Goal: Task Accomplishment & Management: Manage account settings

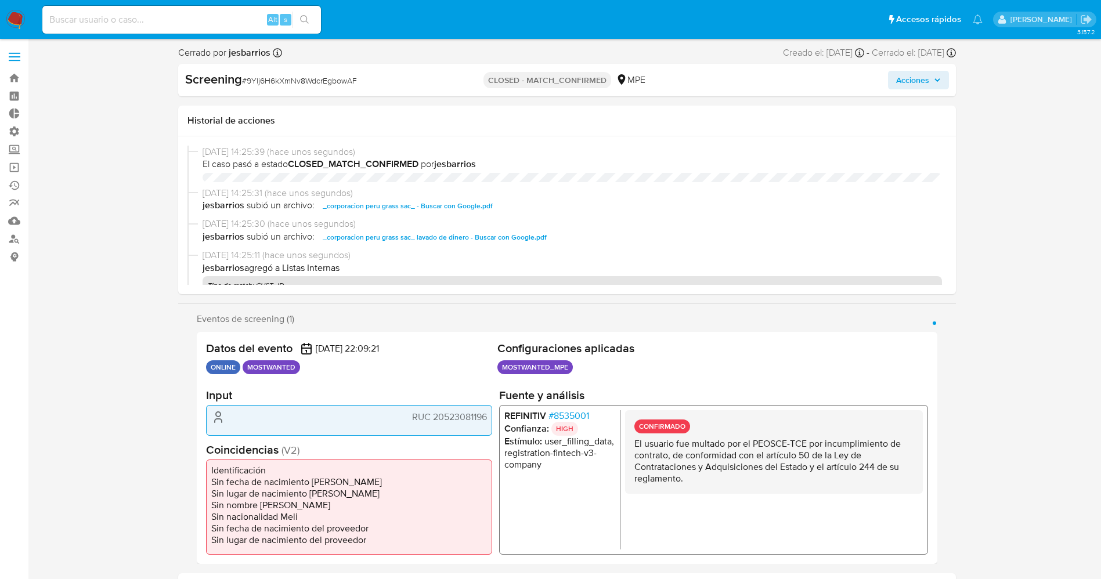
select select "10"
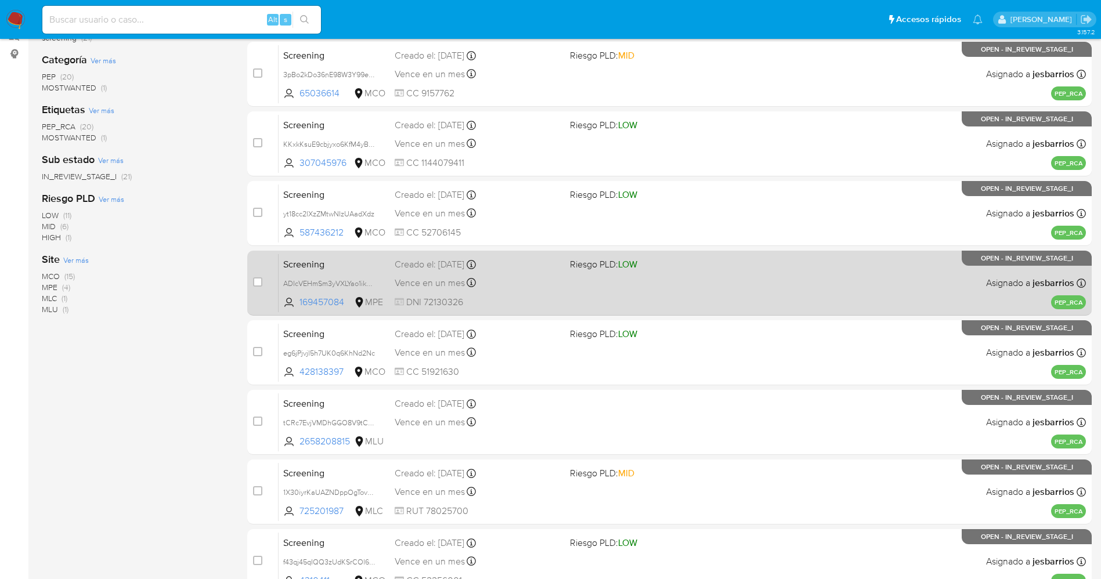
scroll to position [76, 0]
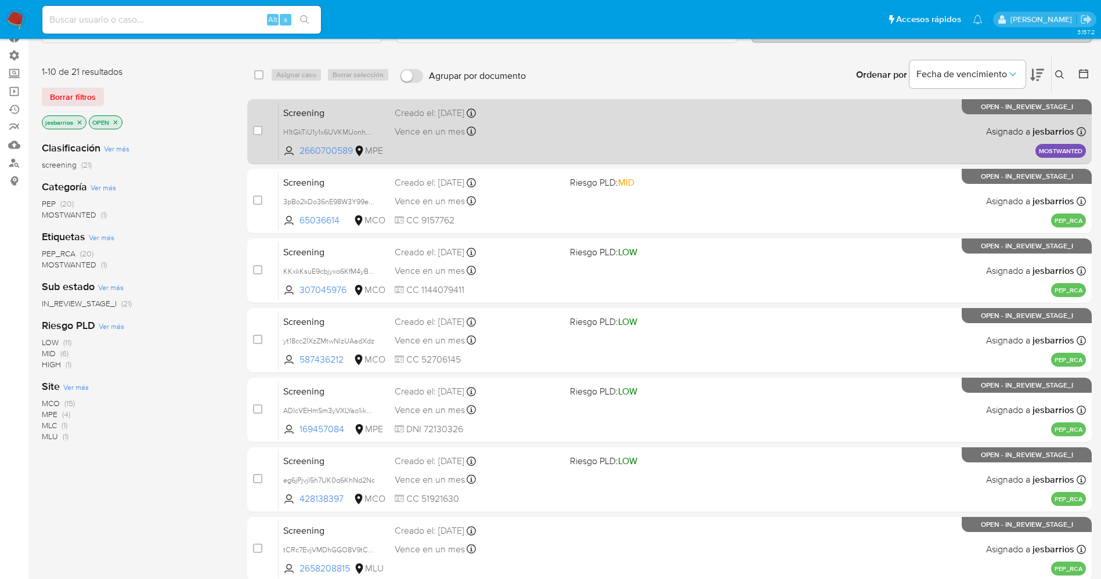
click at [541, 121] on div "Screening H1tGkTiU1y1x6UVKMUonhHju 2660700589 MPE Creado el: 01/09/2025 Creado …" at bounding box center [682, 131] width 807 height 59
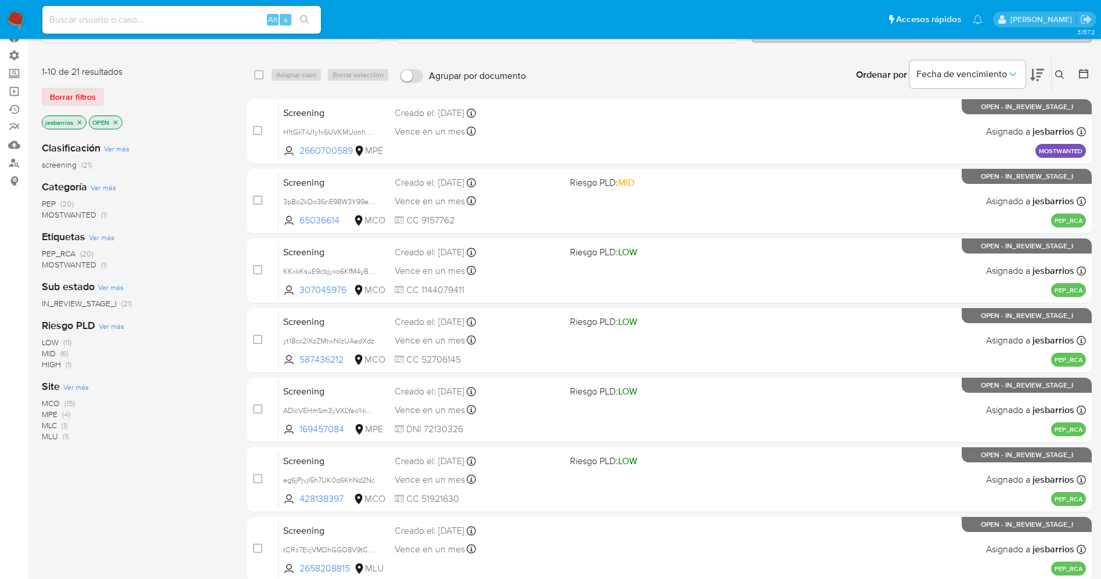
click at [20, 18] on img at bounding box center [16, 20] width 20 height 20
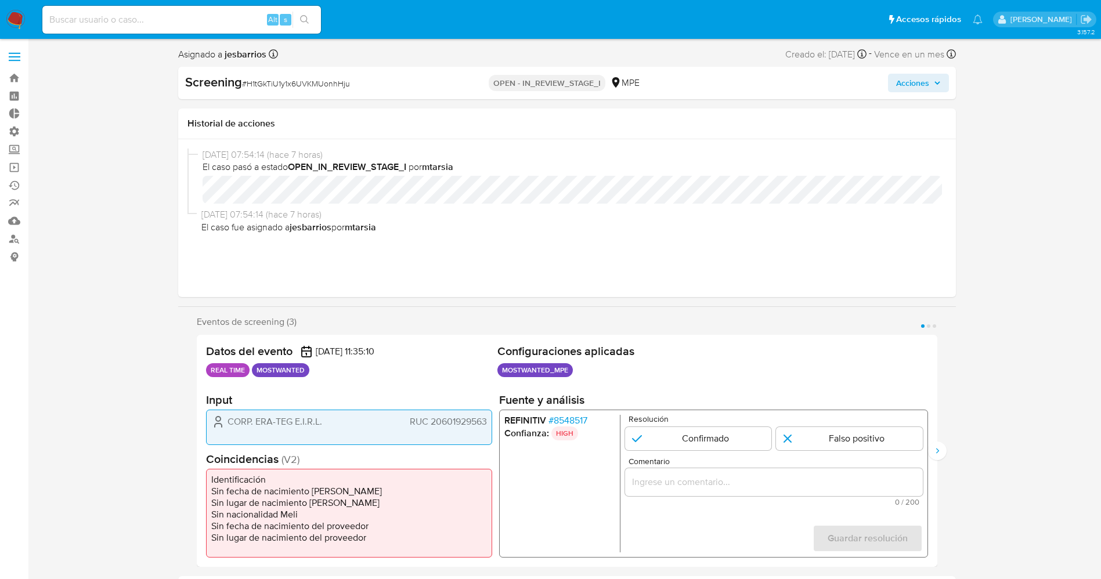
select select "10"
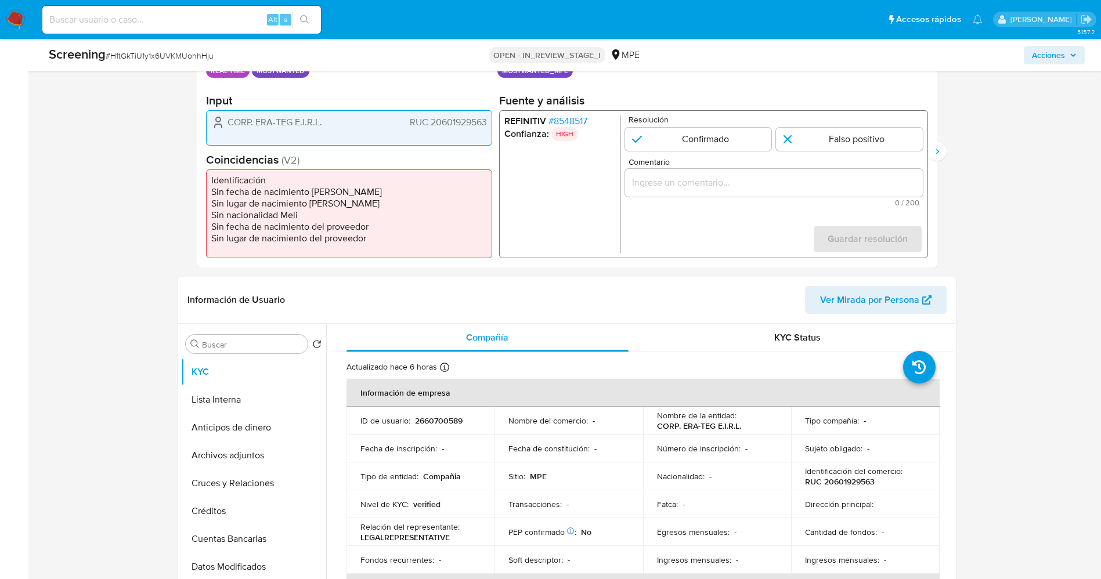
scroll to position [174, 0]
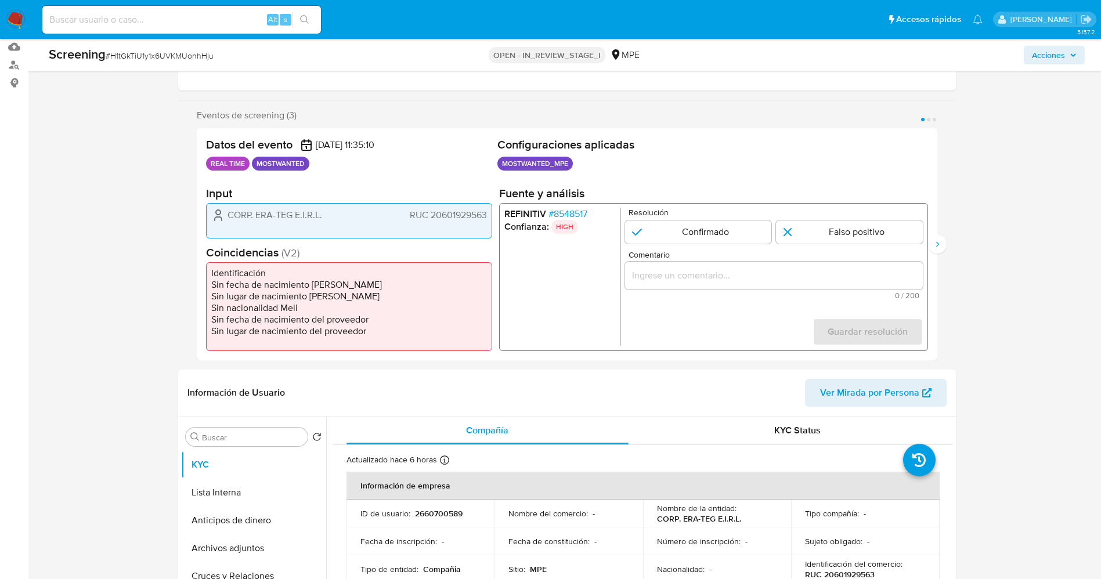
click at [570, 208] on span "# 8548517" at bounding box center [567, 214] width 39 height 12
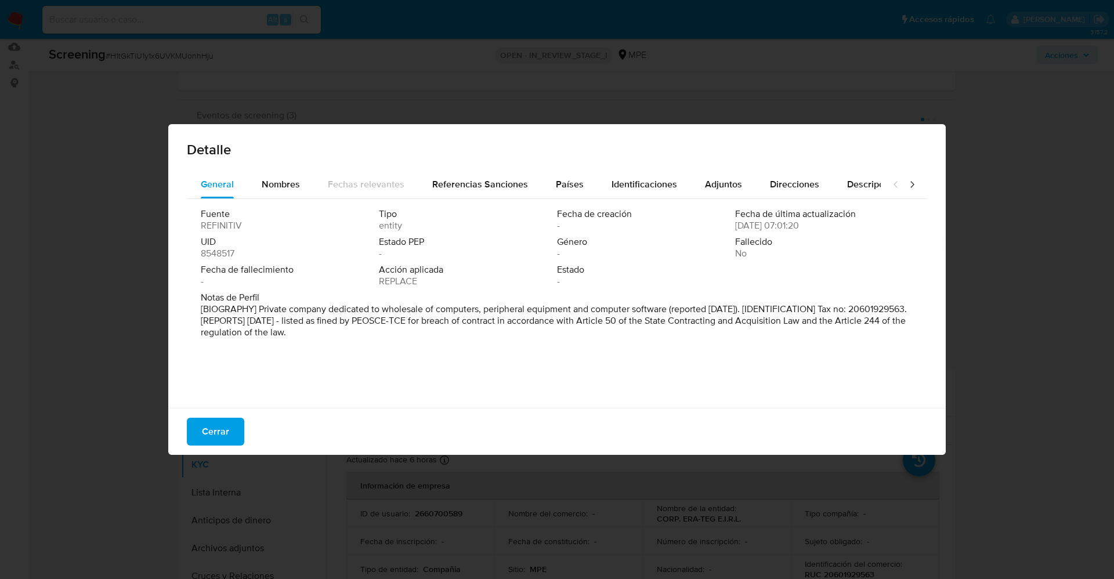
drag, startPoint x: 260, startPoint y: 306, endPoint x: 312, endPoint y: 318, distance: 53.5
click at [392, 352] on div "Fuente REFINITIV Tipo entity Fecha de creación - Fecha de última actualización …" at bounding box center [557, 300] width 741 height 203
drag, startPoint x: 208, startPoint y: 436, endPoint x: 227, endPoint y: 416, distance: 27.5
click at [208, 435] on span "Cerrar" at bounding box center [215, 432] width 27 height 26
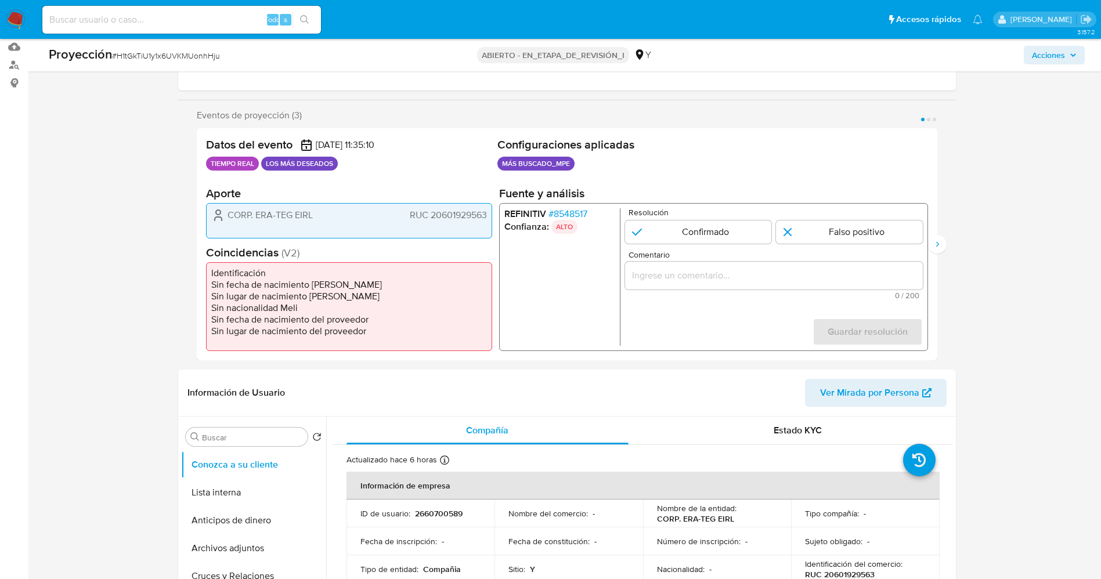
click at [575, 211] on font "8548517" at bounding box center [570, 213] width 34 height 13
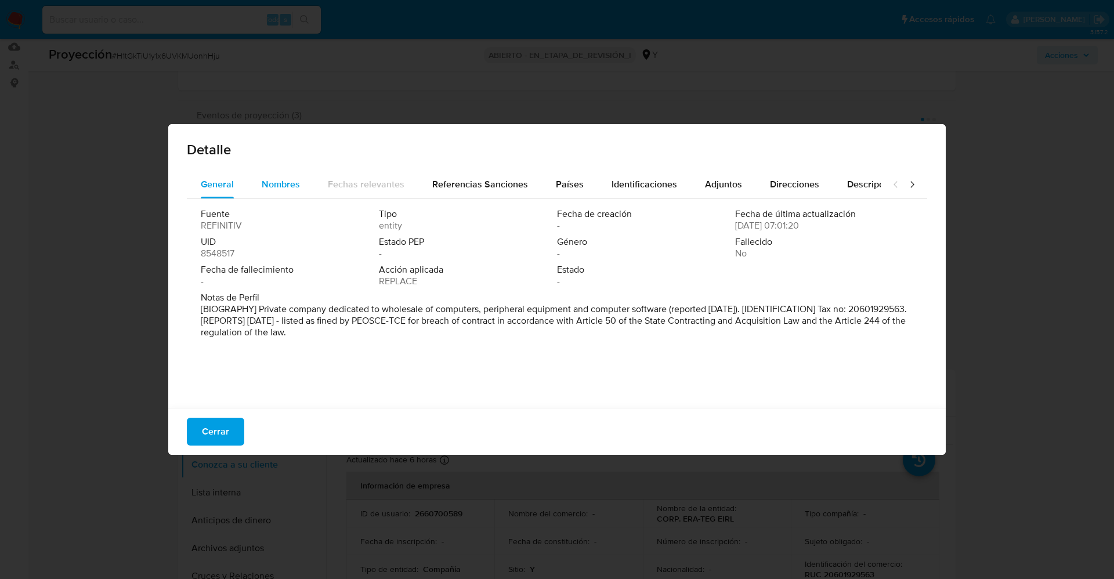
click at [284, 179] on span "Nombres" at bounding box center [281, 184] width 38 height 13
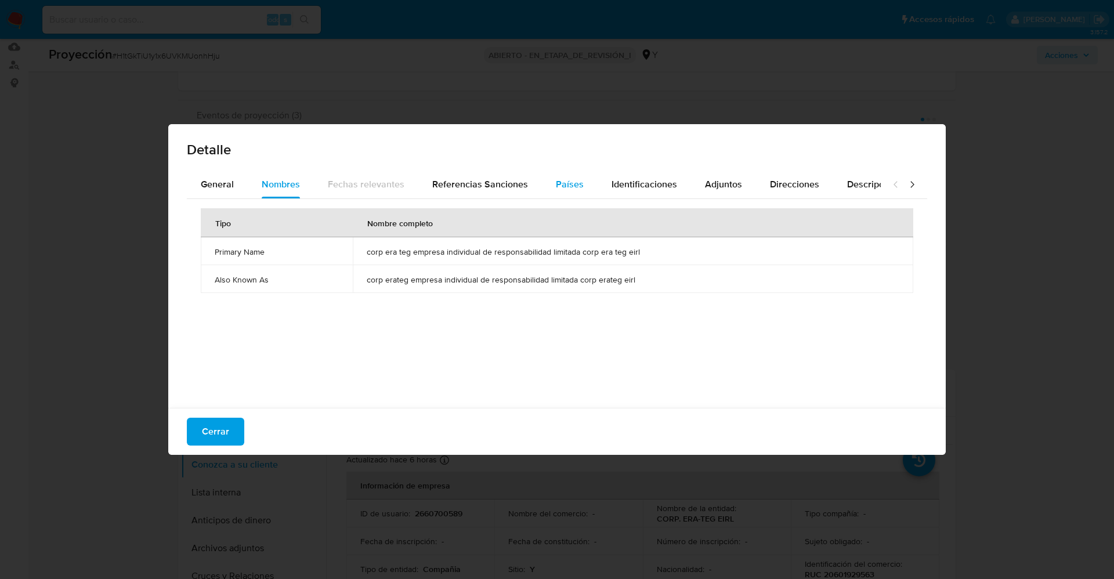
click at [558, 185] on span "Países" at bounding box center [570, 184] width 28 height 13
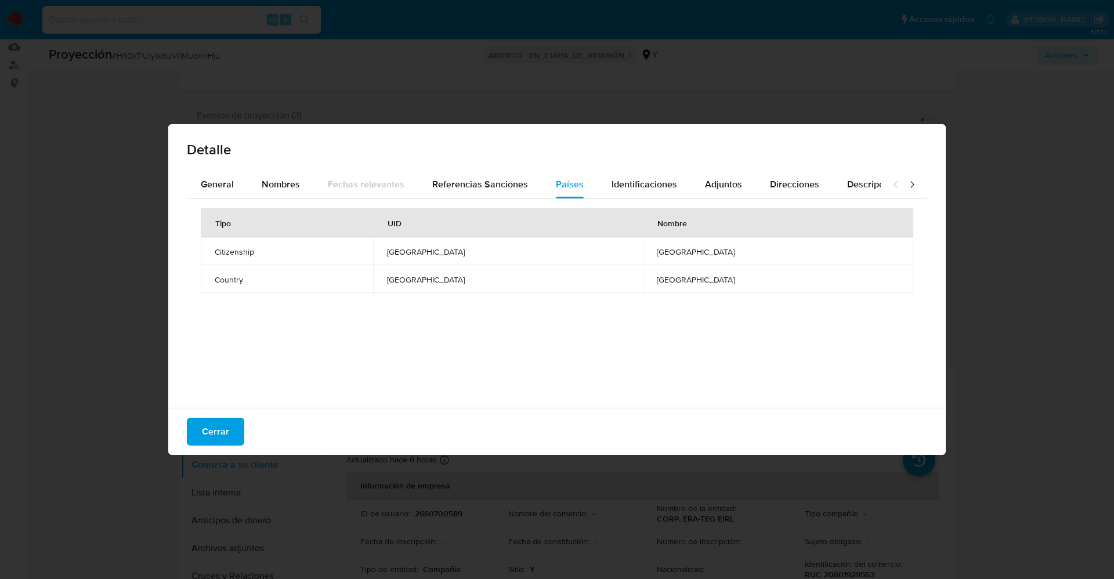
drag, startPoint x: 223, startPoint y: 184, endPoint x: 225, endPoint y: 204, distance: 20.4
click at [223, 193] on div "General" at bounding box center [217, 185] width 33 height 28
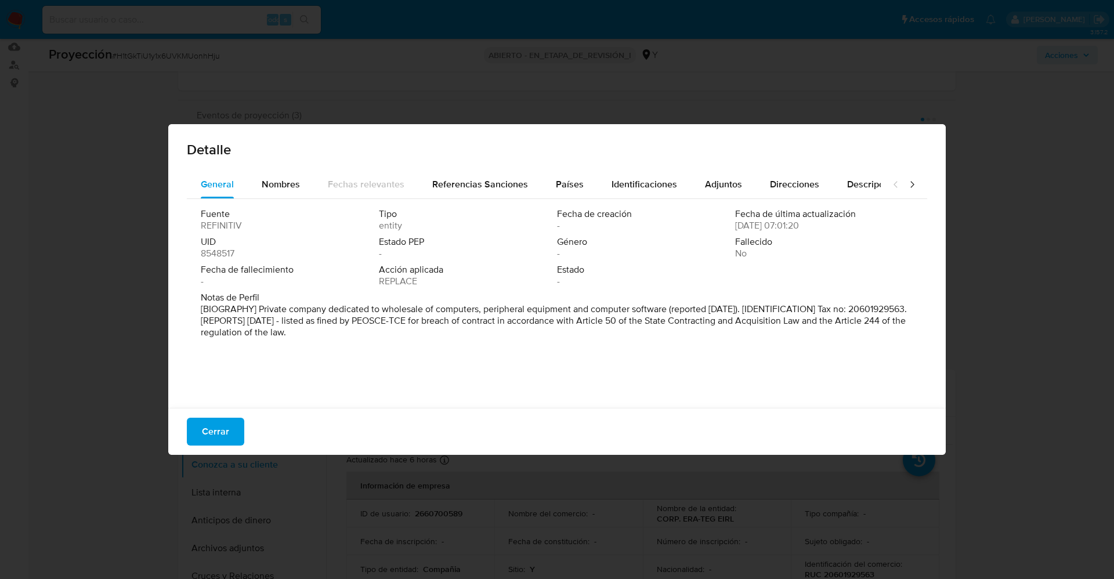
click at [201, 446] on div "Cerrar" at bounding box center [557, 431] width 778 height 47
drag, startPoint x: 201, startPoint y: 439, endPoint x: 735, endPoint y: 438, distance: 534.5
click at [203, 439] on button "Cerrar" at bounding box center [215, 432] width 57 height 28
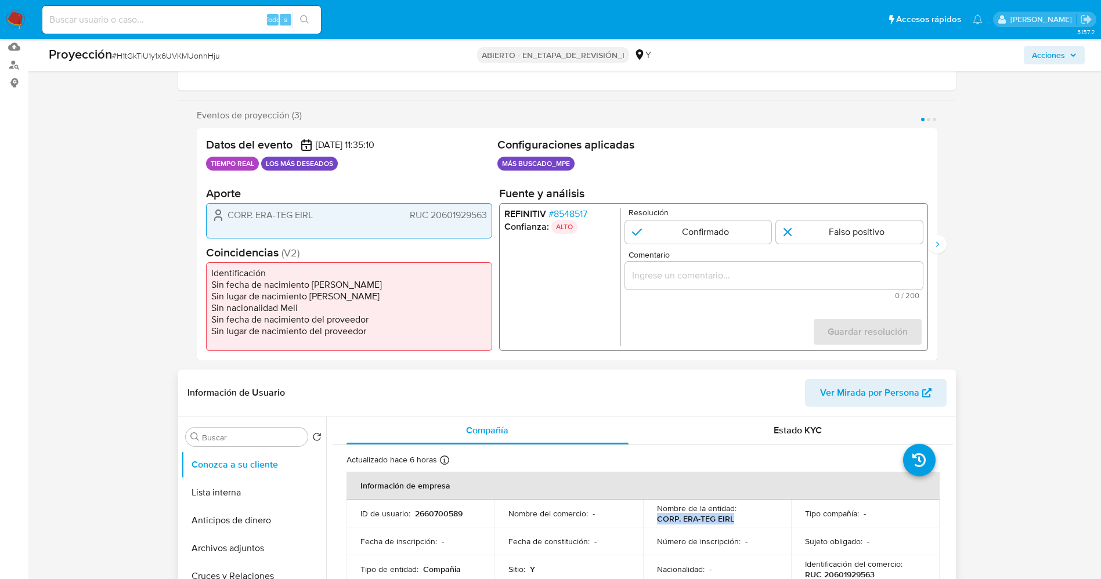
drag, startPoint x: 646, startPoint y: 521, endPoint x: 720, endPoint y: 514, distance: 74.0
click at [761, 518] on td "Nombre de la entidad : CORP. ERA-TEG EIRL" at bounding box center [717, 514] width 149 height 28
copy font "CORP. ERA-TEG EIRL"
click at [929, 248] on button "Siguiente" at bounding box center [937, 244] width 19 height 19
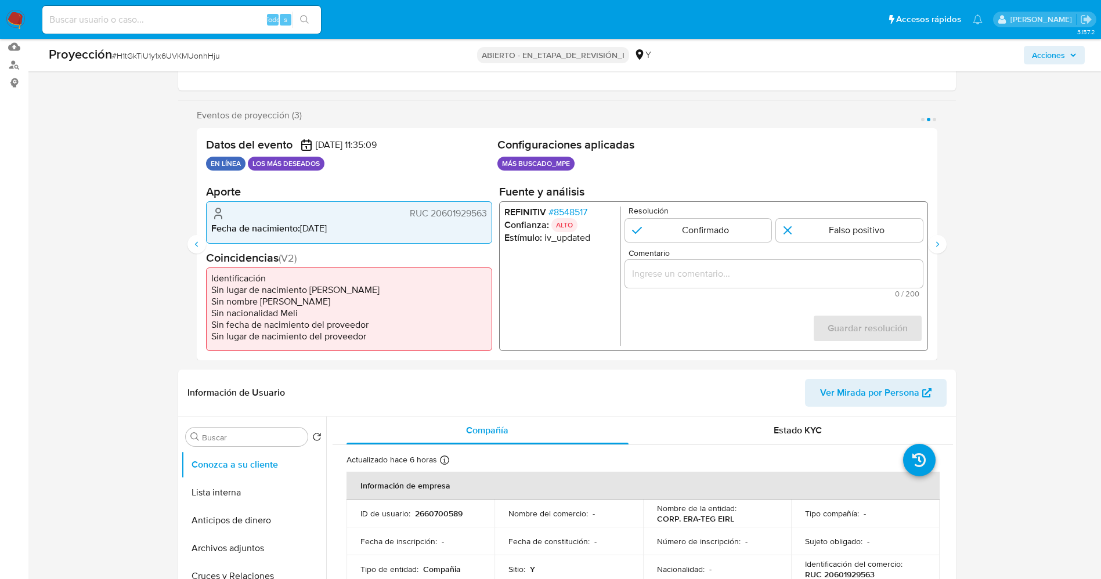
click at [571, 209] on font "8548517" at bounding box center [570, 211] width 34 height 13
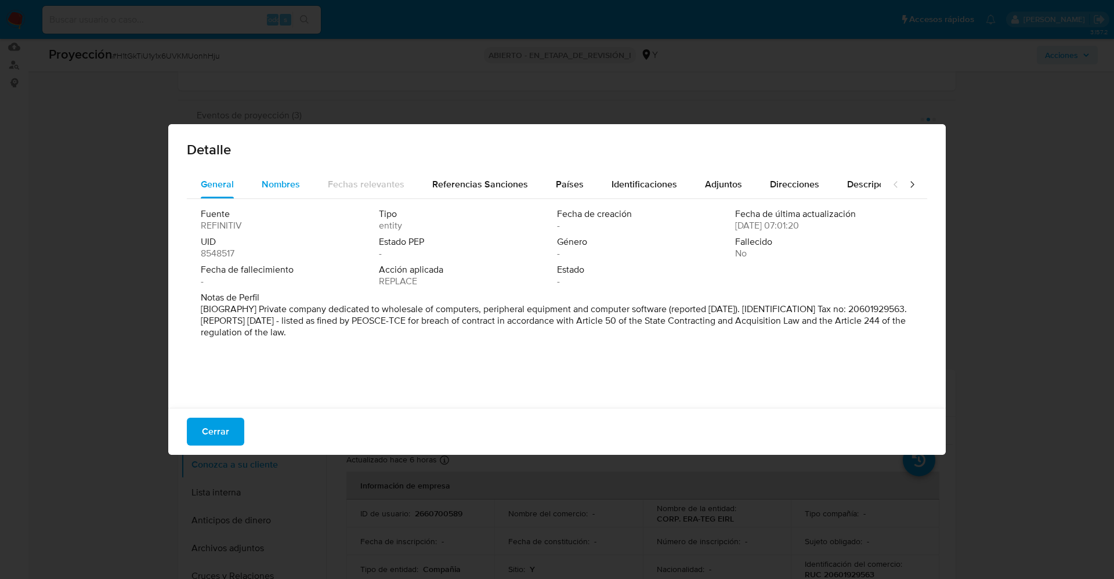
click at [279, 178] on span "Nombres" at bounding box center [281, 184] width 38 height 13
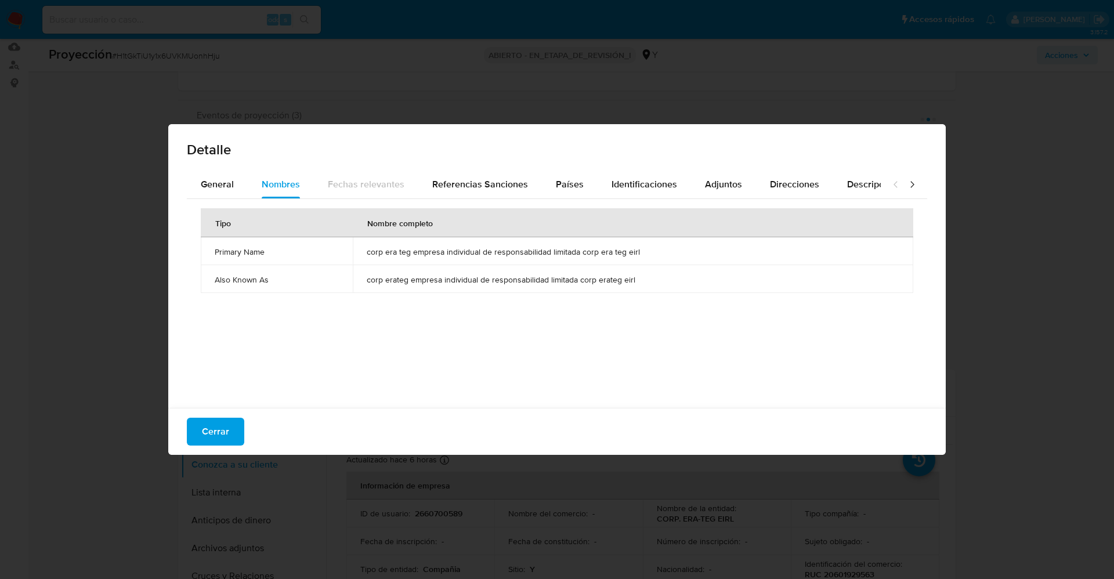
click at [176, 172] on div "General Nombres Fechas relevantes Referencias Sanciones Países Identificaciones…" at bounding box center [557, 291] width 778 height 241
drag, startPoint x: 214, startPoint y: 167, endPoint x: 215, endPoint y: 172, distance: 5.8
click at [215, 172] on div "Detalle General Nombres Fechas relevantes Referencias Sanciones Países Identifi…" at bounding box center [557, 289] width 778 height 331
click at [219, 189] on span "General" at bounding box center [217, 184] width 33 height 13
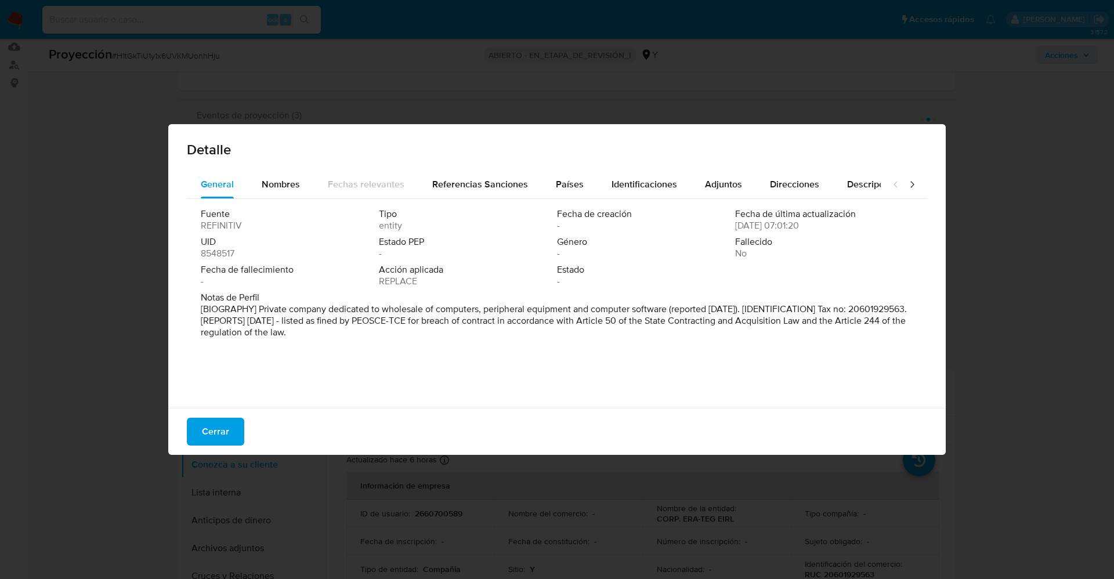
click at [192, 452] on div "Cerrar" at bounding box center [557, 431] width 778 height 47
click at [218, 428] on font "Cerrar" at bounding box center [215, 432] width 27 height 28
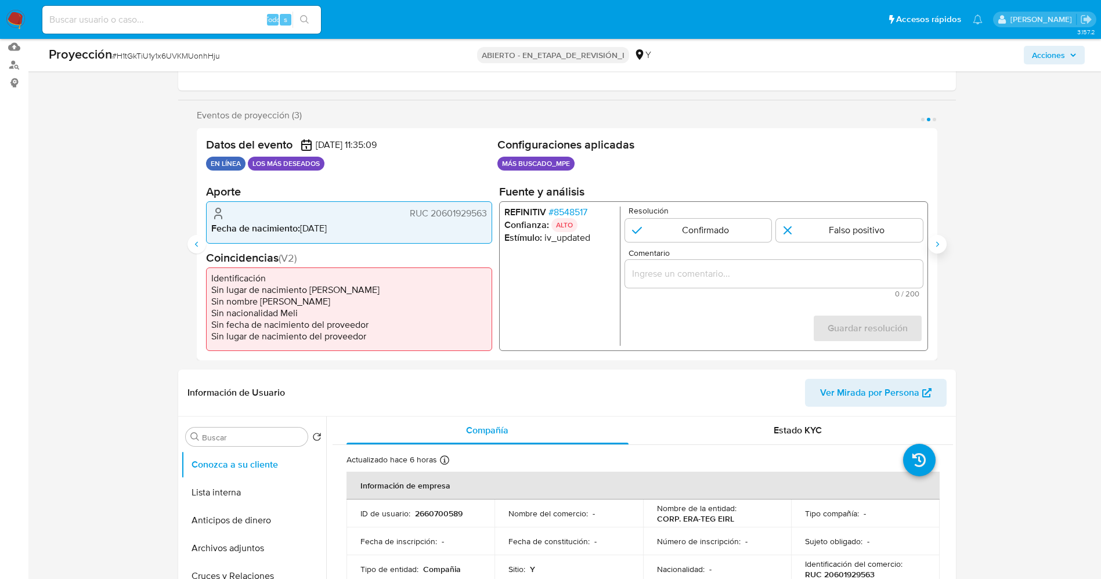
click at [938, 248] on icon "Siguiente" at bounding box center [937, 244] width 9 height 9
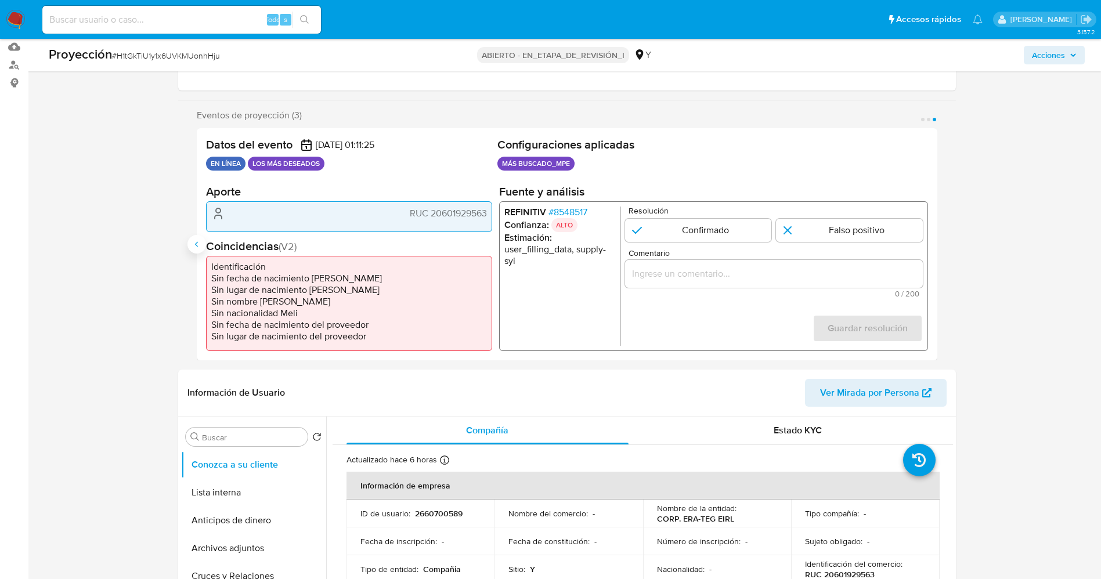
click at [193, 243] on icon "Anterior" at bounding box center [196, 244] width 9 height 9
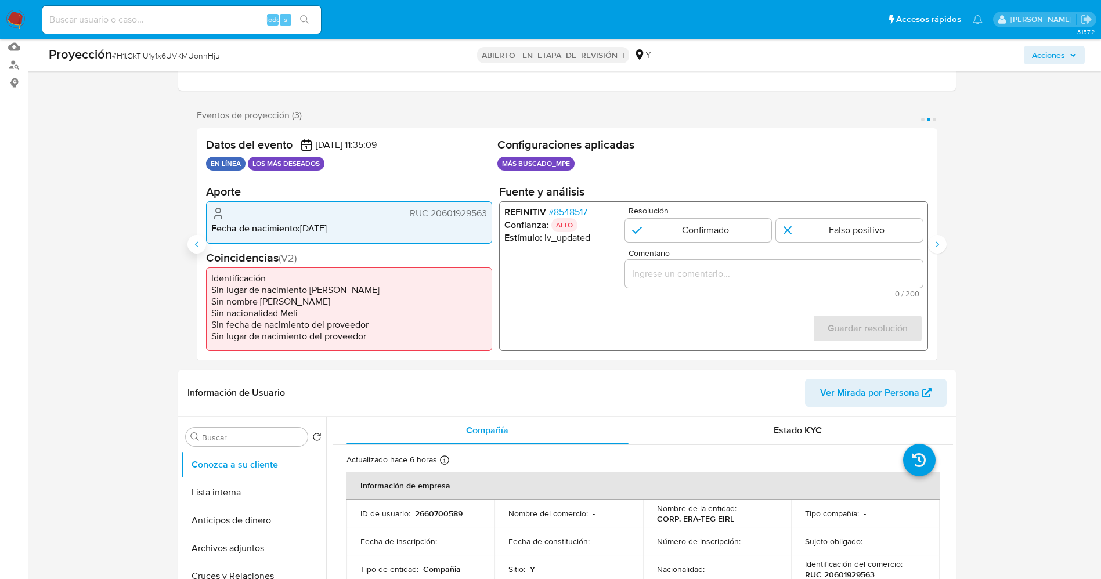
click at [193, 243] on icon "Anterior" at bounding box center [196, 244] width 9 height 9
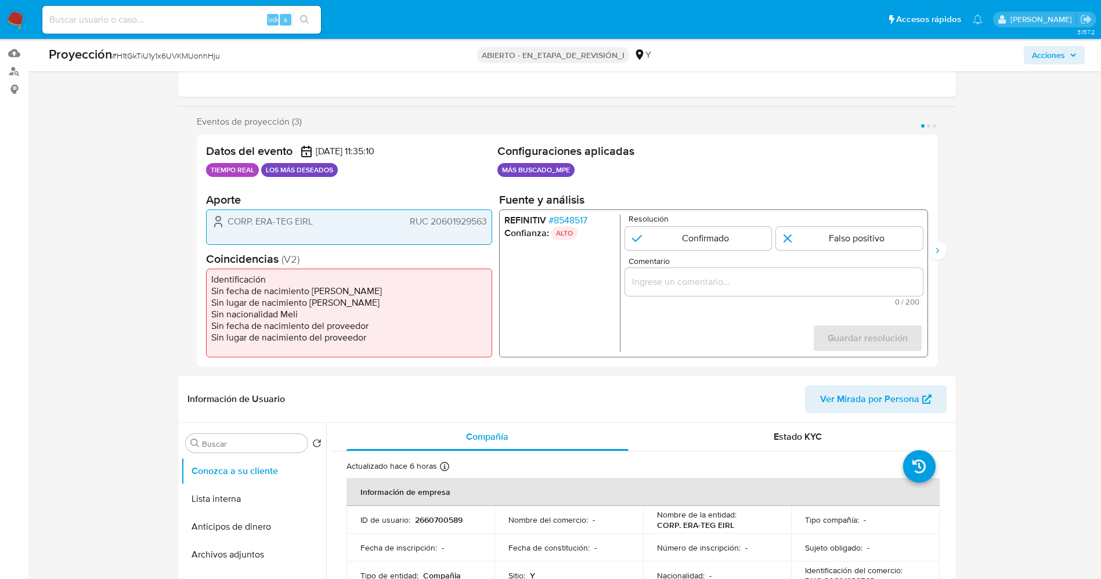
scroll to position [87, 0]
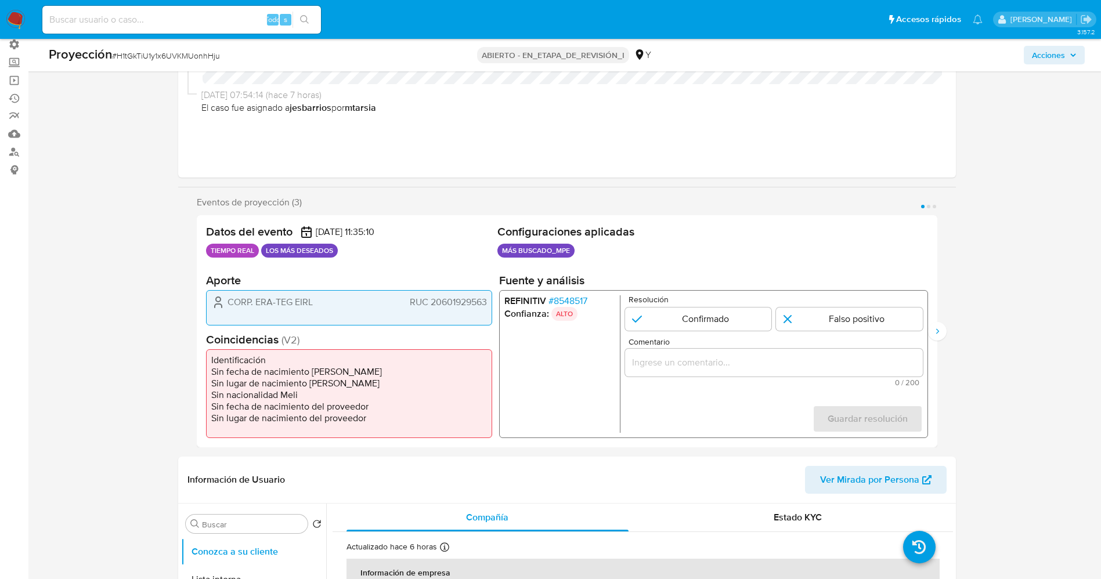
drag, startPoint x: 227, startPoint y: 304, endPoint x: 469, endPoint y: 302, distance: 242.0
click at [492, 309] on div "Datos del evento 02/09/2025 11:35:10 TIEMPO REAL LOS MÁS DESEADOS Configuracion…" at bounding box center [567, 331] width 741 height 232
drag, startPoint x: 667, startPoint y: 315, endPoint x: 677, endPoint y: 360, distance: 46.5
click at [668, 316] on input "1 de 3" at bounding box center [697, 319] width 147 height 23
radio input "true"
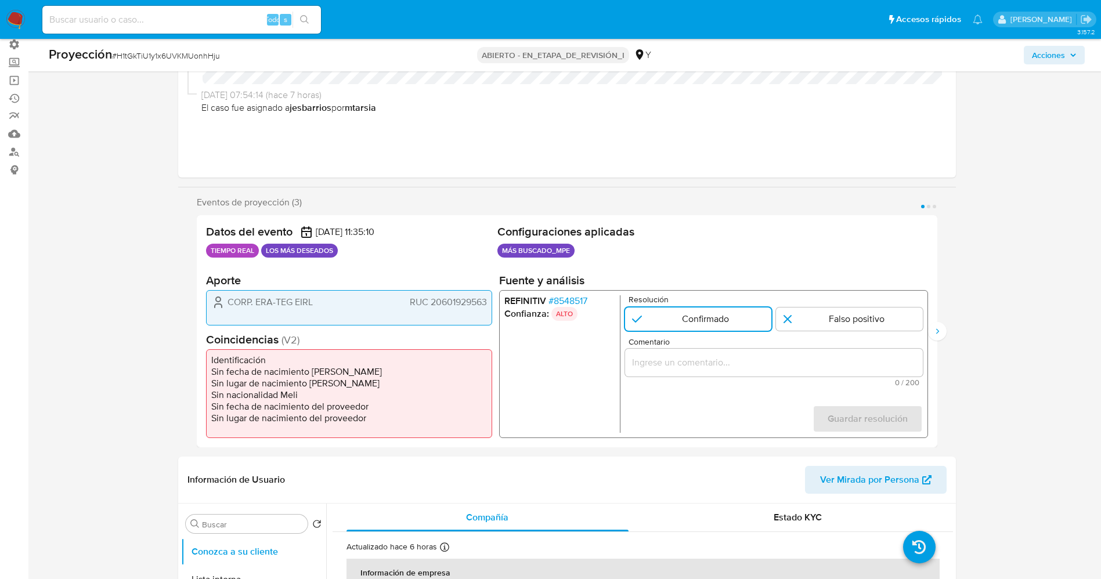
click at [677, 360] on input "Comentario" at bounding box center [773, 362] width 298 height 15
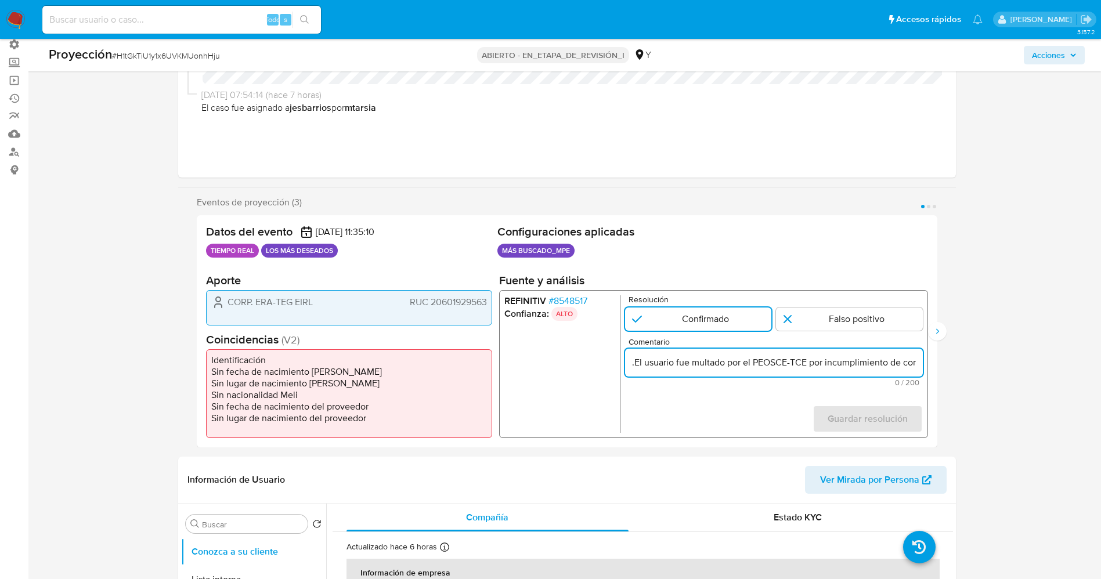
scroll to position [0, 531]
type input ".El usuario fue multado por el PEOSCE-TCE por incumplimiento de contrato, de co…"
click at [839, 415] on span "Guardar resolución" at bounding box center [867, 419] width 80 height 26
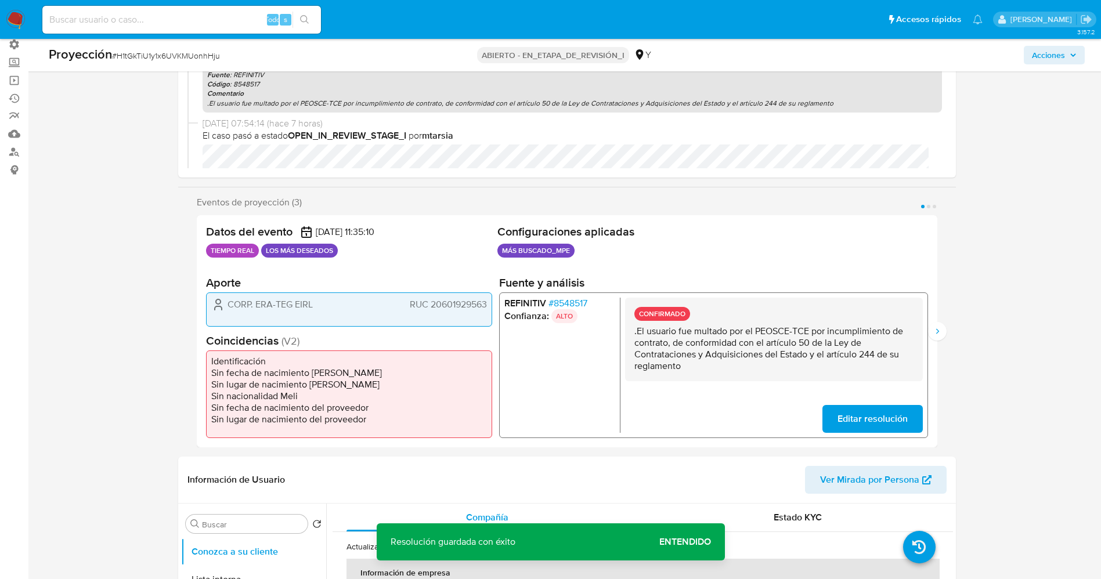
drag, startPoint x: 637, startPoint y: 335, endPoint x: 686, endPoint y: 370, distance: 60.4
click at [686, 370] on p ".El usuario fue multado por el PEOSCE-TCE por incumplimiento de contrato, de co…" at bounding box center [773, 348] width 279 height 46
click at [938, 333] on icon "Siguiente" at bounding box center [937, 331] width 9 height 9
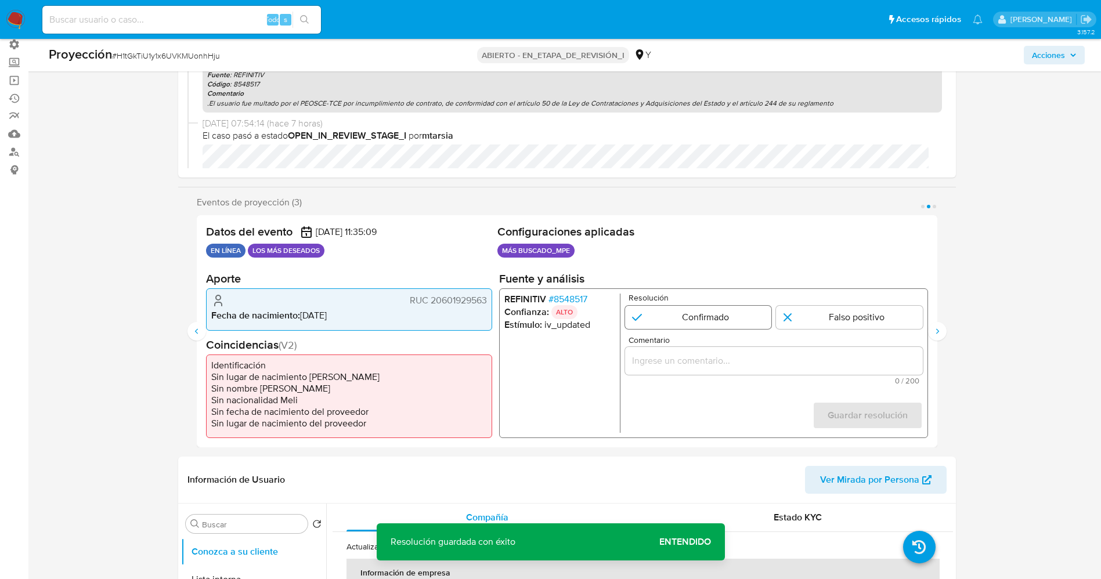
click at [647, 313] on input "2 de 3" at bounding box center [697, 317] width 147 height 23
radio input "true"
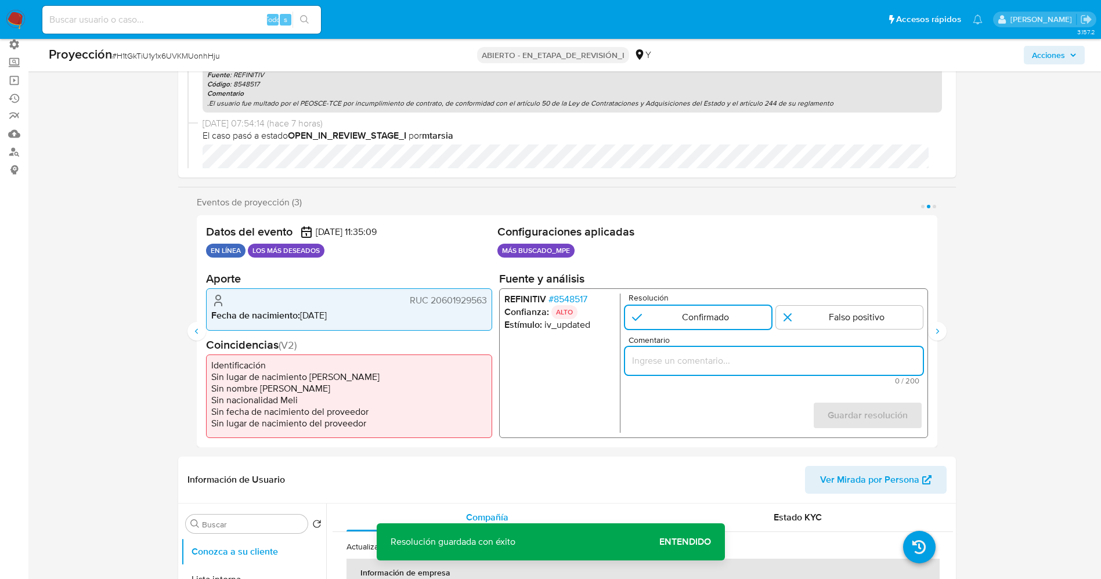
click at [667, 366] on input "Comentario" at bounding box center [773, 360] width 298 height 15
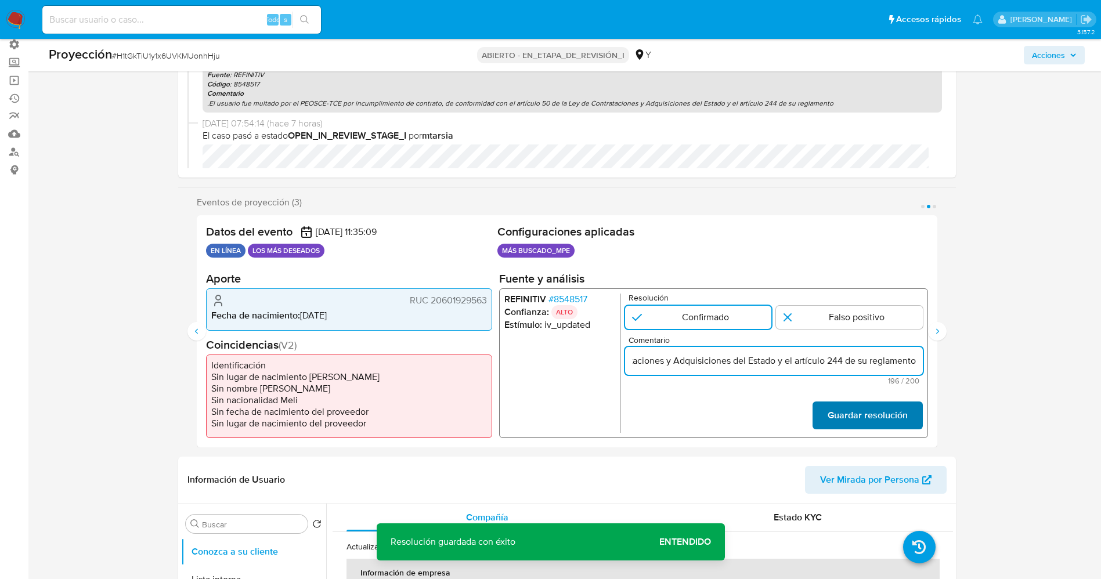
type input "El usuario fue multado por el PEOSCE-TCE por incumplimiento de contrato, de con…"
click at [908, 417] on button "Guardar resolución" at bounding box center [867, 416] width 110 height 28
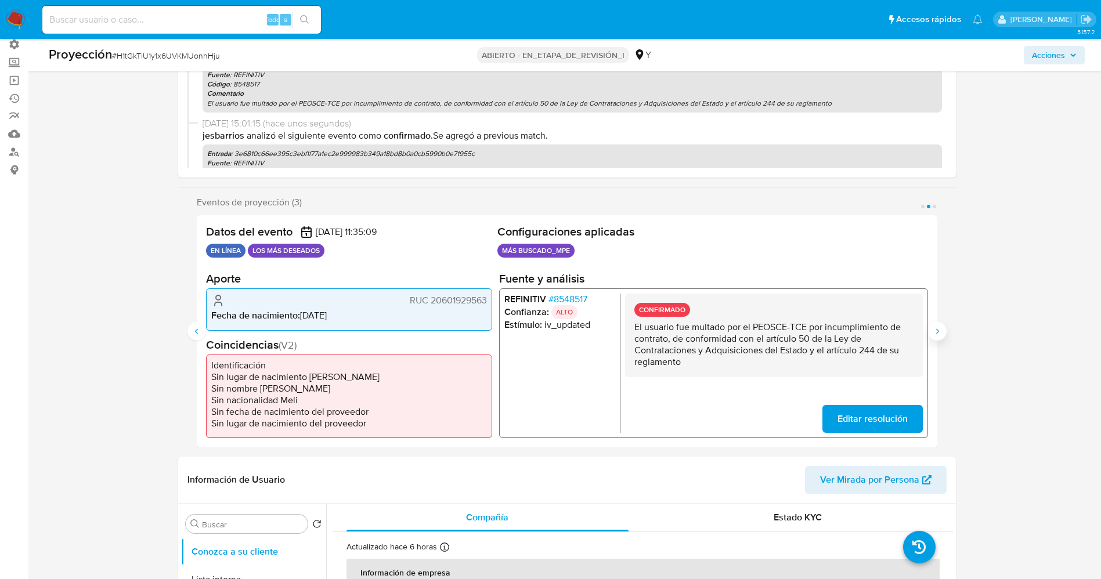
click at [937, 330] on icon "Siguiente" at bounding box center [937, 330] width 3 height 5
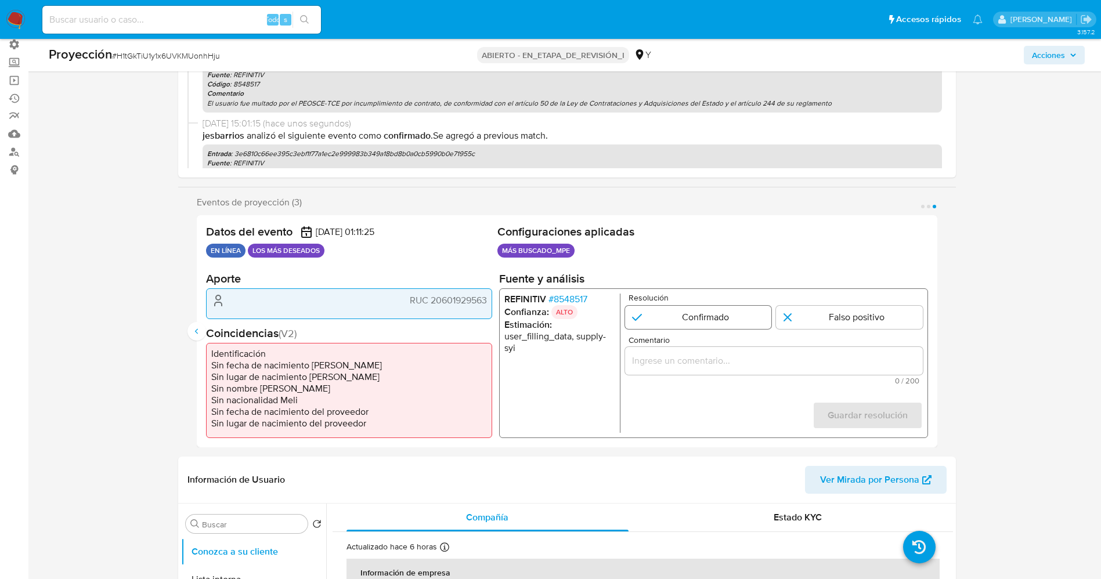
click at [694, 320] on input "3 de 3" at bounding box center [697, 317] width 147 height 23
radio input "true"
click at [699, 351] on div "3 de 3" at bounding box center [773, 361] width 298 height 28
click at [707, 359] on input "Comentario" at bounding box center [773, 360] width 298 height 15
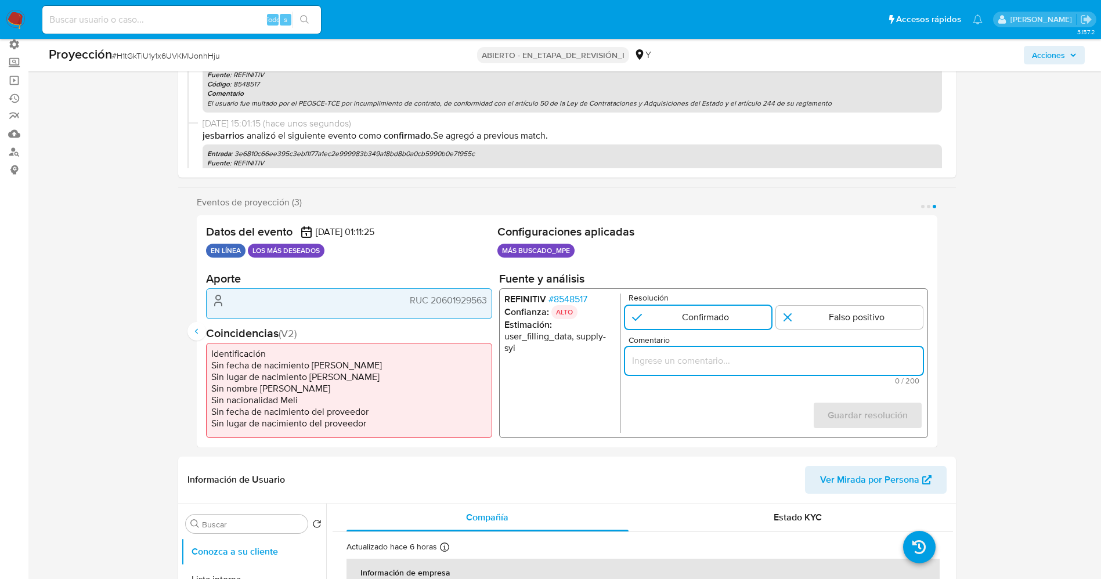
paste input "El usuario fue multado por el PEOSCE-TCE por incumplimiento de contrato, de con…"
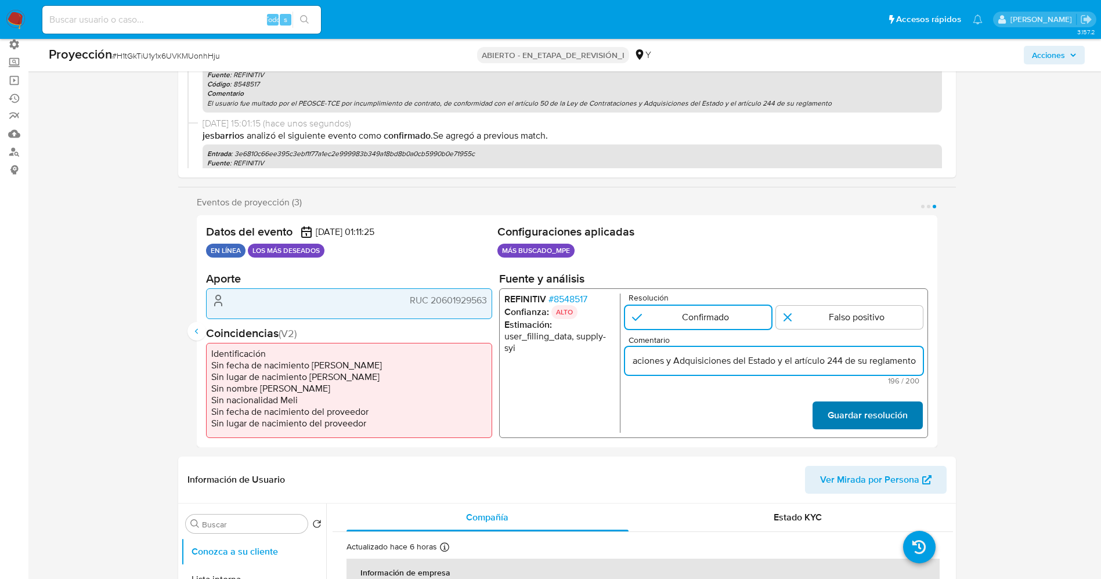
type input "El usuario fue multado por el PEOSCE-TCE por incumplimiento de contrato, de con…"
click at [881, 417] on font "Guardar resolución" at bounding box center [867, 416] width 80 height 28
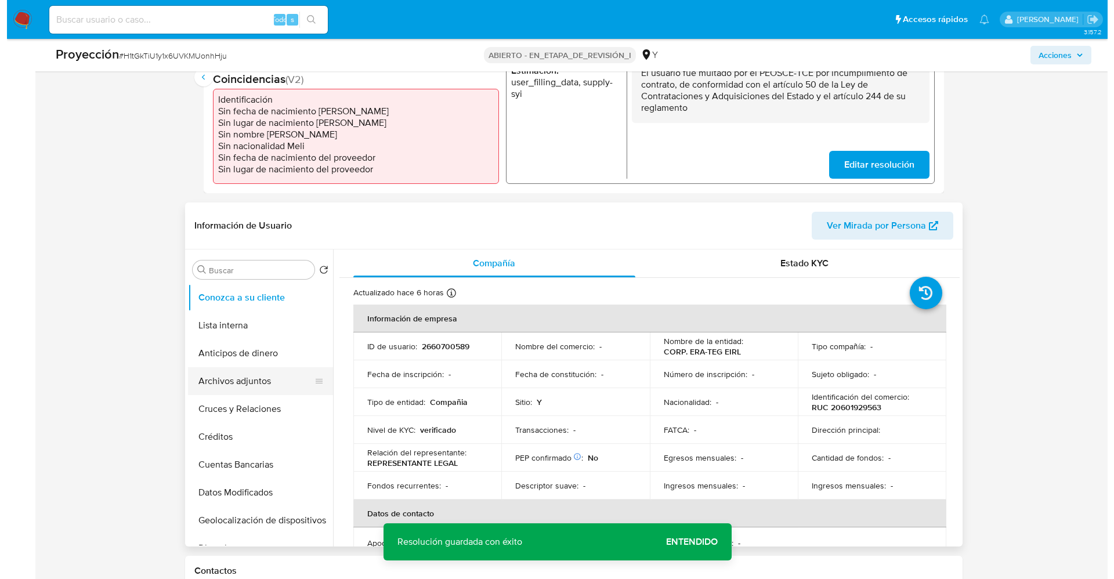
scroll to position [348, 0]
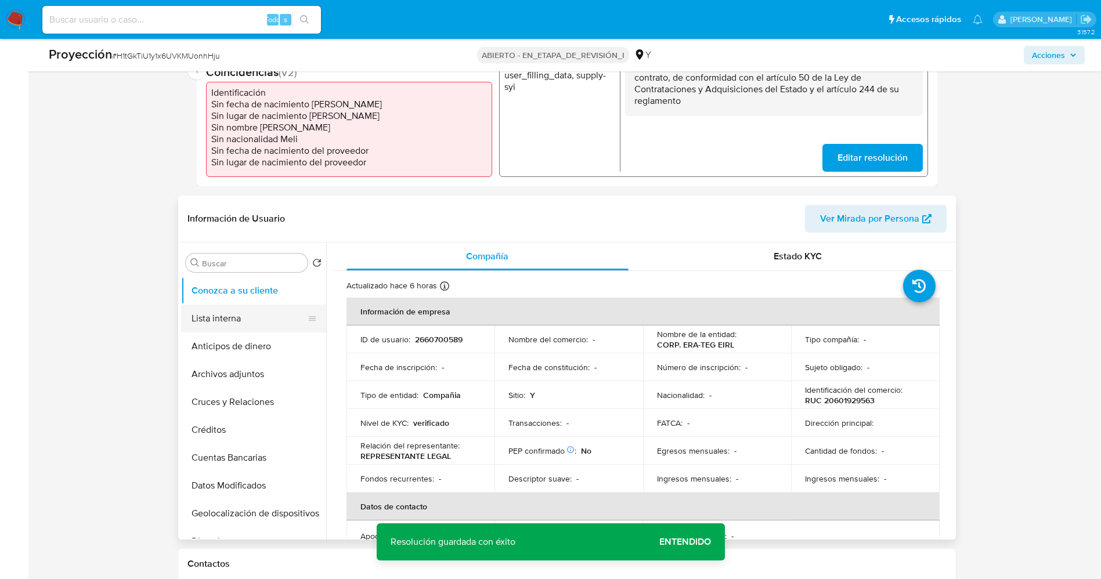
click at [242, 315] on button "Lista interna" at bounding box center [249, 319] width 136 height 28
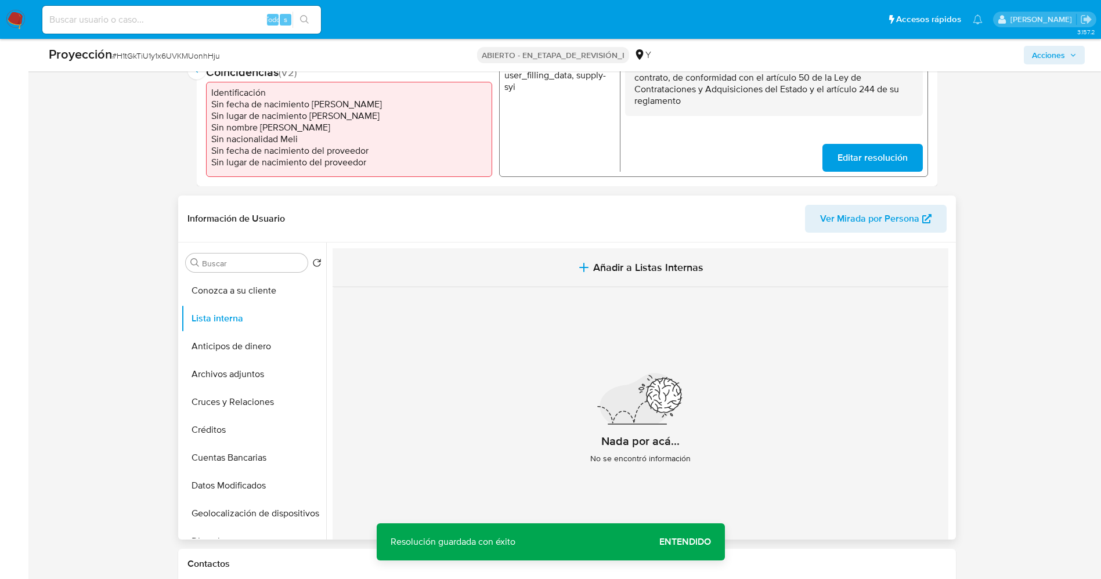
click at [618, 256] on button "Añadir a Listas Internas" at bounding box center [641, 267] width 616 height 39
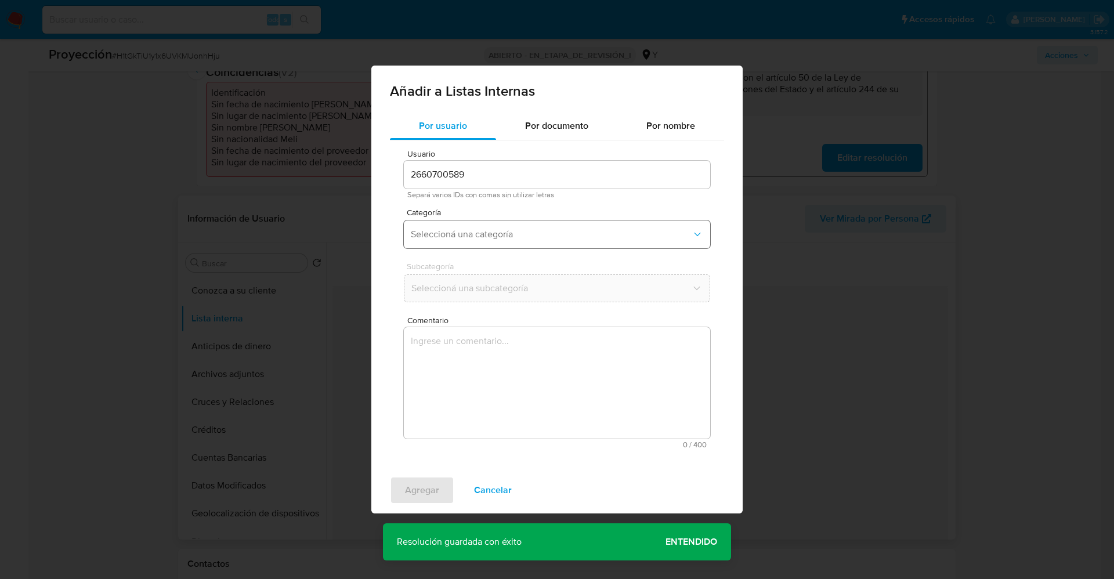
click at [530, 229] on span "Seleccioná una categoría" at bounding box center [551, 235] width 281 height 12
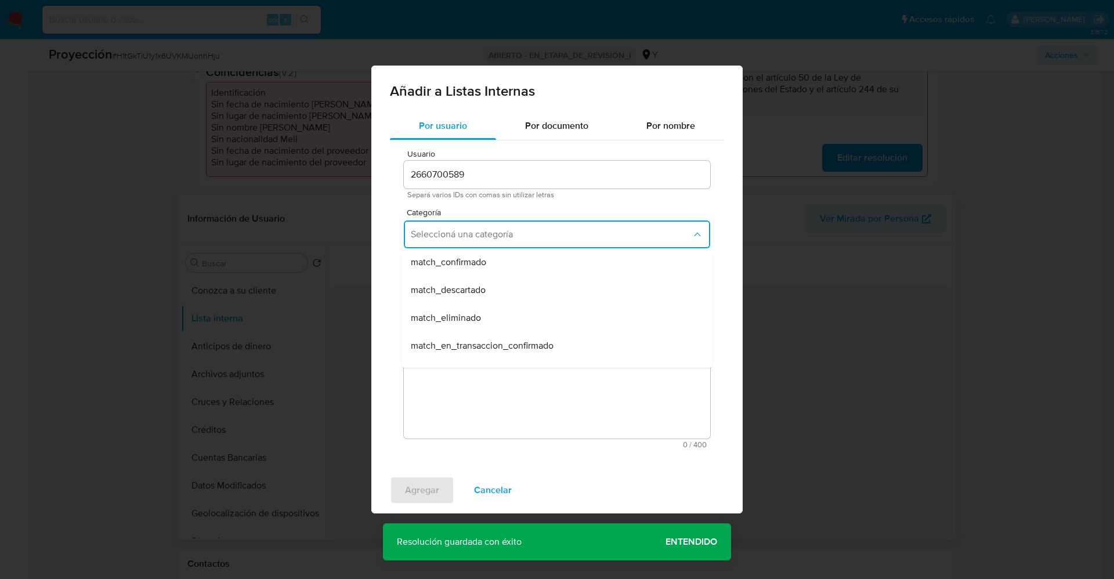
drag, startPoint x: 490, startPoint y: 261, endPoint x: 485, endPoint y: 305, distance: 45.0
click at [490, 262] on div "match_confirmado" at bounding box center [554, 262] width 286 height 28
click at [486, 295] on button "Seleccioná una subcategoría" at bounding box center [557, 289] width 306 height 28
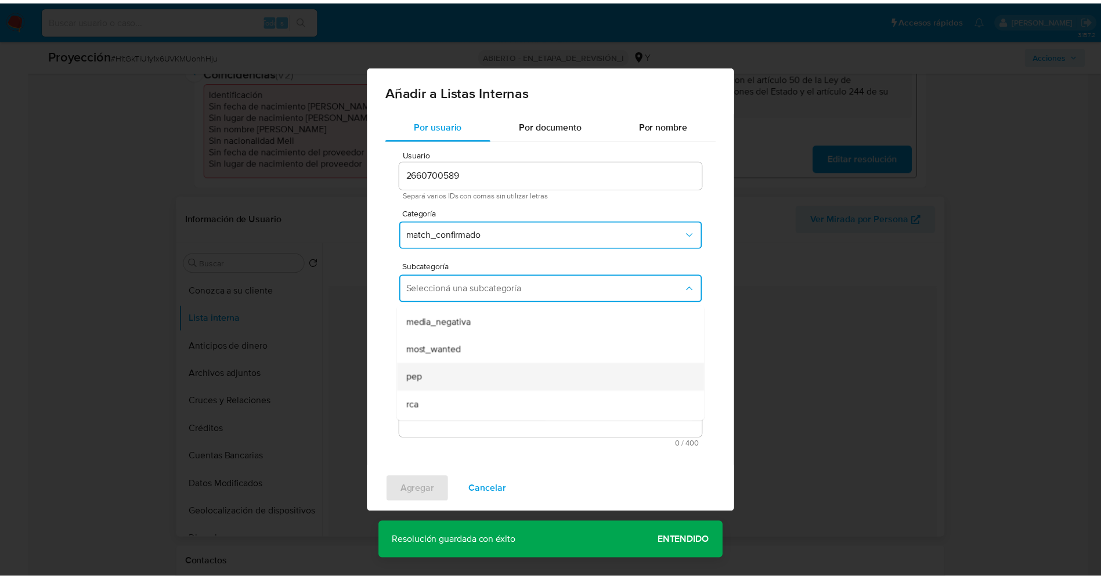
scroll to position [79, 0]
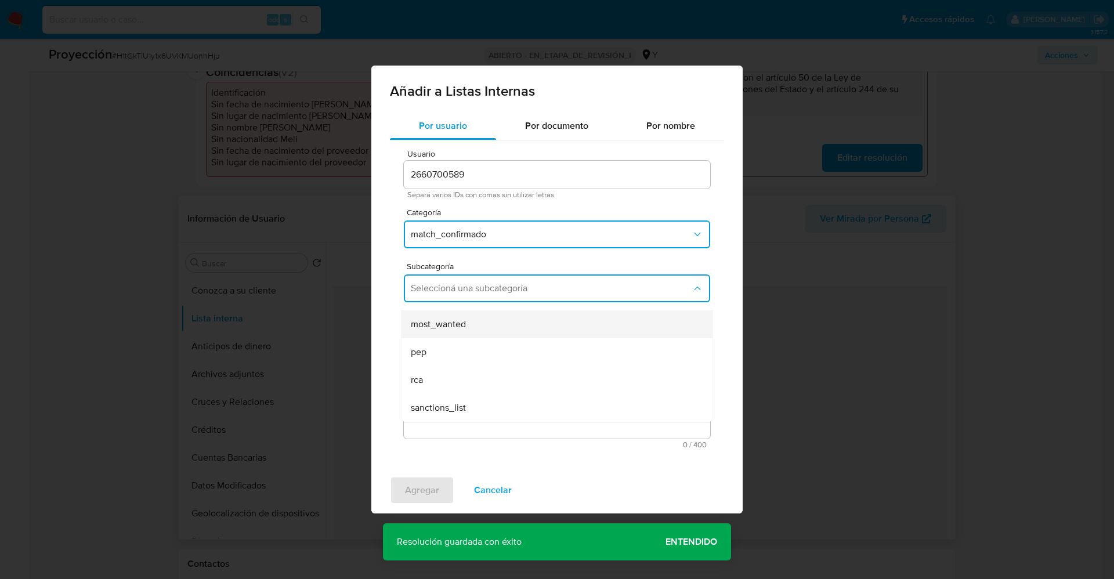
click at [483, 324] on div "most_wanted" at bounding box center [554, 325] width 286 height 28
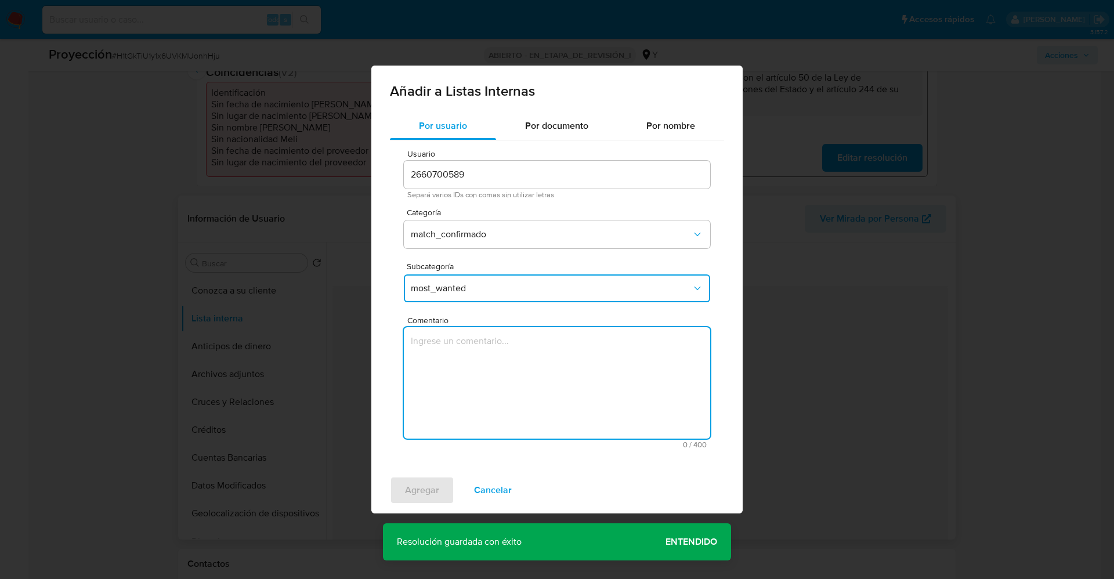
click at [482, 357] on textarea "Comentario" at bounding box center [557, 382] width 306 height 111
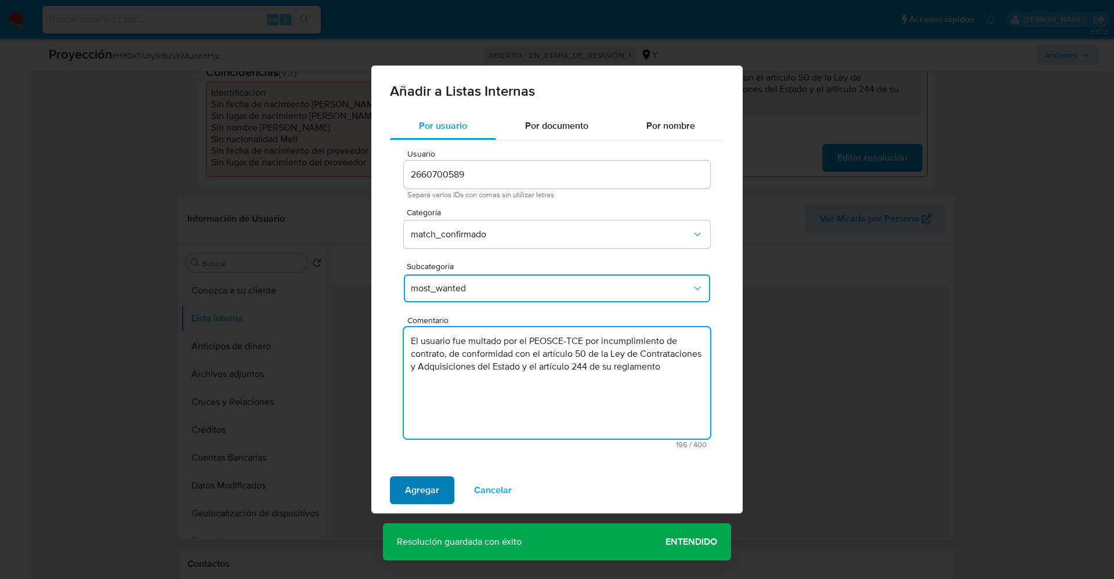
type textarea "El usuario fue multado por el PEOSCE-TCE por incumplimiento de contrato, de con…"
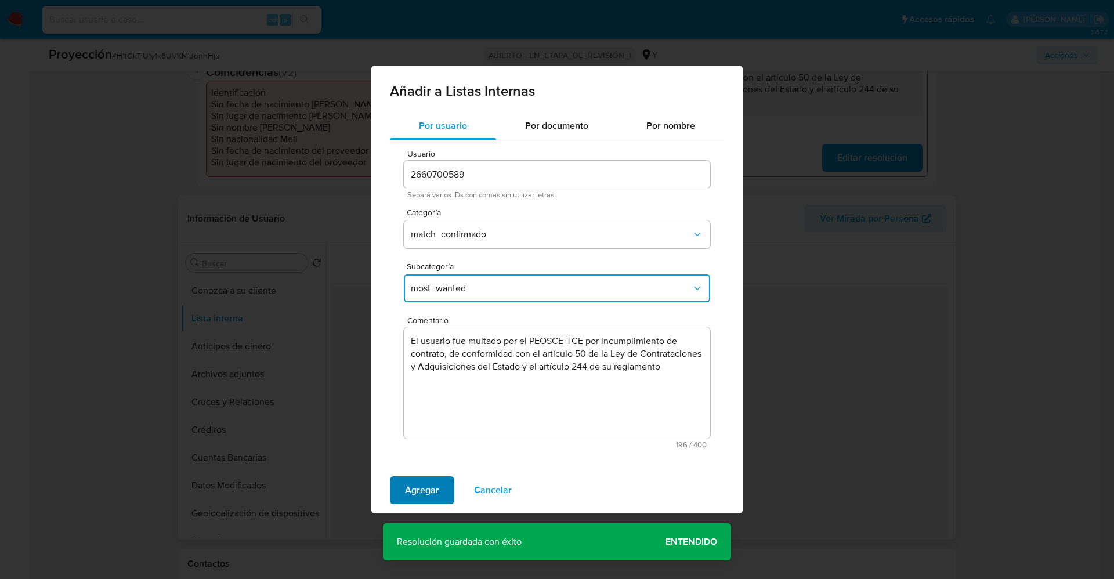
click at [413, 484] on span "Agregar" at bounding box center [422, 491] width 34 height 26
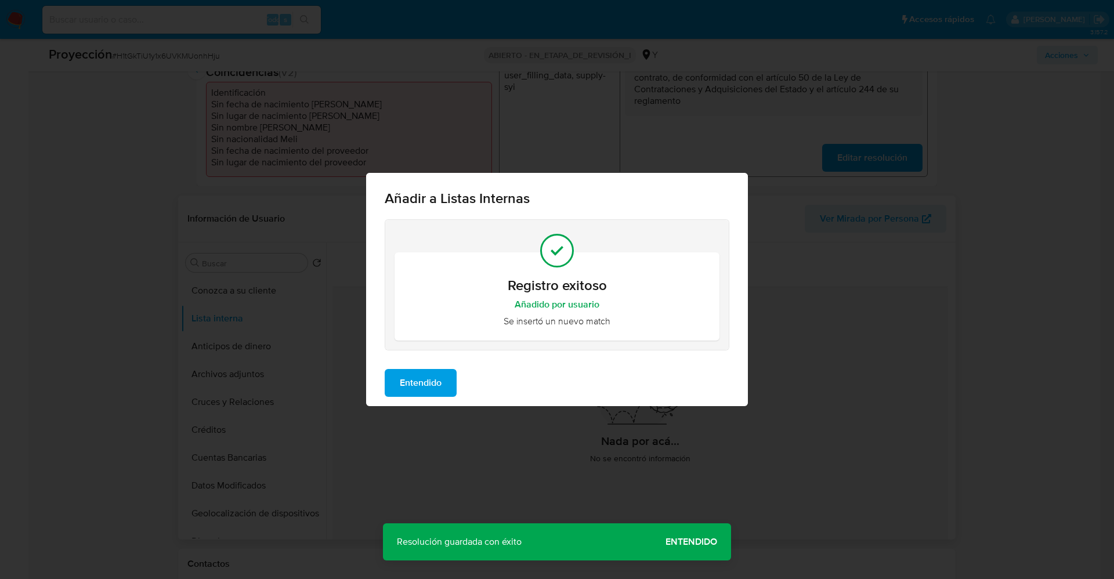
click at [410, 384] on span "Entendido" at bounding box center [421, 383] width 42 height 26
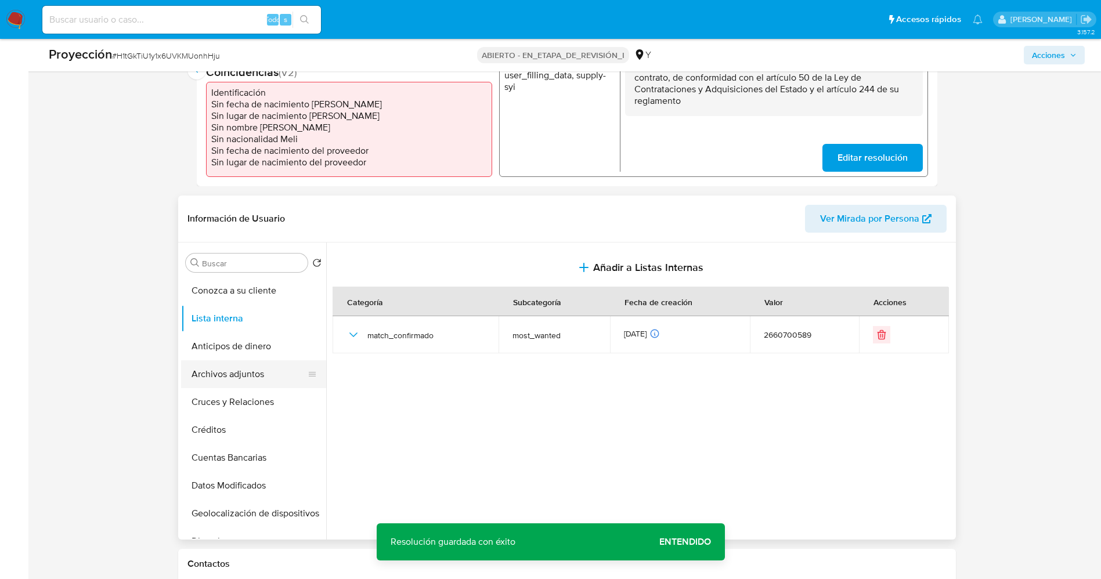
click at [207, 373] on button "Archivos adjuntos" at bounding box center [249, 374] width 136 height 28
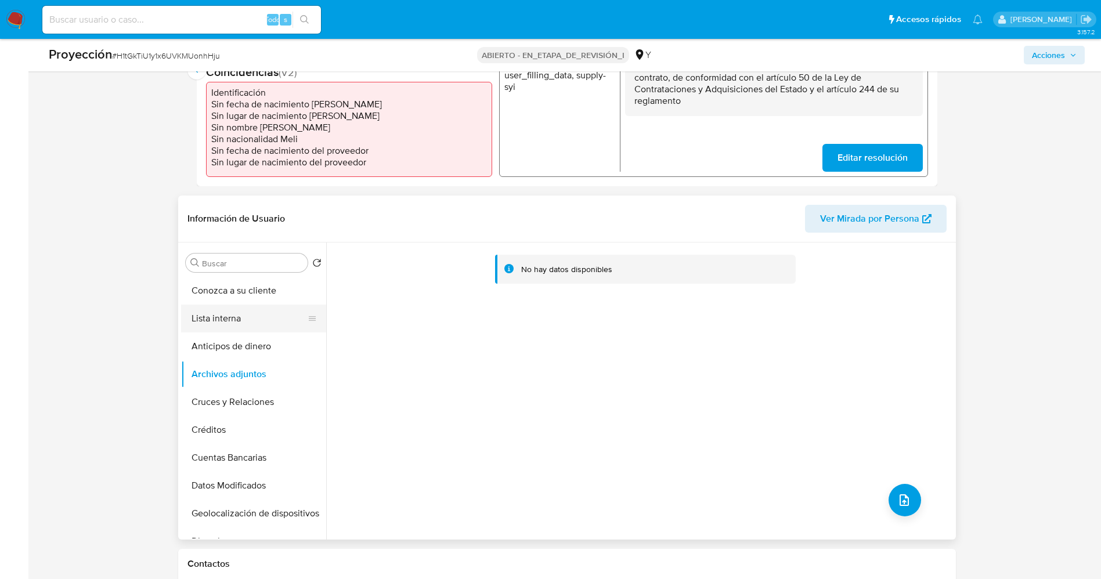
click at [232, 325] on button "Lista interna" at bounding box center [249, 319] width 136 height 28
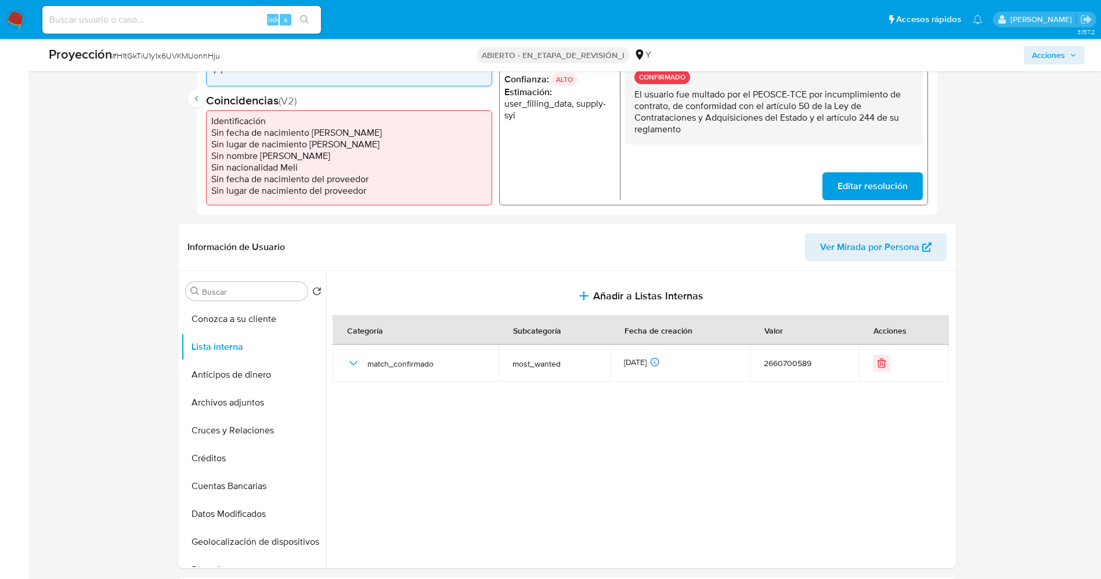
scroll to position [0, 0]
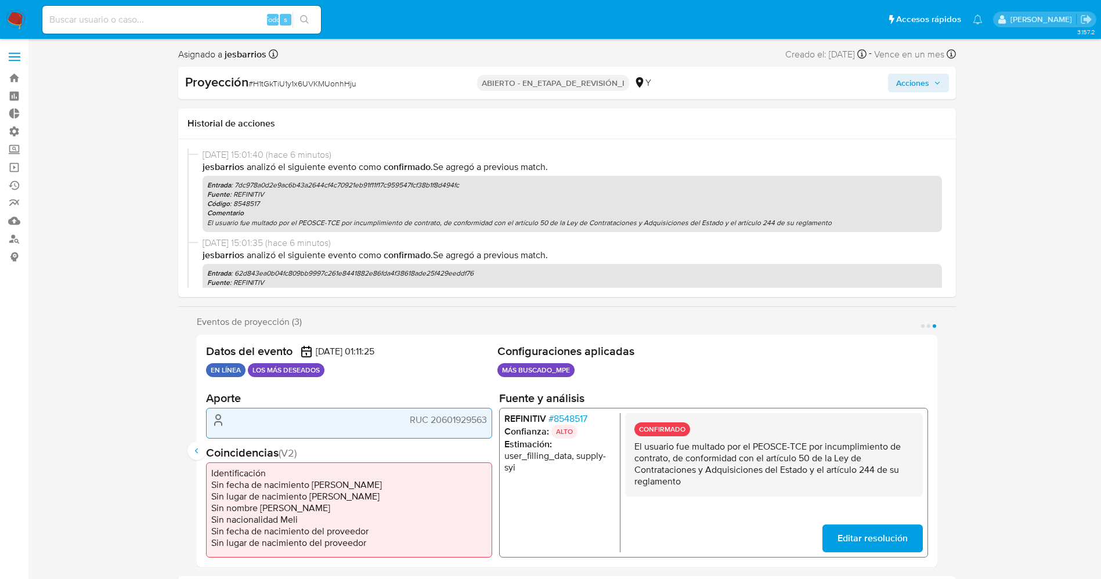
click at [932, 83] on span "Acciones" at bounding box center [918, 83] width 45 height 16
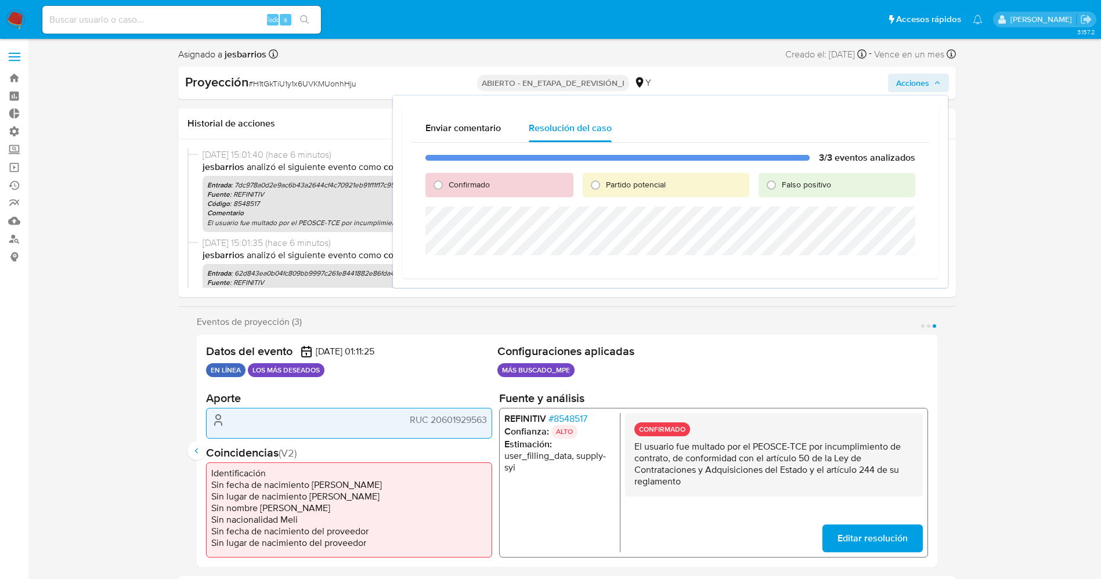
click at [483, 183] on font "Confirmado" at bounding box center [469, 185] width 41 height 12
click at [447, 183] on input "Confirmado" at bounding box center [438, 185] width 19 height 19
radio input "true"
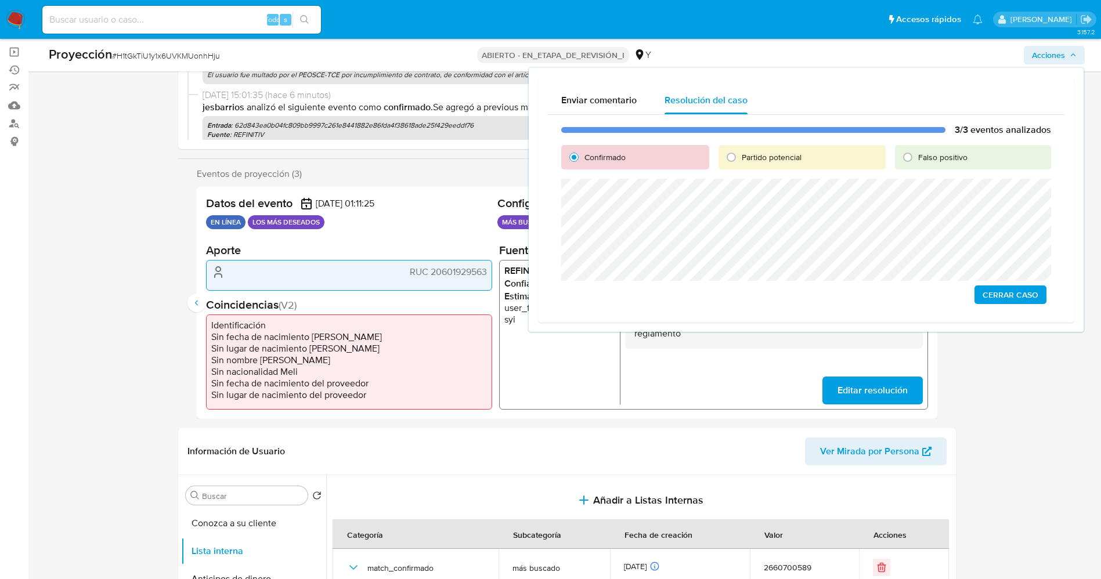
scroll to position [174, 0]
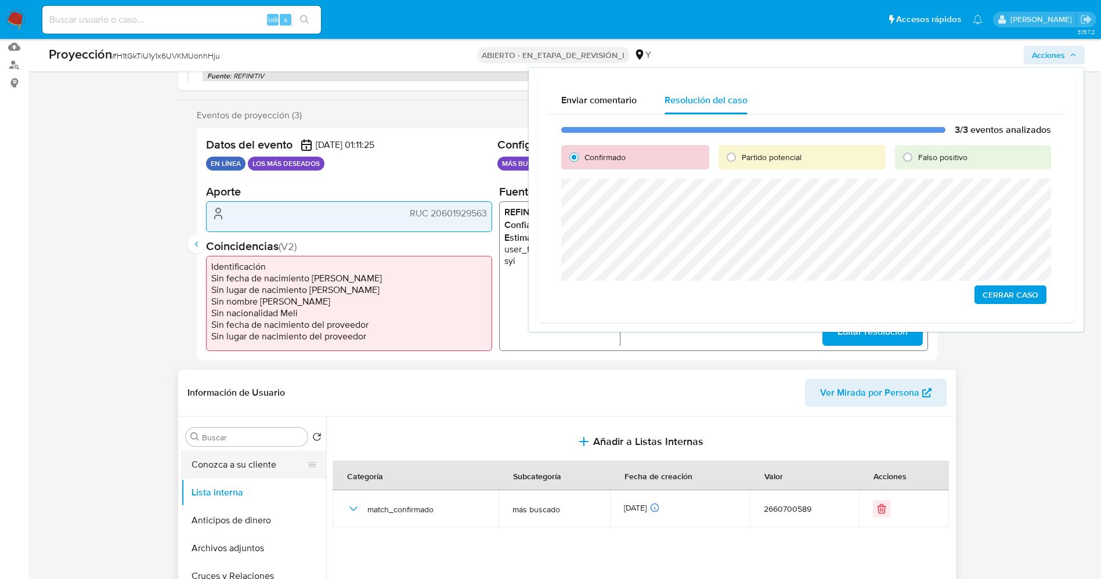
click at [244, 465] on button "Conozca a su cliente" at bounding box center [249, 465] width 136 height 28
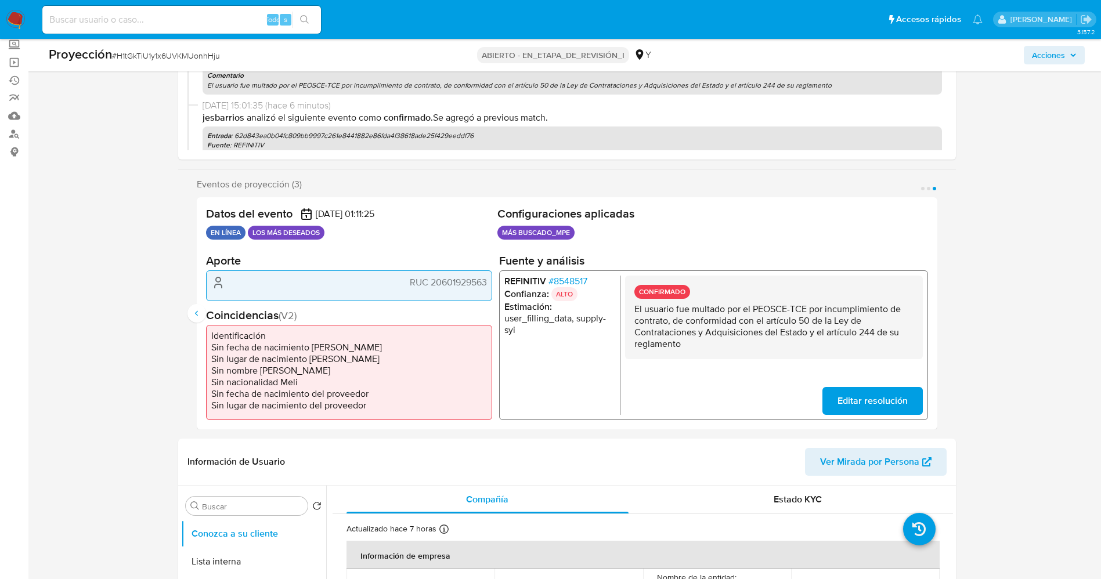
scroll to position [0, 0]
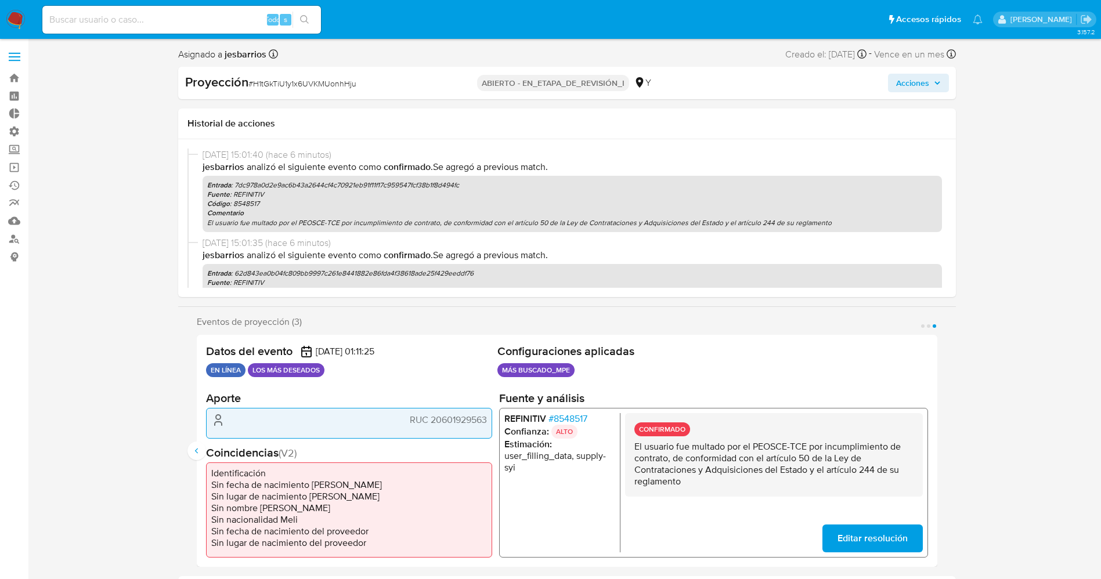
click at [920, 81] on span "Acciones" at bounding box center [912, 83] width 33 height 19
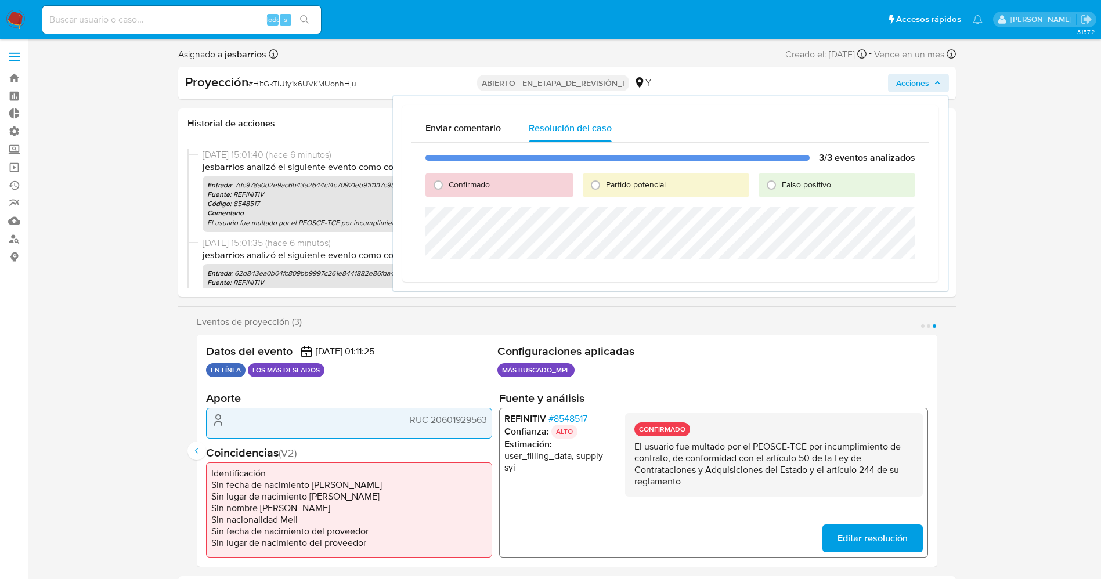
click at [467, 186] on font "Confirmado" at bounding box center [469, 185] width 41 height 12
click at [447, 186] on input "Confirmado" at bounding box center [438, 185] width 19 height 19
radio input "true"
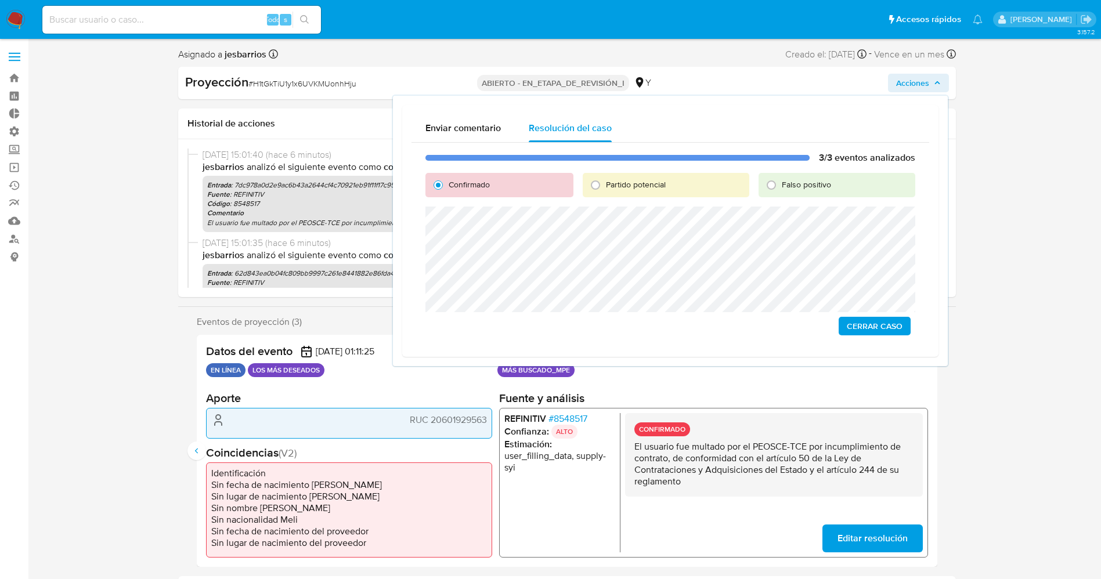
click at [901, 327] on font "Cerrar Caso" at bounding box center [875, 326] width 56 height 19
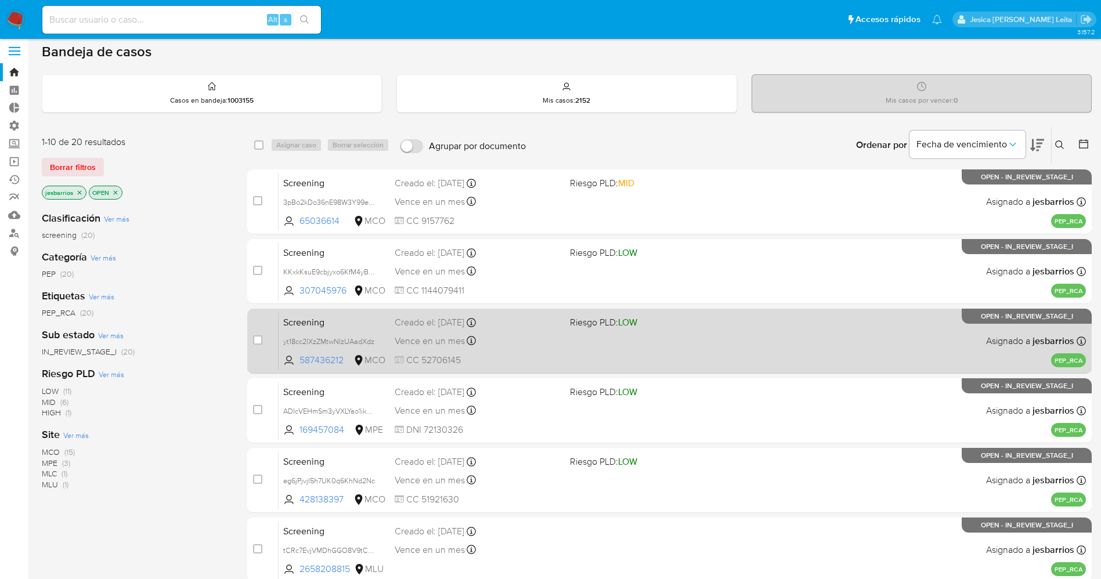
scroll to position [337, 0]
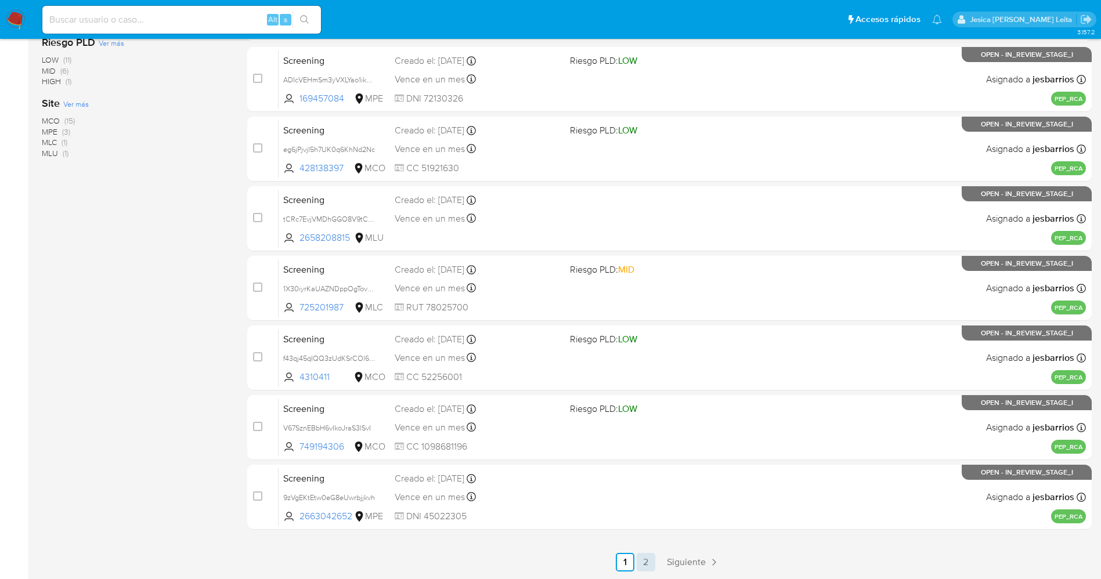
click at [650, 563] on link "2" at bounding box center [646, 562] width 19 height 19
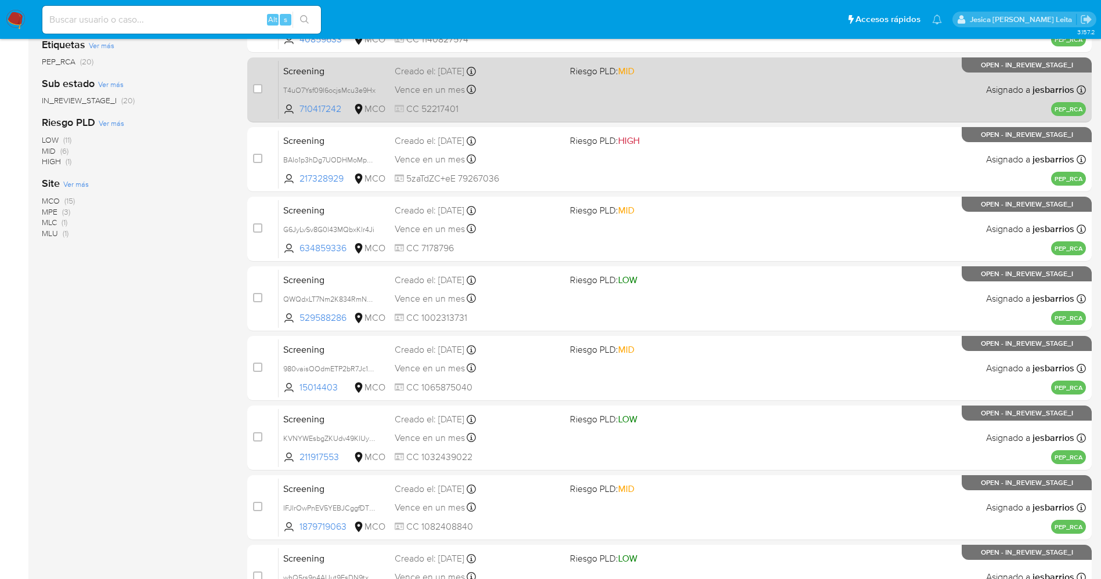
scroll to position [337, 0]
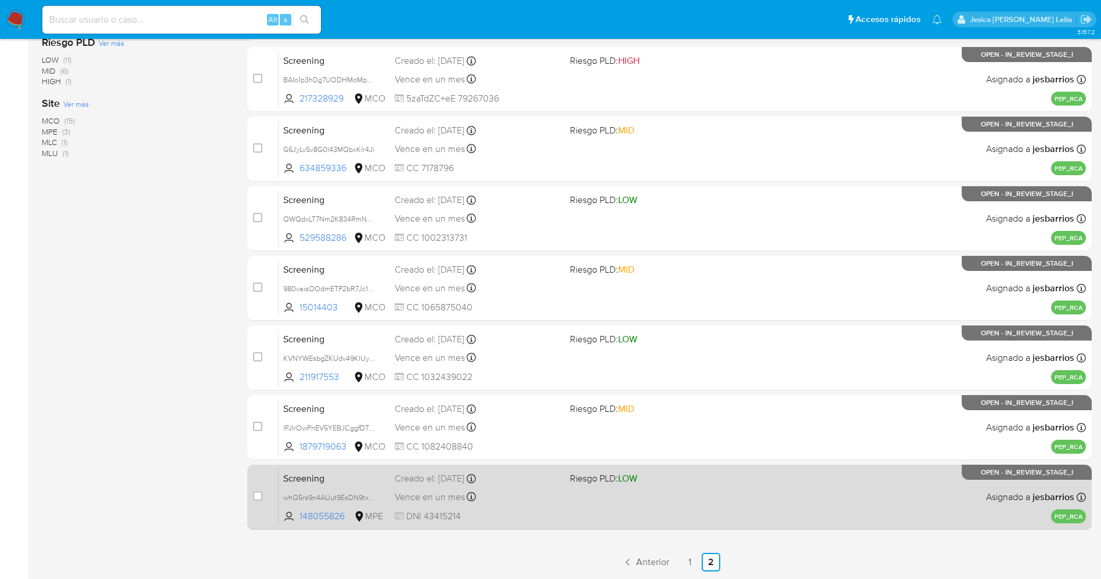
click at [634, 507] on div "Screening whQ5rs9n4AUut9EsDN9txPaJ 148055826 MPE Riesgo PLD: LOW Creado el: 30/…" at bounding box center [682, 497] width 807 height 59
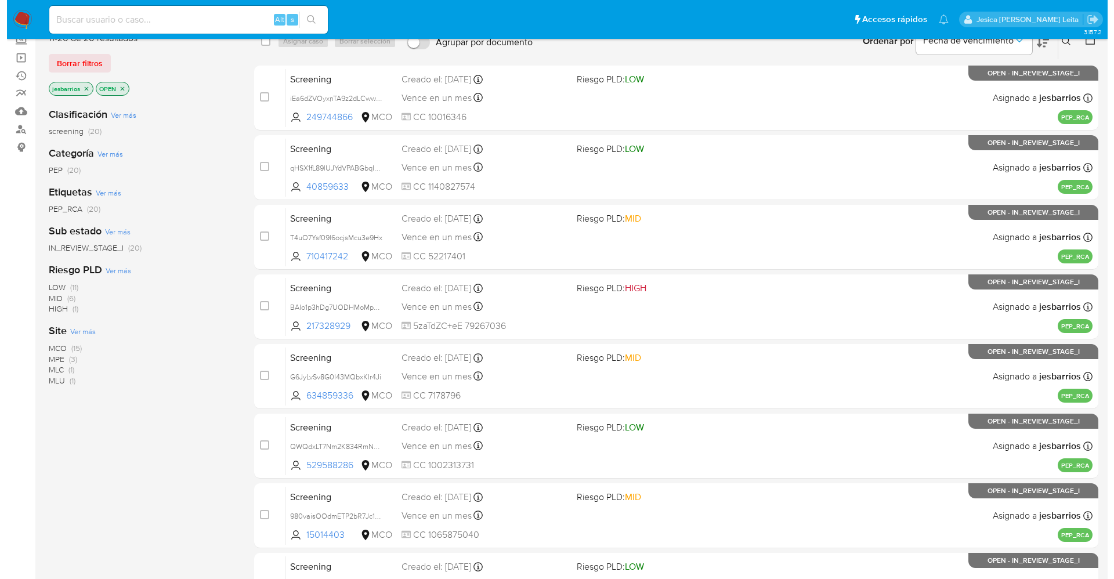
scroll to position [0, 0]
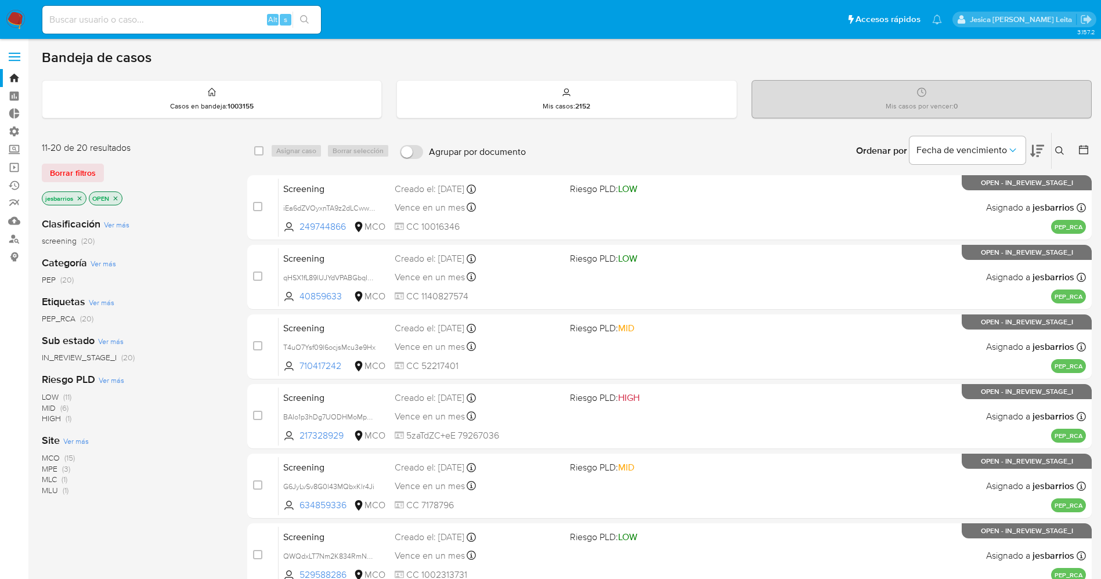
click at [81, 200] on icon "close-filter" at bounding box center [79, 198] width 7 height 7
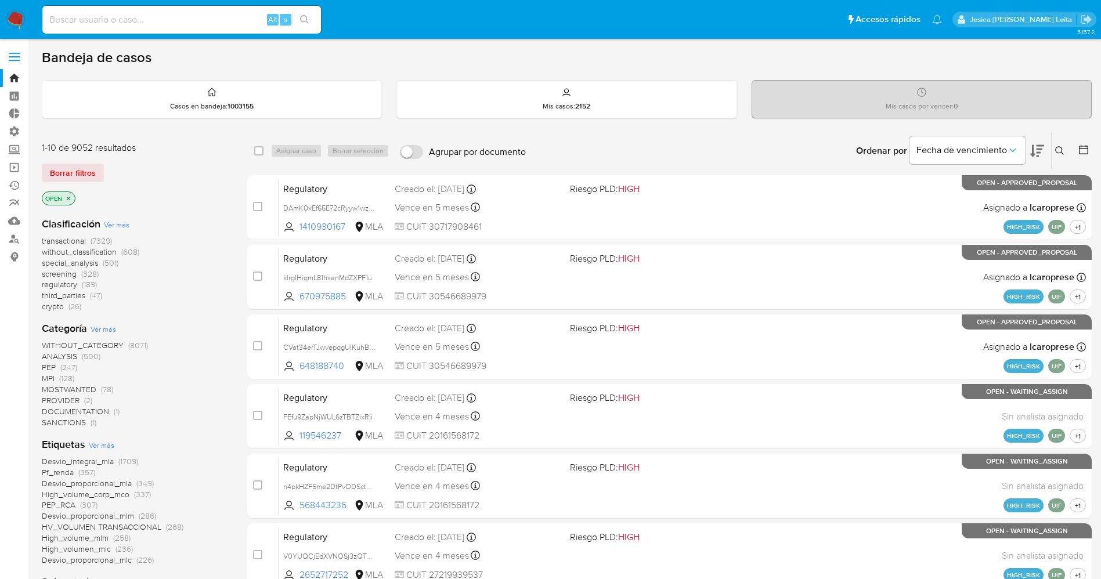
click at [99, 450] on span "Ver más" at bounding box center [102, 445] width 26 height 10
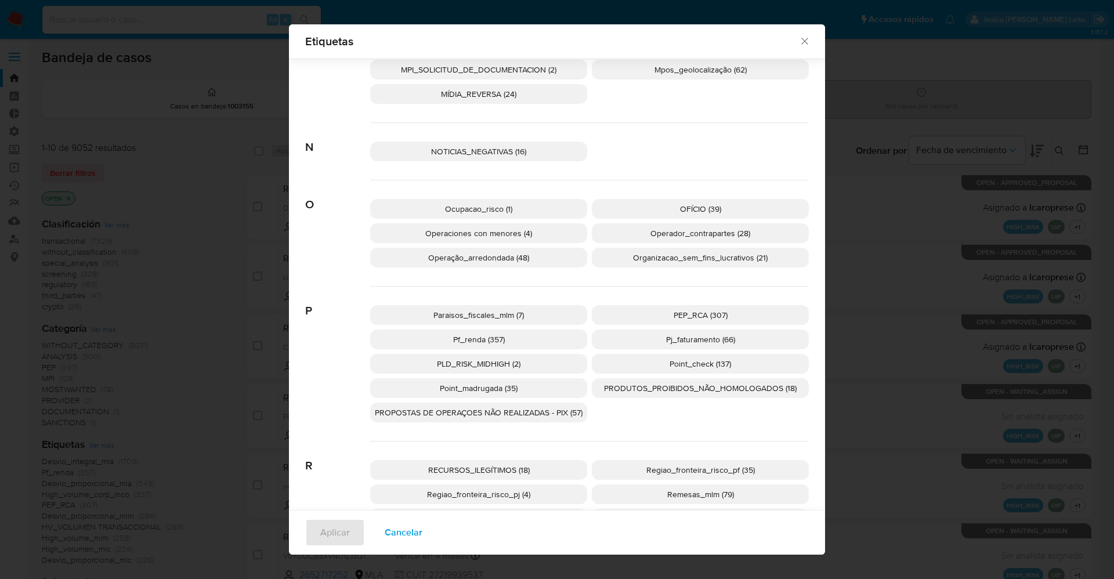
click at [663, 323] on div "Paraisos_fiscales_mlm (7) PEP_RCA (307) Pf_renda (357) Pj_faturamento (66) PLD_…" at bounding box center [589, 364] width 439 height 155
click at [713, 311] on span "PEP_RCA (307)" at bounding box center [701, 315] width 54 height 12
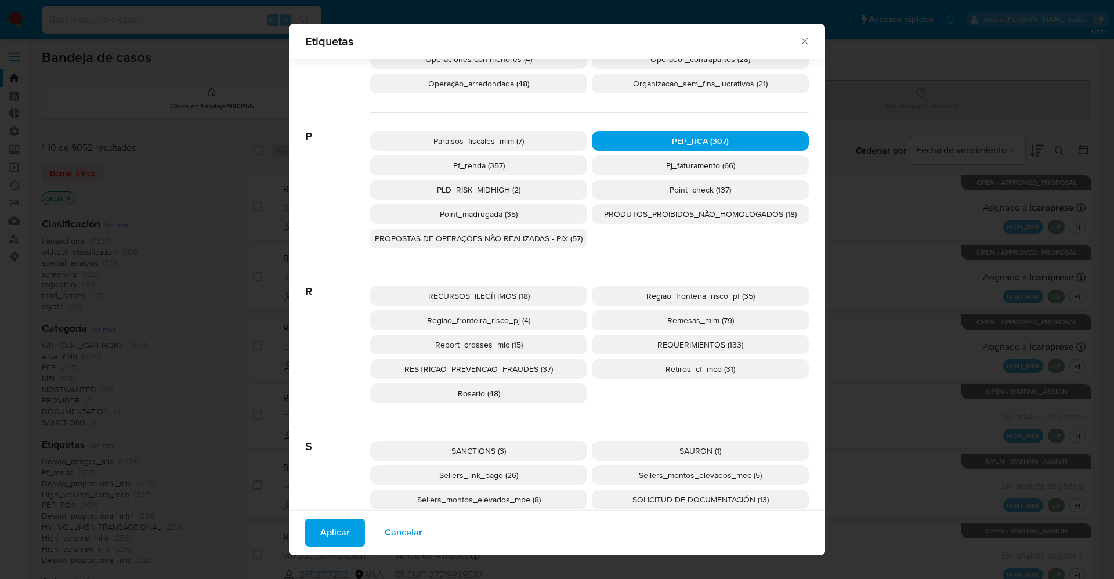
click at [483, 446] on span "SANCTIONS (3)" at bounding box center [479, 451] width 55 height 12
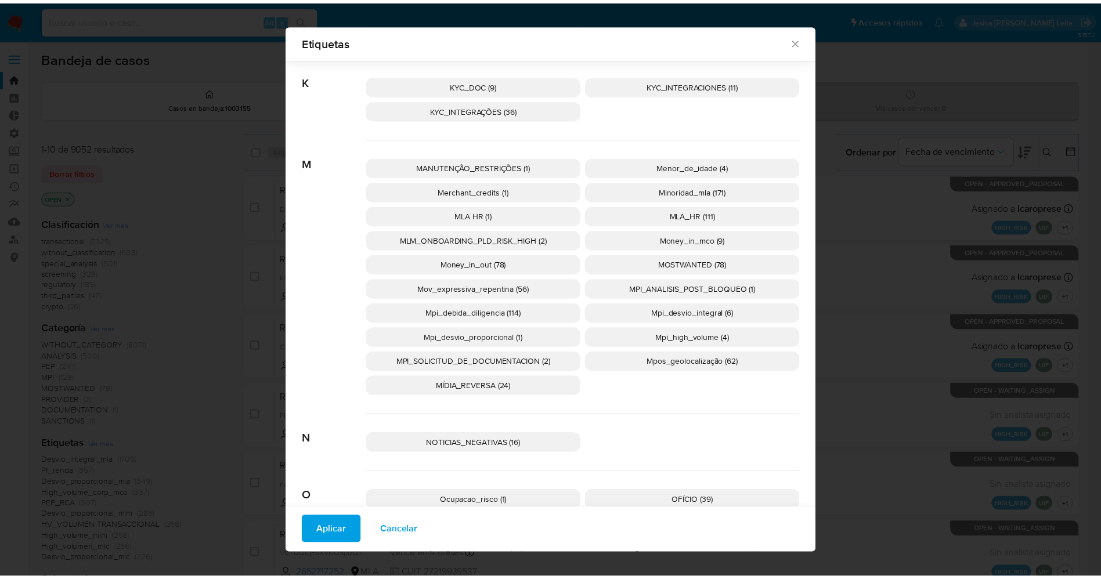
scroll to position [1411, 0]
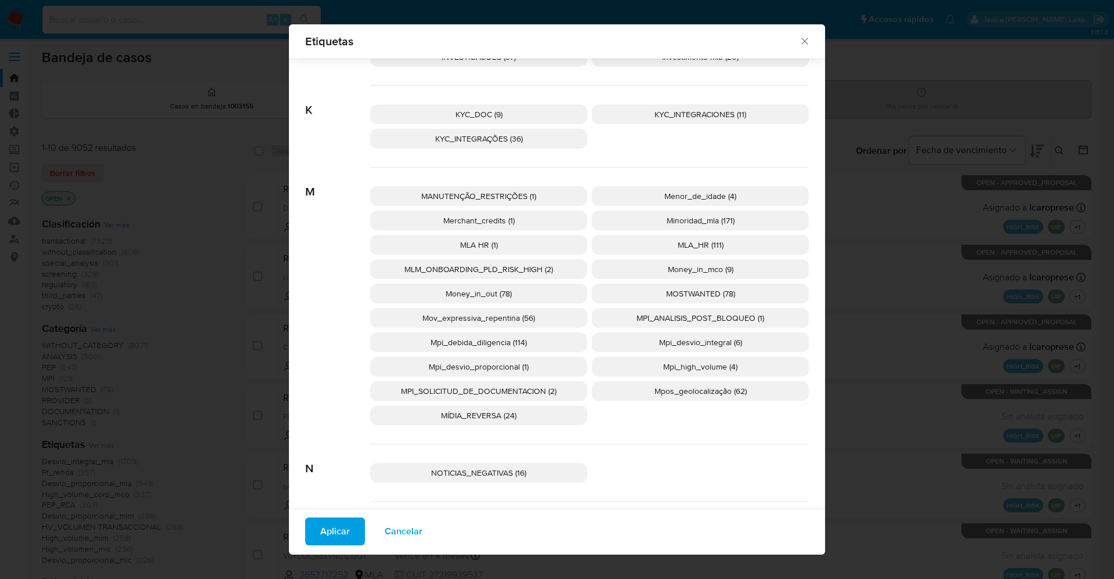
click at [683, 291] on span "MOSTWANTED (78)" at bounding box center [700, 294] width 69 height 12
click at [340, 533] on span "Aplicar" at bounding box center [335, 532] width 30 height 26
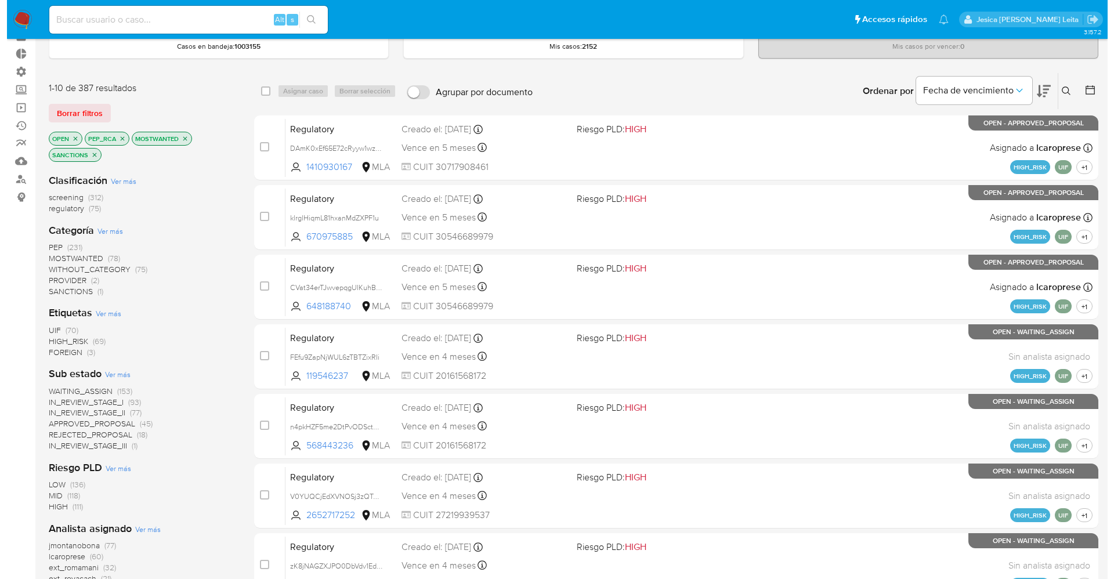
scroll to position [87, 0]
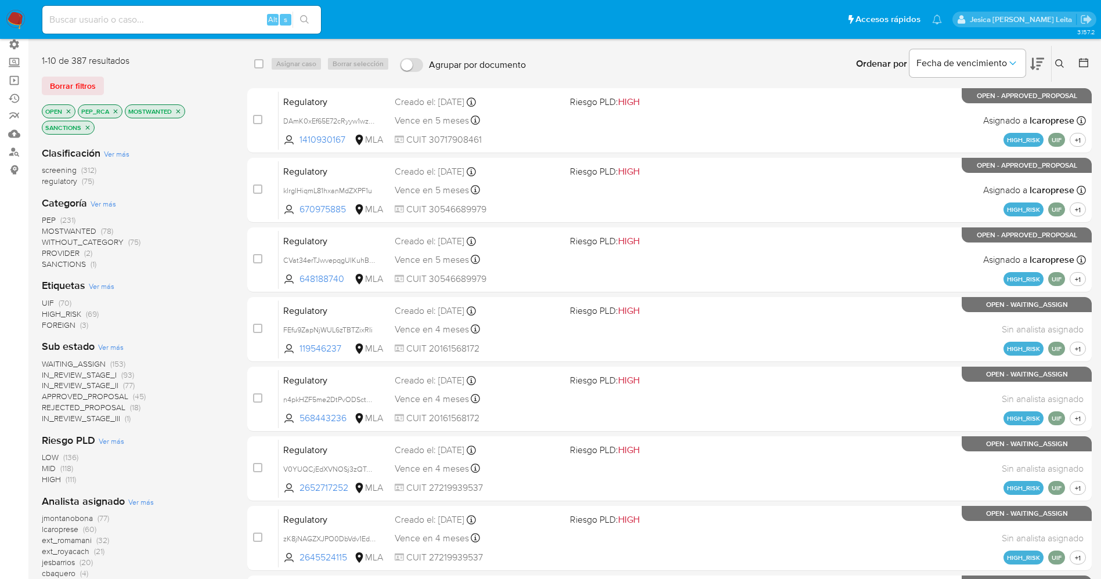
click at [94, 366] on span "WAITING_ASSIGN" at bounding box center [74, 364] width 64 height 12
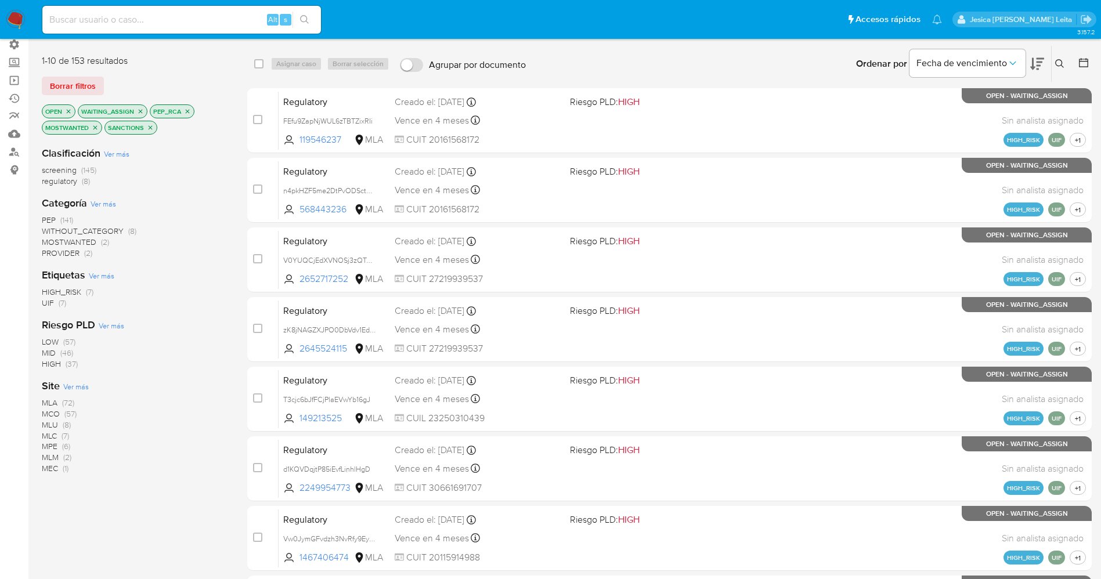
click at [80, 387] on span "Ver más" at bounding box center [76, 386] width 26 height 10
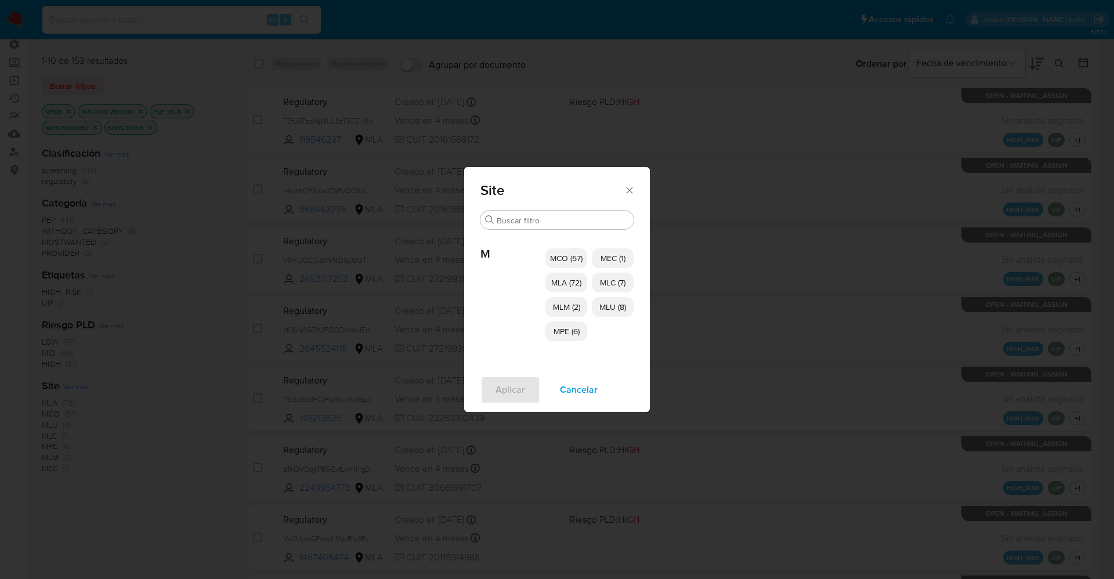
click at [573, 261] on span "MCO (57)" at bounding box center [566, 258] width 33 height 12
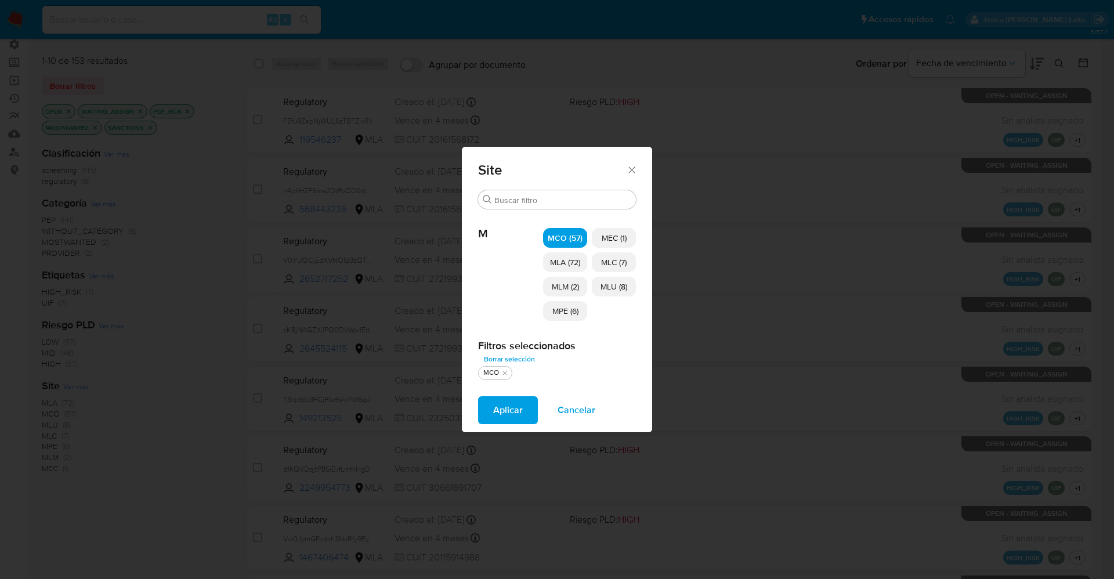
click at [569, 263] on span "MLA (72)" at bounding box center [565, 263] width 30 height 12
click at [568, 283] on span "MLM (2)" at bounding box center [565, 287] width 27 height 12
click at [571, 311] on span "MPE (6)" at bounding box center [566, 311] width 26 height 12
click at [598, 294] on p "MLU (8)" at bounding box center [614, 287] width 44 height 20
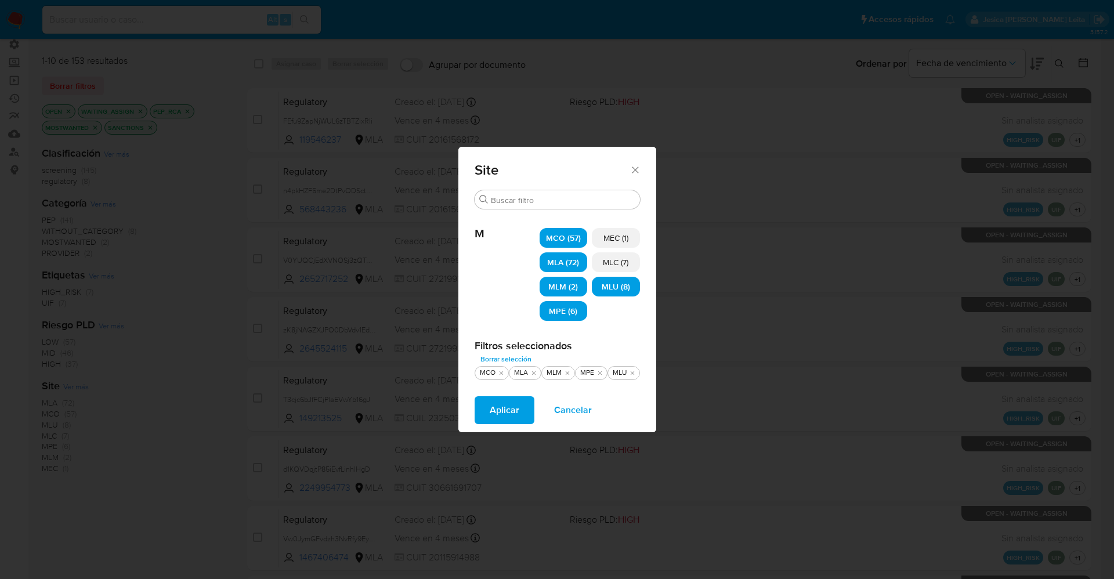
click at [608, 265] on span "MLC (7)" at bounding box center [616, 263] width 26 height 12
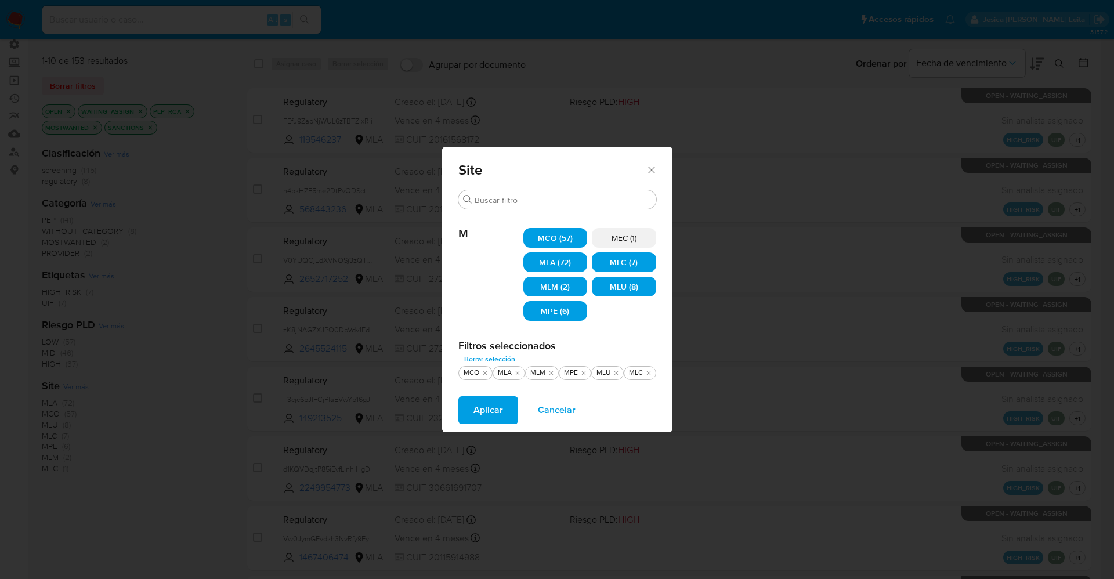
click at [500, 406] on span "Aplicar" at bounding box center [489, 411] width 30 height 26
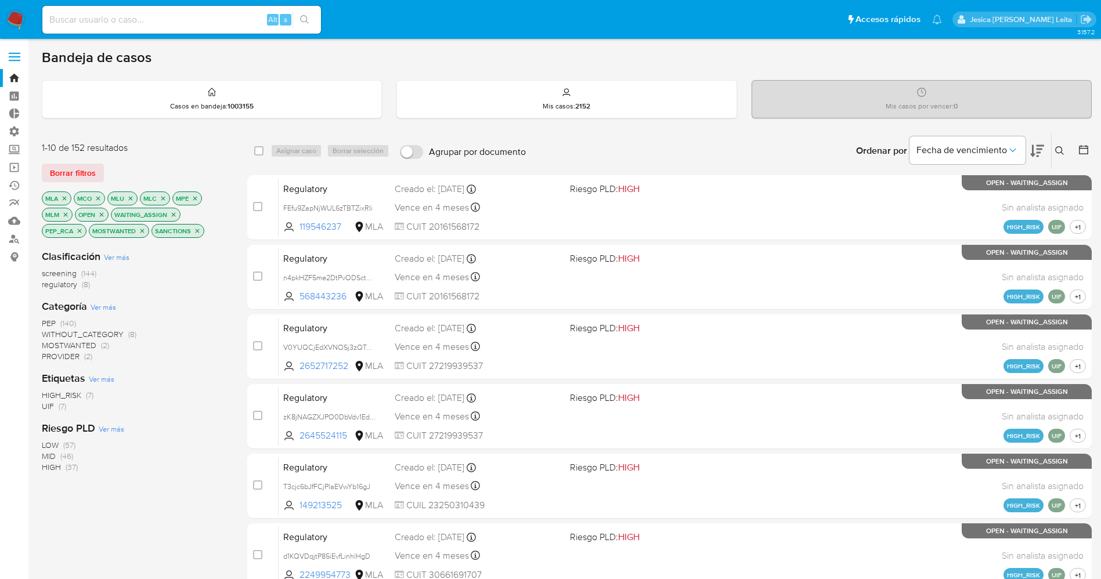
click at [63, 198] on icon "close-filter" at bounding box center [64, 198] width 7 height 7
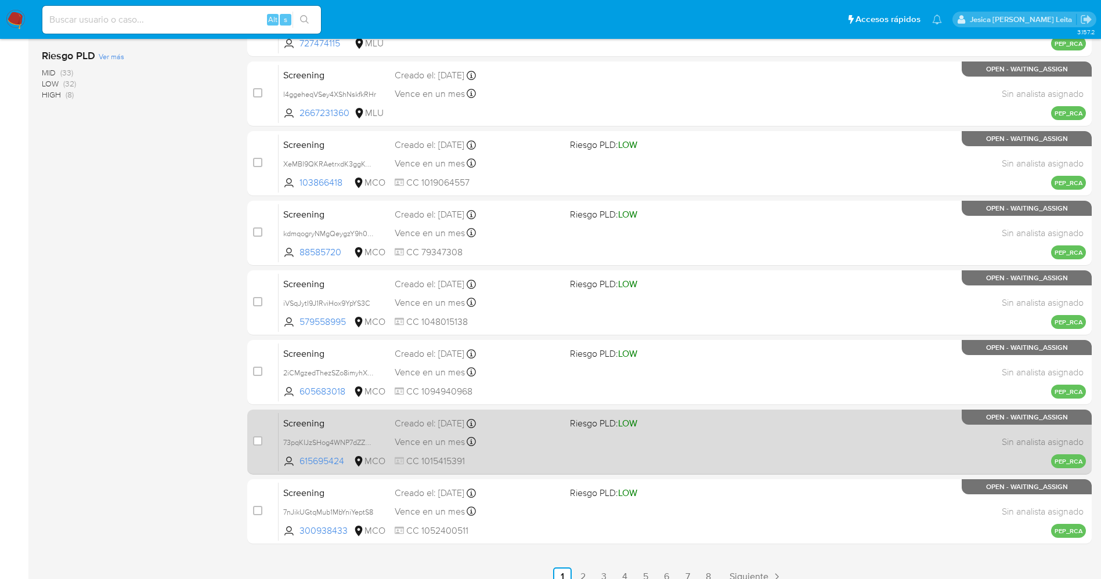
scroll to position [337, 0]
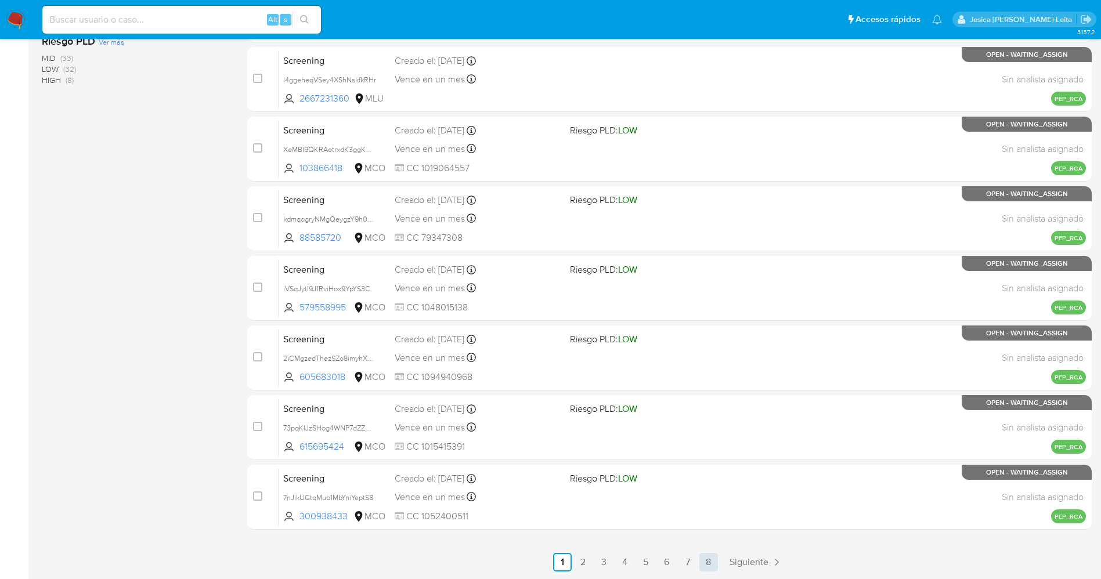
click at [714, 563] on link "8" at bounding box center [708, 562] width 19 height 19
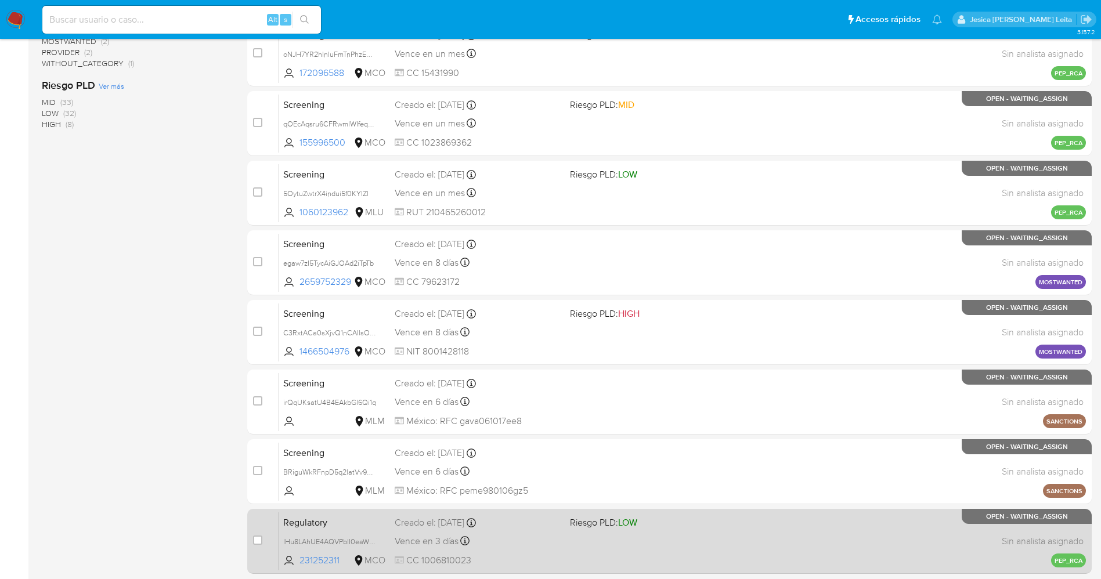
scroll to position [337, 0]
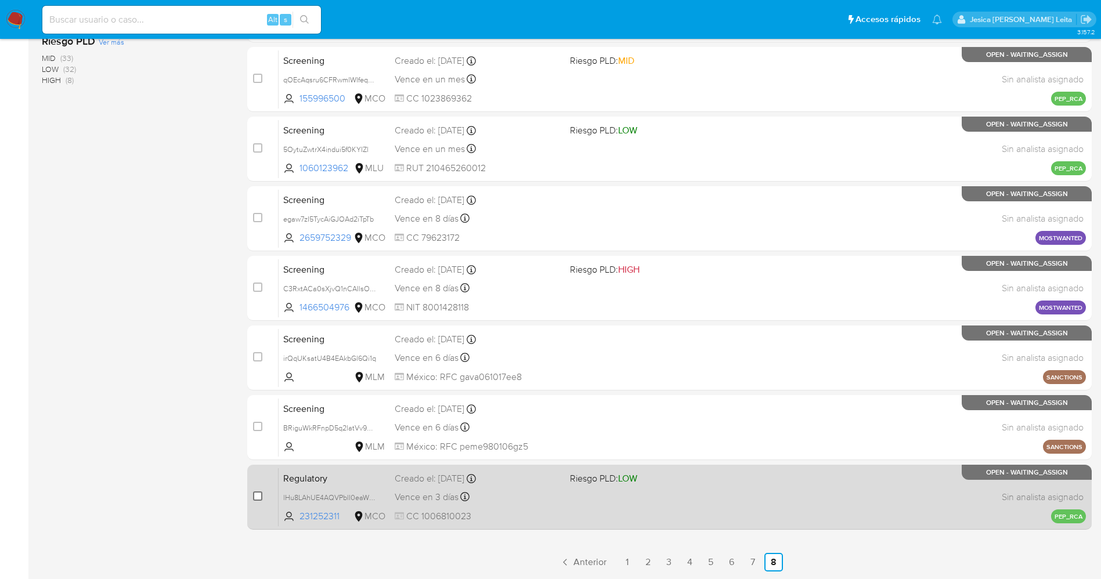
click at [259, 493] on input "checkbox" at bounding box center [257, 496] width 9 height 9
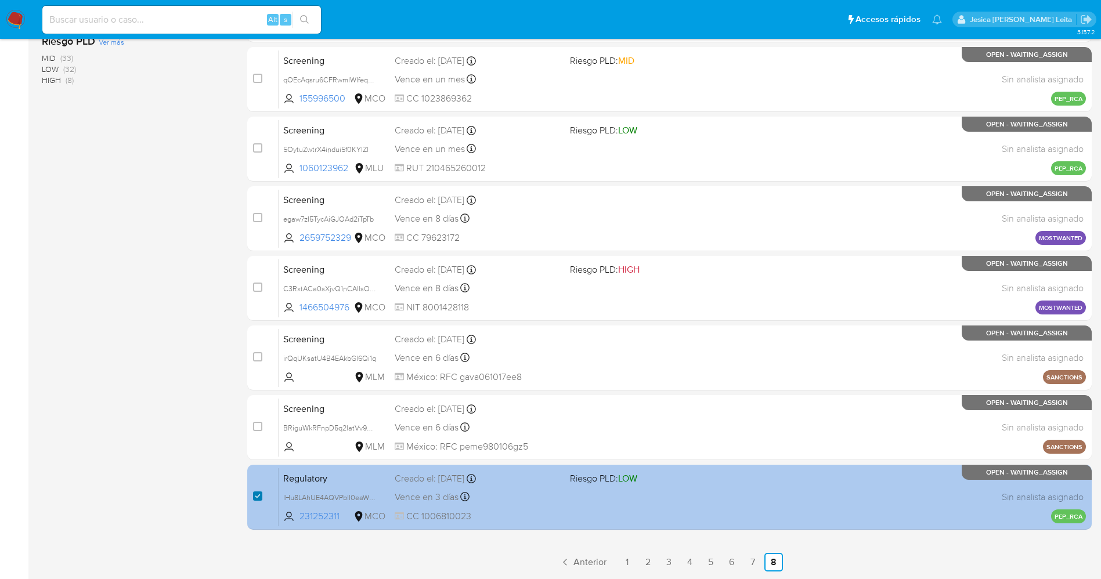
click at [257, 496] on input "checkbox" at bounding box center [257, 496] width 9 height 9
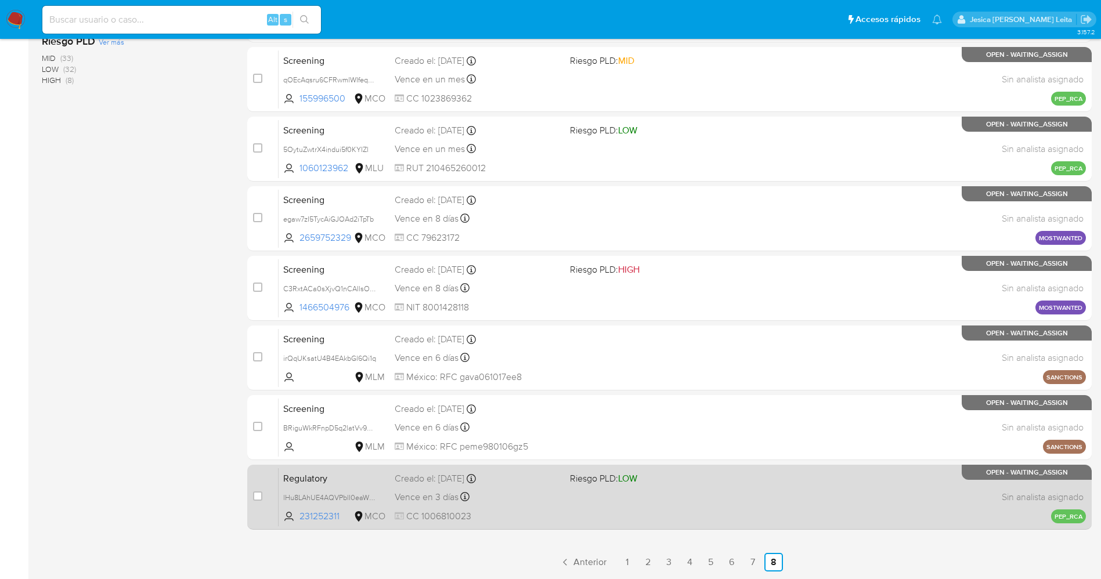
click at [602, 504] on div "Regulatory lHu8LAhUE4AQVPblI0eaWQkY 231252311 MCO Riesgo PLD: LOW Creado el: 02…" at bounding box center [682, 497] width 807 height 59
click at [251, 494] on div "case-item-checkbox No es posible asignar el caso Regulatory lHu8LAhUE4AQVPblI0e…" at bounding box center [669, 497] width 844 height 65
click at [254, 494] on input "checkbox" at bounding box center [257, 496] width 9 height 9
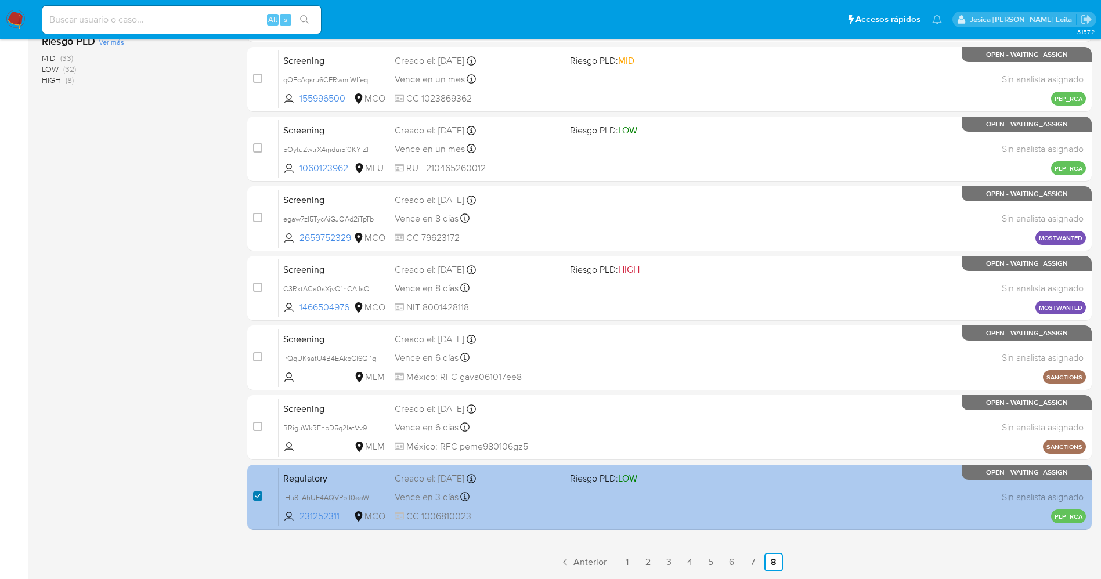
click at [260, 496] on input "checkbox" at bounding box center [257, 496] width 9 height 9
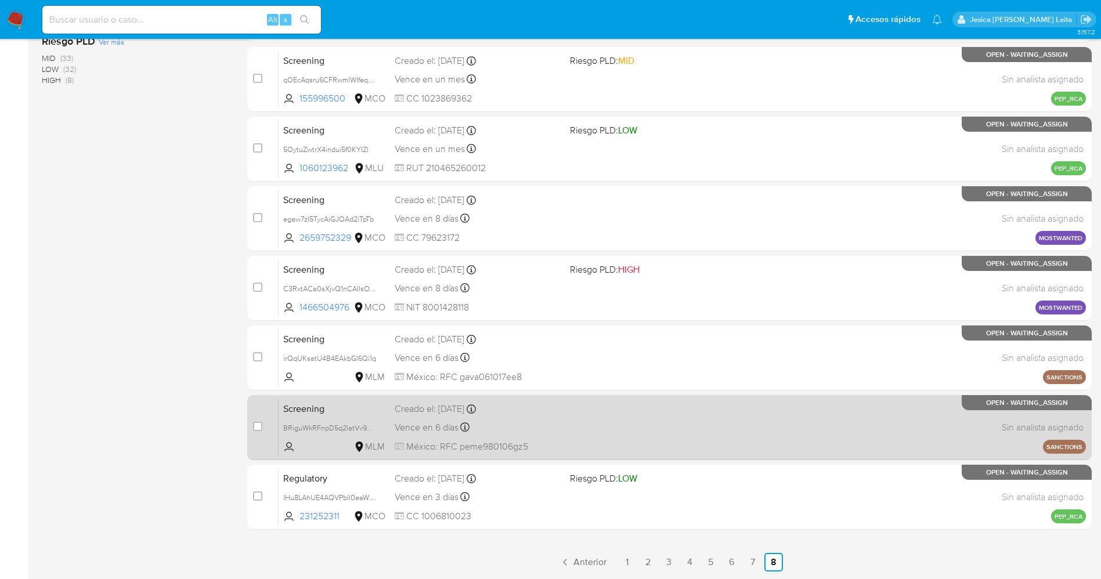
click at [559, 436] on div "Screening BRiguWkRFnpD5q2latVv9aXI MLM Creado el: 31/08/2025 Creado el: 31/08/2…" at bounding box center [682, 427] width 807 height 59
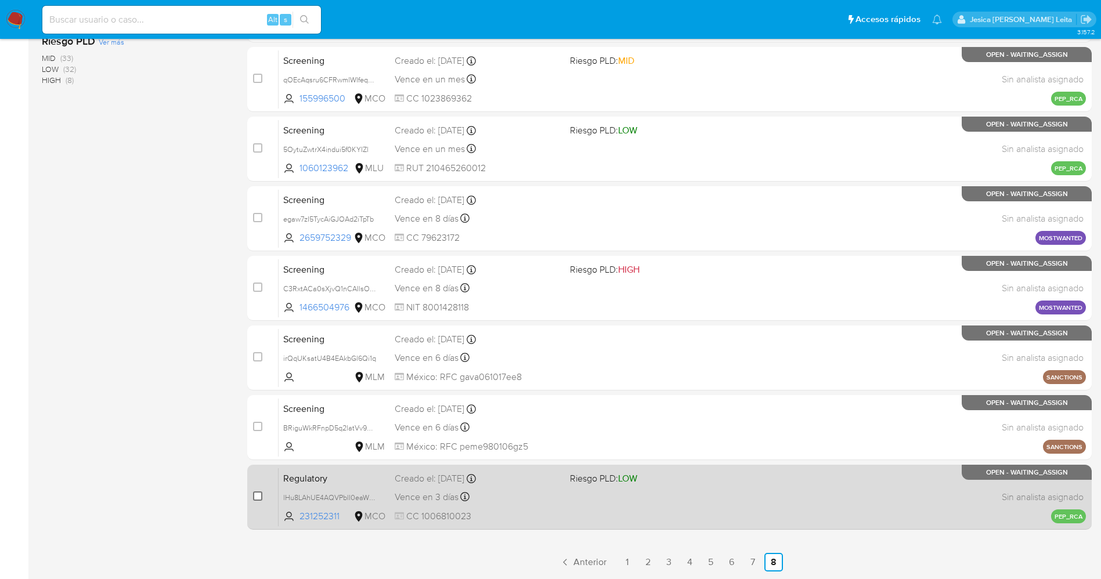
click at [254, 494] on input "checkbox" at bounding box center [257, 496] width 9 height 9
checkbox input "true"
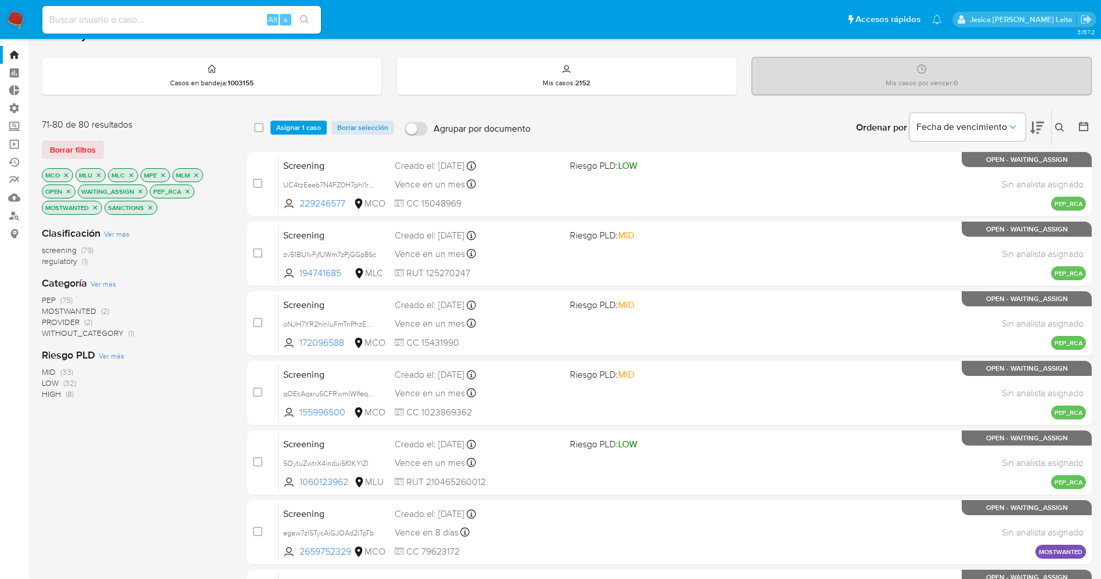
scroll to position [0, 0]
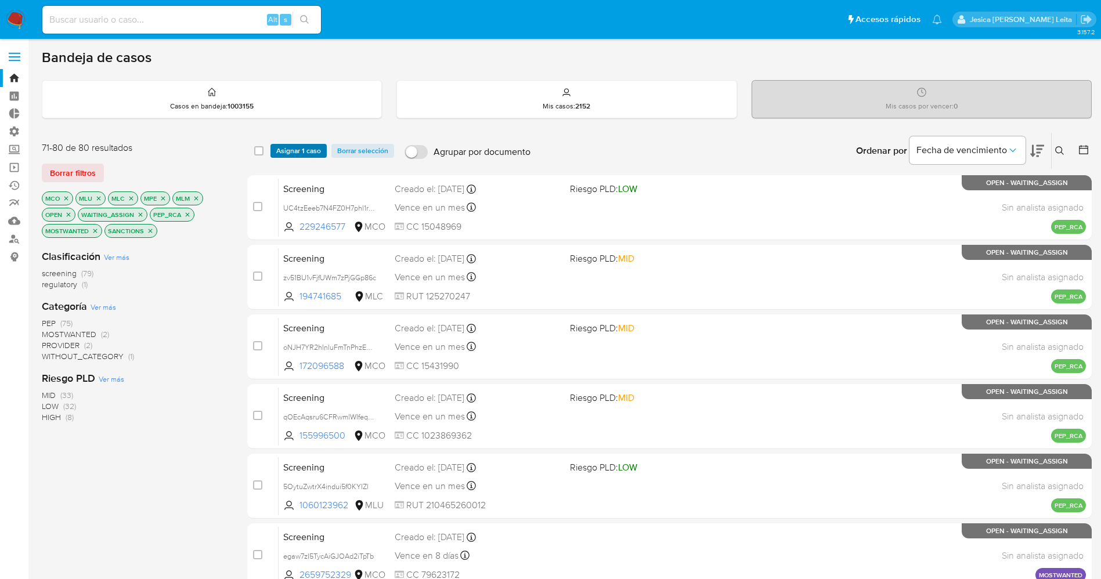
click at [305, 149] on span "Asignar 1 caso" at bounding box center [298, 151] width 45 height 12
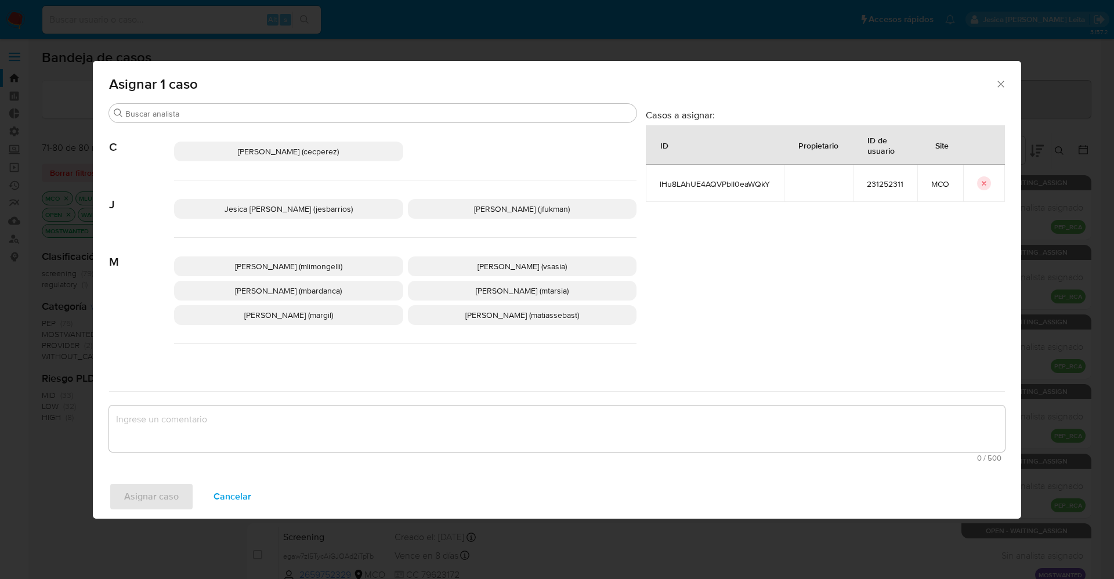
click at [255, 211] on span "Jesica Iris Barrios Leita (jesbarrios)" at bounding box center [289, 209] width 128 height 12
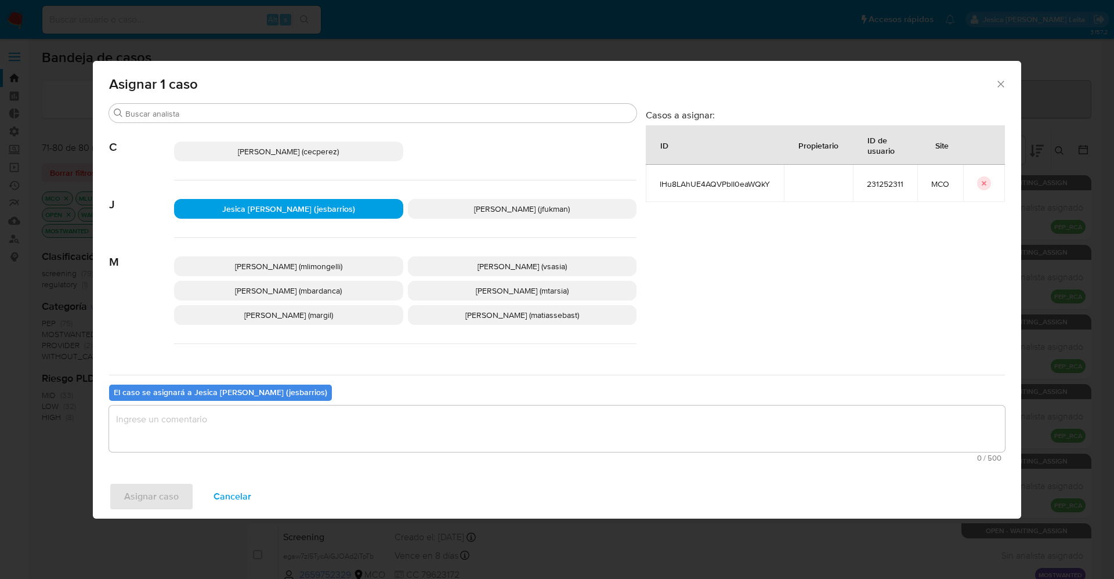
click at [251, 418] on textarea "assign-modal" at bounding box center [557, 429] width 896 height 46
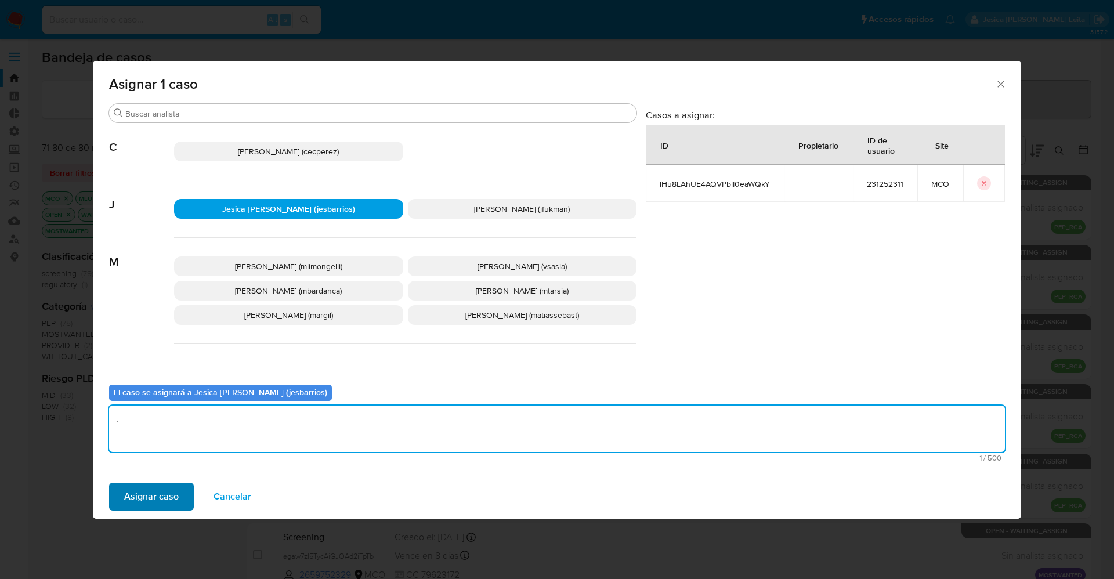
type textarea "."
click at [159, 501] on span "Asignar caso" at bounding box center [151, 497] width 55 height 26
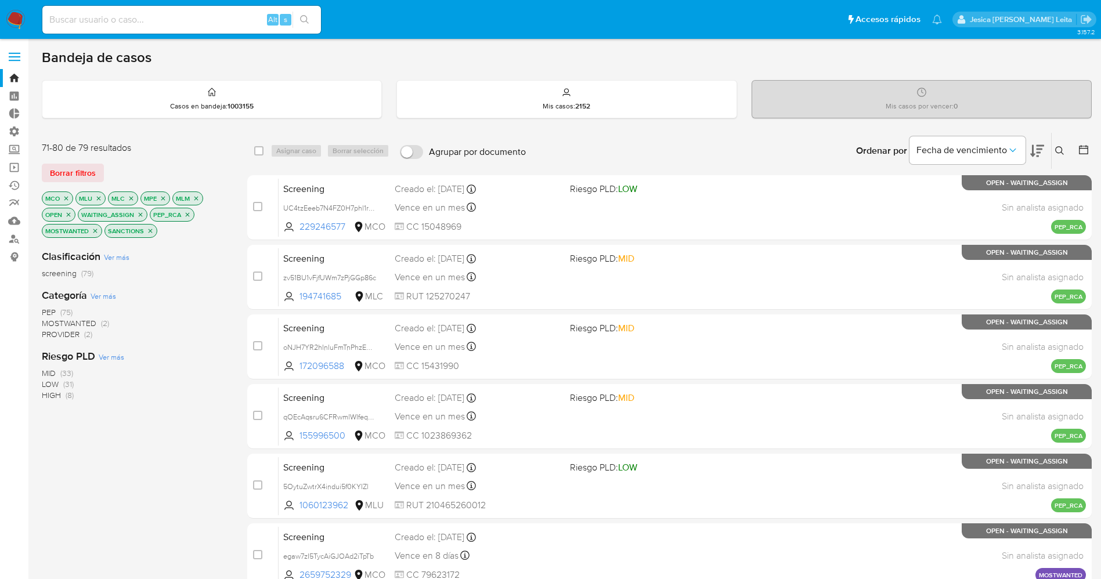
click at [12, 20] on img at bounding box center [16, 20] width 20 height 20
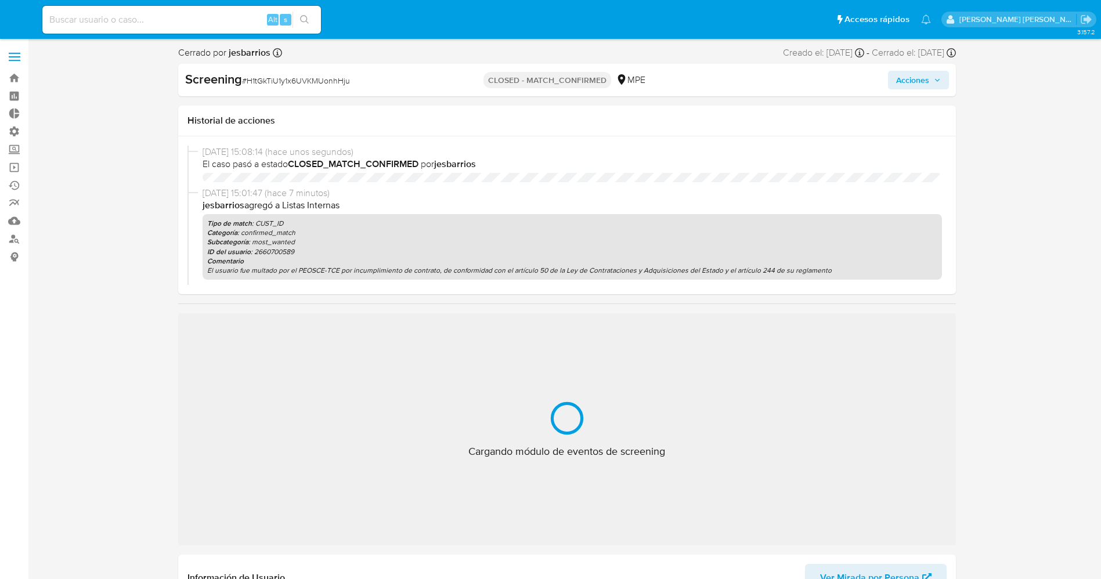
select select "10"
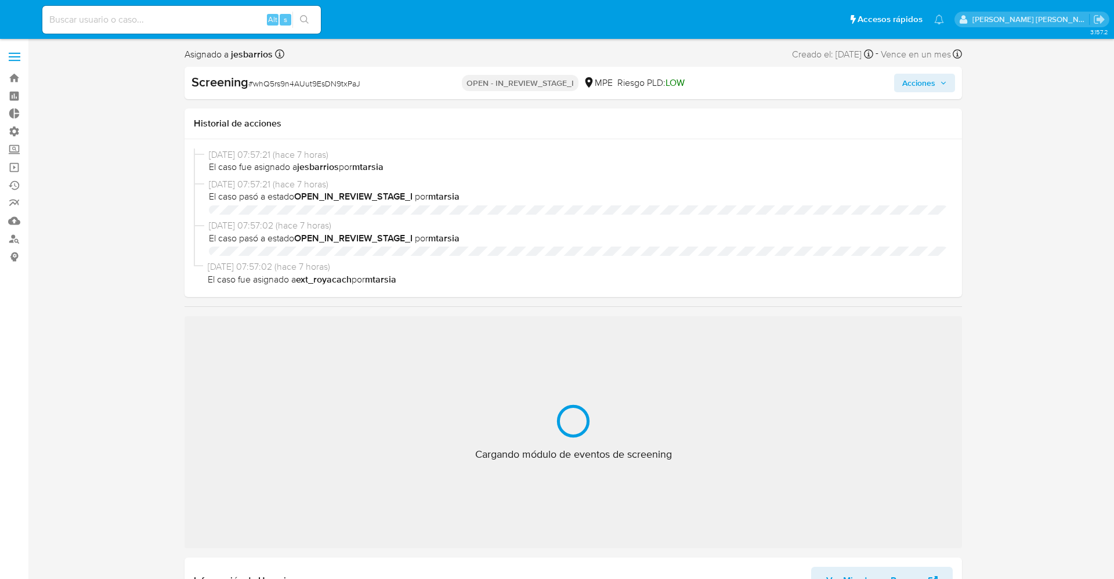
select select "10"
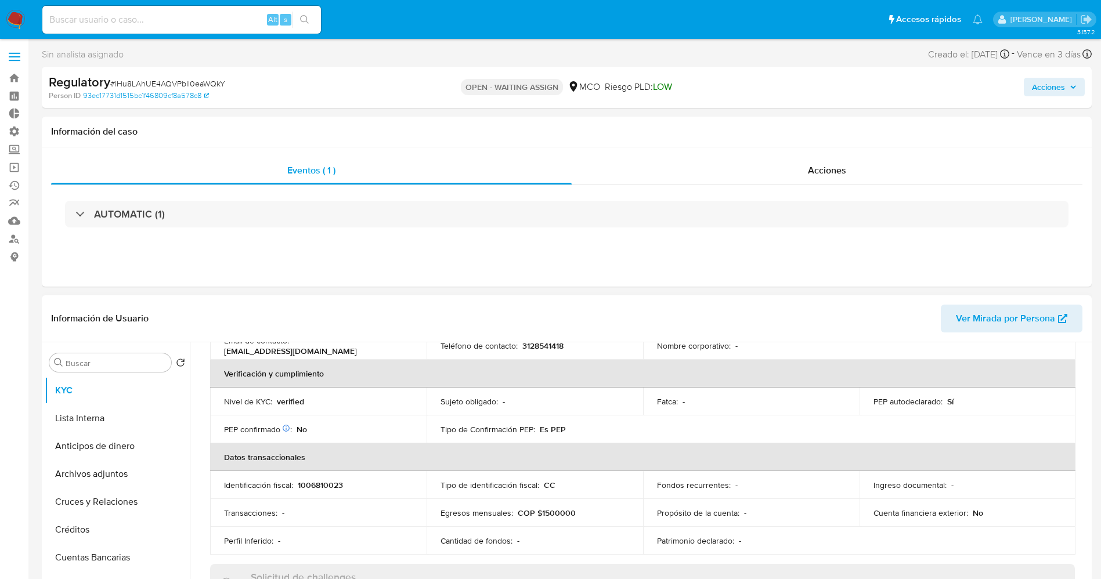
select select "10"
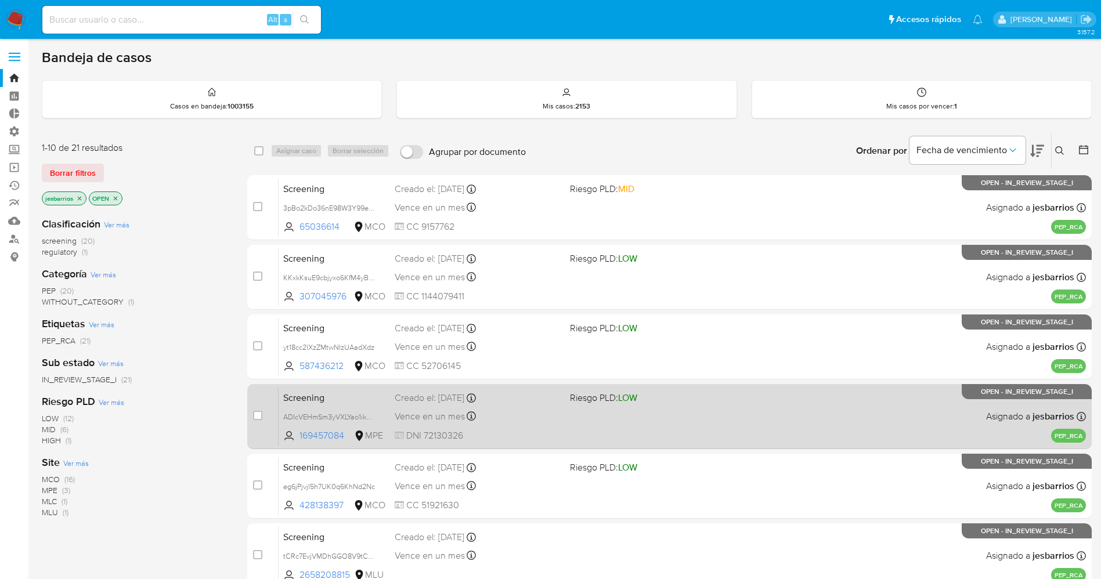
scroll to position [337, 0]
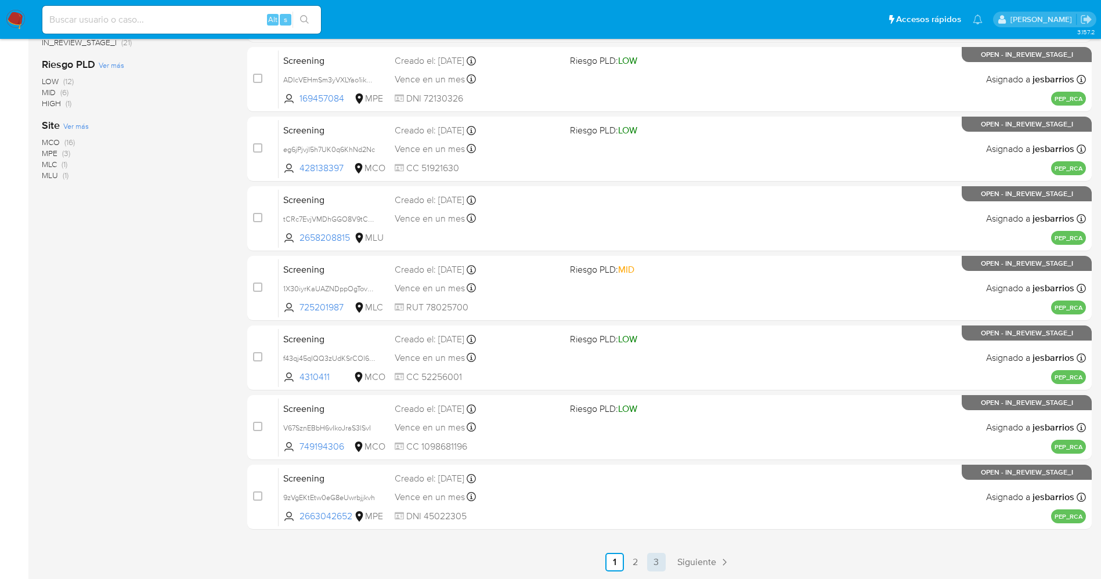
click at [659, 561] on link "3" at bounding box center [656, 562] width 19 height 19
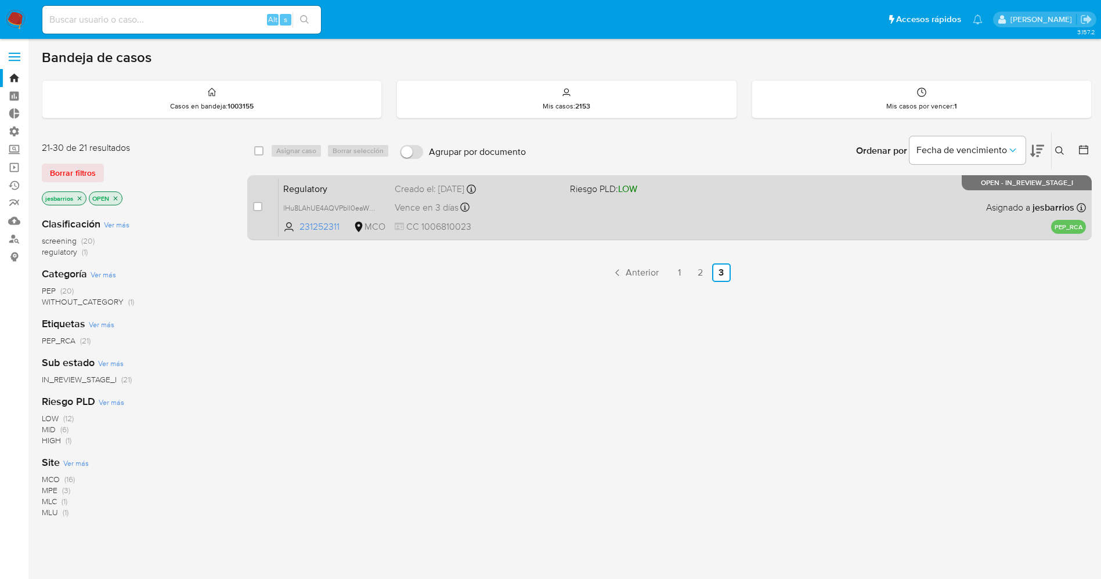
click at [581, 208] on div "Regulatory lHu8LAhUE4AQVPblI0eaWQkY 231252311 MCO Riesgo PLD: LOW Creado el: 02…" at bounding box center [682, 207] width 807 height 59
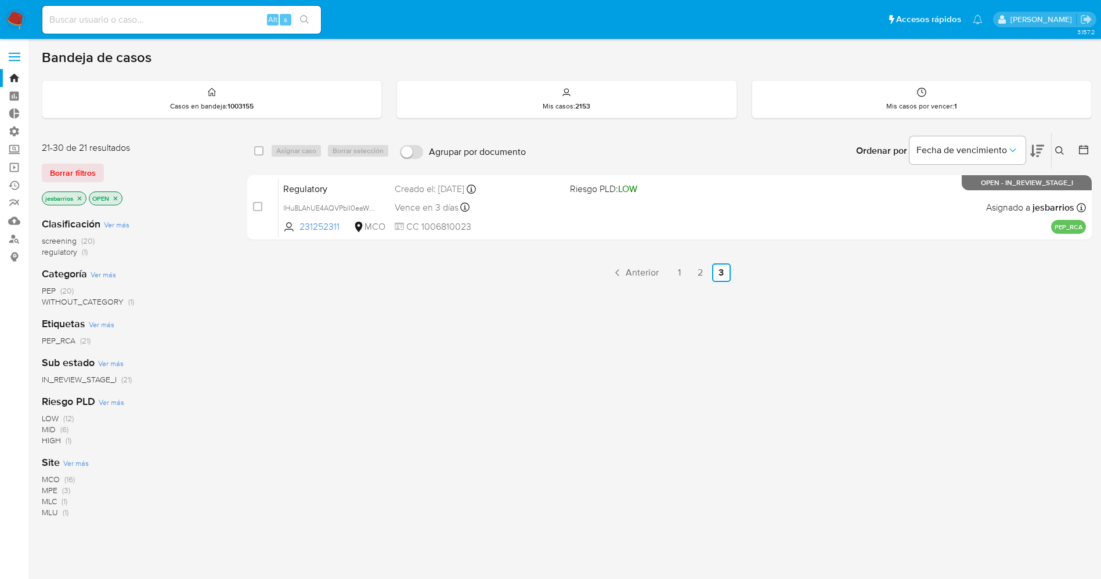
click at [20, 17] on img at bounding box center [16, 20] width 20 height 20
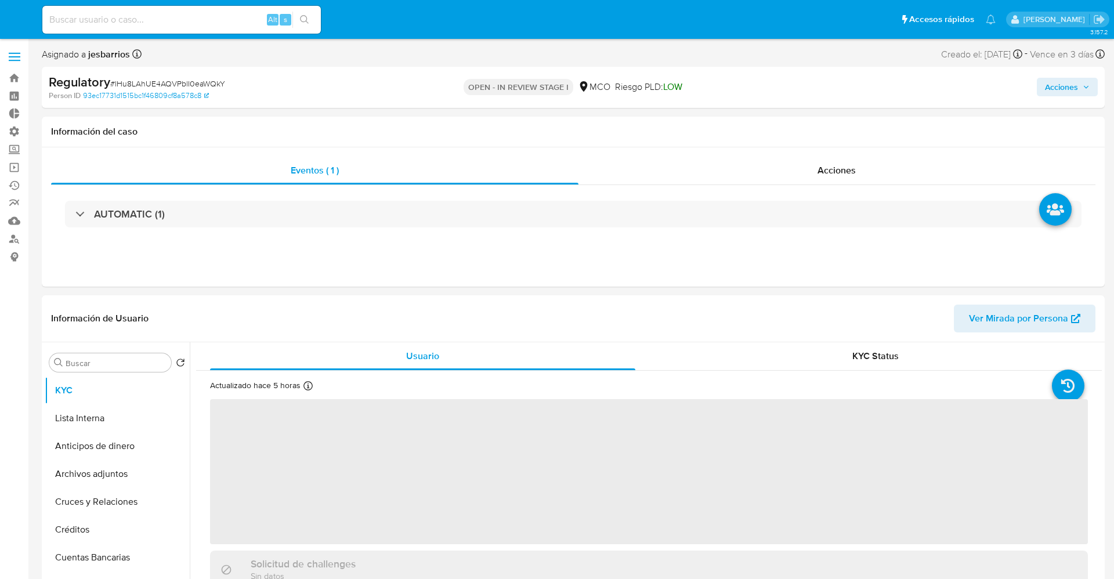
select select "10"
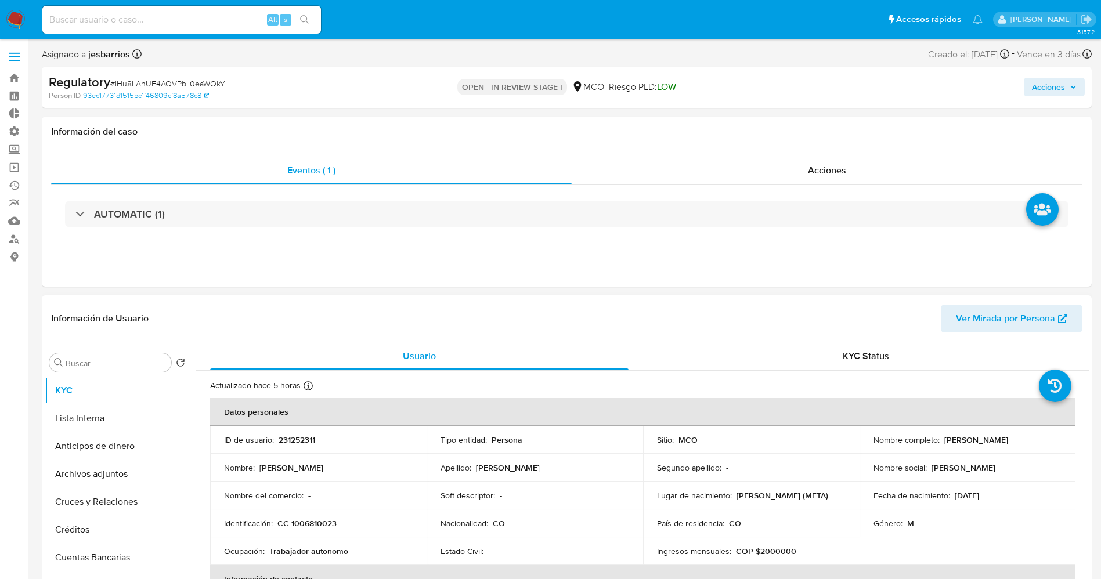
drag, startPoint x: 940, startPoint y: 441, endPoint x: 1047, endPoint y: 432, distance: 107.7
click at [1047, 432] on td "Nombre completo : [PERSON_NAME]" at bounding box center [968, 440] width 216 height 28
copy p "Andres David Muñoz Ortiz"
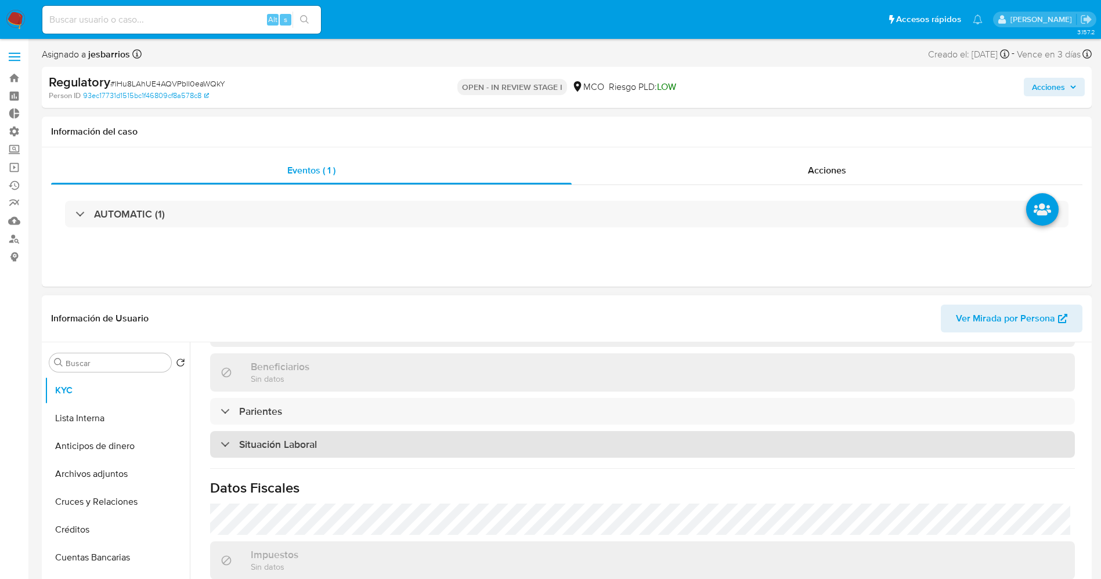
scroll to position [522, 0]
click at [344, 435] on div "Situación Laboral" at bounding box center [642, 438] width 865 height 27
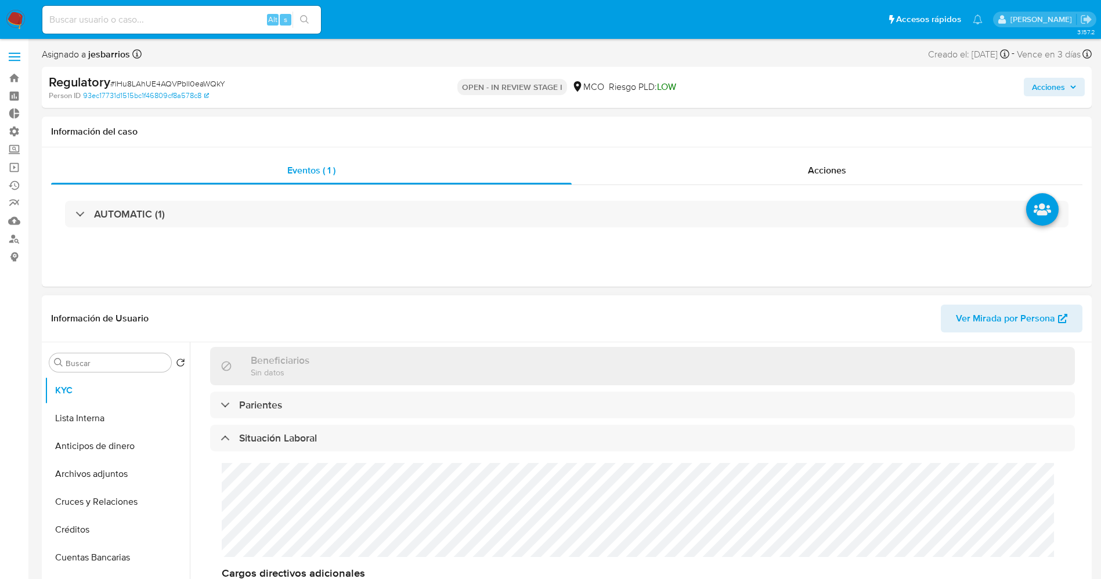
click at [293, 513] on div "Cargos directivos adicionales No tiene cargo directivo" at bounding box center [642, 532] width 865 height 161
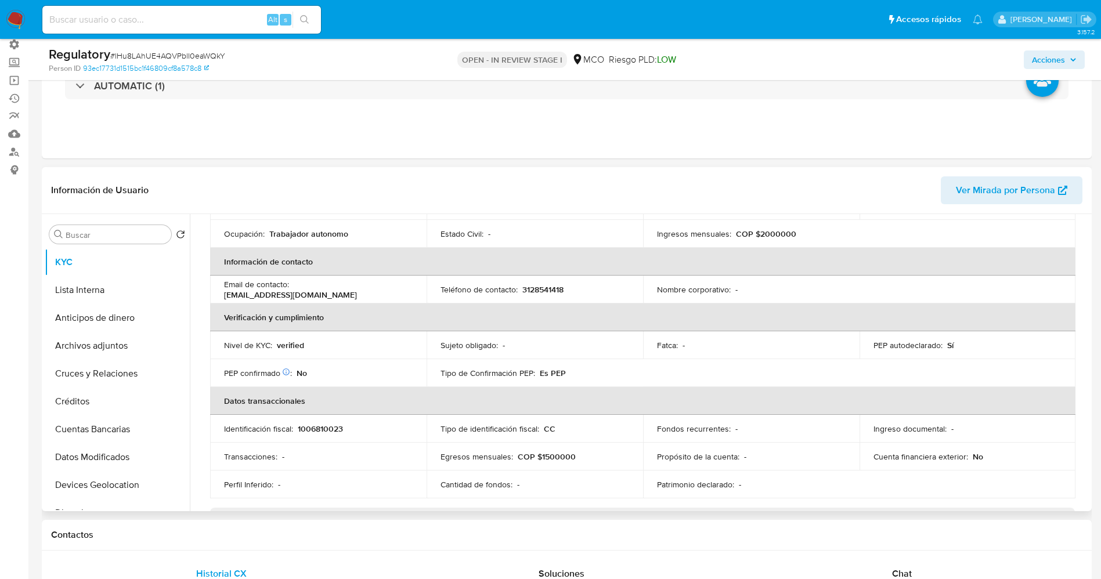
scroll to position [0, 0]
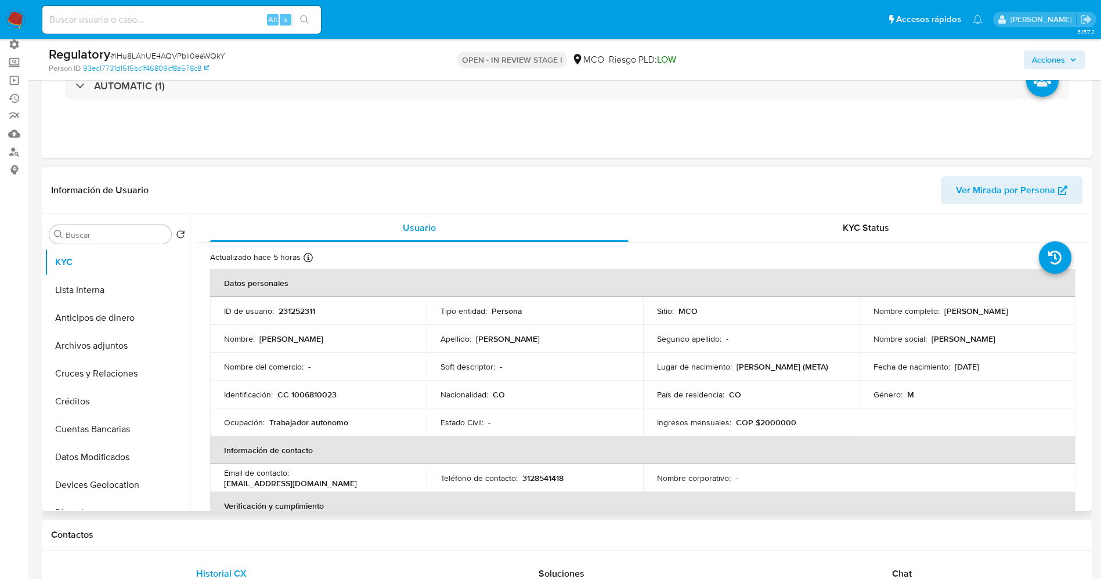
drag, startPoint x: 937, startPoint y: 315, endPoint x: 1028, endPoint y: 310, distance: 90.7
click at [1054, 311] on div "Nombre completo : Andres David Muñoz Ortiz" at bounding box center [967, 311] width 189 height 10
copy div "Andres David Muñoz Ortiz"
copy div "[PERSON_NAME]"
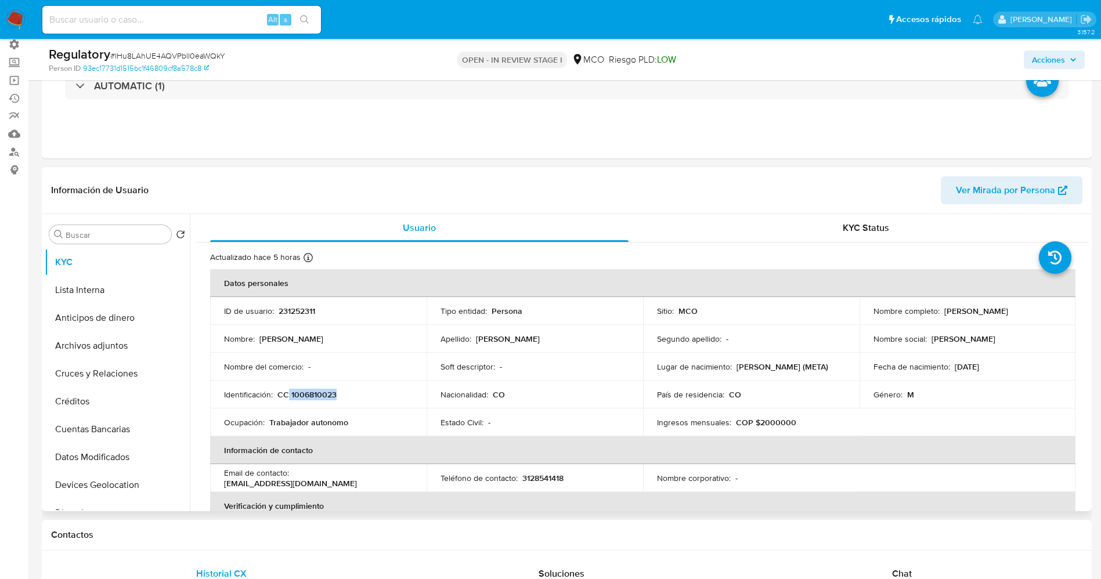
drag, startPoint x: 288, startPoint y: 390, endPoint x: 348, endPoint y: 390, distance: 60.4
click at [348, 390] on div "Identificación : CC 1006810023" at bounding box center [318, 394] width 189 height 10
copy p "1006810023"
drag, startPoint x: 944, startPoint y: 309, endPoint x: 1002, endPoint y: 309, distance: 58.6
click at [1042, 309] on div "Nombre completo : Andres David Muñoz Ortiz" at bounding box center [967, 311] width 189 height 10
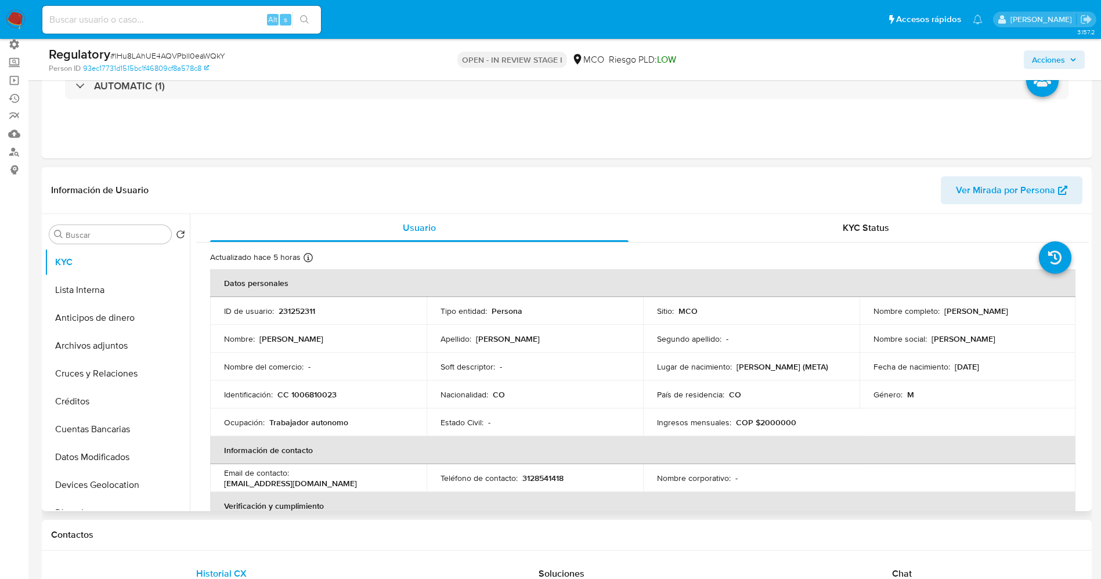
click at [950, 317] on td "Nombre completo : Andres David Muñoz Ortiz" at bounding box center [968, 311] width 216 height 28
drag, startPoint x: 941, startPoint y: 313, endPoint x: 996, endPoint y: 312, distance: 54.6
click at [1008, 306] on p "Andres David Muñoz Ortiz" at bounding box center [976, 311] width 64 height 10
copy p "Andres David Muñoz Orti"
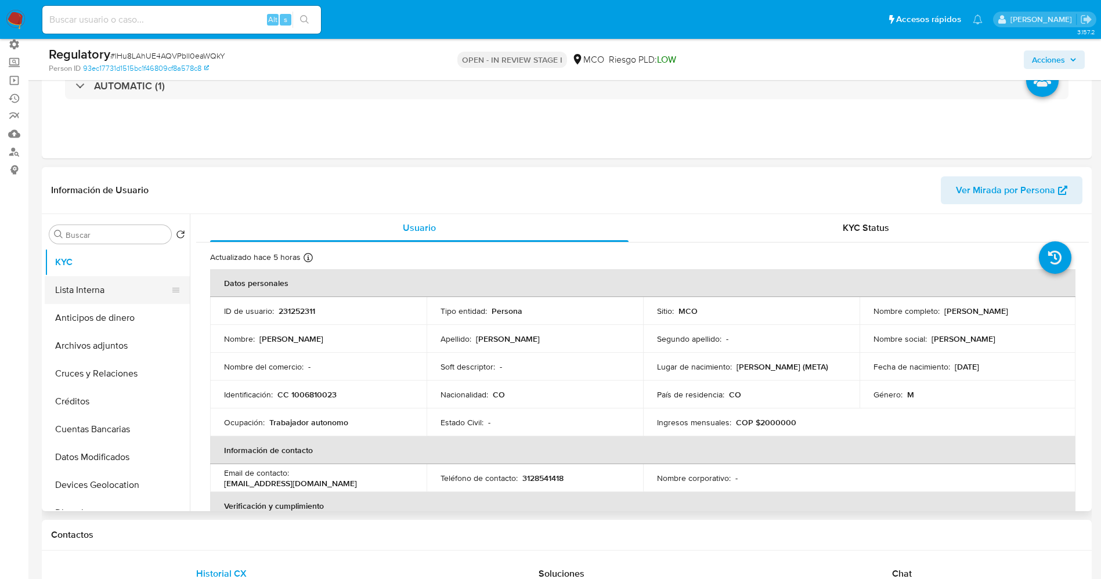
click at [109, 302] on button "Lista Interna" at bounding box center [113, 290] width 136 height 28
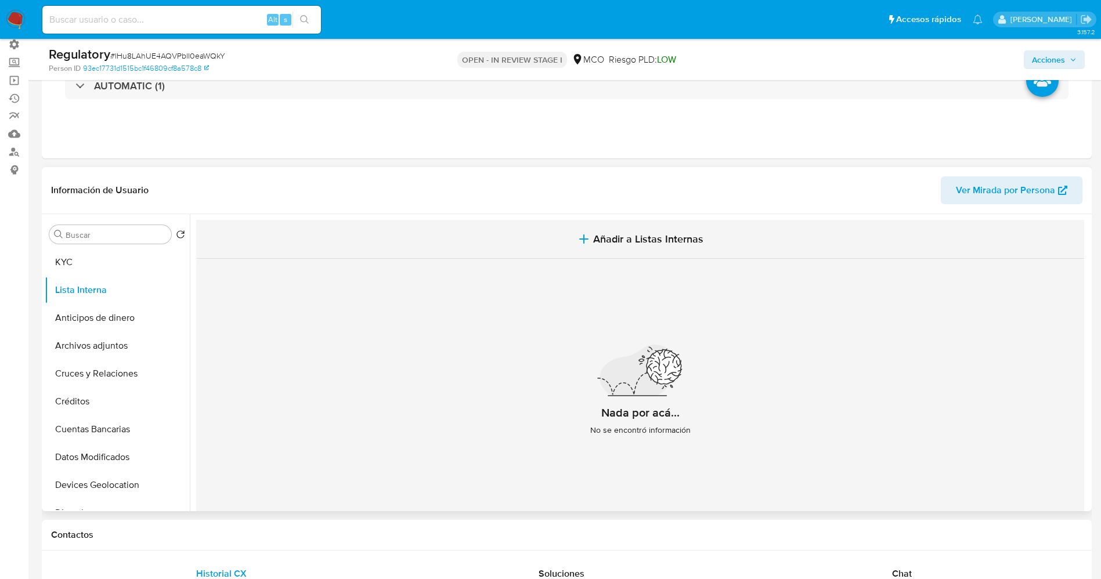
click at [583, 236] on icon "button" at bounding box center [584, 239] width 14 height 14
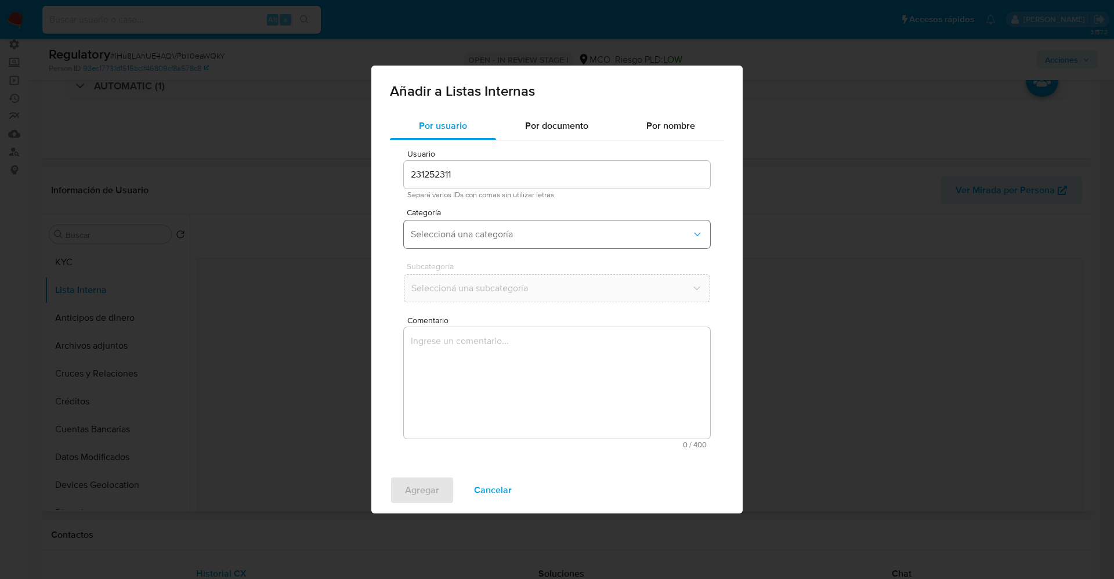
click at [569, 241] on button "Seleccioná una categoría" at bounding box center [557, 235] width 306 height 28
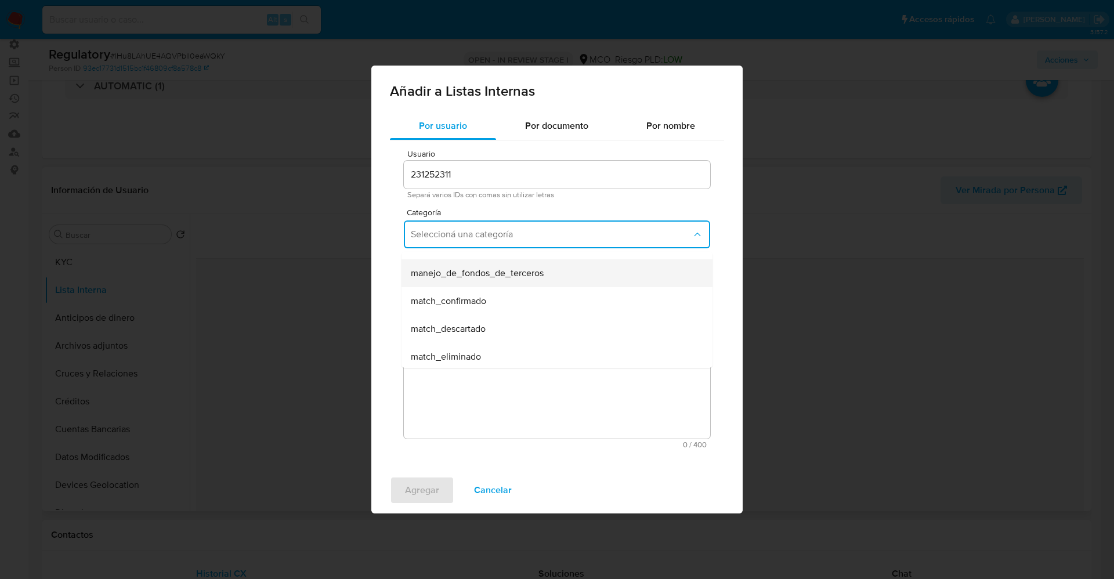
scroll to position [87, 0]
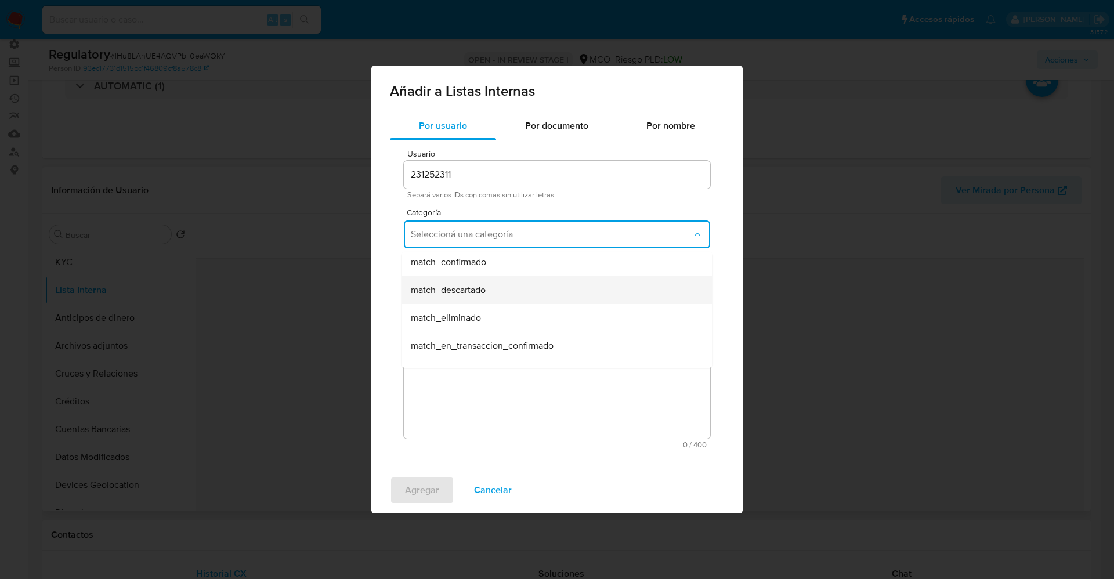
click at [496, 298] on div "match_descartado" at bounding box center [554, 290] width 286 height 28
click at [495, 285] on span "Seleccioná una subcategoría" at bounding box center [551, 289] width 281 height 12
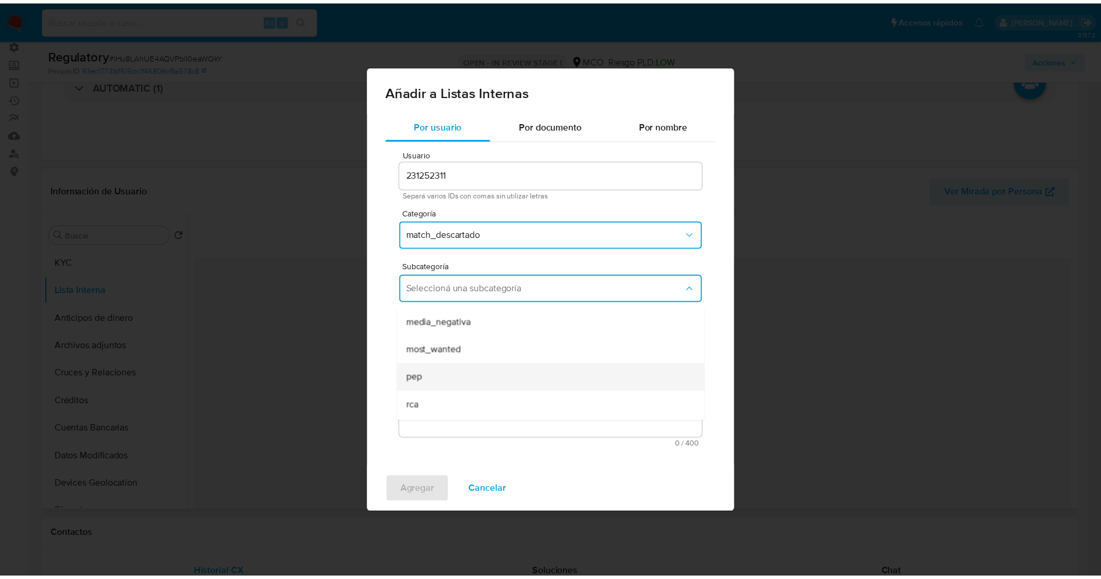
scroll to position [79, 0]
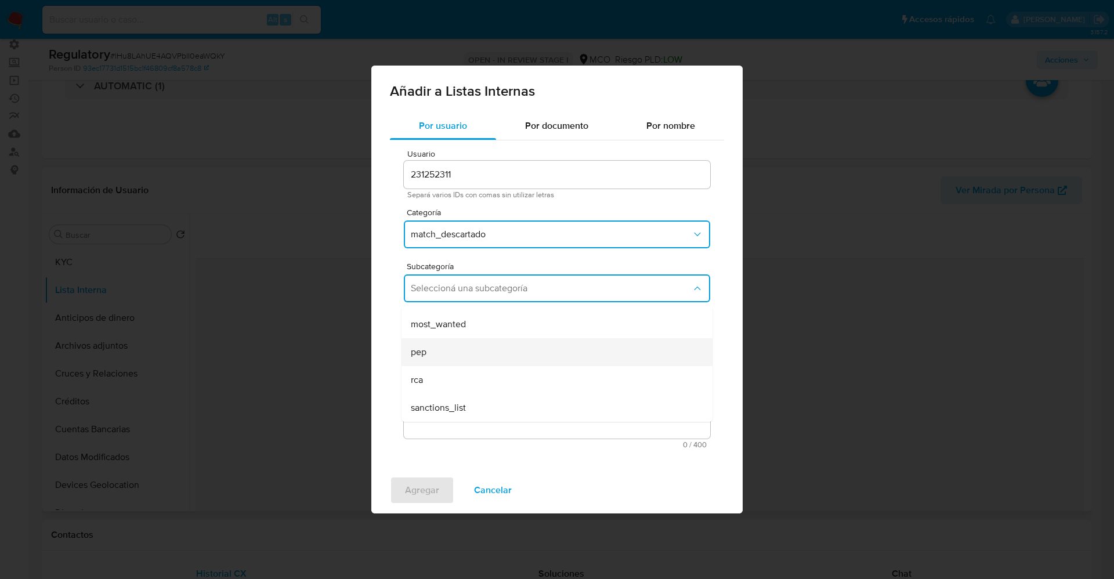
click at [473, 347] on div "pep" at bounding box center [554, 352] width 286 height 28
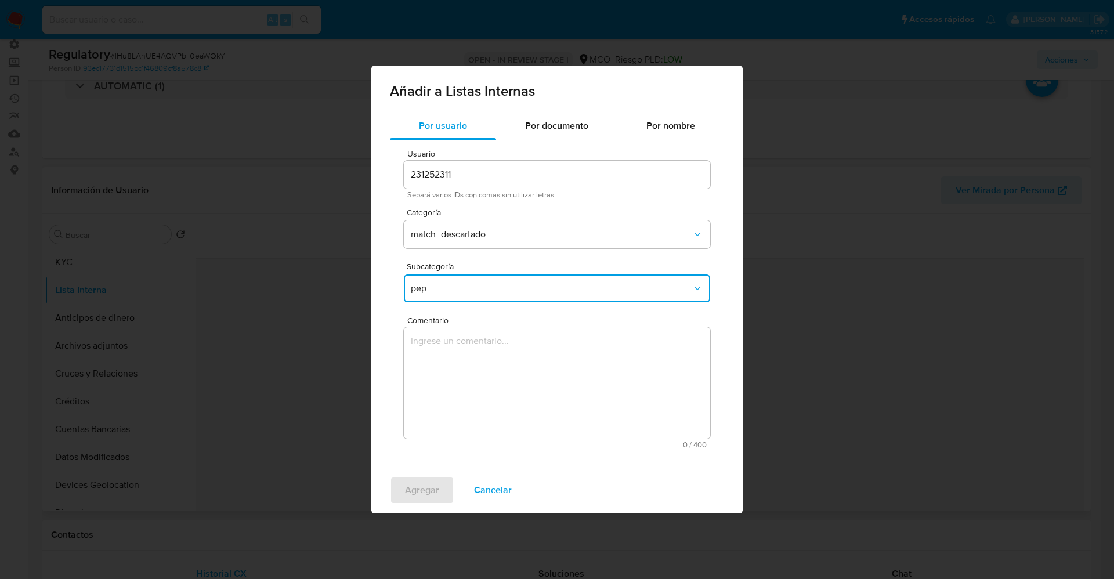
click at [464, 369] on textarea "Comentario" at bounding box center [557, 382] width 306 height 111
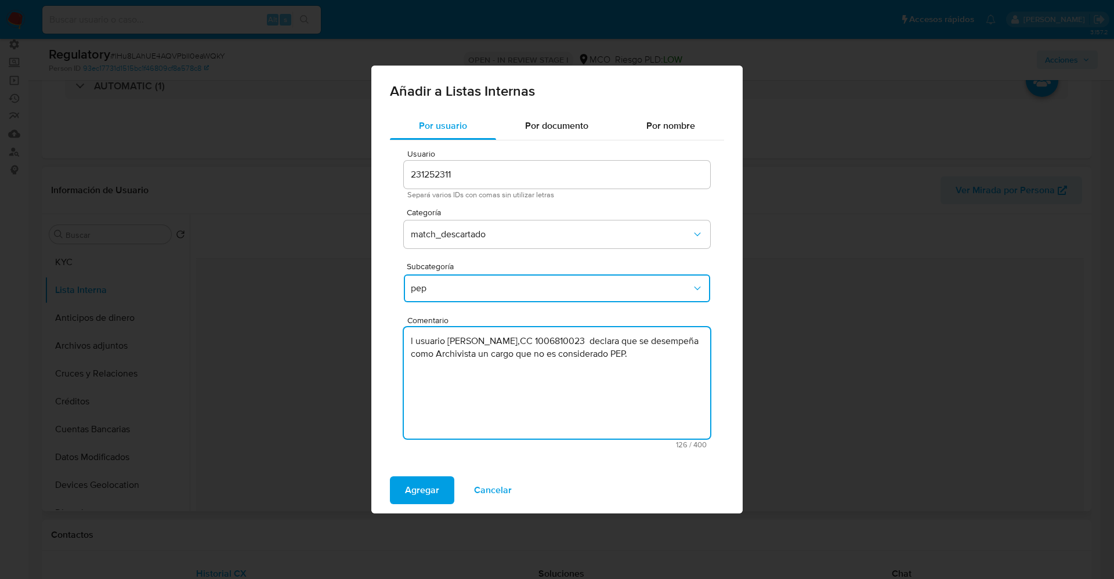
click at [418, 340] on textarea "l usuario Andres David Muñoz Ortiz,CC 1006810023 declara que se desempeña como …" at bounding box center [557, 382] width 306 height 111
type textarea "El usuario Andres David Muñoz Ortiz,CC 1006810023 declara que se desempeña como…"
click at [420, 485] on span "Agregar" at bounding box center [422, 491] width 34 height 26
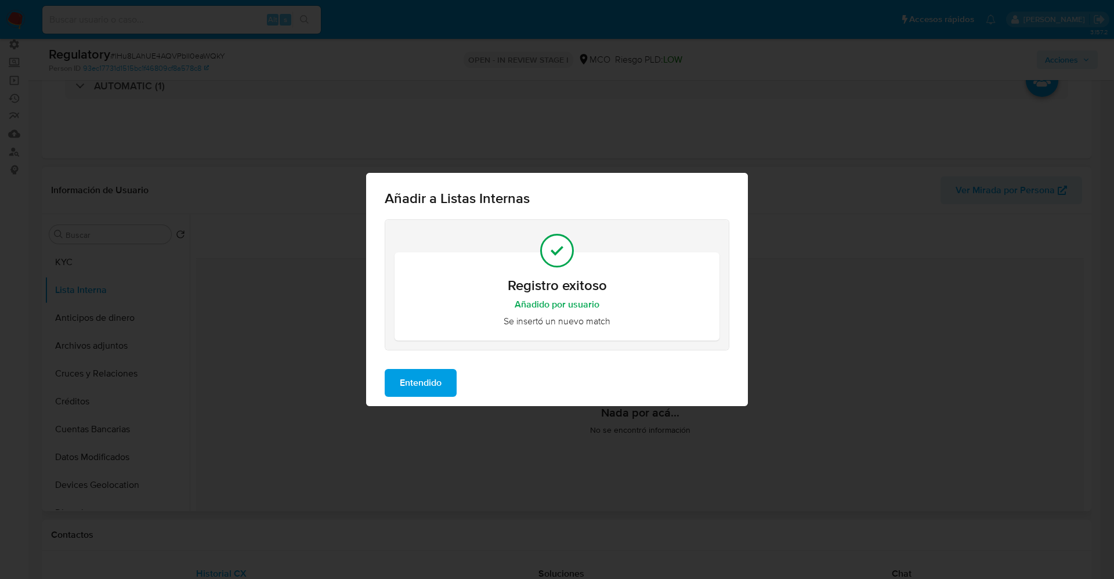
click at [426, 380] on span "Entendido" at bounding box center [421, 383] width 42 height 26
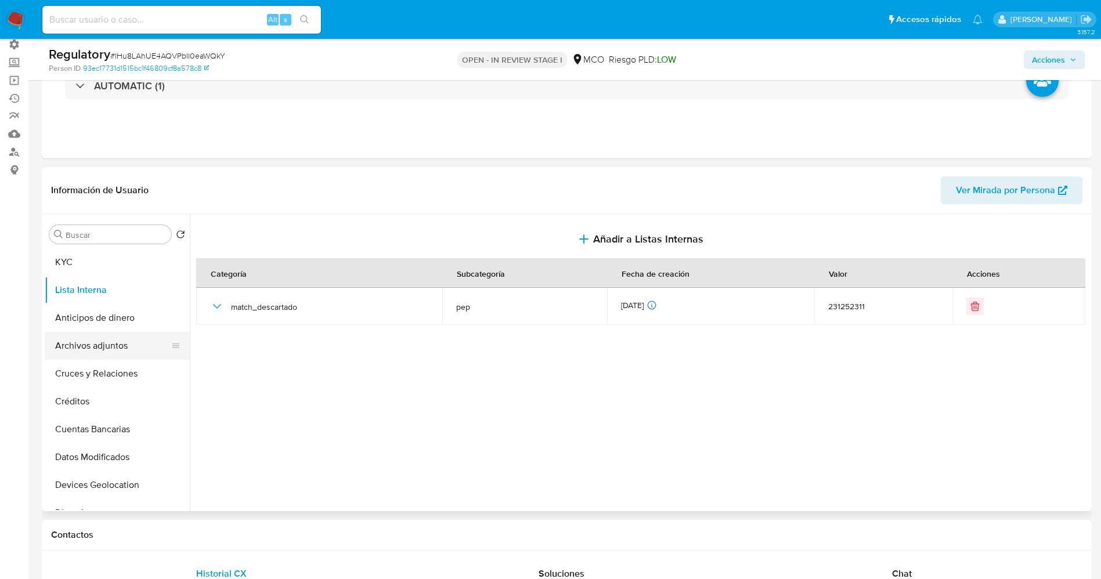
click at [69, 350] on button "Archivos adjuntos" at bounding box center [113, 346] width 136 height 28
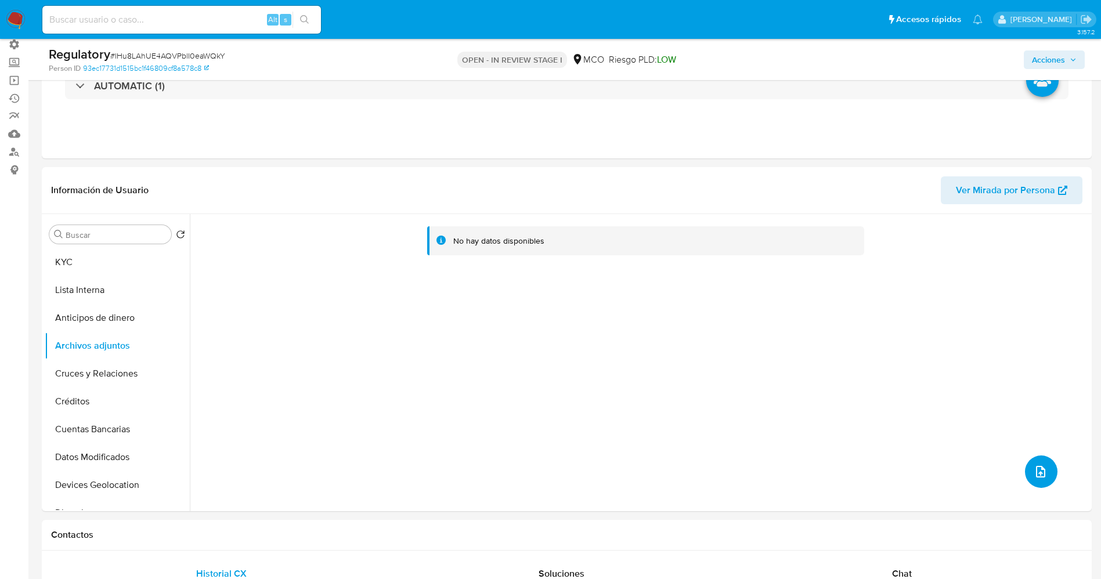
click at [1034, 473] on icon "upload-file" at bounding box center [1041, 472] width 14 height 14
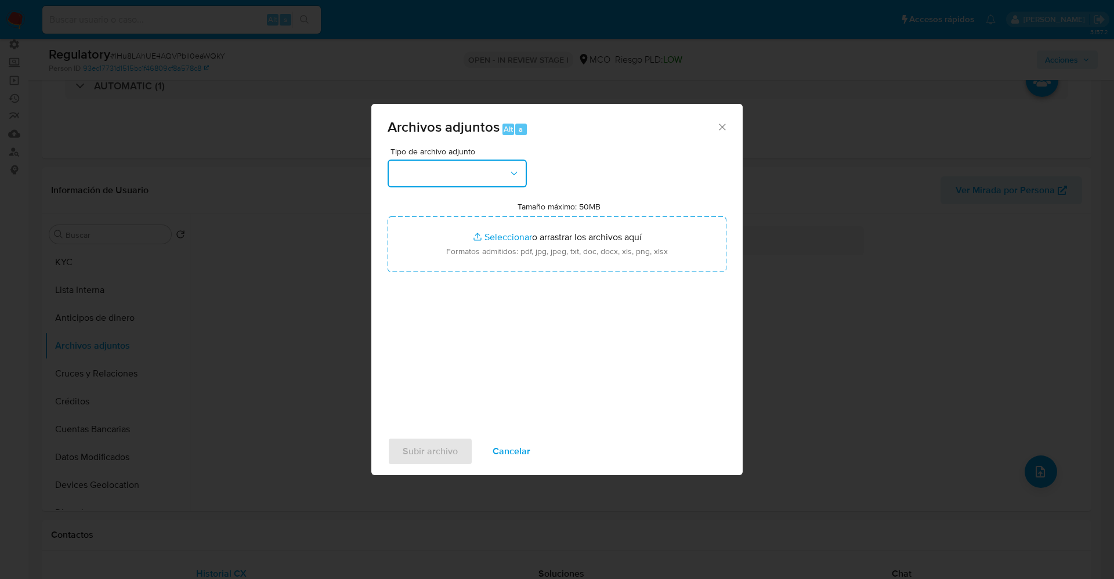
click at [446, 174] on button "button" at bounding box center [457, 174] width 139 height 28
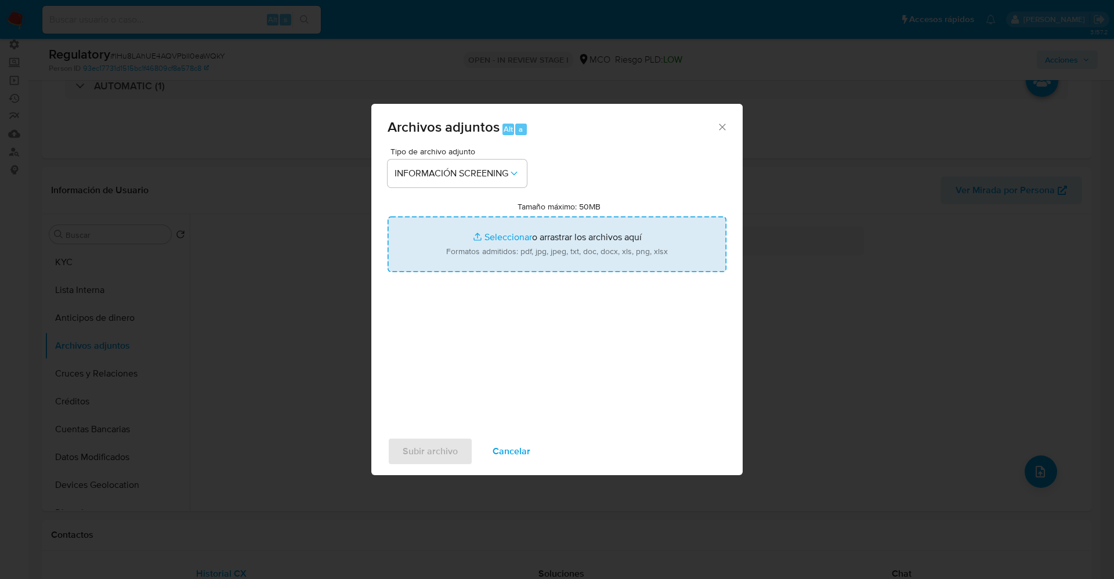
type input "C:\fakepath\CaseDossierReport_5jb7hn3oogap1jzf920hh7syd.pdf"
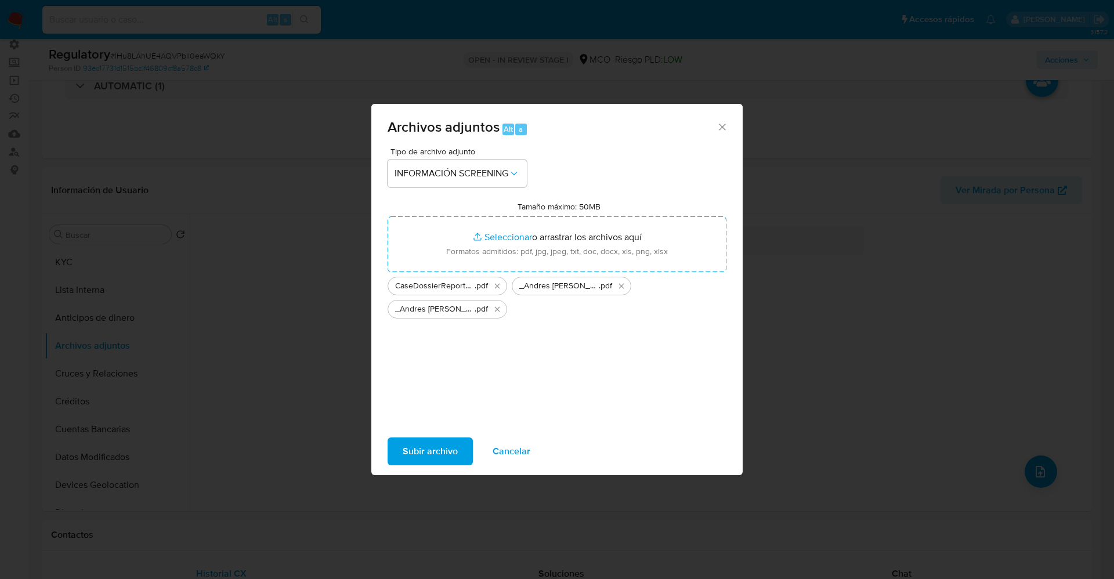
click at [423, 452] on span "Subir archivo" at bounding box center [430, 452] width 55 height 26
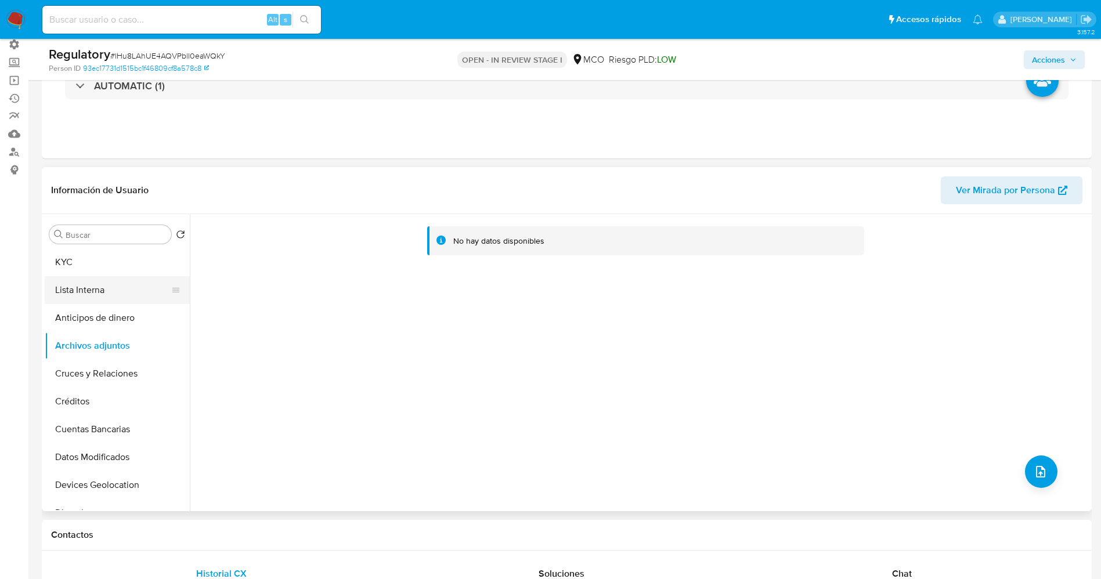
click at [77, 287] on button "Lista Interna" at bounding box center [113, 290] width 136 height 28
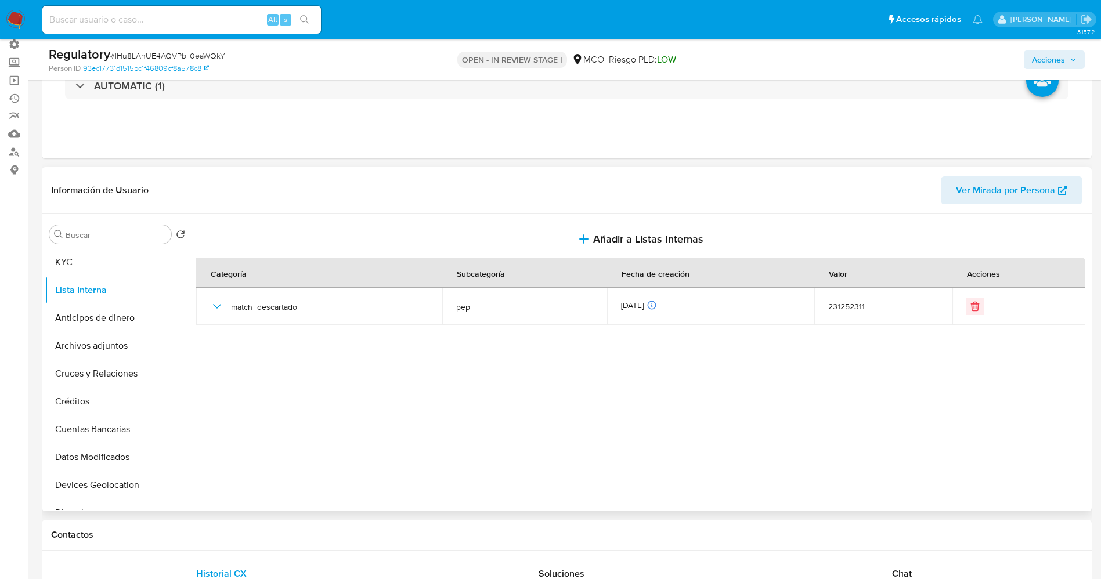
drag, startPoint x: 89, startPoint y: 344, endPoint x: 238, endPoint y: 324, distance: 150.5
click at [89, 344] on button "Archivos adjuntos" at bounding box center [117, 346] width 145 height 28
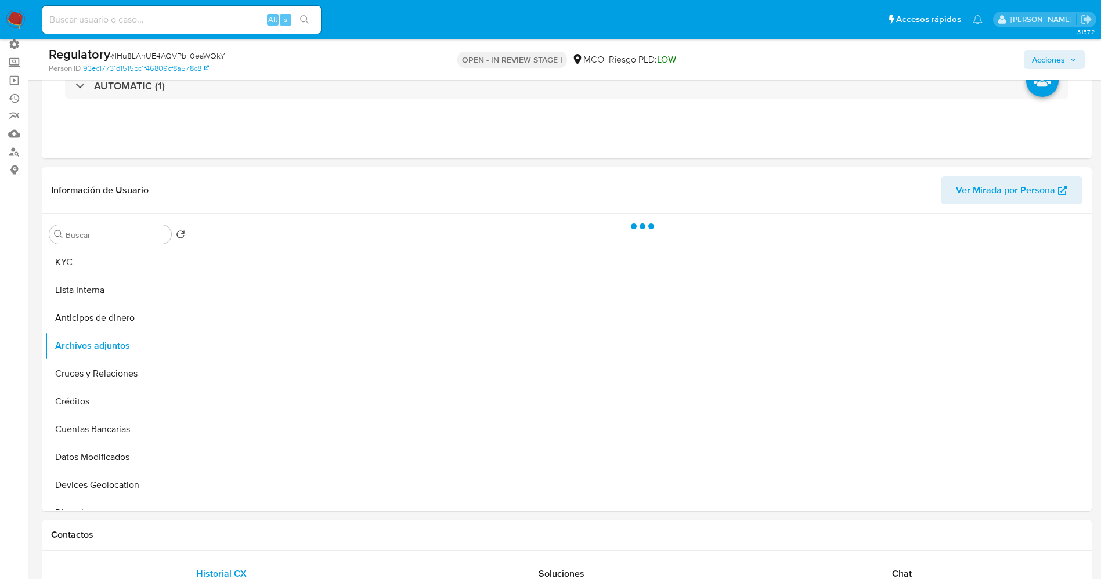
scroll to position [0, 0]
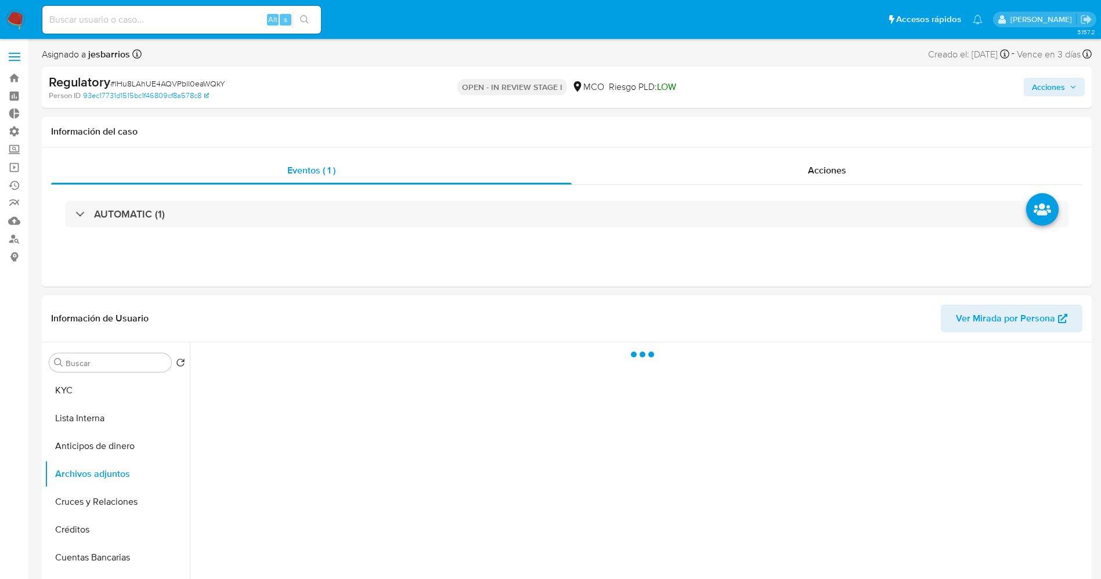
click at [1052, 88] on span "Acciones" at bounding box center [1048, 87] width 33 height 19
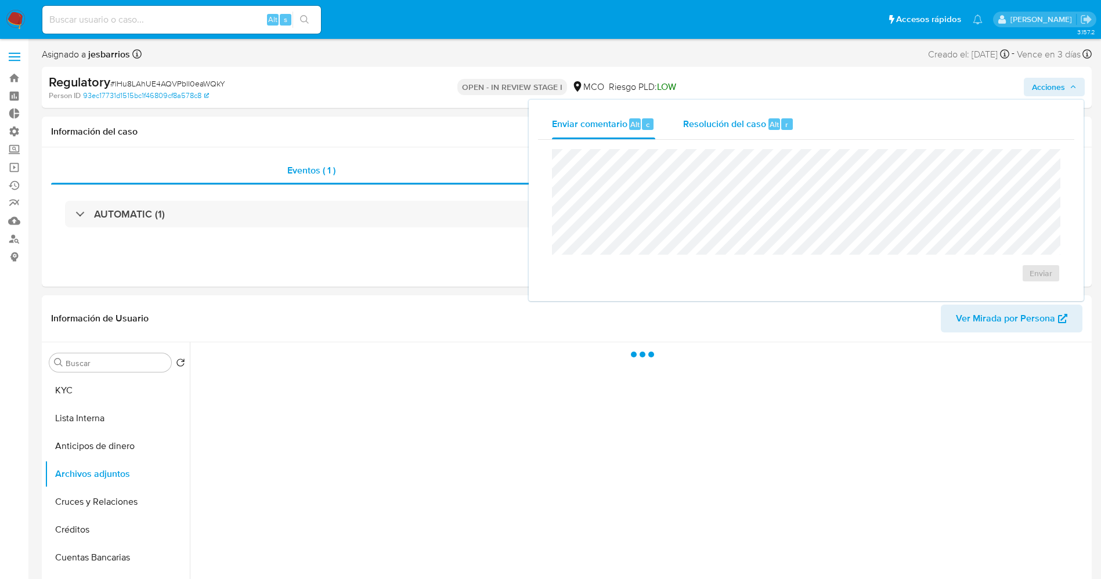
click at [763, 135] on div "Resolución del caso Alt r" at bounding box center [738, 124] width 111 height 30
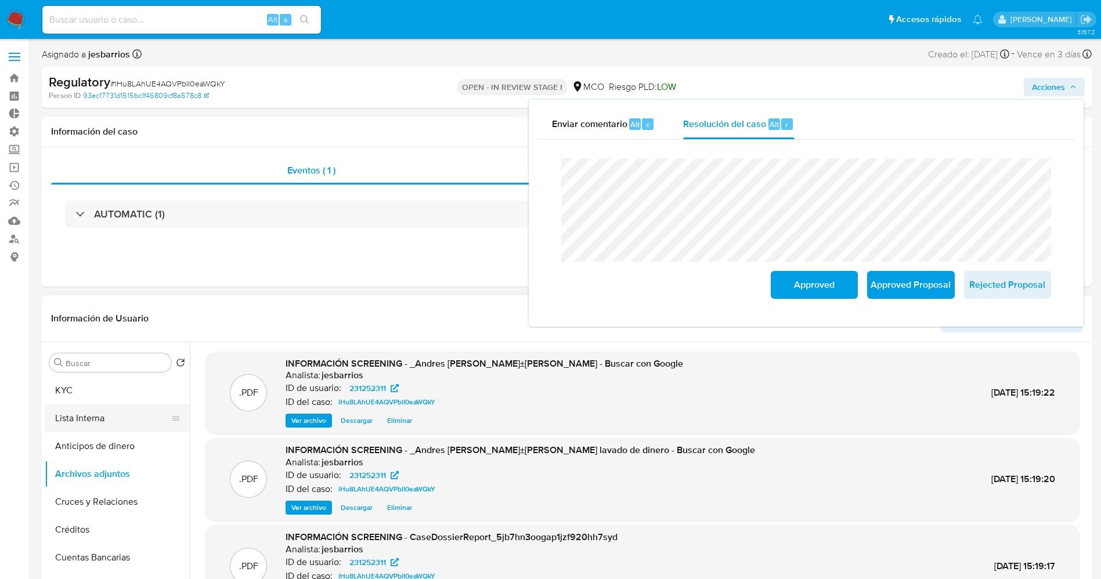
click at [103, 413] on button "Lista Interna" at bounding box center [113, 419] width 136 height 28
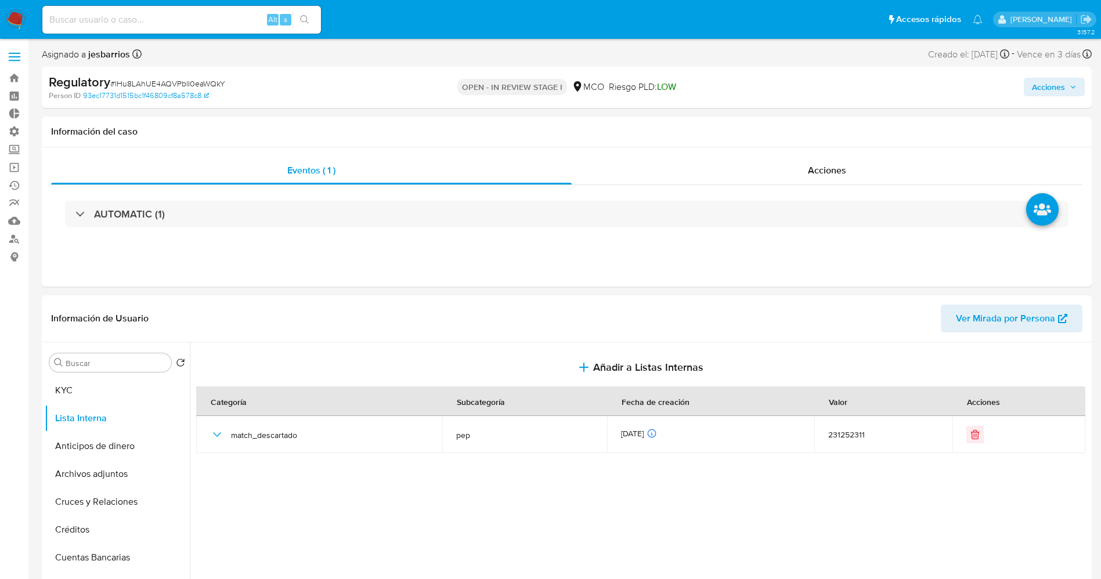
click at [1047, 85] on span "Acciones" at bounding box center [1048, 87] width 33 height 19
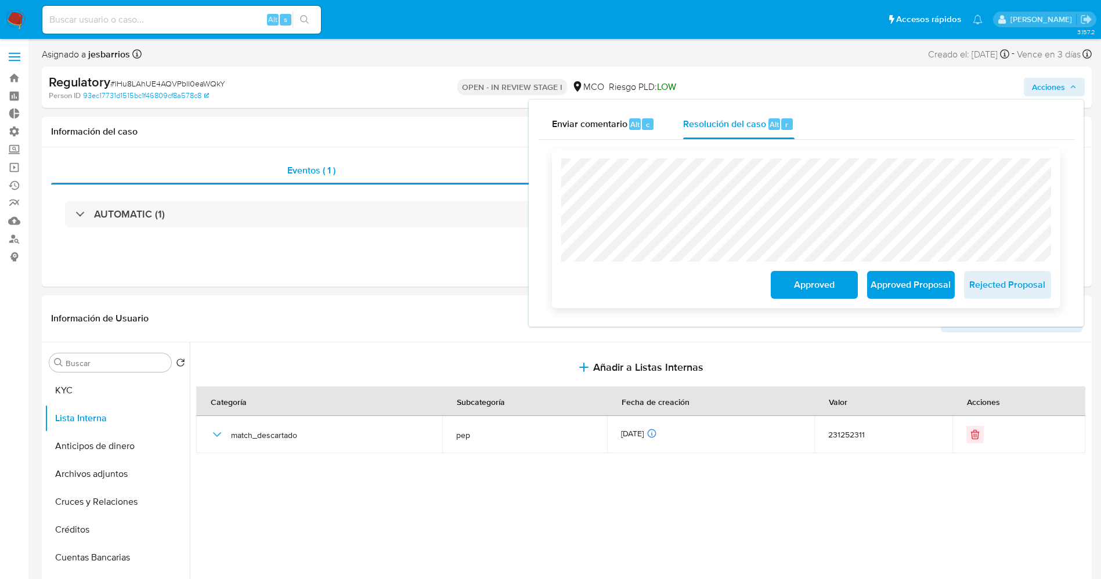
click at [817, 287] on span "Approved" at bounding box center [814, 285] width 57 height 26
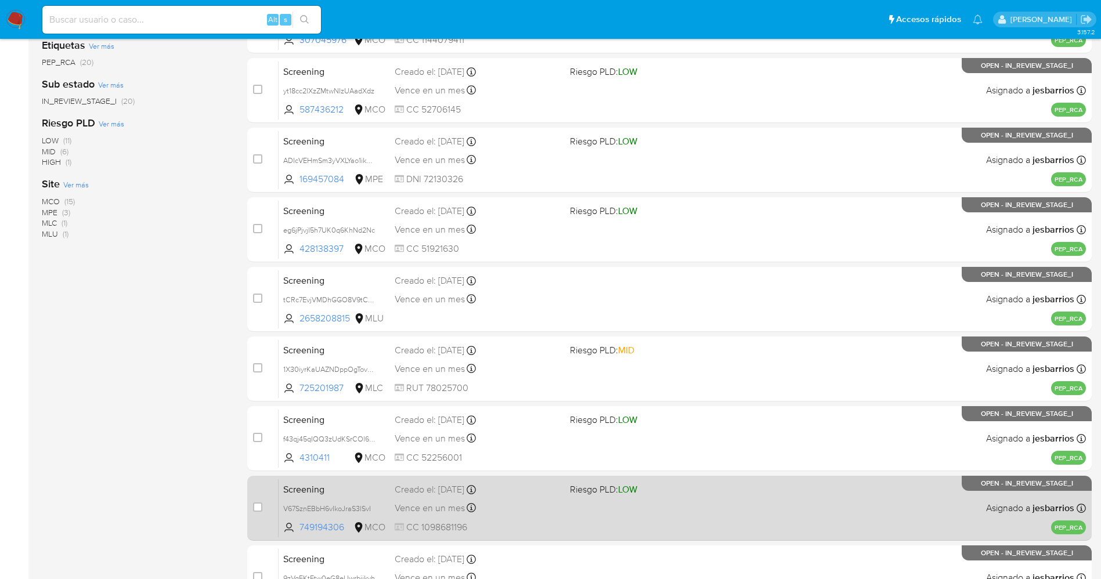
scroll to position [337, 0]
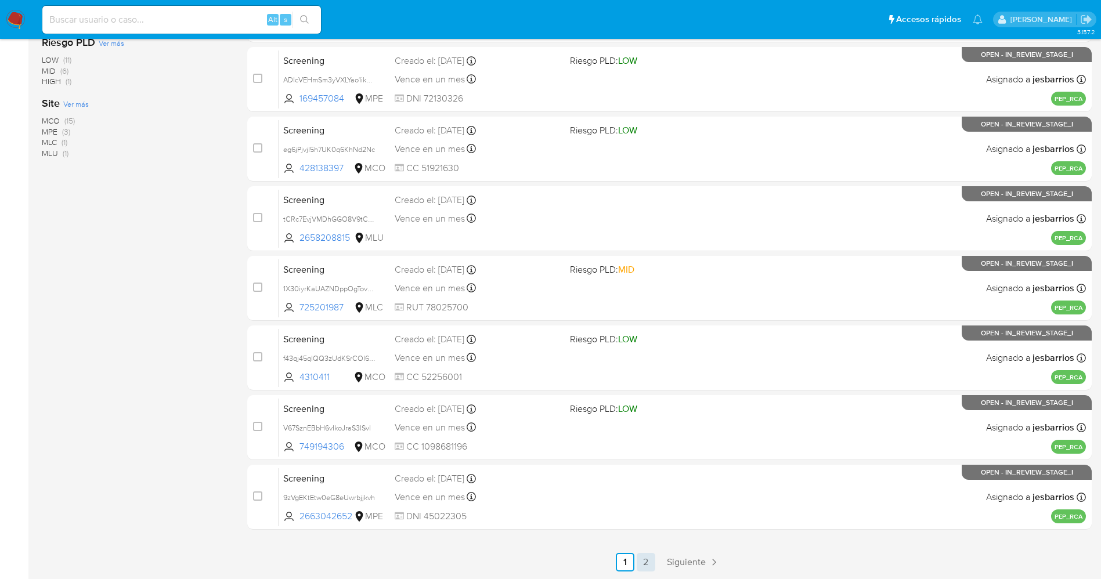
click at [643, 562] on link "2" at bounding box center [646, 562] width 19 height 19
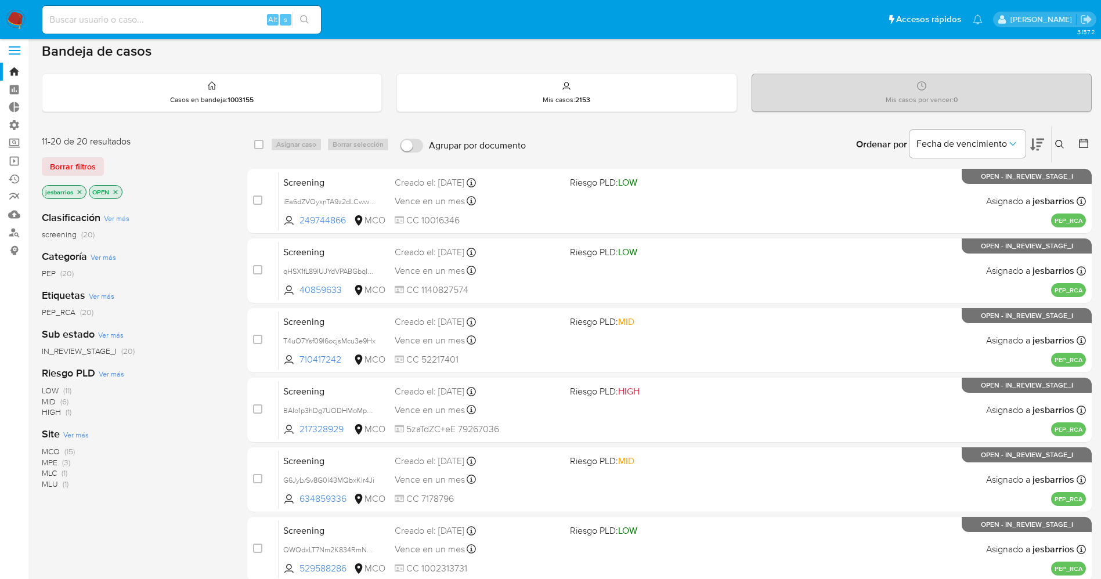
scroll to position [337, 0]
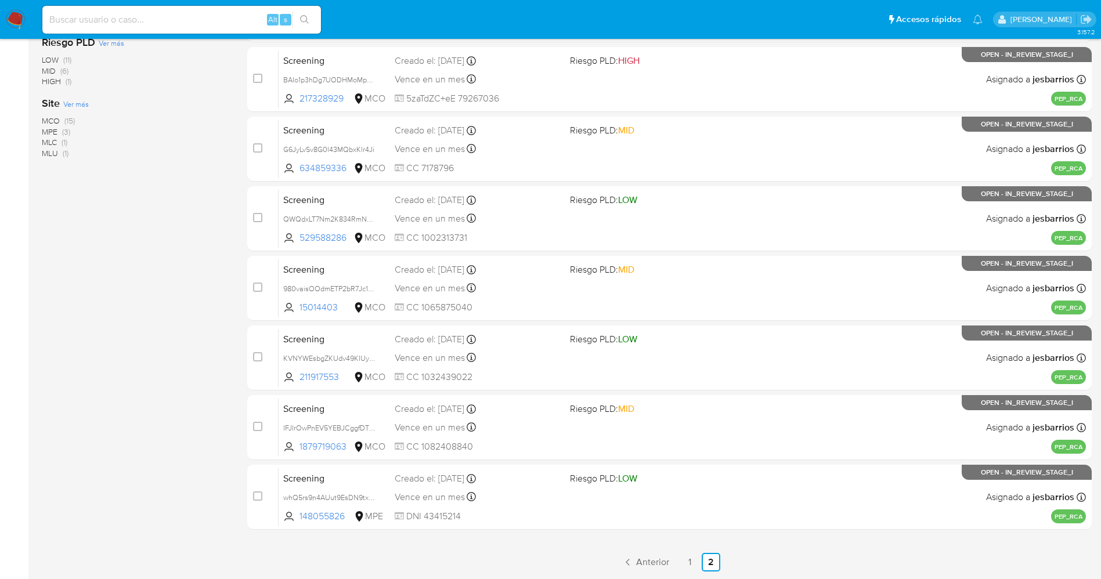
click at [69, 118] on span "(15)" at bounding box center [69, 121] width 10 height 12
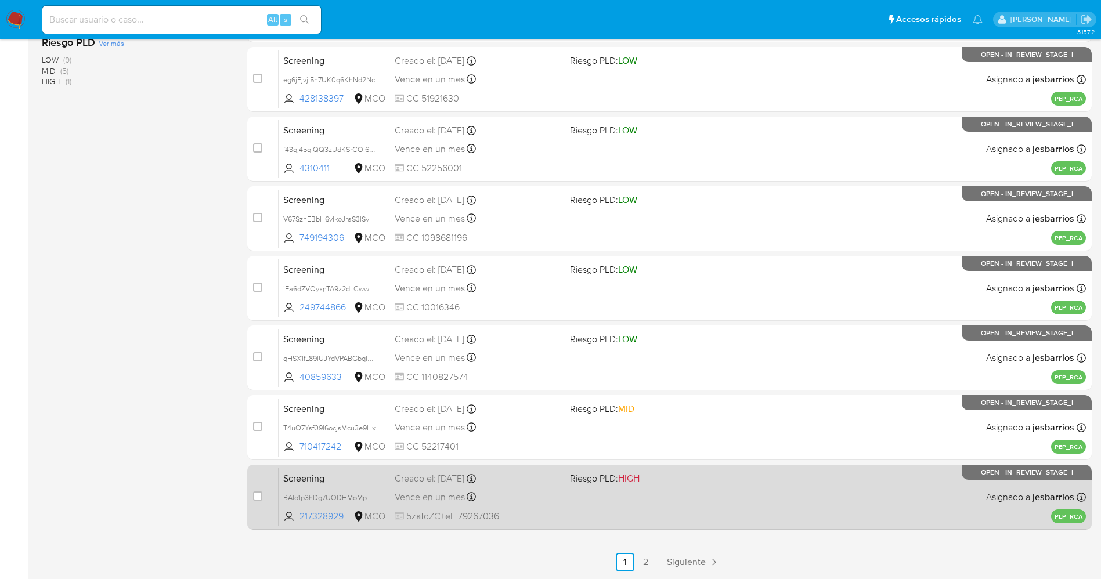
click at [702, 500] on div "Screening BAIo1p3hDg7UODHMoMpsQI4y 217328929 MCO Riesgo PLD: HIGH Creado el: [D…" at bounding box center [682, 497] width 807 height 59
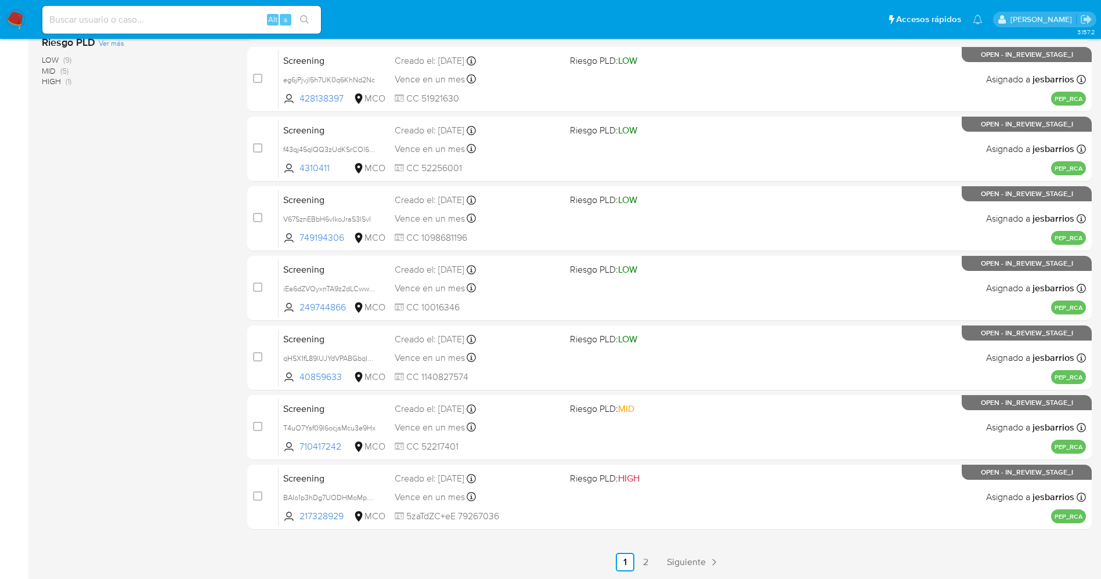
click at [15, 19] on img at bounding box center [16, 20] width 20 height 20
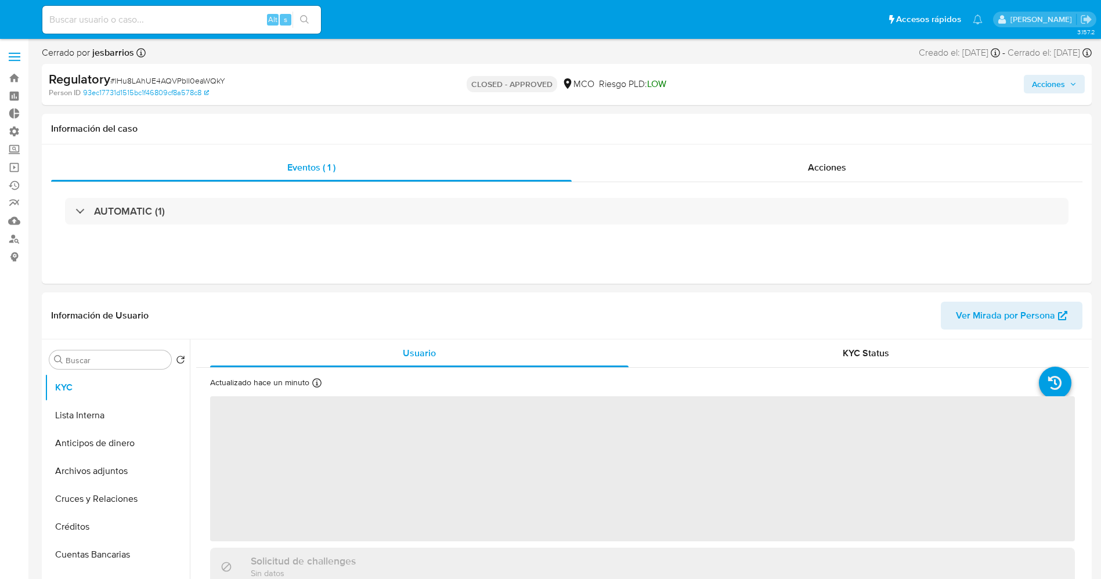
select select "10"
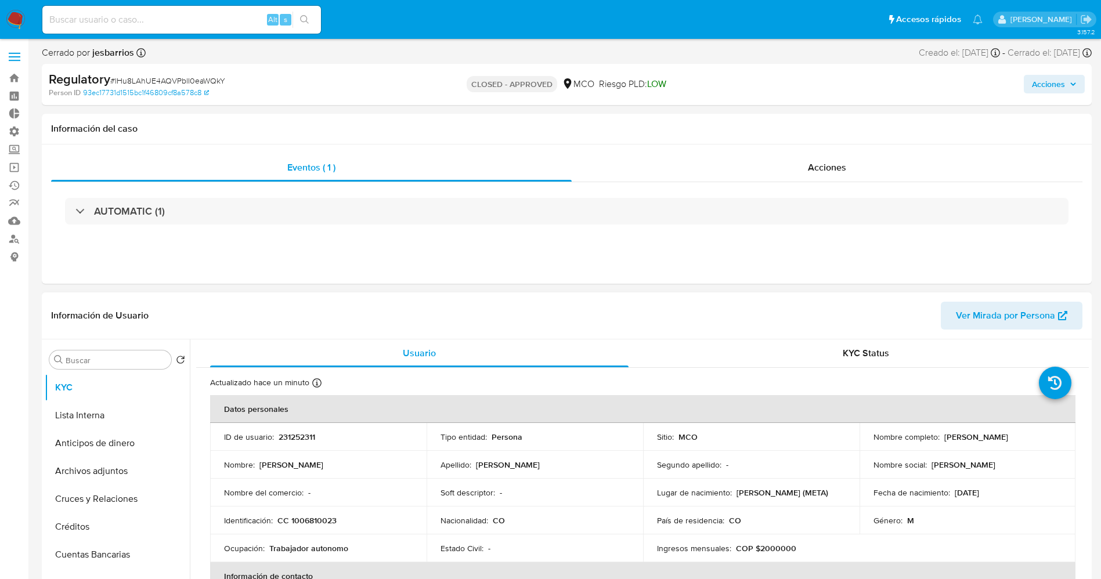
scroll to position [87, 0]
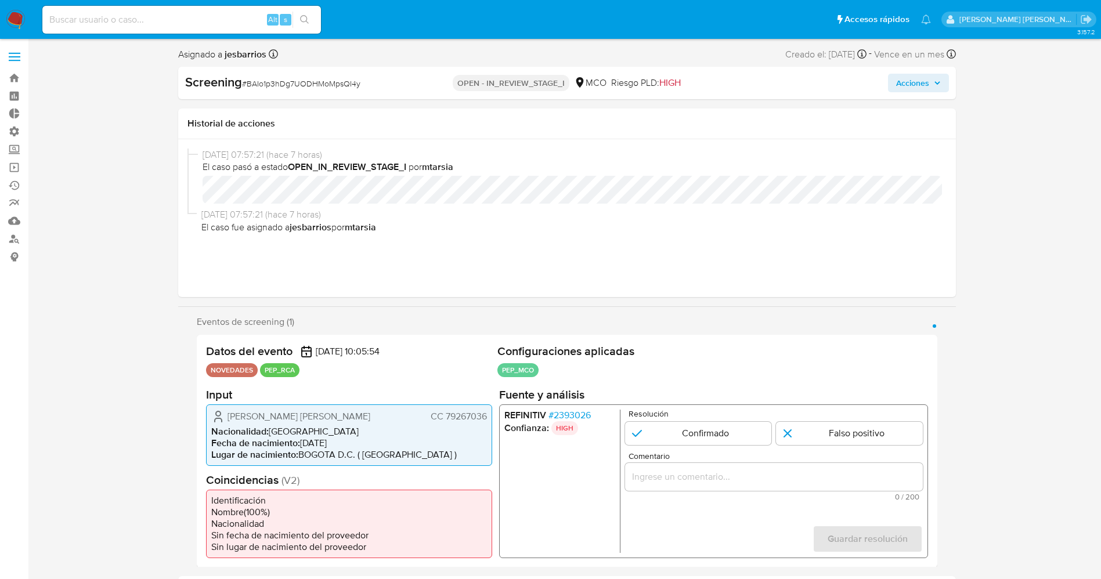
select select "10"
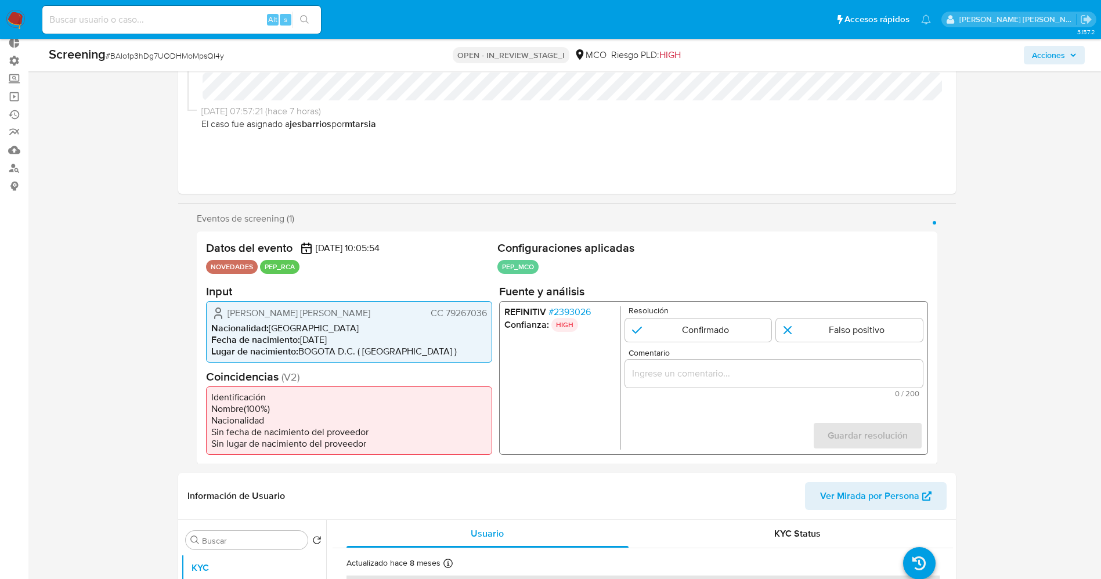
scroll to position [87, 0]
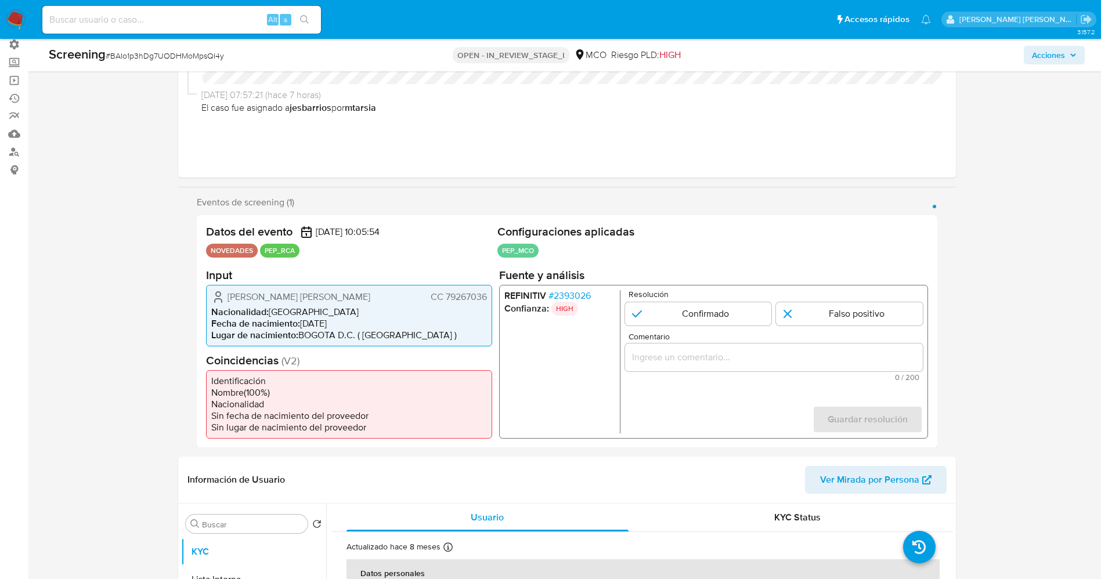
click at [577, 294] on span "# 2393026" at bounding box center [569, 296] width 42 height 12
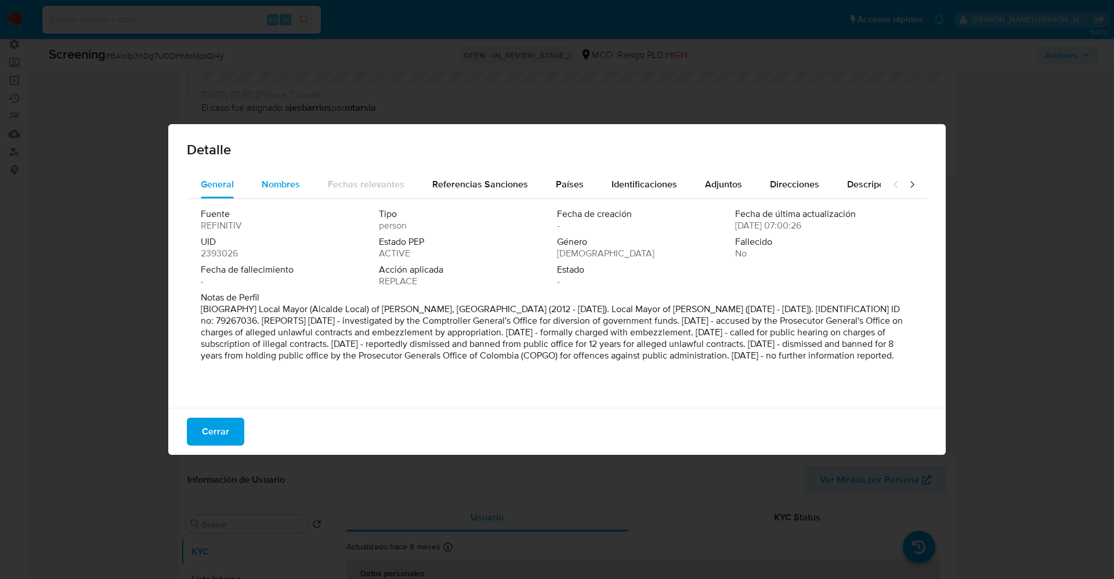
click at [268, 176] on div "Nombres" at bounding box center [281, 185] width 38 height 28
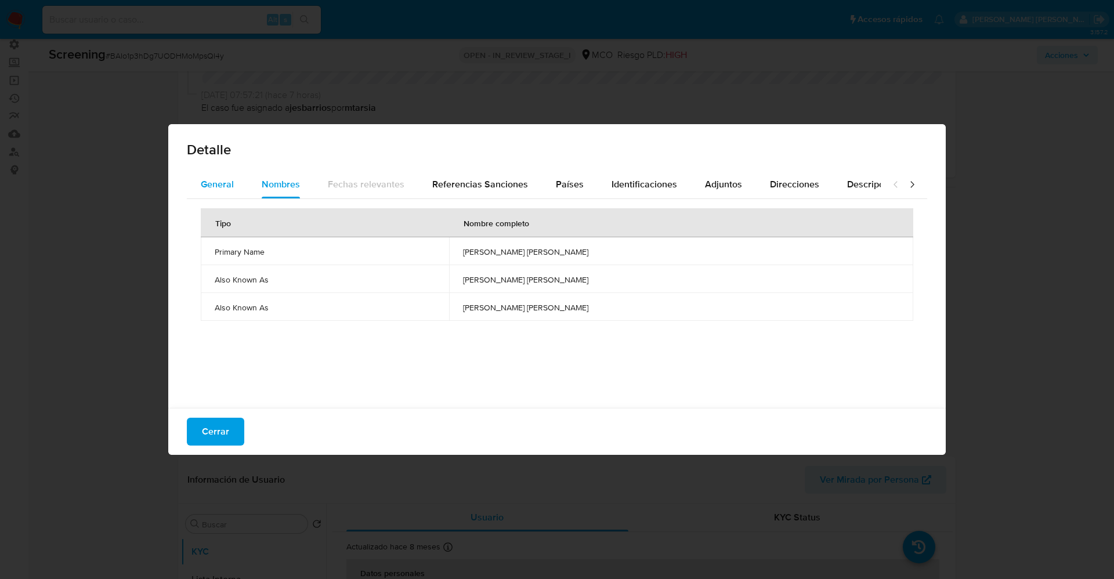
click at [223, 185] on span "General" at bounding box center [217, 184] width 33 height 13
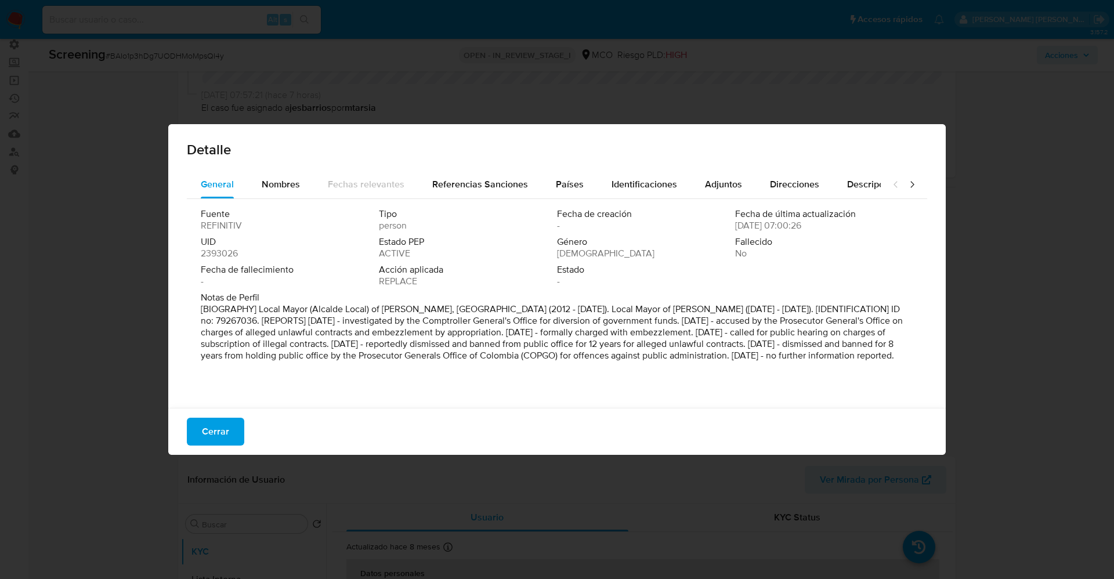
drag, startPoint x: 376, startPoint y: 403, endPoint x: 380, endPoint y: 384, distance: 19.0
click at [383, 396] on div "Fuente REFINITIV Tipo person Fecha de creación - Fecha de última actualización …" at bounding box center [557, 300] width 741 height 203
click at [508, 190] on span "Referencias Sanciones" at bounding box center [480, 184] width 96 height 13
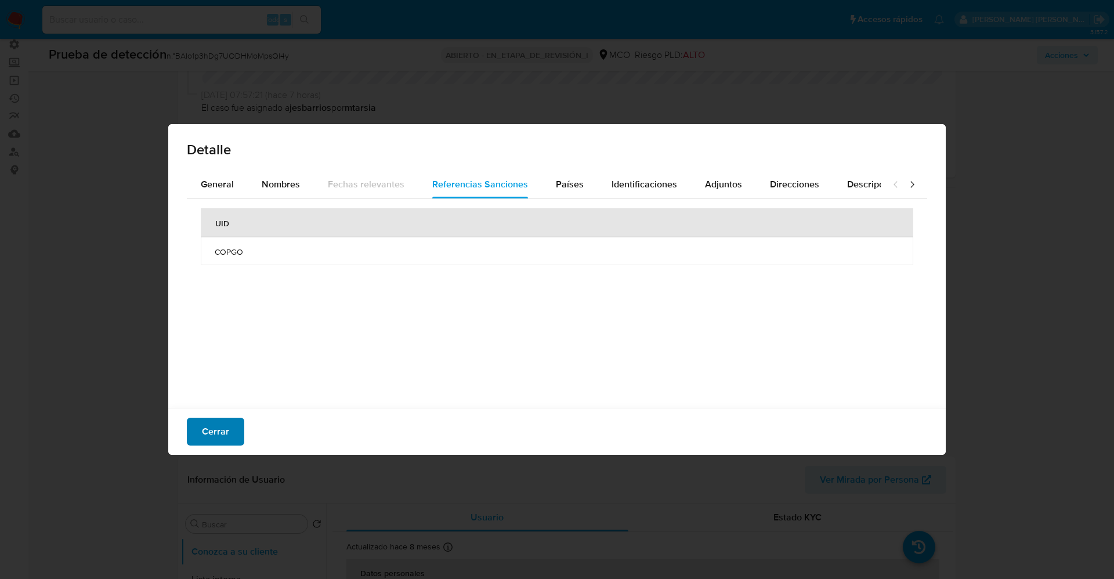
click at [230, 426] on button "Cerrar" at bounding box center [215, 432] width 57 height 28
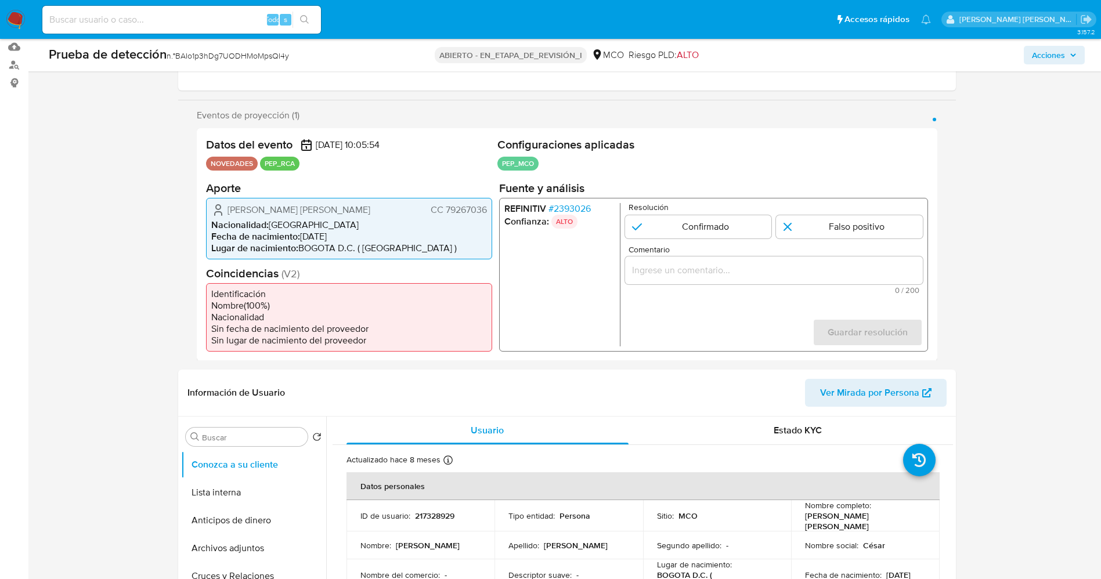
scroll to position [261, 0]
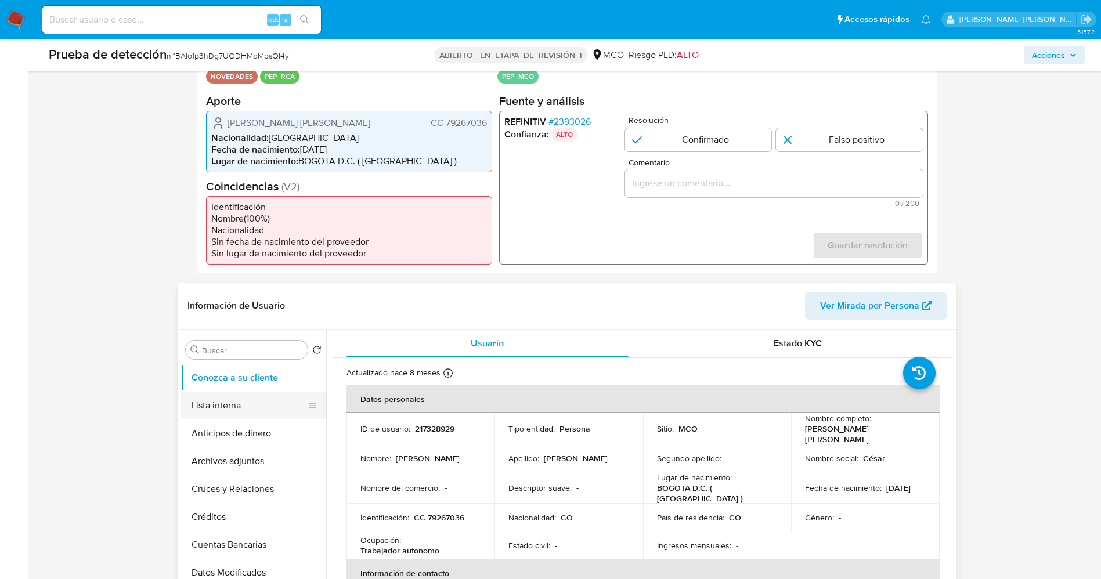
click at [221, 407] on button "Lista interna" at bounding box center [249, 406] width 136 height 28
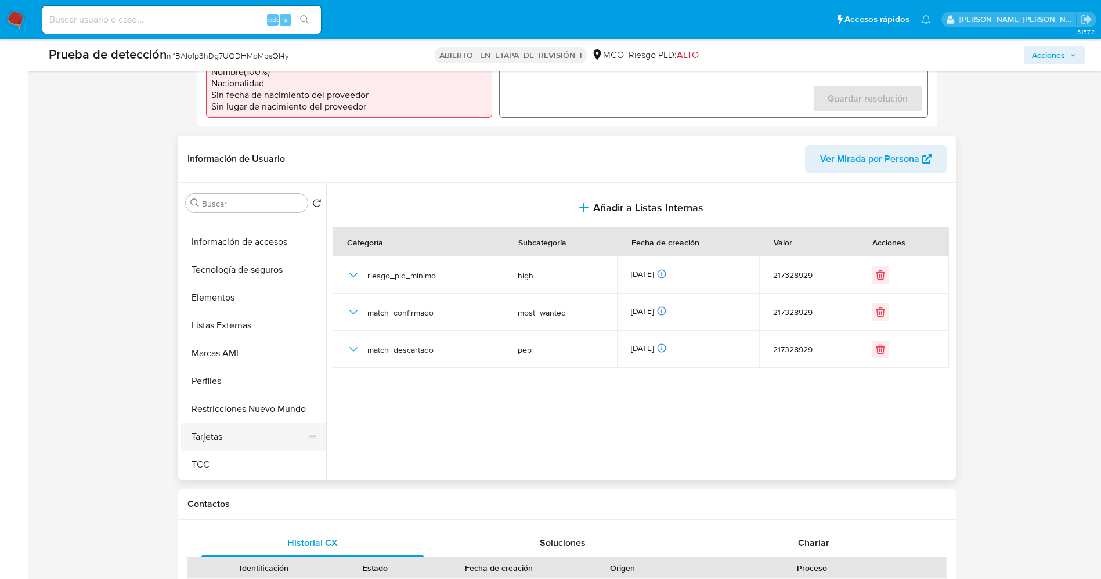
scroll to position [435, 0]
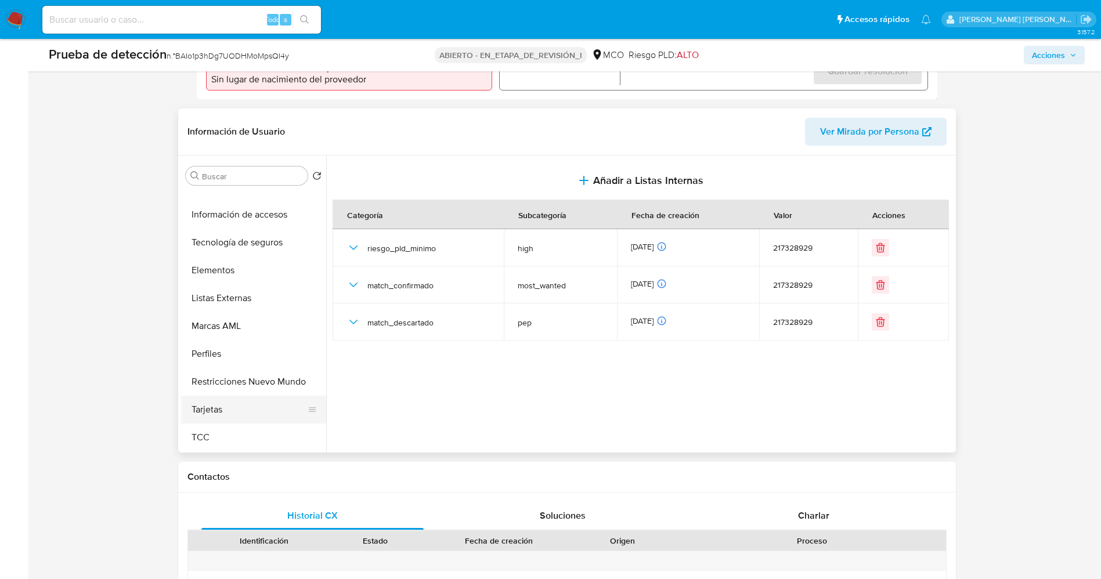
click at [223, 396] on button "Tarjetas" at bounding box center [249, 410] width 136 height 28
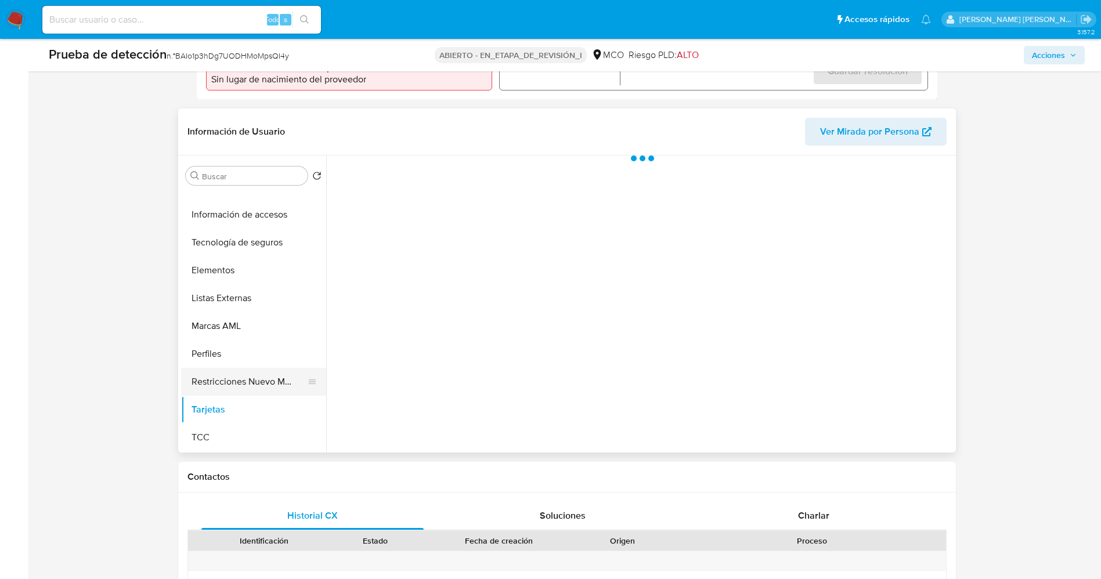
click at [226, 383] on button "Restricciones Nuevo Mundo" at bounding box center [249, 382] width 136 height 28
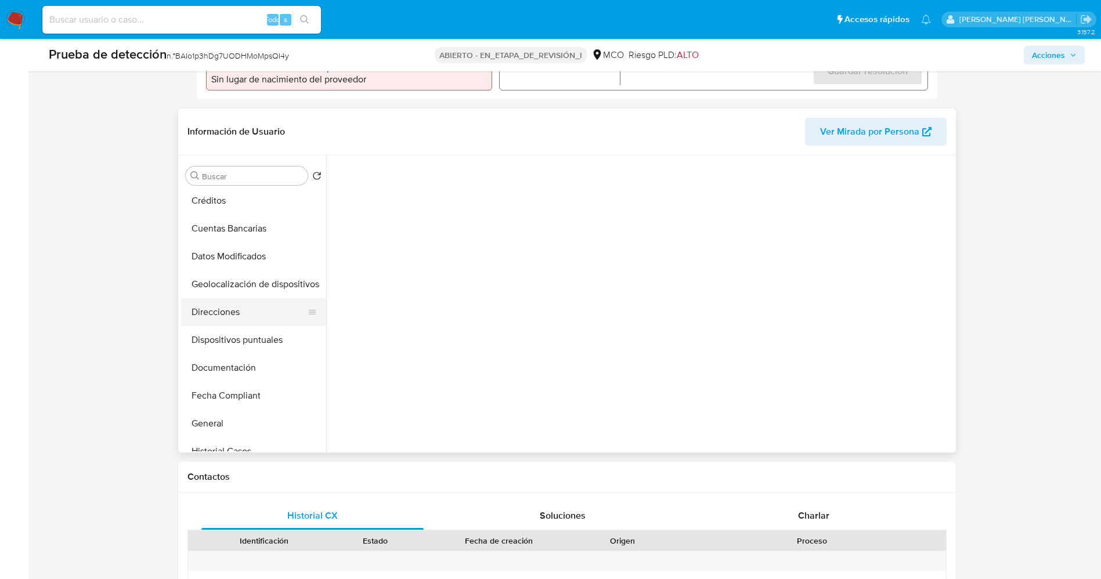
scroll to position [0, 0]
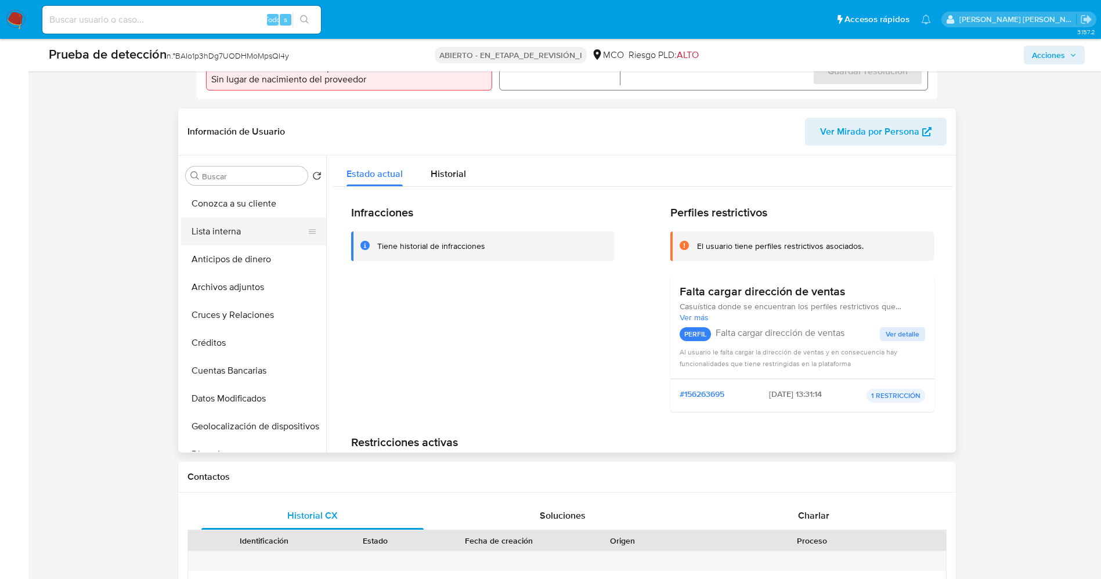
click at [236, 238] on button "Lista interna" at bounding box center [249, 232] width 136 height 28
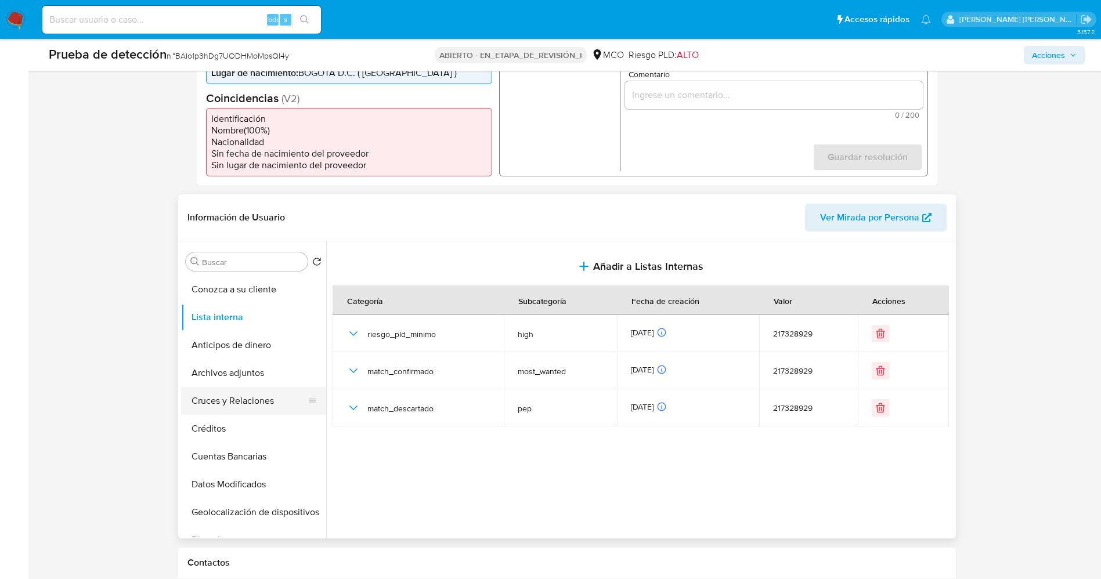
scroll to position [174, 0]
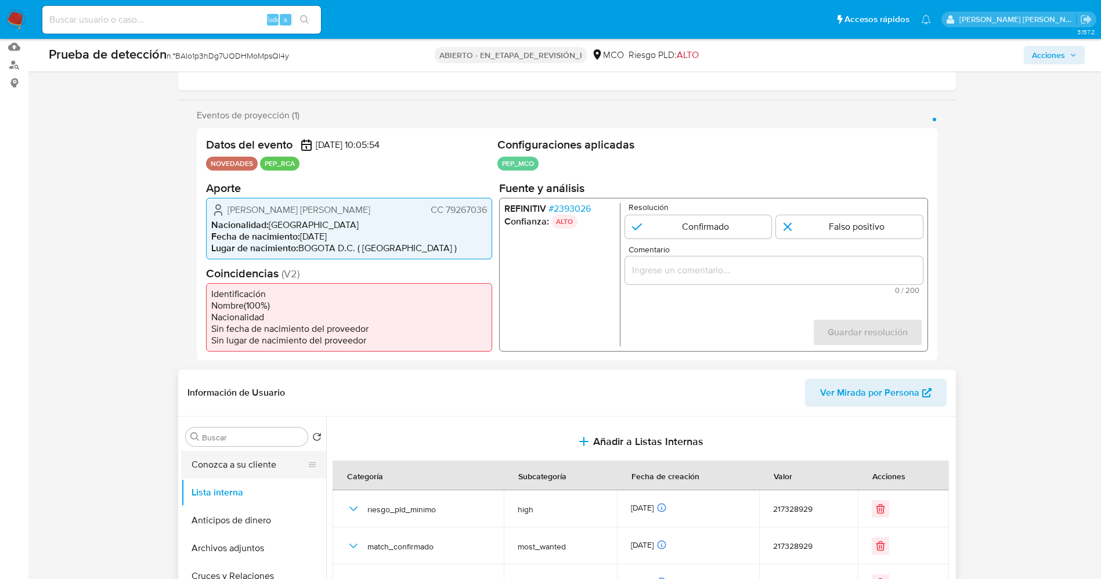
click at [222, 470] on button "Conozca a su cliente" at bounding box center [249, 465] width 136 height 28
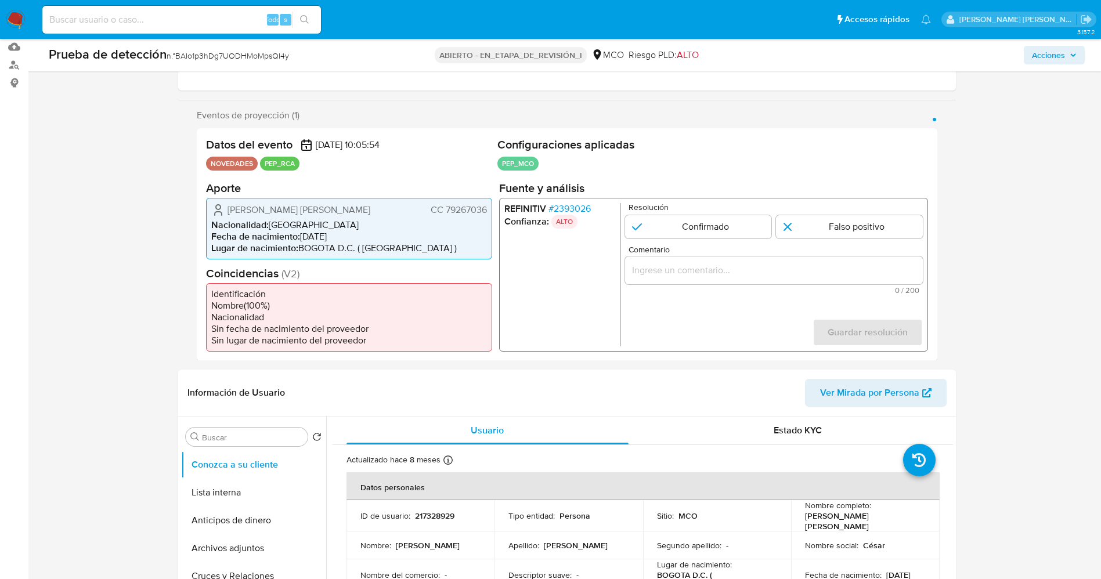
drag, startPoint x: 234, startPoint y: 208, endPoint x: 490, endPoint y: 207, distance: 255.4
click at [490, 207] on div "Cesar Henry Moreno Torres CC 79267036 Nacionalidad : Colombia Fecha de nacimien…" at bounding box center [349, 228] width 286 height 62
click at [577, 208] on font "2393026" at bounding box center [571, 207] width 37 height 13
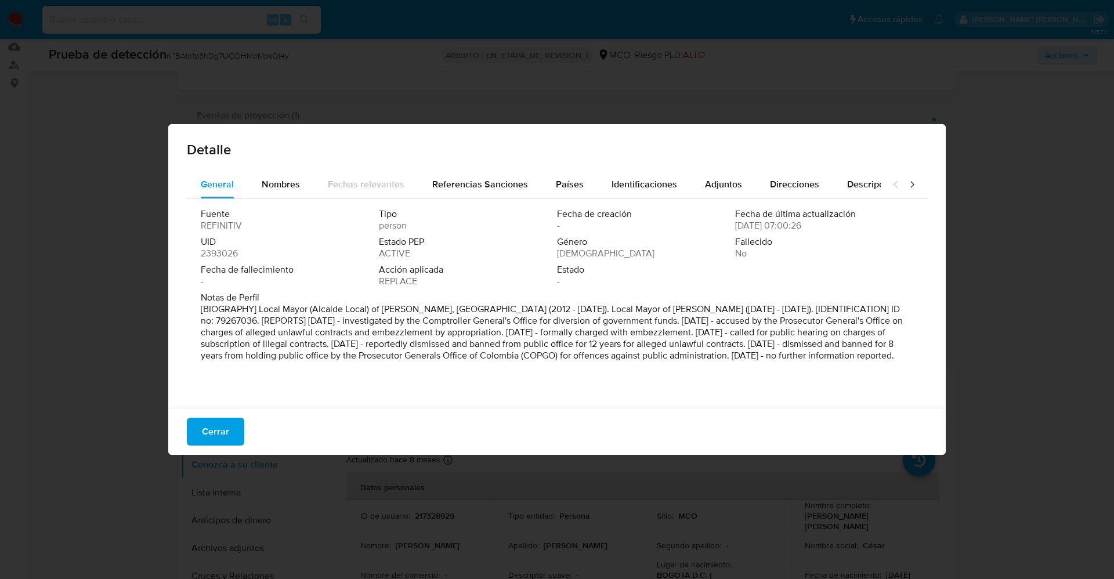
drag, startPoint x: 321, startPoint y: 309, endPoint x: 353, endPoint y: 311, distance: 32.0
click at [353, 311] on p "[BIOGRAPHY] Local Mayor (Alcalde Local) of Puente Aranda, Bogota Capital Distri…" at bounding box center [556, 333] width 710 height 58
drag, startPoint x: 315, startPoint y: 309, endPoint x: 477, endPoint y: 310, distance: 162.5
click at [477, 310] on p "[BIOGRAPHY] Local Mayor (Alcalde Local) of Puente Aranda, Bogota Capital Distri…" at bounding box center [556, 333] width 710 height 58
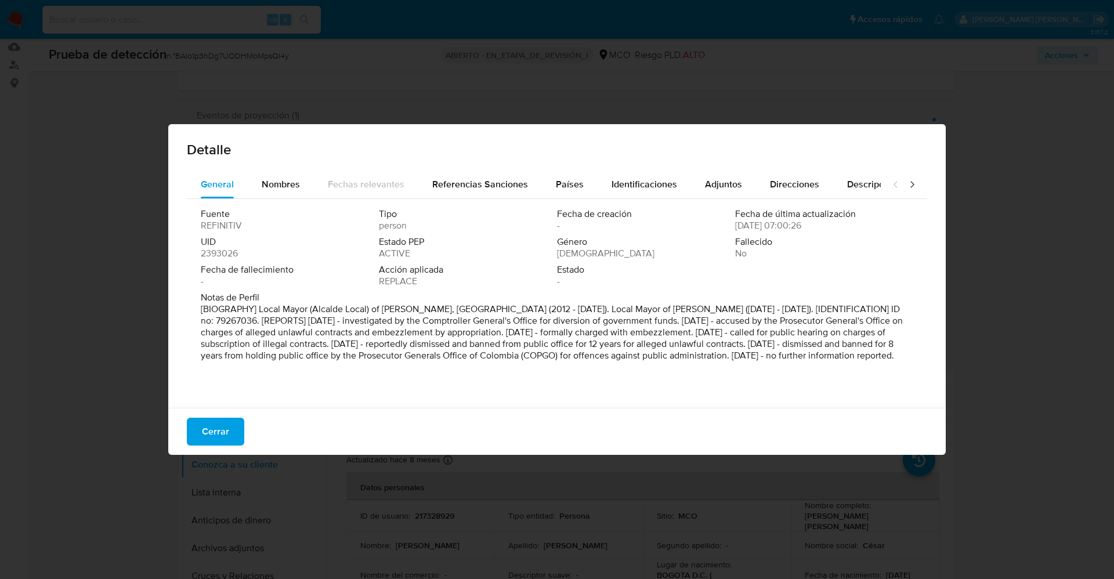
drag, startPoint x: 226, startPoint y: 421, endPoint x: 564, endPoint y: 309, distance: 356.6
click at [226, 422] on font "Cerrar" at bounding box center [215, 432] width 27 height 28
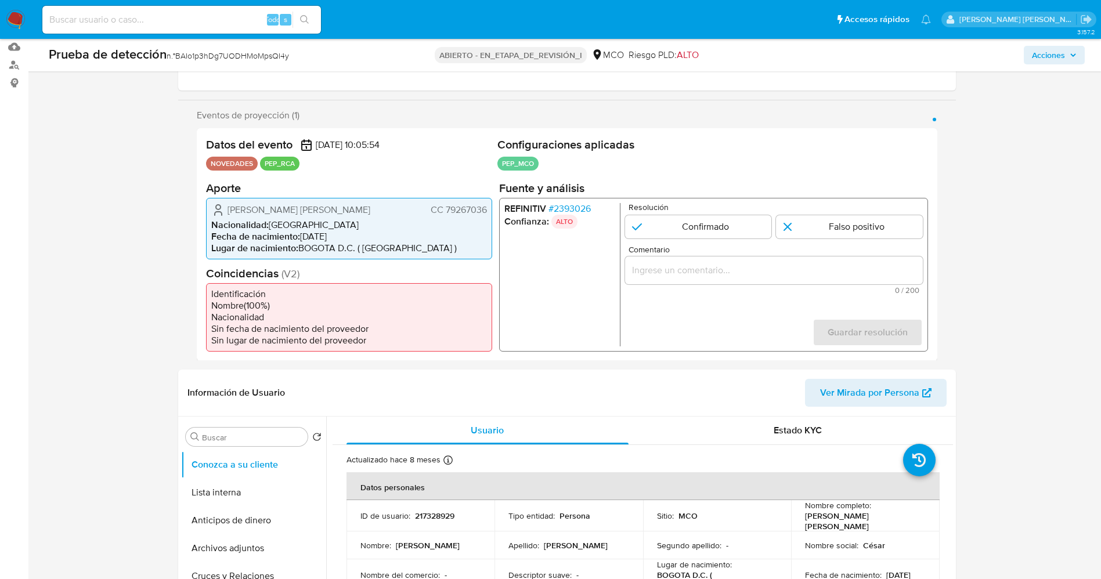
click at [858, 240] on form "Resolución Confirmado Falso positivo Comentario 0 / 200 200 caracteres restante…" at bounding box center [773, 274] width 298 height 143
click at [858, 233] on input "1 de 1" at bounding box center [849, 226] width 147 height 23
radio input "true"
click at [797, 263] on input "Comentario" at bounding box center [773, 269] width 298 height 15
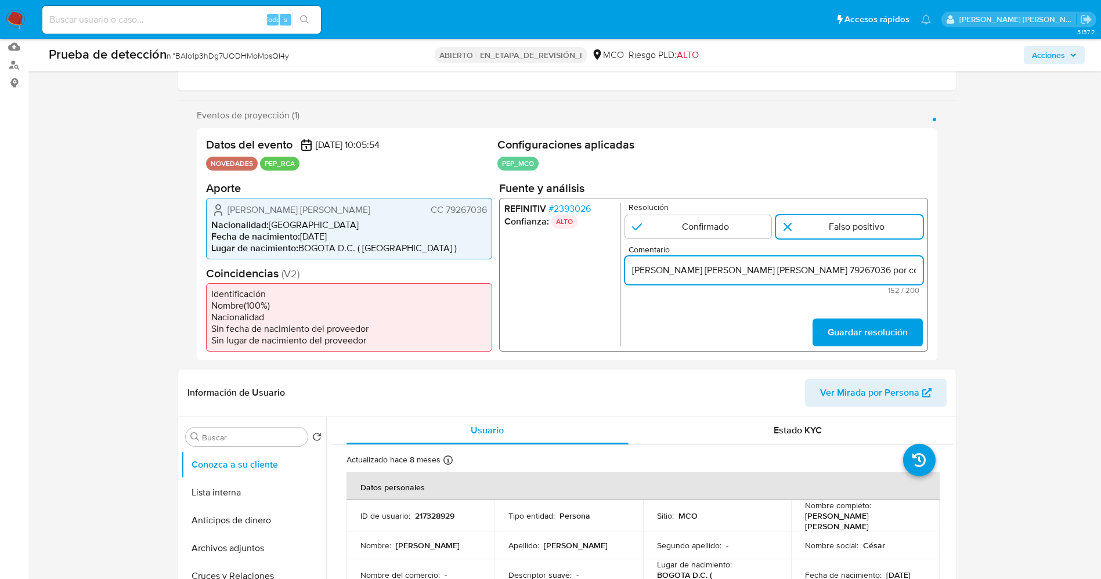
scroll to position [0, 372]
type input "suario Cesar Henry Moreno Torres,CC 79267036 por coincidir en listas de PEP ya …"
click at [863, 323] on span "Guardar resolución" at bounding box center [867, 332] width 80 height 26
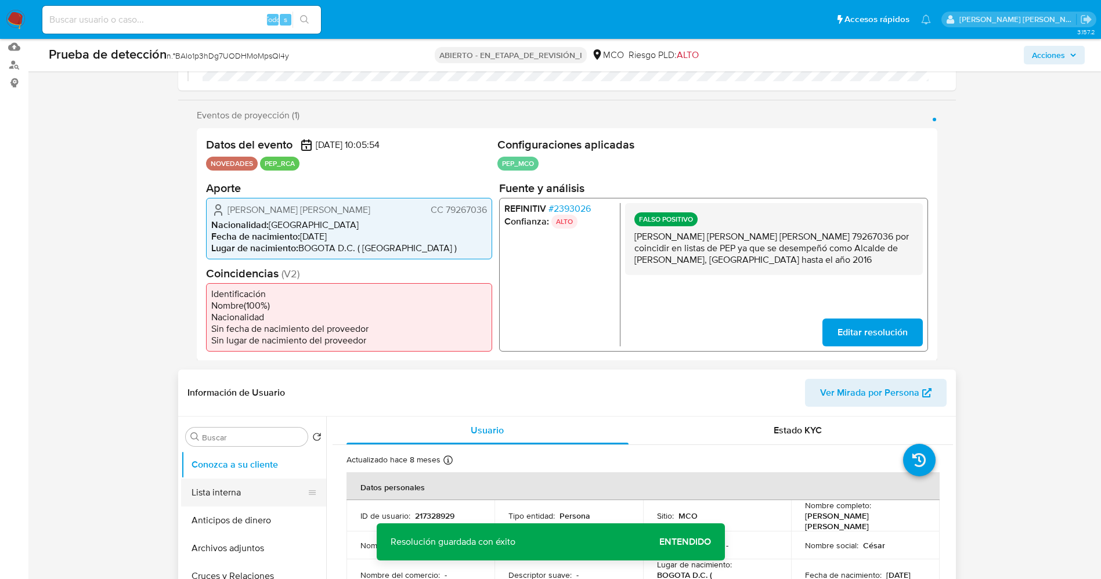
click at [212, 493] on button "Lista interna" at bounding box center [249, 493] width 136 height 28
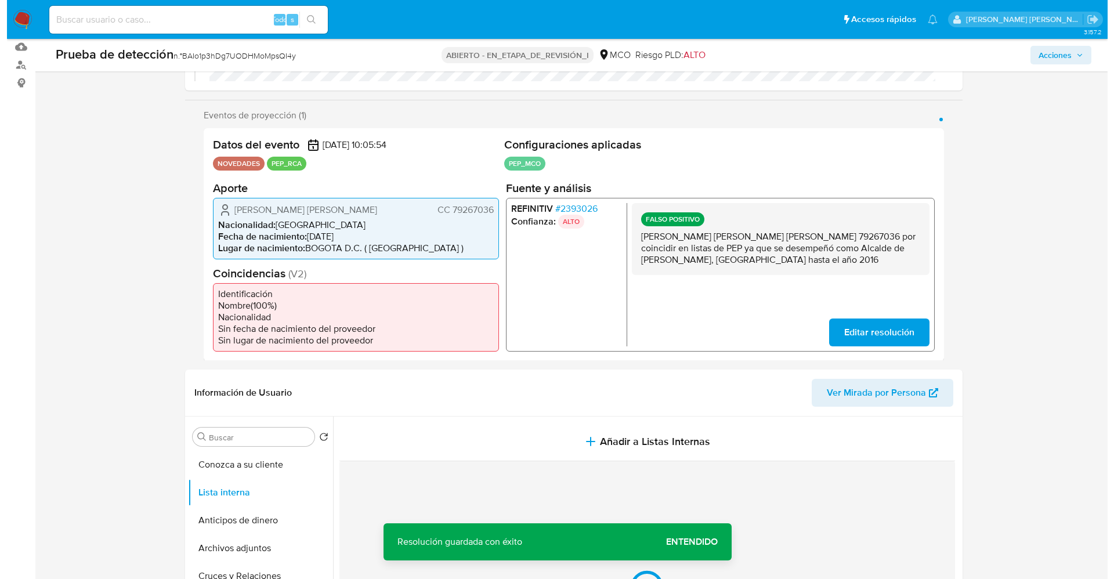
scroll to position [261, 0]
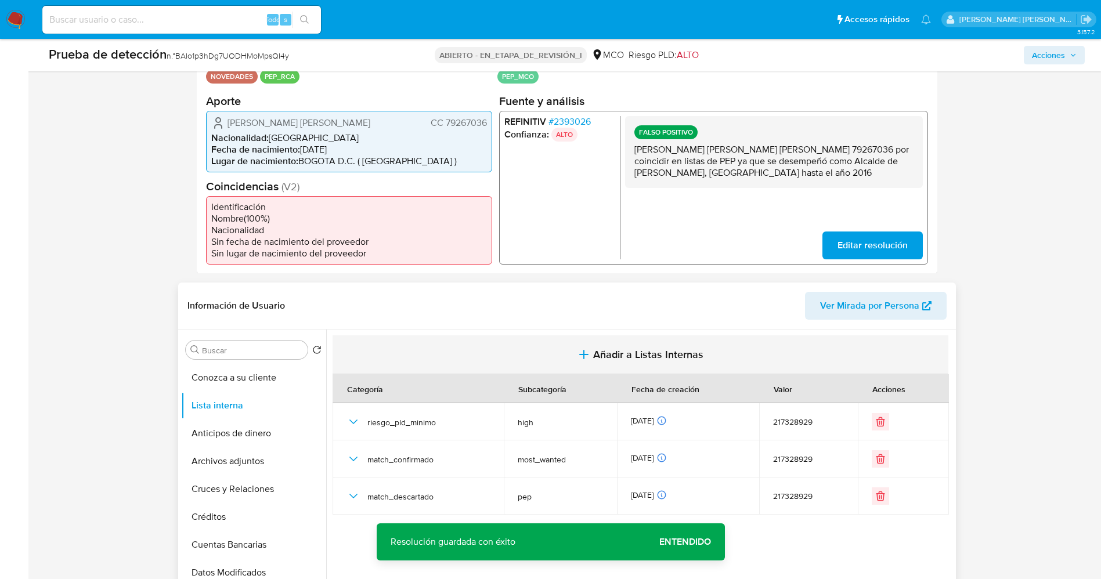
click at [619, 359] on font "Añadir a Listas Internas" at bounding box center [648, 354] width 110 height 15
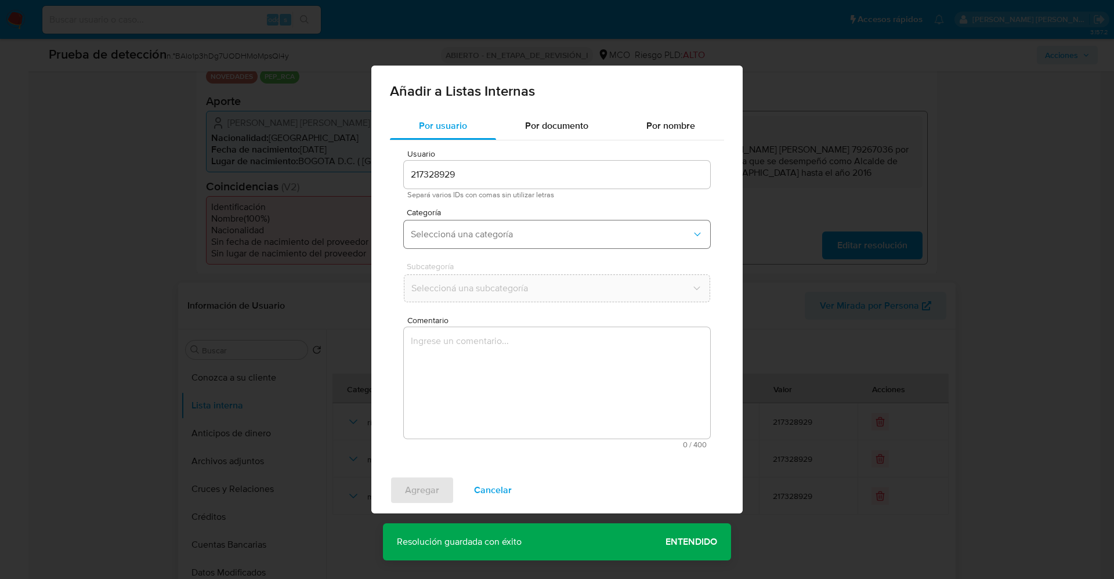
click at [508, 225] on button "Seleccioná una categoría" at bounding box center [557, 235] width 306 height 28
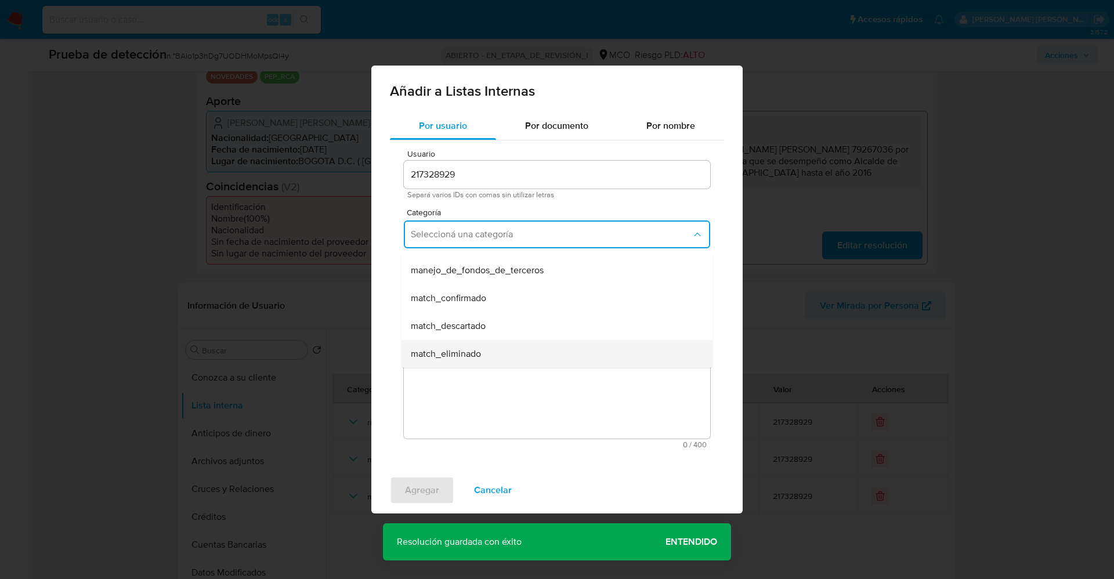
scroll to position [87, 0]
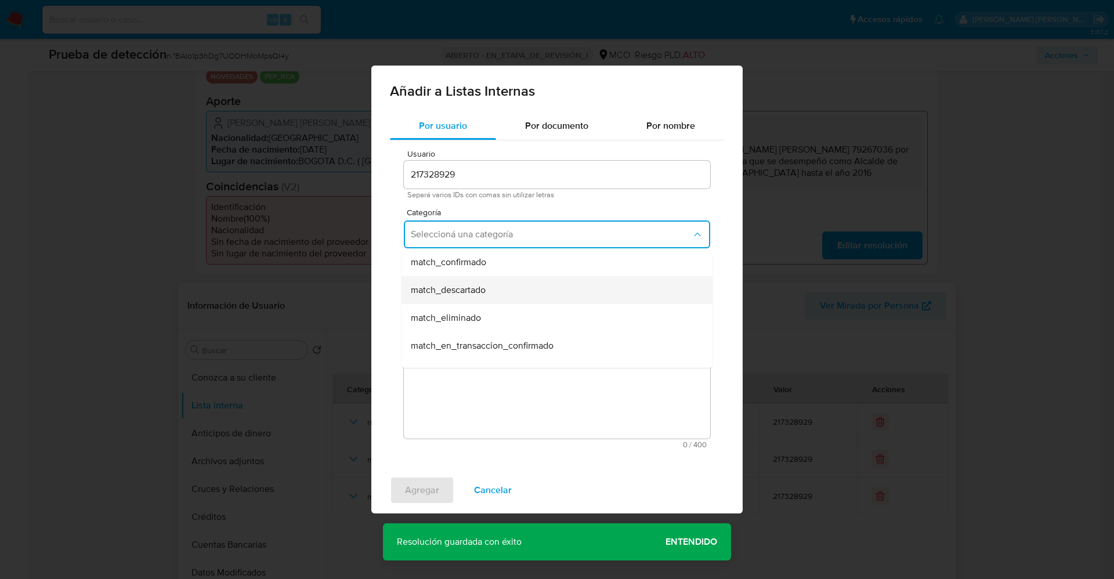
click at [512, 299] on div "match_descartado" at bounding box center [554, 290] width 286 height 28
click at [512, 299] on button "Seleccioná una subcategoría" at bounding box center [557, 289] width 306 height 28
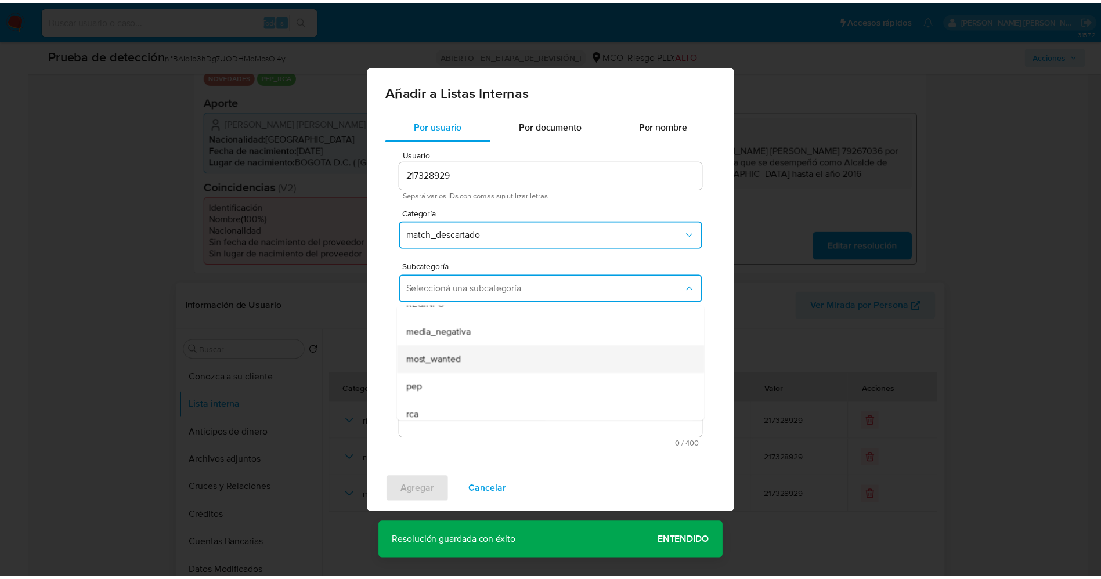
scroll to position [79, 0]
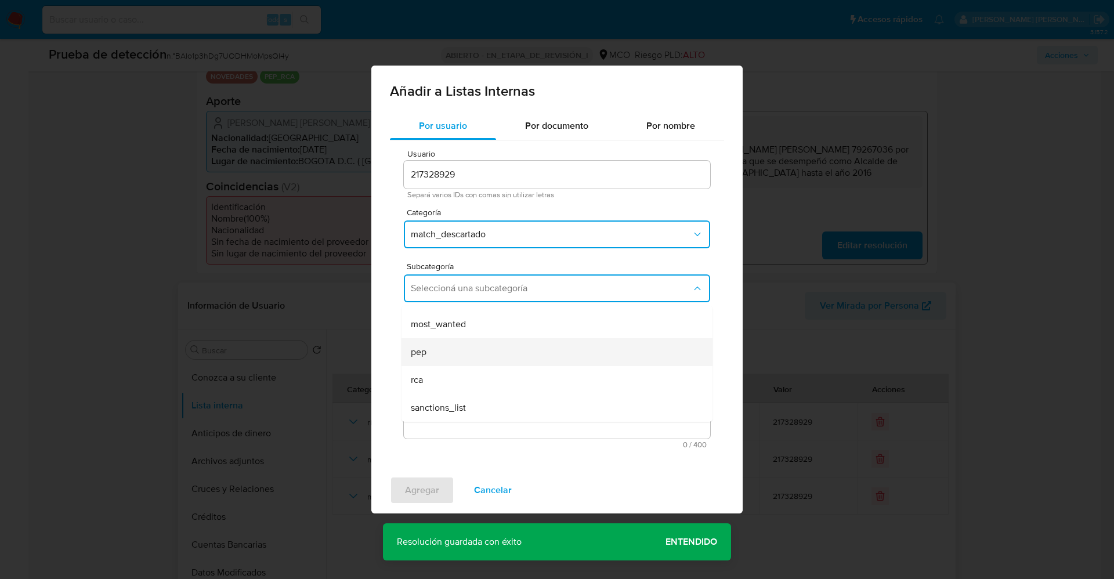
click at [461, 348] on div "pep" at bounding box center [554, 352] width 286 height 28
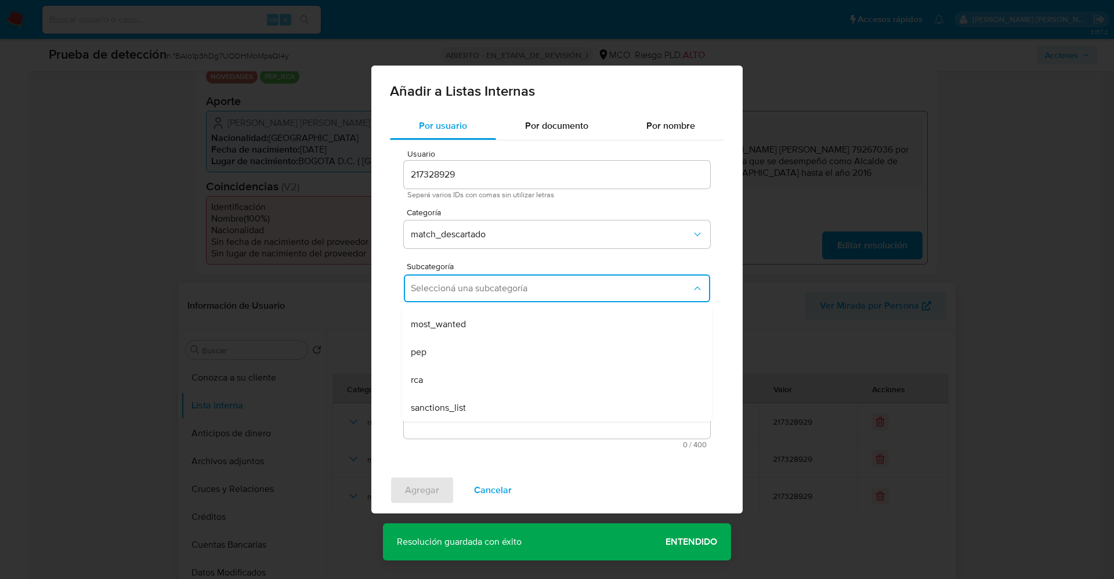
click at [460, 388] on textarea "Comentario" at bounding box center [557, 382] width 306 height 111
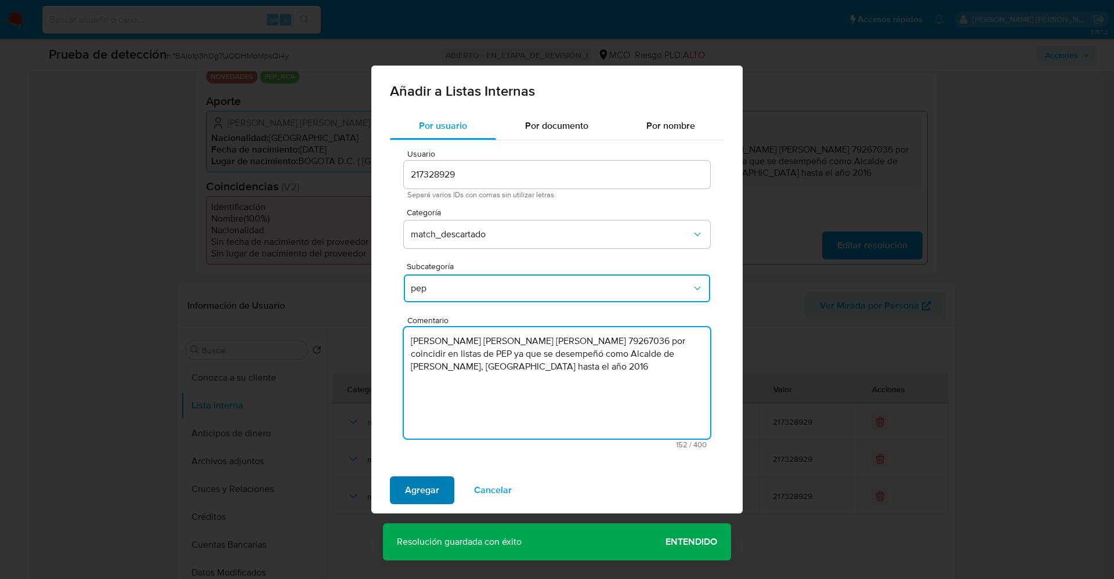
type textarea "suario Cesar Henry Moreno Torres,CC 79267036 por coincidir en listas de PEP ya …"
click at [444, 483] on button "Agregar" at bounding box center [422, 490] width 64 height 28
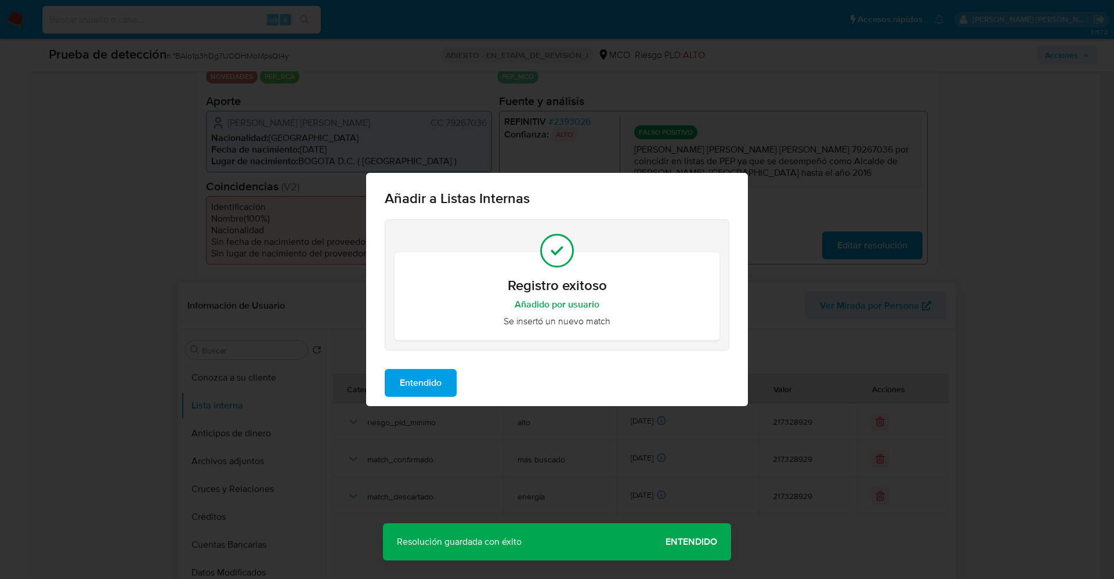
click at [425, 386] on span "Entendido" at bounding box center [421, 383] width 42 height 26
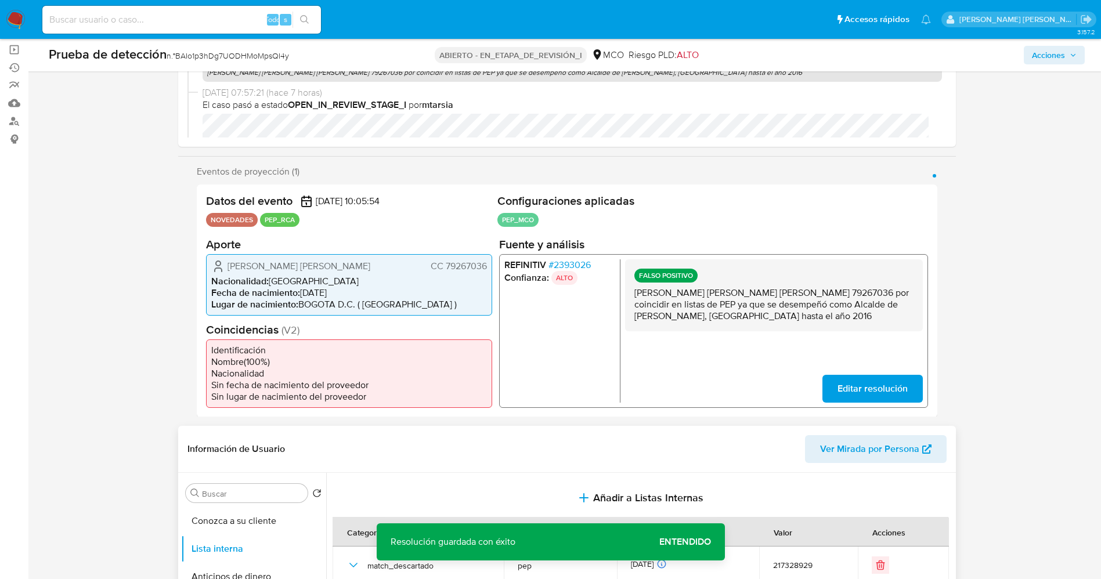
scroll to position [0, 0]
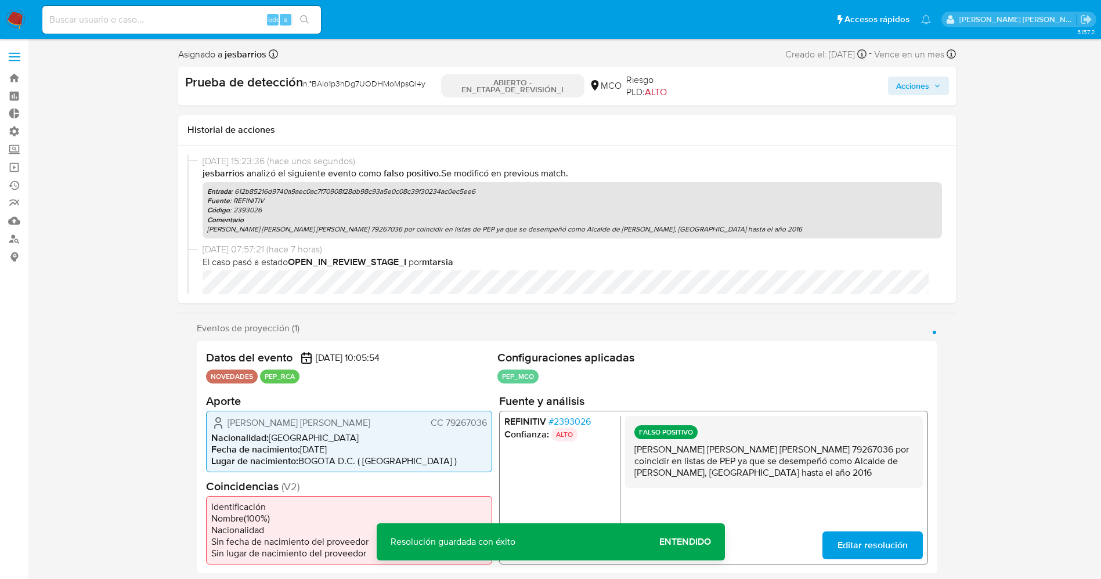
click at [923, 92] on span "Acciones" at bounding box center [912, 86] width 33 height 19
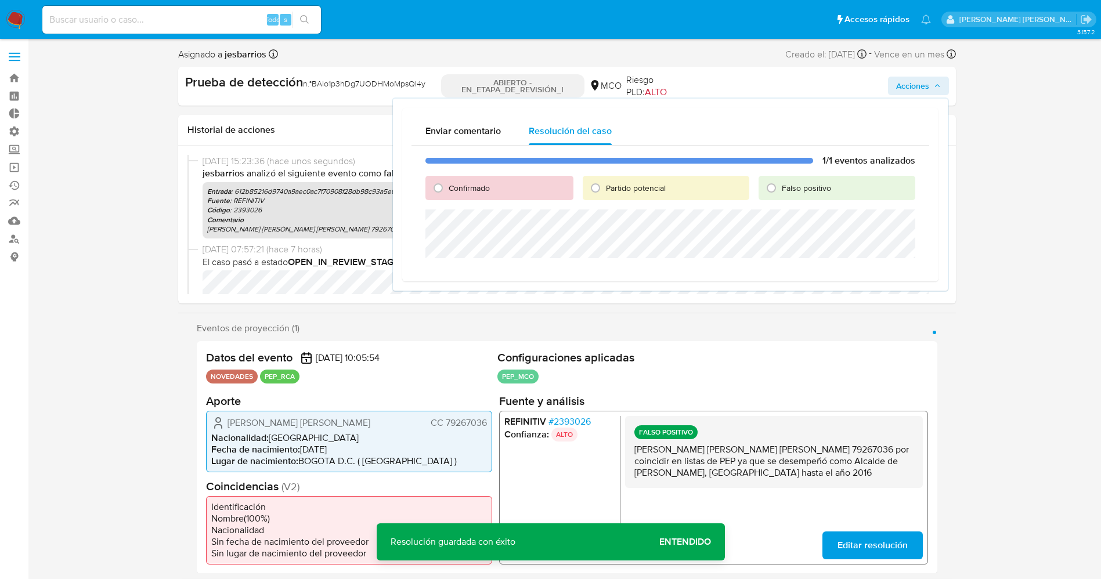
click at [784, 189] on font "Falso positivo" at bounding box center [806, 188] width 49 height 12
click at [781, 189] on input "Falso positivo" at bounding box center [771, 188] width 19 height 19
radio input "true"
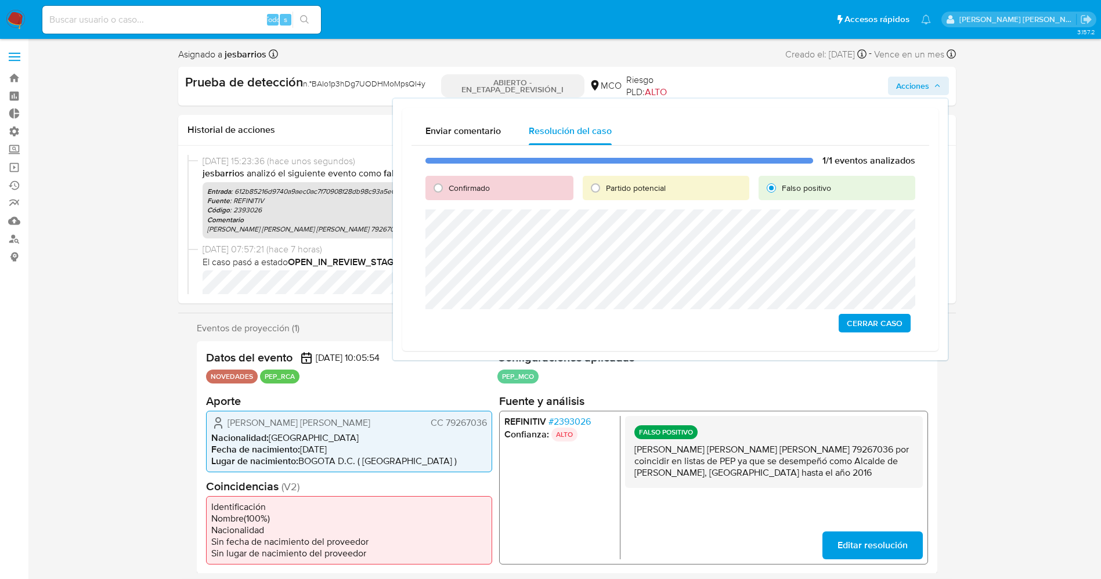
click at [876, 320] on span "Cerrar Caso" at bounding box center [875, 323] width 56 height 16
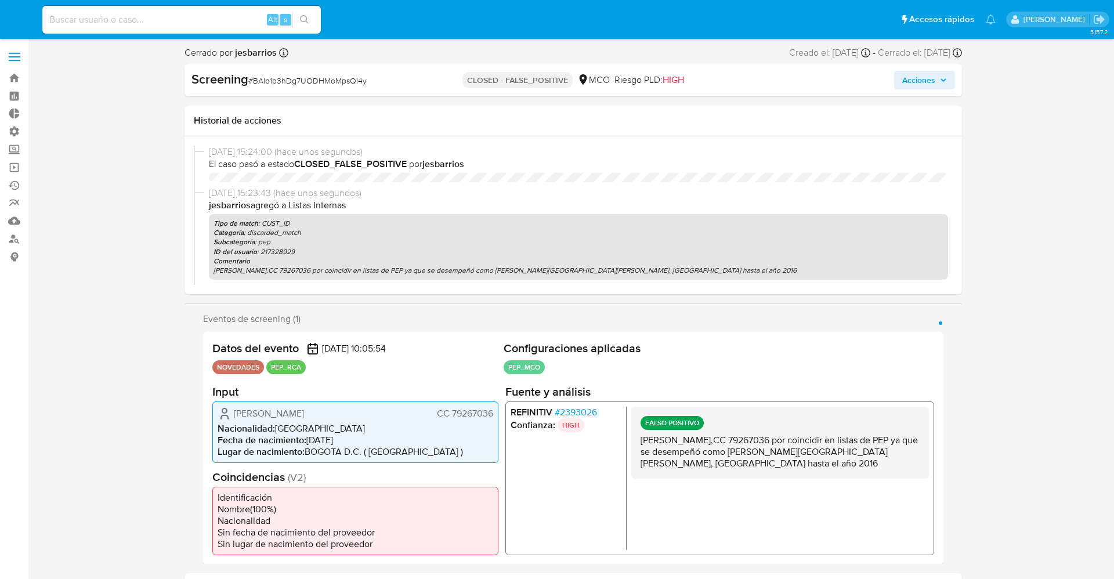
select select "10"
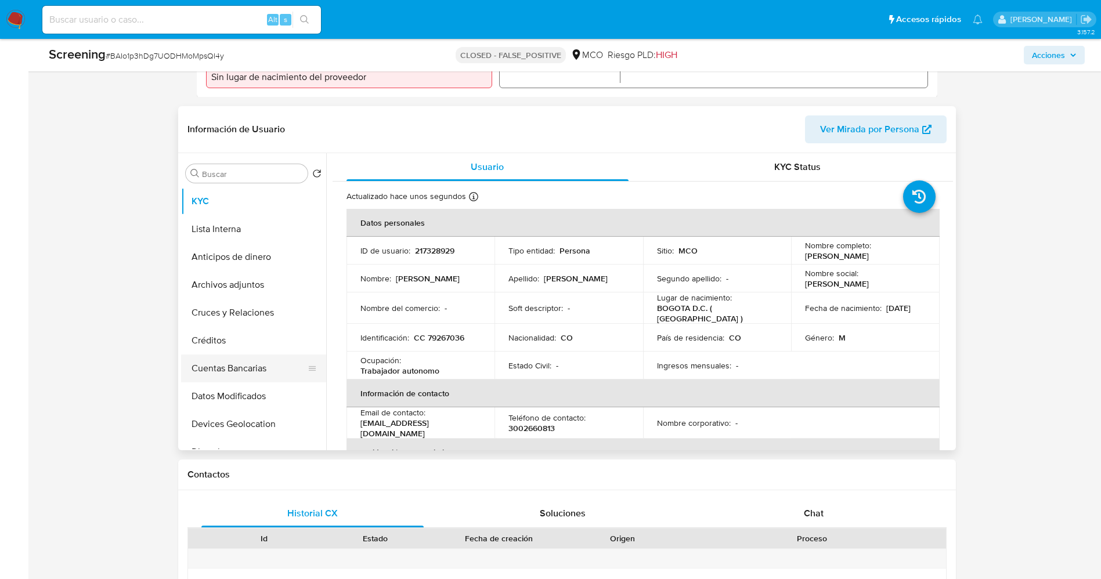
scroll to position [435, 0]
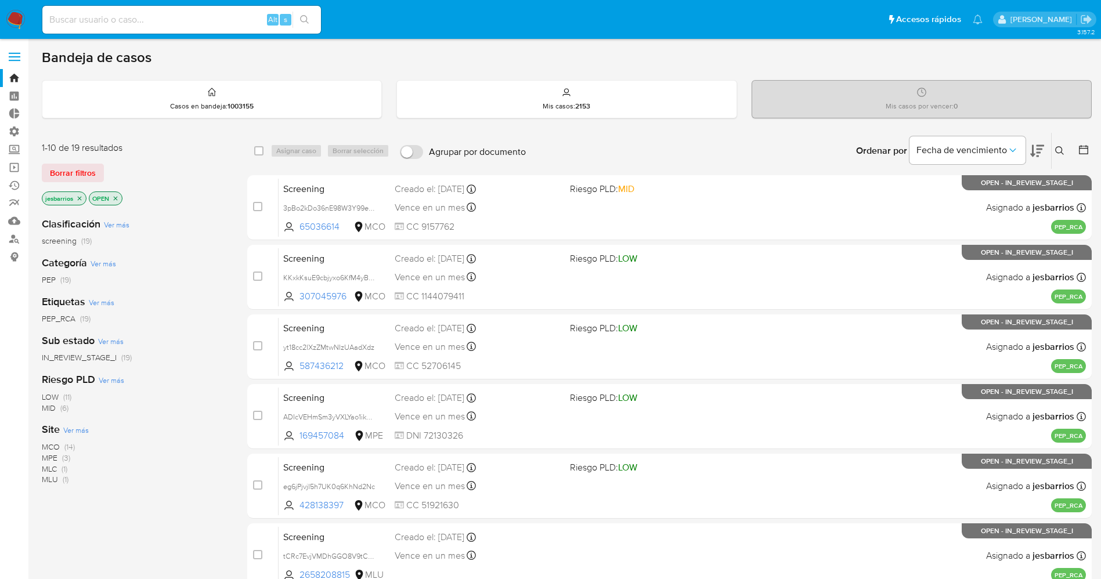
click at [64, 447] on span "MCO (14)" at bounding box center [58, 447] width 33 height 11
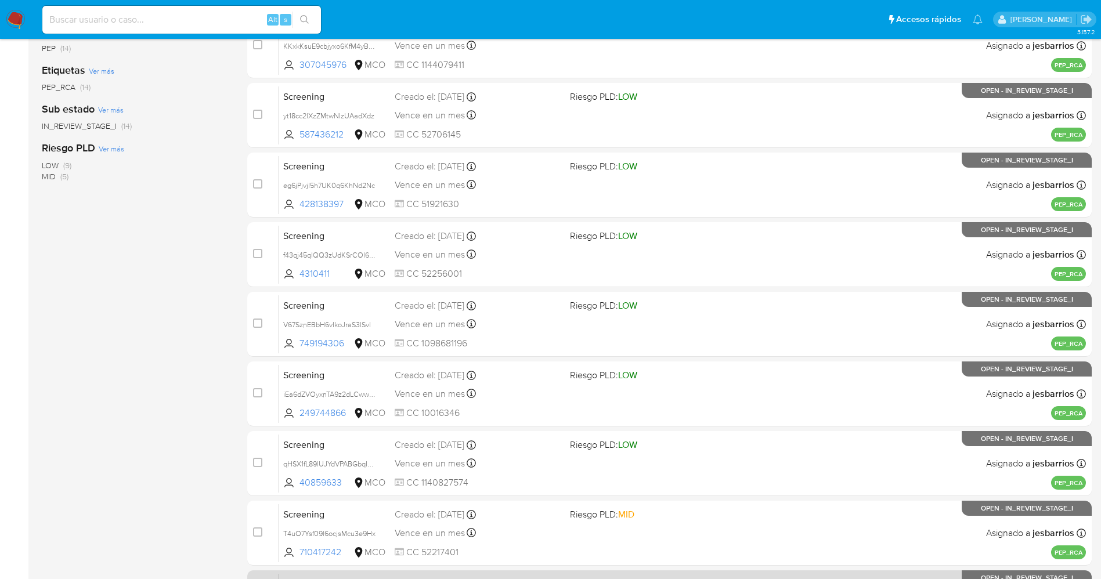
scroll to position [337, 0]
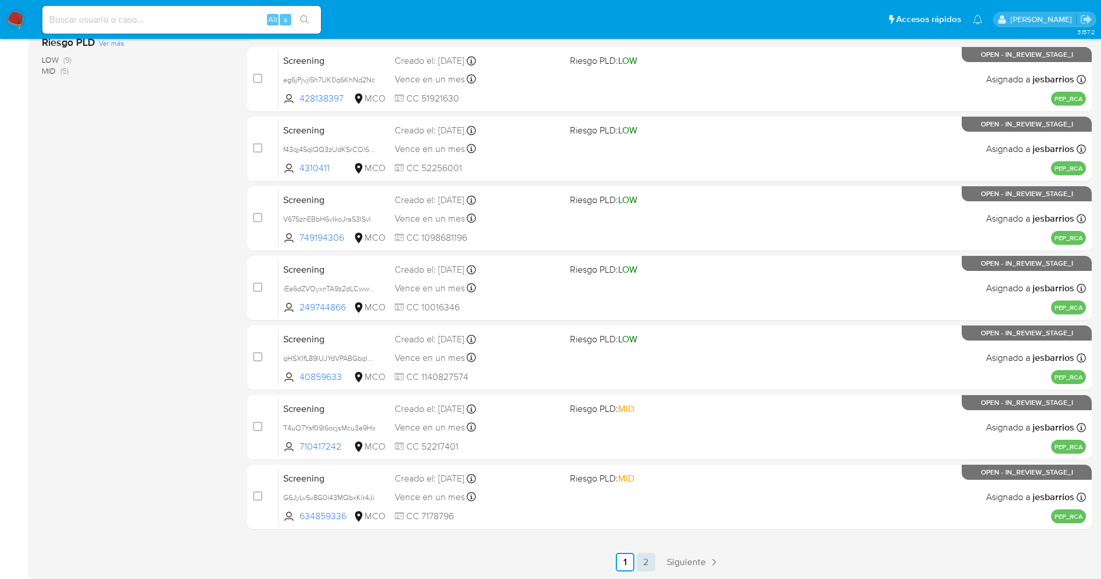
click at [644, 557] on link "2" at bounding box center [646, 562] width 19 height 19
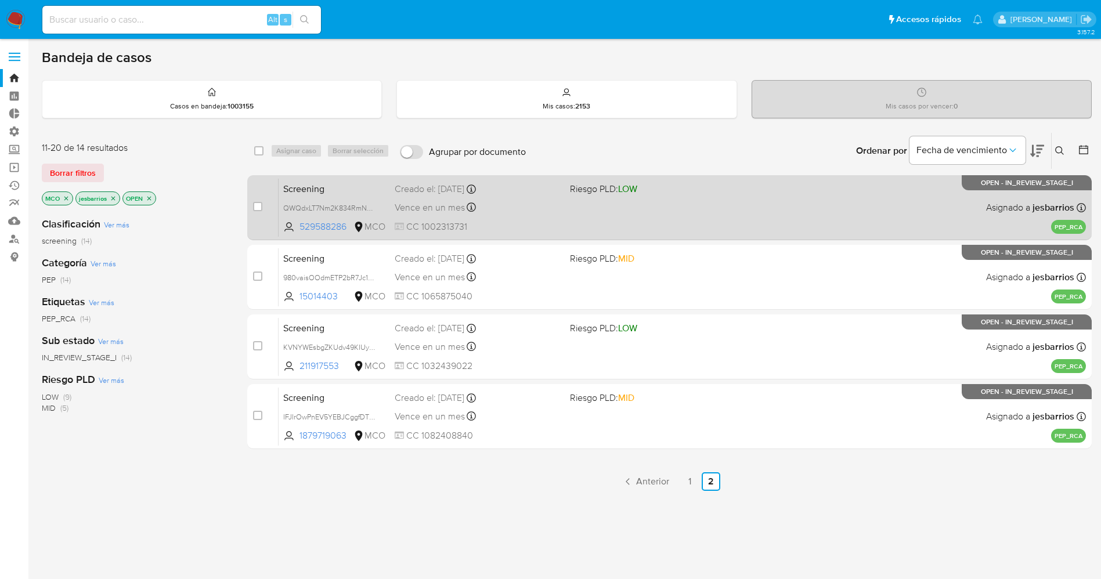
scroll to position [86, 0]
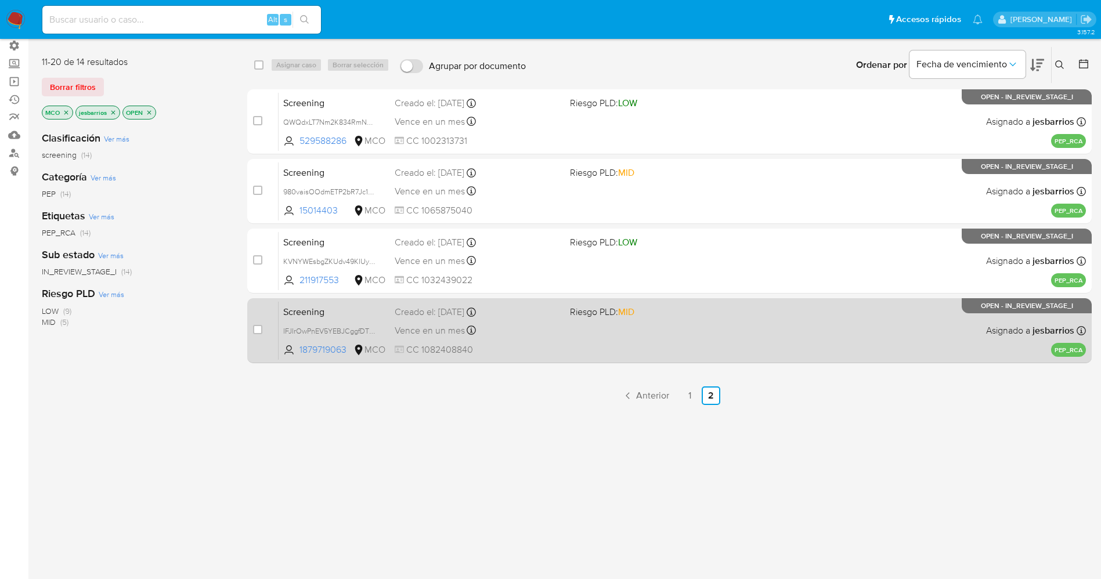
click at [582, 348] on div "Screening IFJIrOwPnEV5YEBJCggfDTN1 1879719063 MCO Riesgo PLD: MID Creado el: [D…" at bounding box center [682, 330] width 807 height 59
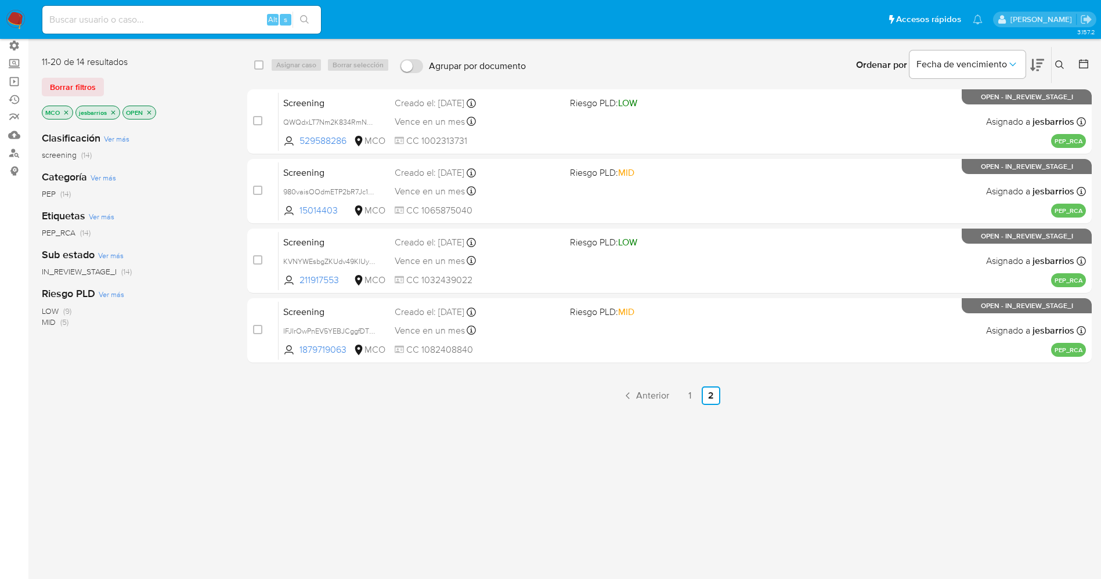
click at [16, 10] on img at bounding box center [16, 20] width 20 height 20
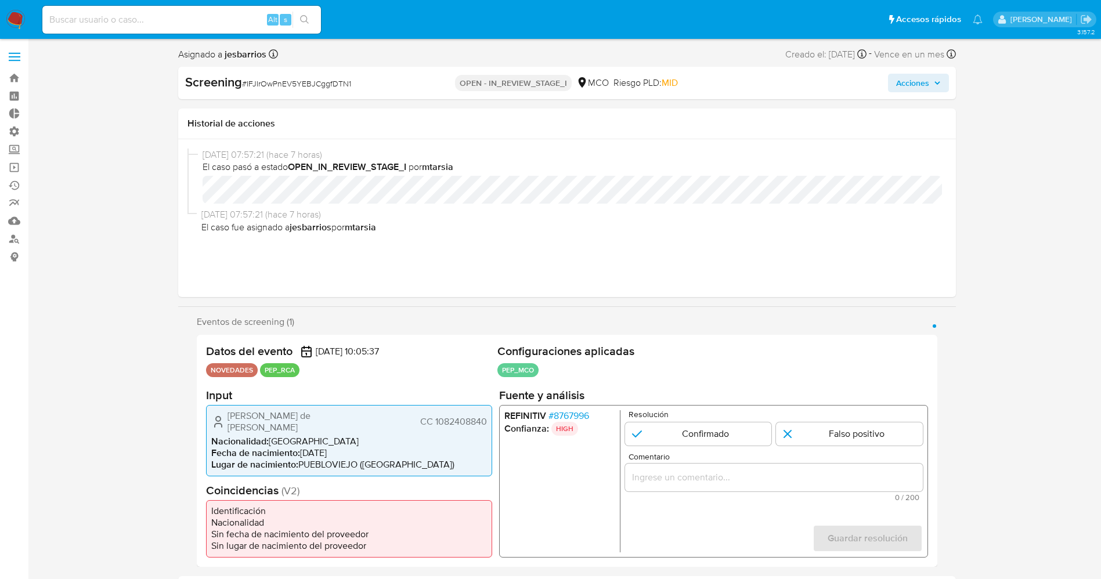
select select "10"
click at [572, 417] on span "# 8767996" at bounding box center [568, 416] width 41 height 12
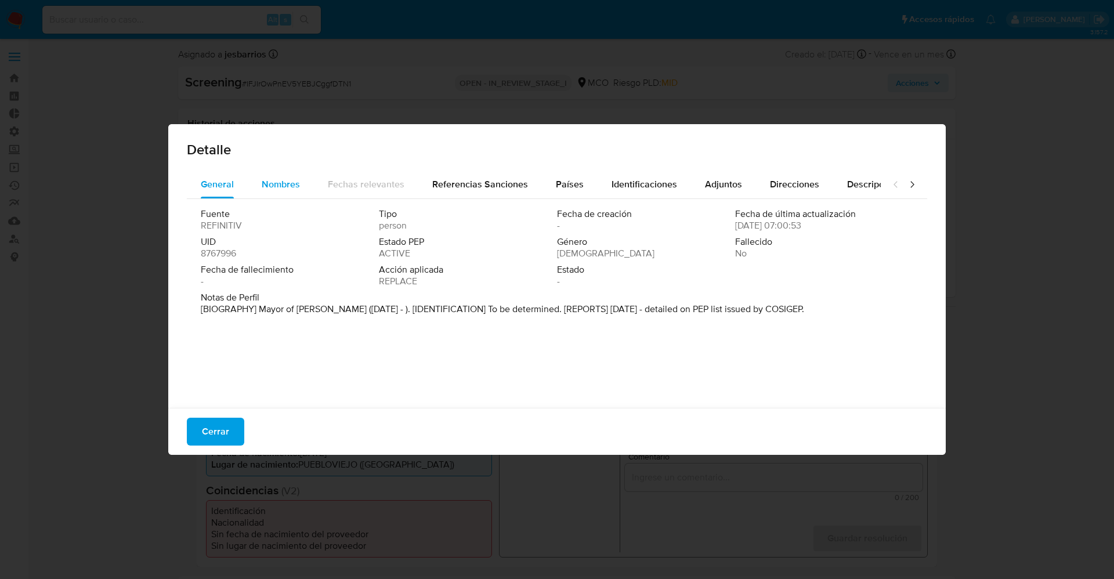
click at [272, 188] on span "Nombres" at bounding box center [281, 184] width 38 height 13
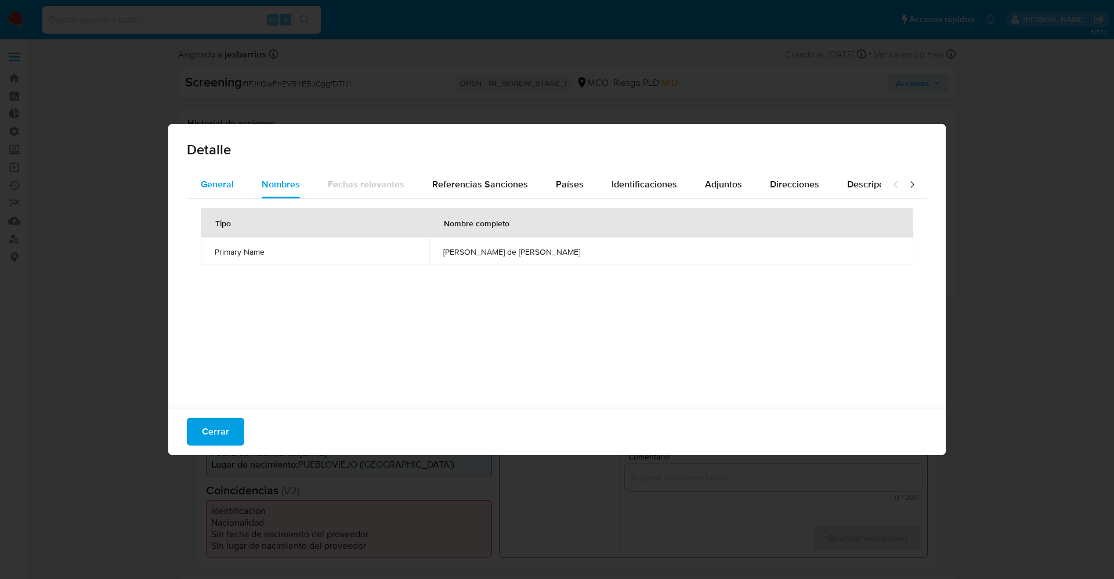
click at [230, 185] on span "General" at bounding box center [217, 184] width 33 height 13
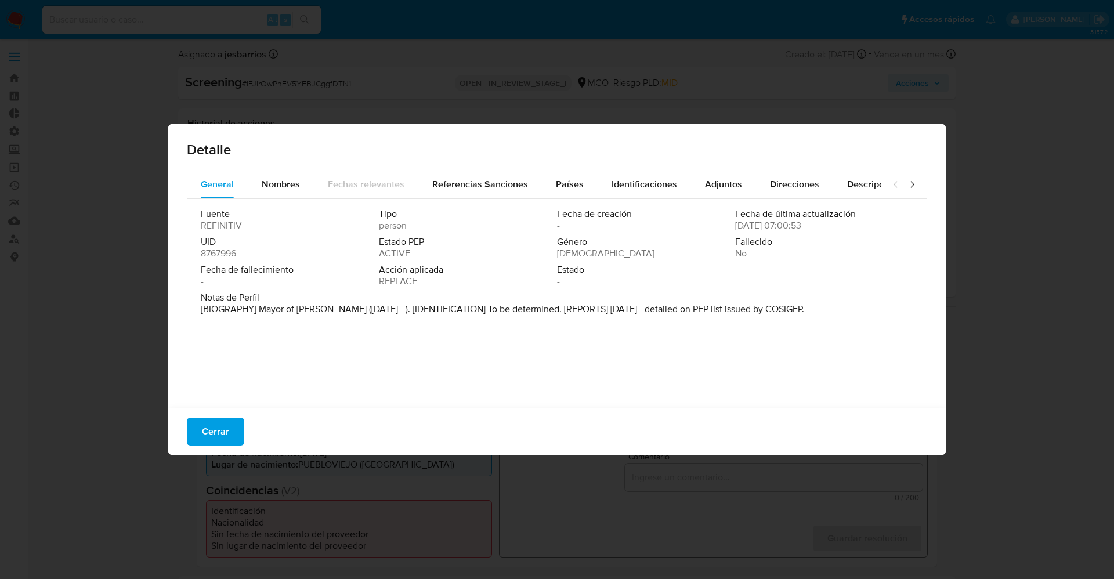
drag, startPoint x: 263, startPoint y: 308, endPoint x: 406, endPoint y: 313, distance: 142.9
click at [431, 322] on div "Fuente REFINITIV Tipo person Fecha de creación - Fecha de última actualización …" at bounding box center [557, 300] width 741 height 203
click at [273, 188] on span "Nombres" at bounding box center [281, 184] width 38 height 13
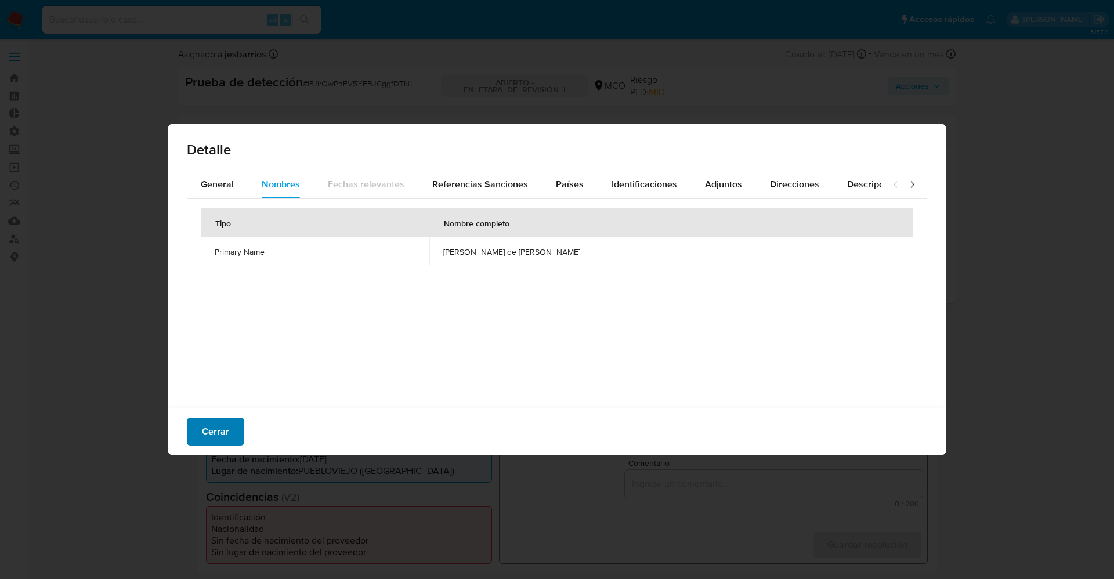
click at [219, 425] on span "Cerrar" at bounding box center [215, 432] width 27 height 26
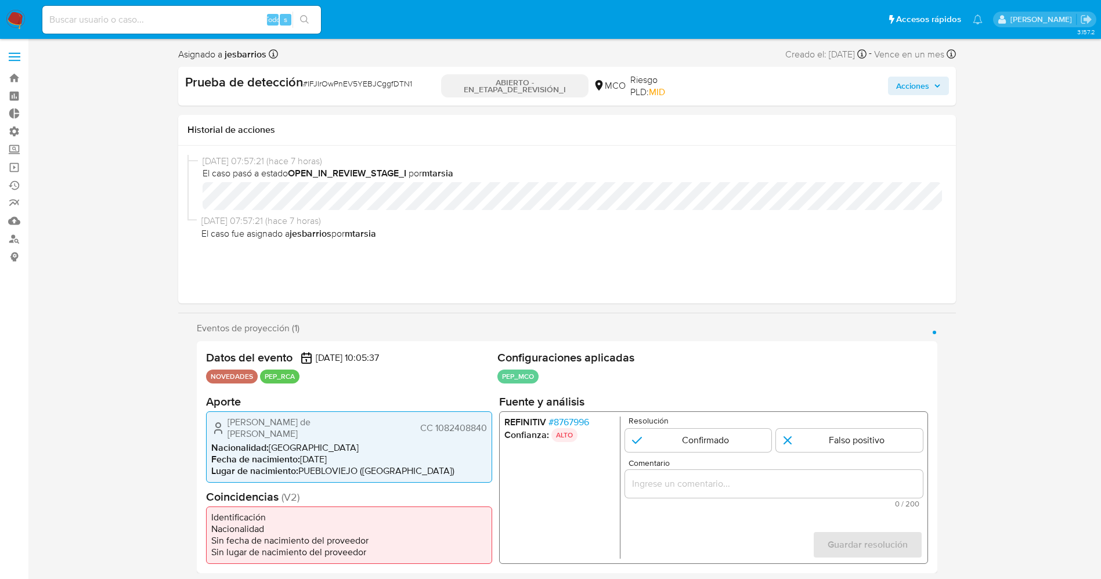
drag, startPoint x: 223, startPoint y: 423, endPoint x: 384, endPoint y: 421, distance: 160.8
click at [384, 421] on div "Brando de Jesús Márquez Márquez CC 1082408840" at bounding box center [349, 428] width 276 height 23
drag, startPoint x: 265, startPoint y: 455, endPoint x: 208, endPoint y: 418, distance: 67.6
click at [264, 453] on span "Fecha de nacimiento :" at bounding box center [255, 459] width 89 height 13
drag, startPoint x: 228, startPoint y: 427, endPoint x: 488, endPoint y: 429, distance: 260.0
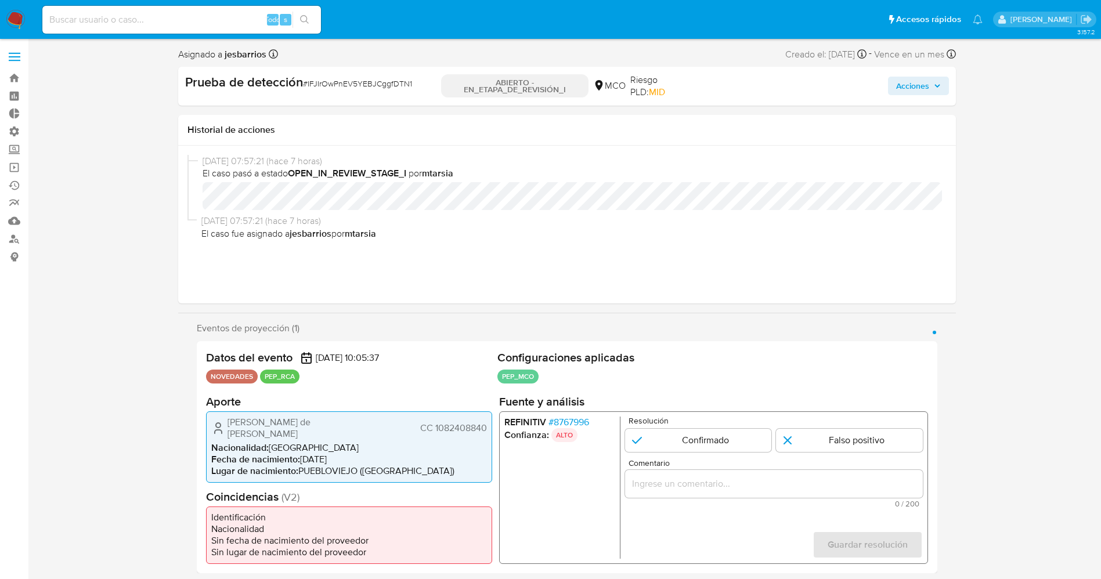
click at [488, 429] on div "Brando de Jesús Márquez Márquez CC 1082408840 Nacionalidad : Colombia Fecha de …" at bounding box center [349, 446] width 286 height 71
click at [572, 427] on font "8767996" at bounding box center [570, 422] width 35 height 13
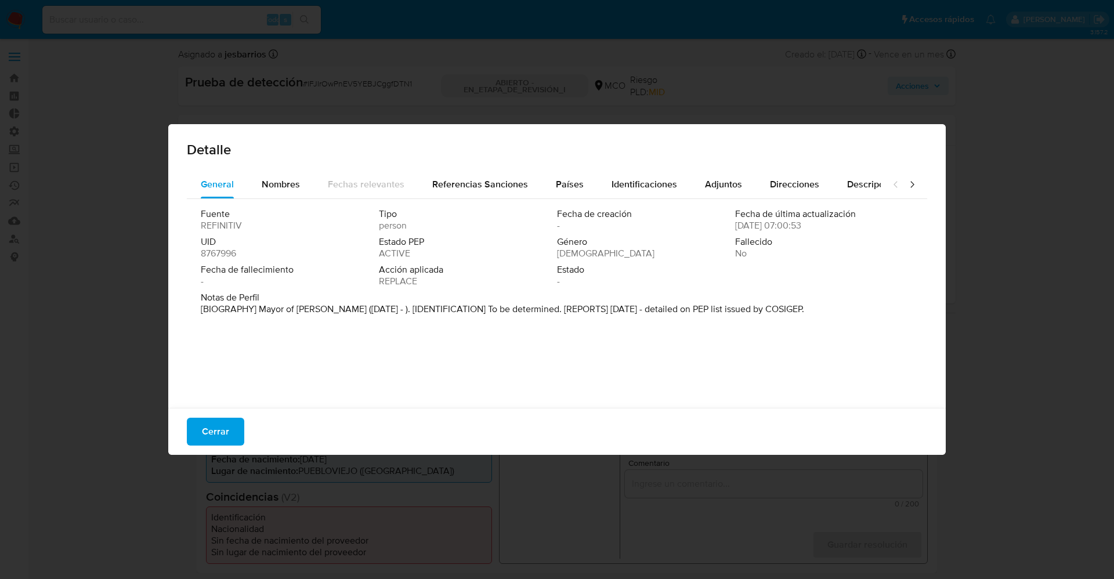
click at [286, 178] on span "Nombres" at bounding box center [281, 184] width 38 height 13
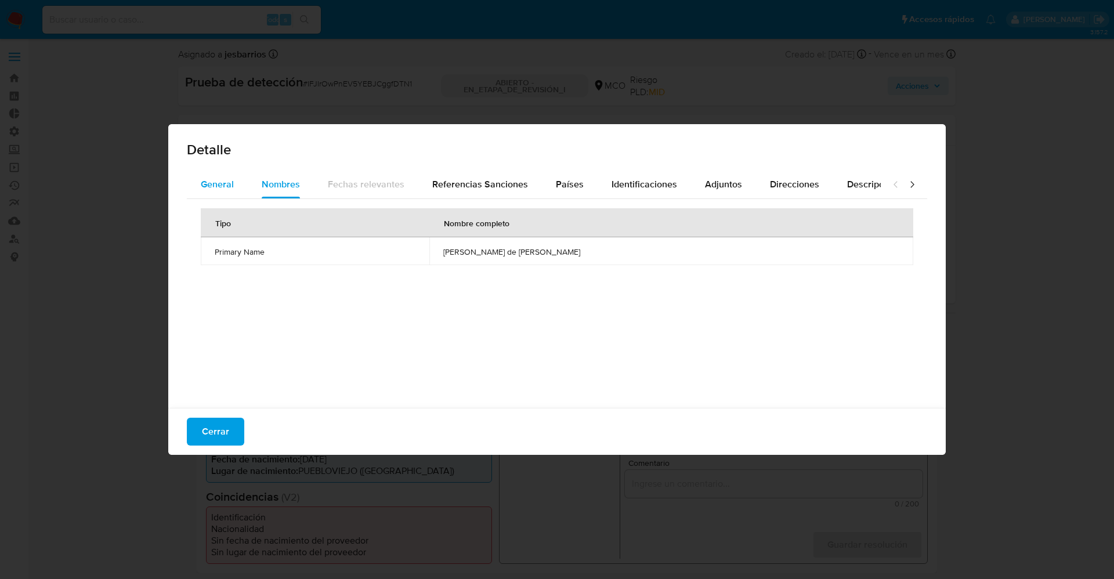
click at [232, 191] on div "General" at bounding box center [217, 185] width 33 height 28
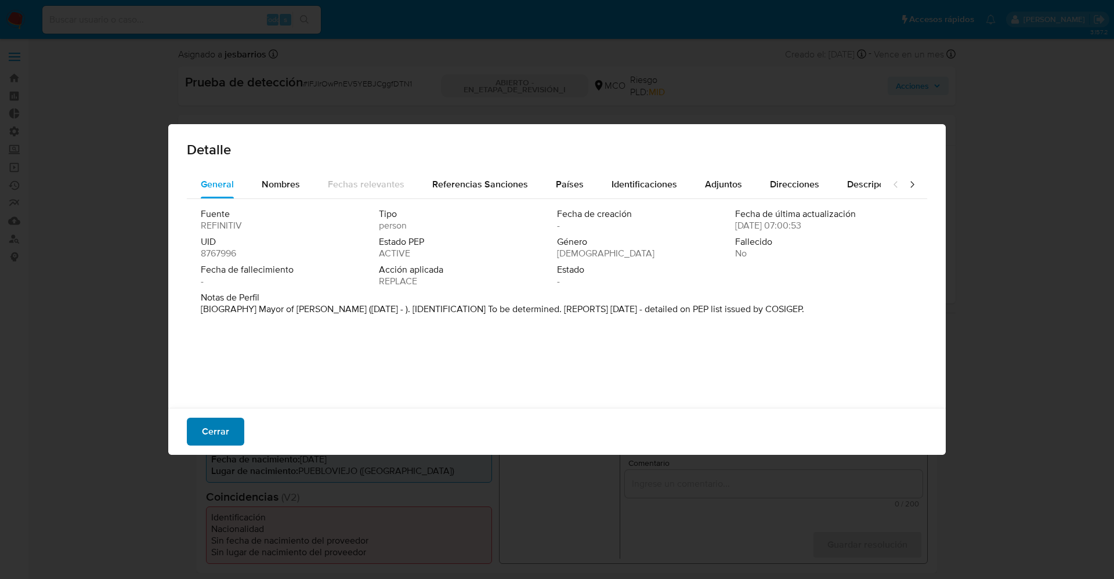
click at [225, 428] on font "Cerrar" at bounding box center [215, 432] width 27 height 28
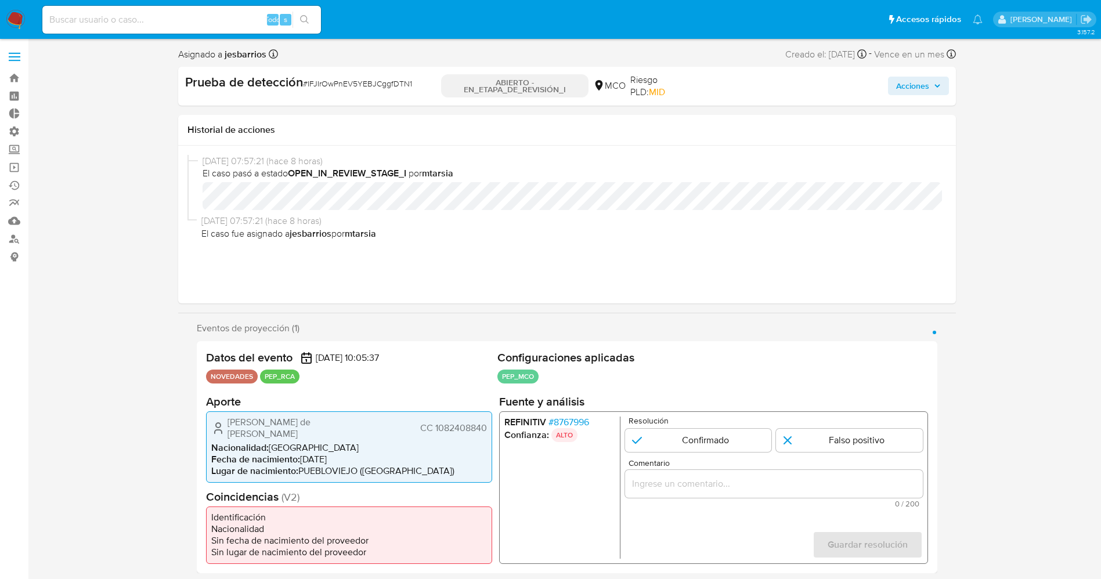
click at [565, 419] on font "8767996" at bounding box center [570, 422] width 35 height 13
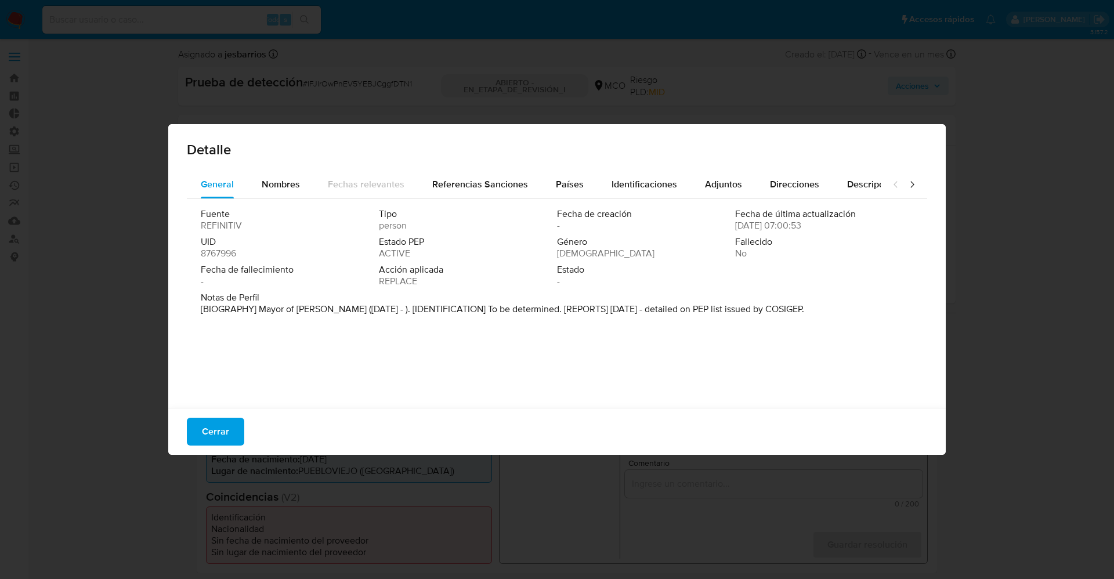
drag, startPoint x: 528, startPoint y: 309, endPoint x: 696, endPoint y: 318, distance: 168.5
click at [821, 345] on div "Fuente REFINITIV Tipo person Fecha de creación - Fecha de última actualización …" at bounding box center [557, 300] width 741 height 203
drag, startPoint x: 279, startPoint y: 295, endPoint x: 267, endPoint y: 305, distance: 15.7
click at [279, 295] on span "Notas de Perfil" at bounding box center [556, 298] width 710 height 12
drag, startPoint x: 257, startPoint y: 307, endPoint x: 337, endPoint y: 313, distance: 80.9
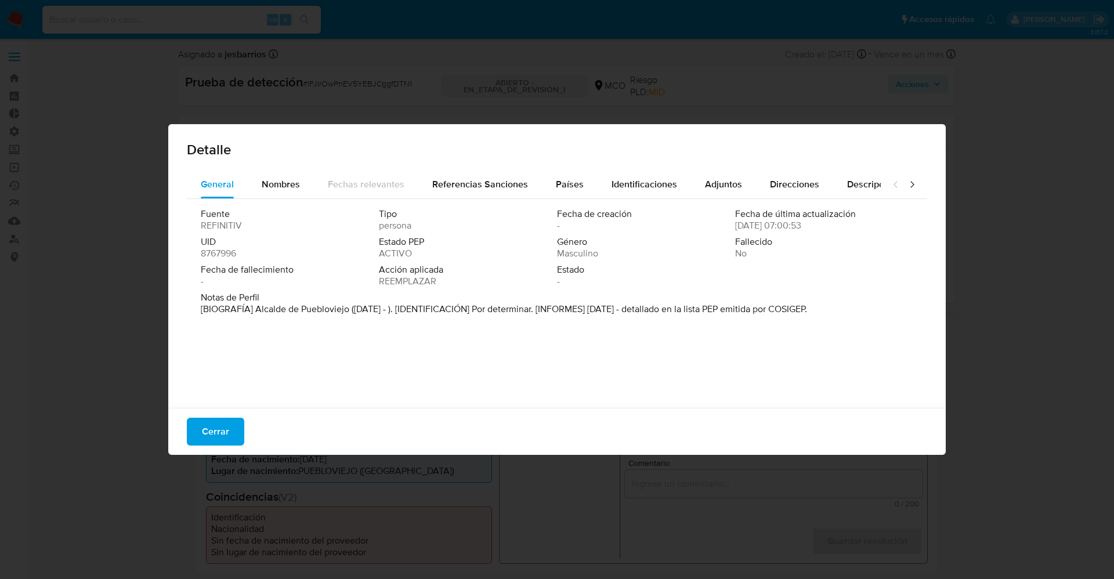
click at [348, 311] on font "[BIOGRAFÍA] Alcalde de Puebloviejo (abr. 2024 - ). [IDENTIFICACIÓN] Por determi…" at bounding box center [504, 308] width 606 height 13
drag, startPoint x: 226, startPoint y: 429, endPoint x: 359, endPoint y: 365, distance: 147.2
click at [227, 430] on font "Cerrar" at bounding box center [215, 432] width 27 height 28
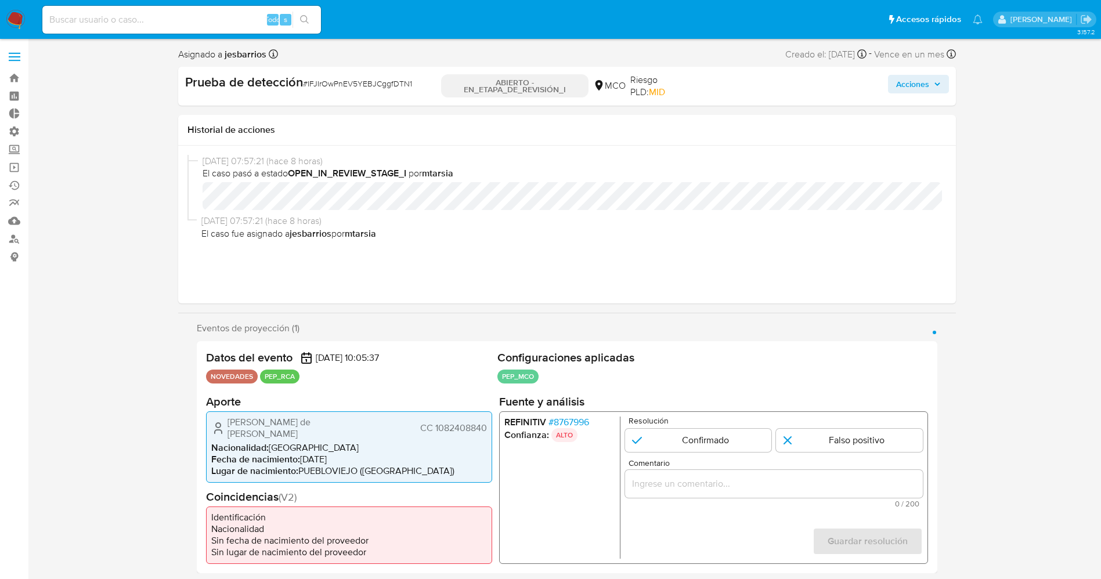
click at [655, 430] on div "Resolución Confirmado Falso positivo" at bounding box center [773, 434] width 298 height 35
click at [687, 439] on input "1 de 1" at bounding box center [697, 440] width 147 height 23
radio input "true"
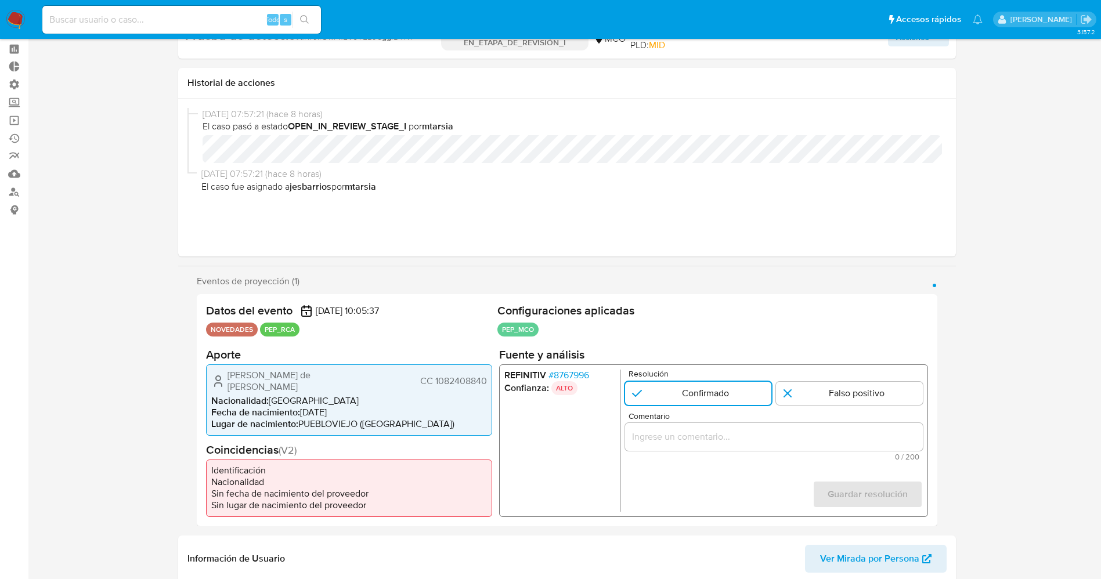
scroll to position [87, 0]
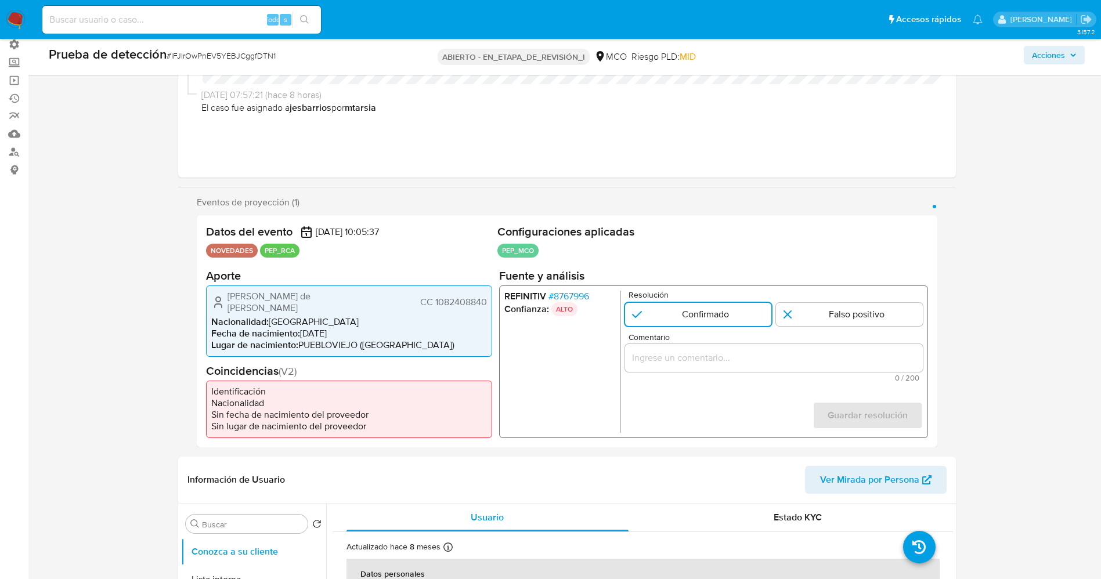
click at [687, 360] on input "Comentario" at bounding box center [773, 357] width 298 height 15
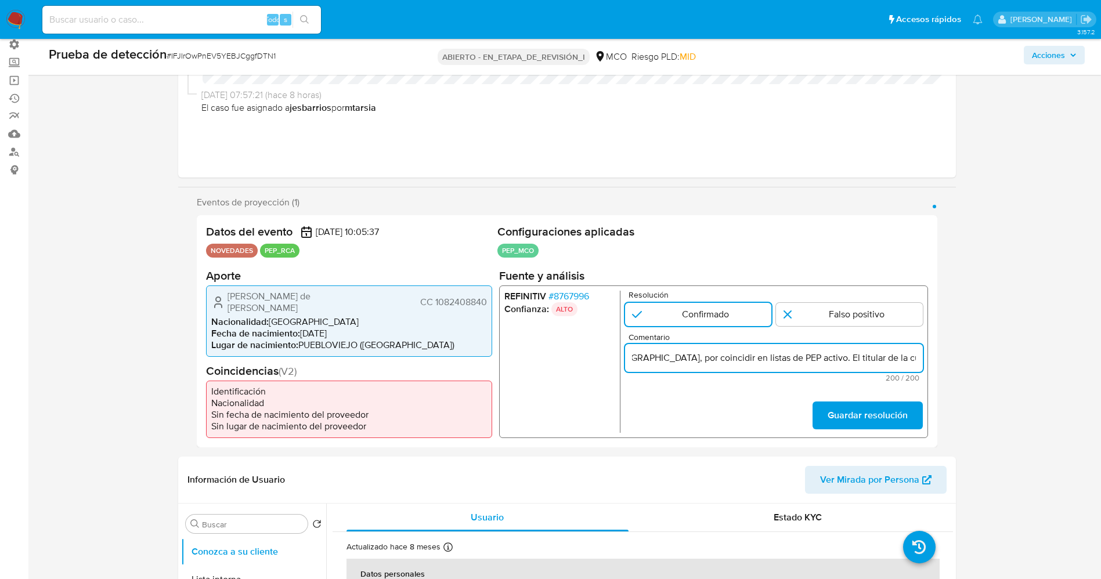
scroll to position [0, 333]
drag, startPoint x: 660, startPoint y: 361, endPoint x: 655, endPoint y: 372, distance: 12.2
click at [655, 371] on div "usuario Brando de Jesús Márquez Márquez,CC 1082408840 ,nacionalidad Colombiana,…" at bounding box center [773, 358] width 298 height 28
type input "usuario Brando de Jesús Márquez Márquez,CC 1082408840 ,nacionalidad Colombiana,…"
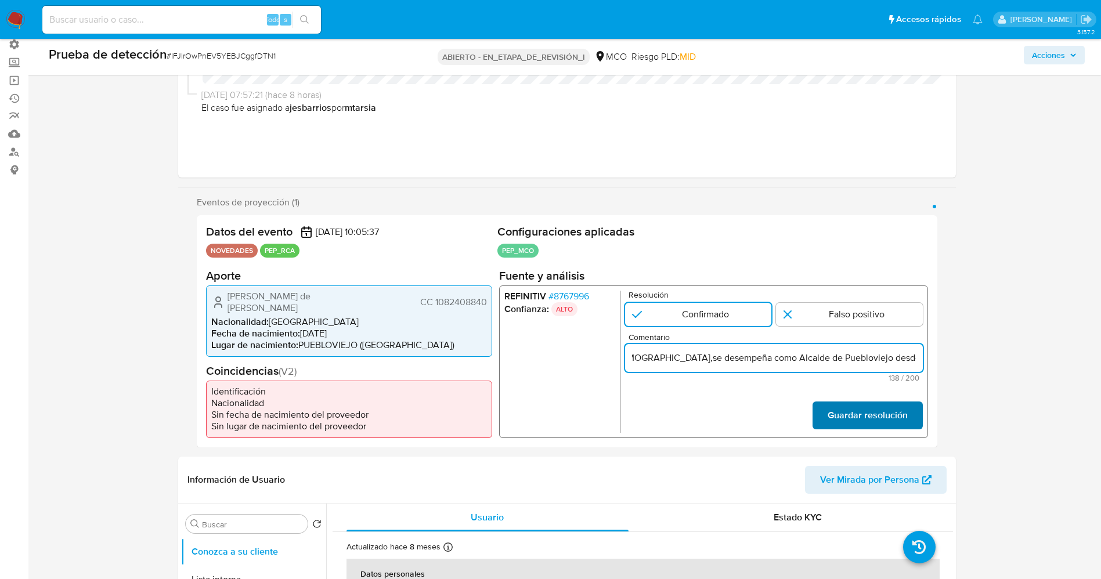
click at [895, 418] on font "Guardar resolución" at bounding box center [867, 416] width 80 height 28
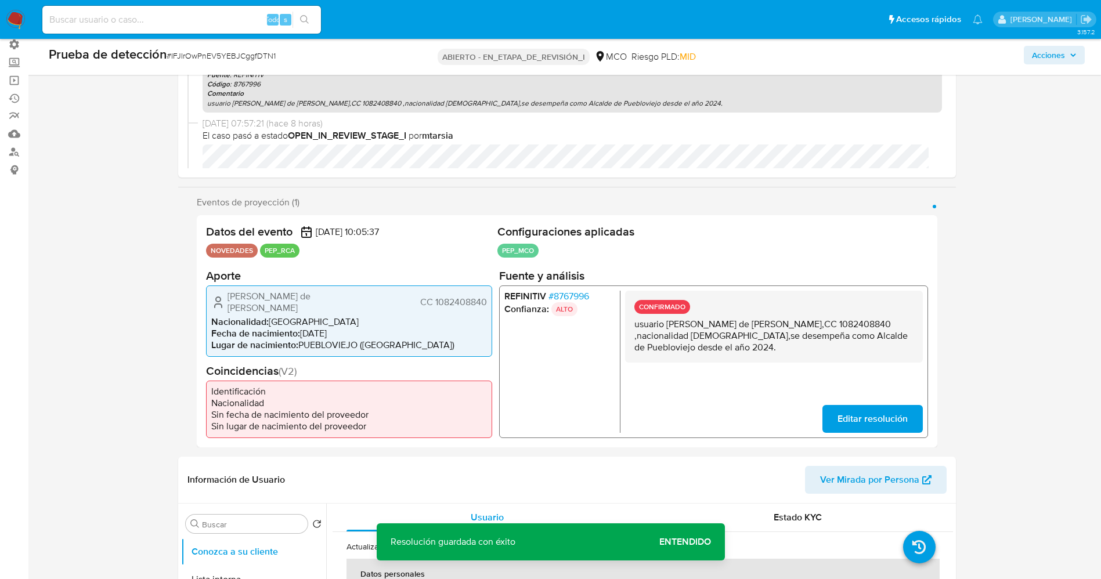
drag, startPoint x: 632, startPoint y: 322, endPoint x: 782, endPoint y: 357, distance: 153.7
click at [786, 358] on div "CONFIRMADO usuario Brando de Jesús Márquez Márquez,CC 1082408840 ,nacionalidad …" at bounding box center [773, 326] width 298 height 72
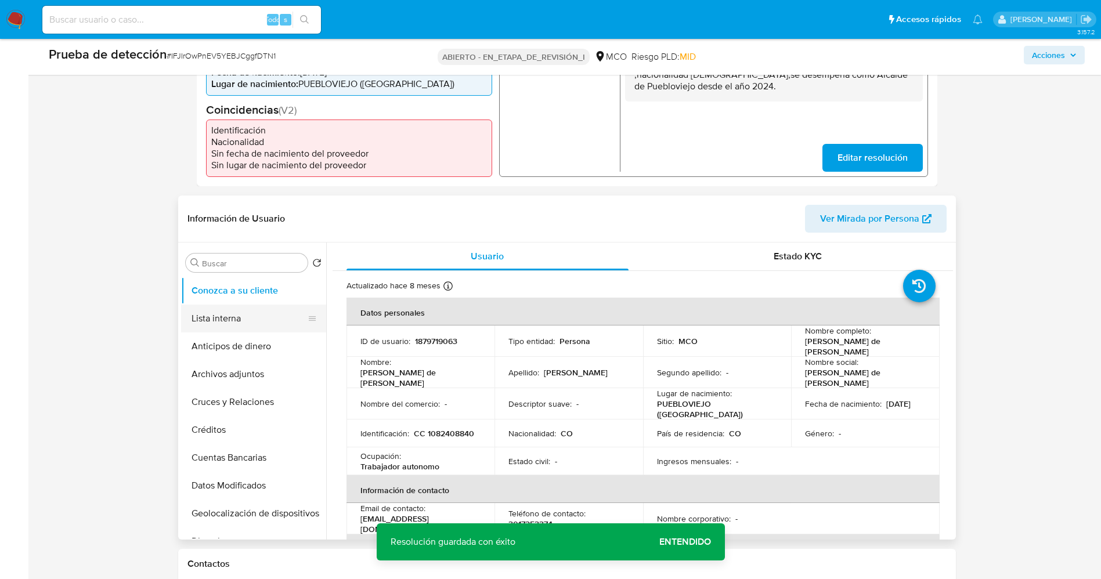
click at [251, 311] on button "Lista interna" at bounding box center [249, 319] width 136 height 28
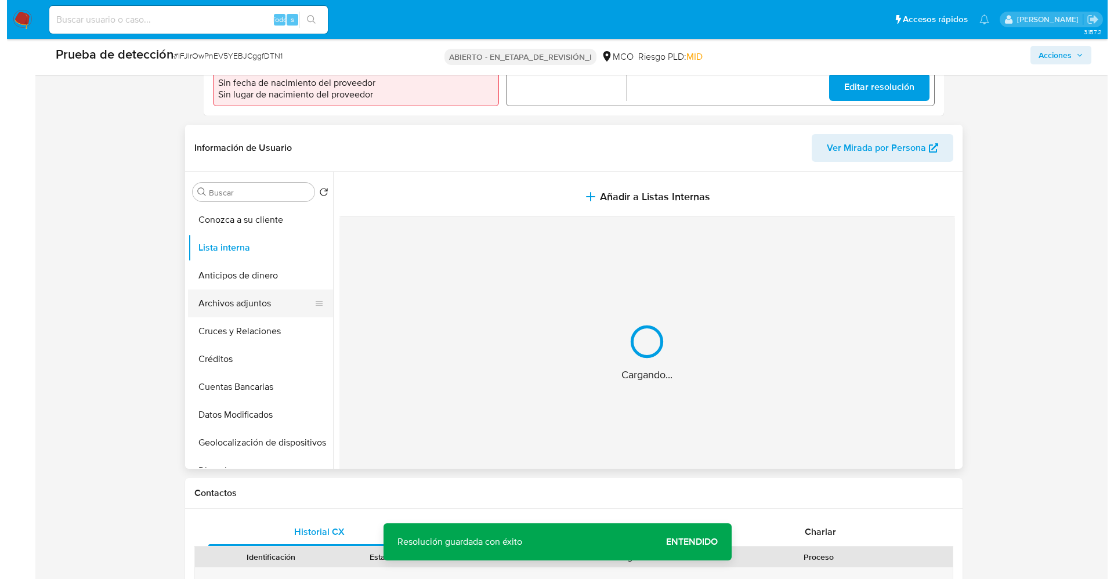
scroll to position [435, 0]
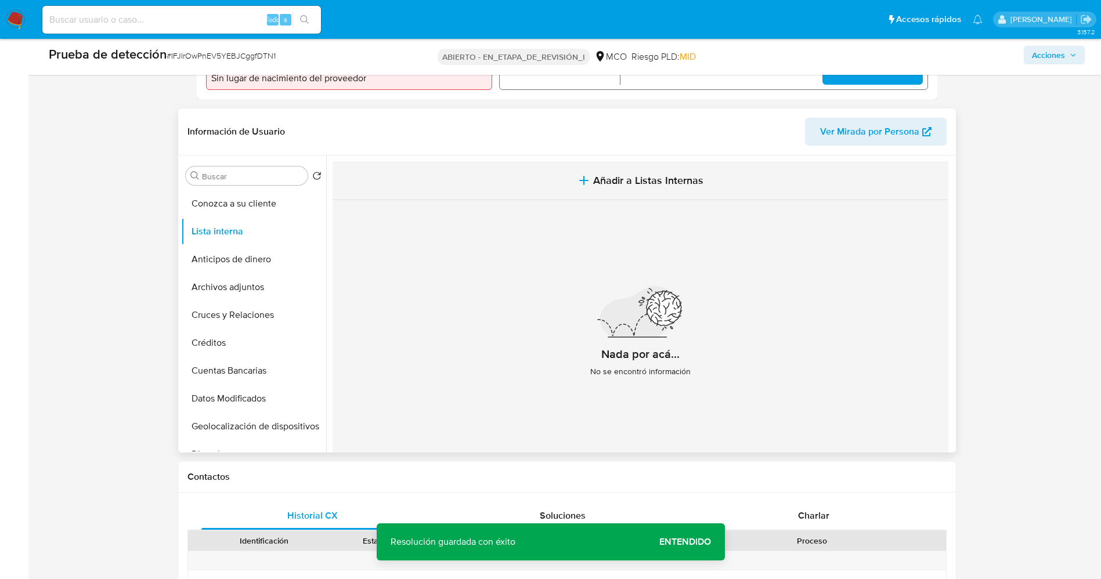
click at [606, 178] on span "Añadir a Listas Internas" at bounding box center [648, 180] width 110 height 13
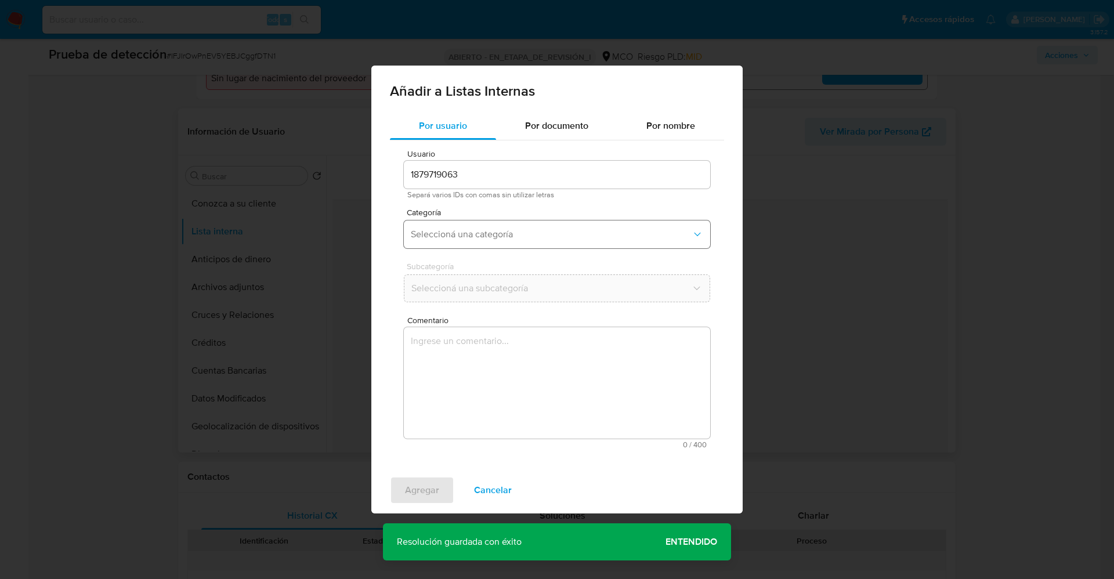
click at [499, 229] on span "Seleccioná una categoría" at bounding box center [551, 235] width 281 height 12
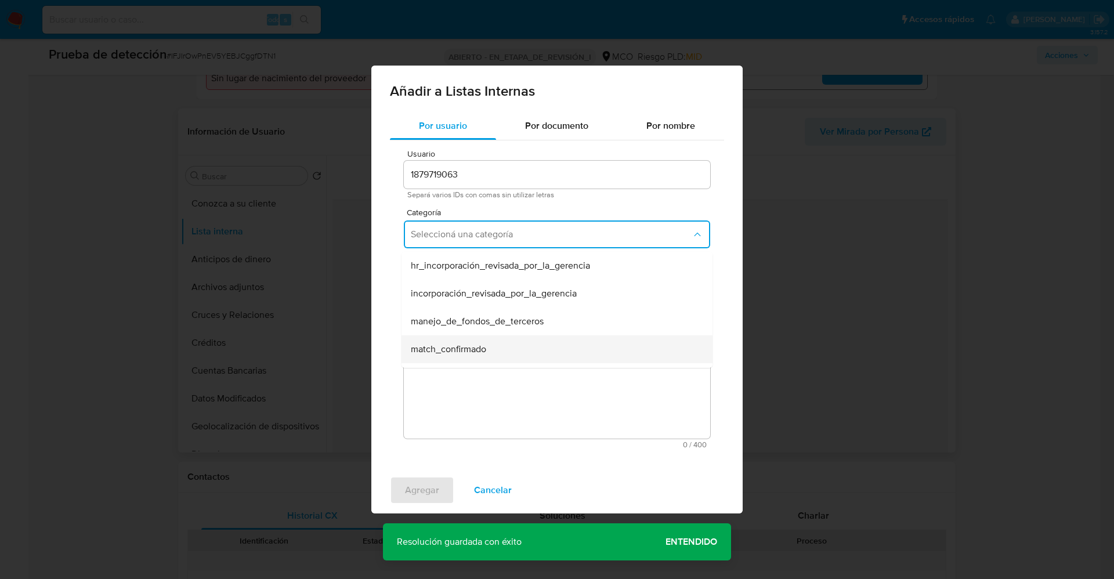
click at [472, 346] on span "match_confirmado" at bounding box center [448, 350] width 75 height 12
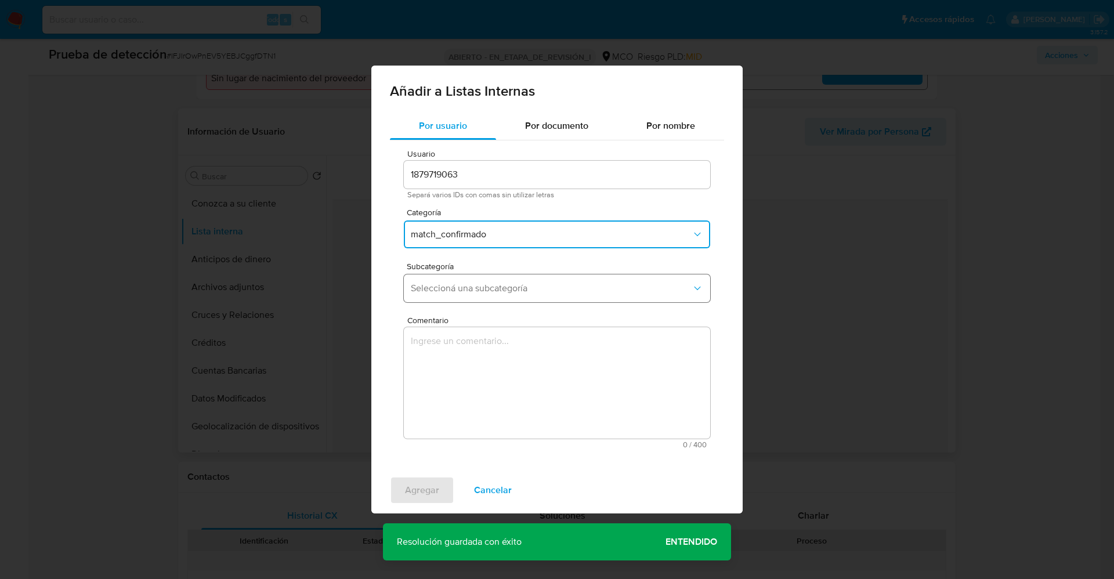
click at [481, 293] on span "Seleccioná una subcategoría" at bounding box center [551, 289] width 281 height 12
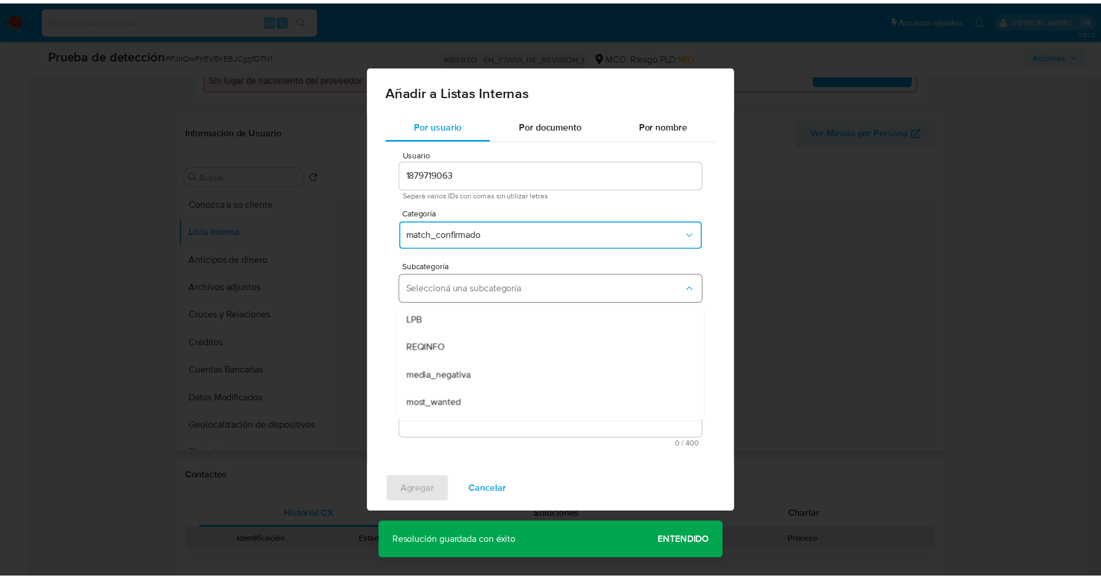
scroll to position [79, 0]
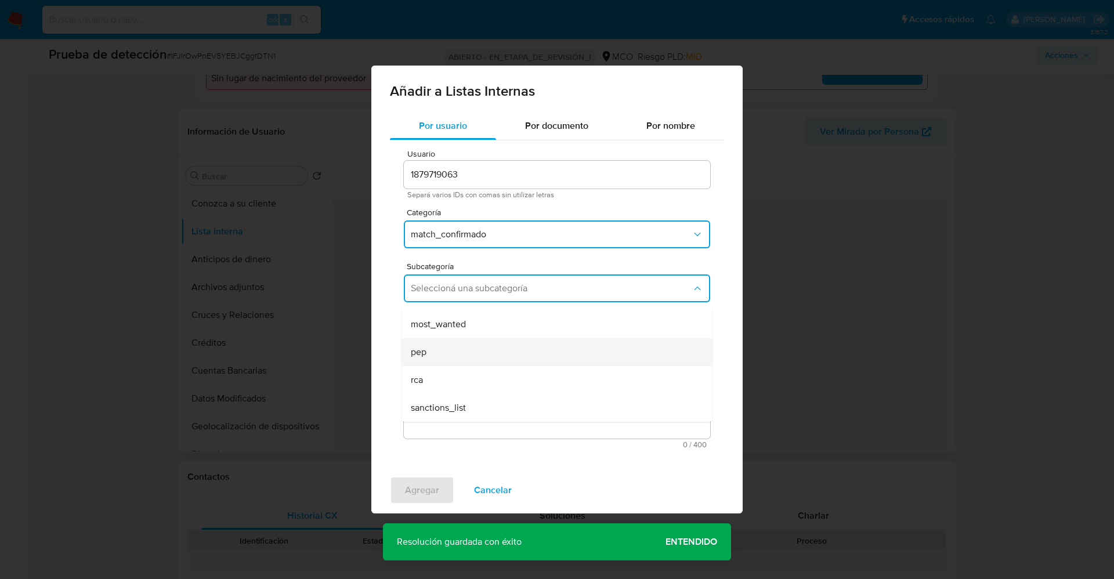
click at [456, 351] on div "pep" at bounding box center [554, 352] width 286 height 28
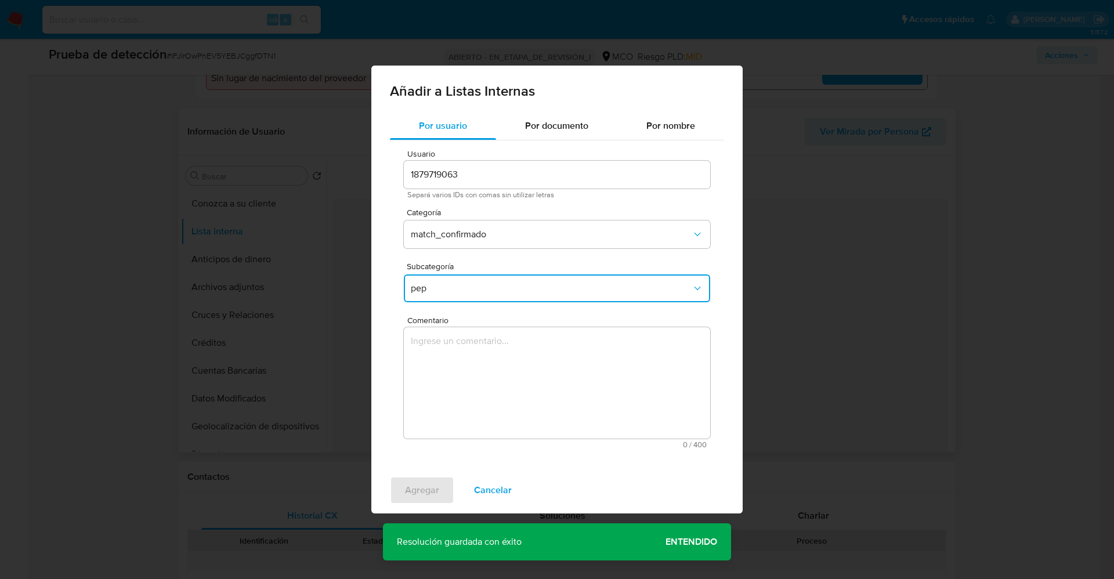
click at [456, 351] on textarea "Comentario" at bounding box center [557, 382] width 306 height 111
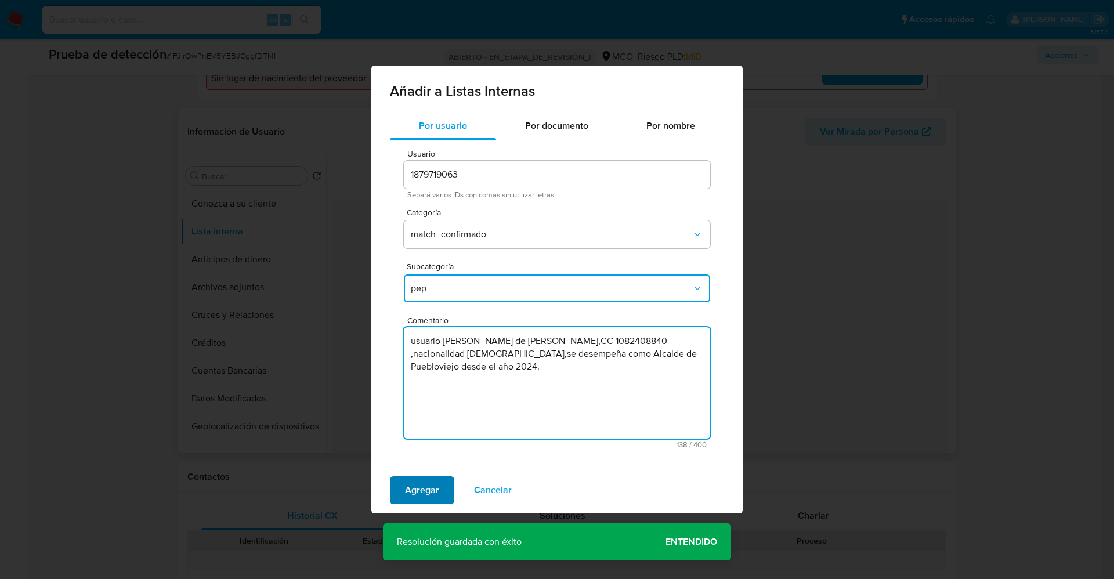
type textarea "usuario Brando de Jesús Márquez Márquez,CC 1082408840 ,nacionalidad Colombiana,…"
click at [429, 488] on span "Agregar" at bounding box center [422, 491] width 34 height 26
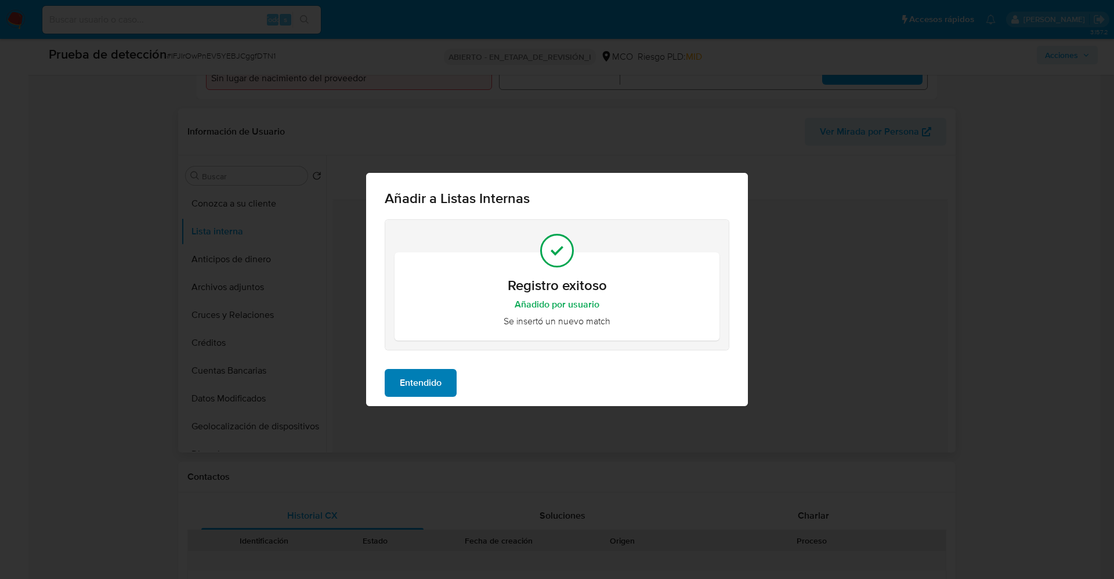
click at [435, 399] on div "Entendido" at bounding box center [557, 383] width 382 height 46
click at [434, 382] on span "Entendido" at bounding box center [421, 383] width 42 height 26
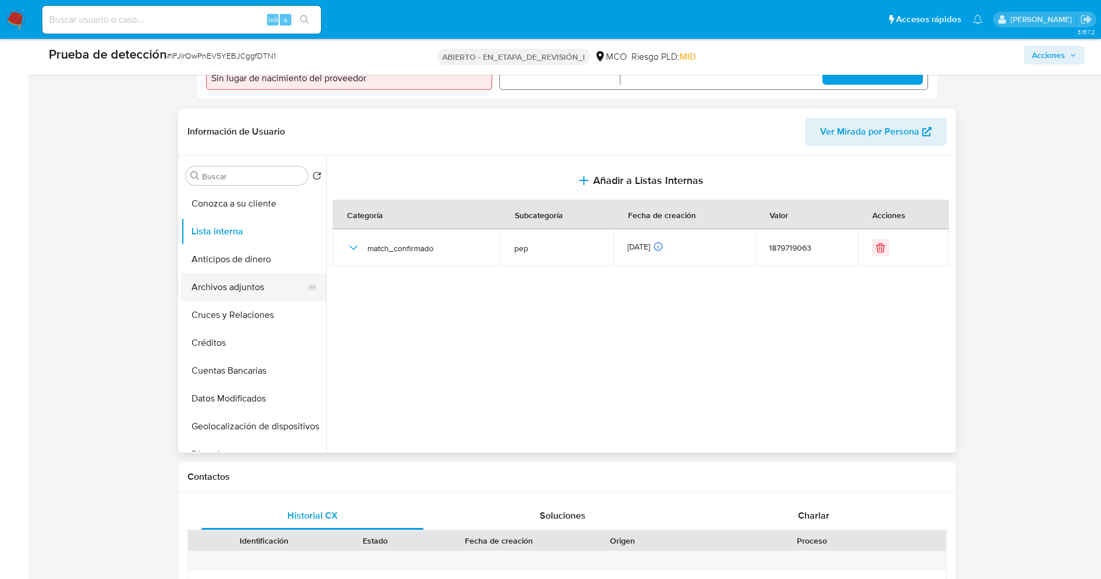
click at [236, 286] on button "Archivos adjuntos" at bounding box center [249, 287] width 136 height 28
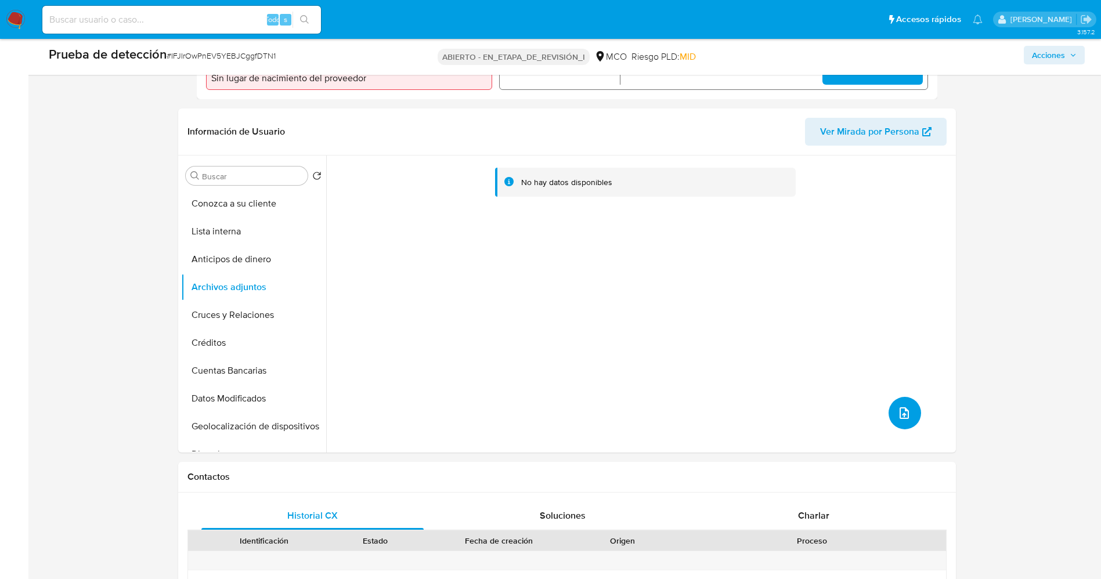
click at [897, 410] on icon "subir archivo" at bounding box center [904, 413] width 14 height 14
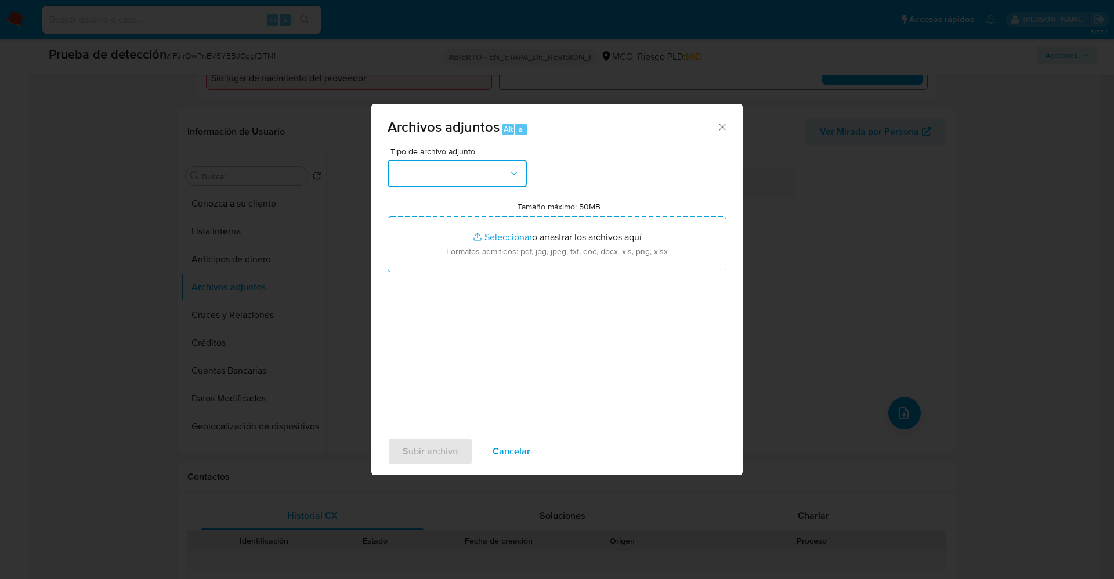
click at [422, 178] on button "button" at bounding box center [457, 174] width 139 height 28
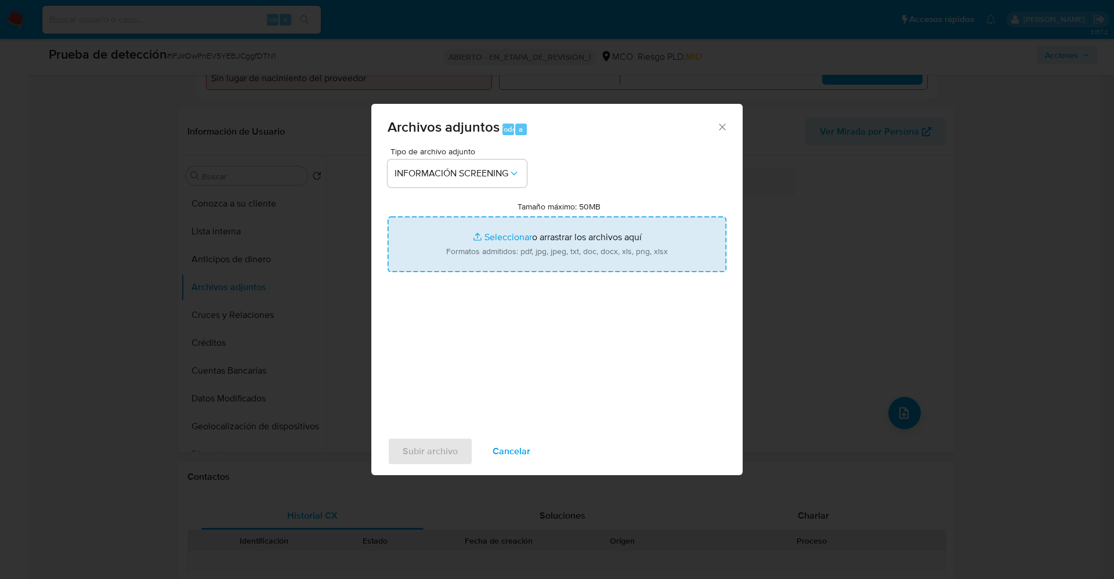
type input "C:\fakepath\_Brando de Jesús Márquez Márquez_ lavado de dinero - Buscar con Goo…"
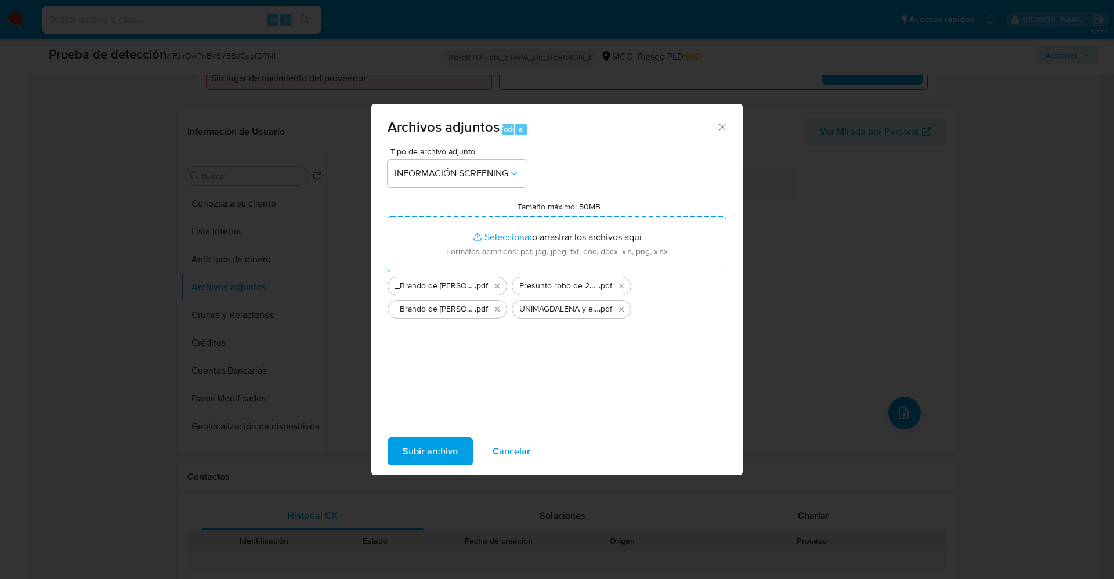
click at [439, 445] on span "Subir archivo" at bounding box center [430, 452] width 55 height 26
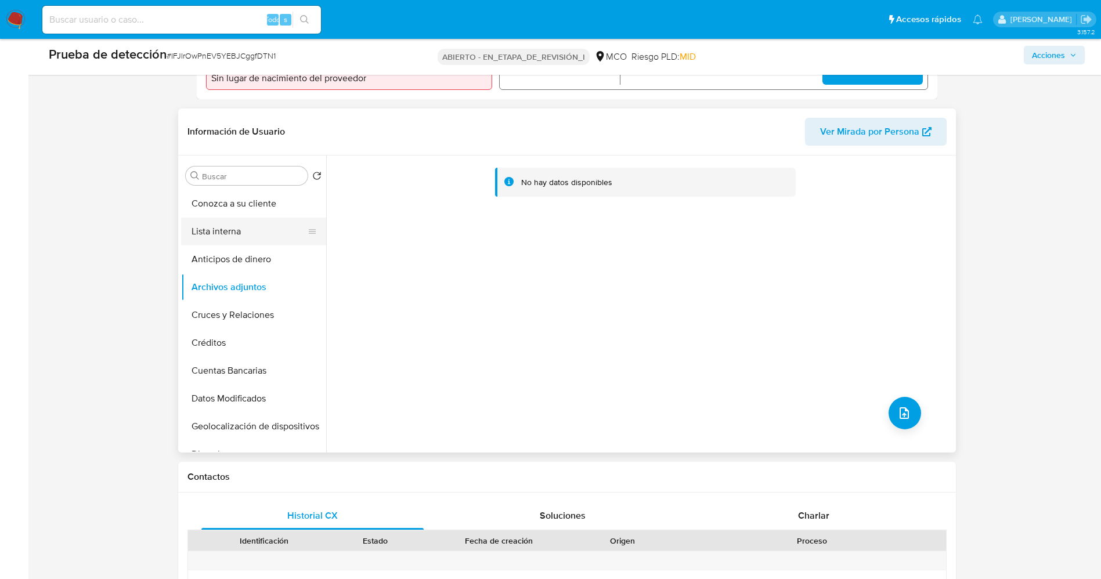
click at [224, 230] on button "Lista interna" at bounding box center [249, 232] width 136 height 28
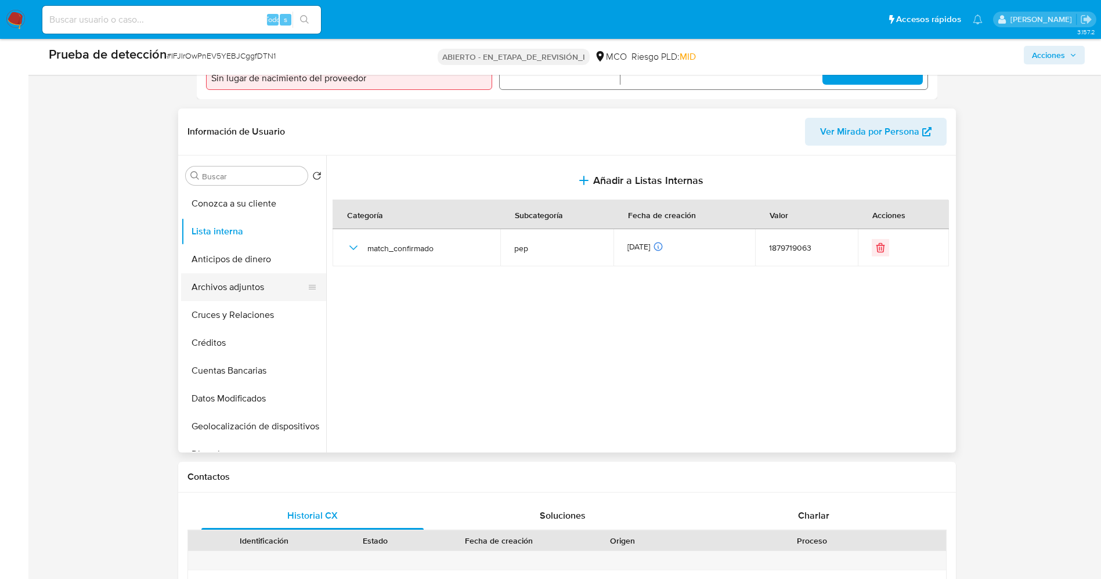
click at [222, 292] on button "Archivos adjuntos" at bounding box center [249, 287] width 136 height 28
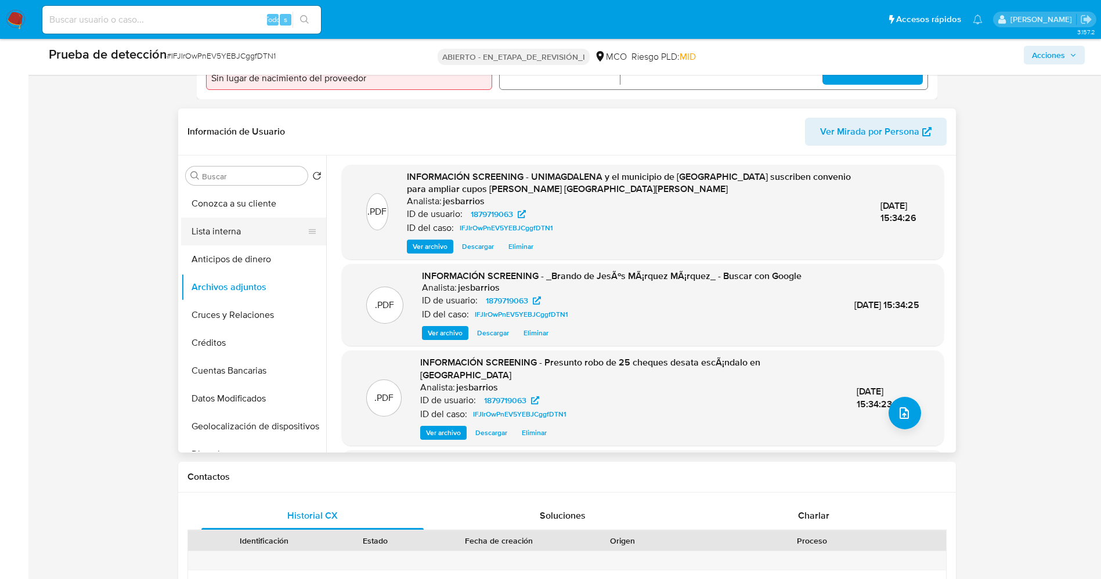
click at [223, 235] on button "Lista interna" at bounding box center [249, 232] width 136 height 28
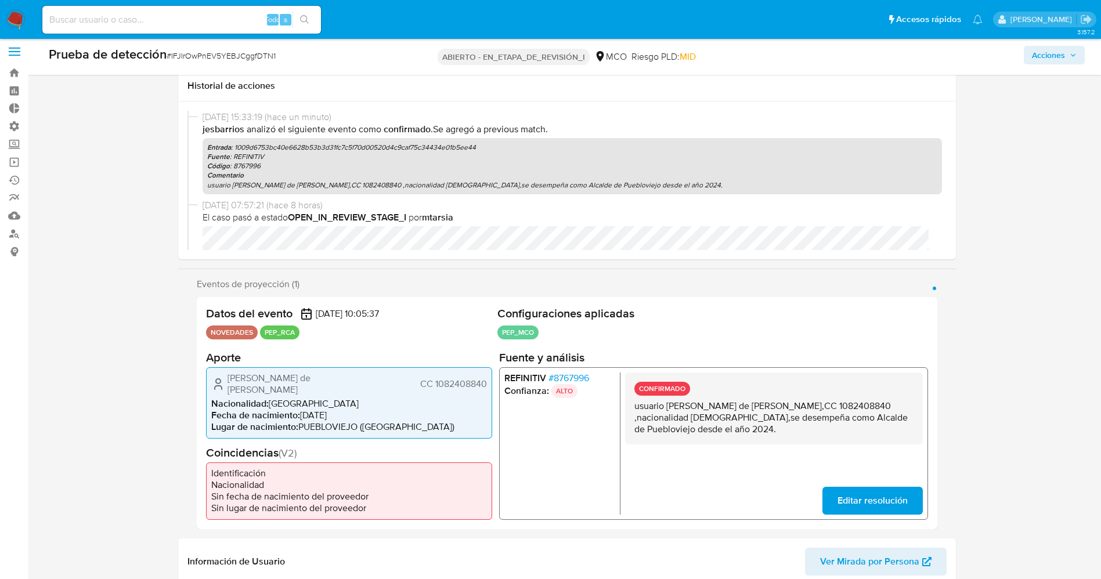
scroll to position [0, 0]
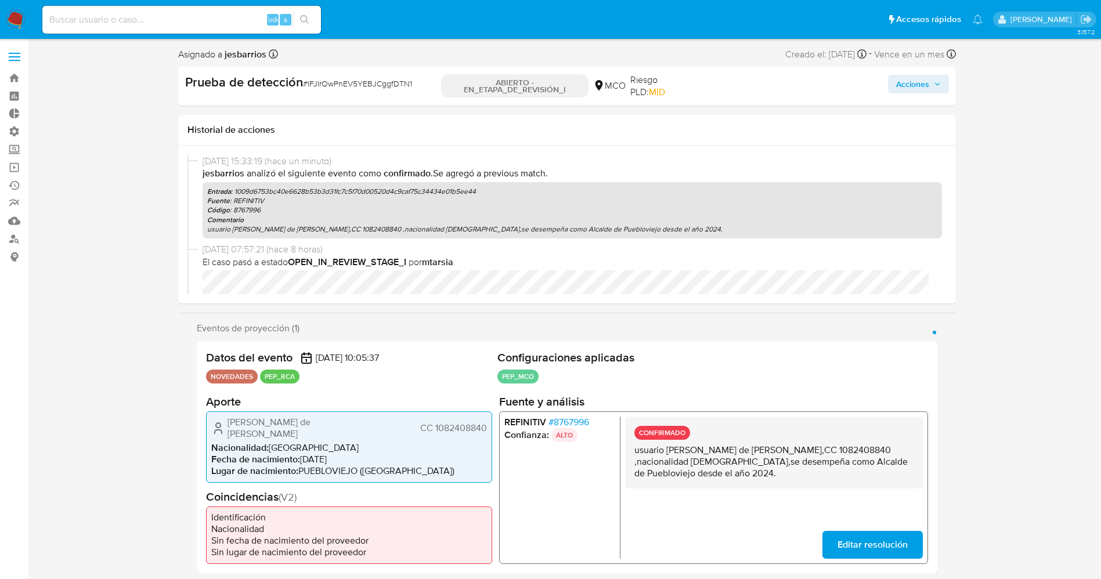
click at [931, 77] on span "Acciones" at bounding box center [918, 84] width 45 height 16
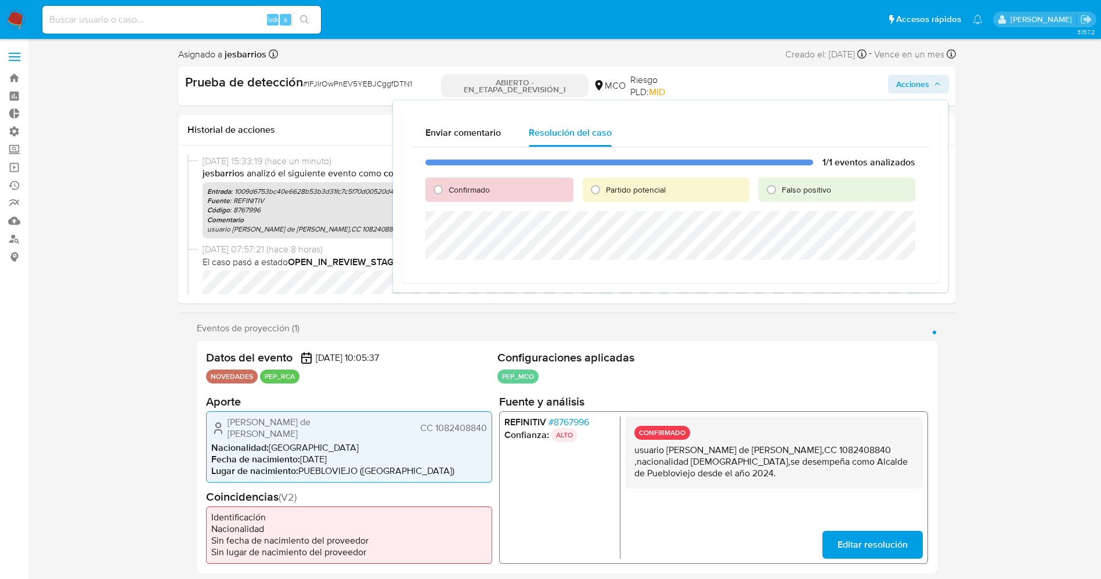
click at [474, 184] on font "Confirmado" at bounding box center [469, 190] width 41 height 12
click at [447, 184] on input "Confirmado" at bounding box center [438, 189] width 19 height 19
radio input "true"
click at [608, 184] on font "Partido potencial" at bounding box center [636, 190] width 60 height 12
click at [605, 184] on input "Partido potencial" at bounding box center [595, 189] width 19 height 19
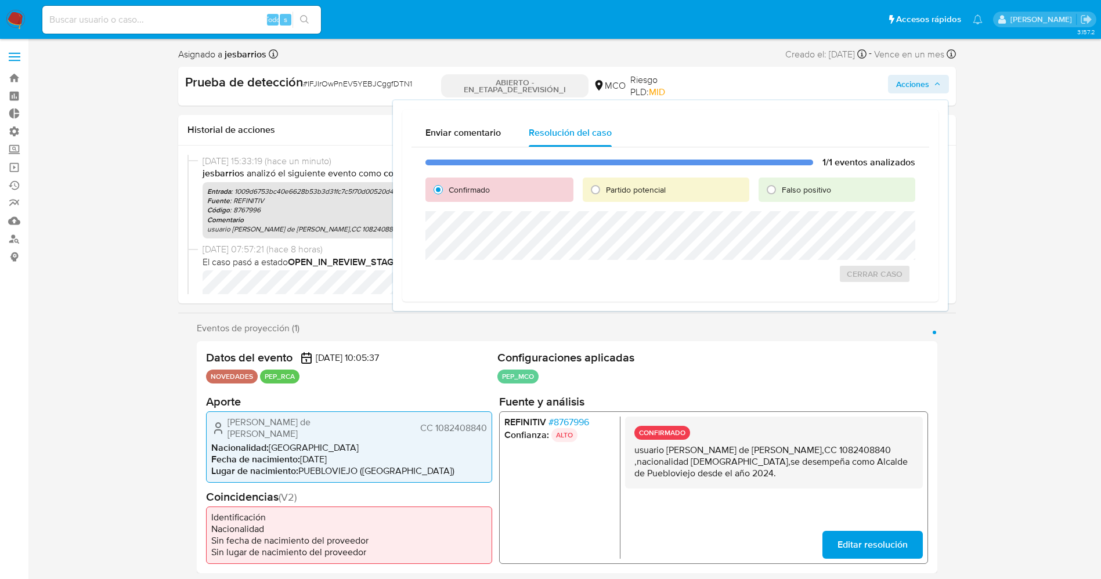
radio input "true"
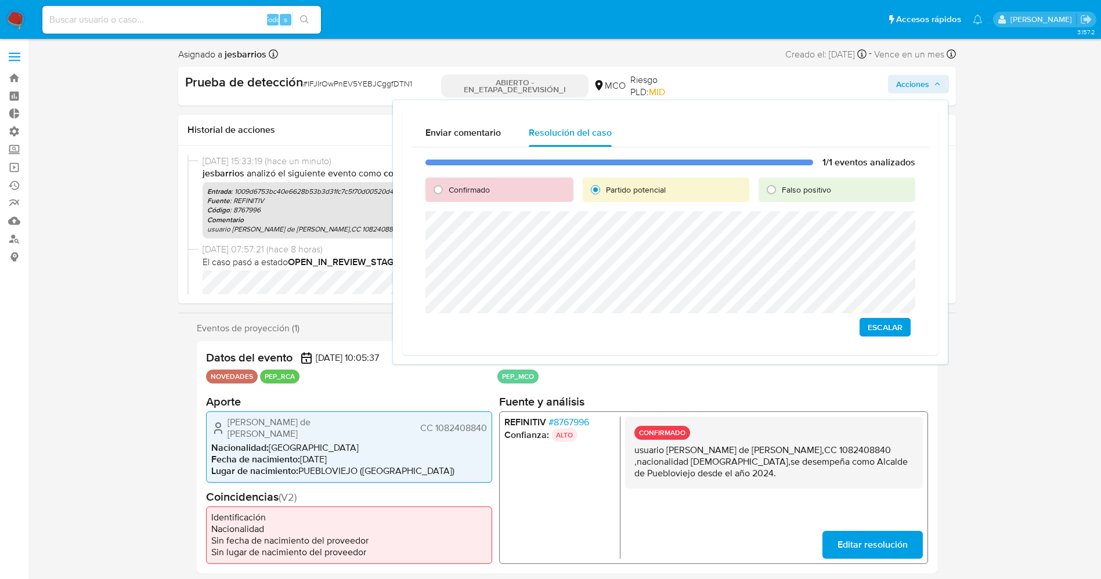
click at [868, 327] on span "Escalar" at bounding box center [885, 327] width 35 height 16
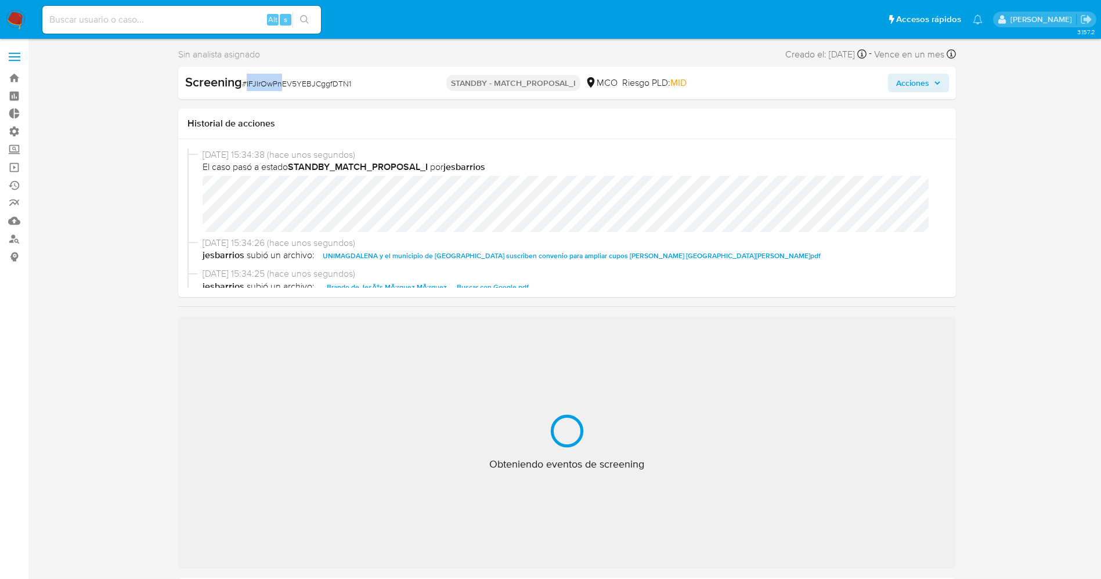
select select "10"
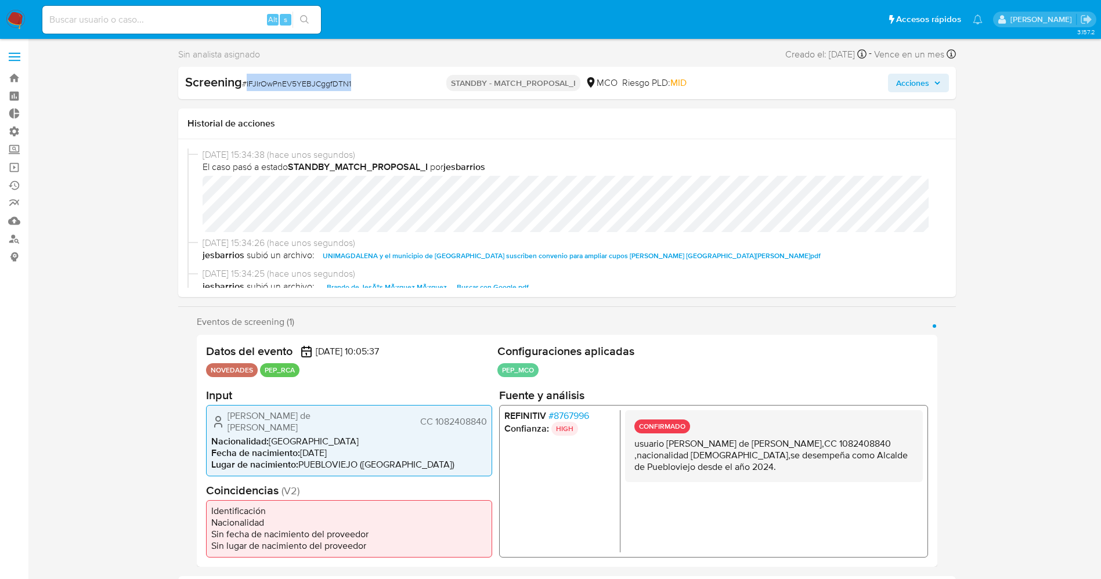
drag, startPoint x: 247, startPoint y: 86, endPoint x: 358, endPoint y: 84, distance: 110.9
click at [367, 84] on div "Screening # IFJIrOwPnEV5YEBJCggfDTN1" at bounding box center [310, 82] width 250 height 17
copy span "IFJIrOwPnEV5YEBJCggfDTN1"
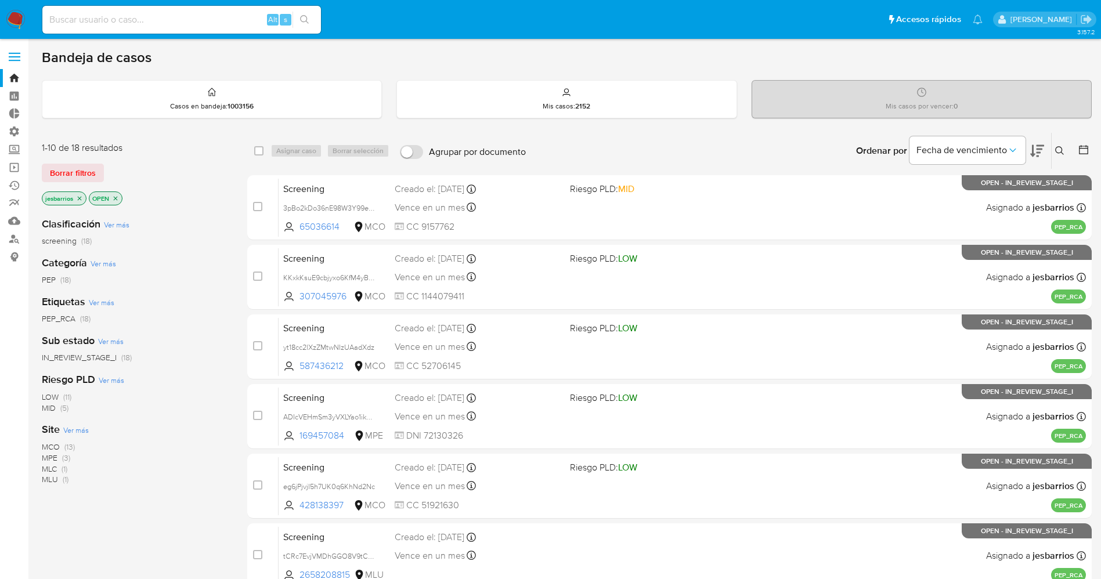
click at [61, 449] on span "MCO (13)" at bounding box center [58, 447] width 33 height 11
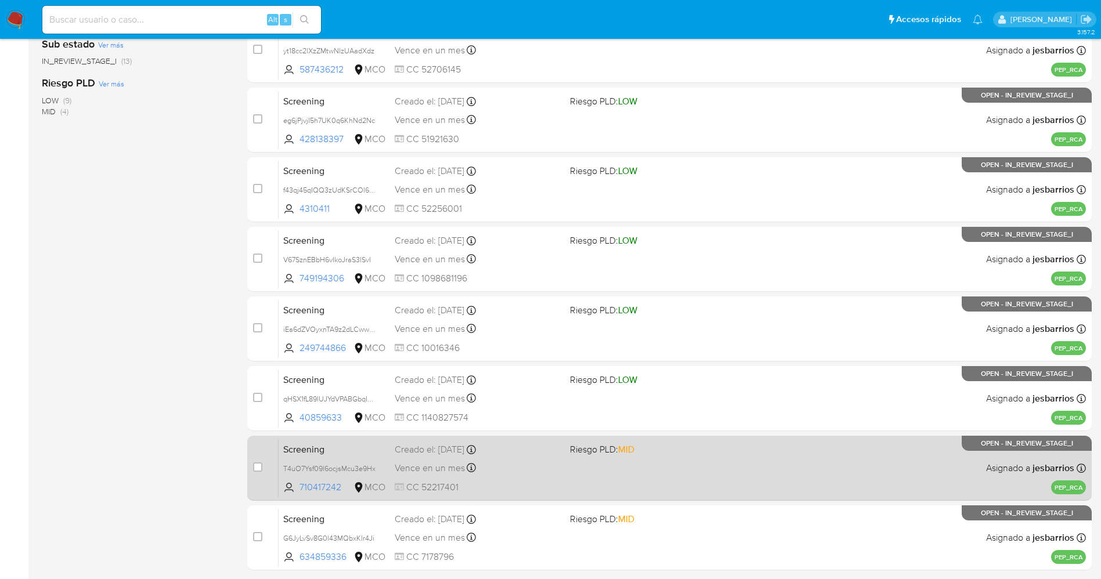
scroll to position [337, 0]
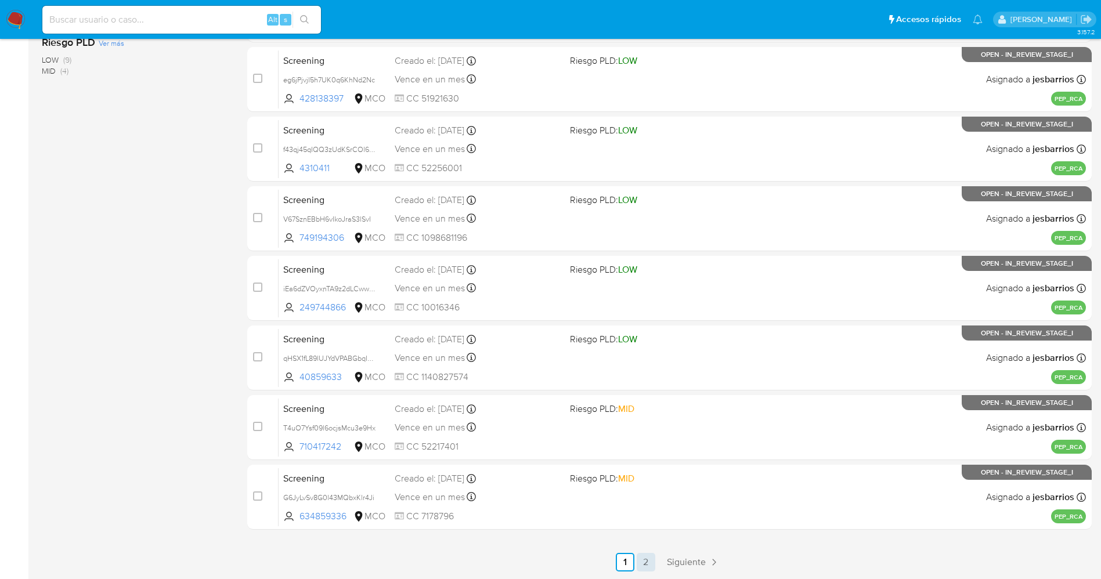
click at [649, 560] on link "2" at bounding box center [646, 562] width 19 height 19
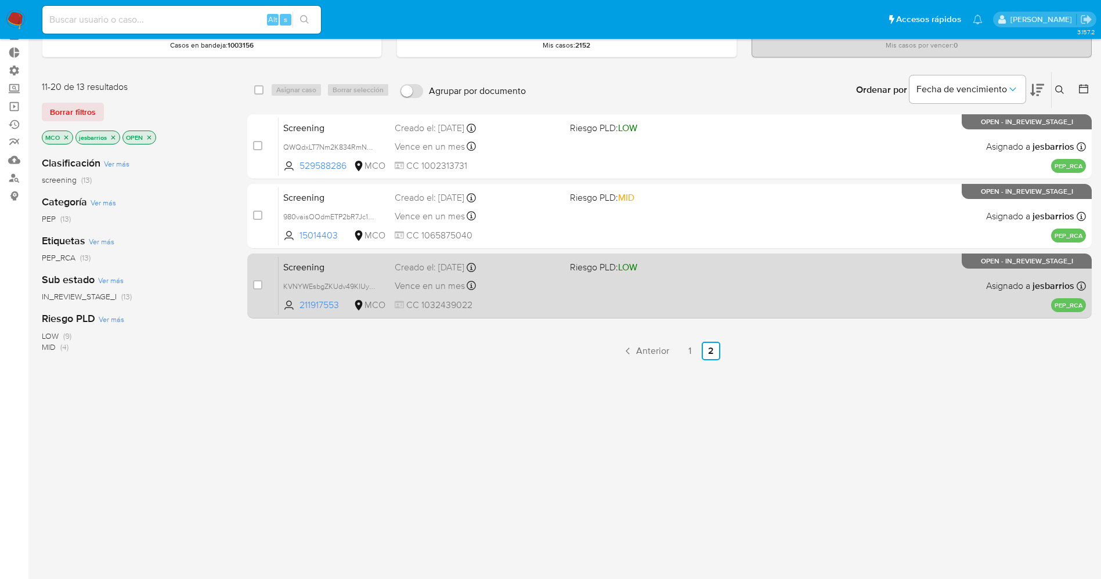
scroll to position [86, 0]
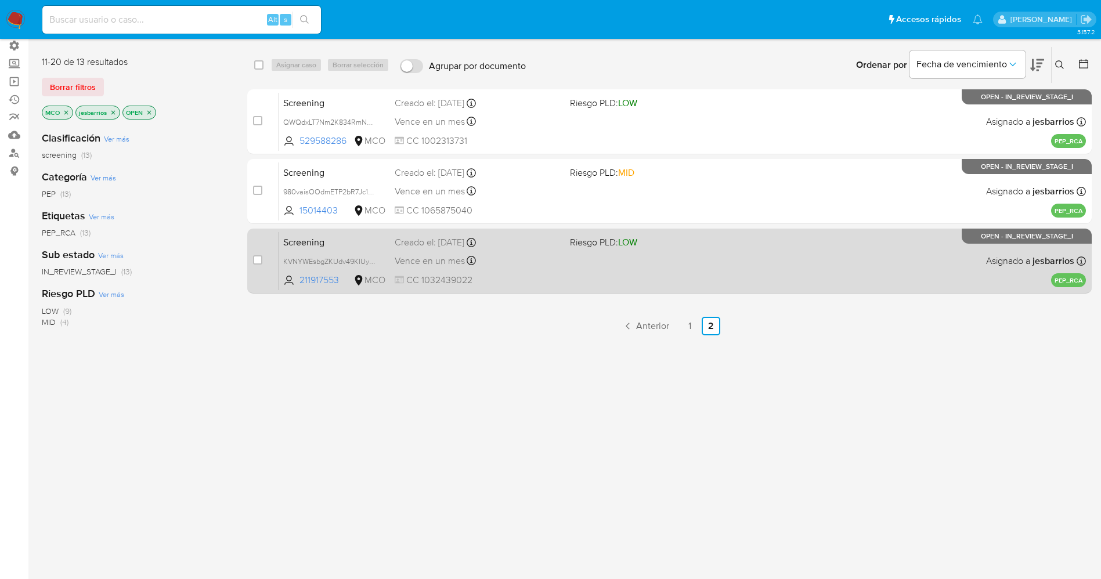
click at [581, 266] on div "Screening KVNYWEsbgZKUdv49KIUy8n55 211917553 MCO Riesgo PLD: LOW Creado el: 31/…" at bounding box center [682, 261] width 807 height 59
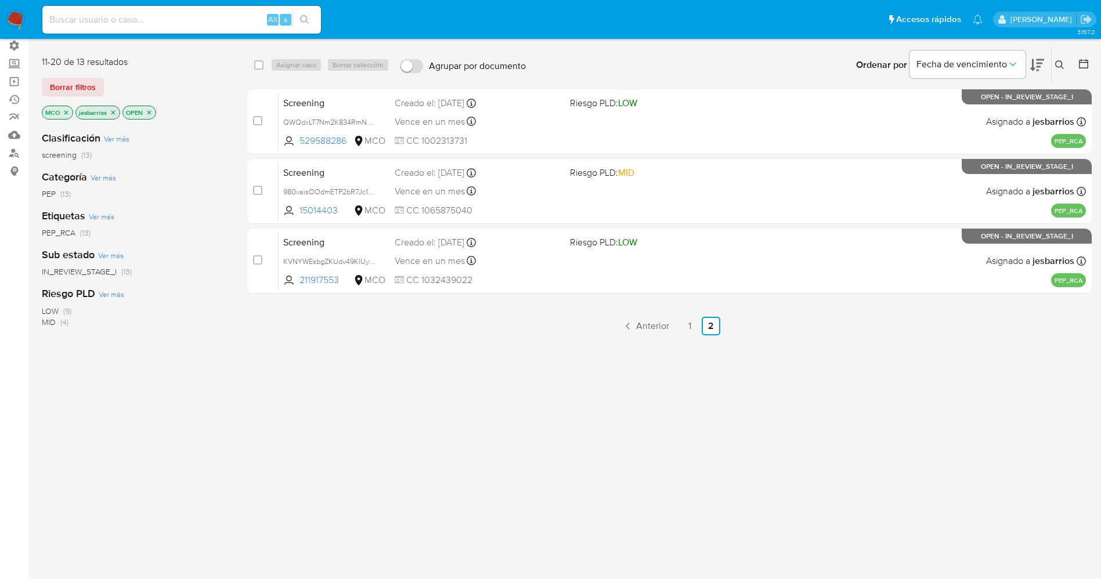
click at [12, 19] on img at bounding box center [16, 20] width 20 height 20
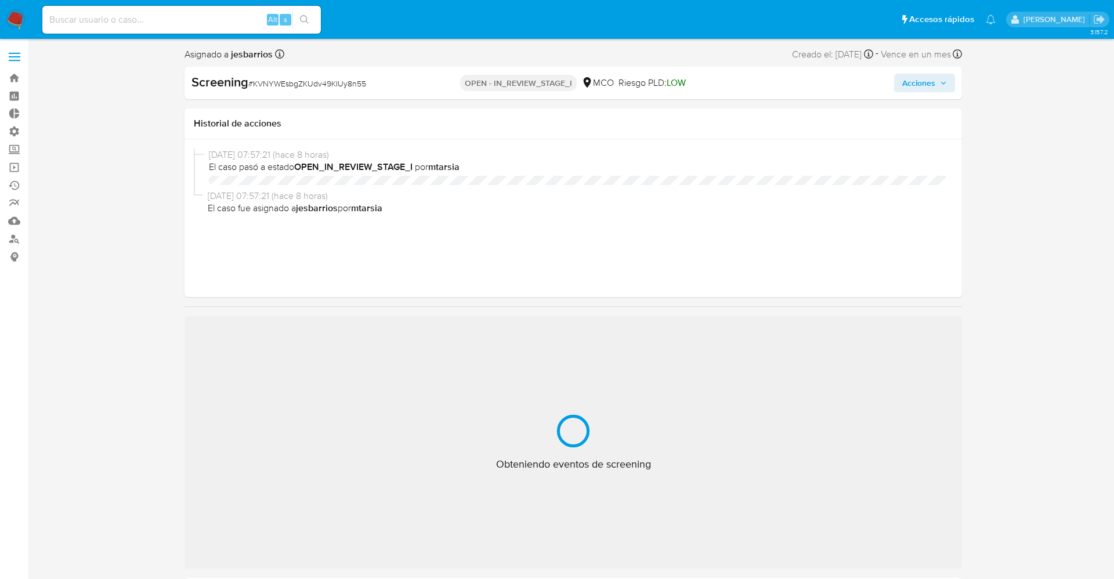
select select "10"
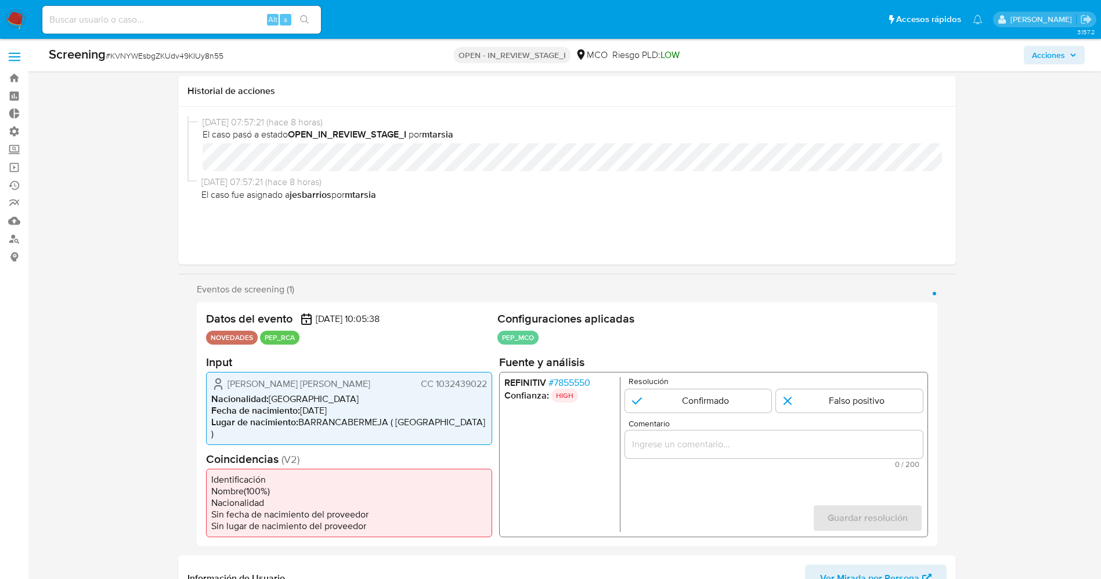
scroll to position [87, 0]
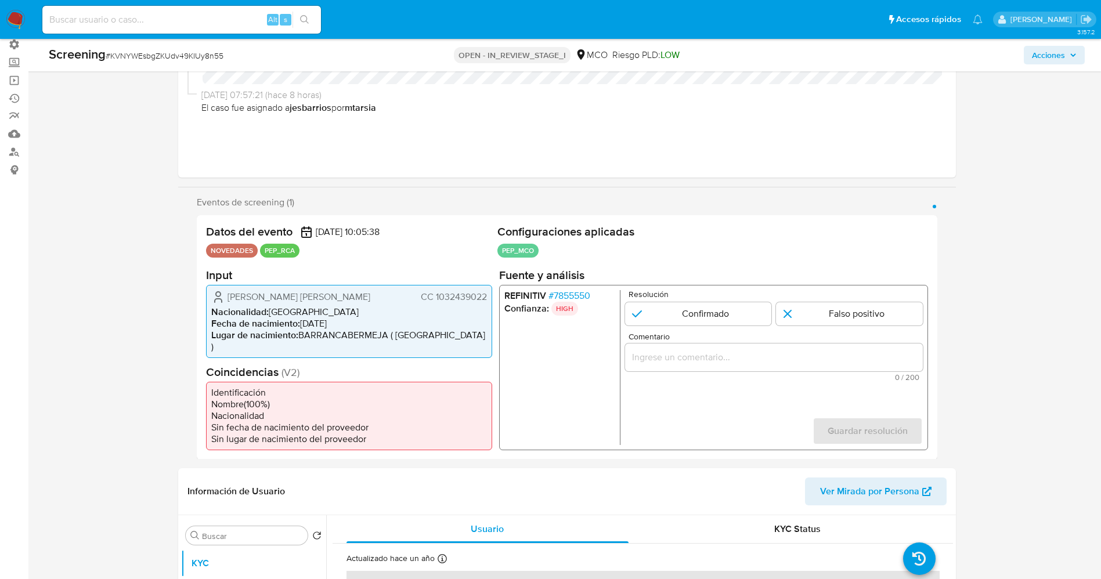
click at [573, 293] on span "# 7855550" at bounding box center [569, 296] width 42 height 12
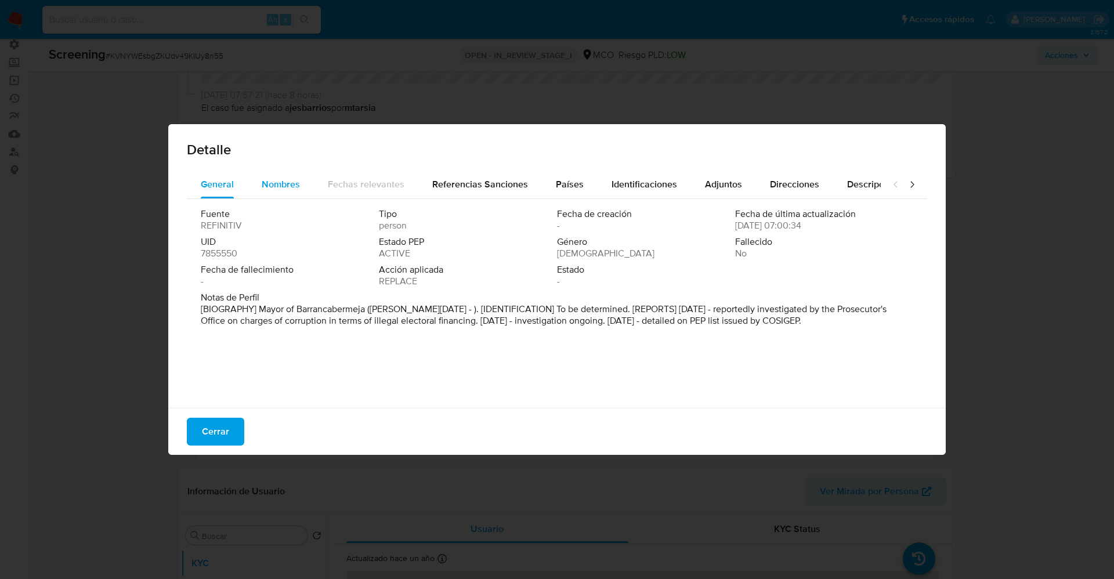
click at [275, 176] on div "Nombres" at bounding box center [281, 185] width 38 height 28
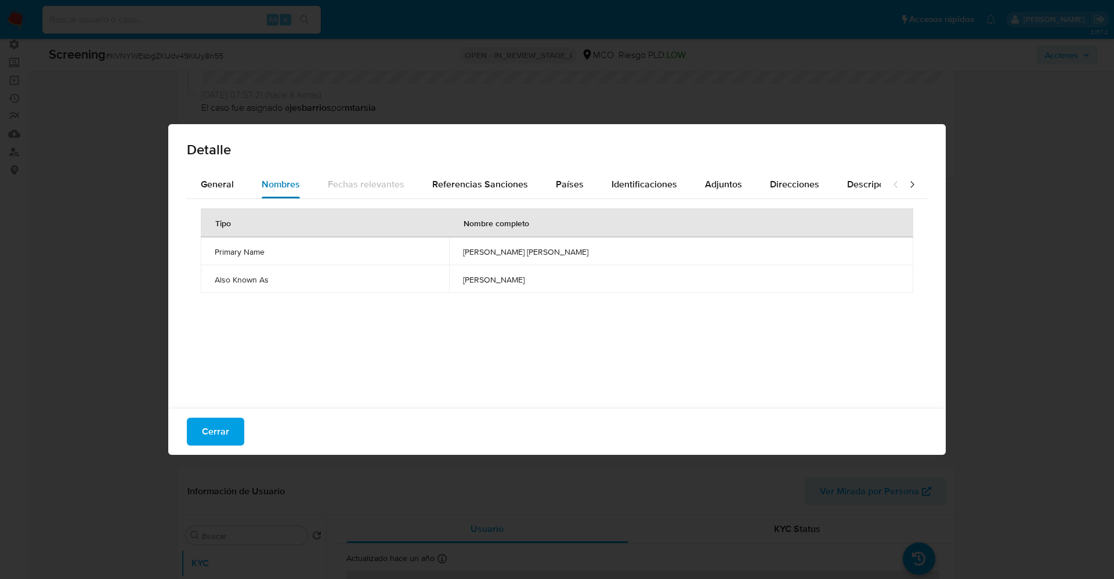
click at [254, 180] on button "Nombres" at bounding box center [281, 185] width 66 height 28
click at [218, 183] on span "General" at bounding box center [217, 184] width 33 height 13
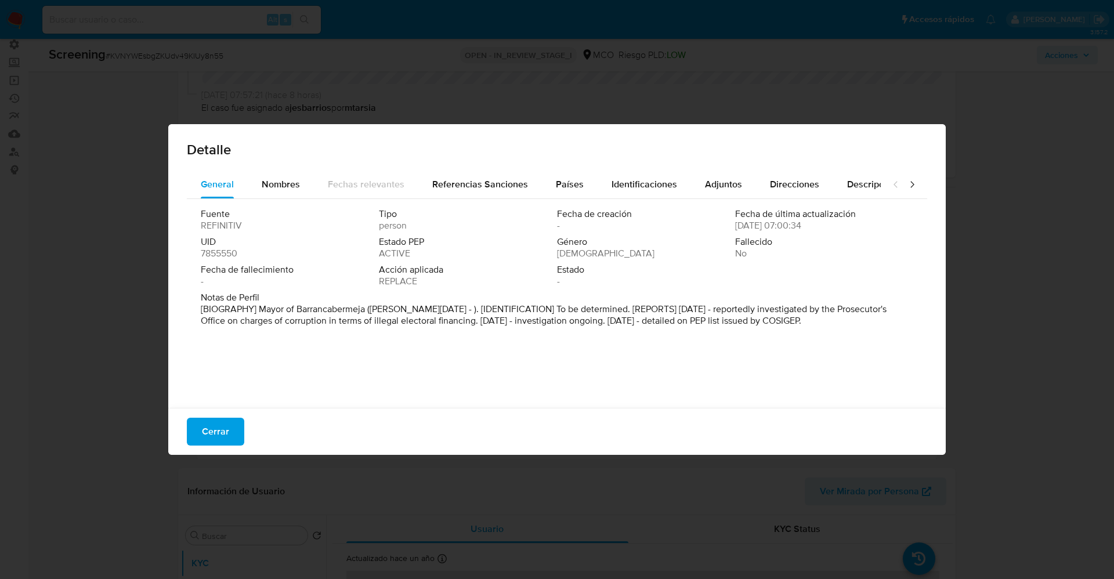
drag, startPoint x: 252, startPoint y: 305, endPoint x: 833, endPoint y: 320, distance: 581.7
click at [833, 320] on p "[BIOGRAPHY] Mayor of Barrancabermeja ([PERSON_NAME][DATE] - ). [IDENTIFICATION]…" at bounding box center [556, 315] width 710 height 23
drag, startPoint x: 724, startPoint y: 296, endPoint x: 367, endPoint y: 328, distance: 358.4
click at [374, 328] on div "Notas de Perfil [BIOGRAPHY] Mayor of Barrancabermeja (Jan 2024 - ). [IDENTIFICA…" at bounding box center [557, 311] width 713 height 39
drag, startPoint x: 261, startPoint y: 308, endPoint x: 735, endPoint y: 331, distance: 474.8
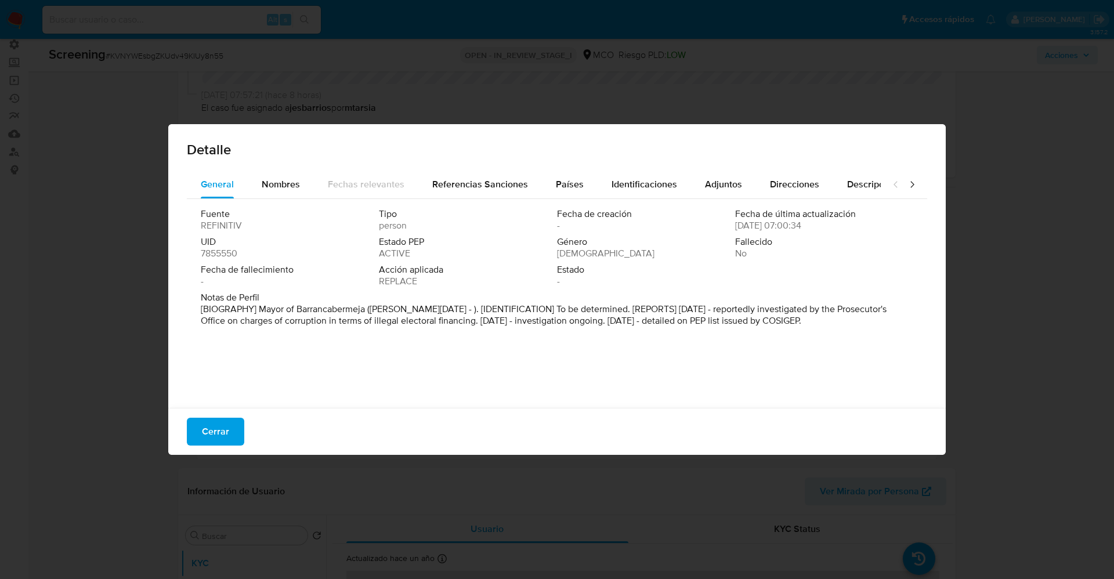
click at [898, 364] on div "Fuente REFINITIV Tipo person Fecha de creación - Fecha de última actualización …" at bounding box center [557, 300] width 741 height 203
click at [264, 184] on span "Nombres" at bounding box center [281, 184] width 38 height 13
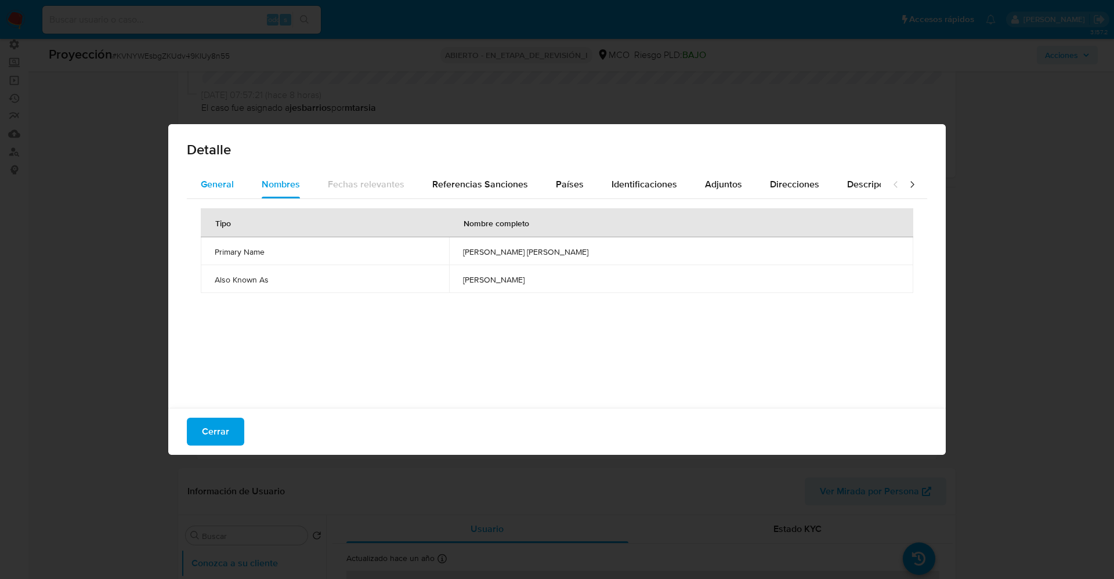
click at [212, 183] on font "General" at bounding box center [217, 184] width 33 height 13
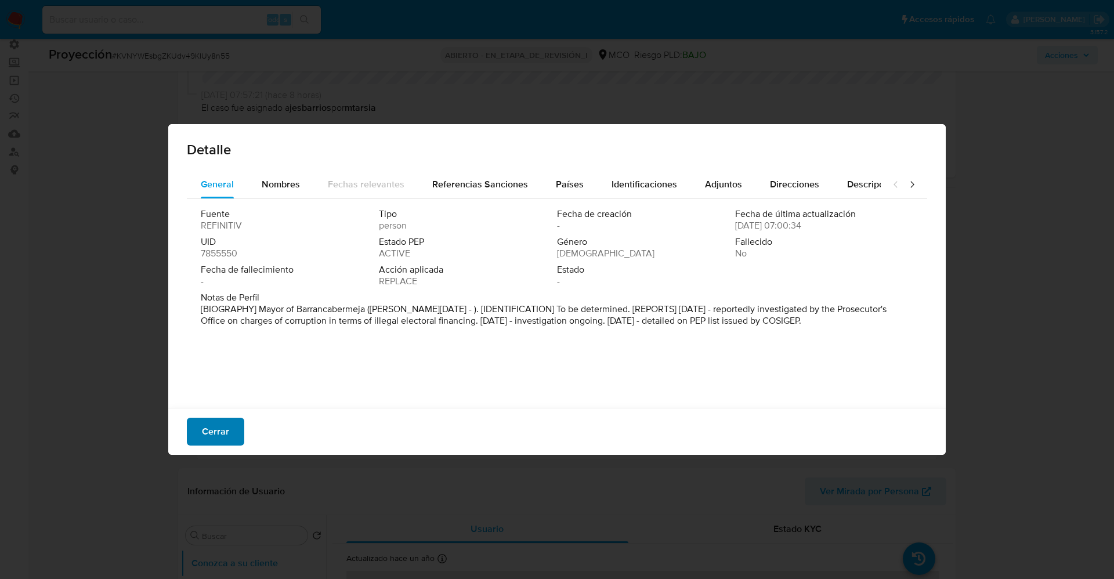
click at [212, 428] on span "Cerrar" at bounding box center [215, 432] width 27 height 26
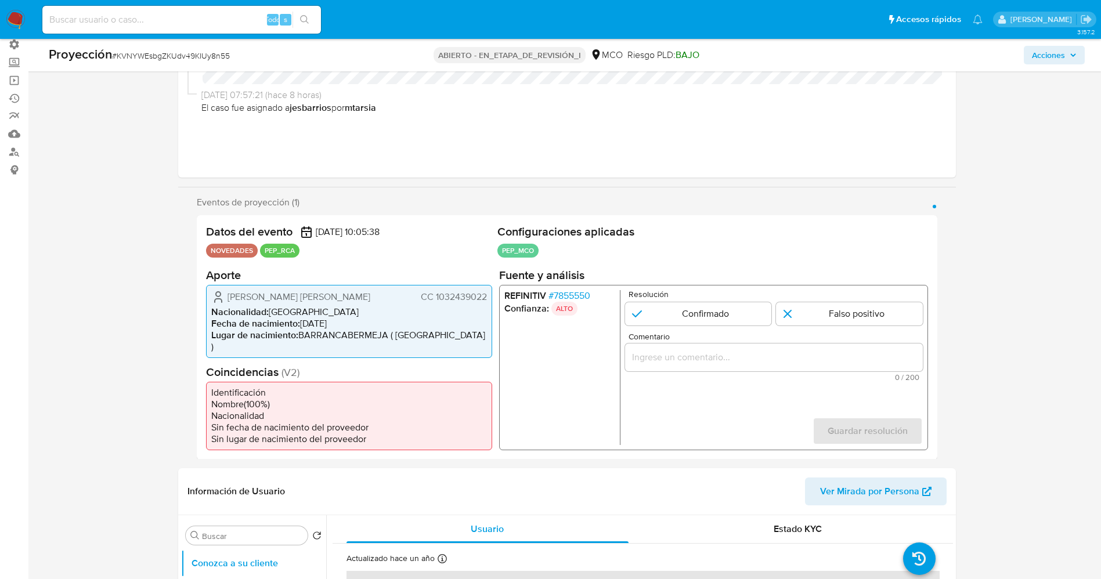
drag, startPoint x: 221, startPoint y: 296, endPoint x: 346, endPoint y: 291, distance: 125.5
click at [367, 291] on div "Jonathan Stivel Vásquez Gómez CC 1032439022" at bounding box center [349, 297] width 276 height 14
click at [234, 298] on font "Jonathan Stivel Vásquez Gómez" at bounding box center [299, 296] width 143 height 13
drag, startPoint x: 221, startPoint y: 294, endPoint x: 489, endPoint y: 301, distance: 268.8
click at [489, 301] on div "Jonathan Stivel Vásquez Gómez CC 1032439022 Nacionalidad : Colombia Fecha de na…" at bounding box center [349, 320] width 286 height 73
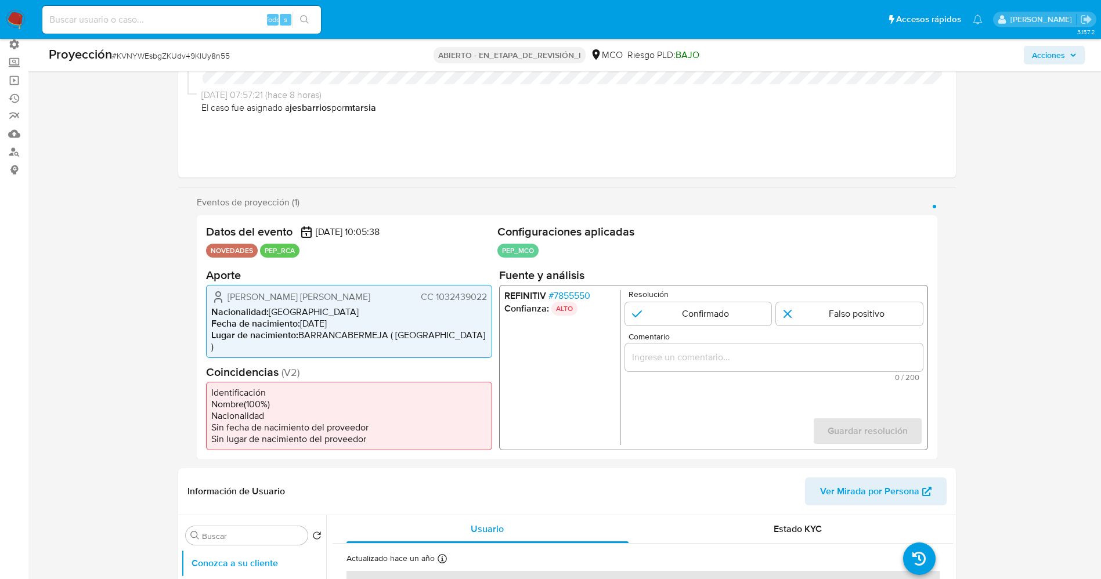
click at [584, 295] on font "7855550" at bounding box center [571, 294] width 37 height 13
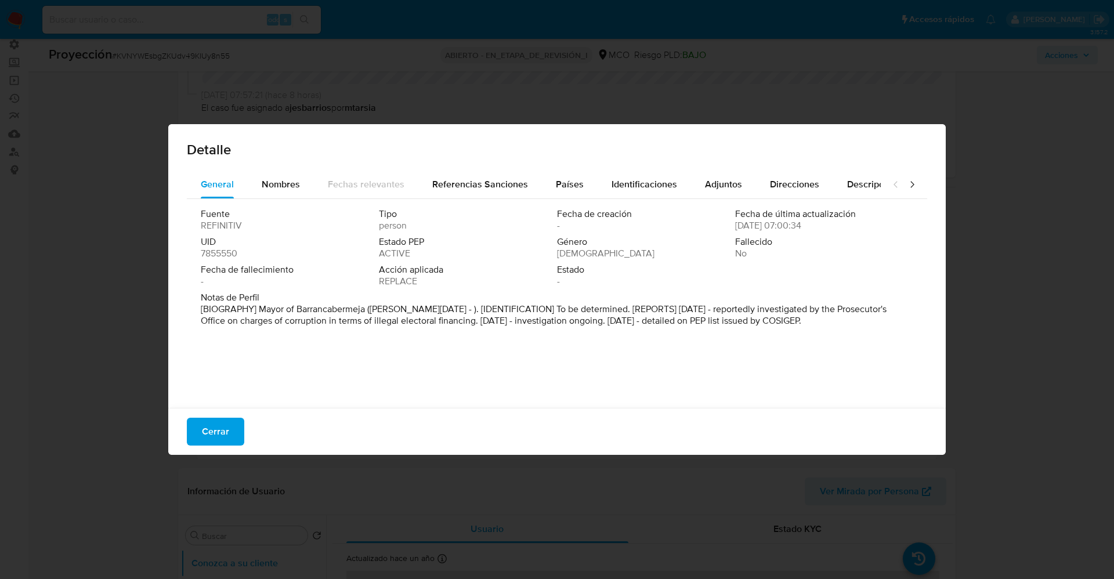
drag, startPoint x: 371, startPoint y: 323, endPoint x: 701, endPoint y: 357, distance: 330.9
click at [829, 391] on div "Fuente REFINITIV Tipo person Fecha de creación - Fecha de última actualización …" at bounding box center [557, 300] width 741 height 203
click at [673, 300] on span "Notas de Perfil" at bounding box center [556, 298] width 710 height 12
drag, startPoint x: 298, startPoint y: 307, endPoint x: 367, endPoint y: 308, distance: 68.5
click at [367, 308] on p "[BIOGRAPHY] Mayor of Barrancabermeja (Jan 2024 - ). [IDENTIFICATION] To be dete…" at bounding box center [556, 315] width 710 height 23
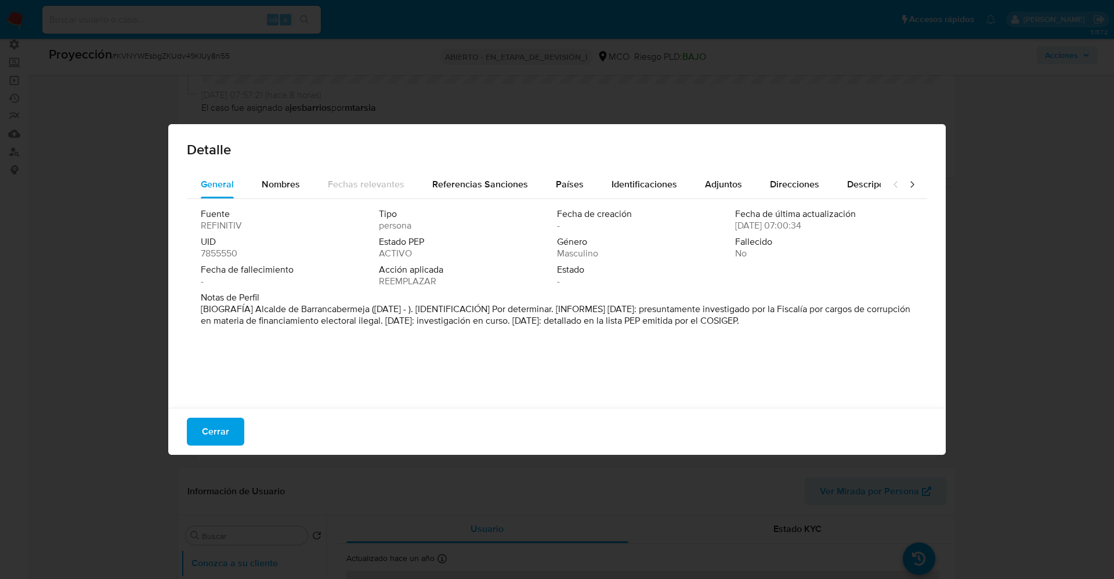
click at [721, 377] on div "Fuente REFINITIV Tipo persona Fecha de creación - Fecha de última actualización…" at bounding box center [557, 300] width 741 height 203
drag, startPoint x: 259, startPoint y: 323, endPoint x: 489, endPoint y: 321, distance: 229.8
click at [489, 321] on font "[BIOGRAFÍA] Alcalde de Barrancabermeja (enero de 2024 - ). [IDENTIFICACIÓN] Por…" at bounding box center [556, 314] width 710 height 25
drag, startPoint x: 231, startPoint y: 433, endPoint x: 312, endPoint y: 394, distance: 90.1
click at [231, 432] on button "Cerrar" at bounding box center [215, 432] width 57 height 28
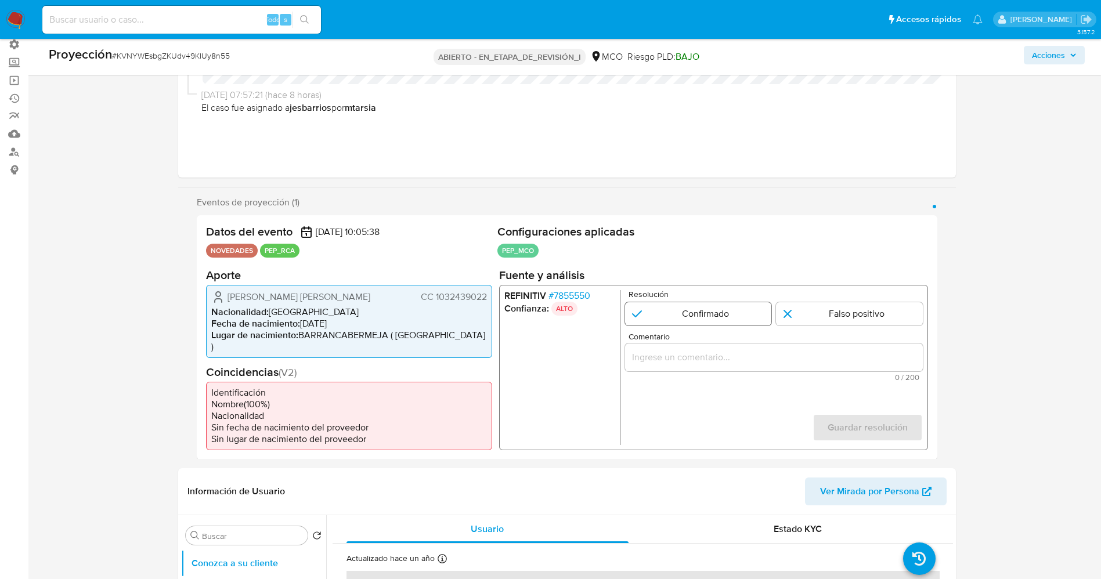
click at [680, 322] on input "1 de 1" at bounding box center [697, 313] width 147 height 23
radio input "true"
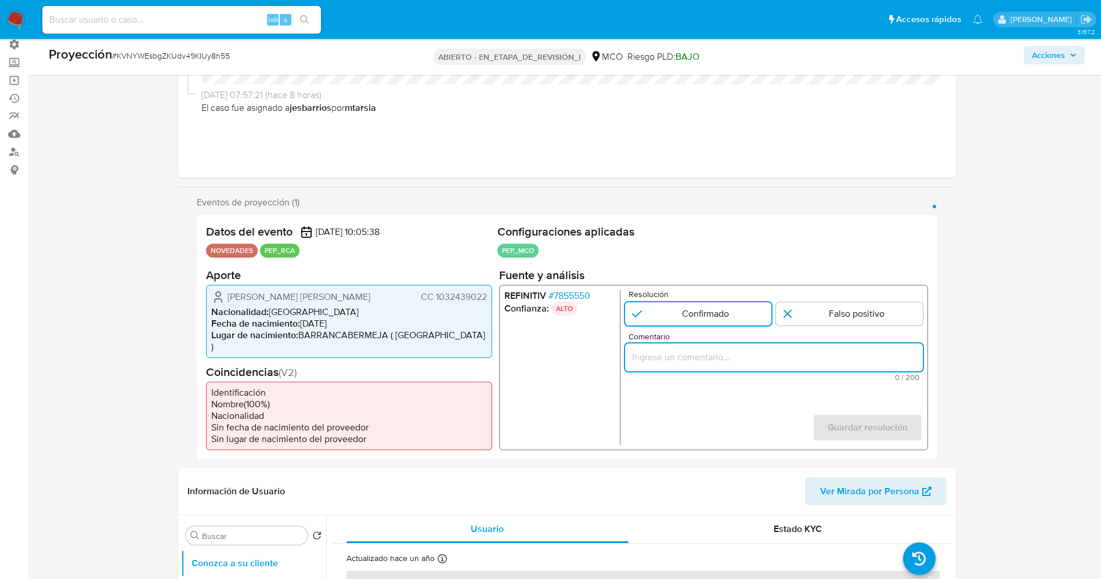
click at [678, 359] on input "Comentario" at bounding box center [773, 356] width 298 height 15
drag, startPoint x: 663, startPoint y: 358, endPoint x: 834, endPoint y: 363, distance: 170.7
click at [834, 363] on input "usuario Jonathan Stivel Vásquez Gómez.CC 1032439022 ,nacionalidad Colombiana, p…" at bounding box center [773, 356] width 298 height 15
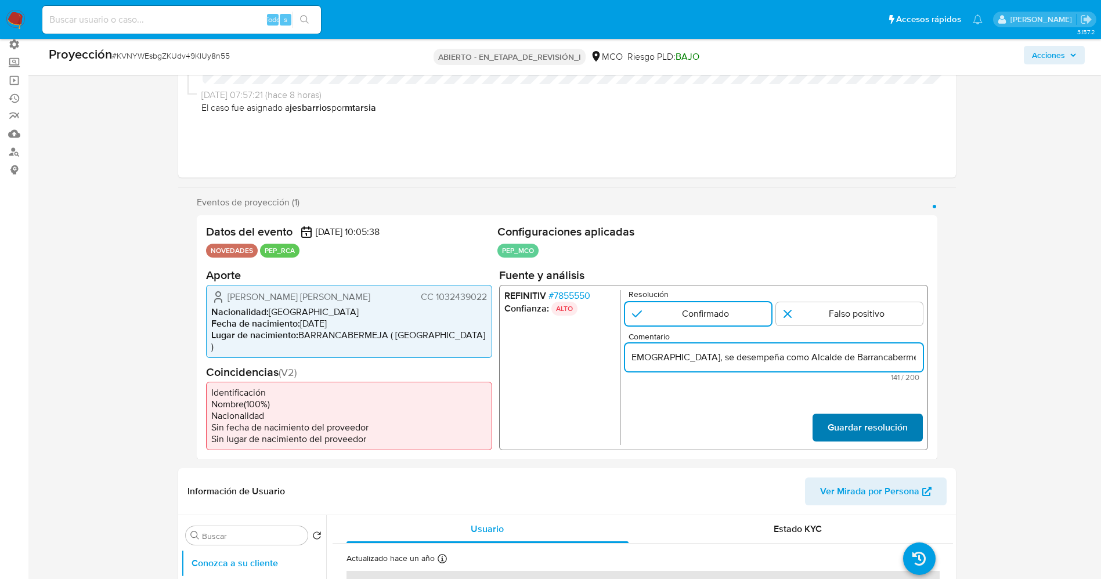
type input "usuario Jonathan Stivel Vásquez Gómez.CC 1032439022 ,nacionalidad Colombiana, s…"
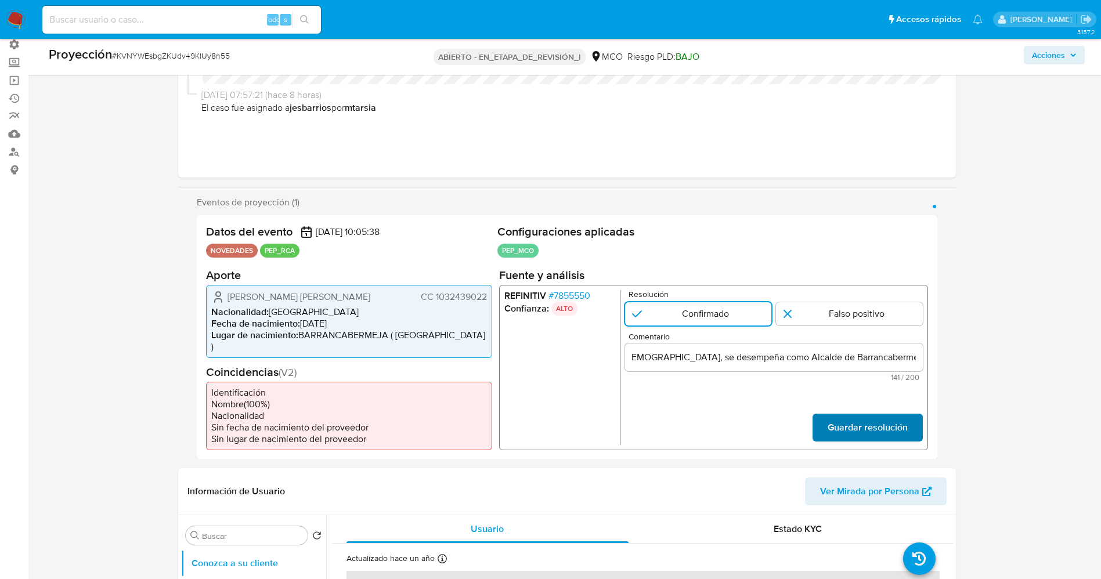
click at [857, 418] on font "Guardar resolución" at bounding box center [867, 428] width 80 height 28
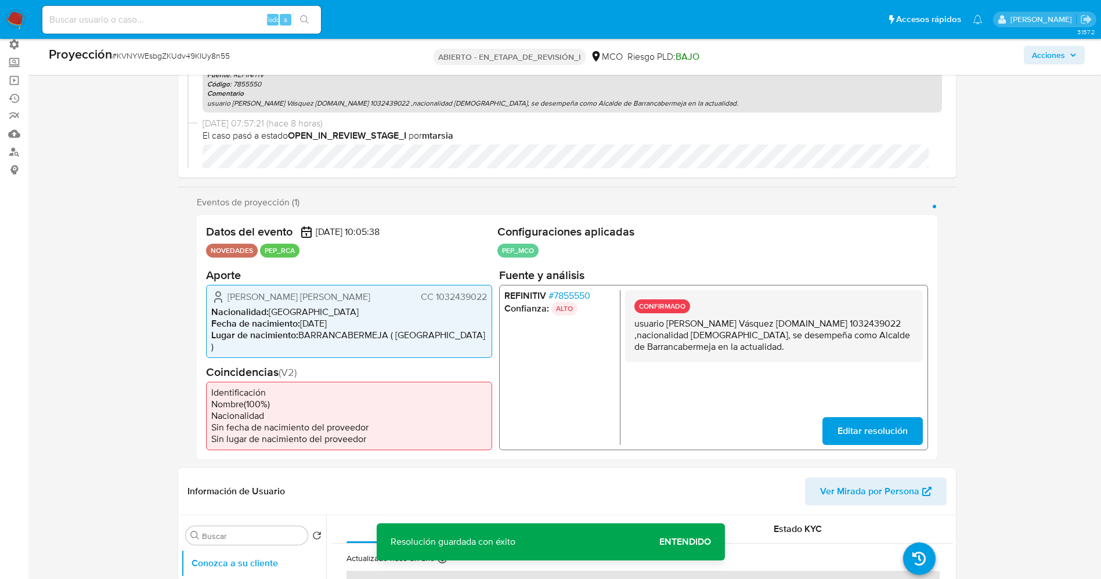
drag, startPoint x: 630, startPoint y: 324, endPoint x: 789, endPoint y: 349, distance: 161.1
click at [789, 349] on div "CONFIRMADO usuario Jonathan Stivel Vásquez Gómez.CC 1032439022 ,nacionalidad Co…" at bounding box center [773, 326] width 298 height 72
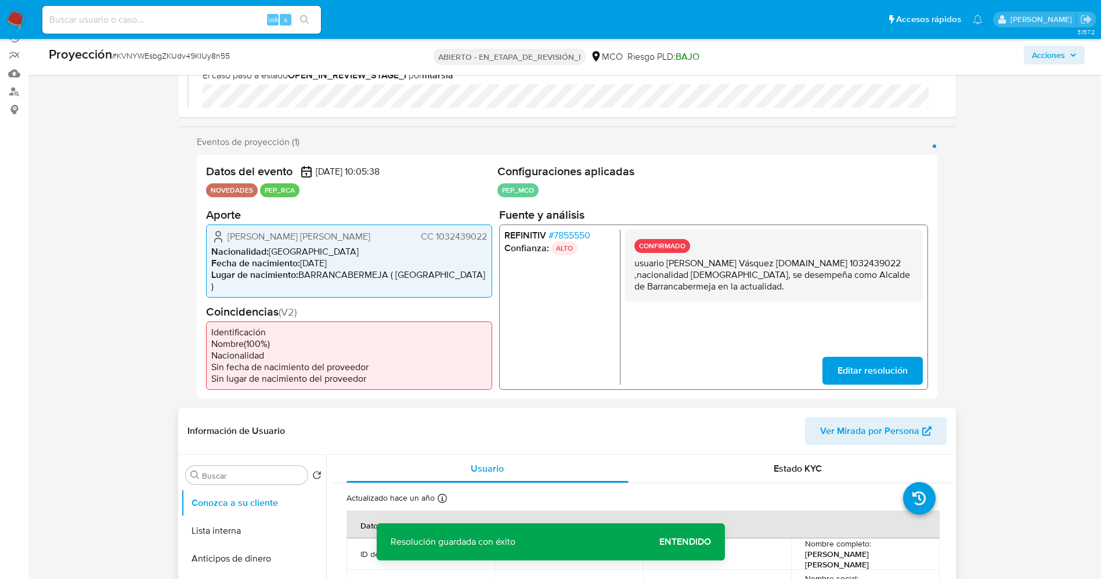
scroll to position [174, 0]
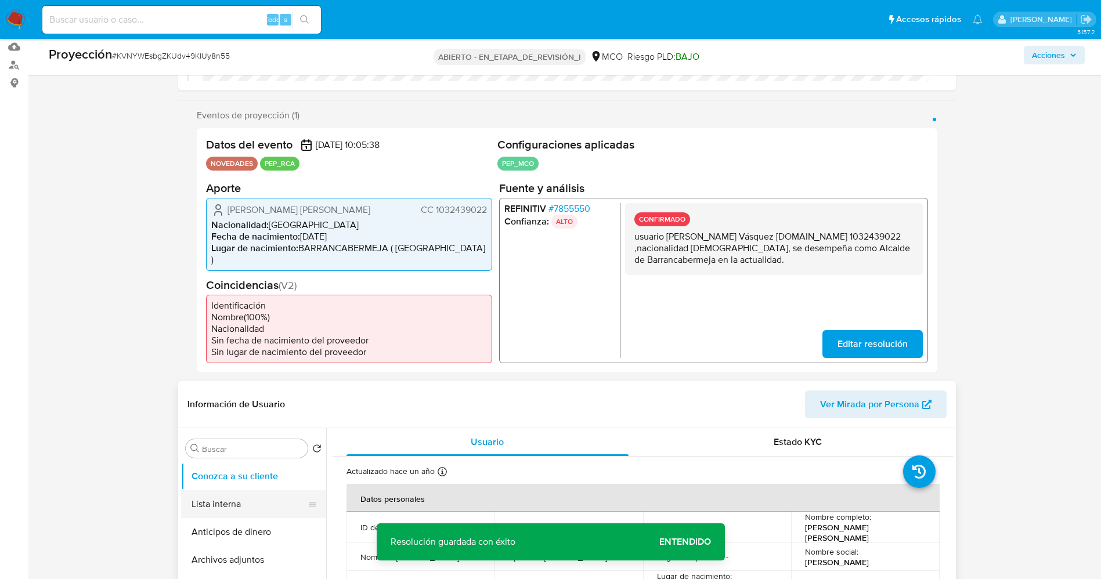
click at [222, 490] on button "Lista interna" at bounding box center [249, 504] width 136 height 28
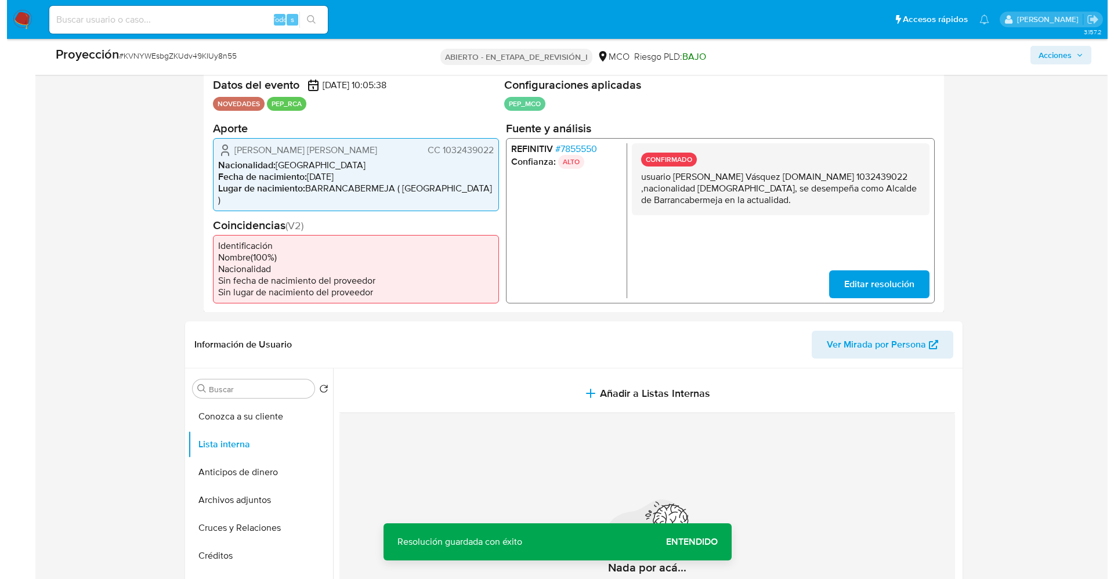
scroll to position [261, 0]
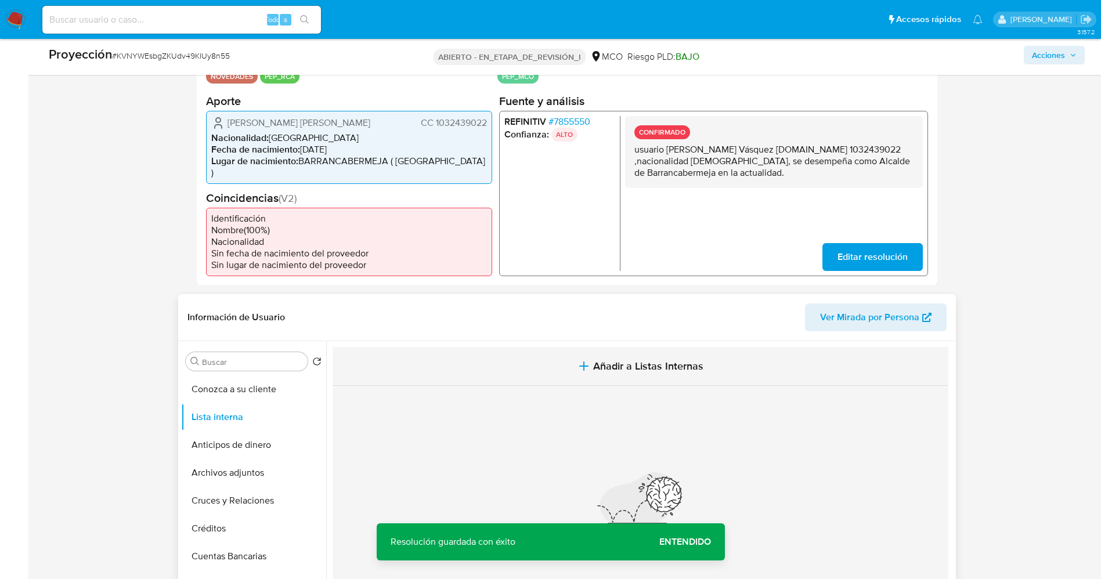
click at [662, 360] on span "Añadir a Listas Internas" at bounding box center [648, 366] width 110 height 13
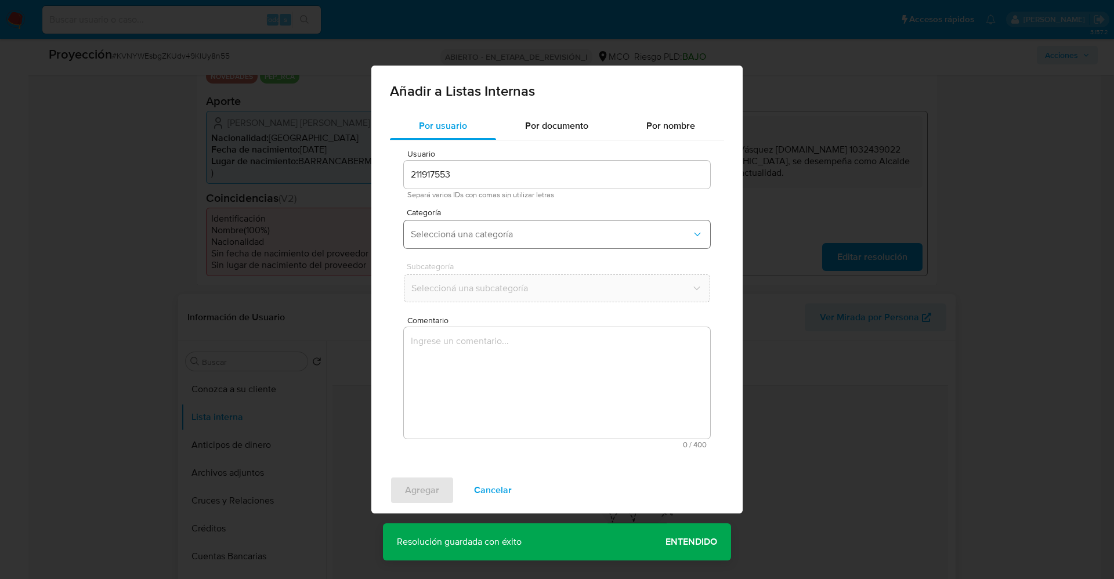
click at [517, 245] on button "Seleccioná una categoría" at bounding box center [557, 235] width 306 height 28
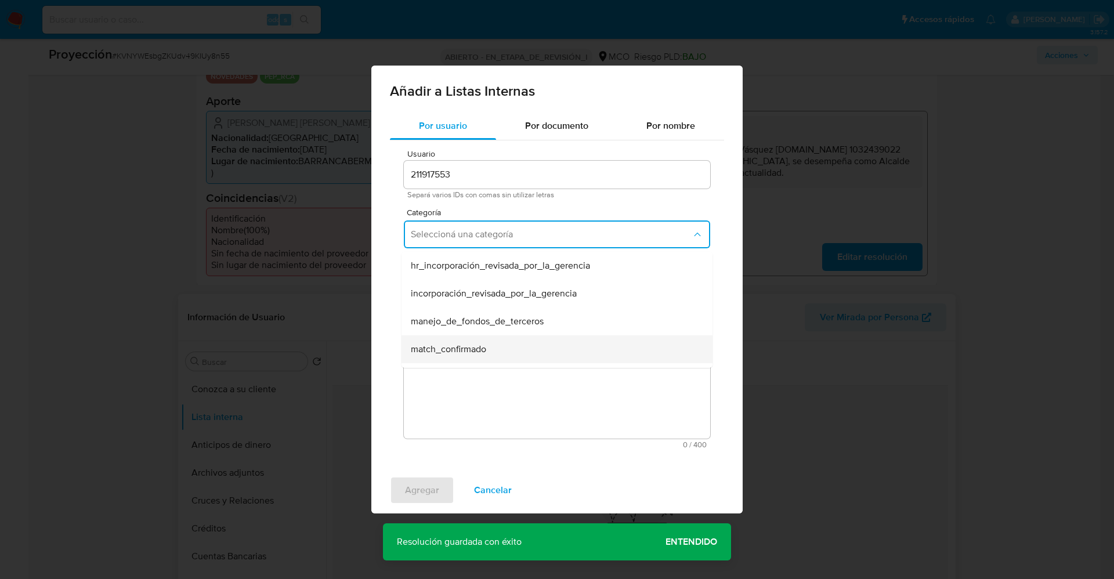
click at [489, 348] on div "match_confirmado" at bounding box center [554, 349] width 286 height 28
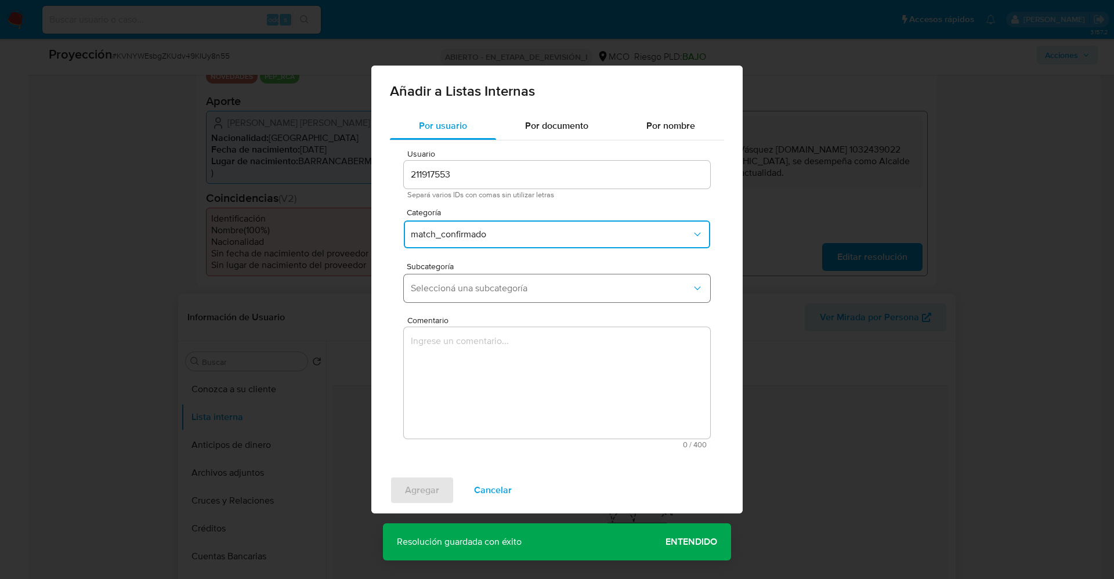
click at [513, 295] on button "Seleccioná una subcategoría" at bounding box center [557, 289] width 306 height 28
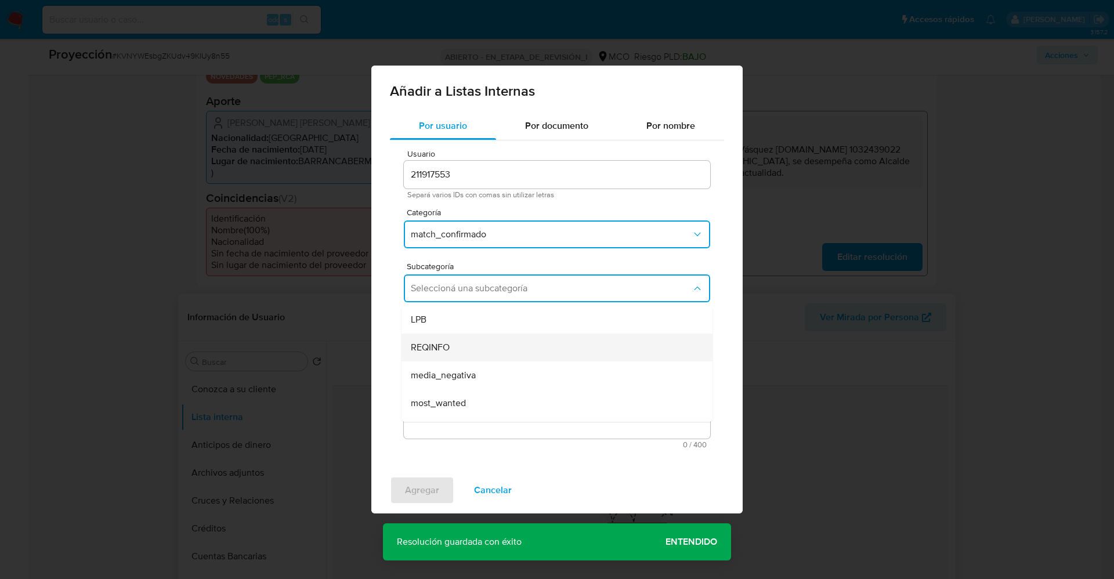
scroll to position [79, 0]
click at [466, 323] on span "most_wanted" at bounding box center [438, 325] width 55 height 12
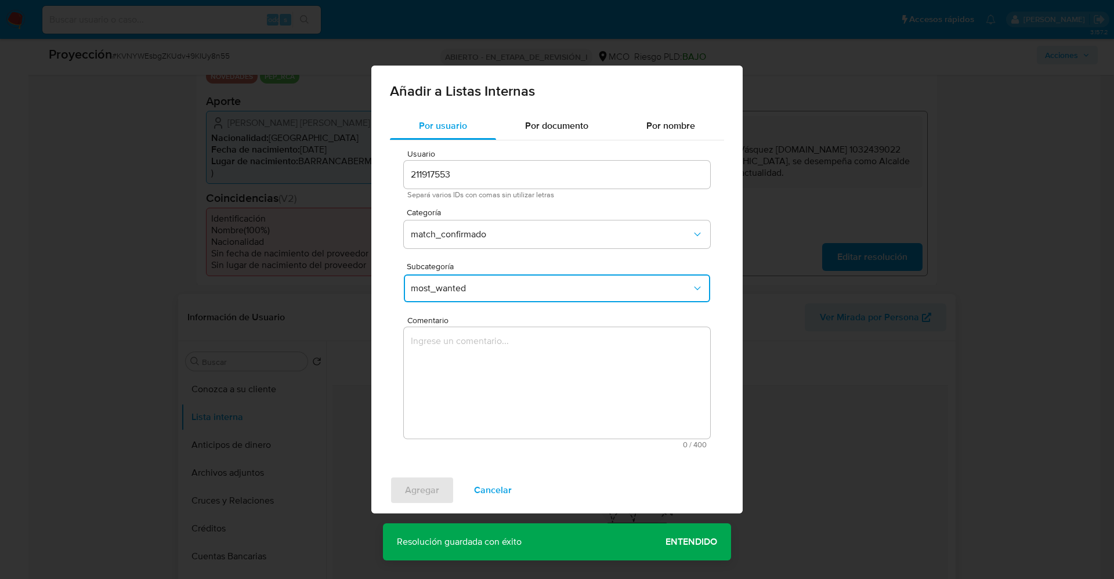
click at [488, 291] on span "most_wanted" at bounding box center [551, 289] width 281 height 12
click at [453, 352] on div "pep" at bounding box center [554, 352] width 286 height 28
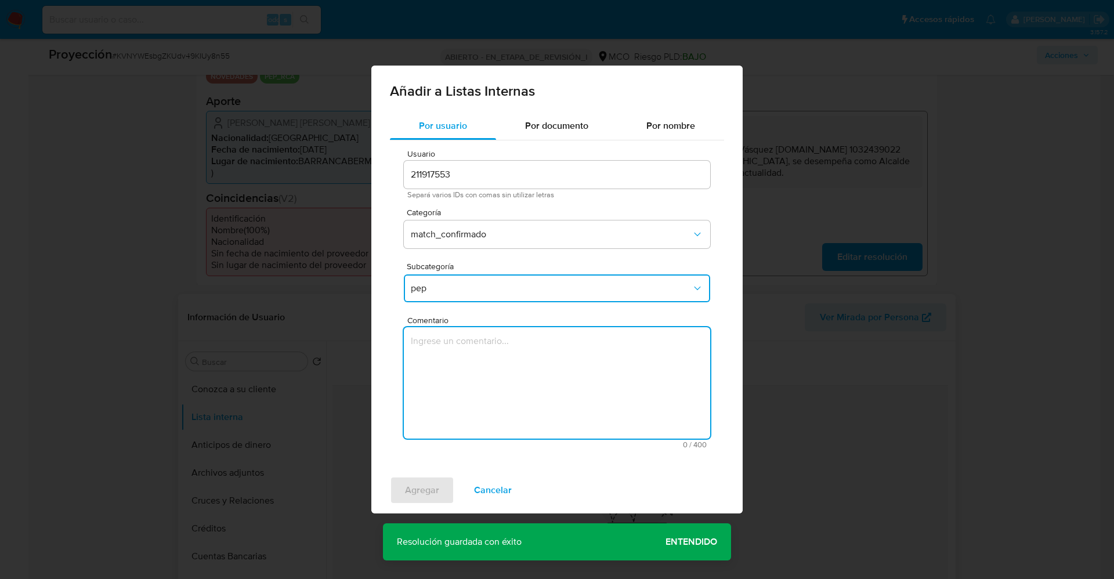
click at [456, 376] on textarea "Comentario" at bounding box center [557, 382] width 306 height 111
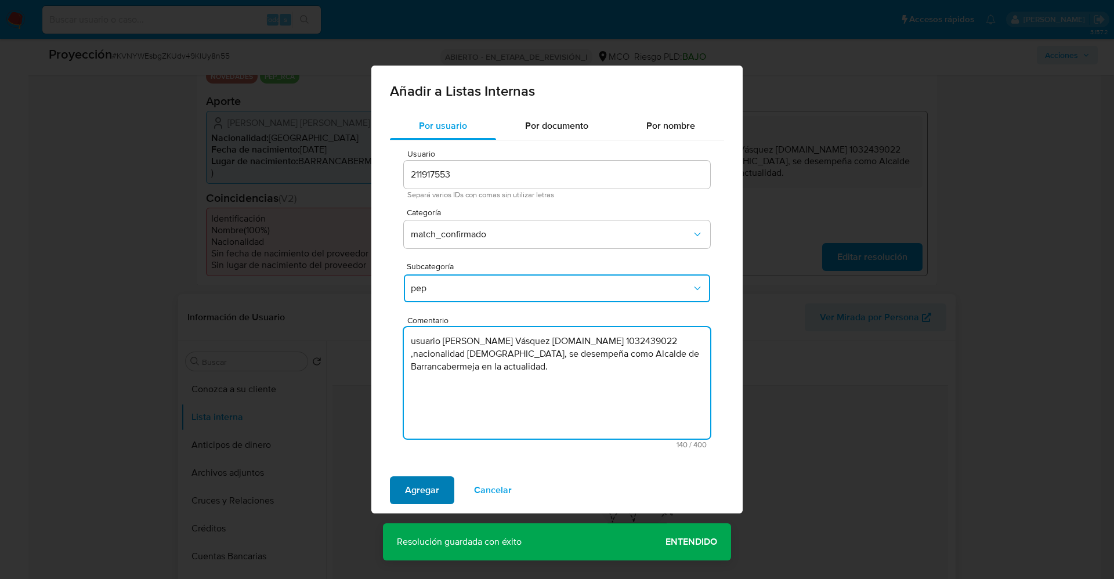
type textarea "usuario Jonathan Stivel Vásquez Gómez.CC 1032439022 ,nacionalidad Colombiana, s…"
click at [434, 493] on span "Agregar" at bounding box center [422, 491] width 34 height 26
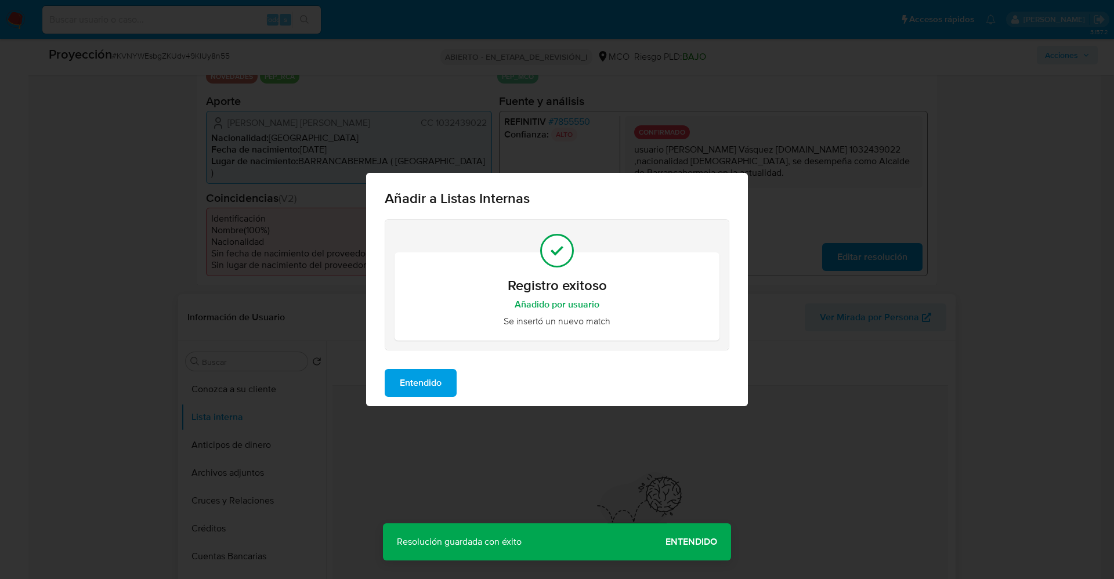
click at [438, 383] on span "Entendido" at bounding box center [421, 383] width 42 height 26
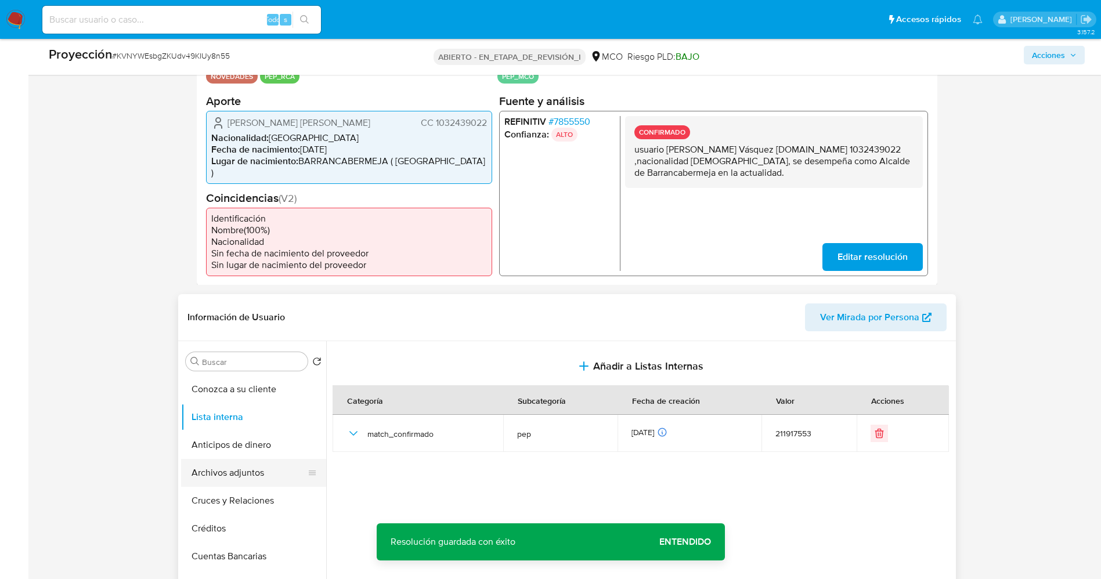
click at [243, 459] on button "Archivos adjuntos" at bounding box center [249, 473] width 136 height 28
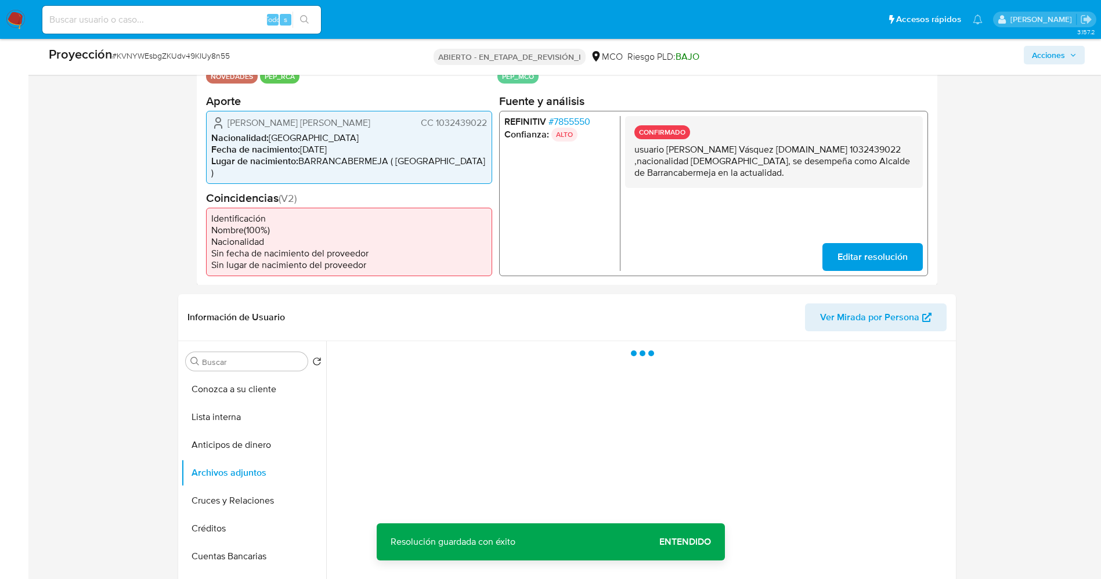
scroll to position [348, 0]
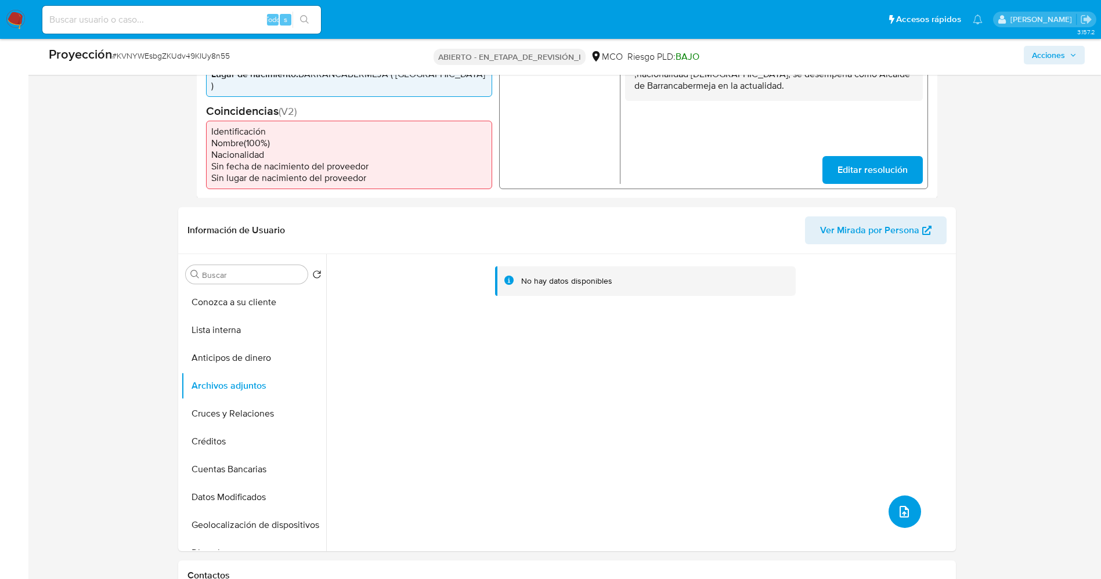
click at [889, 500] on button "subir archivo" at bounding box center [905, 512] width 33 height 33
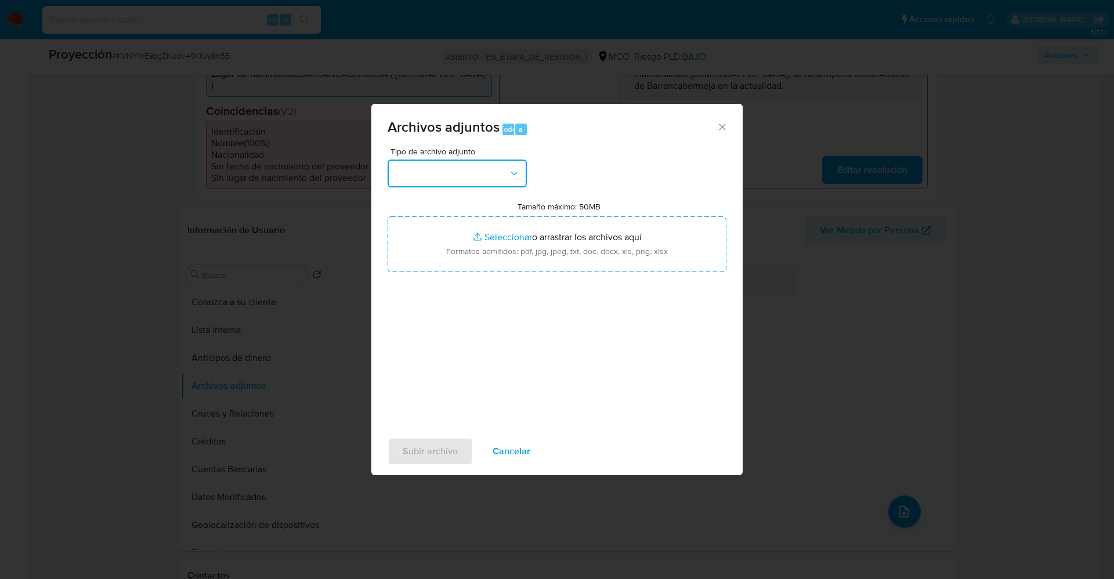
click at [467, 161] on button "button" at bounding box center [457, 174] width 139 height 28
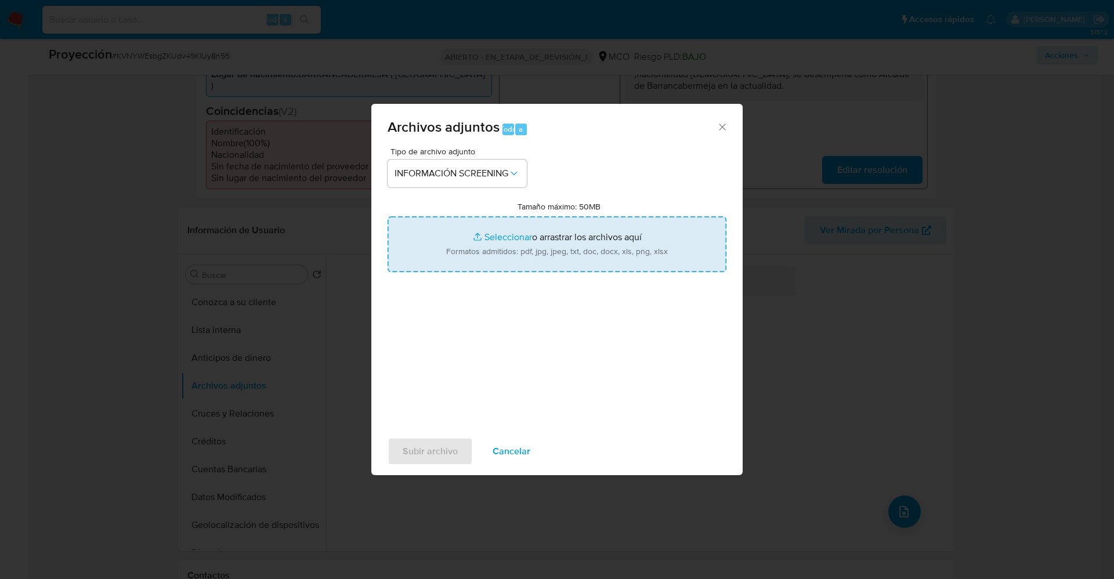
type input "C:\fakepath\_Jonathan Stivel Vásquez Gómez_ lavado de dinero - Buscar con Googl…"
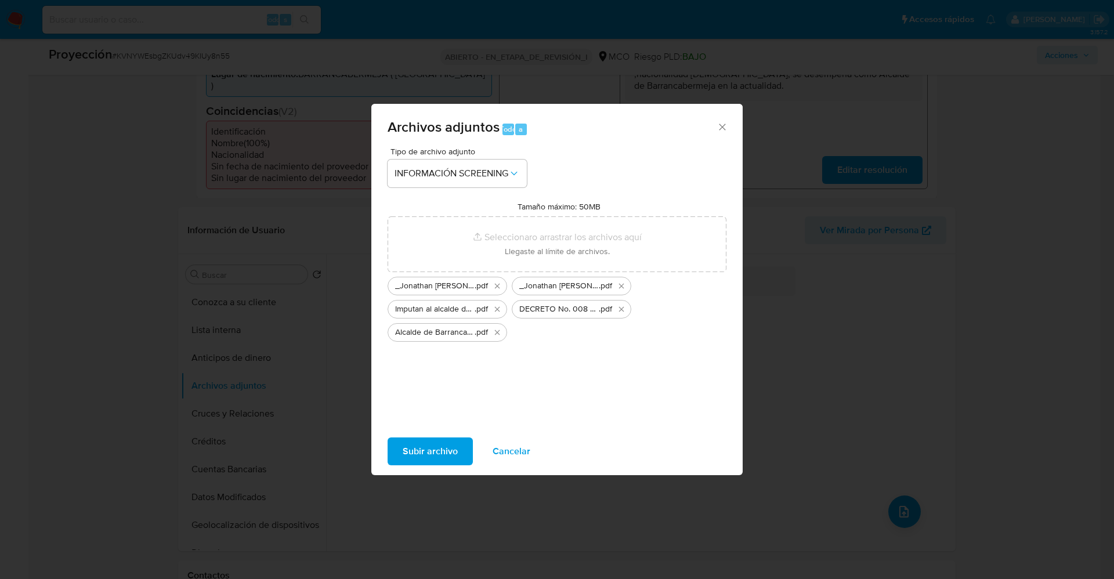
click at [438, 459] on span "Subir archivo" at bounding box center [430, 452] width 55 height 26
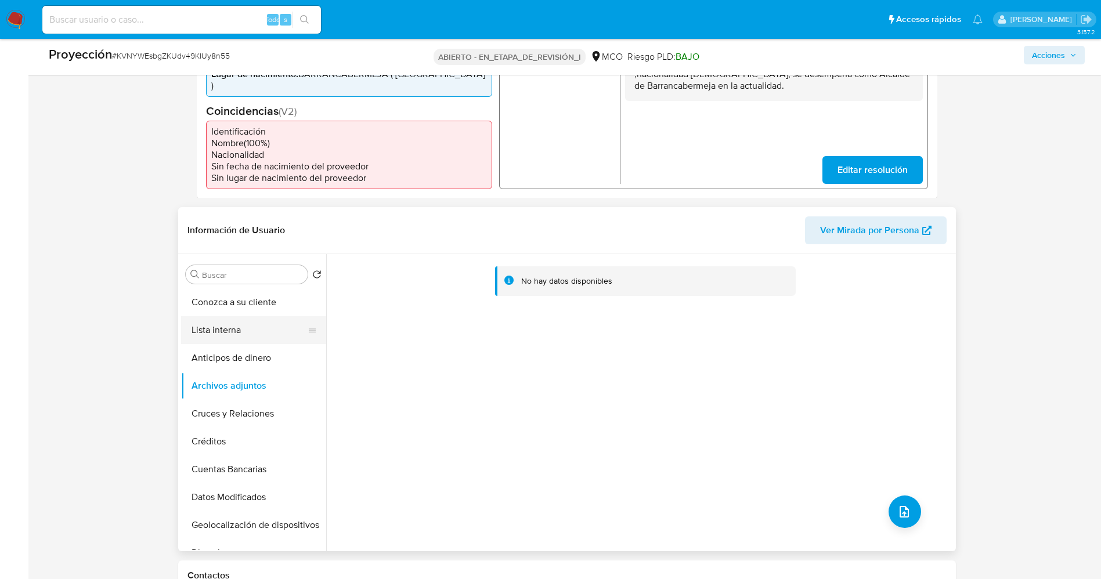
click at [223, 318] on button "Lista interna" at bounding box center [249, 330] width 136 height 28
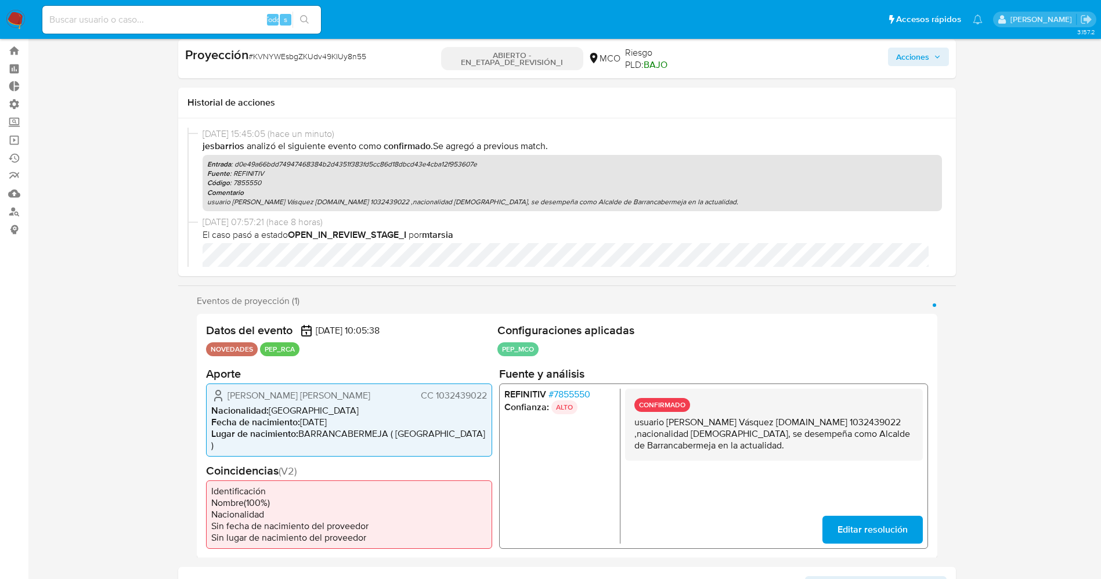
scroll to position [0, 0]
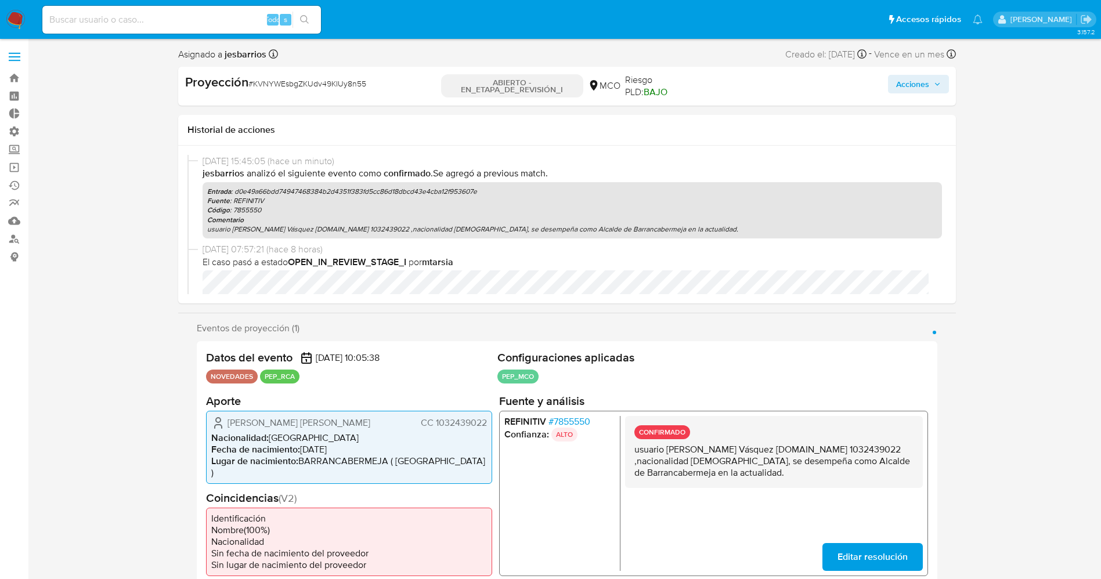
click at [945, 81] on button "Acciones" at bounding box center [918, 84] width 61 height 19
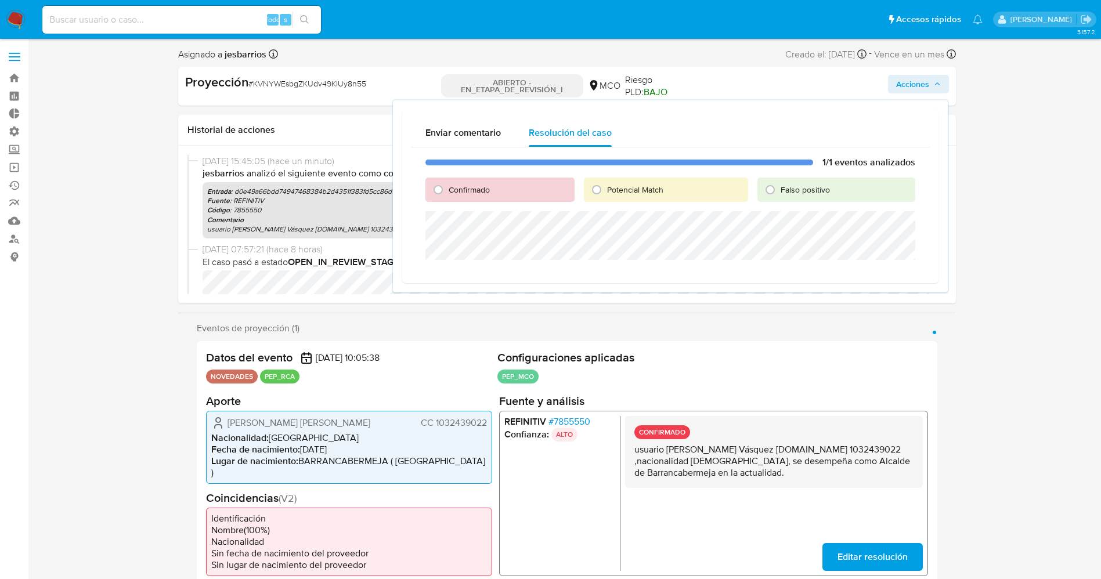
click at [606, 187] on input "Potencial Match" at bounding box center [596, 189] width 19 height 19
radio input "true"
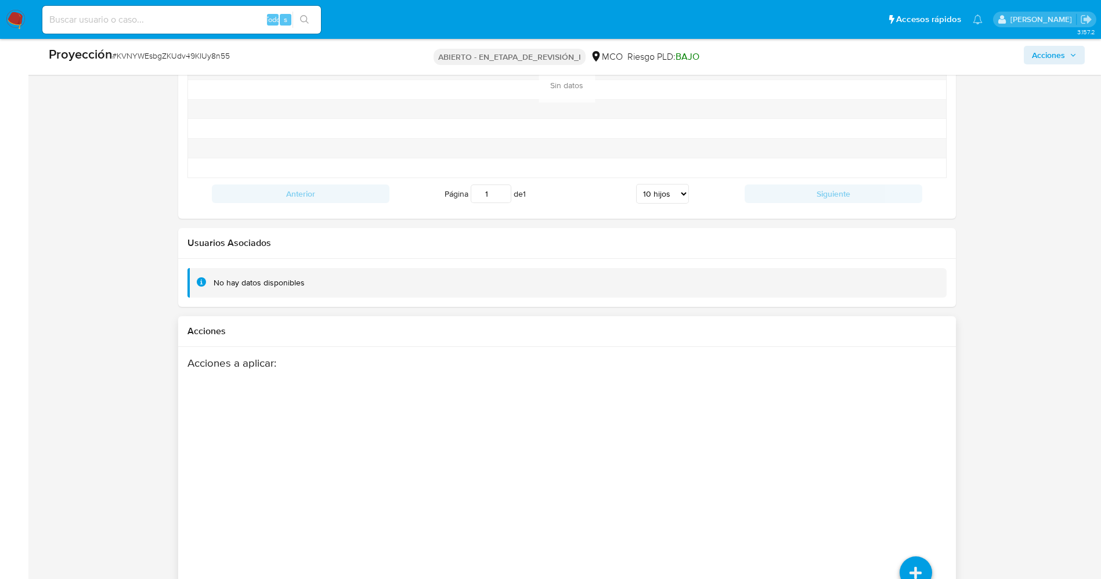
scroll to position [1652, 0]
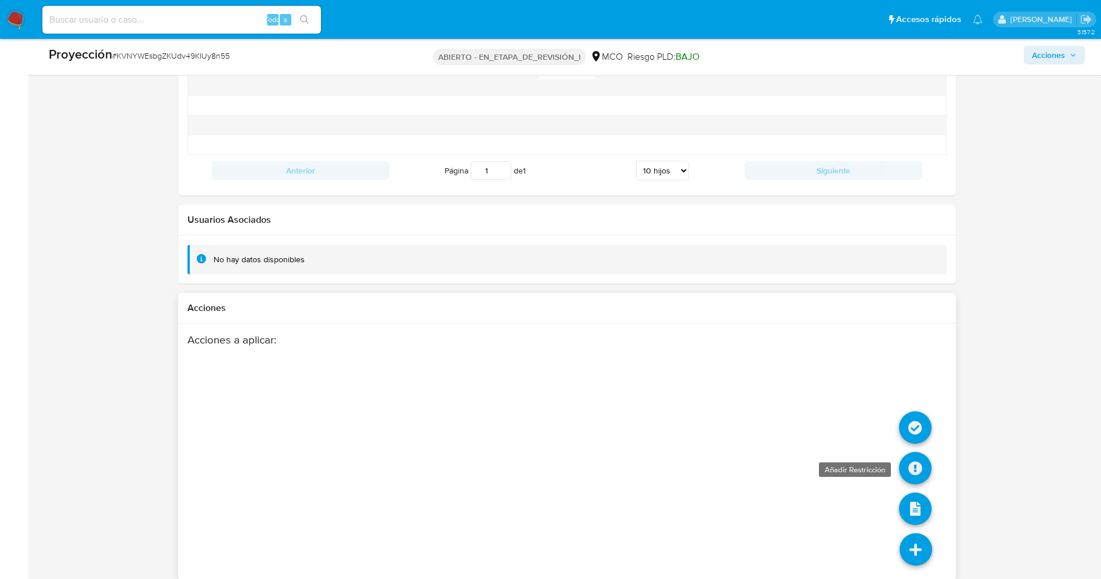
click at [920, 461] on icon at bounding box center [915, 468] width 33 height 33
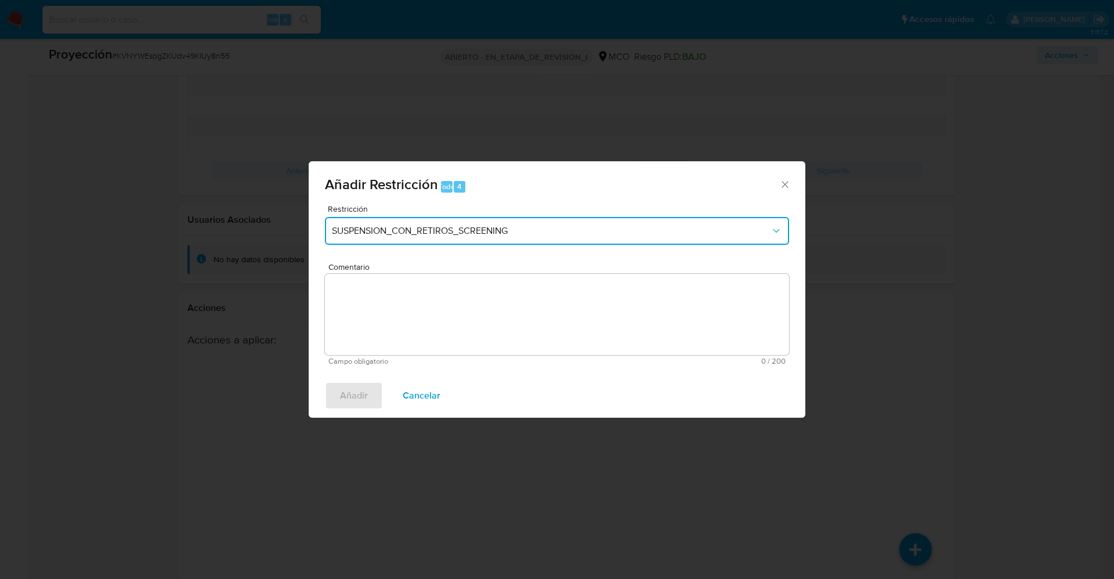
click at [464, 241] on button "SUSPENSION_CON_RETIROS_SCREENING" at bounding box center [557, 231] width 464 height 28
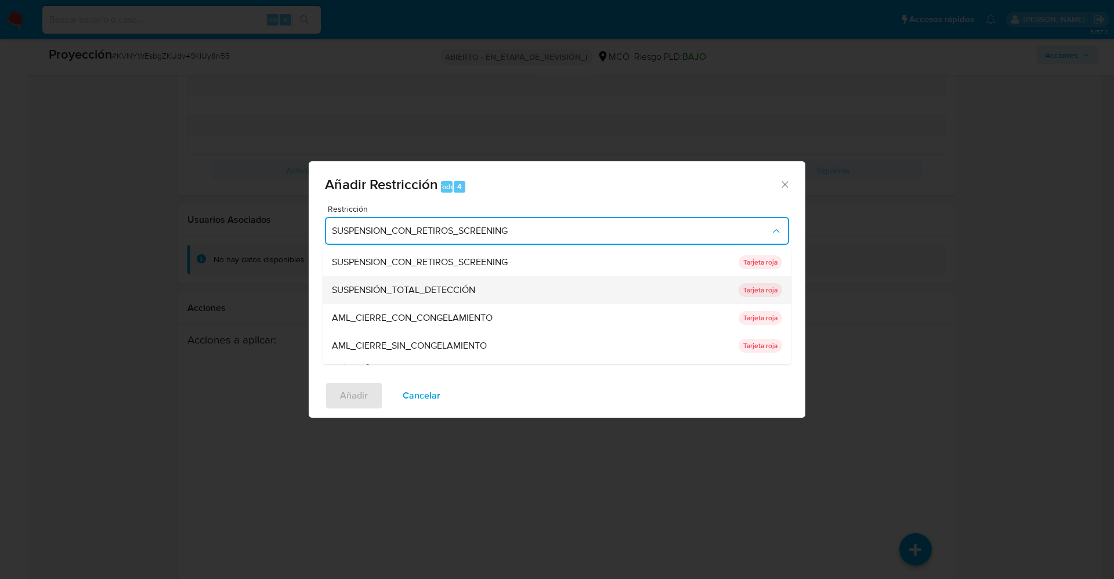
click at [456, 289] on font "SUSPENSIÓN_TOTAL_DETECCIÓN" at bounding box center [403, 289] width 143 height 13
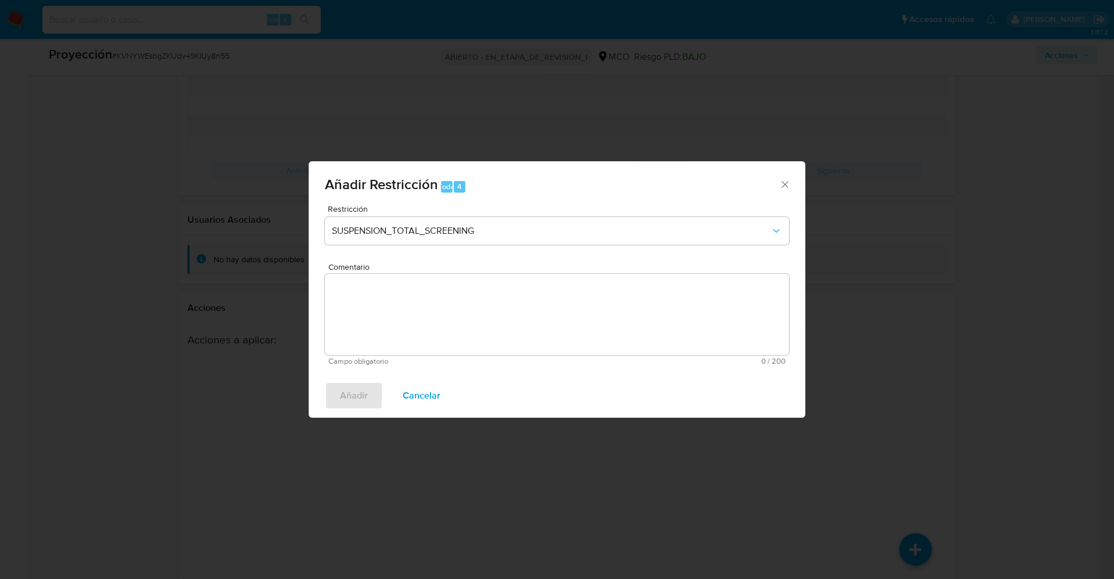
click at [463, 306] on textarea "Comentario" at bounding box center [557, 314] width 464 height 81
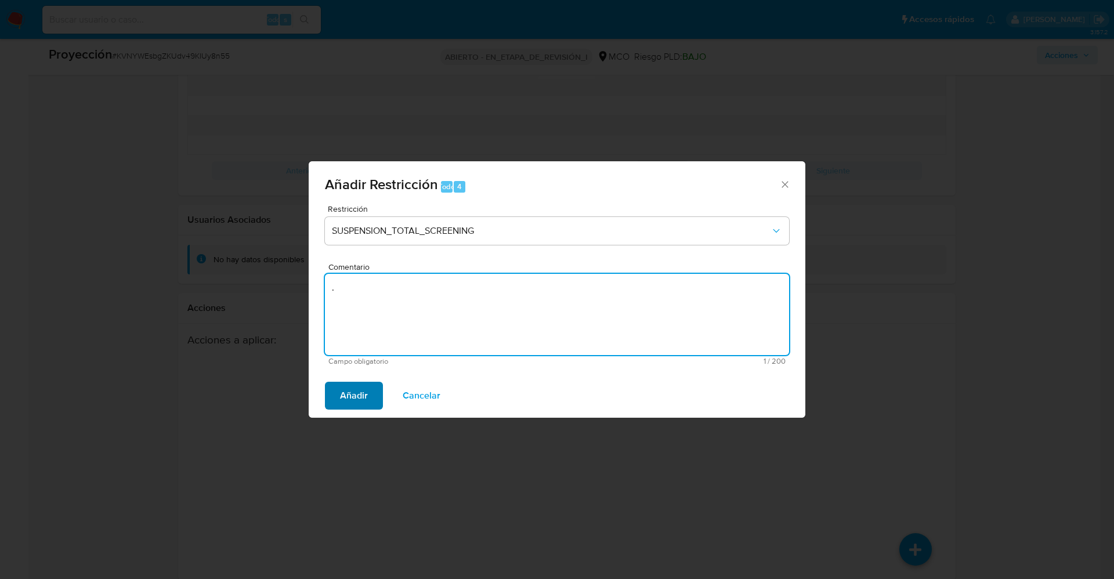
type textarea "."
click at [378, 392] on button "Añadir" at bounding box center [354, 396] width 58 height 28
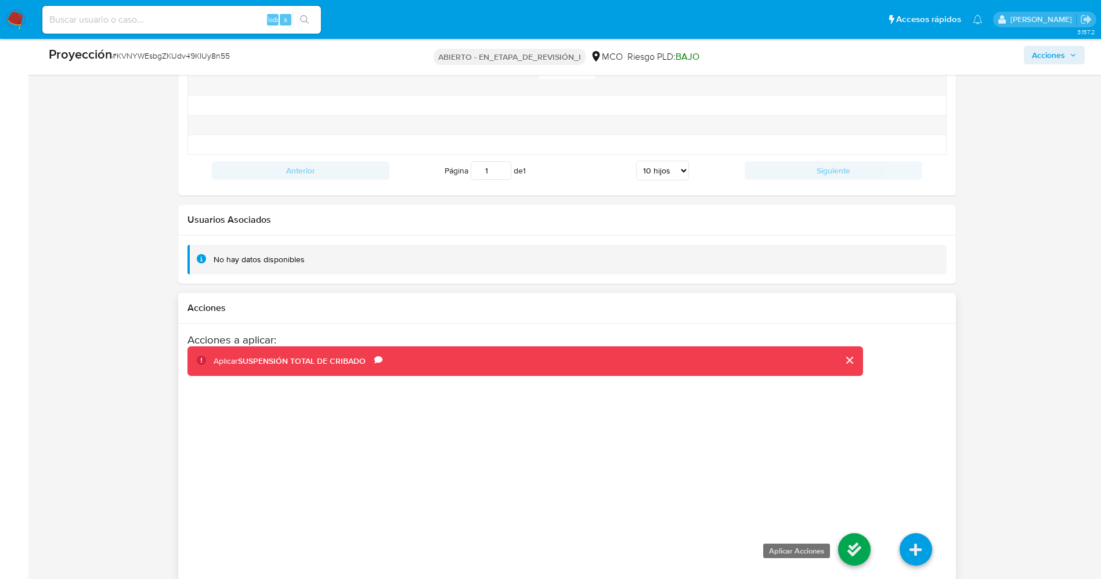
click at [847, 533] on icon at bounding box center [854, 549] width 33 height 33
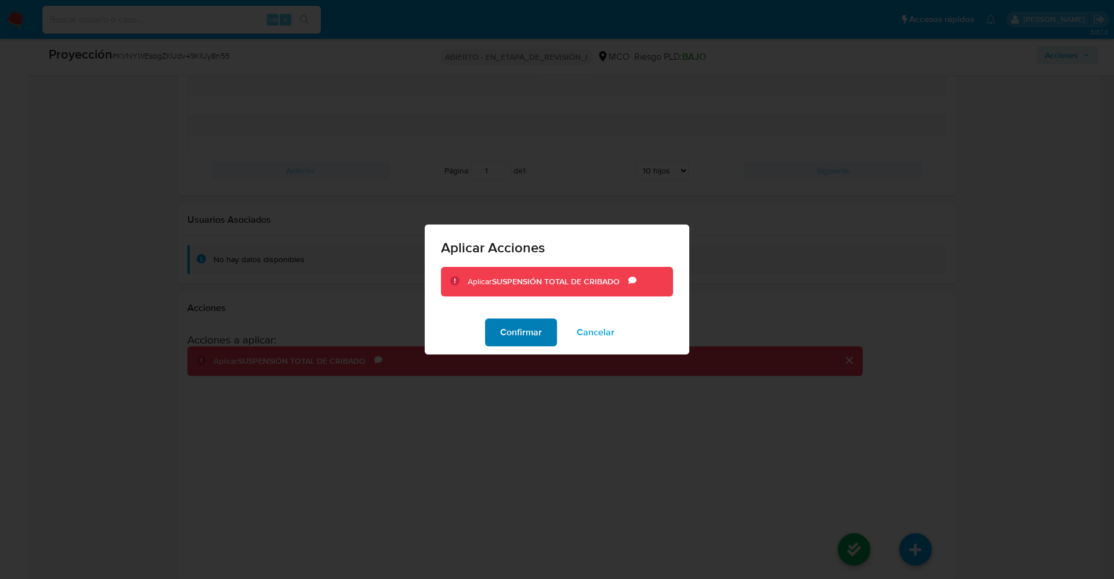
click at [548, 334] on button "Confirmar" at bounding box center [521, 333] width 72 height 28
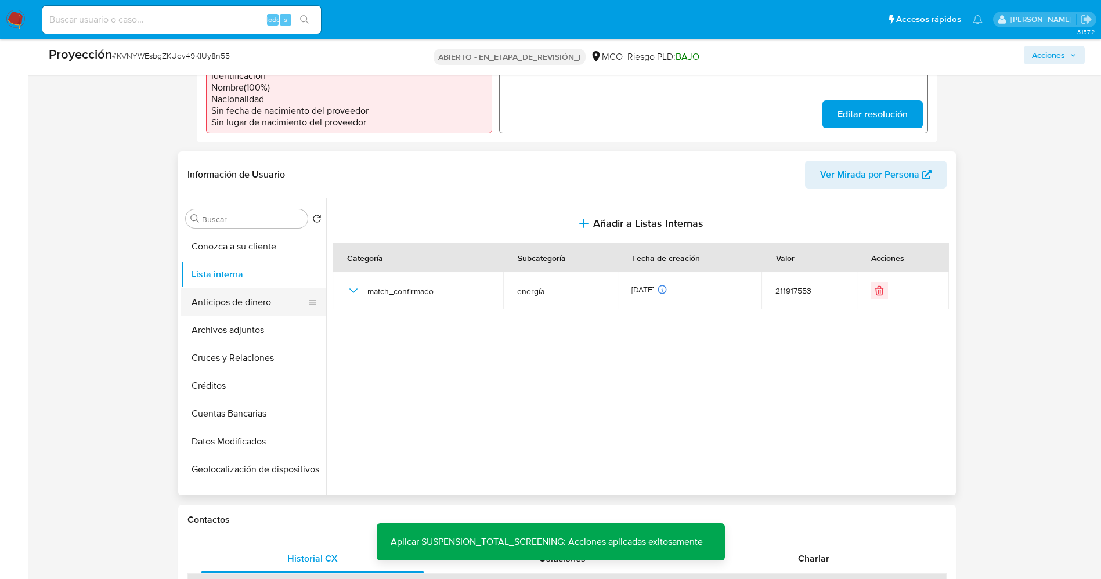
scroll to position [346, 0]
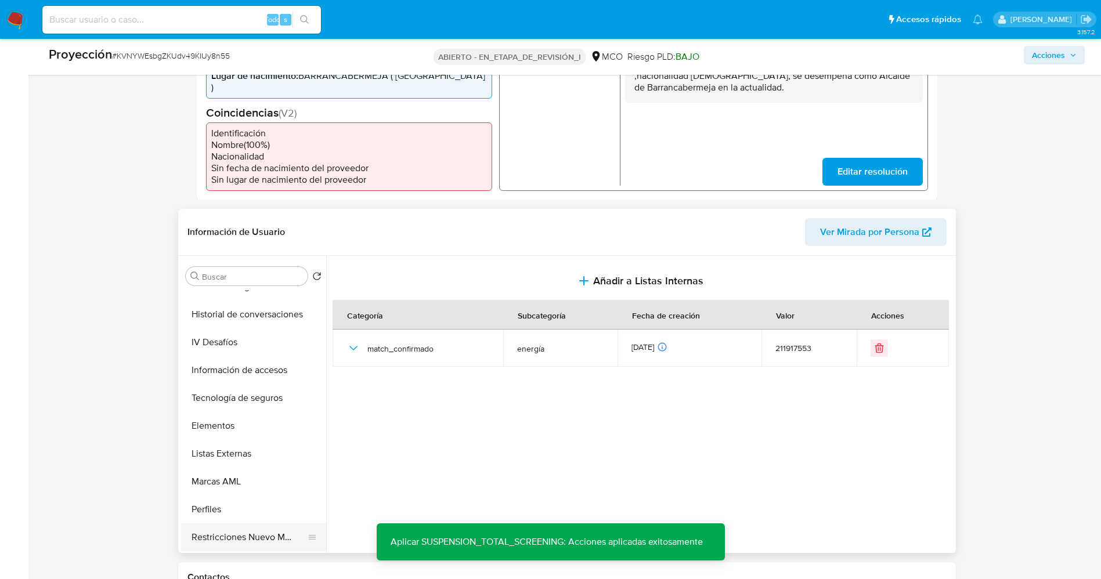
click at [253, 525] on button "Restricciones Nuevo Mundo" at bounding box center [249, 538] width 136 height 28
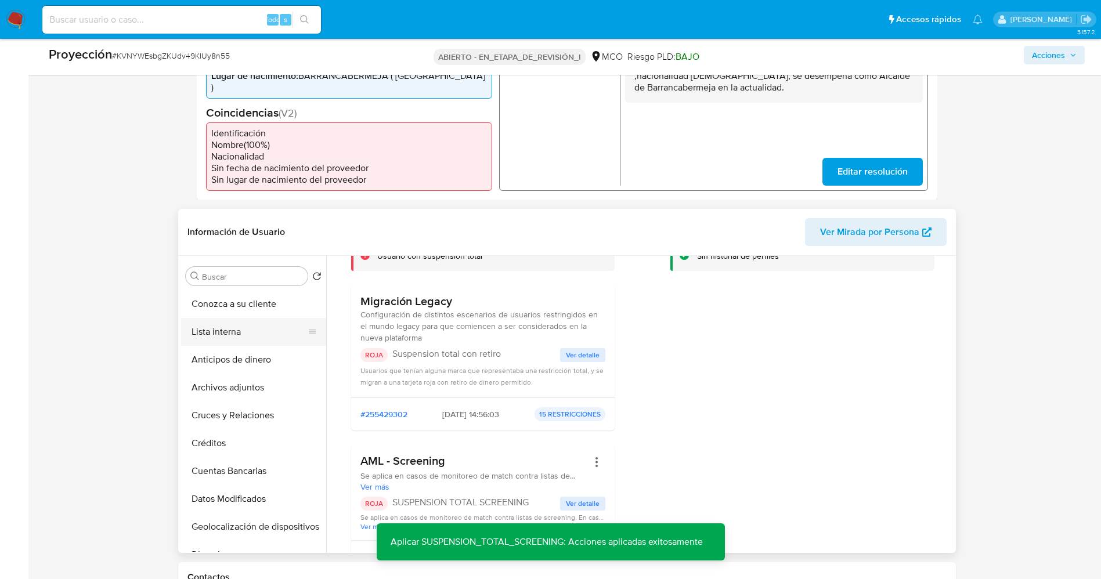
scroll to position [87, 0]
click at [200, 320] on button "Lista interna" at bounding box center [249, 332] width 136 height 28
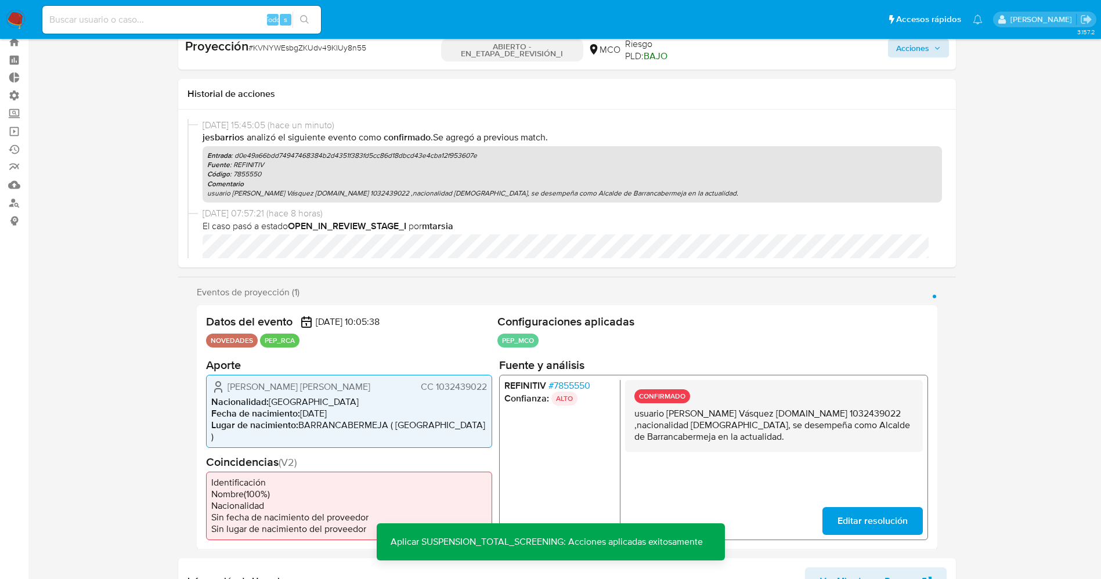
scroll to position [0, 0]
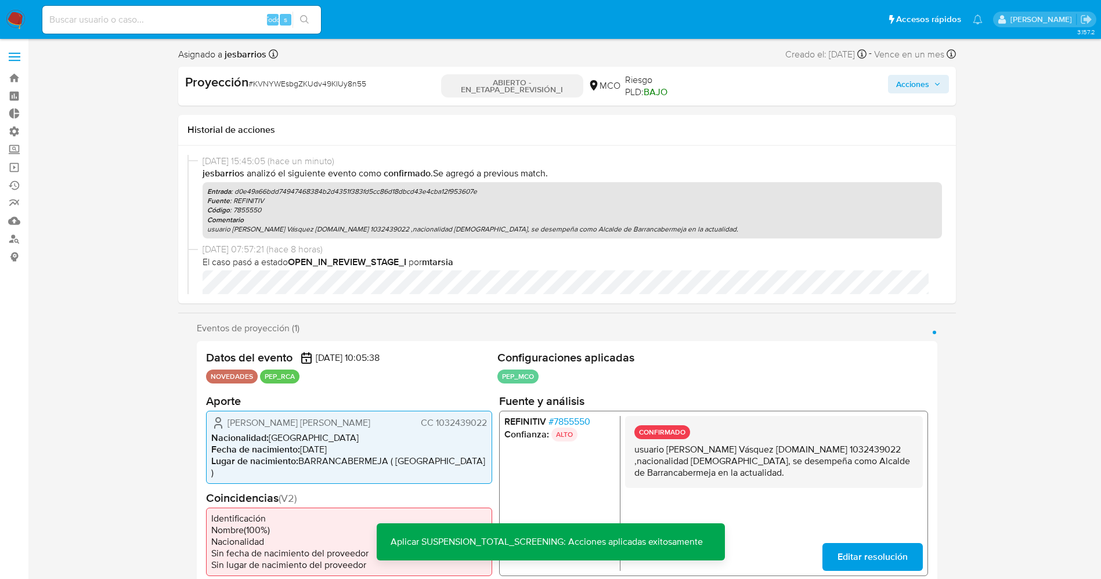
click at [933, 80] on span "Acciones" at bounding box center [918, 84] width 45 height 16
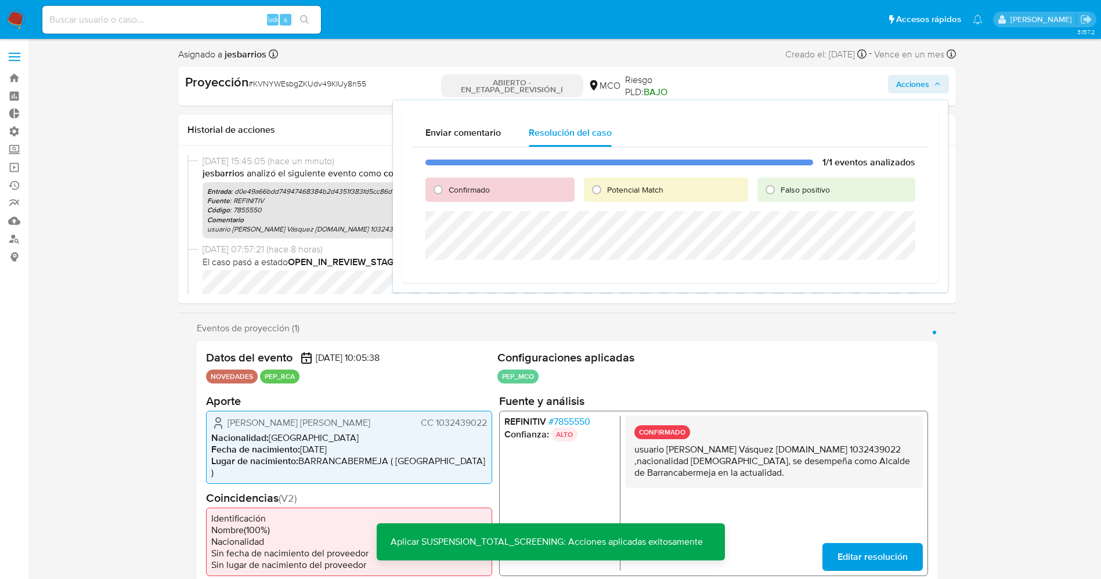
click at [629, 187] on span "Potencial Match" at bounding box center [635, 190] width 56 height 12
click at [606, 187] on input "Potencial Match" at bounding box center [596, 189] width 19 height 19
radio input "true"
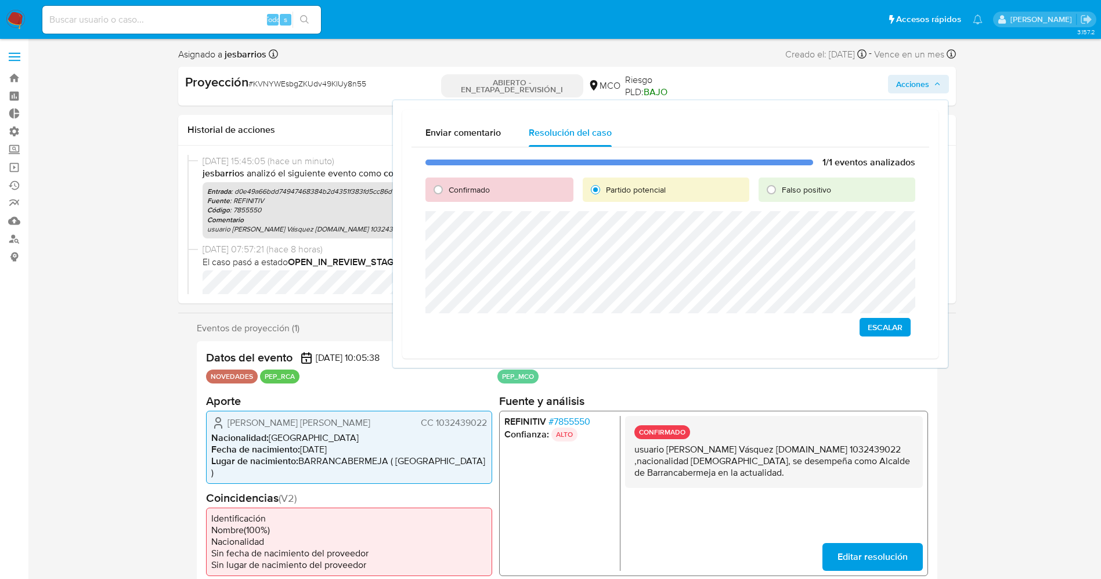
click at [880, 327] on font "Escalar" at bounding box center [885, 327] width 35 height 19
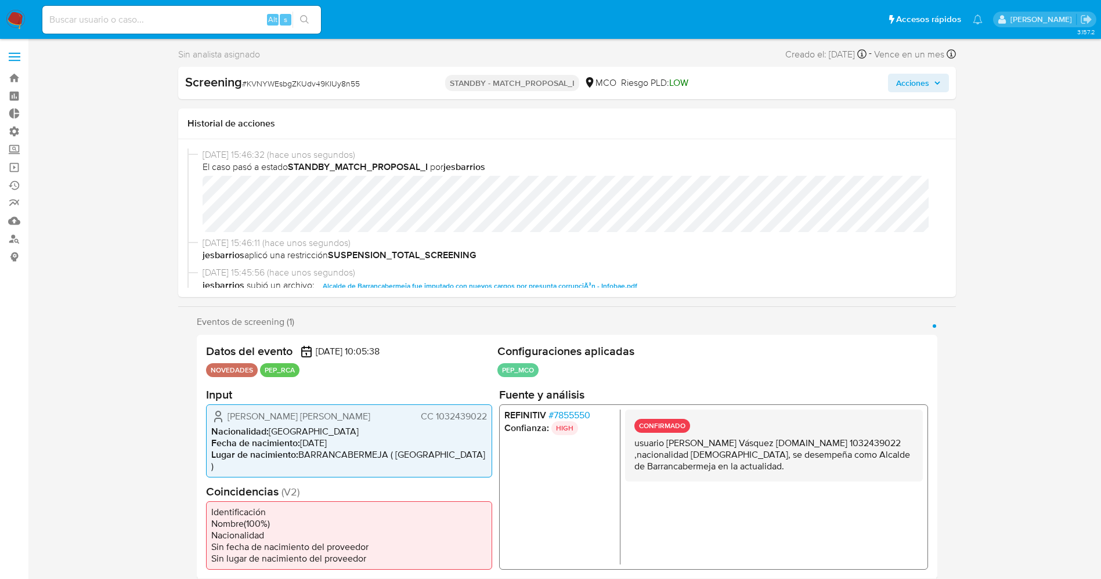
select select "10"
drag, startPoint x: 251, startPoint y: 84, endPoint x: 373, endPoint y: 84, distance: 121.9
click at [373, 83] on div "Screening # KVNYWEsbgZKUdv49KIUy8n55" at bounding box center [310, 82] width 250 height 17
copy span "KVNYWEsbgZKUdv49KIUy8n55"
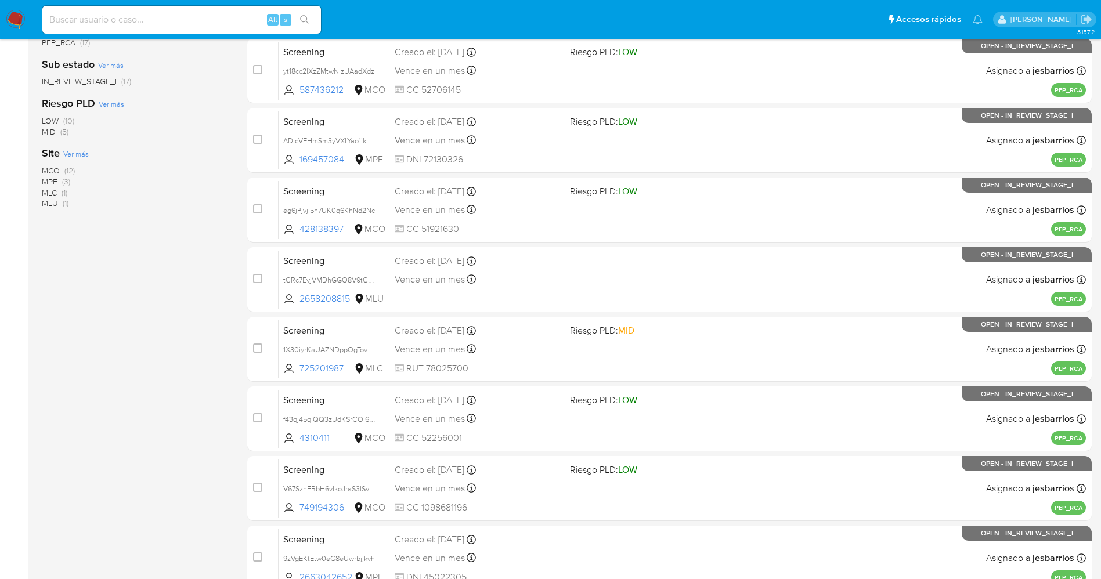
scroll to position [250, 0]
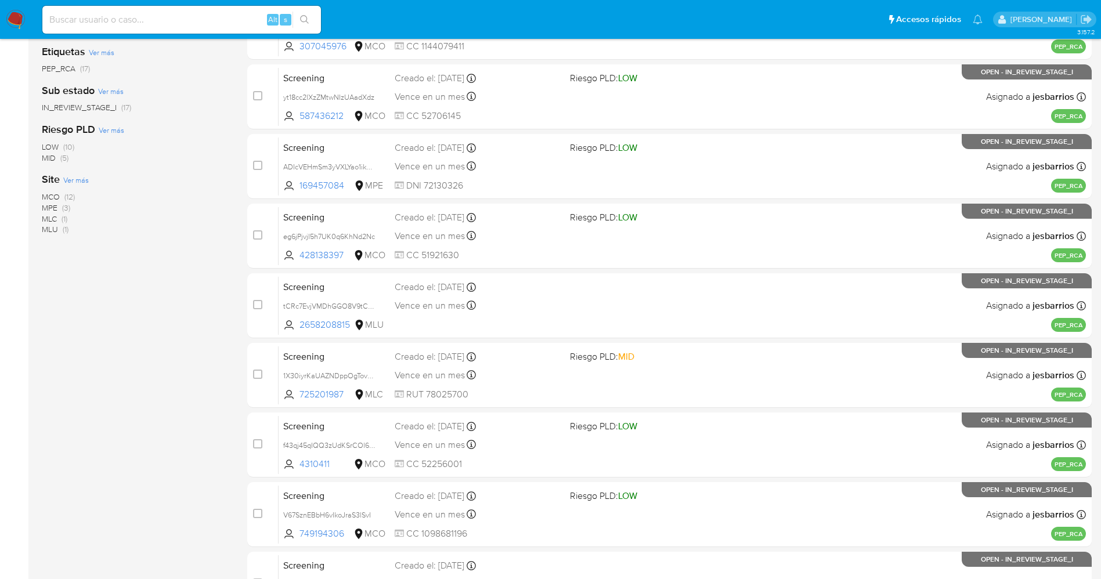
click at [63, 196] on span "MCO (12)" at bounding box center [58, 197] width 33 height 11
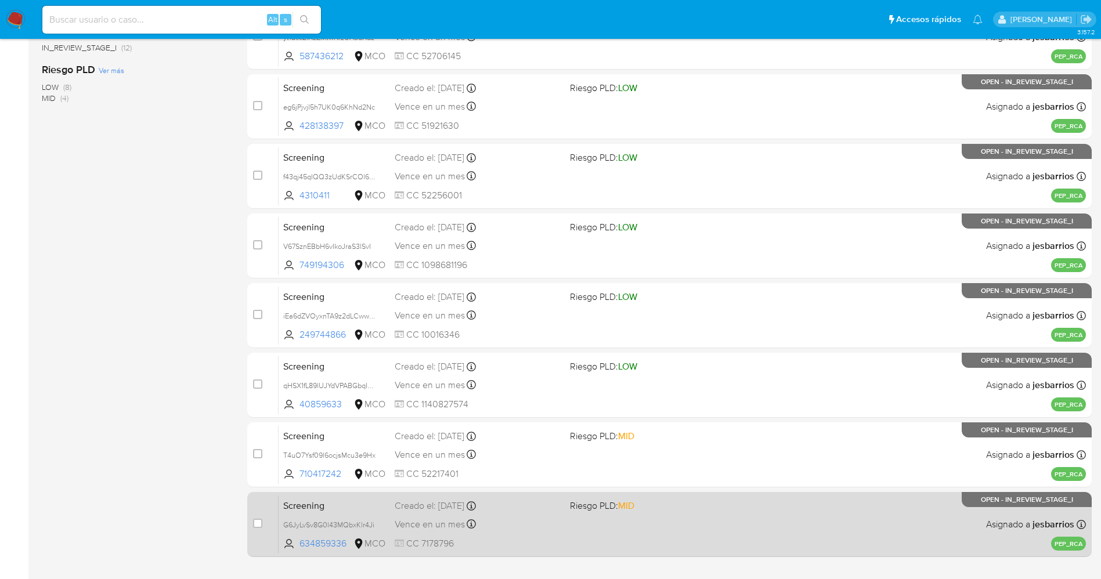
scroll to position [337, 0]
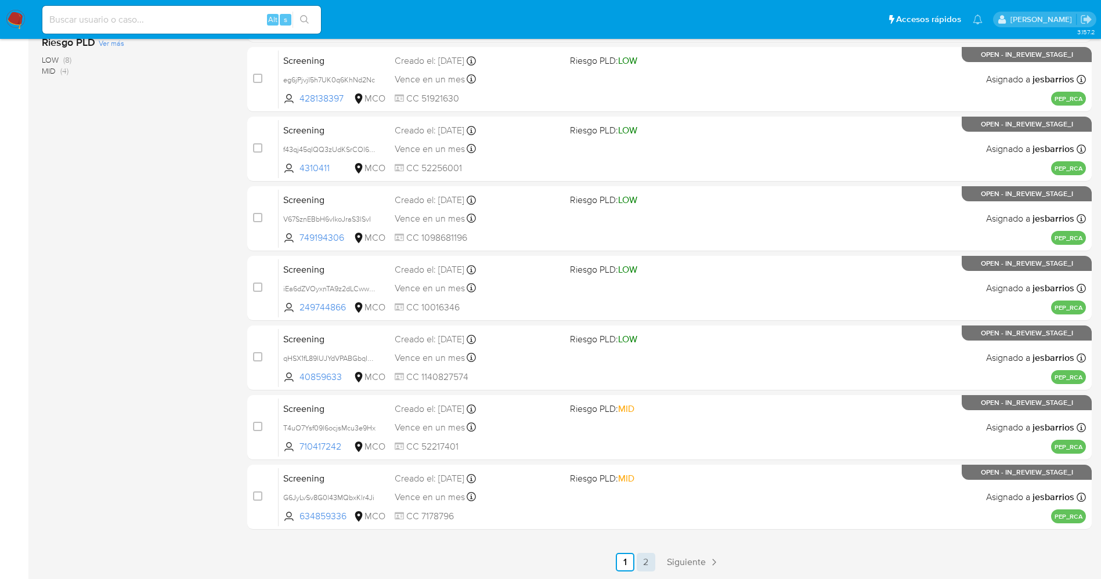
click at [643, 559] on link "2" at bounding box center [646, 562] width 19 height 19
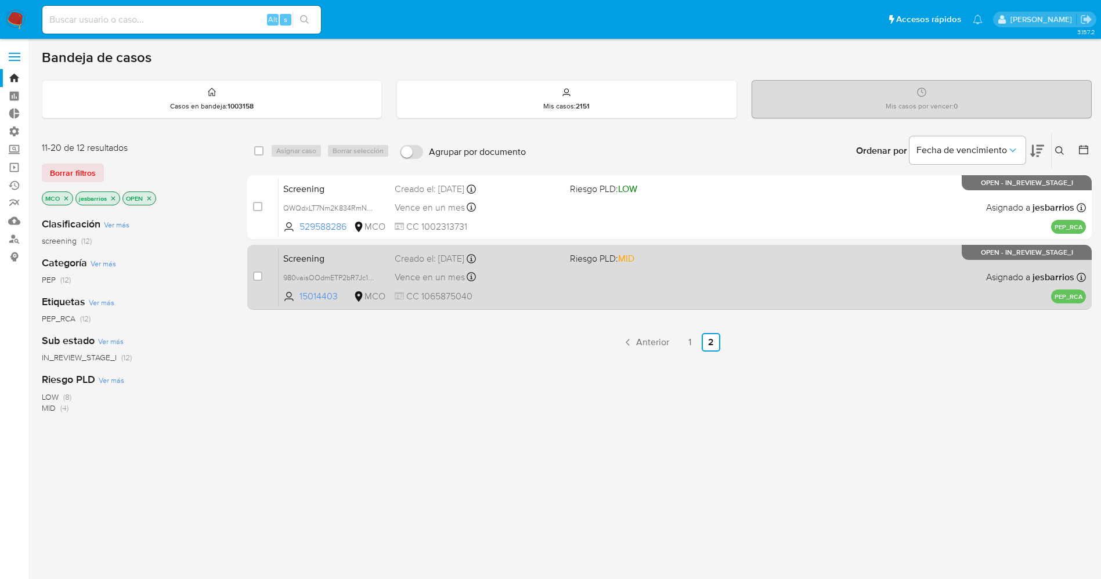
click at [651, 288] on div "Screening 980vaisOOdmETP2bR7Jc1dfh 15014403 MCO Riesgo PLD: MID Creado el: [DAT…" at bounding box center [682, 277] width 807 height 59
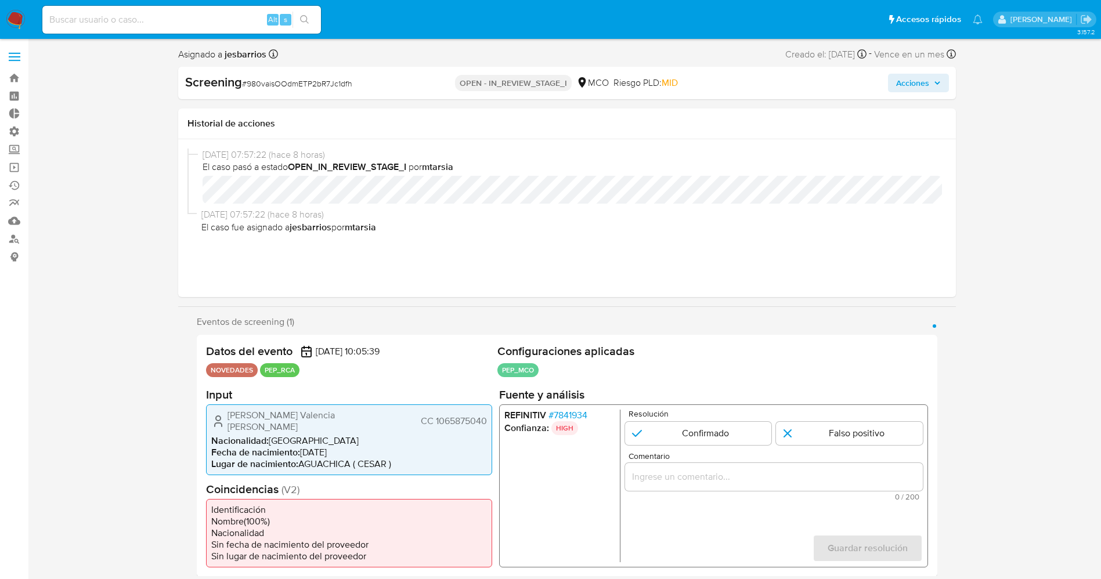
select select "10"
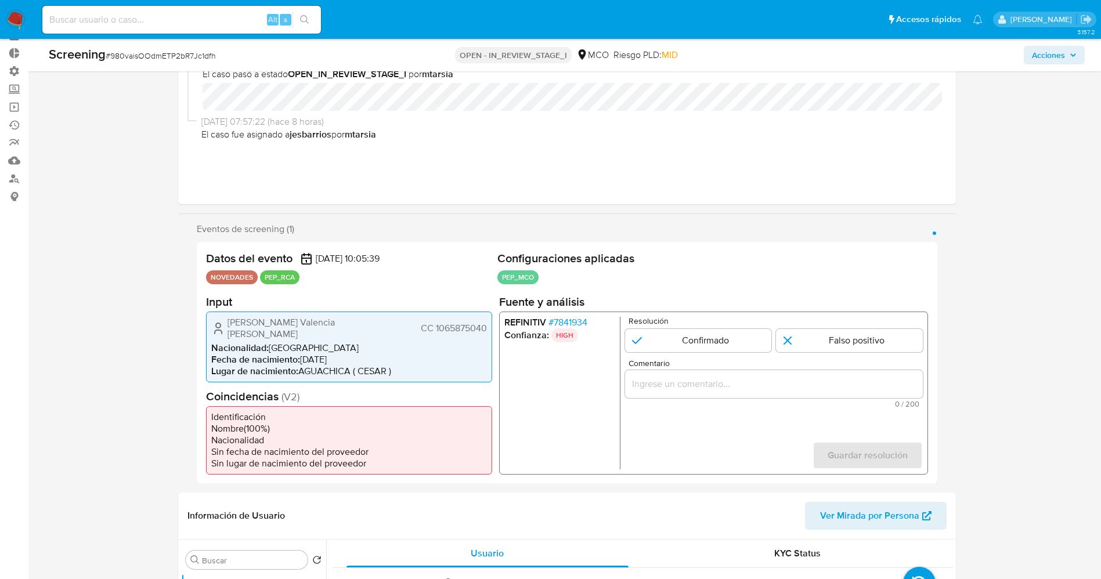
scroll to position [87, 0]
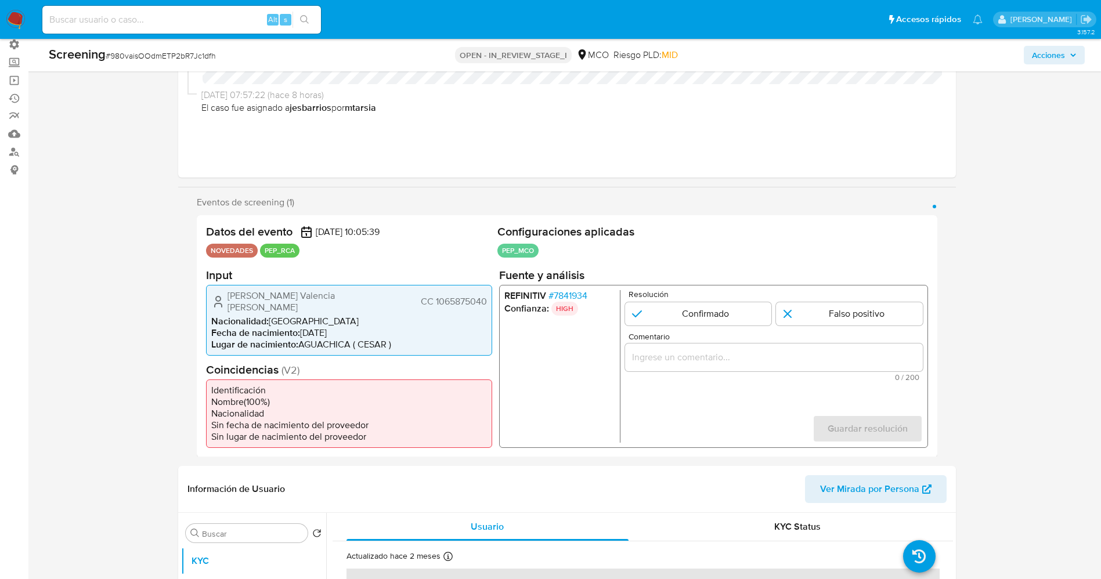
click at [584, 293] on span "# 7841934" at bounding box center [567, 296] width 39 height 12
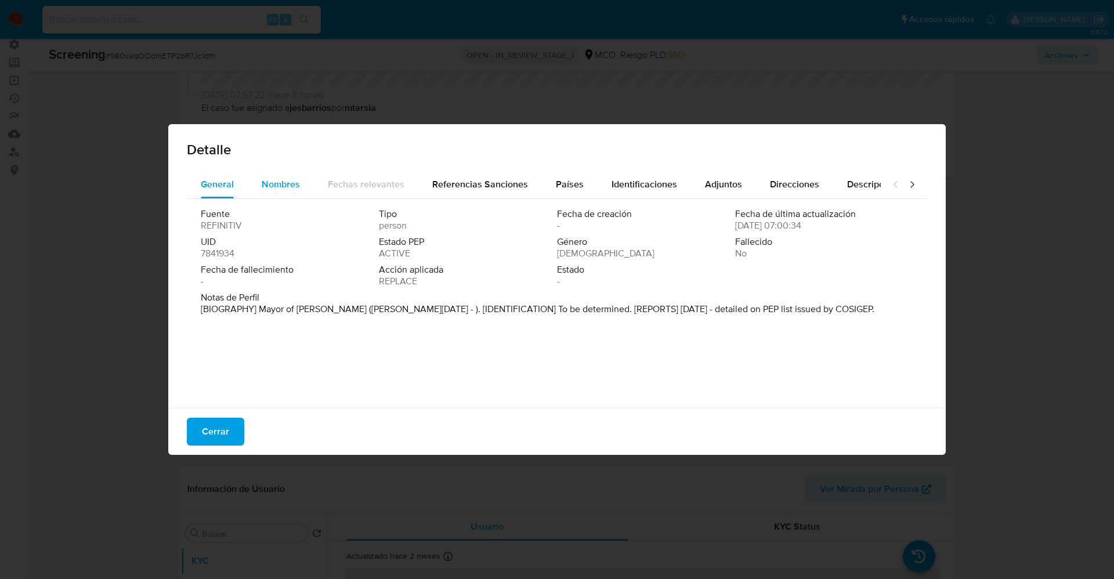
click at [280, 179] on span "Nombres" at bounding box center [281, 184] width 38 height 13
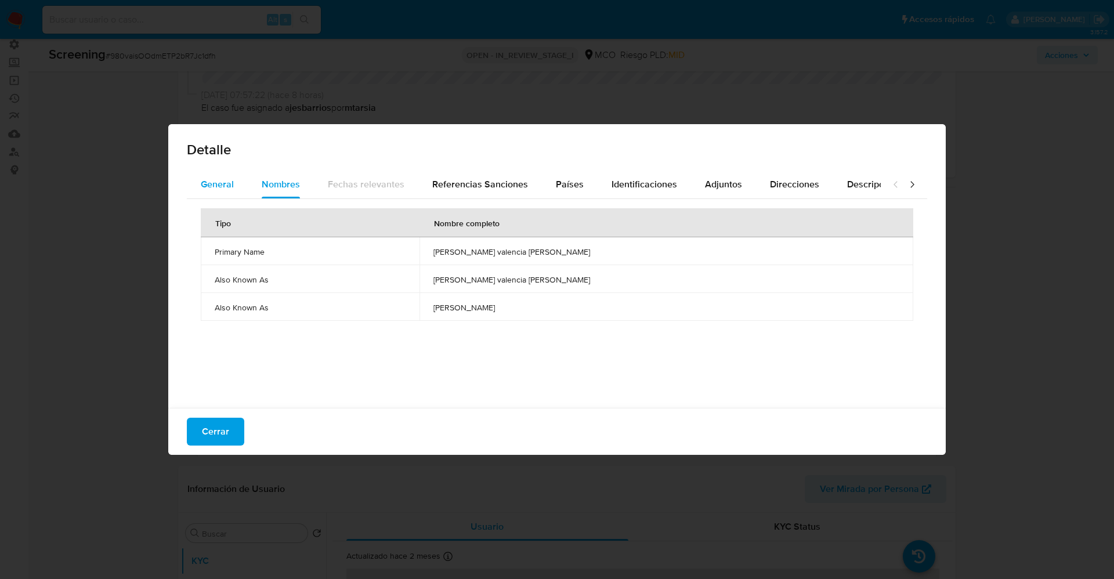
click at [233, 179] on span "General" at bounding box center [217, 184] width 33 height 13
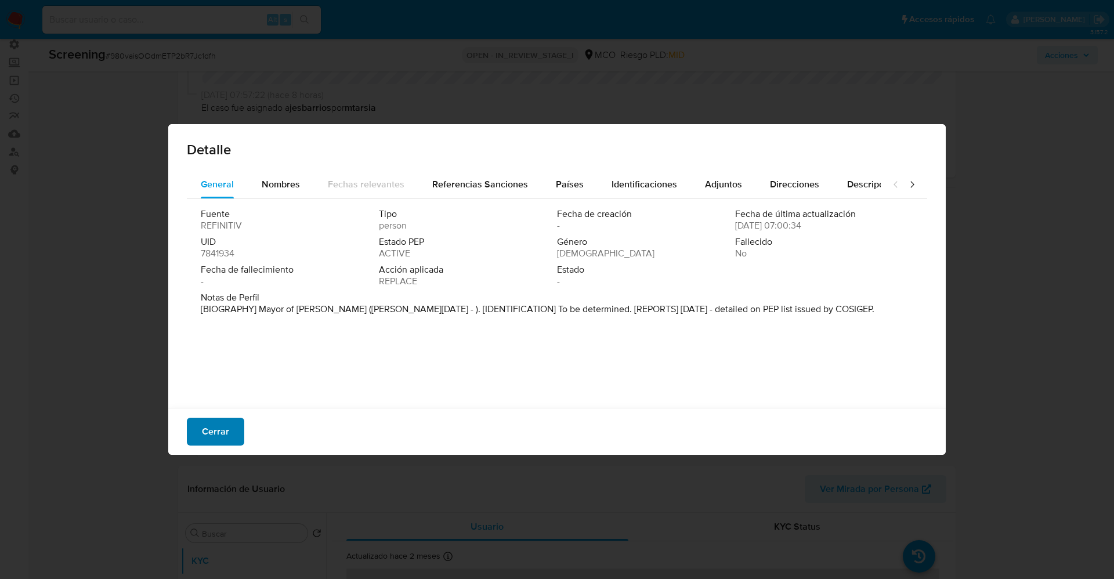
click at [221, 422] on span "Cerrar" at bounding box center [215, 432] width 27 height 26
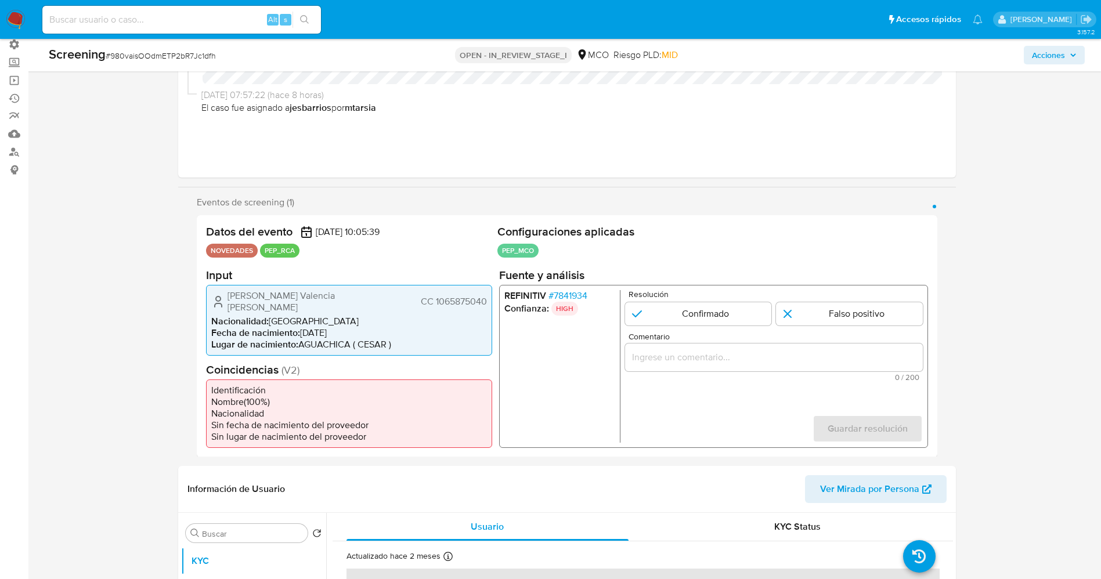
drag, startPoint x: 224, startPoint y: 297, endPoint x: 304, endPoint y: 284, distance: 80.5
click at [364, 291] on div "[PERSON_NAME] Valencia [PERSON_NAME] CC 1065875040" at bounding box center [349, 301] width 276 height 23
click at [371, 315] on li "Nacionalidad : [DEMOGRAPHIC_DATA]" at bounding box center [349, 321] width 276 height 12
drag, startPoint x: 227, startPoint y: 295, endPoint x: 475, endPoint y: 293, distance: 247.8
click at [483, 294] on div "[PERSON_NAME] Valencia [PERSON_NAME] CC 1065875040" at bounding box center [349, 301] width 276 height 23
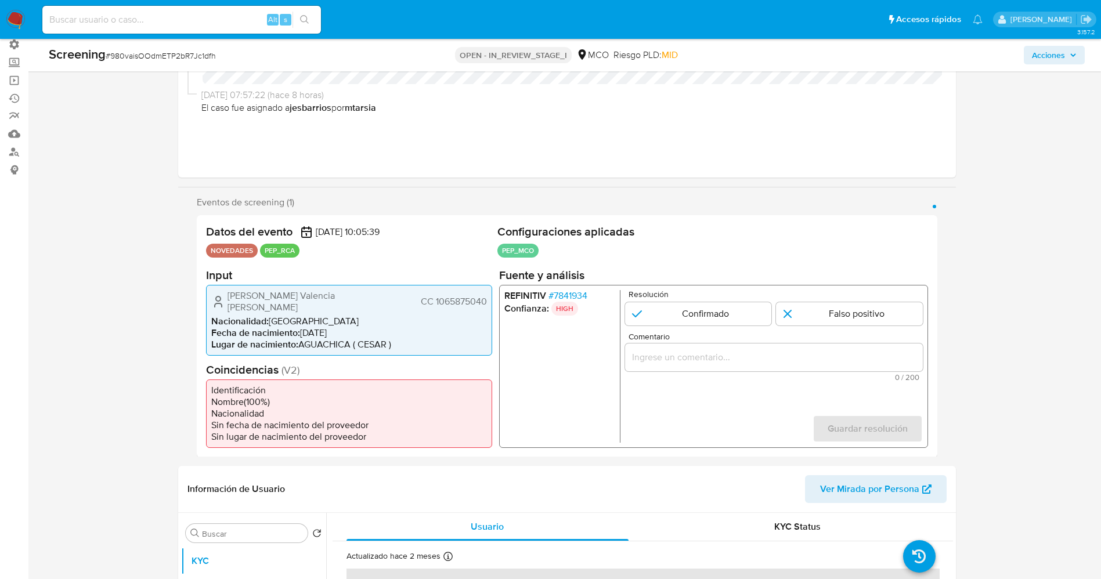
click at [577, 298] on span "# 7841934" at bounding box center [567, 296] width 39 height 12
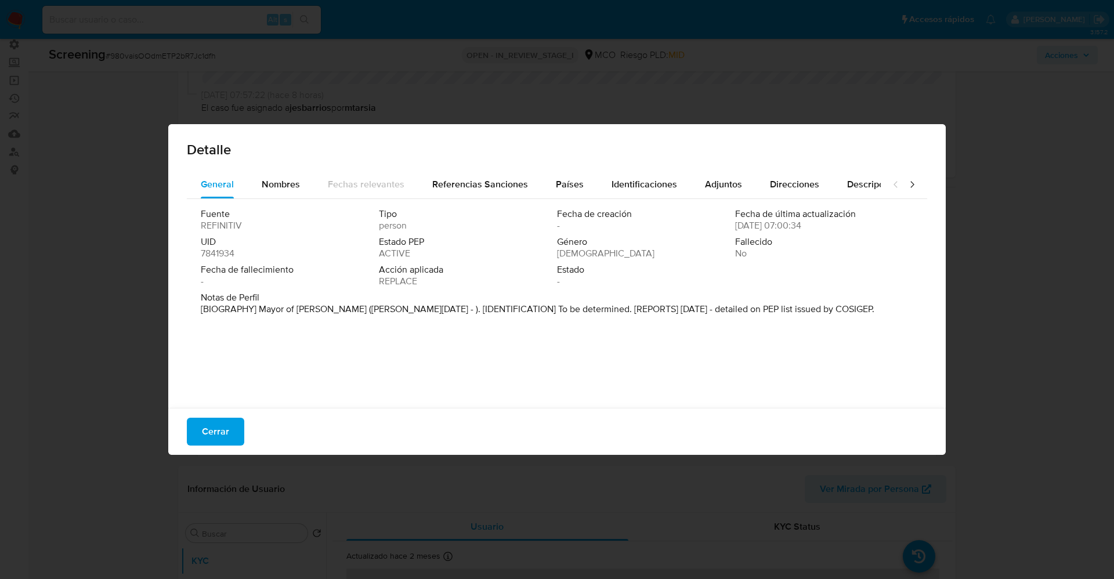
drag, startPoint x: 297, startPoint y: 307, endPoint x: 324, endPoint y: 308, distance: 27.3
click at [324, 308] on p "[BIOGRAPHY] Mayor of Pelaya (Jan 2024 - ). [IDENTIFICATION] To be determined. […" at bounding box center [538, 310] width 674 height 12
click at [198, 439] on button "Cerrar" at bounding box center [215, 432] width 57 height 28
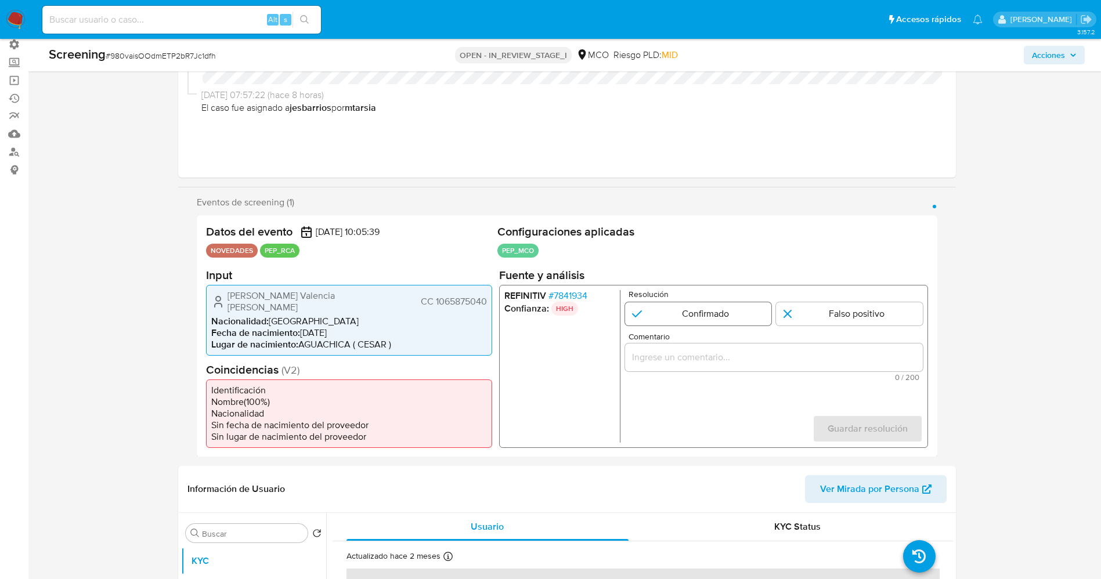
click at [648, 313] on input "1 de 1" at bounding box center [697, 313] width 147 height 23
radio input "true"
click at [647, 357] on input "Comentario" at bounding box center [773, 356] width 298 height 15
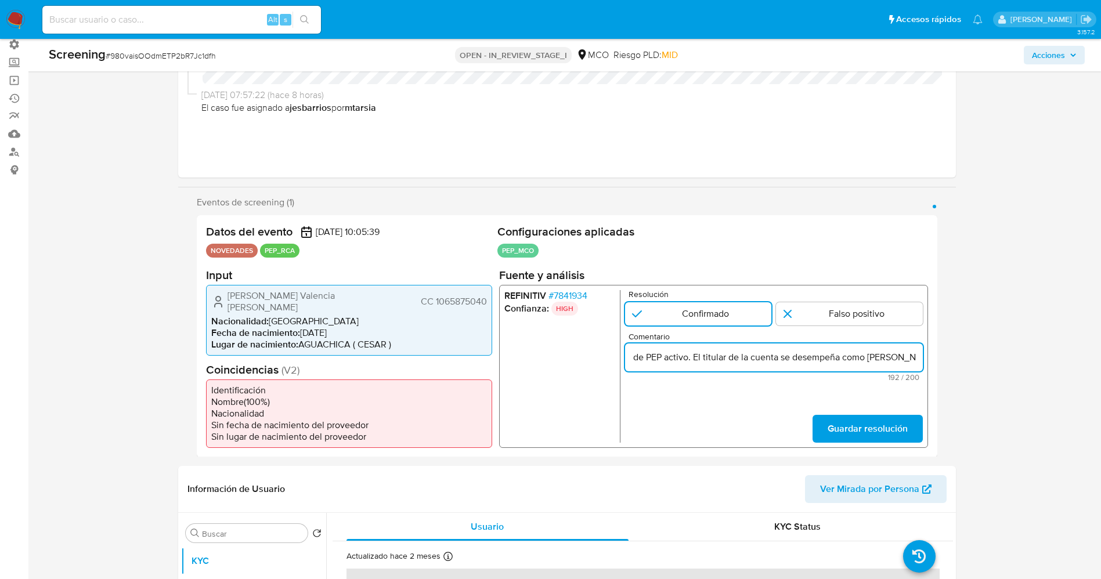
scroll to position [0, 518]
type input "usuario [PERSON_NAME] Valencia [PERSON_NAME],CC 106587504,nacionalidad [DEMOGRA…"
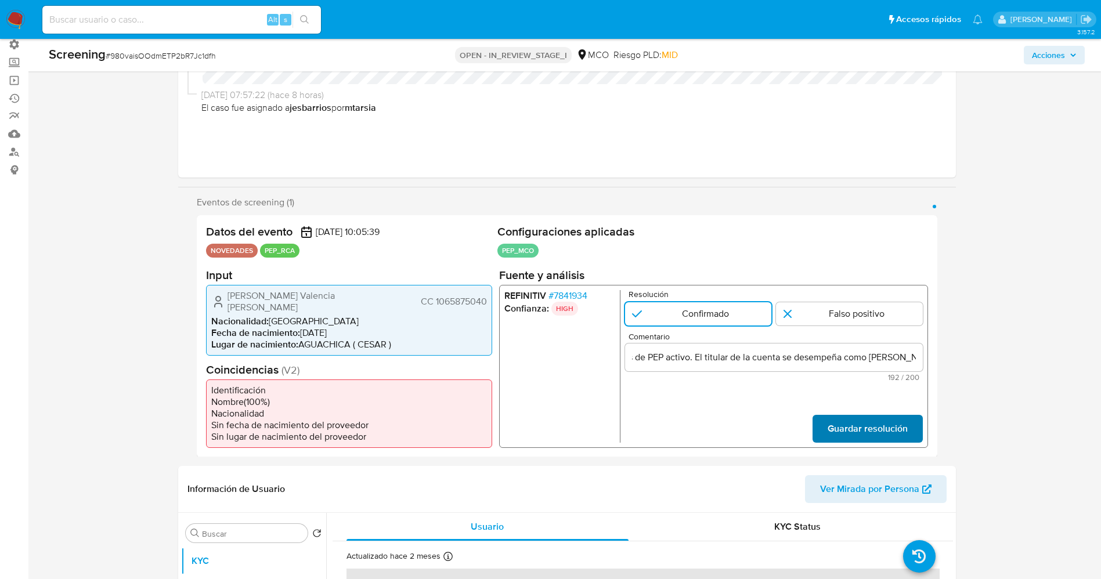
click at [889, 418] on span "Guardar resolución" at bounding box center [867, 429] width 80 height 26
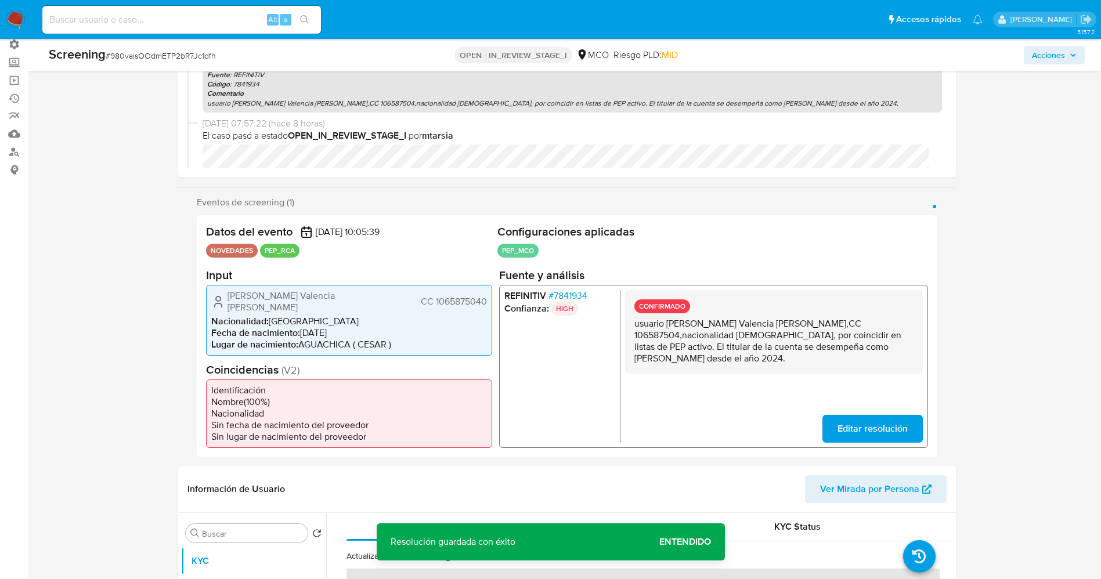
drag, startPoint x: 635, startPoint y: 325, endPoint x: 917, endPoint y: 352, distance: 283.3
click at [917, 352] on div "CONFIRMADO usuario Jose Fabio Valencia Ramirez,CC 106587504,nacionalidad Colomb…" at bounding box center [773, 332] width 298 height 84
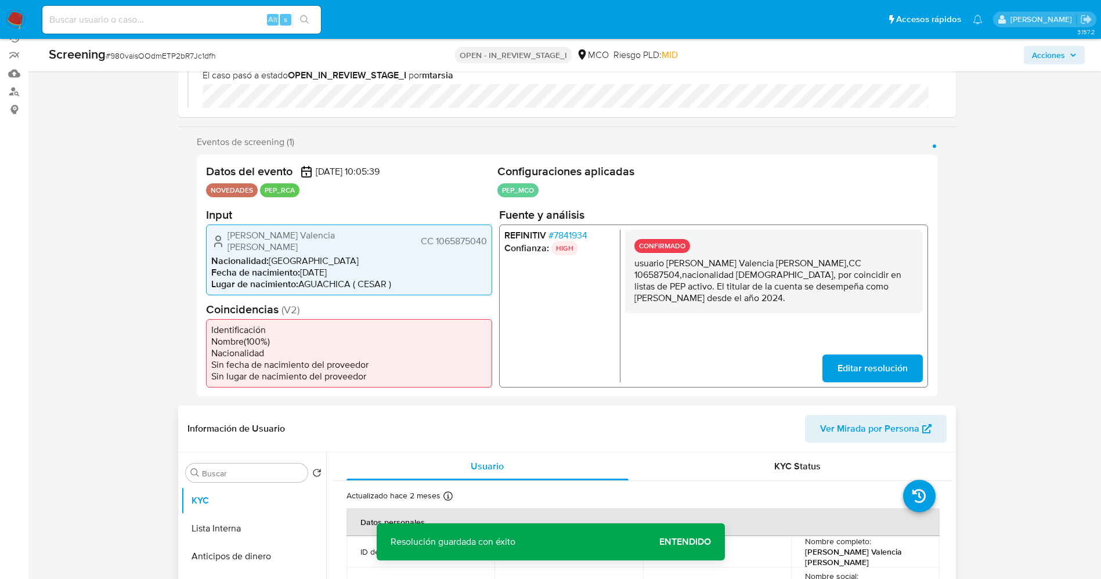
scroll to position [174, 0]
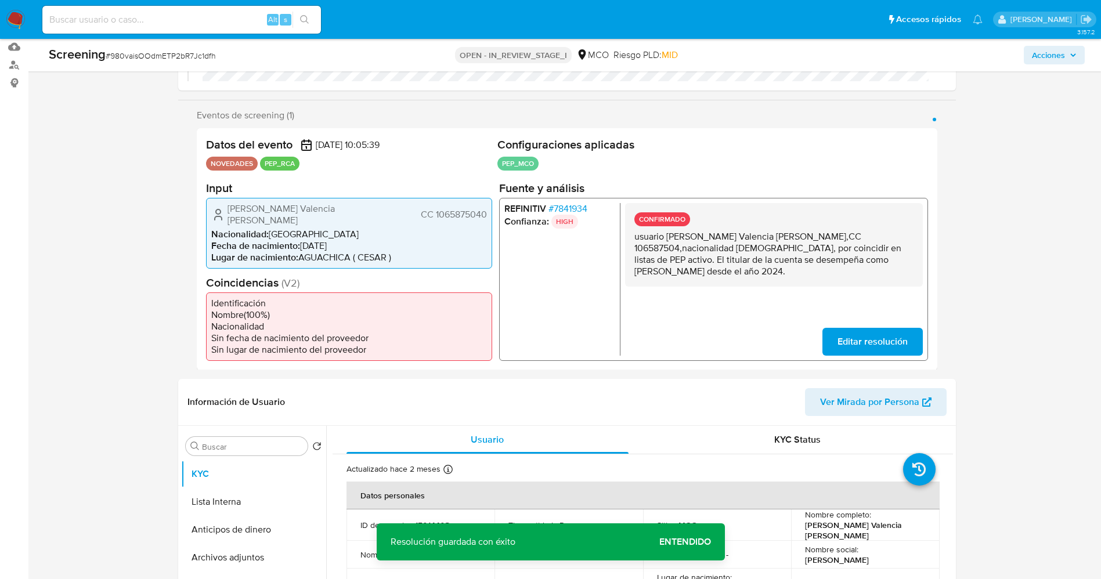
drag, startPoint x: 233, startPoint y: 488, endPoint x: 138, endPoint y: 434, distance: 109.7
click at [232, 488] on button "Lista Interna" at bounding box center [253, 502] width 145 height 28
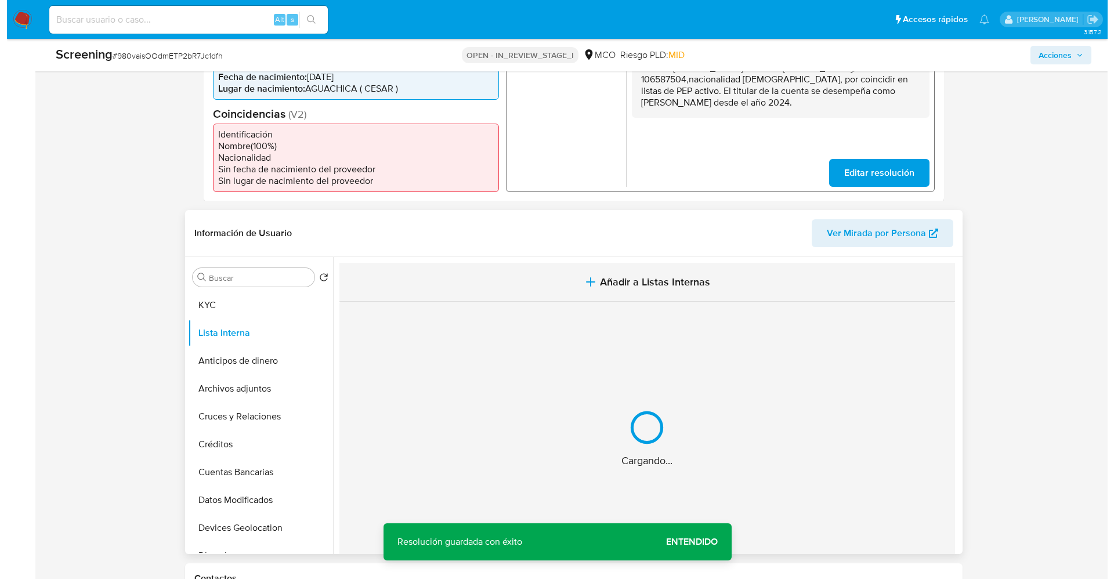
scroll to position [348, 0]
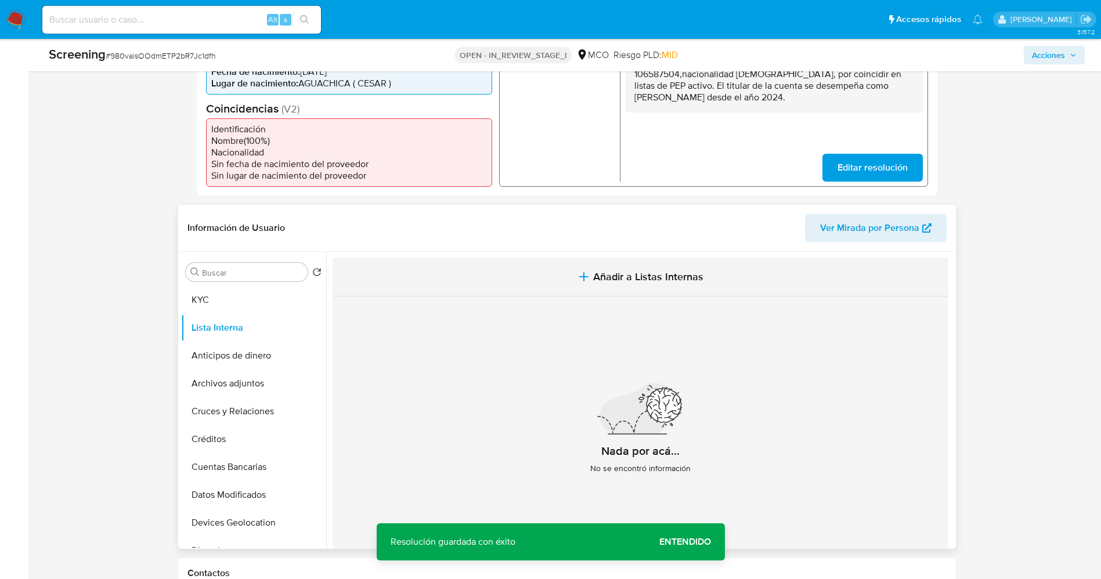
click at [637, 271] on span "Añadir a Listas Internas" at bounding box center [648, 276] width 110 height 13
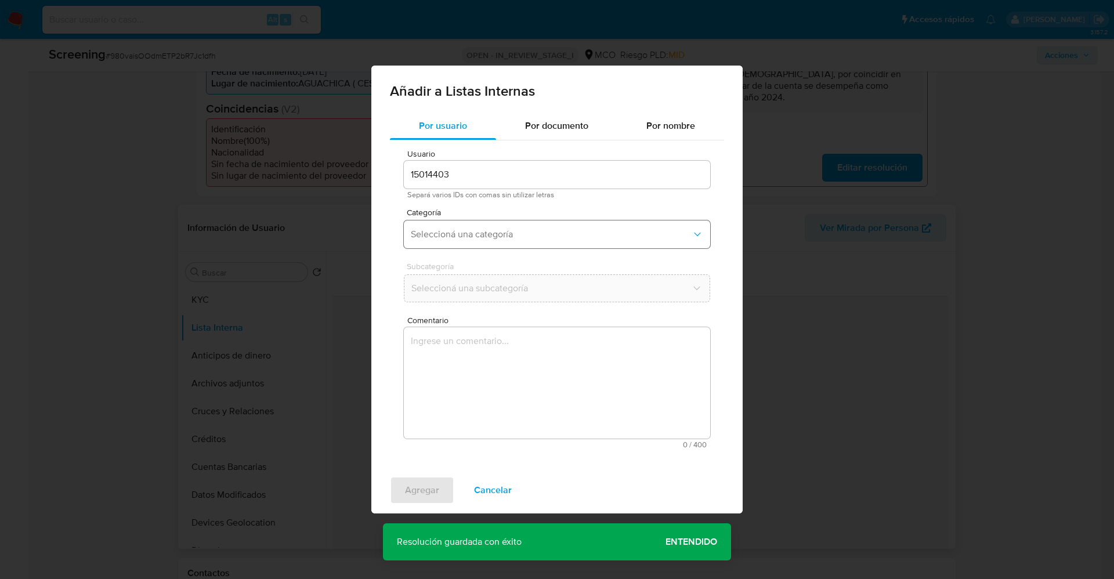
click at [452, 236] on span "Seleccioná una categoría" at bounding box center [551, 235] width 281 height 12
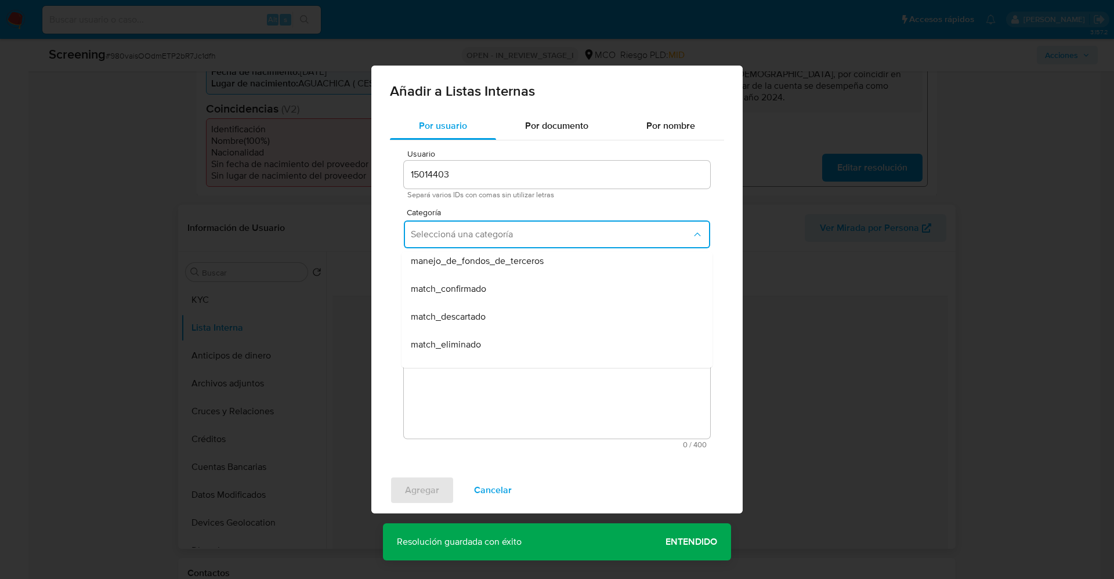
scroll to position [87, 0]
click at [489, 271] on div "match_confirmado" at bounding box center [554, 262] width 286 height 28
click at [490, 280] on button "Seleccioná una subcategoría" at bounding box center [557, 289] width 306 height 28
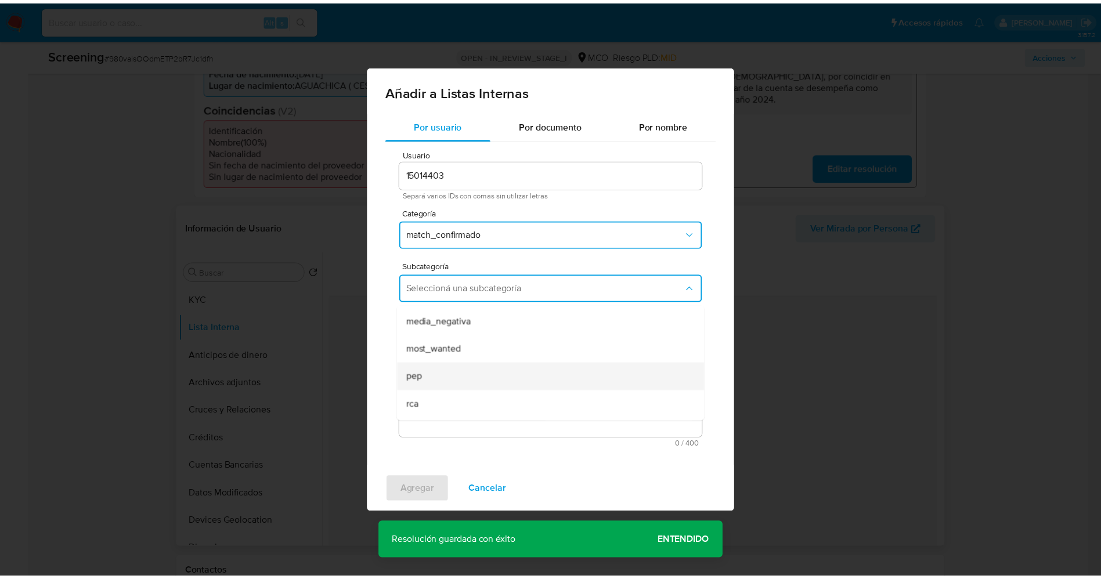
scroll to position [79, 0]
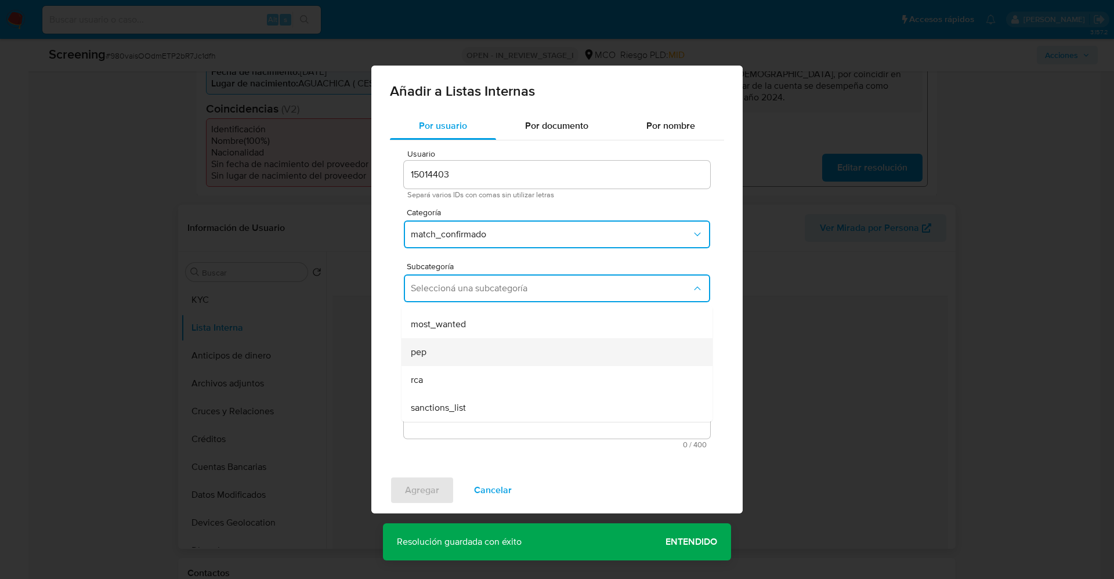
click at [443, 356] on div "pep" at bounding box center [554, 352] width 286 height 28
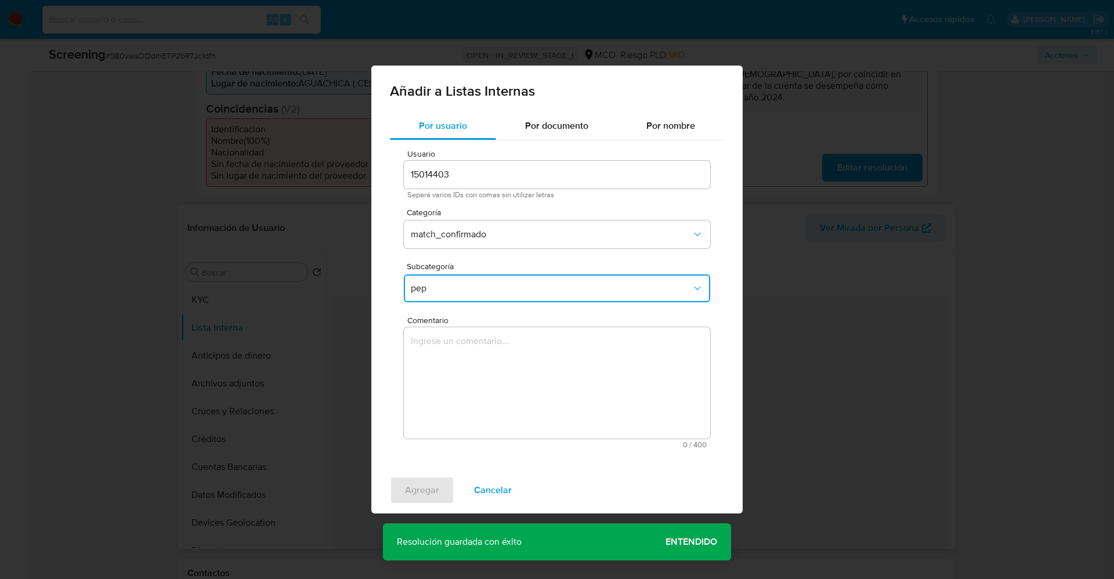
click at [443, 356] on textarea "Comentario" at bounding box center [557, 382] width 306 height 111
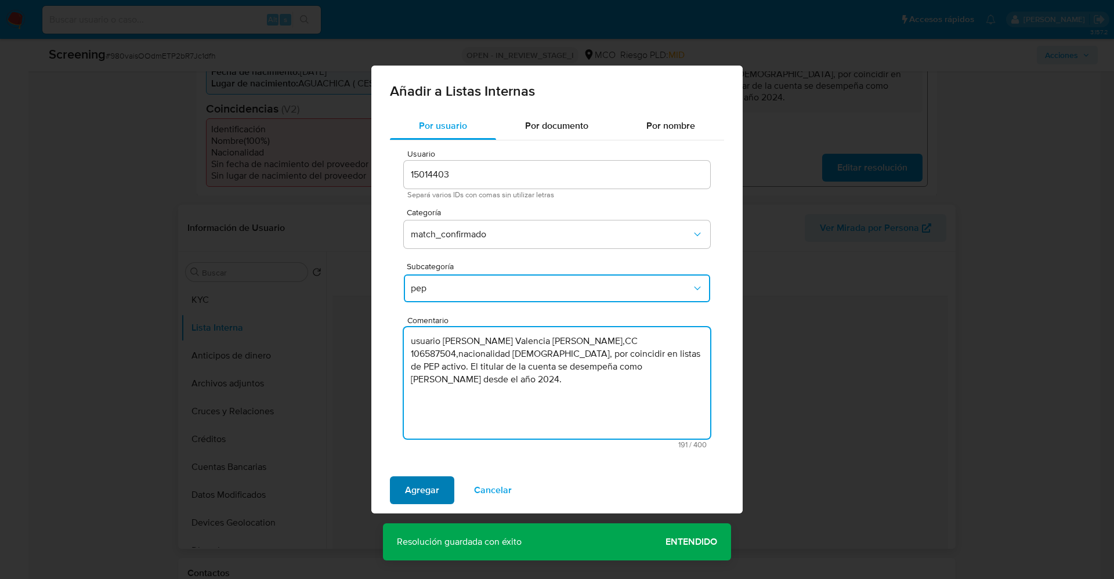
type textarea "usuario Jose Fabio Valencia Ramirez,CC 106587504,nacionalidad Colombiana, por c…"
click at [434, 487] on span "Agregar" at bounding box center [422, 491] width 34 height 26
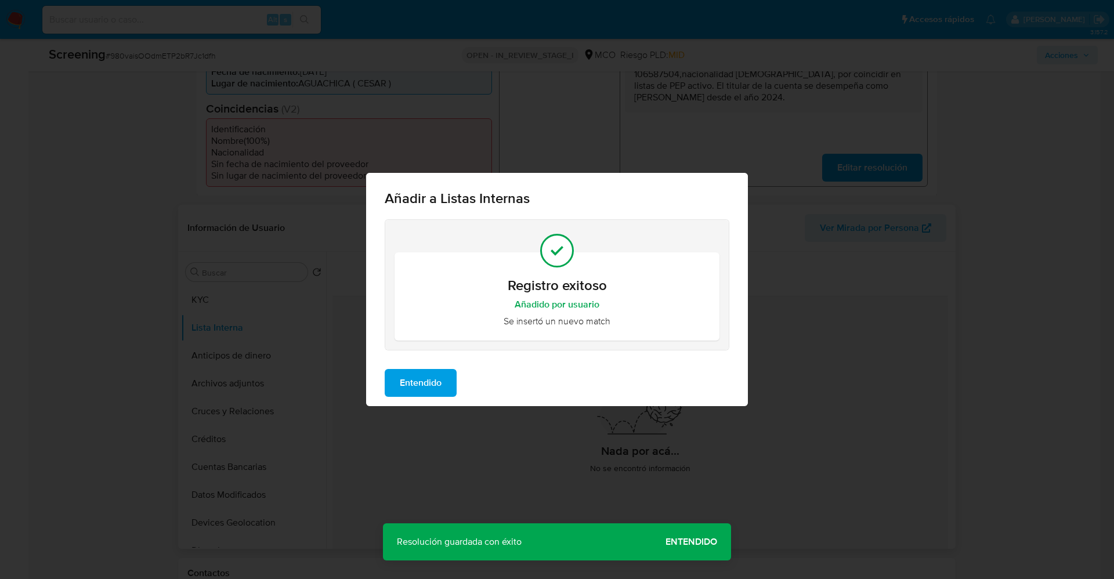
click at [435, 388] on span "Entendido" at bounding box center [421, 383] width 42 height 26
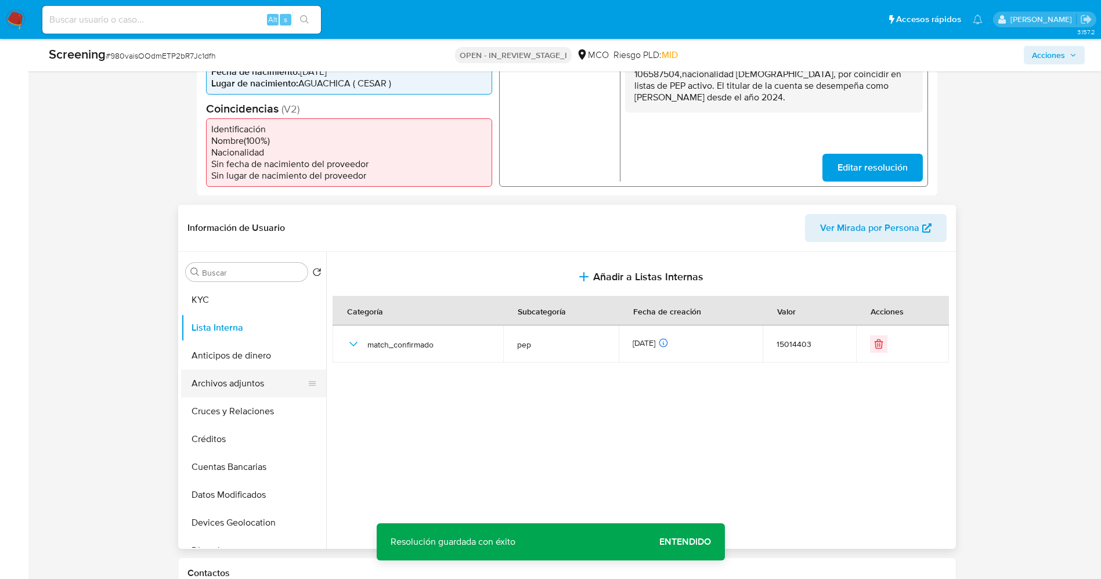
click at [247, 381] on button "Archivos adjuntos" at bounding box center [249, 384] width 136 height 28
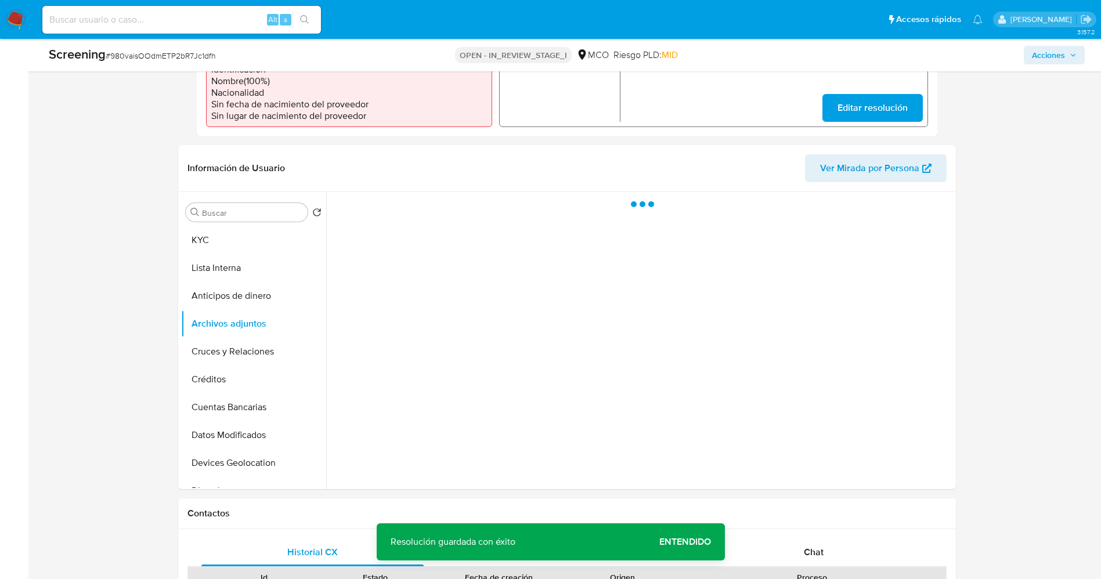
scroll to position [435, 0]
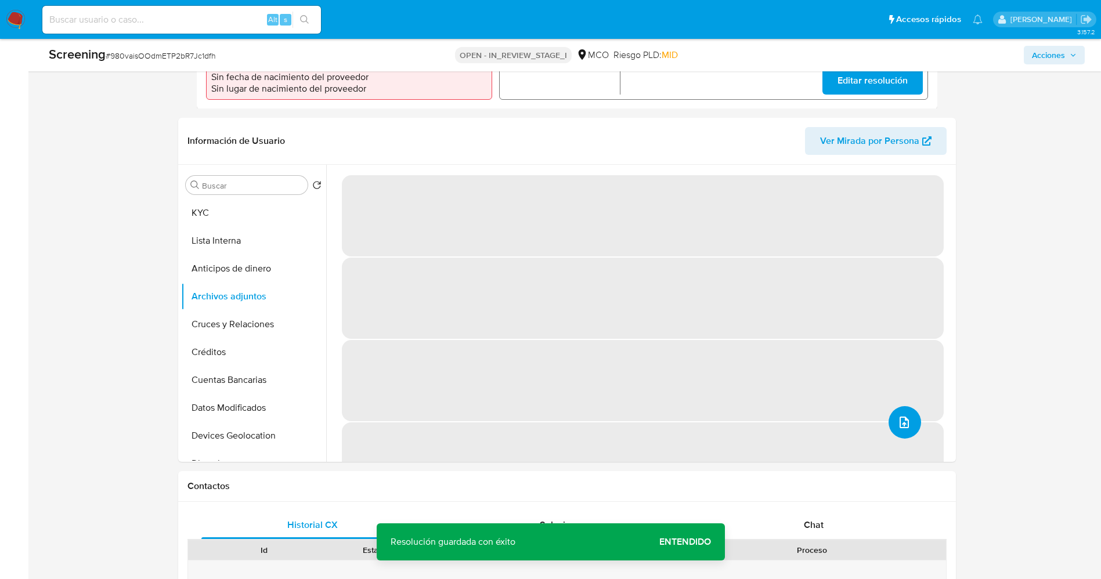
click at [899, 424] on button "upload-file" at bounding box center [905, 422] width 33 height 33
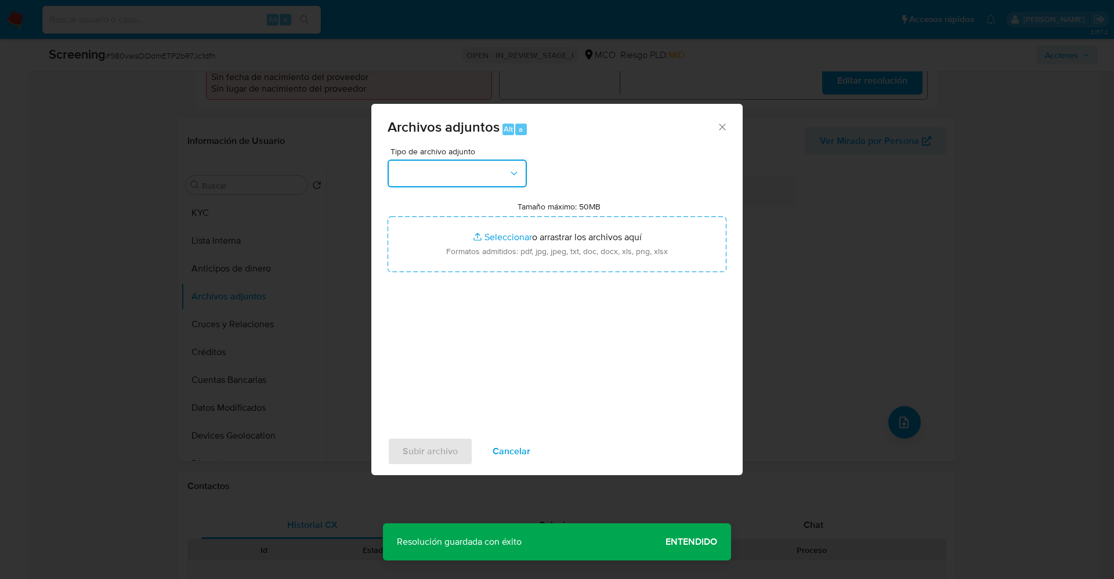
click at [446, 164] on button "button" at bounding box center [457, 174] width 139 height 28
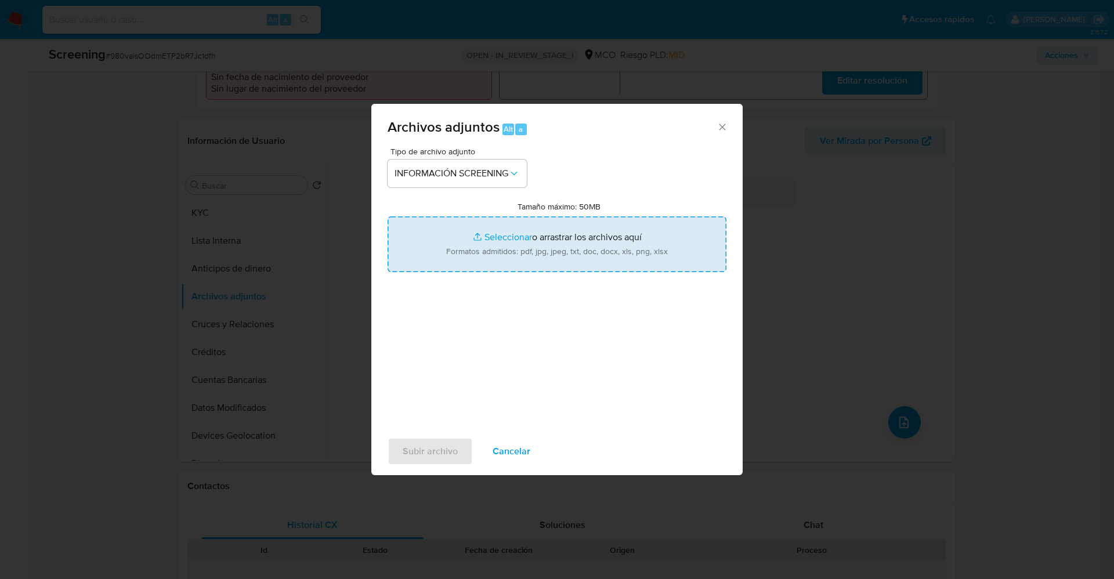
type input "C:\fakepath\_Jose Fabio Valencia Ramirez_ lavado de dinero - Buscar con Google.…"
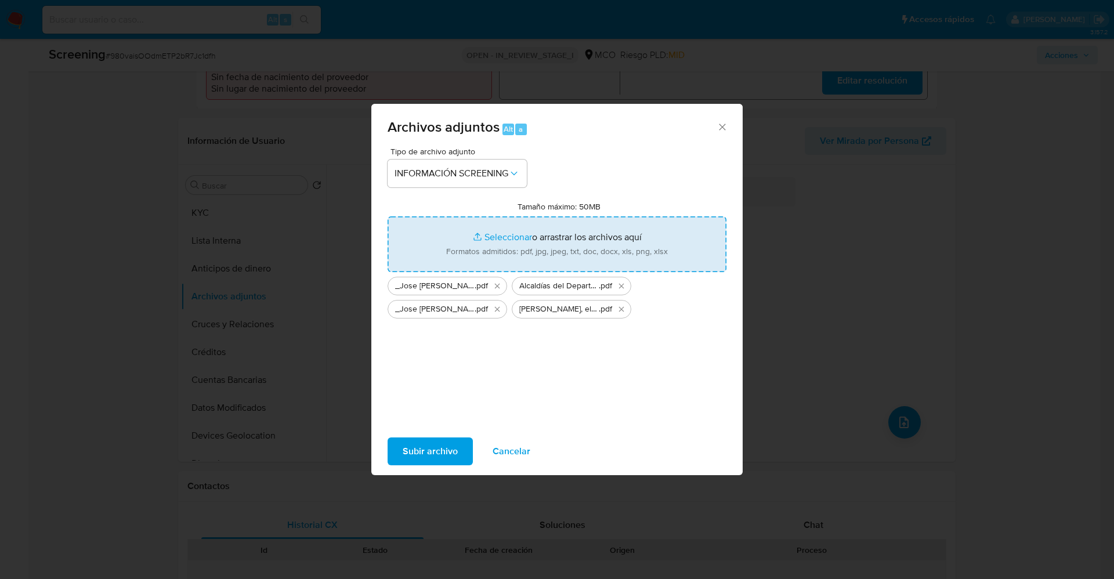
click at [447, 447] on span "Subir archivo" at bounding box center [430, 452] width 55 height 26
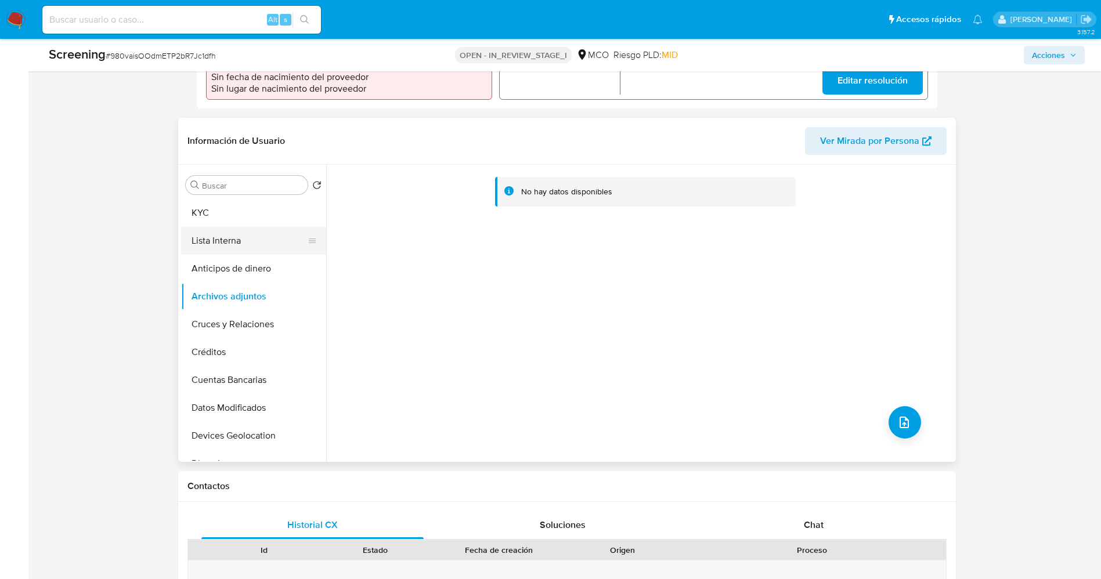
click at [185, 229] on button "Lista Interna" at bounding box center [249, 241] width 136 height 28
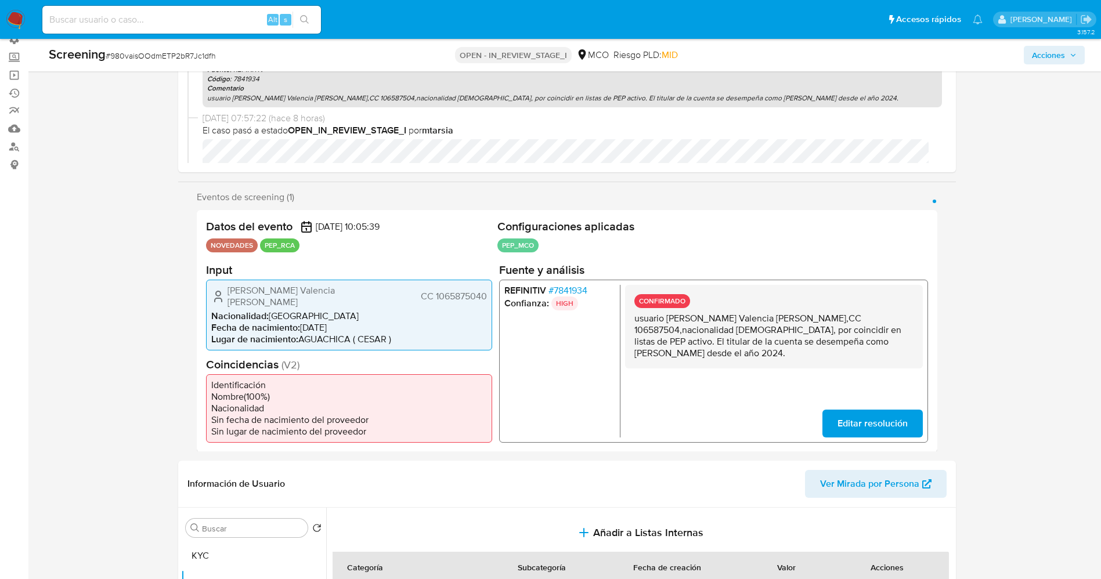
scroll to position [0, 0]
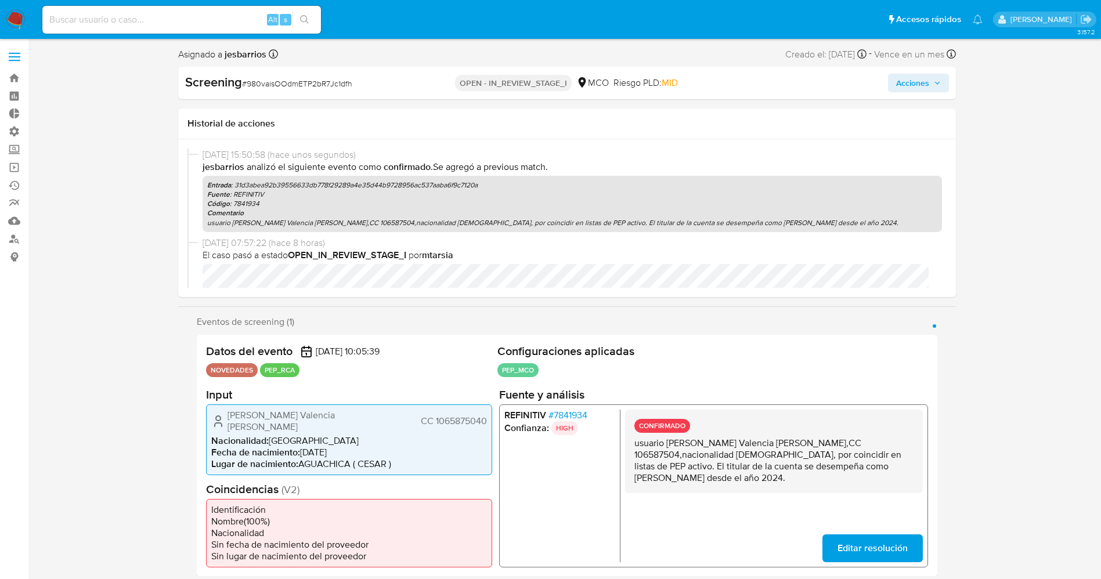
click at [913, 75] on span "Acciones" at bounding box center [912, 83] width 33 height 19
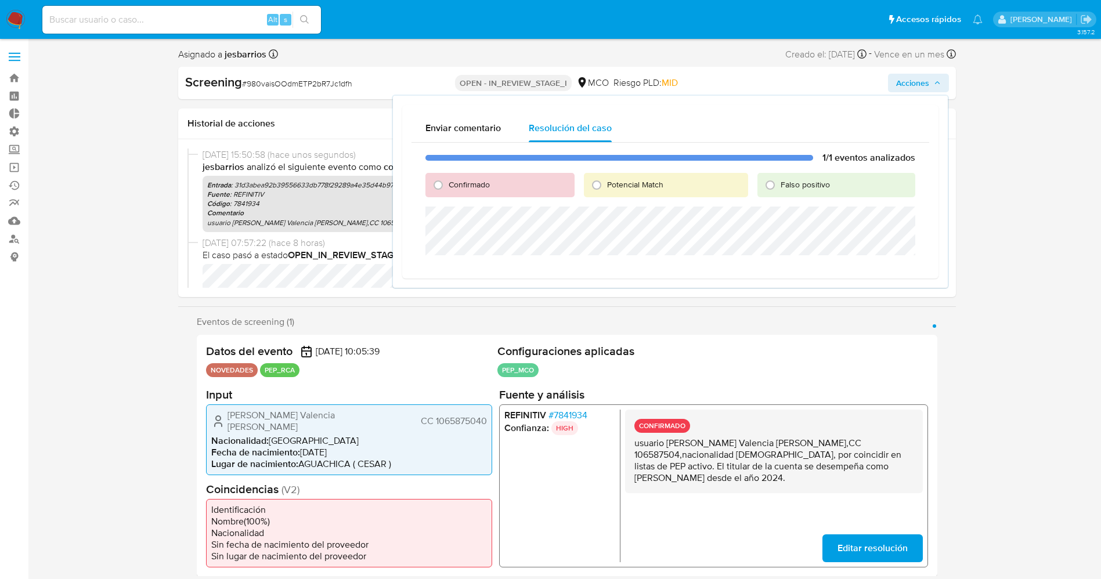
click at [456, 180] on span "Confirmado" at bounding box center [469, 185] width 41 height 12
click at [447, 180] on input "Confirmado" at bounding box center [438, 185] width 19 height 19
radio input "true"
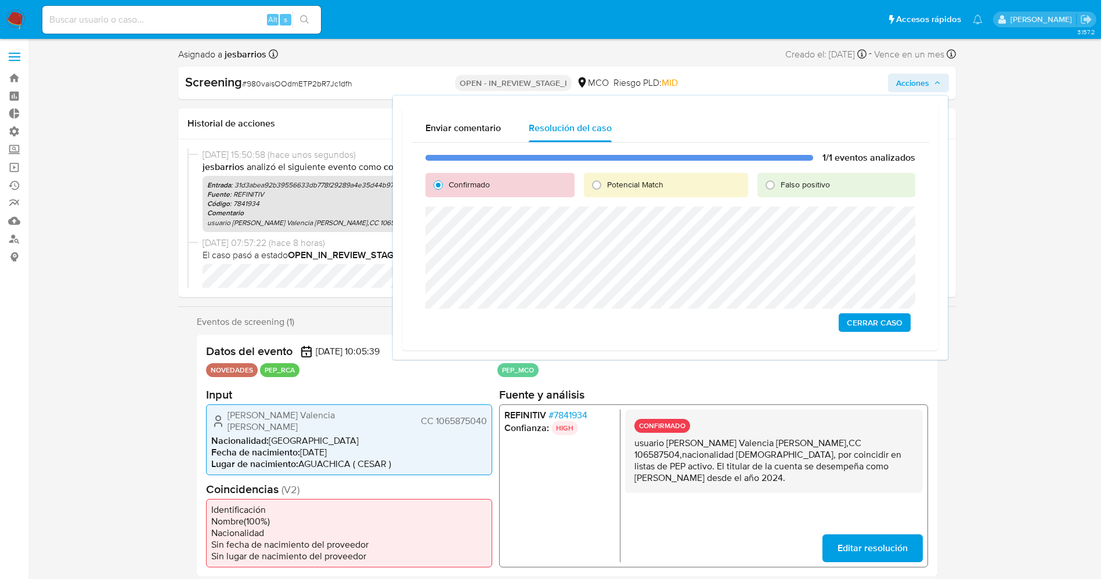
click at [898, 317] on span "Cerrar Caso" at bounding box center [875, 323] width 56 height 16
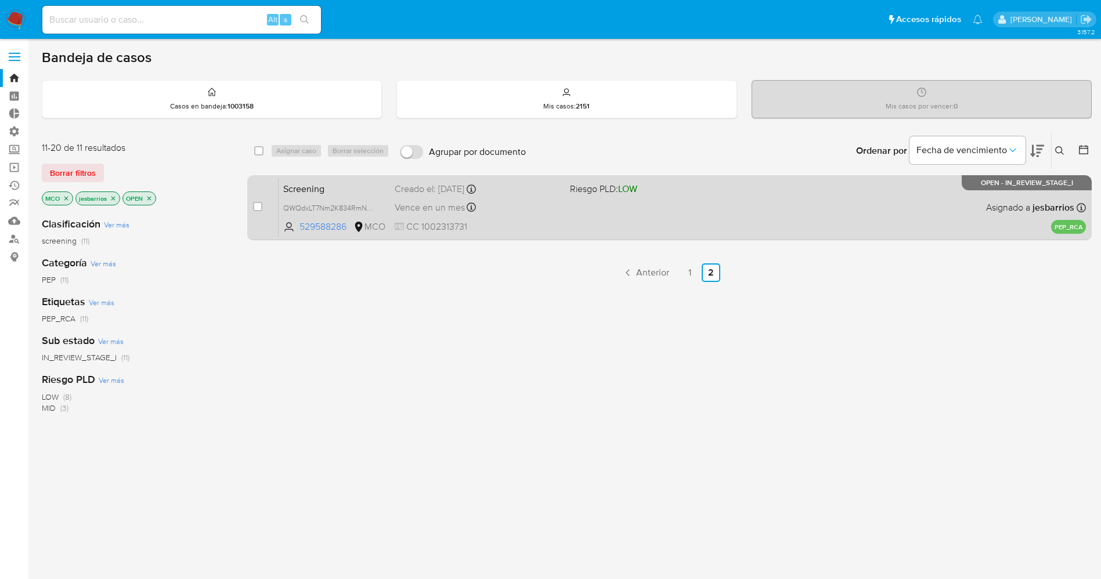
click at [632, 219] on div "Screening QWQdxLT7Nm2K834RmN5VOZFs 529588286 MCO Riesgo PLD: LOW Creado el: [DA…" at bounding box center [682, 207] width 807 height 59
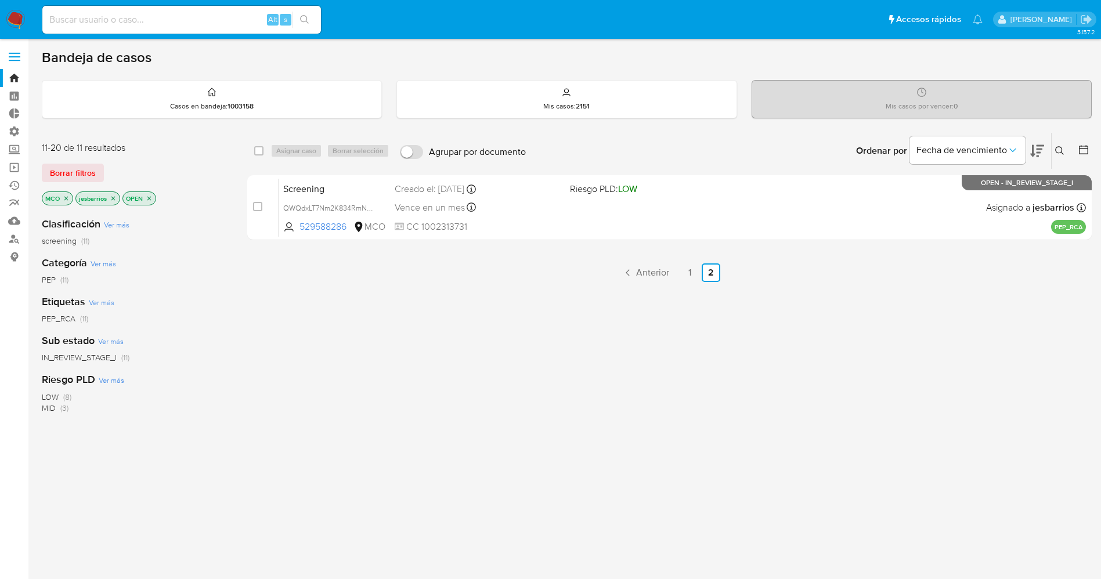
click at [19, 21] on img at bounding box center [16, 20] width 20 height 20
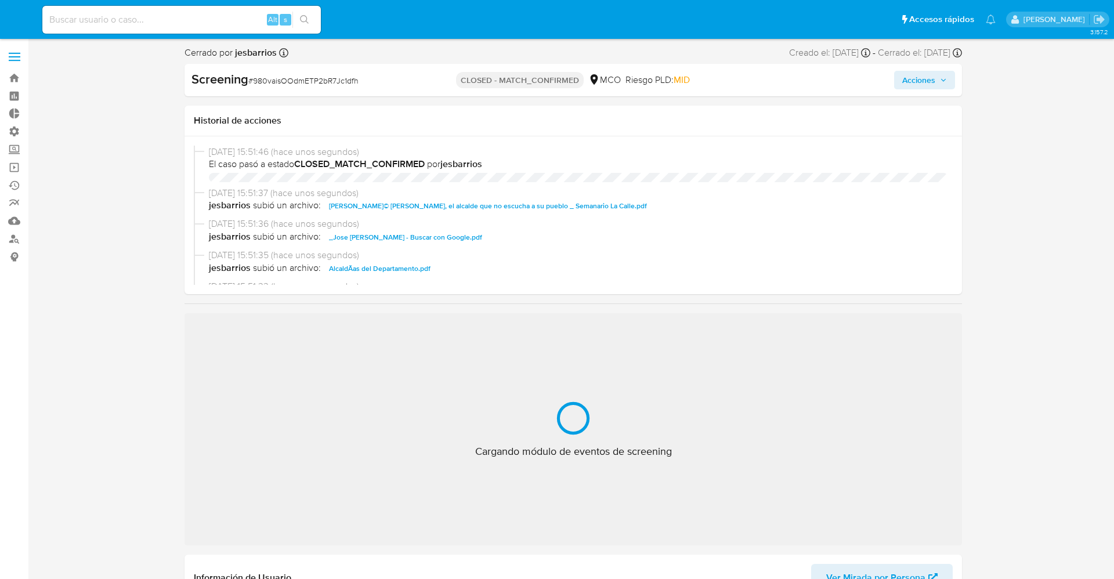
select select "10"
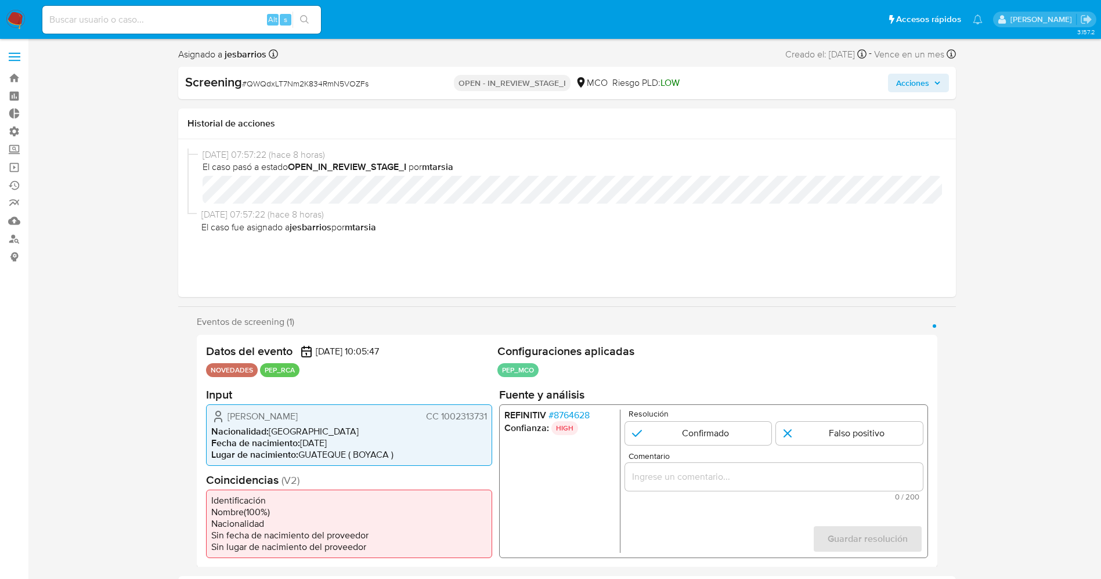
select select "10"
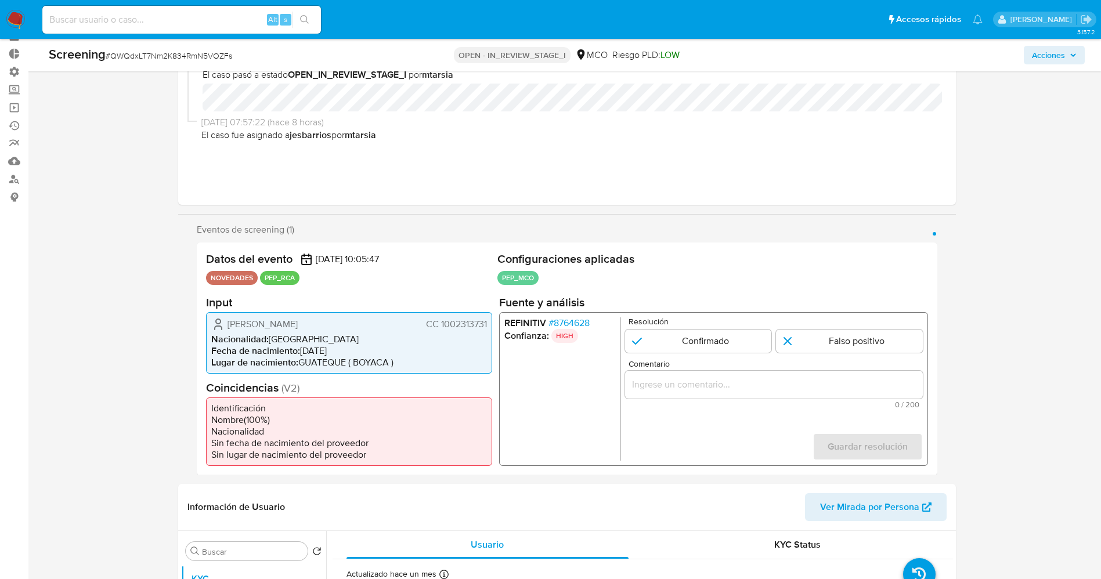
scroll to position [87, 0]
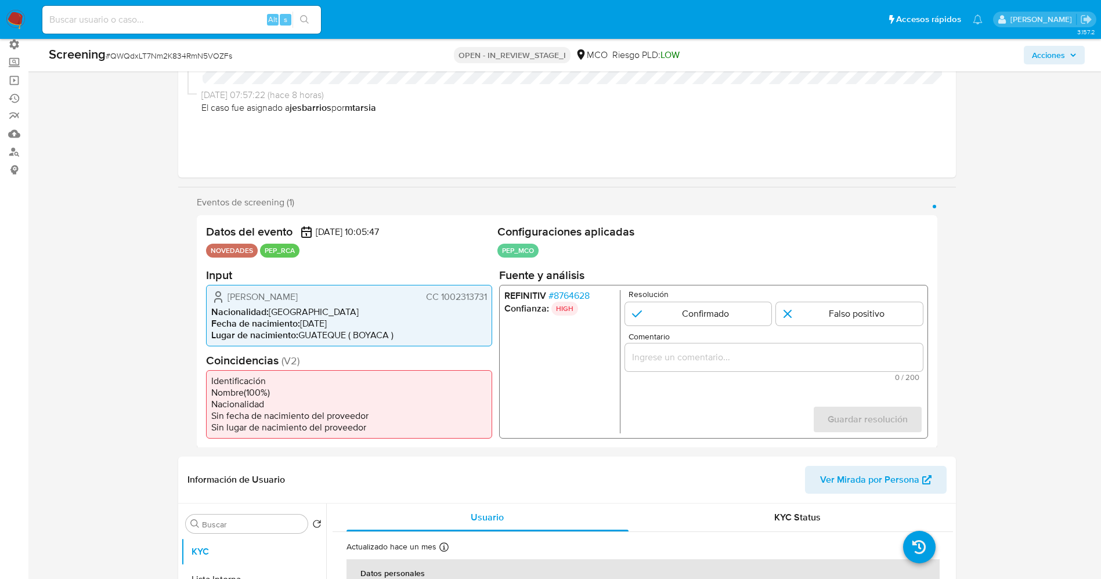
click at [582, 294] on span "# 8764628" at bounding box center [568, 296] width 41 height 12
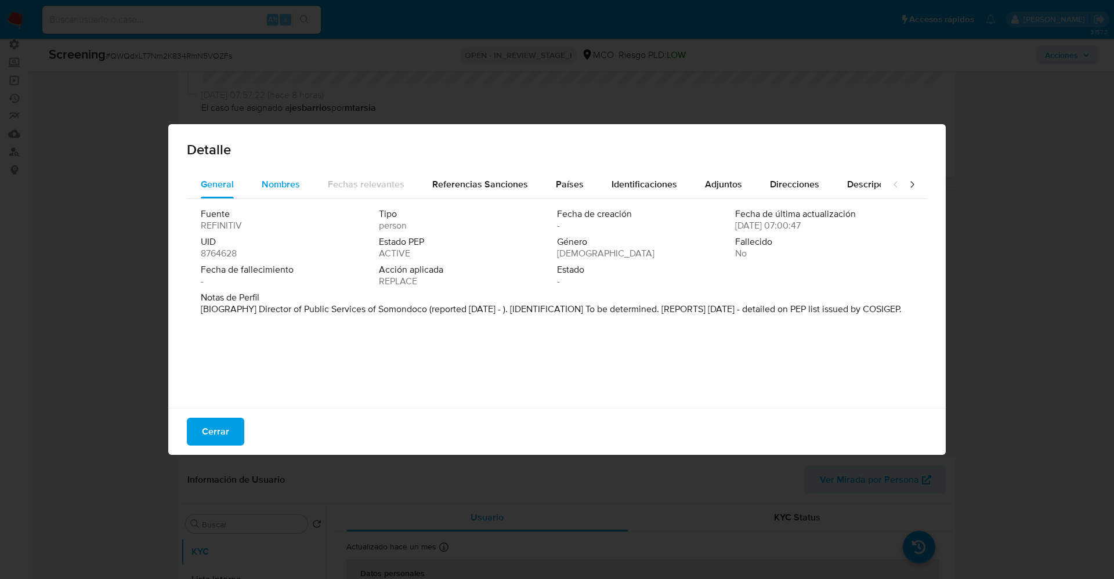
click at [265, 182] on span "Nombres" at bounding box center [281, 184] width 38 height 13
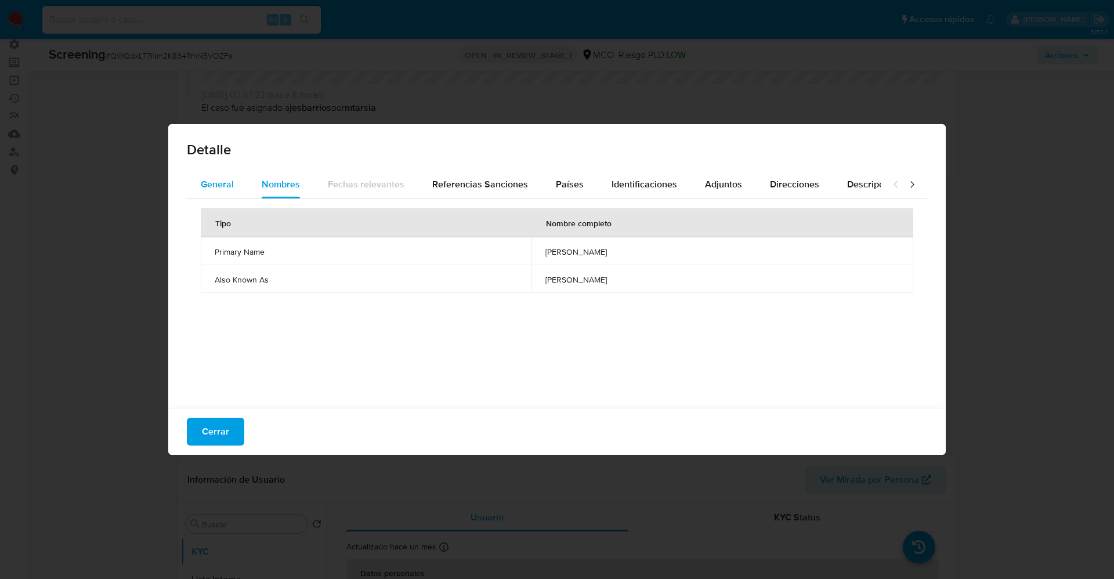
click at [218, 178] on span "General" at bounding box center [217, 184] width 33 height 13
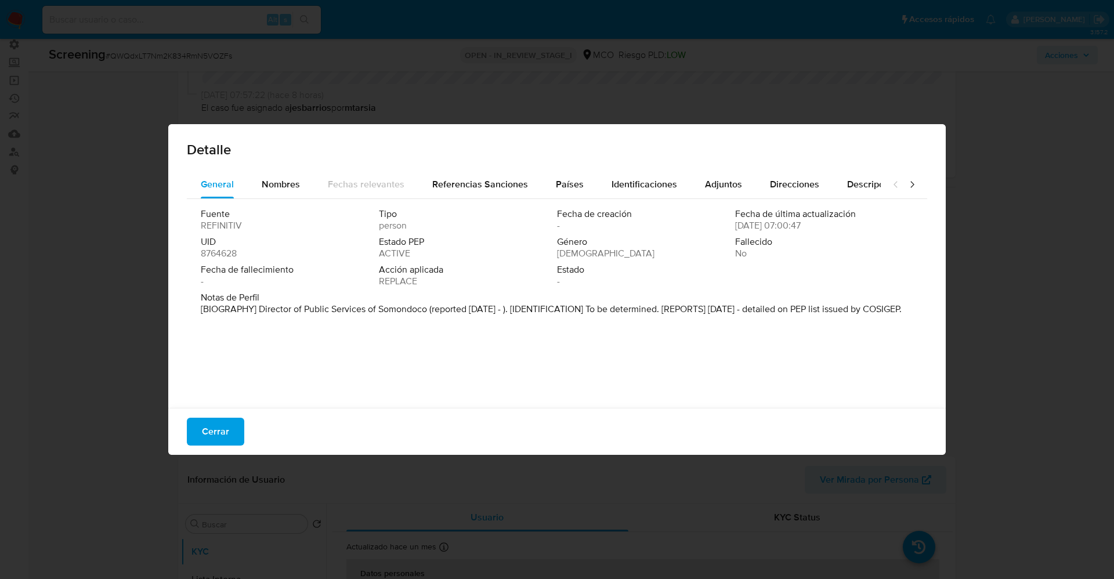
drag, startPoint x: 262, startPoint y: 311, endPoint x: 382, endPoint y: 327, distance: 121.3
click at [387, 320] on div "Notas de Perfil [BIOGRAPHY] Director of Public Services of Somondoco (reported …" at bounding box center [557, 306] width 713 height 28
drag, startPoint x: 362, startPoint y: 299, endPoint x: 273, endPoint y: 309, distance: 89.3
click at [288, 309] on p "[BIOGRAPHY] Director of Public Services of Somondoco (reported Feb 2024 - ). [I…" at bounding box center [551, 310] width 701 height 12
drag, startPoint x: 260, startPoint y: 306, endPoint x: 348, endPoint y: 308, distance: 87.7
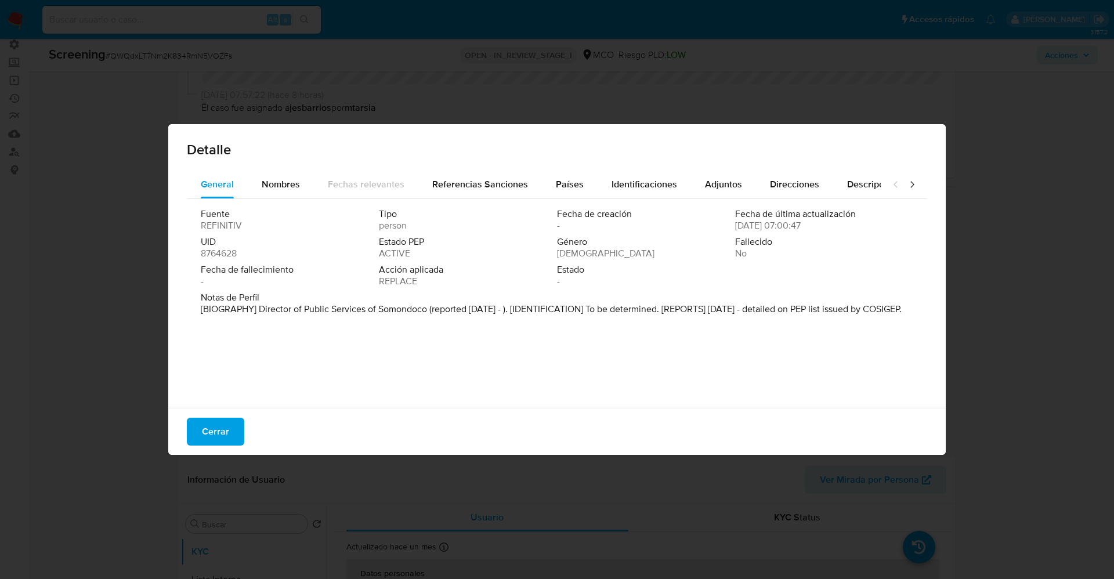
click at [358, 315] on p "[BIOGRAPHY] Director of Public Services of Somondoco (reported Feb 2024 - ). [I…" at bounding box center [551, 310] width 701 height 12
click at [287, 184] on span "Nombres" at bounding box center [281, 184] width 38 height 13
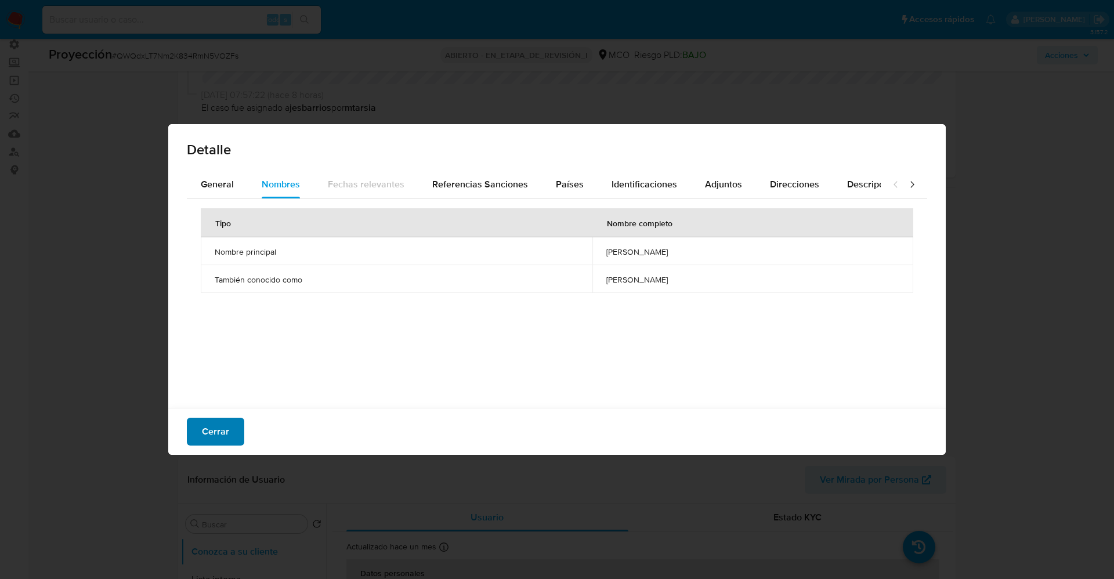
click at [201, 418] on button "Cerrar" at bounding box center [215, 432] width 57 height 28
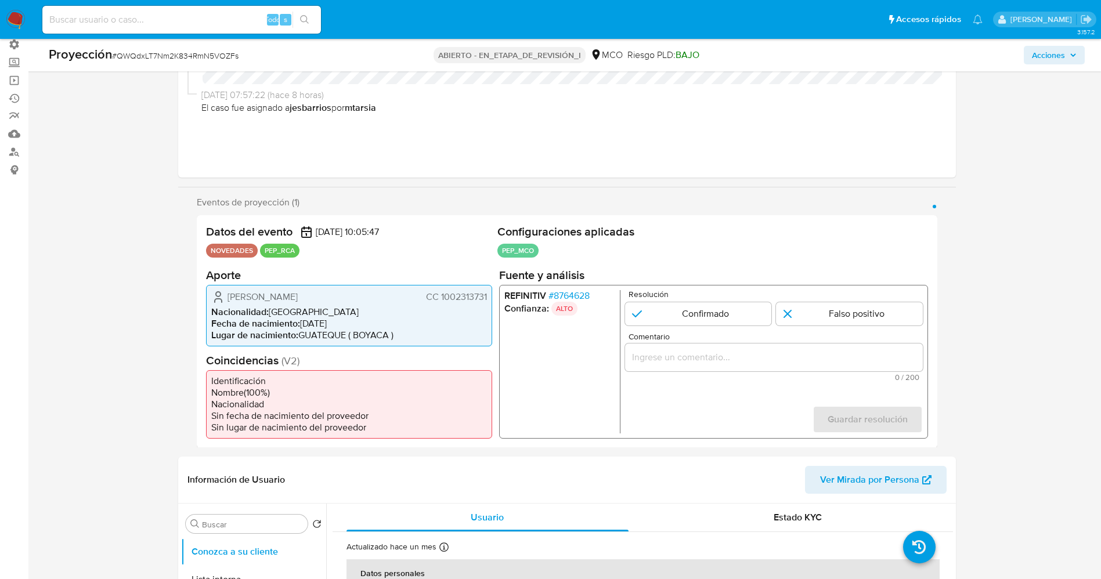
drag, startPoint x: 226, startPoint y: 299, endPoint x: 337, endPoint y: 298, distance: 110.9
click at [370, 297] on div "Angy Carolina Heredia Ramírez CC 1002313731" at bounding box center [349, 297] width 276 height 14
click at [281, 348] on div "Datos del evento 31/08/2025 10:05:47 NOVEDADES PEP_RCA Configuraciones aplicada…" at bounding box center [567, 331] width 741 height 233
drag, startPoint x: 223, startPoint y: 304, endPoint x: 489, endPoint y: 299, distance: 266.4
click at [489, 299] on div "Angy Carolina Heredia Ramírez CC 1002313731 Nacionalidad : Colombia Fecha de na…" at bounding box center [349, 315] width 286 height 62
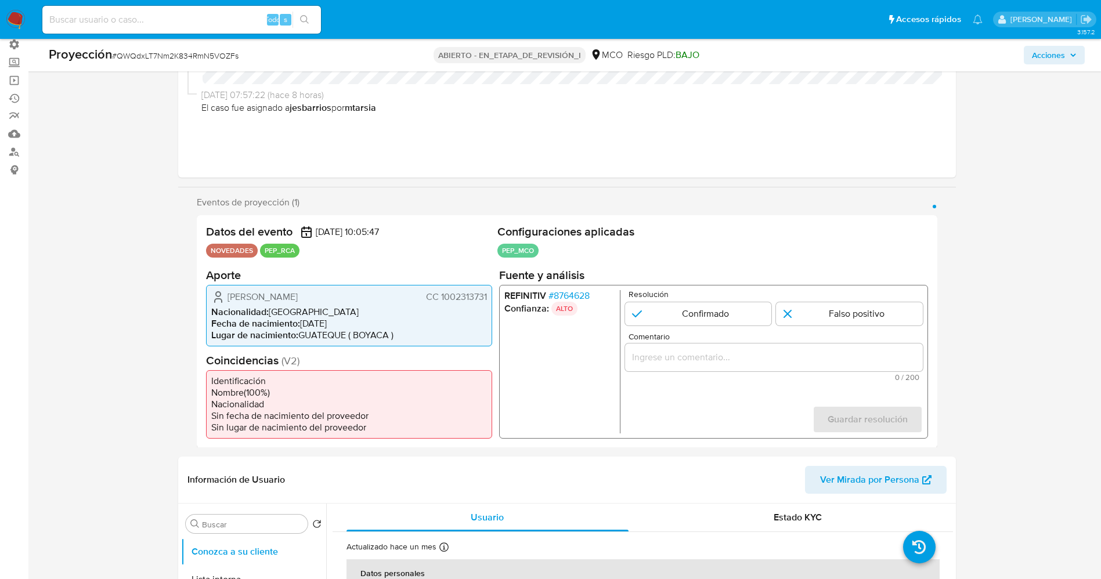
click at [566, 294] on font "8764628" at bounding box center [571, 294] width 36 height 13
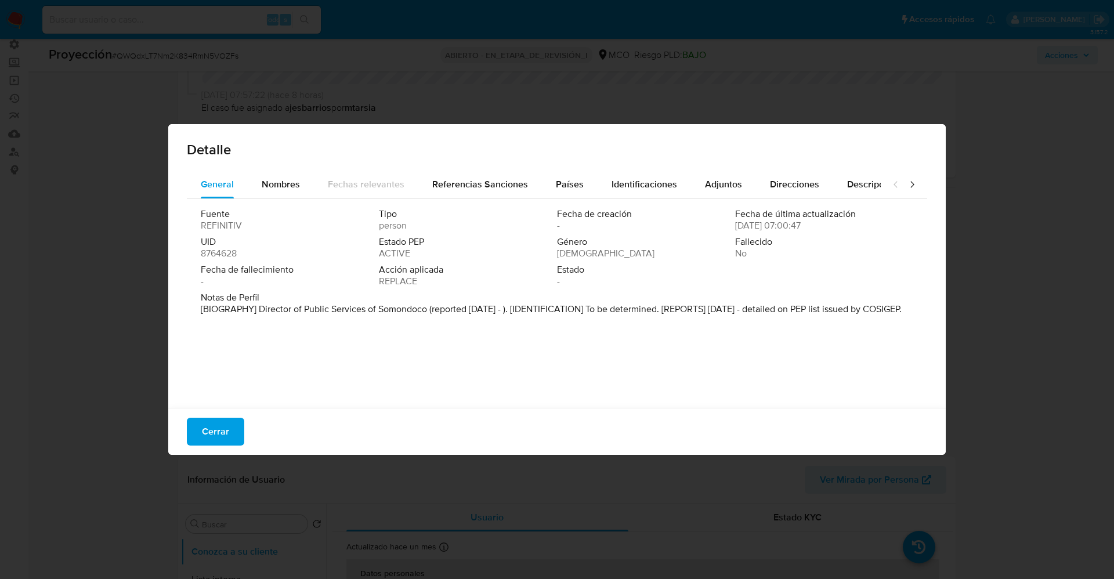
drag, startPoint x: 253, startPoint y: 308, endPoint x: 340, endPoint y: 317, distance: 87.5
click at [358, 315] on p "[BIOGRAPHY] Director of Public Services of Somondoco (reported Feb 2024 - ). [I…" at bounding box center [551, 310] width 701 height 12
click at [280, 275] on font "Fecha de fallecimiento" at bounding box center [247, 269] width 93 height 13
drag, startPoint x: 251, startPoint y: 311, endPoint x: 439, endPoint y: 310, distance: 188.0
click at [439, 310] on font "[BIOGRAFÍA] Director de Servicios Públicos de Somondoco (feb. 2024 - ). [IDENTI…" at bounding box center [549, 308] width 697 height 13
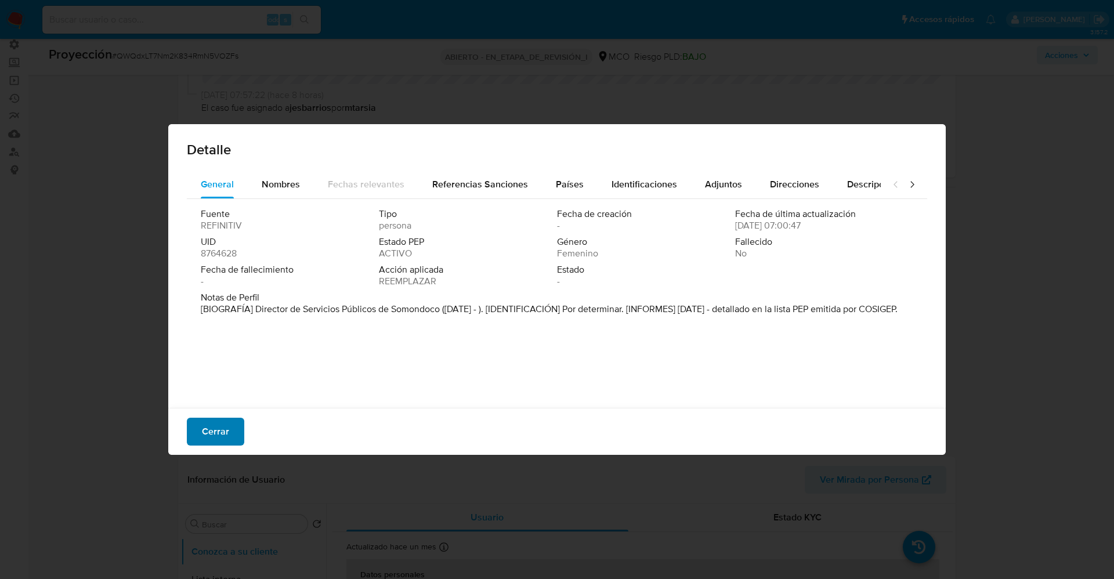
drag, startPoint x: 222, startPoint y: 413, endPoint x: 224, endPoint y: 423, distance: 9.4
click at [222, 415] on div "Cerrar" at bounding box center [557, 431] width 778 height 47
click at [224, 423] on font "Cerrar" at bounding box center [215, 432] width 27 height 28
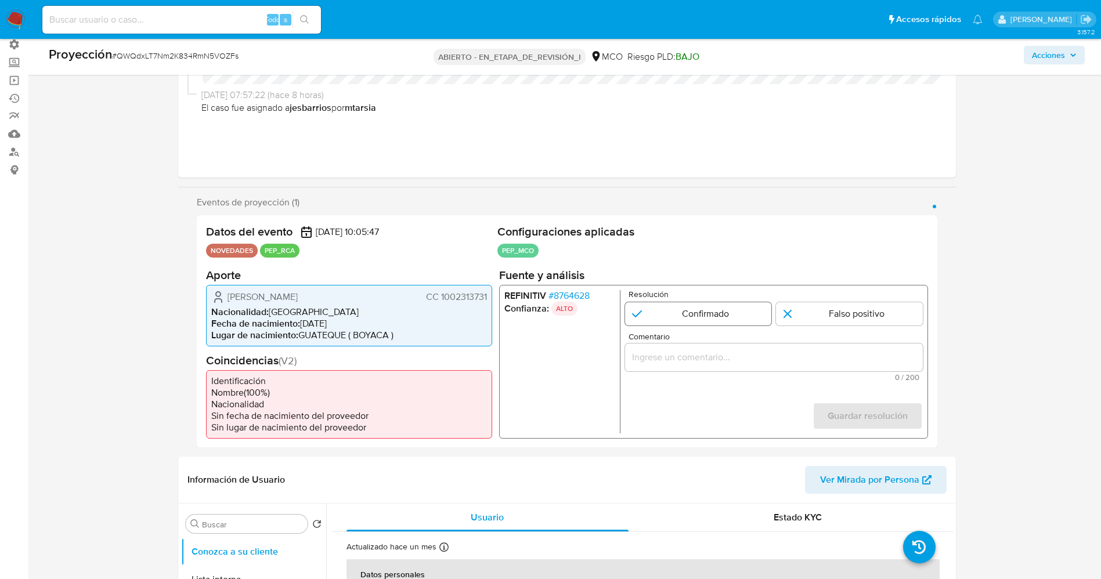
click at [695, 306] on input "1 de 1" at bounding box center [697, 313] width 147 height 23
radio input "true"
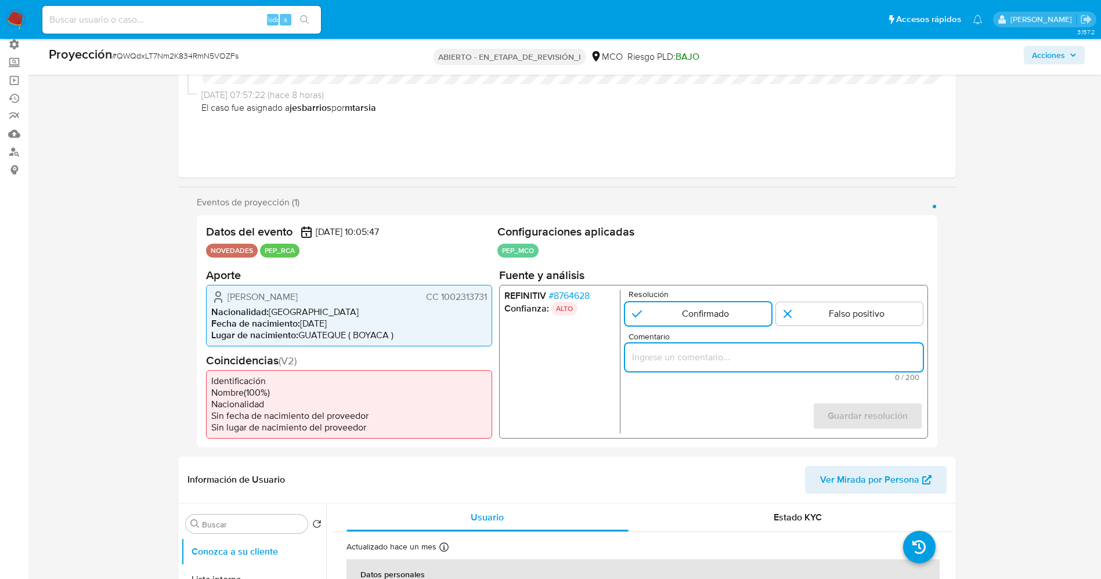
click at [689, 355] on input "Comentario" at bounding box center [773, 356] width 298 height 15
drag, startPoint x: 649, startPoint y: 359, endPoint x: 669, endPoint y: 362, distance: 19.9
click at [669, 362] on input "usuario Angy Carolina Heredia Ramírez CC 1002313731,nacionalidad Colombiana, po…" at bounding box center [773, 356] width 298 height 15
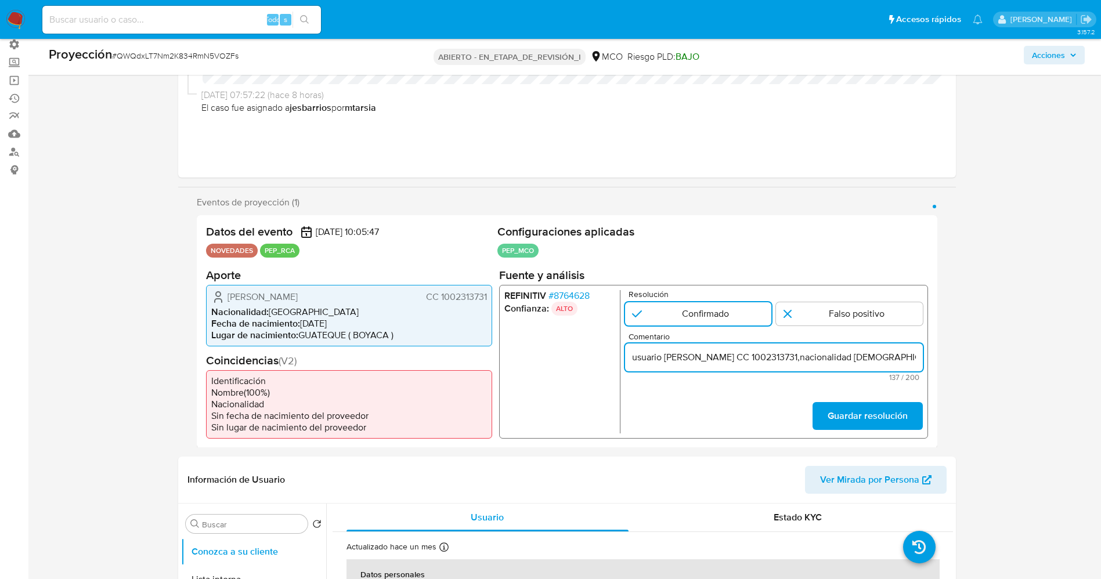
click at [637, 358] on input "usuario Angy Carolina Heredia Ramírez CC 1002313731,nacionalidad Colombiana, se…" at bounding box center [773, 356] width 298 height 15
paste input "co desde el año 2024.."
type input "Usuario Angy Carolina Heredia Ramírez CC 1002313731,nacionalidad Colombiana, se…"
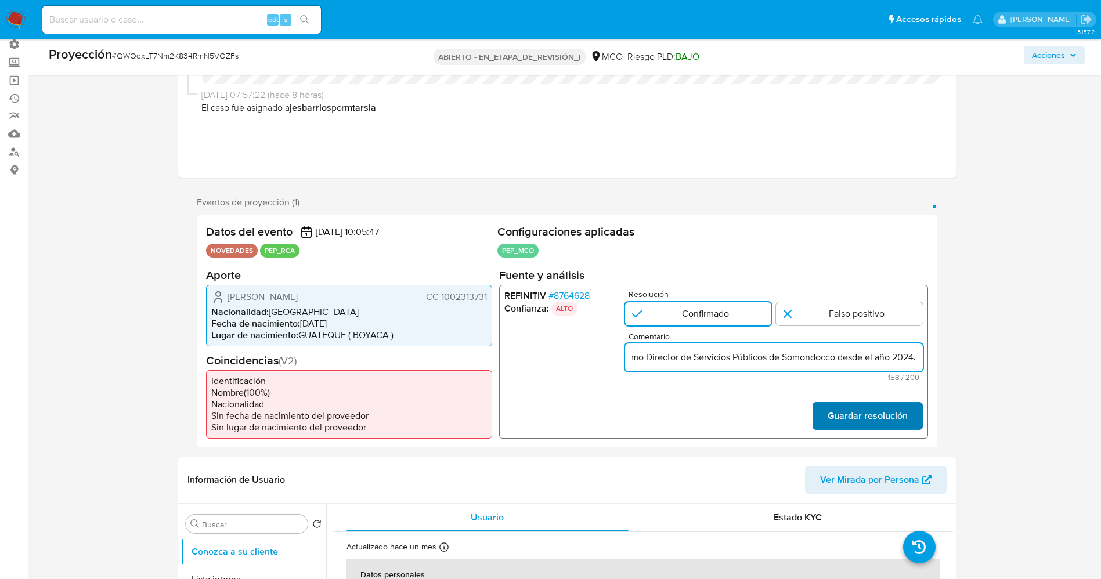
click at [832, 414] on font "Guardar resolución" at bounding box center [867, 416] width 80 height 28
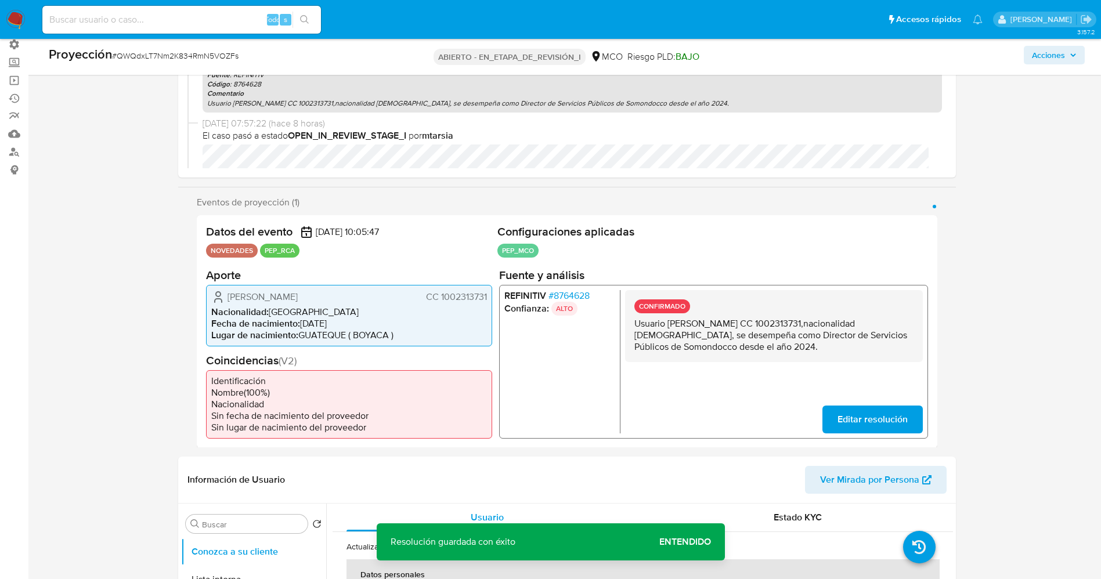
drag, startPoint x: 629, startPoint y: 325, endPoint x: 735, endPoint y: 347, distance: 109.0
click at [779, 349] on div "CONFIRMADO Usuario Angy Carolina Heredia Ramírez CC 1002313731,nacionalidad Col…" at bounding box center [773, 326] width 298 height 72
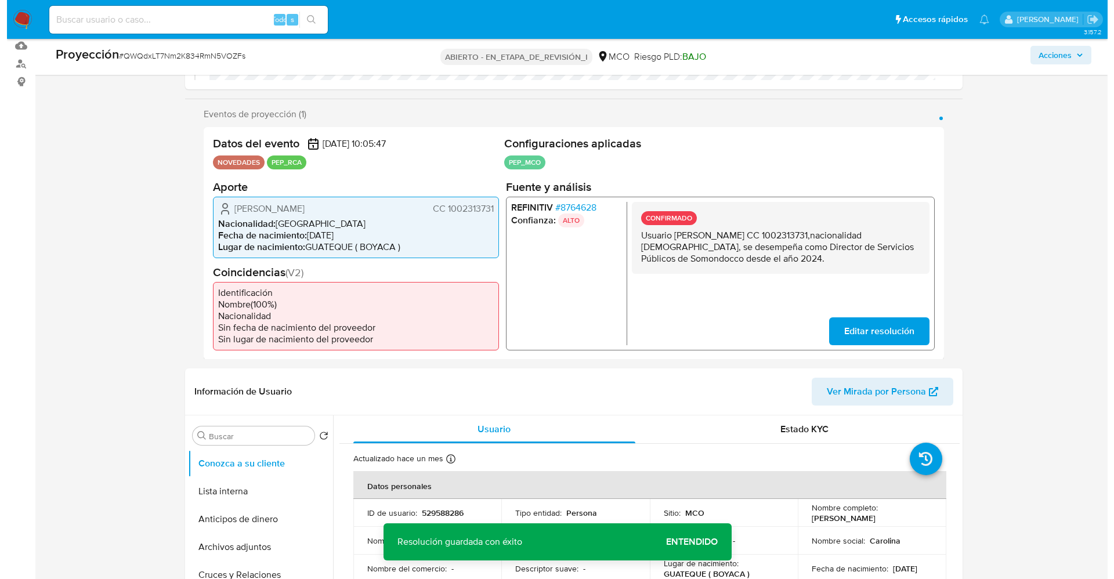
scroll to position [261, 0]
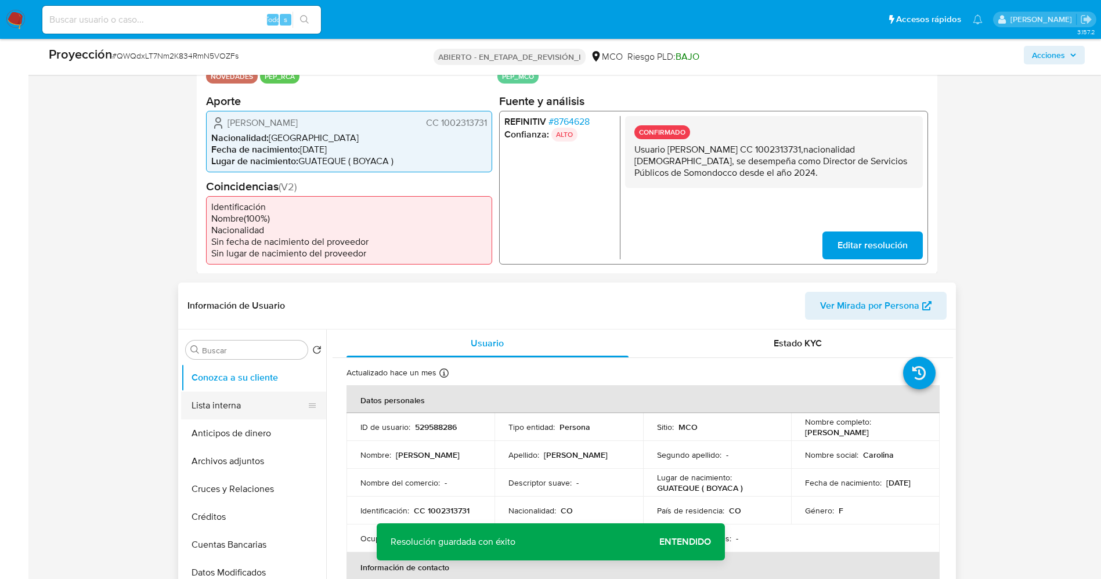
click at [226, 410] on button "Lista interna" at bounding box center [249, 406] width 136 height 28
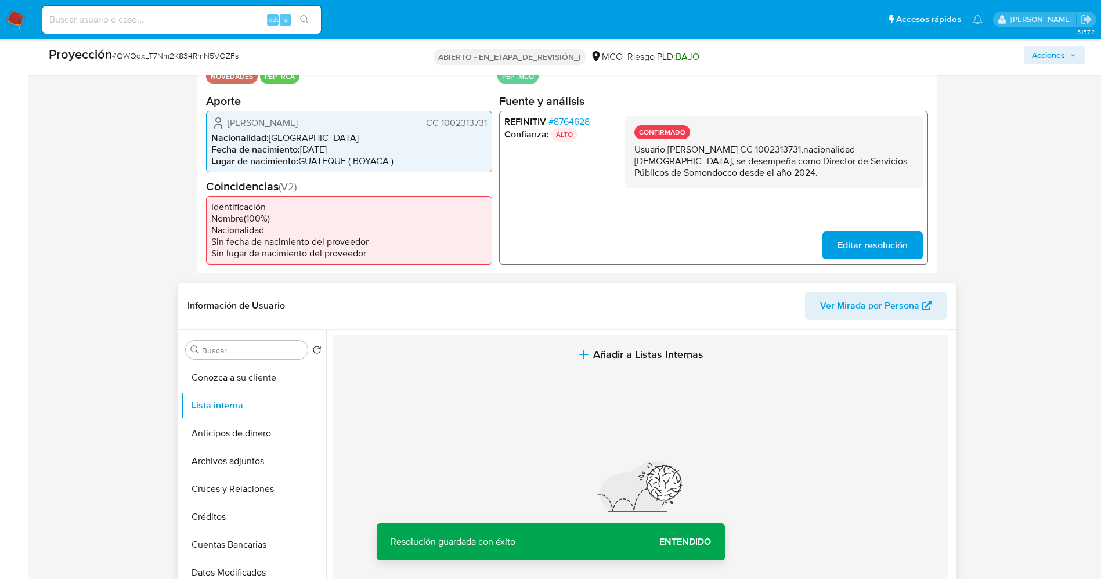
click at [707, 359] on button "Añadir a Listas Internas" at bounding box center [641, 354] width 616 height 39
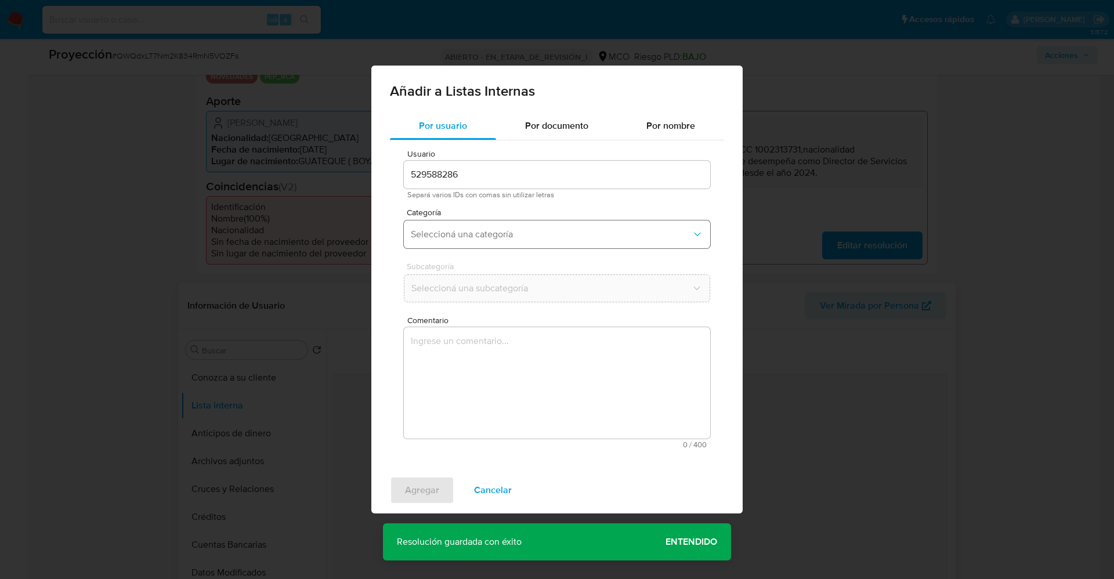
click at [493, 225] on button "Seleccioná una categoría" at bounding box center [557, 235] width 306 height 28
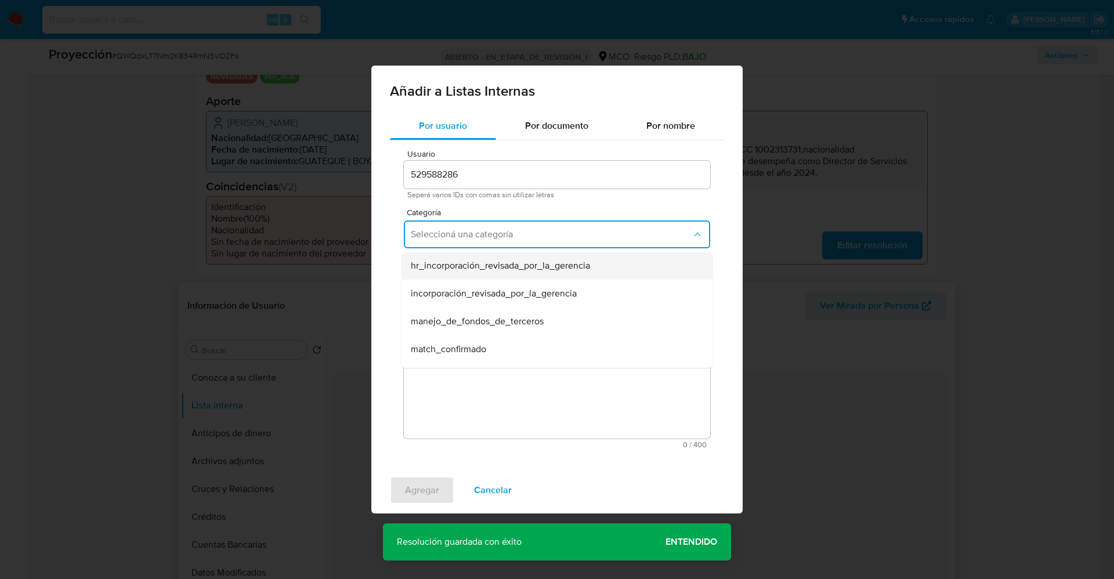
scroll to position [87, 0]
click at [490, 265] on div "match_confirmado" at bounding box center [554, 262] width 286 height 28
click at [490, 293] on span "Seleccioná una subcategoría" at bounding box center [551, 289] width 281 height 12
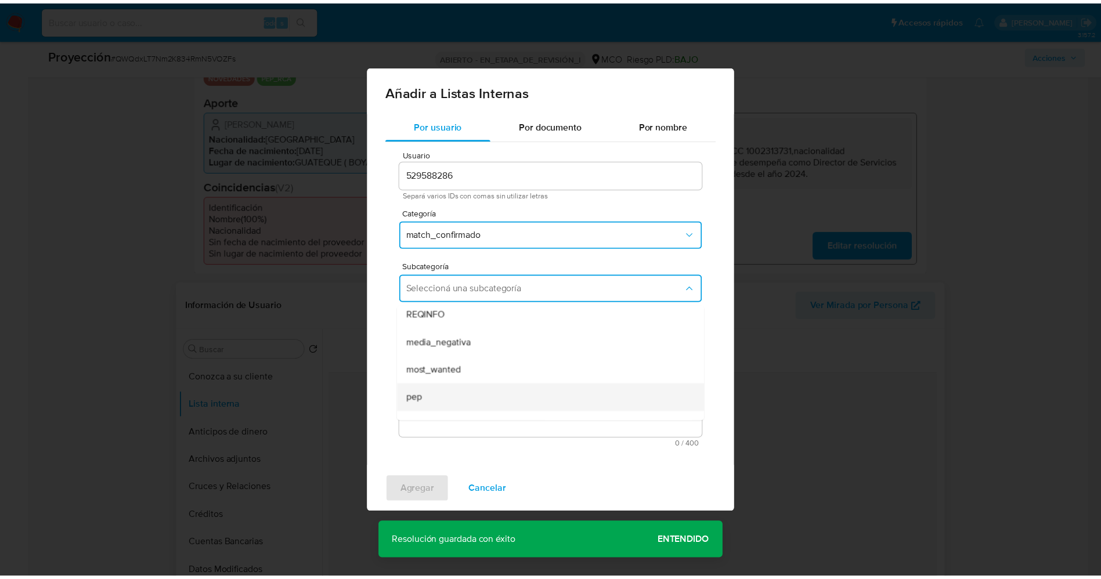
scroll to position [79, 0]
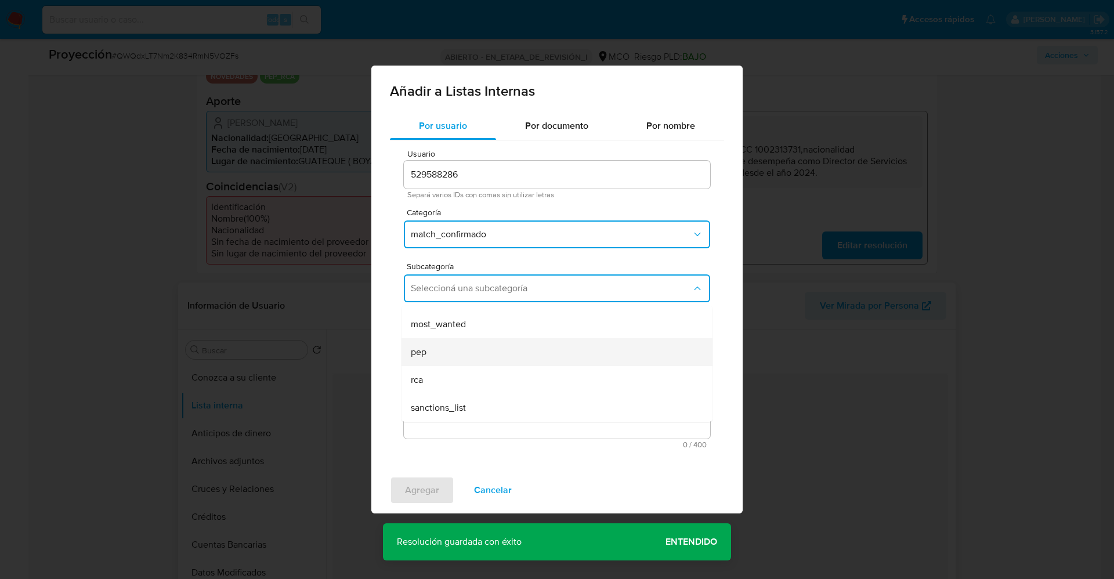
click at [472, 346] on div "pep" at bounding box center [554, 352] width 286 height 28
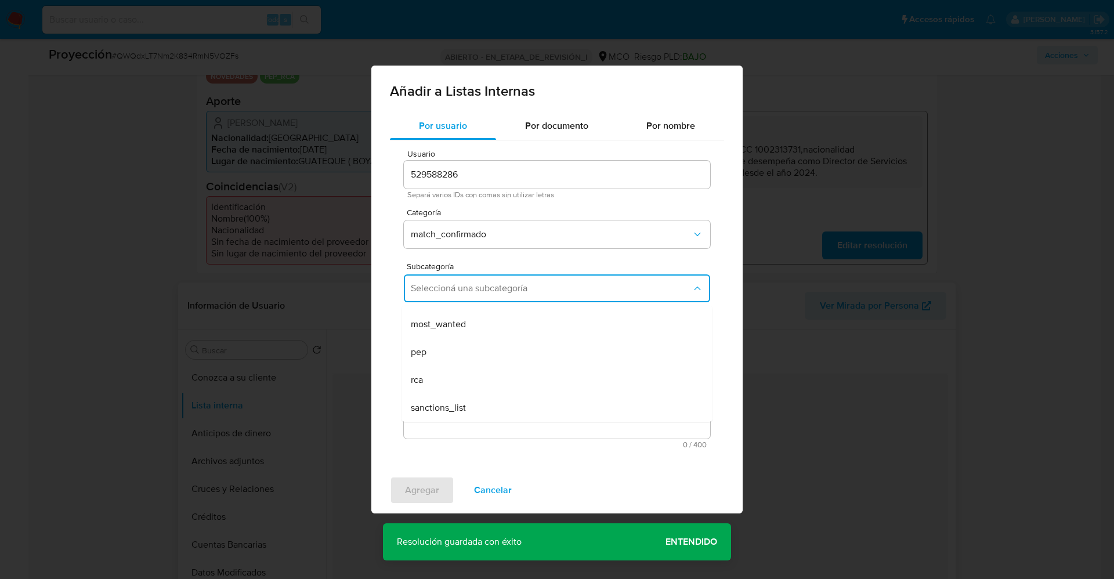
click at [474, 366] on textarea "Comentario" at bounding box center [557, 382] width 306 height 111
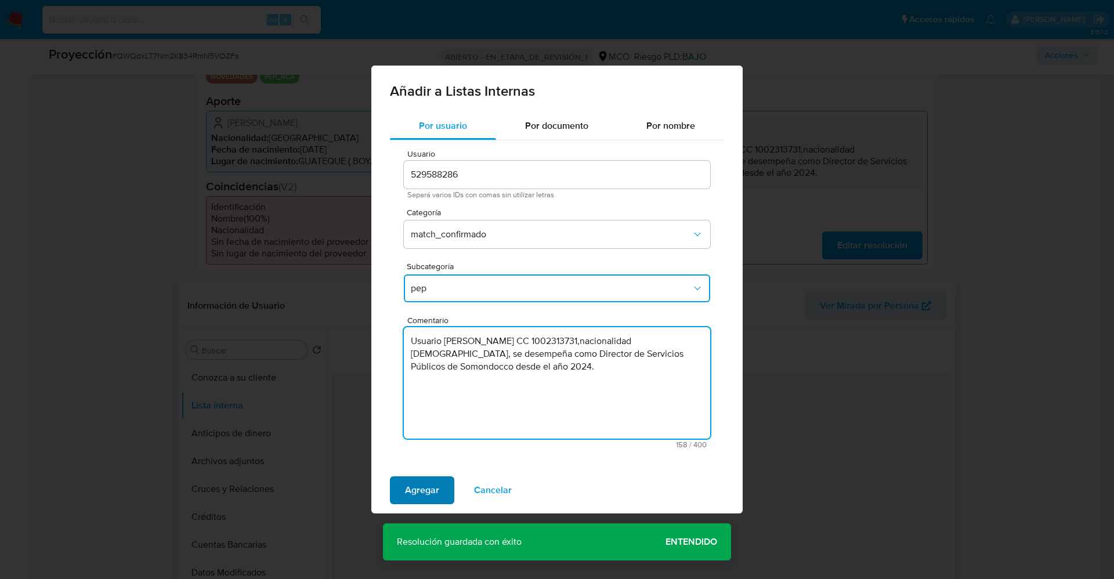
type textarea "Usuario Angy Carolina Heredia Ramírez CC 1002313731,nacionalidad Colombiana, se…"
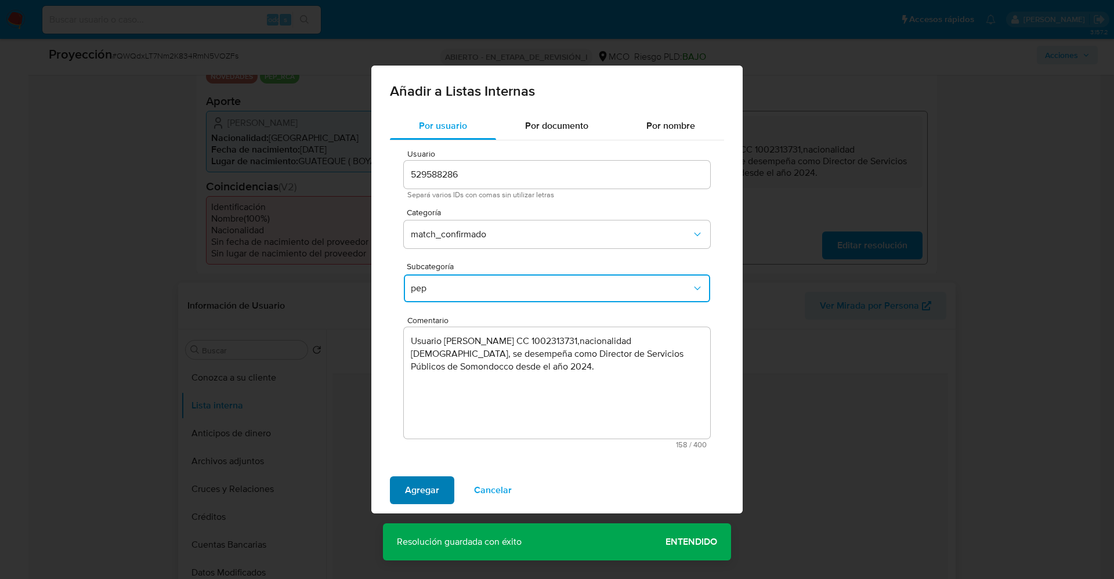
click at [412, 493] on span "Agregar" at bounding box center [422, 491] width 34 height 26
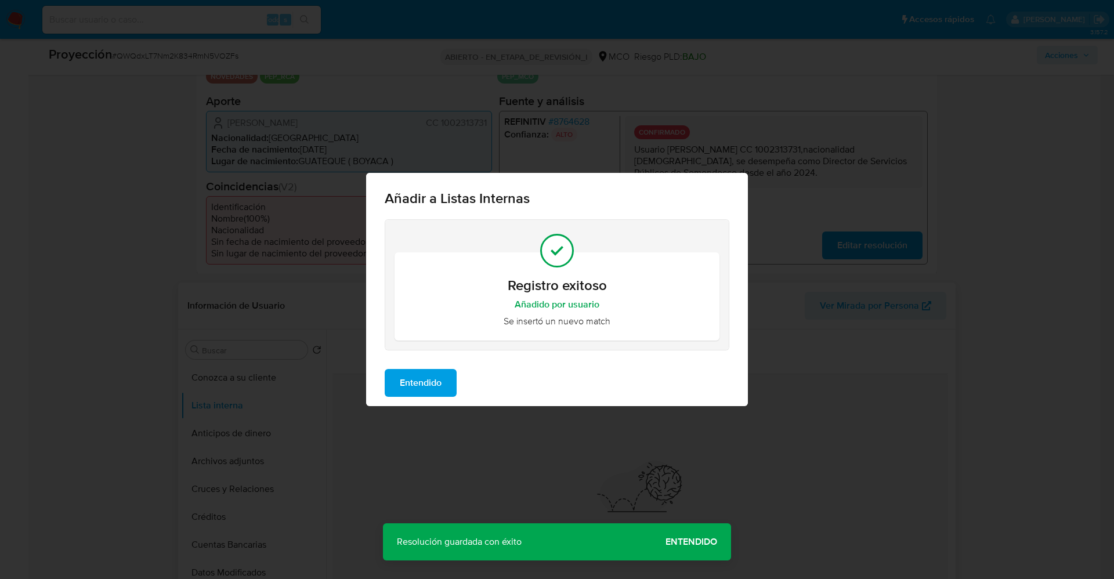
click at [398, 363] on div "Entendido" at bounding box center [557, 383] width 382 height 46
click at [419, 391] on span "Entendido" at bounding box center [421, 383] width 42 height 26
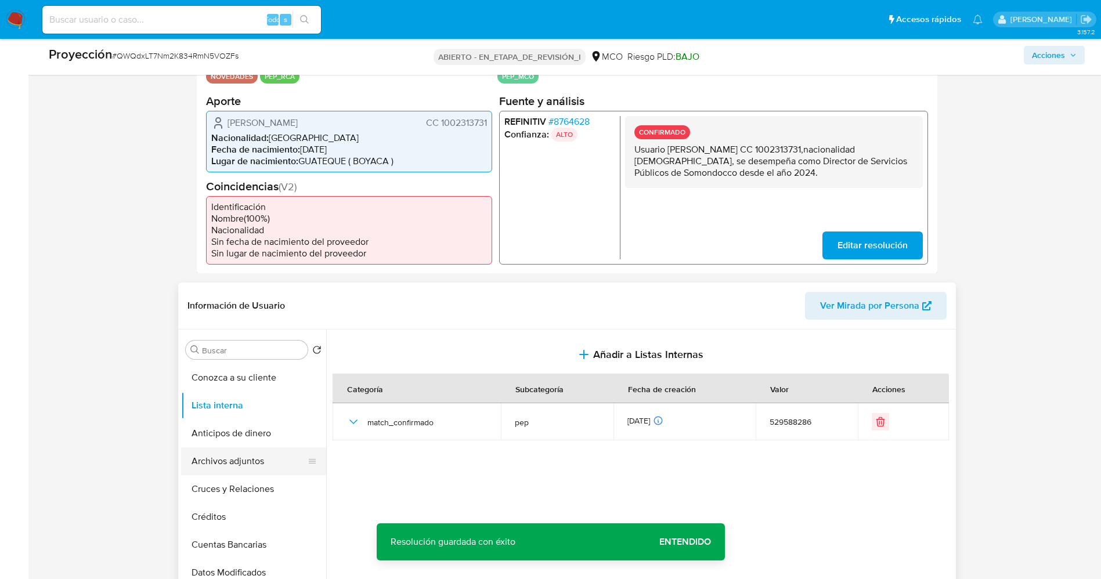
click at [232, 467] on button "Archivos adjuntos" at bounding box center [249, 461] width 136 height 28
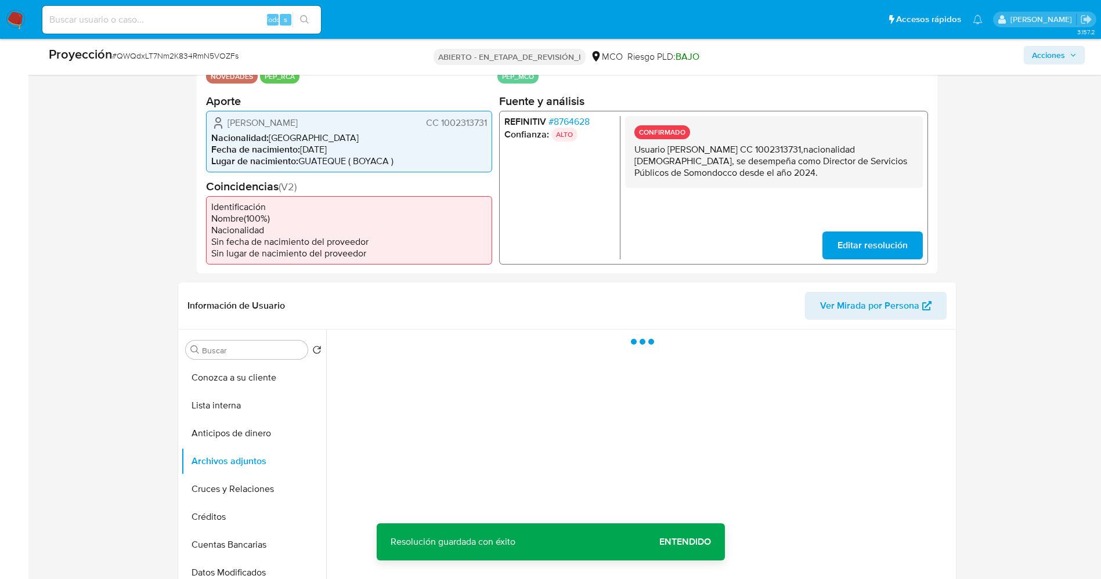
scroll to position [348, 0]
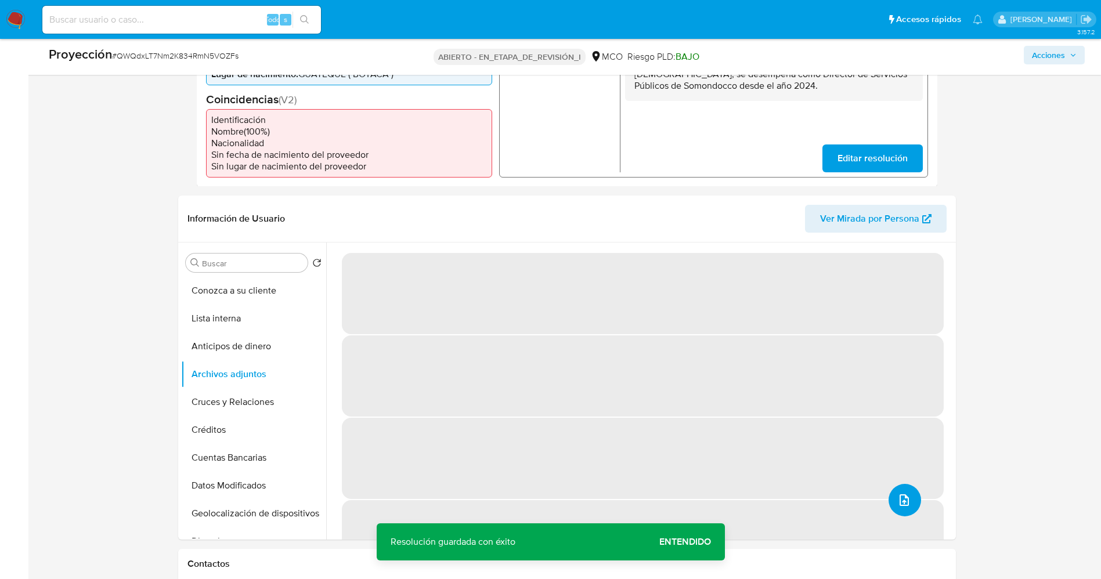
click at [897, 493] on icon "subir archivo" at bounding box center [904, 500] width 14 height 14
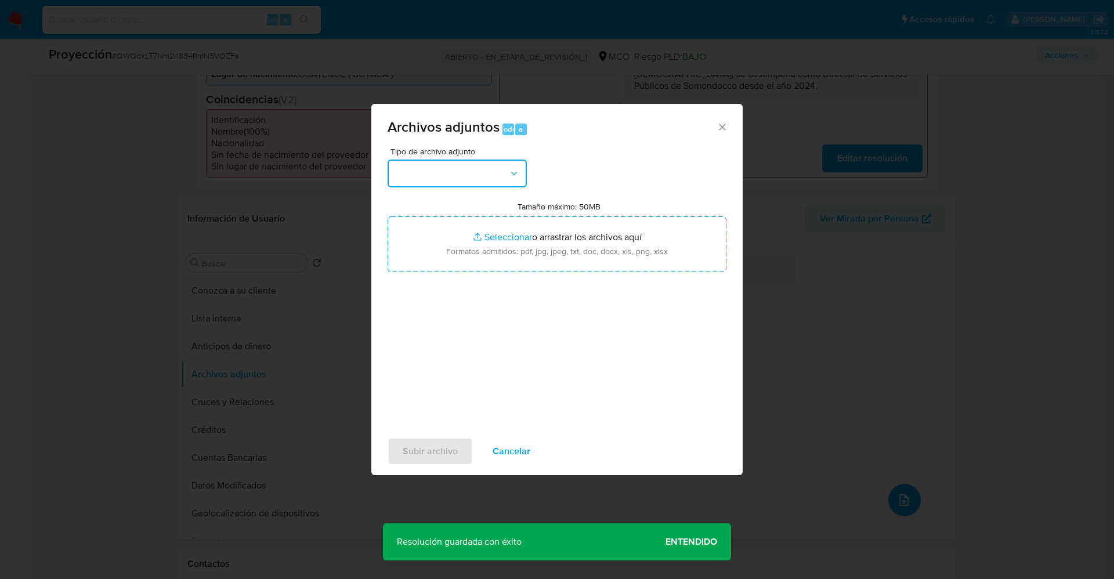
click at [475, 176] on button "button" at bounding box center [457, 174] width 139 height 28
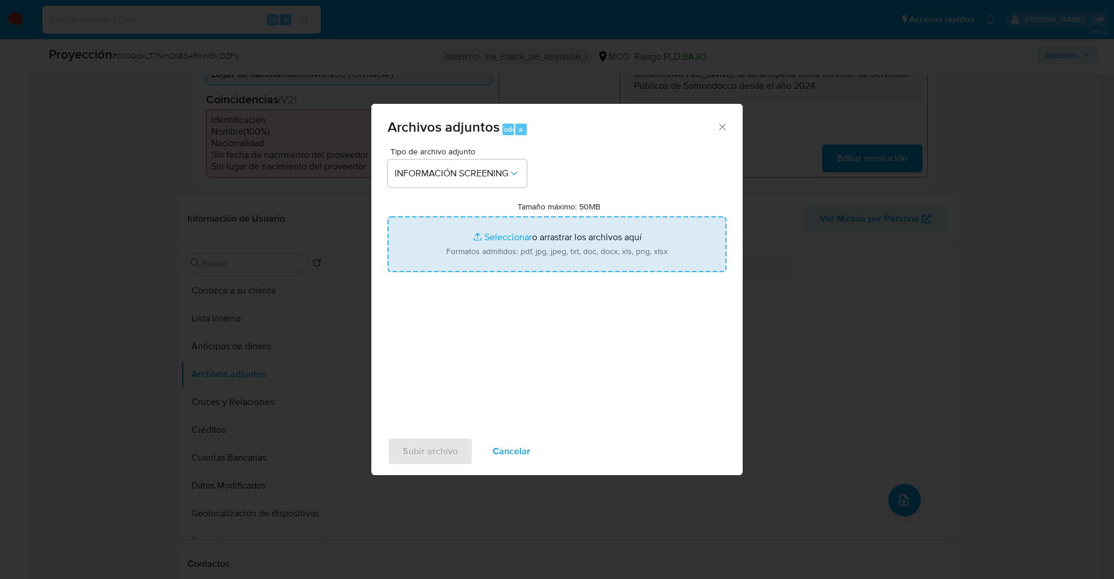
type input "C:\fakepath\_Angy Carolina Heredia Ramírez_ lavado de dinero - Buscar con Googl…"
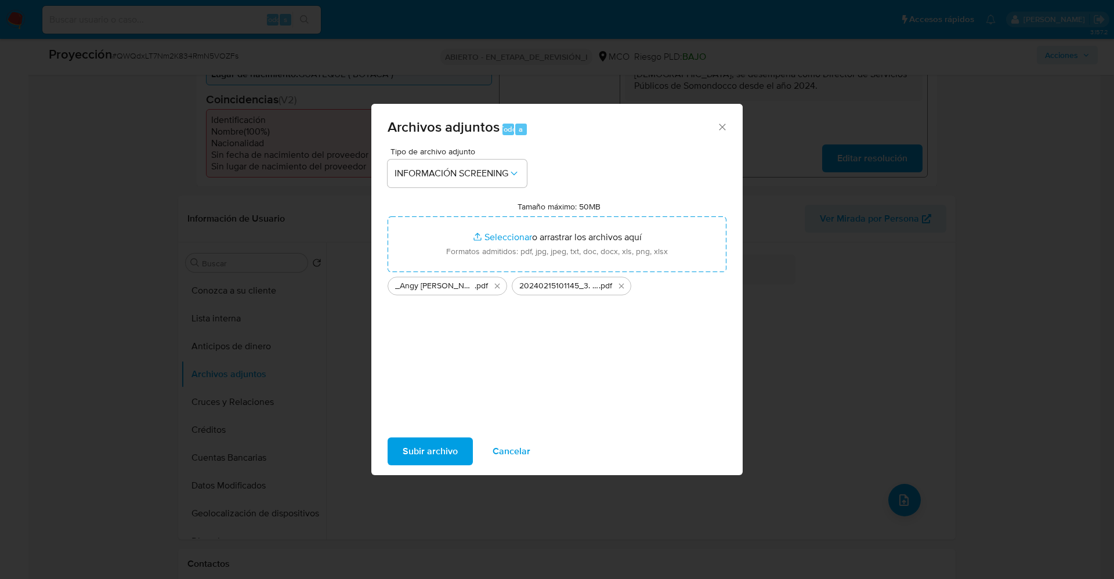
click at [453, 452] on span "Subir archivo" at bounding box center [430, 452] width 55 height 26
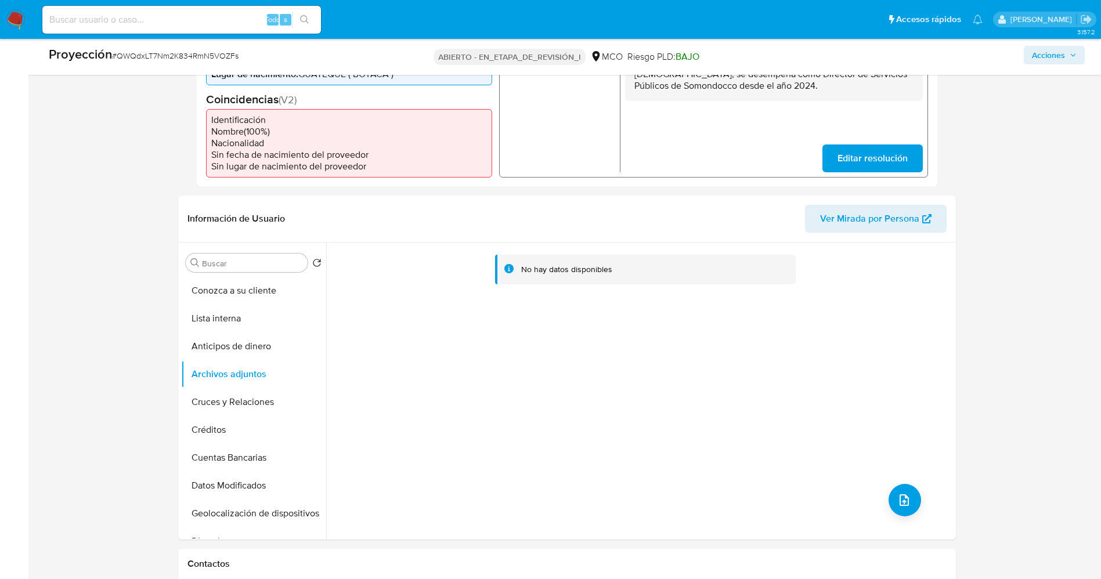
click at [209, 319] on button "Lista interna" at bounding box center [253, 319] width 145 height 28
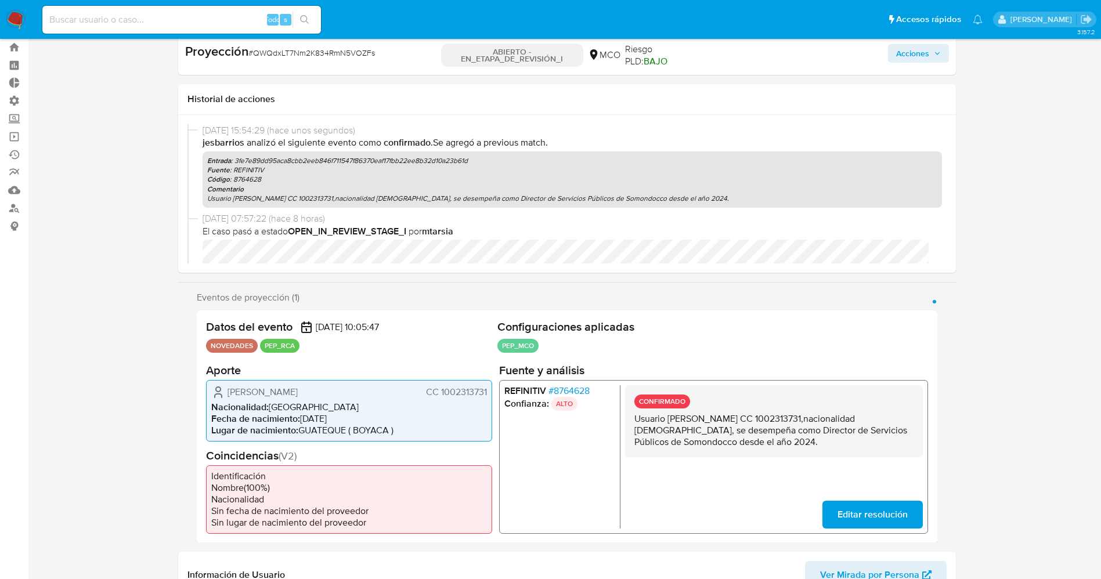
scroll to position [0, 0]
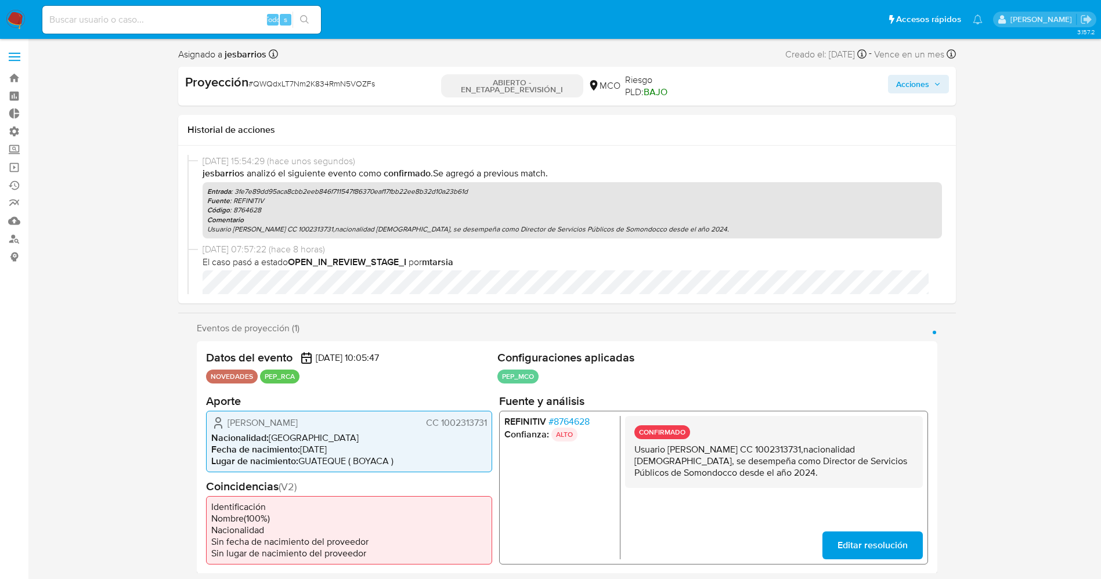
click at [920, 88] on font "Acciones" at bounding box center [912, 84] width 33 height 19
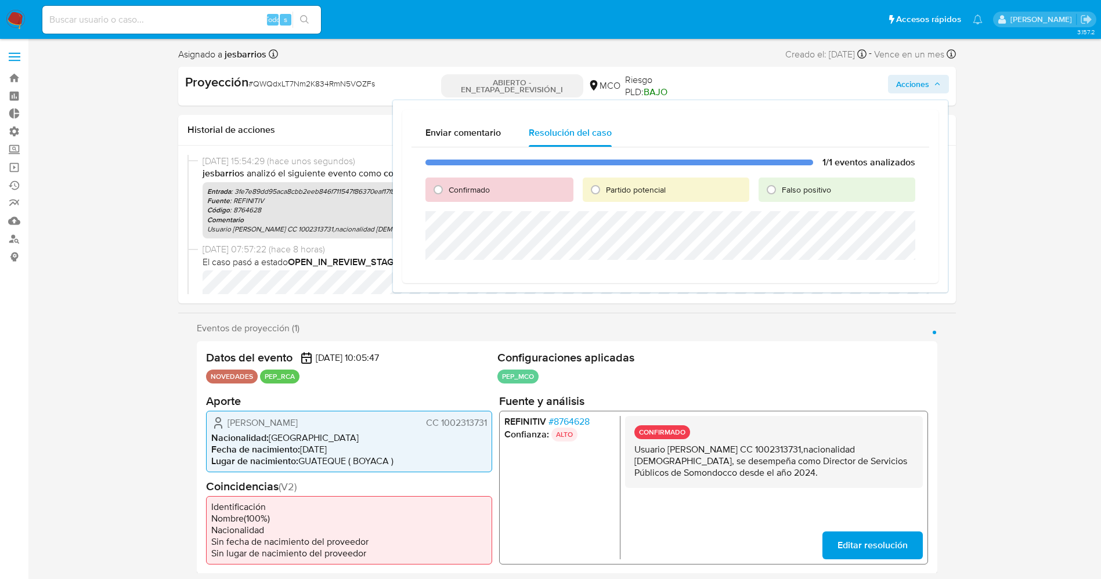
click at [464, 192] on font "Confirmado" at bounding box center [469, 190] width 41 height 12
click at [447, 192] on input "Confirmado" at bounding box center [438, 189] width 19 height 19
radio input "true"
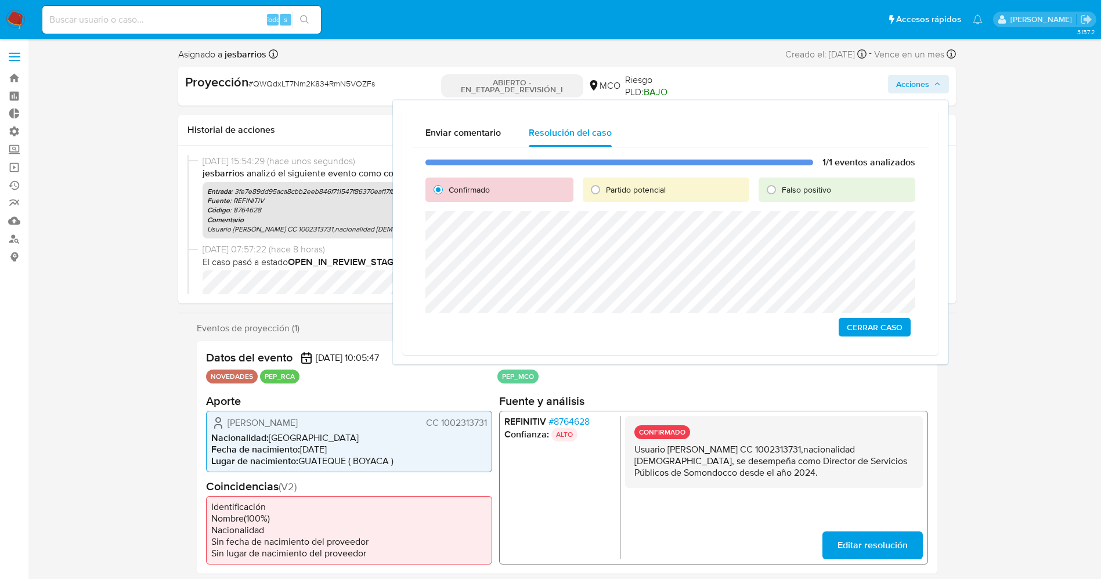
click at [845, 324] on button "Cerrar Caso" at bounding box center [875, 327] width 72 height 19
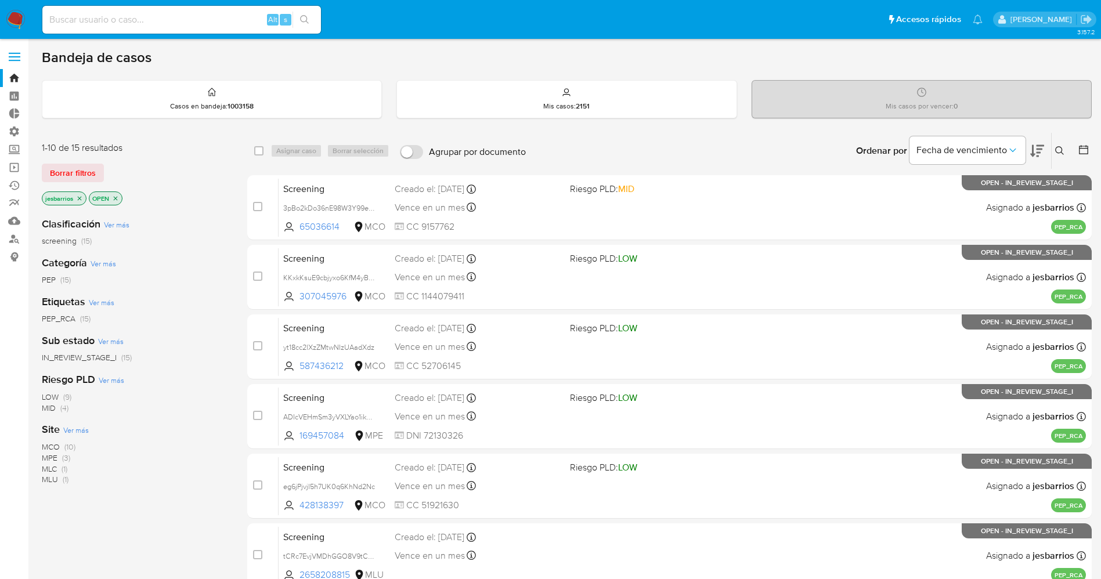
click at [60, 445] on span "MCO" at bounding box center [51, 447] width 18 height 12
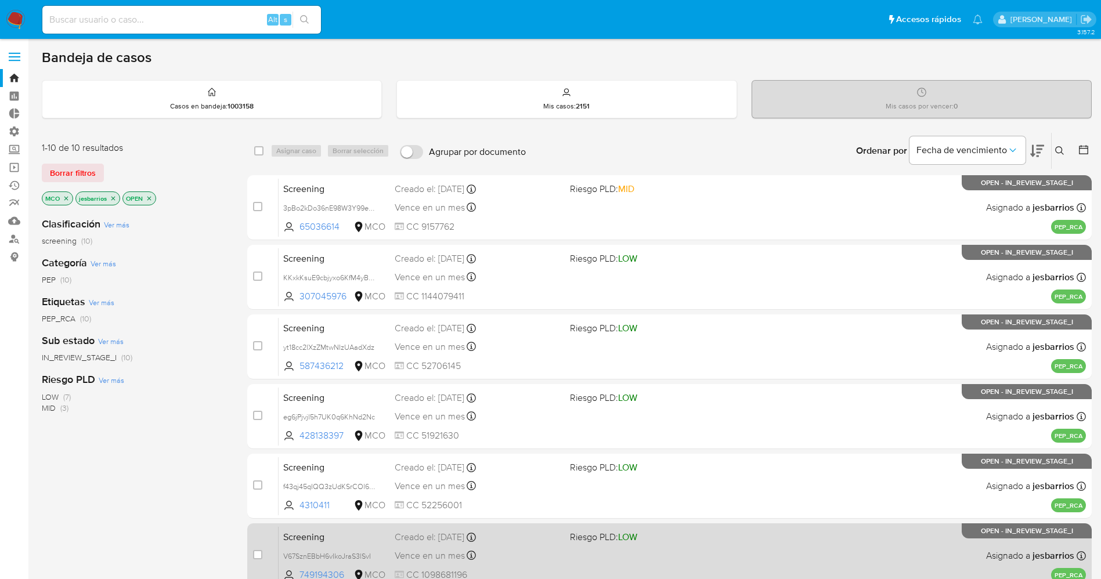
scroll to position [337, 0]
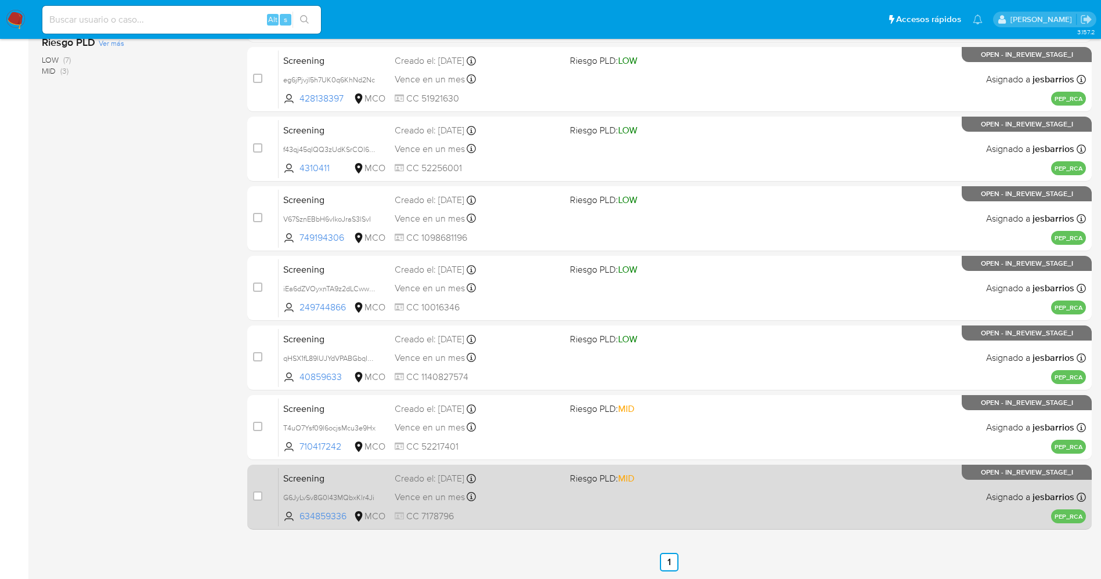
click at [667, 504] on div "Screening G6JyLvSv8G0l43MQbxKlr4Ji 634859336 MCO Riesgo PLD: MID Creado el: [DA…" at bounding box center [682, 497] width 807 height 59
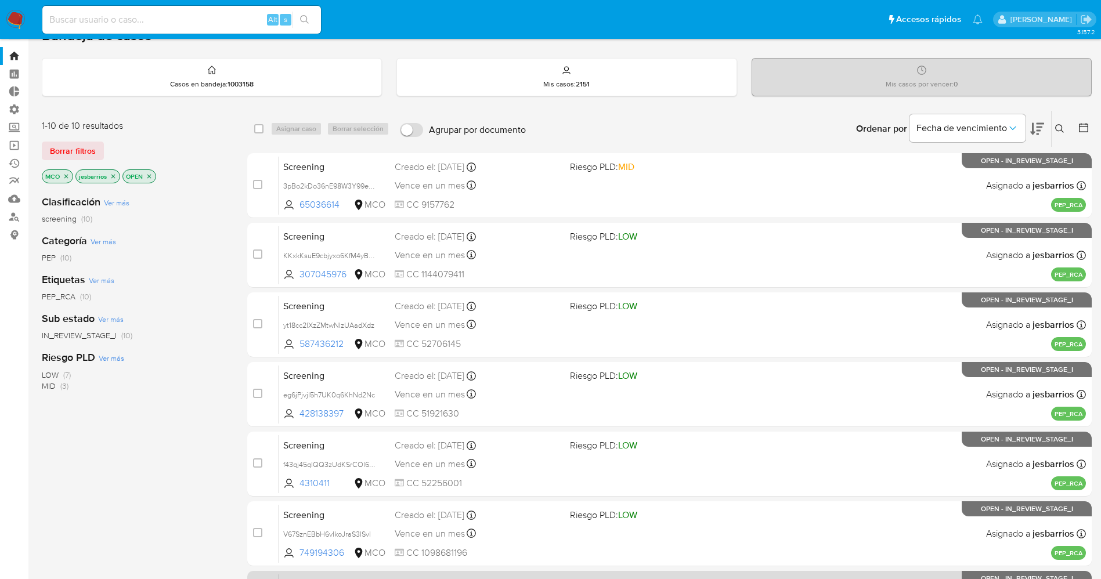
scroll to position [0, 0]
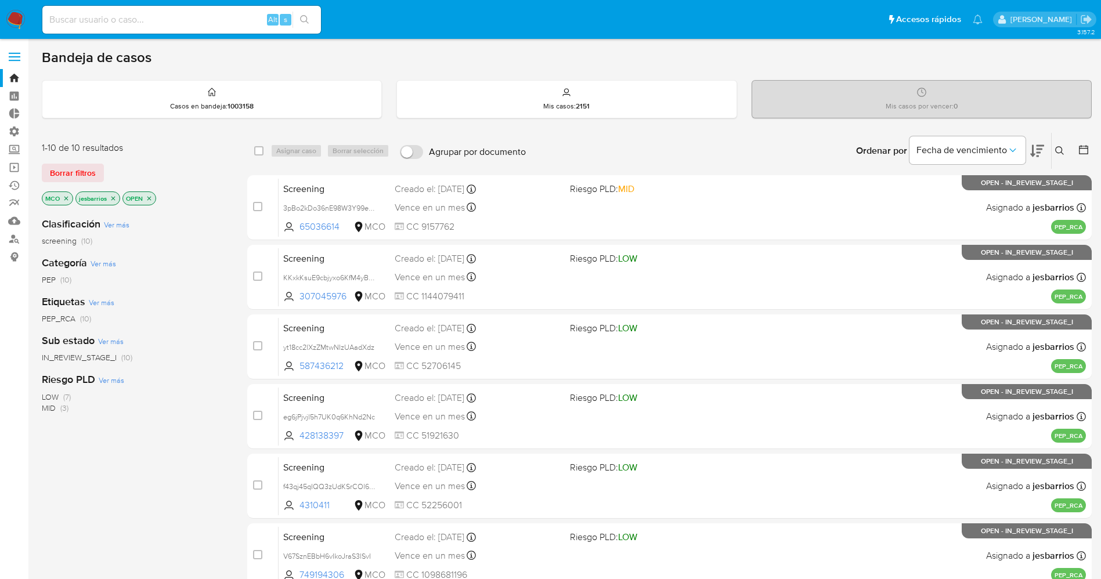
click at [17, 12] on img at bounding box center [16, 20] width 20 height 20
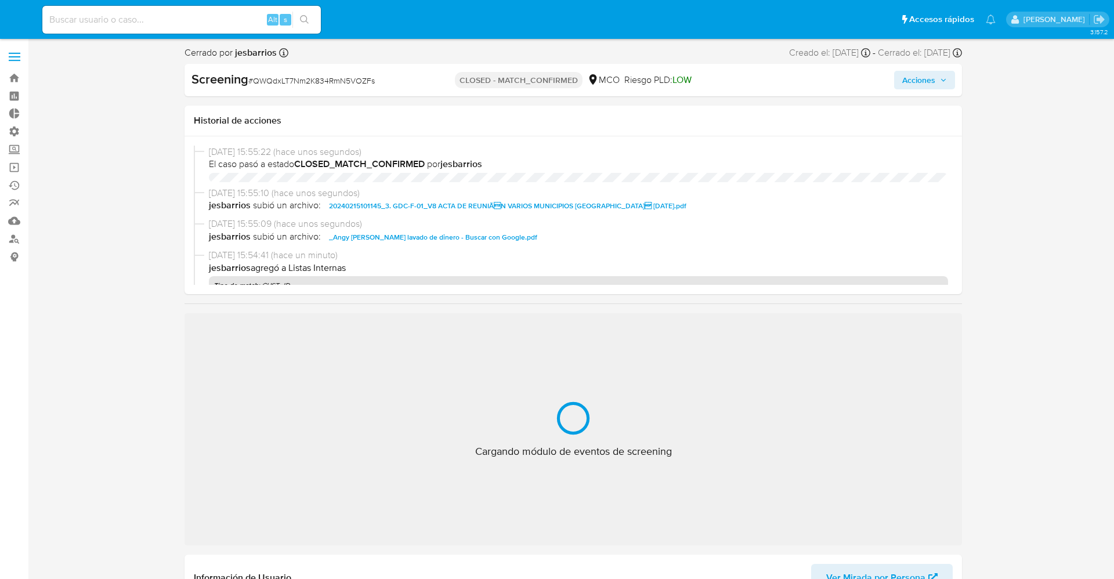
select select "10"
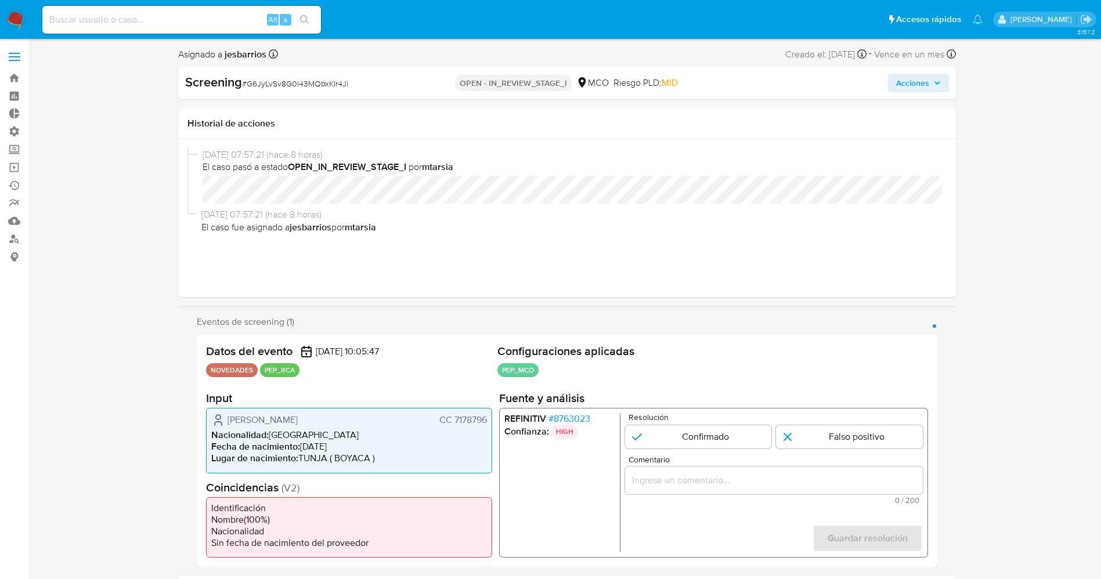
select select "10"
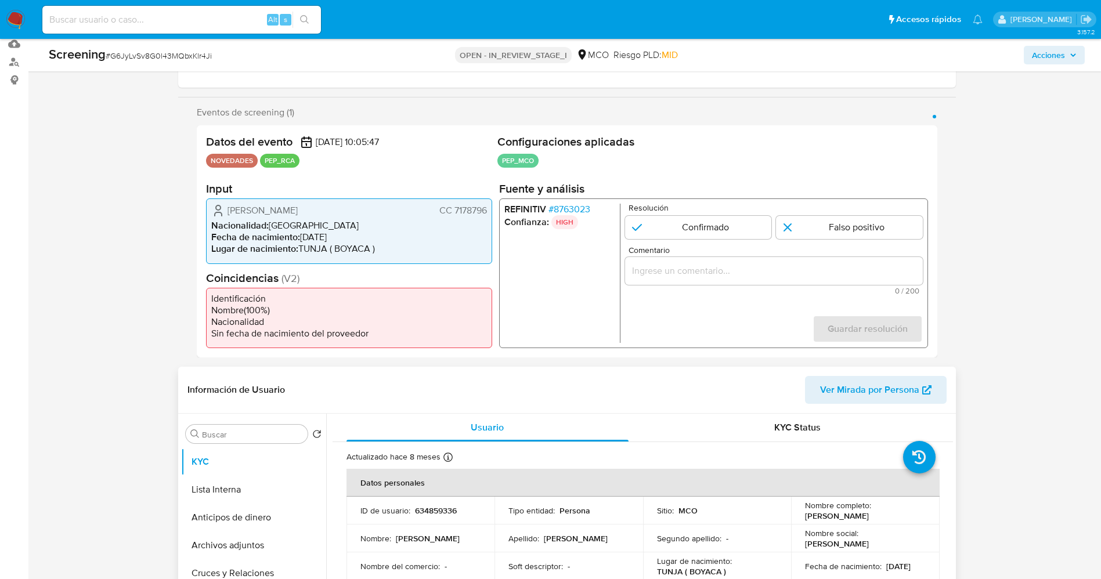
scroll to position [435, 0]
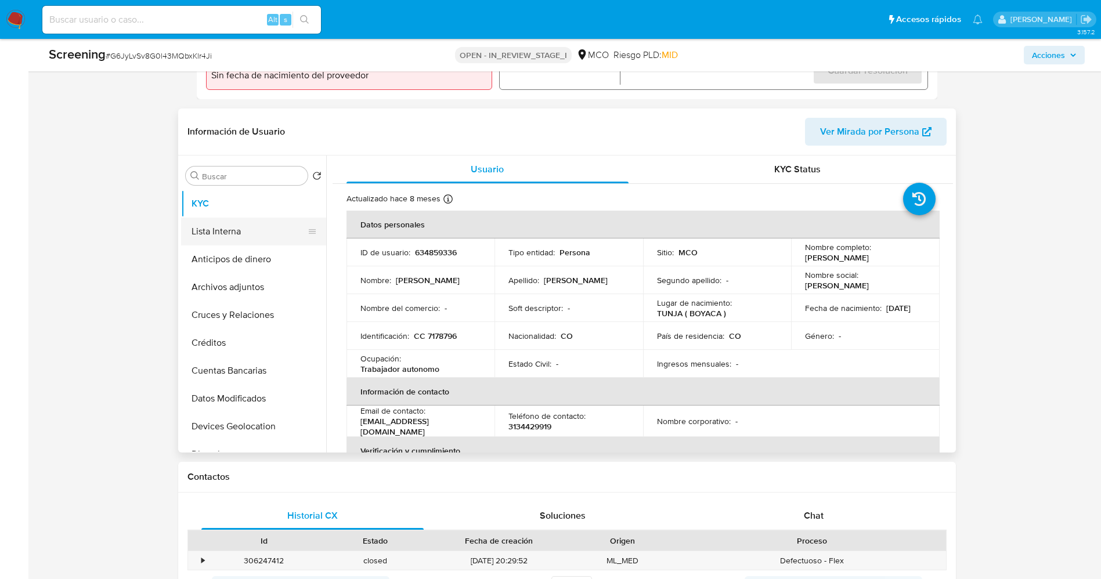
click at [247, 229] on button "Lista Interna" at bounding box center [249, 232] width 136 height 28
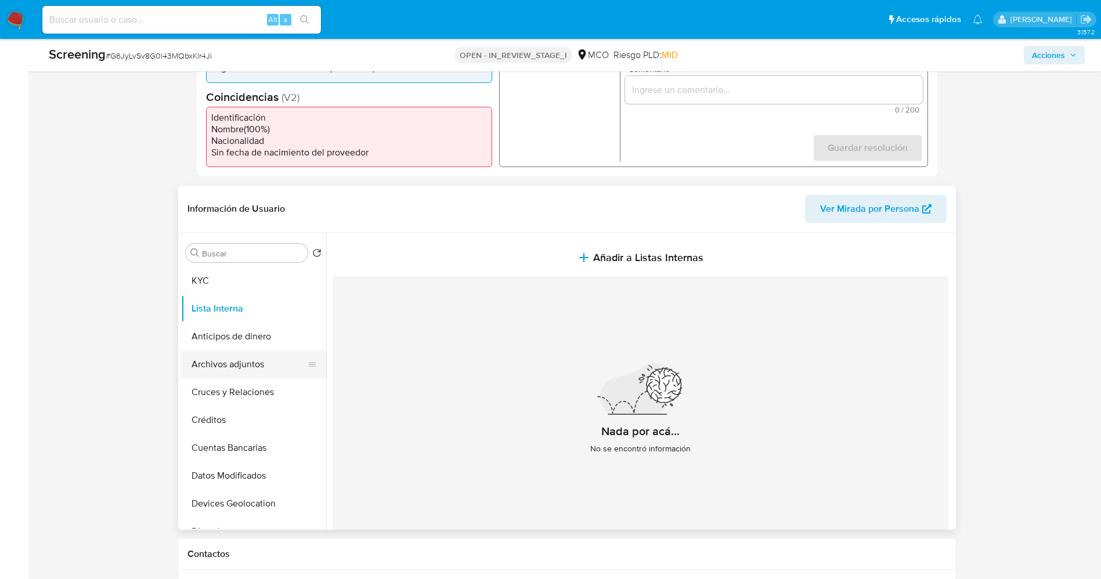
scroll to position [174, 0]
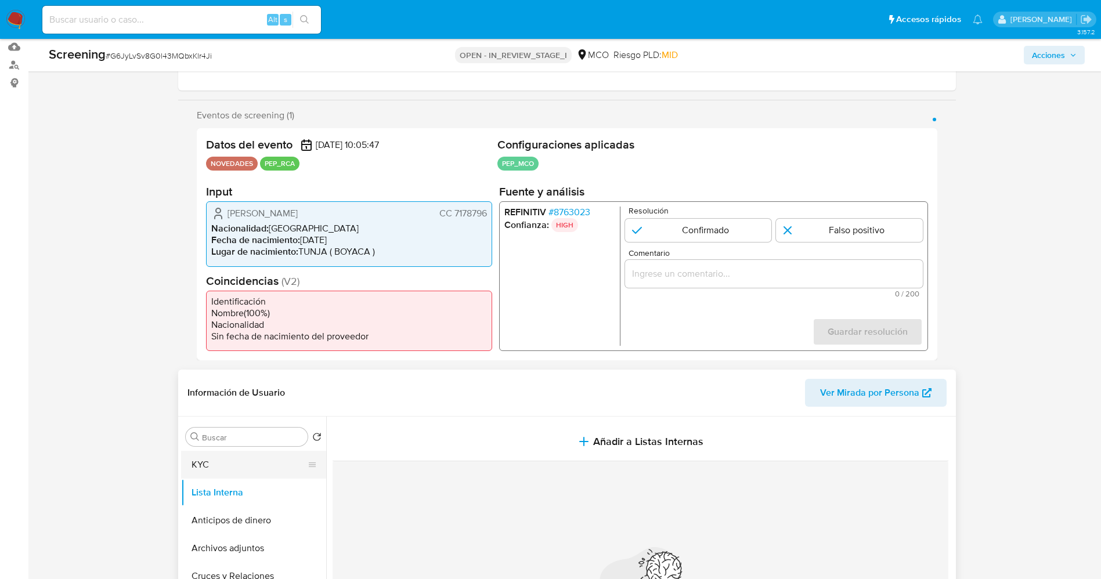
click at [239, 464] on button "KYC" at bounding box center [249, 465] width 136 height 28
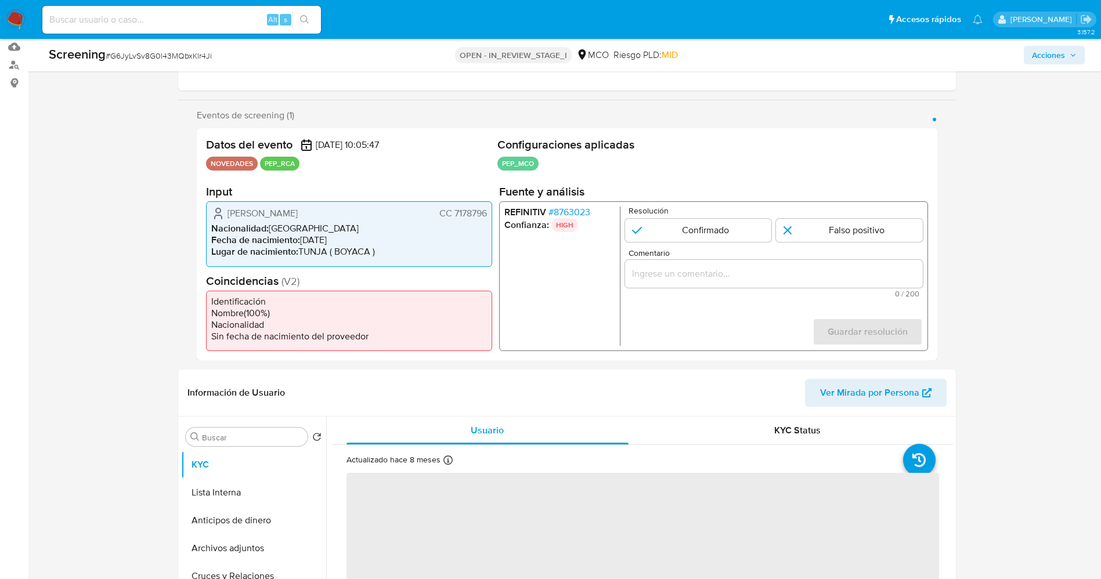
click at [585, 208] on span "# 8763023" at bounding box center [569, 213] width 42 height 12
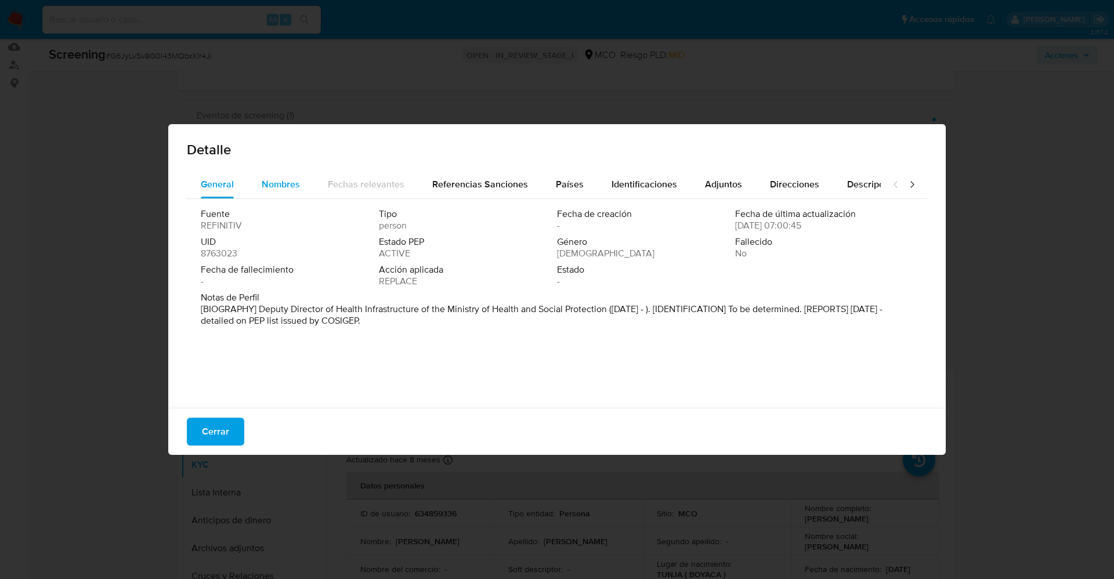
click at [270, 188] on span "Nombres" at bounding box center [281, 184] width 38 height 13
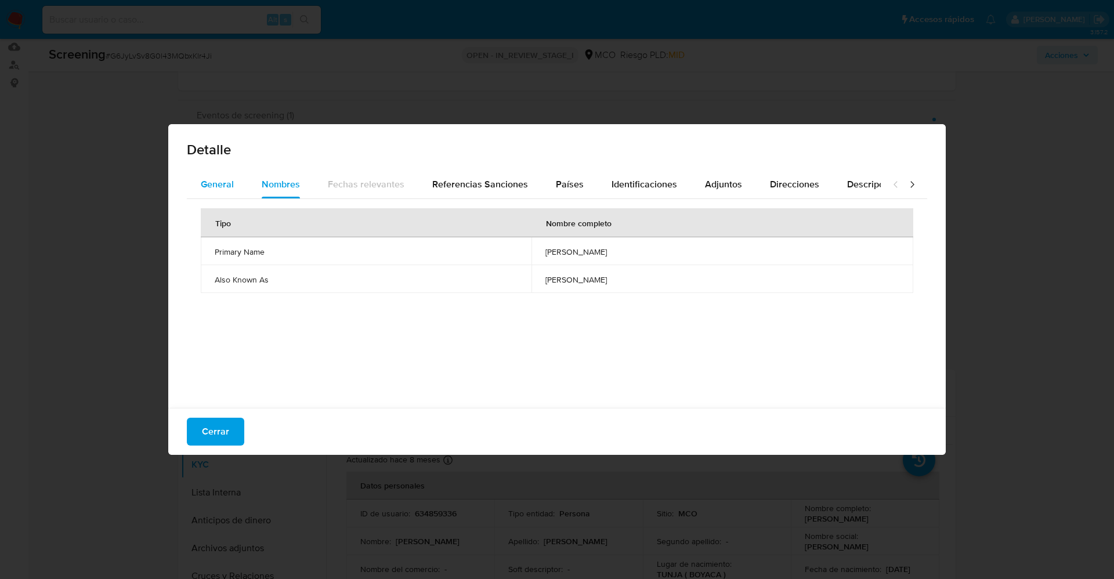
drag, startPoint x: 180, startPoint y: 186, endPoint x: 209, endPoint y: 186, distance: 29.0
click at [185, 185] on div "General Nombres Fechas relevantes Referencias Sanciones Países Identificaciones…" at bounding box center [557, 291] width 778 height 241
click at [207, 187] on span "General" at bounding box center [217, 184] width 33 height 13
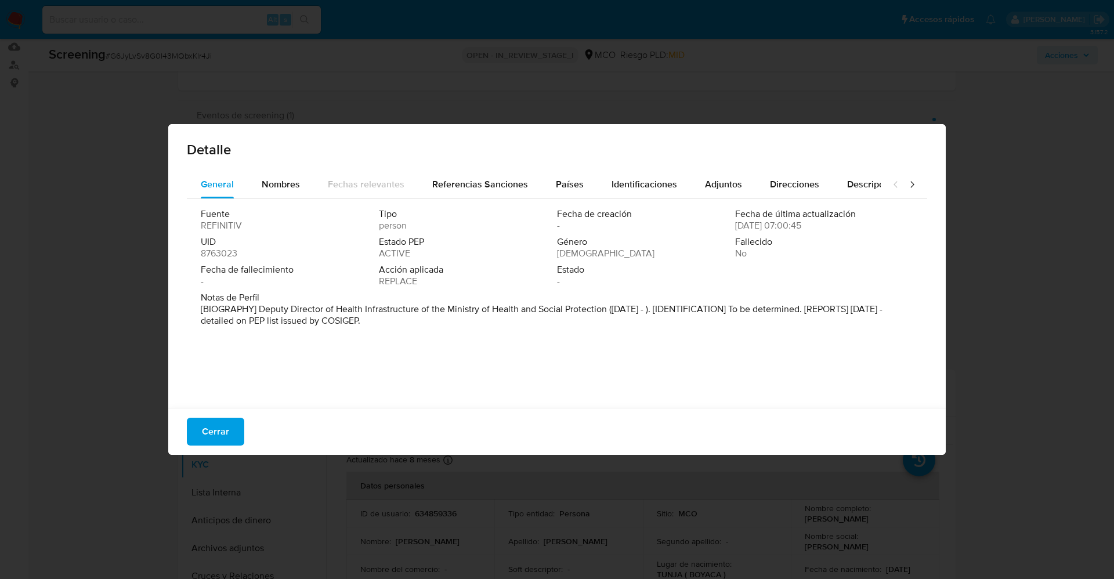
drag, startPoint x: 255, startPoint y: 307, endPoint x: 416, endPoint y: 324, distance: 161.7
click at [416, 324] on p "[BIOGRAPHY] Deputy Director of Health Infrastructure of the Ministry of Health …" at bounding box center [556, 315] width 710 height 23
click at [272, 189] on span "Nombres" at bounding box center [281, 184] width 38 height 13
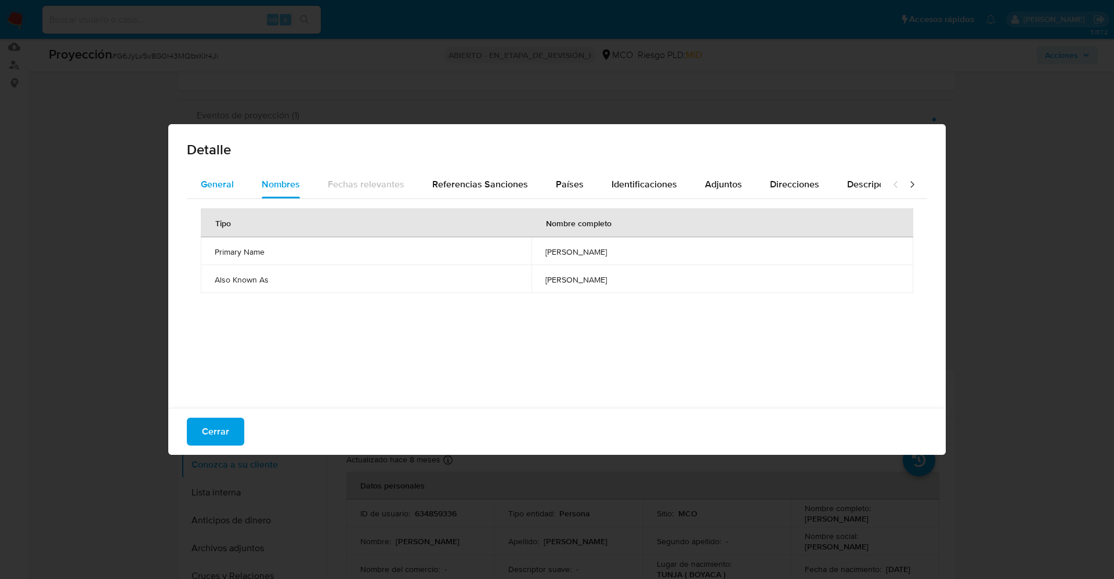
click at [205, 179] on font "General" at bounding box center [217, 184] width 33 height 13
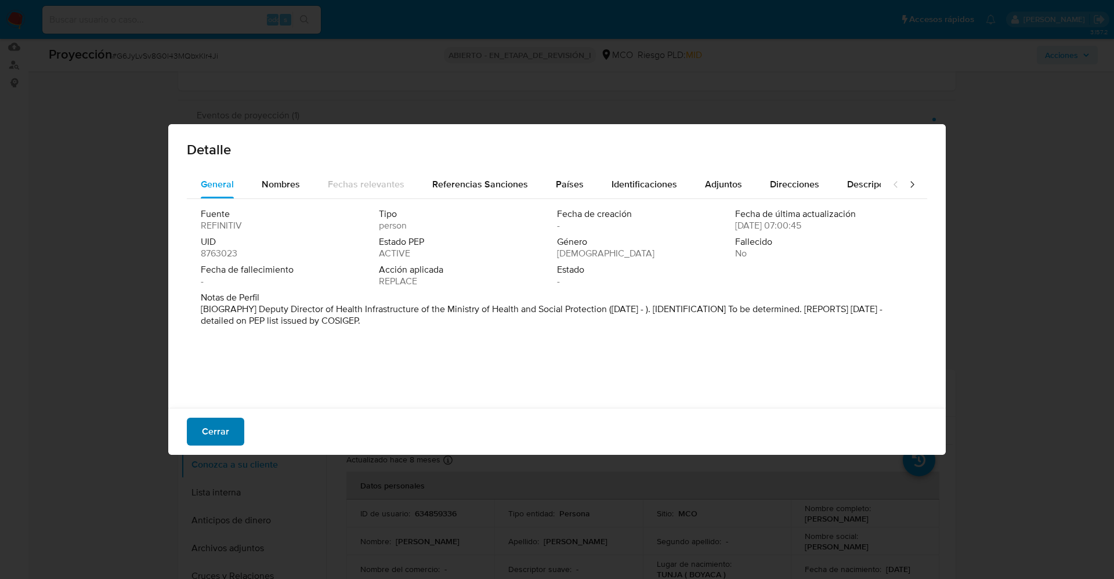
click at [220, 419] on span "Cerrar" at bounding box center [215, 432] width 27 height 26
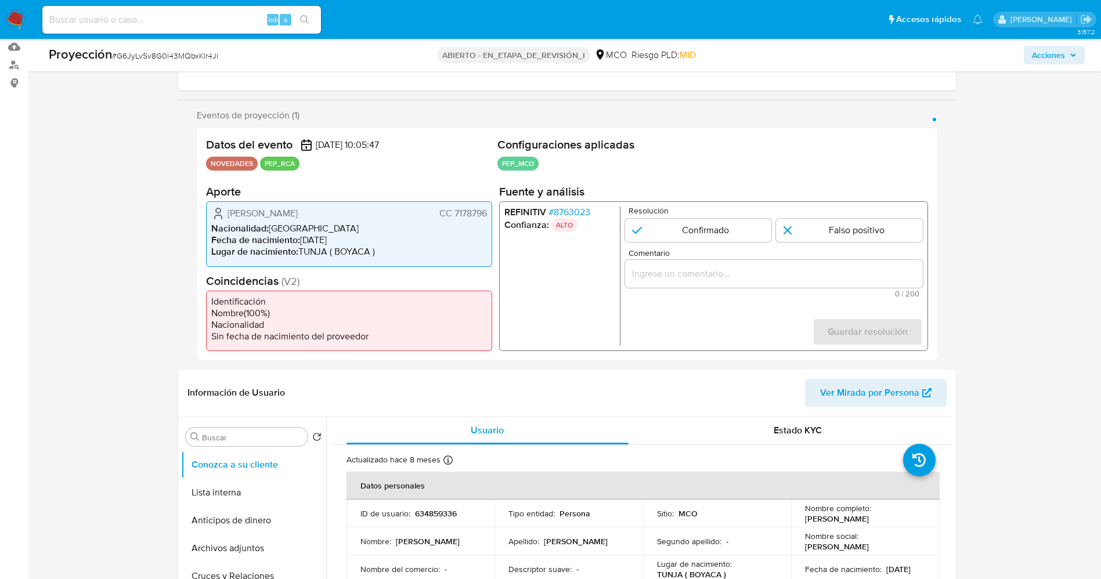
drag, startPoint x: 222, startPoint y: 209, endPoint x: 324, endPoint y: 212, distance: 102.2
click at [369, 215] on div "[PERSON_NAME] CC 7178796" at bounding box center [349, 214] width 276 height 14
click at [577, 211] on font "8763023" at bounding box center [571, 211] width 37 height 13
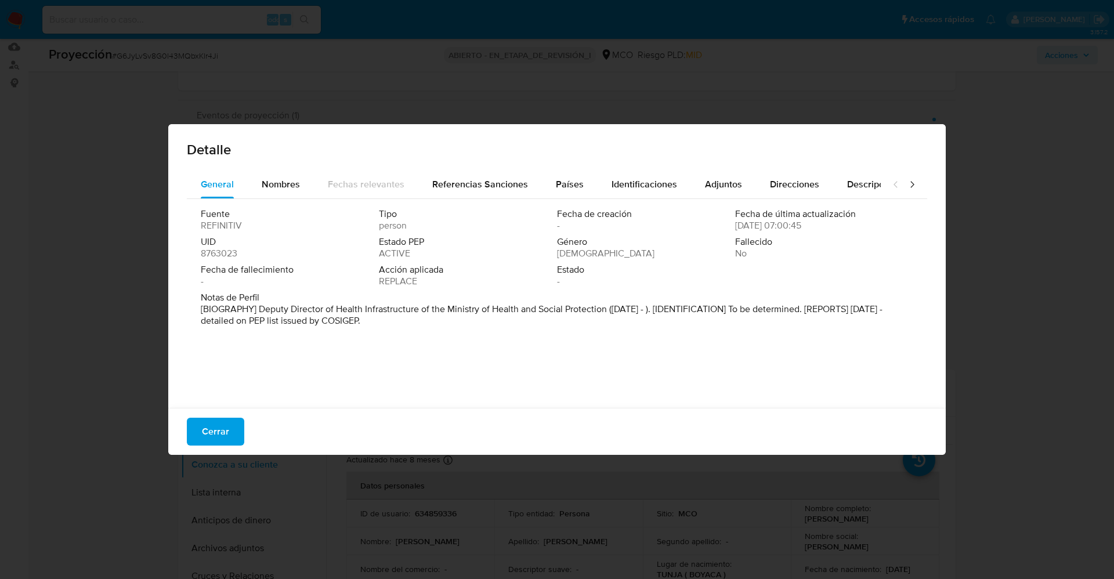
click at [205, 414] on div "Cerrar" at bounding box center [557, 431] width 778 height 47
click at [217, 426] on font "Cerrar" at bounding box center [215, 432] width 27 height 28
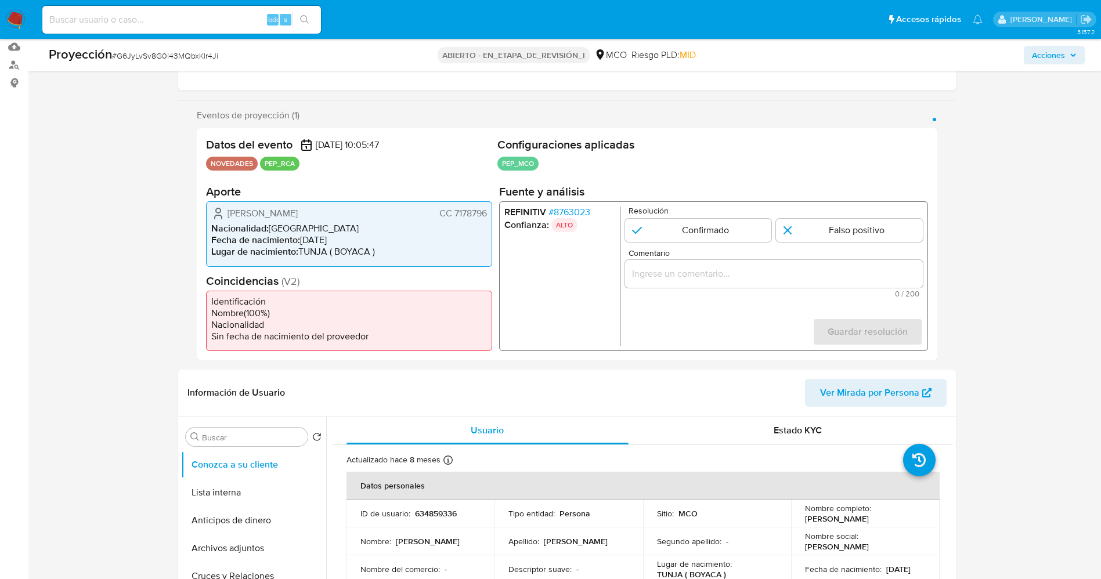
drag, startPoint x: 232, startPoint y: 219, endPoint x: 436, endPoint y: 211, distance: 204.5
click at [436, 211] on div "[PERSON_NAME] CC 7178796" at bounding box center [349, 214] width 276 height 14
click at [423, 210] on div "[PERSON_NAME] CC 7178796" at bounding box center [349, 214] width 276 height 14
click at [222, 213] on icon "1 de 1" at bounding box center [218, 214] width 14 height 14
drag, startPoint x: 226, startPoint y: 213, endPoint x: 465, endPoint y: 211, distance: 239.7
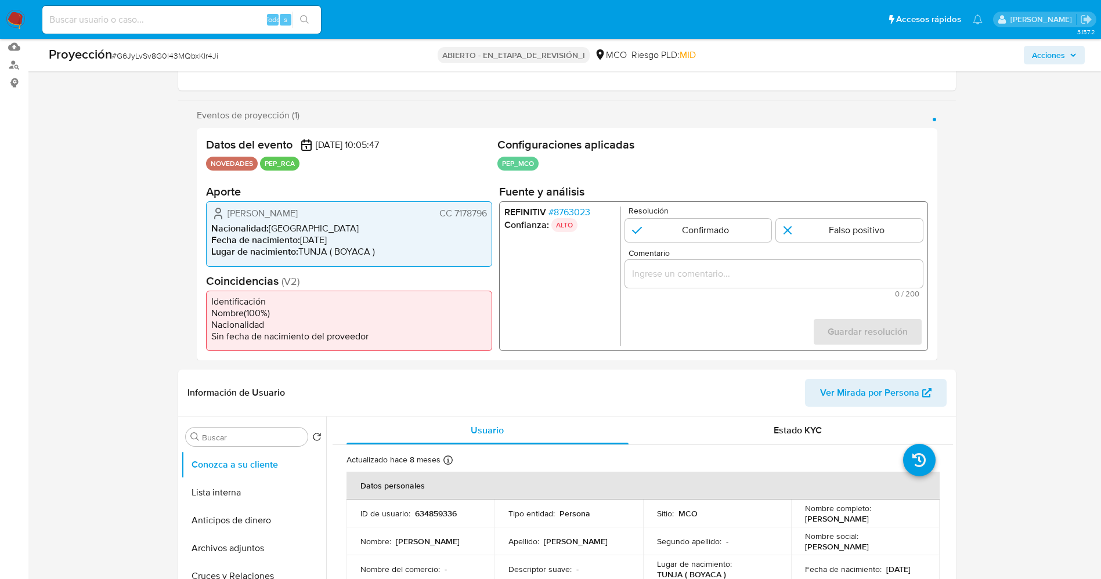
click at [489, 210] on div "[PERSON_NAME] CC 7178796 Nacionalidad : [DEMOGRAPHIC_DATA] Fecha de nacimiento …" at bounding box center [349, 233] width 286 height 65
click at [587, 213] on font "8763023" at bounding box center [571, 211] width 37 height 13
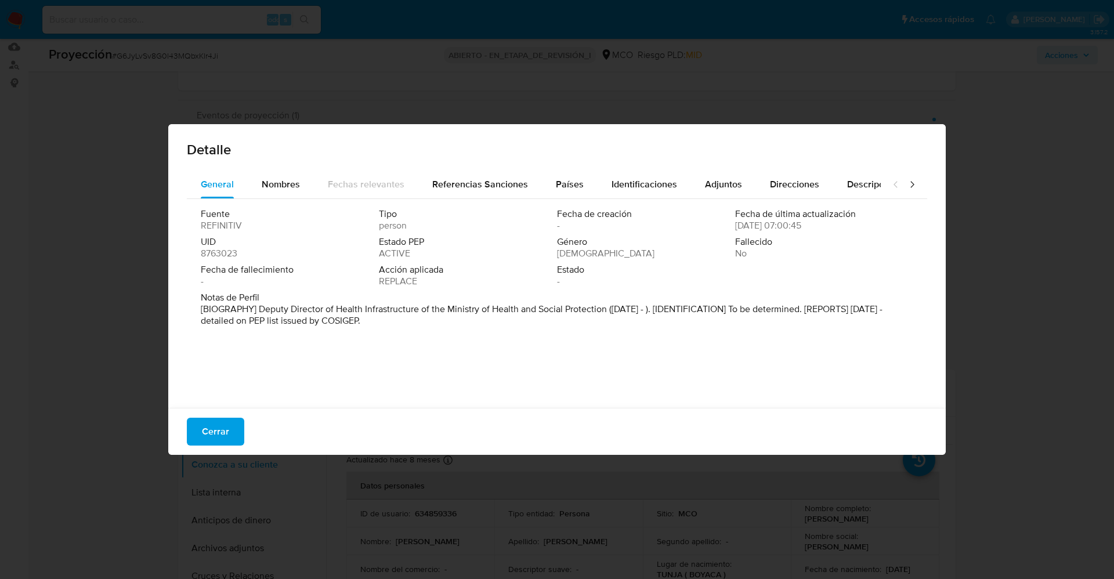
drag, startPoint x: 261, startPoint y: 309, endPoint x: 448, endPoint y: 323, distance: 187.9
click at [448, 323] on p "[BIOGRAPHY] Deputy Director of Health Infrastructure of the Ministry of Health …" at bounding box center [556, 315] width 710 height 23
drag, startPoint x: 272, startPoint y: 248, endPoint x: 267, endPoint y: 287, distance: 39.2
click at [263, 269] on font "Fecha de fallecimiento" at bounding box center [247, 269] width 93 height 13
drag, startPoint x: 255, startPoint y: 309, endPoint x: 590, endPoint y: 307, distance: 334.9
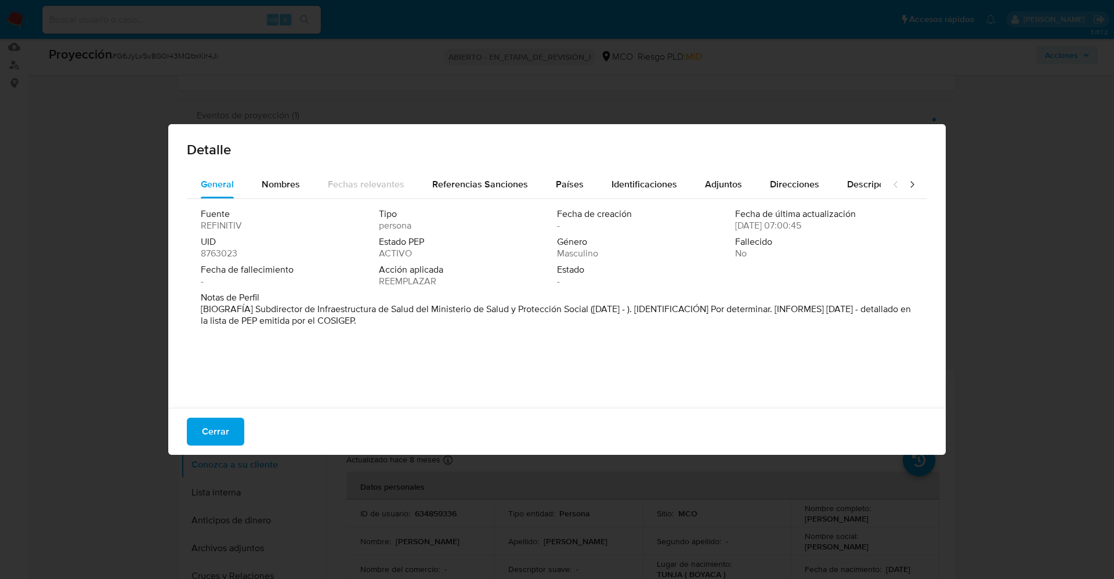
click at [590, 307] on font "[BIOGRAFÍA] Subdirector de Infraestructura de Salud del Ministerio de Salud y P…" at bounding box center [556, 314] width 710 height 25
drag, startPoint x: 215, startPoint y: 432, endPoint x: 361, endPoint y: 391, distance: 152.1
click at [225, 430] on font "Cerrar" at bounding box center [215, 432] width 27 height 28
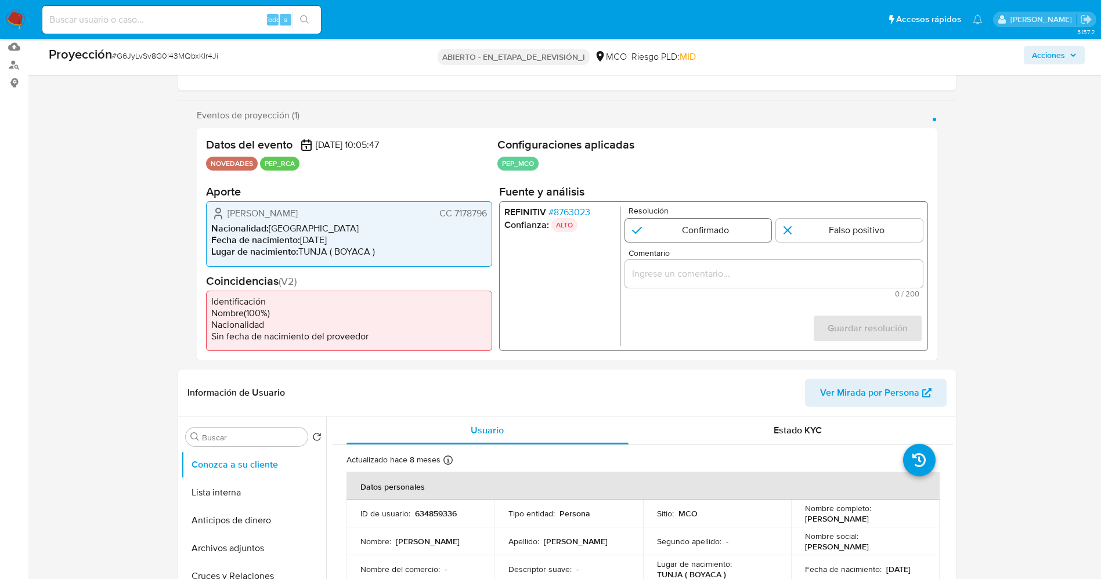
click at [717, 228] on input "1 de 1" at bounding box center [697, 230] width 147 height 23
radio input "true"
click at [707, 277] on input "Comentario" at bounding box center [773, 273] width 298 height 15
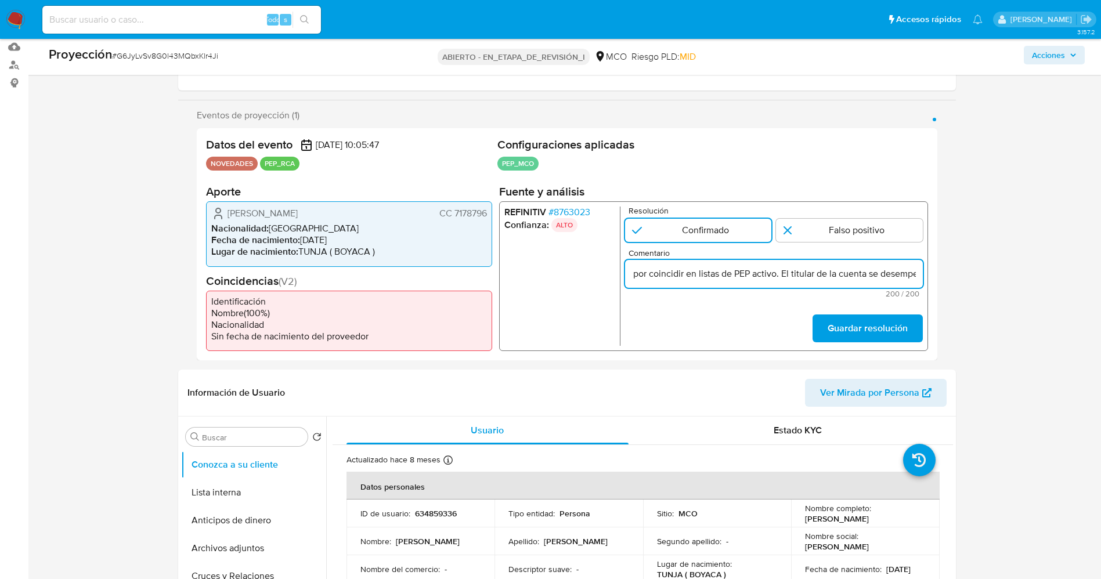
scroll to position [0, 253]
drag, startPoint x: 640, startPoint y: 275, endPoint x: 696, endPoint y: 280, distance: 56.5
click at [696, 280] on input "usuario Nelson David Hernández Pinto CC 7178796,nacionalidad Colombiana, por co…" at bounding box center [773, 273] width 298 height 15
click at [865, 268] on input "usuario Nelson David Hernández Pinto CC 7178796,nacionalidad Colombiana,.Se des…" at bounding box center [773, 273] width 298 height 15
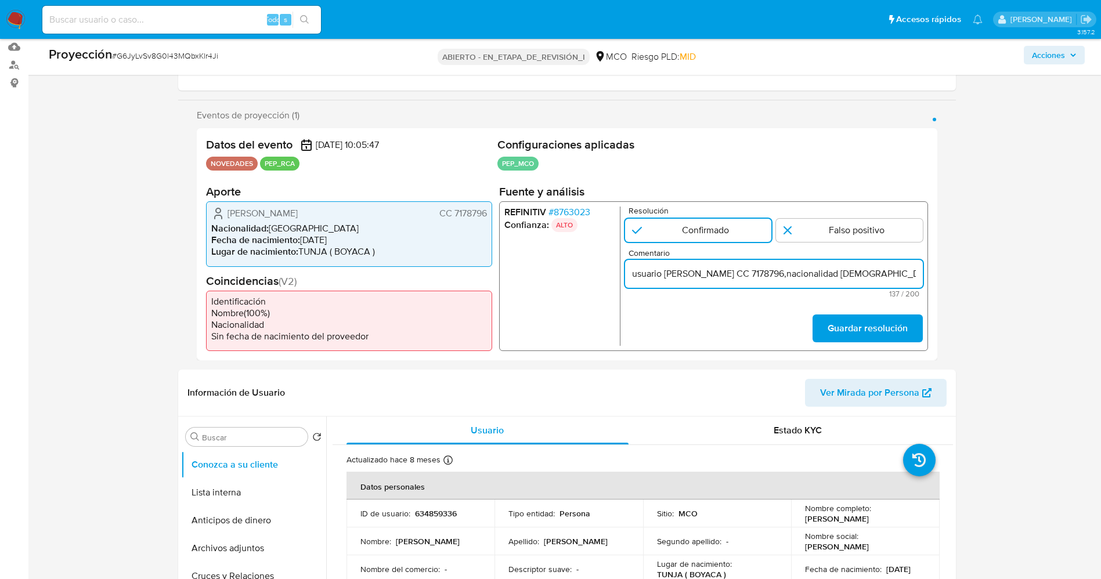
click at [705, 281] on input "usuario Nelson David Hernández Pinto CC 7178796,nacionalidad Colombiana,.Se des…" at bounding box center [773, 273] width 298 height 15
click at [639, 276] on input "usuario Nelson David Hernández Pinto CC 7178796,nacionalidad Colombiana,.Se des…" at bounding box center [773, 273] width 298 height 15
paste input "nisterio de Salud y Protección Social desde el año 2024.."
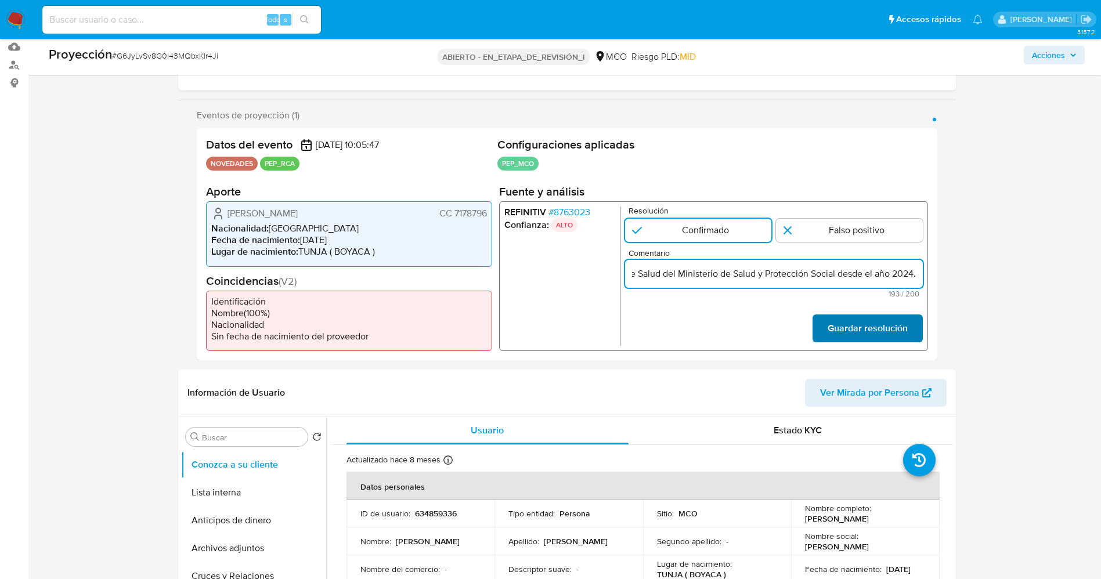
type input "Usuario Nelson David Hernández Pinto CC 7178796,nacionalidad Colombiana,.Se des…"
click at [843, 337] on font "Guardar resolución" at bounding box center [867, 329] width 80 height 28
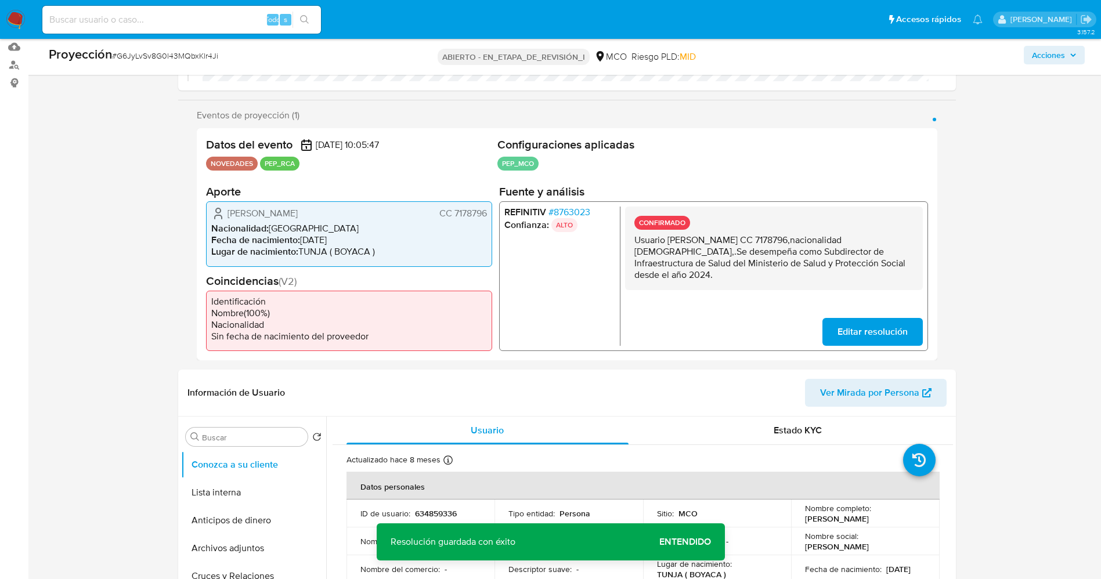
drag, startPoint x: 632, startPoint y: 241, endPoint x: 677, endPoint y: 280, distance: 59.6
click at [677, 280] on div "CONFIRMADO Usuario Nelson David Hernández Pinto CC 7178796,nacionalidad Colombi…" at bounding box center [773, 249] width 298 height 84
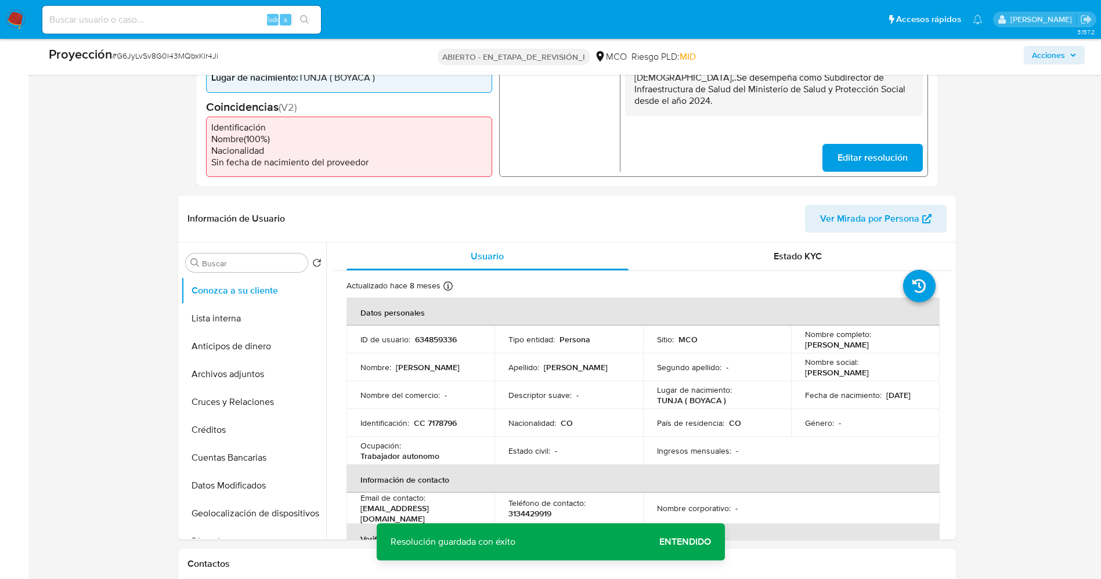
click at [224, 322] on button "Lista interna" at bounding box center [253, 319] width 145 height 28
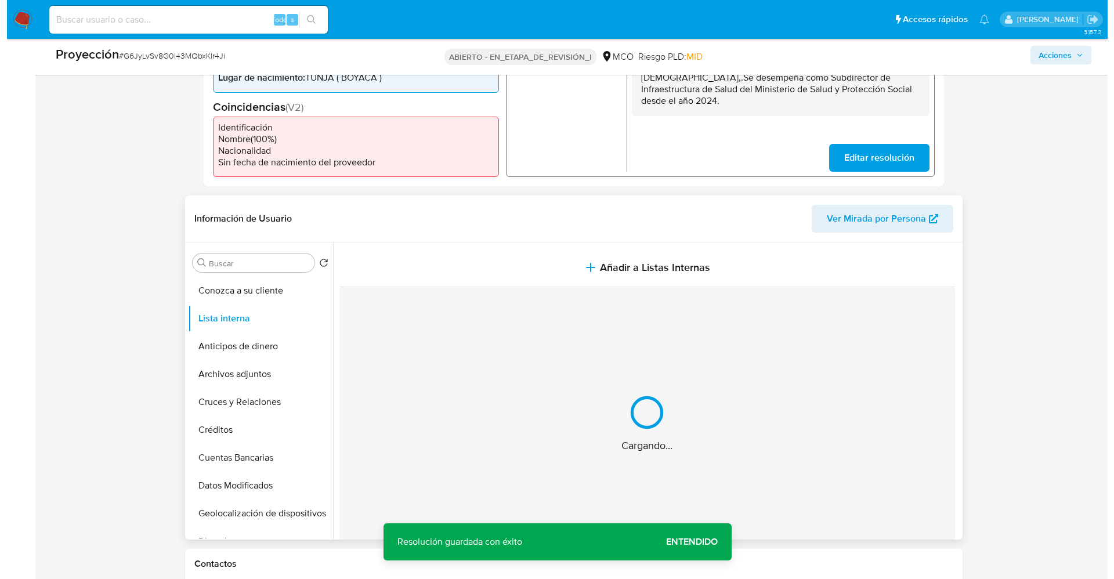
scroll to position [435, 0]
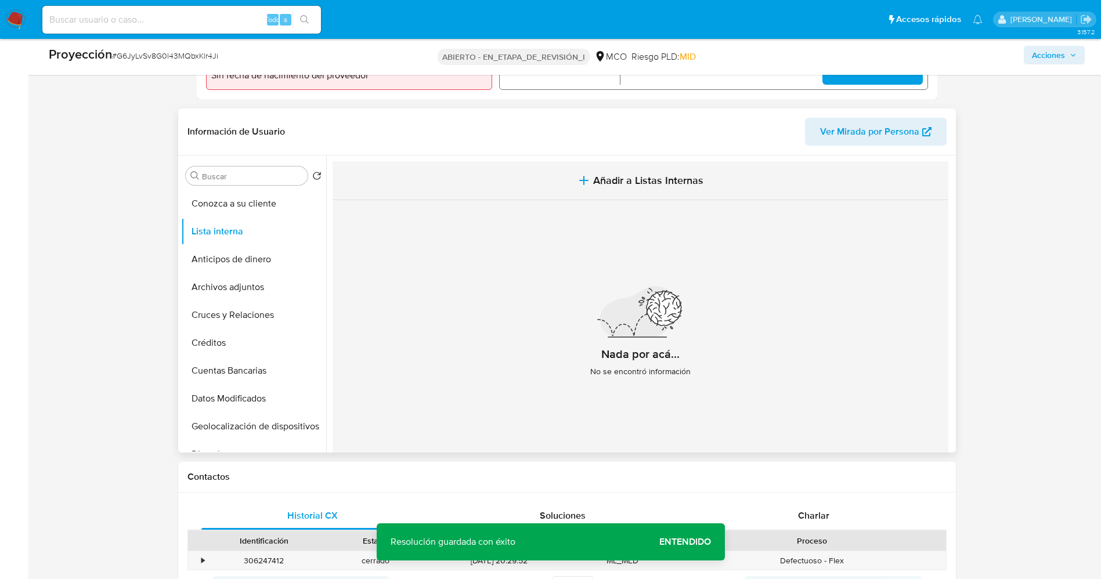
click at [613, 186] on span "Añadir a Listas Internas" at bounding box center [648, 180] width 110 height 13
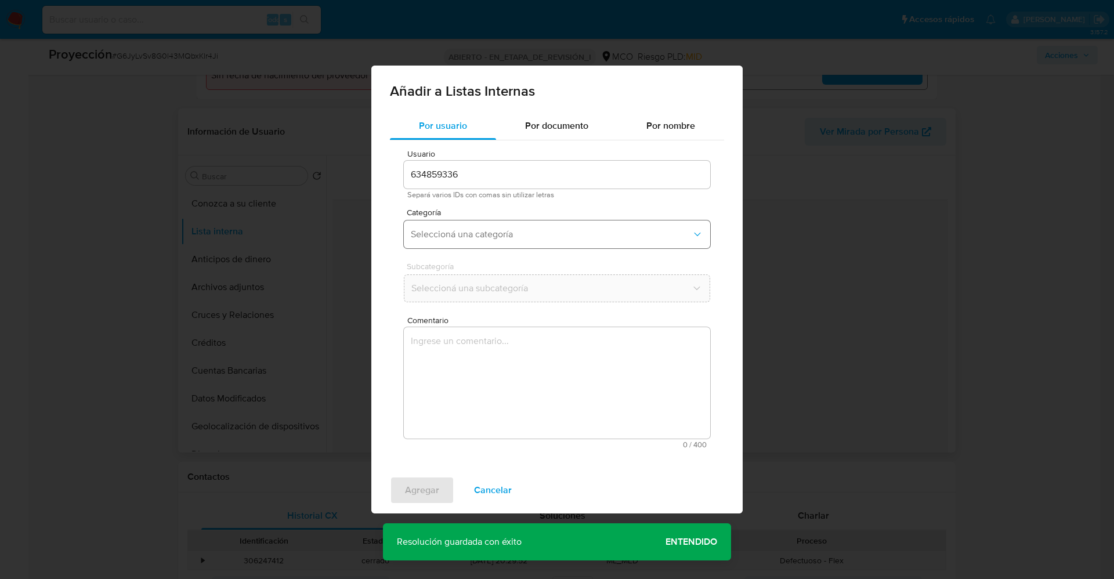
click at [449, 233] on span "Seleccioná una categoría" at bounding box center [551, 235] width 281 height 12
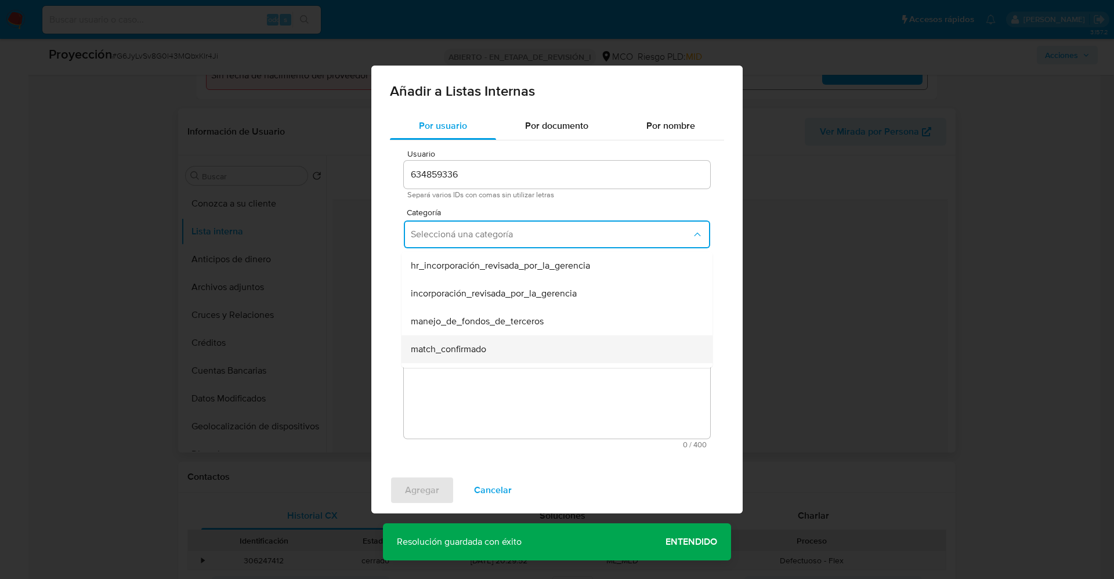
click at [463, 344] on span "match_confirmado" at bounding box center [448, 350] width 75 height 12
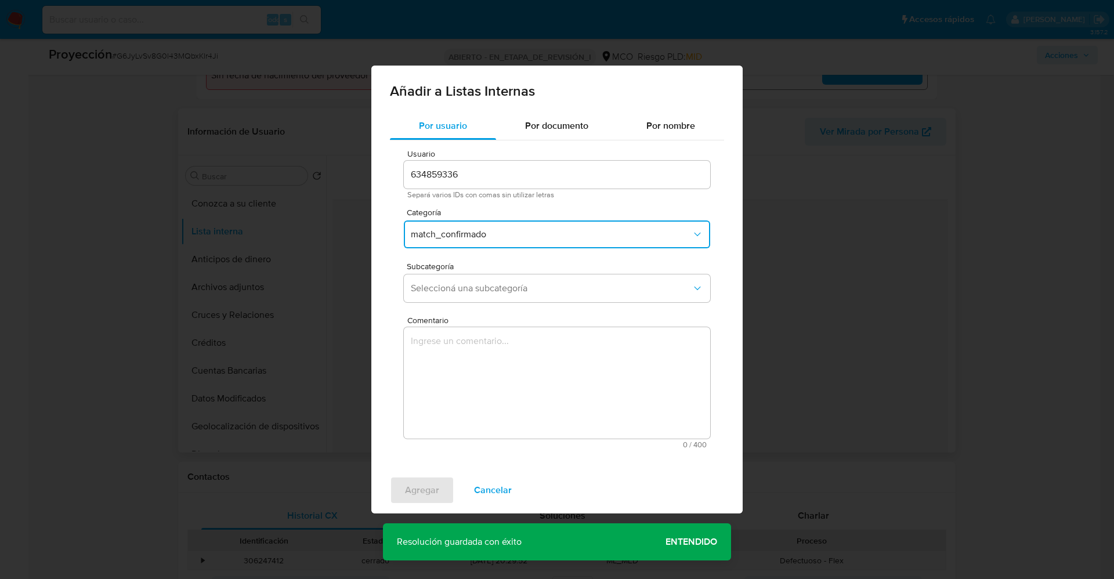
click at [478, 273] on div "Subcategoría Seleccioná una subcategoría" at bounding box center [557, 284] width 306 height 45
click at [478, 284] on span "Seleccioná una subcategoría" at bounding box center [551, 289] width 281 height 12
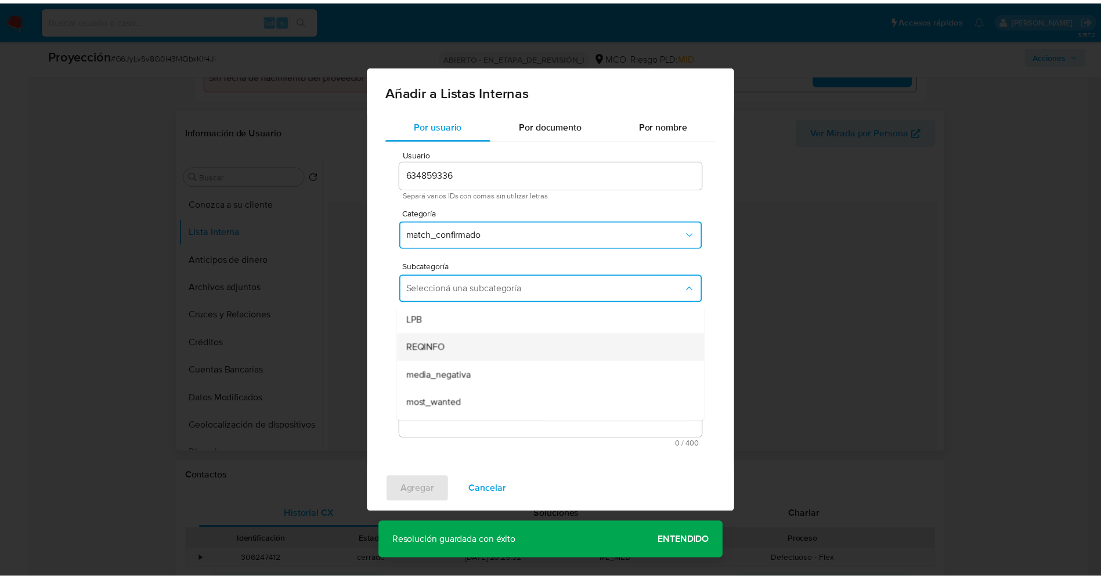
scroll to position [79, 0]
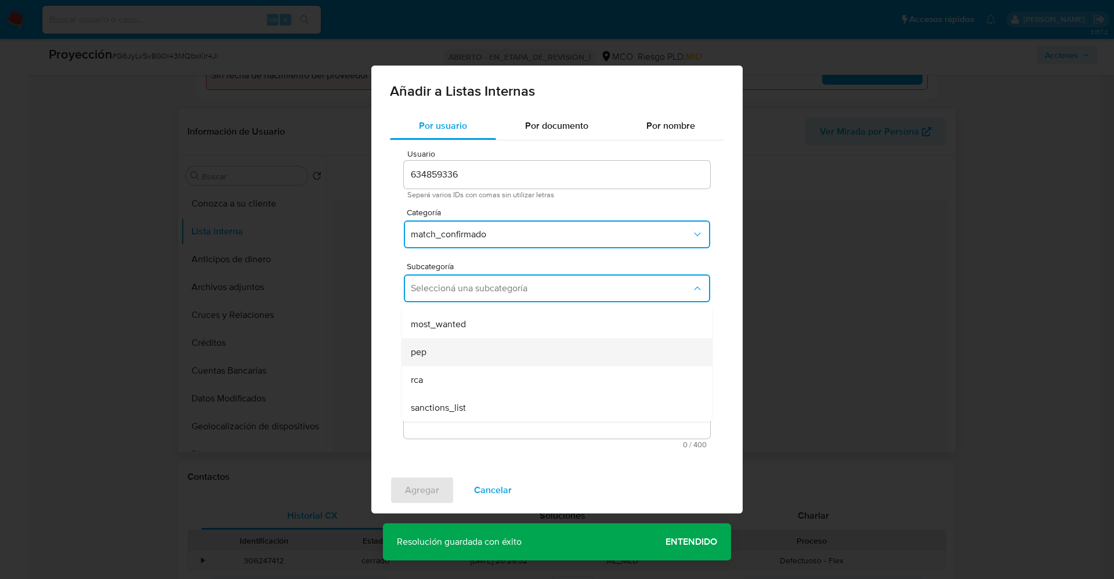
click at [472, 344] on div "pep" at bounding box center [554, 352] width 286 height 28
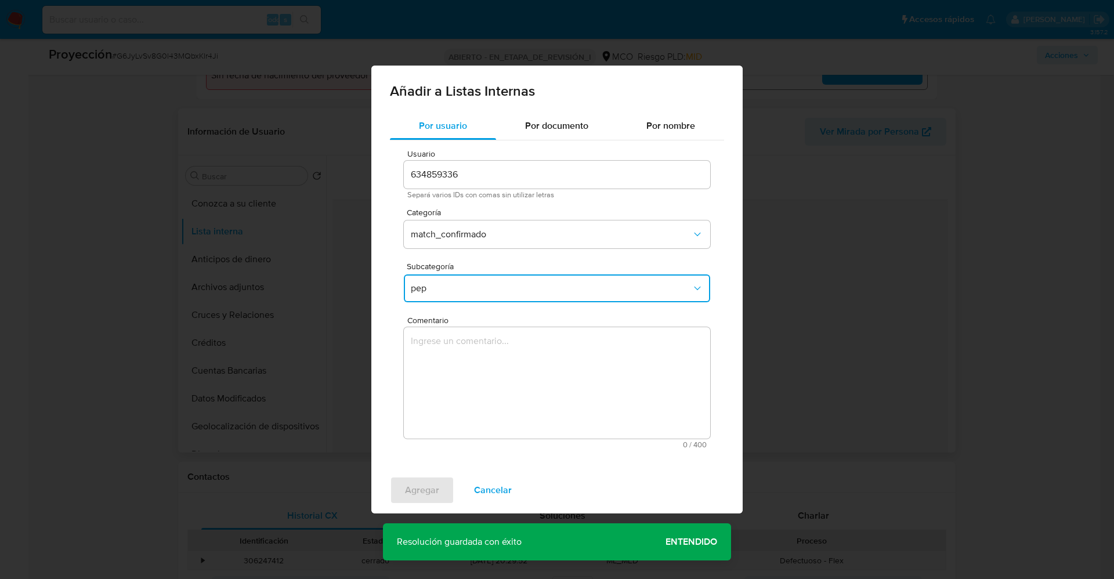
click at [472, 345] on textarea "Comentario" at bounding box center [557, 382] width 306 height 111
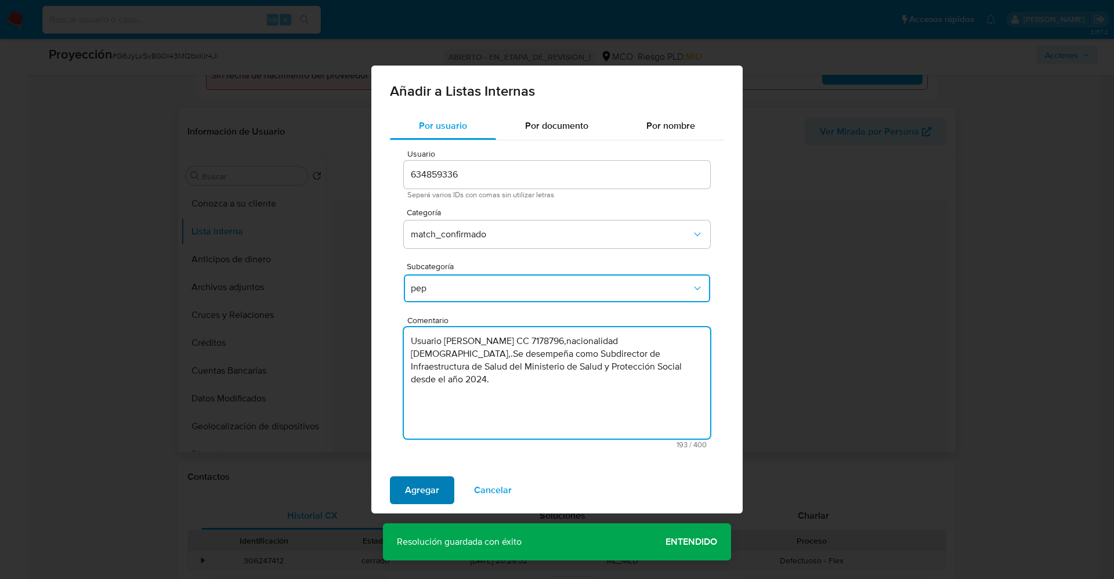
type textarea "Usuario Nelson David Hernández Pinto CC 7178796,nacionalidad Colombiana,.Se des…"
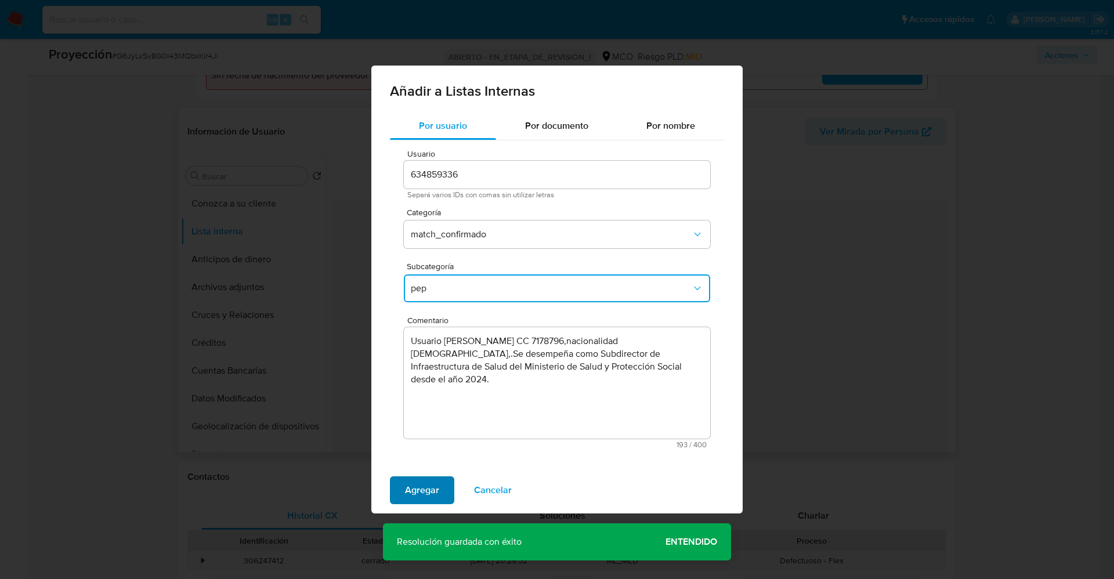
click at [439, 493] on button "Agregar" at bounding box center [422, 490] width 64 height 28
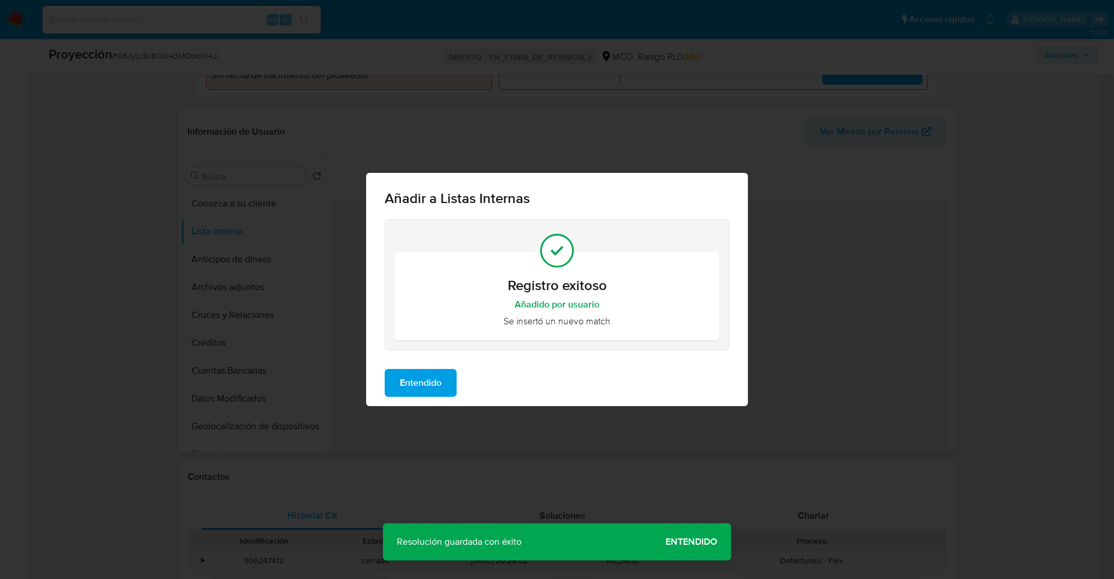
click at [429, 386] on span "Entendido" at bounding box center [421, 383] width 42 height 26
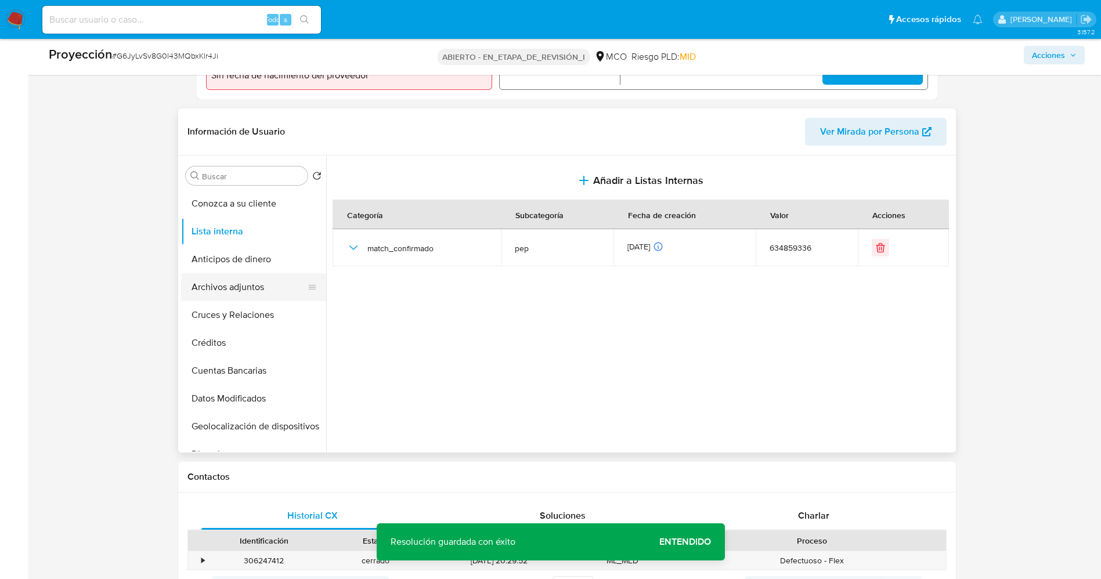
click at [230, 290] on button "Archivos adjuntos" at bounding box center [249, 287] width 136 height 28
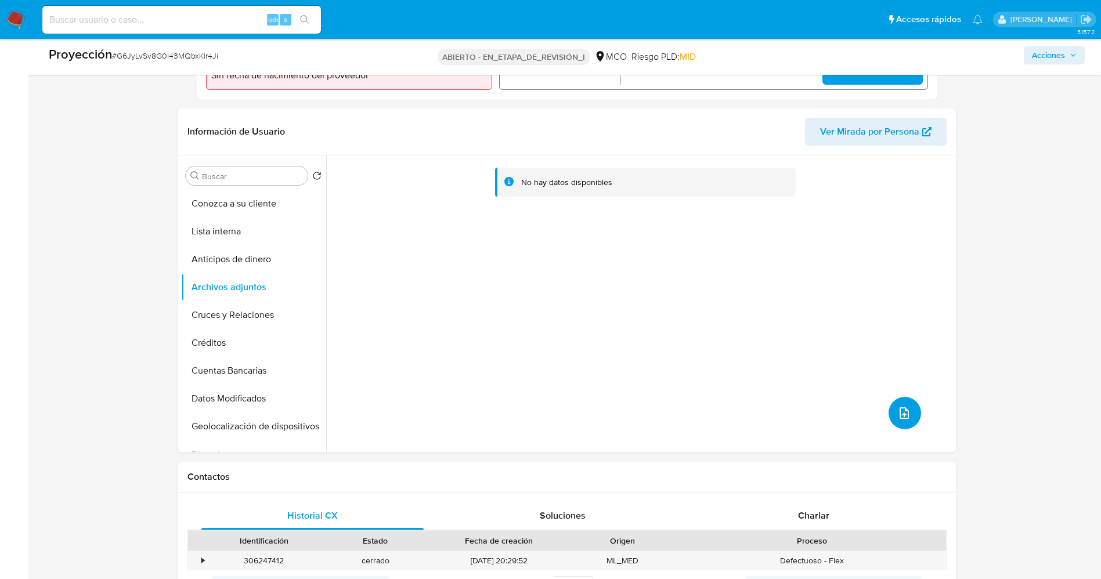
click at [897, 411] on icon "subir archivo" at bounding box center [904, 413] width 14 height 14
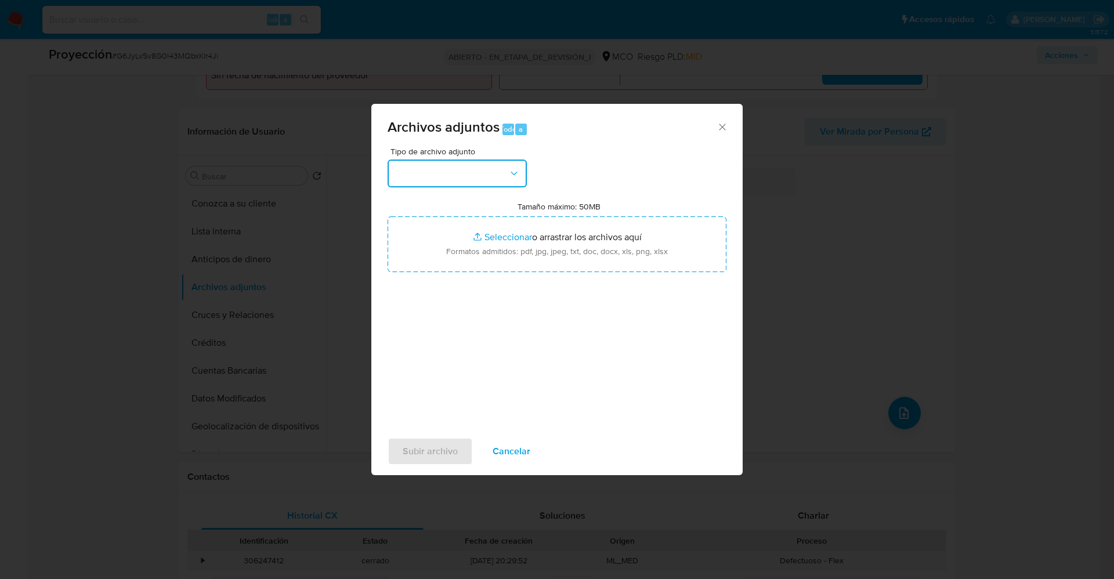
click at [467, 180] on button "button" at bounding box center [457, 174] width 139 height 28
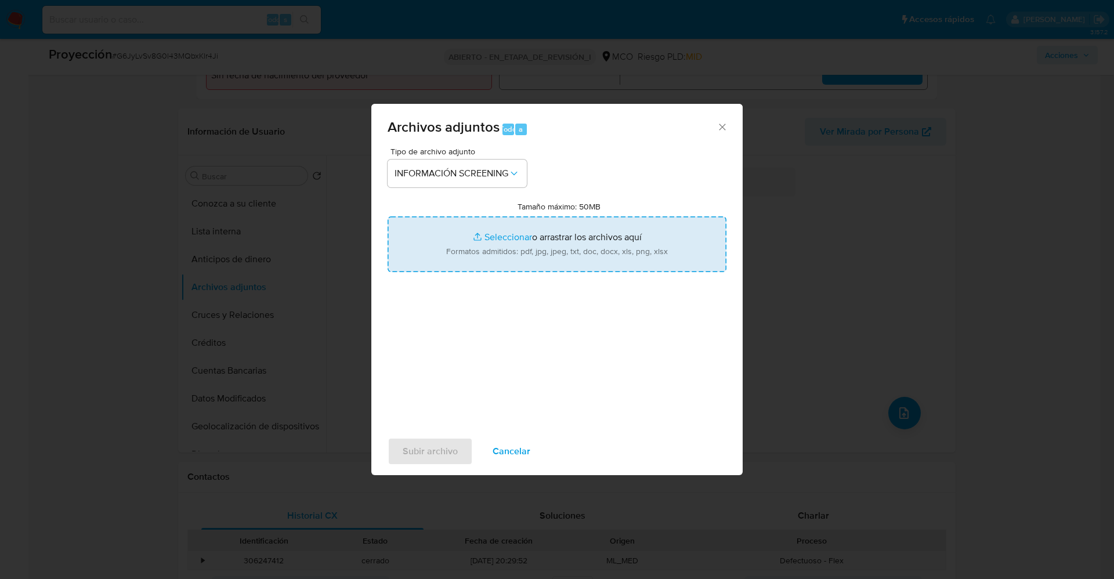
type input "C:\fakepath\_Nelson David Hernández Pinto_ lavado de dinero - Buscar con Google…"
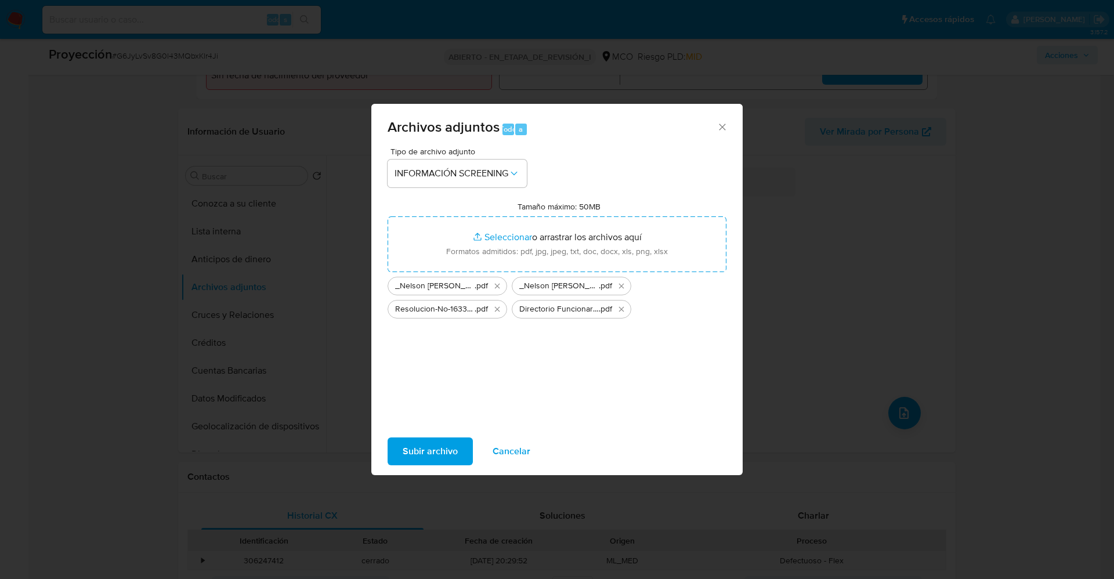
click at [442, 454] on span "Subir archivo" at bounding box center [430, 452] width 55 height 26
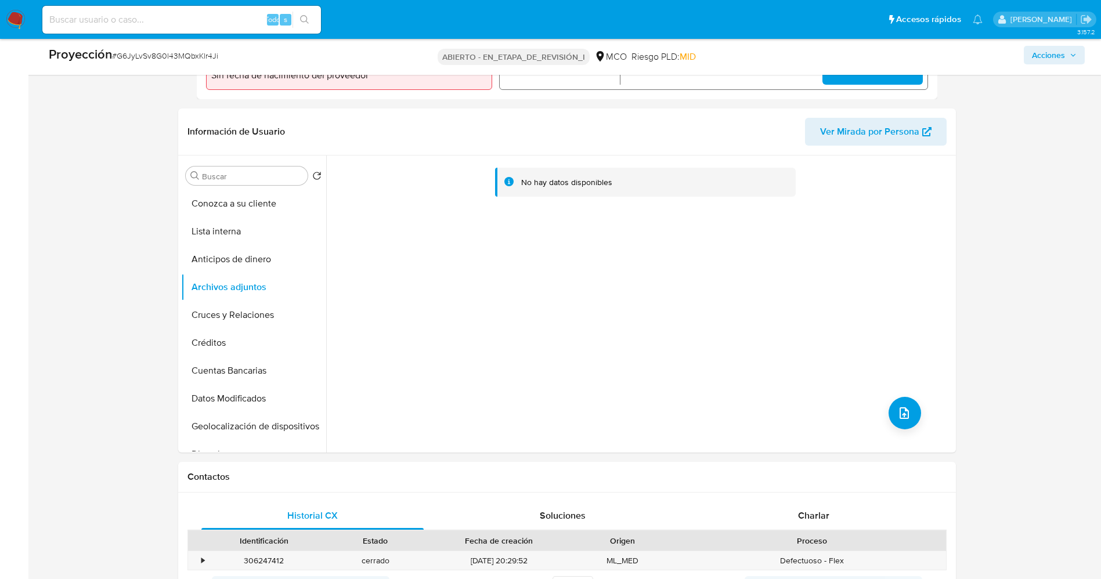
click at [234, 237] on button "Lista interna" at bounding box center [253, 232] width 145 height 28
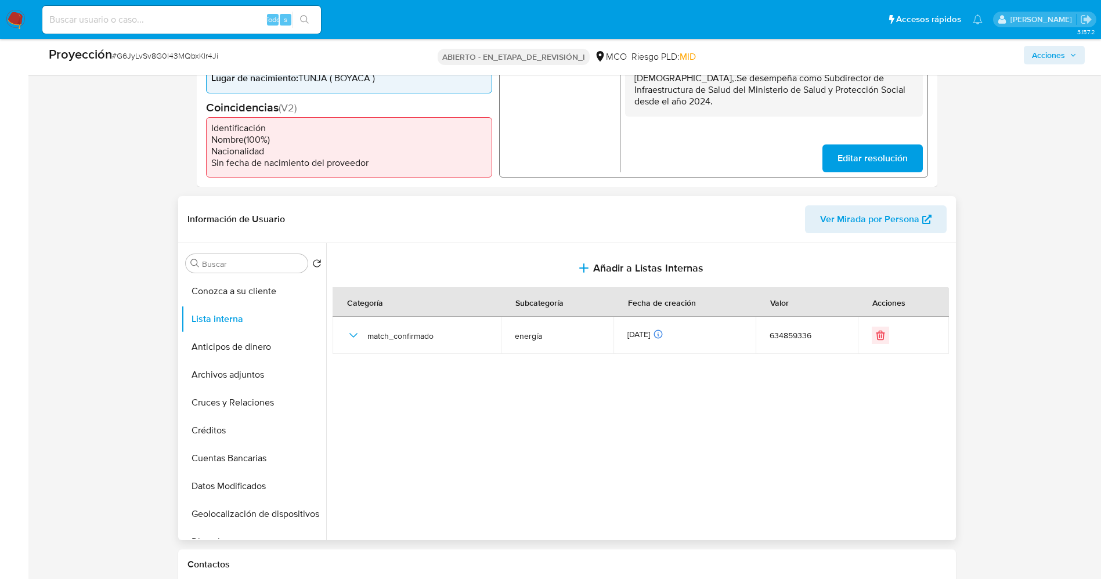
scroll to position [348, 0]
click at [252, 367] on button "Archivos adjuntos" at bounding box center [249, 374] width 136 height 28
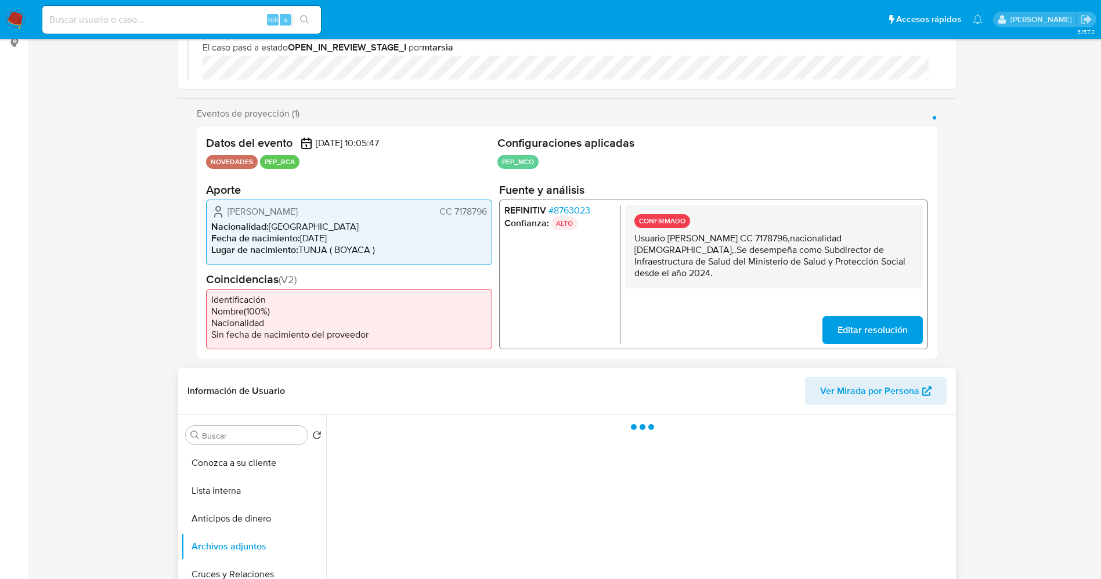
scroll to position [0, 0]
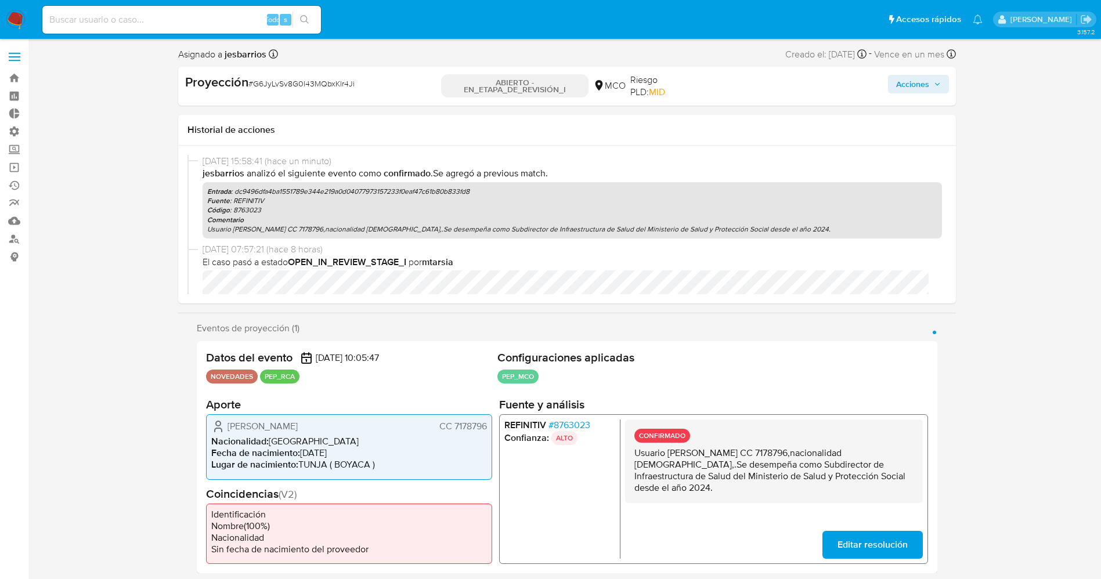
click at [920, 82] on font "Acciones" at bounding box center [912, 84] width 33 height 19
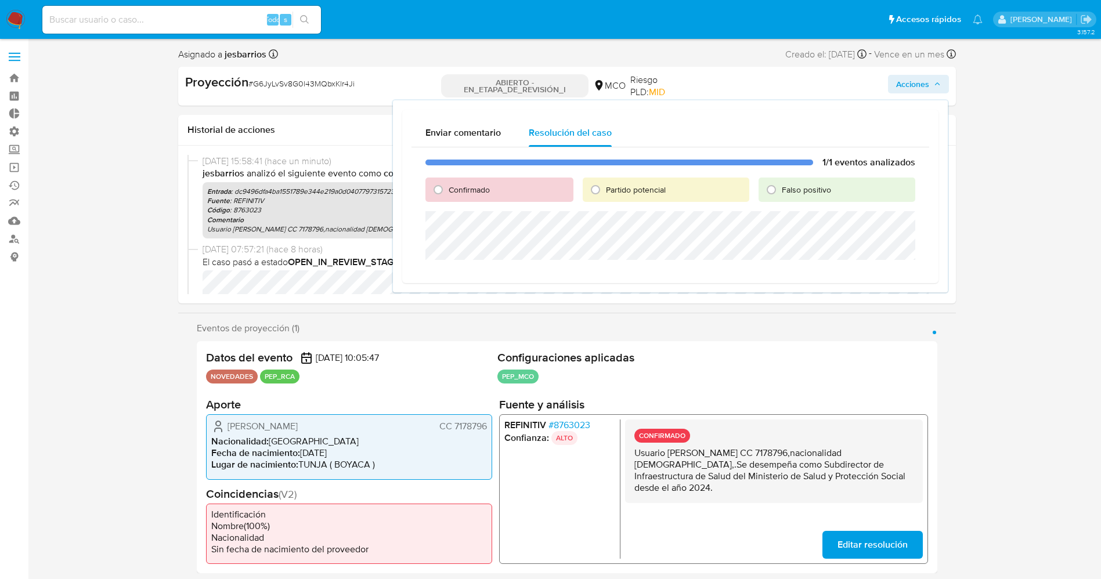
click at [480, 187] on font "Confirmado" at bounding box center [469, 190] width 41 height 12
click at [447, 187] on input "Confirmado" at bounding box center [438, 189] width 19 height 19
radio input "true"
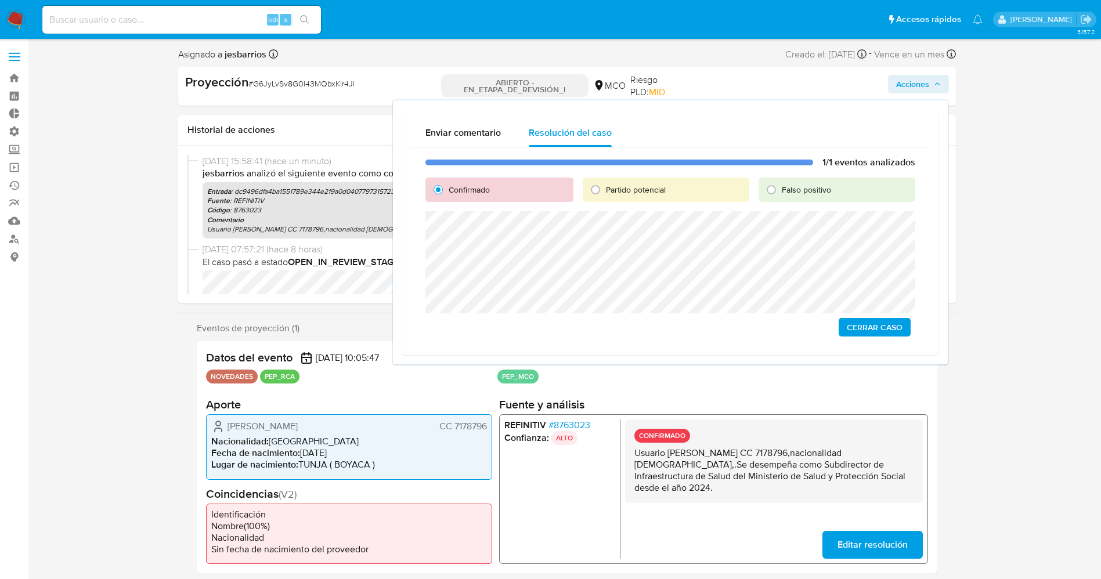
click at [875, 326] on span "Cerrar Caso" at bounding box center [875, 327] width 56 height 16
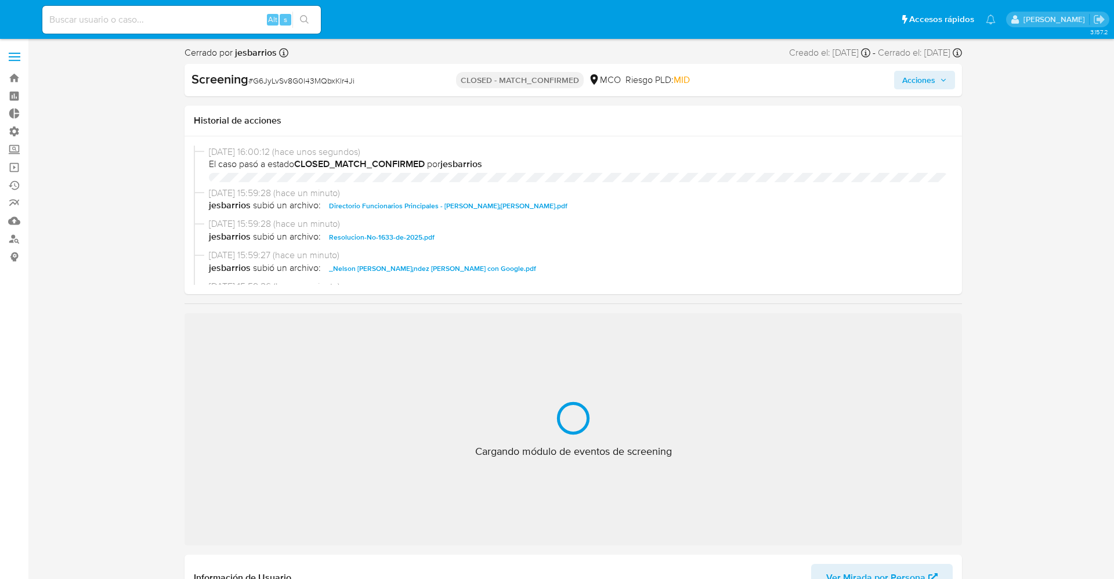
select select "10"
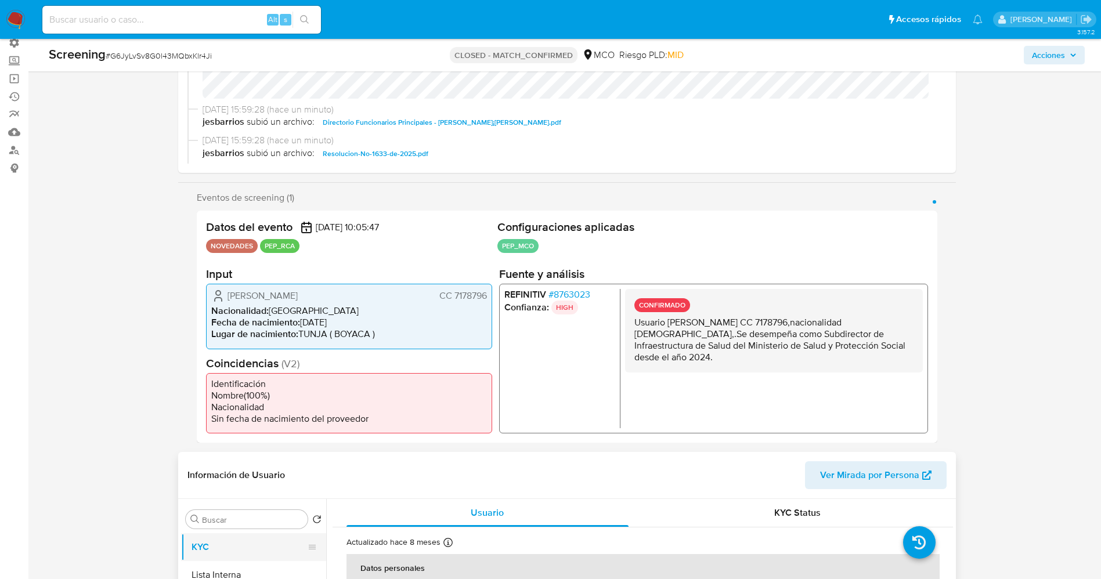
scroll to position [174, 0]
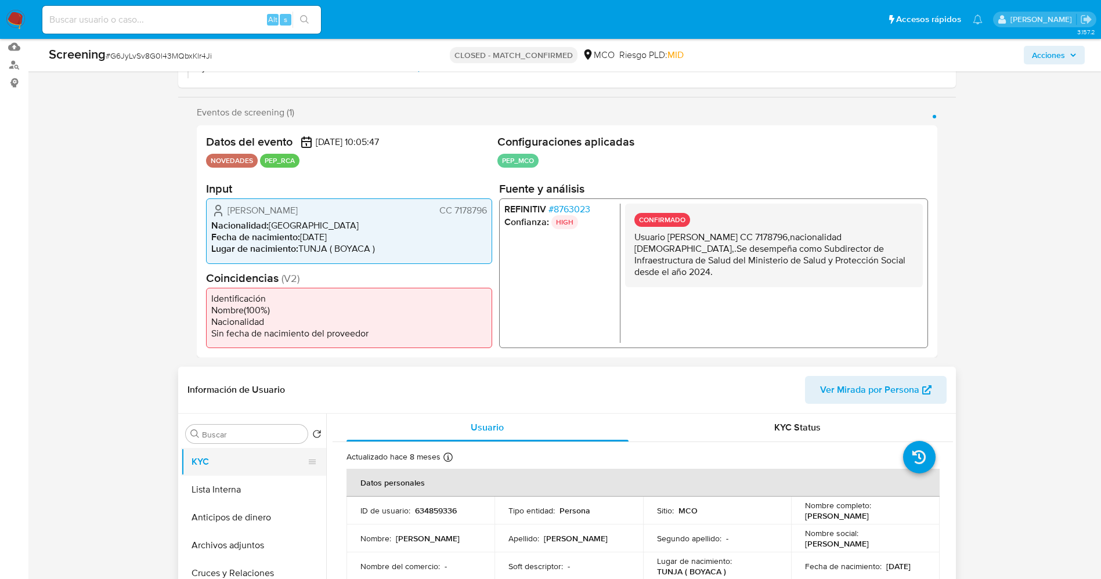
click at [240, 474] on button "KYC" at bounding box center [249, 462] width 136 height 28
click at [239, 481] on button "Lista Interna" at bounding box center [249, 490] width 136 height 28
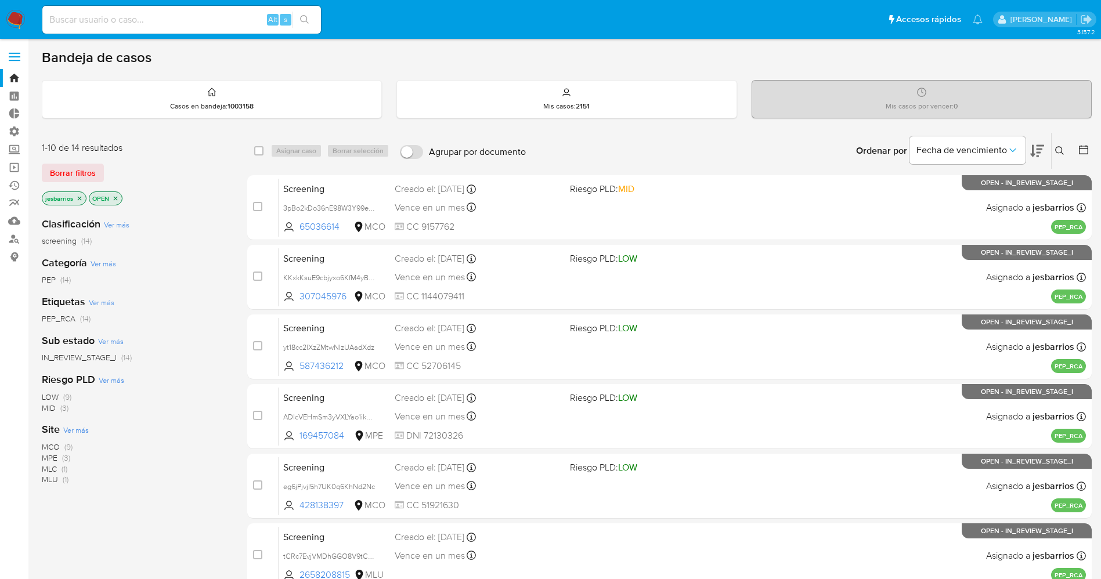
click at [60, 445] on span "MCO (9)" at bounding box center [57, 447] width 31 height 11
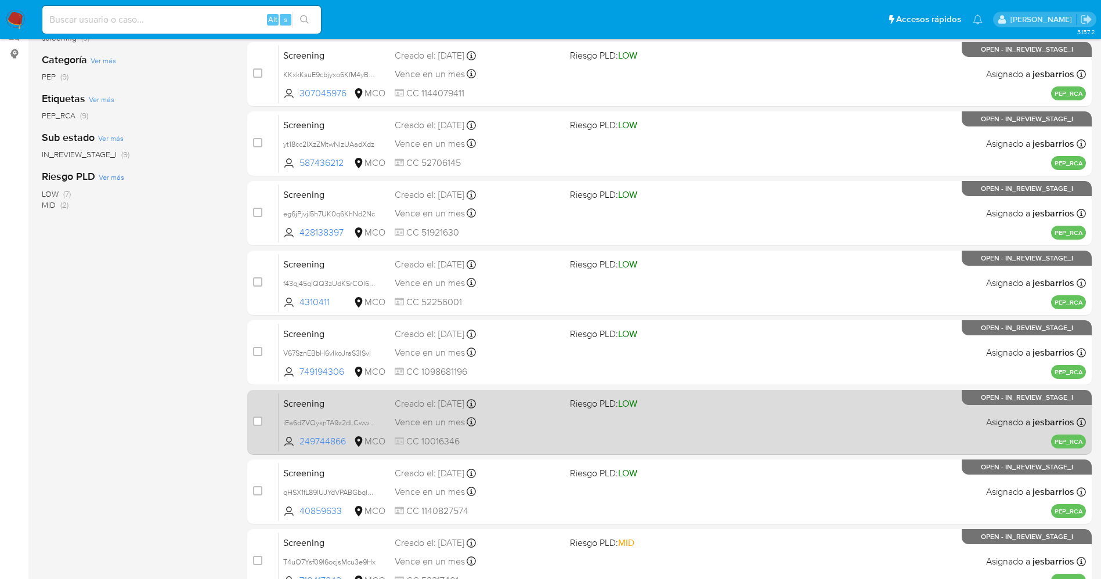
scroll to position [268, 0]
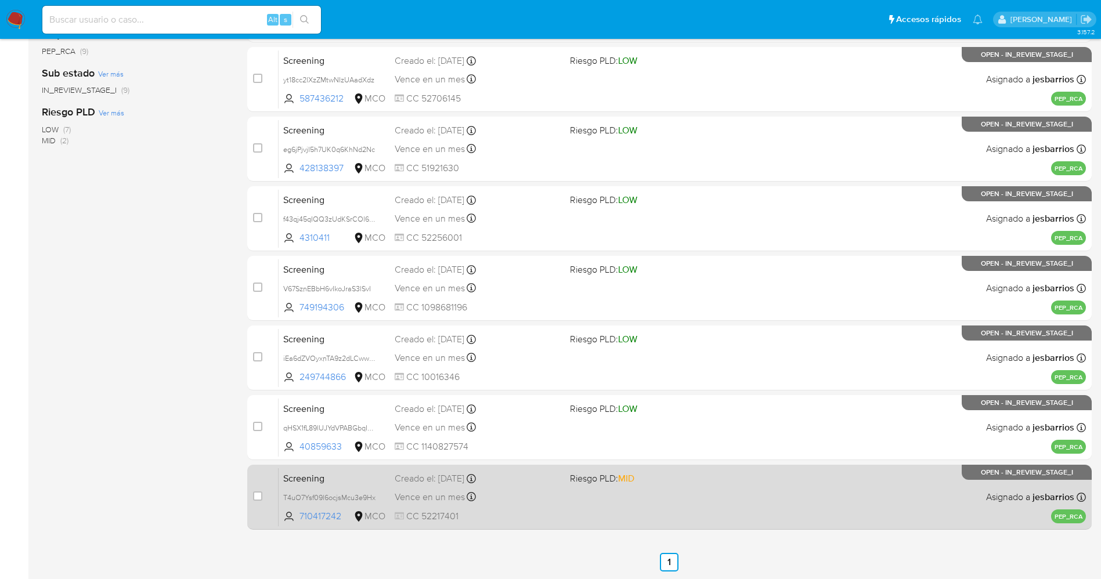
click at [633, 501] on div "Screening T4uO7Ysf09l6ocjsMcu3e9Hx 710417242 MCO Riesgo PLD: MID Creado el: [DA…" at bounding box center [682, 497] width 807 height 59
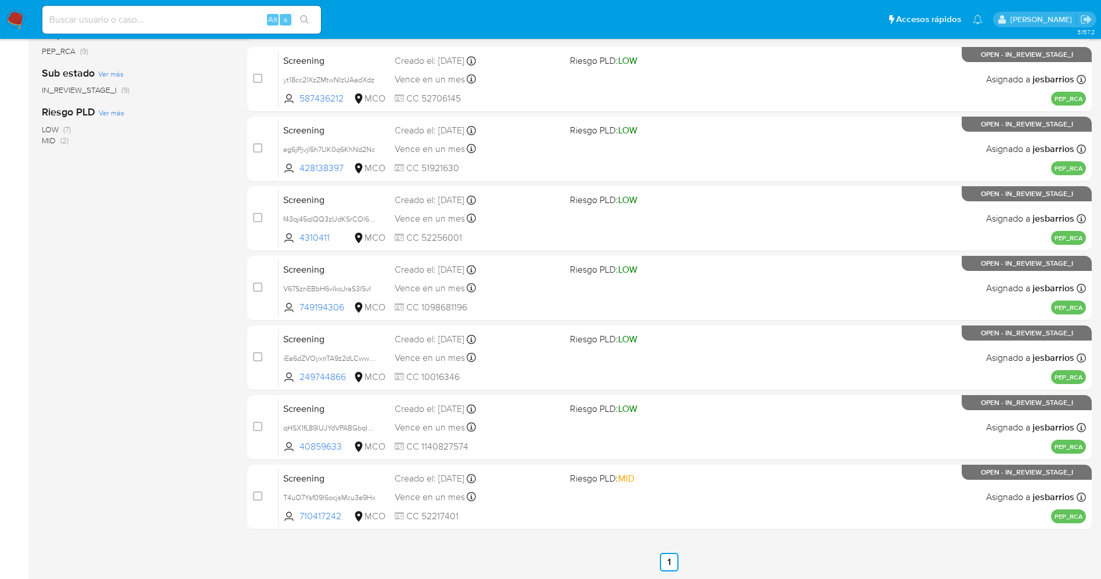
scroll to position [0, 0]
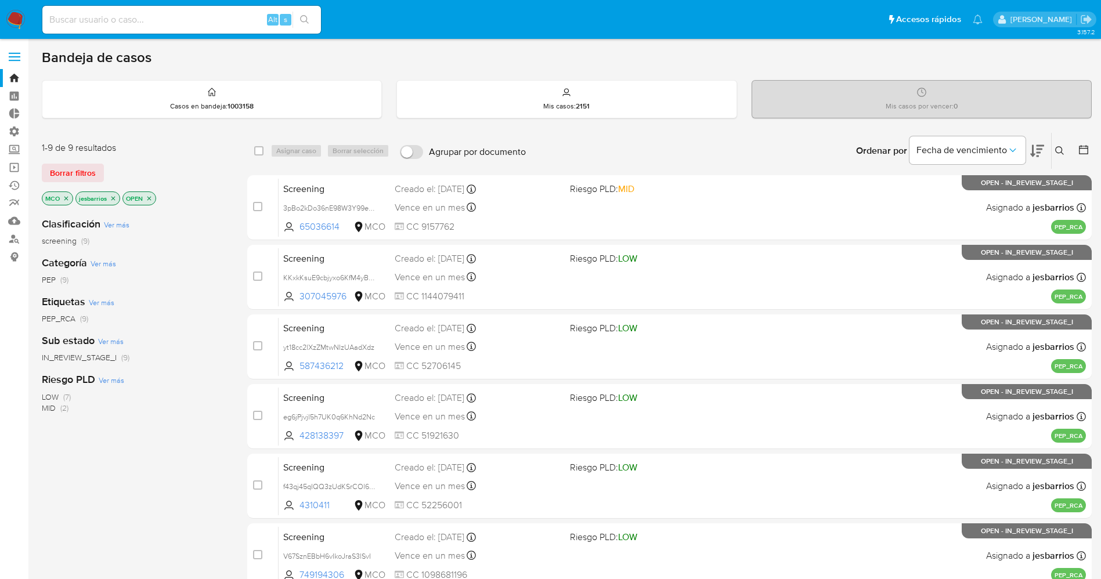
click at [17, 24] on img at bounding box center [16, 20] width 20 height 20
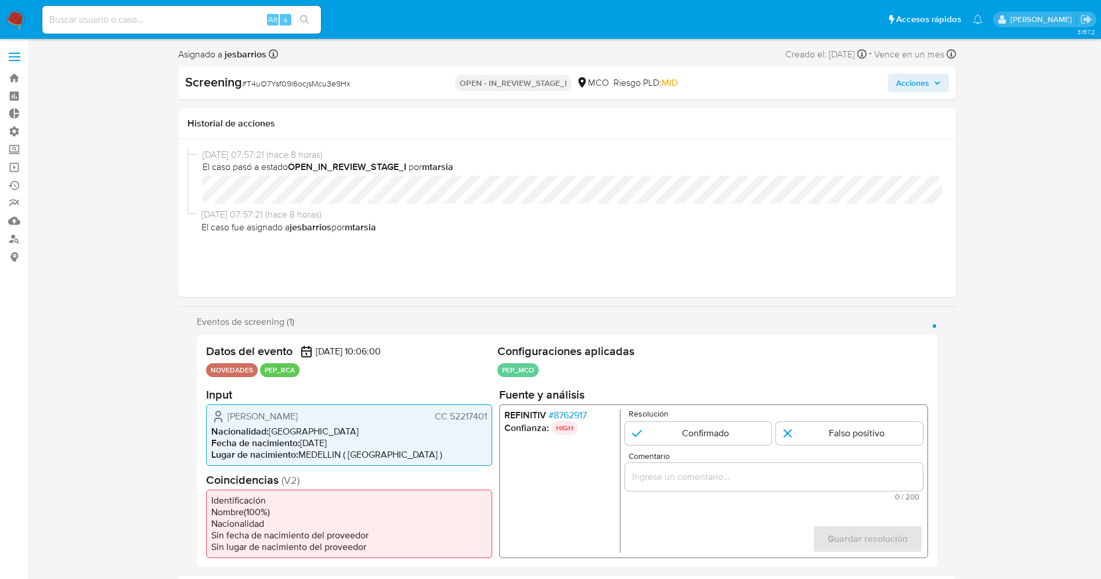
select select "10"
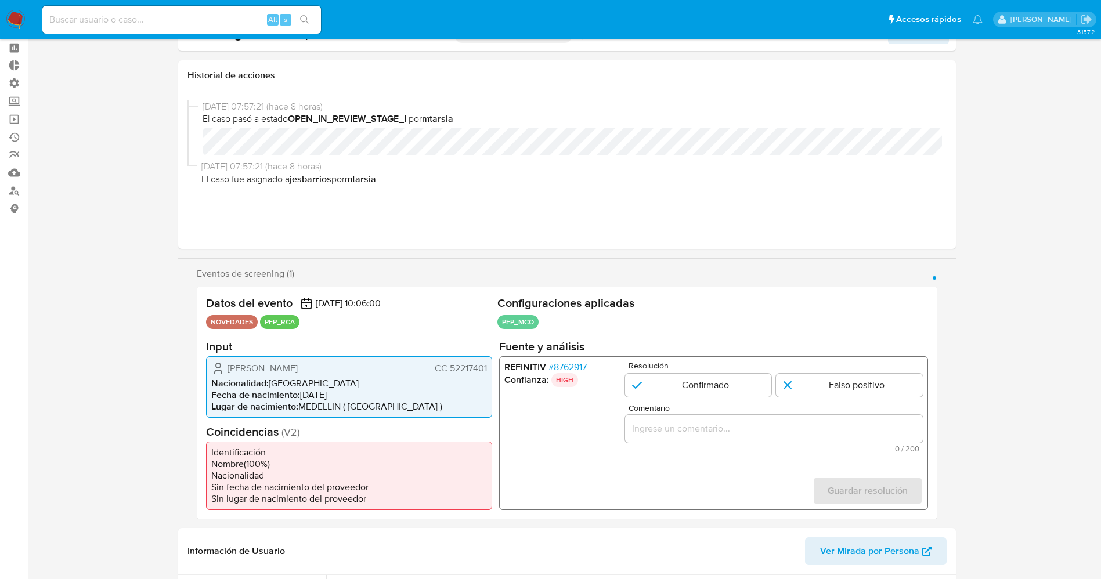
scroll to position [87, 0]
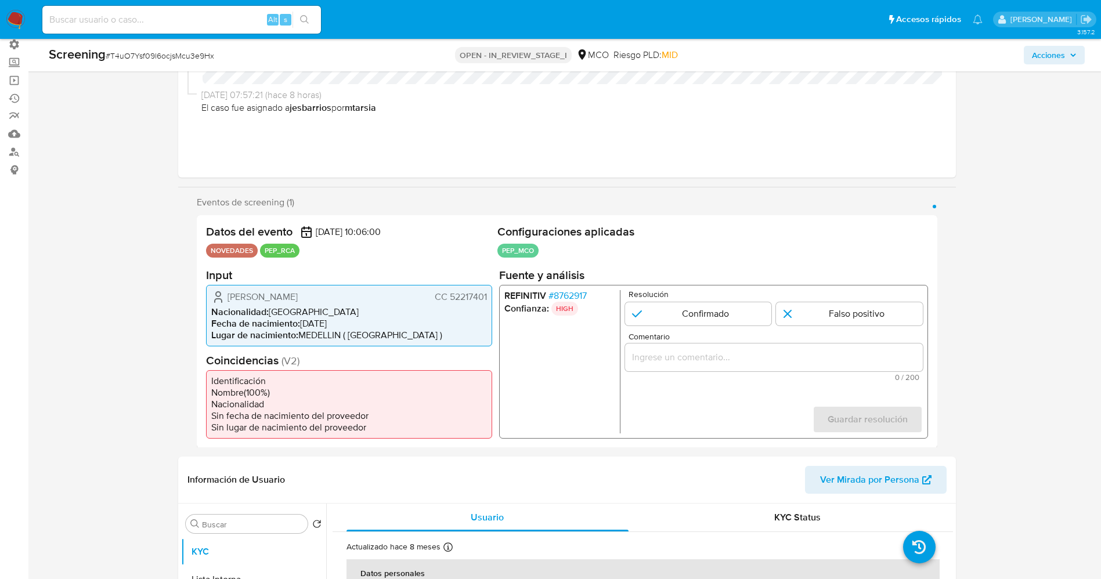
click at [576, 293] on span "# 8762917" at bounding box center [567, 296] width 38 height 12
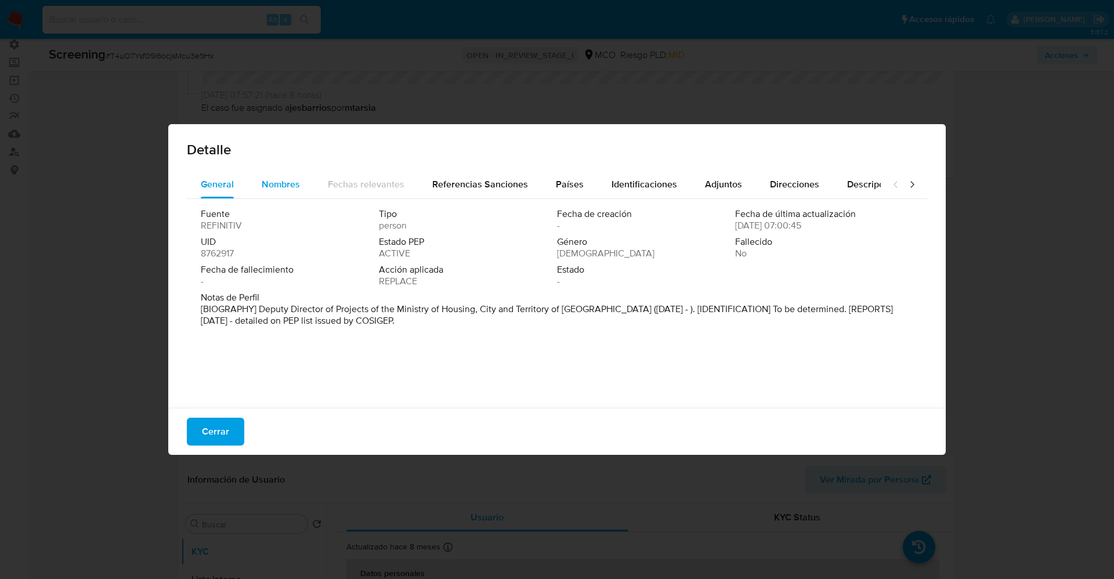
click at [279, 188] on span "Nombres" at bounding box center [281, 184] width 38 height 13
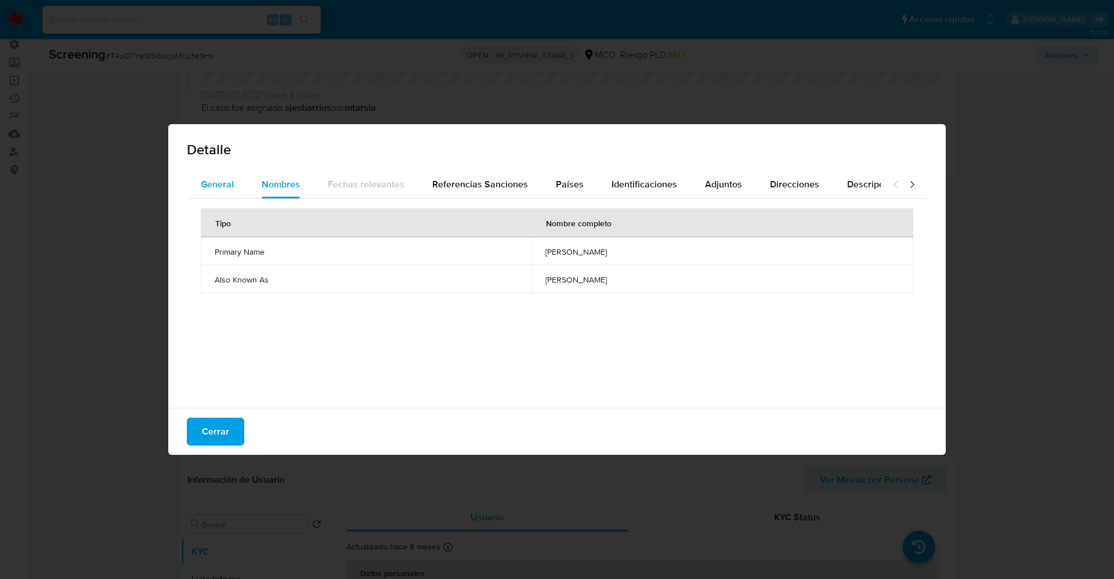
click at [198, 188] on button "General" at bounding box center [217, 185] width 61 height 28
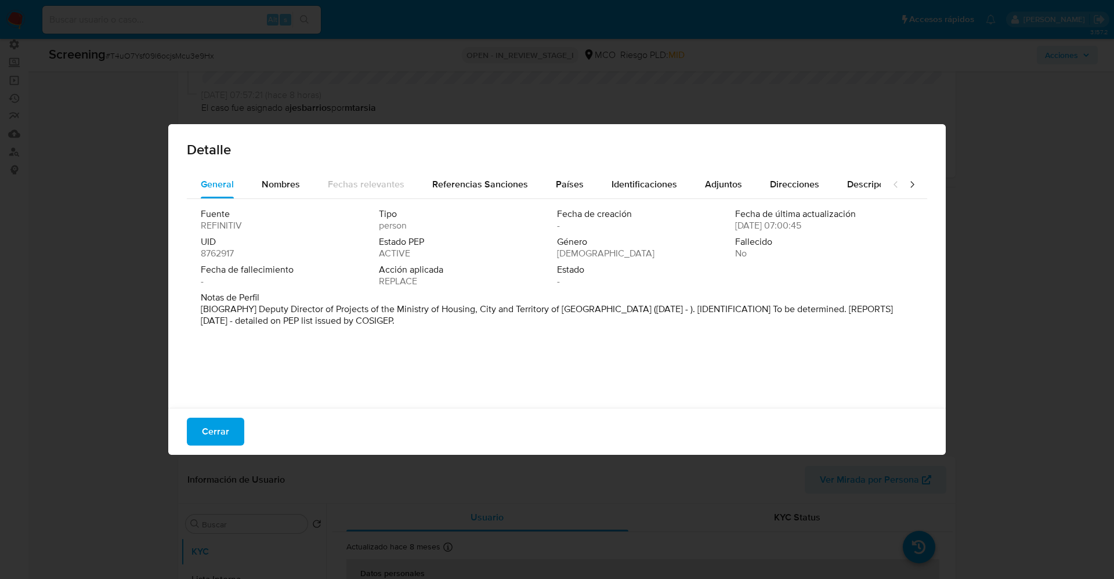
drag, startPoint x: 257, startPoint y: 310, endPoint x: 370, endPoint y: 324, distance: 114.1
click at [370, 324] on p "[BIOGRAPHY] Deputy Director of Projects of the Ministry of Housing, City and Te…" at bounding box center [556, 315] width 710 height 23
click at [291, 176] on div "Nombres" at bounding box center [281, 185] width 38 height 28
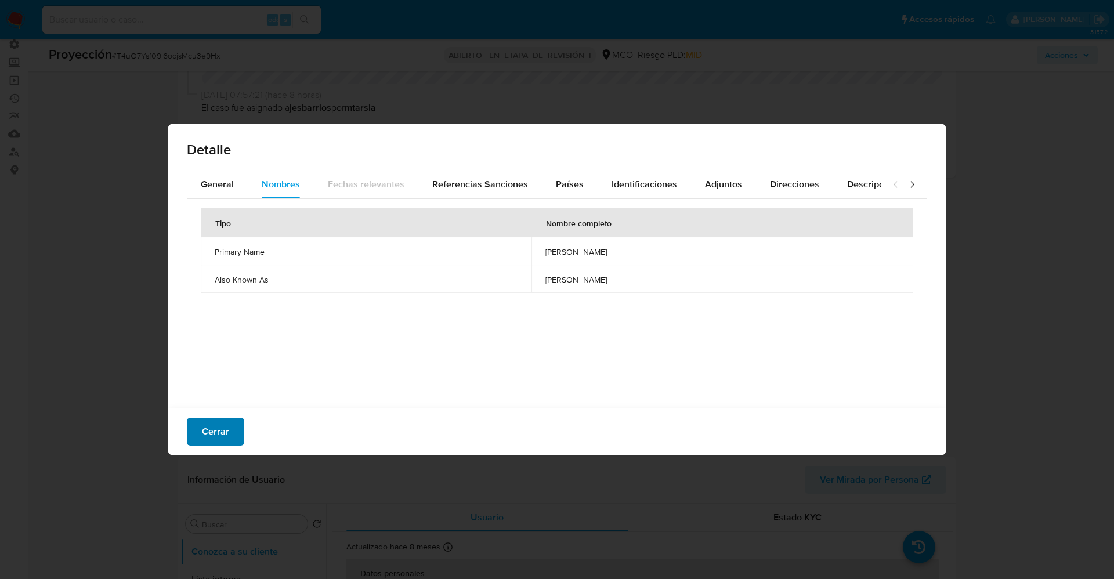
click at [206, 431] on span "Cerrar" at bounding box center [215, 432] width 27 height 26
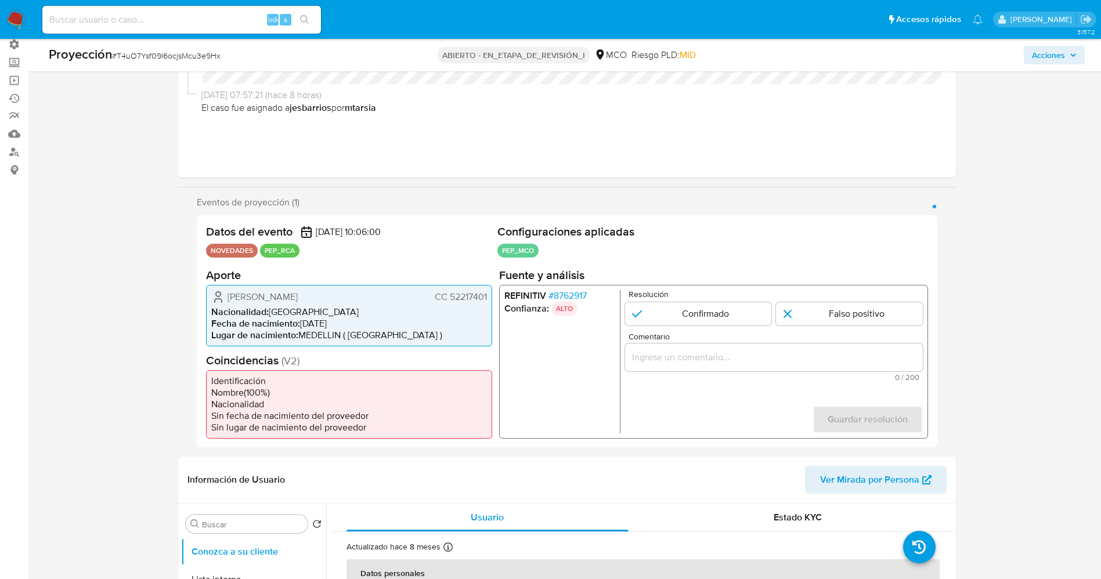
drag, startPoint x: 221, startPoint y: 301, endPoint x: 371, endPoint y: 299, distance: 150.9
click at [371, 299] on div "[PERSON_NAME] CC 52217401" at bounding box center [349, 297] width 276 height 14
drag, startPoint x: 332, startPoint y: 338, endPoint x: 250, endPoint y: 297, distance: 91.6
click at [331, 338] on li "Lugar de nacimiento : [GEOGRAPHIC_DATA] ( [GEOGRAPHIC_DATA] )" at bounding box center [349, 335] width 276 height 12
drag, startPoint x: 223, startPoint y: 294, endPoint x: 486, endPoint y: 301, distance: 263.0
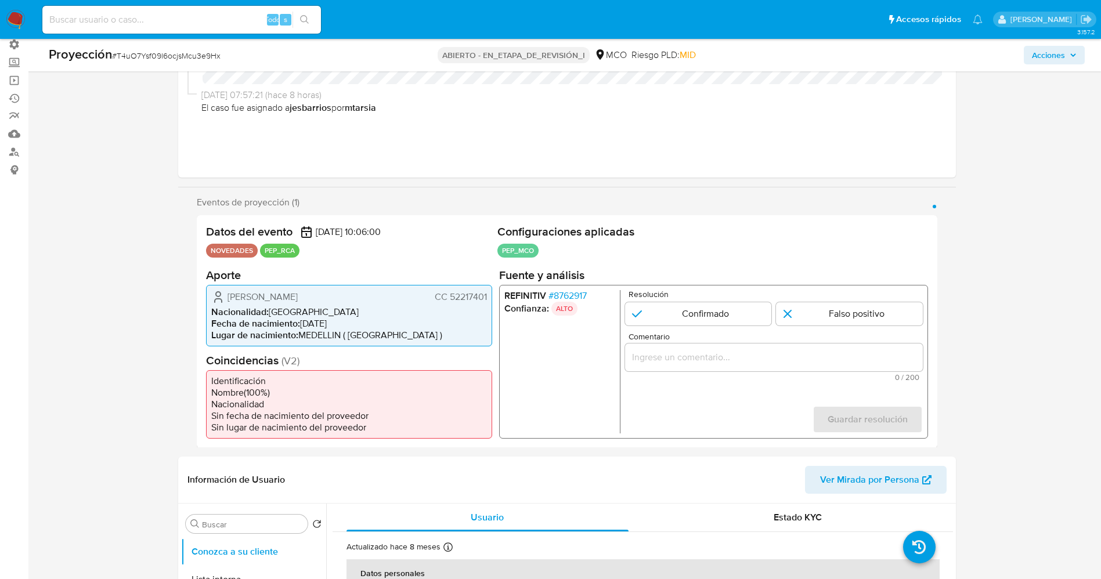
click at [486, 301] on div "[PERSON_NAME] CC 52217401" at bounding box center [349, 297] width 276 height 14
click at [576, 295] on font "8762917" at bounding box center [569, 294] width 33 height 13
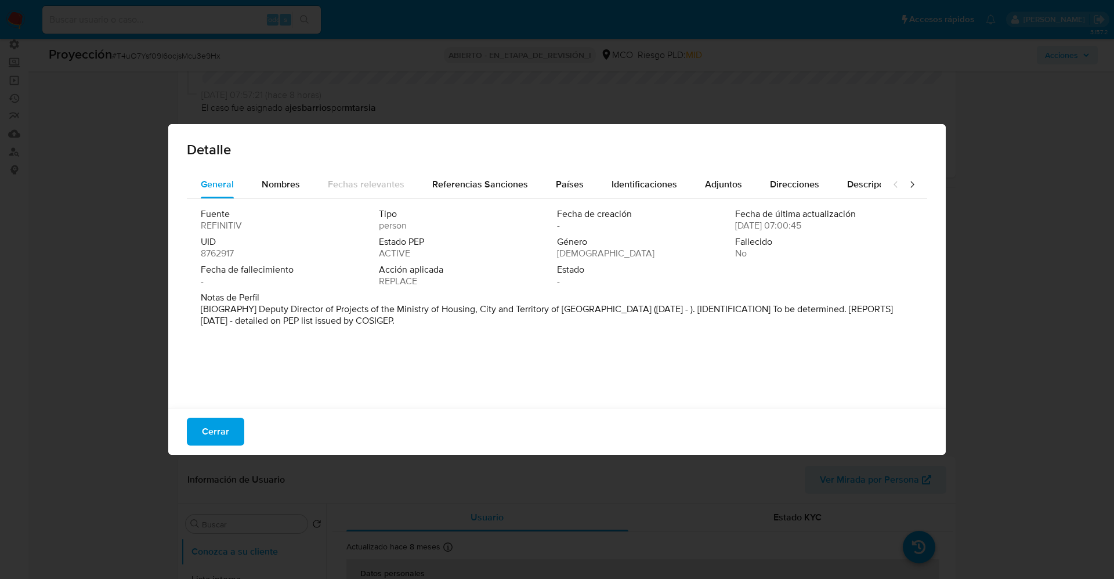
drag, startPoint x: 330, startPoint y: 323, endPoint x: 423, endPoint y: 335, distance: 94.2
click at [423, 335] on div "Fuente REFINITIV Tipo person Fecha de creación - Fecha de última actualización …" at bounding box center [557, 300] width 741 height 203
drag, startPoint x: 300, startPoint y: 276, endPoint x: 273, endPoint y: 300, distance: 36.6
click at [299, 276] on div "Fecha de fallecimiento -" at bounding box center [290, 275] width 178 height 23
drag, startPoint x: 256, startPoint y: 307, endPoint x: 602, endPoint y: 309, distance: 345.9
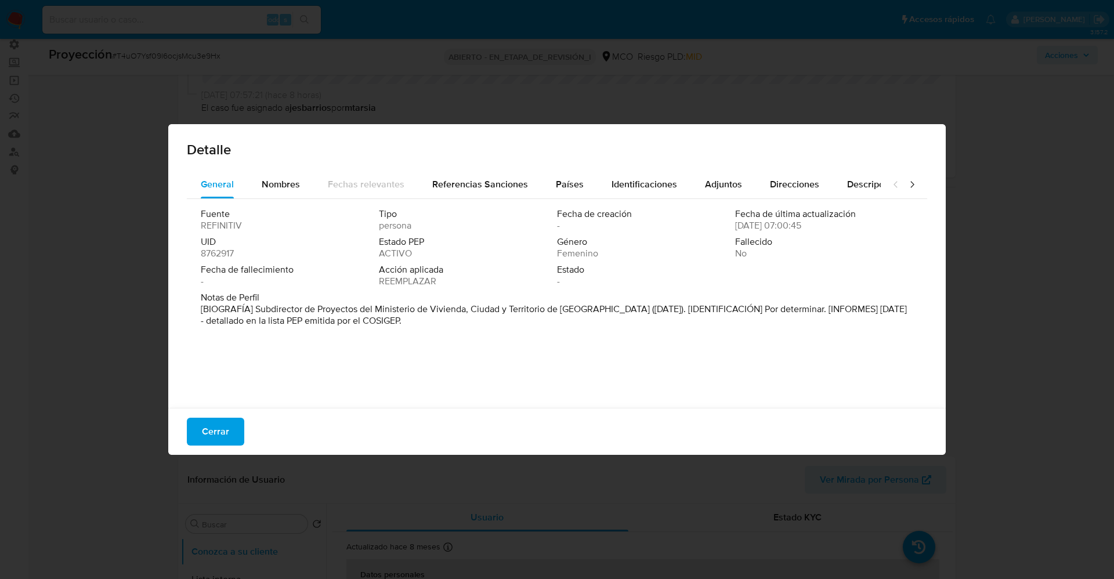
click at [602, 309] on font "[BIOGRAFÍA] Subdirector de Proyectos del Ministerio de Vivienda, Ciudad y Terri…" at bounding box center [554, 314] width 706 height 25
click at [215, 432] on font "Cerrar" at bounding box center [215, 432] width 27 height 28
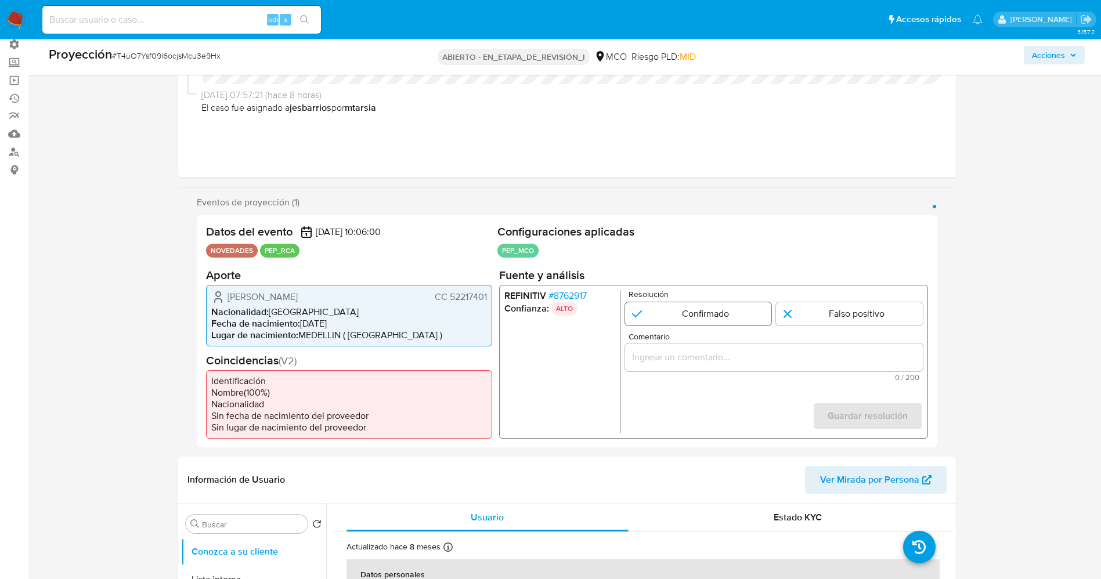
click at [696, 317] on input "1 de 1" at bounding box center [697, 313] width 147 height 23
radio input "true"
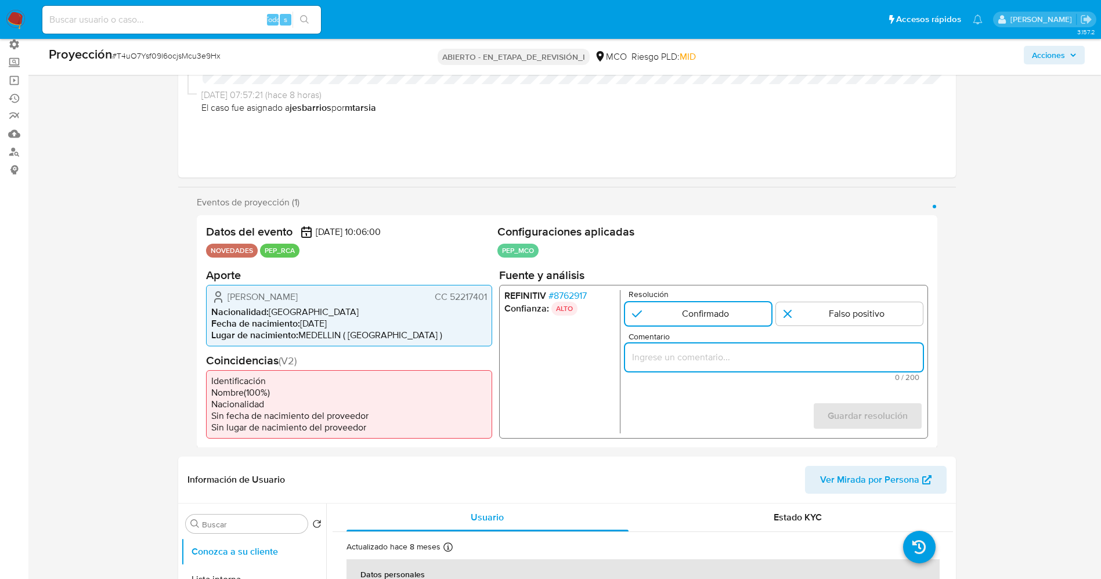
click at [687, 364] on input "Comentario" at bounding box center [773, 356] width 298 height 15
drag, startPoint x: 655, startPoint y: 356, endPoint x: 649, endPoint y: 362, distance: 7.4
click at [649, 362] on input "usuario [PERSON_NAME] CC 52217401,nacionalidad [DEMOGRAPHIC_DATA], por coincidi…" at bounding box center [773, 356] width 298 height 15
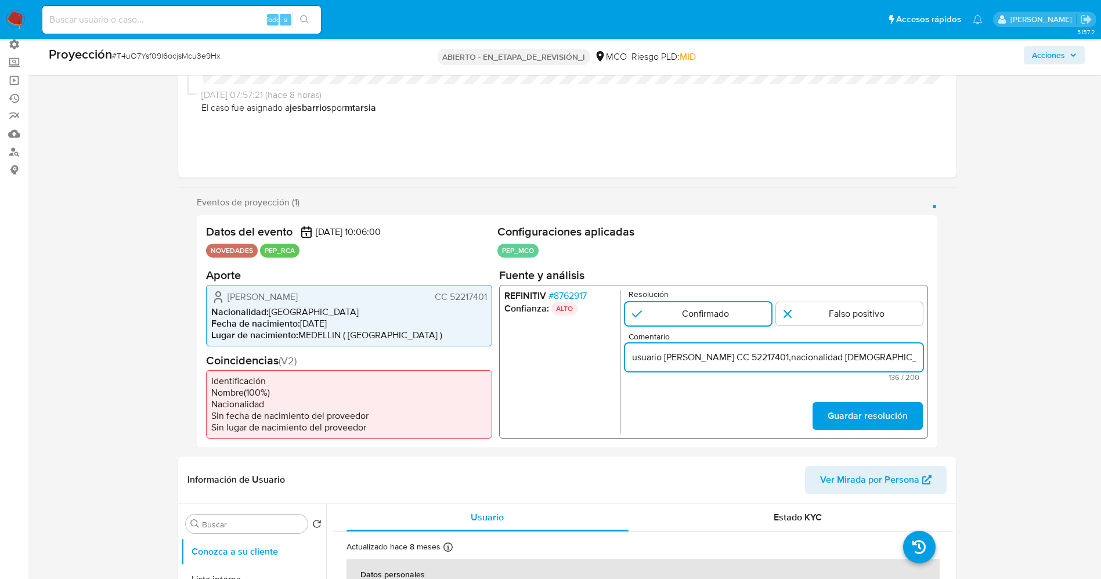
drag, startPoint x: 831, startPoint y: 362, endPoint x: 854, endPoint y: 370, distance: 24.4
click at [840, 364] on input "usuario [PERSON_NAME] CC 52217401,nacionalidad [DEMOGRAPHIC_DATA],se desempeña …" at bounding box center [773, 356] width 298 height 15
click at [912, 360] on input "usuario [PERSON_NAME] CC 52217401,nacionalidad [DEMOGRAPHIC_DATA],se desempeña …" at bounding box center [773, 356] width 298 height 15
click at [638, 362] on input "usuario Claudia Milena Castañeda Burgos CC 52217401,nacionalidad Colombiana,se …" at bounding box center [773, 356] width 298 height 15
click at [914, 358] on input "Usuario Claudia Milena Castañeda Burgos CC 52217401,nacionalidad Colombiana,se …" at bounding box center [773, 356] width 298 height 15
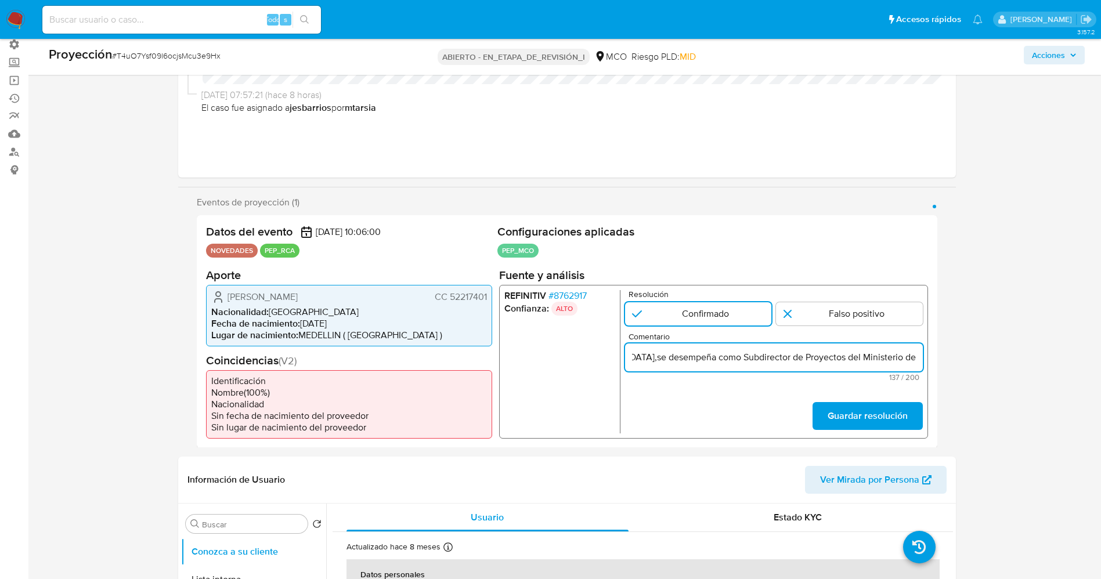
paste input "Vivienda, Ciudad y Territorio de Colombia desde el año 2024."
type input "Usuario Claudia Milena Castañeda Burgos CC 52217401,nacionalidad Colombiana,se …"
click at [872, 418] on font "Guardar resolución" at bounding box center [867, 416] width 80 height 28
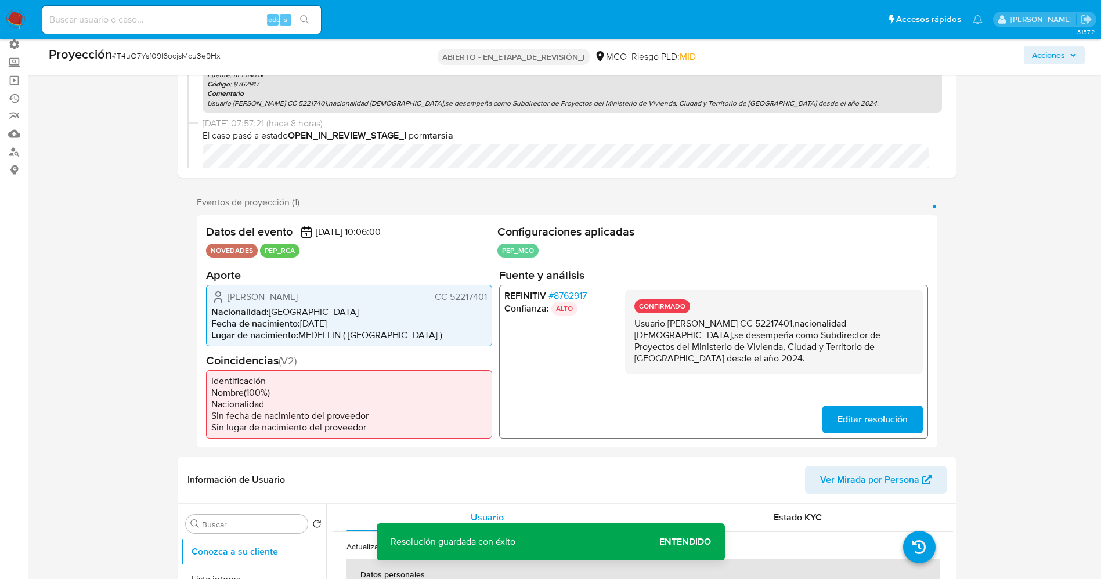
drag, startPoint x: 635, startPoint y: 327, endPoint x: 809, endPoint y: 362, distance: 177.6
click at [836, 362] on p "Usuario Claudia Milena Castañeda Burgos CC 52217401,nacionalidad Colombiana,se …" at bounding box center [773, 340] width 279 height 46
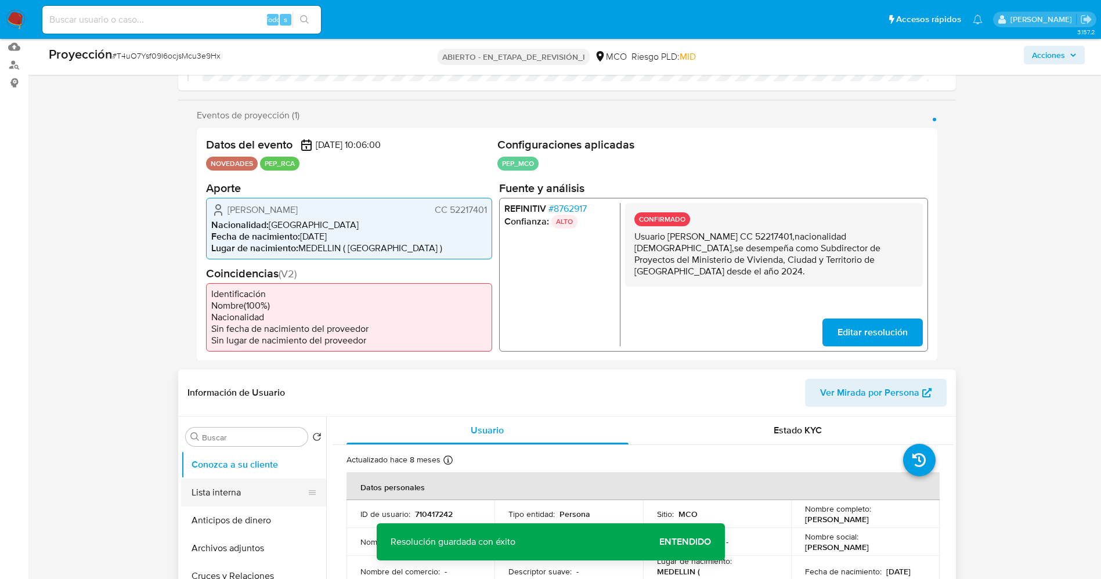
click at [226, 490] on button "Lista interna" at bounding box center [249, 493] width 136 height 28
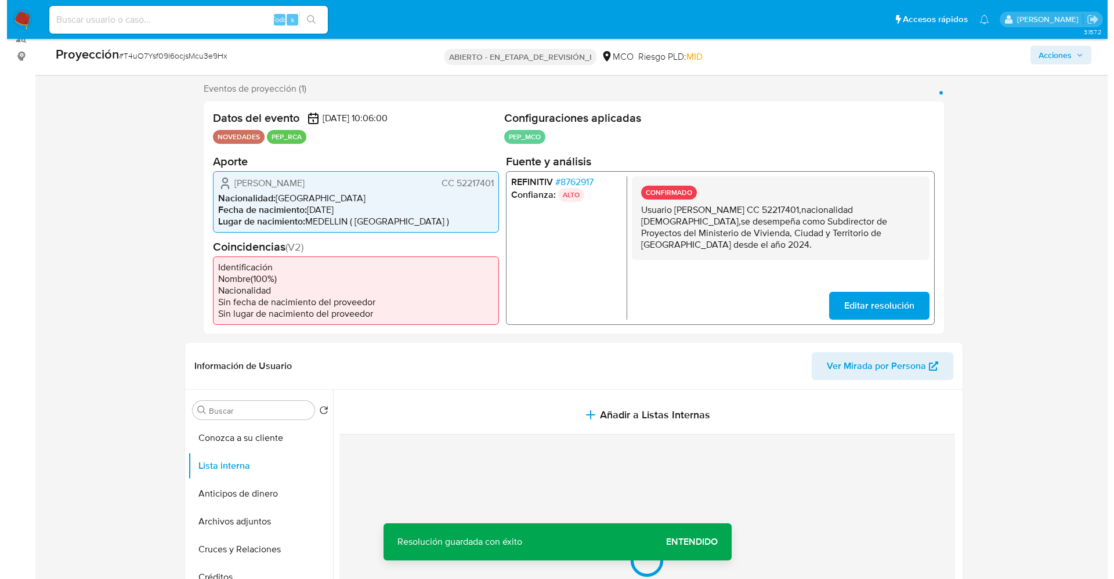
scroll to position [348, 0]
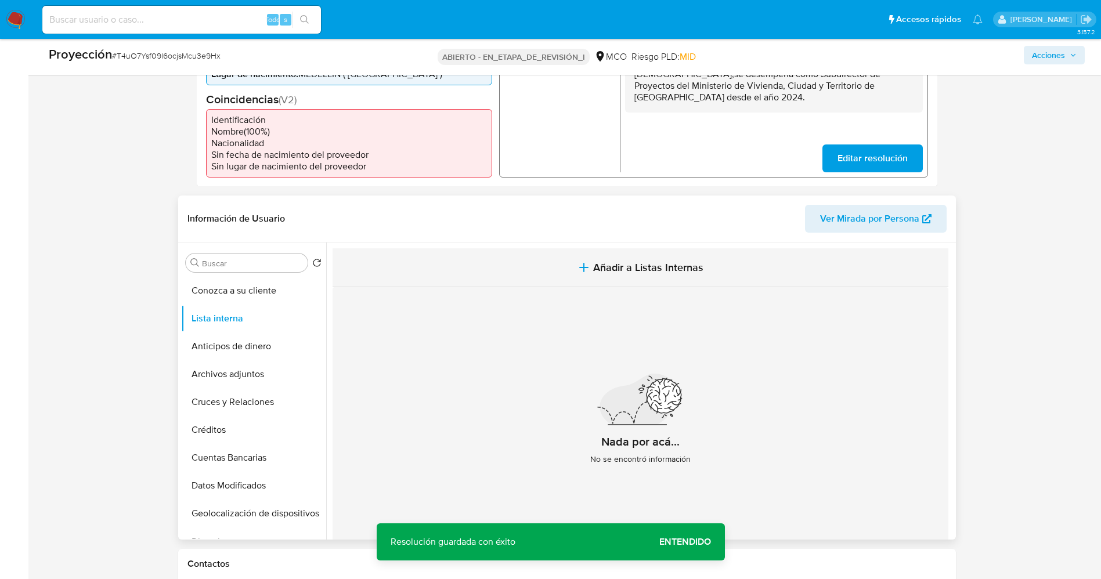
click at [634, 273] on span "Añadir a Listas Internas" at bounding box center [648, 267] width 110 height 13
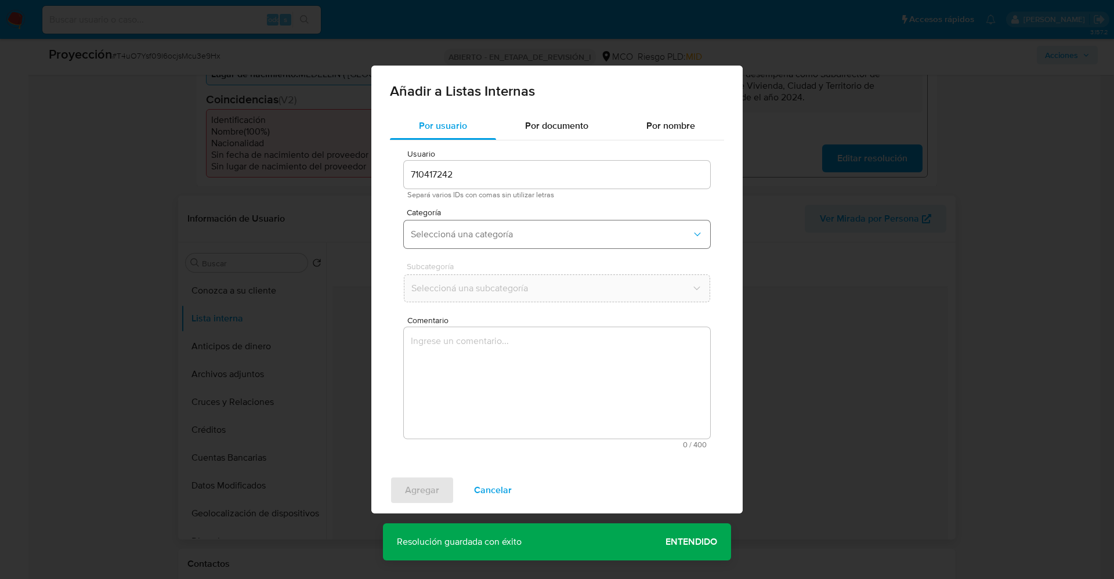
click at [525, 241] on button "Seleccioná una categoría" at bounding box center [557, 235] width 306 height 28
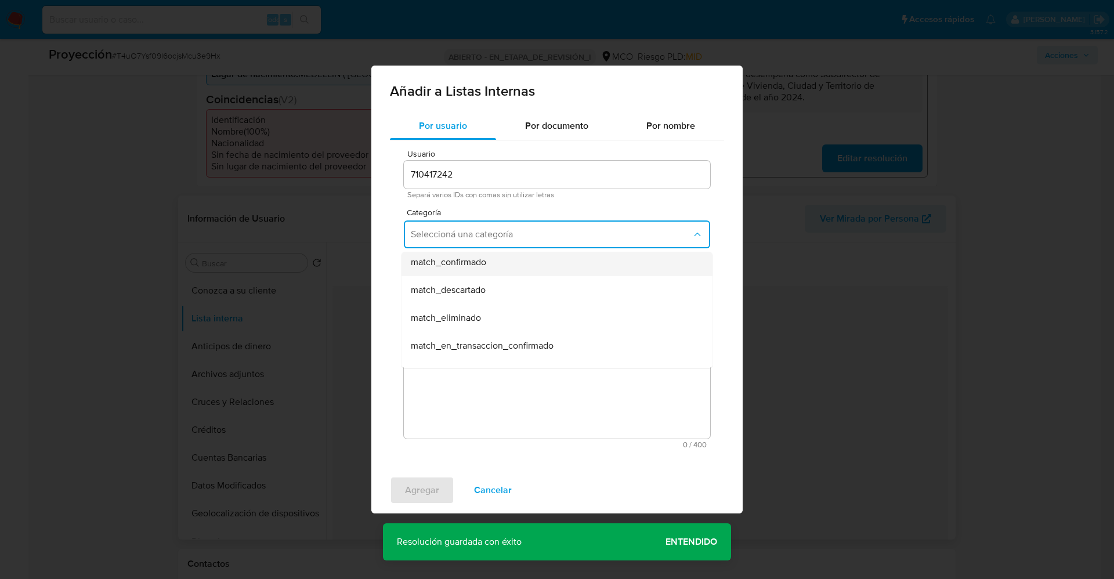
click at [490, 268] on div "match_confirmado" at bounding box center [554, 262] width 286 height 28
click at [492, 293] on span "Seleccioná una subcategoría" at bounding box center [551, 289] width 281 height 12
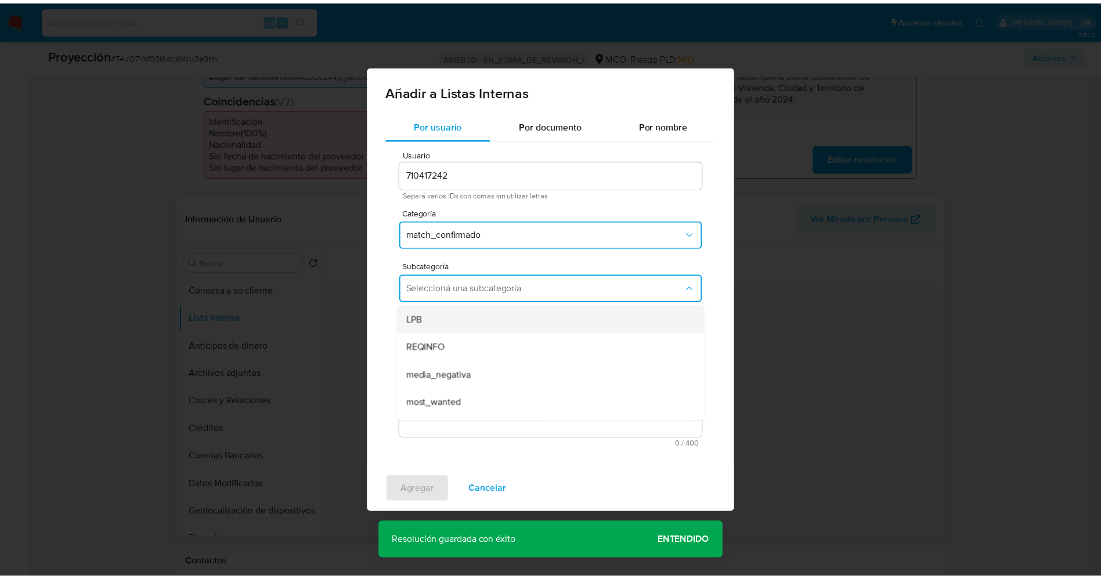
scroll to position [79, 0]
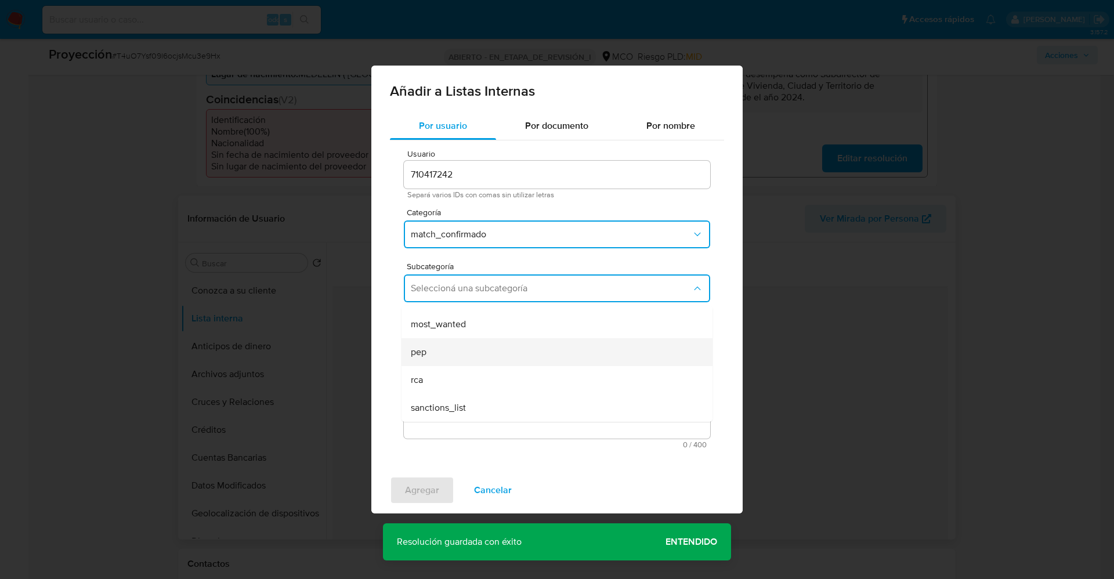
click at [448, 345] on div "pep" at bounding box center [554, 352] width 286 height 28
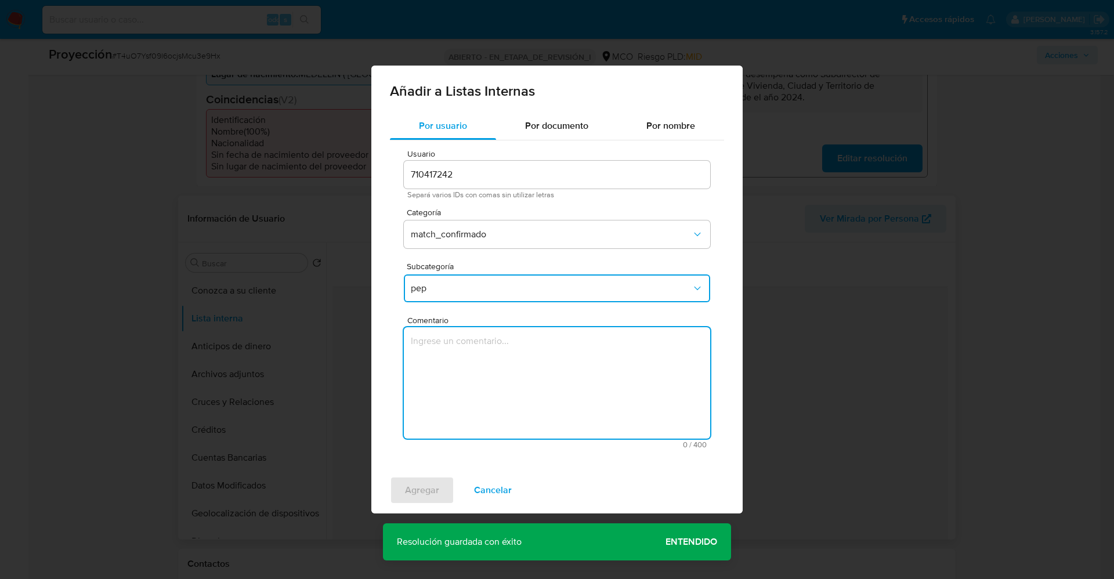
click at [448, 345] on textarea "Comentario" at bounding box center [557, 382] width 306 height 111
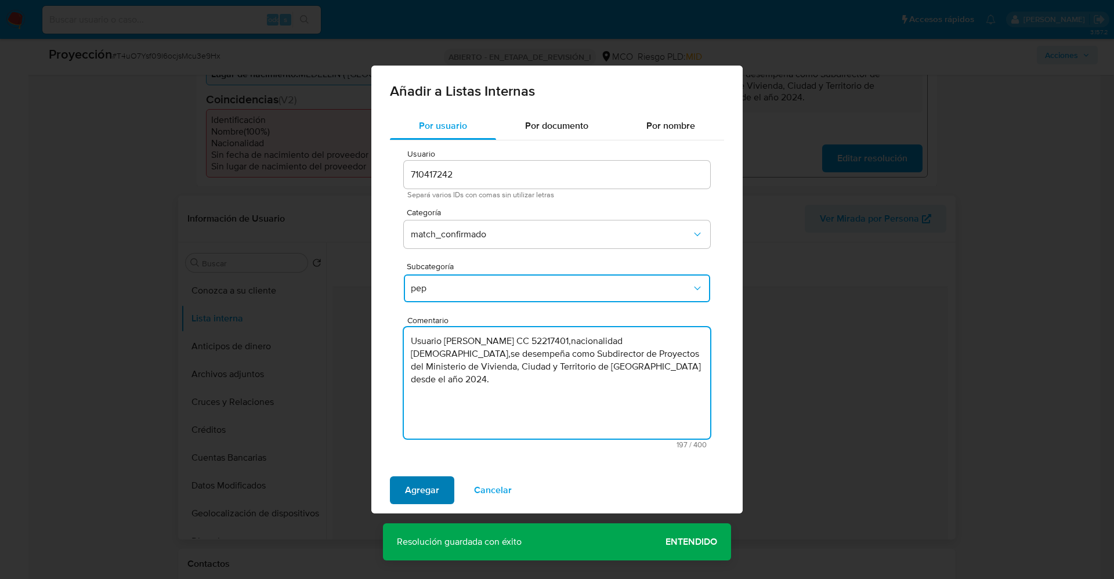
type textarea "Usuario Claudia Milena Castañeda Burgos CC 52217401,nacionalidad Colombiana,se …"
click at [417, 492] on span "Agregar" at bounding box center [422, 491] width 34 height 26
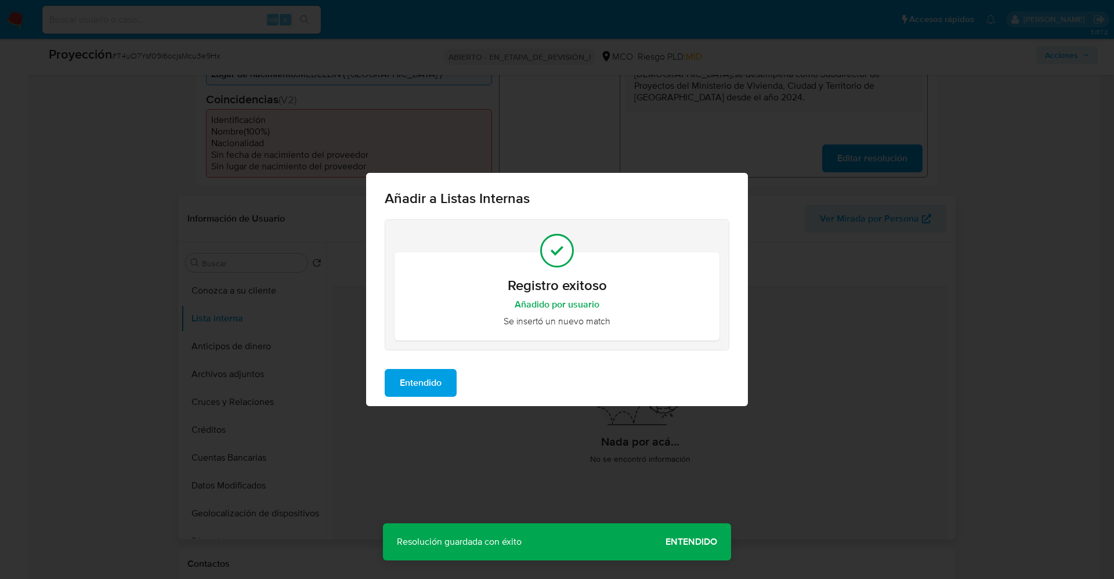
click at [424, 387] on span "Entendido" at bounding box center [421, 383] width 42 height 26
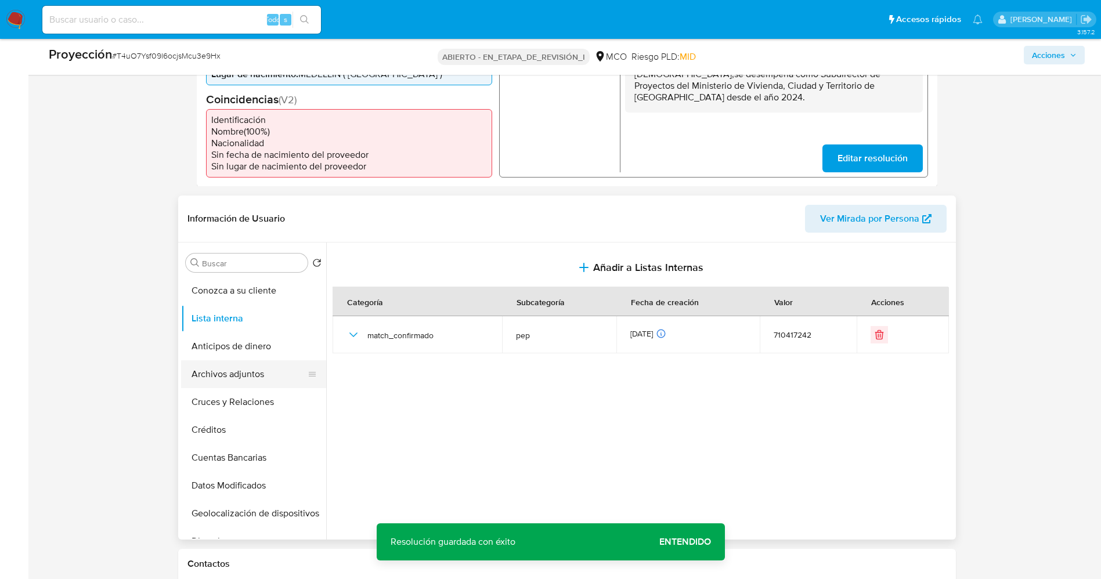
click at [246, 371] on button "Archivos adjuntos" at bounding box center [249, 374] width 136 height 28
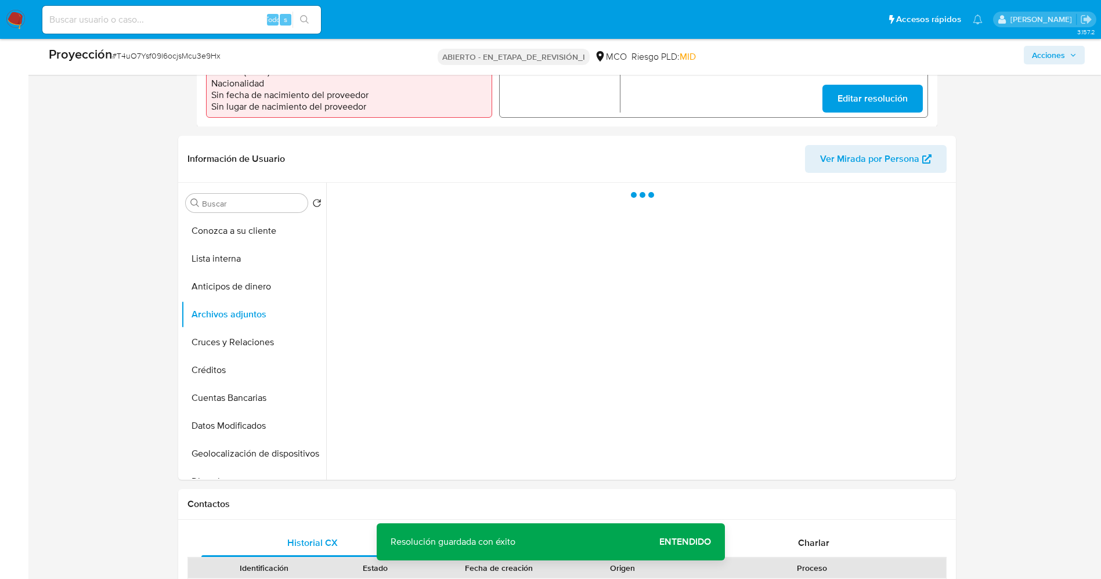
scroll to position [435, 0]
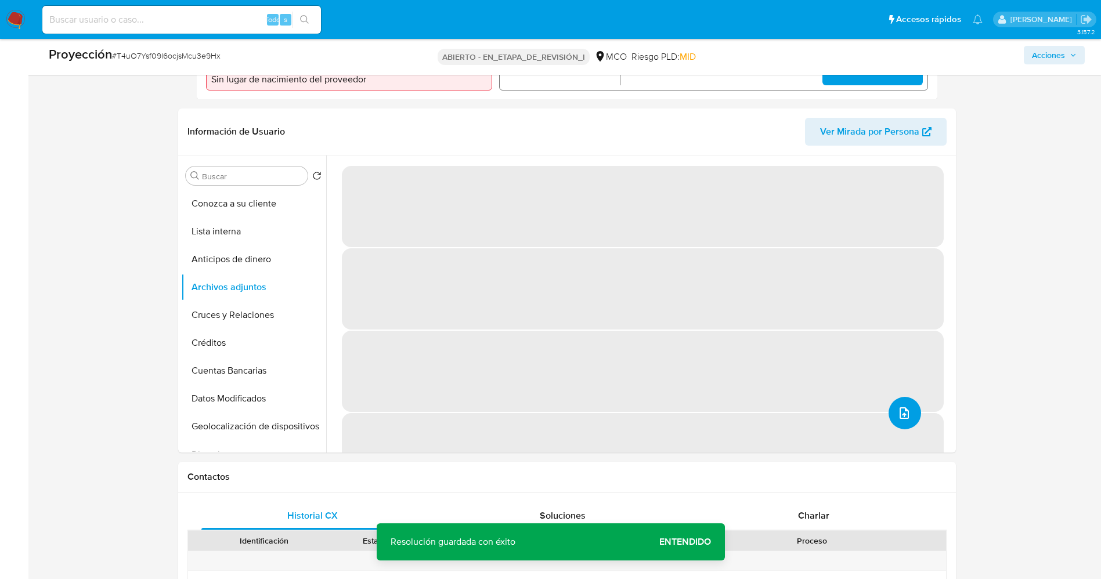
click at [902, 417] on icon "subir archivo" at bounding box center [904, 413] width 14 height 14
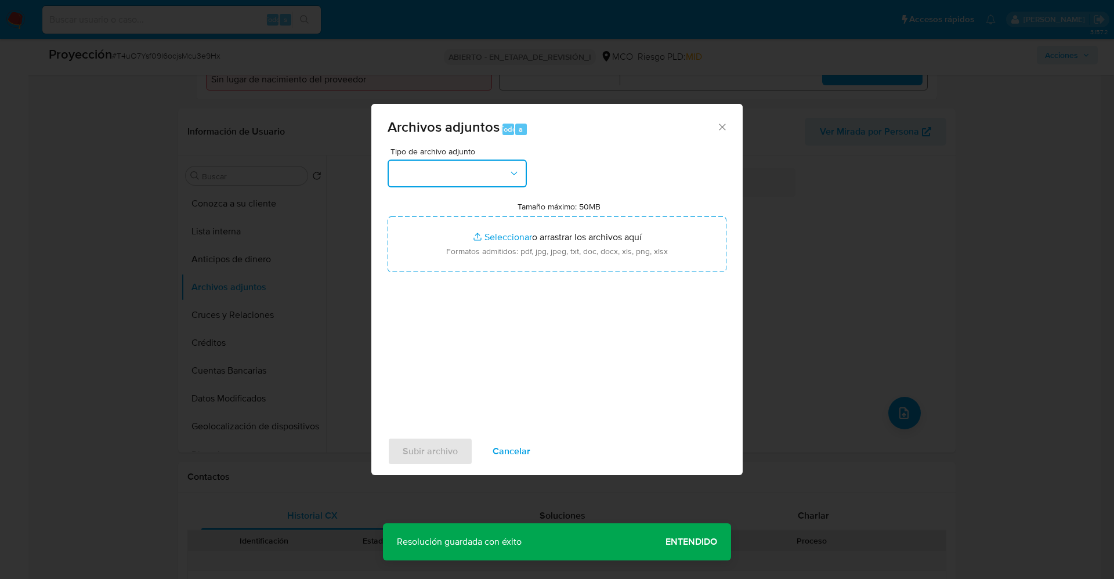
click at [451, 172] on button "button" at bounding box center [457, 174] width 139 height 28
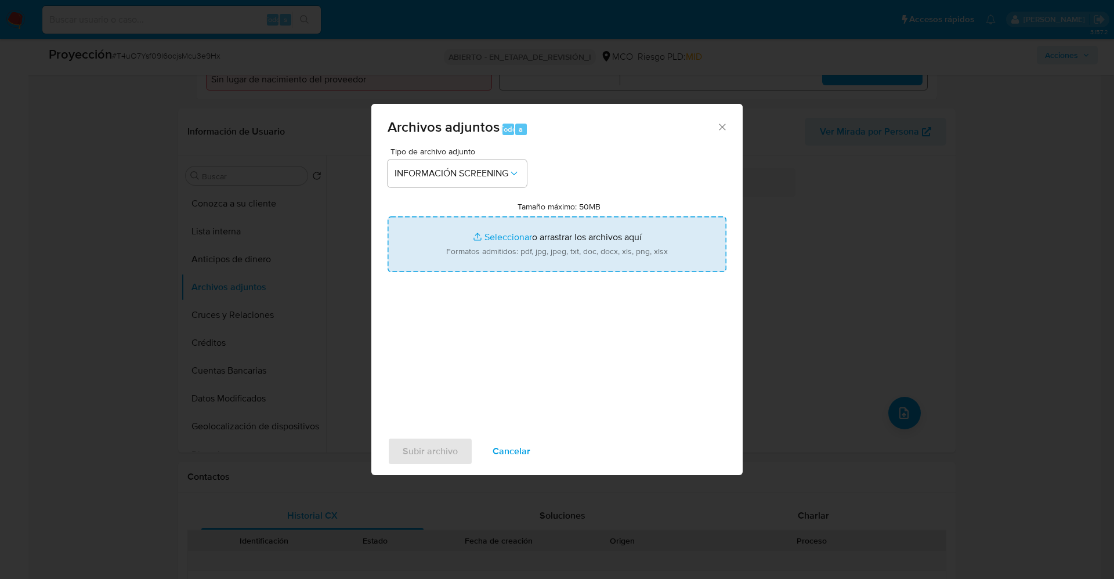
type input "C:\fakepath\_Claudia Milena Castañeda Burgos_ lavado de dinero - Buscar con Goo…"
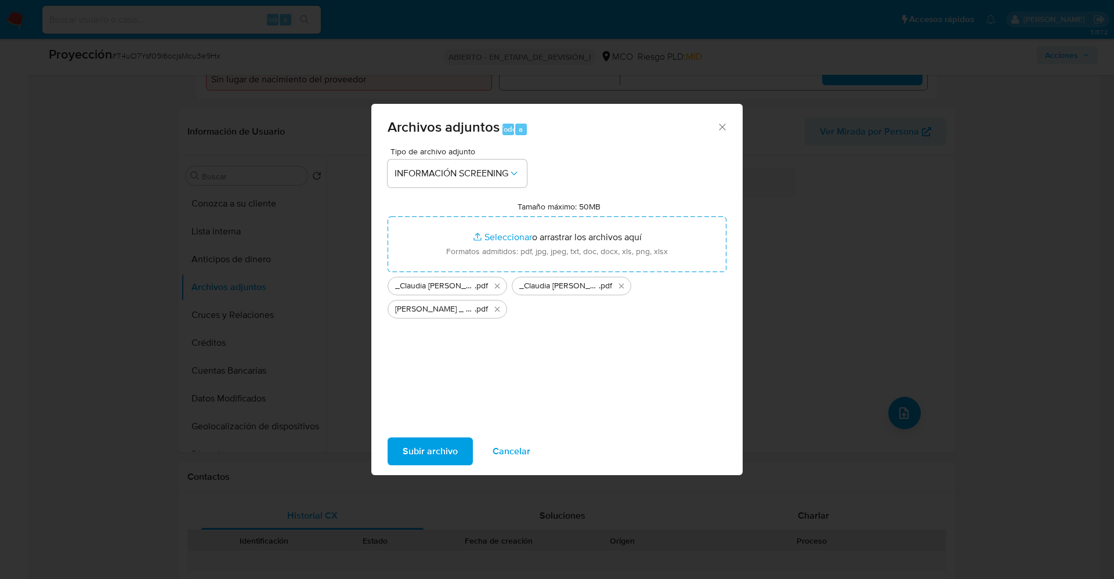
click at [417, 455] on span "Subir archivo" at bounding box center [430, 452] width 55 height 26
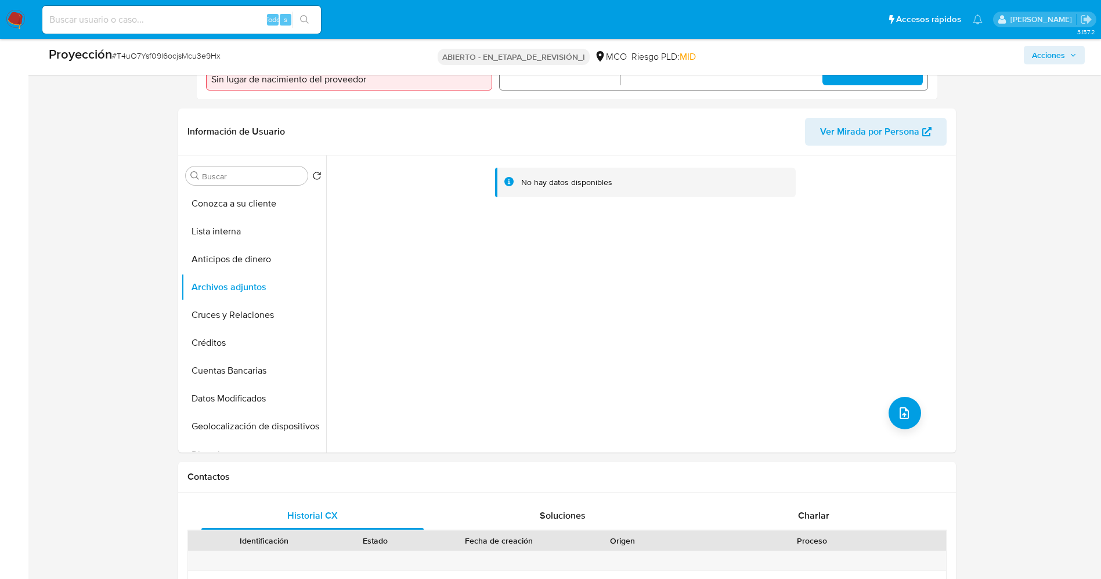
click at [226, 237] on button "Lista interna" at bounding box center [253, 232] width 145 height 28
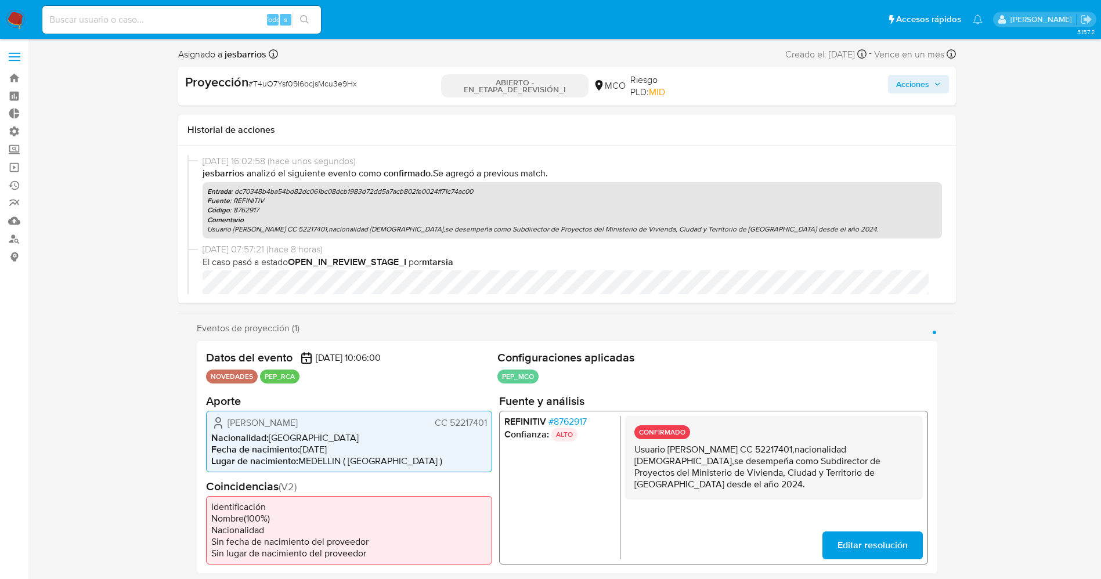
click at [915, 86] on font "Acciones" at bounding box center [912, 84] width 33 height 19
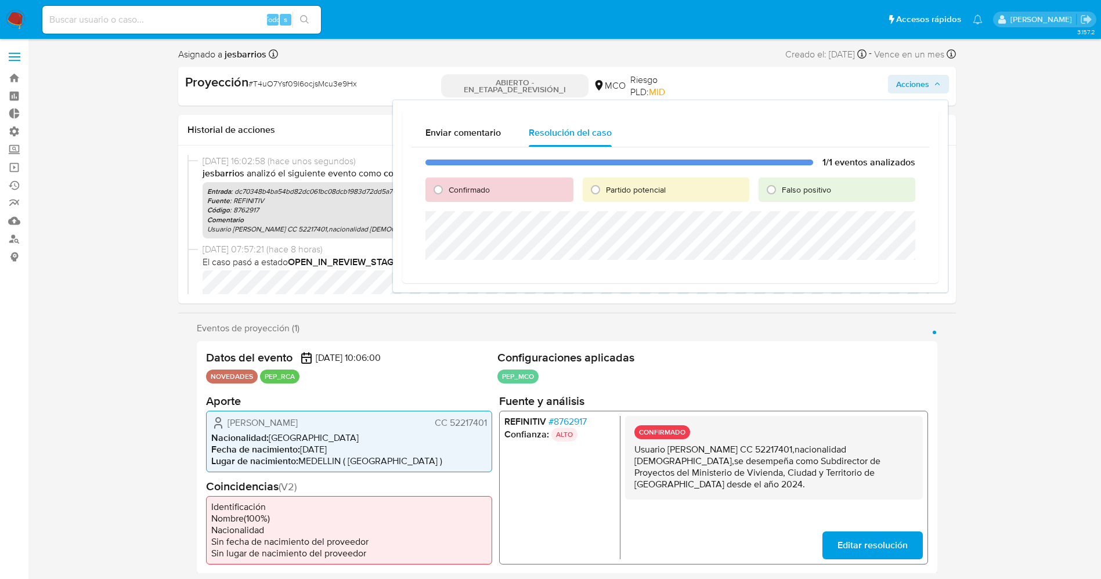
click at [457, 187] on font "Confirmado" at bounding box center [469, 190] width 41 height 12
click at [447, 187] on input "Confirmado" at bounding box center [438, 189] width 19 height 19
radio input "true"
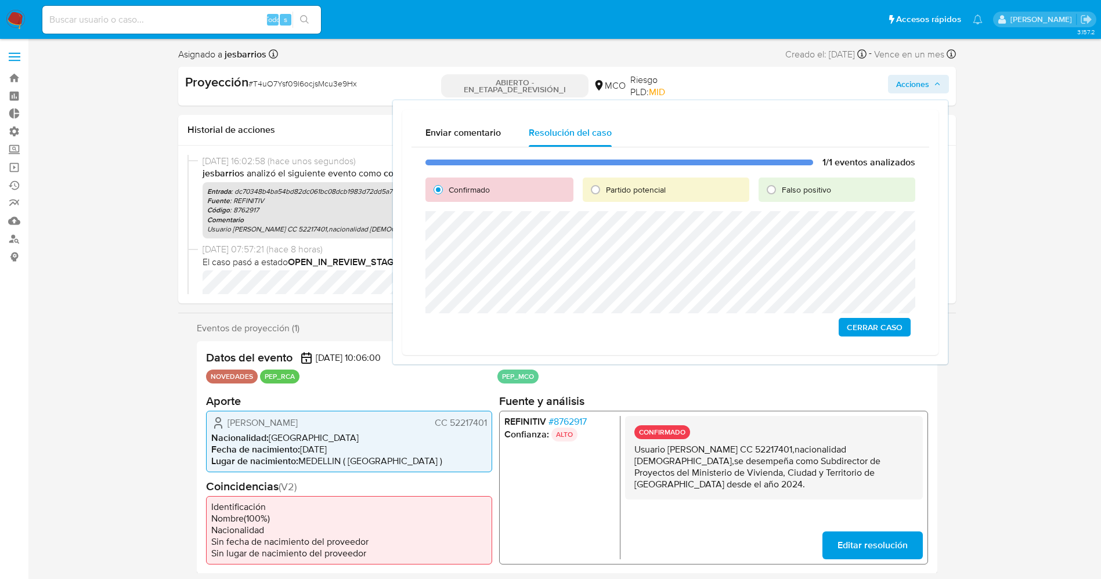
click at [867, 332] on span "Cerrar Caso" at bounding box center [875, 327] width 56 height 16
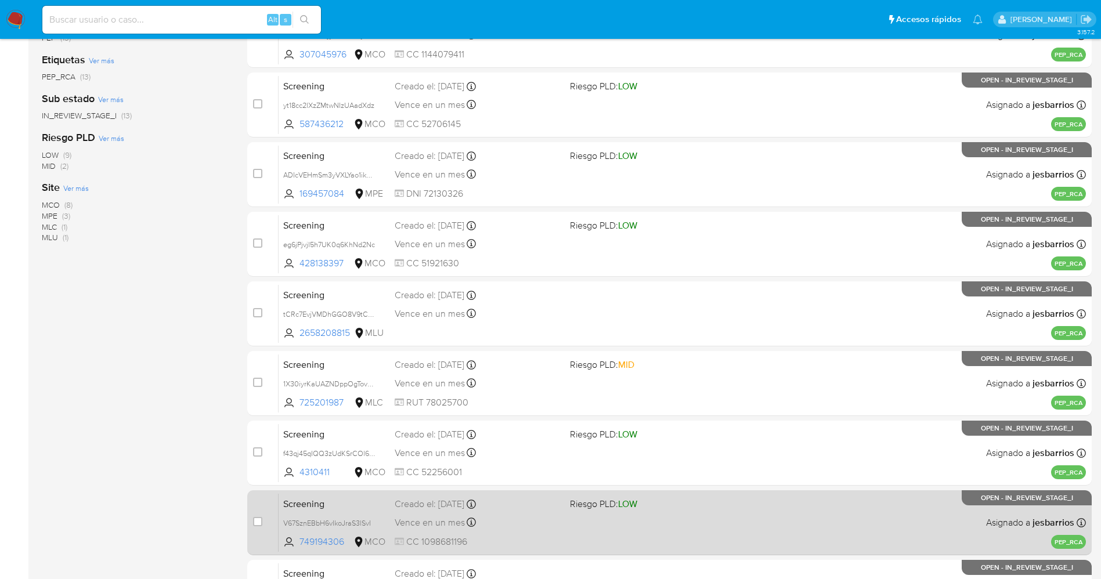
scroll to position [337, 0]
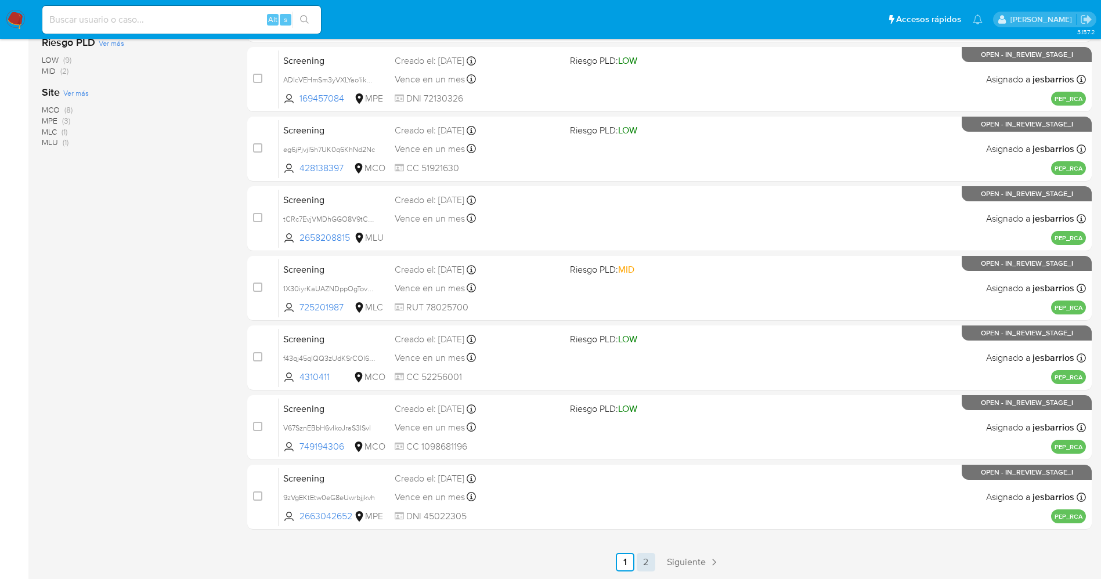
click at [647, 556] on link "2" at bounding box center [646, 562] width 19 height 19
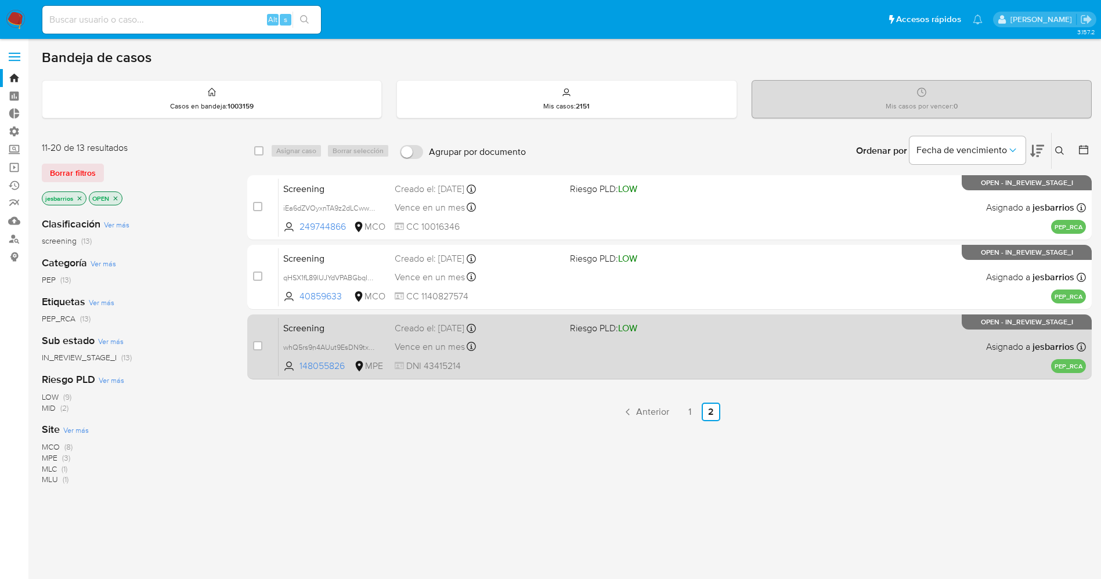
click at [594, 362] on div "Screening whQ5rs9n4AUut9EsDN9txPaJ 148055826 MPE Riesgo PLD: LOW Creado el: [DA…" at bounding box center [682, 346] width 807 height 59
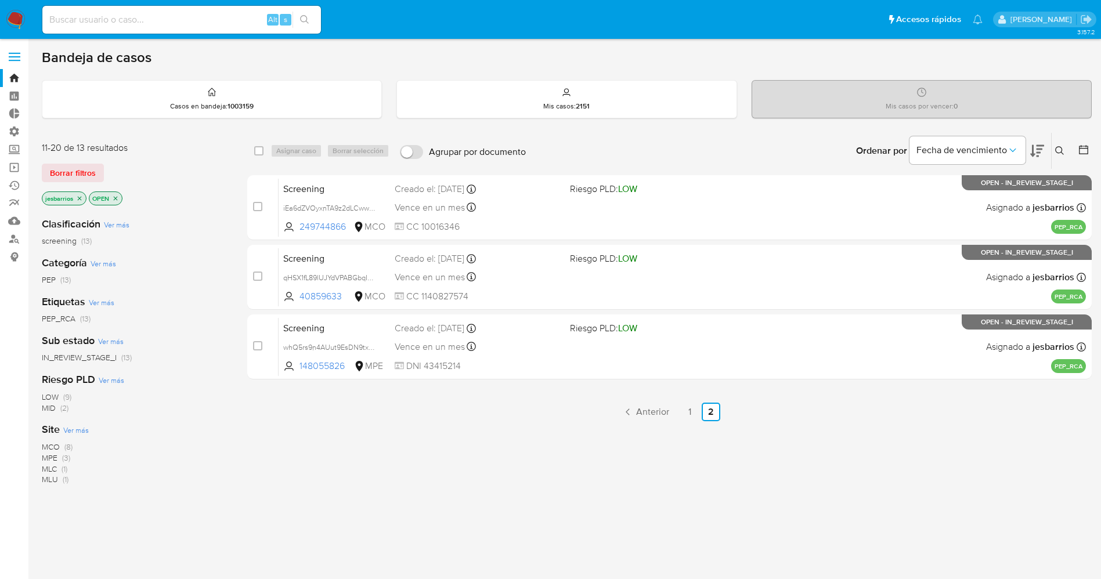
click at [12, 19] on img at bounding box center [16, 20] width 20 height 20
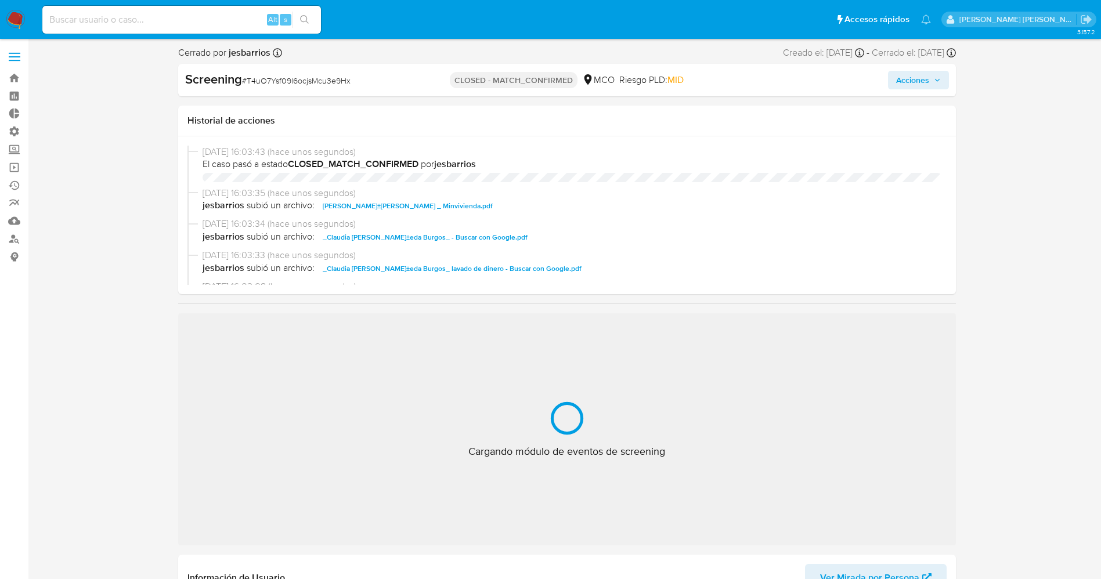
select select "10"
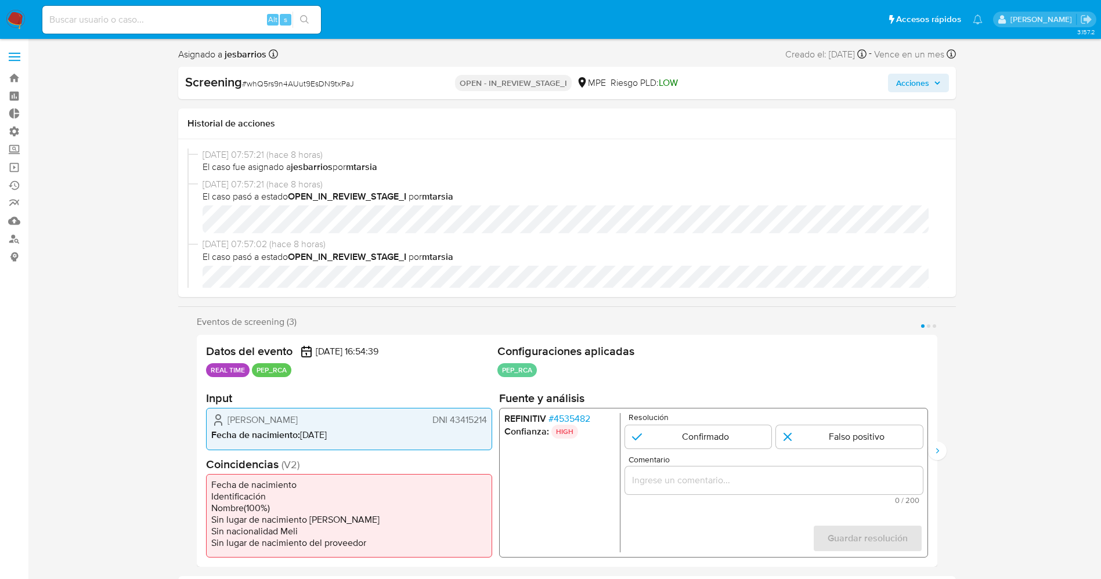
select select "10"
click at [563, 416] on span "# 4535482" at bounding box center [569, 419] width 42 height 12
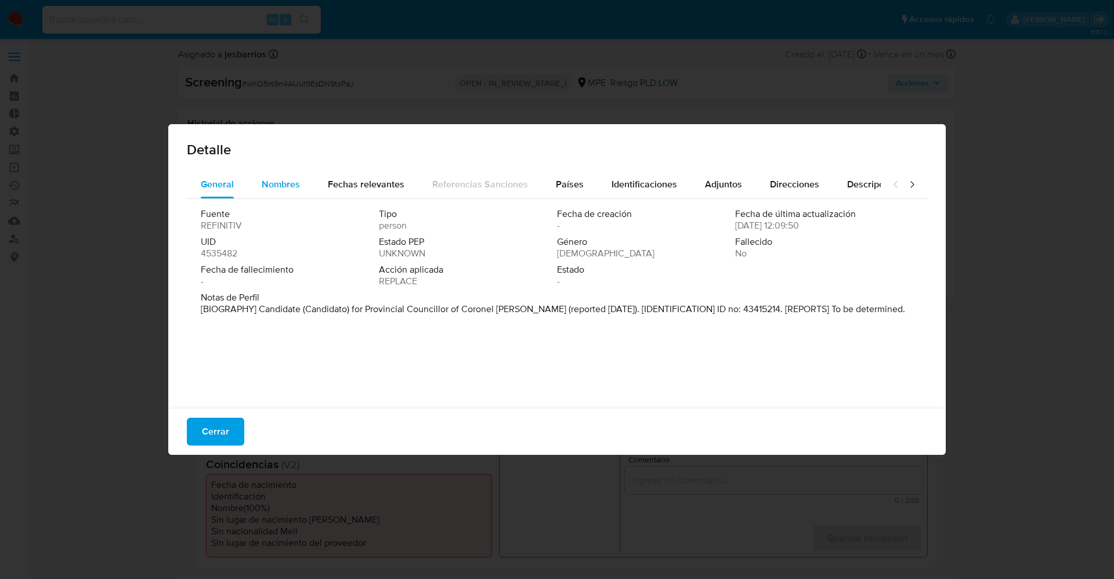
click at [276, 189] on span "Nombres" at bounding box center [281, 184] width 38 height 13
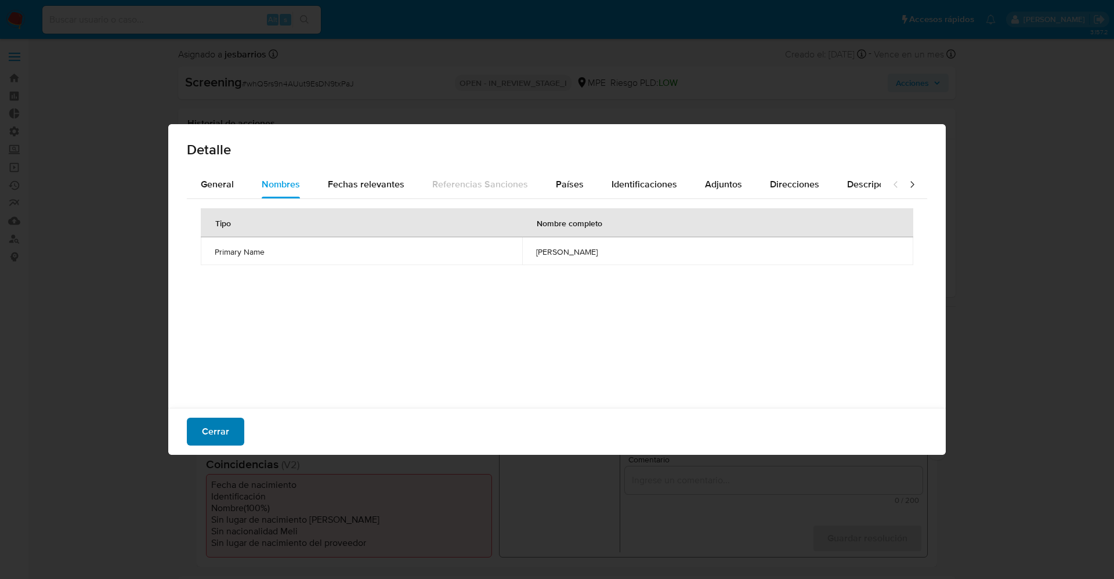
click at [222, 440] on span "Cerrar" at bounding box center [215, 432] width 27 height 26
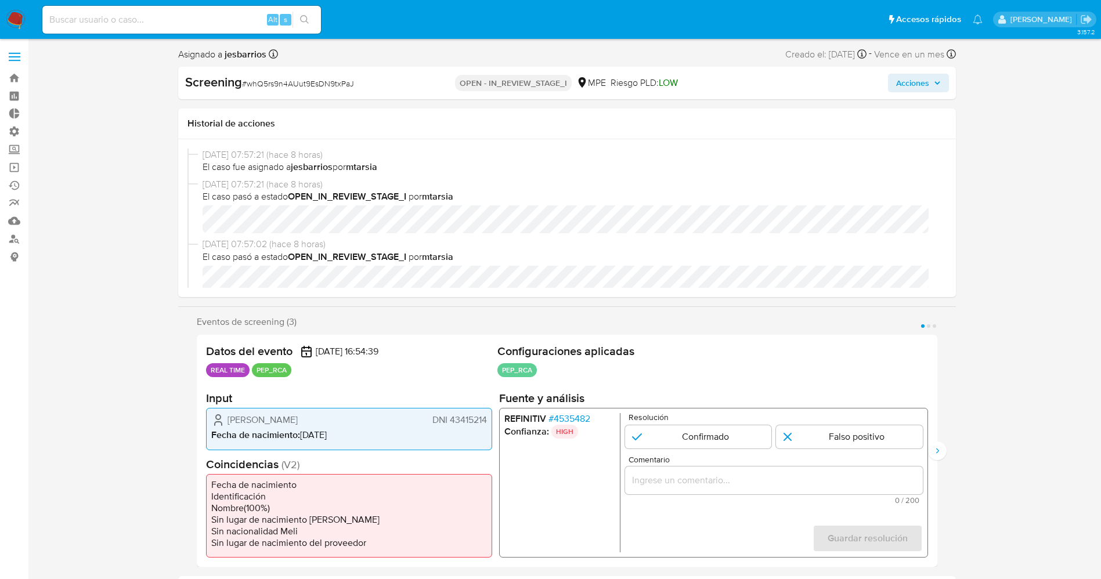
drag, startPoint x: 232, startPoint y: 416, endPoint x: 282, endPoint y: 417, distance: 49.9
click at [338, 418] on div "[PERSON_NAME] DNI 43415214" at bounding box center [349, 420] width 276 height 14
click at [575, 414] on span "# 4535482" at bounding box center [569, 419] width 42 height 12
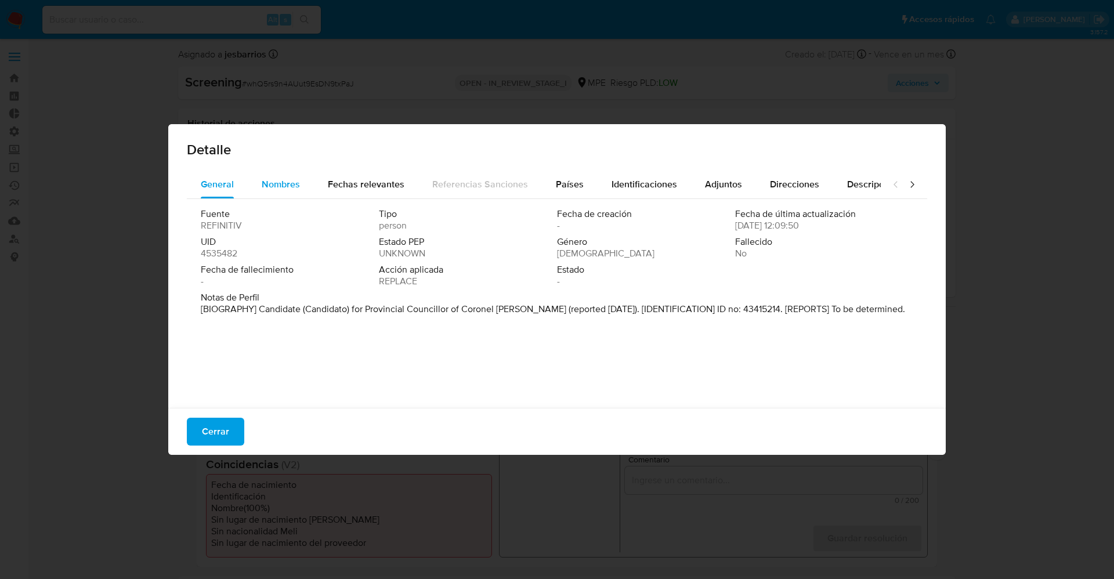
click at [285, 187] on span "Nombres" at bounding box center [281, 184] width 38 height 13
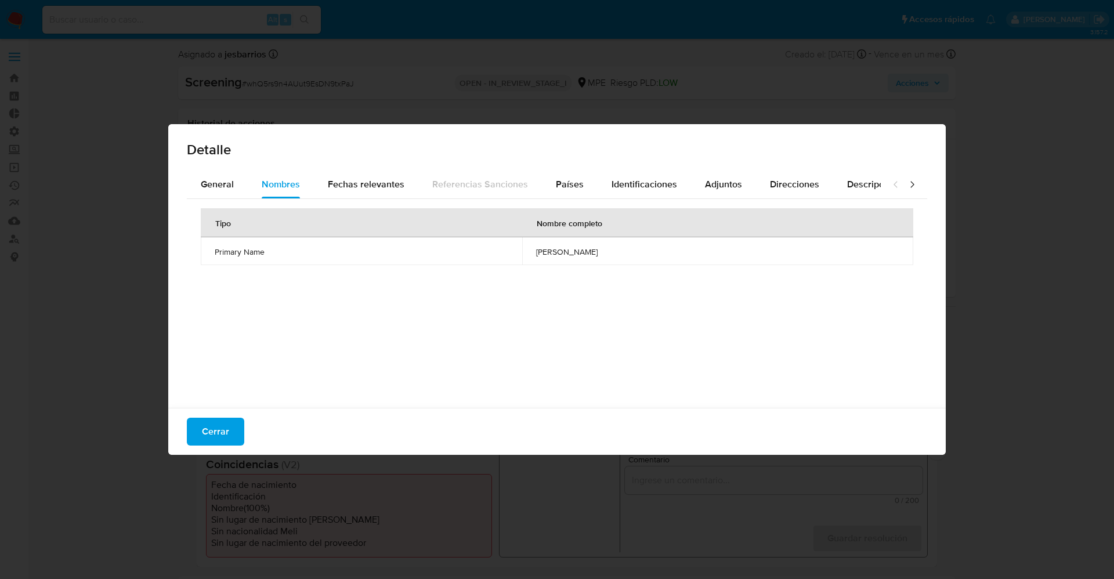
drag, startPoint x: 525, startPoint y: 250, endPoint x: 581, endPoint y: 251, distance: 55.7
click at [617, 254] on td "[PERSON_NAME]" at bounding box center [717, 251] width 391 height 28
click at [216, 429] on span "Cerrar" at bounding box center [215, 432] width 27 height 26
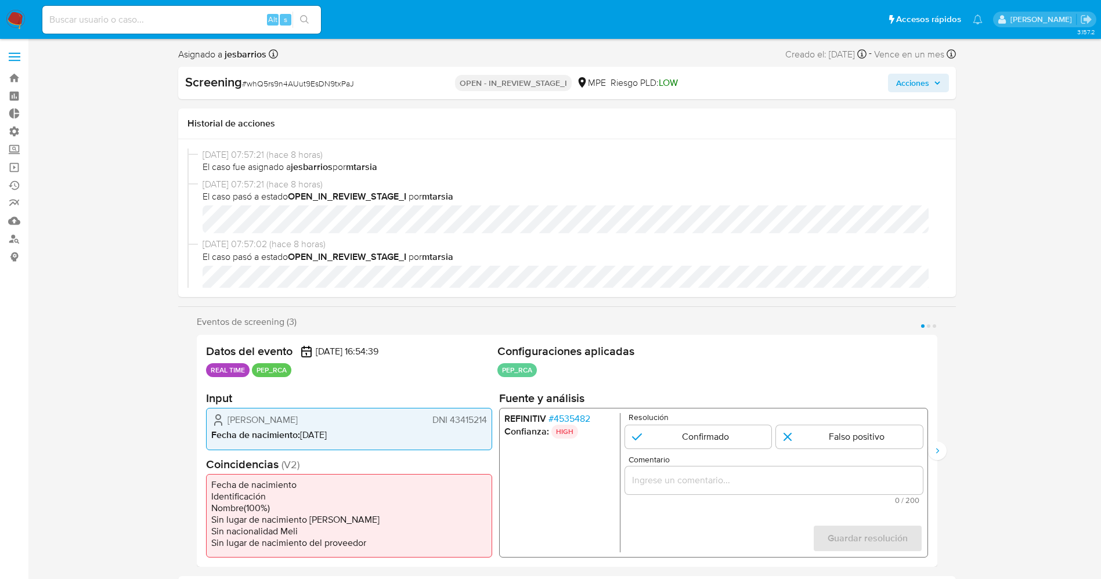
drag, startPoint x: 225, startPoint y: 413, endPoint x: 486, endPoint y: 423, distance: 261.4
click at [486, 423] on div "[PERSON_NAME] DNI 43415214" at bounding box center [349, 420] width 276 height 14
click at [573, 413] on span "# 4535482" at bounding box center [569, 419] width 42 height 12
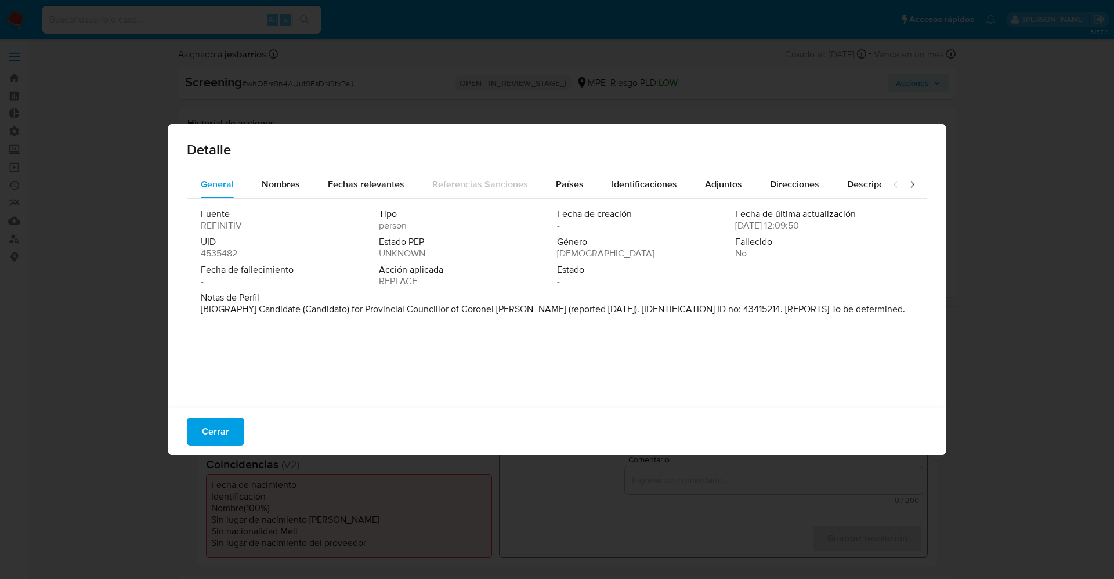
drag, startPoint x: 260, startPoint y: 309, endPoint x: 424, endPoint y: 328, distance: 165.4
click at [424, 328] on div "Fuente REFINITIV Tipo person Fecha de creación - Fecha de última actualización …" at bounding box center [557, 300] width 741 height 203
drag, startPoint x: 254, startPoint y: 311, endPoint x: 460, endPoint y: 308, distance: 206.6
click at [460, 308] on font "[BIOGRAFÍA] Candidato a Concejal Provincial [PERSON_NAME] [PERSON_NAME] (report…" at bounding box center [533, 314] width 664 height 25
click at [201, 428] on button "Cerrar" at bounding box center [215, 432] width 57 height 28
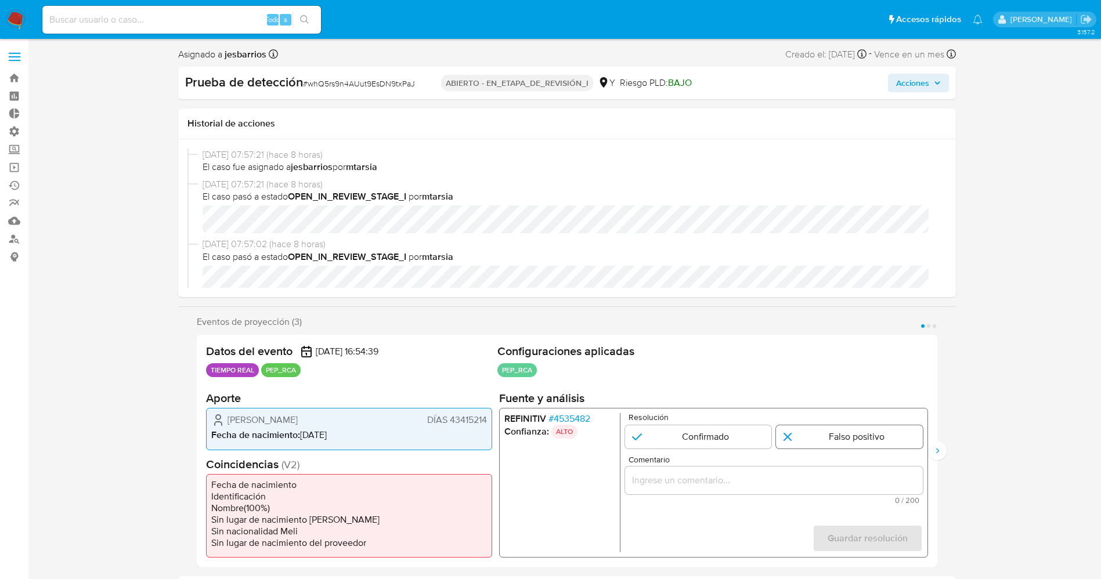
click at [824, 447] on input "1 de 3" at bounding box center [849, 436] width 147 height 23
radio input "true"
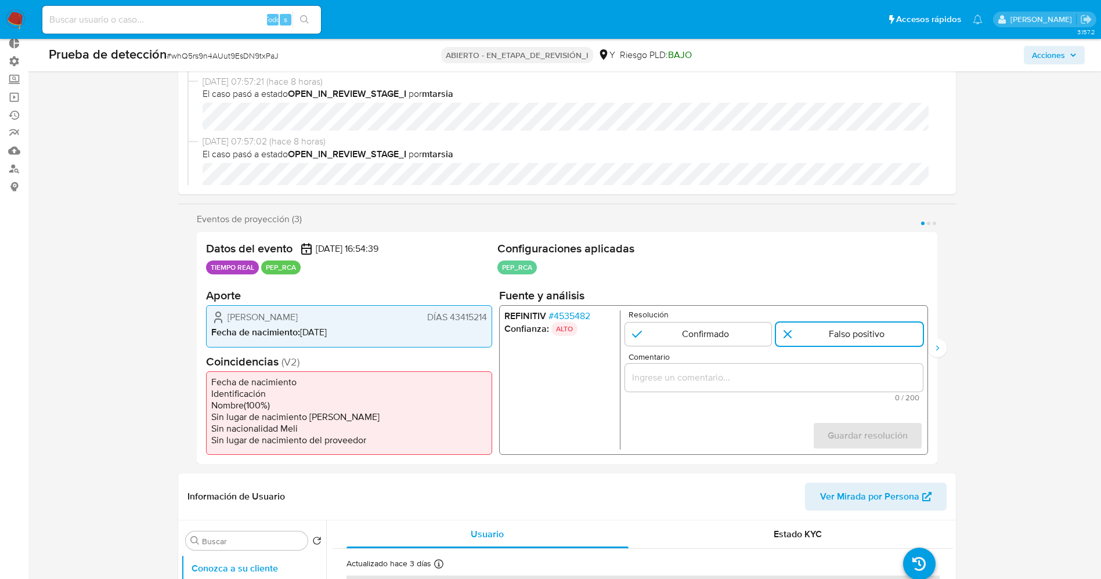
scroll to position [87, 0]
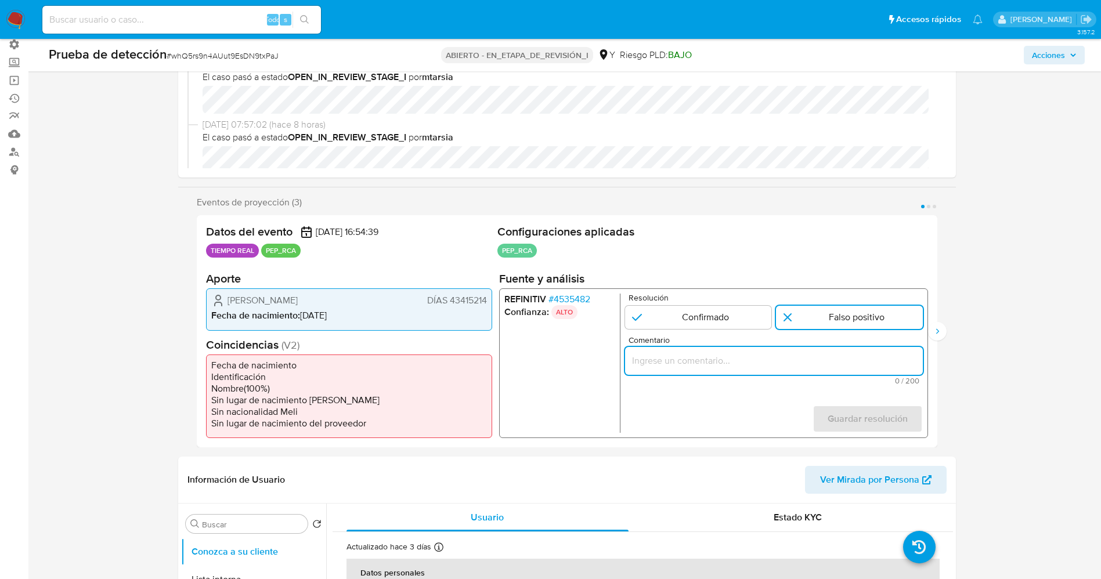
click at [774, 361] on input "Comentario" at bounding box center [773, 360] width 298 height 15
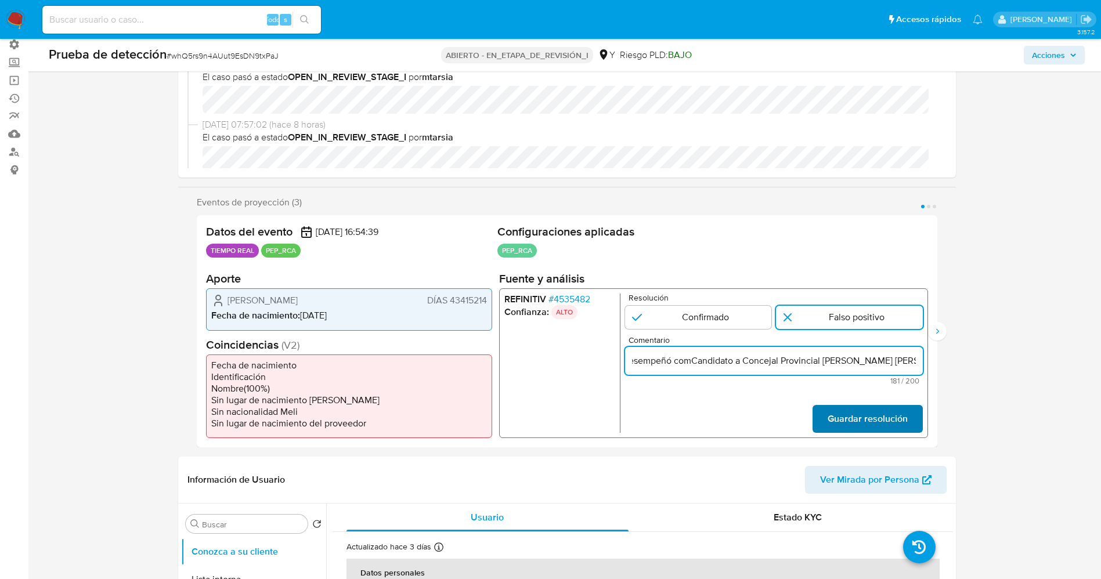
type input "usuarioMaruska Cava [PERSON_NAME] DNI 43415214,Nacionalidad Peruana por coincid…"
click at [902, 414] on span "Guardar resolución" at bounding box center [867, 419] width 80 height 26
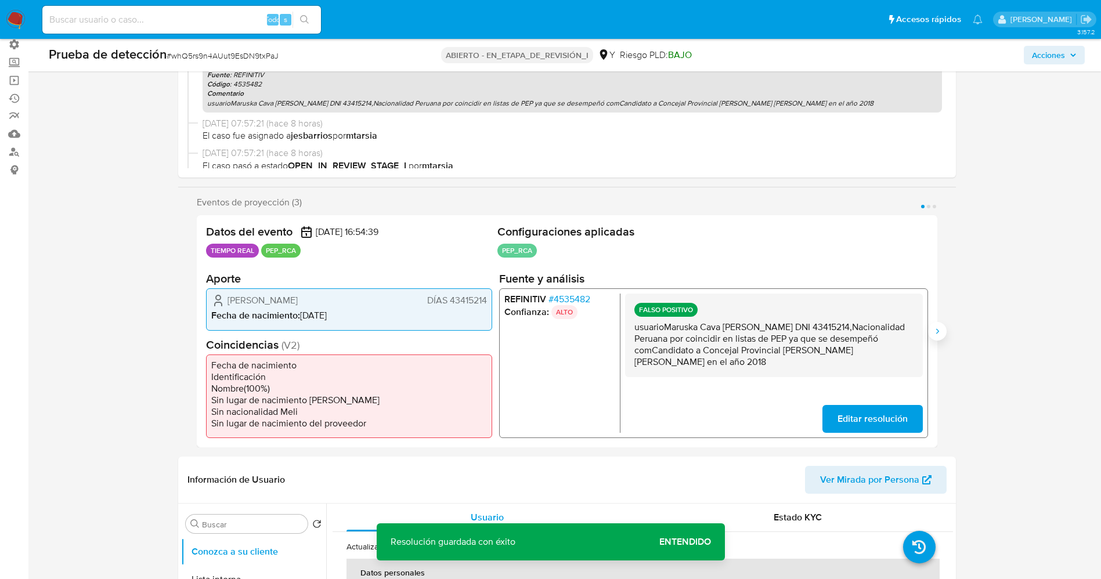
click at [936, 334] on icon "Siguiente" at bounding box center [937, 331] width 9 height 9
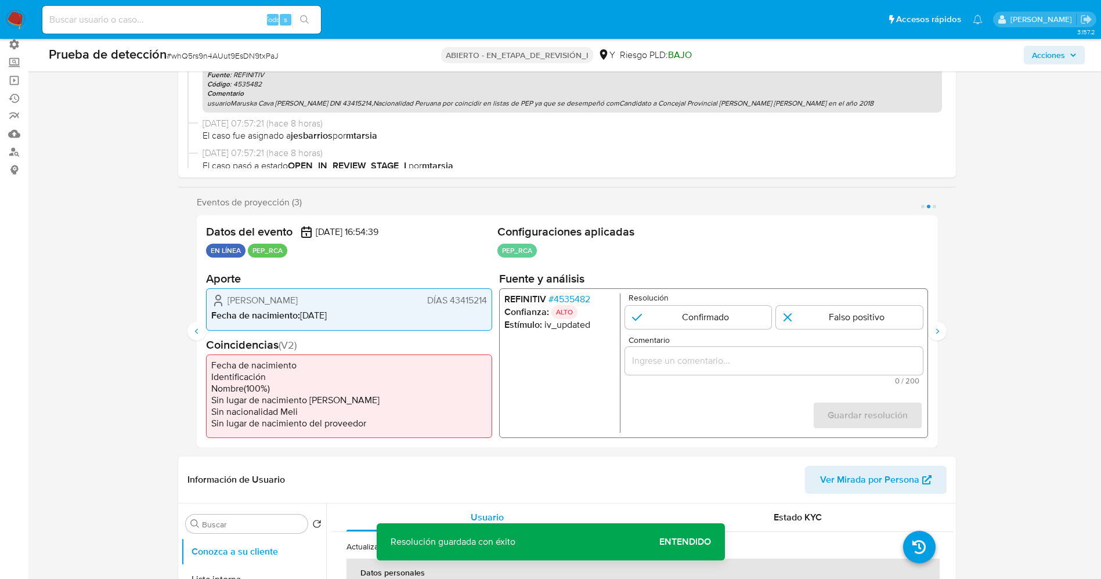
click at [577, 295] on font "4535482" at bounding box center [571, 299] width 37 height 13
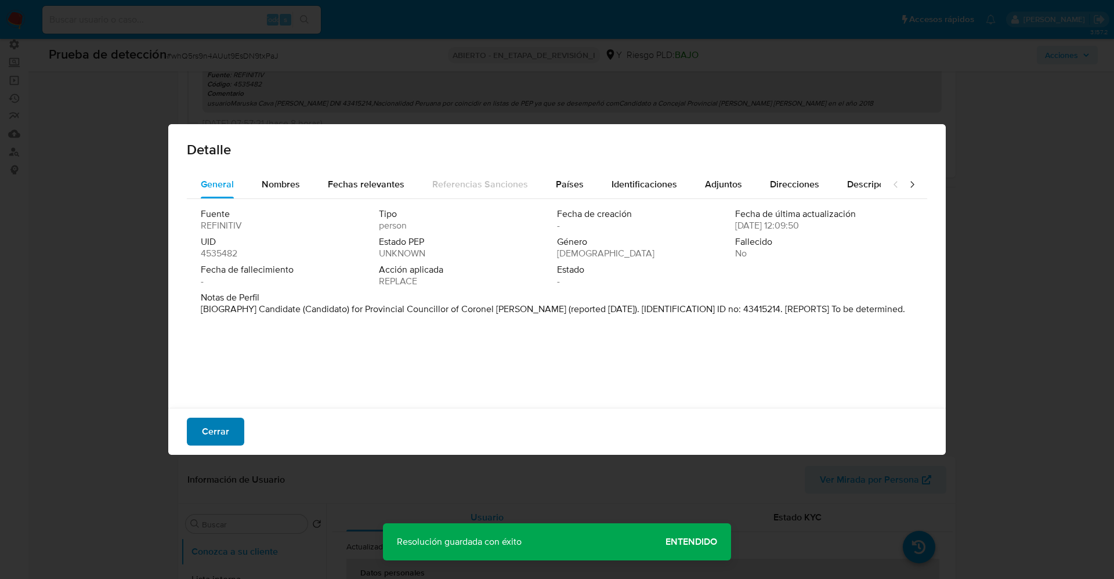
click at [201, 429] on button "Cerrar" at bounding box center [215, 432] width 57 height 28
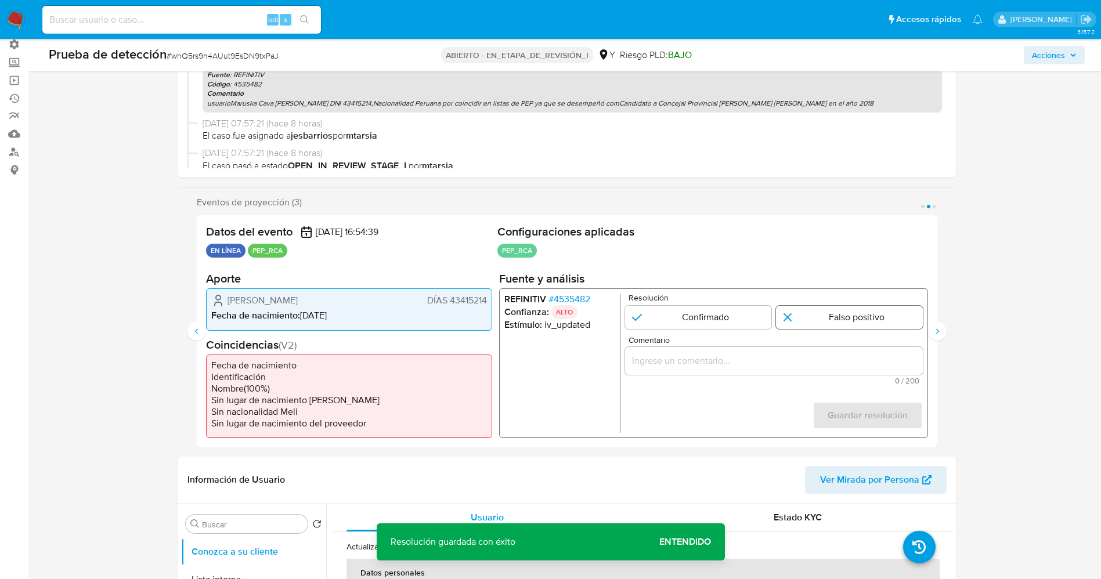
click at [835, 312] on input "2 de 3" at bounding box center [849, 317] width 147 height 23
radio input "true"
click at [795, 355] on input "Comentario" at bounding box center [773, 360] width 298 height 15
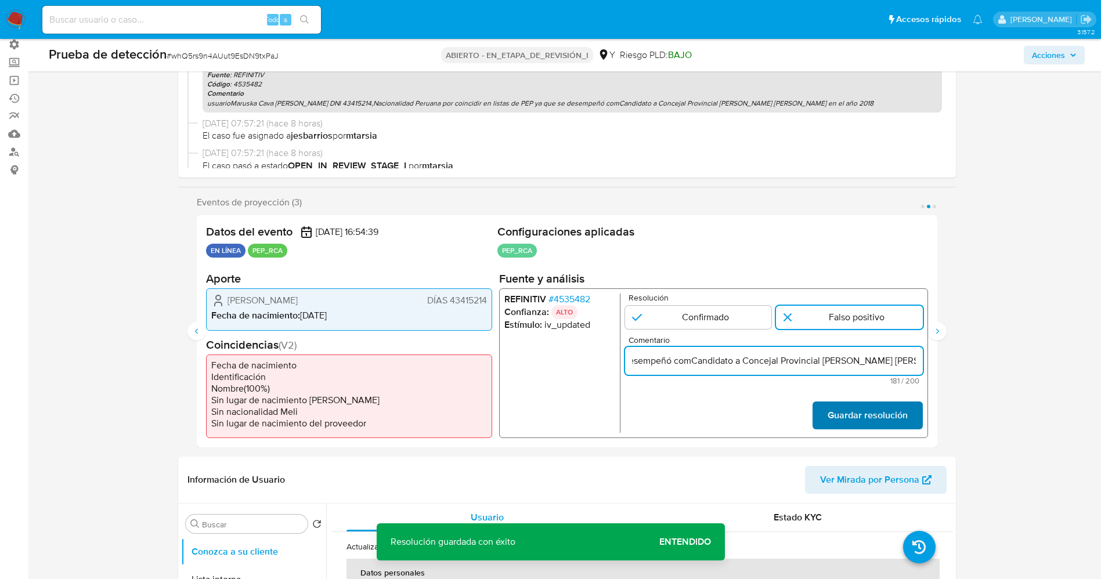
type input "usuarioMaruska Cava Rios DNI 43415214,Nacionalidad Peruana por coincidir en lis…"
click at [880, 410] on font "Guardar resolución" at bounding box center [867, 416] width 80 height 28
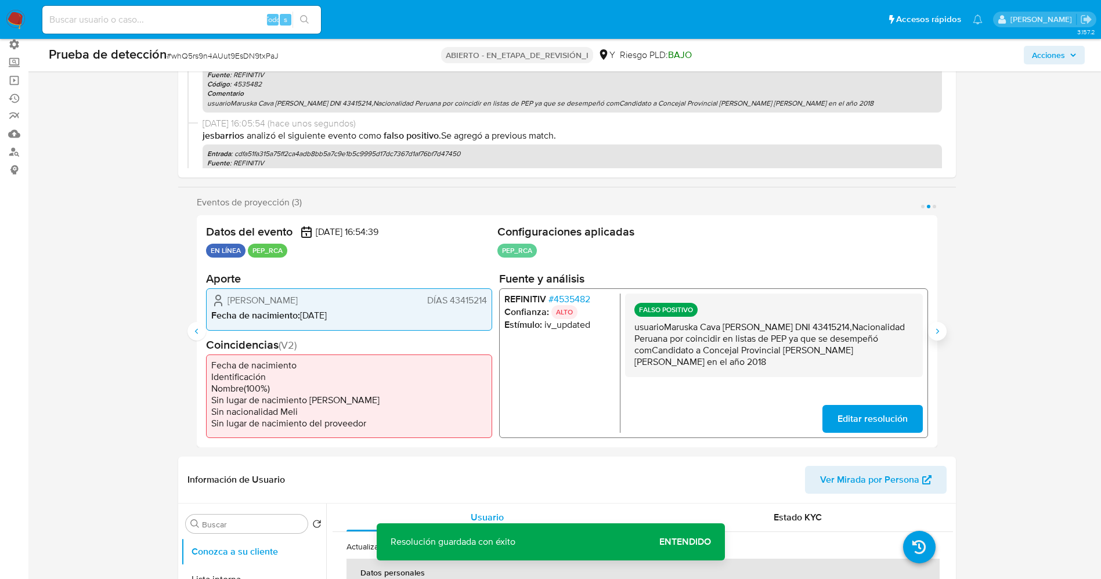
click at [937, 330] on icon "Siguiente" at bounding box center [937, 331] width 9 height 9
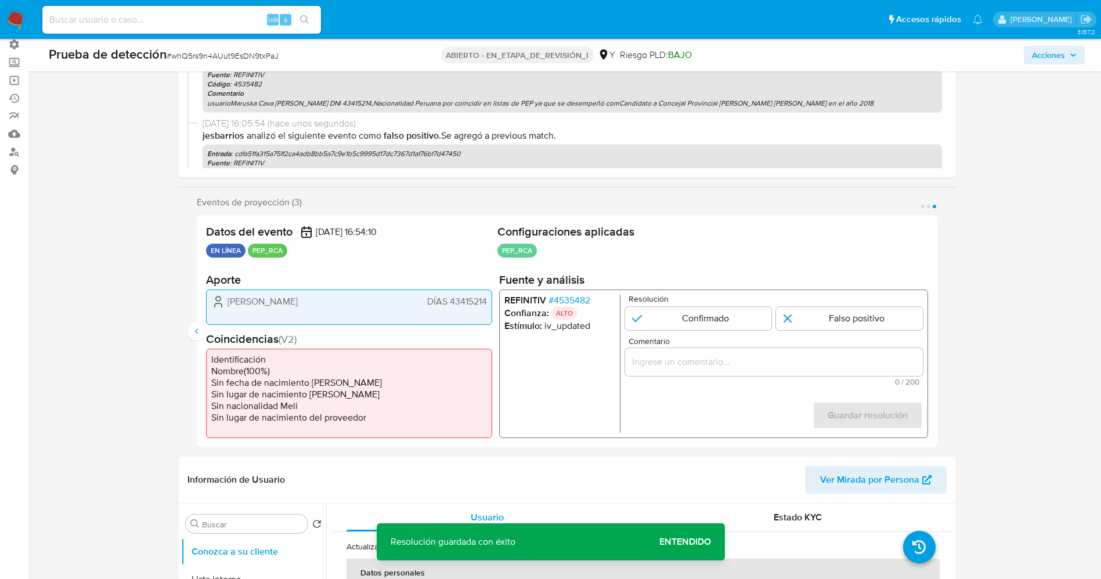
click at [580, 301] on font "4535482" at bounding box center [571, 299] width 37 height 13
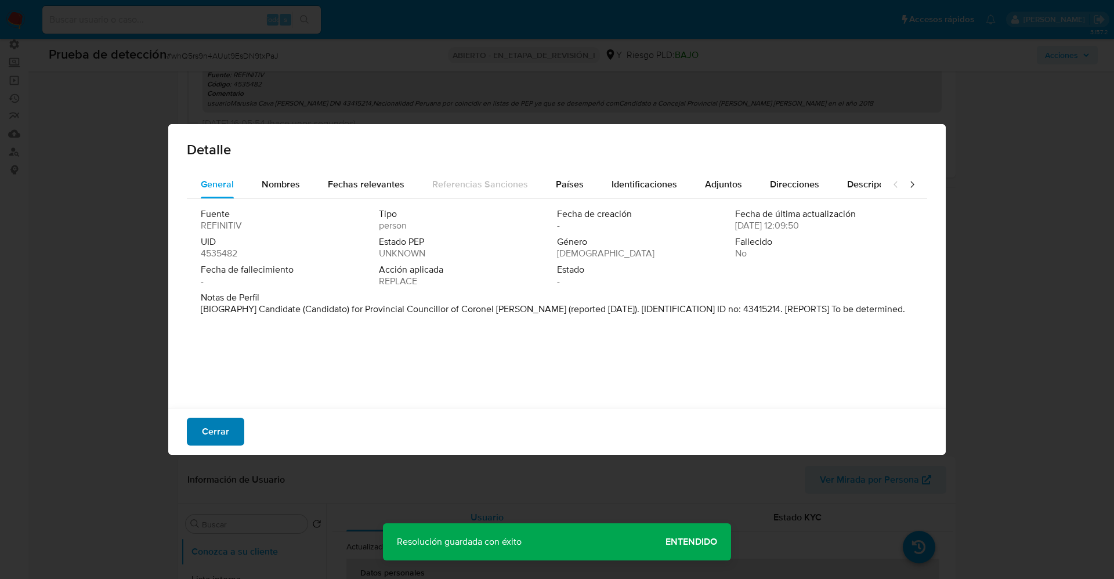
click at [214, 418] on font "Cerrar" at bounding box center [215, 432] width 27 height 28
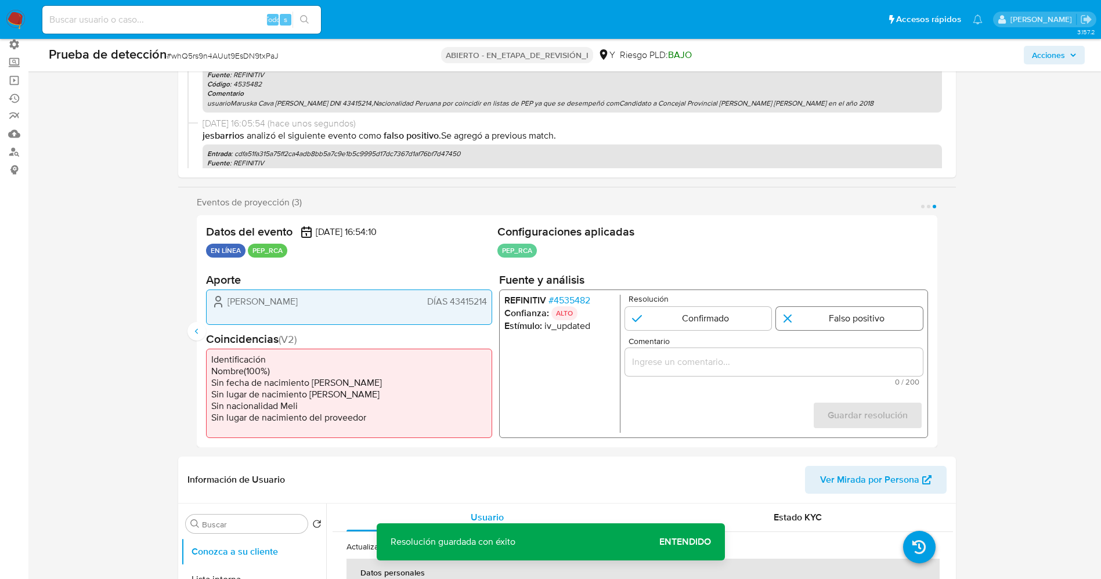
click at [855, 318] on input "3 de 3" at bounding box center [849, 317] width 147 height 23
radio input "true"
click at [817, 375] on div "3 de 3" at bounding box center [773, 362] width 298 height 28
click at [809, 371] on div "3 de 3" at bounding box center [773, 362] width 298 height 28
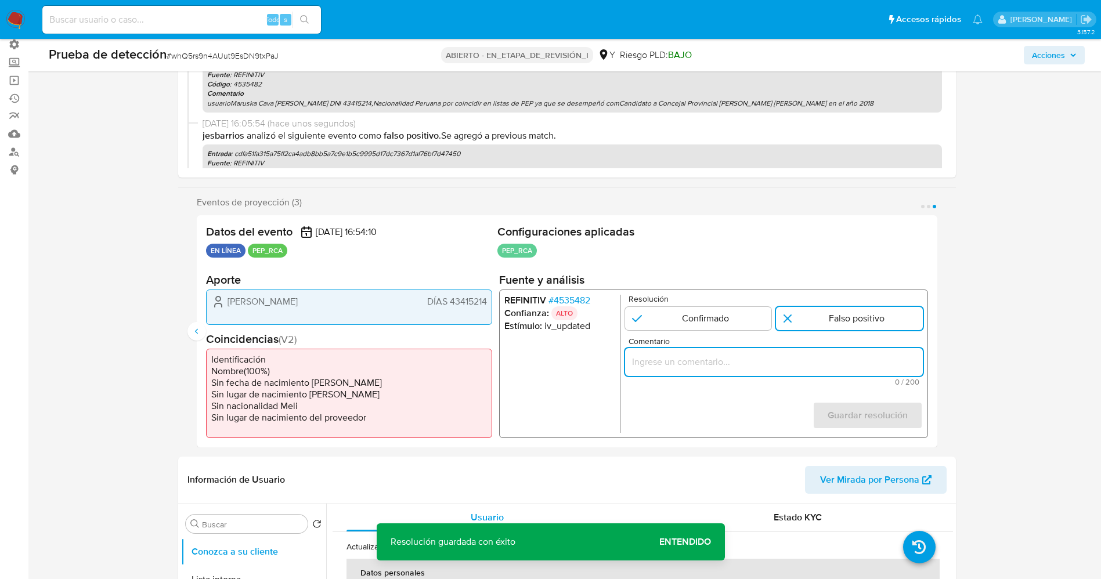
click at [808, 367] on input "Comentario" at bounding box center [773, 361] width 298 height 15
paste input "usuarioMaruska Cava Rios DNI 43415214,Nacionalidad Peruana por coincidir en lis…"
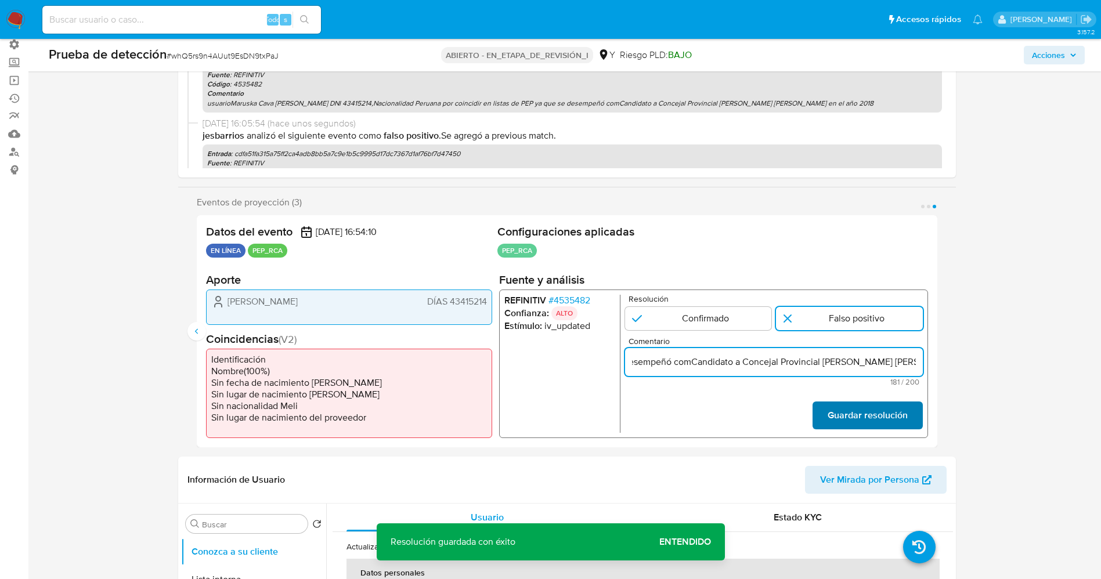
type input "usuarioMaruska Cava Rios DNI 43415214,Nacionalidad Peruana por coincidir en lis…"
click at [838, 409] on font "Guardar resolución" at bounding box center [867, 416] width 80 height 28
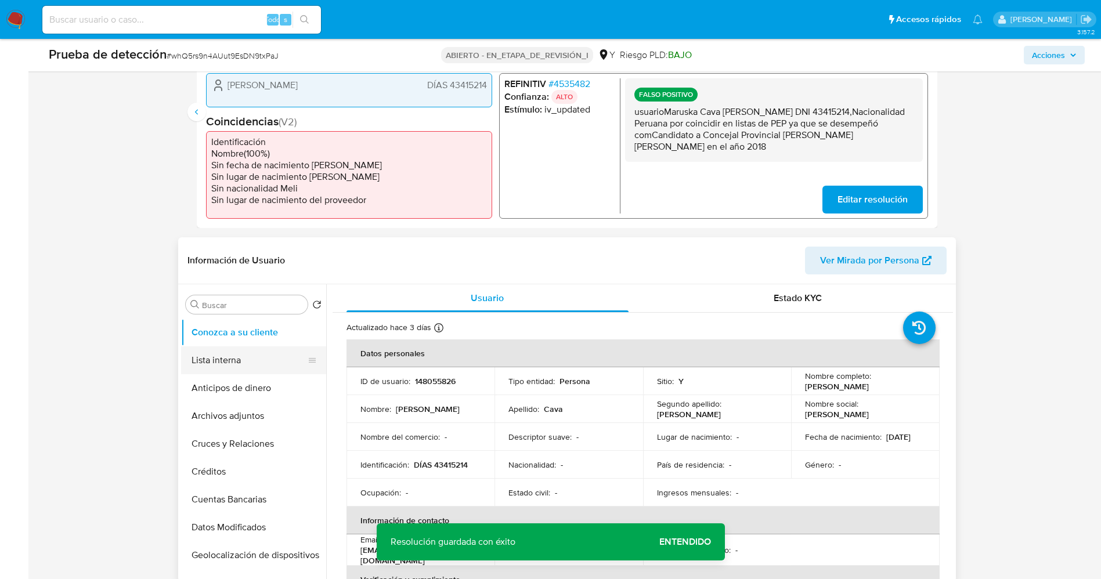
scroll to position [348, 0]
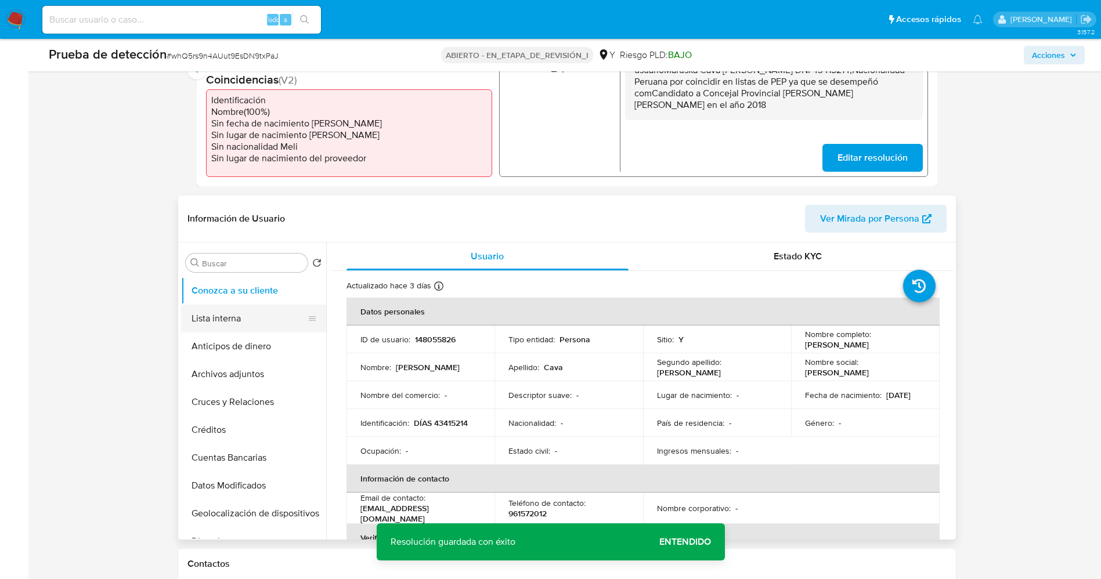
click at [233, 322] on button "Lista interna" at bounding box center [249, 319] width 136 height 28
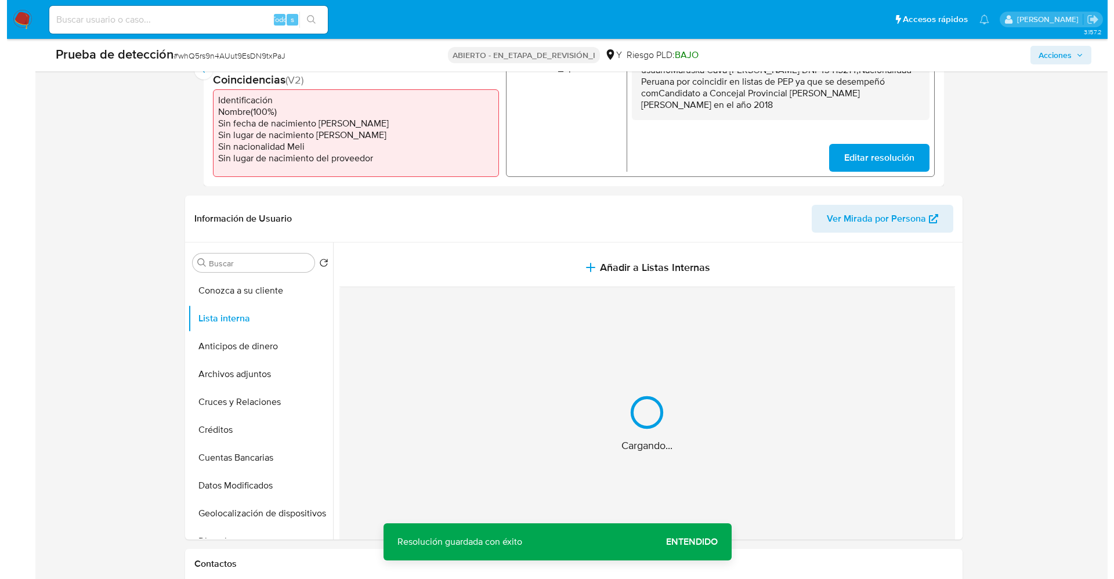
scroll to position [435, 0]
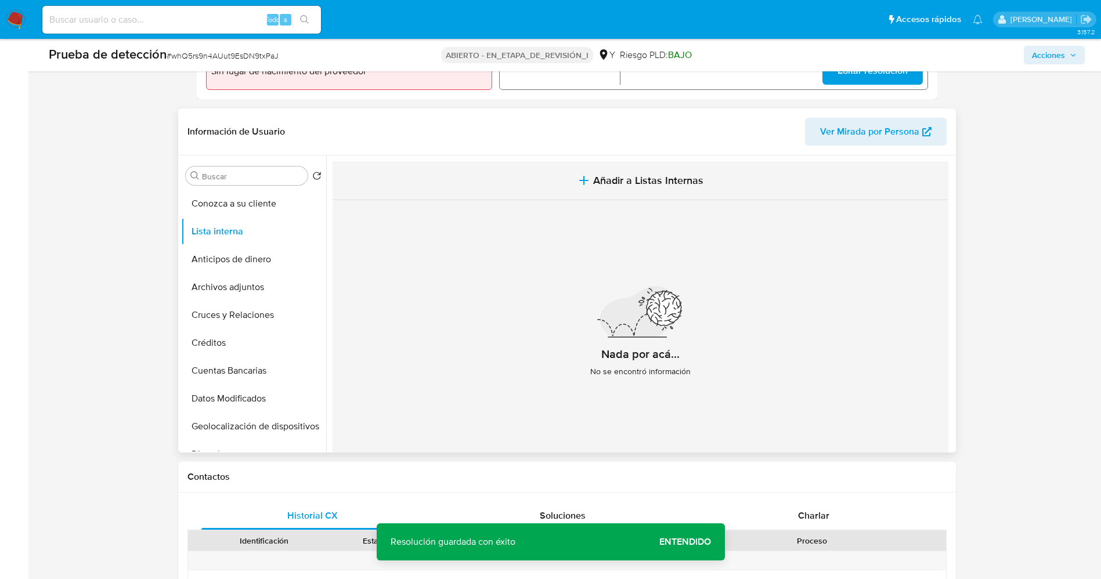
click at [558, 174] on button "Añadir a Listas Internas" at bounding box center [641, 180] width 616 height 39
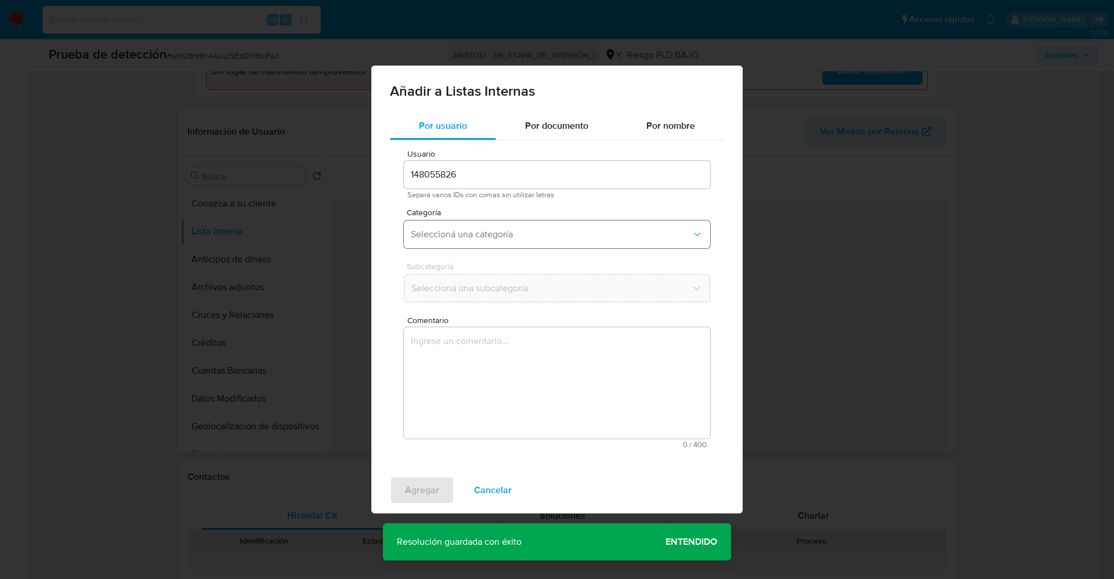
click at [498, 223] on button "Seleccioná una categoría" at bounding box center [557, 235] width 306 height 28
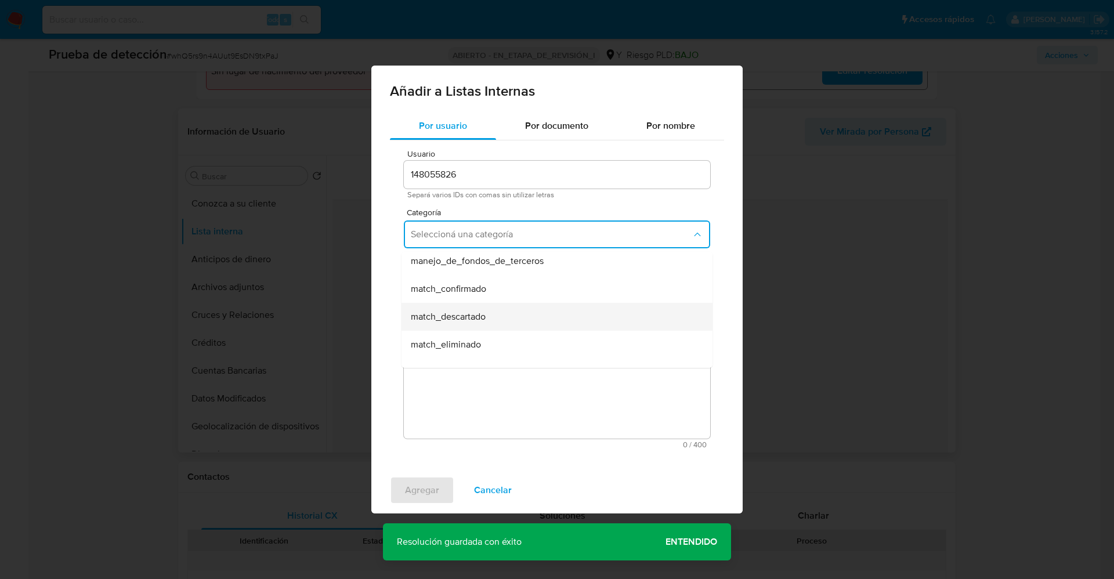
scroll to position [87, 0]
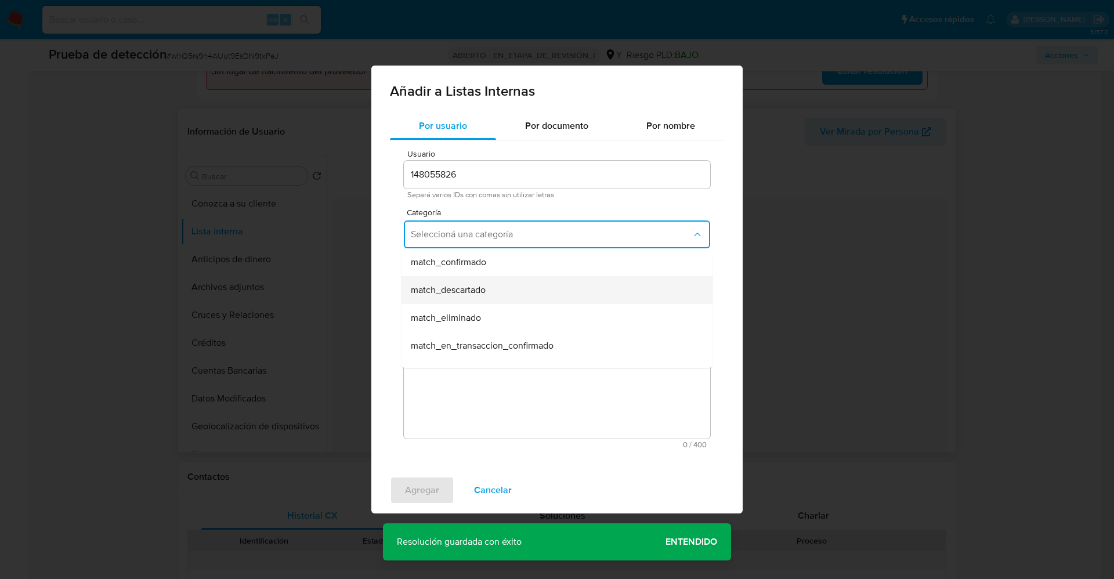
click at [493, 297] on div "match_descartado" at bounding box center [554, 290] width 286 height 28
click at [493, 283] on span "Seleccioná una subcategoría" at bounding box center [551, 289] width 281 height 12
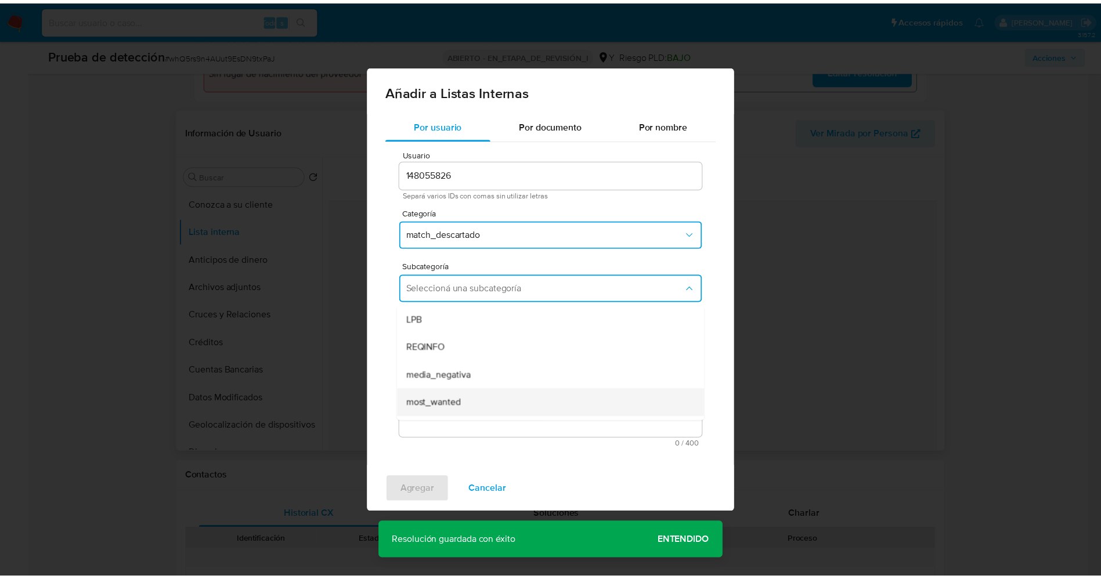
scroll to position [79, 0]
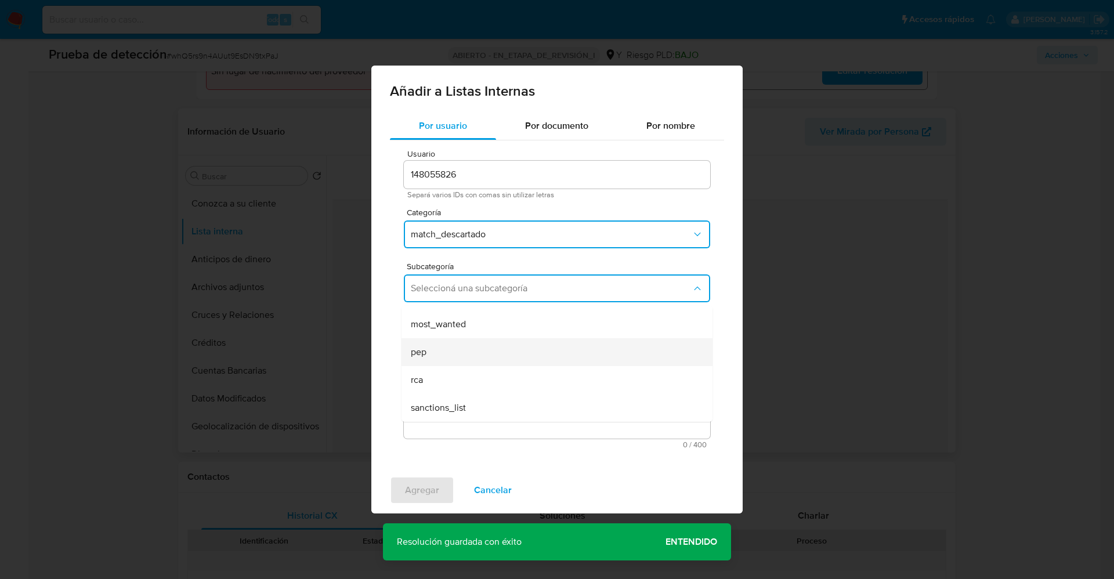
click at [450, 349] on div "pep" at bounding box center [554, 352] width 286 height 28
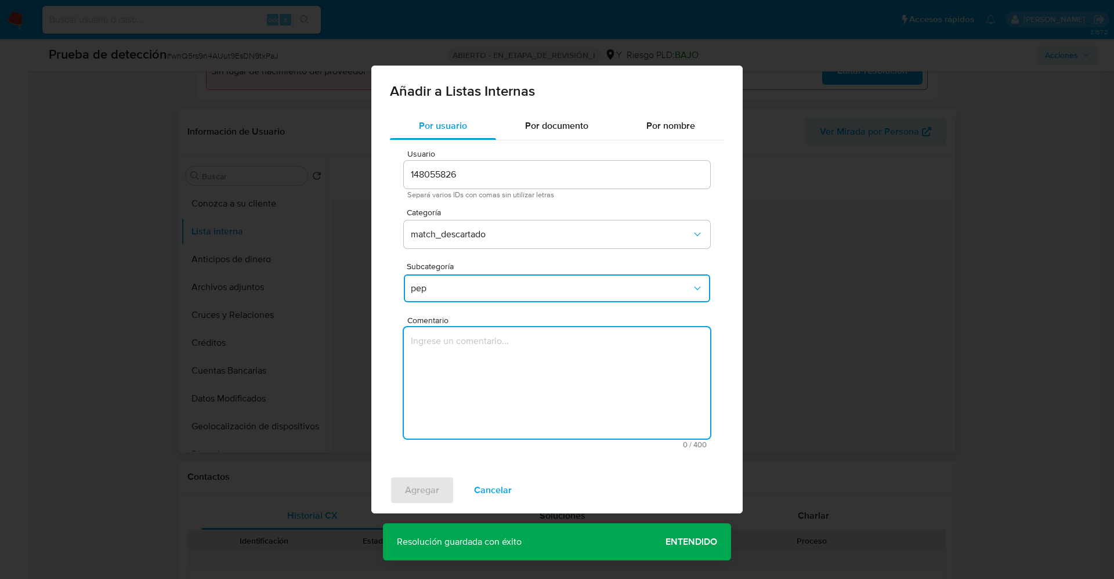
click at [474, 355] on textarea "Comentario" at bounding box center [557, 382] width 306 height 111
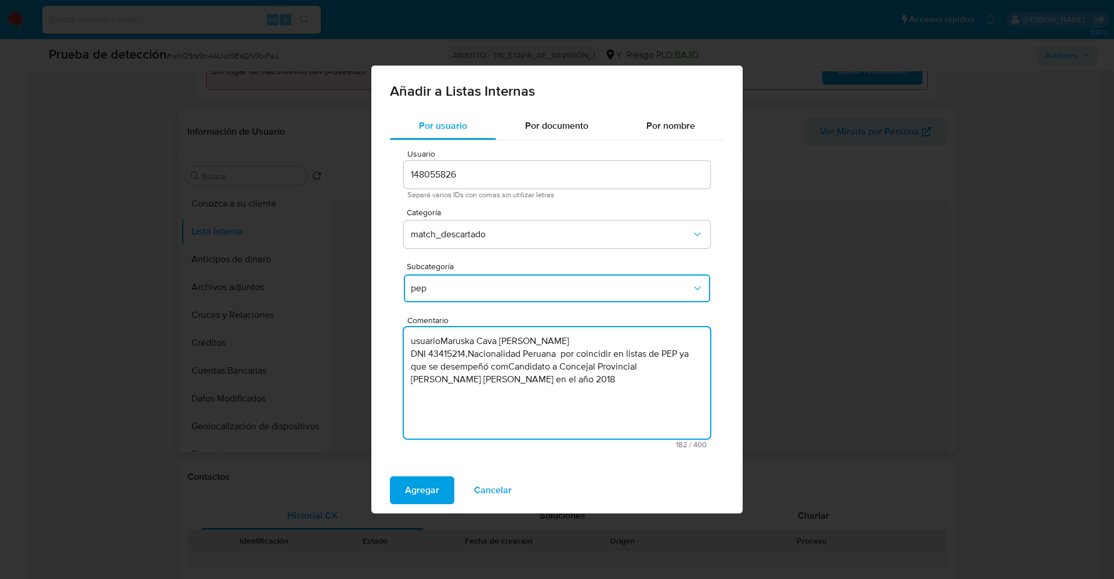
type textarea "usuarioMaruska Cava Rios DNI 43415214,Nacionalidad Peruana por coincidir en lis…"
click at [428, 507] on div "Agregar Cancelar" at bounding box center [556, 490] width 371 height 46
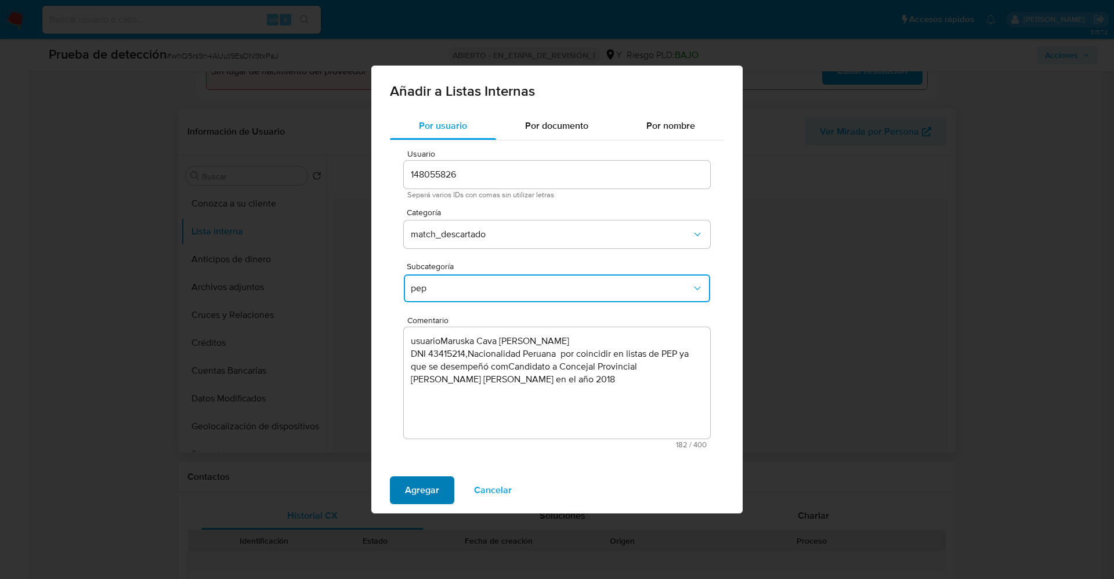
click at [424, 500] on span "Agregar" at bounding box center [422, 491] width 34 height 26
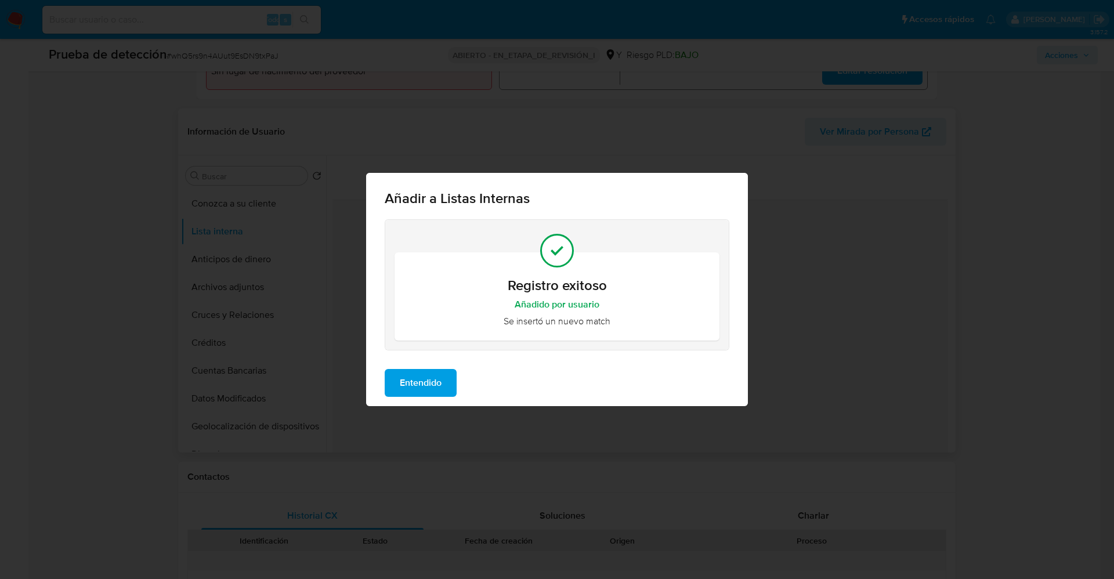
click at [424, 380] on span "Entendido" at bounding box center [421, 383] width 42 height 26
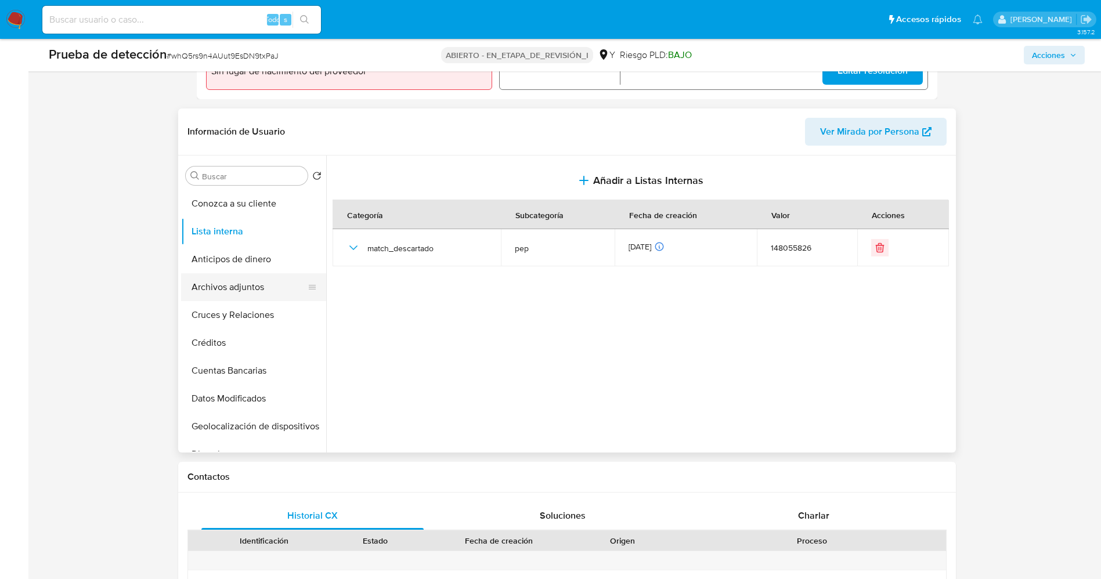
click at [226, 284] on button "Archivos adjuntos" at bounding box center [249, 287] width 136 height 28
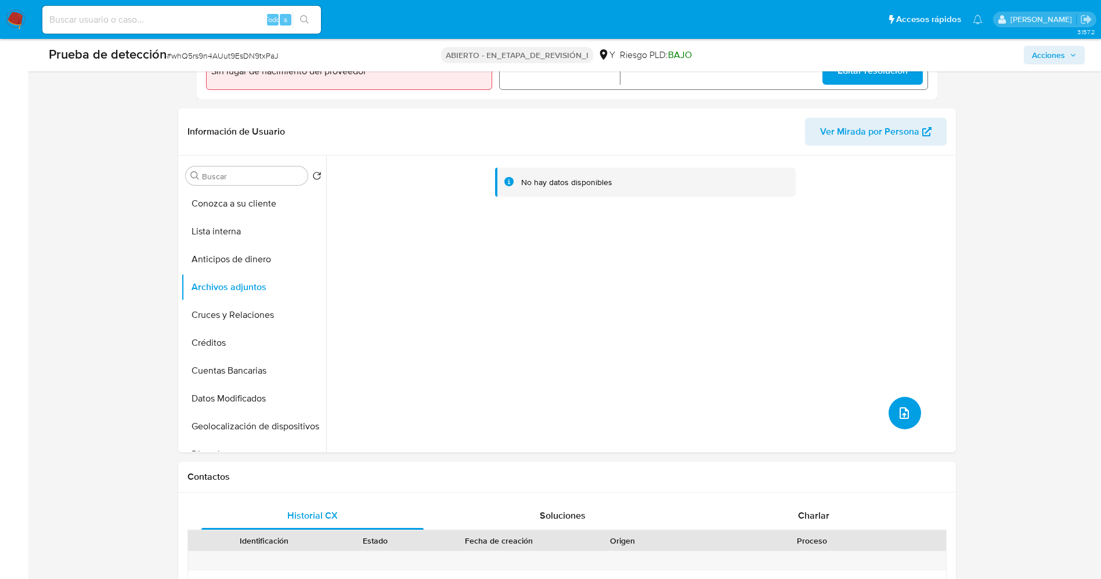
click at [898, 411] on icon "subir archivo" at bounding box center [904, 413] width 14 height 14
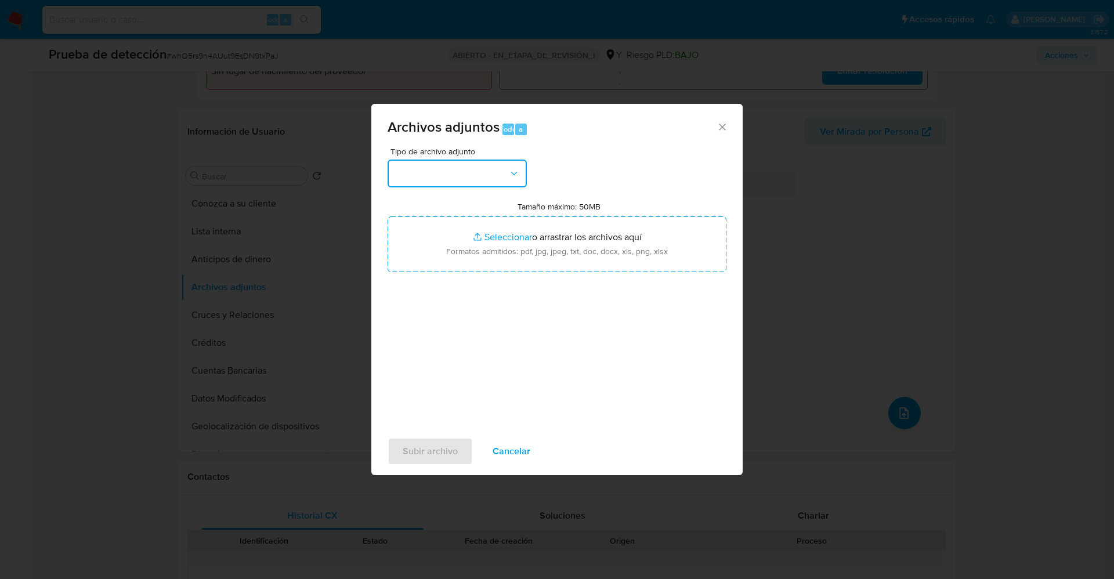
click at [443, 180] on button "button" at bounding box center [457, 174] width 139 height 28
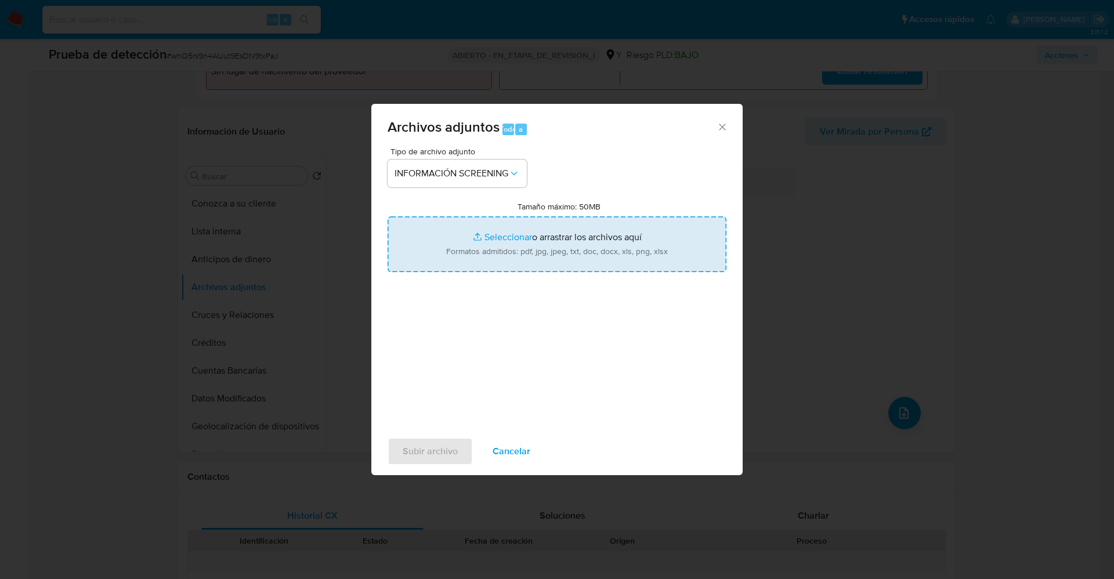
type input "C:\fakepath\_maruska cava rios_ lavado de dinero - Buscar con Google.pdf"
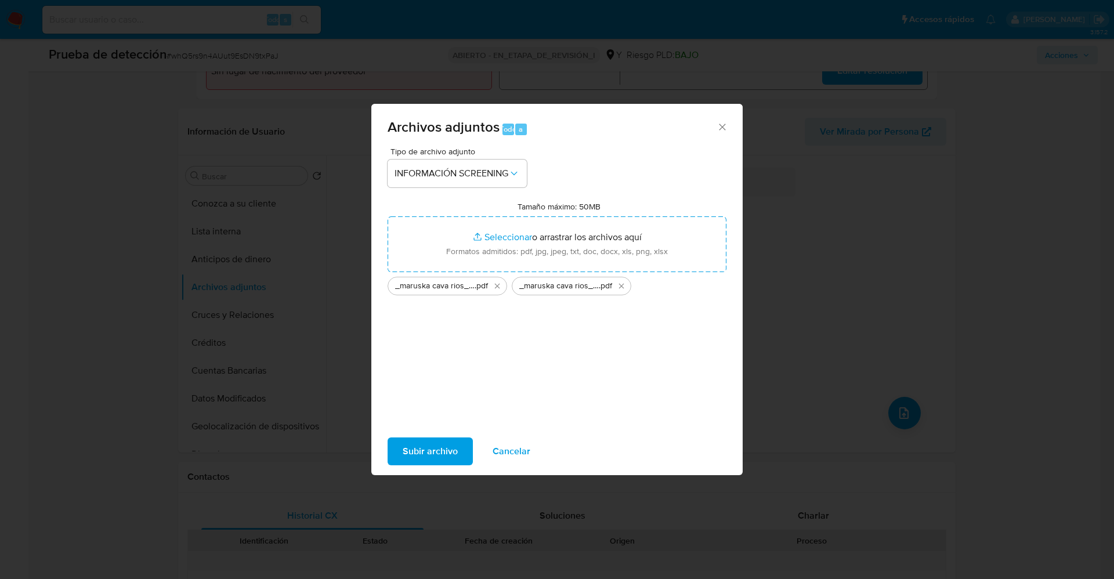
click at [431, 451] on span "Subir archivo" at bounding box center [430, 452] width 55 height 26
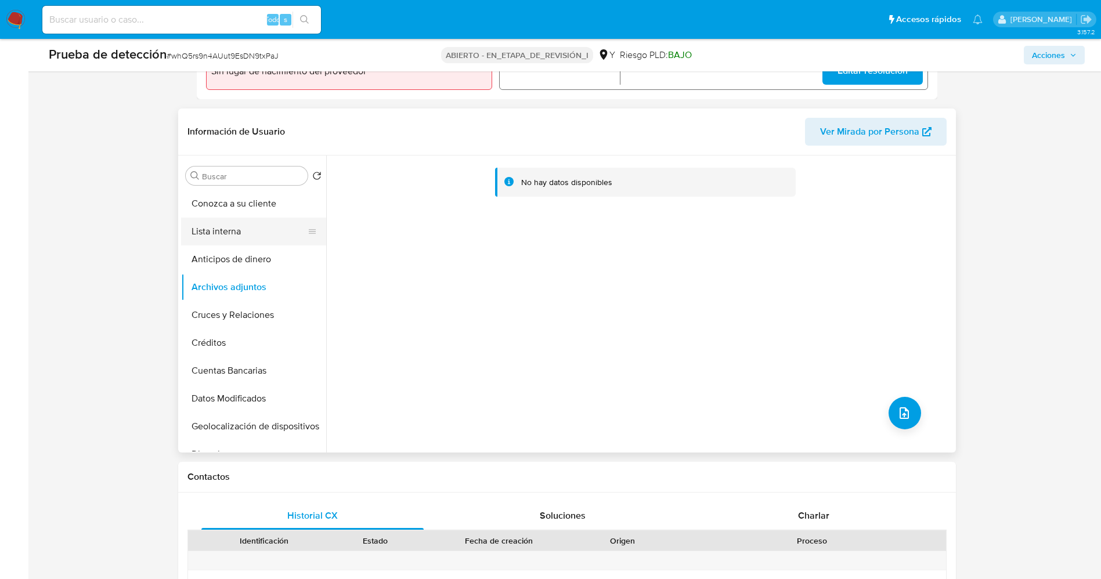
click at [236, 232] on button "Lista interna" at bounding box center [249, 232] width 136 height 28
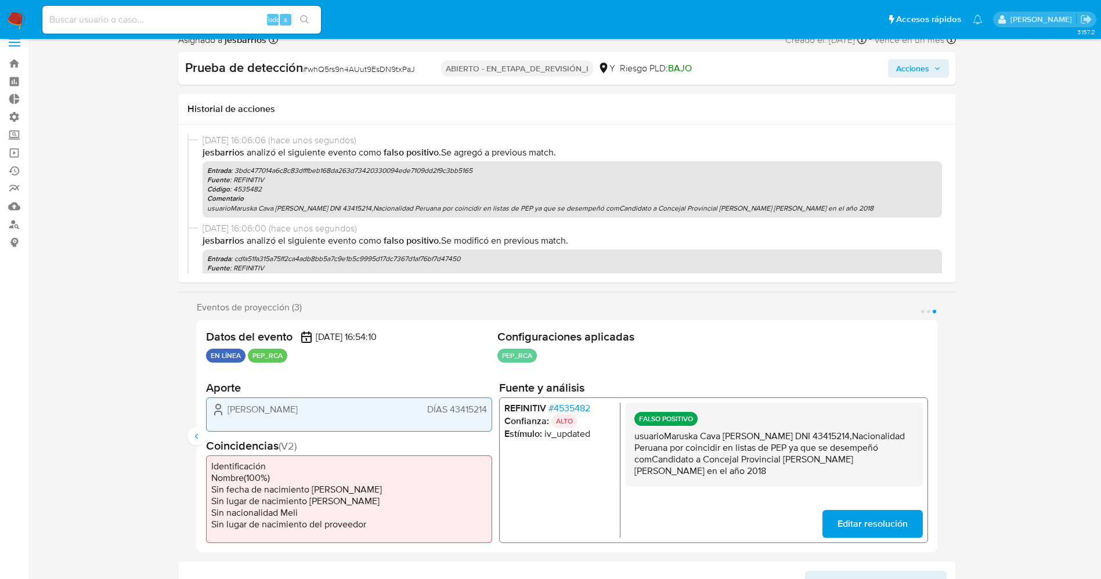
scroll to position [0, 0]
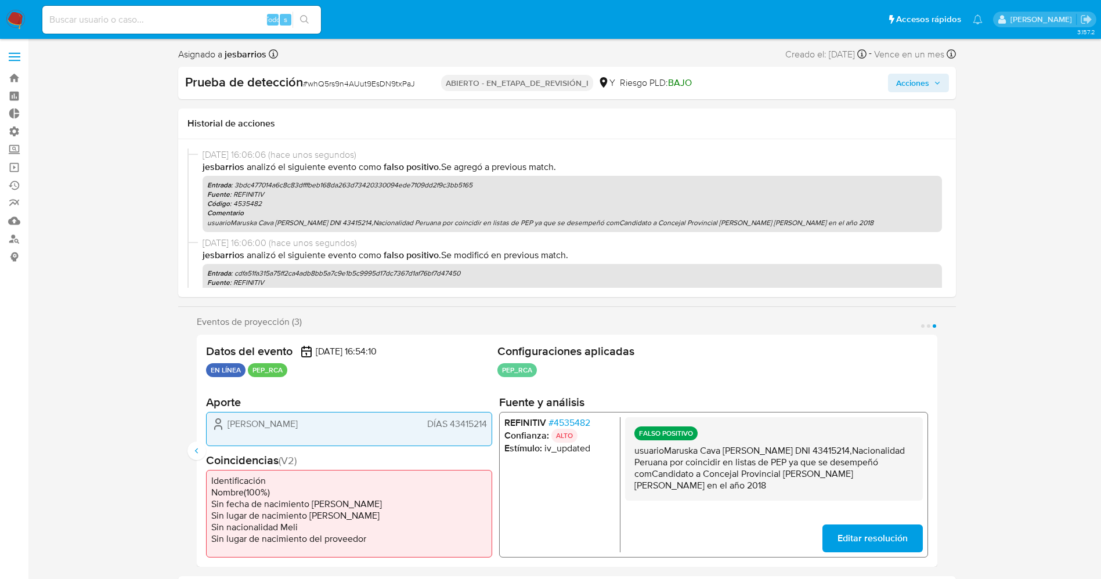
click at [922, 87] on span "Acciones" at bounding box center [912, 83] width 33 height 19
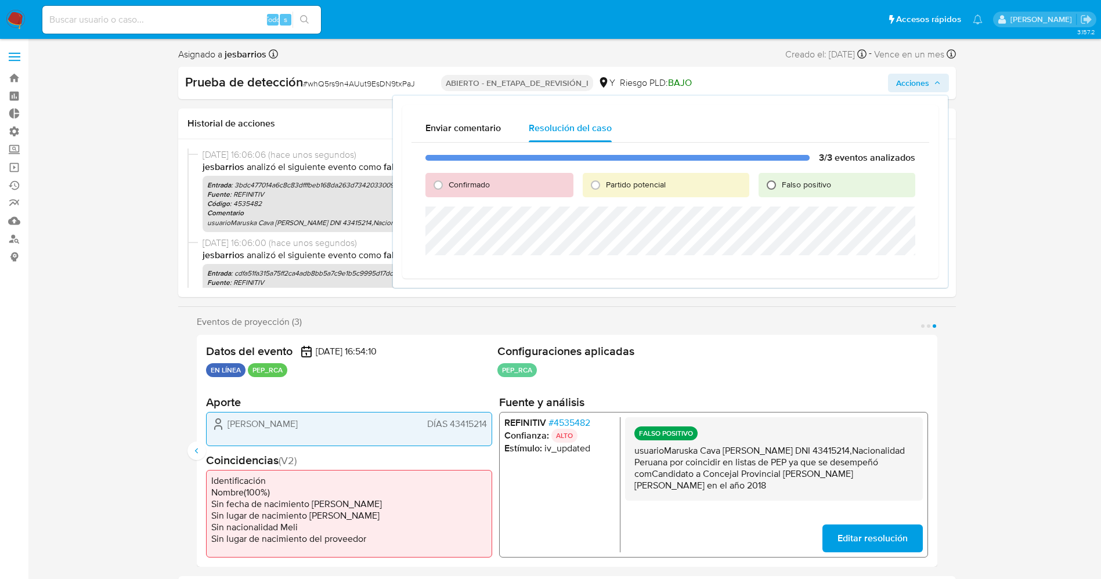
click at [781, 187] on input "Falso positivo" at bounding box center [771, 185] width 19 height 19
radio input "true"
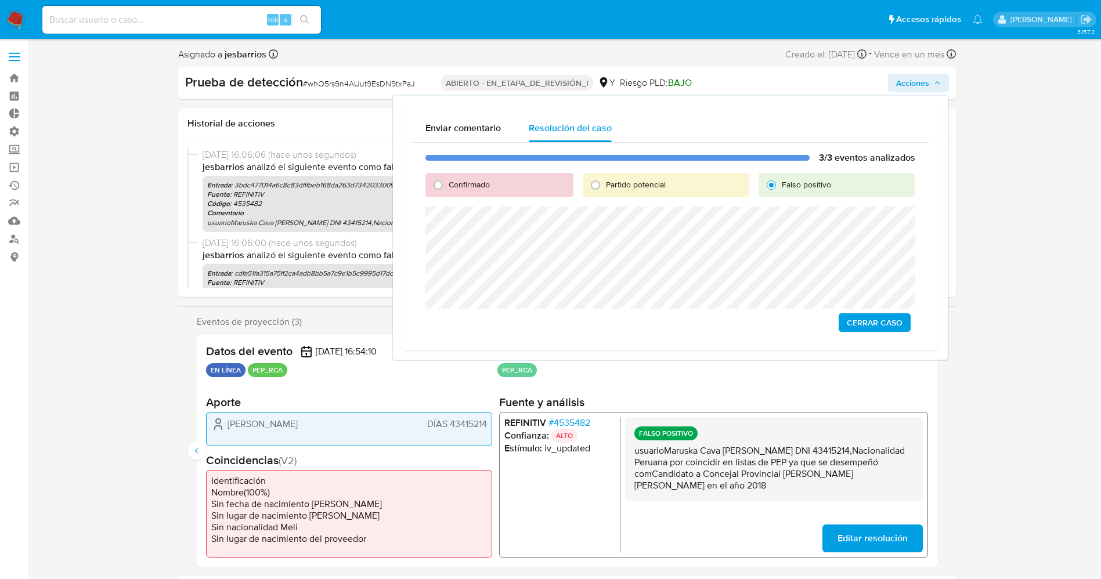
click at [847, 320] on span "Cerrar Caso" at bounding box center [875, 323] width 56 height 16
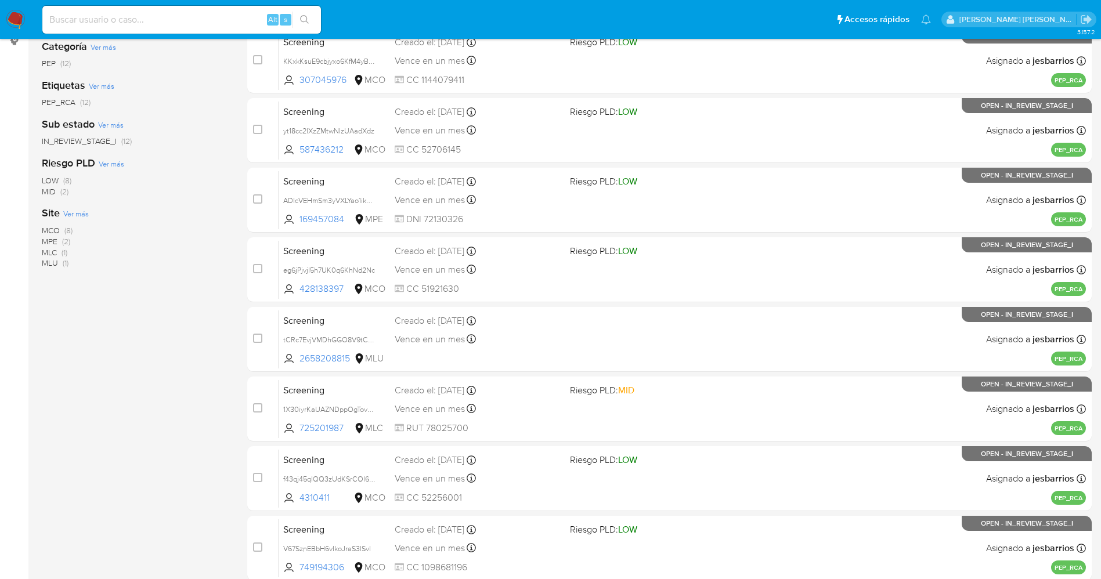
scroll to position [337, 0]
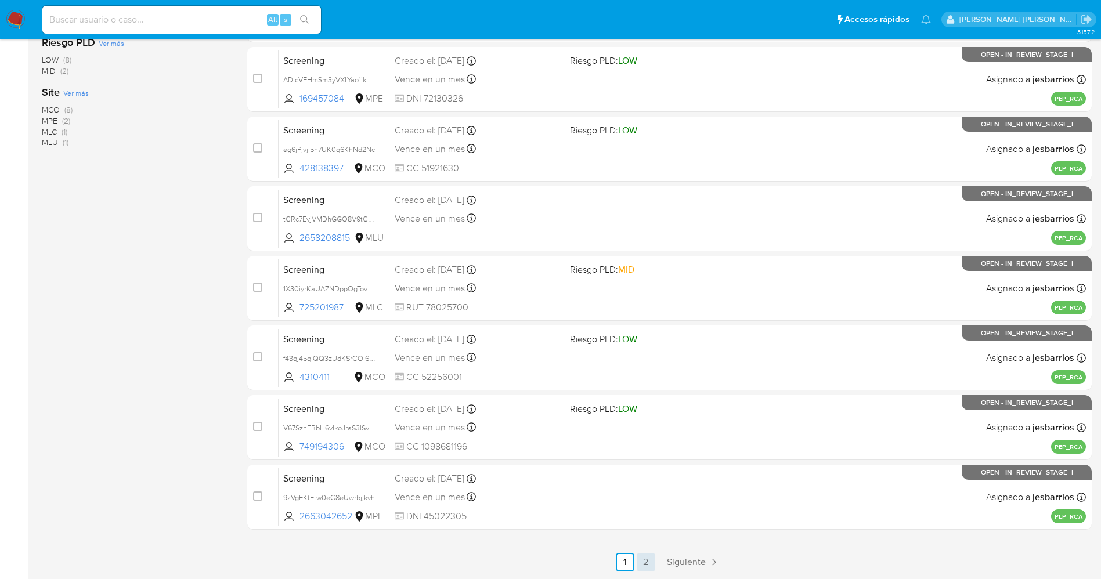
click at [652, 567] on link "2" at bounding box center [646, 562] width 19 height 19
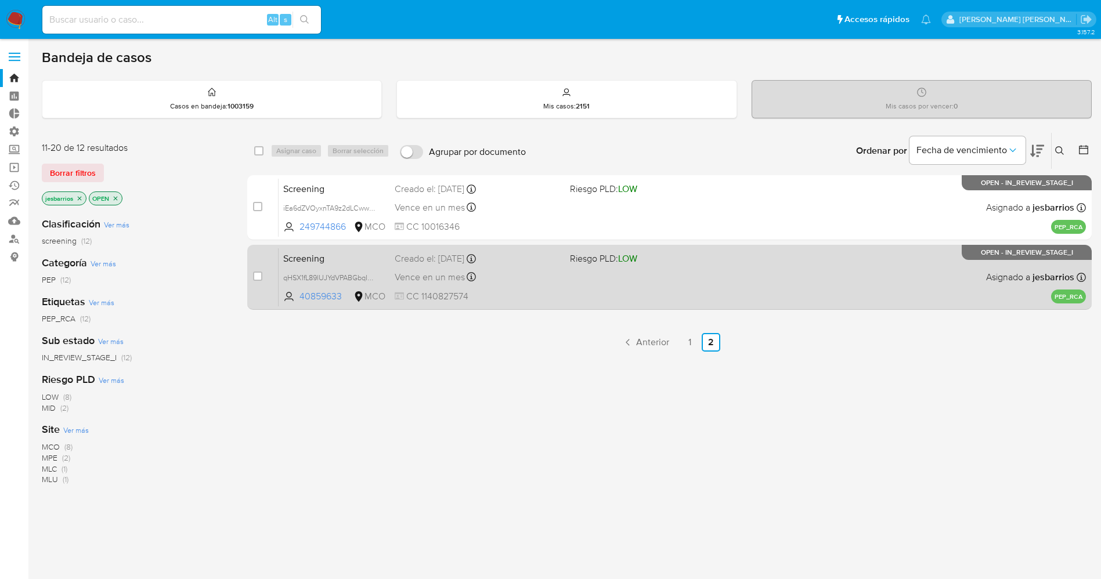
click at [571, 291] on div "Screening qHSX1fL89lUJYdVPABGbqIaN 40859633 MCO Riesgo PLD: LOW Creado el: [DAT…" at bounding box center [682, 277] width 807 height 59
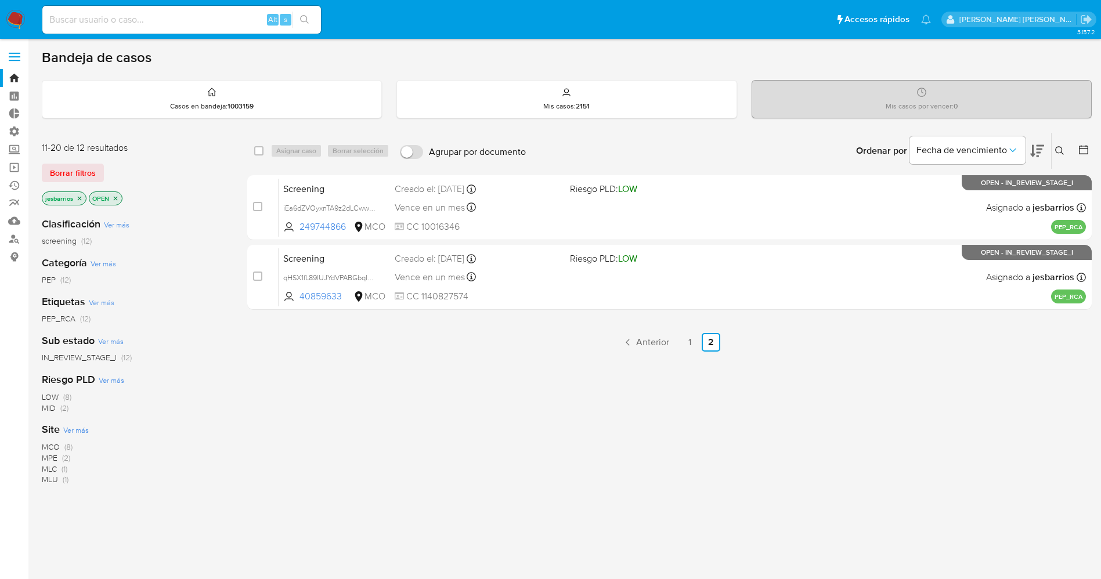
click at [78, 197] on icon "close-filter" at bounding box center [79, 198] width 7 height 7
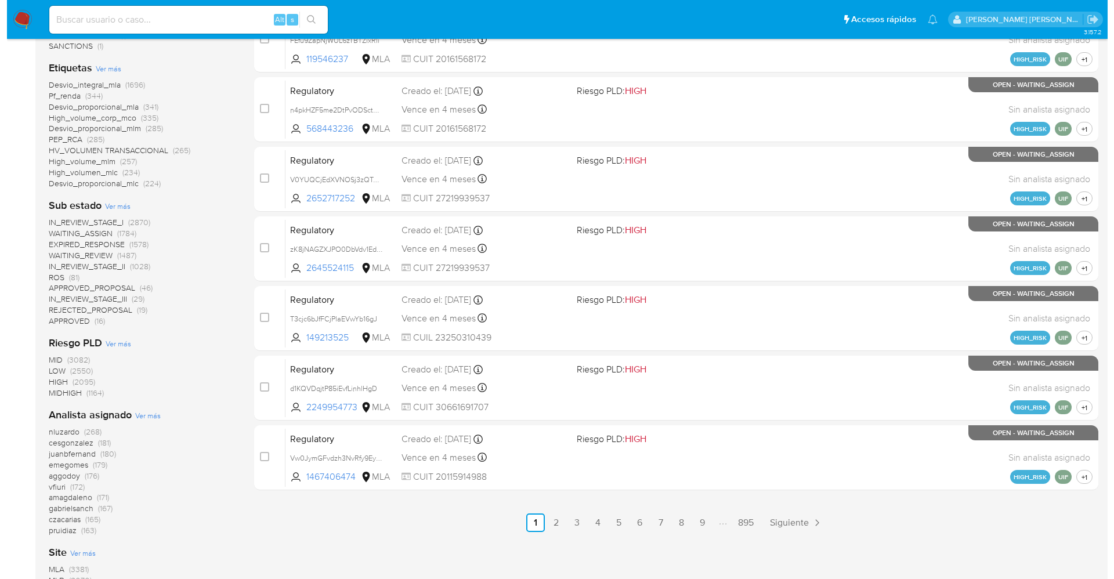
scroll to position [535, 0]
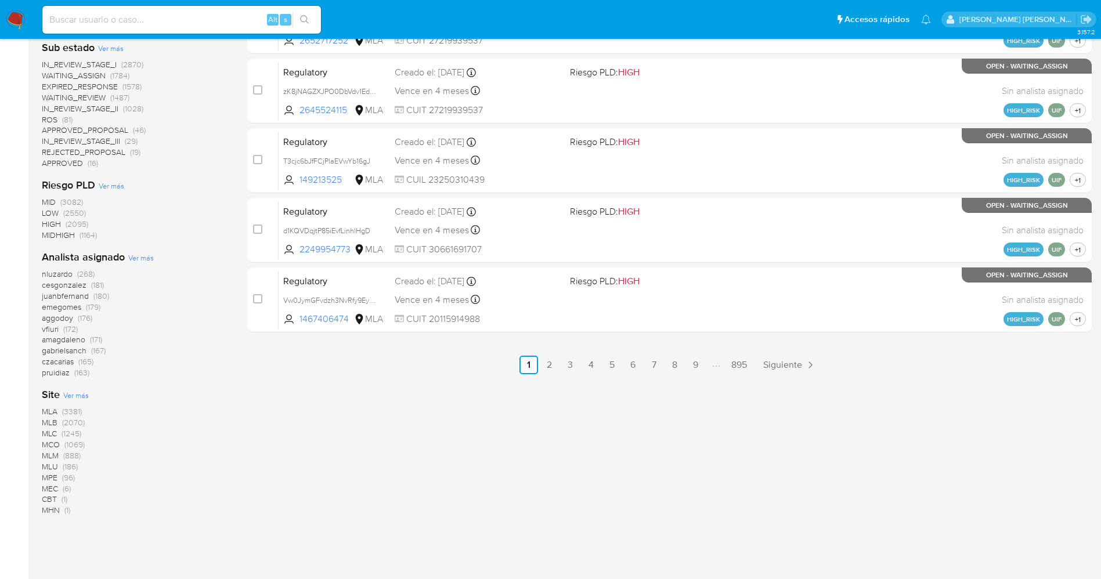
click at [143, 257] on span "Ver más" at bounding box center [141, 257] width 26 height 10
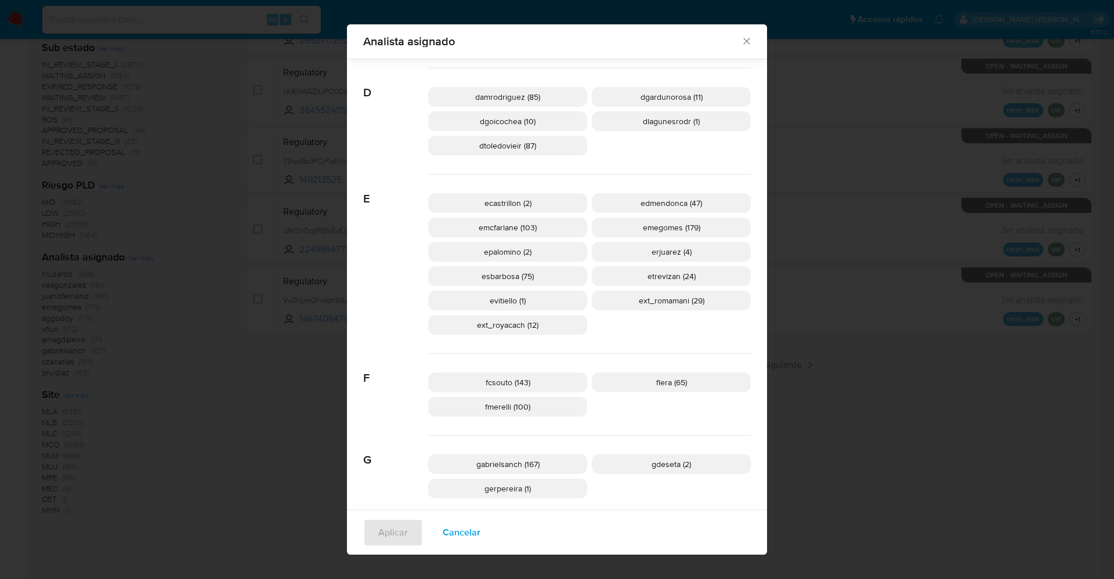
scroll to position [427, 0]
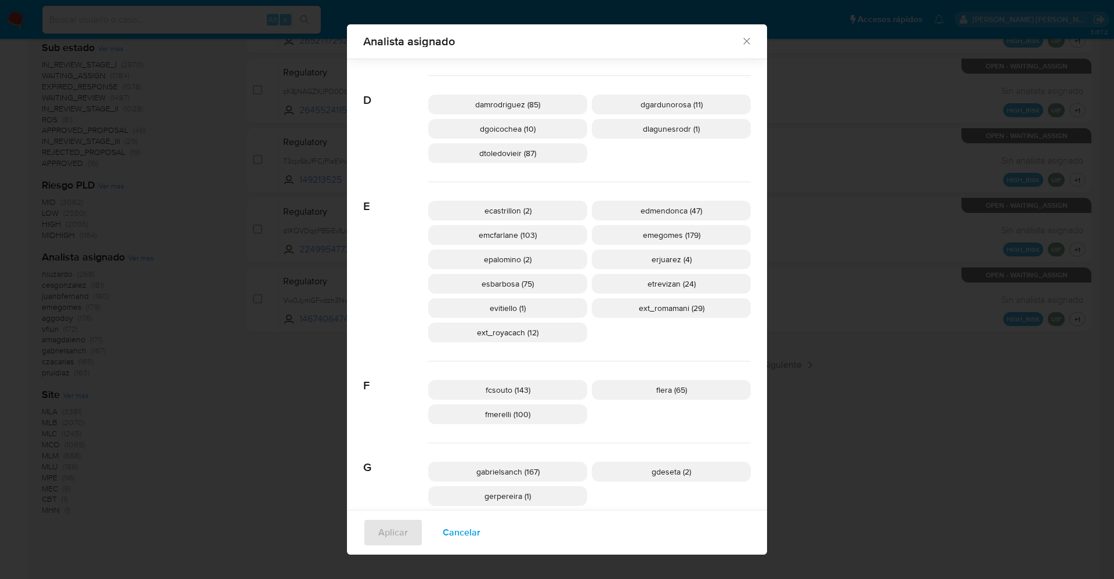
click at [465, 531] on span "Cancelar" at bounding box center [462, 533] width 38 height 26
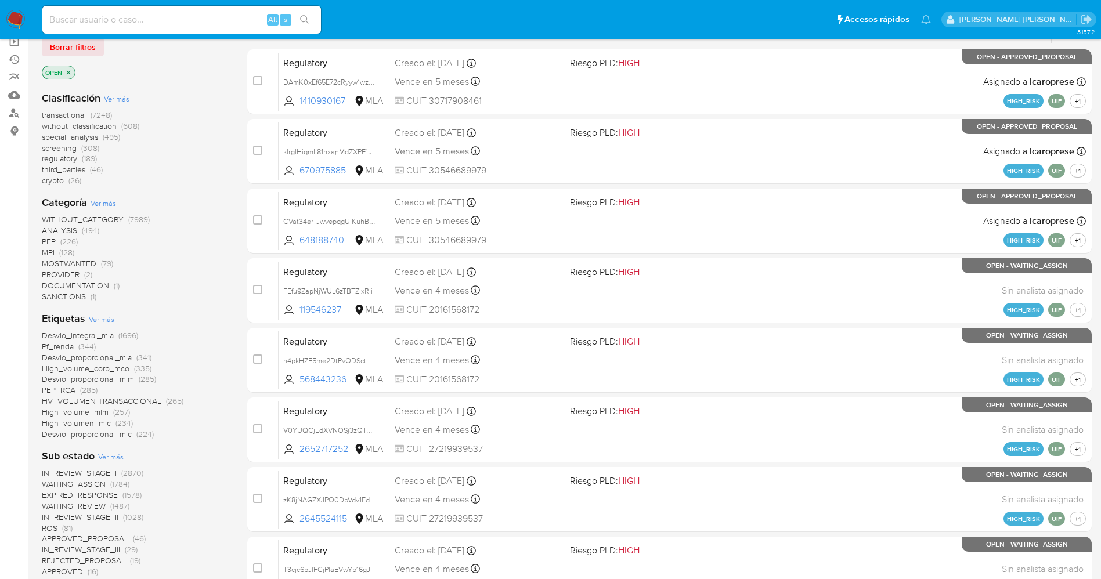
scroll to position [99, 0]
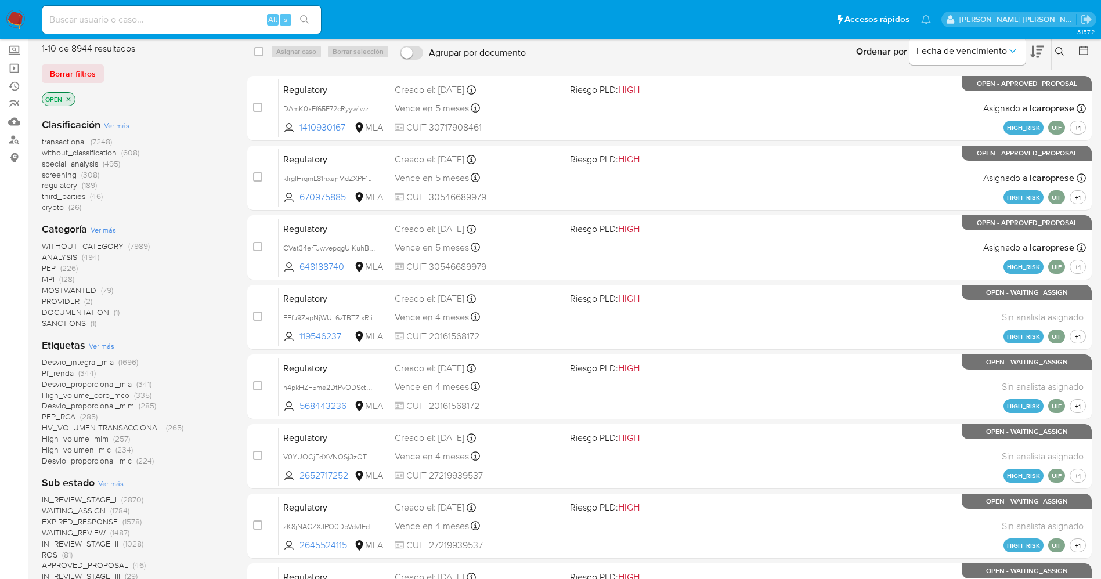
click at [13, 18] on img at bounding box center [16, 20] width 20 height 20
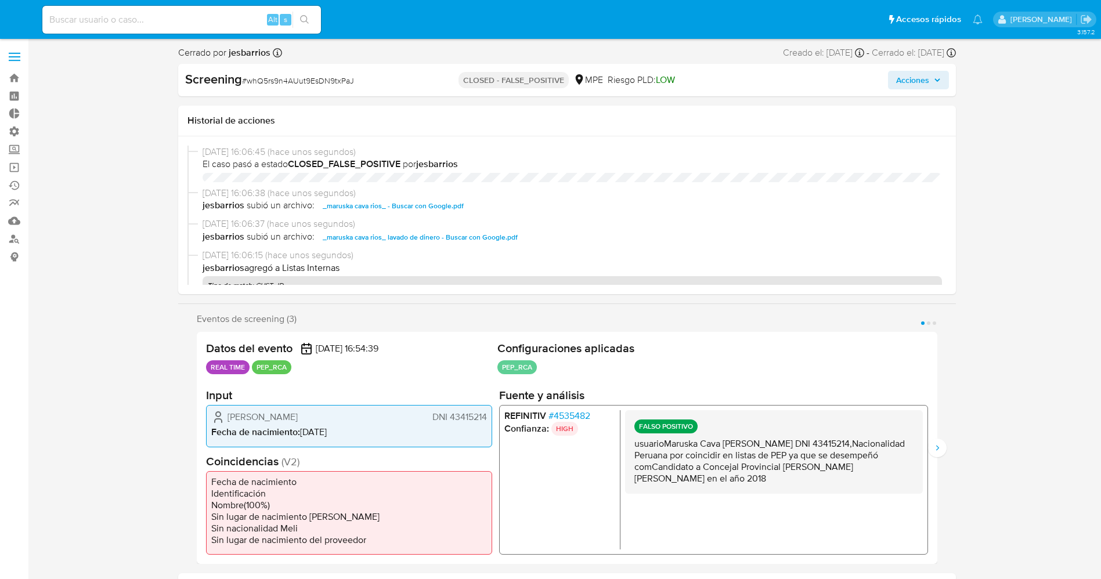
select select "10"
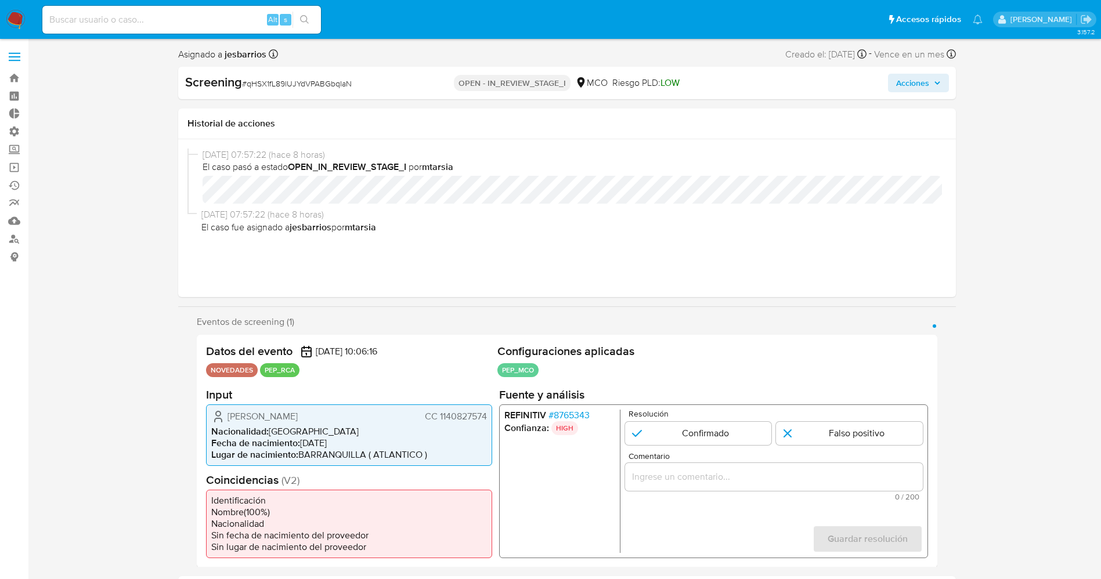
select select "10"
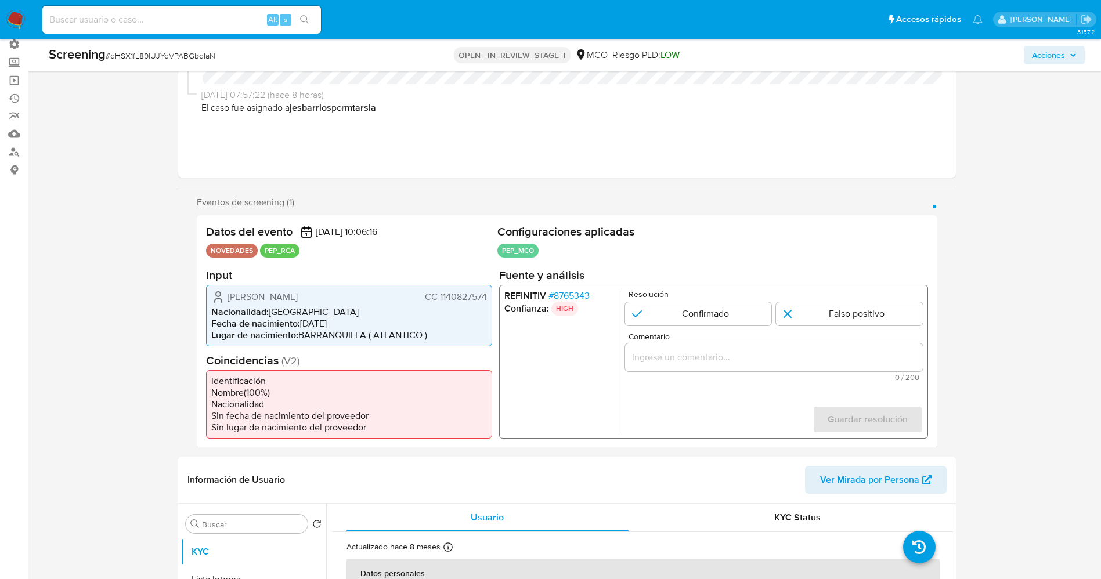
click at [571, 292] on span "# 8765343" at bounding box center [568, 296] width 41 height 12
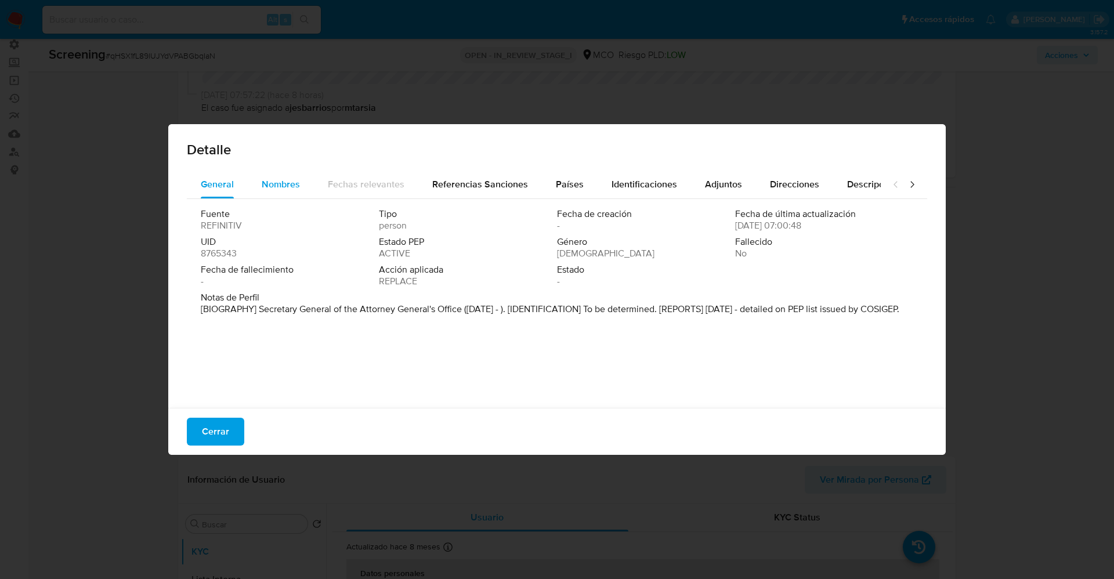
click at [264, 186] on span "Nombres" at bounding box center [281, 184] width 38 height 13
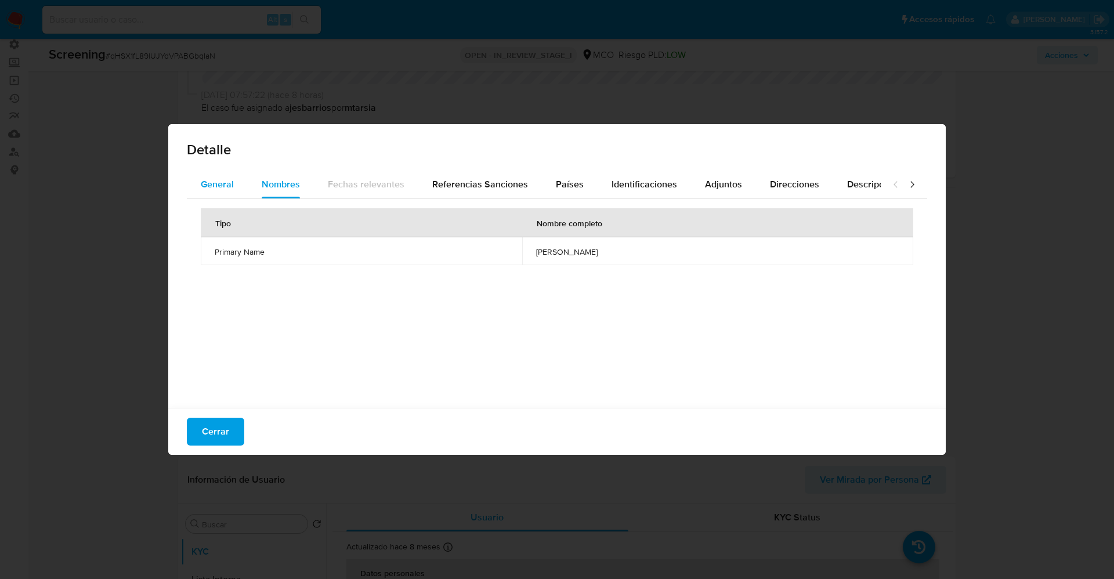
click at [222, 183] on span "General" at bounding box center [217, 184] width 33 height 13
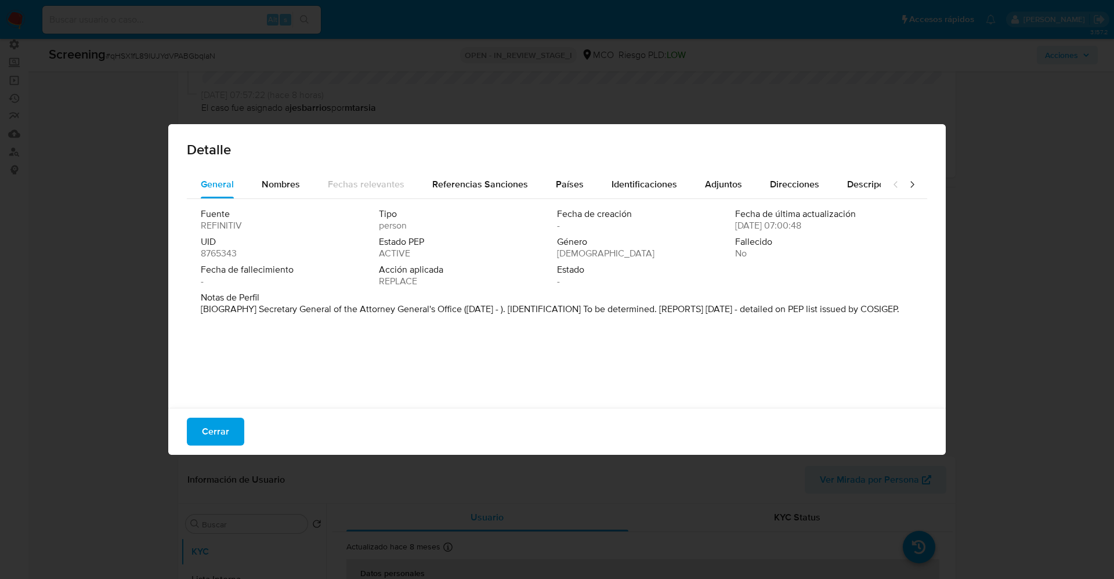
drag, startPoint x: 255, startPoint y: 303, endPoint x: 359, endPoint y: 328, distance: 107.0
click at [359, 320] on div "Notas de [PERSON_NAME] [BIOGRAPHY] Secretary General of the Attorney General's …" at bounding box center [557, 306] width 713 height 28
click at [402, 322] on font "[BIOGRAFÍA] Secretario General de la Procuraduría General de la República ([DAT…" at bounding box center [550, 314] width 699 height 25
click at [290, 187] on span "Nombres" at bounding box center [281, 184] width 38 height 13
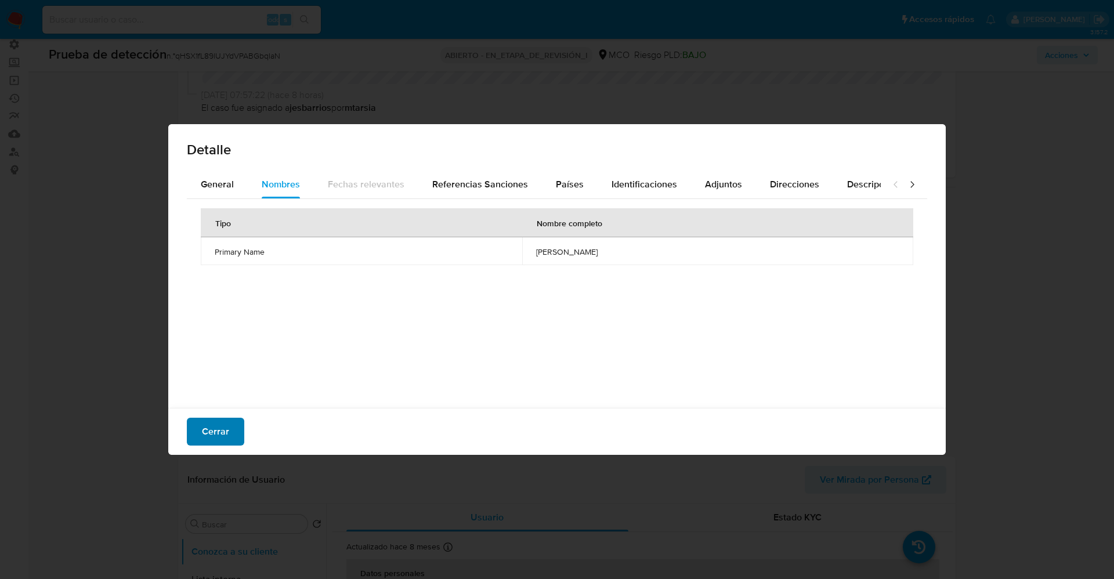
click at [194, 421] on button "Cerrar" at bounding box center [215, 432] width 57 height 28
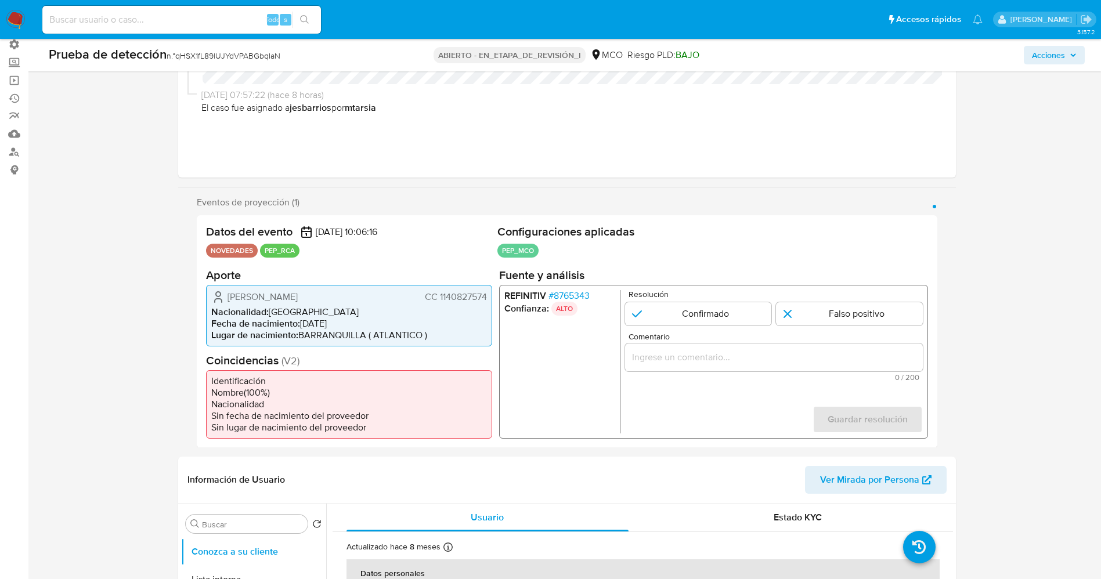
drag, startPoint x: 226, startPoint y: 290, endPoint x: 346, endPoint y: 288, distance: 120.7
click at [388, 286] on div "[PERSON_NAME] CC 1140827574 Nacionalidad : [DEMOGRAPHIC_DATA] Fecha de nacimien…" at bounding box center [349, 315] width 286 height 62
click at [298, 301] on span "[PERSON_NAME]" at bounding box center [263, 297] width 70 height 12
drag, startPoint x: 240, startPoint y: 293, endPoint x: 488, endPoint y: 300, distance: 247.9
click at [488, 300] on div "[PERSON_NAME] CC 1140827574 Nacionalidad : [DEMOGRAPHIC_DATA] Fecha de nacimien…" at bounding box center [349, 315] width 286 height 62
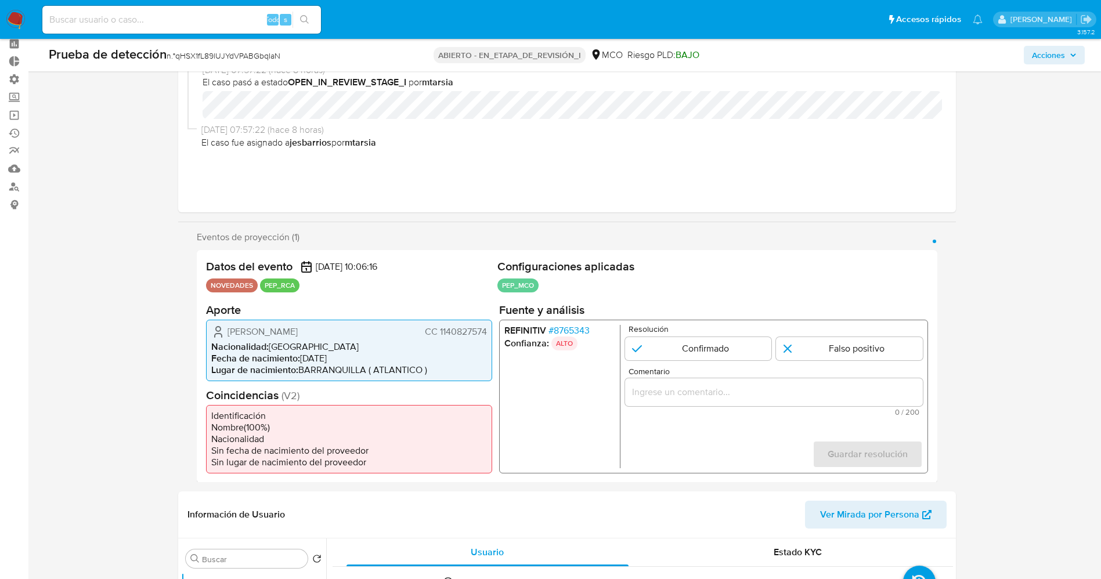
scroll to position [0, 0]
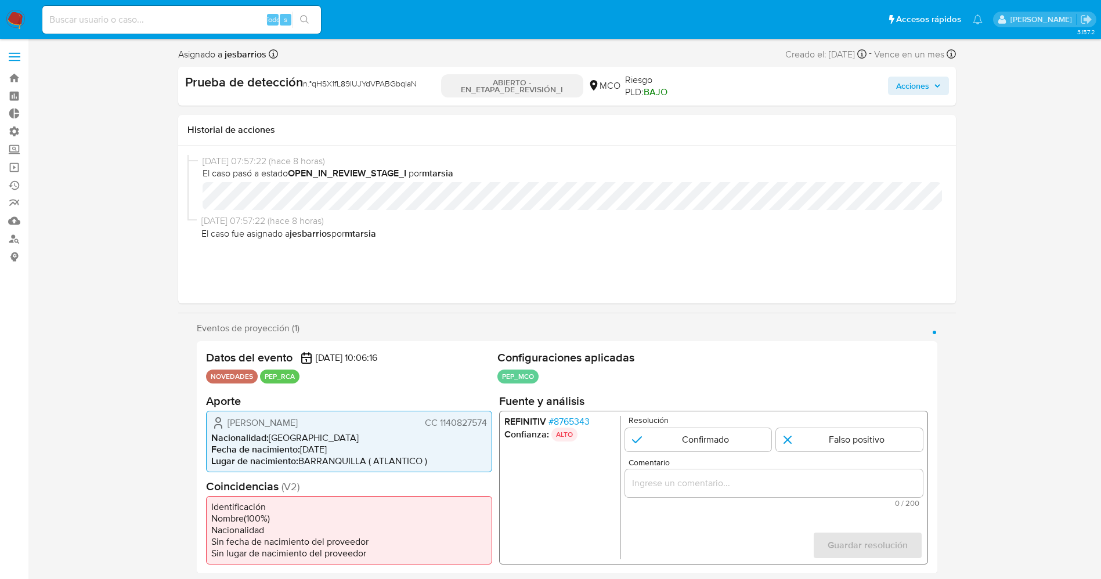
click at [566, 423] on font "8765343" at bounding box center [571, 420] width 36 height 13
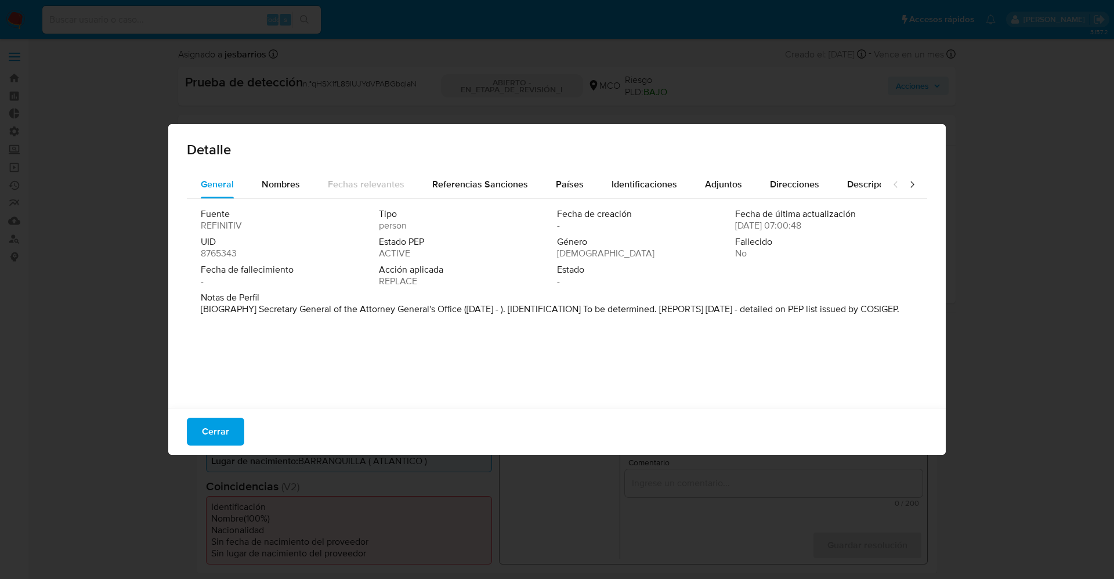
drag, startPoint x: 260, startPoint y: 303, endPoint x: 370, endPoint y: 322, distance: 111.4
click at [370, 315] on p "[BIOGRAPHY] Secretary General of the Attorney General's Office ([DATE] - ). [ID…" at bounding box center [550, 310] width 699 height 12
drag, startPoint x: 262, startPoint y: 308, endPoint x: 352, endPoint y: 310, distance: 90.6
click at [371, 310] on p "[BIOGRAPHY] Secretary General of the Attorney General's Office ([DATE] - ). [ID…" at bounding box center [550, 310] width 699 height 12
click at [286, 290] on div "Fuente REFINITIV Tipo persona Fecha de creación - Fecha de última actualización…" at bounding box center [557, 250] width 713 height 84
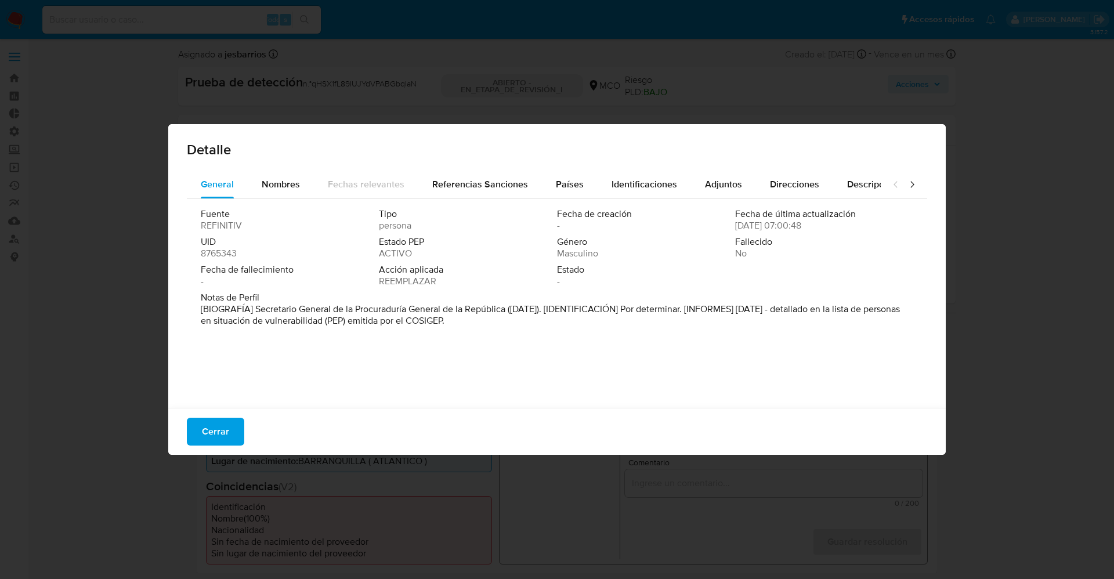
drag, startPoint x: 270, startPoint y: 309, endPoint x: 506, endPoint y: 306, distance: 236.2
click at [506, 306] on font "[BIOGRAFÍA] Secretario General de la Procuraduría General de la República ([DAT…" at bounding box center [550, 314] width 699 height 25
drag, startPoint x: 215, startPoint y: 437, endPoint x: 270, endPoint y: 410, distance: 61.3
click at [216, 437] on font "Cerrar" at bounding box center [215, 432] width 27 height 28
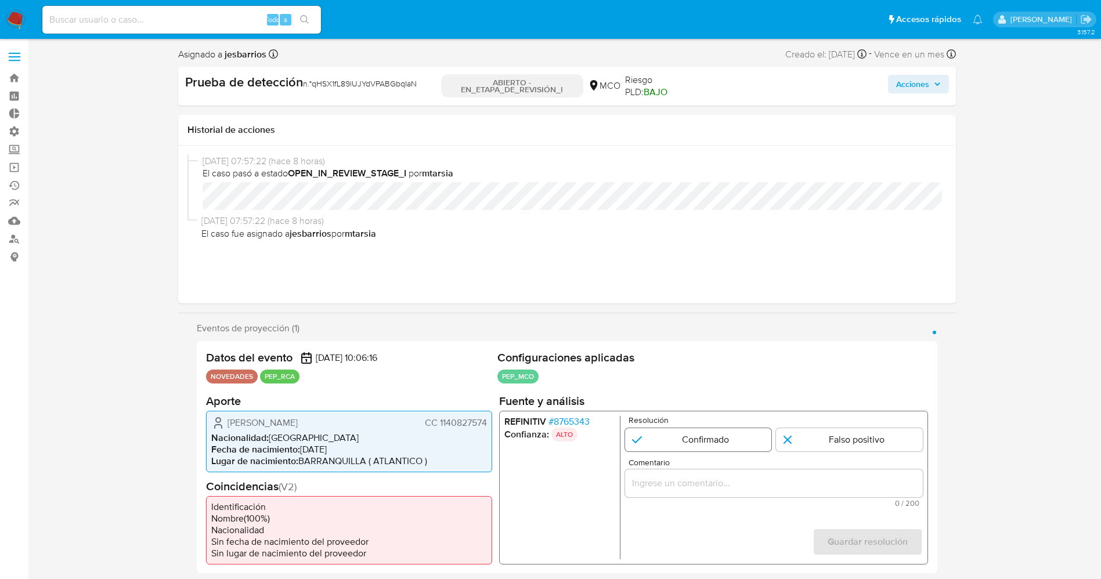
click at [689, 438] on input "1 de 1" at bounding box center [697, 439] width 147 height 23
radio input "true"
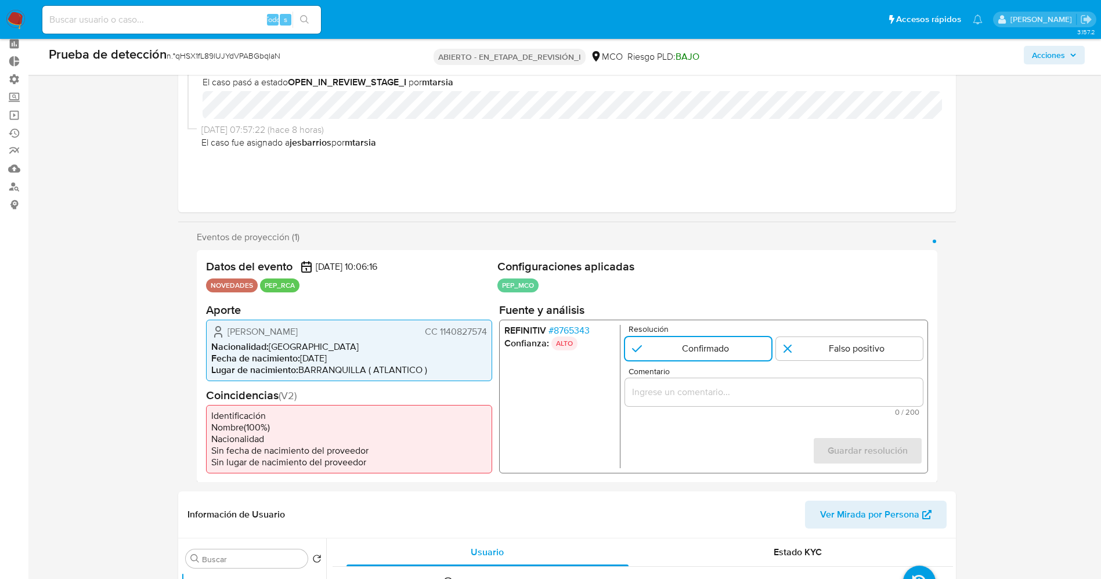
scroll to position [87, 0]
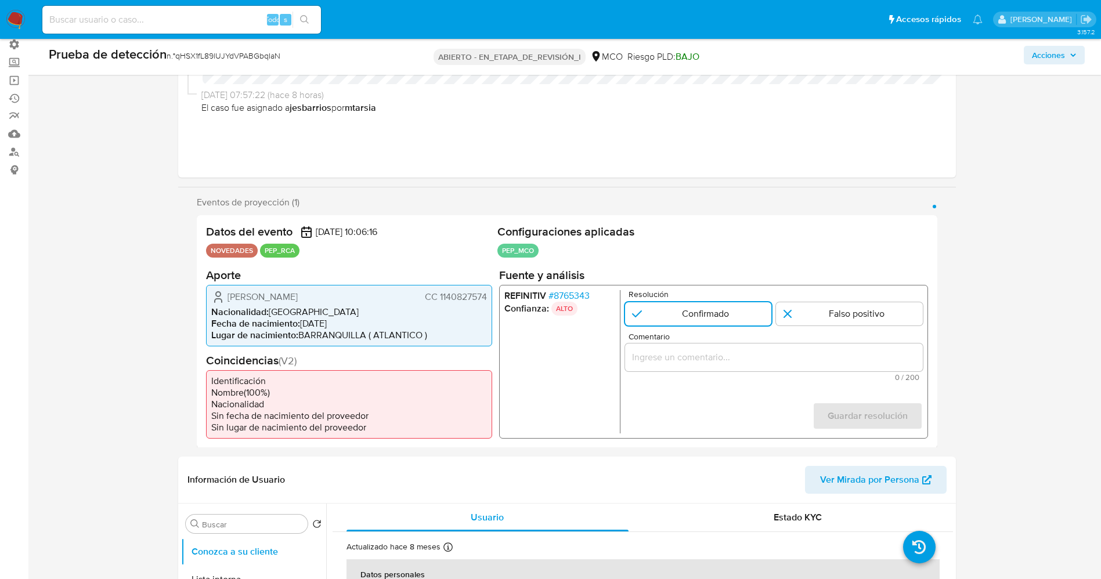
click at [699, 369] on div "1 de 1" at bounding box center [773, 357] width 298 height 28
click at [689, 355] on input "Comentario" at bounding box center [773, 356] width 298 height 15
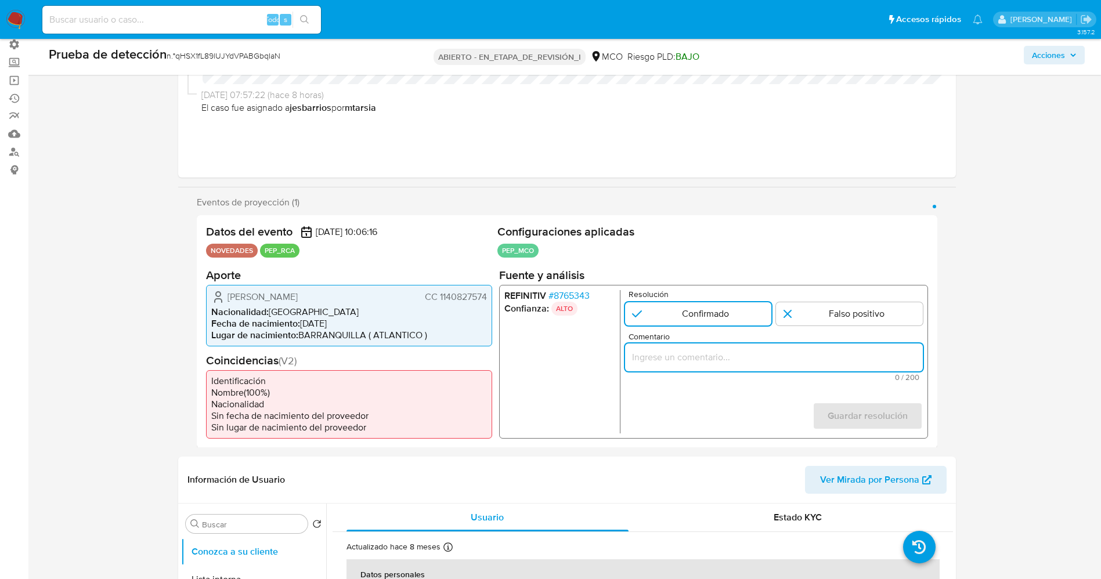
paste input "suario [PERSON_NAME],CC 1140827574,nacionalidad [DEMOGRAPHIC_DATA], por coincid…"
type input "suario [PERSON_NAME],CC 1140827574,nacionalidad [DEMOGRAPHIC_DATA], por coincid…"
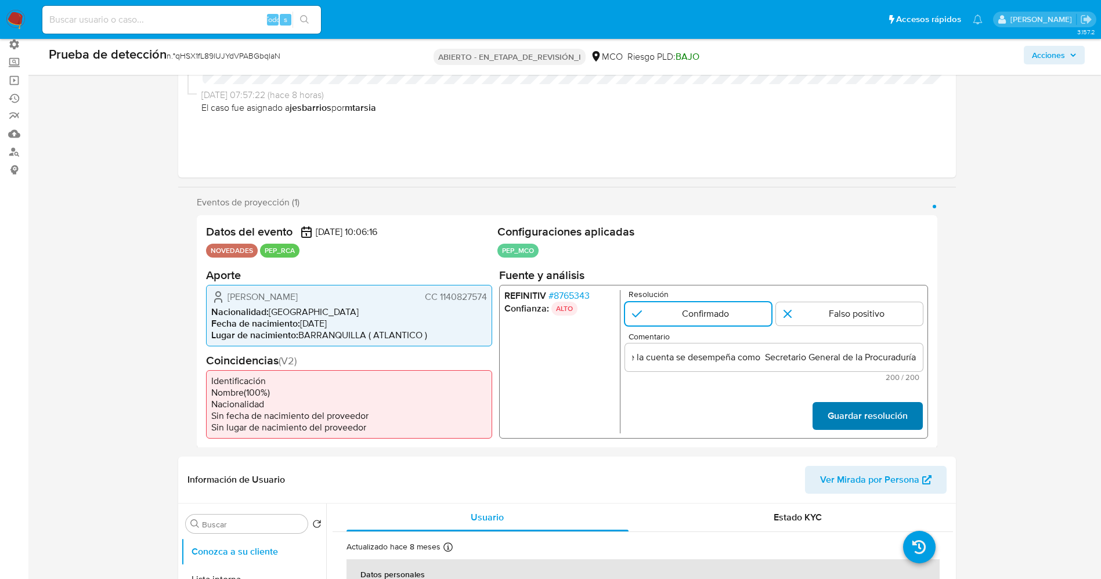
scroll to position [0, 0]
click at [862, 414] on font "Guardar resolución" at bounding box center [867, 416] width 80 height 28
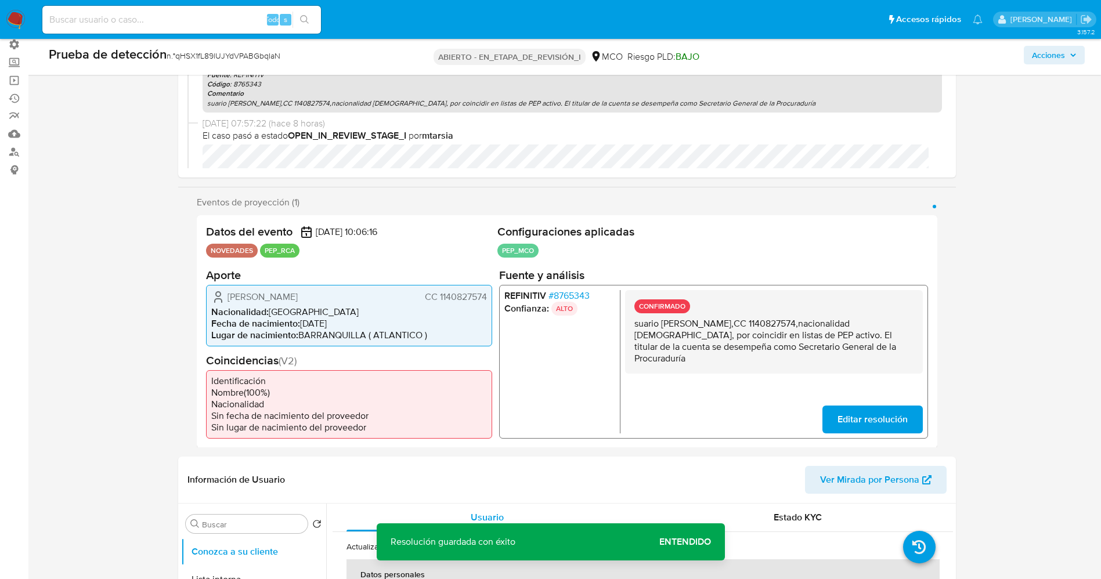
scroll to position [261, 0]
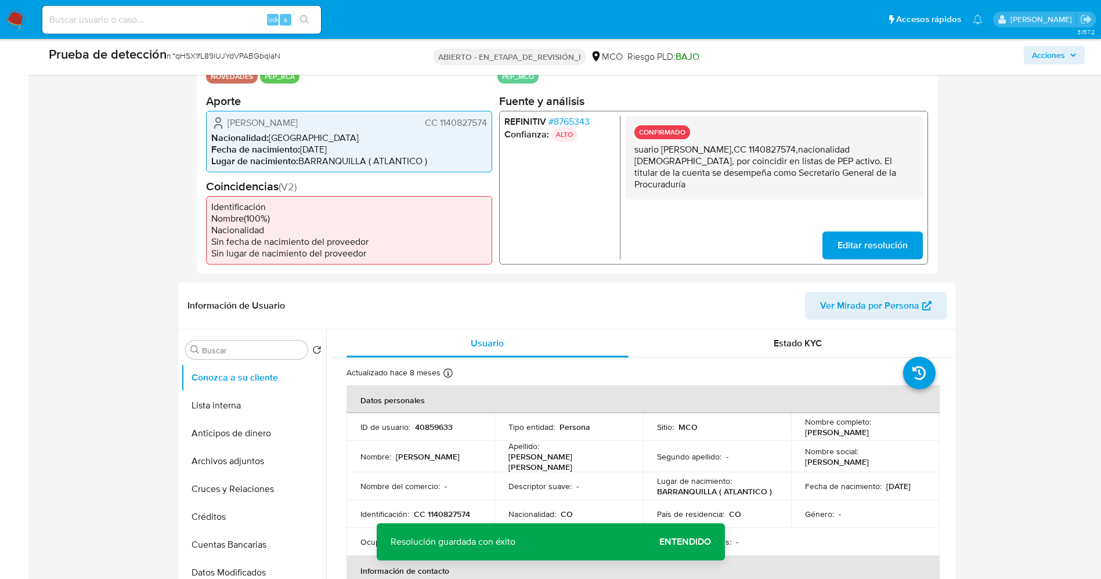
click at [891, 250] on span "Editar resolución" at bounding box center [872, 245] width 70 height 26
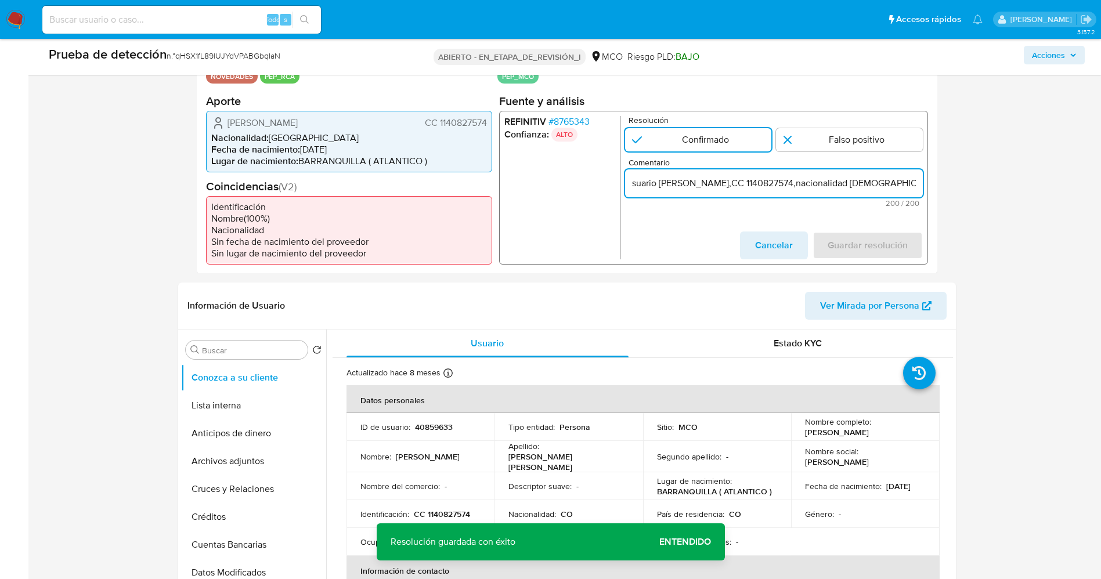
click at [885, 186] on input "suario[PERSON_NAME],CC 1140827574,nacionalidad [DEMOGRAPHIC_DATA], por coincidi…" at bounding box center [773, 182] width 298 height 15
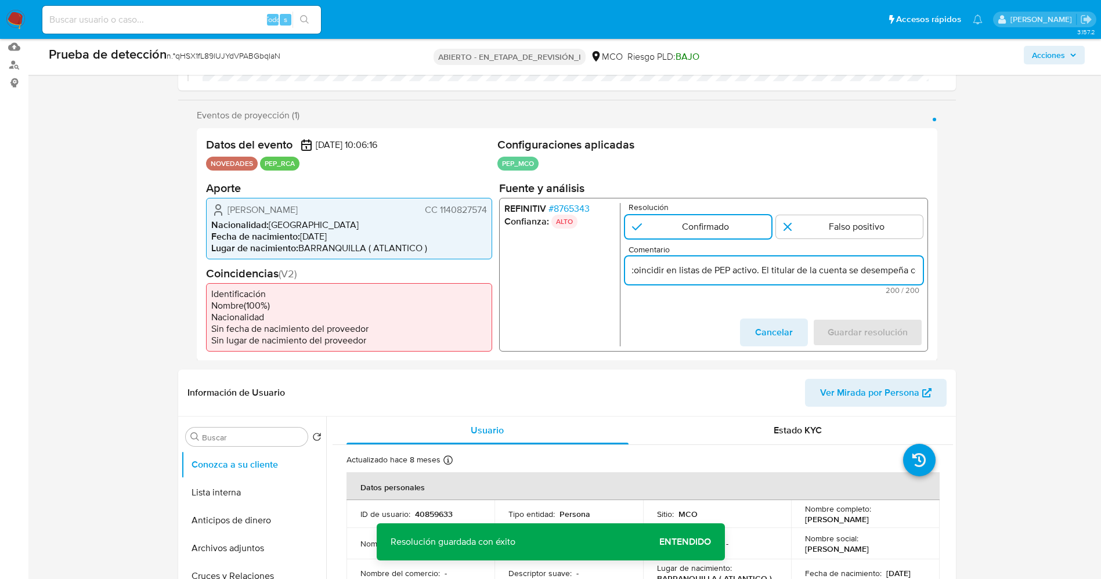
scroll to position [0, 364]
drag, startPoint x: 754, startPoint y: 268, endPoint x: 843, endPoint y: 270, distance: 88.2
click at [843, 270] on input "suario[PERSON_NAME],CC 1140827574,nacionalidad [DEMOGRAPHIC_DATA], por coincidi…" at bounding box center [773, 269] width 298 height 15
type input "Usuario[PERSON_NAME],CC 1140827574,nacionalidad [DEMOGRAPHIC_DATA], se desempeñ…"
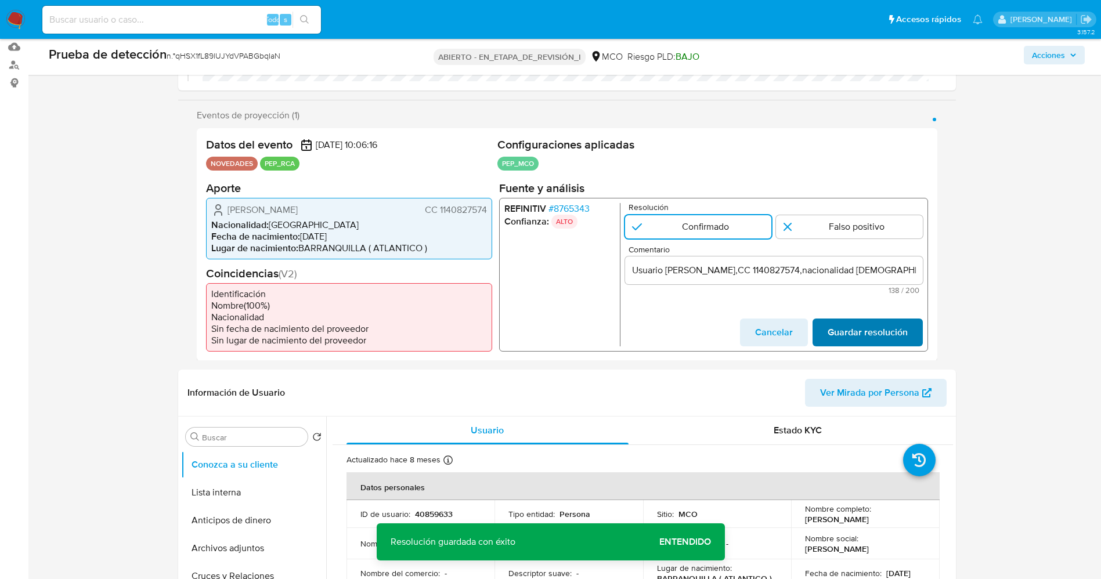
click at [865, 323] on span "Guardar resolución" at bounding box center [867, 332] width 80 height 26
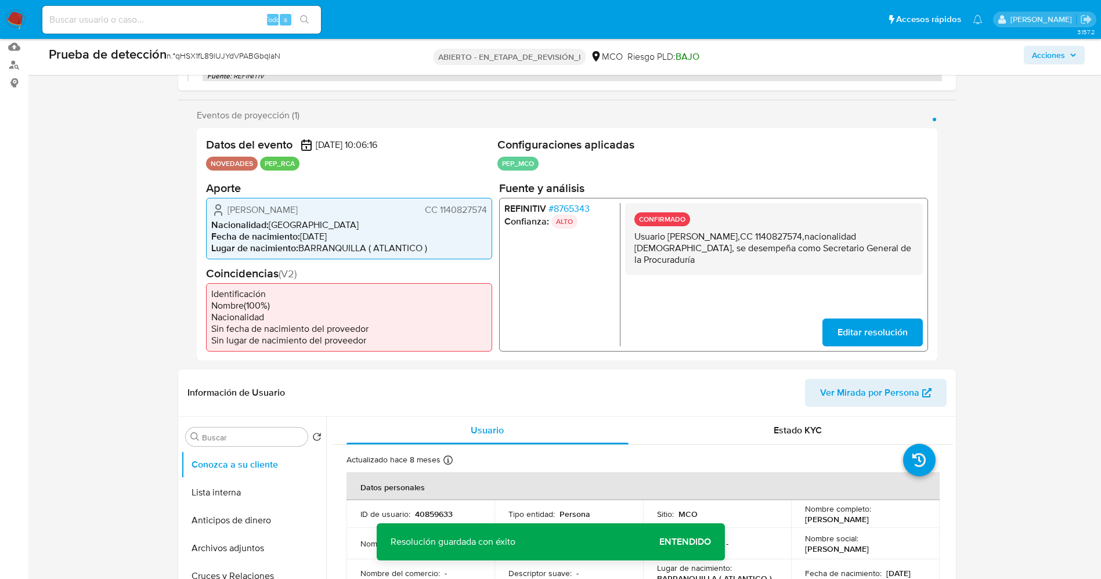
drag, startPoint x: 681, startPoint y: 247, endPoint x: 826, endPoint y: 269, distance: 146.2
click at [838, 273] on div "CONFIRMADO Usuario Carlos Alberto Castellanos Araujo,CC 1140827574,nacionalidad…" at bounding box center [773, 239] width 298 height 72
click at [695, 247] on p "Usuario[PERSON_NAME],CC 1140827574,nacionalidad [DEMOGRAPHIC_DATA], se desempeñ…" at bounding box center [773, 247] width 279 height 35
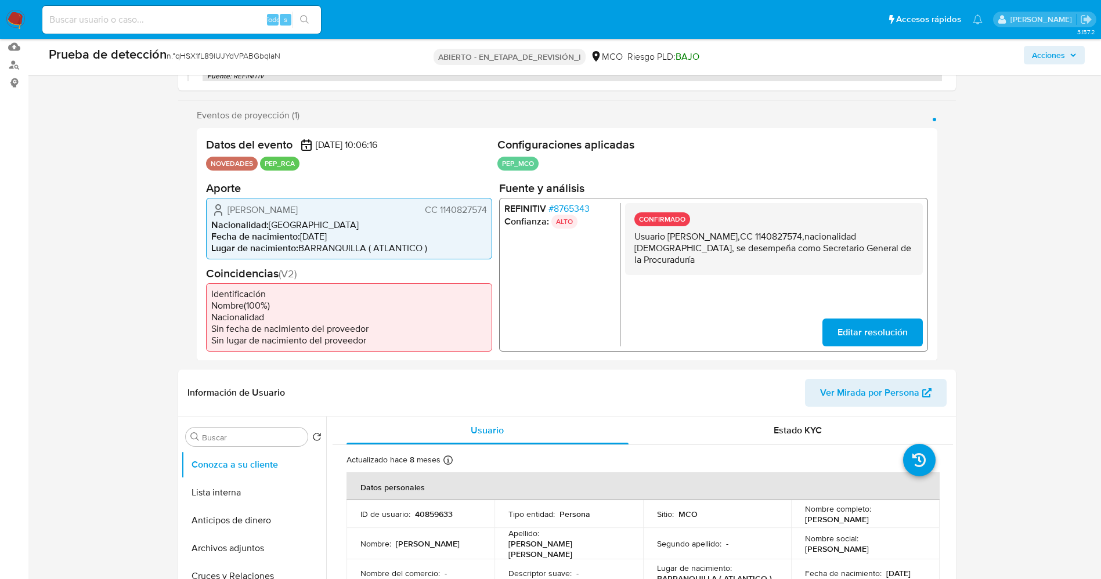
drag, startPoint x: 638, startPoint y: 236, endPoint x: 742, endPoint y: 246, distance: 104.4
click at [806, 266] on div "CONFIRMADO Usuario Carlos Alberto Castellanos Araujo,CC 1140827574,nacionalidad…" at bounding box center [773, 239] width 298 height 72
click at [731, 245] on p "Usuario[PERSON_NAME],CC 1140827574,nacionalidad [DEMOGRAPHIC_DATA], se desempeñ…" at bounding box center [773, 247] width 279 height 35
drag, startPoint x: 639, startPoint y: 233, endPoint x: 695, endPoint y: 244, distance: 57.3
click at [695, 244] on p "Usuario[PERSON_NAME],CC 1140827574,nacionalidad [DEMOGRAPHIC_DATA], se desempeñ…" at bounding box center [773, 247] width 279 height 35
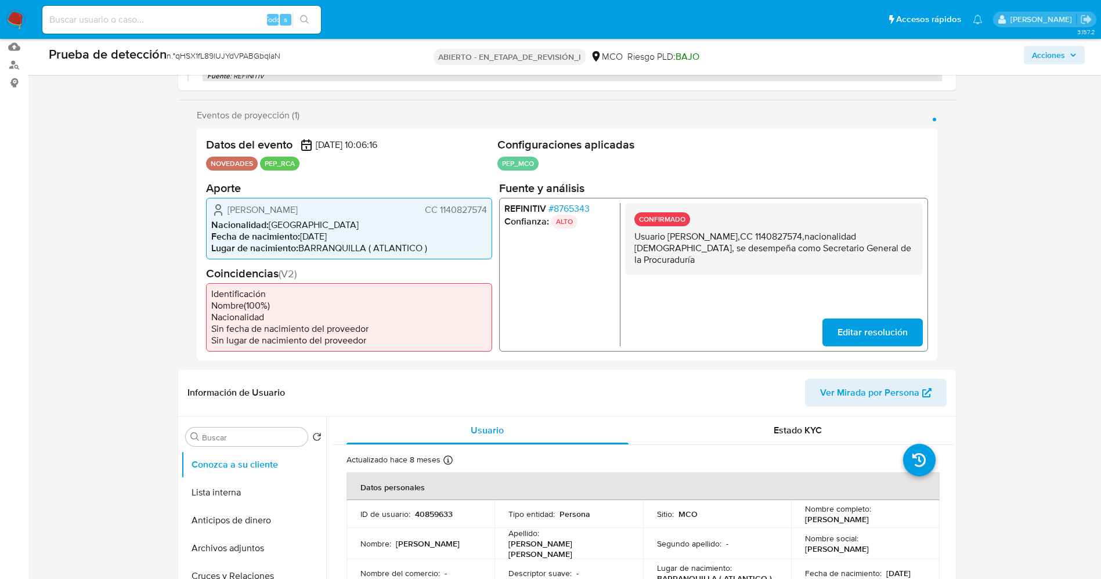
click at [675, 245] on p "Usuario[PERSON_NAME],CC 1140827574,nacionalidad [DEMOGRAPHIC_DATA], se desempeñ…" at bounding box center [773, 247] width 279 height 35
drag, startPoint x: 633, startPoint y: 238, endPoint x: 808, endPoint y: 257, distance: 176.3
click at [812, 256] on div "CONFIRMADO Usuario Carlos Alberto Castellanos Araujo,CC 1140827574,nacionalidad…" at bounding box center [773, 239] width 298 height 72
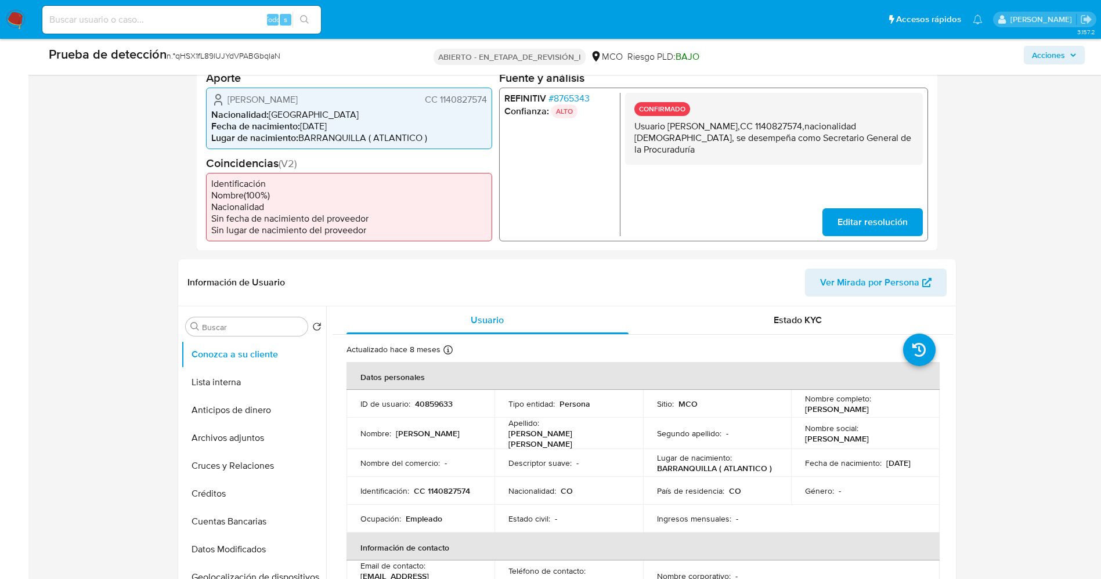
scroll to position [435, 0]
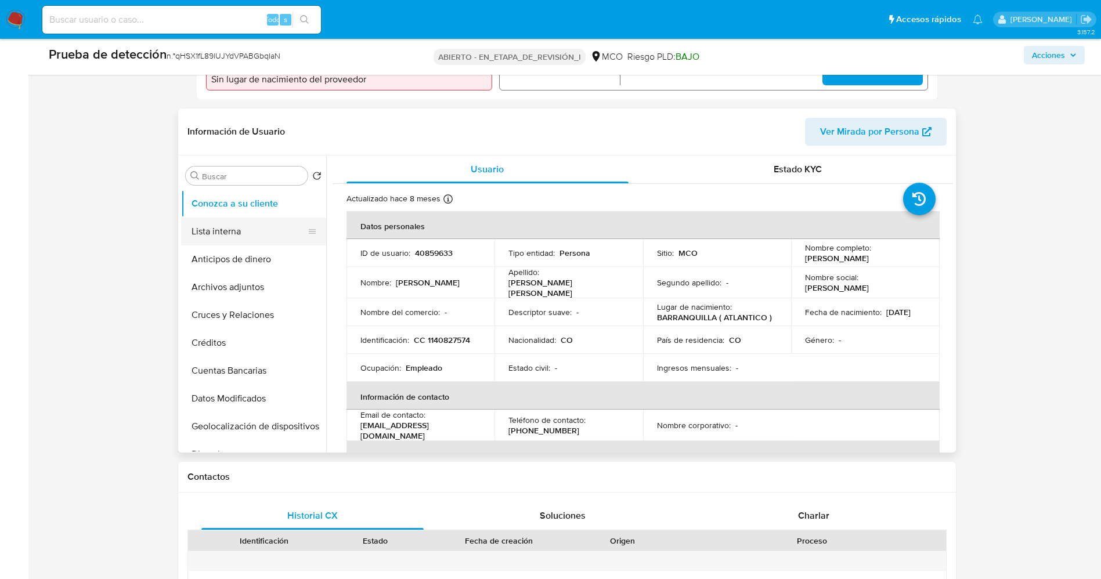
click at [207, 228] on button "Lista interna" at bounding box center [249, 232] width 136 height 28
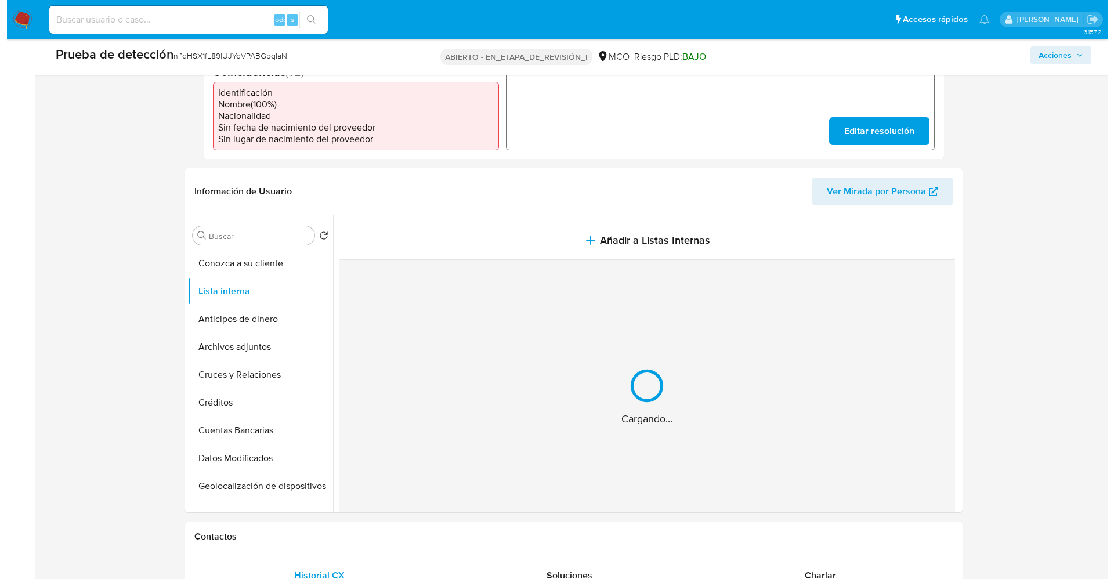
scroll to position [348, 0]
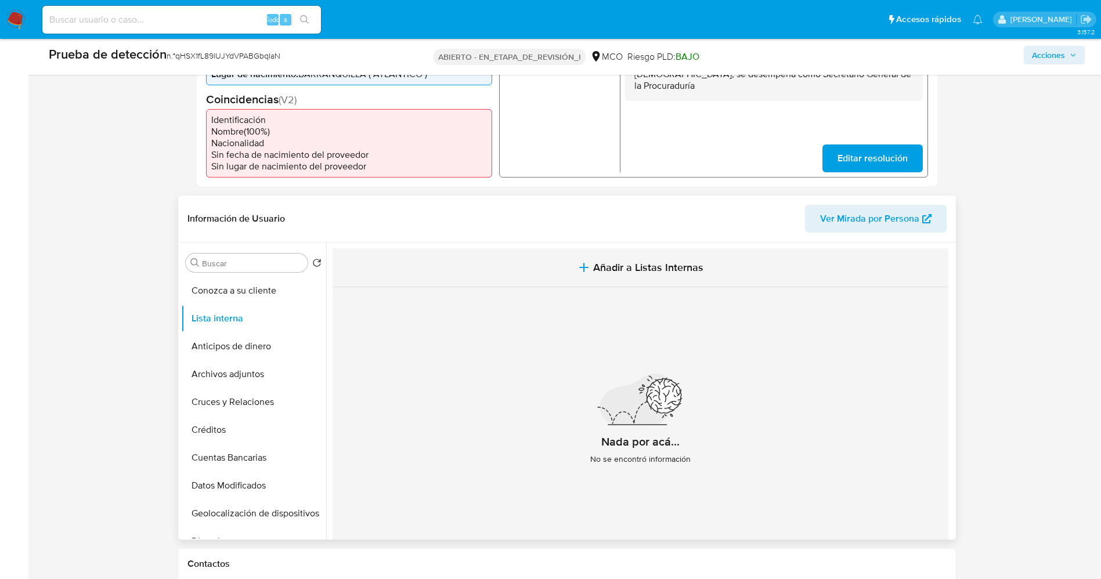
click at [558, 274] on button "Añadir a Listas Internas" at bounding box center [641, 267] width 616 height 39
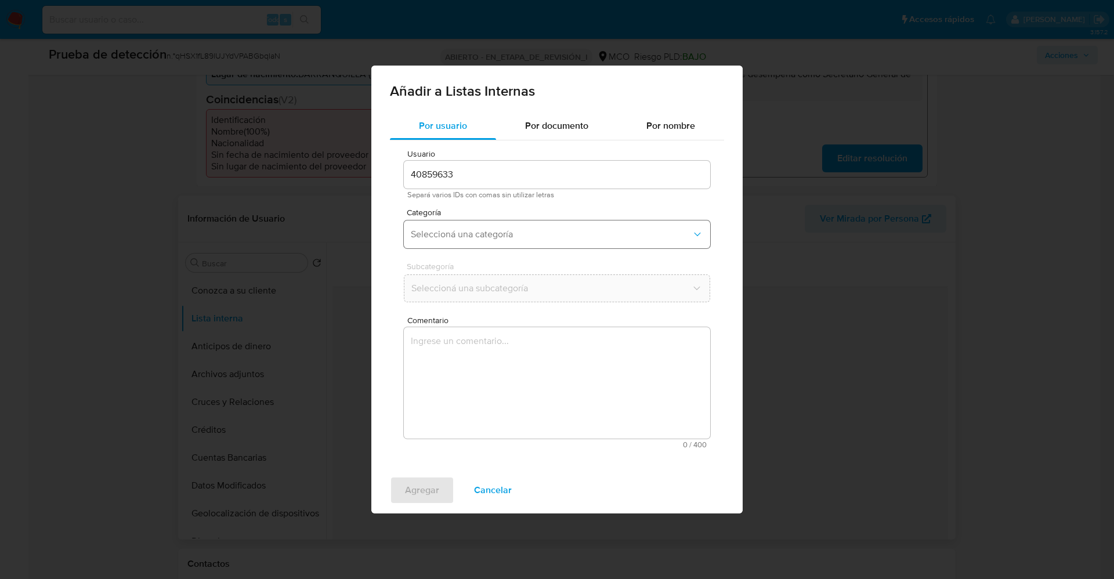
click at [510, 237] on span "Seleccioná una categoría" at bounding box center [551, 235] width 281 height 12
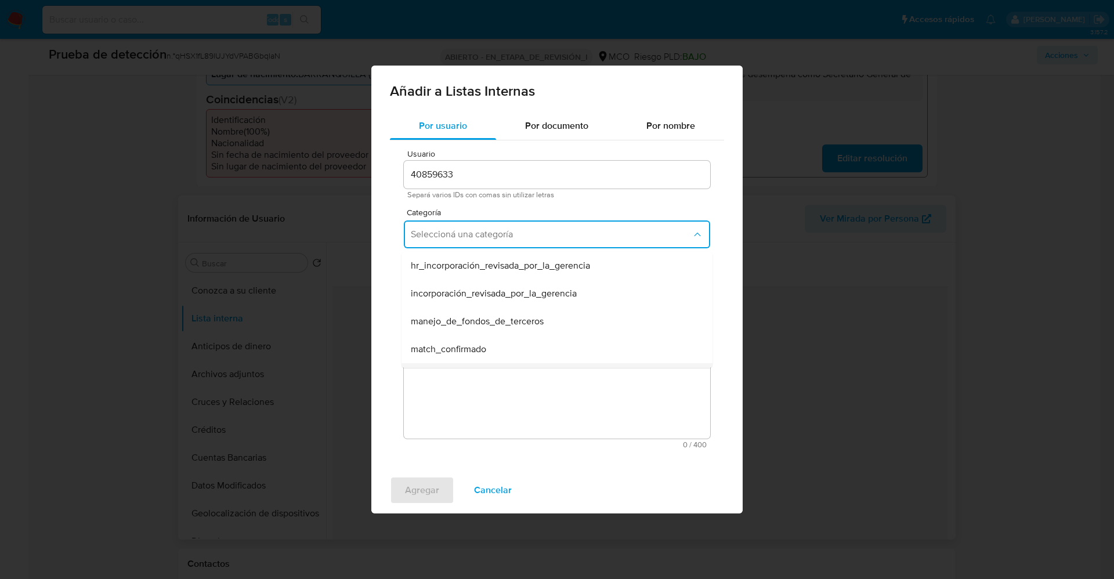
scroll to position [87, 0]
click at [476, 262] on span "match_confirmado" at bounding box center [448, 263] width 75 height 12
click at [472, 275] on button "Seleccioná una subcategoría" at bounding box center [557, 289] width 306 height 28
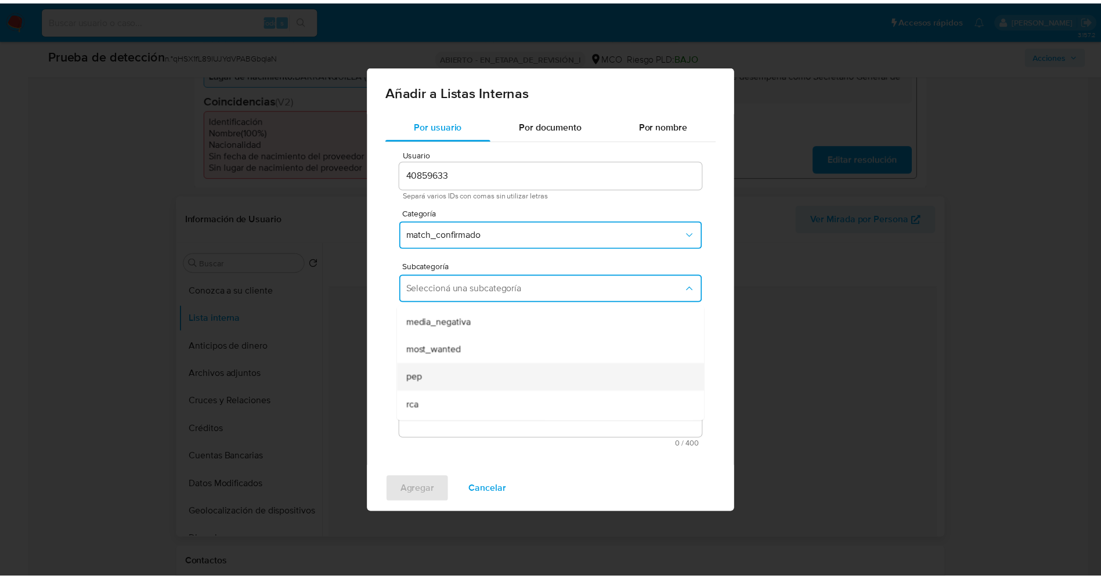
scroll to position [79, 0]
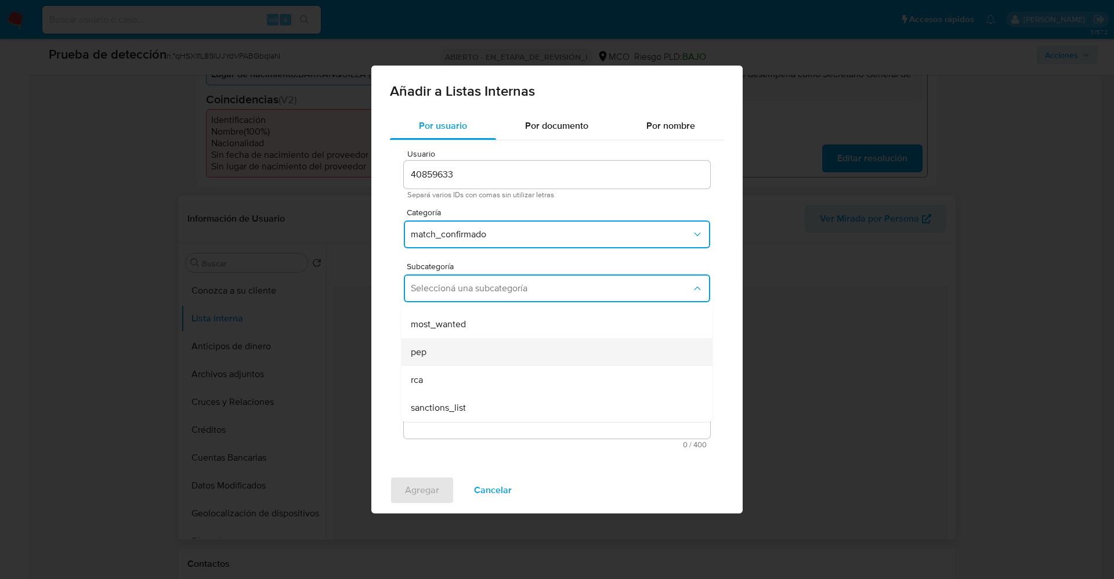
click at [452, 344] on div "pep" at bounding box center [554, 352] width 286 height 28
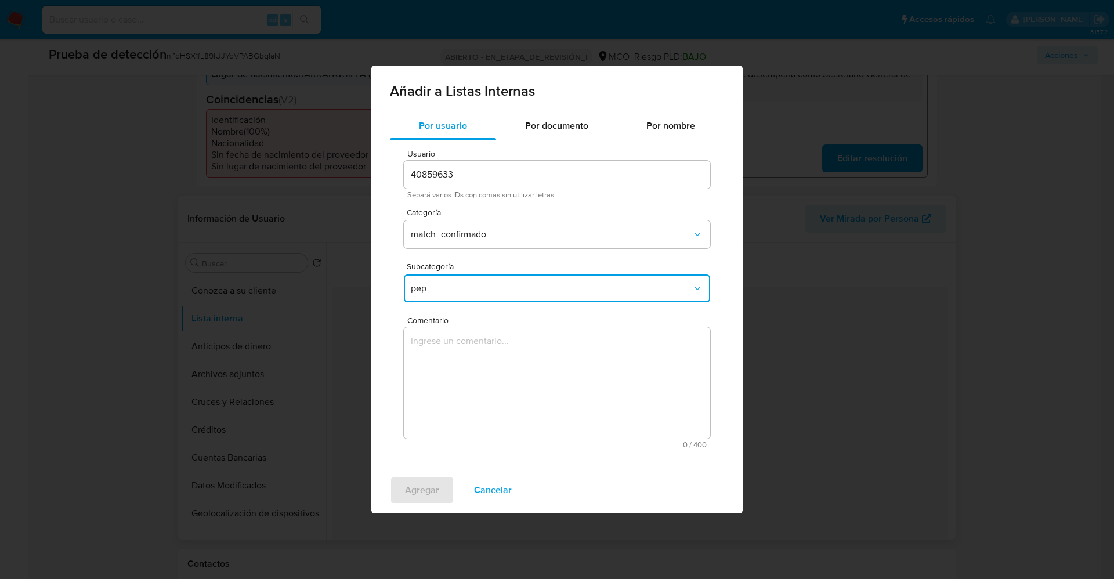
click at [452, 345] on textarea "Comentario" at bounding box center [557, 382] width 306 height 111
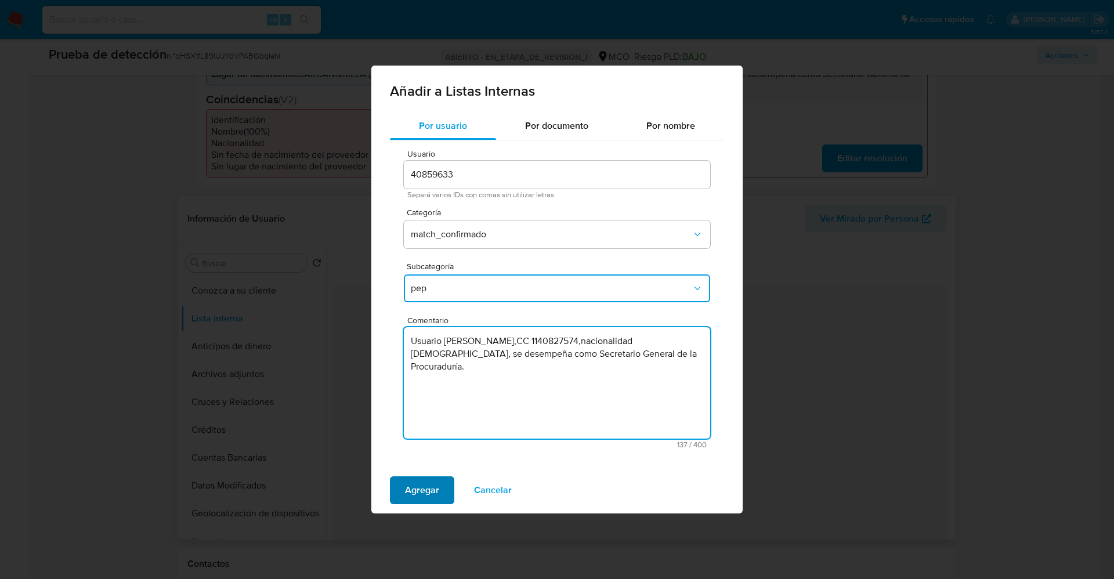
type textarea "Usuario [PERSON_NAME],CC 1140827574,nacionalidad [DEMOGRAPHIC_DATA], se desempe…"
click at [435, 498] on span "Agregar" at bounding box center [422, 491] width 34 height 26
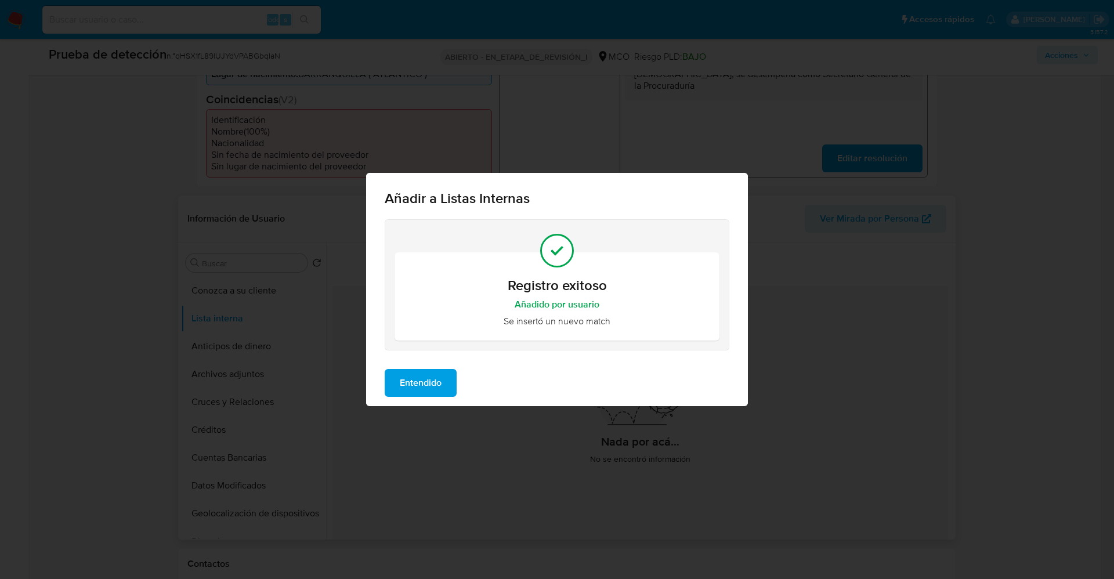
click at [425, 383] on span "Entendido" at bounding box center [421, 383] width 42 height 26
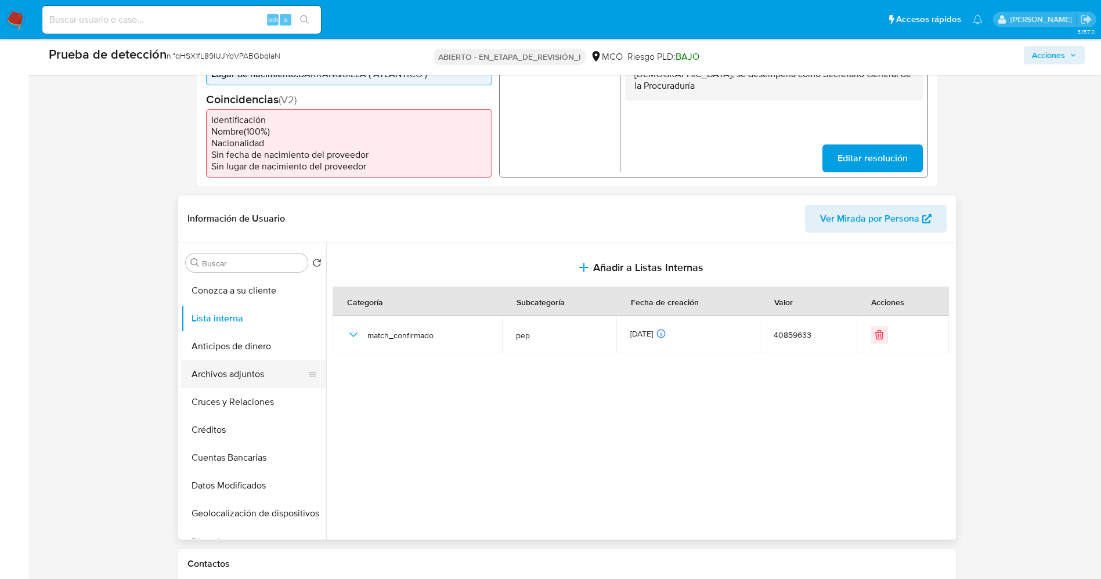
click at [246, 382] on button "Archivos adjuntos" at bounding box center [249, 374] width 136 height 28
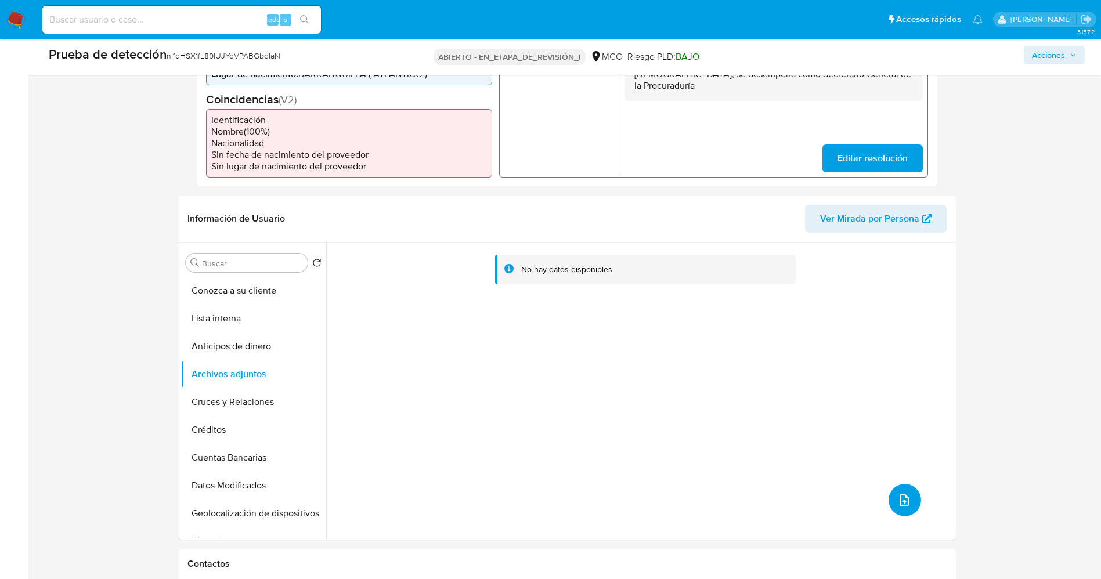
click at [904, 506] on span "subir archivo" at bounding box center [904, 500] width 14 height 14
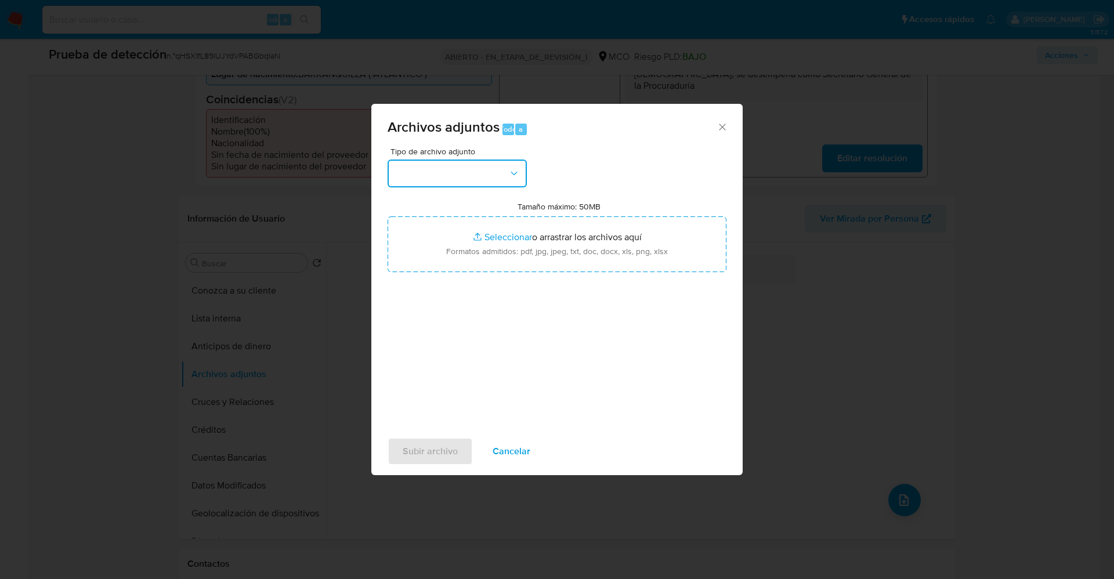
click at [470, 180] on button "button" at bounding box center [457, 174] width 139 height 28
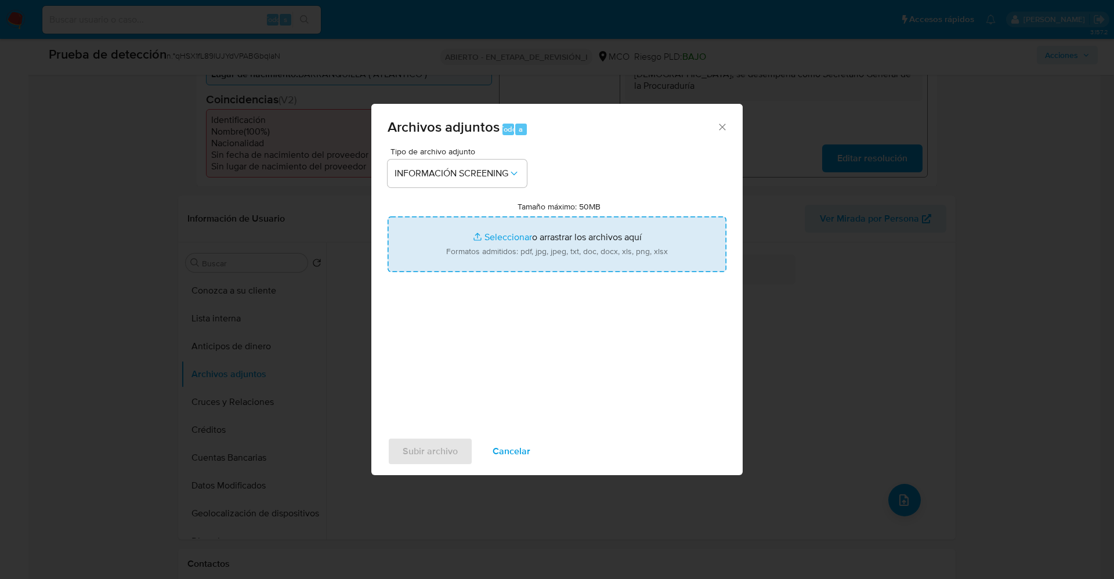
type input "C:\fakepath\_Carlos Alberto Castellanos Araujo_ lavado de dinero - Buscar con G…"
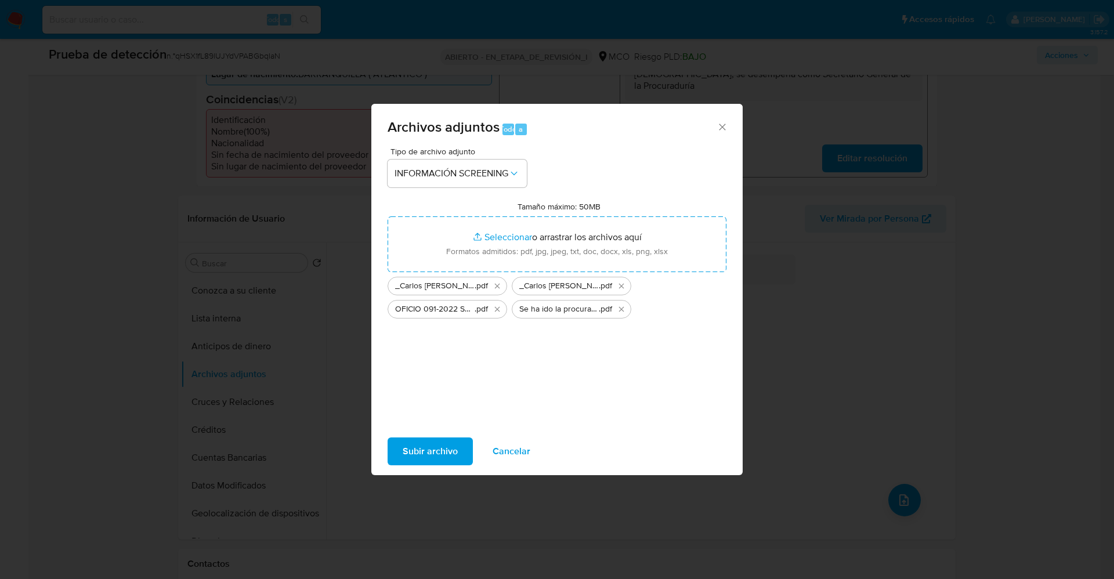
click at [438, 452] on span "Subir archivo" at bounding box center [430, 452] width 55 height 26
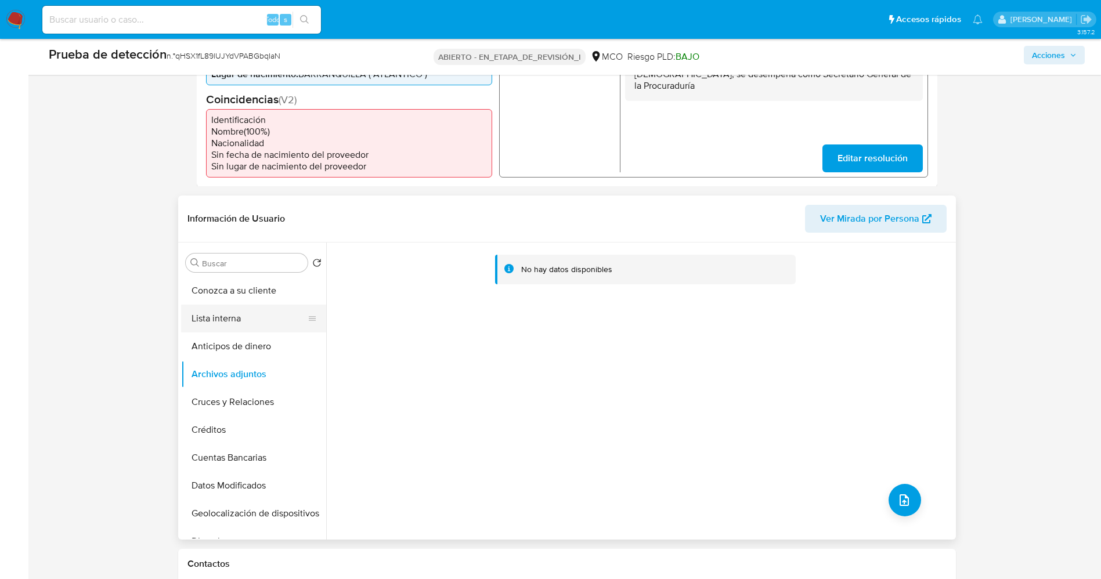
click at [230, 321] on button "Lista interna" at bounding box center [249, 319] width 136 height 28
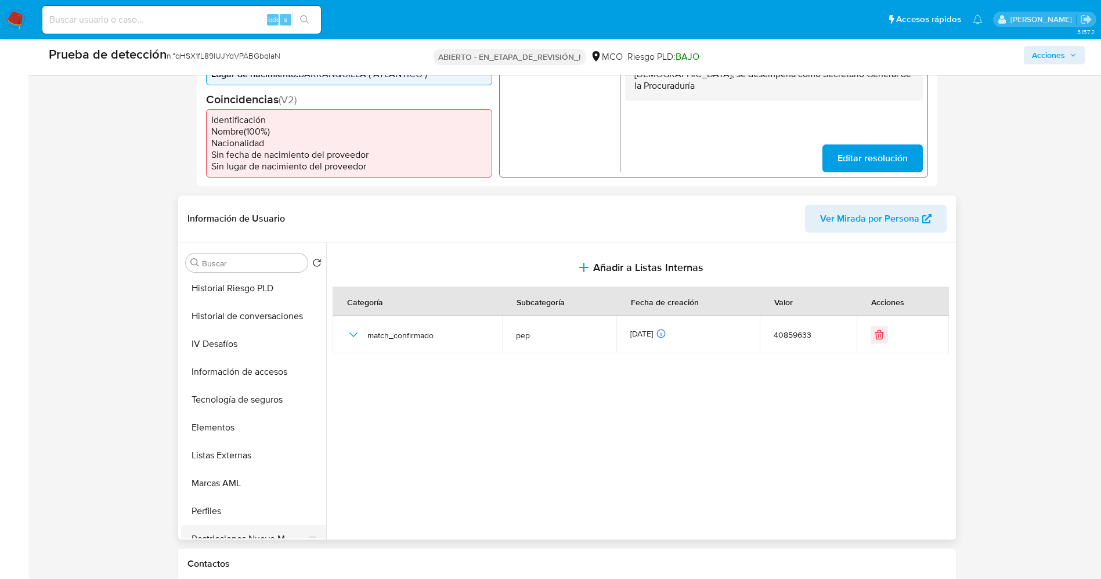
scroll to position [490, 0]
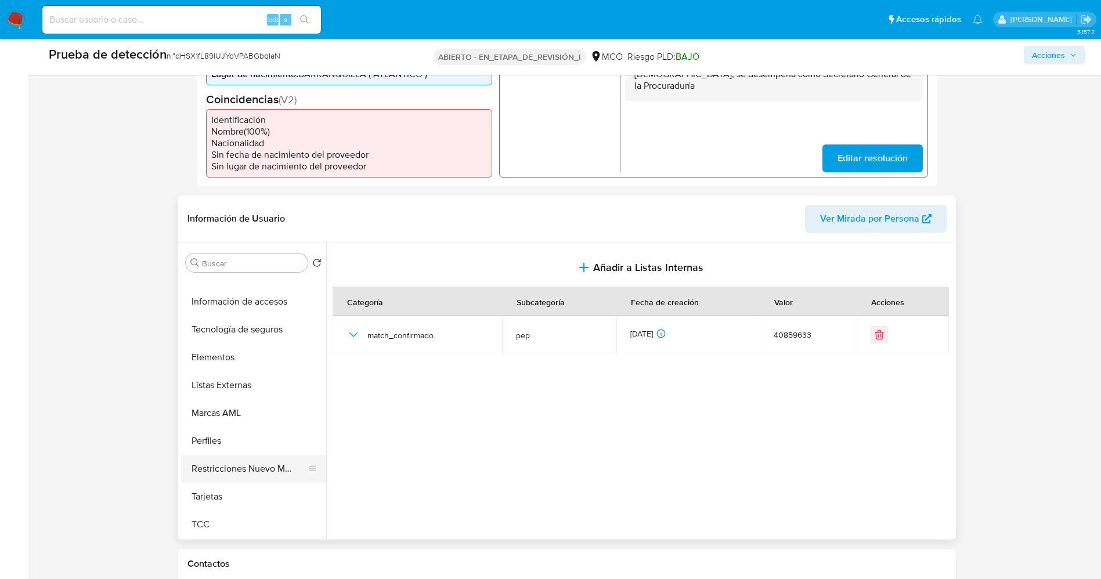
click at [266, 468] on button "Restricciones Nuevo Mundo" at bounding box center [249, 469] width 136 height 28
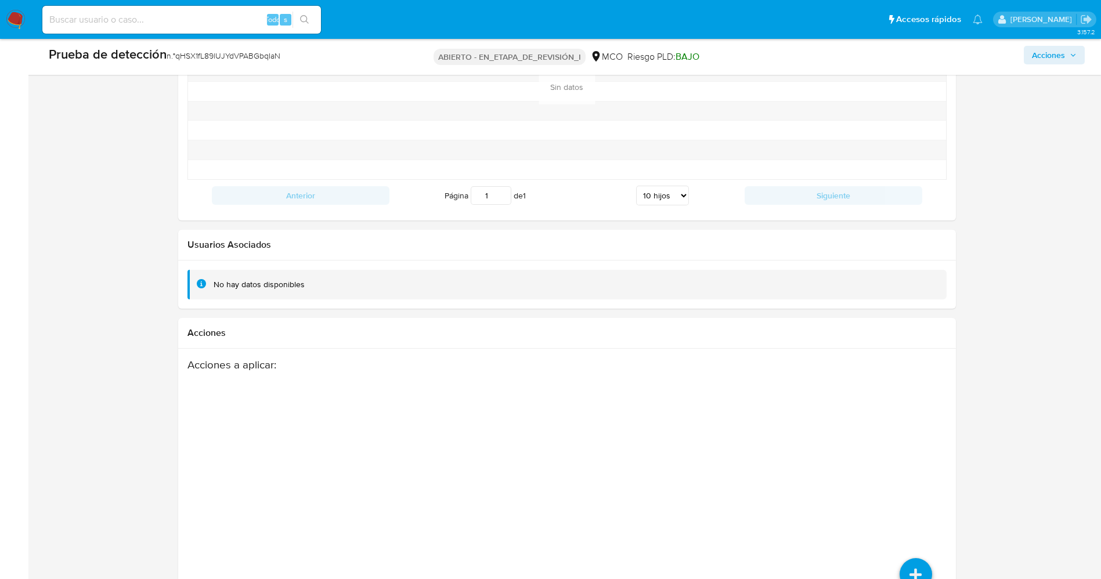
scroll to position [1652, 0]
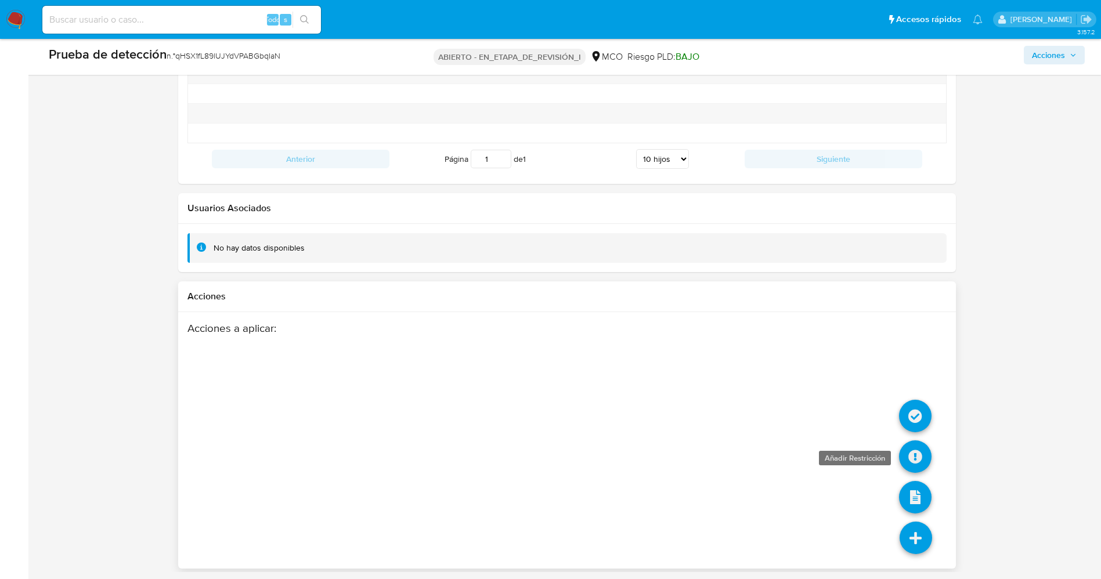
click at [920, 453] on icon at bounding box center [915, 457] width 33 height 33
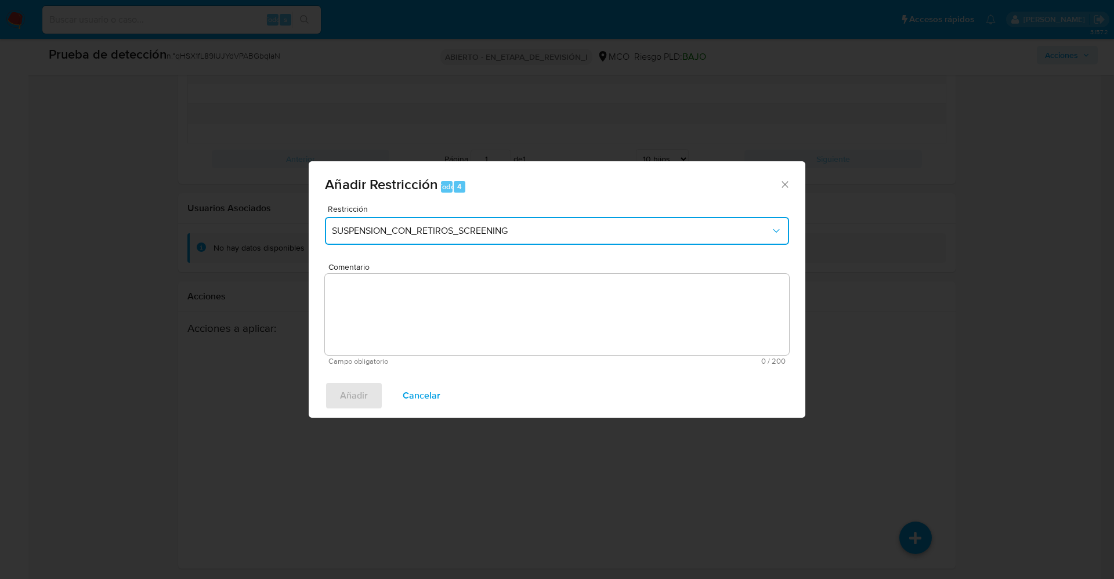
click at [545, 226] on span "SUSPENSION_CON_RETIROS_SCREENING" at bounding box center [551, 231] width 439 height 12
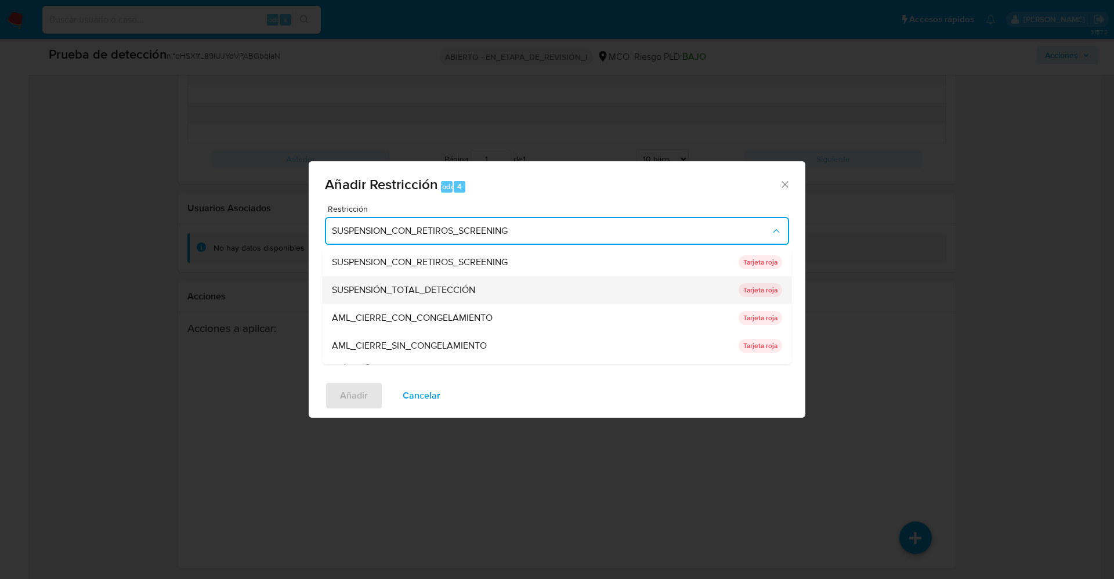
click at [452, 287] on font "SUSPENSIÓN_TOTAL_DETECCIÓN" at bounding box center [403, 289] width 143 height 13
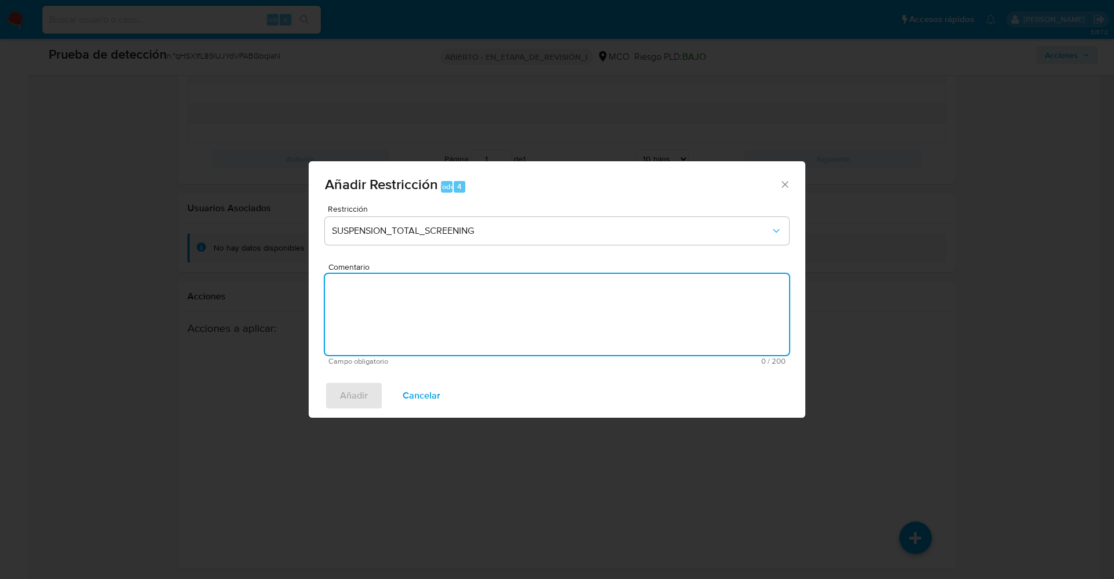
click at [449, 306] on textarea "Comentario" at bounding box center [557, 314] width 464 height 81
type textarea "."
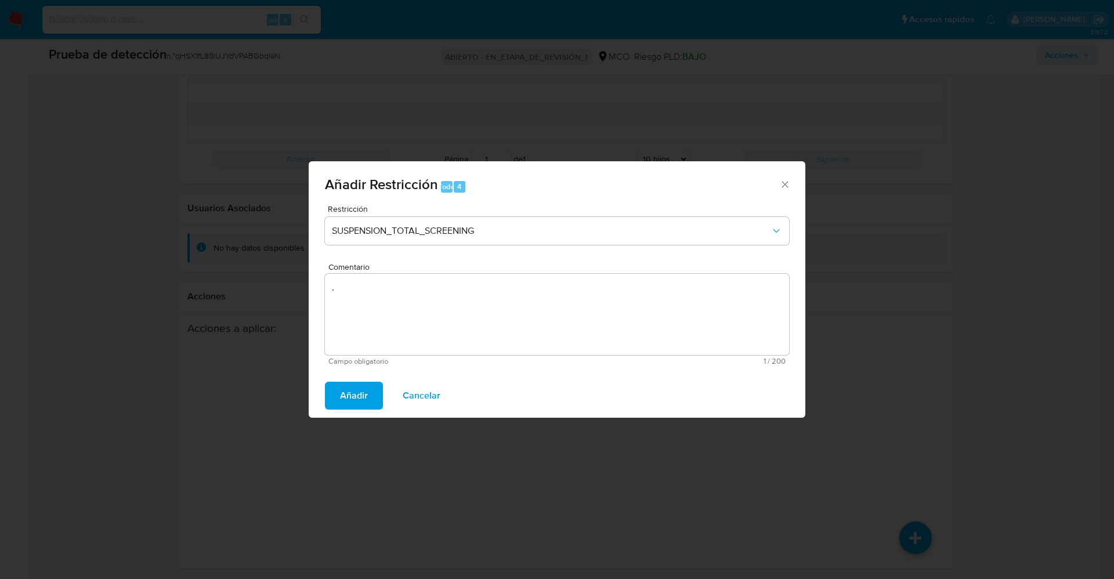
click at [361, 386] on span "Añadir" at bounding box center [354, 396] width 28 height 26
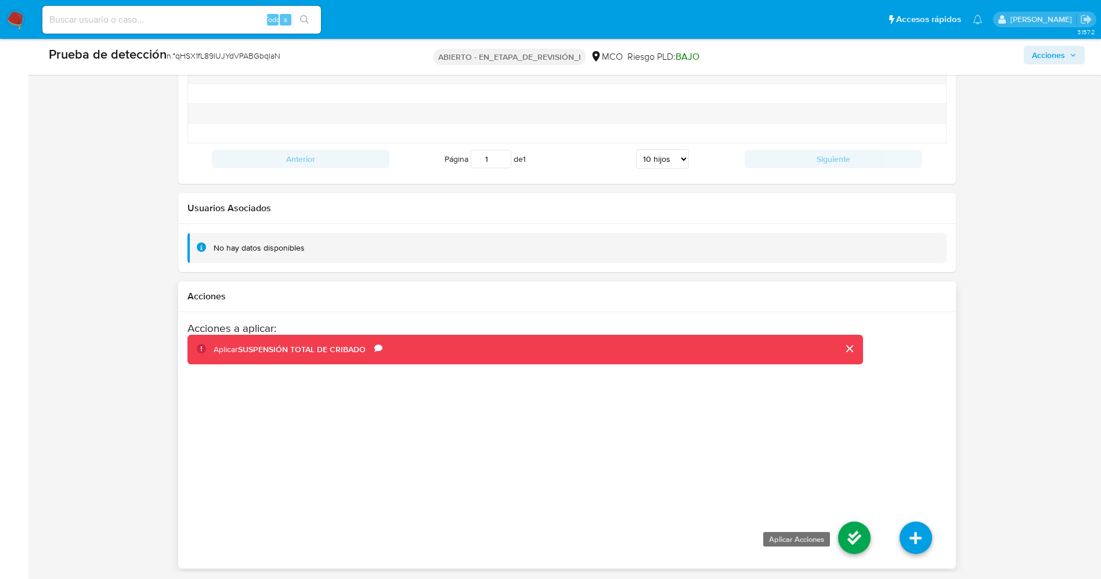
click at [855, 543] on icon at bounding box center [854, 538] width 33 height 33
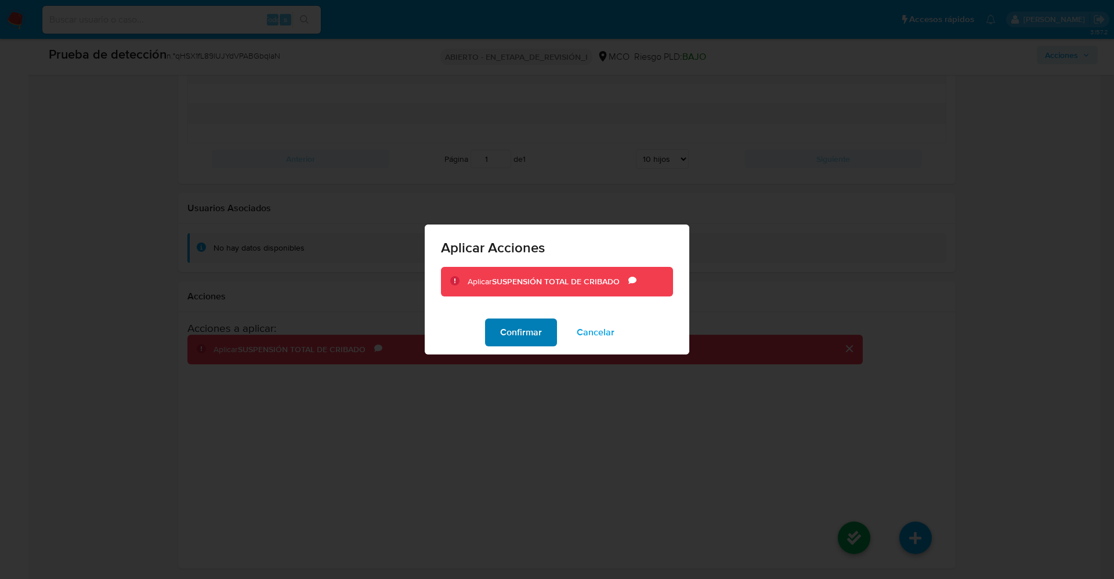
click at [519, 328] on font "Confirmar" at bounding box center [521, 333] width 42 height 28
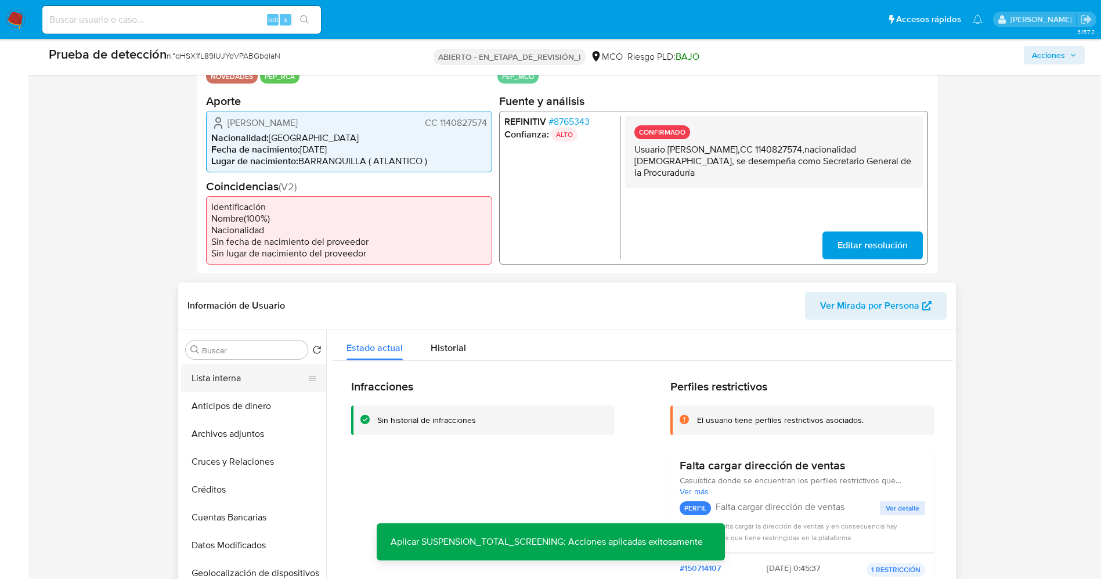
scroll to position [0, 0]
drag, startPoint x: 236, startPoint y: 404, endPoint x: 126, endPoint y: 396, distance: 110.0
click at [232, 404] on button "Lista interna" at bounding box center [253, 406] width 145 height 28
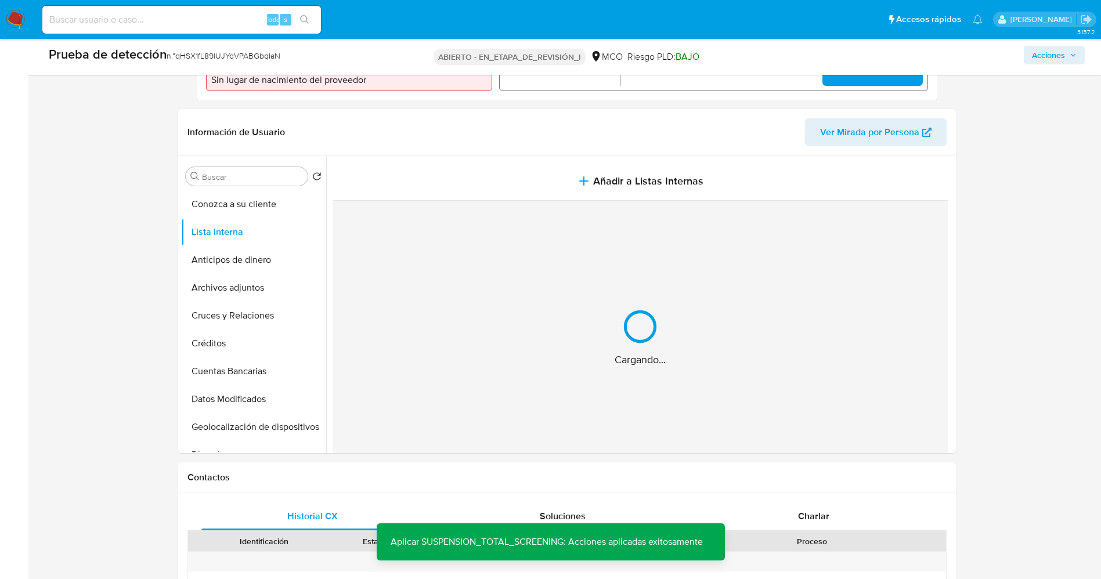
scroll to position [435, 0]
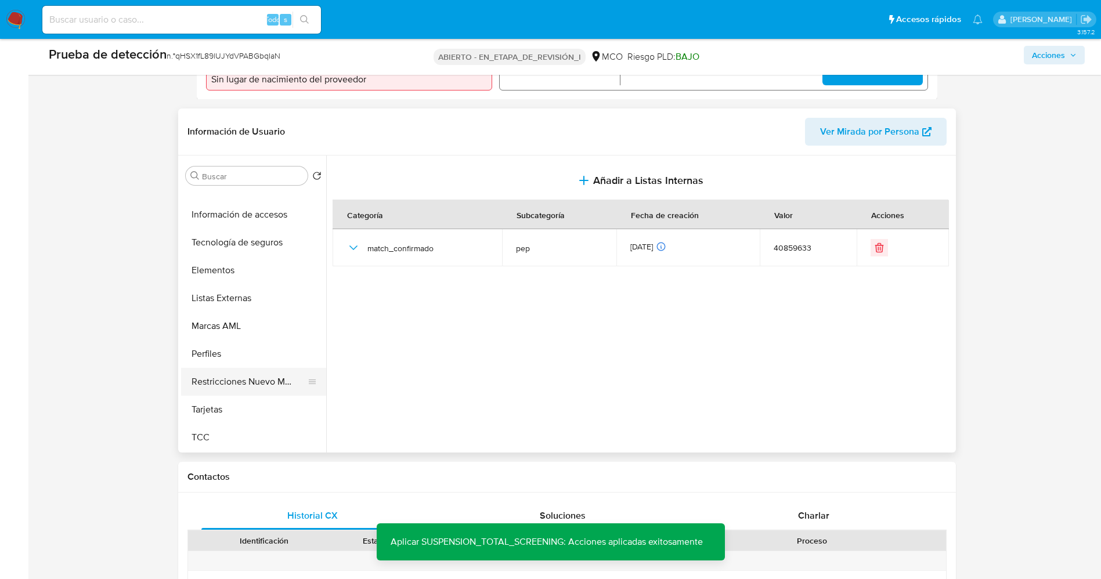
click at [243, 385] on button "Restricciones Nuevo Mundo" at bounding box center [249, 382] width 136 height 28
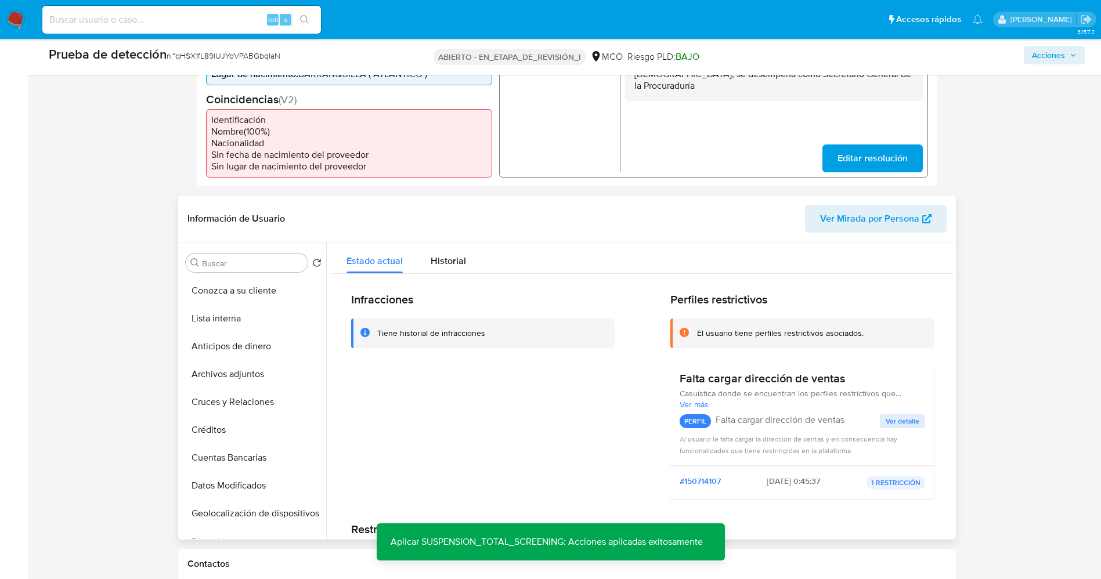
scroll to position [92, 0]
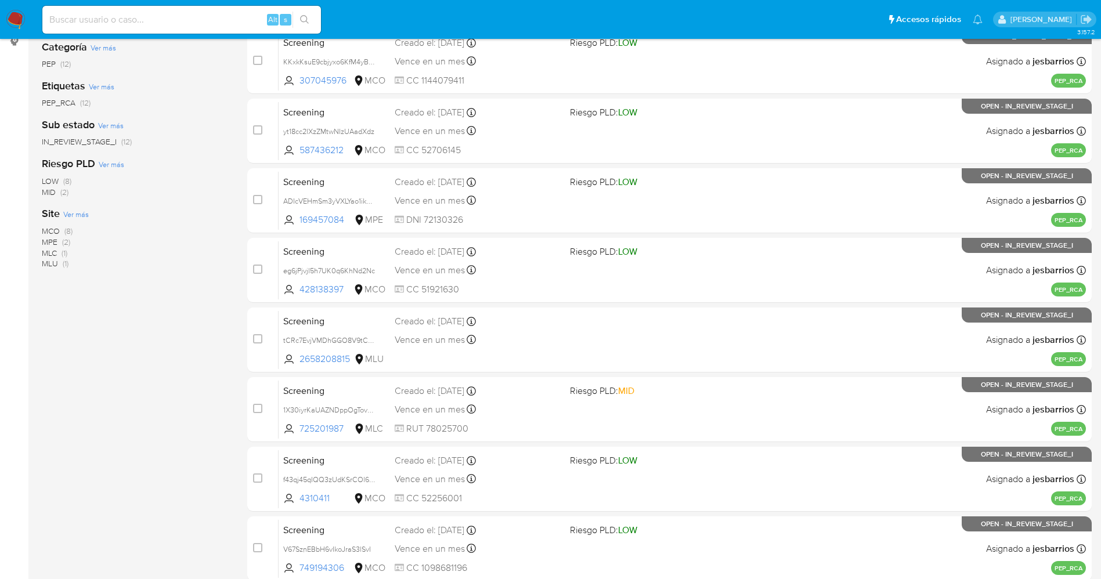
scroll to position [337, 0]
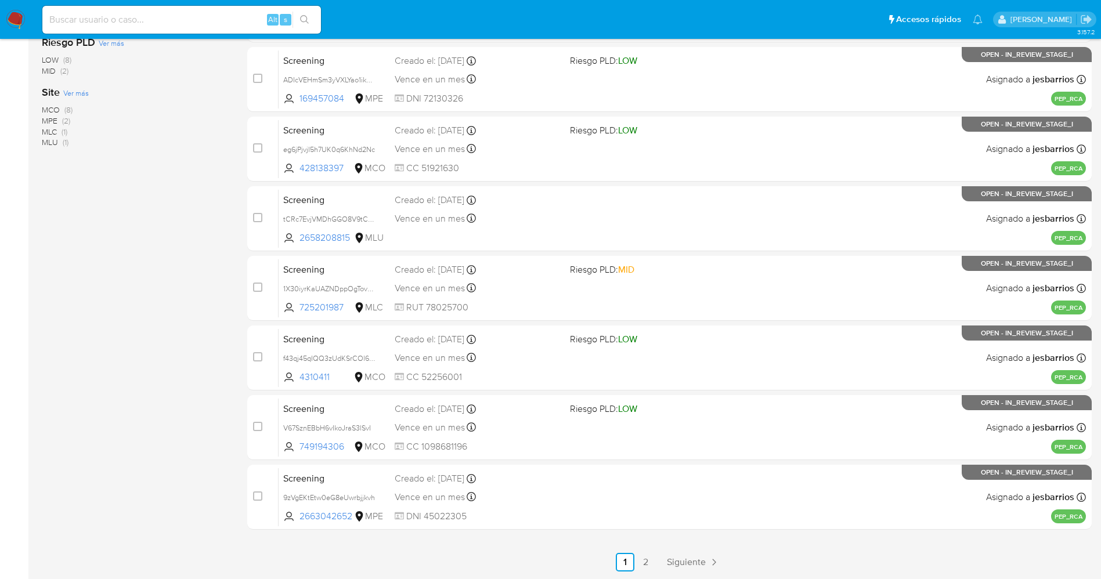
click at [641, 551] on div "select-all-cases-checkbox Asignar caso Borrar selección Agrupar por documento O…" at bounding box center [669, 183] width 844 height 777
click at [641, 557] on link "2" at bounding box center [646, 562] width 19 height 19
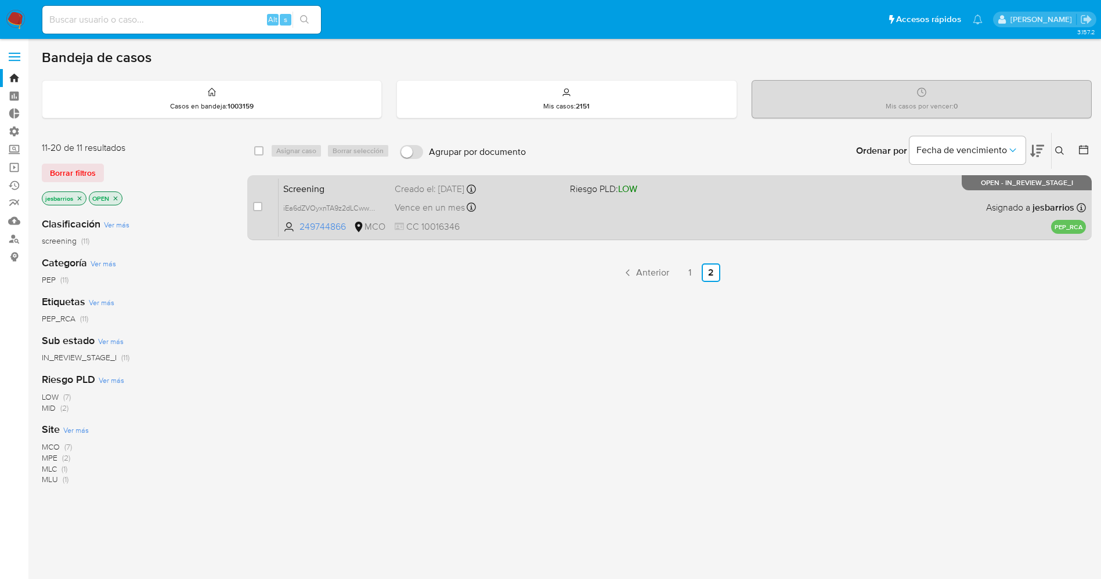
click at [661, 218] on div "Screening iEa6dZVOyxnTA9z2dLCwwFac 249744866 MCO Riesgo PLD: LOW Creado el: [DA…" at bounding box center [682, 207] width 807 height 59
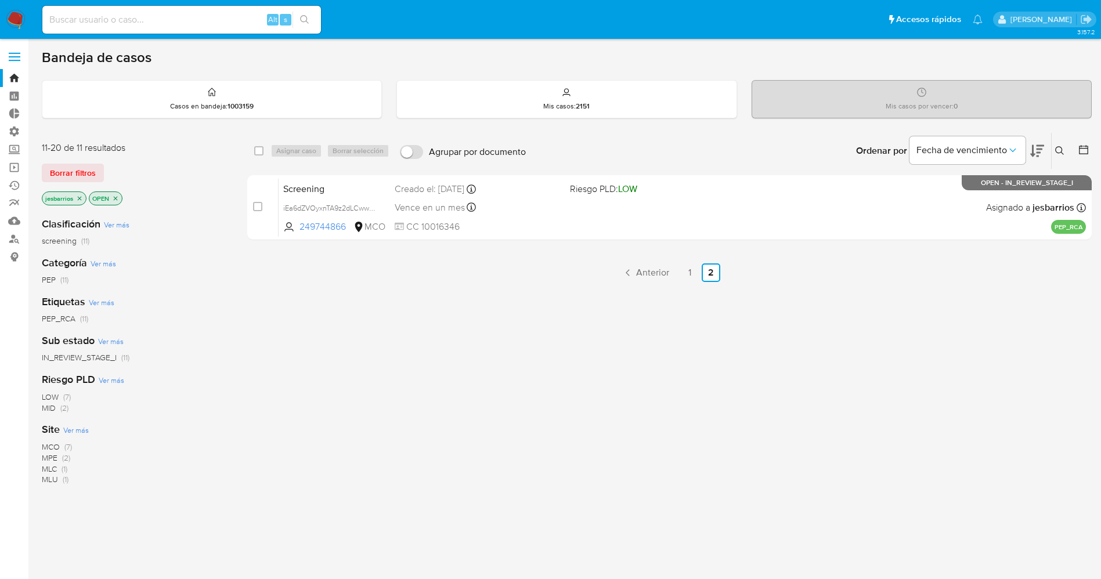
click at [18, 20] on img at bounding box center [16, 20] width 20 height 20
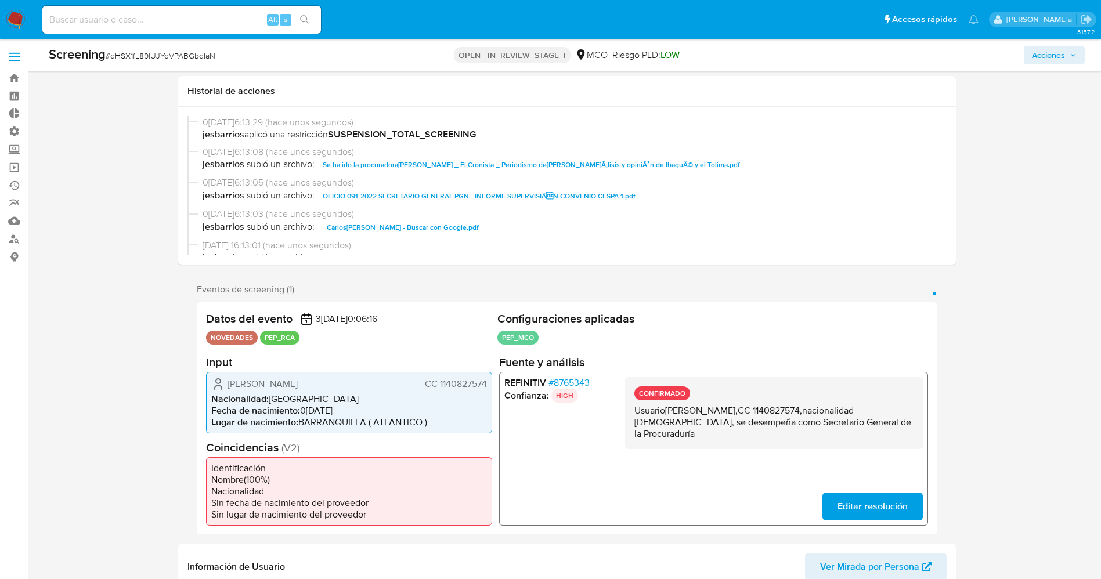
scroll to position [261, 0]
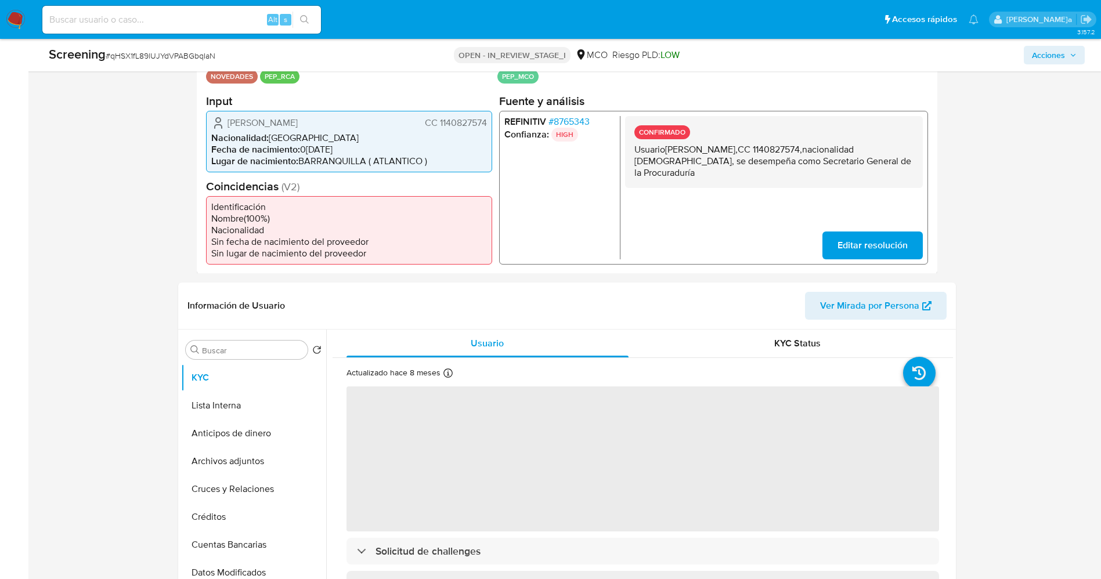
select select "10"
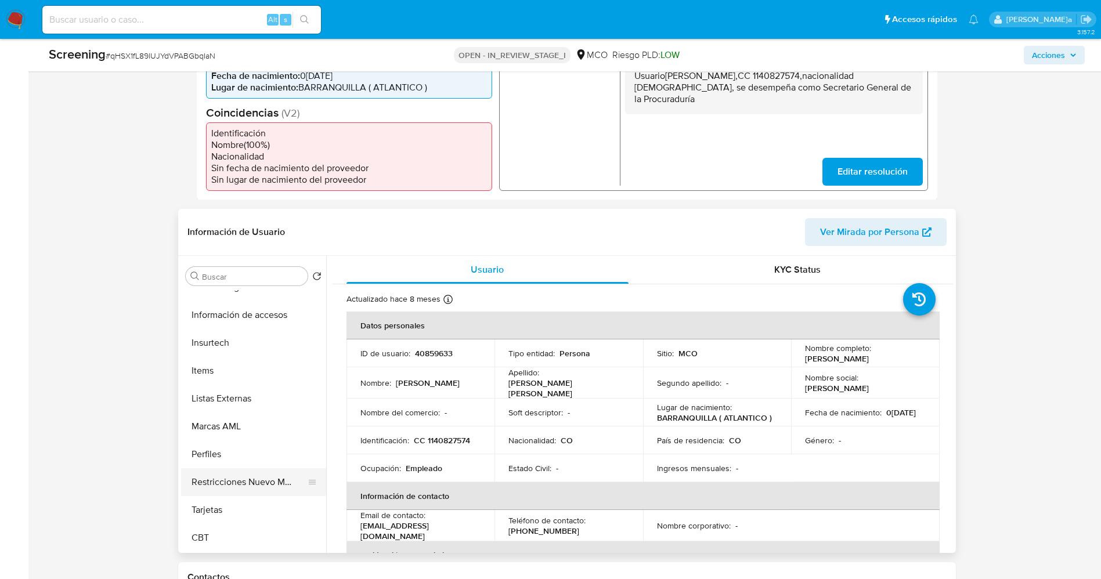
scroll to position [435, 0]
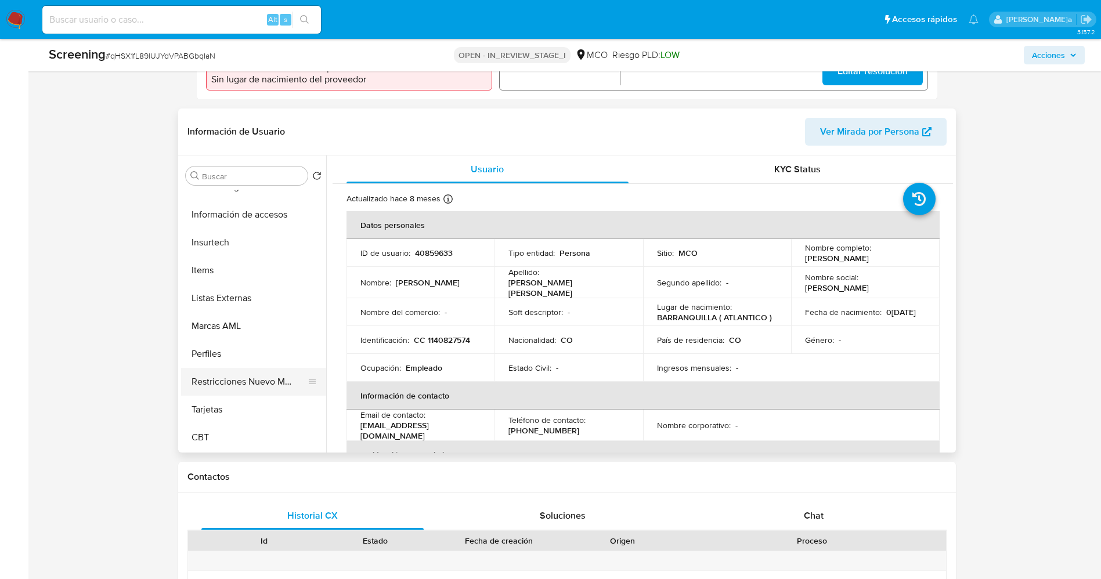
click at [236, 393] on button "Restricciones Nuevo Mundo" at bounding box center [249, 382] width 136 height 28
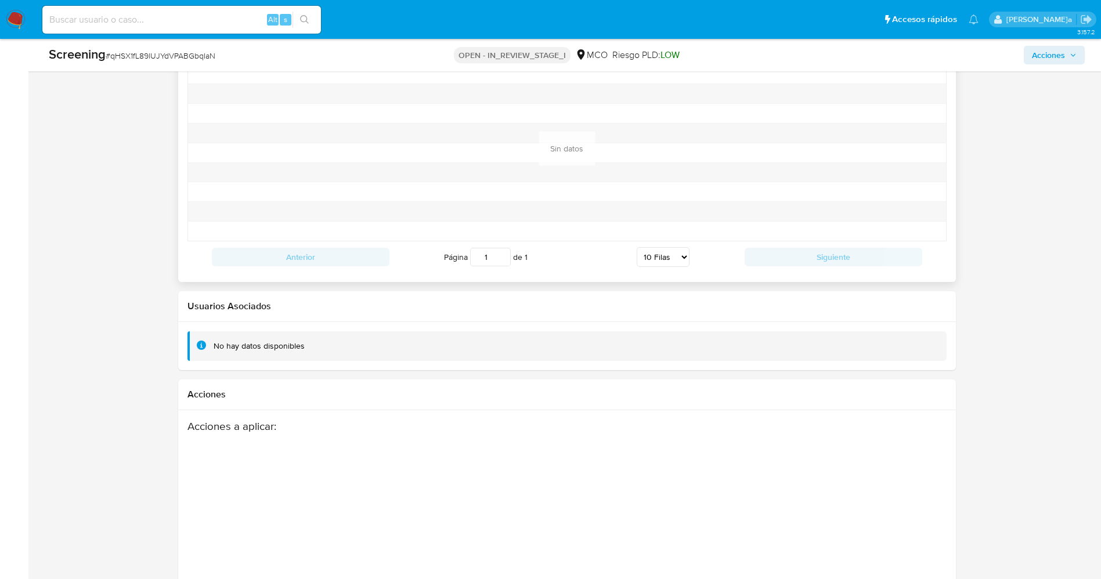
scroll to position [1652, 0]
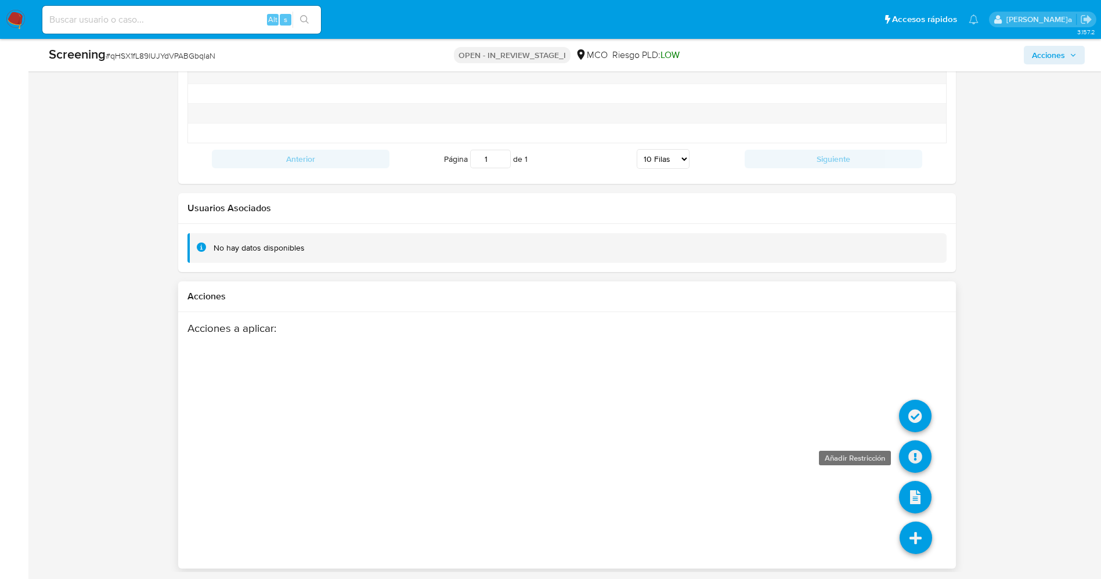
click at [917, 451] on icon at bounding box center [915, 457] width 33 height 33
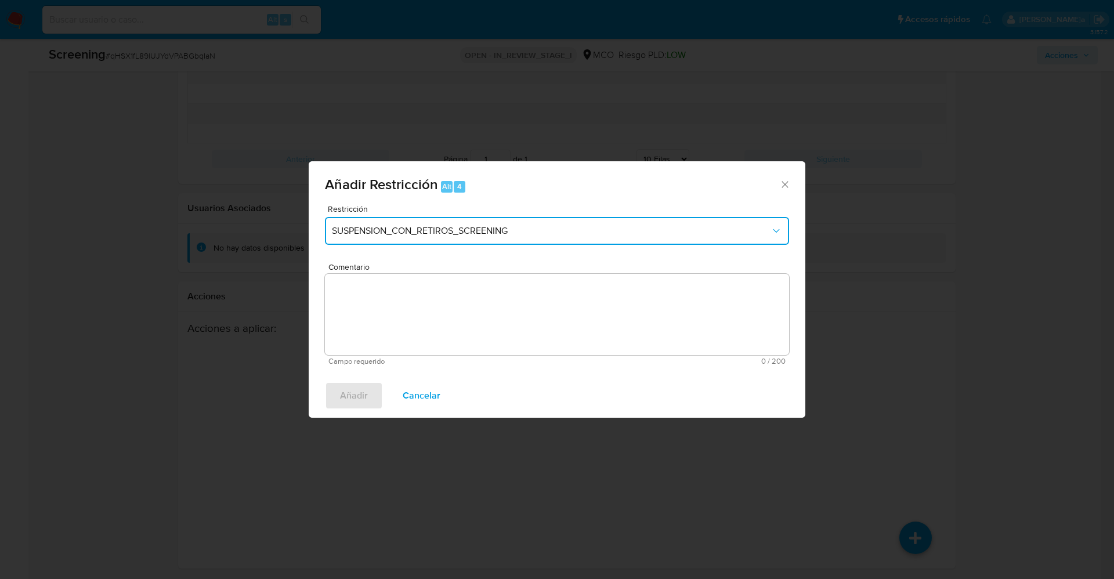
click at [539, 235] on span "SUSPENSION_CON_RETIROS_SCREENING" at bounding box center [551, 231] width 439 height 12
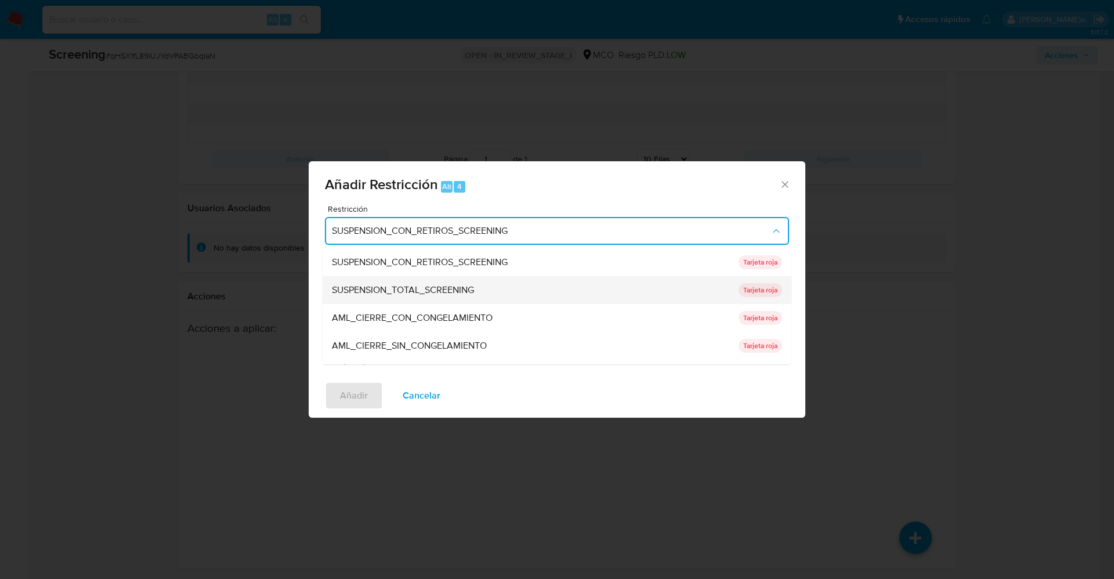
click at [464, 294] on span "SUSPENSION_TOTAL_SCREENING" at bounding box center [403, 290] width 142 height 12
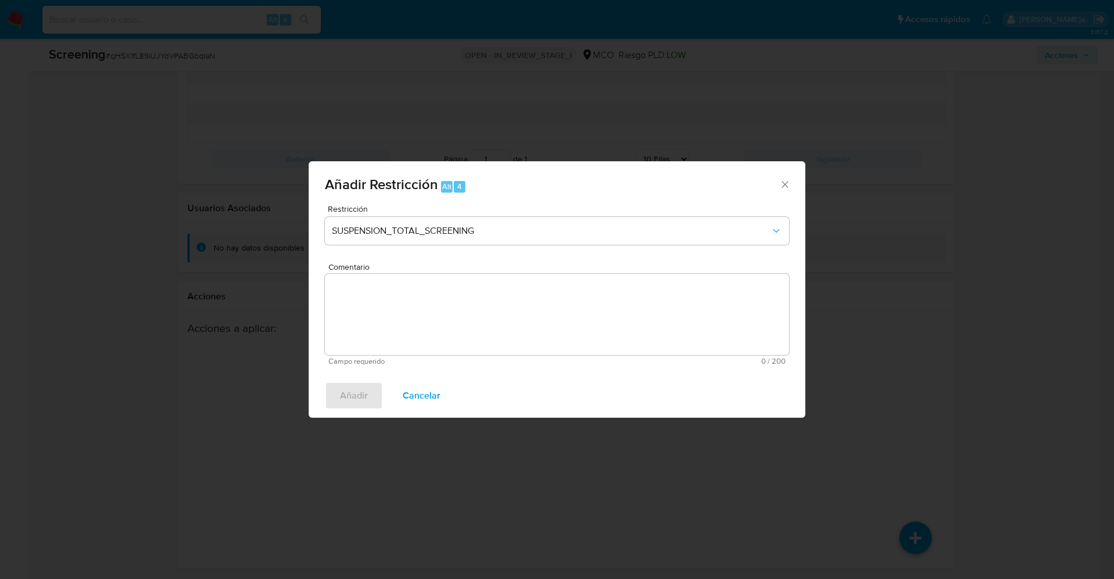
click at [388, 344] on textarea "Comentario" at bounding box center [557, 314] width 464 height 81
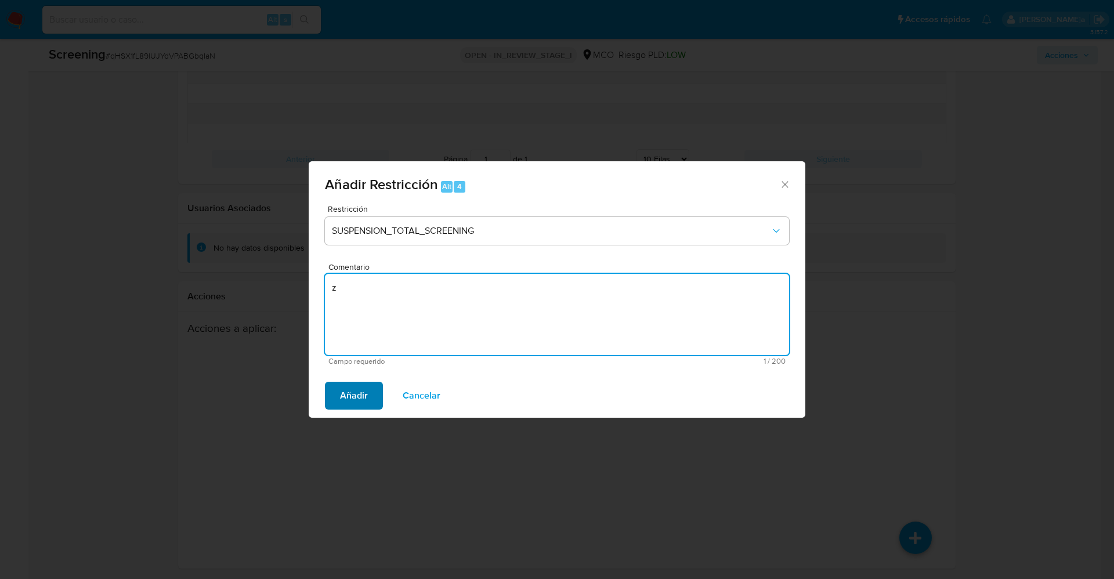
type textarea "z"
click at [366, 395] on span "Añadir" at bounding box center [354, 396] width 28 height 26
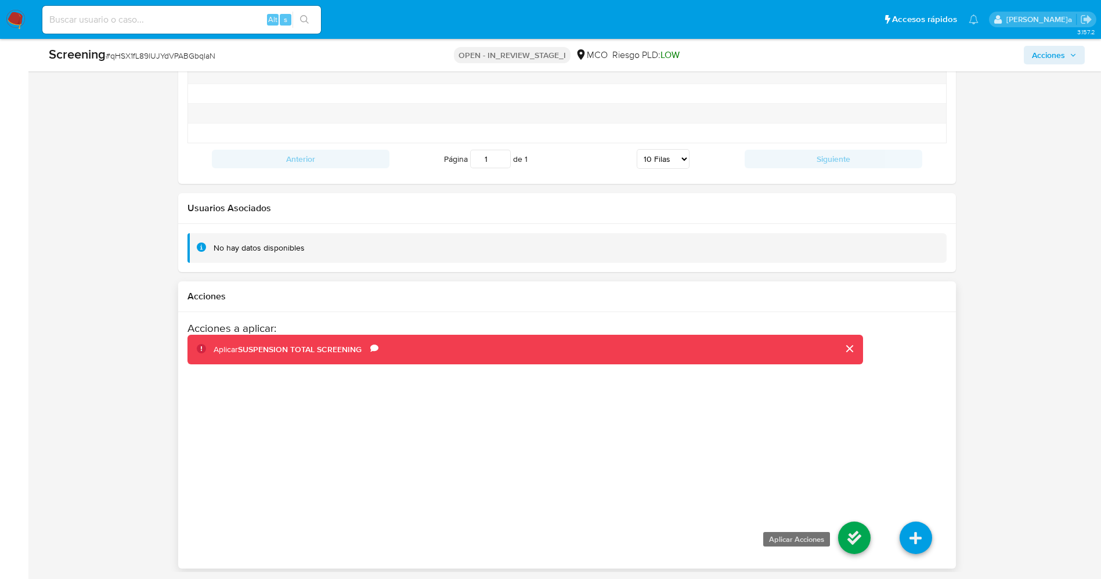
click at [854, 533] on icon at bounding box center [854, 538] width 33 height 33
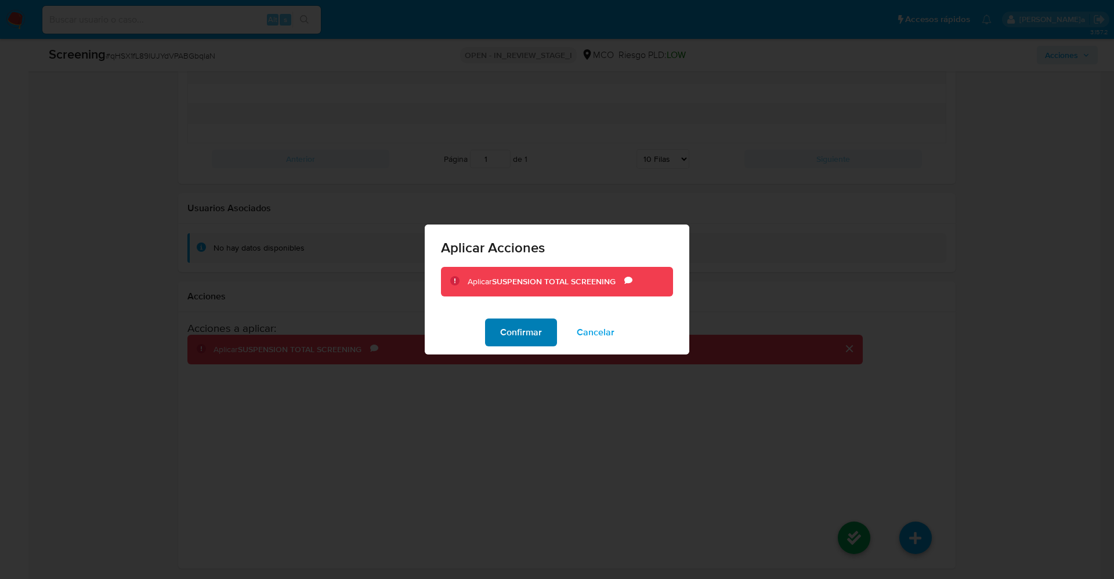
click at [539, 326] on span "Confirmar" at bounding box center [521, 333] width 42 height 26
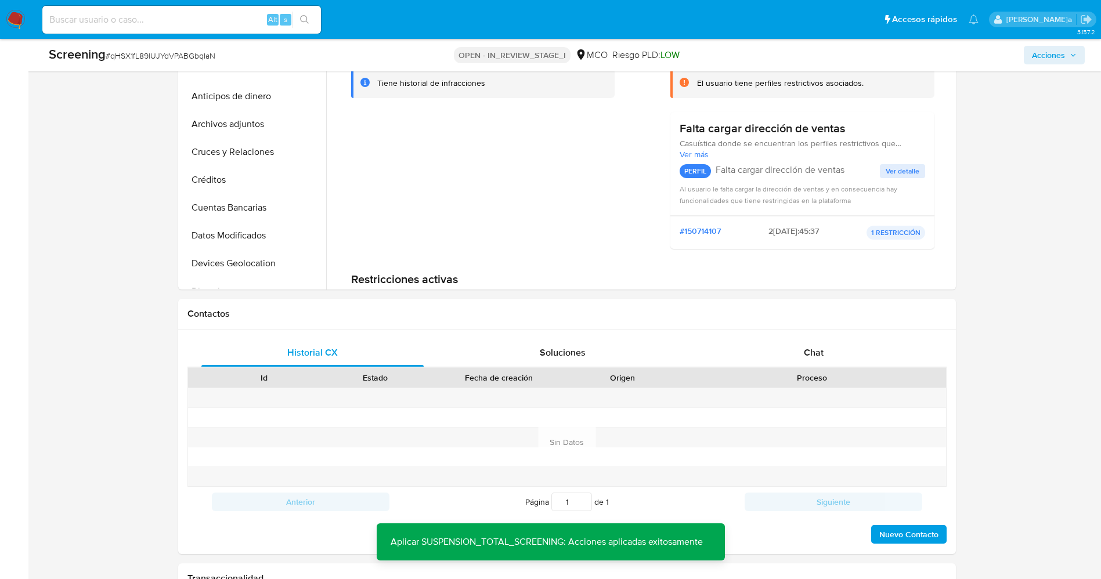
scroll to position [434, 0]
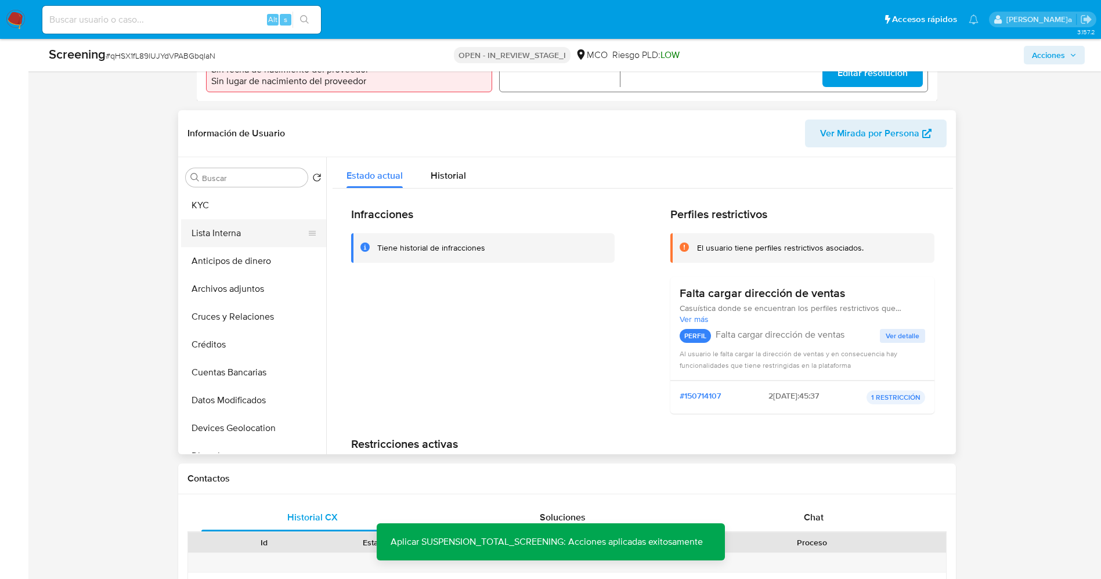
click at [259, 228] on button "Lista Interna" at bounding box center [249, 233] width 136 height 28
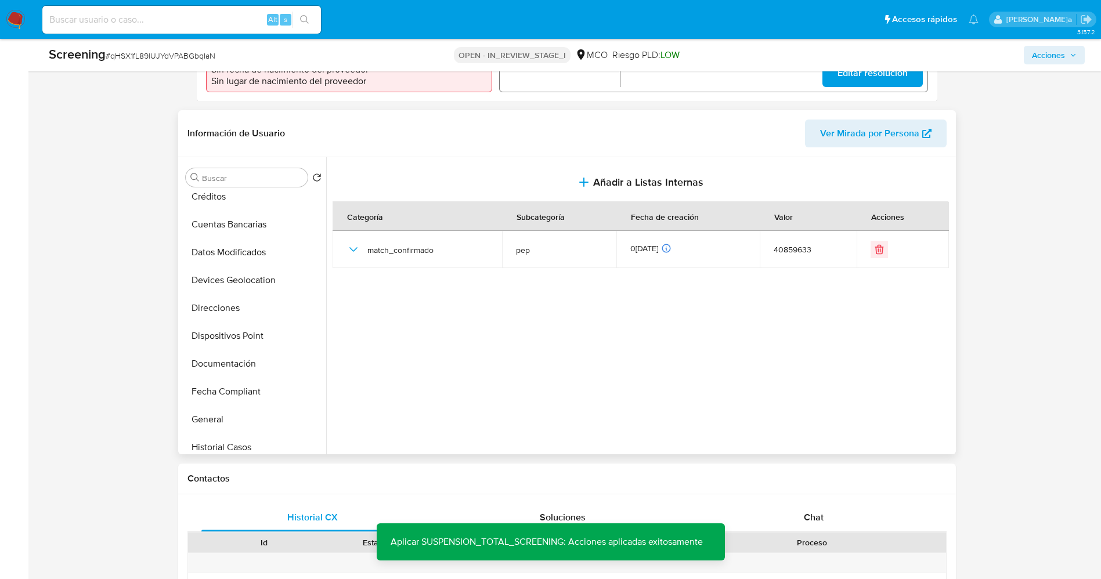
scroll to position [435, 0]
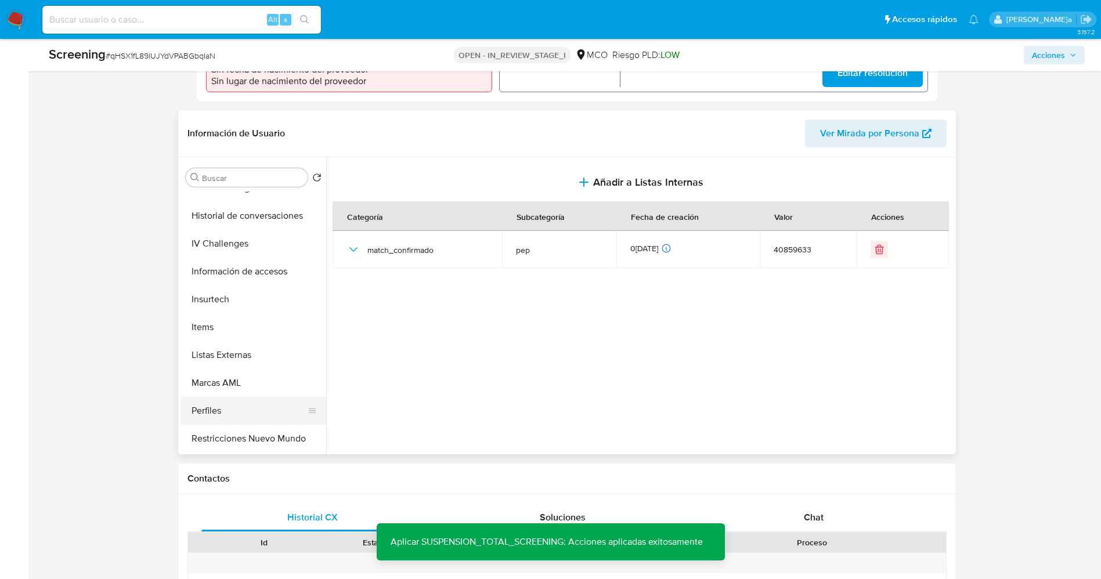
click at [245, 432] on button "Restricciones Nuevo Mundo" at bounding box center [253, 439] width 145 height 28
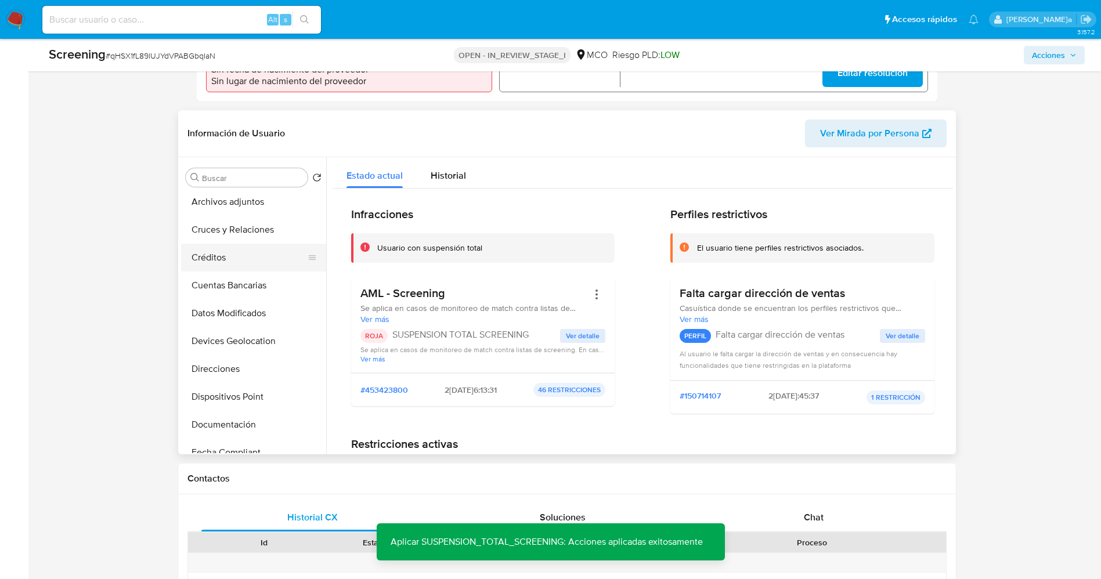
scroll to position [0, 0]
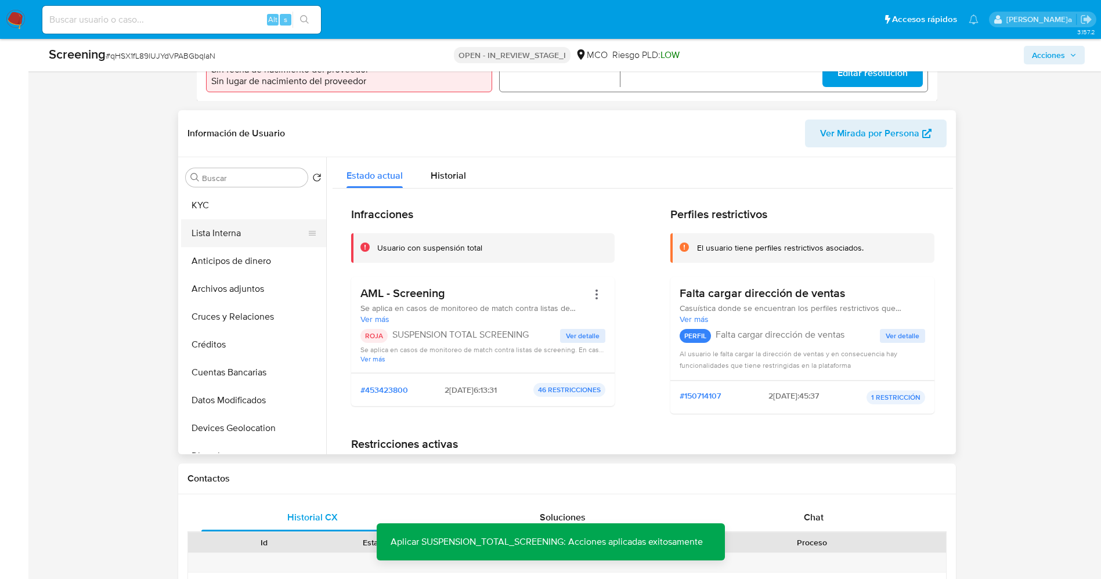
click at [233, 243] on button "Lista Interna" at bounding box center [249, 233] width 136 height 28
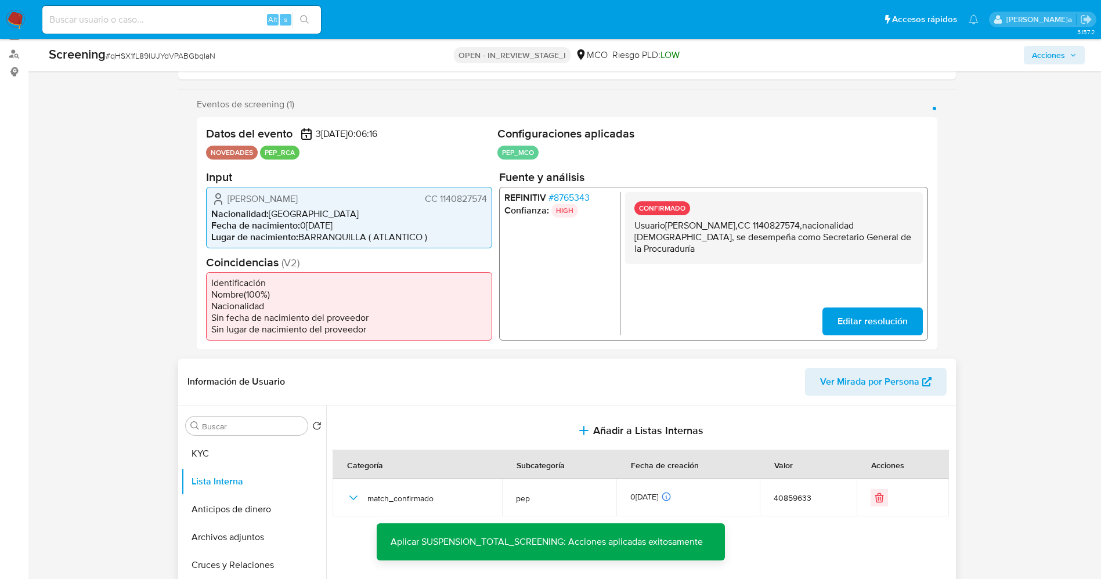
scroll to position [172, 0]
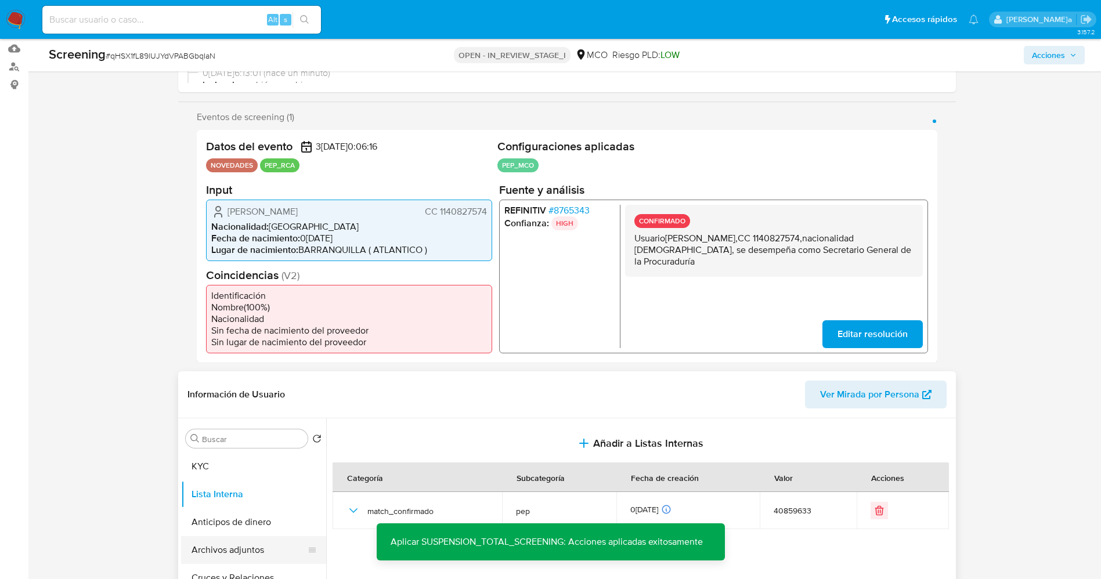
click at [220, 546] on button "Archivos adjuntos" at bounding box center [249, 550] width 136 height 28
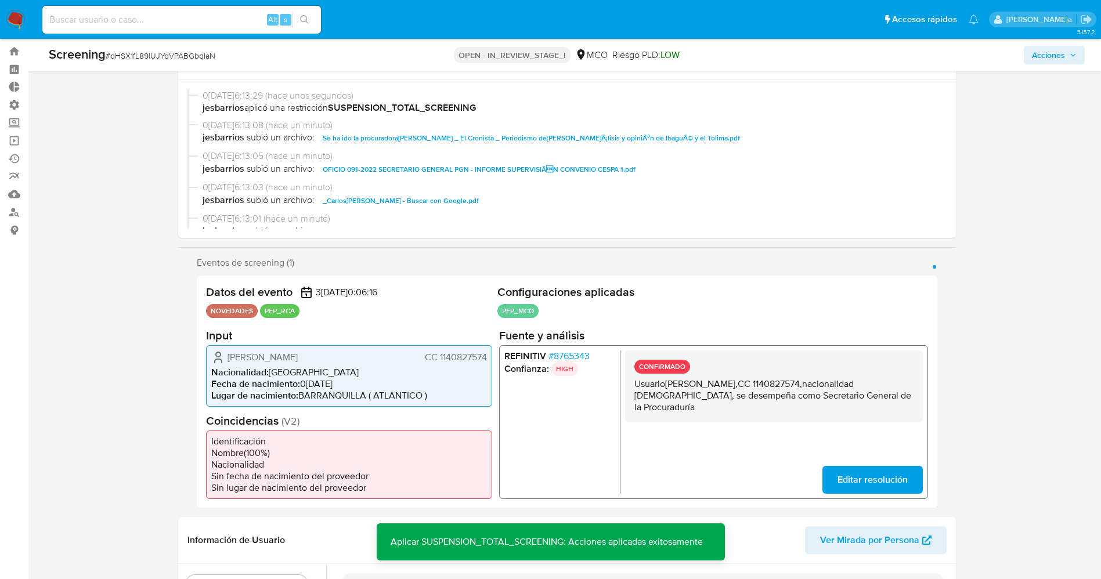
scroll to position [0, 0]
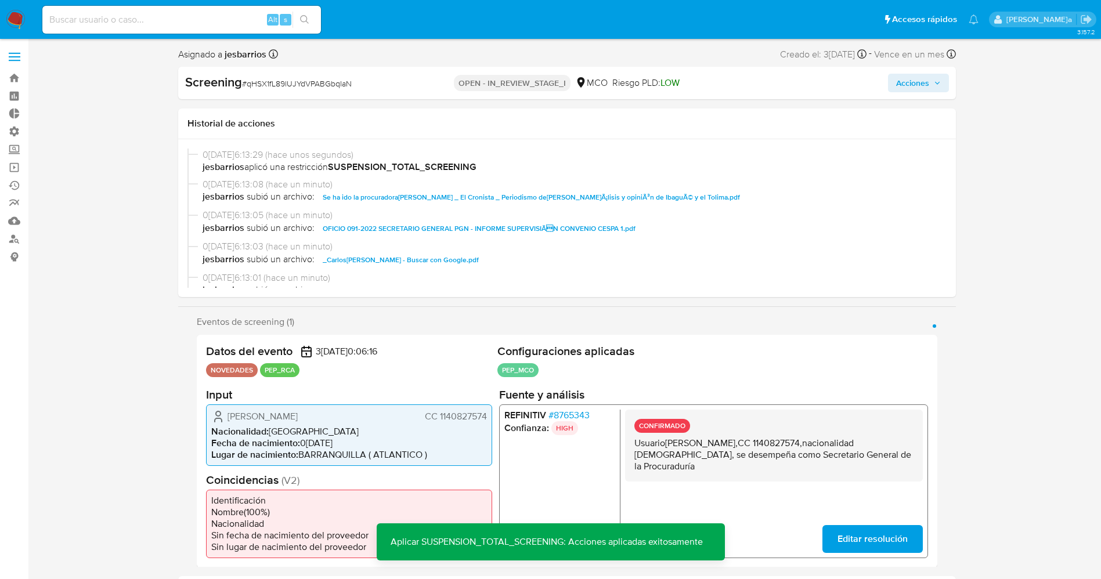
click at [936, 87] on span "Acciones" at bounding box center [918, 83] width 45 height 16
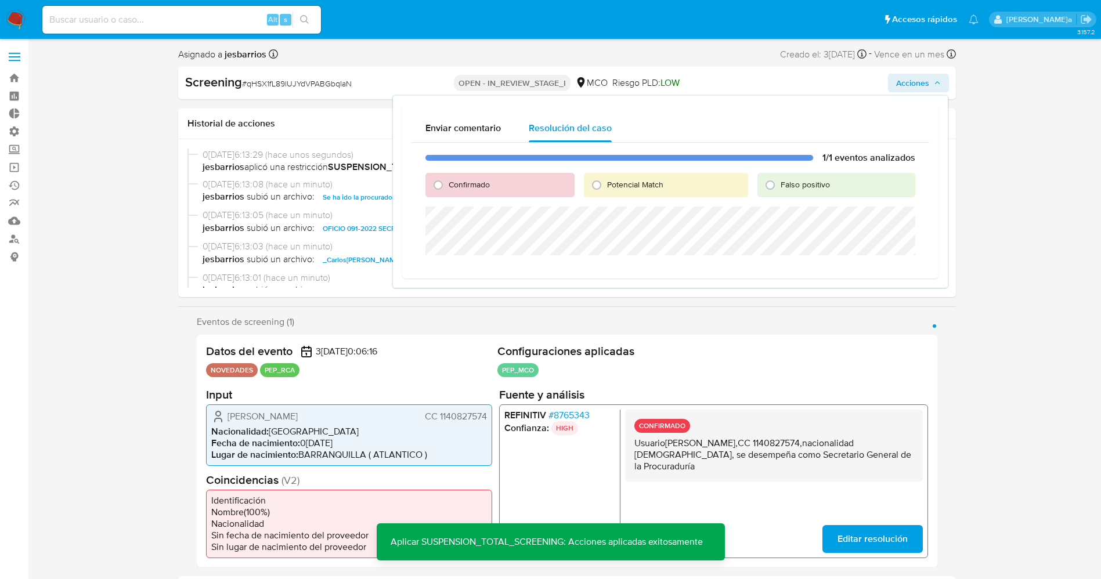
click at [611, 185] on span "Potencial Match" at bounding box center [635, 185] width 56 height 12
click at [606, 185] on input "Potencial Match" at bounding box center [596, 185] width 19 height 19
radio input "true"
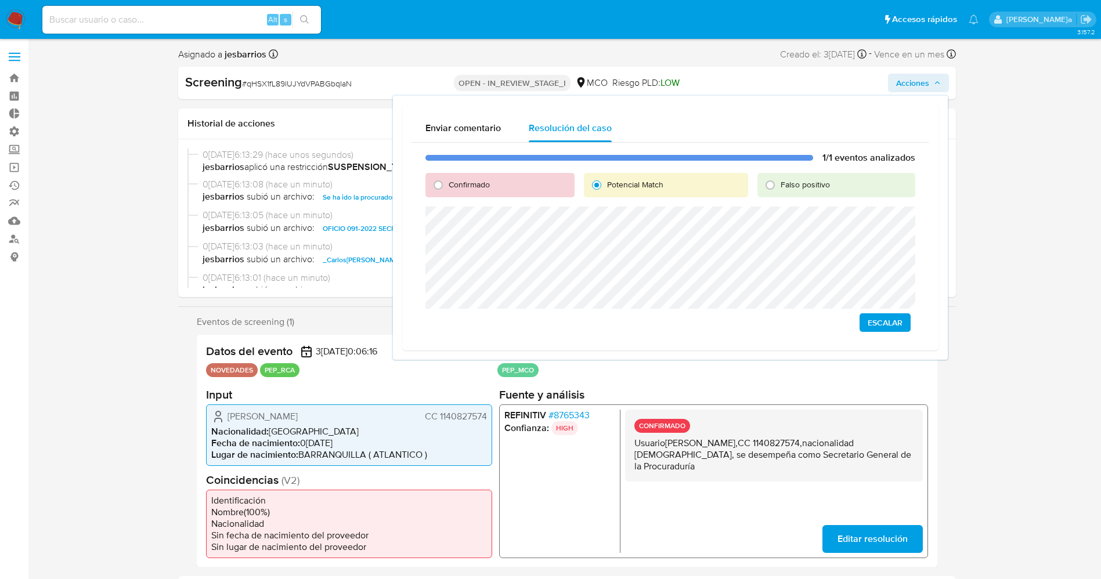
click at [872, 315] on span "Escalar" at bounding box center [885, 323] width 35 height 16
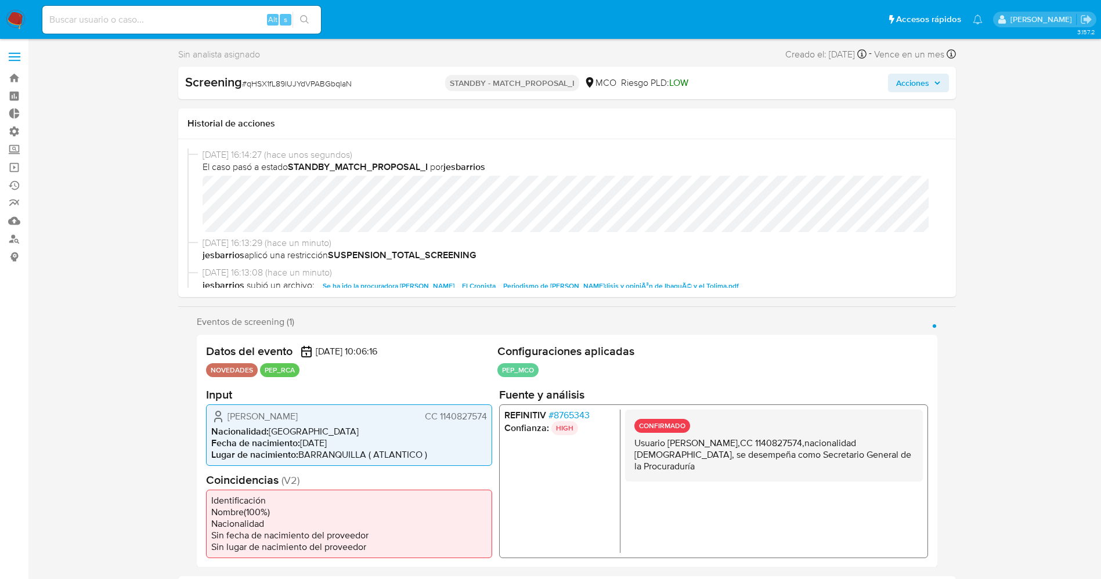
select select "10"
drag, startPoint x: 247, startPoint y: 85, endPoint x: 366, endPoint y: 85, distance: 119.6
click at [366, 85] on div "Screening # qHSX1fL89lUJYdVPABGbqIaN" at bounding box center [310, 82] width 250 height 17
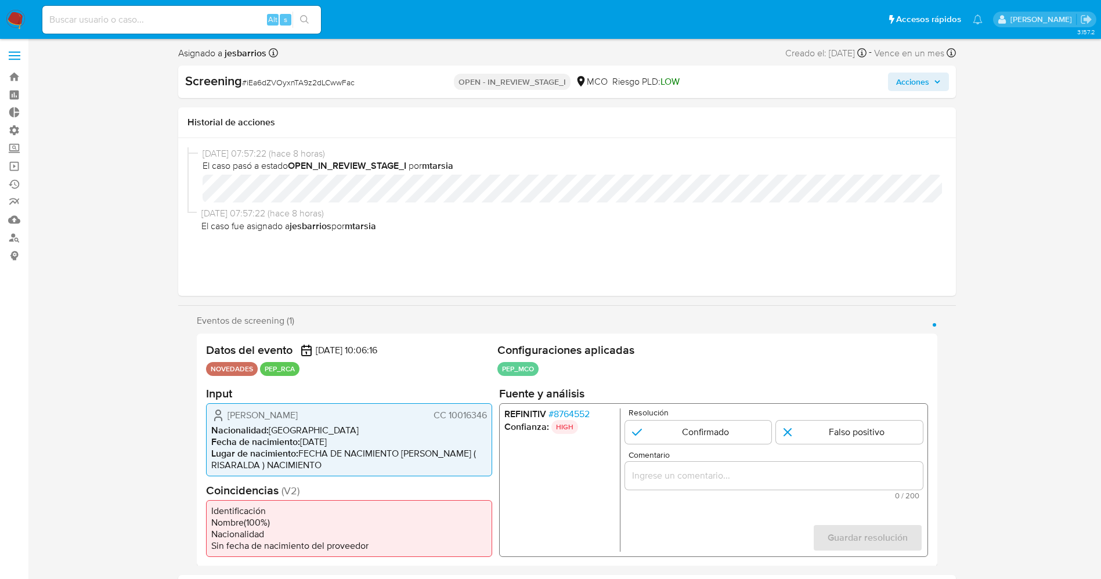
select select "10"
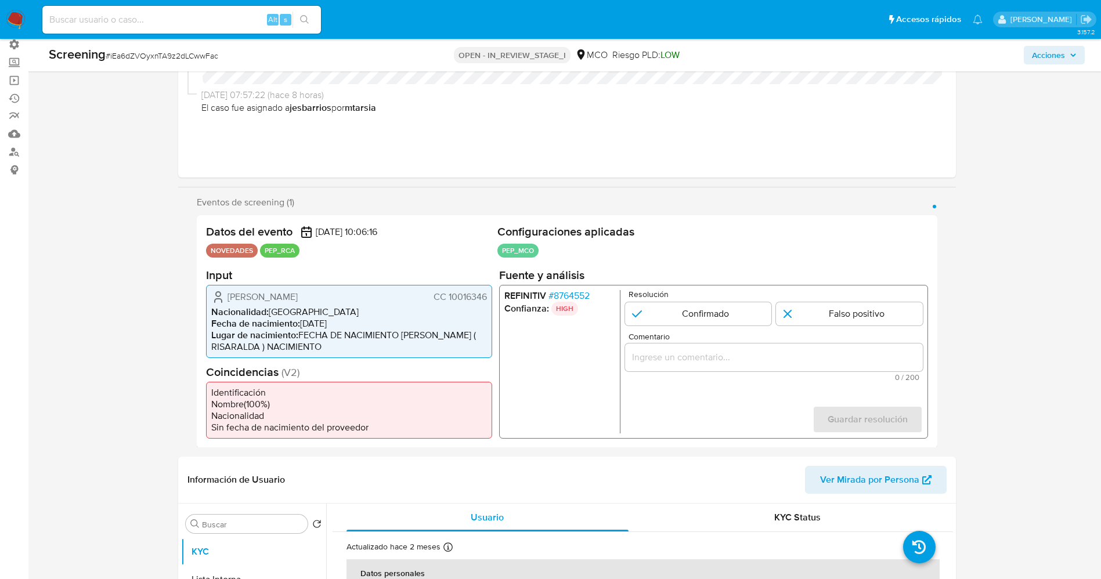
click at [575, 295] on span "# 8764552" at bounding box center [568, 296] width 41 height 12
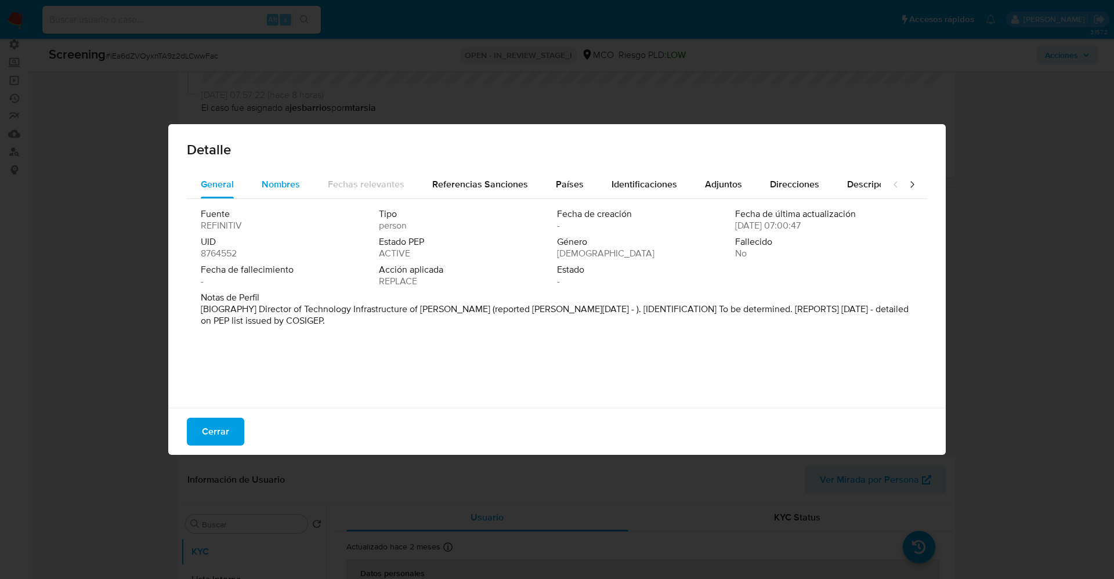
click at [271, 179] on span "Nombres" at bounding box center [281, 184] width 38 height 13
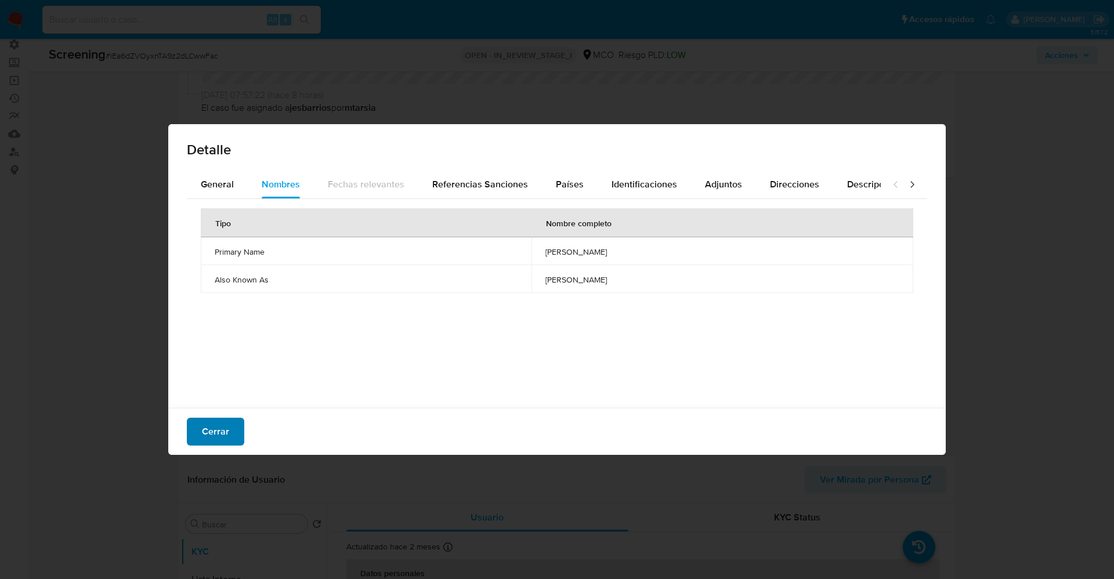
click at [229, 425] on button "Cerrar" at bounding box center [215, 432] width 57 height 28
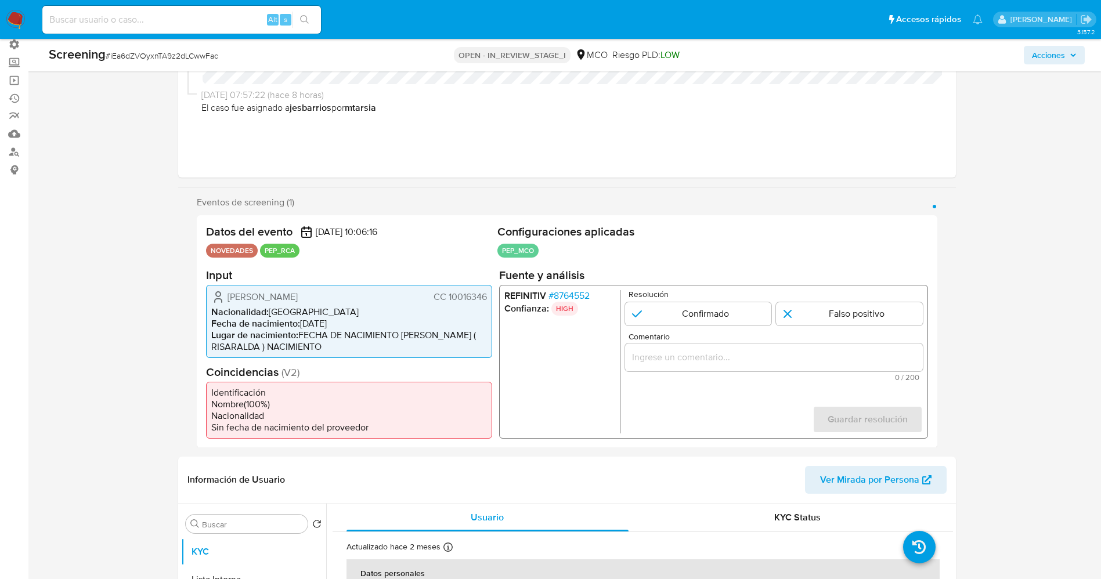
drag, startPoint x: 228, startPoint y: 293, endPoint x: 364, endPoint y: 299, distance: 136.6
click at [364, 299] on div "[PERSON_NAME] CC 10016346" at bounding box center [349, 297] width 276 height 14
click at [305, 334] on li "Lugar de nacimiento : FECHA DE NACIMIENTO [PERSON_NAME] ( RISARALDA ) NACIMIENTO" at bounding box center [349, 340] width 276 height 23
drag, startPoint x: 222, startPoint y: 297, endPoint x: 489, endPoint y: 293, distance: 266.4
click at [489, 293] on div "[PERSON_NAME] CC 10016346 Nacionalidad : [DEMOGRAPHIC_DATA] Fecha de nacimiento…" at bounding box center [349, 320] width 286 height 73
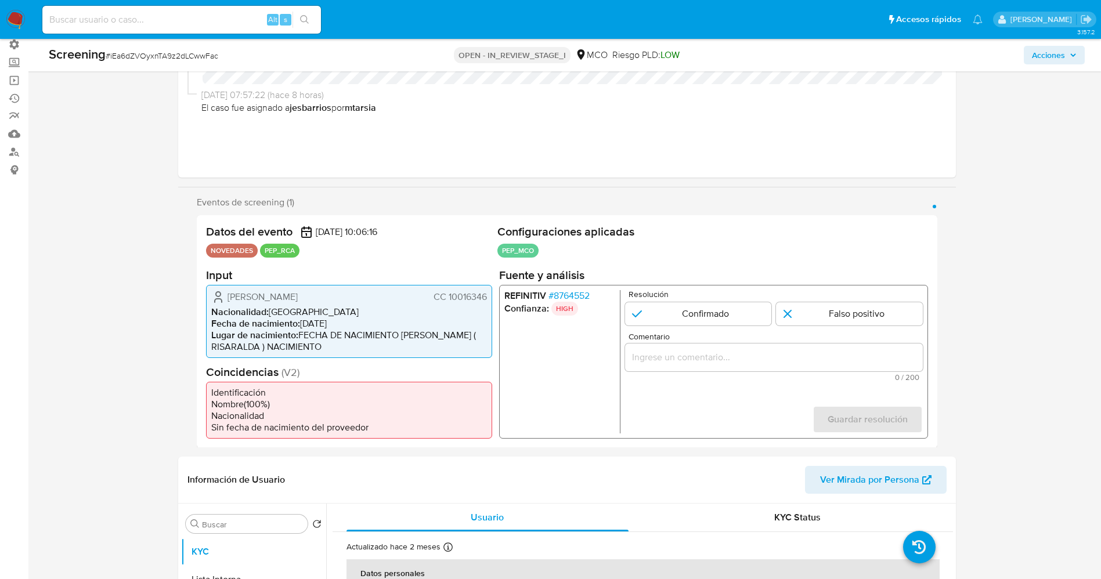
click at [575, 297] on span "# 8764552" at bounding box center [568, 296] width 41 height 12
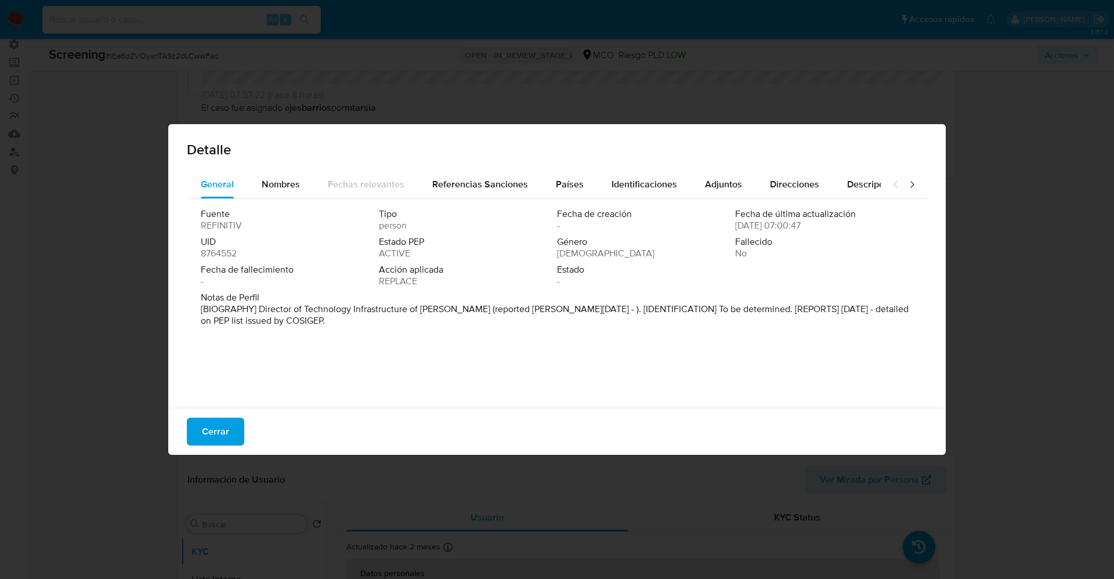
drag, startPoint x: 259, startPoint y: 313, endPoint x: 324, endPoint y: 330, distance: 67.3
click at [324, 330] on div "Notas de Perfil [BIOGRAPHY] Director of Technology Infrastructure of [PERSON_NA…" at bounding box center [557, 311] width 713 height 39
drag, startPoint x: 285, startPoint y: 306, endPoint x: 457, endPoint y: 308, distance: 172.4
click at [457, 308] on font "[BIOGRAFÍA] Director de Infraestructura Tecnológica [PERSON_NAME] (reportado de…" at bounding box center [549, 314] width 696 height 25
click at [222, 429] on span "Cerrar" at bounding box center [215, 432] width 27 height 26
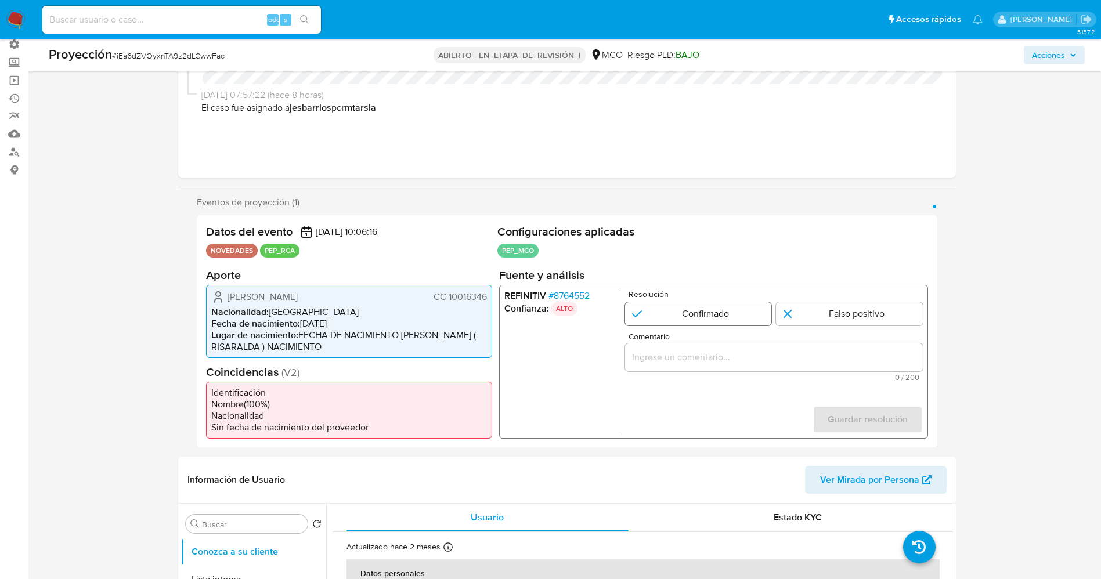
click at [660, 305] on input "1 de 1" at bounding box center [697, 313] width 147 height 23
radio input "true"
drag, startPoint x: 662, startPoint y: 358, endPoint x: 670, endPoint y: 360, distance: 8.6
click at [663, 360] on input "Comentario" at bounding box center [773, 356] width 298 height 15
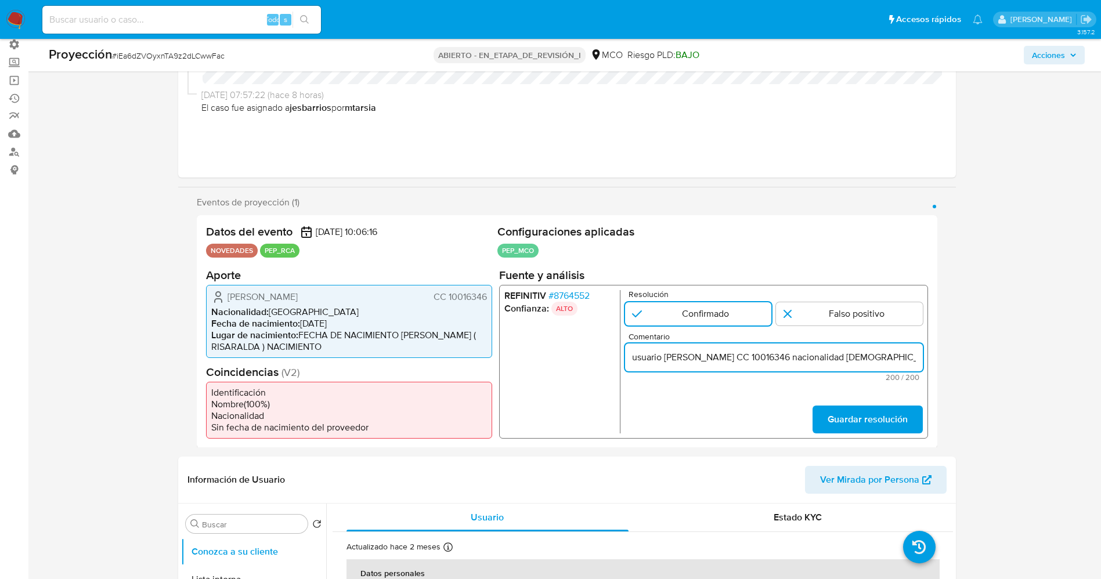
scroll to position [0, 544]
click at [635, 359] on input "usuario [PERSON_NAME] CC 10016346 nacionalidad [DEMOGRAPHIC_DATA], por coincidi…" at bounding box center [773, 356] width 298 height 15
drag, startPoint x: 655, startPoint y: 359, endPoint x: 811, endPoint y: 364, distance: 156.8
click at [811, 364] on input "usuario [PERSON_NAME] CC 10016346 nacionalidad [DEMOGRAPHIC_DATA], por coincidi…" at bounding box center [773, 356] width 298 height 15
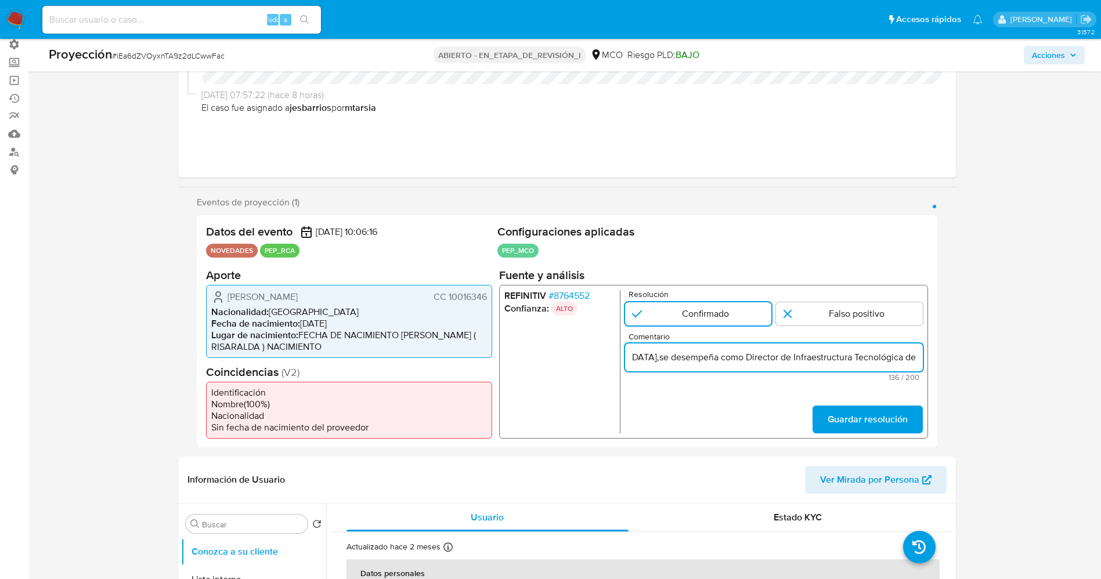
scroll to position [0, 0]
click at [639, 359] on input "usuario [PERSON_NAME] CC 10016346 nacionalidad [DEMOGRAPHIC_DATA],se desempeña …" at bounding box center [773, 356] width 298 height 15
paste input "[PERSON_NAME] desde el año 2024."
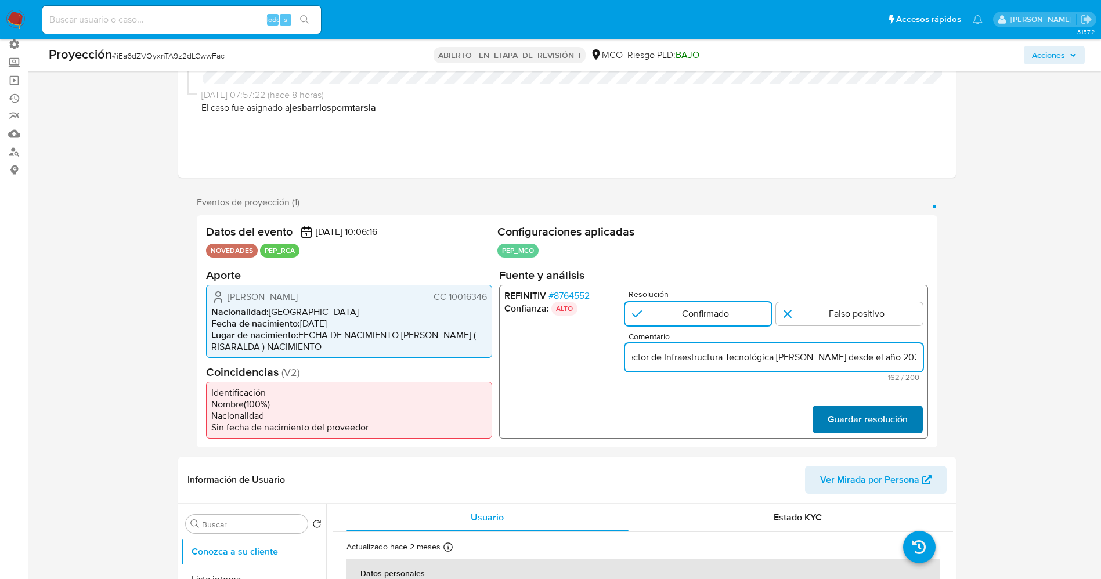
type input "Usuario [PERSON_NAME] CC 10016346 nacionalidad [DEMOGRAPHIC_DATA],se desempeña …"
click at [850, 417] on span "Guardar resolución" at bounding box center [867, 419] width 80 height 26
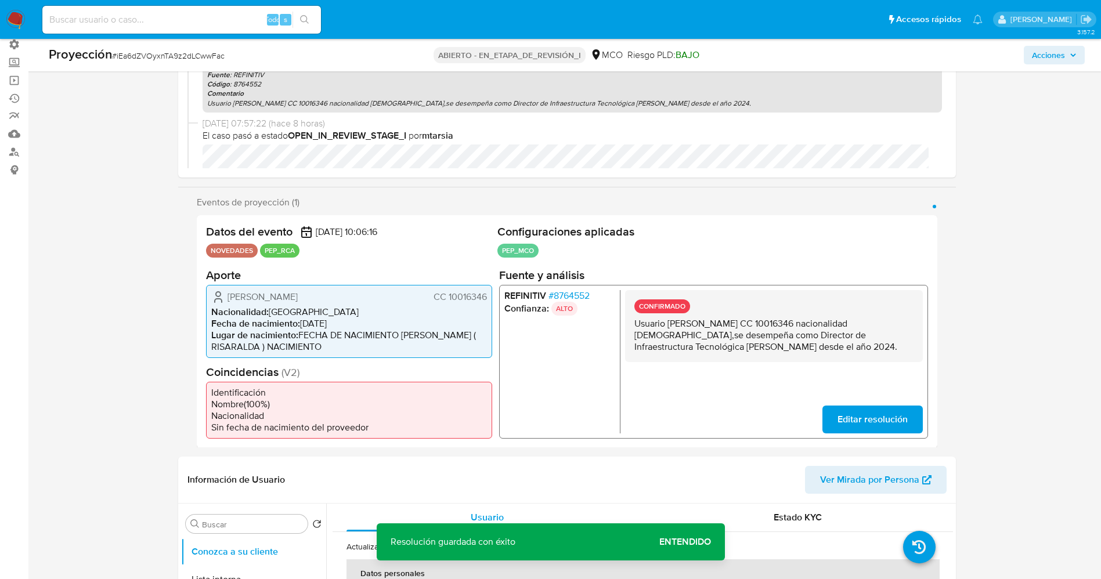
drag, startPoint x: 633, startPoint y: 320, endPoint x: 836, endPoint y: 353, distance: 205.7
click at [839, 354] on div "CONFIRMADO Usuario Carlos Fernando Garcia Caicedo CC 10016346 nacionalidad Colo…" at bounding box center [773, 326] width 298 height 72
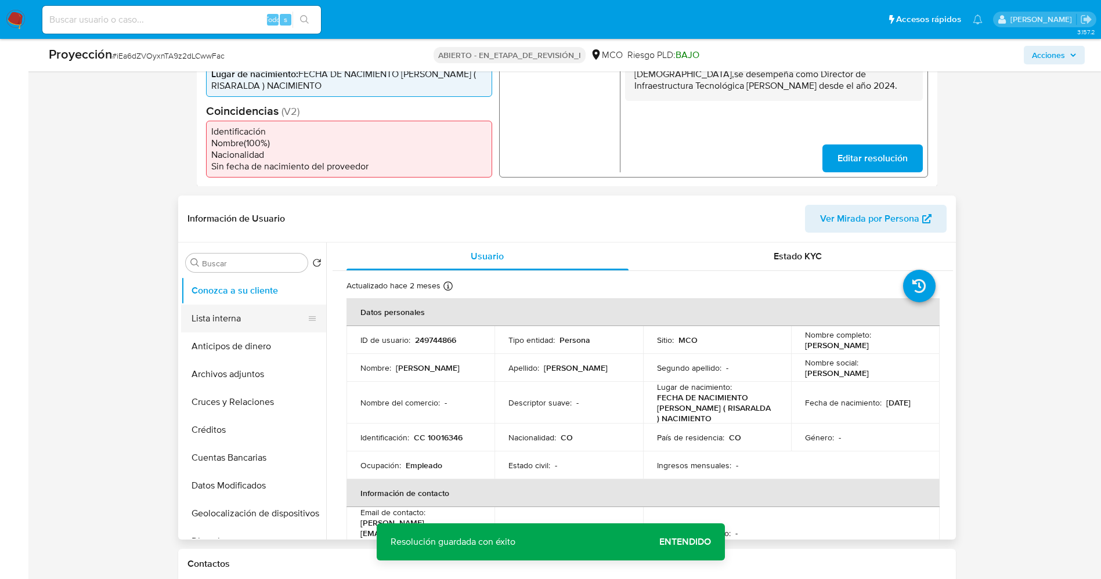
click at [239, 321] on button "Lista interna" at bounding box center [249, 319] width 136 height 28
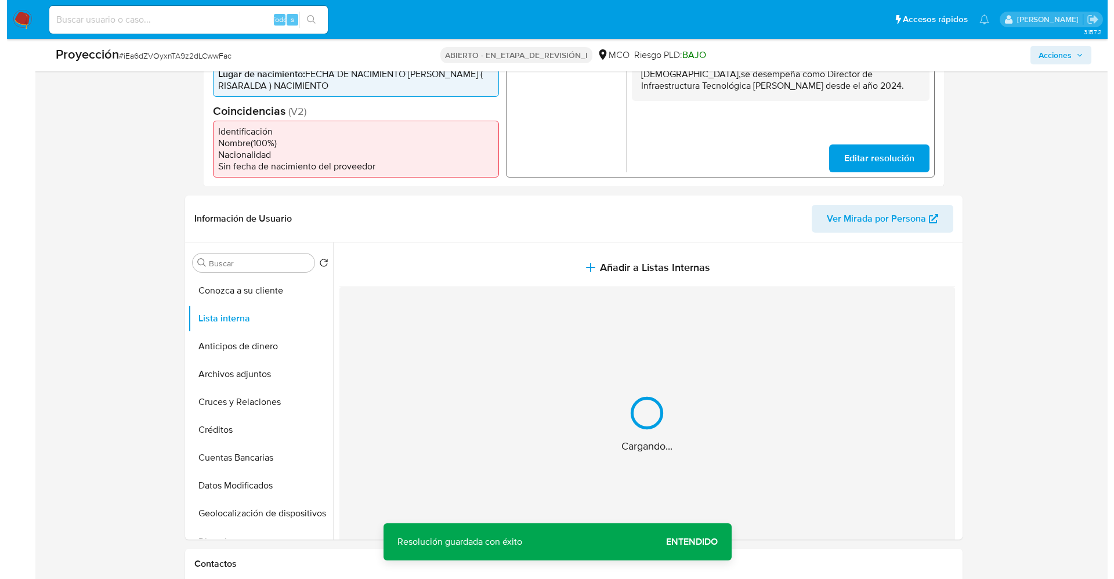
scroll to position [435, 0]
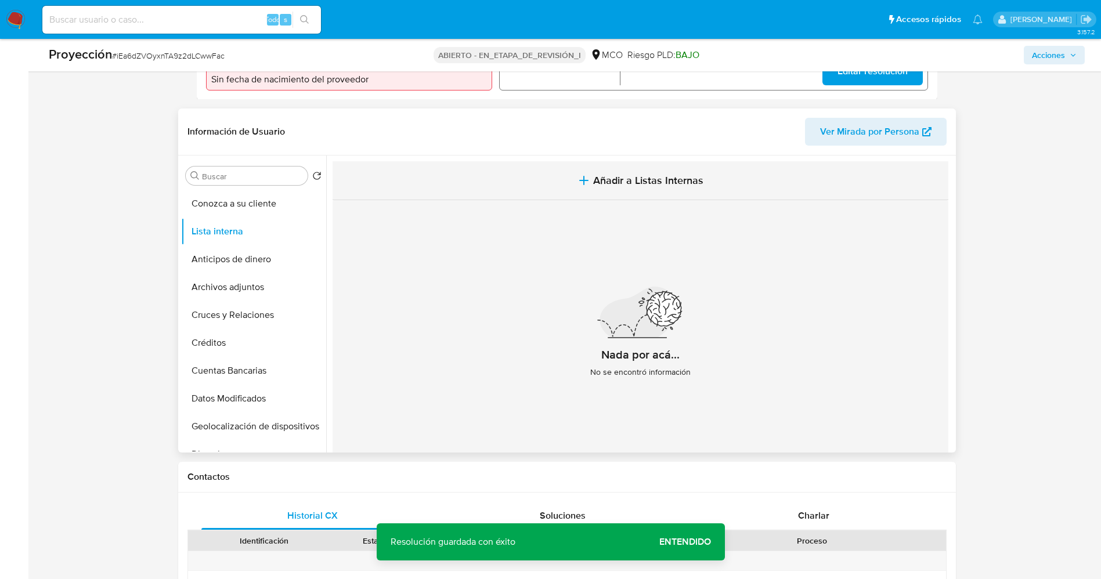
click at [648, 181] on span "Añadir a Listas Internas" at bounding box center [648, 180] width 110 height 13
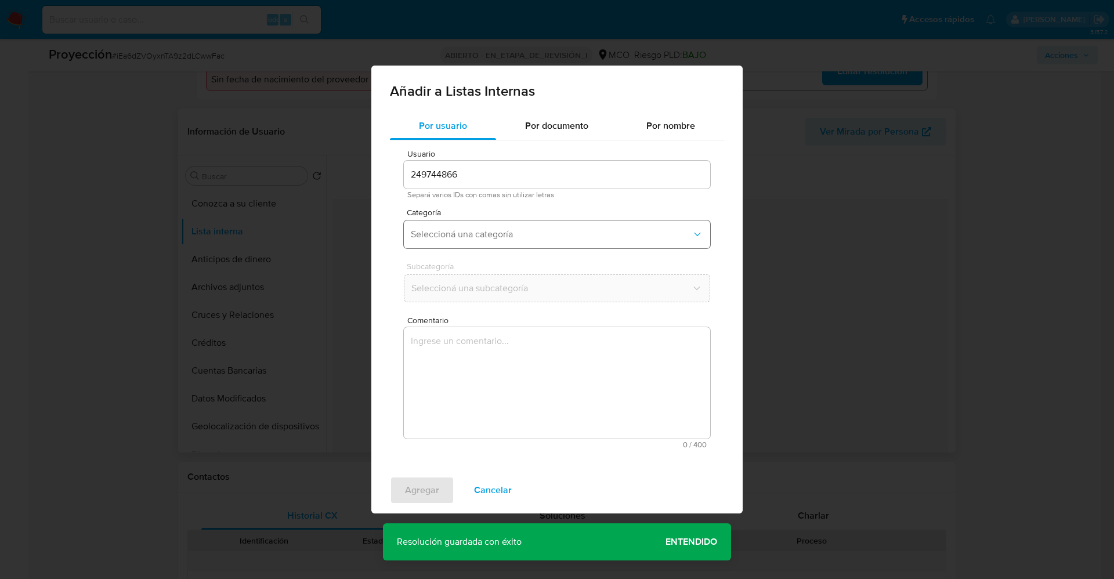
click at [530, 230] on span "Seleccioná una categoría" at bounding box center [551, 235] width 281 height 12
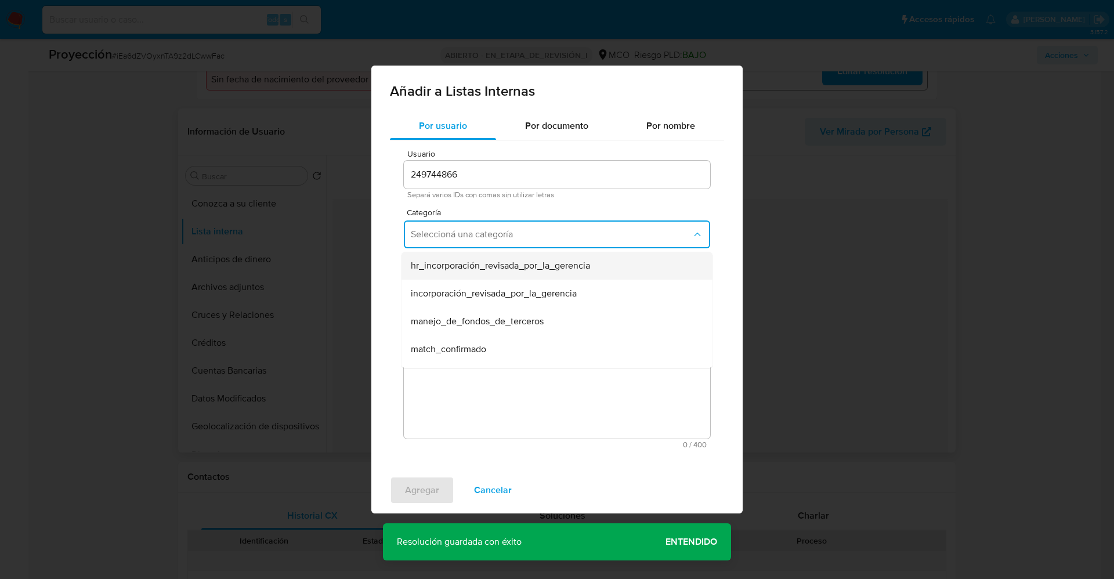
scroll to position [87, 0]
click at [523, 261] on div "match_confirmado" at bounding box center [554, 262] width 286 height 28
click at [509, 283] on span "Seleccioná una subcategoría" at bounding box center [551, 289] width 281 height 12
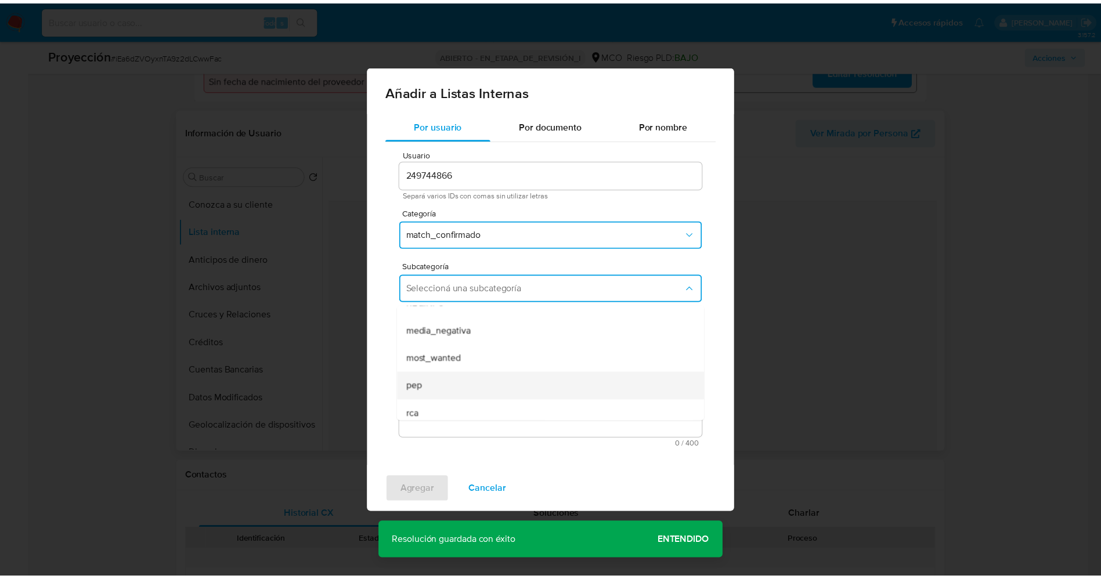
scroll to position [79, 0]
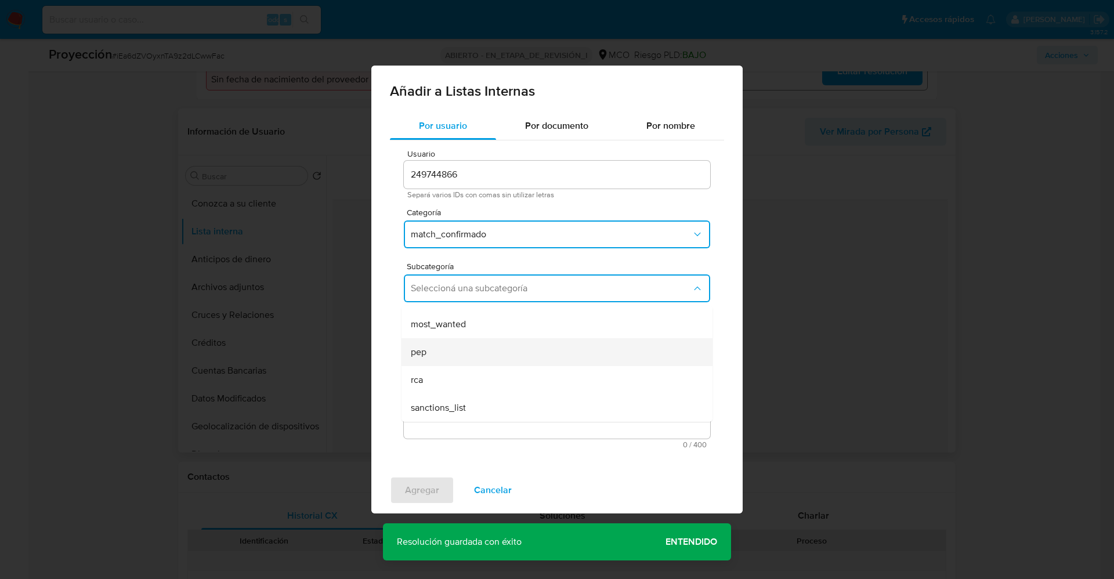
click at [457, 353] on div "pep" at bounding box center [554, 352] width 286 height 28
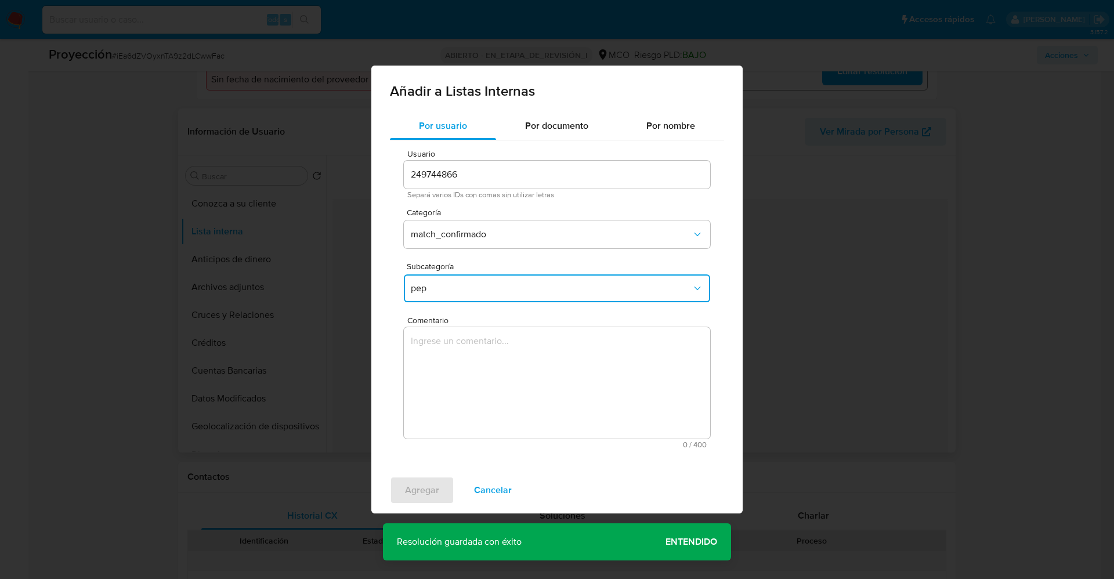
click at [457, 355] on textarea "Comentario" at bounding box center [557, 382] width 306 height 111
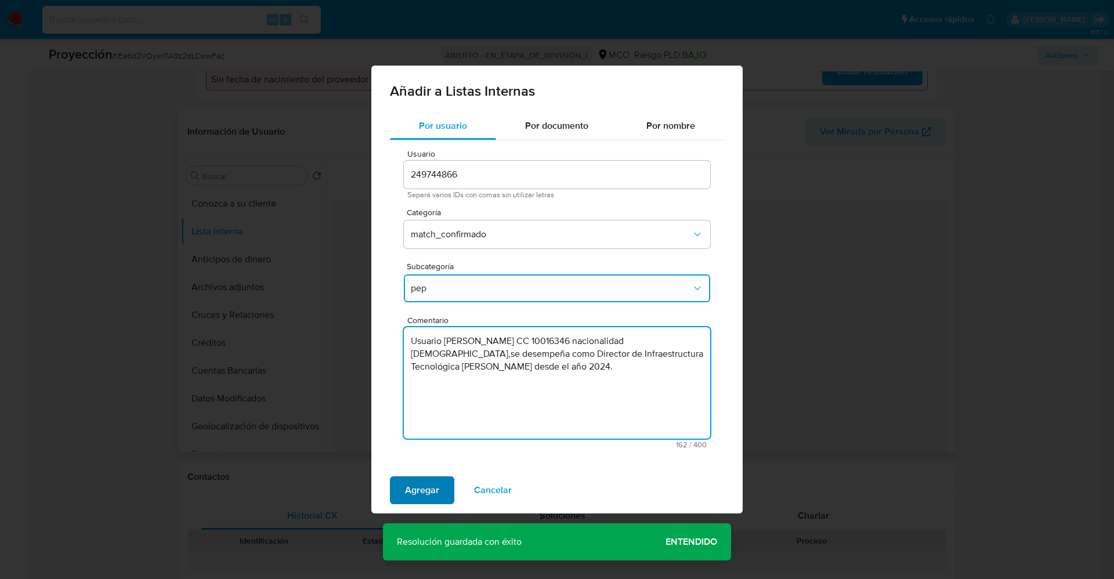
type textarea "Usuario Carlos Fernando Garcia Caicedo CC 10016346 nacionalidad Colombiana,se d…"
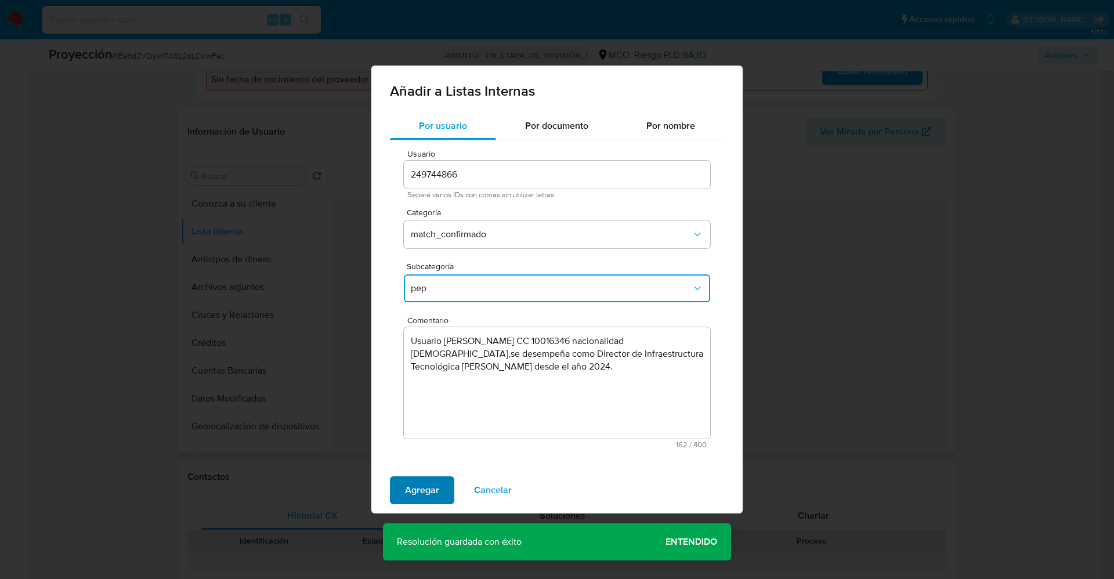
click at [421, 486] on span "Agregar" at bounding box center [422, 491] width 34 height 26
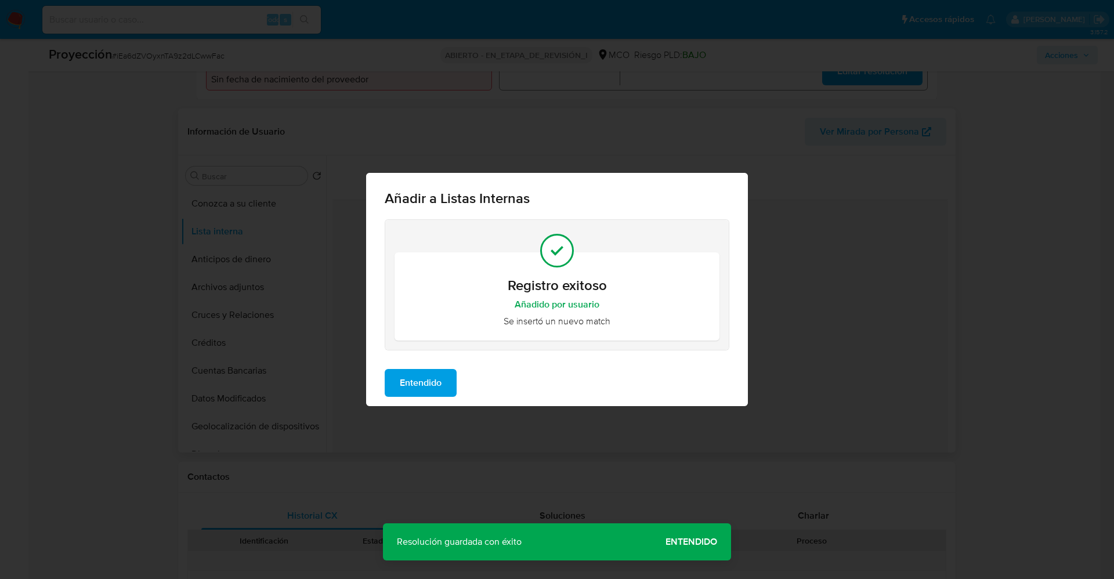
click at [416, 378] on span "Entendido" at bounding box center [421, 383] width 42 height 26
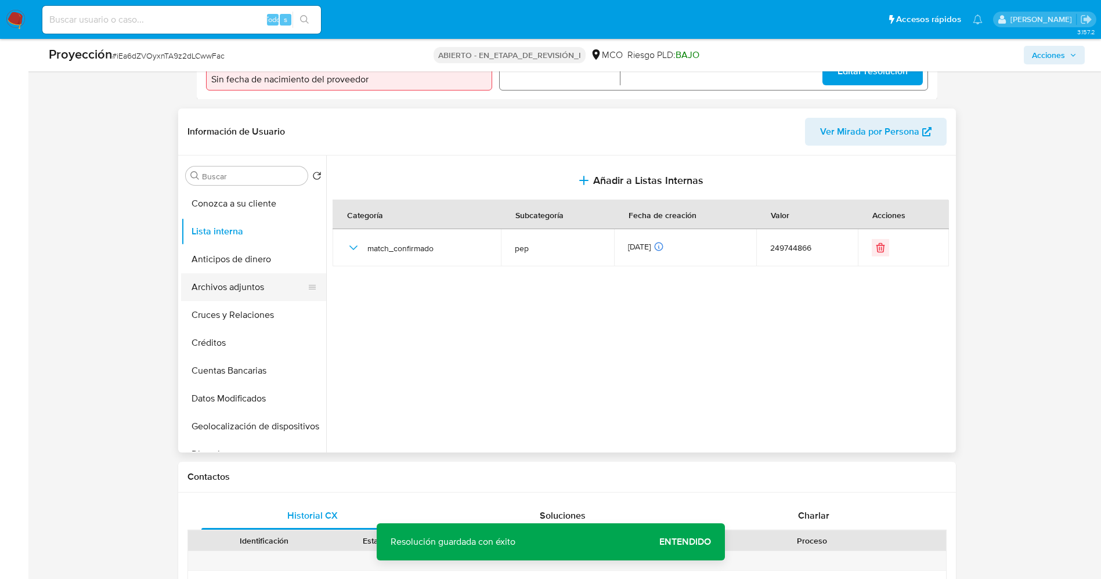
click at [224, 291] on button "Archivos adjuntos" at bounding box center [249, 287] width 136 height 28
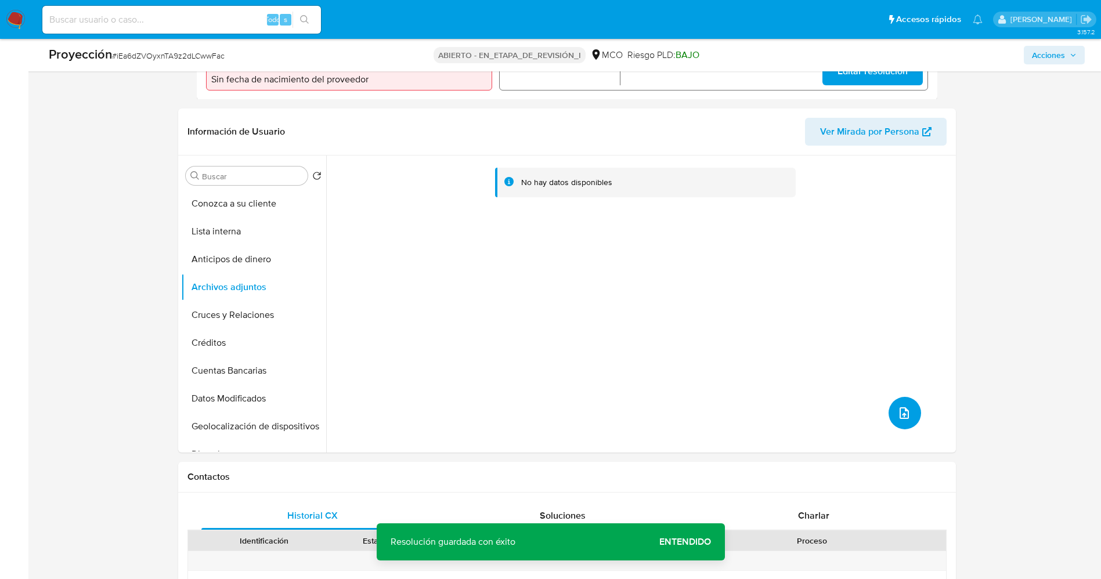
click at [892, 421] on button "subir archivo" at bounding box center [905, 413] width 33 height 33
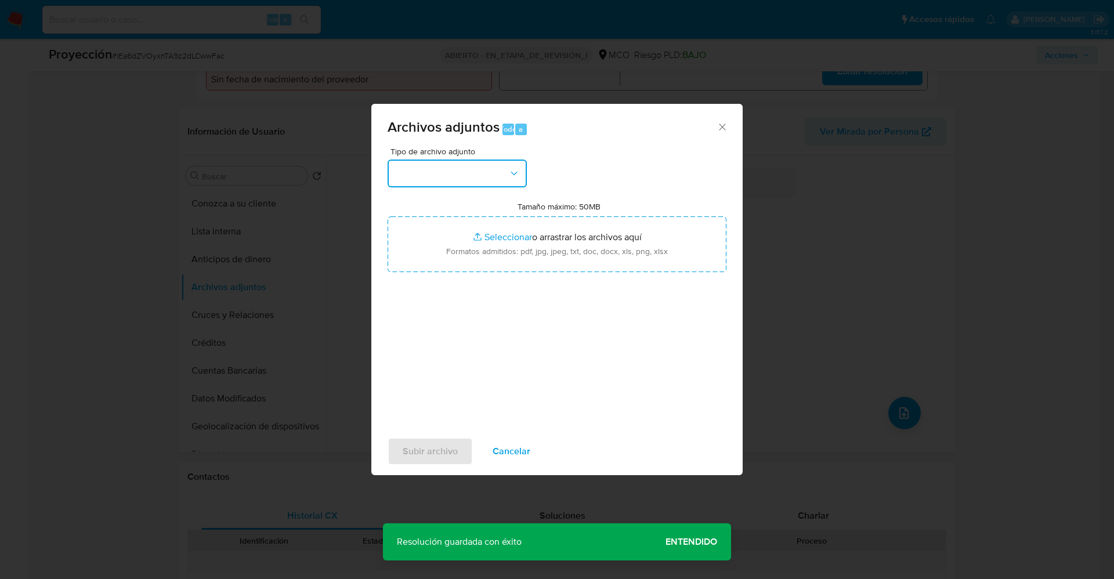
click at [490, 178] on button "button" at bounding box center [457, 174] width 139 height 28
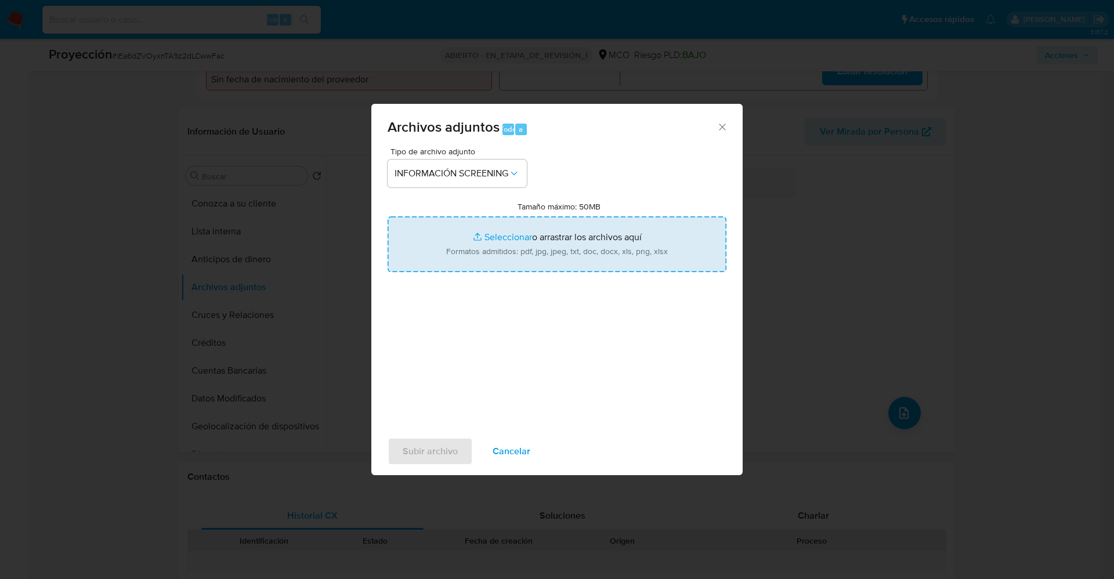
type input "C:\fakepath\_Carlos Fernando Garcia Caicedo_ lavado de dinero - Buscar con Goog…"
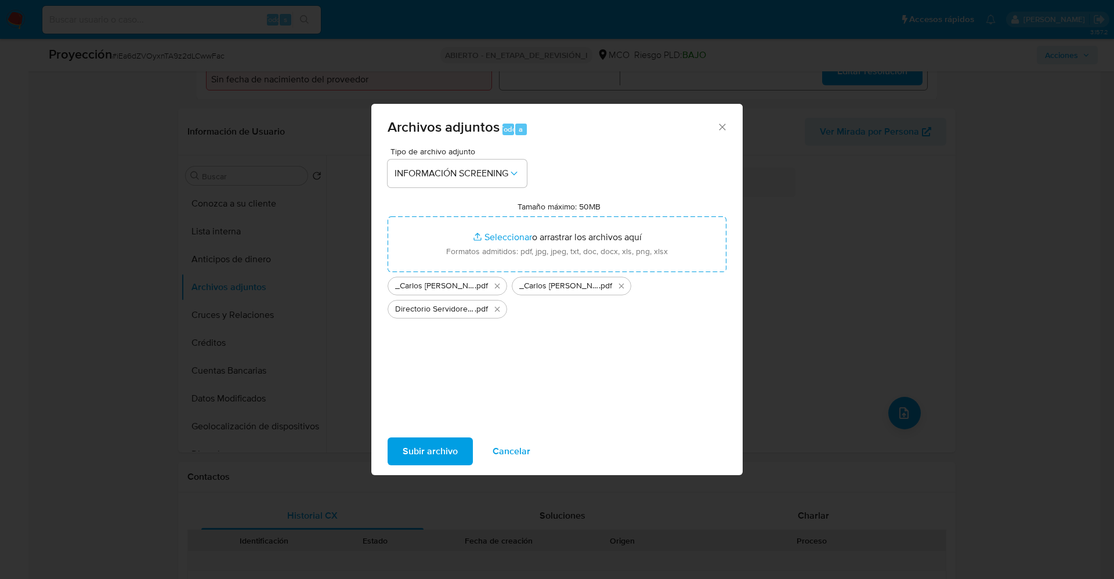
click at [433, 459] on span "Subir archivo" at bounding box center [430, 452] width 55 height 26
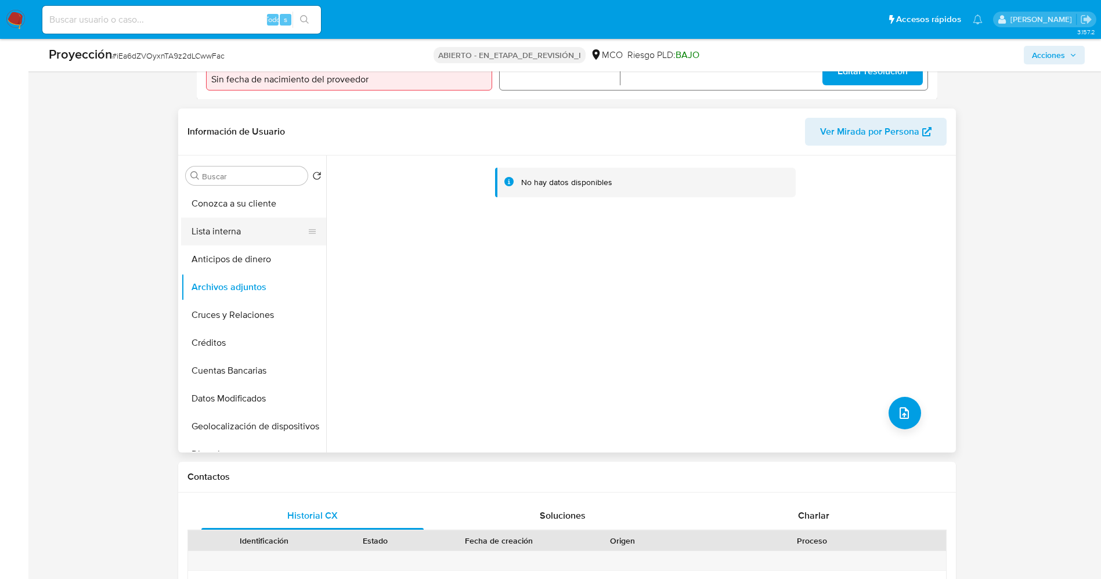
click at [220, 229] on button "Lista interna" at bounding box center [249, 232] width 136 height 28
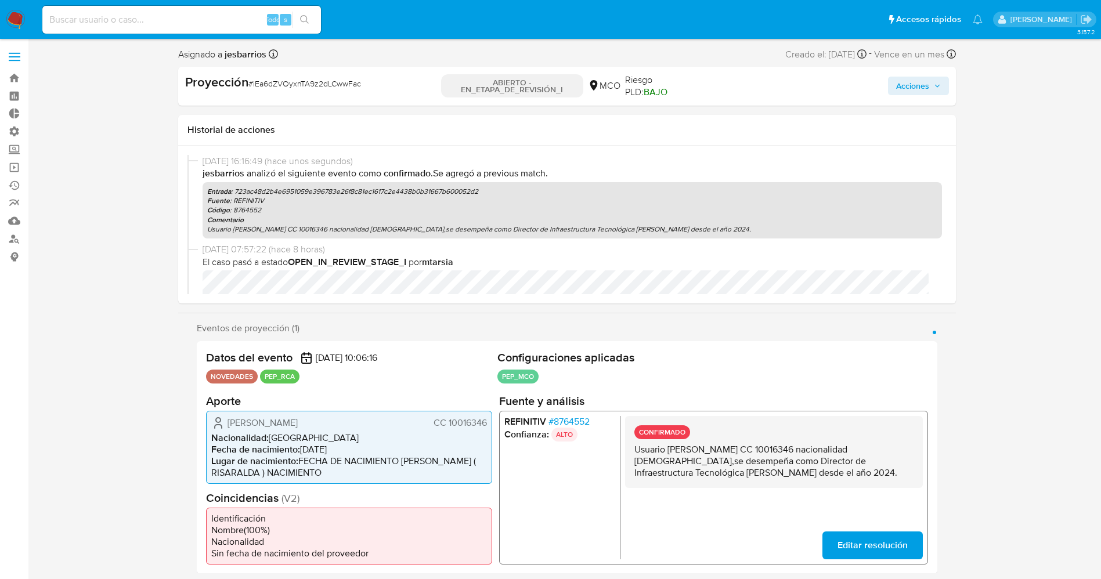
click at [911, 92] on span "Acciones" at bounding box center [912, 86] width 33 height 19
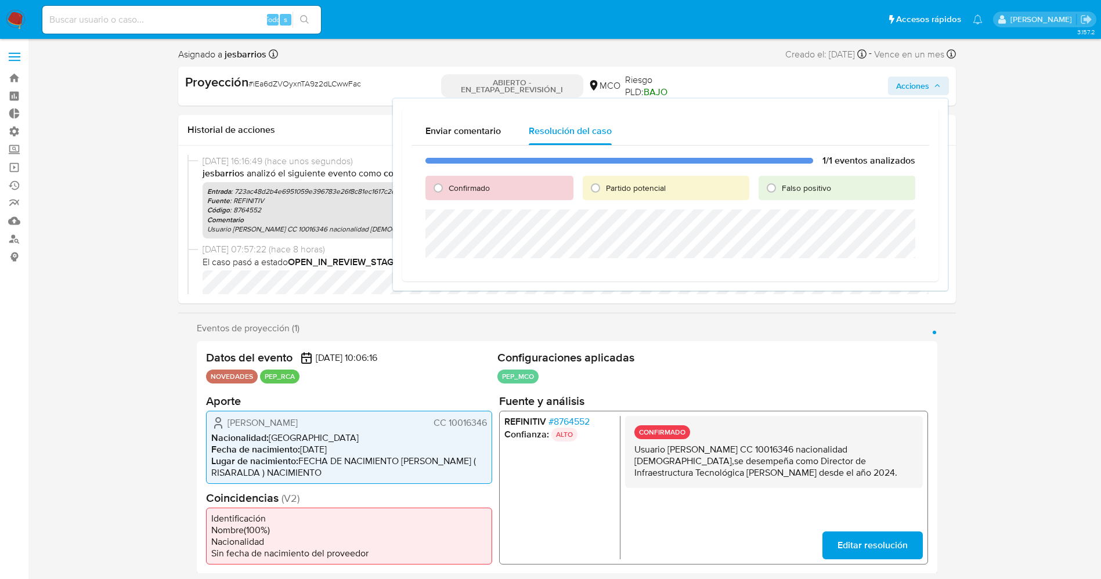
click at [464, 188] on font "Confirmado" at bounding box center [469, 188] width 41 height 12
click at [447, 188] on input "Confirmado" at bounding box center [438, 188] width 19 height 19
radio input "true"
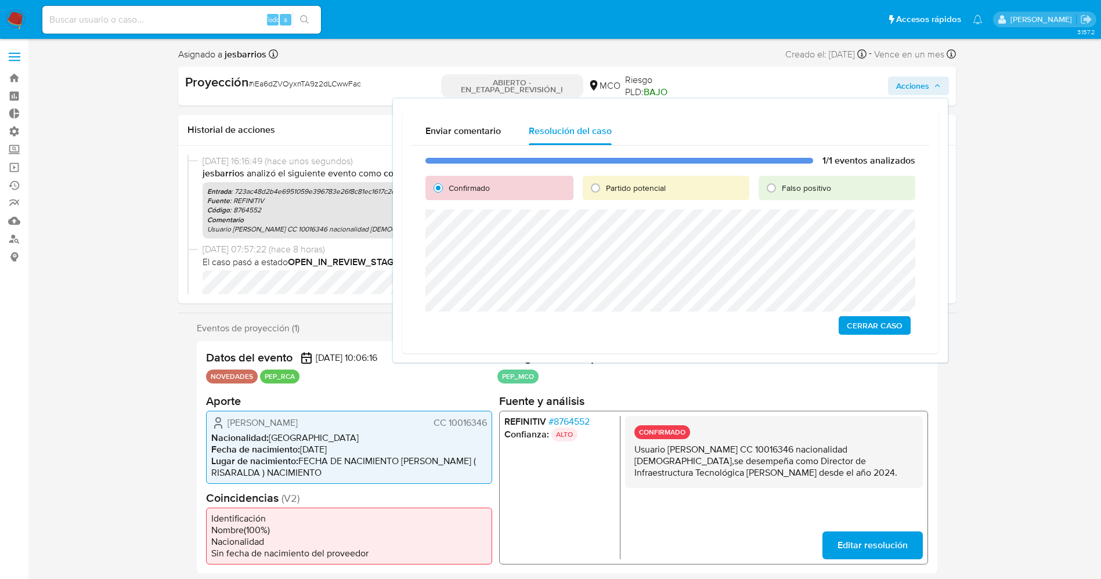
click at [868, 323] on span "Cerrar Caso" at bounding box center [875, 325] width 56 height 16
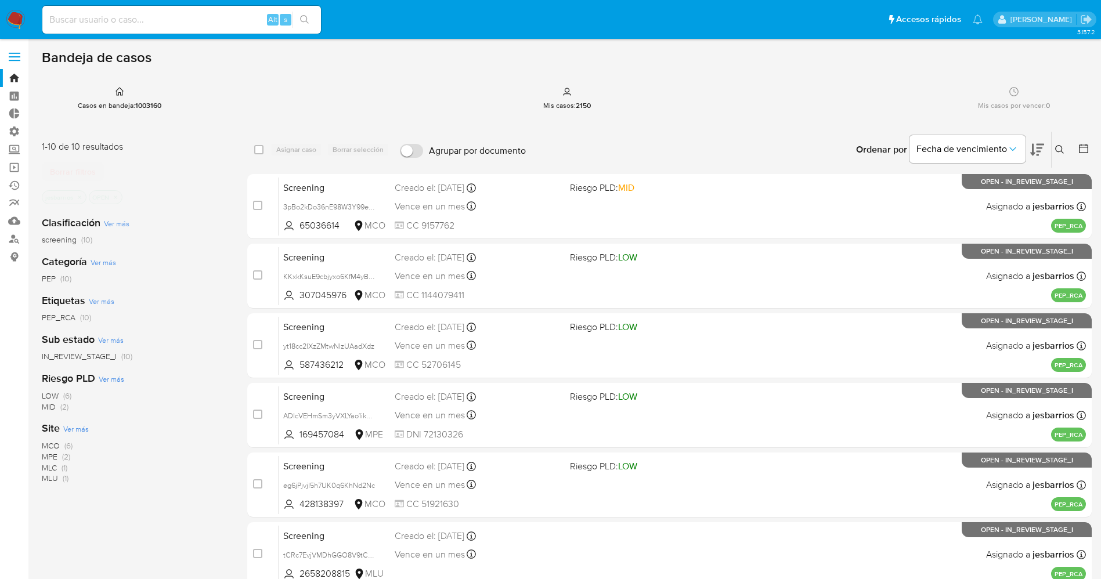
scroll to position [337, 0]
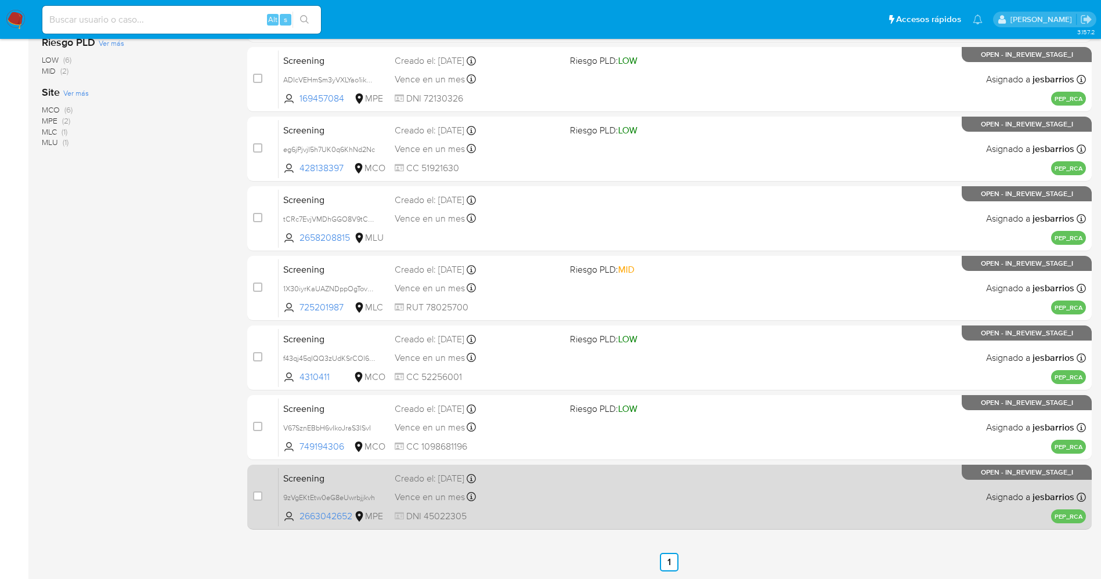
click at [626, 485] on div "Screening 9zVgEKtEtw0eG8eUwrbjjkvh 2663042652 MPE Creado el: [DATE] Creado el: …" at bounding box center [682, 497] width 807 height 59
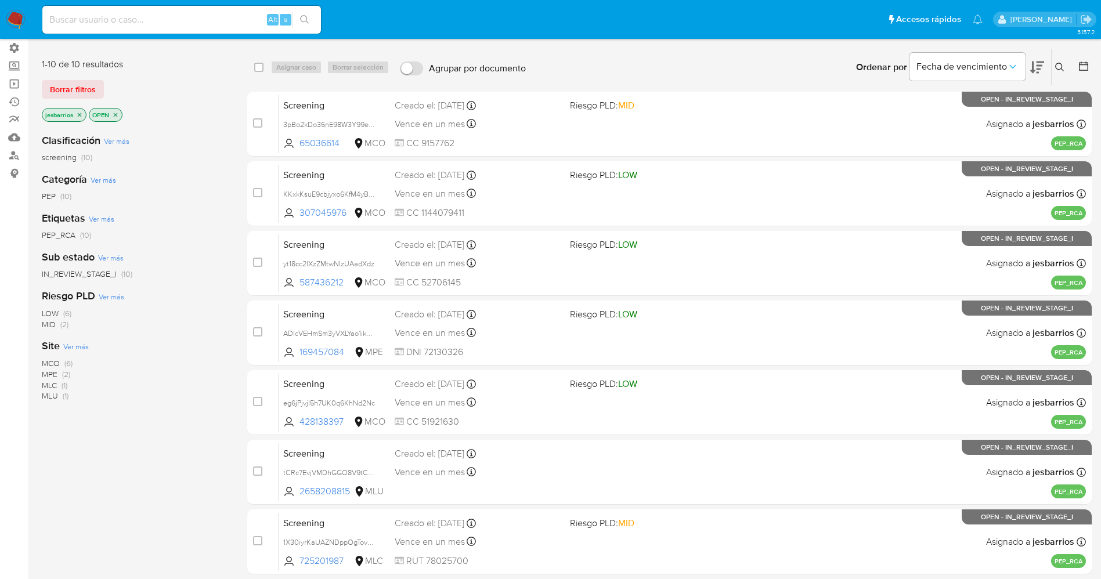
scroll to position [0, 0]
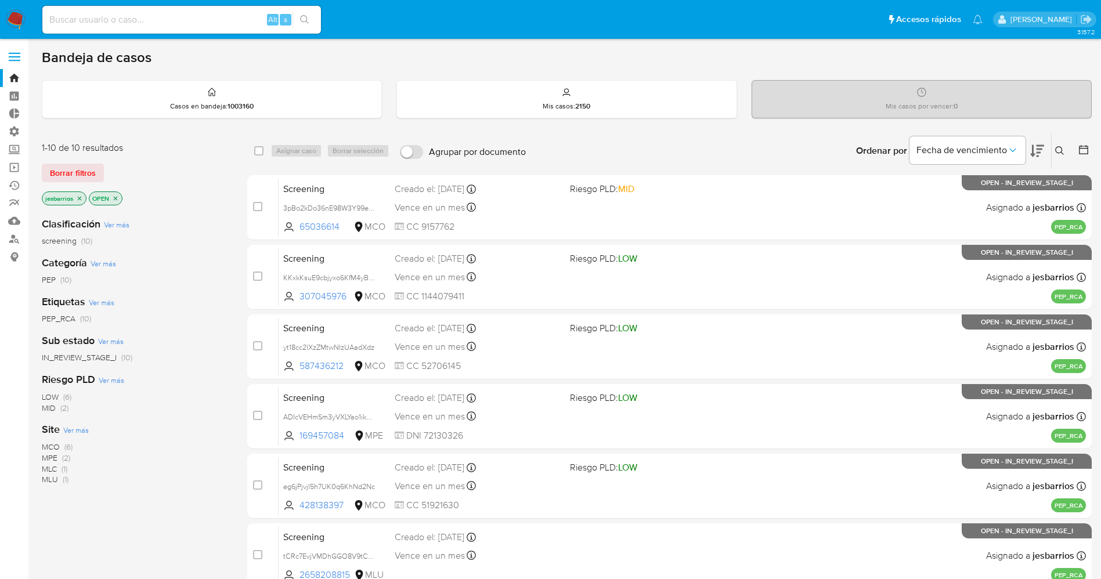
drag, startPoint x: 114, startPoint y: 198, endPoint x: 530, endPoint y: 158, distance: 417.4
click at [120, 198] on p "OPEN" at bounding box center [105, 198] width 33 height 13
click at [1079, 151] on icon at bounding box center [1084, 150] width 12 height 12
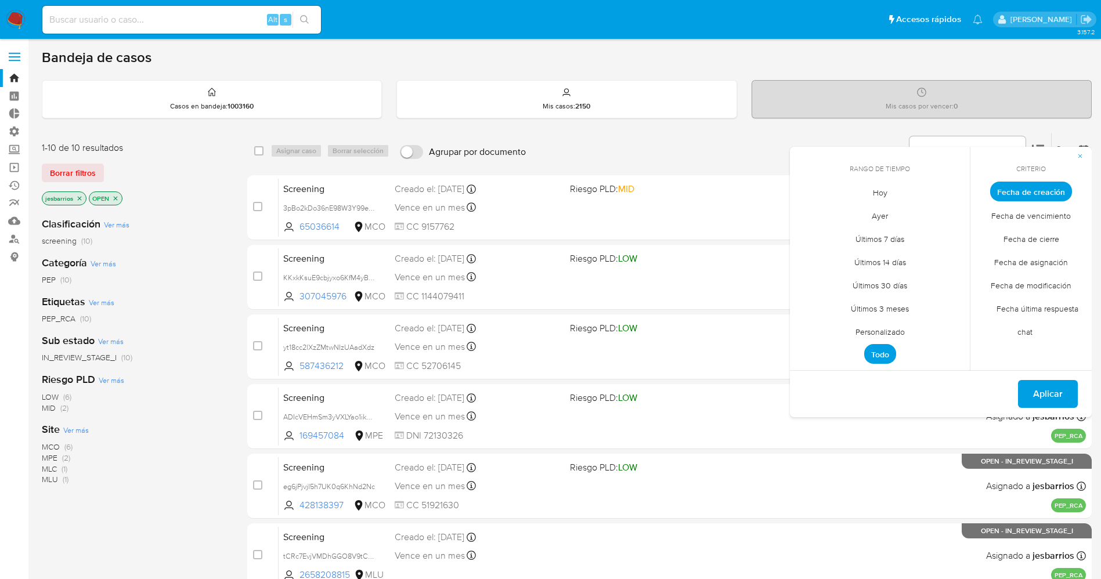
click at [895, 200] on span "Hoy" at bounding box center [880, 192] width 39 height 24
click at [1040, 248] on span "Fecha de cierre" at bounding box center [1031, 239] width 80 height 24
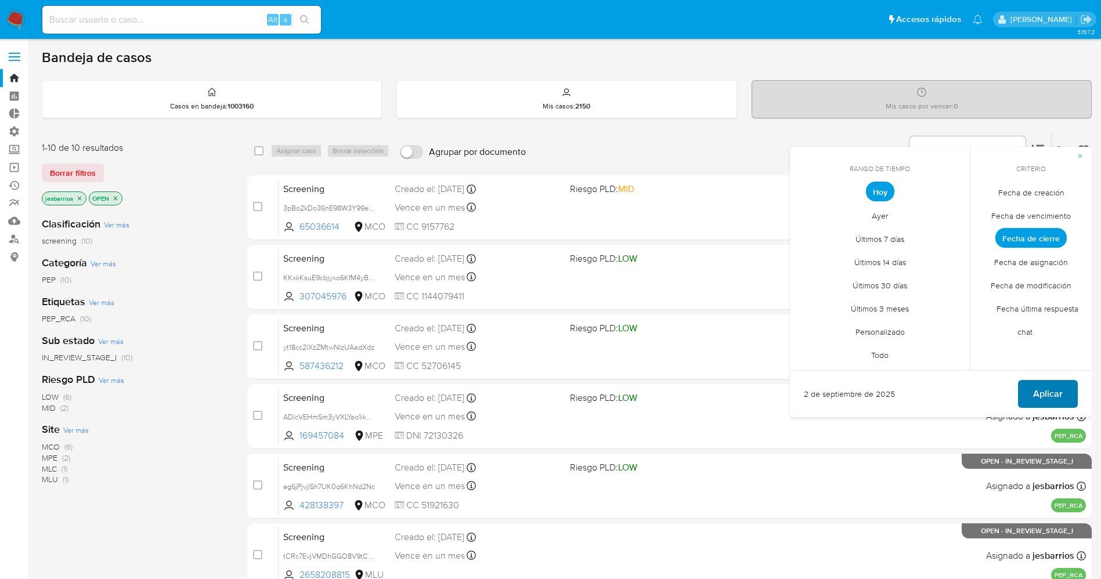
click at [1047, 393] on span "Aplicar" at bounding box center [1048, 394] width 30 height 26
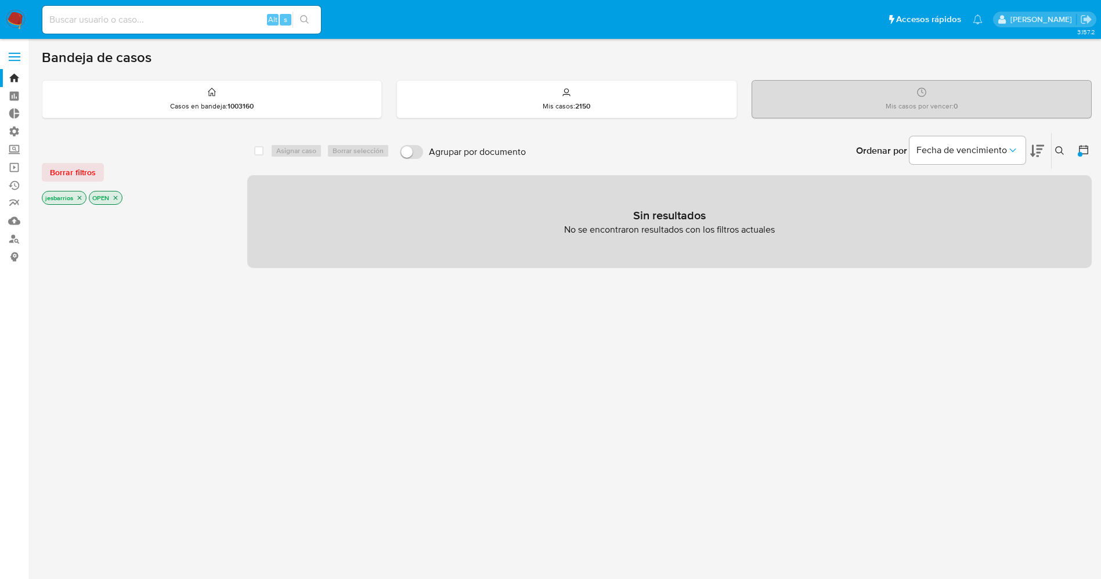
click at [118, 196] on icon "close-filter" at bounding box center [115, 197] width 7 height 7
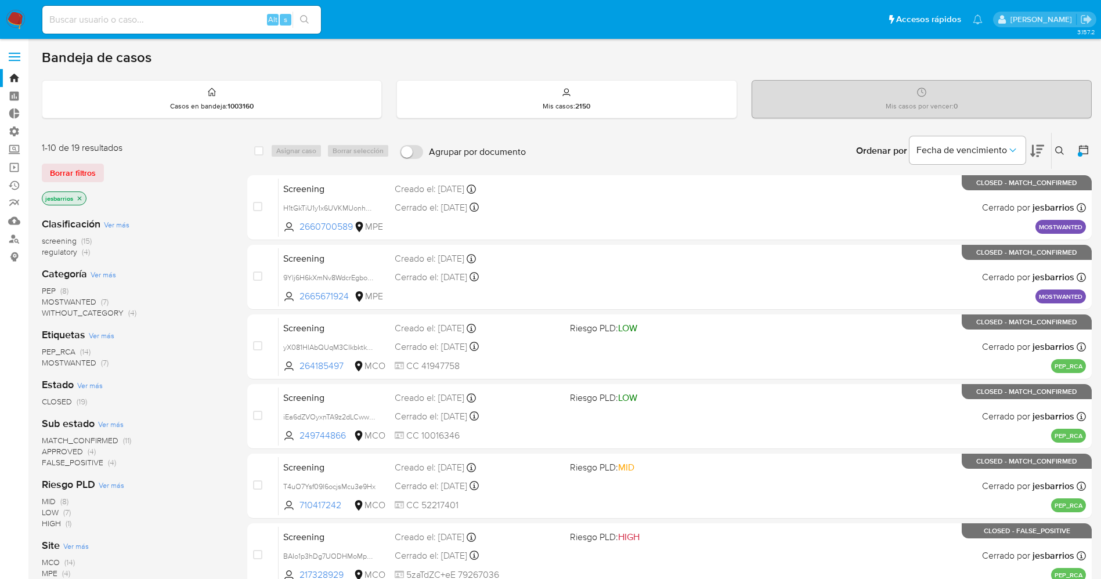
click at [1077, 149] on div at bounding box center [1081, 151] width 21 height 36
drag, startPoint x: 16, startPoint y: 24, endPoint x: 21, endPoint y: 14, distance: 10.9
click at [16, 24] on img at bounding box center [16, 20] width 20 height 20
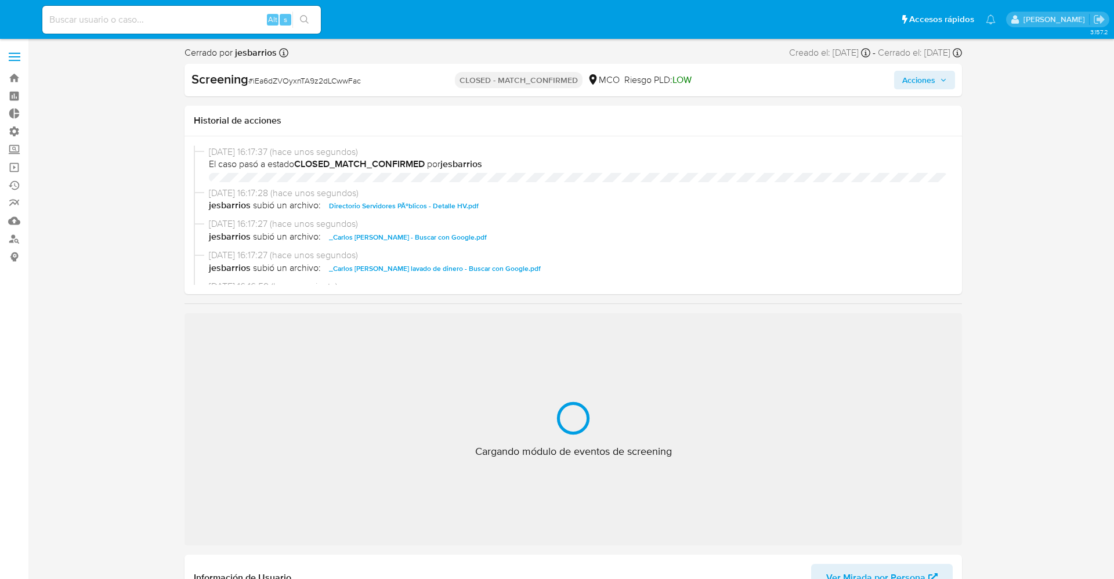
select select "10"
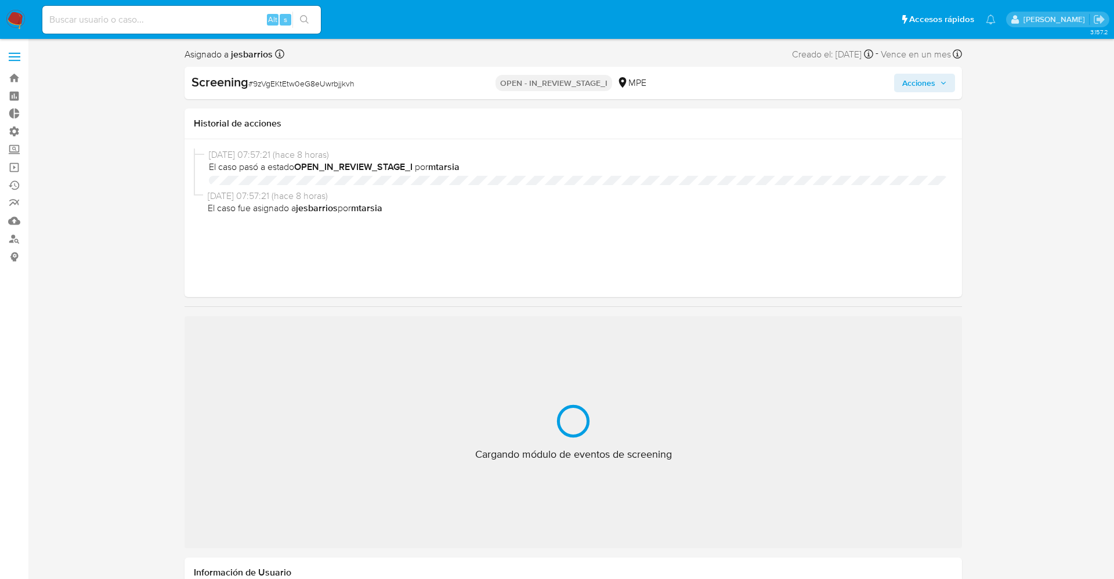
select select "10"
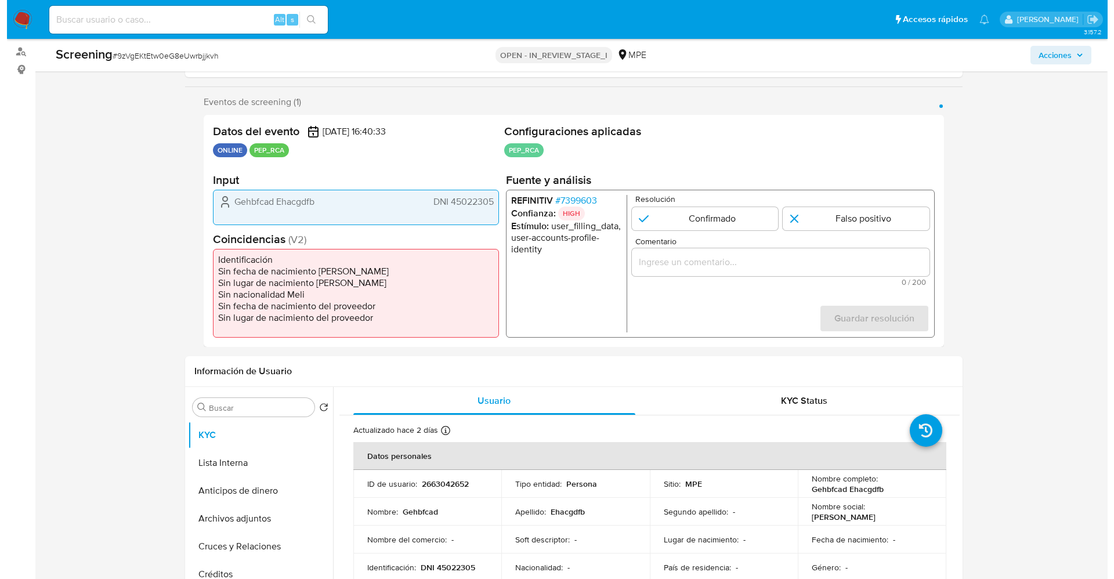
scroll to position [87, 0]
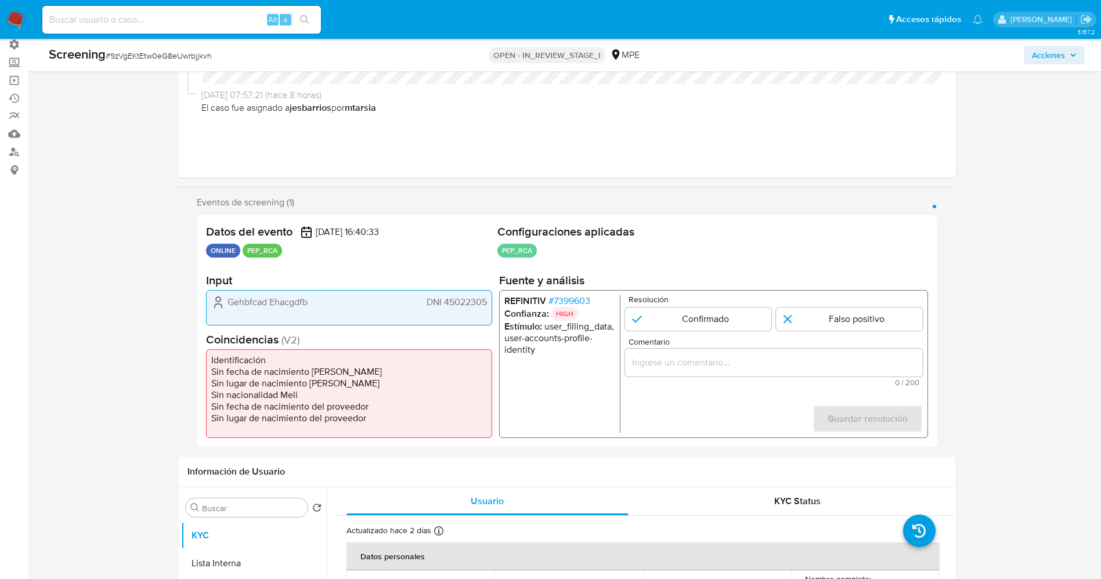
click at [575, 295] on span "# 7399603" at bounding box center [569, 301] width 42 height 12
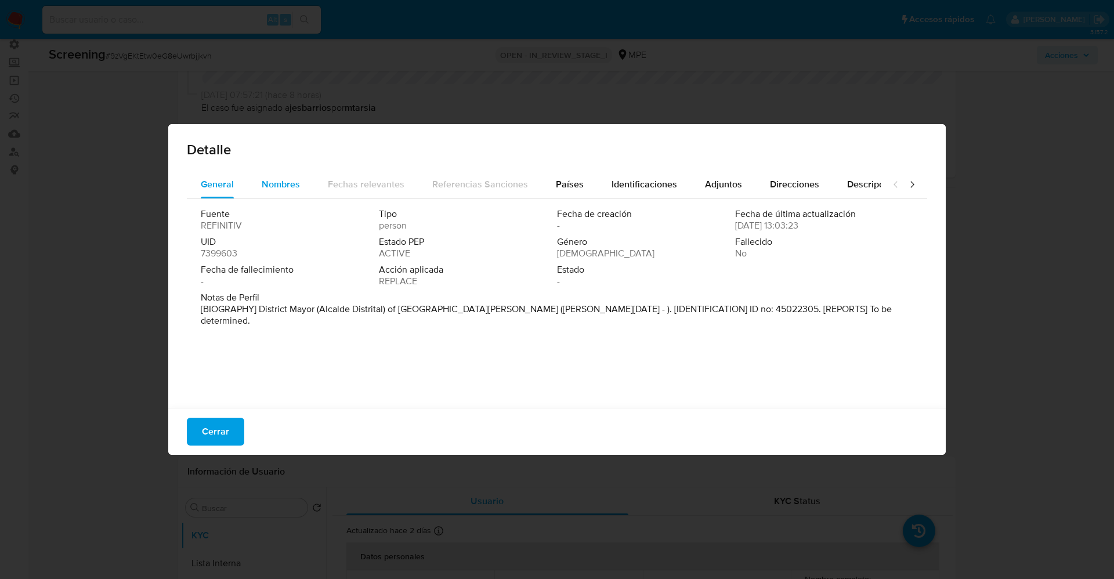
click at [285, 178] on span "Nombres" at bounding box center [281, 184] width 38 height 13
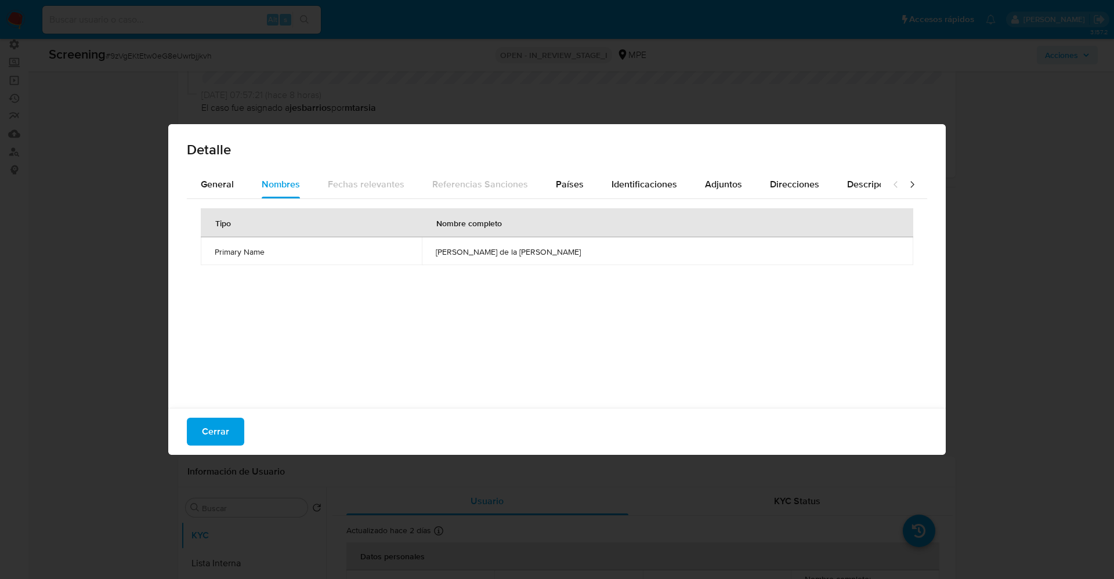
drag, startPoint x: 227, startPoint y: 180, endPoint x: 222, endPoint y: 202, distance: 22.0
click at [226, 181] on span "General" at bounding box center [217, 184] width 33 height 13
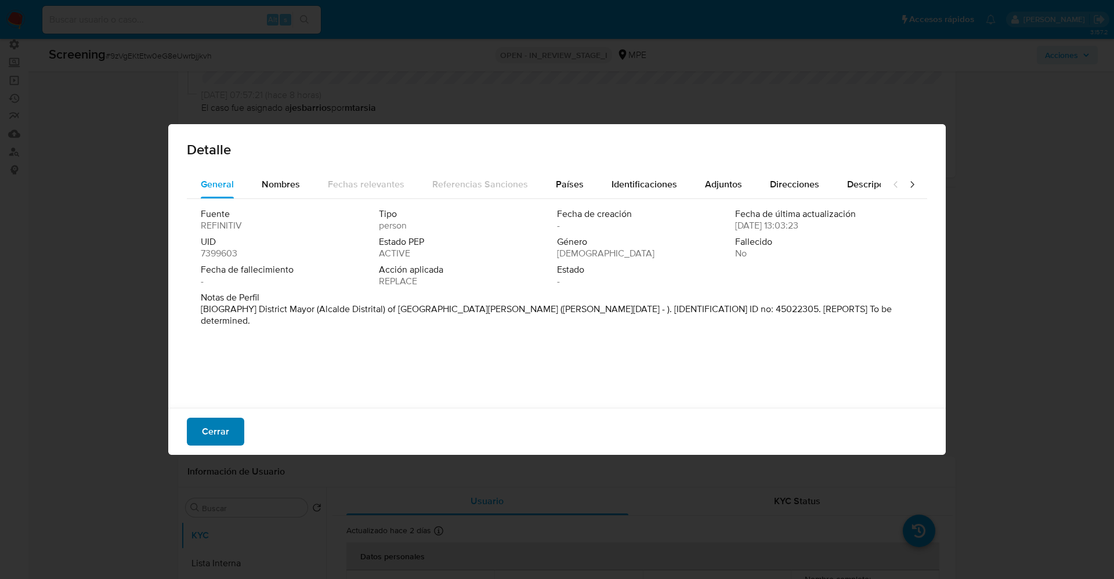
click at [221, 421] on span "Cerrar" at bounding box center [215, 432] width 27 height 26
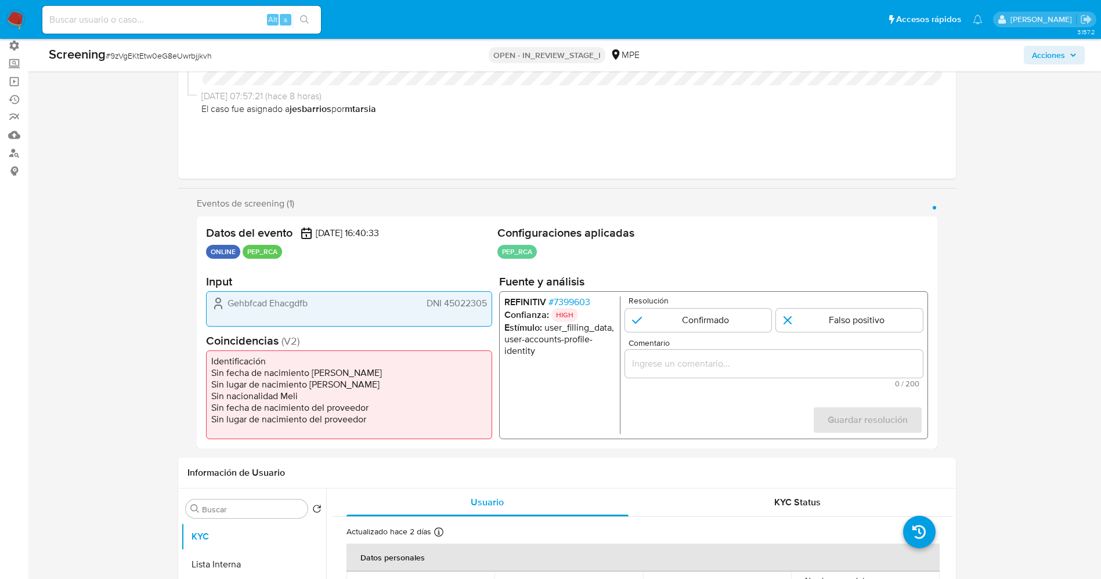
scroll to position [0, 0]
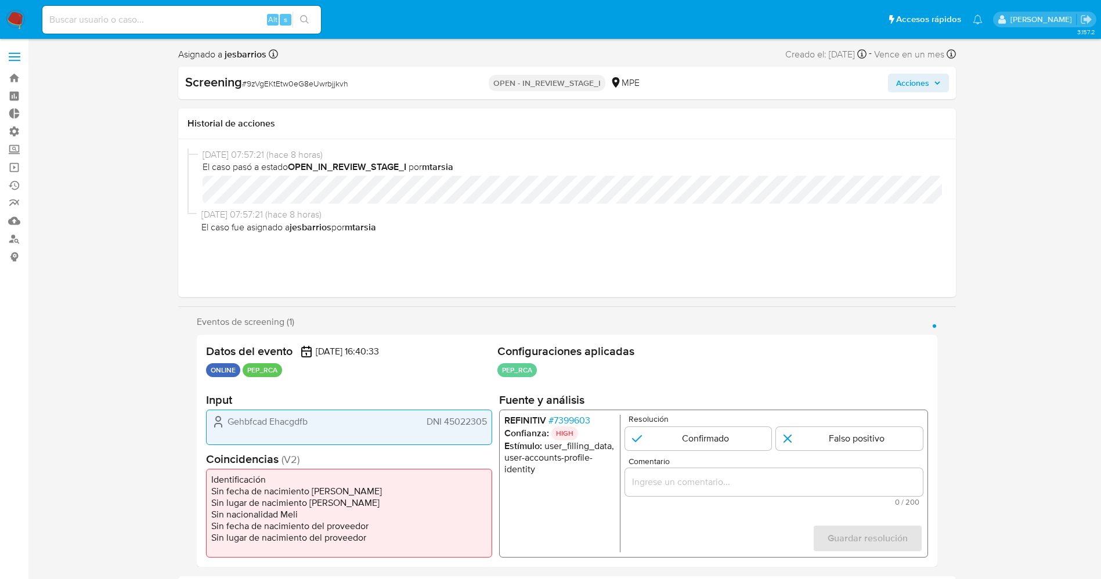
click at [572, 421] on span "# 7399603" at bounding box center [569, 421] width 42 height 12
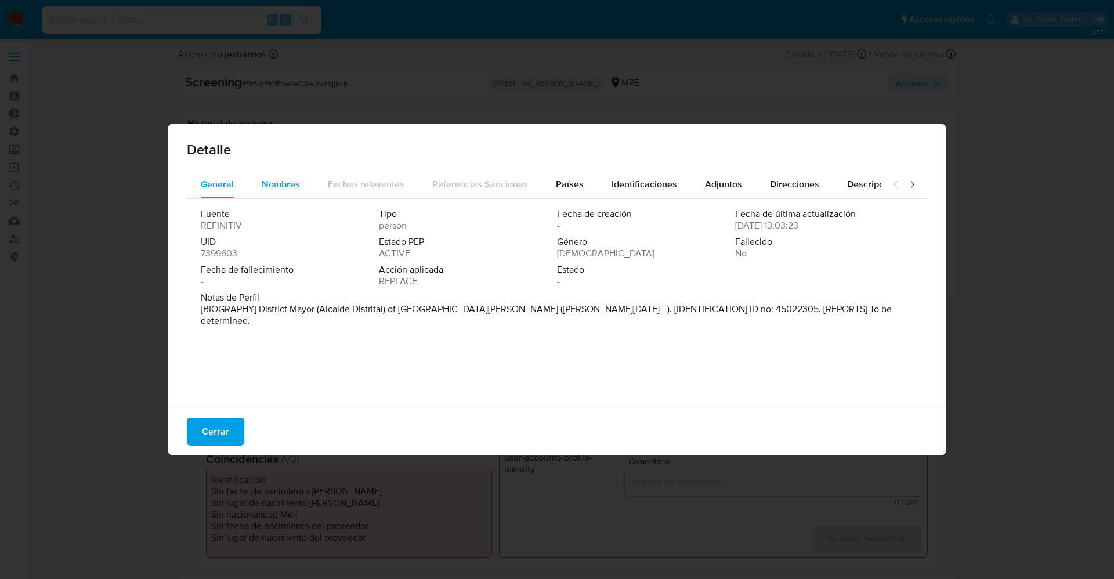
click at [277, 196] on div "Nombres" at bounding box center [281, 185] width 38 height 28
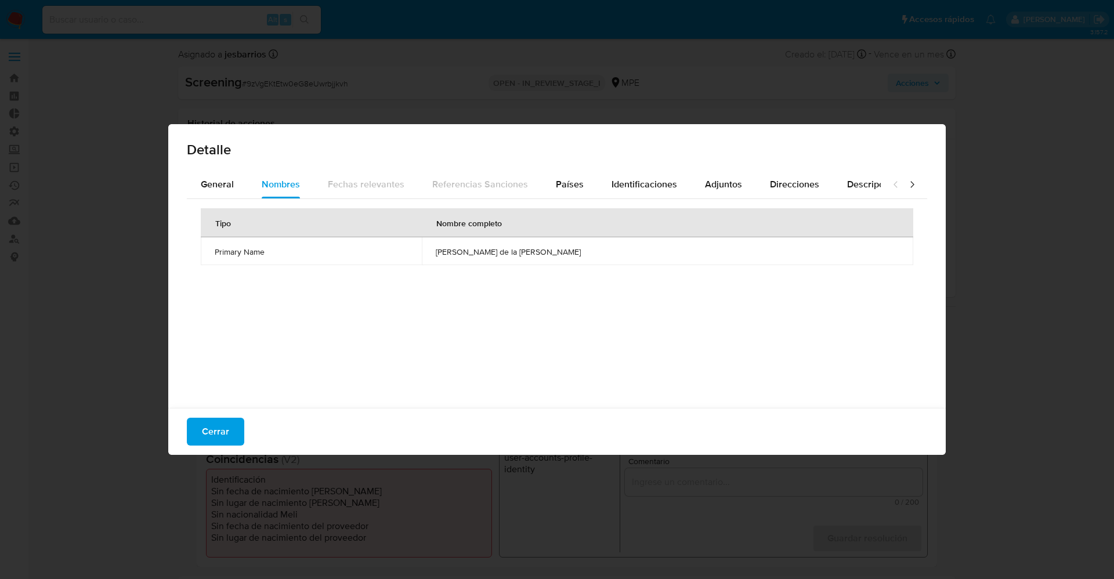
drag, startPoint x: 472, startPoint y: 252, endPoint x: 575, endPoint y: 252, distance: 103.3
click at [588, 252] on td "joel andre de la cruz canelo" at bounding box center [668, 251] width 492 height 28
click at [214, 415] on div "Cerrar" at bounding box center [557, 431] width 778 height 47
click at [219, 429] on span "Cerrar" at bounding box center [215, 432] width 27 height 26
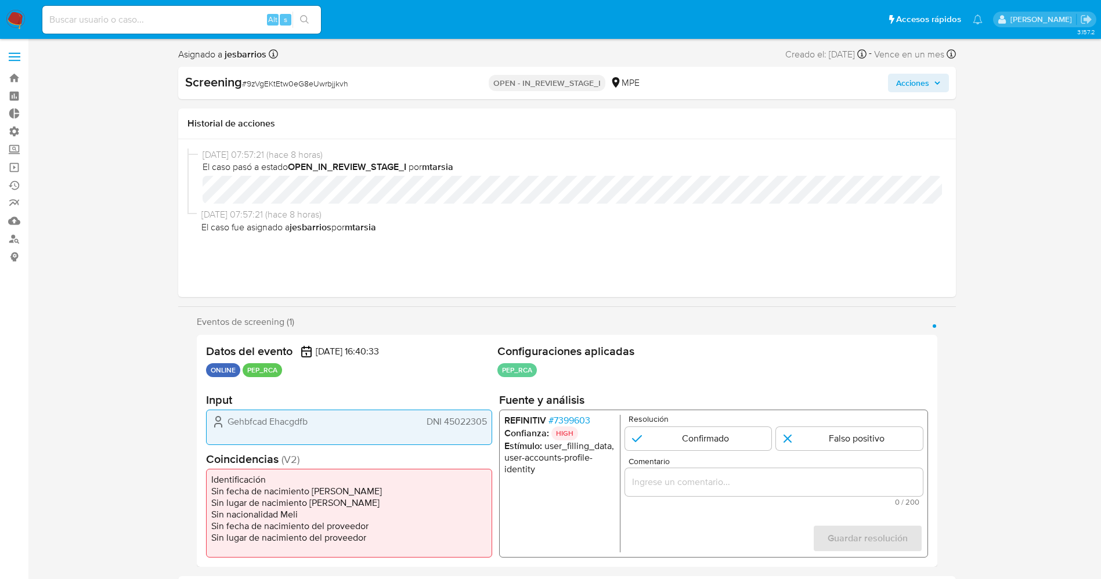
drag, startPoint x: 218, startPoint y: 421, endPoint x: 464, endPoint y: 423, distance: 246.7
click at [501, 424] on div "Datos del evento 31/08/2025 16:40:33 ONLINE PEP_RCA Configuraciones aplicadas P…" at bounding box center [567, 451] width 741 height 232
click at [223, 424] on icon "1 de 1" at bounding box center [218, 422] width 14 height 14
drag, startPoint x: 225, startPoint y: 418, endPoint x: 488, endPoint y: 421, distance: 262.9
click at [488, 421] on div "Gehbfcad Ehacgdfb DNI 45022305" at bounding box center [349, 427] width 286 height 35
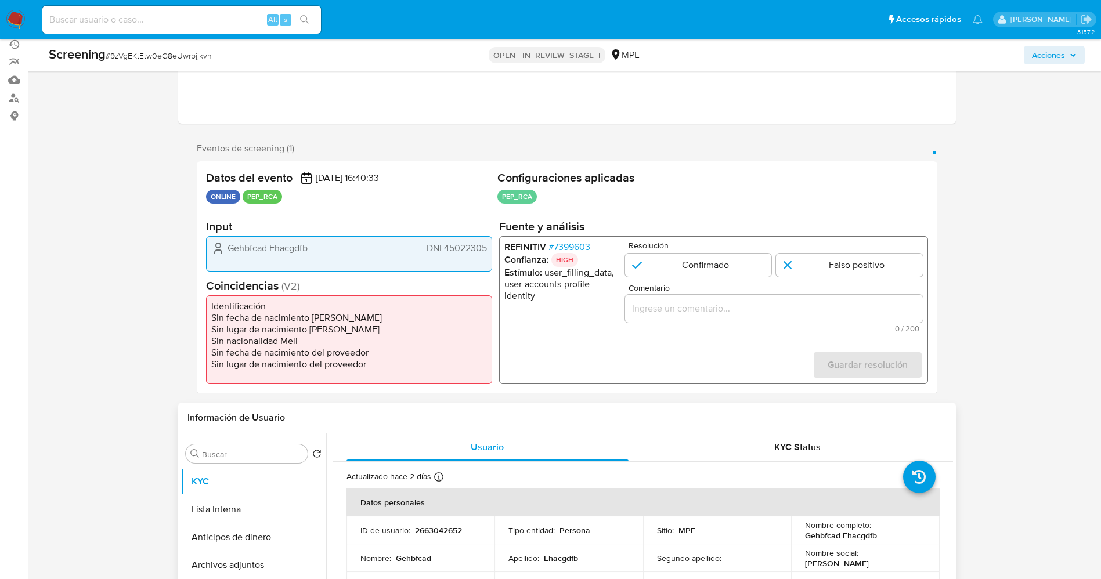
scroll to position [261, 0]
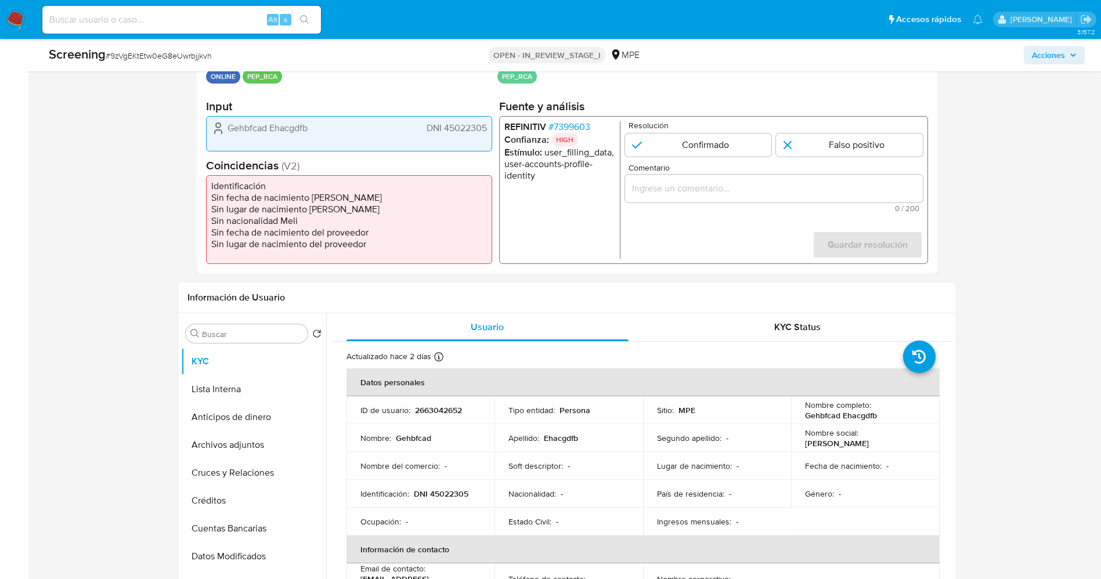
click at [574, 133] on p "HIGH" at bounding box center [564, 140] width 27 height 14
click at [573, 129] on span "# 7399603" at bounding box center [569, 127] width 42 height 12
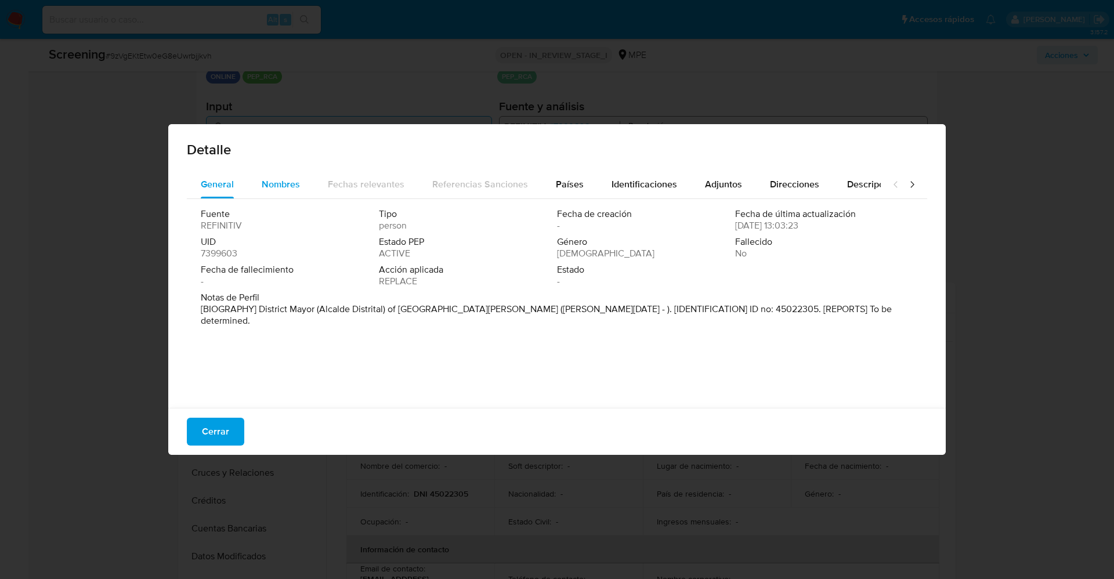
click at [270, 182] on span "Nombres" at bounding box center [281, 184] width 38 height 13
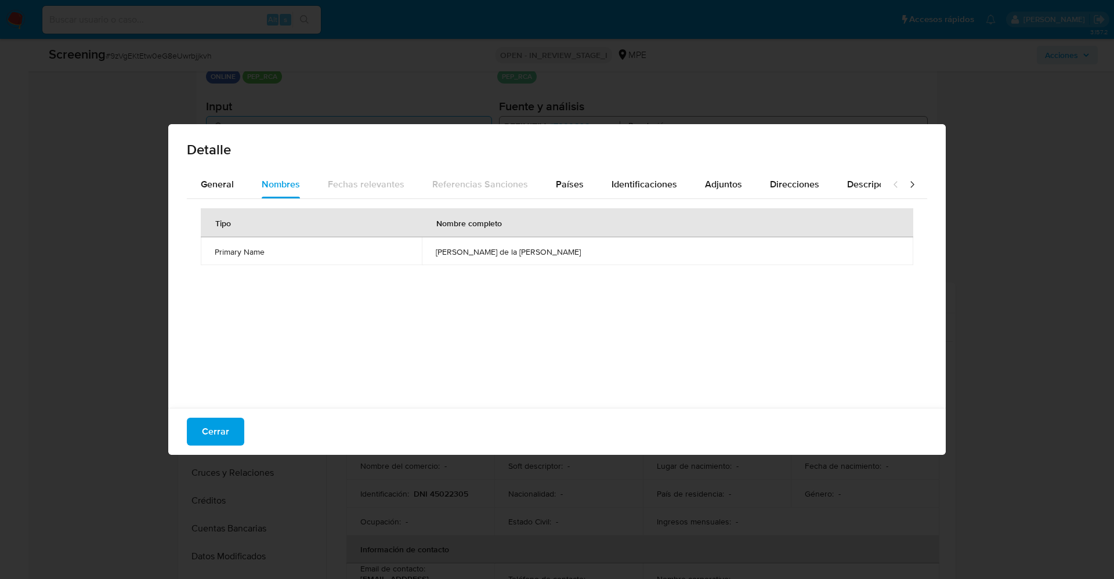
drag, startPoint x: 470, startPoint y: 244, endPoint x: 584, endPoint y: 247, distance: 114.9
click at [584, 247] on td "joel andre de la cruz canelo" at bounding box center [668, 251] width 492 height 28
click at [228, 182] on span "General" at bounding box center [217, 184] width 33 height 13
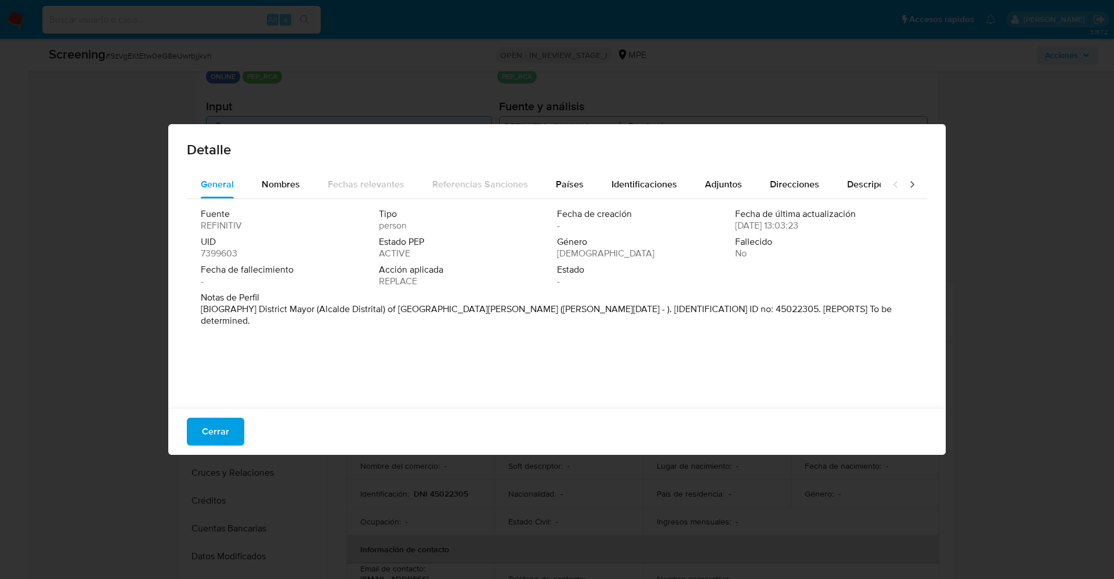
drag, startPoint x: 323, startPoint y: 308, endPoint x: 384, endPoint y: 307, distance: 61.5
click at [384, 307] on p "[BIOGRAPHY] District Mayor (Alcalde Distrital) of San Andres (Jan 2023 - ). [ID…" at bounding box center [556, 315] width 710 height 23
drag, startPoint x: 398, startPoint y: 311, endPoint x: 446, endPoint y: 310, distance: 47.6
click at [446, 310] on p "[BIOGRAPHY] District Mayor (Alcalde Distrital) of San Andres (Jan 2023 - ). [ID…" at bounding box center [556, 315] width 710 height 23
click at [229, 421] on button "Cerrar" at bounding box center [215, 432] width 57 height 28
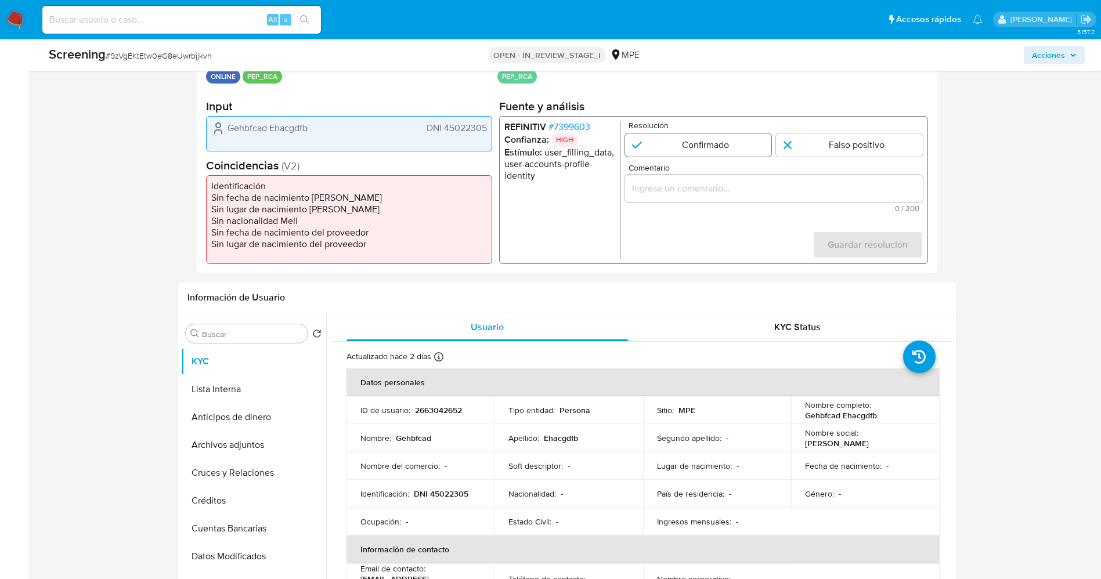
click at [680, 154] on input "1 de 1" at bounding box center [697, 144] width 147 height 23
radio input "true"
drag, startPoint x: 681, startPoint y: 188, endPoint x: 688, endPoint y: 188, distance: 7.5
click at [682, 188] on input "Comentario" at bounding box center [773, 188] width 298 height 15
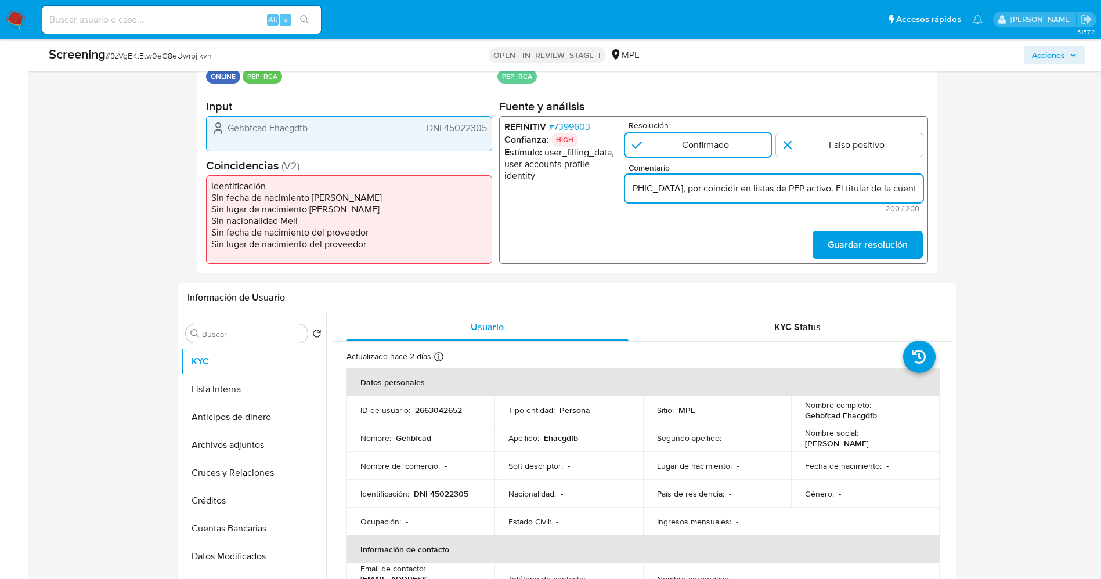
scroll to position [0, 353]
drag, startPoint x: 770, startPoint y: 186, endPoint x: 720, endPoint y: 199, distance: 52.1
click at [720, 199] on div "suario Gehbfcad Ehacgdfb,DNI 45022305 pertenecient a joel andre de la cruz cane…" at bounding box center [773, 189] width 298 height 28
type input "suario Gehbfcad Ehacgdfb,DNI 45022305 pertenecient a joel andre de la cruz cane…"
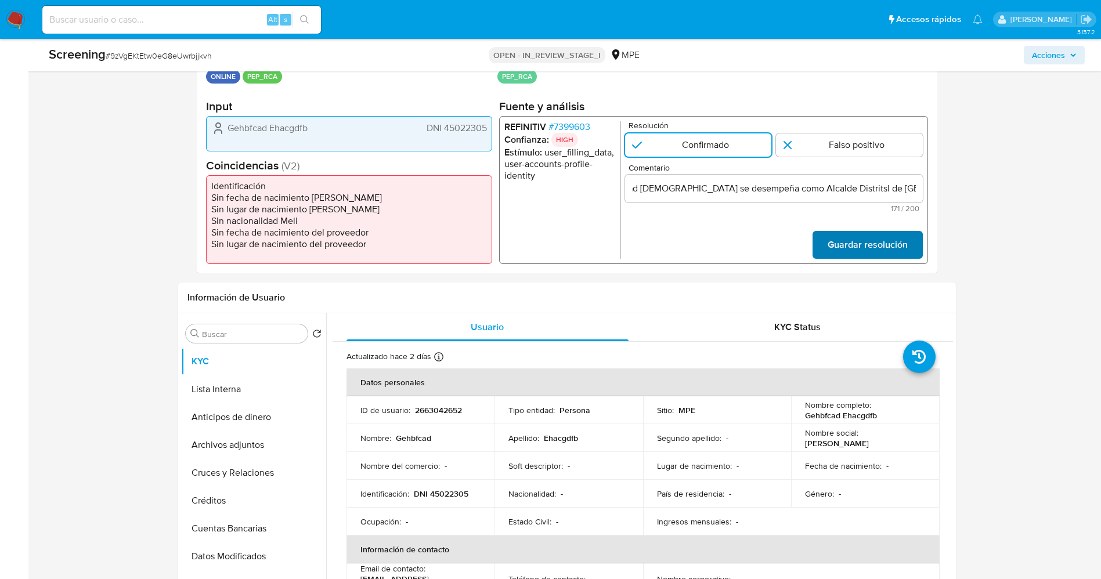
click at [854, 247] on span "Guardar resolución" at bounding box center [867, 245] width 80 height 26
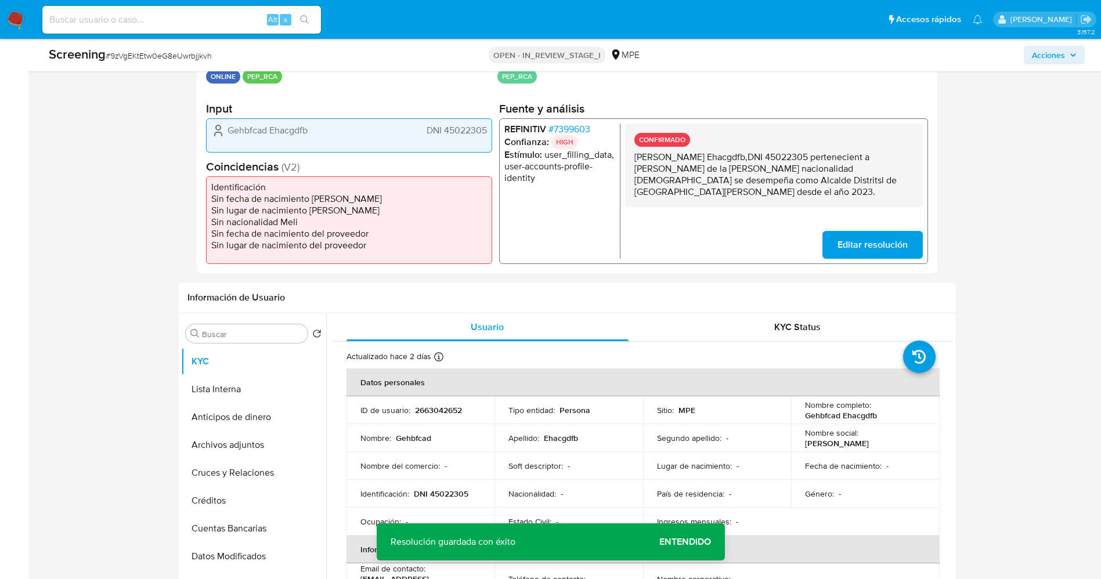
drag, startPoint x: 631, startPoint y: 160, endPoint x: 886, endPoint y: 193, distance: 256.3
click at [886, 193] on div "CONFIRMADO suario Gehbfcad Ehacgdfb,DNI 45022305 pertenecient a joel andre de l…" at bounding box center [773, 165] width 298 height 84
click at [263, 380] on button "Lista Interna" at bounding box center [249, 390] width 136 height 28
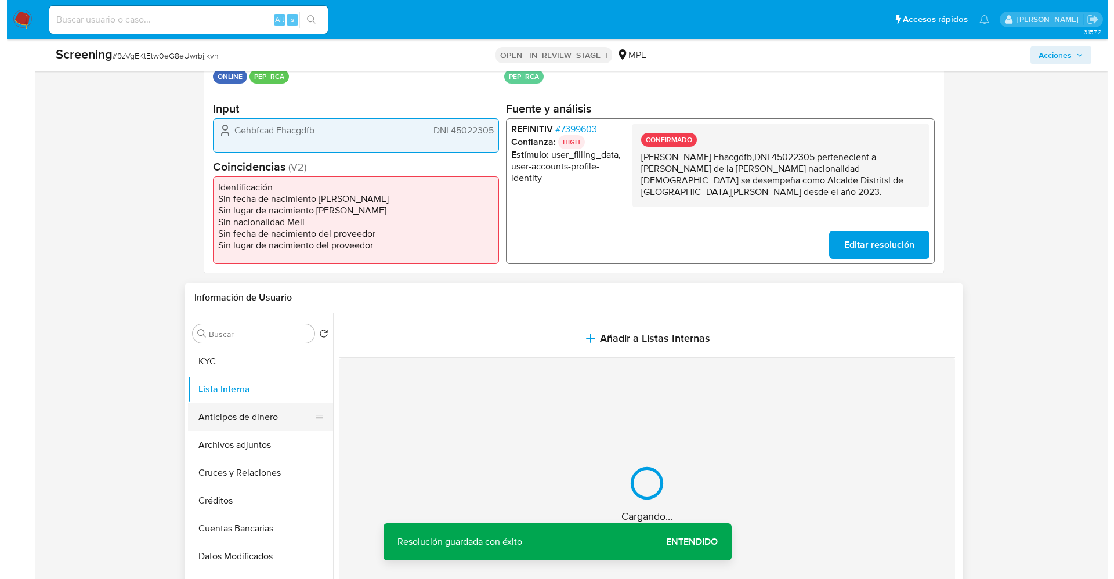
scroll to position [348, 0]
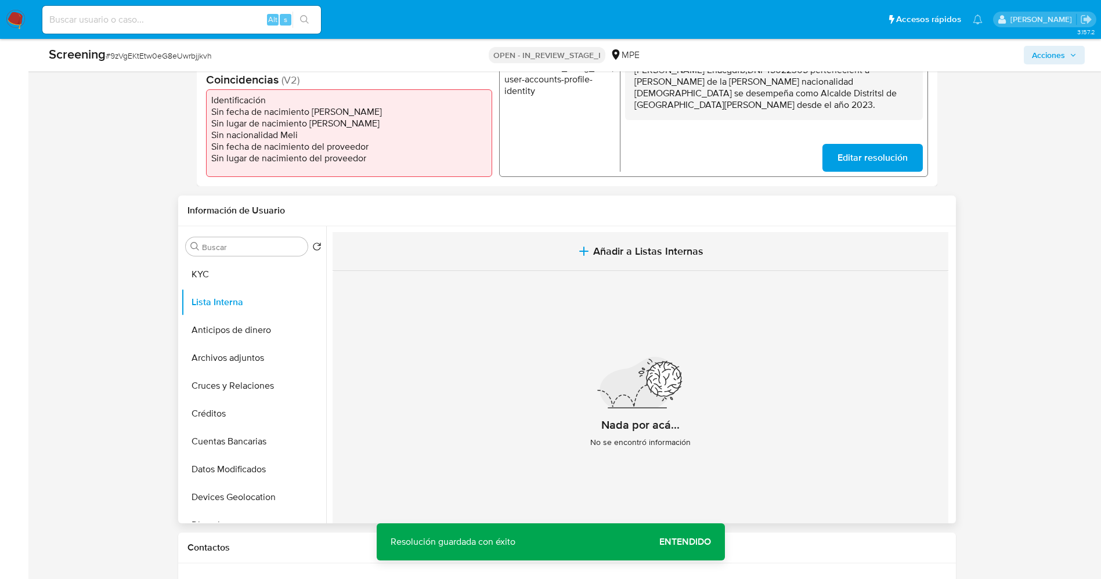
click at [647, 254] on span "Añadir a Listas Internas" at bounding box center [648, 251] width 110 height 13
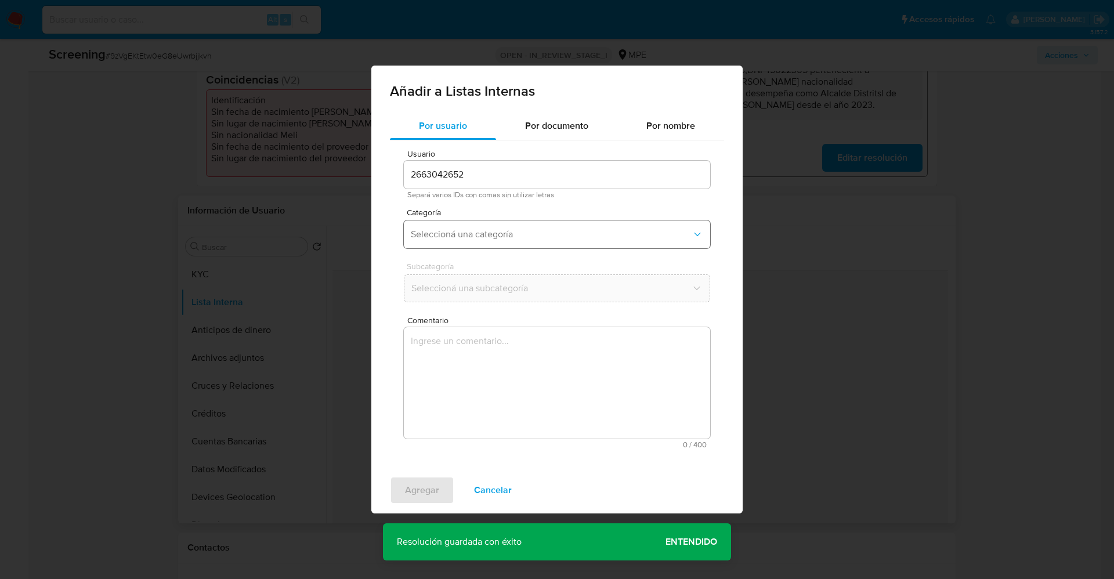
click at [477, 236] on span "Seleccioná una categoría" at bounding box center [551, 235] width 281 height 12
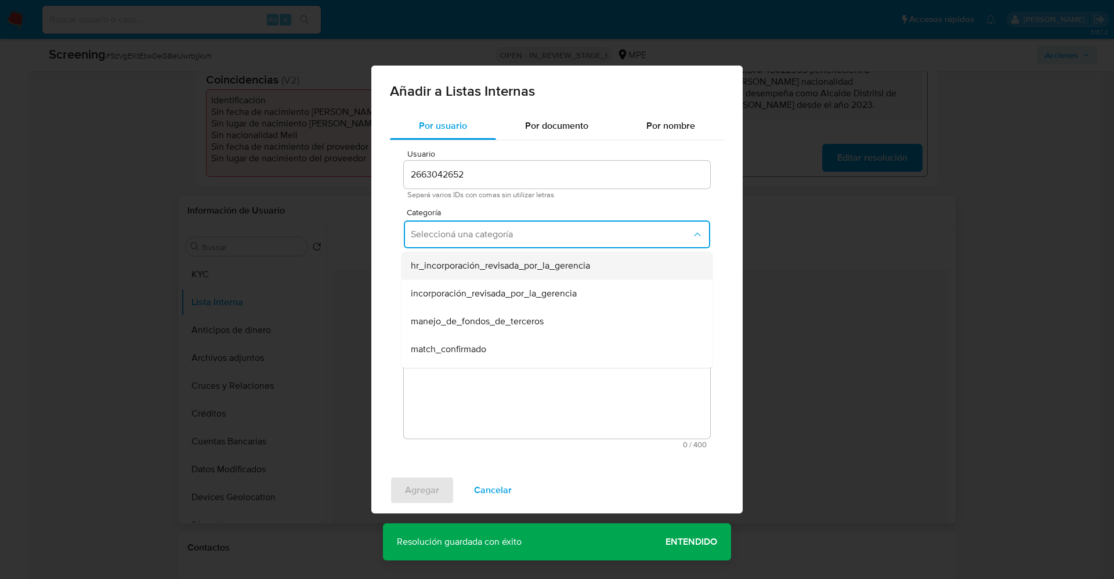
scroll to position [87, 0]
click at [490, 270] on div "match_confirmado" at bounding box center [554, 262] width 286 height 28
click at [490, 290] on span "Seleccioná una subcategoría" at bounding box center [551, 289] width 281 height 12
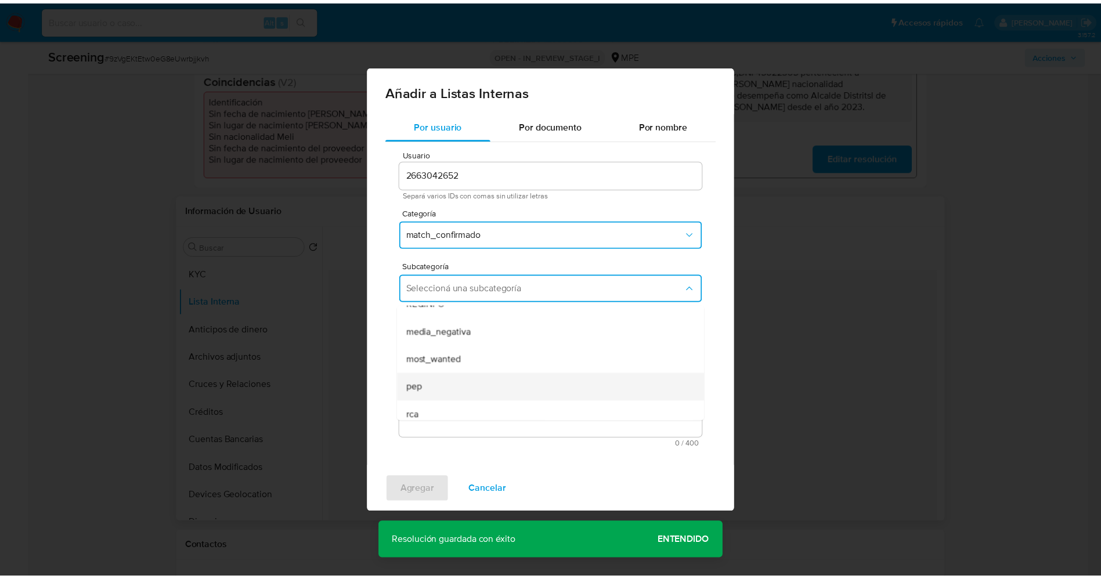
scroll to position [79, 0]
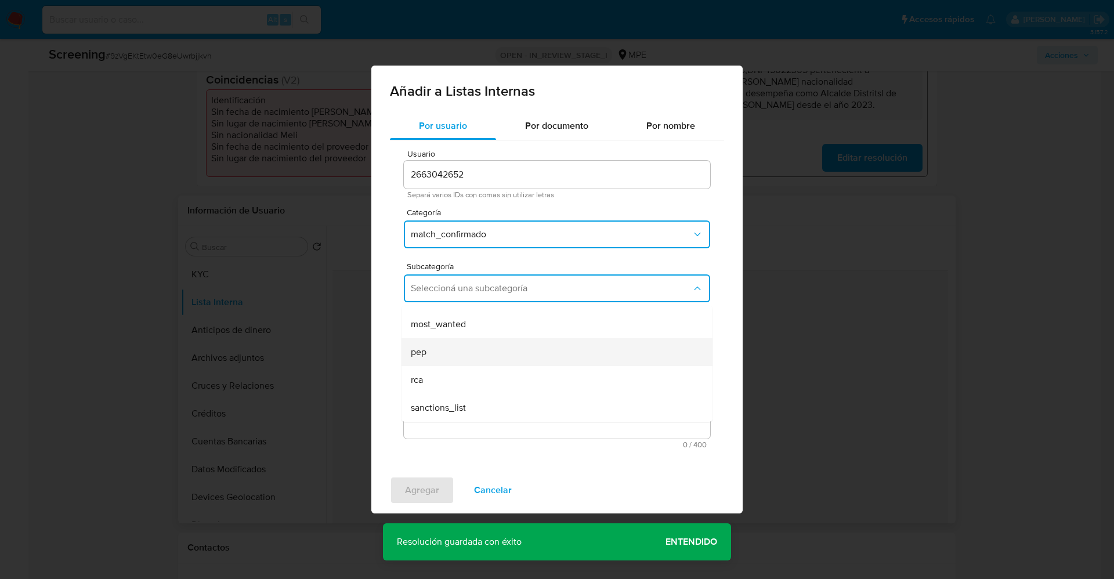
click at [459, 353] on div "pep" at bounding box center [554, 352] width 286 height 28
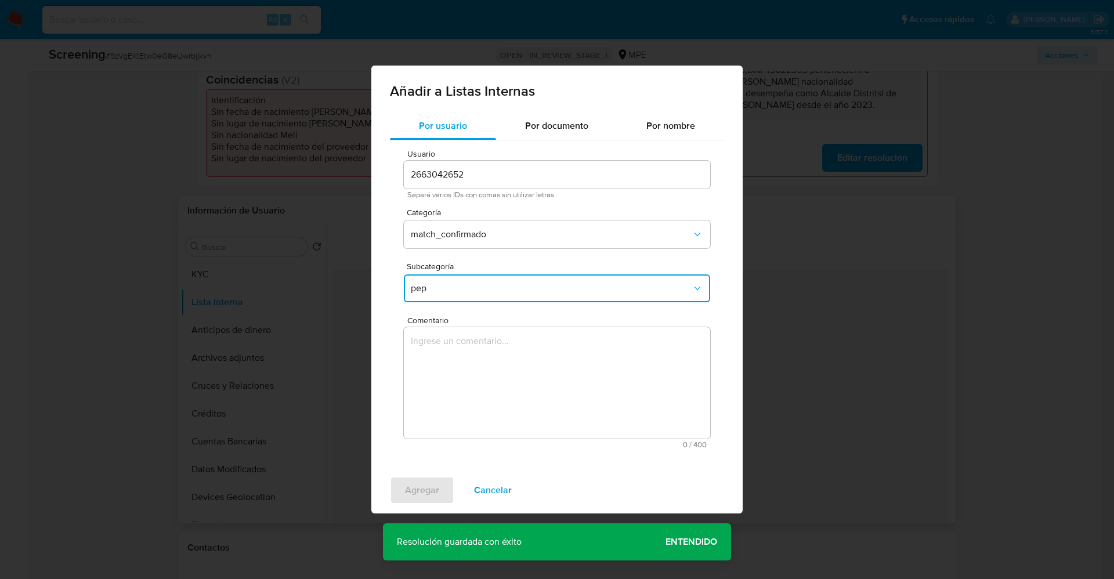
click at [460, 356] on textarea "Comentario" at bounding box center [557, 382] width 306 height 111
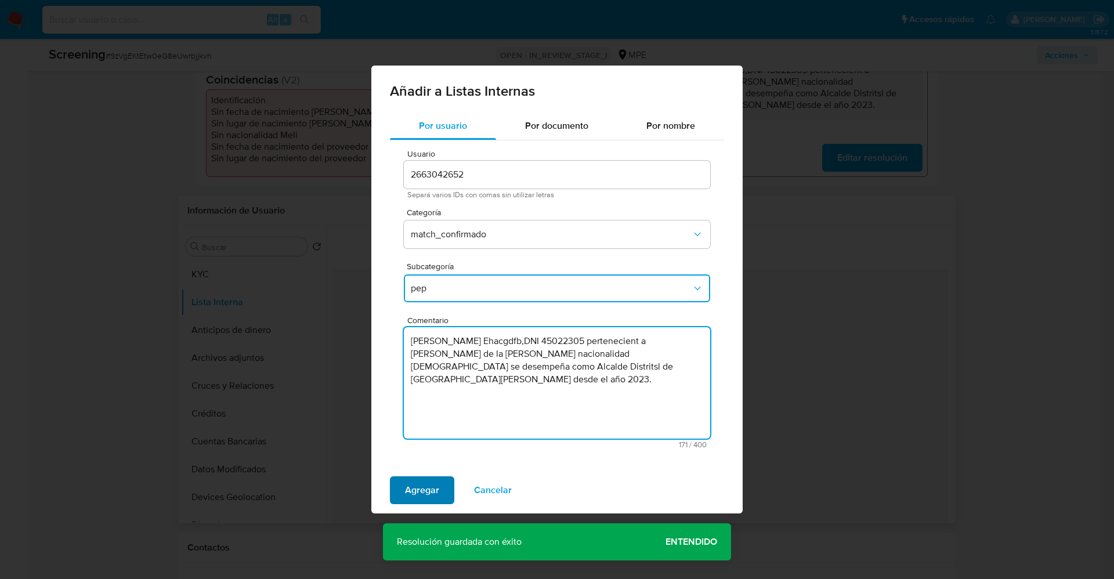
type textarea "suario Gehbfcad Ehacgdfb,DNI 45022305 pertenecient a joel andre de la cruz cane…"
click at [427, 489] on span "Agregar" at bounding box center [422, 491] width 34 height 26
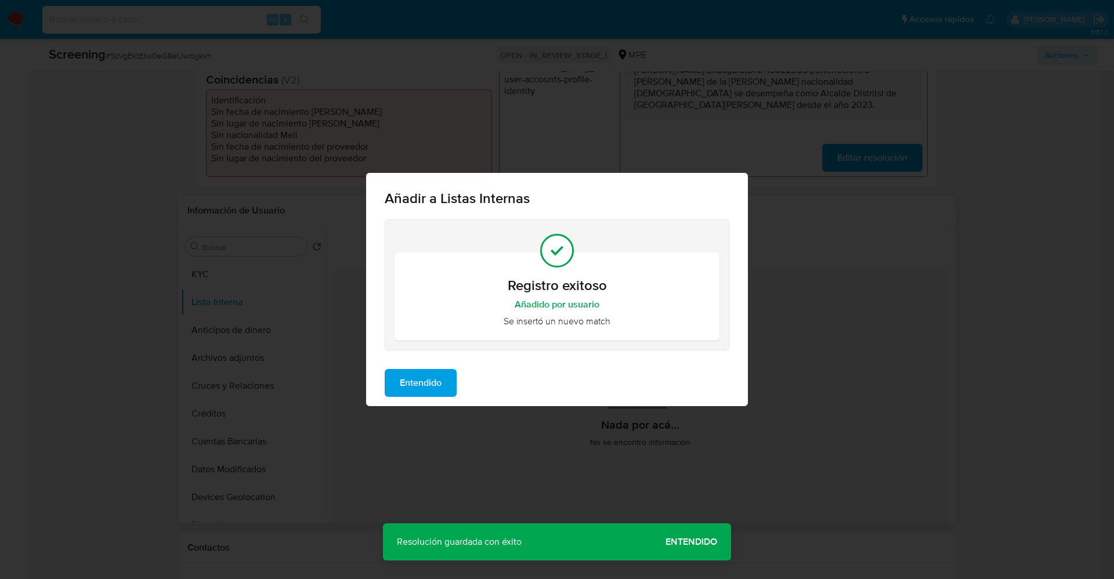
click at [422, 378] on span "Entendido" at bounding box center [421, 383] width 42 height 26
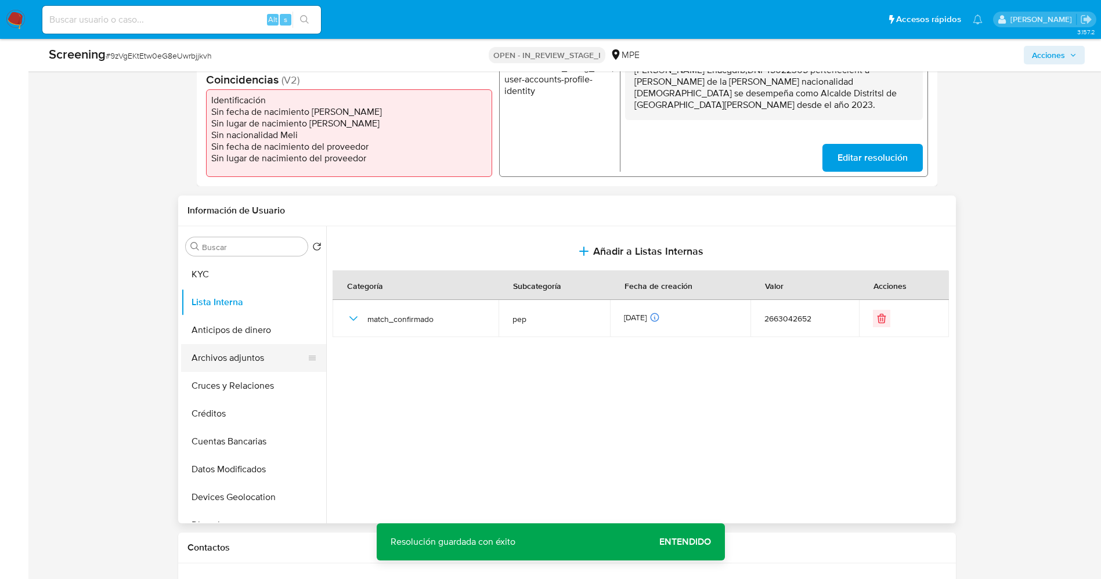
click at [233, 361] on button "Archivos adjuntos" at bounding box center [249, 358] width 136 height 28
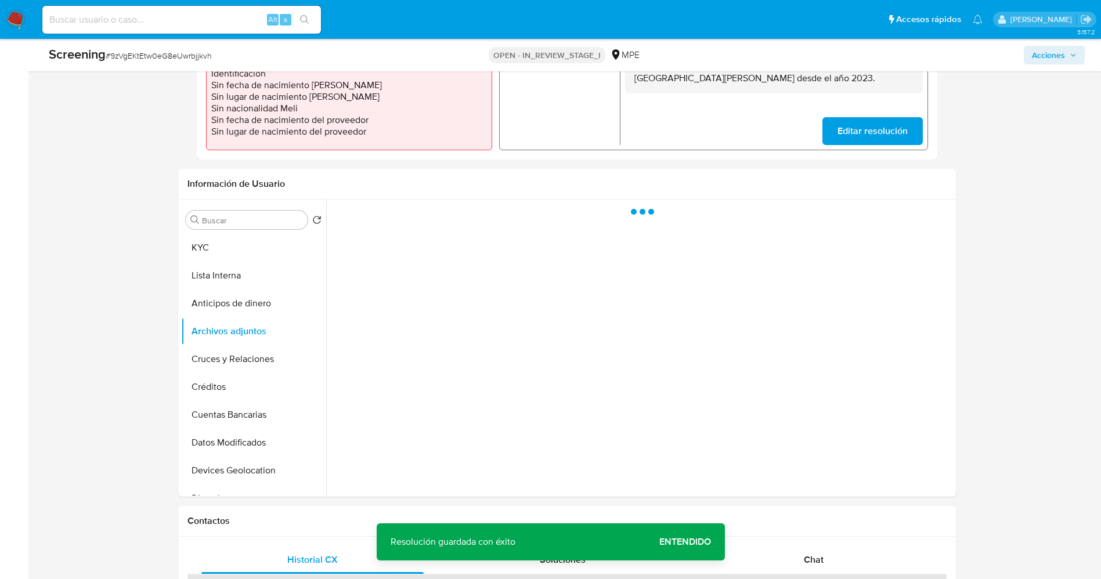
scroll to position [348, 0]
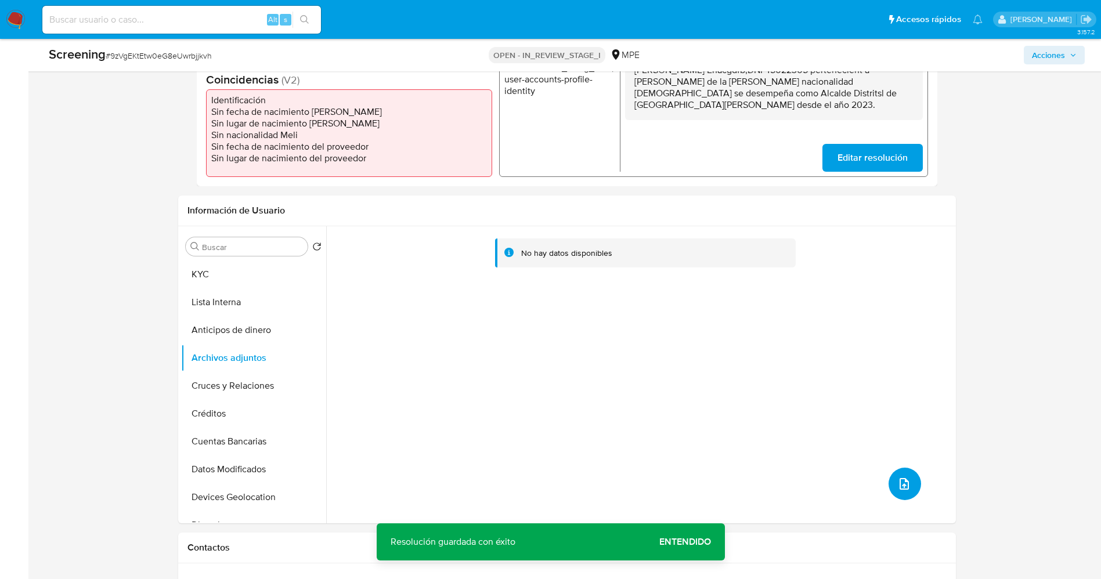
click at [902, 488] on icon "upload-file" at bounding box center [904, 484] width 14 height 14
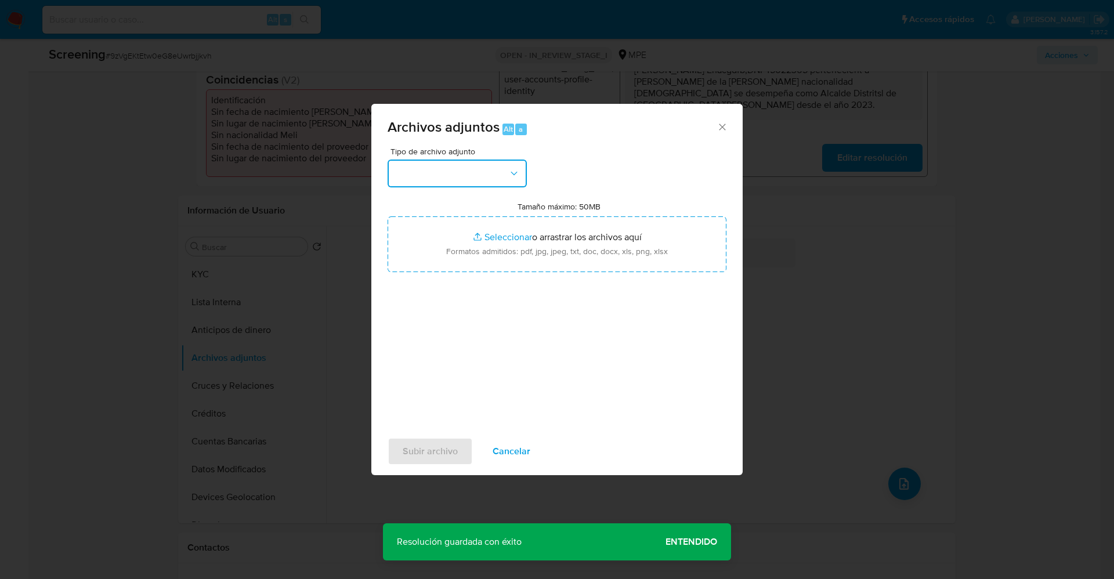
click at [428, 177] on button "button" at bounding box center [457, 174] width 139 height 28
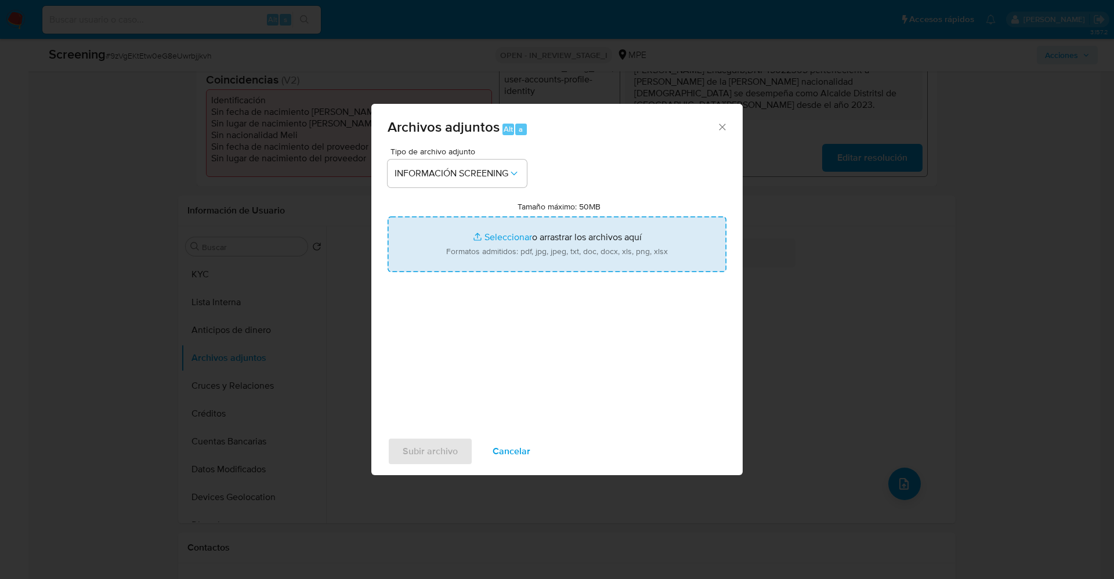
type input "C:\fakepath\_joel andre de la cruz canelo_ lavado de dinero - Buscar con Google…"
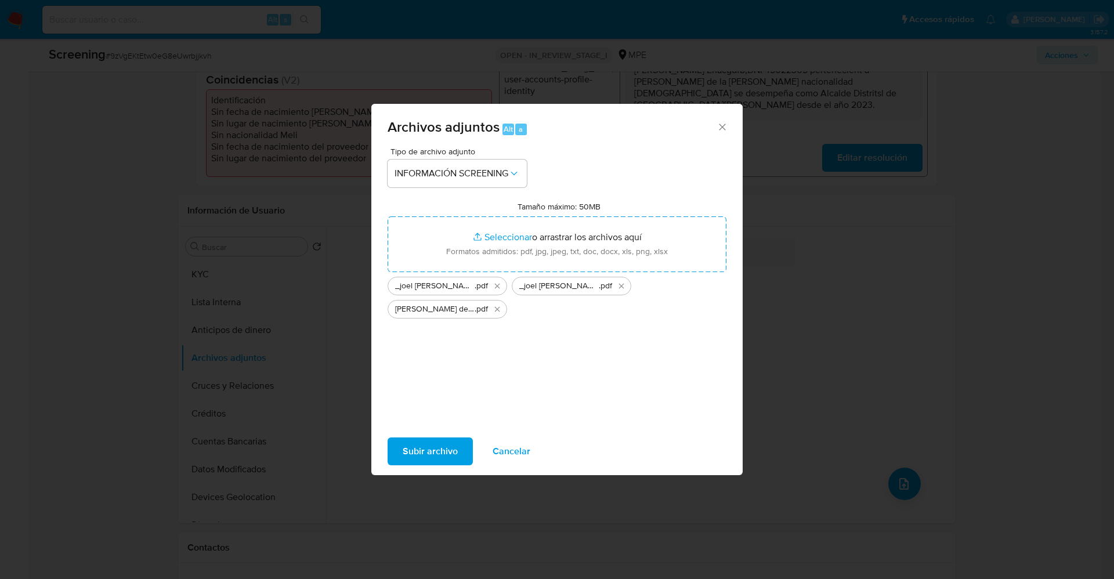
click at [453, 442] on span "Subir archivo" at bounding box center [430, 452] width 55 height 26
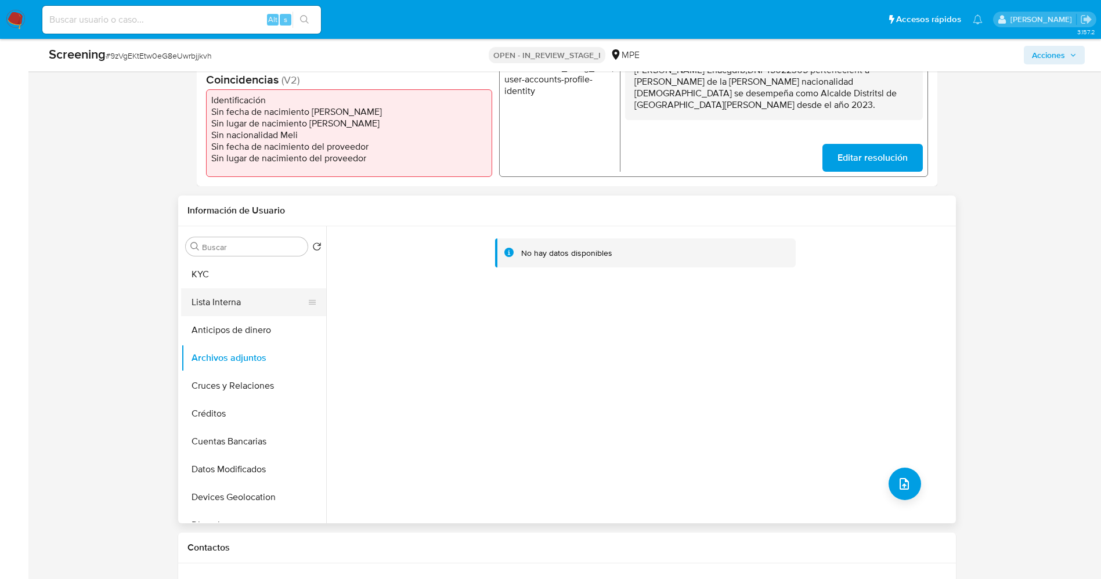
click at [220, 307] on button "Lista Interna" at bounding box center [249, 302] width 136 height 28
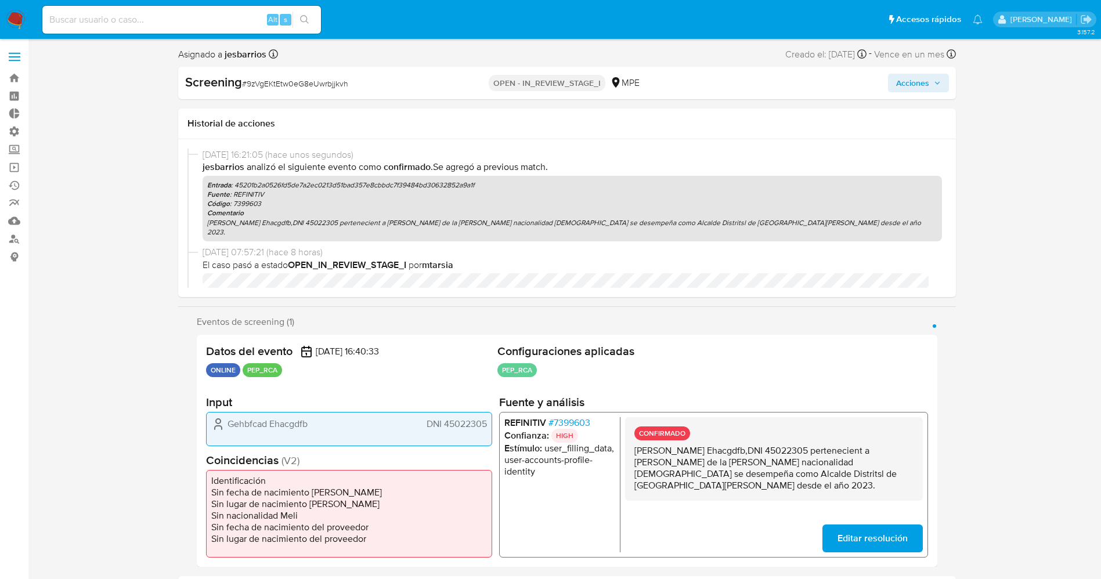
click at [902, 74] on span "Acciones" at bounding box center [912, 83] width 33 height 19
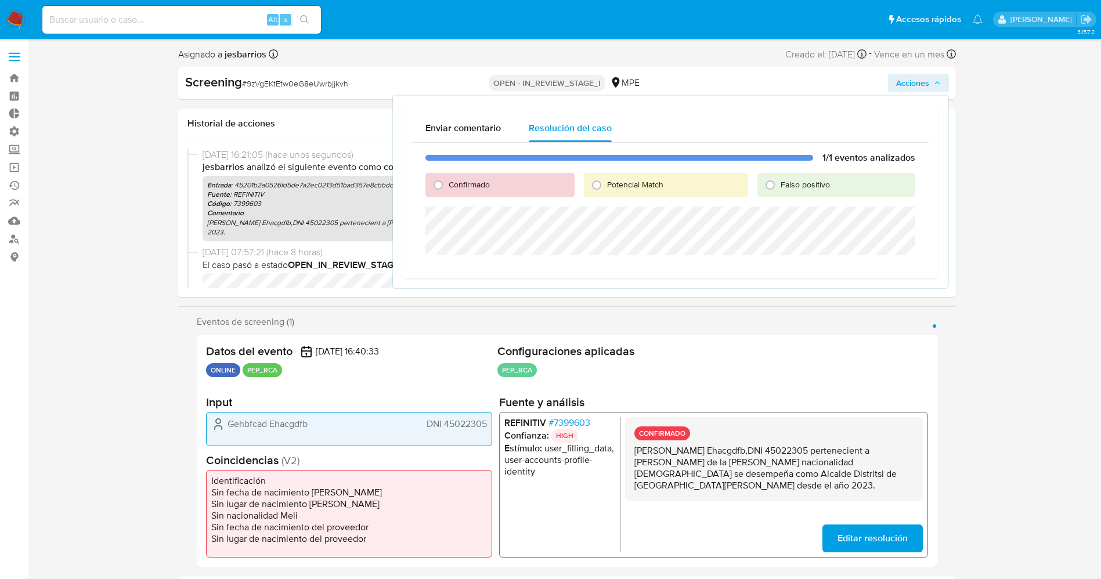
click at [475, 184] on span "Confirmado" at bounding box center [469, 185] width 41 height 12
click at [447, 184] on input "Confirmado" at bounding box center [438, 185] width 19 height 19
radio input "true"
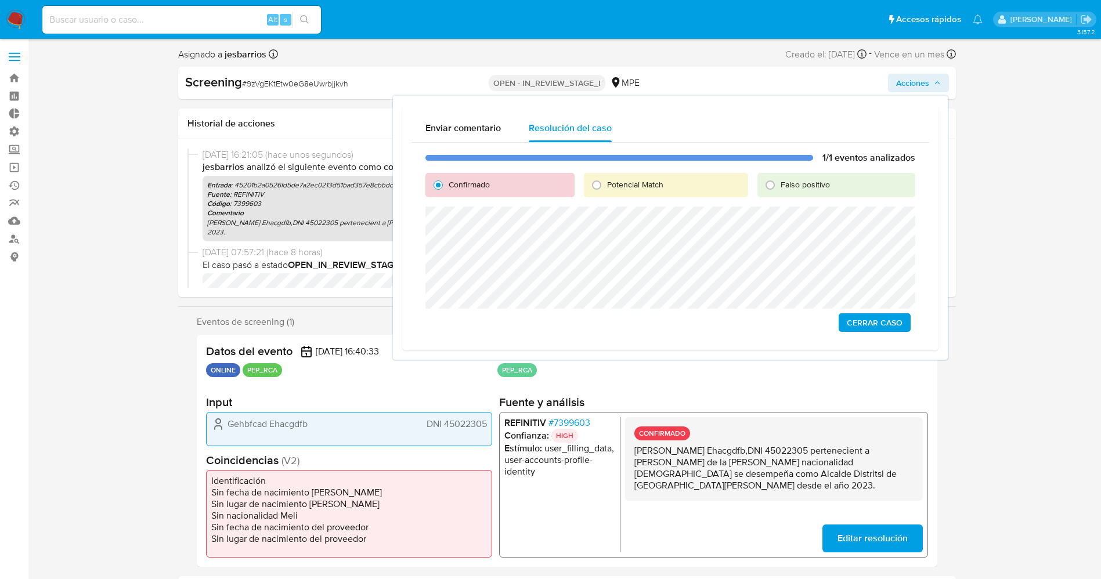
click at [861, 320] on span "Cerrar Caso" at bounding box center [875, 323] width 56 height 16
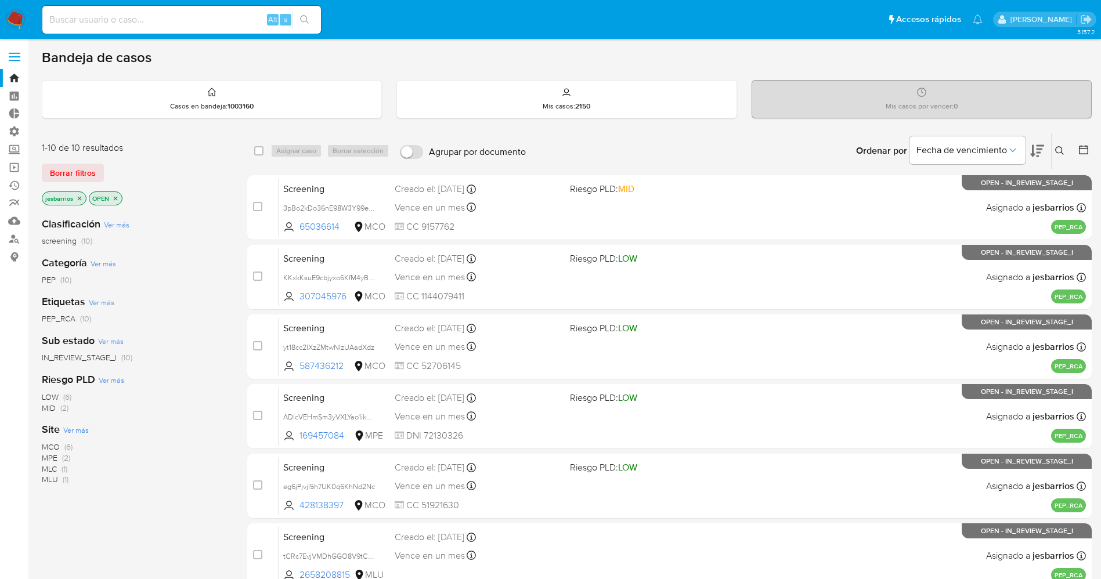
click at [14, 10] on img at bounding box center [16, 20] width 20 height 20
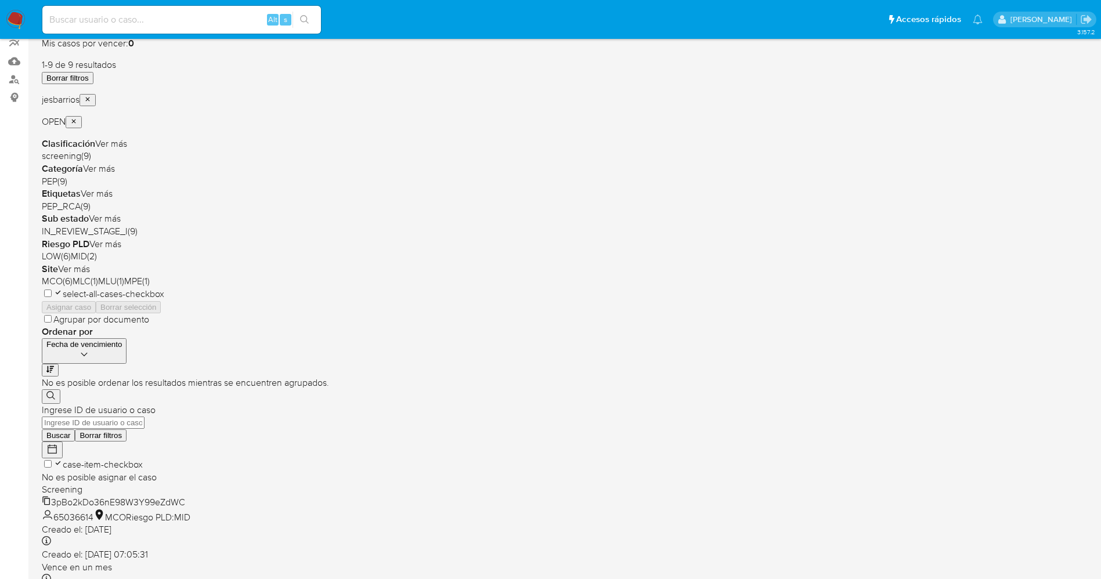
scroll to position [268, 0]
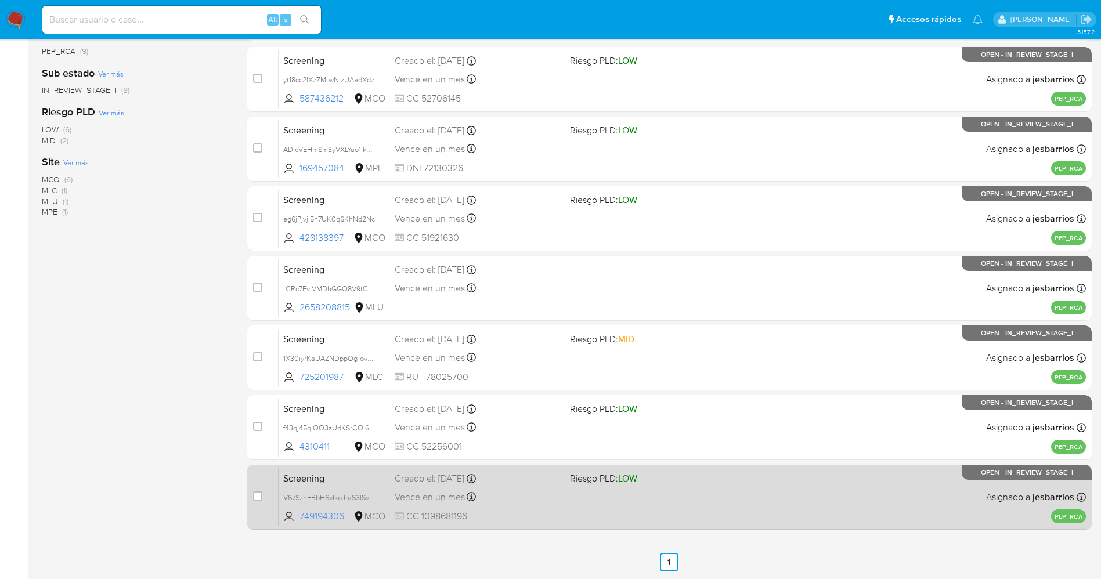
click at [640, 502] on div "Screening V67SznEBbH6vIkoJraS3lSvI 749194306 MCO Riesgo PLD: LOW Creado el: [DA…" at bounding box center [682, 497] width 807 height 59
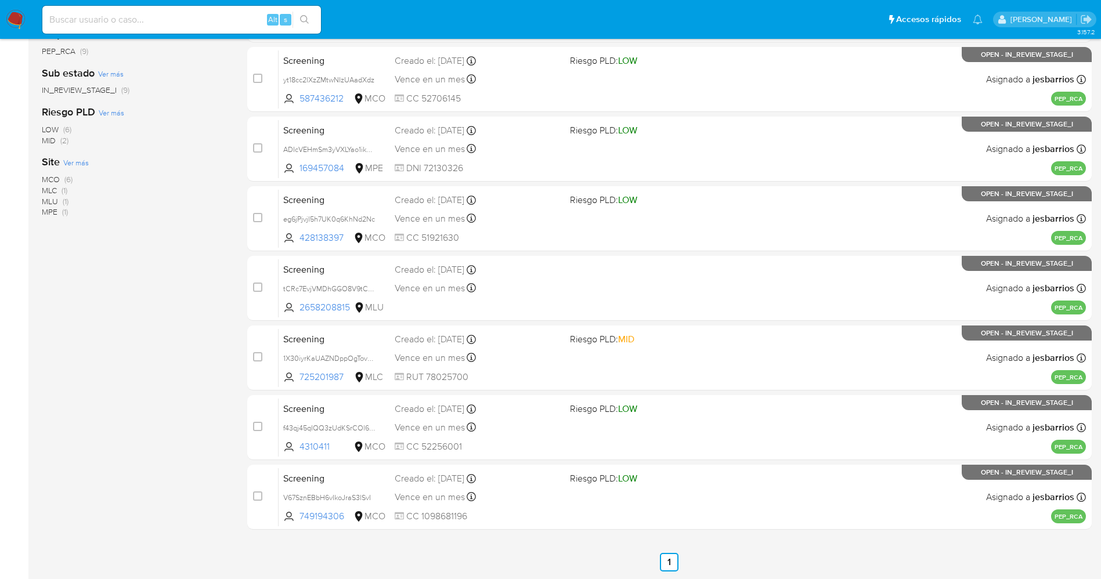
click at [12, 9] on nav "Pausado Ver notificaciones Alt s Accesos rápidos Presiona las siguientes teclas…" at bounding box center [550, 19] width 1101 height 39
click at [14, 12] on img at bounding box center [16, 20] width 20 height 20
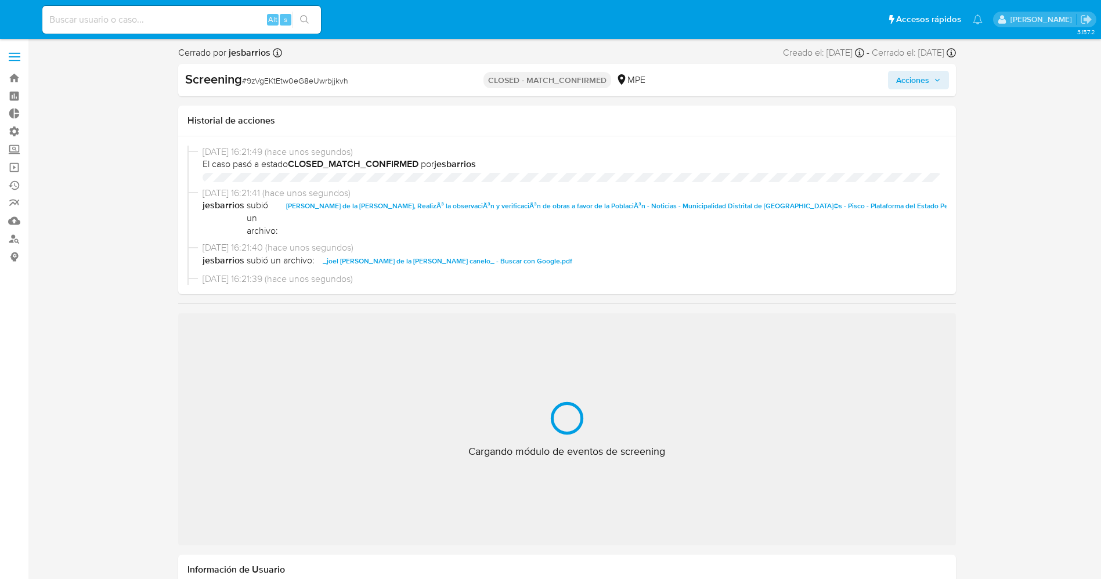
select select "10"
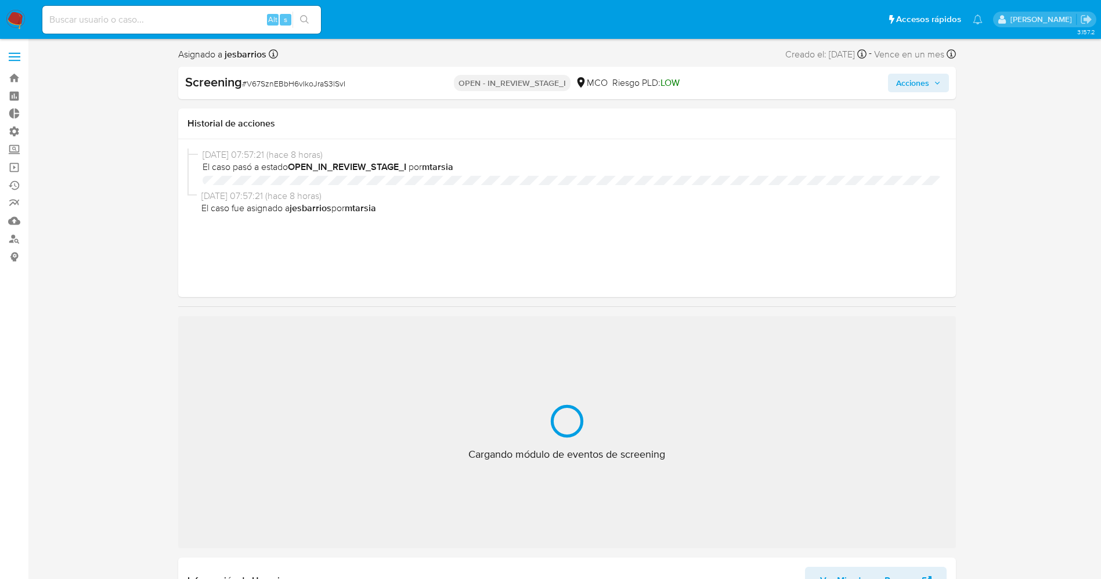
select select "10"
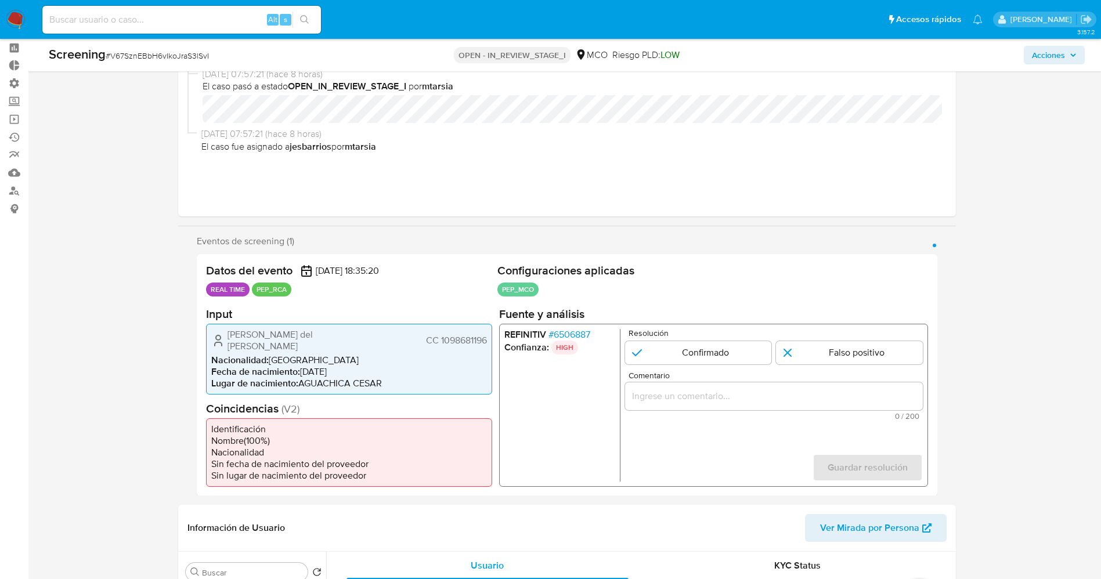
scroll to position [87, 0]
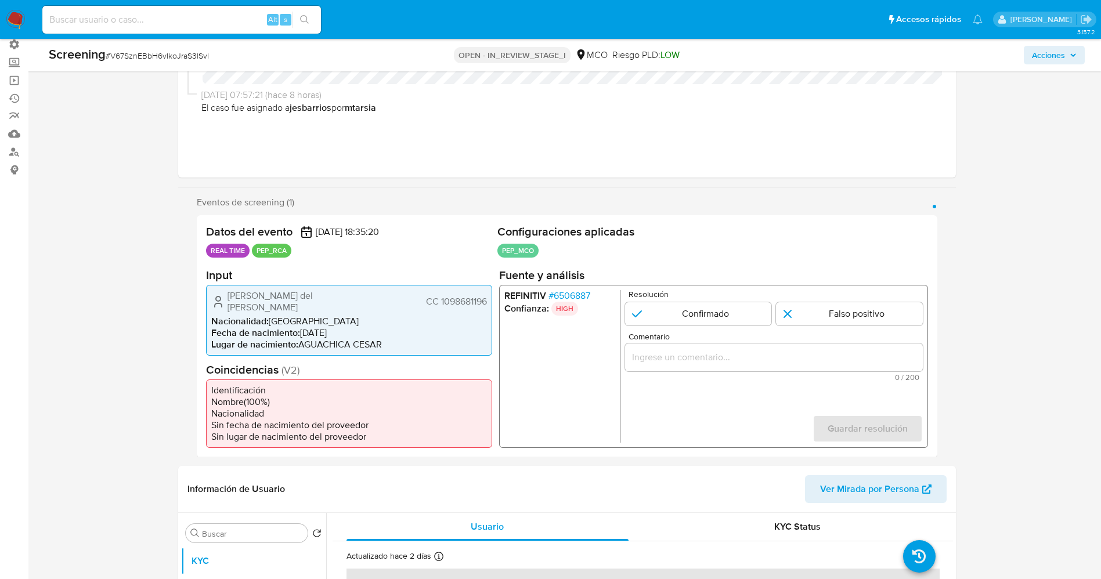
click at [573, 293] on span "# 6506887" at bounding box center [569, 296] width 42 height 12
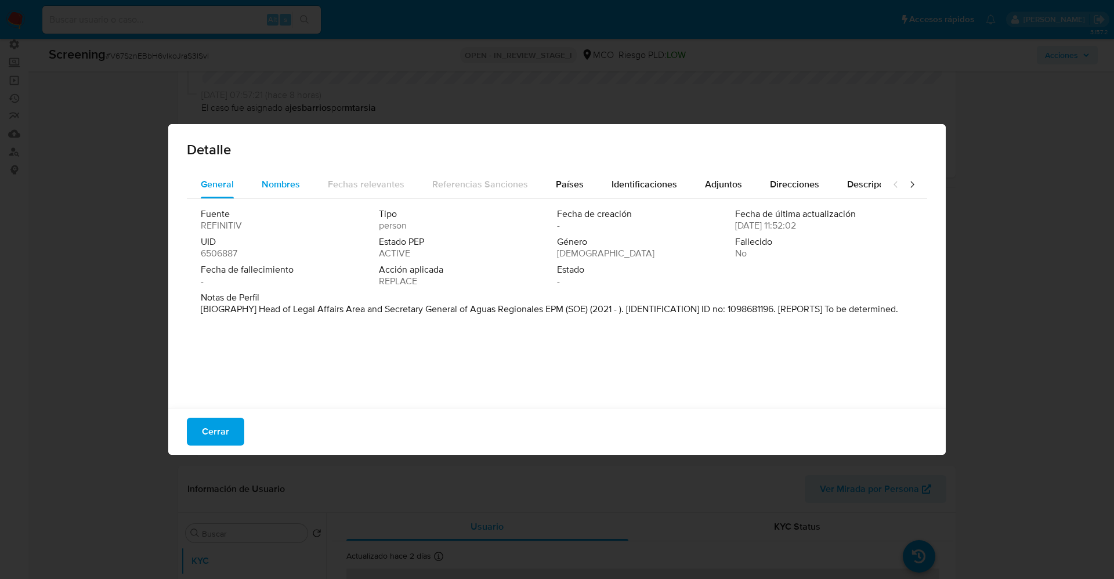
click at [277, 191] on div "Nombres" at bounding box center [281, 185] width 38 height 28
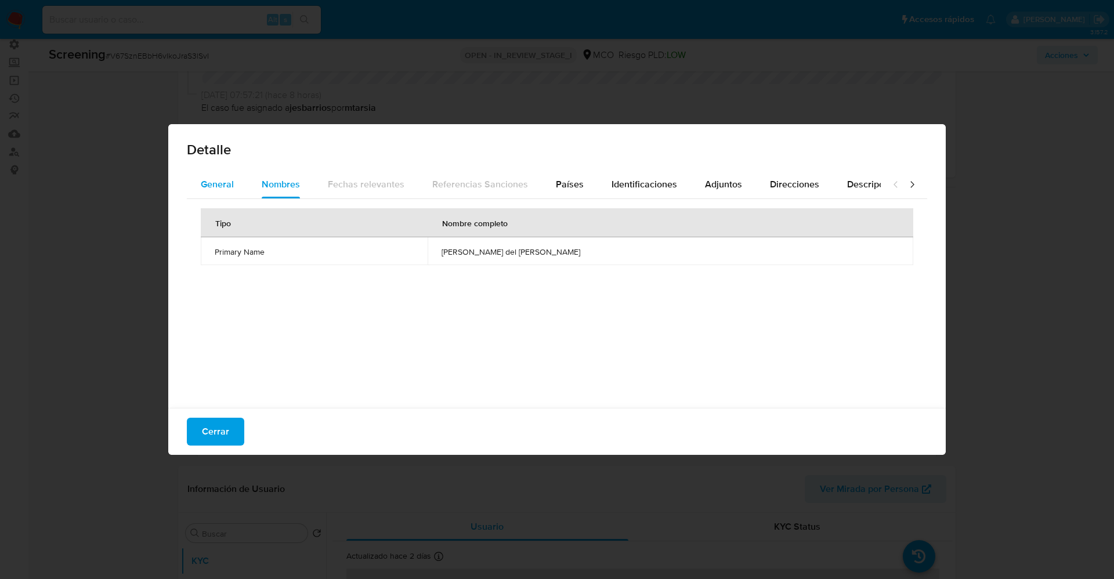
click at [234, 186] on button "General" at bounding box center [217, 185] width 61 height 28
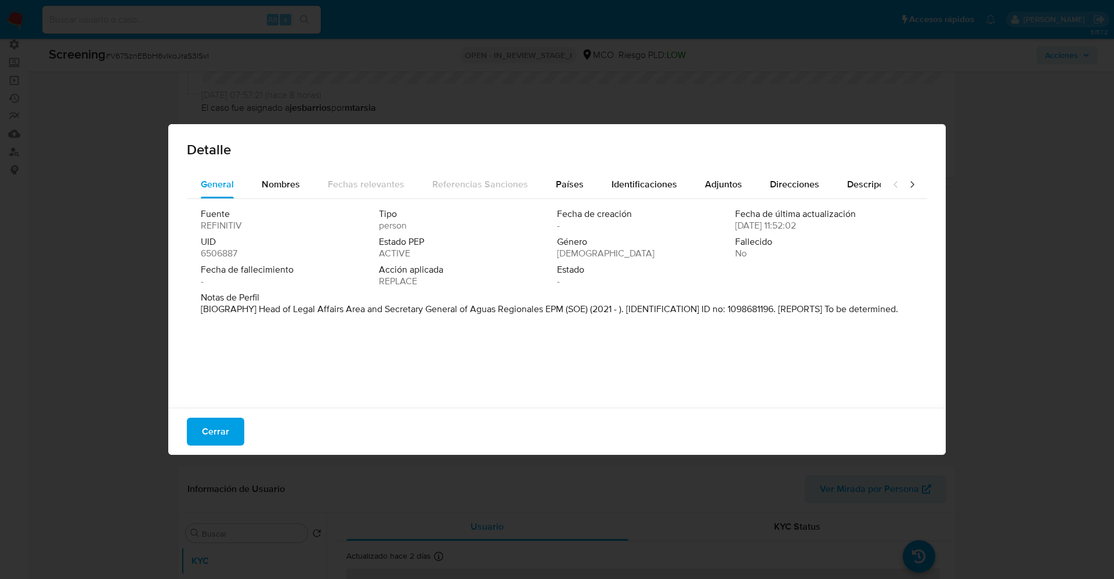
drag, startPoint x: 268, startPoint y: 309, endPoint x: 366, endPoint y: 309, distance: 97.5
click at [382, 315] on p "[BIOGRAPHY] Head of Legal Affairs Area and Secretary General of Aguas Regionale…" at bounding box center [550, 310] width 698 height 12
click at [272, 188] on span "Nombres" at bounding box center [281, 184] width 38 height 13
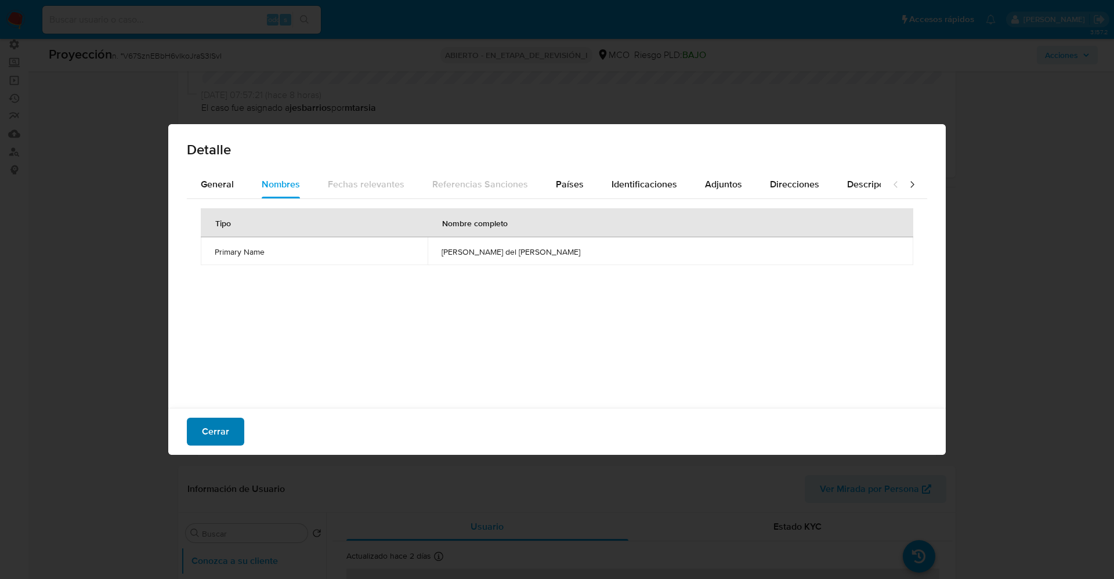
click at [220, 434] on span "Cerrar" at bounding box center [215, 432] width 27 height 26
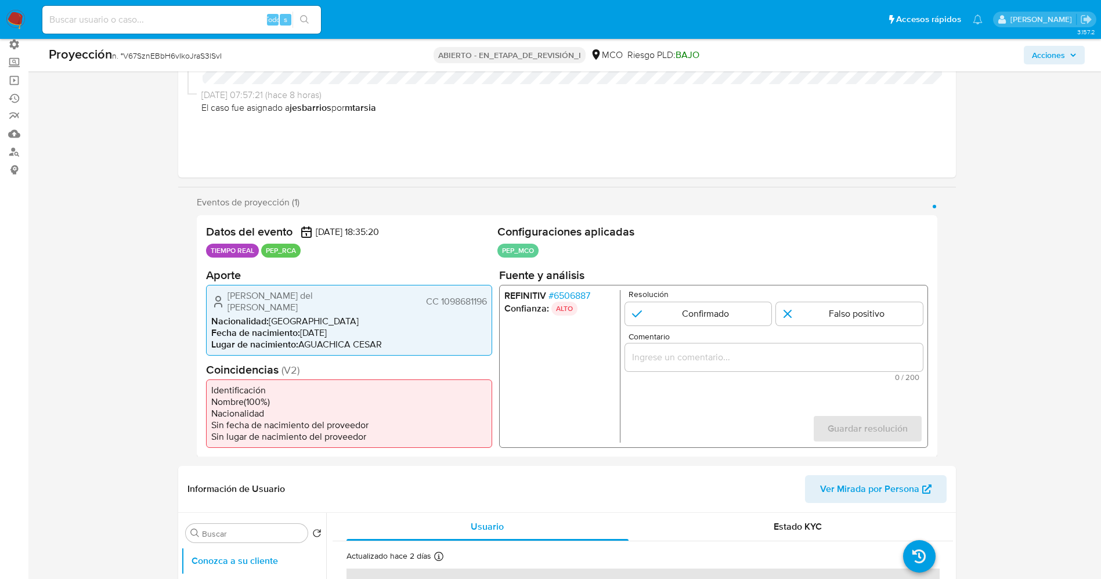
drag, startPoint x: 251, startPoint y: 293, endPoint x: 335, endPoint y: 298, distance: 84.4
click at [364, 298] on div "Elinor del Mar Pino Salazar CC 1098681196" at bounding box center [349, 301] width 276 height 23
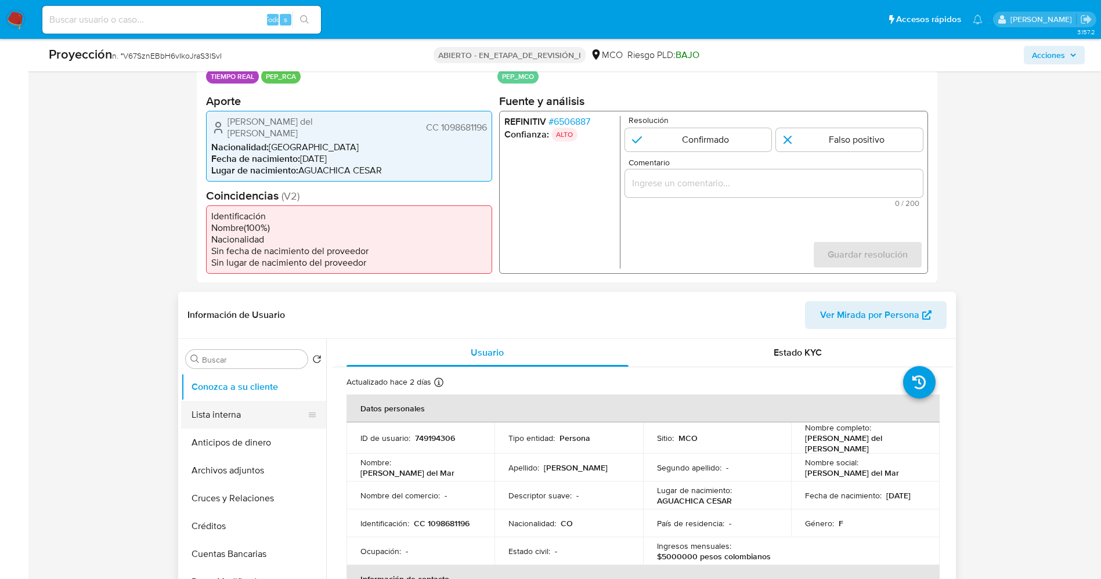
click at [255, 407] on button "Lista interna" at bounding box center [249, 415] width 136 height 28
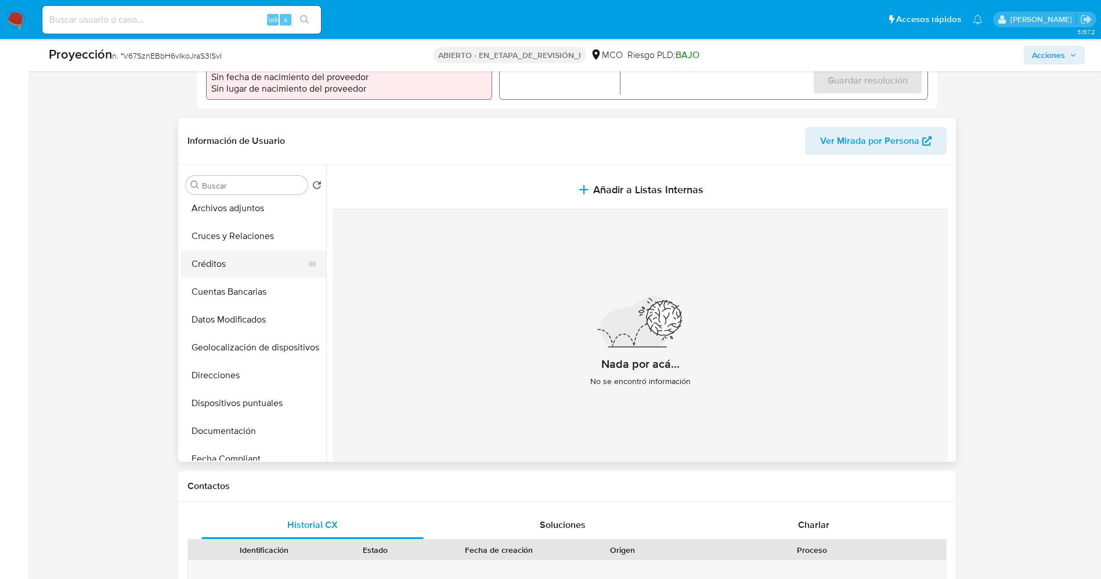
scroll to position [174, 0]
click at [232, 415] on button "Historial Casos" at bounding box center [249, 429] width 136 height 28
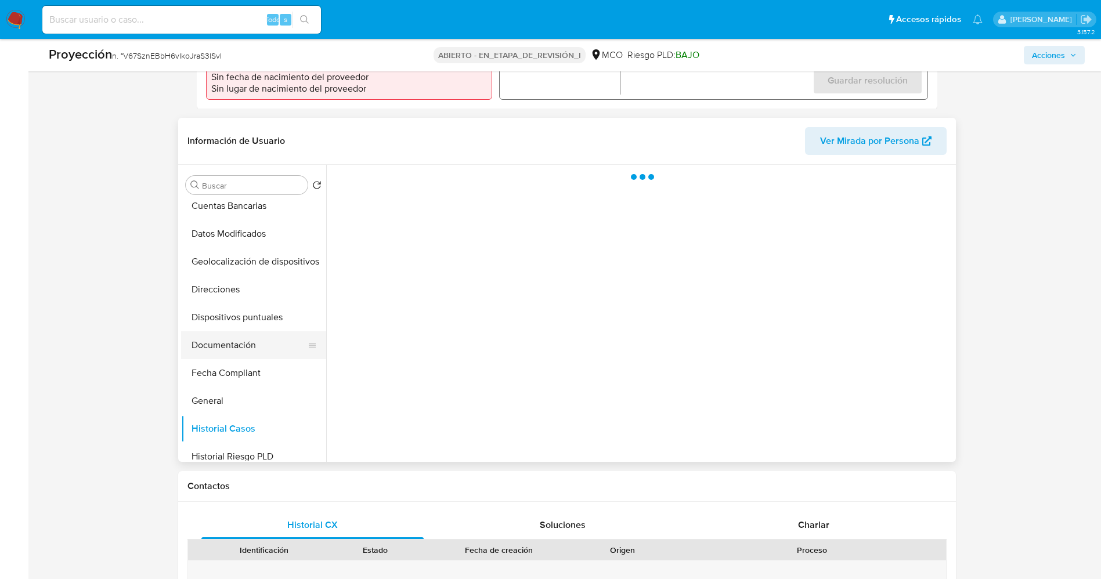
scroll to position [0, 0]
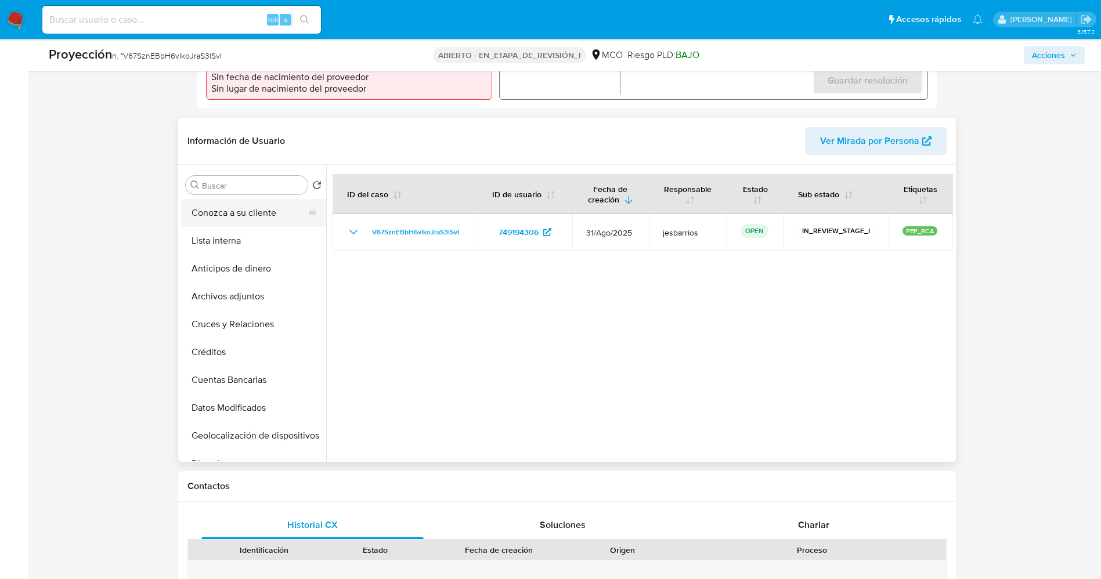
click at [232, 206] on button "Conozca a su cliente" at bounding box center [249, 213] width 136 height 28
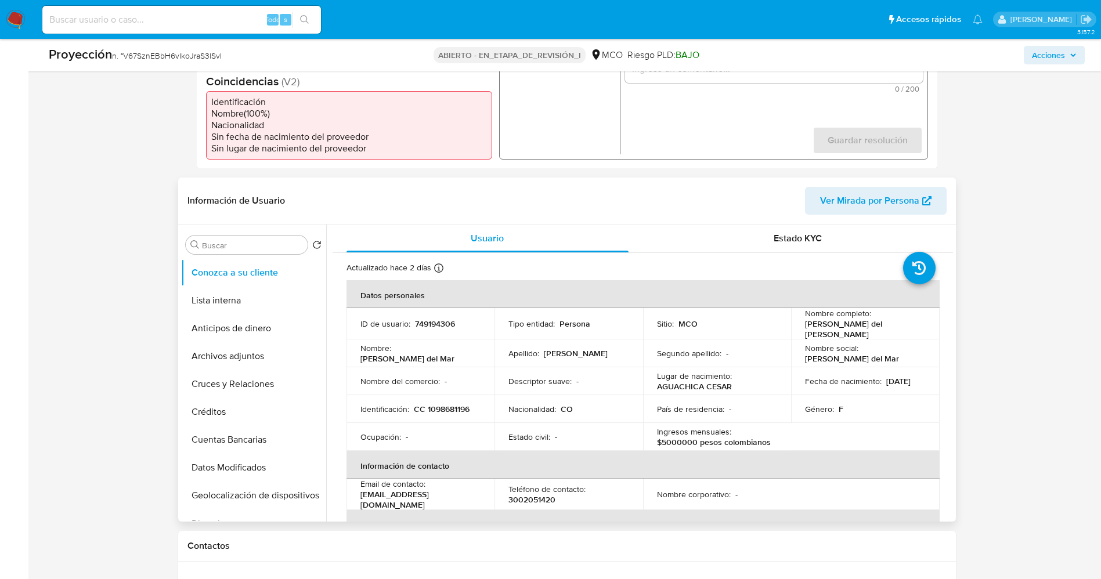
scroll to position [261, 0]
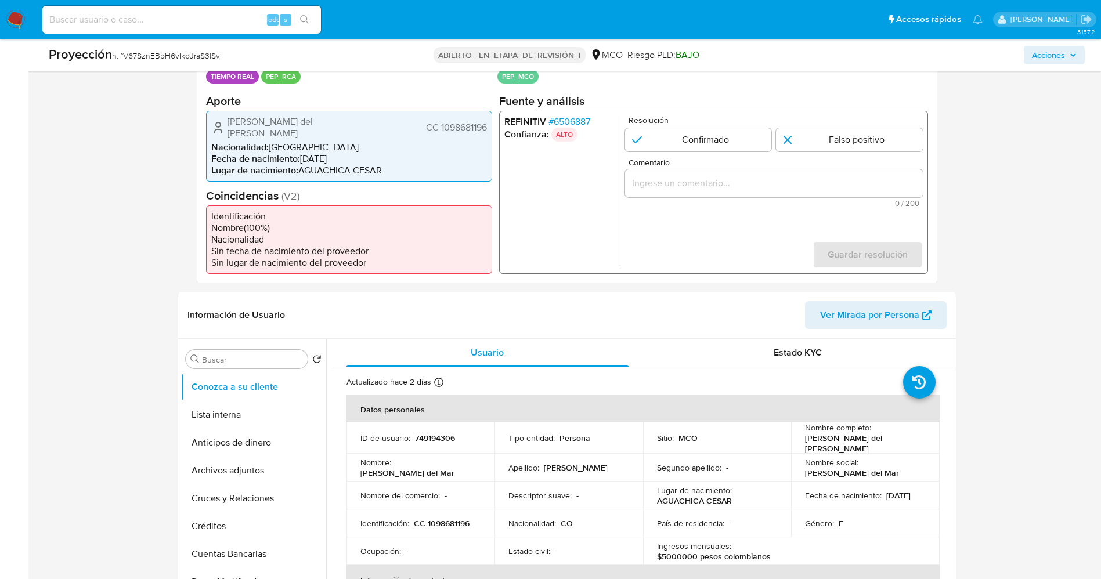
click at [582, 117] on font "6506887" at bounding box center [571, 120] width 37 height 13
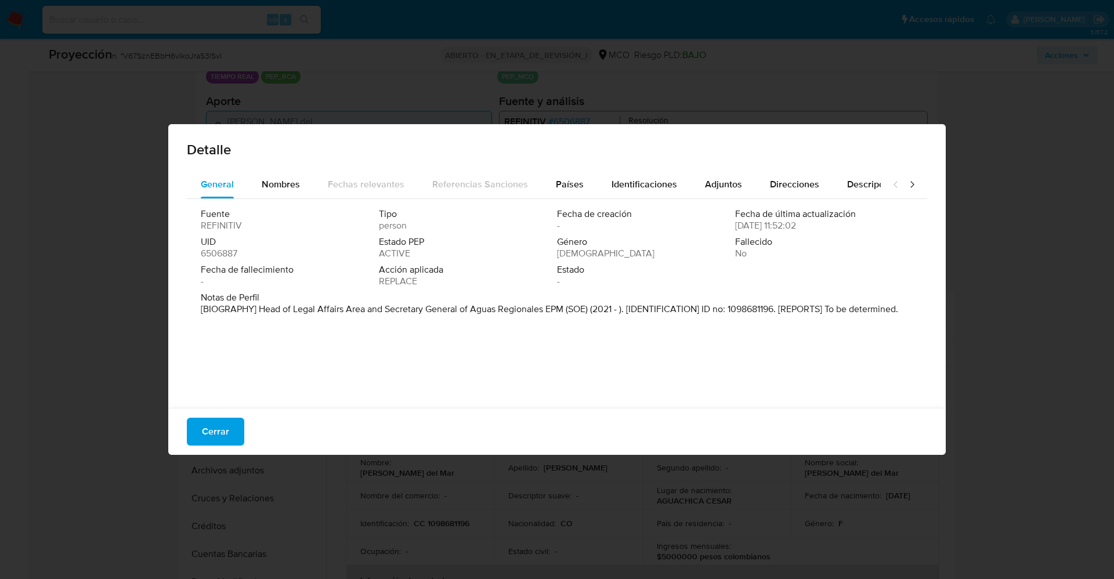
drag, startPoint x: 233, startPoint y: 437, endPoint x: 219, endPoint y: 263, distance: 174.0
click at [232, 437] on button "Cerrar" at bounding box center [215, 432] width 57 height 28
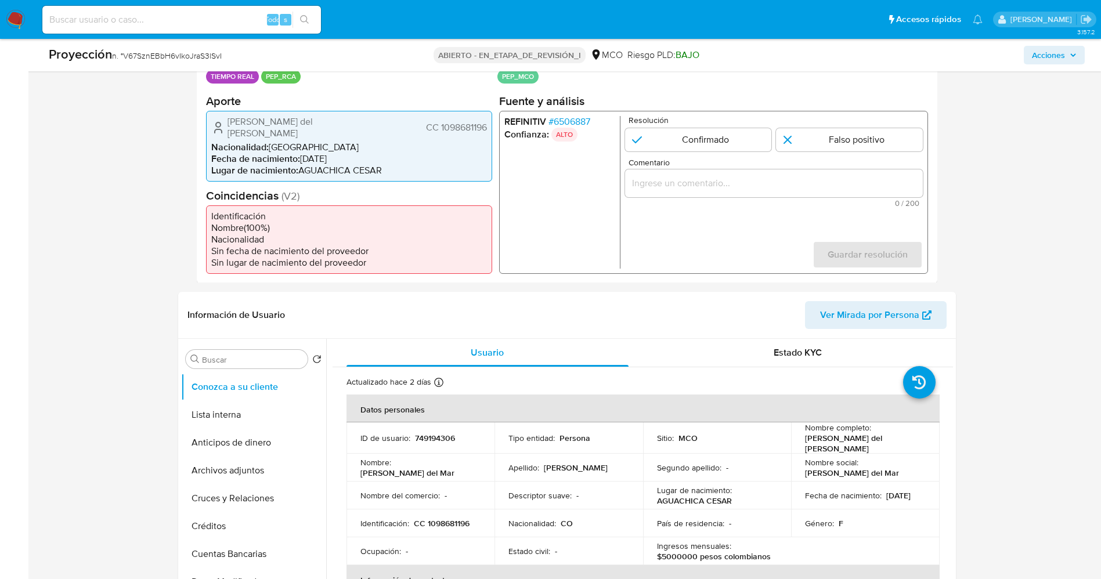
drag, startPoint x: 222, startPoint y: 117, endPoint x: 488, endPoint y: 119, distance: 265.8
click at [488, 119] on div "Elinor del Mar Pino Salazar CC 1098681196 Nacionalidad : Colombia Fecha de naci…" at bounding box center [349, 145] width 286 height 71
click at [575, 122] on font "6506887" at bounding box center [571, 120] width 37 height 13
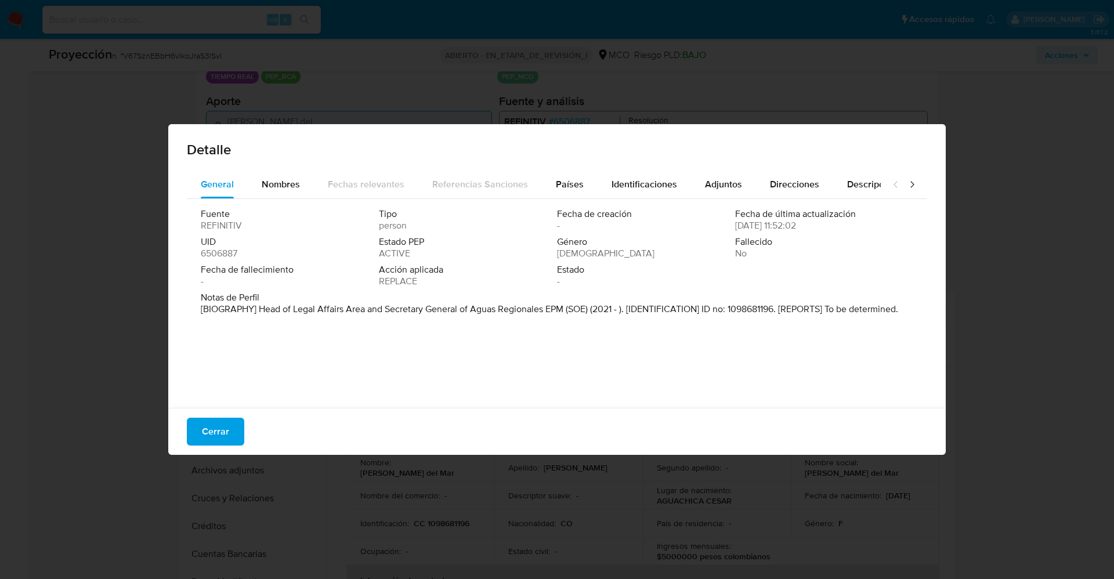
drag, startPoint x: 259, startPoint y: 305, endPoint x: 410, endPoint y: 316, distance: 150.8
click at [410, 315] on p "[BIOGRAPHY] Head of Legal Affairs Area and Secretary General of Aguas Regionale…" at bounding box center [550, 310] width 698 height 12
drag, startPoint x: 294, startPoint y: 266, endPoint x: 280, endPoint y: 288, distance: 25.6
click at [294, 266] on span "Fecha de fallecimiento" at bounding box center [289, 270] width 176 height 12
drag, startPoint x: 254, startPoint y: 307, endPoint x: 592, endPoint y: 307, distance: 338.4
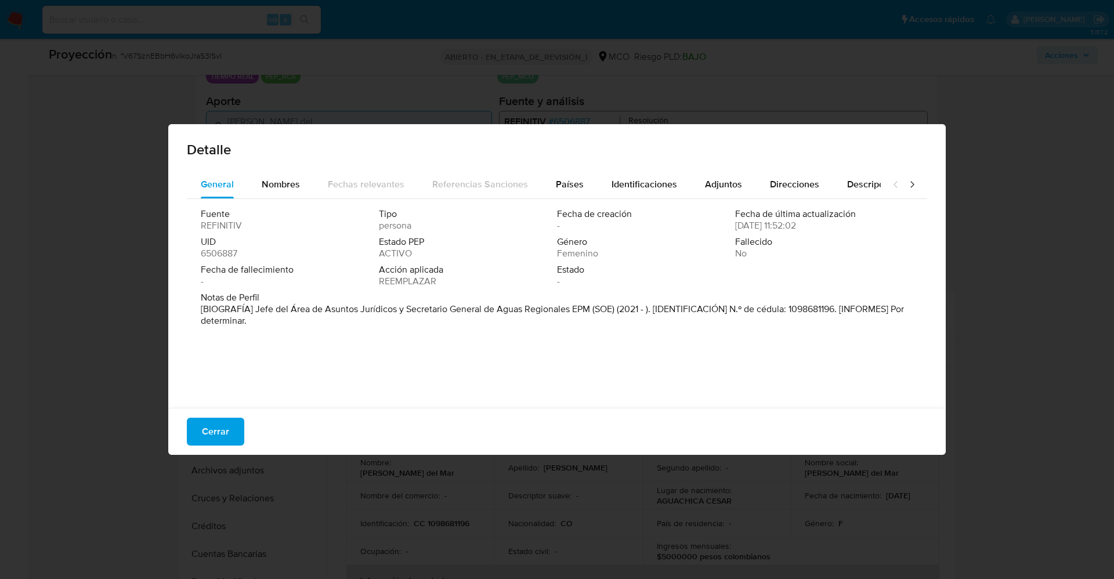
click at [592, 307] on font "[BIOGRAFÍA] Jefe del Área de Asuntos Jurídicos y Secretario General de Aguas Re…" at bounding box center [552, 314] width 703 height 25
drag, startPoint x: 215, startPoint y: 434, endPoint x: 453, endPoint y: 338, distance: 257.0
click at [225, 431] on font "Cerrar" at bounding box center [215, 432] width 27 height 28
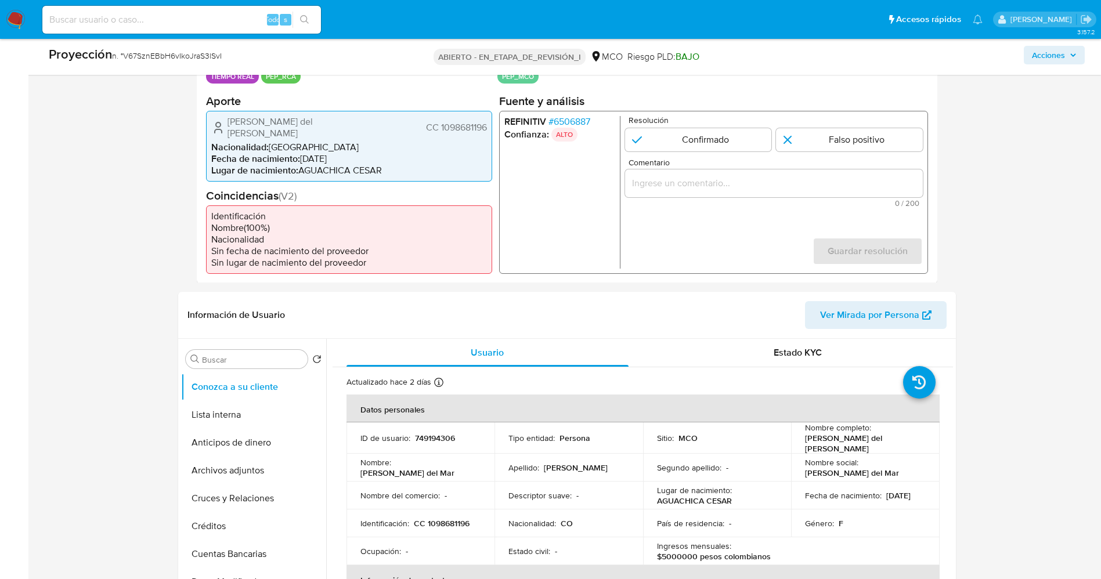
click at [825, 154] on form "Resolución Confirmado Falso positivo Comentario 0 / 200 200 caracteres restante…" at bounding box center [773, 191] width 298 height 153
click at [824, 147] on input "1 de 1" at bounding box center [849, 139] width 147 height 23
radio input "true"
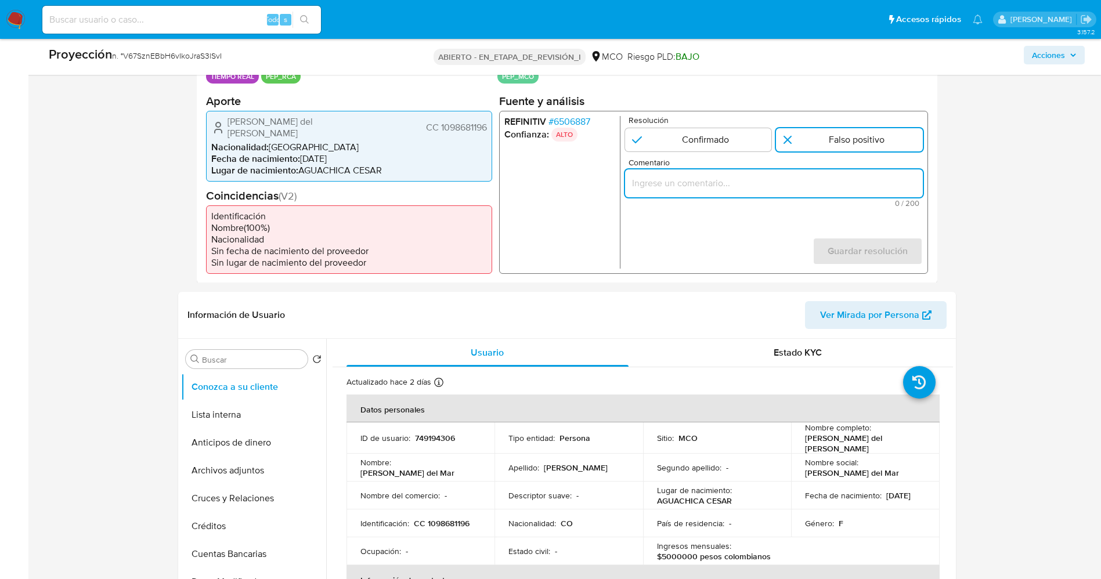
click at [769, 181] on input "Comentario" at bounding box center [773, 182] width 298 height 15
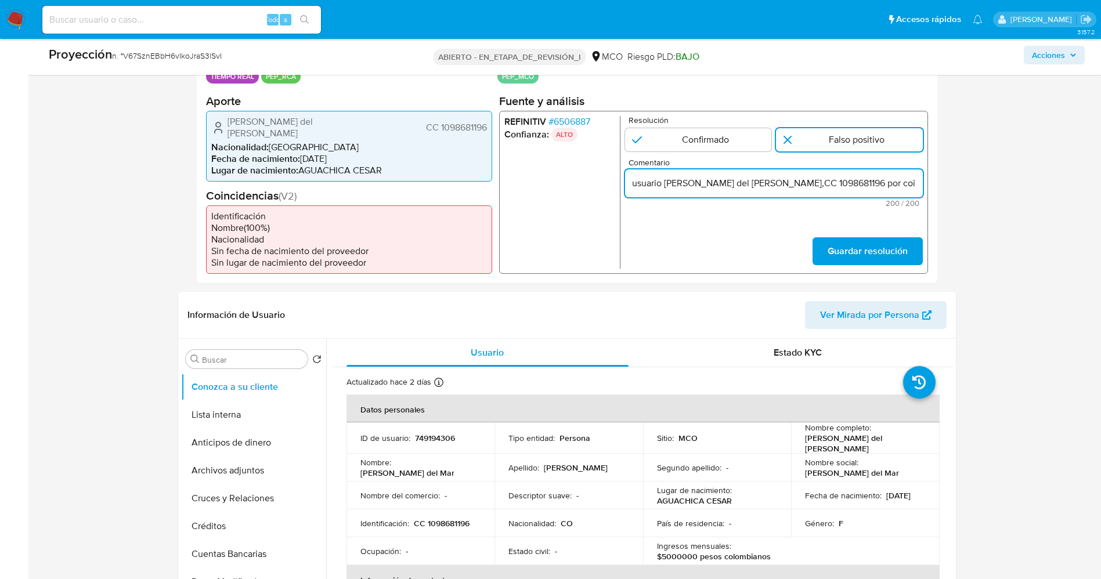
scroll to position [0, 561]
click at [641, 178] on input "usuario Elinor del Mar Pino Salazar,CC 1098681196 por coincidir en listas de PE…" at bounding box center [773, 182] width 298 height 15
drag, startPoint x: 802, startPoint y: 183, endPoint x: 648, endPoint y: 187, distance: 153.3
click at [648, 187] on input "usuario Elinor del Mar Pino Salazar,CC 1098681196 por coincidir en listas de PE…" at bounding box center [773, 182] width 298 height 15
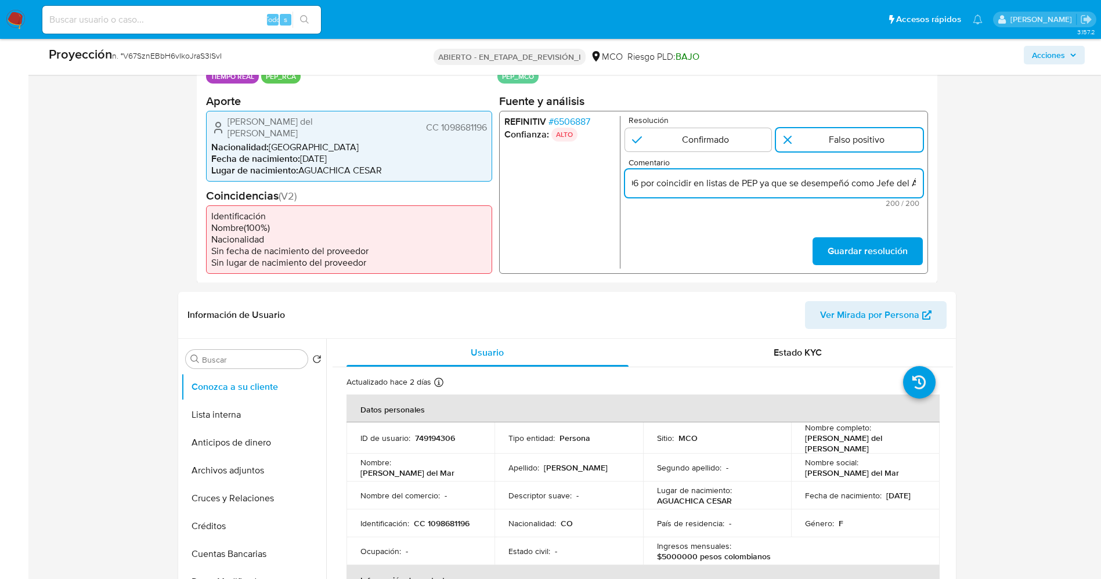
click at [754, 185] on input "usuario Elinor del Mar Pino Salazar,CC 1098681196 por coincidir en listas de PE…" at bounding box center [773, 182] width 298 height 15
click at [737, 187] on input "usuario Elinor del Mar Pino Salazar,CC 1098681196 por coincidir en listas de PE…" at bounding box center [773, 182] width 298 height 15
type input "usuario Elinor del Mar Pino Salazar,CC 1098681196 se desempeñó como Jefe del Ár…"
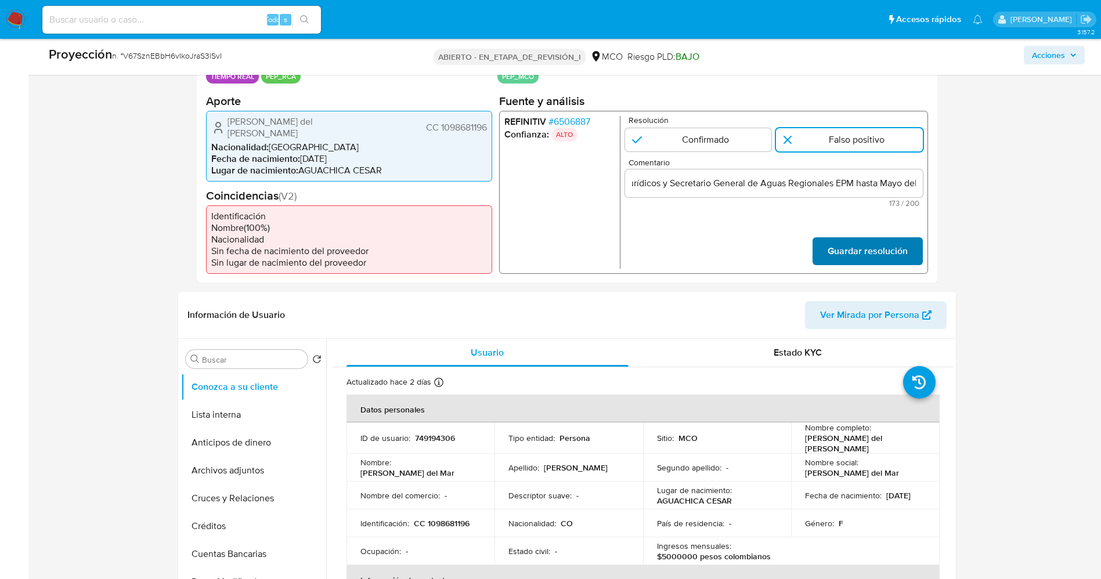
click at [860, 244] on font "Guardar resolución" at bounding box center [867, 251] width 80 height 28
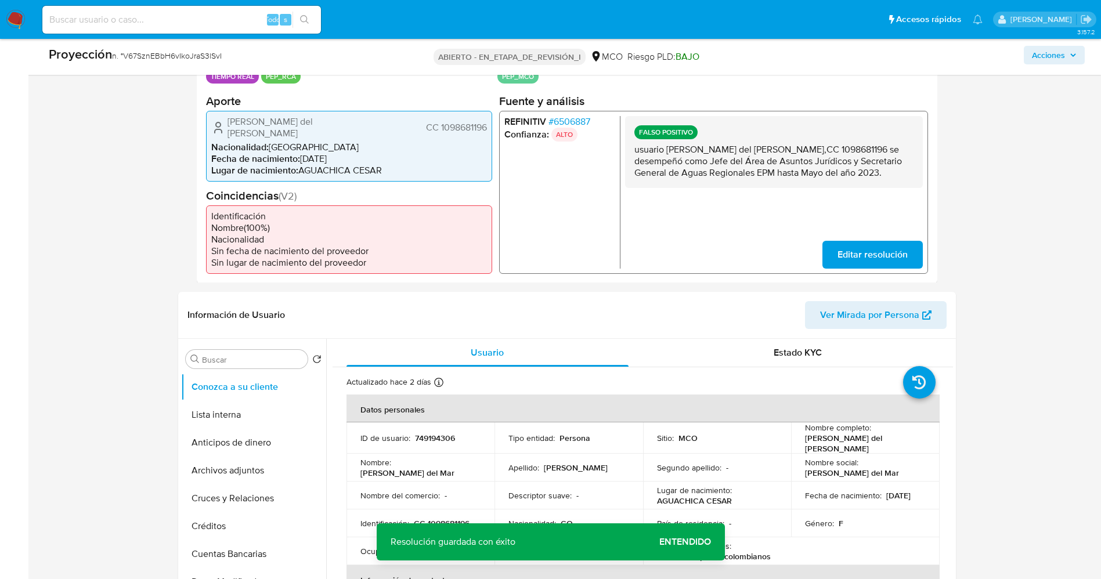
drag, startPoint x: 635, startPoint y: 152, endPoint x: 903, endPoint y: 210, distance: 274.2
click at [903, 210] on div "FALSO POSITIVO usuario Elinor del Mar Pino Salazar,CC 1098681196 se desempeñó c…" at bounding box center [773, 191] width 298 height 153
drag, startPoint x: 817, startPoint y: 178, endPoint x: 652, endPoint y: 160, distance: 166.3
click at [652, 160] on p "usuario Elinor del Mar Pino Salazar,CC 1098681196 se desempeñó como Jefe del Ár…" at bounding box center [773, 160] width 279 height 35
click at [639, 156] on p "usuario Elinor del Mar Pino Salazar,CC 1098681196 se desempeñó como Jefe del Ár…" at bounding box center [773, 160] width 279 height 35
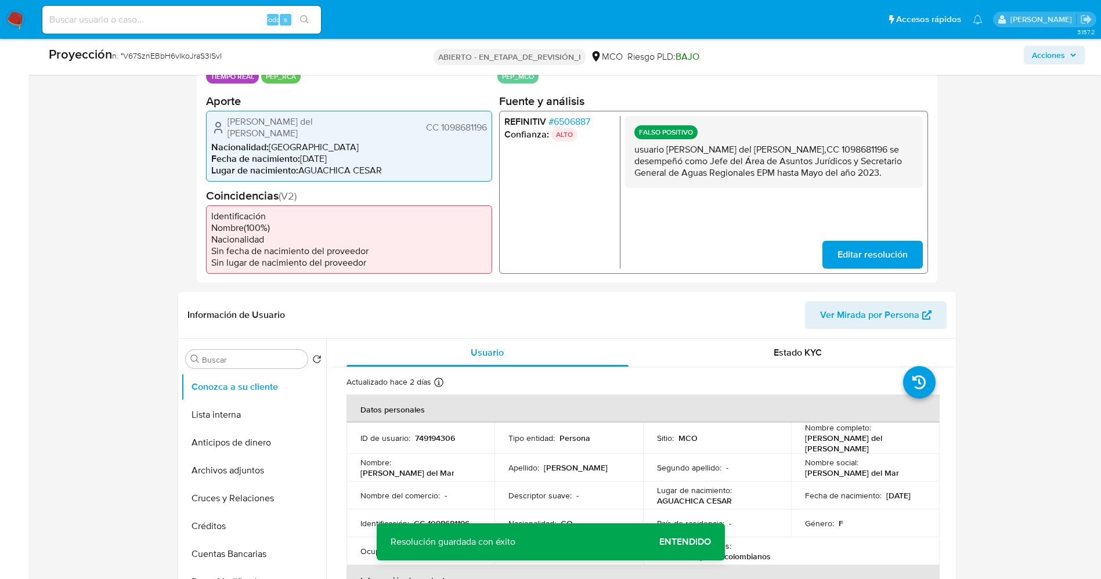
drag, startPoint x: 632, startPoint y: 148, endPoint x: 842, endPoint y: 179, distance: 212.4
click at [844, 179] on div "FALSO POSITIVO usuario Elinor del Mar Pino Salazar,CC 1098681196 se desempeñó c…" at bounding box center [773, 151] width 298 height 72
click at [243, 406] on button "Lista interna" at bounding box center [249, 415] width 136 height 28
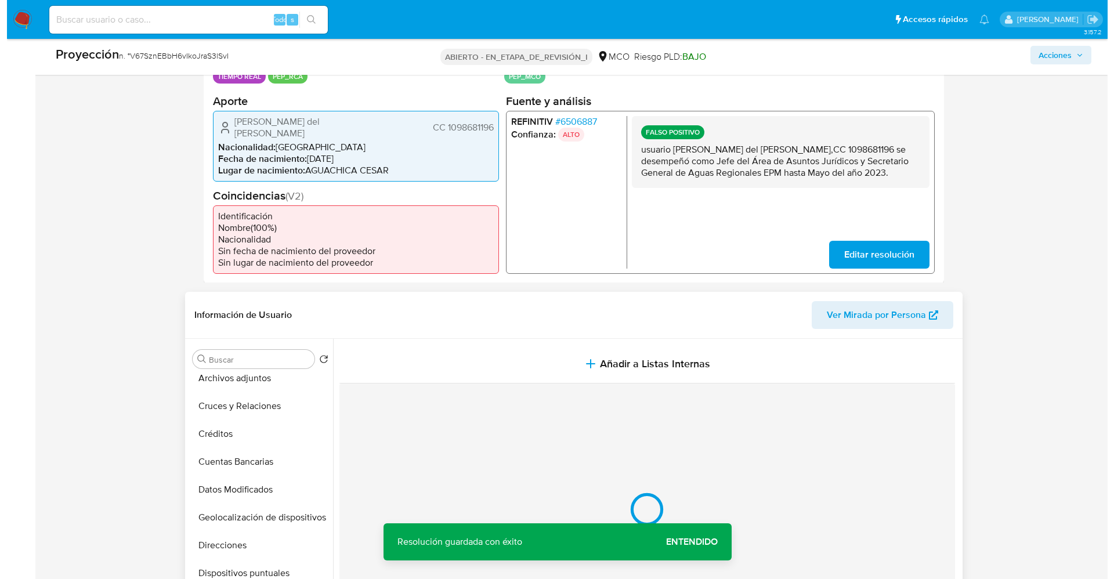
scroll to position [174, 0]
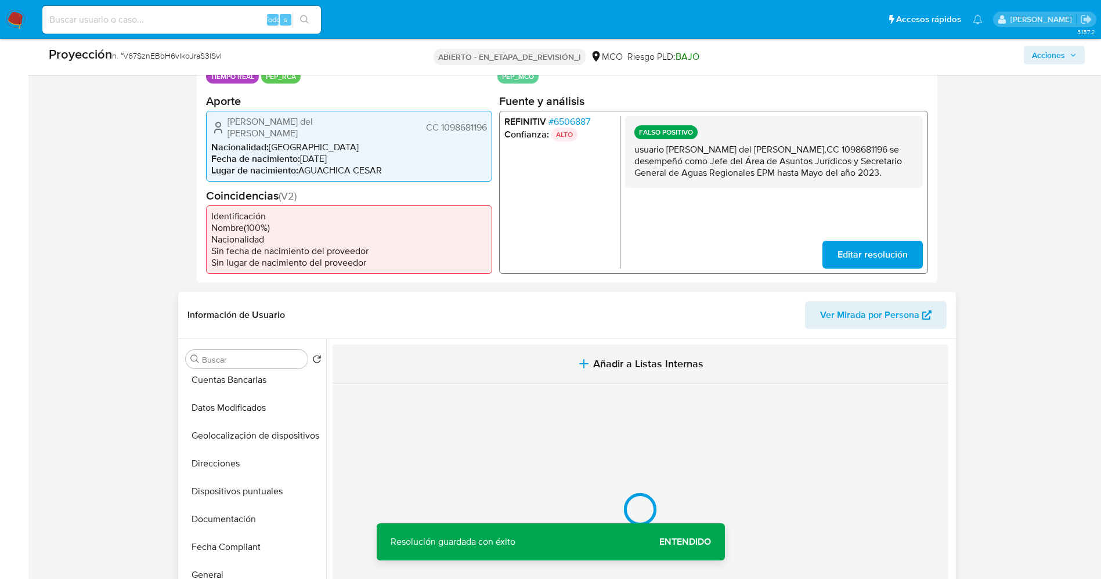
click at [648, 357] on font "Añadir a Listas Internas" at bounding box center [648, 363] width 110 height 15
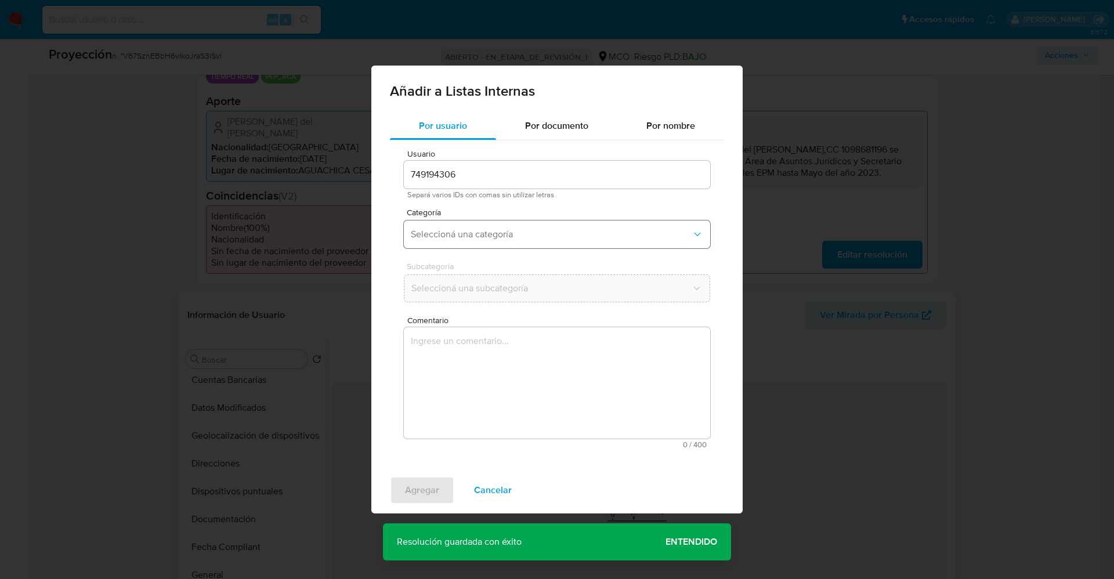
click at [599, 234] on span "Seleccioná una categoría" at bounding box center [551, 235] width 281 height 12
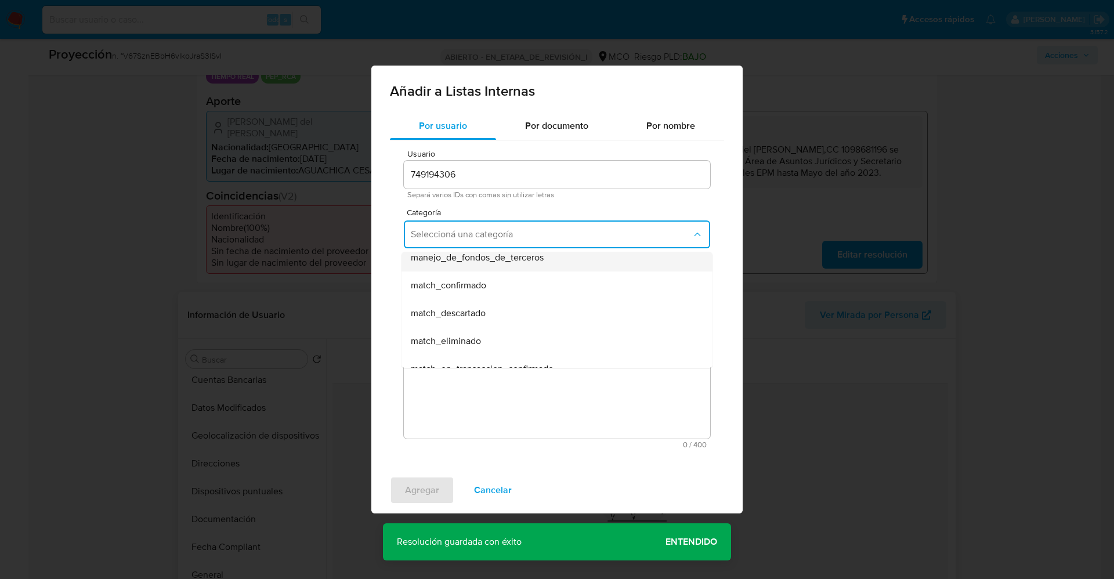
scroll to position [87, 0]
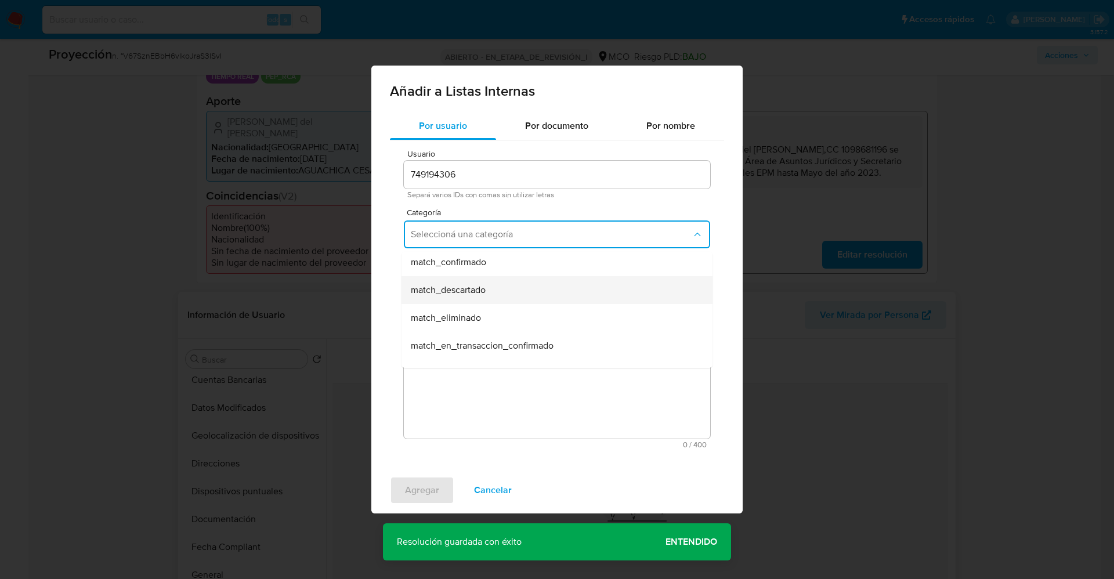
click at [477, 297] on div "match_descartado" at bounding box center [554, 290] width 286 height 28
click at [477, 297] on button "Seleccioná una subcategoría" at bounding box center [557, 289] width 306 height 28
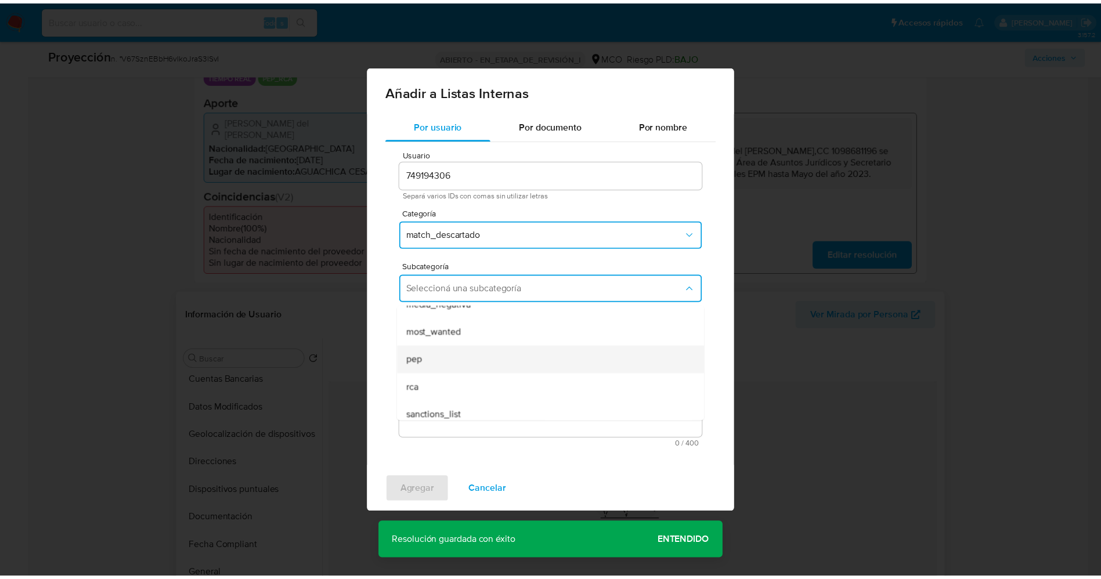
scroll to position [79, 0]
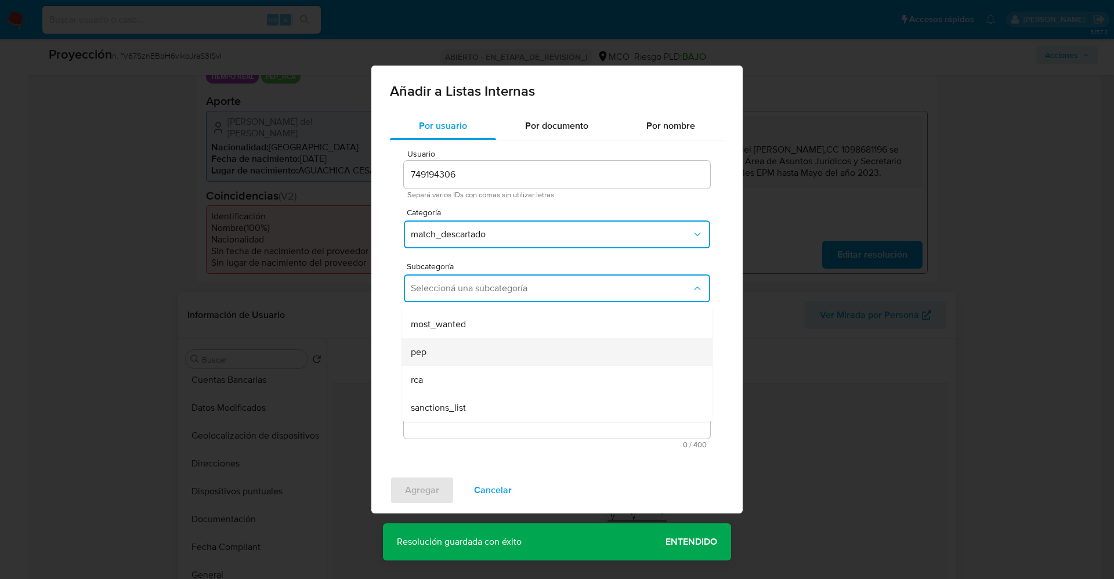
click at [460, 348] on div "pep" at bounding box center [554, 352] width 286 height 28
click at [460, 348] on textarea "Comentario" at bounding box center [557, 382] width 306 height 111
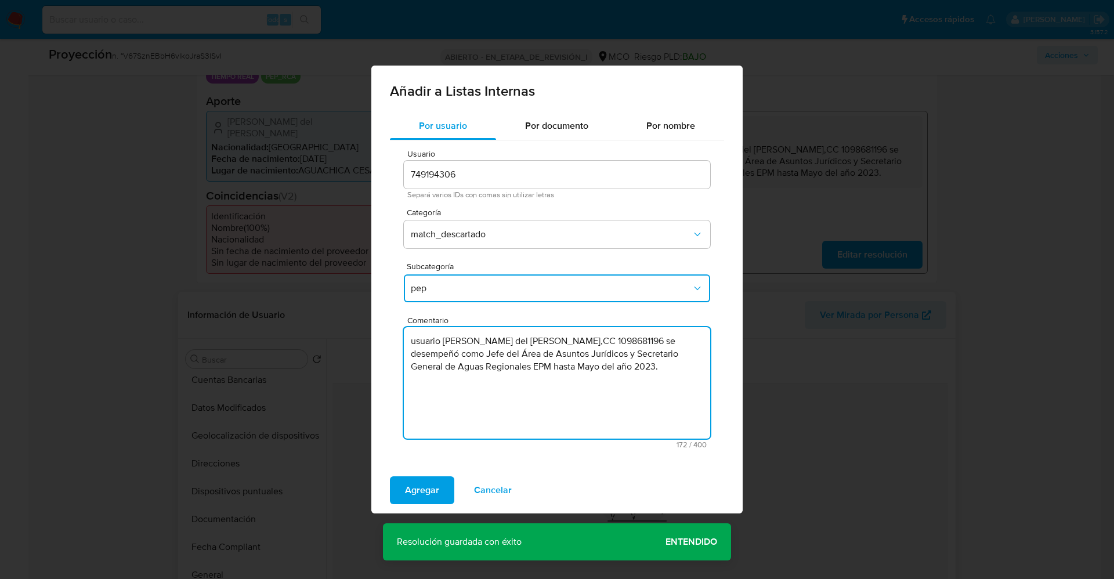
click at [414, 342] on textarea "usuario Elinor del Mar Pino Salazar,CC 1098681196 se desempeñó como Jefe del Ár…" at bounding box center [557, 382] width 306 height 111
type textarea "Usuario Elinor del Mar Pino Salazar,CC 1098681196 se desempeñó como Jefe del Ár…"
click at [434, 491] on span "Agregar" at bounding box center [422, 491] width 34 height 26
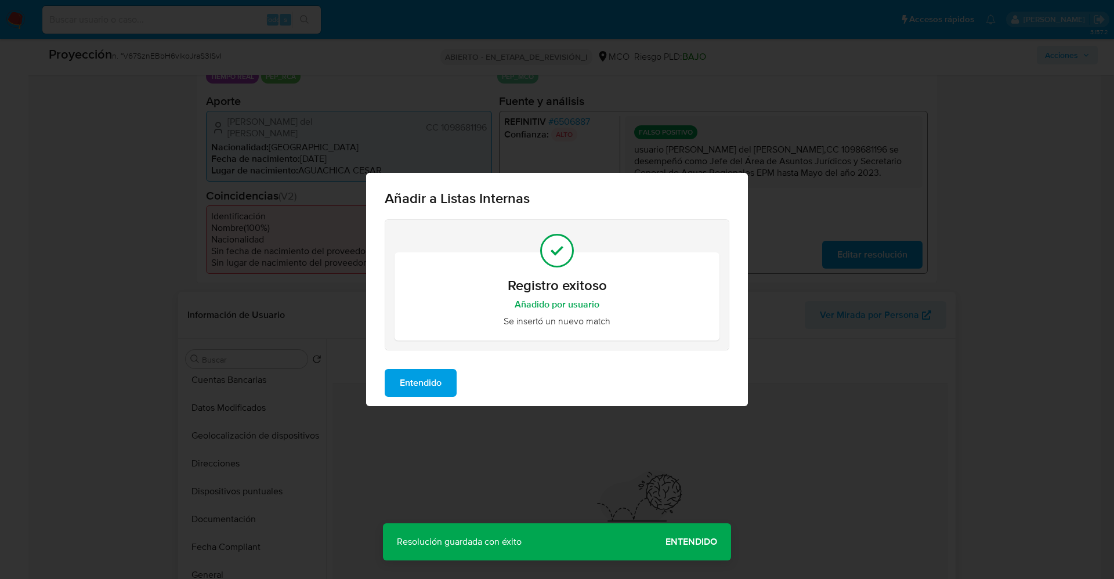
click at [428, 379] on span "Entendido" at bounding box center [421, 383] width 42 height 26
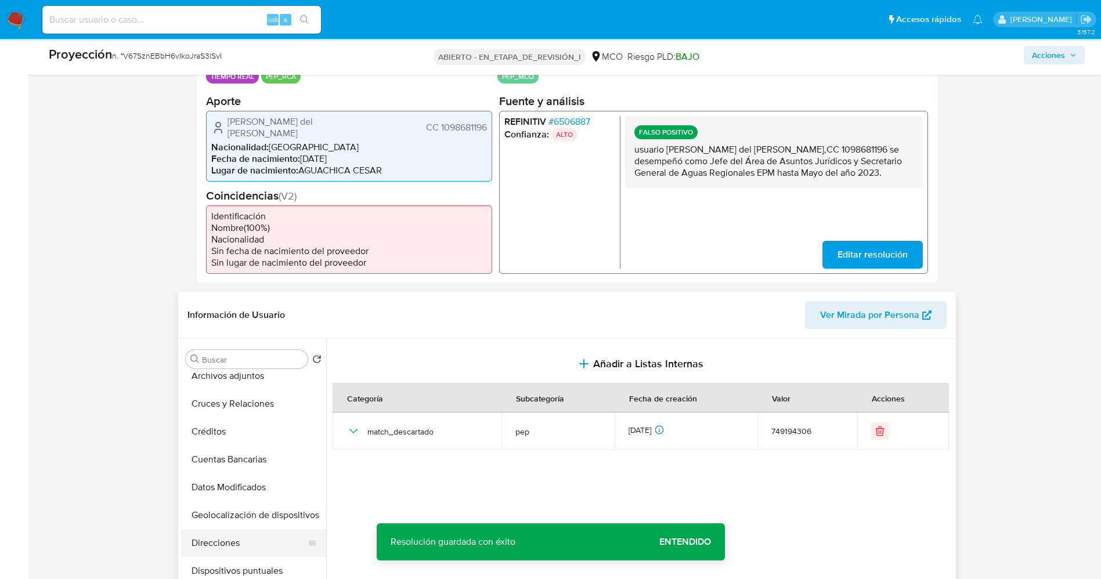
scroll to position [0, 0]
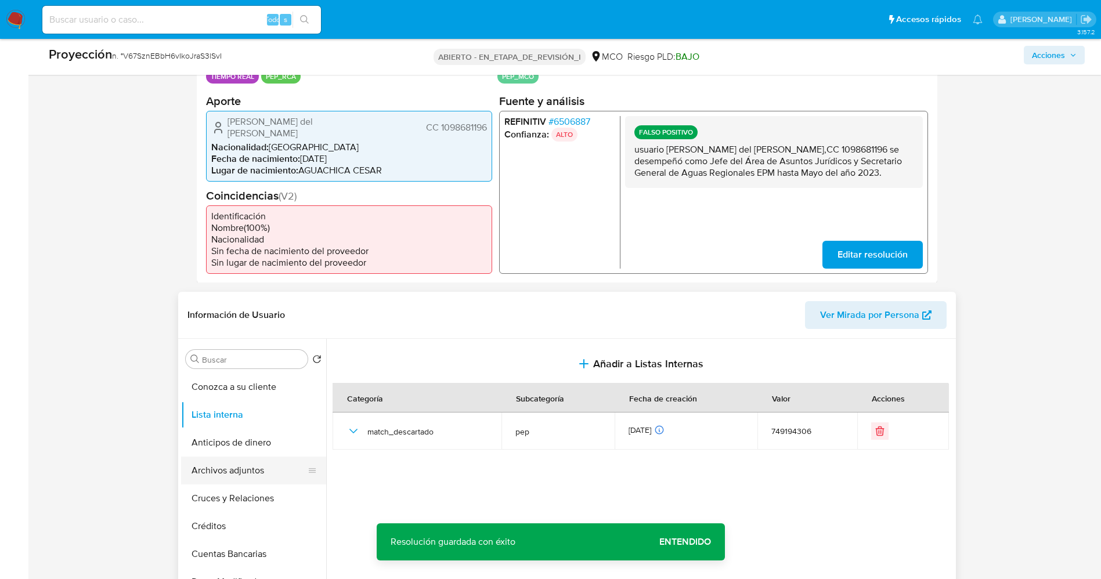
click at [243, 457] on button "Archivos adjuntos" at bounding box center [249, 471] width 136 height 28
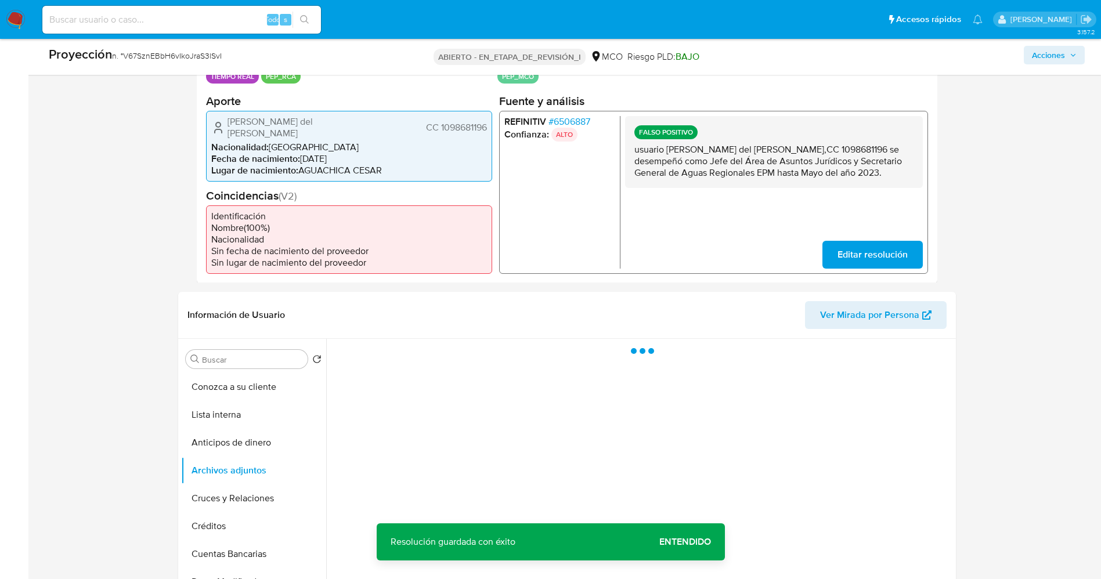
scroll to position [348, 0]
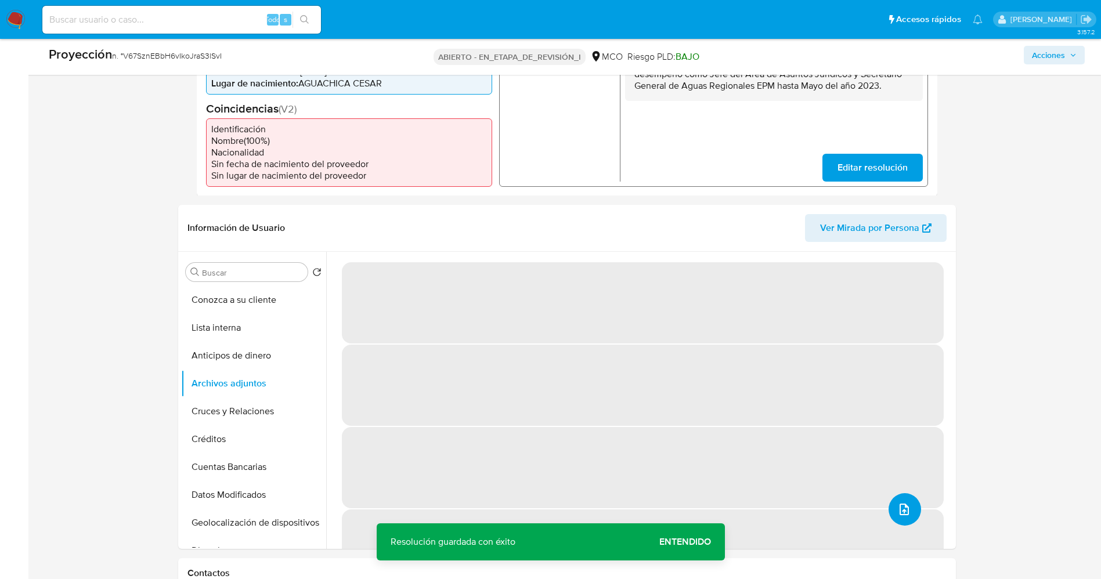
click at [898, 503] on icon "subir archivo" at bounding box center [904, 510] width 14 height 14
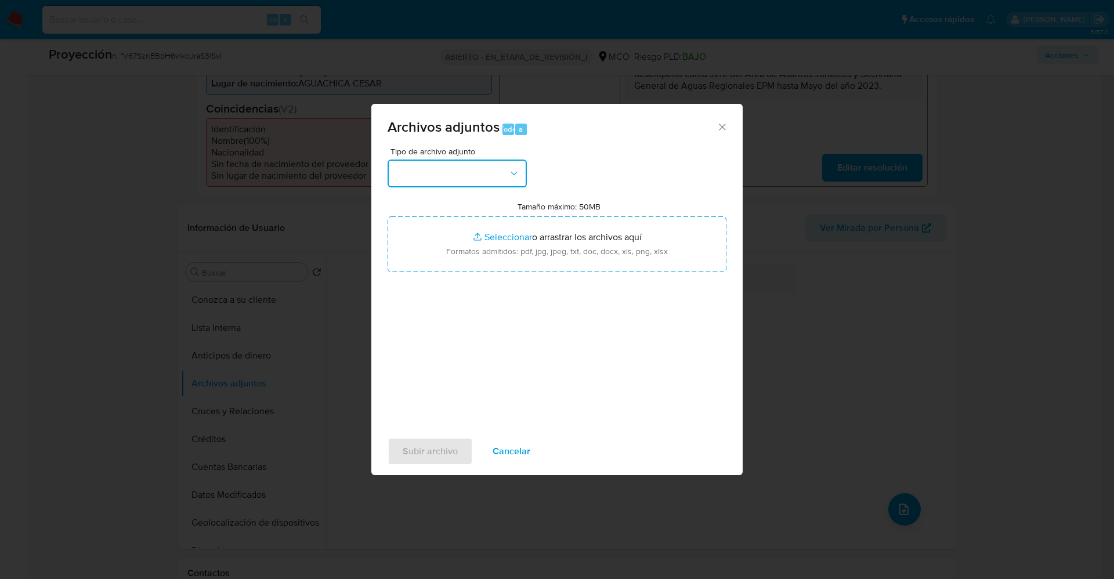
click at [465, 172] on button "button" at bounding box center [457, 174] width 139 height 28
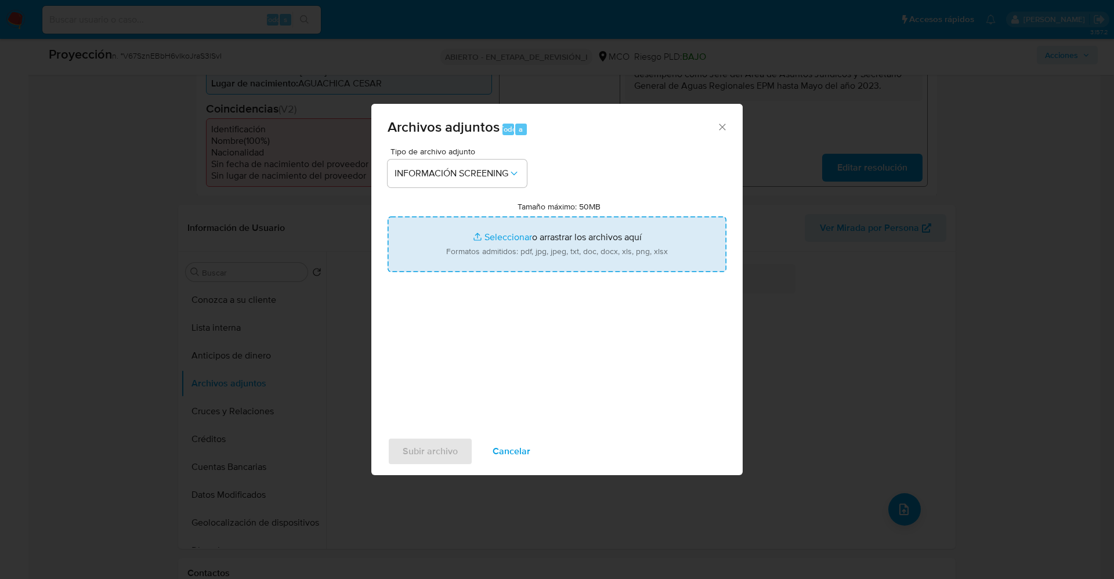
type input "C:\fakepath\_Elinor del Mar Pino Salazar_ lavado de dinero - Buscar con Google.…"
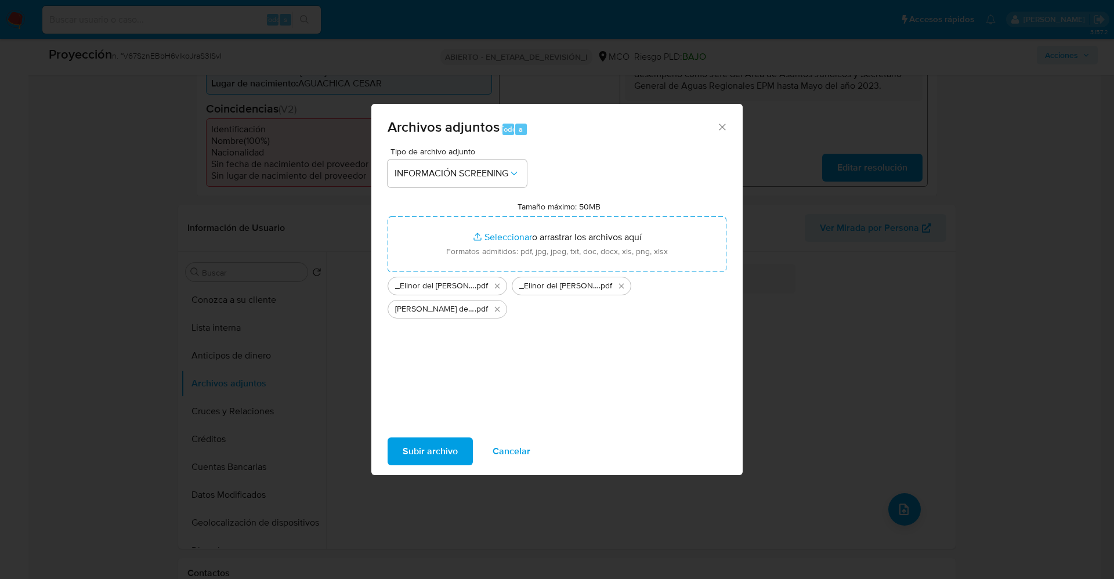
click at [434, 455] on span "Subir archivo" at bounding box center [430, 452] width 55 height 26
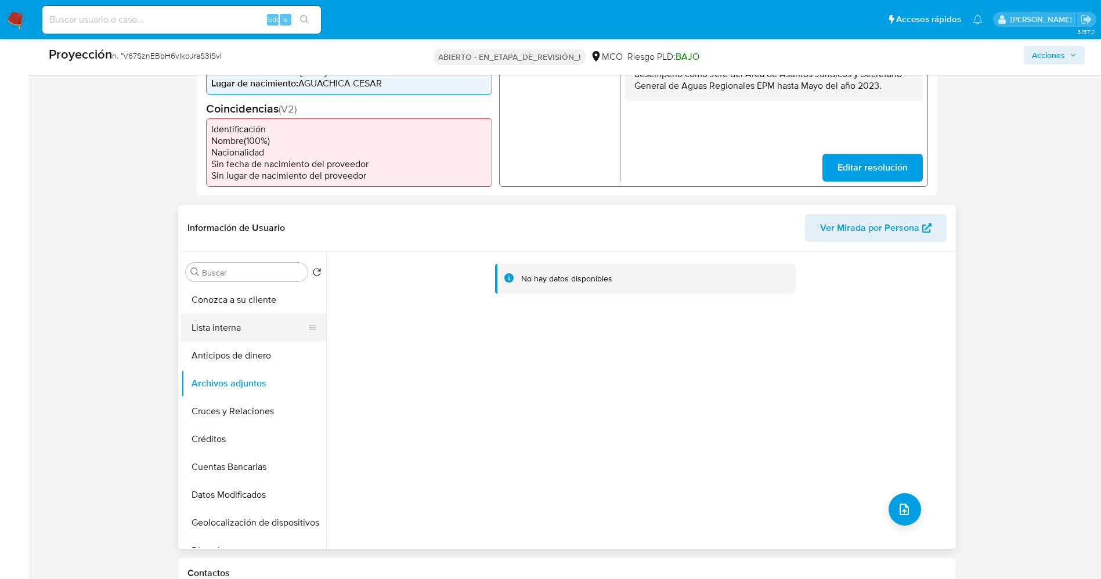
click at [208, 319] on button "Lista interna" at bounding box center [249, 328] width 136 height 28
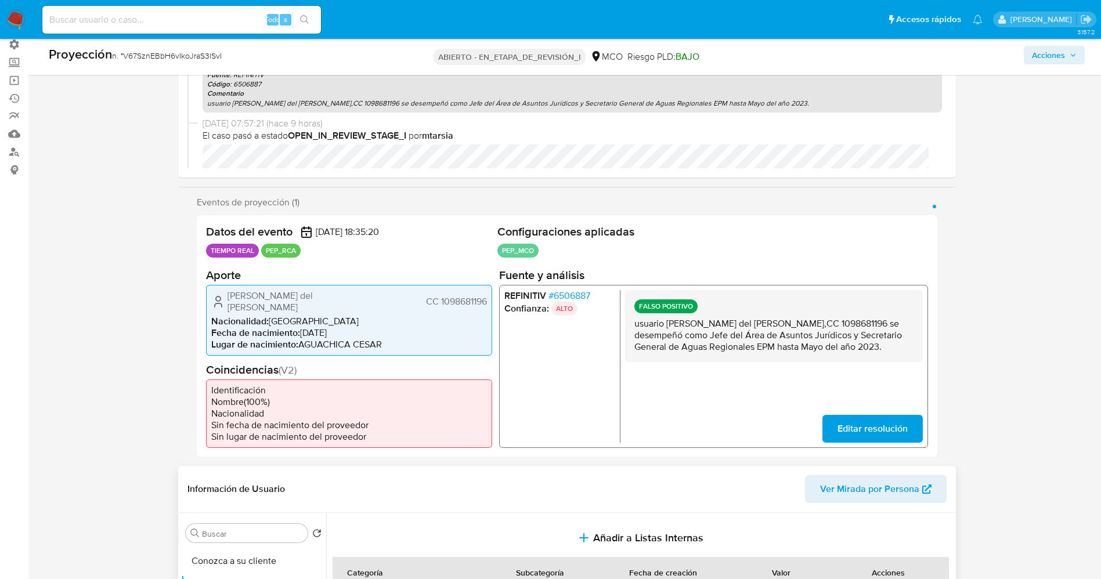
scroll to position [0, 0]
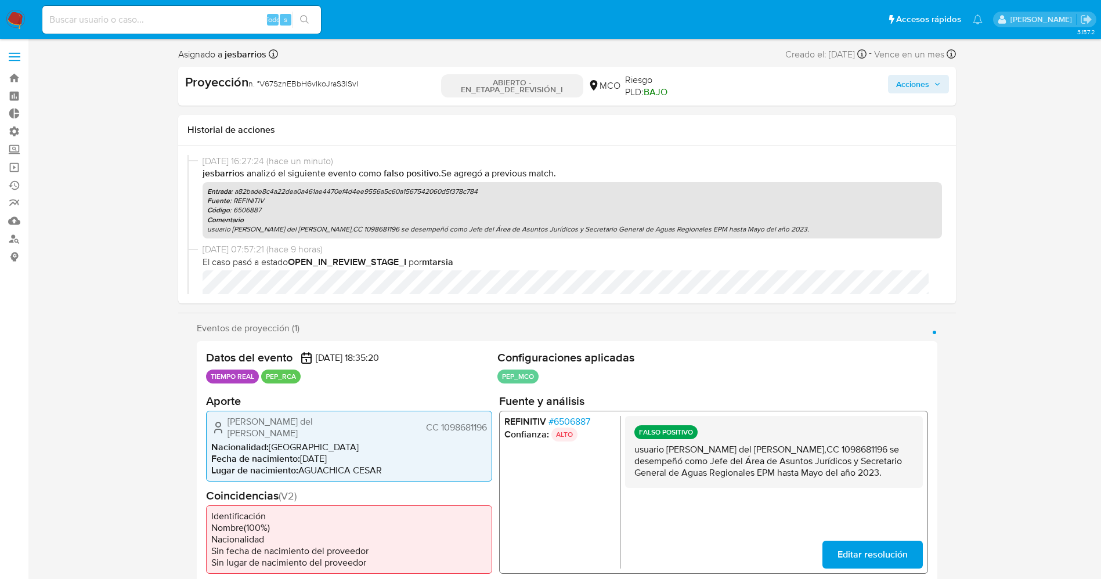
click at [916, 80] on font "Acciones" at bounding box center [912, 84] width 33 height 19
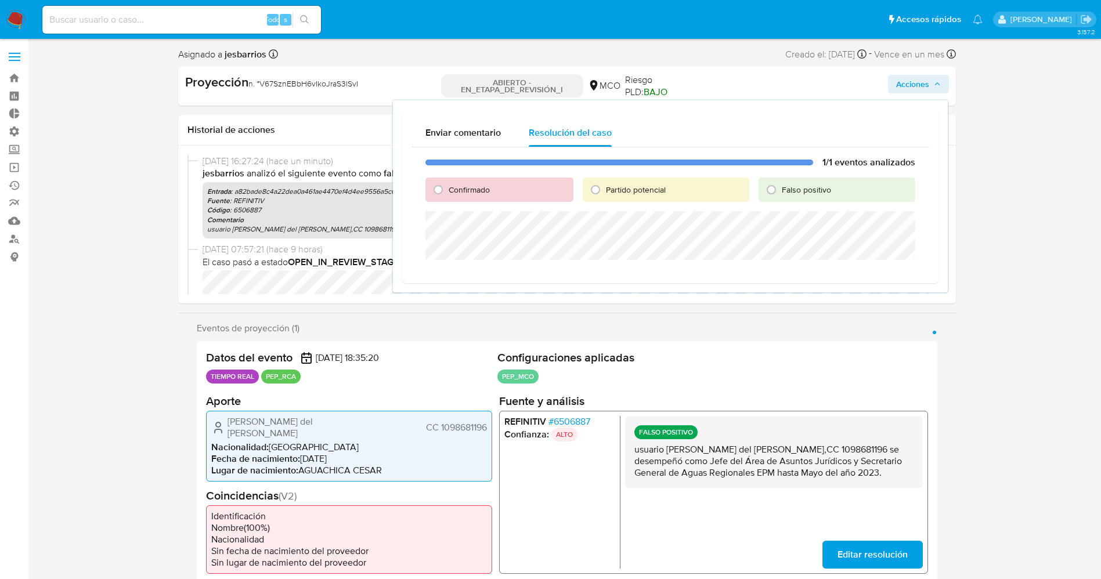
click at [789, 188] on font "Falso positivo" at bounding box center [806, 190] width 49 height 12
click at [781, 188] on input "Falso positivo" at bounding box center [771, 189] width 19 height 19
radio input "true"
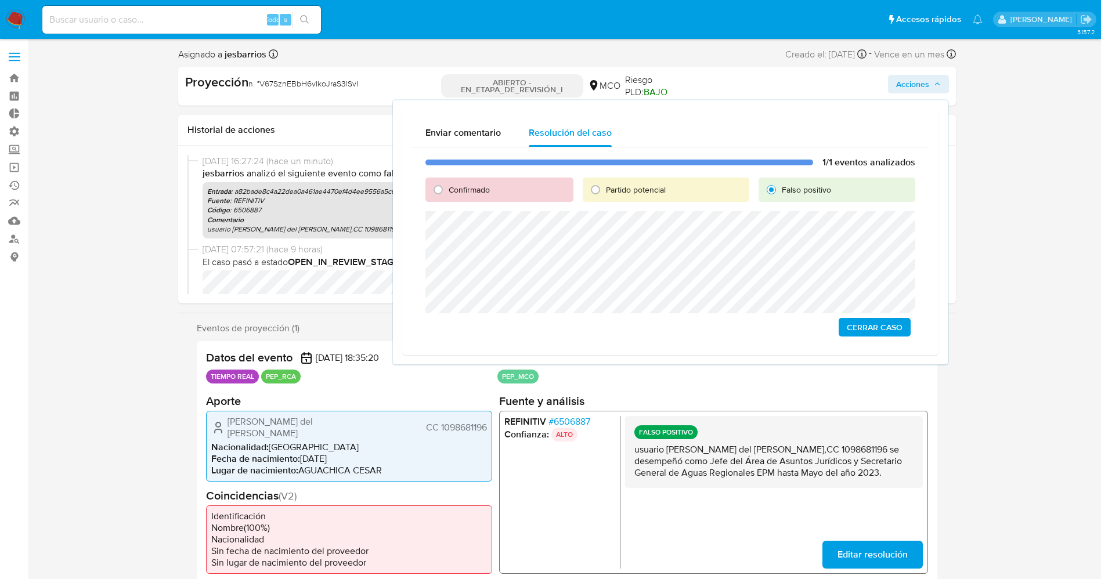
click at [887, 331] on span "Cerrar Caso" at bounding box center [875, 327] width 56 height 16
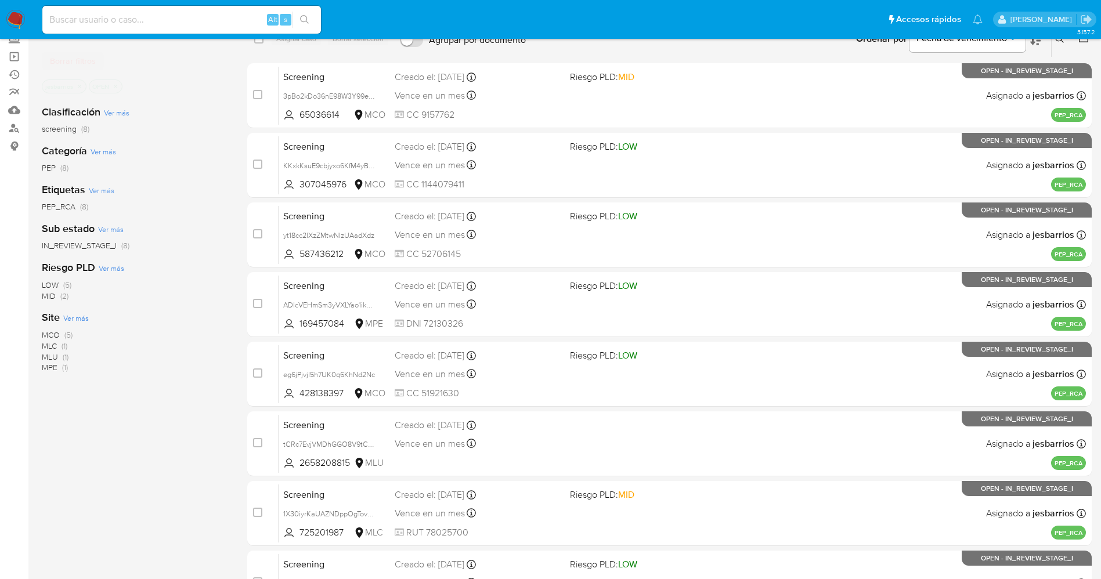
scroll to position [198, 0]
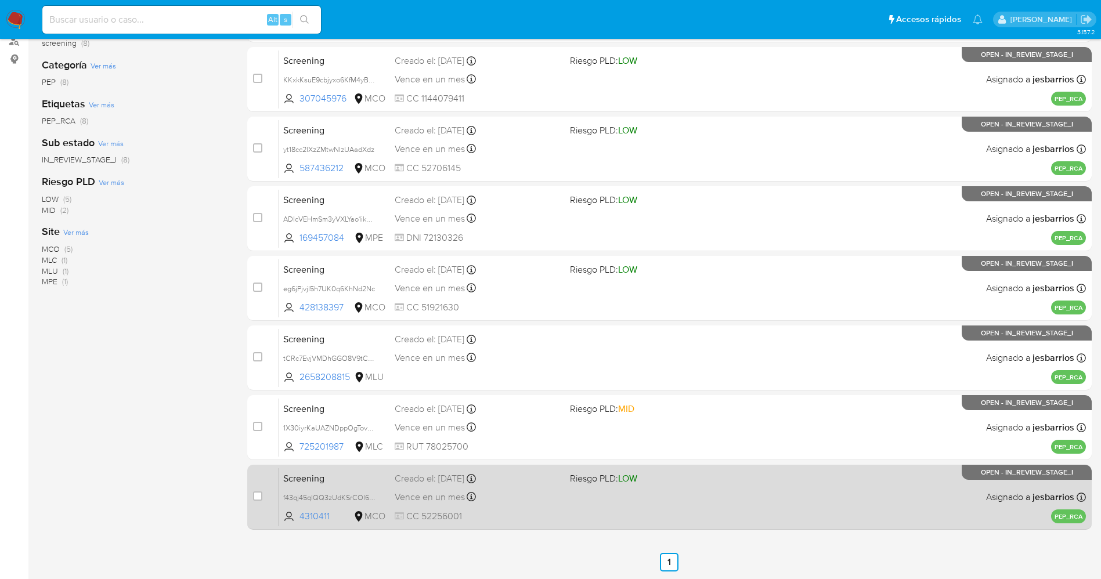
click at [622, 490] on div "Screening f43qj45qIQQ3zUdKSrCOl6Sy 4310411 MCO Riesgo PLD: LOW Creado el: [DATE…" at bounding box center [682, 497] width 807 height 59
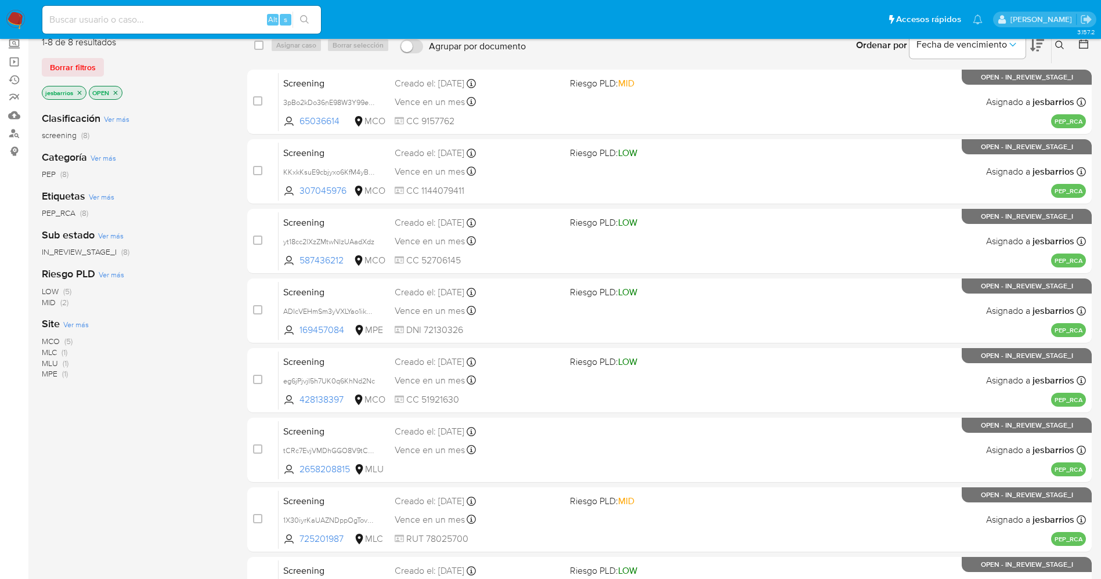
scroll to position [24, 0]
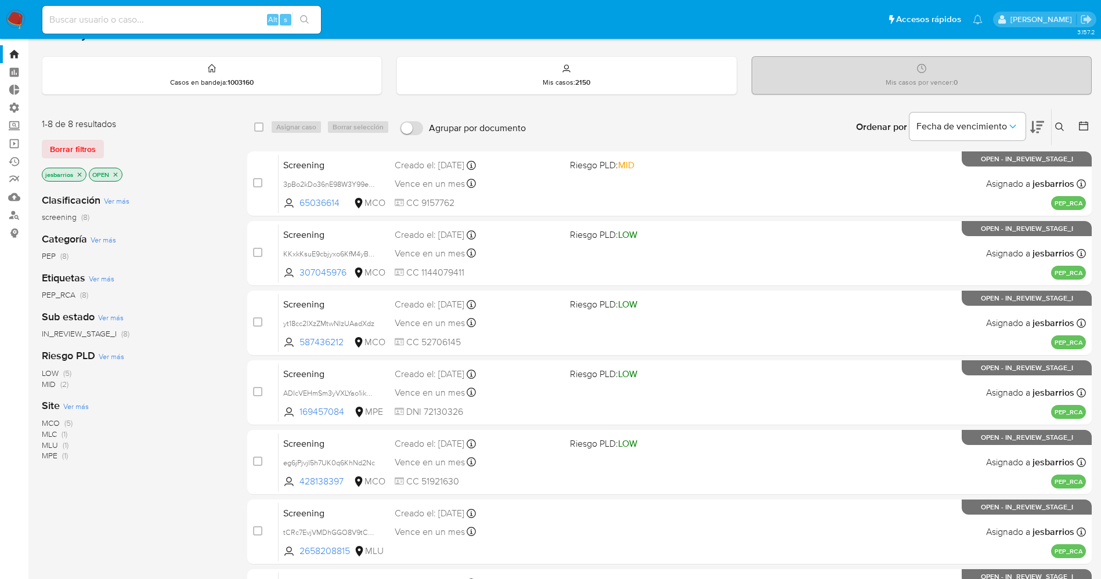
click at [19, 17] on img at bounding box center [16, 20] width 20 height 20
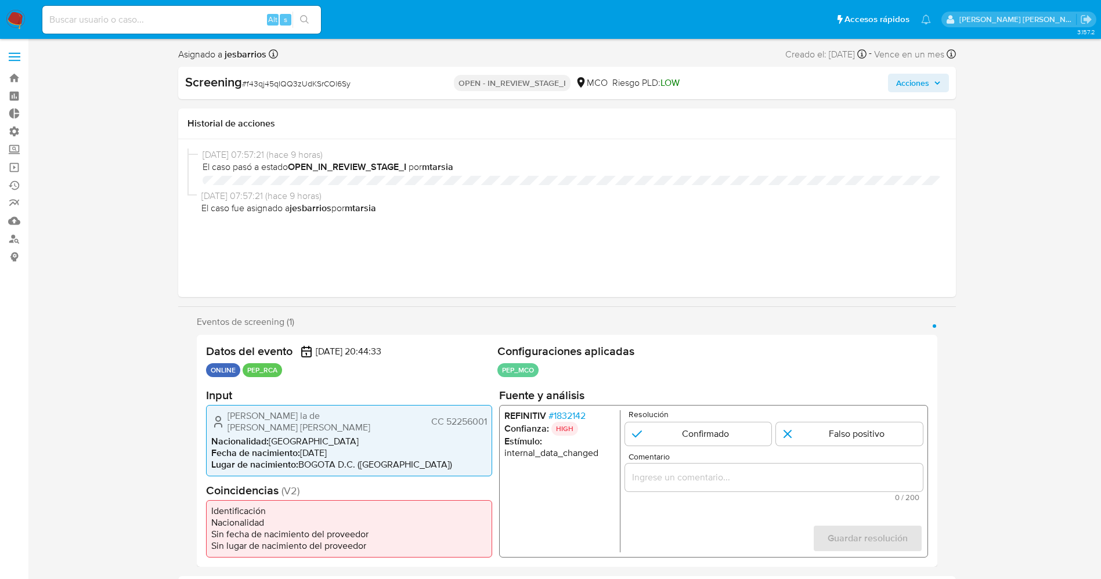
select select "10"
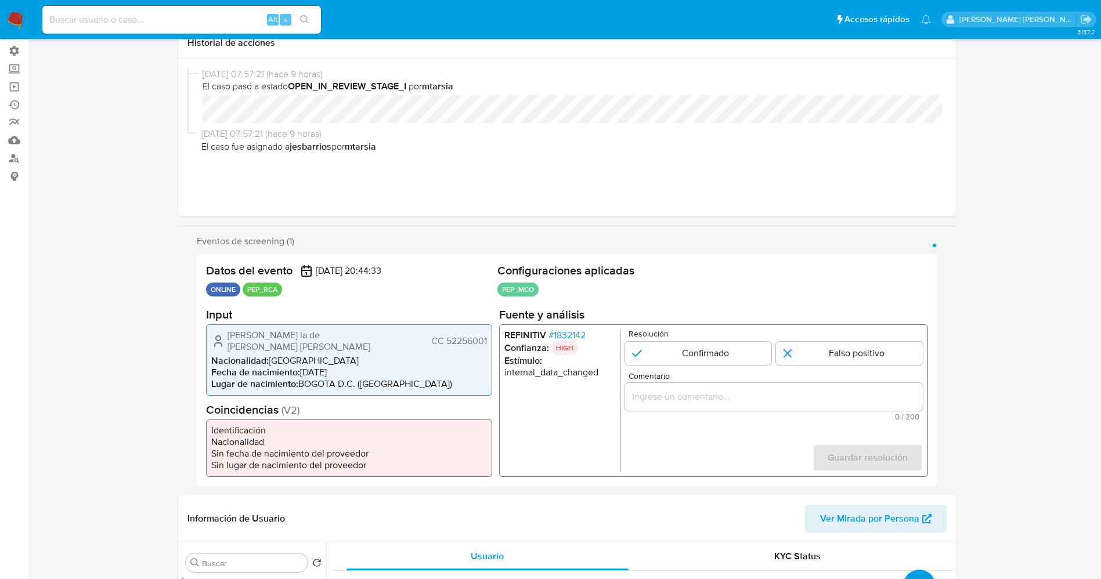
scroll to position [87, 0]
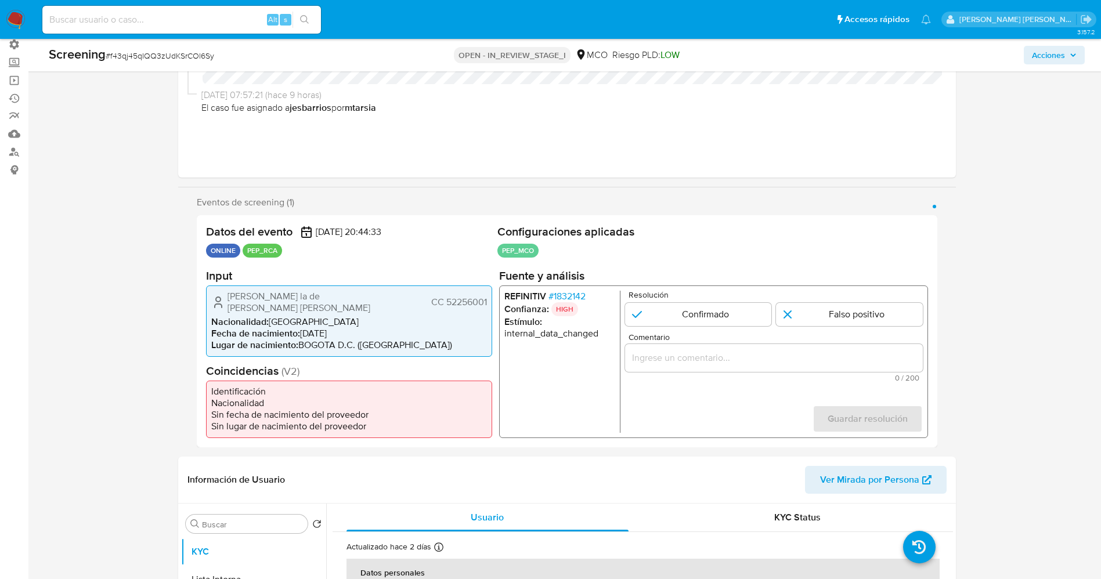
click at [575, 298] on span "# 1832142" at bounding box center [566, 296] width 37 height 12
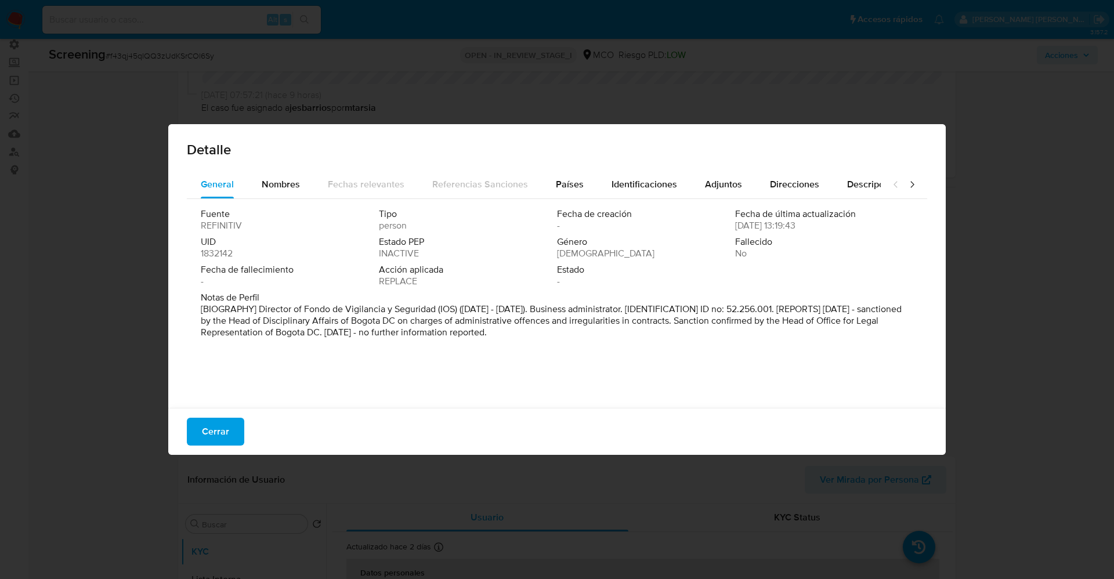
drag, startPoint x: 259, startPoint y: 309, endPoint x: 654, endPoint y: 364, distance: 398.6
click at [654, 364] on div "Fuente REFINITIV Tipo person Fecha de creación - Fecha de última actualización …" at bounding box center [557, 300] width 741 height 203
click at [288, 189] on span "Nombres" at bounding box center [281, 184] width 38 height 13
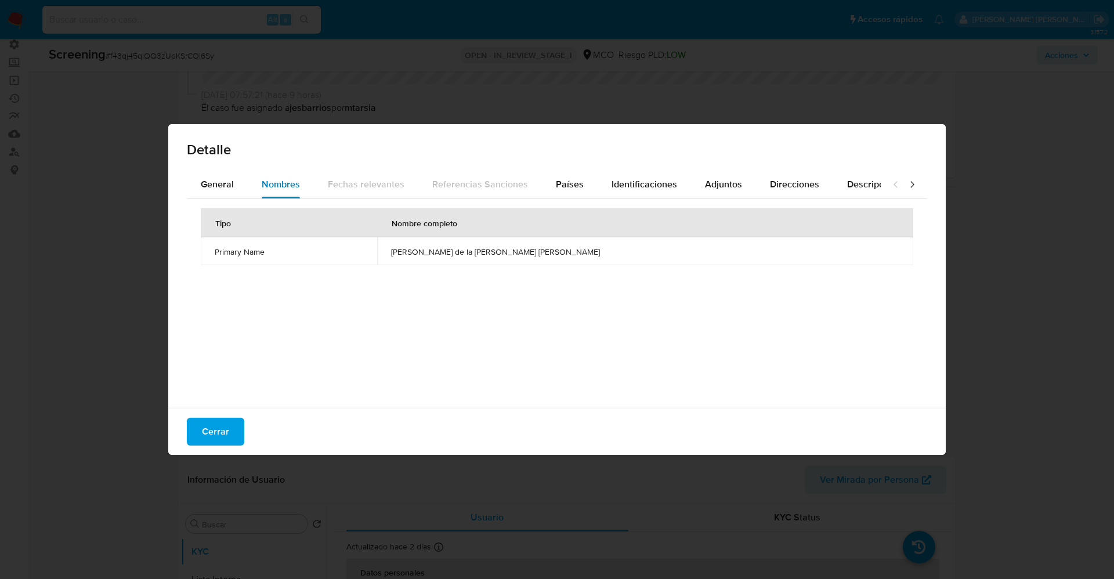
click at [253, 180] on button "Nombres" at bounding box center [281, 185] width 66 height 28
click at [233, 182] on button "General" at bounding box center [217, 185] width 61 height 28
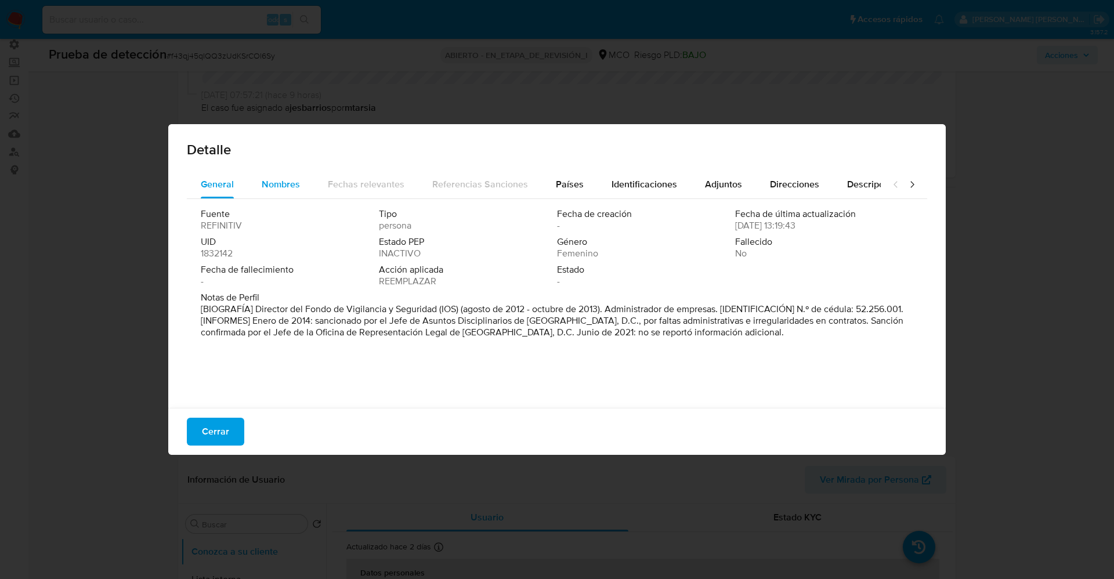
click at [301, 180] on button "Nombres" at bounding box center [281, 185] width 66 height 28
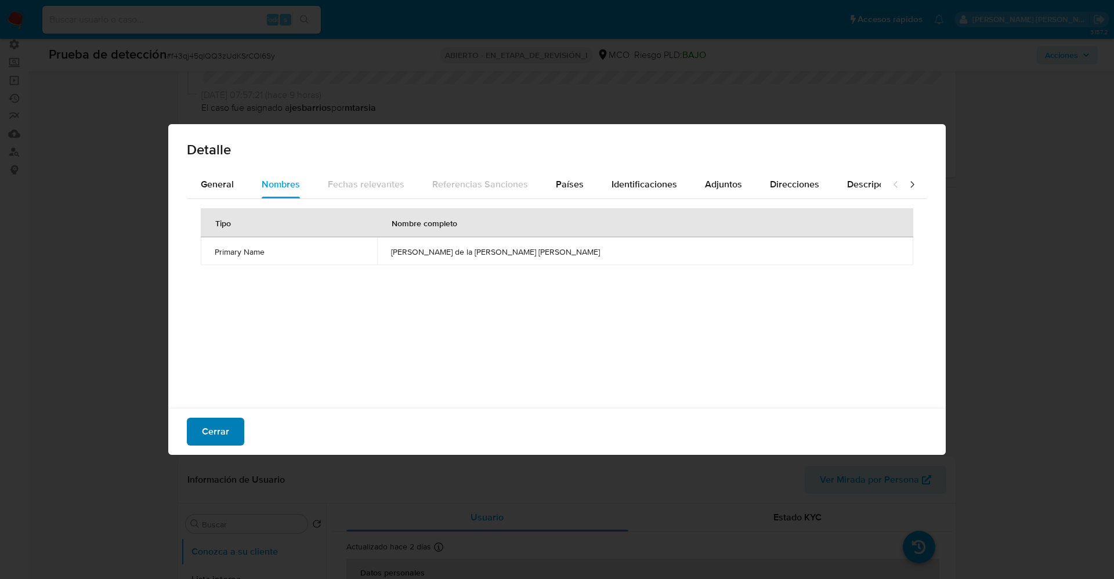
click at [225, 429] on span "Cerrar" at bounding box center [215, 432] width 27 height 26
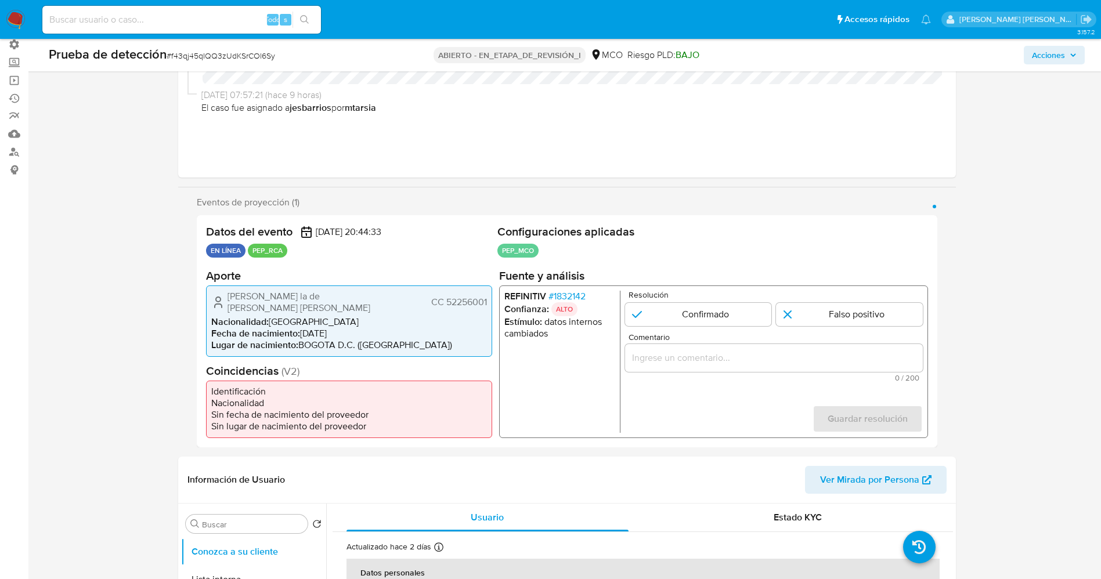
click at [240, 316] on span "Nacionalidad :" at bounding box center [239, 321] width 57 height 13
drag, startPoint x: 226, startPoint y: 302, endPoint x: 488, endPoint y: 299, distance: 262.4
click at [488, 299] on div "[PERSON_NAME] la de [PERSON_NAME] [PERSON_NAME] 52256001 Nacionalidad : Colombi…" at bounding box center [349, 320] width 286 height 71
click at [584, 301] on font "1832142" at bounding box center [569, 295] width 32 height 13
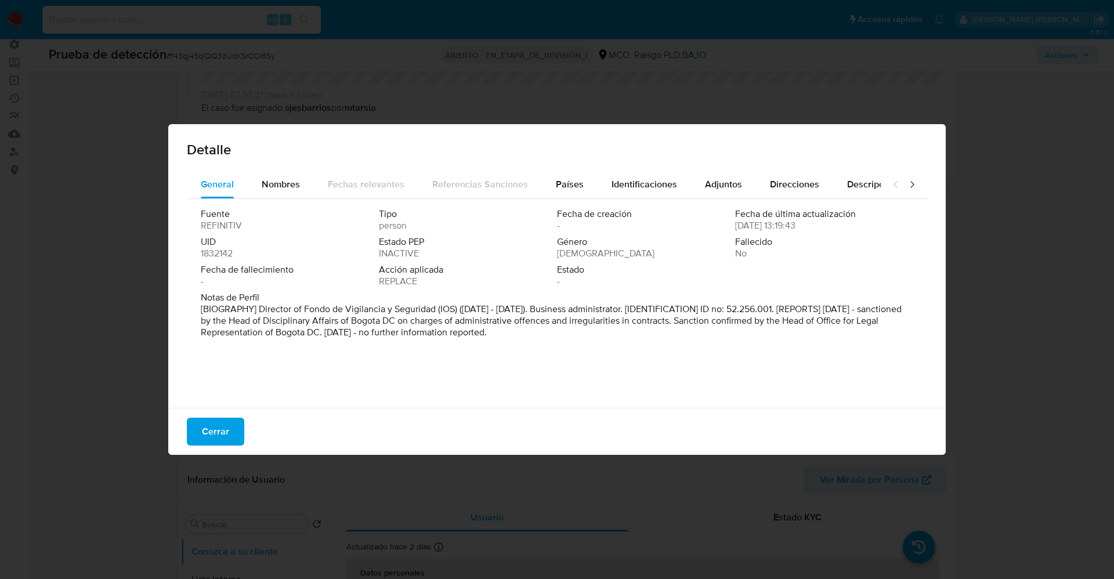
drag, startPoint x: 276, startPoint y: 302, endPoint x: 582, endPoint y: 345, distance: 308.8
click at [582, 345] on div "Fuente REFINITIV Tipo person Fecha de creación - Fecha de última actualización …" at bounding box center [557, 300] width 741 height 203
click at [299, 284] on div "Fecha de fallecimiento -" at bounding box center [290, 275] width 178 height 23
drag, startPoint x: 255, startPoint y: 307, endPoint x: 439, endPoint y: 309, distance: 184.0
click at [439, 309] on font "[BIOGRAFÍA] Director del Fondo de Vigilancia y Seguridad (IOS) (agosto de 2012 …" at bounding box center [552, 320] width 703 height 37
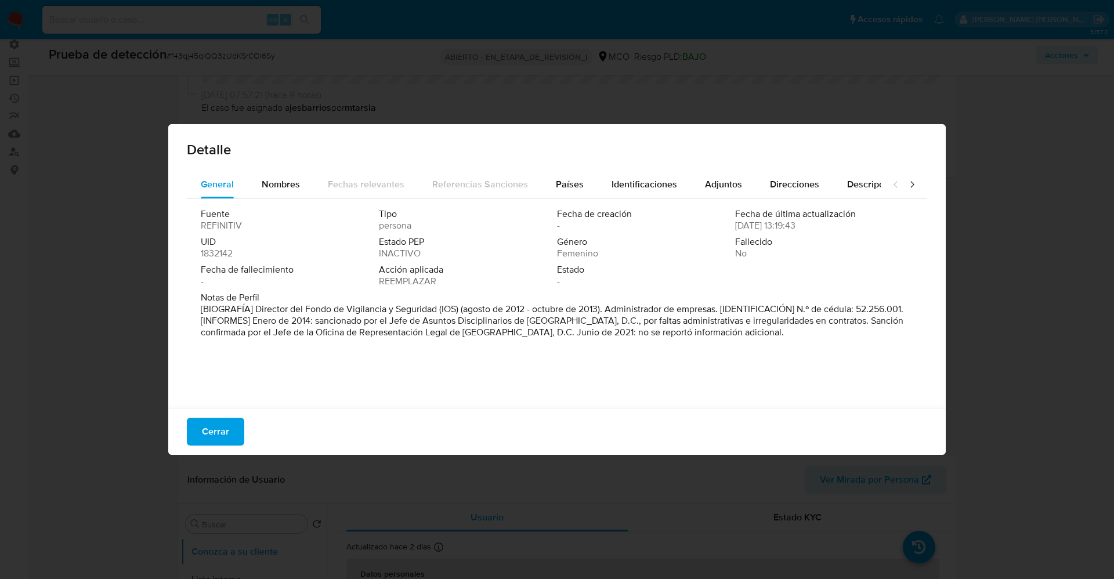
click at [211, 422] on font "Cerrar" at bounding box center [215, 432] width 27 height 28
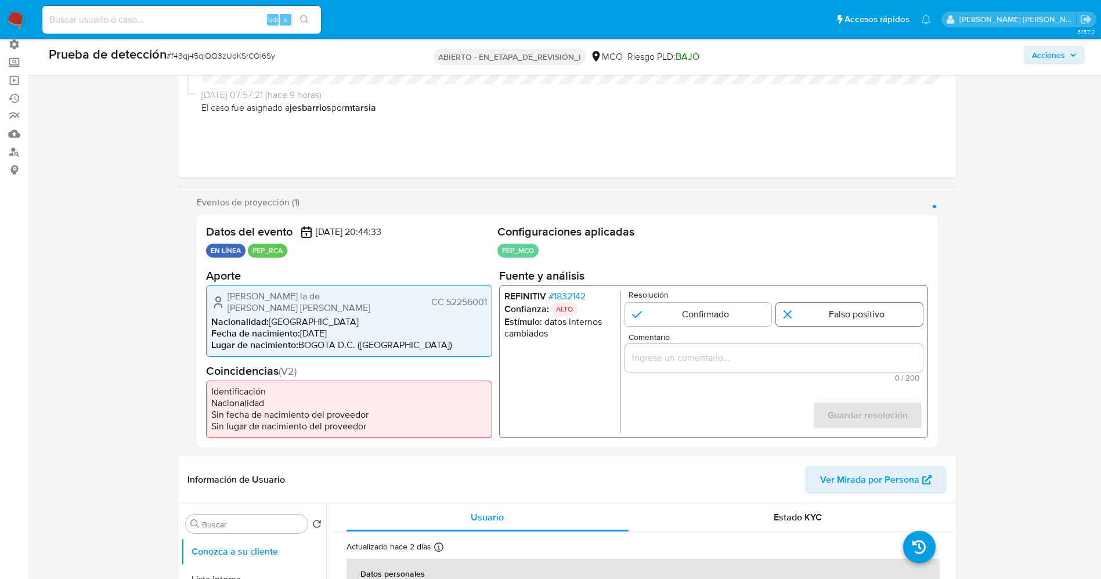
click at [824, 308] on input "1 de 1" at bounding box center [849, 313] width 147 height 23
radio input "true"
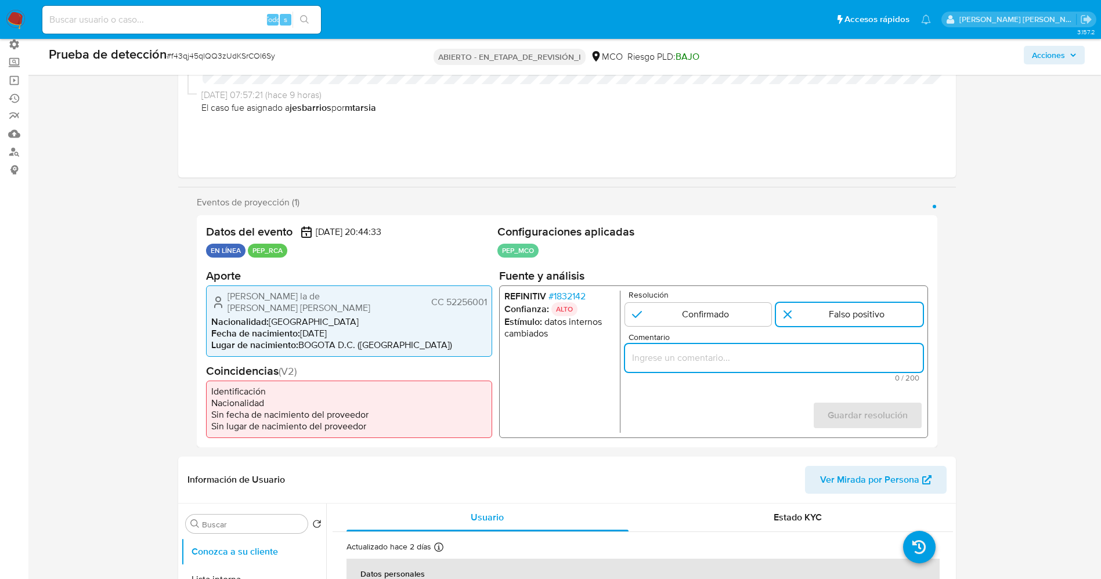
click at [800, 359] on input "Comentario" at bounding box center [773, 357] width 298 height 15
type input "usuario Natalia la de Vega Sinisterra,CC 52256001 por coincidir en listas de PE…"
click at [875, 420] on font "Guardar resolución" at bounding box center [867, 416] width 80 height 28
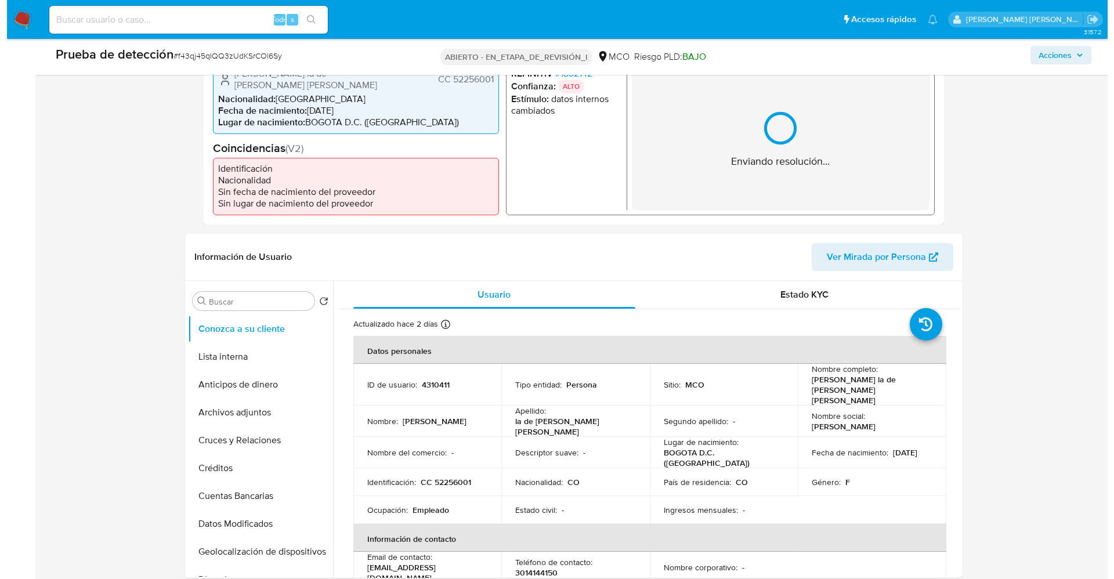
scroll to position [348, 0]
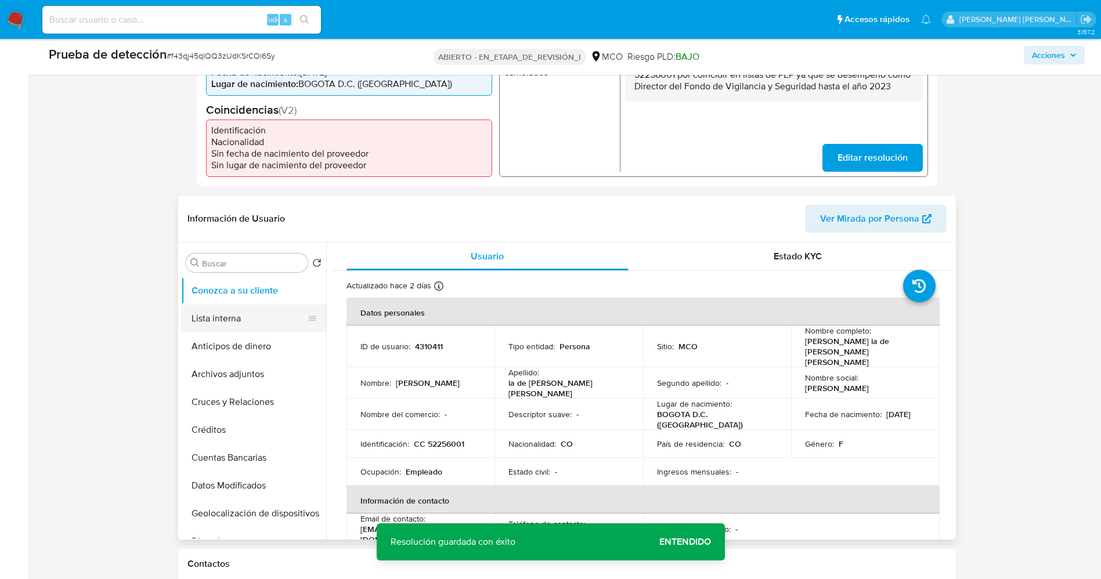
click at [210, 320] on button "Lista interna" at bounding box center [249, 319] width 136 height 28
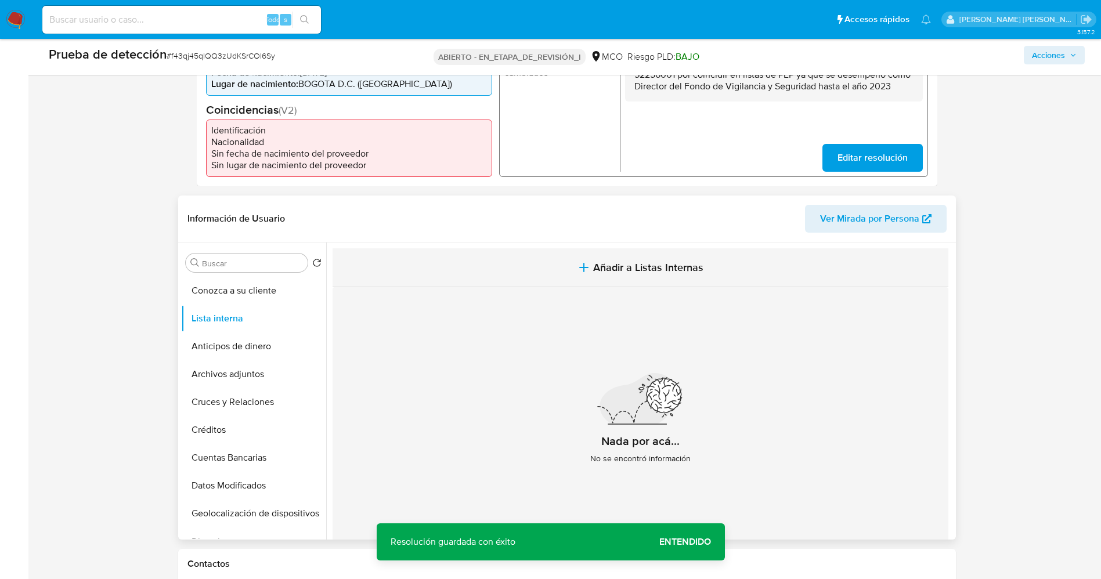
click at [597, 270] on span "Añadir a Listas Internas" at bounding box center [648, 267] width 110 height 13
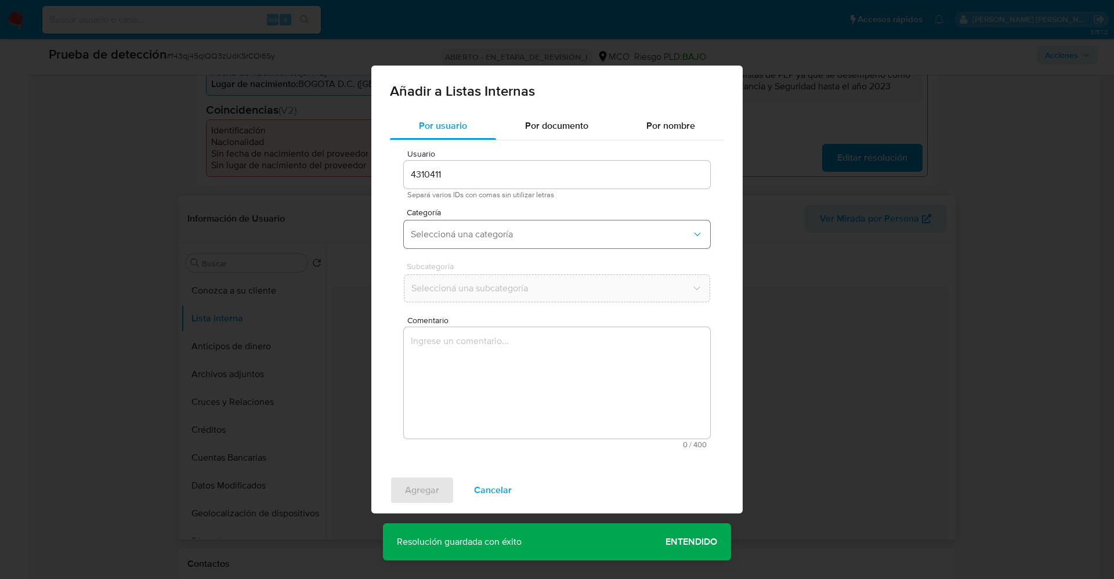
click at [525, 237] on span "Seleccioná una categoría" at bounding box center [551, 235] width 281 height 12
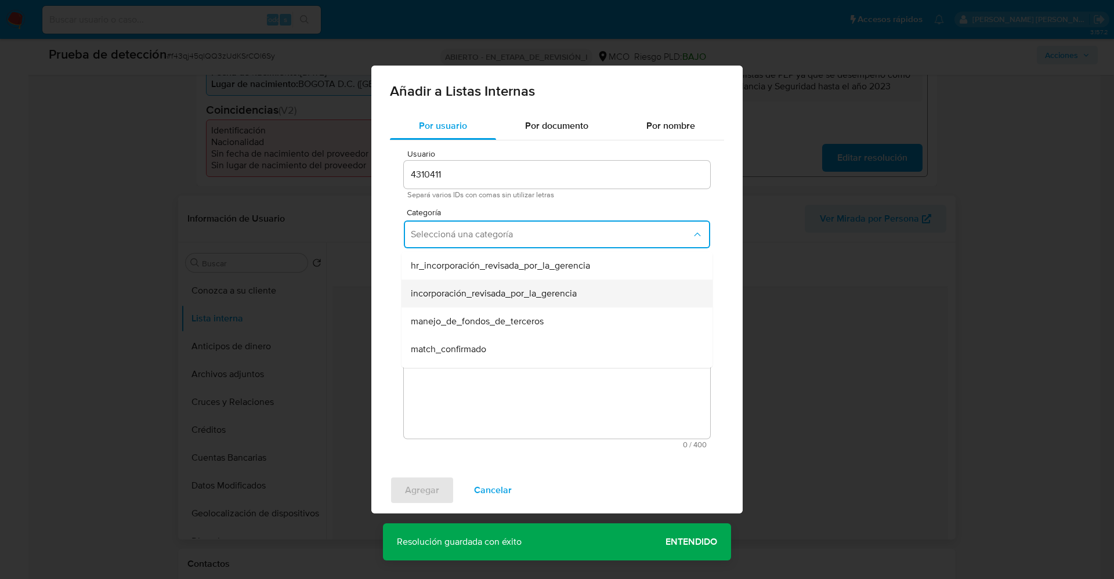
scroll to position [87, 0]
click at [498, 295] on div "match_descartado" at bounding box center [554, 290] width 286 height 28
click at [488, 279] on button "Seleccioná una subcategoría" at bounding box center [557, 289] width 306 height 28
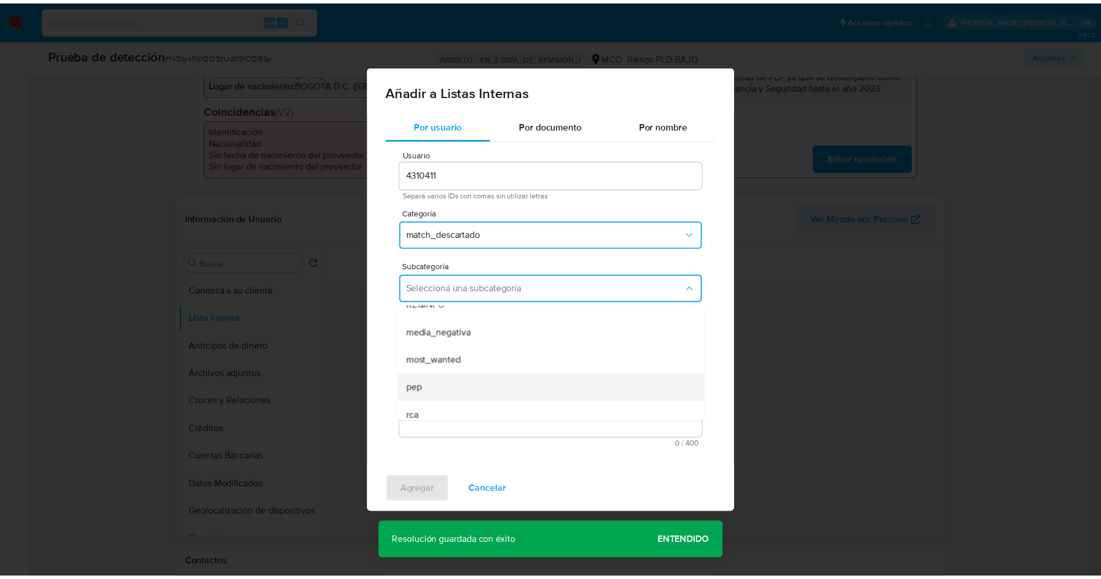
scroll to position [79, 0]
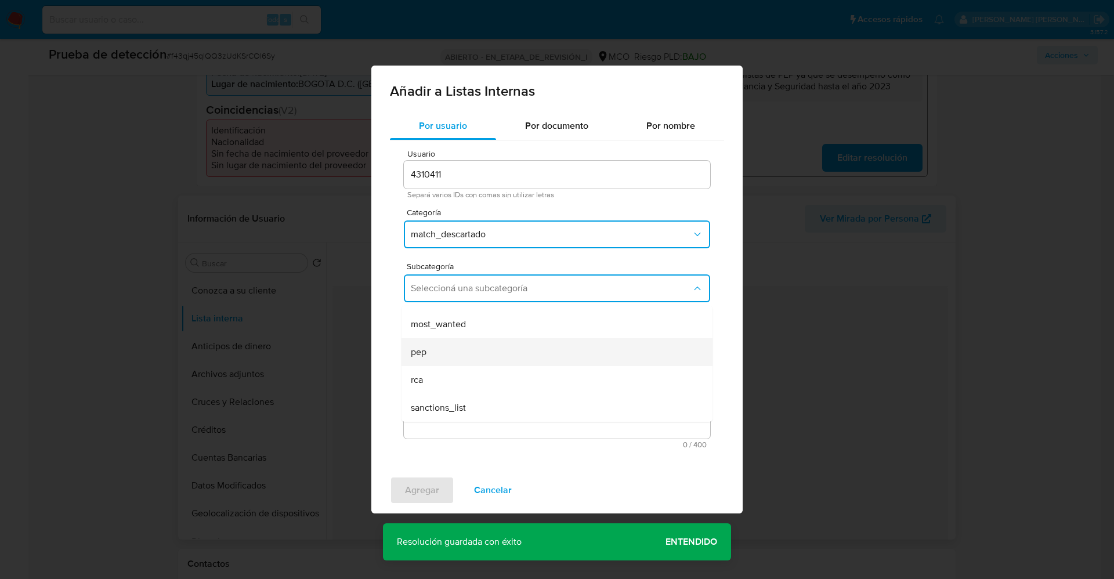
click at [445, 355] on div "pep" at bounding box center [554, 352] width 286 height 28
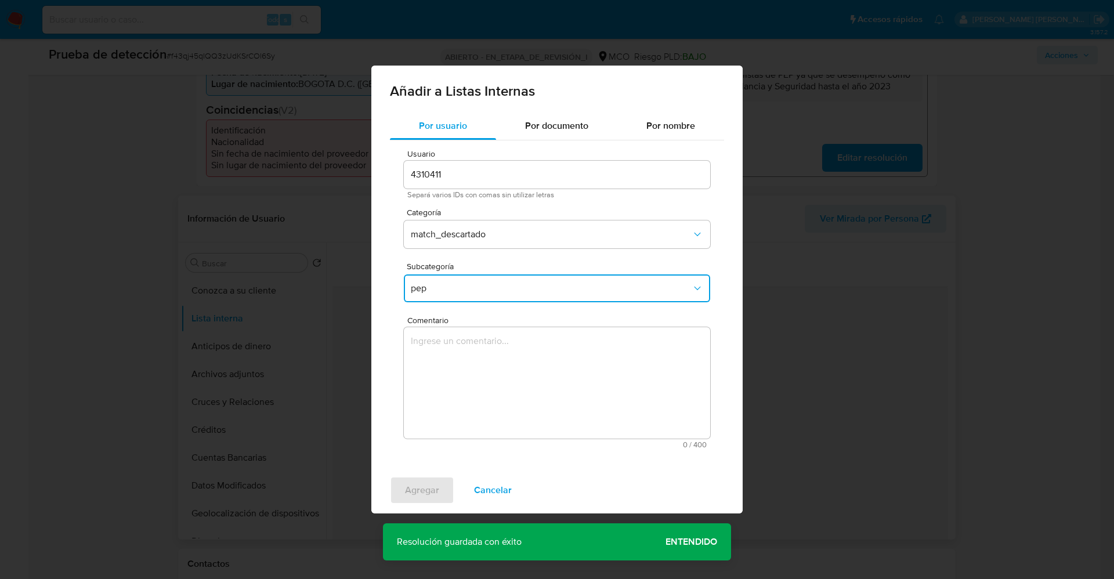
click at [445, 355] on textarea "Comentario" at bounding box center [557, 382] width 306 height 111
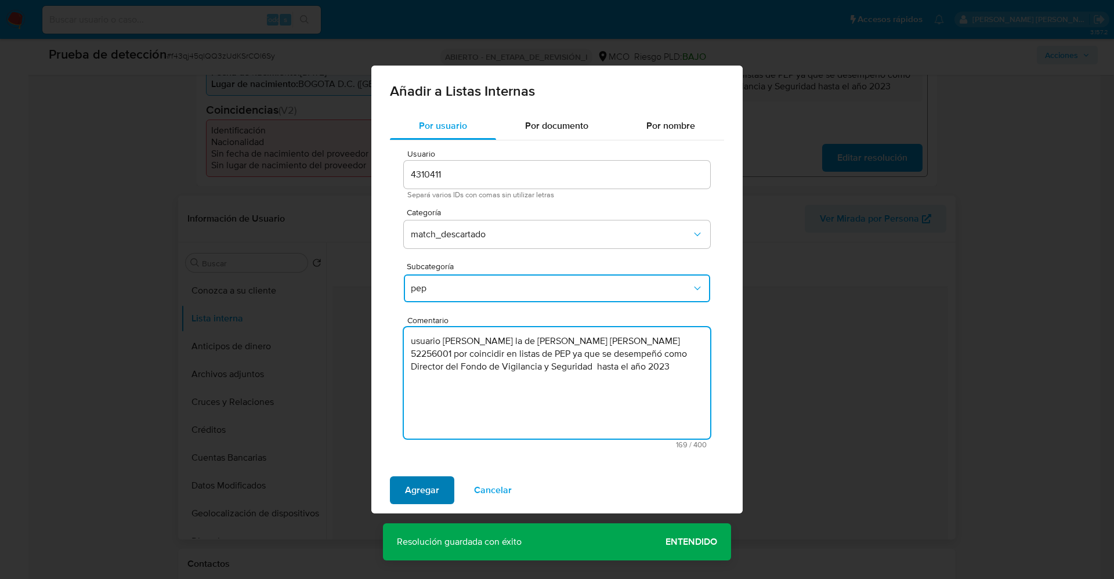
type textarea "usuario Natalia la de Vega Sinisterra,CC 52256001 por coincidir en listas de PE…"
click at [425, 486] on span "Agregar" at bounding box center [422, 491] width 34 height 26
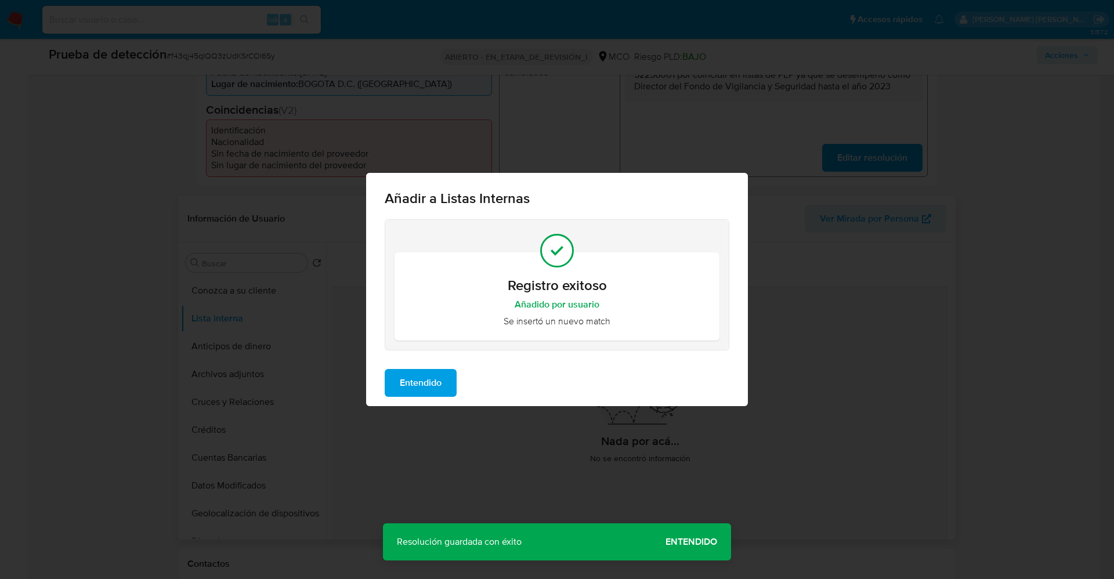
click at [397, 381] on button "Entendido" at bounding box center [421, 383] width 72 height 28
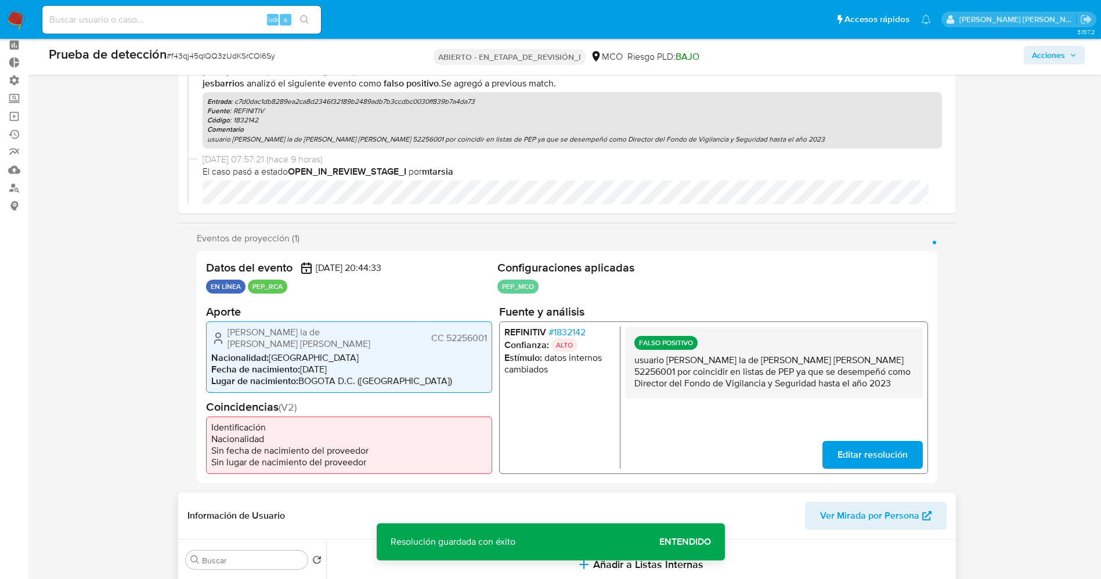
scroll to position [0, 0]
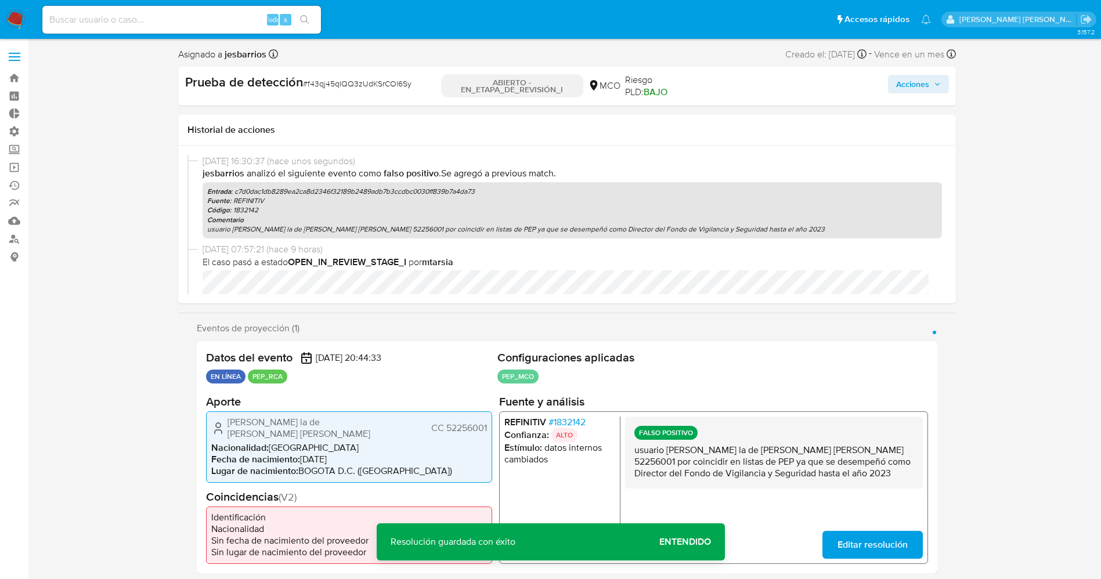
click at [918, 88] on font "Acciones" at bounding box center [912, 84] width 33 height 19
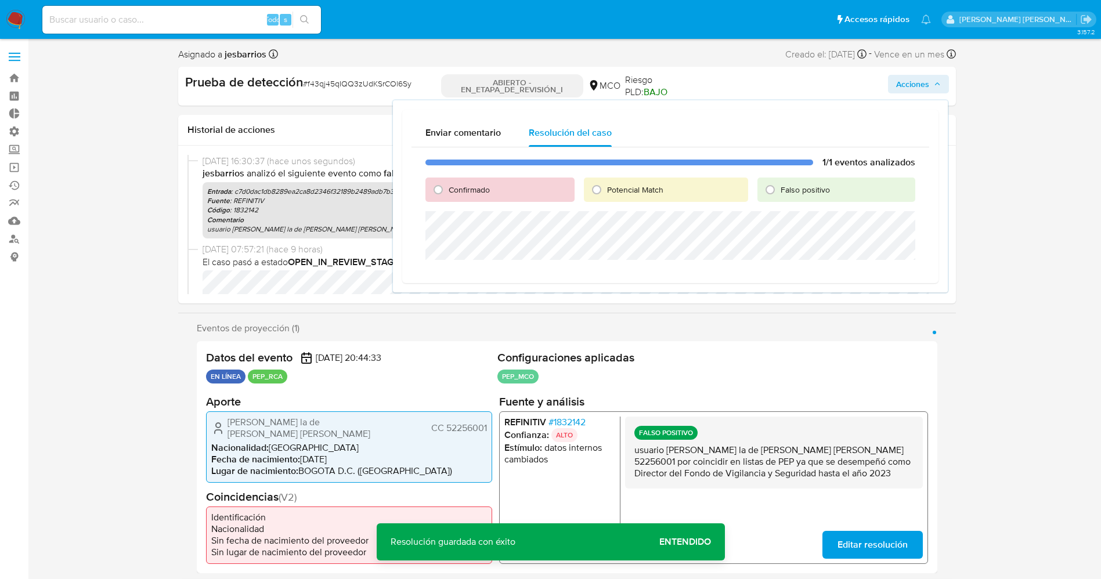
click at [779, 194] on input "Falso positivo" at bounding box center [770, 189] width 19 height 19
radio input "true"
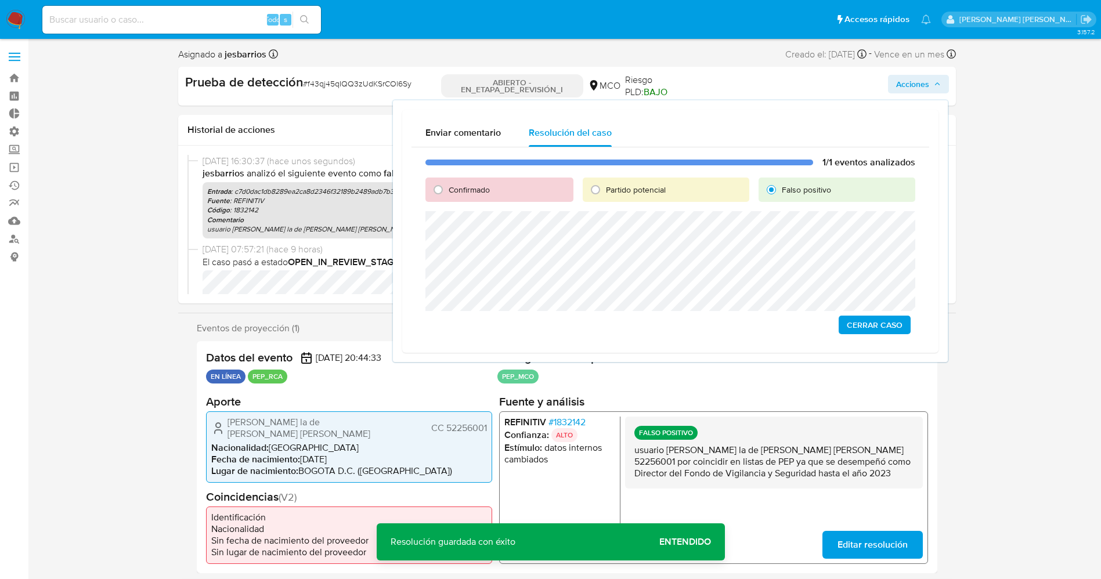
click at [891, 330] on span "Cerrar Caso" at bounding box center [875, 325] width 56 height 16
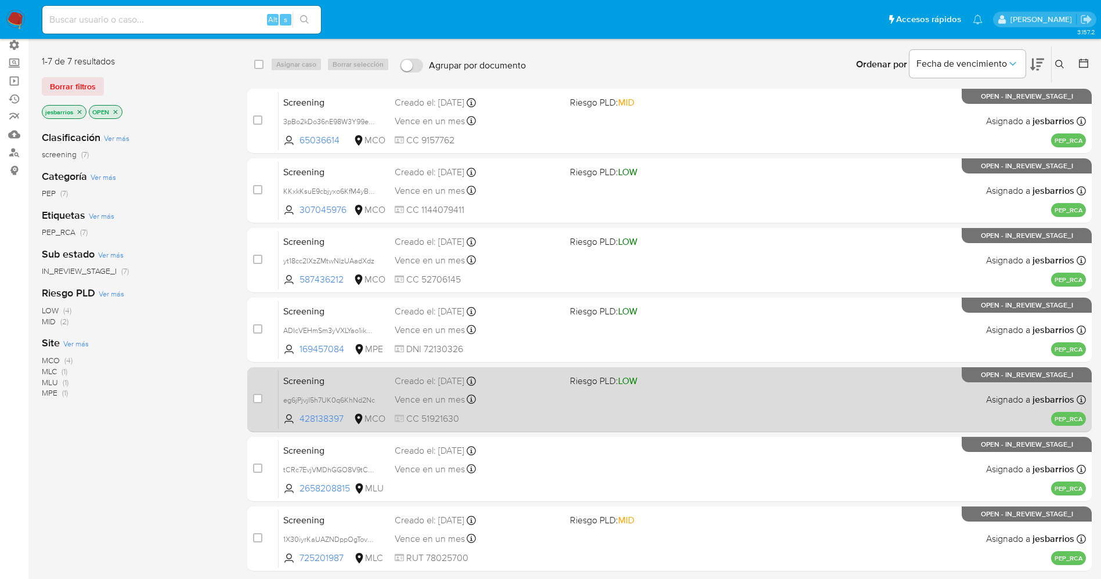
scroll to position [128, 0]
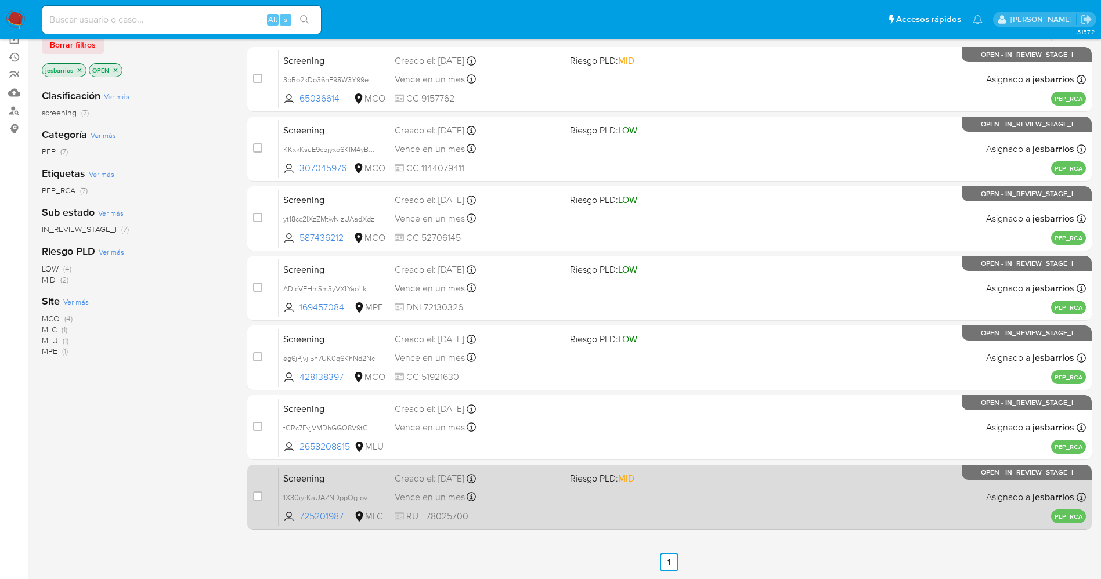
click at [667, 504] on div "Screening 1X30iyrKaUAZNDppOgTovaFr 725201987 MLC Riesgo PLD: MID Creado el: [DA…" at bounding box center [682, 497] width 807 height 59
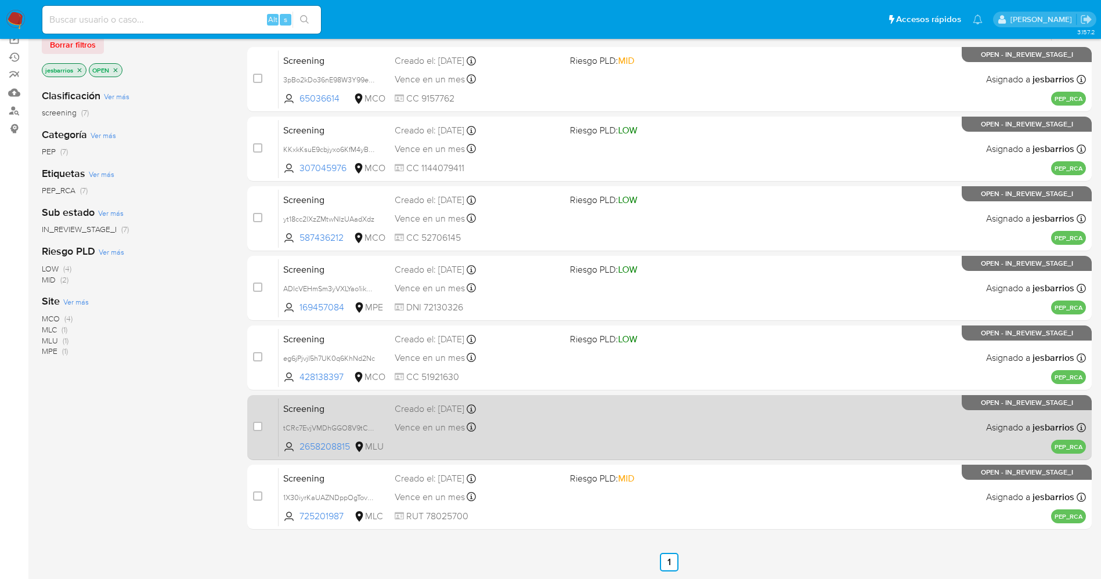
click at [538, 435] on div "Vence en un mes Vence el [DATE] 19:16:54" at bounding box center [478, 428] width 166 height 16
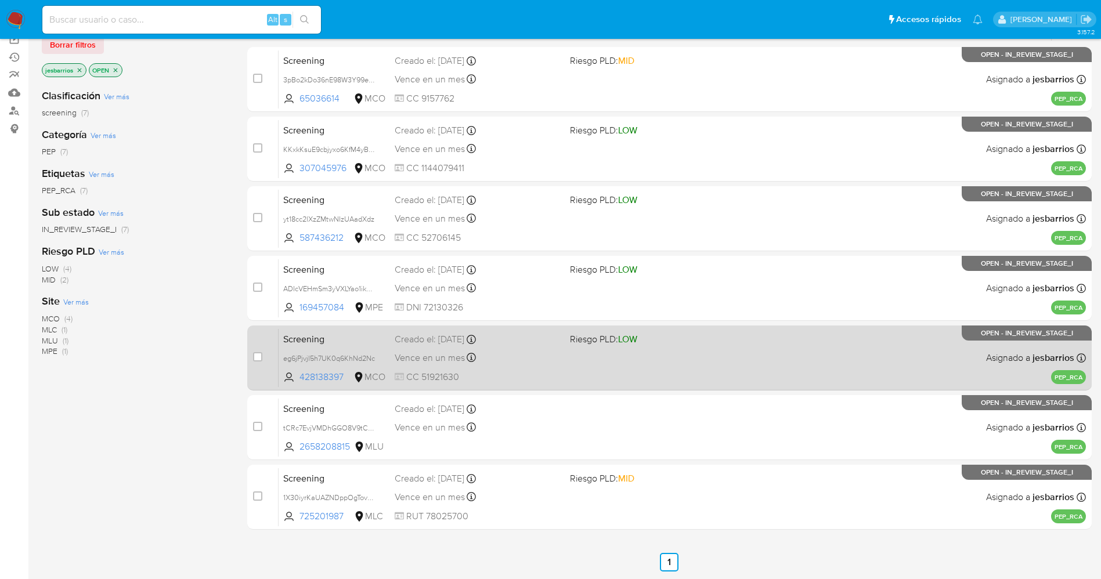
click at [548, 365] on div "Vence en un mes Vence el [DATE] 19:28:49" at bounding box center [478, 358] width 166 height 16
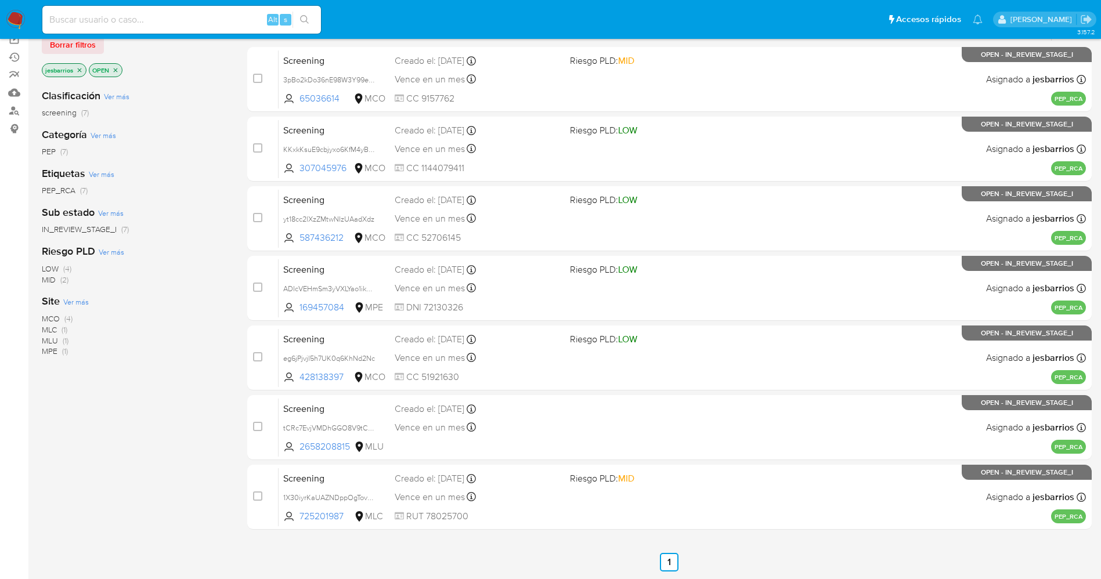
click at [78, 67] on icon "close-filter" at bounding box center [79, 70] width 7 height 7
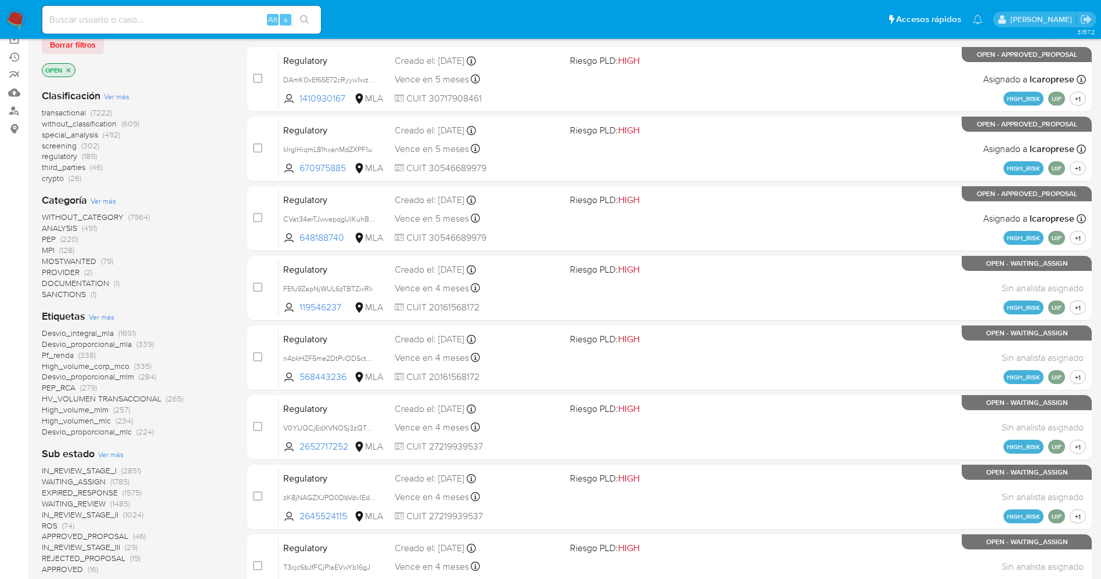
click at [62, 174] on span "crypto" at bounding box center [53, 178] width 22 height 12
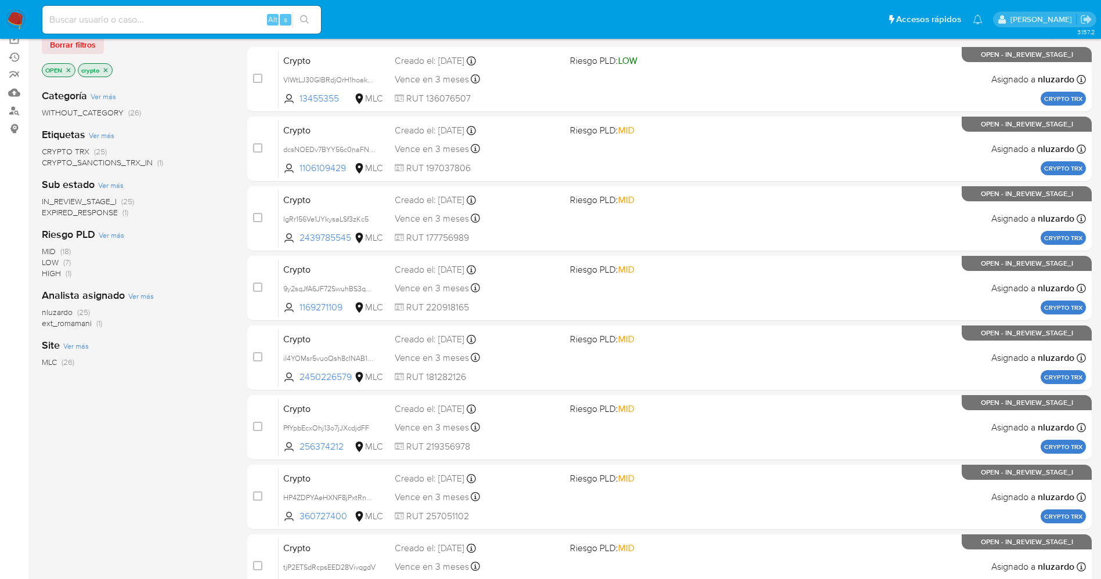
click at [45, 362] on span "MLC" at bounding box center [49, 362] width 15 height 12
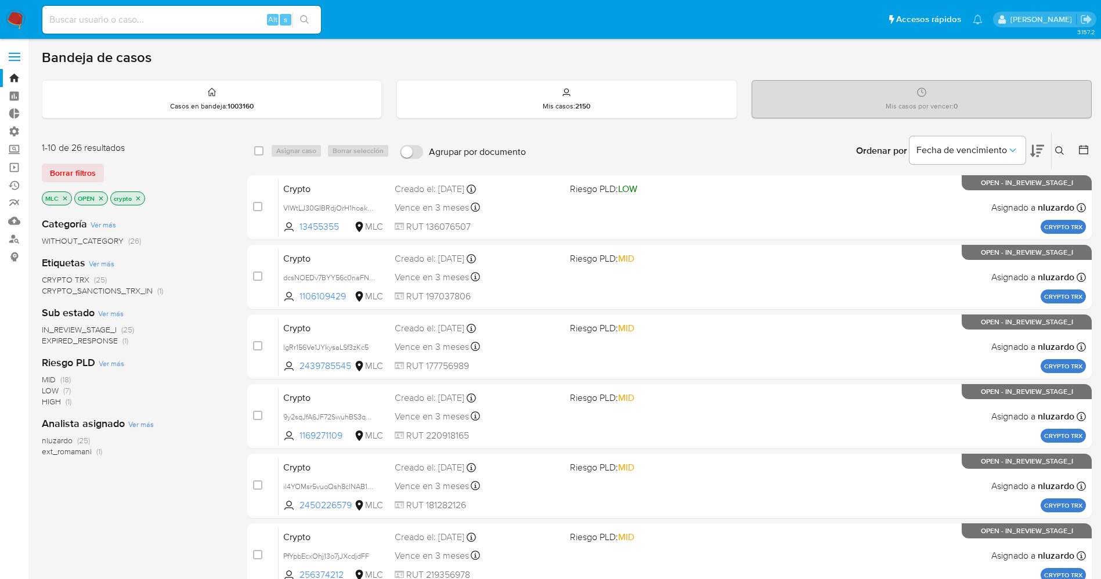
click at [109, 340] on span "EXPIRED_RESPONSE" at bounding box center [80, 341] width 76 height 12
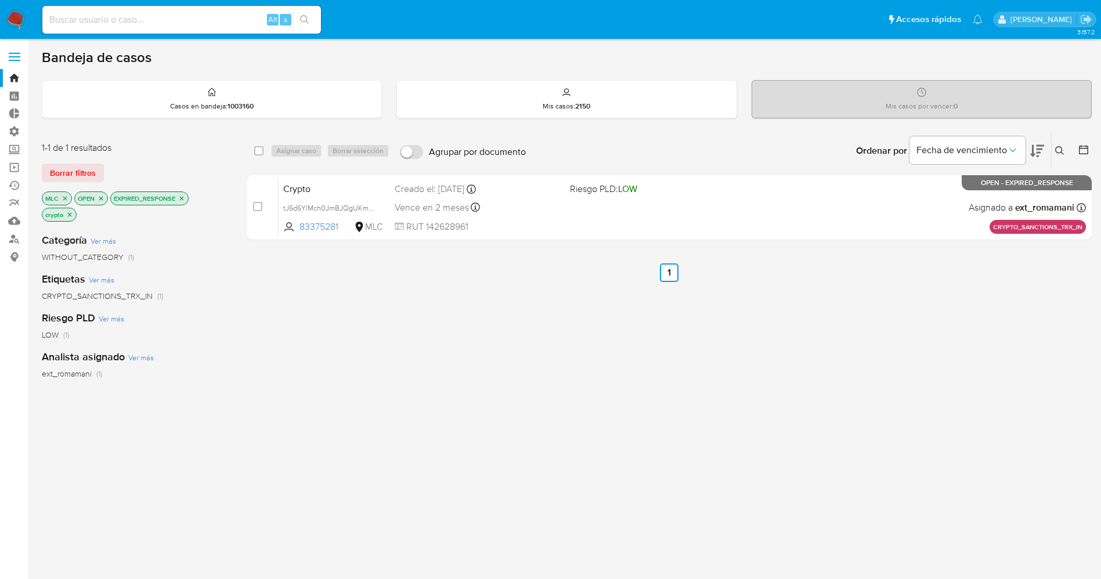
click at [183, 198] on icon "close-filter" at bounding box center [181, 198] width 7 height 7
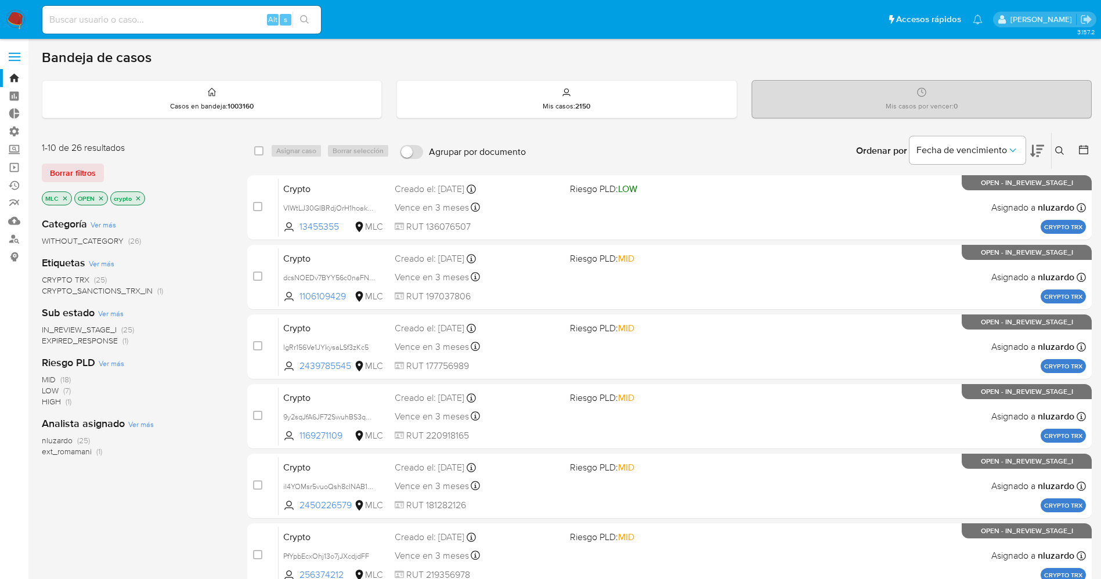
click at [62, 200] on icon "close-filter" at bounding box center [65, 198] width 7 height 7
click at [13, 16] on img at bounding box center [16, 20] width 20 height 20
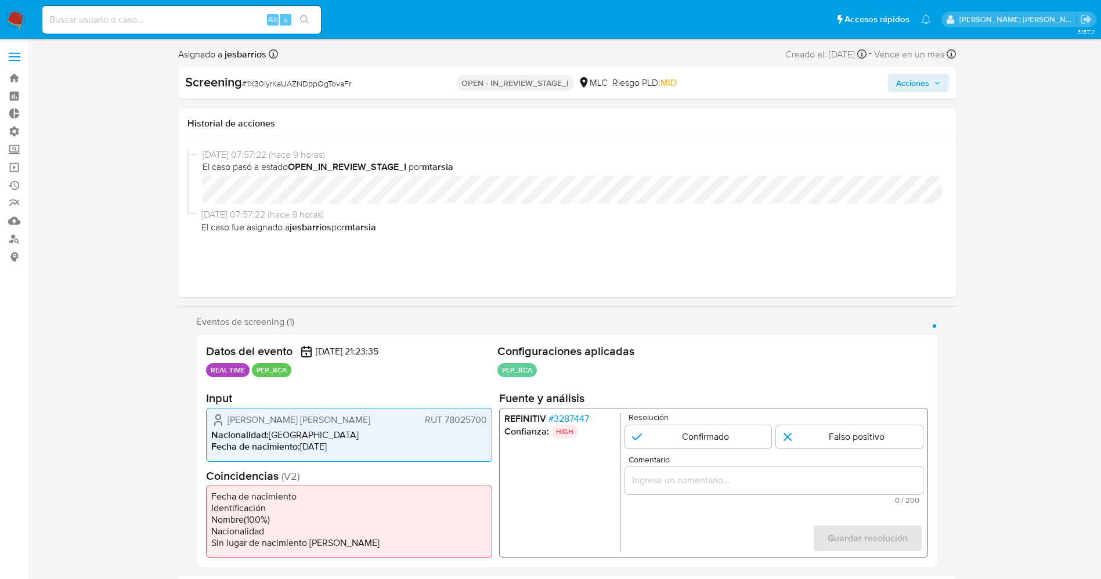
select select "10"
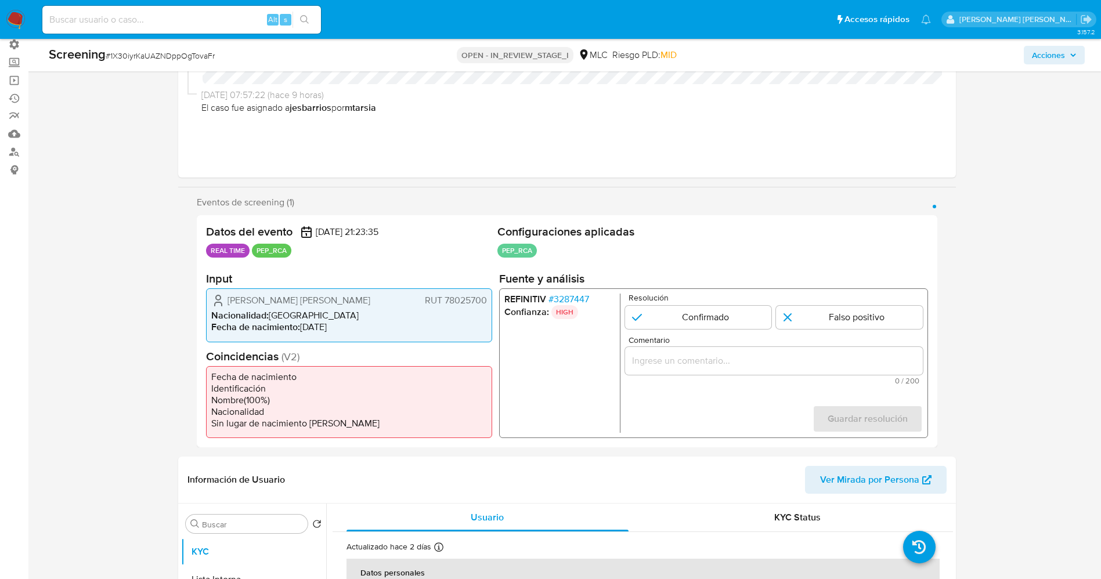
click at [582, 300] on span "# 3287447" at bounding box center [568, 300] width 41 height 12
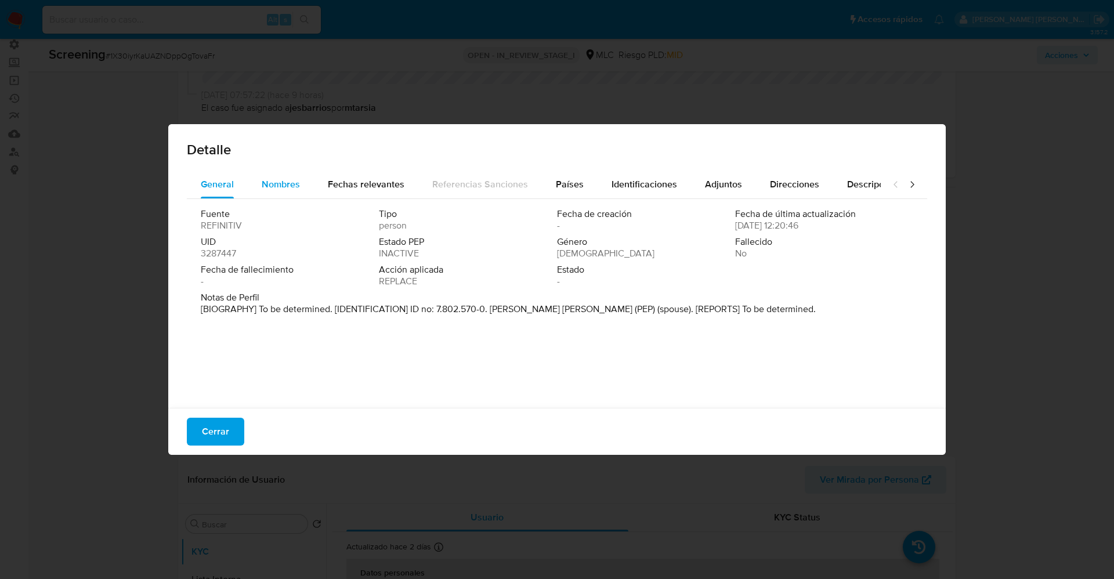
click at [291, 182] on span "Nombres" at bounding box center [281, 184] width 38 height 13
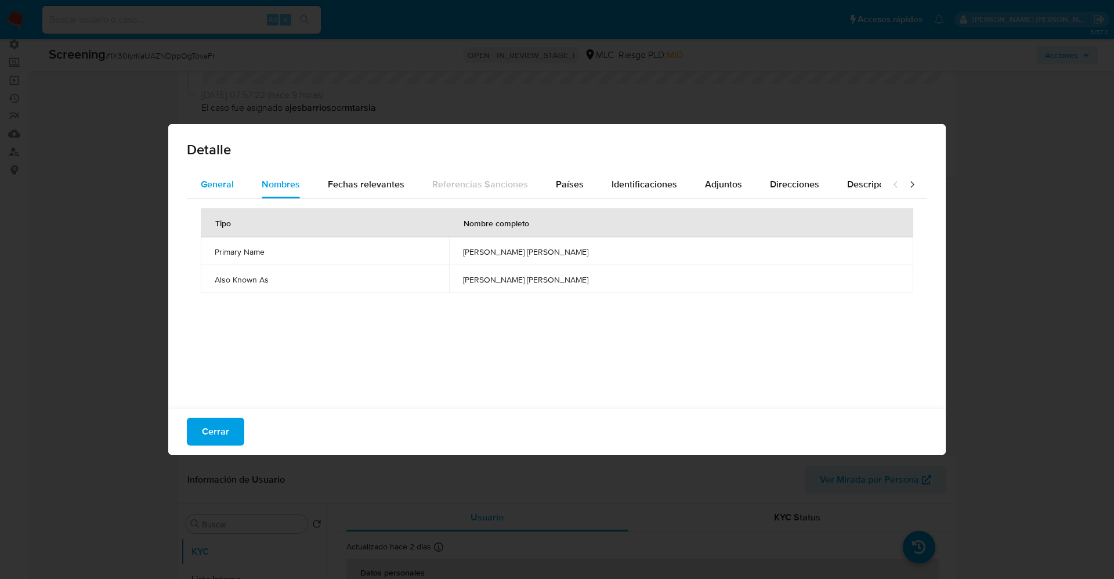
click at [226, 172] on div "General" at bounding box center [217, 185] width 33 height 28
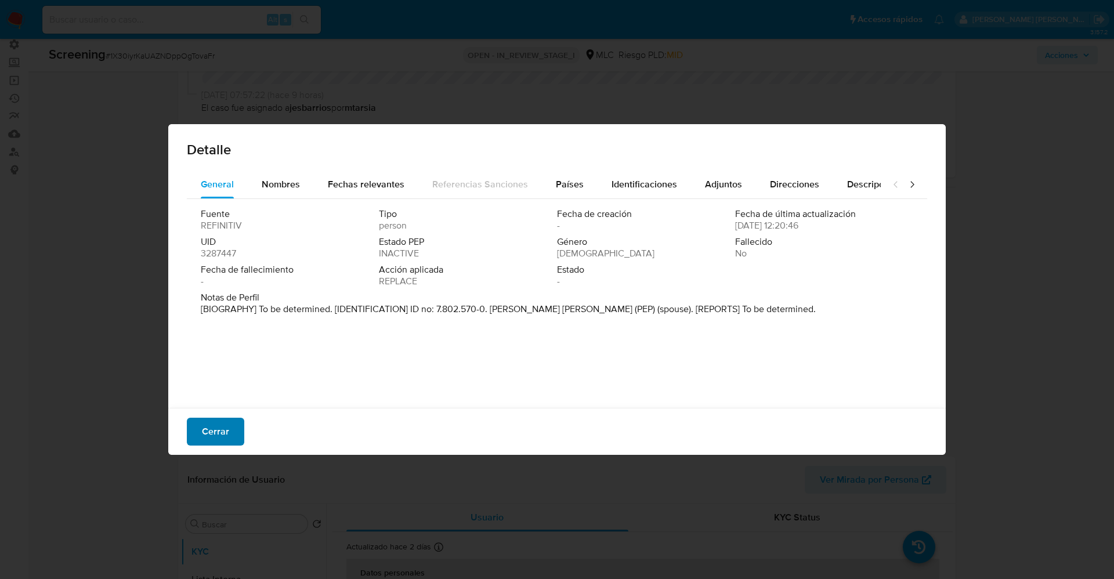
click at [216, 385] on span "Cerrar" at bounding box center [215, 432] width 27 height 26
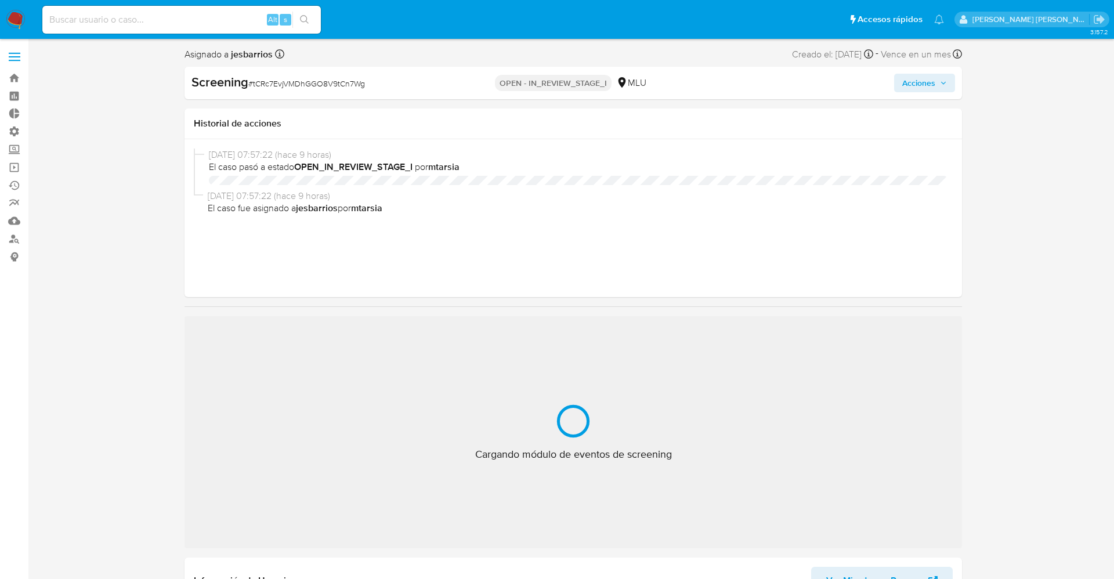
select select "10"
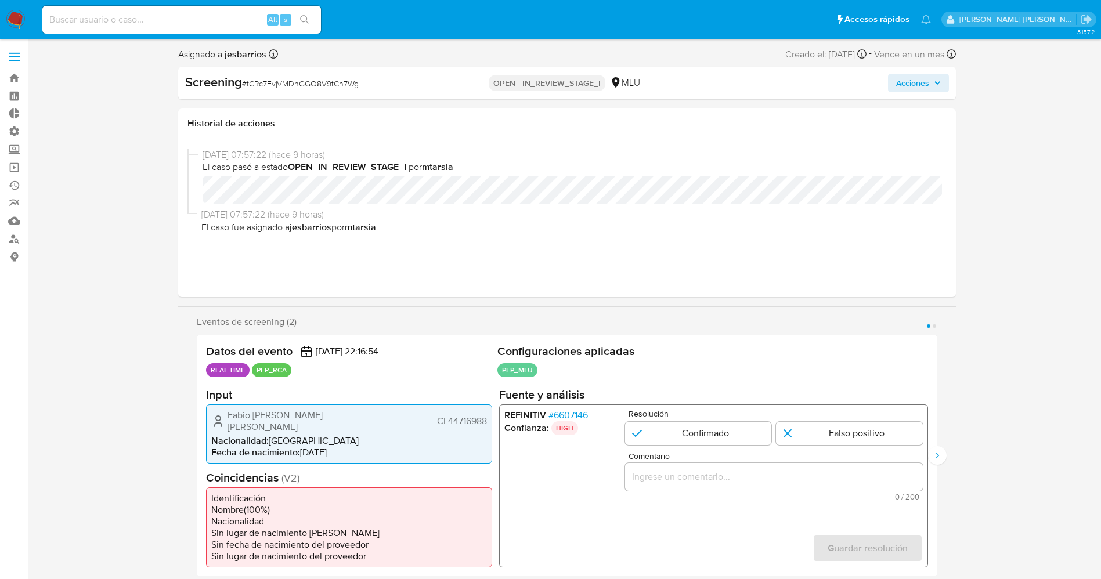
click at [576, 410] on span "# 6607146" at bounding box center [567, 415] width 39 height 12
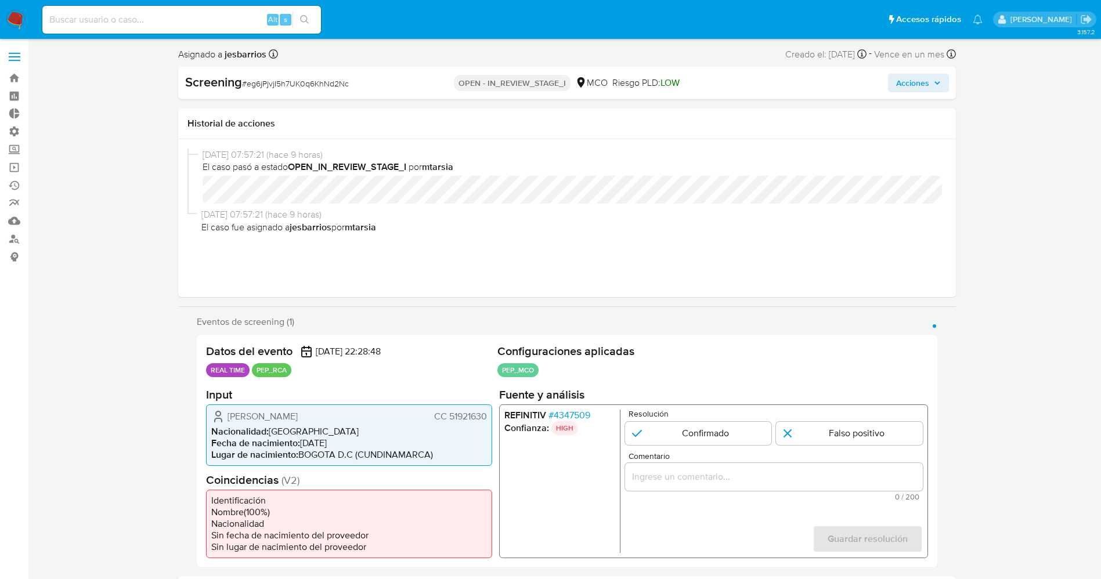
select select "10"
click at [577, 415] on span "# 4347509" at bounding box center [569, 415] width 42 height 12
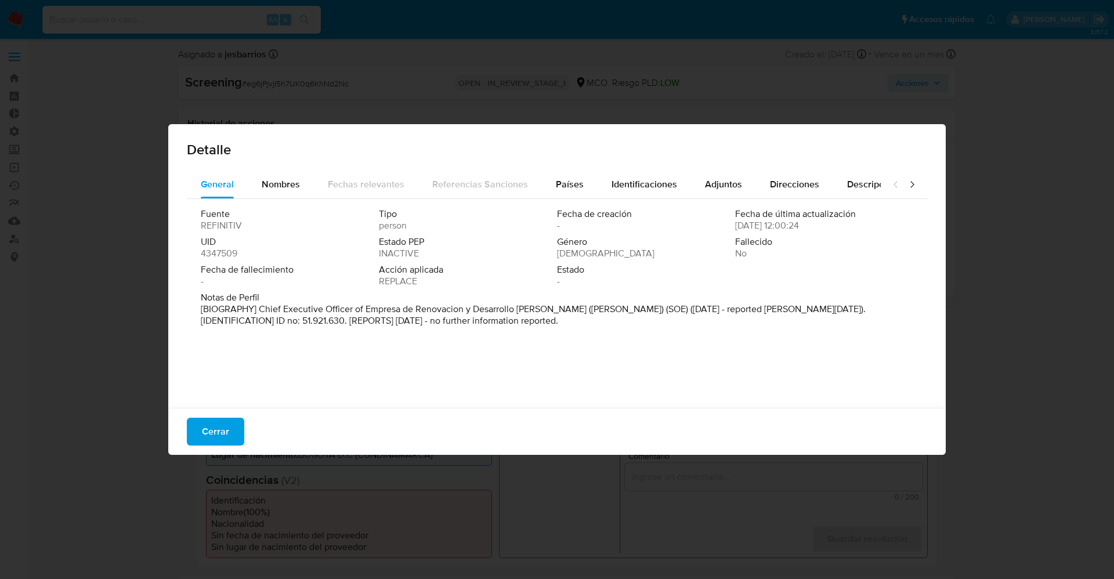
drag, startPoint x: 269, startPoint y: 309, endPoint x: 519, endPoint y: 340, distance: 252.1
click at [519, 340] on div "Fuente REFINITIV Tipo person Fecha de creación - Fecha de última actualización …" at bounding box center [557, 300] width 741 height 203
click at [266, 182] on font "Nombres" at bounding box center [281, 184] width 38 height 13
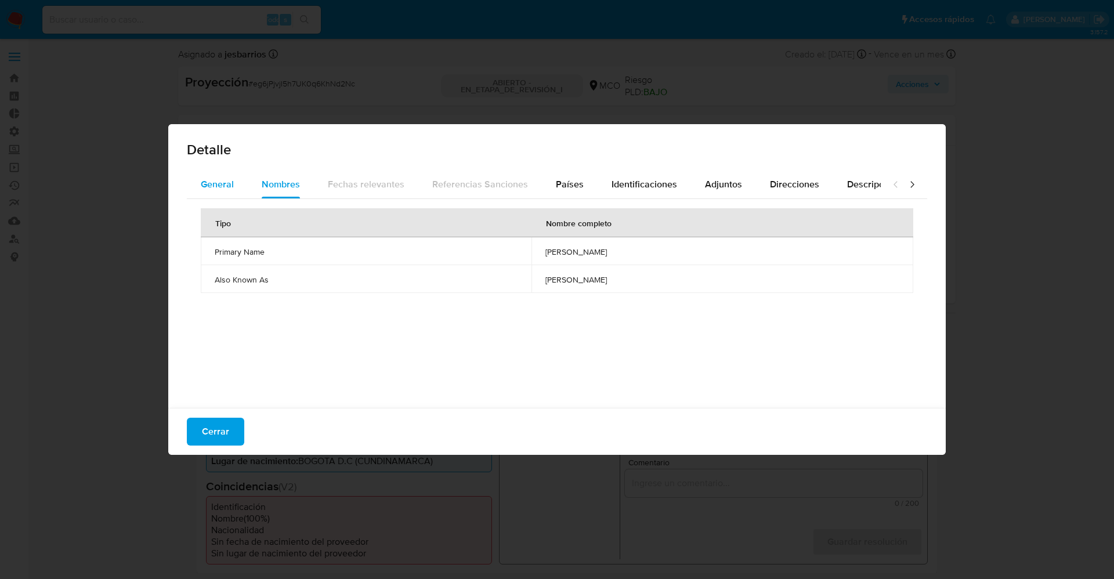
click at [205, 187] on font "General" at bounding box center [217, 184] width 33 height 13
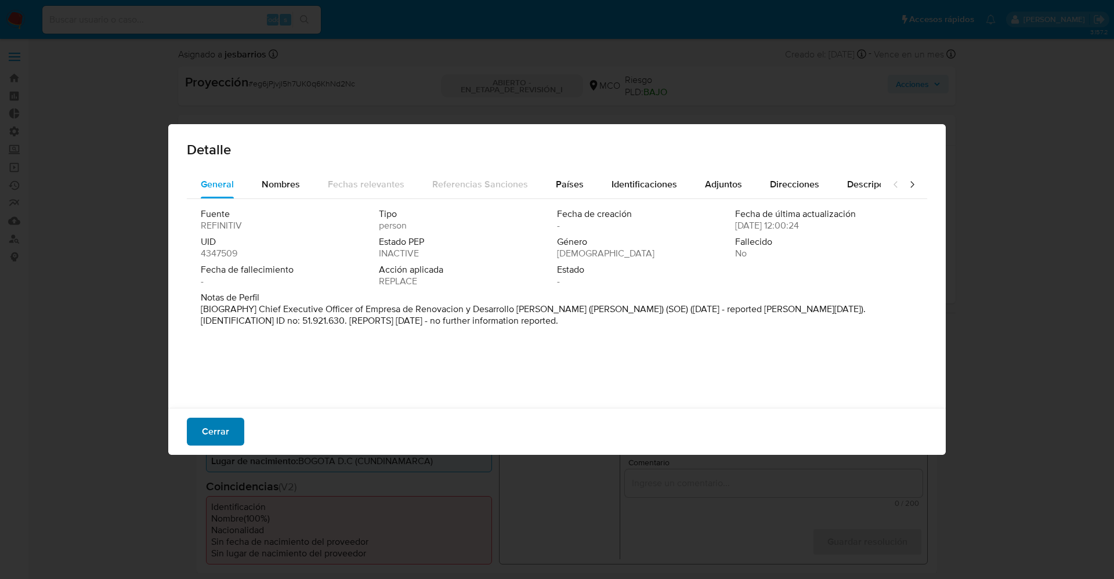
click at [208, 428] on font "Cerrar" at bounding box center [215, 432] width 27 height 28
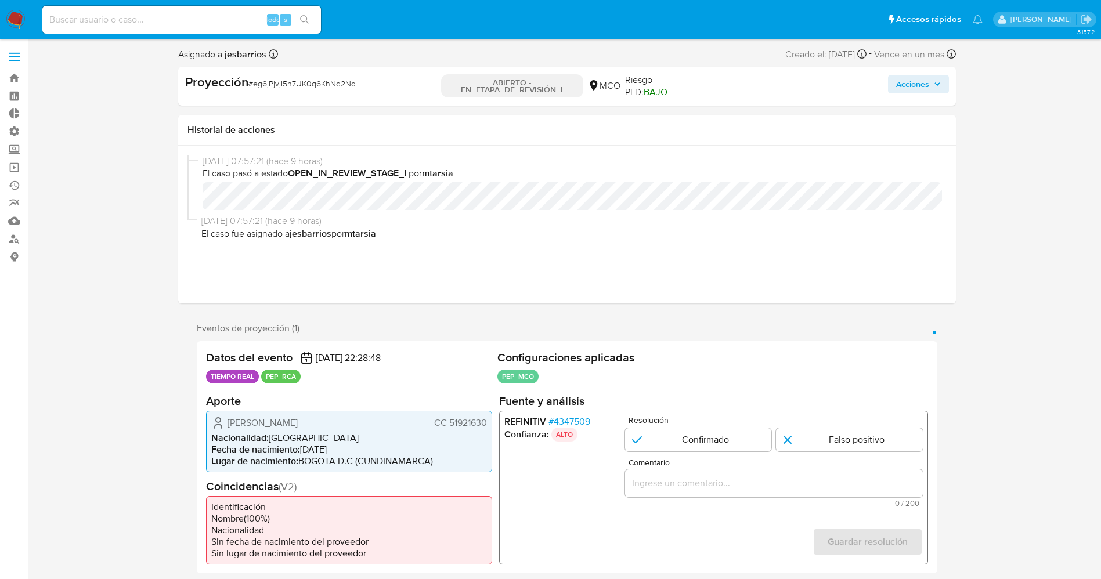
click at [573, 421] on font "4347509" at bounding box center [571, 420] width 37 height 13
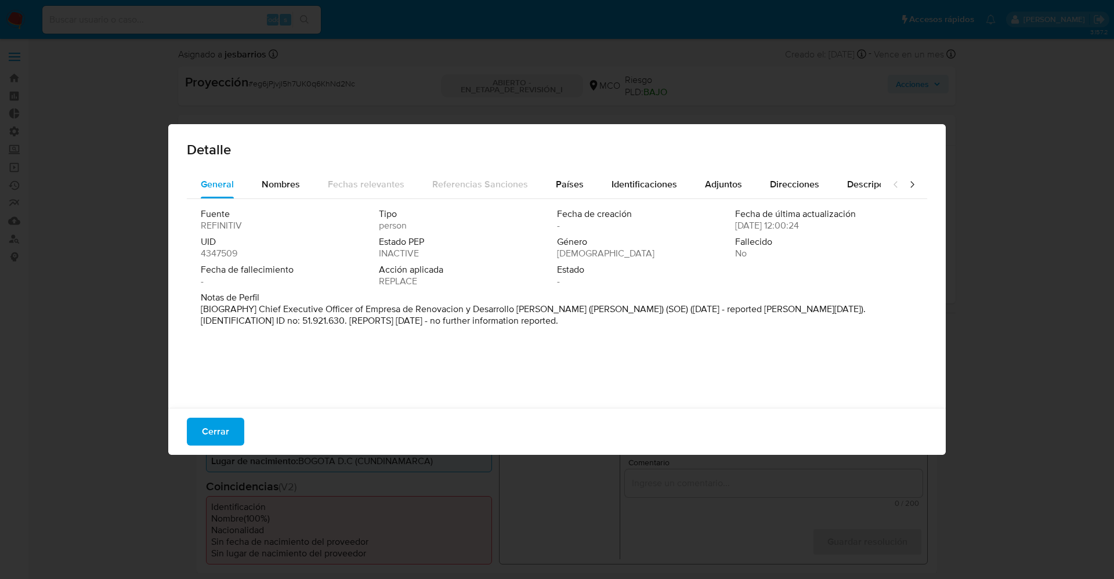
drag, startPoint x: 256, startPoint y: 312, endPoint x: 535, endPoint y: 312, distance: 279.2
click at [535, 312] on p "[BIOGRAPHY] Chief Executive Officer of Empresa de Renovacion y Desarrollo [PERS…" at bounding box center [556, 315] width 710 height 23
drag, startPoint x: 475, startPoint y: 314, endPoint x: 349, endPoint y: 314, distance: 126.5
click at [475, 314] on p "[BIOGRAPHY] Chief Executive Officer of Empresa de Renovacion y Desarrollo [PERS…" at bounding box center [556, 315] width 710 height 23
click at [269, 314] on p "[BIOGRAPHY] Chief Executive Officer of Empresa de Renovacion y Desarrollo [PERS…" at bounding box center [556, 315] width 710 height 23
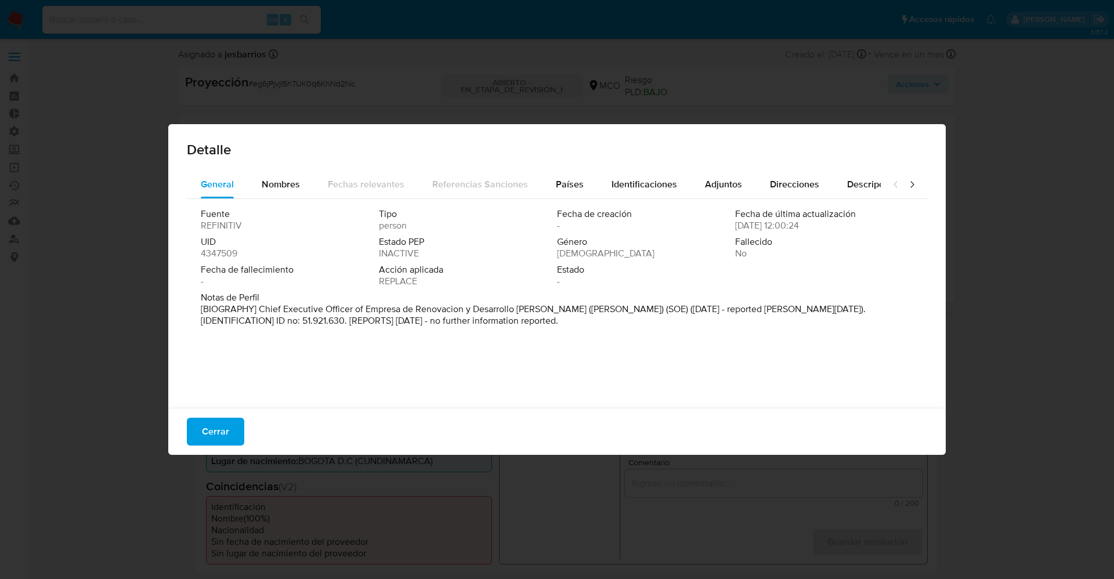
drag, startPoint x: 357, startPoint y: 320, endPoint x: 461, endPoint y: 327, distance: 104.1
click at [558, 348] on div "Fuente REFINITIV Tipo person Fecha de creación - Fecha de última actualización …" at bounding box center [557, 300] width 741 height 203
click at [285, 185] on span "Nombres" at bounding box center [281, 184] width 38 height 13
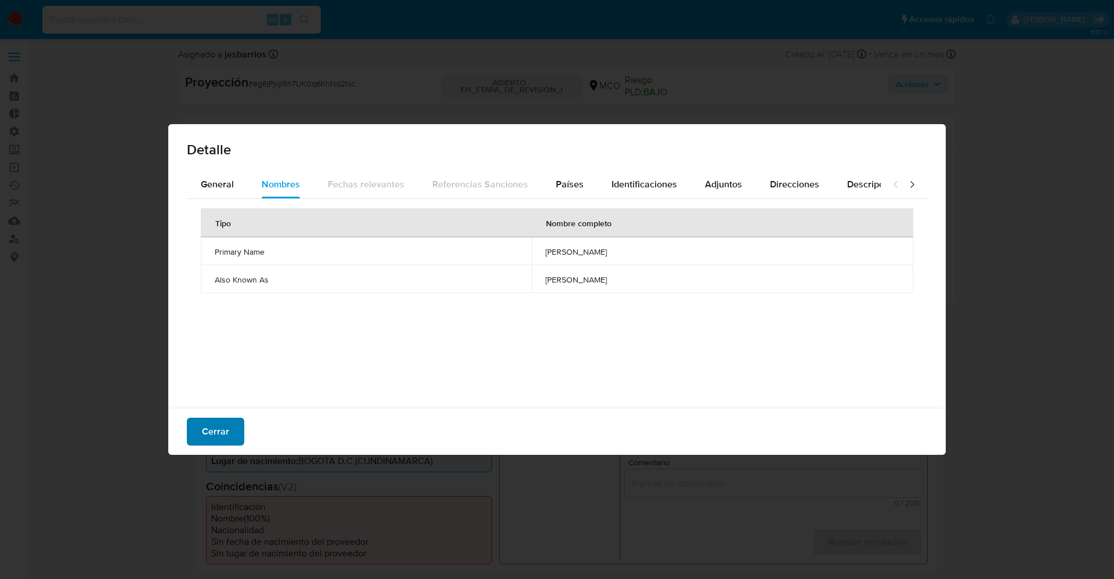
click at [226, 424] on font "Cerrar" at bounding box center [215, 432] width 27 height 28
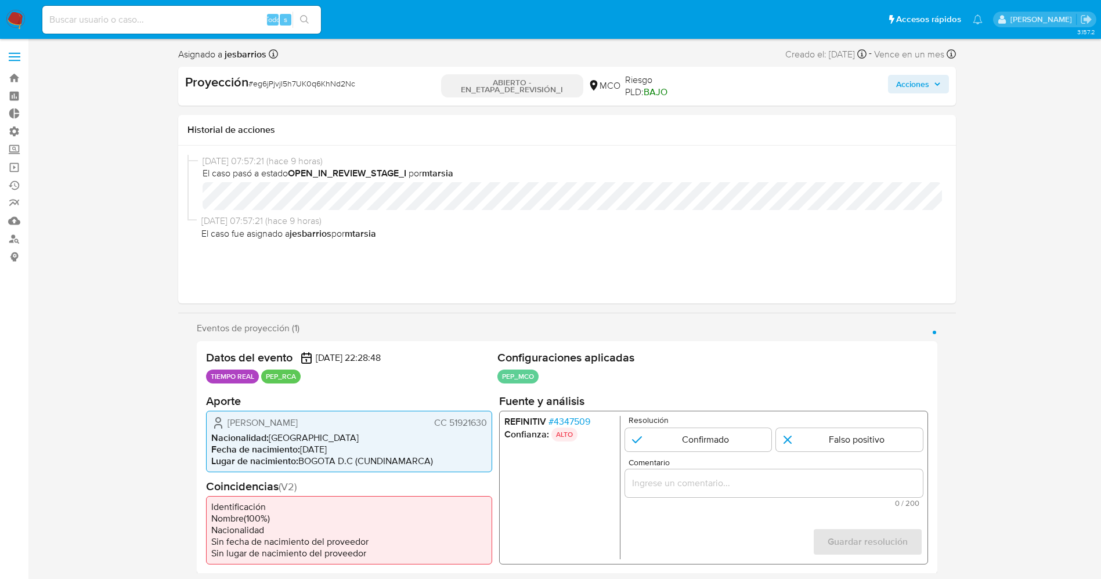
drag, startPoint x: 225, startPoint y: 418, endPoint x: 365, endPoint y: 424, distance: 140.0
click at [385, 423] on div "Lina Margarita Amador Villaneda CC 51921630" at bounding box center [349, 423] width 276 height 14
click at [266, 440] on font ":" at bounding box center [267, 437] width 2 height 13
drag, startPoint x: 252, startPoint y: 423, endPoint x: 487, endPoint y: 420, distance: 235.1
click at [487, 420] on div "Lina Margarita Amador Villaneda CC 51921630 Nacionalidad : Colombia Fecha de na…" at bounding box center [349, 441] width 286 height 62
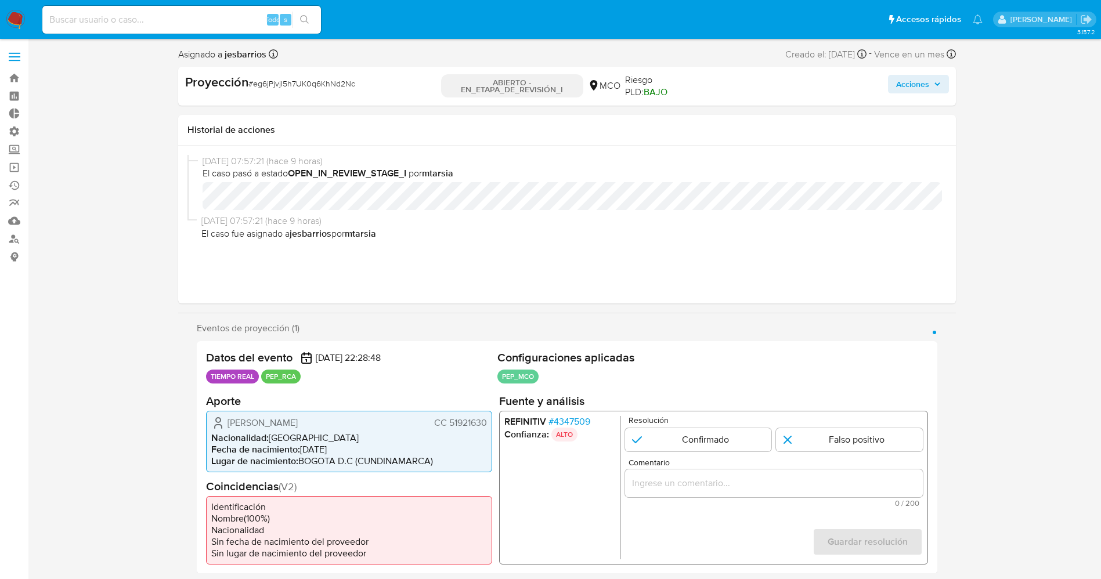
click at [580, 420] on font "4347509" at bounding box center [571, 420] width 37 height 13
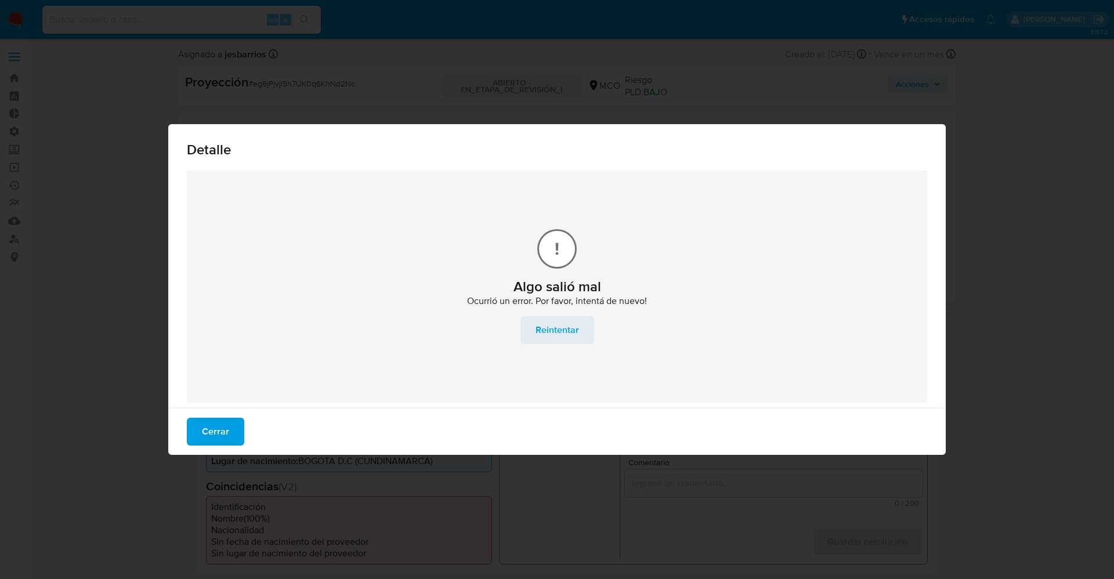
click at [557, 329] on span "Reintentar" at bounding box center [558, 330] width 44 height 26
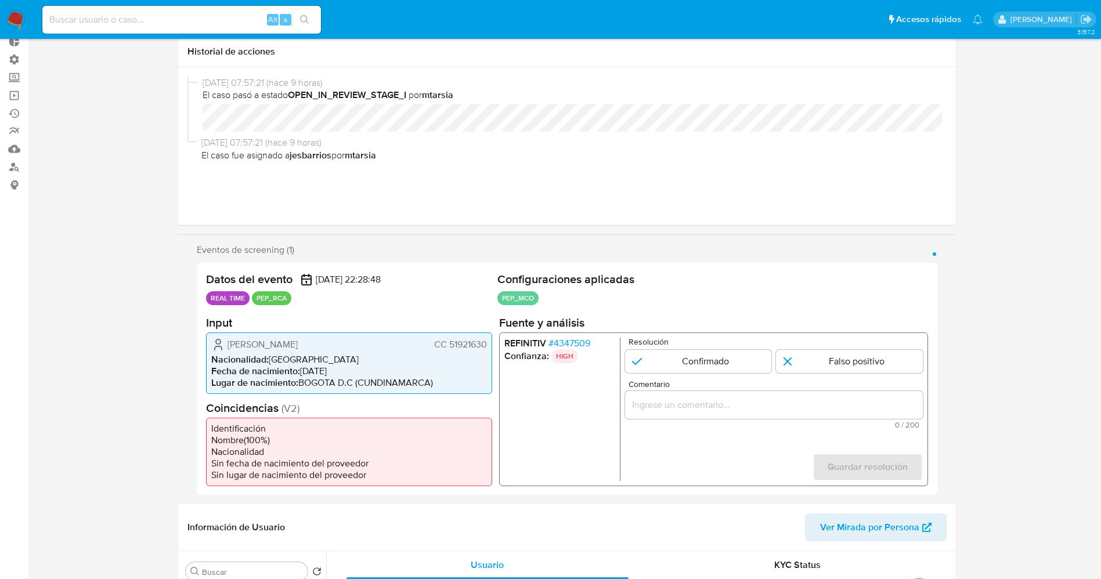
select select "10"
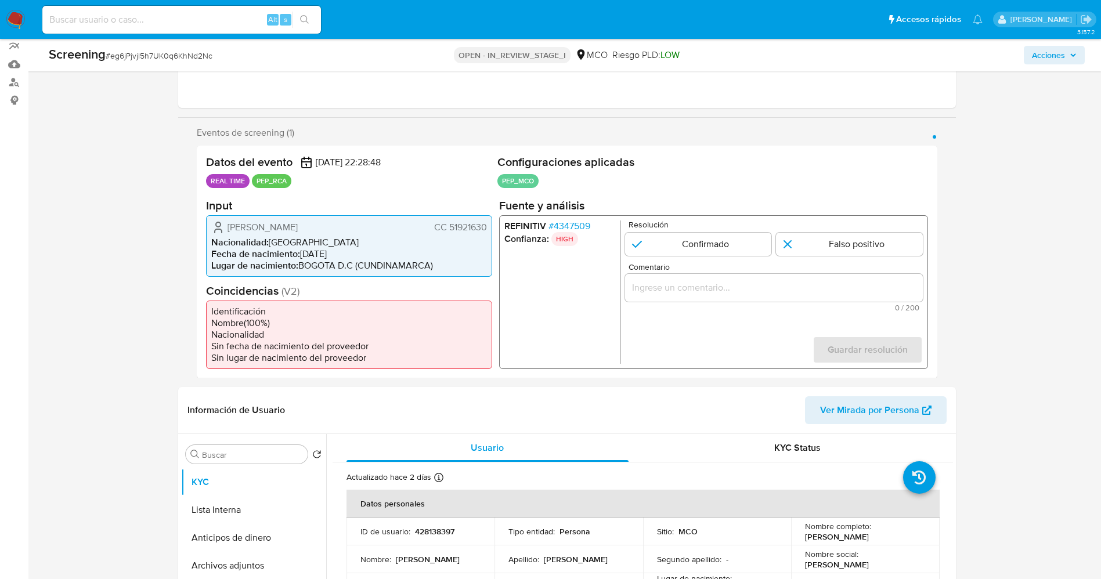
scroll to position [174, 0]
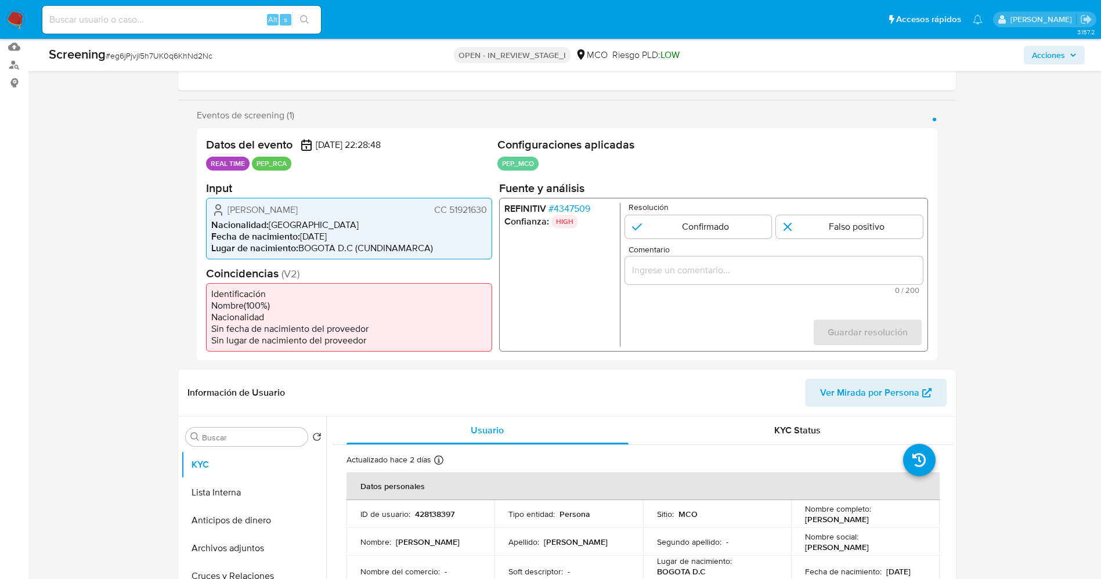
click at [569, 207] on span "# 4347509" at bounding box center [569, 209] width 42 height 12
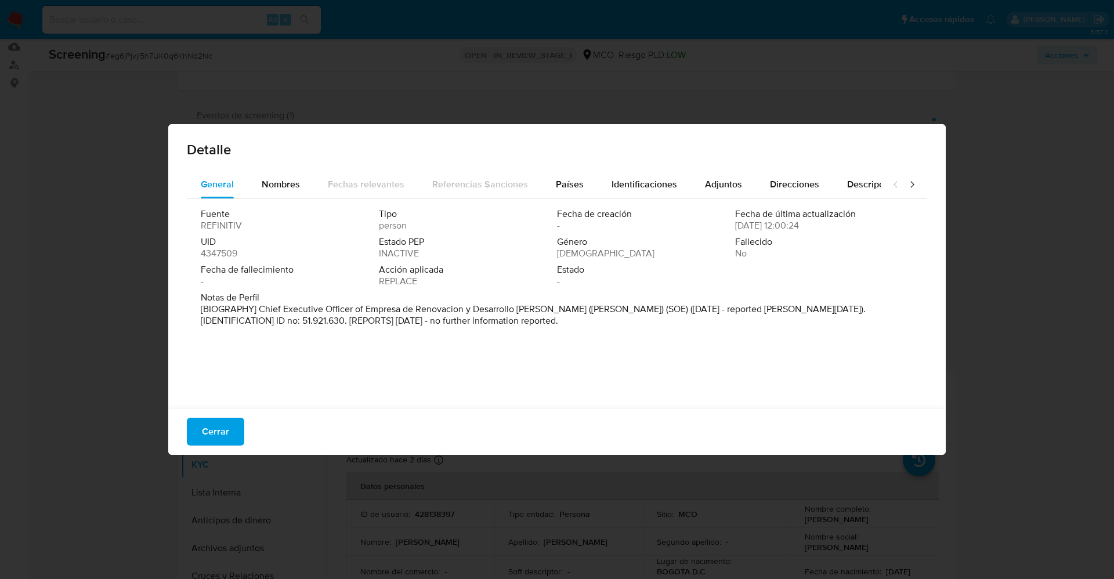
drag, startPoint x: 263, startPoint y: 310, endPoint x: 576, endPoint y: 342, distance: 313.9
click at [576, 342] on div "Fuente REFINITIV Tipo person Fecha de creación - Fecha de última actualización …" at bounding box center [557, 300] width 741 height 203
click at [305, 320] on p "[BIOGRAPHY] Chief Executive Officer of Empresa de Renovacion y Desarrollo [PERS…" at bounding box center [556, 315] width 710 height 23
drag, startPoint x: 403, startPoint y: 324, endPoint x: 416, endPoint y: 320, distance: 13.4
click at [478, 336] on div "Fuente REFINITIV Tipo person Fecha de creación - Fecha de última actualización …" at bounding box center [557, 300] width 741 height 203
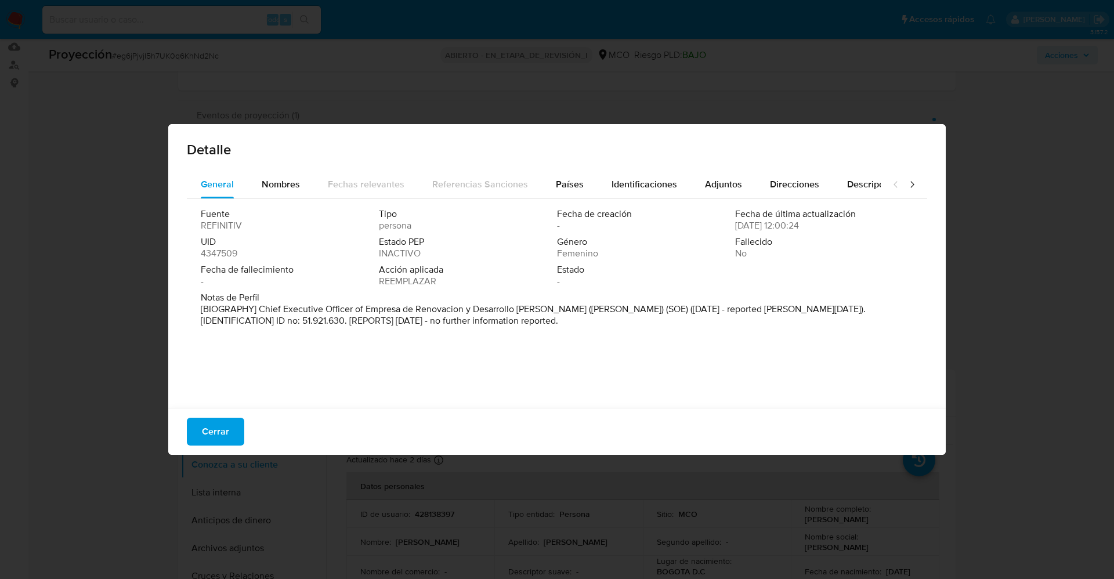
drag, startPoint x: 277, startPoint y: 314, endPoint x: 261, endPoint y: 311, distance: 17.1
click at [277, 313] on p "[BIOGRAPHY] Chief Executive Officer of Empresa de Renovacion y Desarrollo [PERS…" at bounding box center [556, 315] width 710 height 23
click at [259, 311] on p "[BIOGRAPHY] Chief Executive Officer of Empresa de Renovacion y Desarrollo [PERS…" at bounding box center [556, 315] width 710 height 23
drag, startPoint x: 257, startPoint y: 310, endPoint x: 591, endPoint y: 309, distance: 334.9
click at [591, 309] on p "[BIOGRAPHY] Chief Executive Officer of Empresa de Renovacion y Desarrollo [PERS…" at bounding box center [556, 315] width 710 height 23
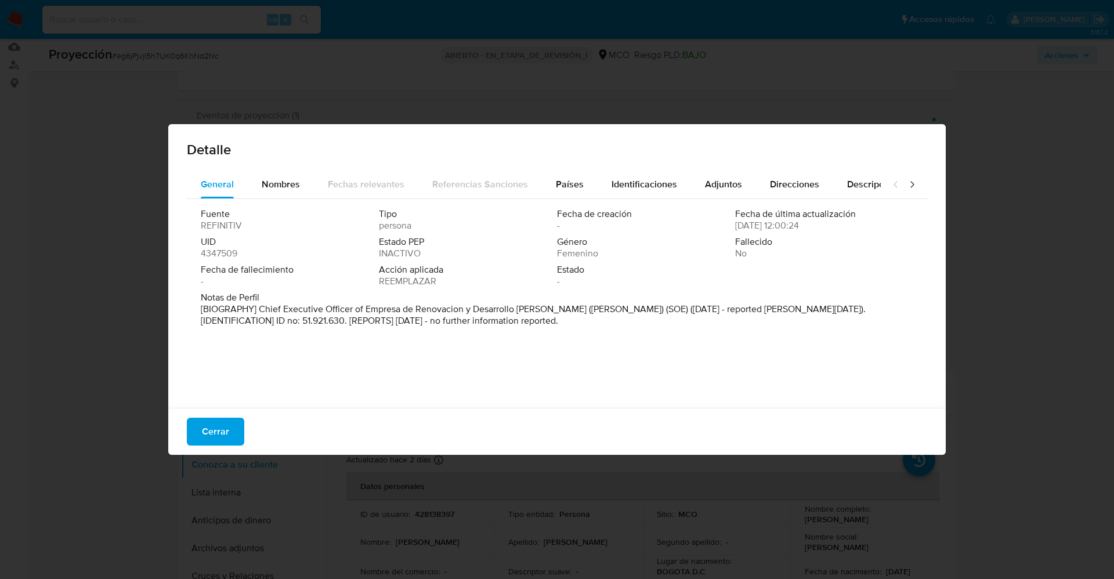
click at [230, 428] on button "Cerrar" at bounding box center [215, 432] width 57 height 28
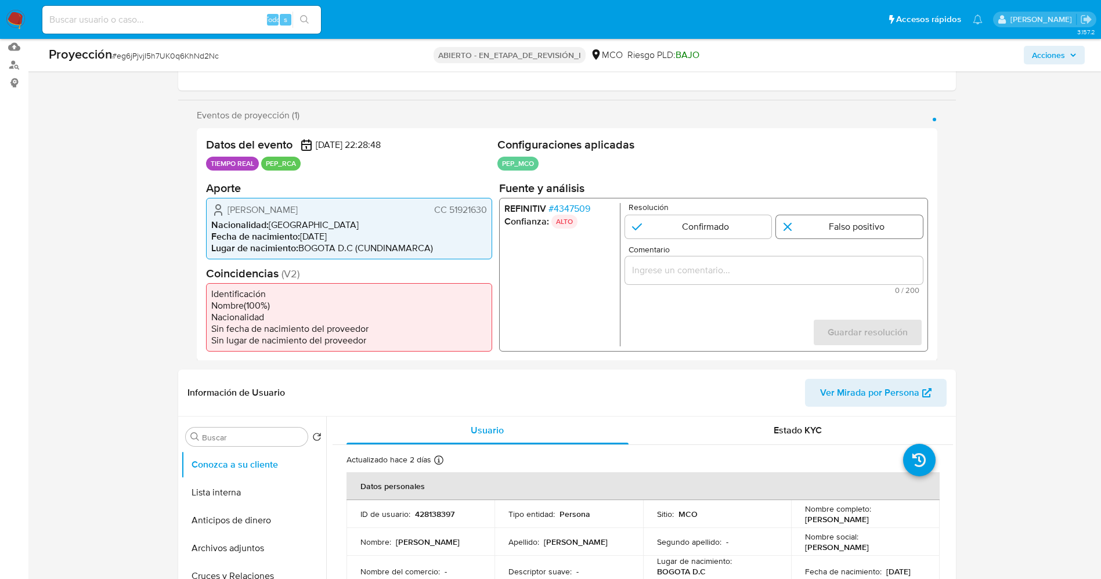
click at [809, 231] on input "1 de 1" at bounding box center [849, 226] width 147 height 23
radio input "true"
click at [772, 279] on div "1 de 1" at bounding box center [773, 270] width 298 height 28
click at [761, 277] on input "Comentario" at bounding box center [773, 269] width 298 height 15
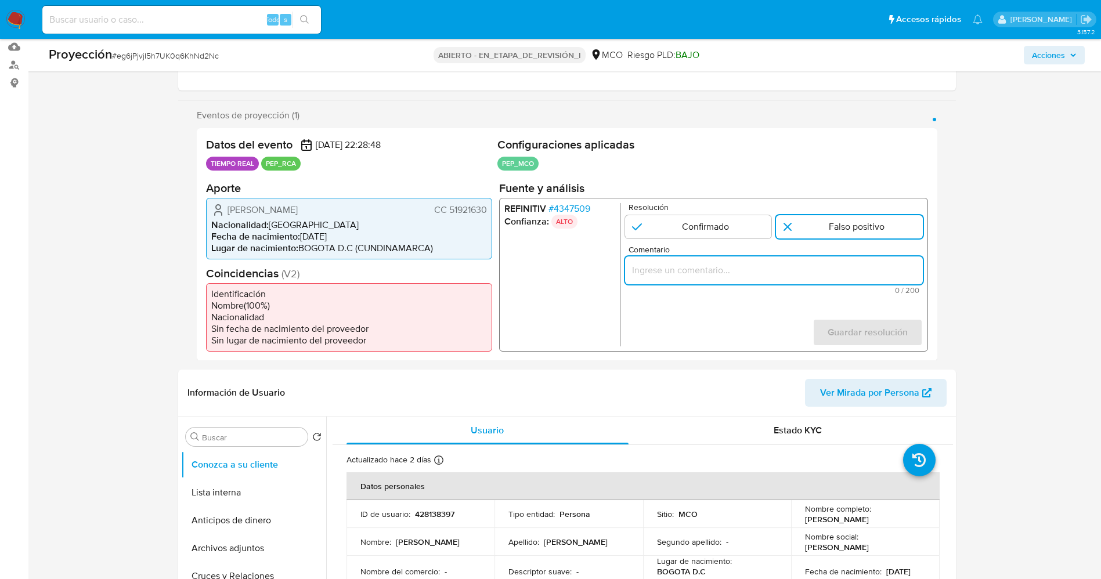
paste input "usuario [PERSON_NAME],CC 51921630 por coincidir en listas de PEP ya que se dese…"
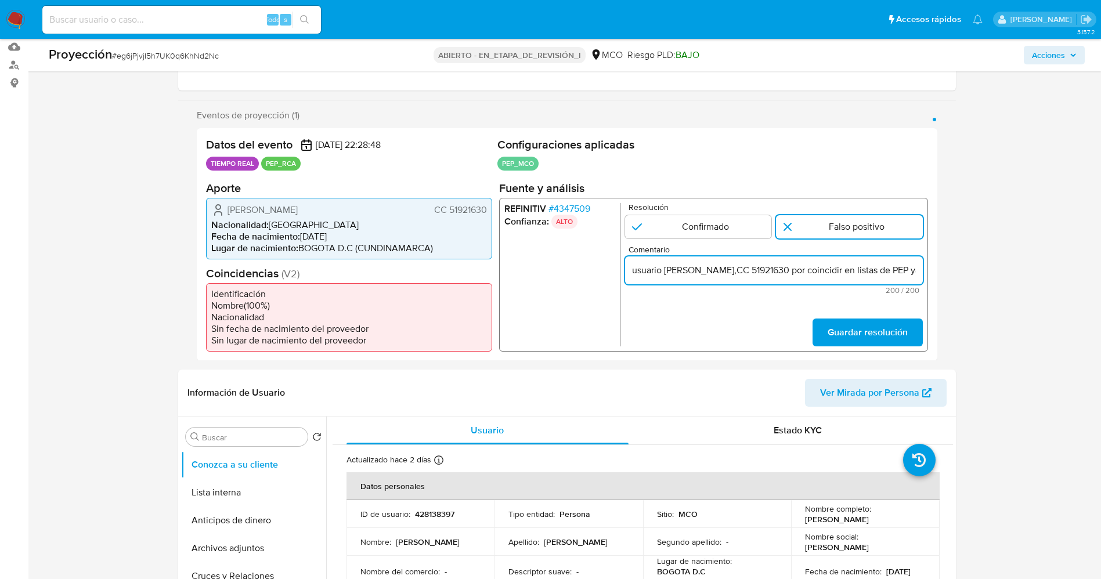
scroll to position [0, 564]
drag, startPoint x: 880, startPoint y: 272, endPoint x: 962, endPoint y: 272, distance: 81.8
click at [937, 273] on div "Eventos de proyección (1) Página 1 Datos del evento [DATE] 22:28:48 TIEMPO REAL…" at bounding box center [567, 235] width 778 height 251
type input "usuario [PERSON_NAME],CC 51921630 por coincidir en listas de PEP ya que se dese…"
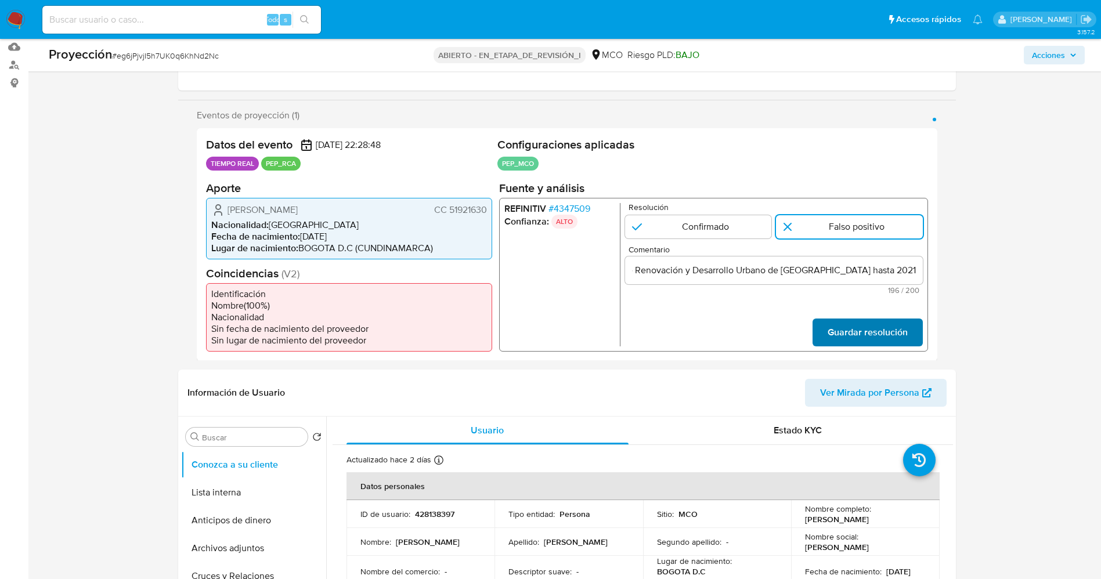
click at [896, 330] on span "Guardar resolución" at bounding box center [867, 332] width 80 height 26
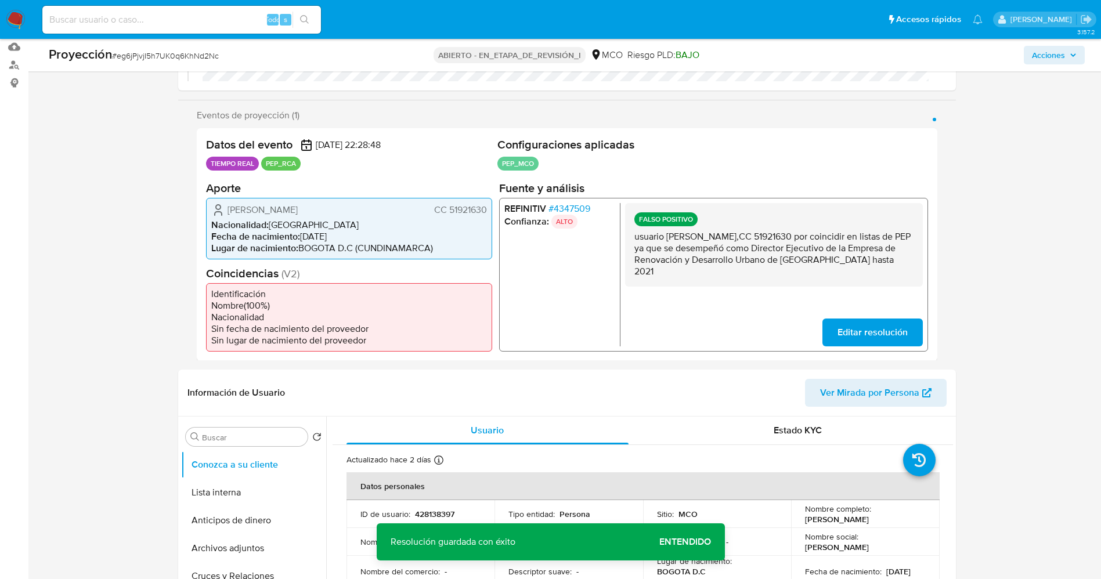
drag, startPoint x: 683, startPoint y: 255, endPoint x: 689, endPoint y: 266, distance: 13.2
click at [689, 266] on div "FALSO POSITIVO usuario [PERSON_NAME],CC 51921630 por coincidir en listas de PEP…" at bounding box center [773, 245] width 298 height 84
click at [239, 483] on button "Lista interna" at bounding box center [249, 493] width 136 height 28
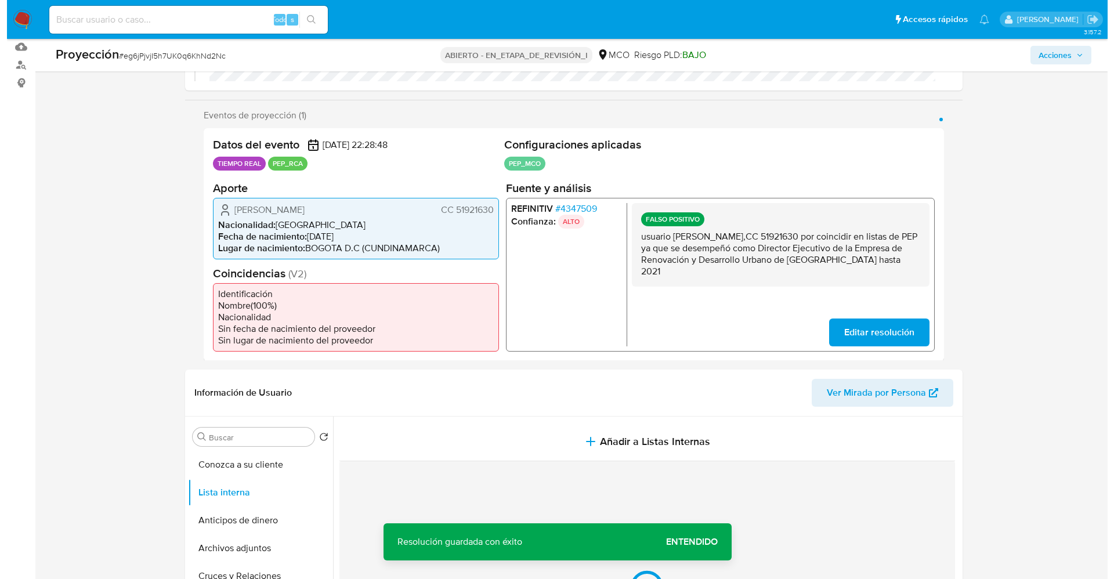
scroll to position [261, 0]
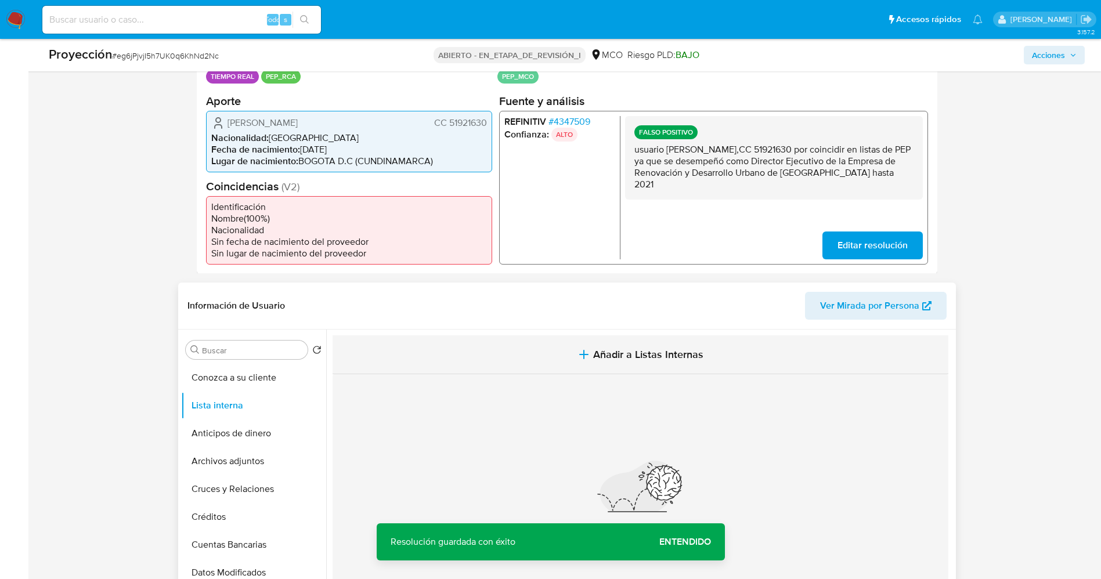
click at [651, 367] on button "Añadir a Listas Internas" at bounding box center [641, 354] width 616 height 39
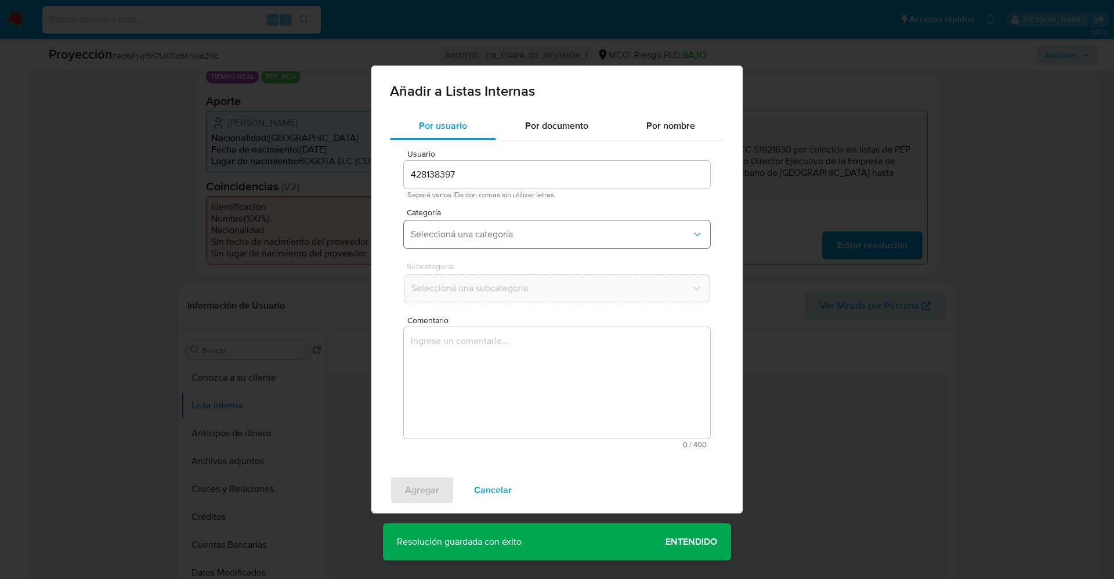
click at [551, 230] on span "Seleccioná una categoría" at bounding box center [551, 235] width 281 height 12
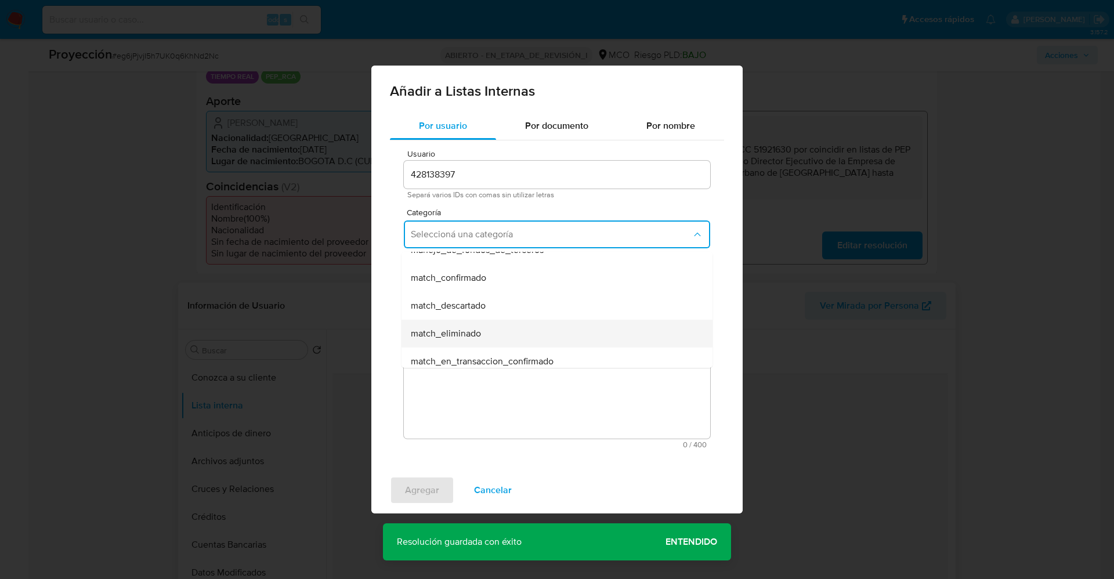
scroll to position [87, 0]
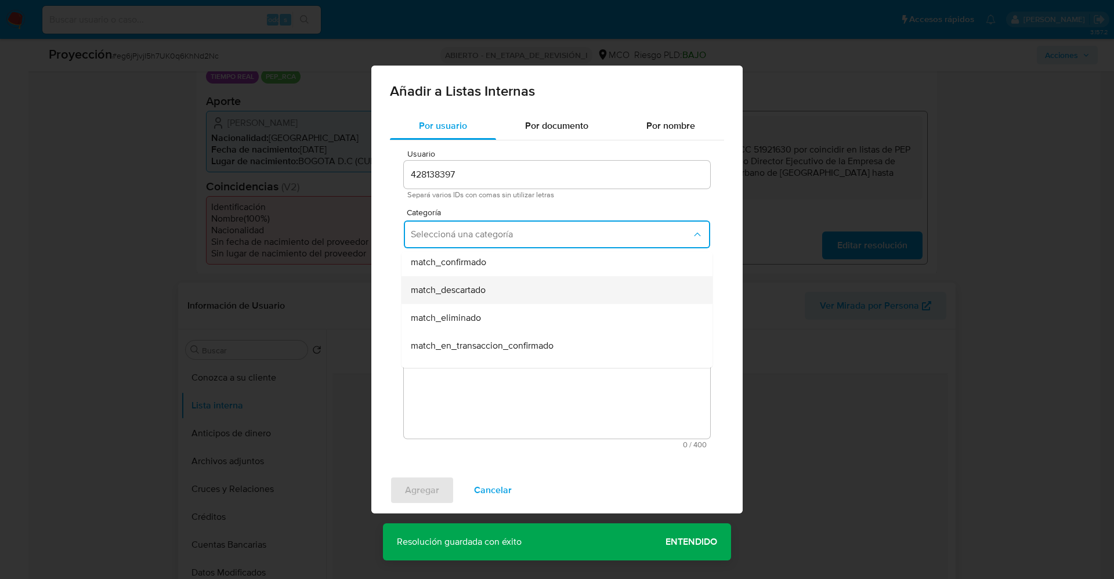
click at [513, 297] on div "match_descartado" at bounding box center [554, 290] width 286 height 28
click at [510, 297] on button "Seleccioná una subcategoría" at bounding box center [557, 289] width 306 height 28
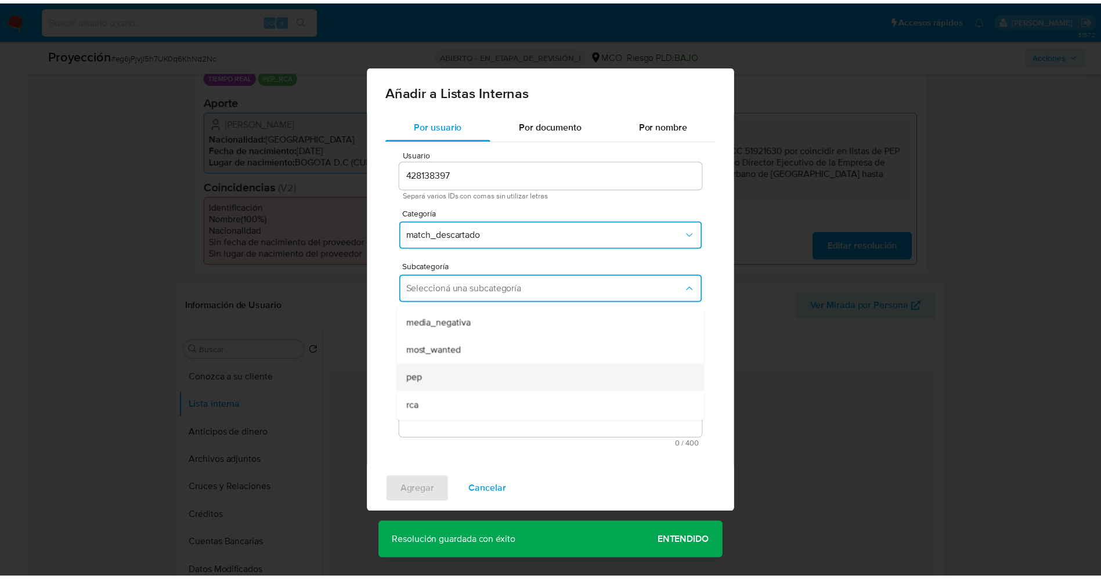
scroll to position [79, 0]
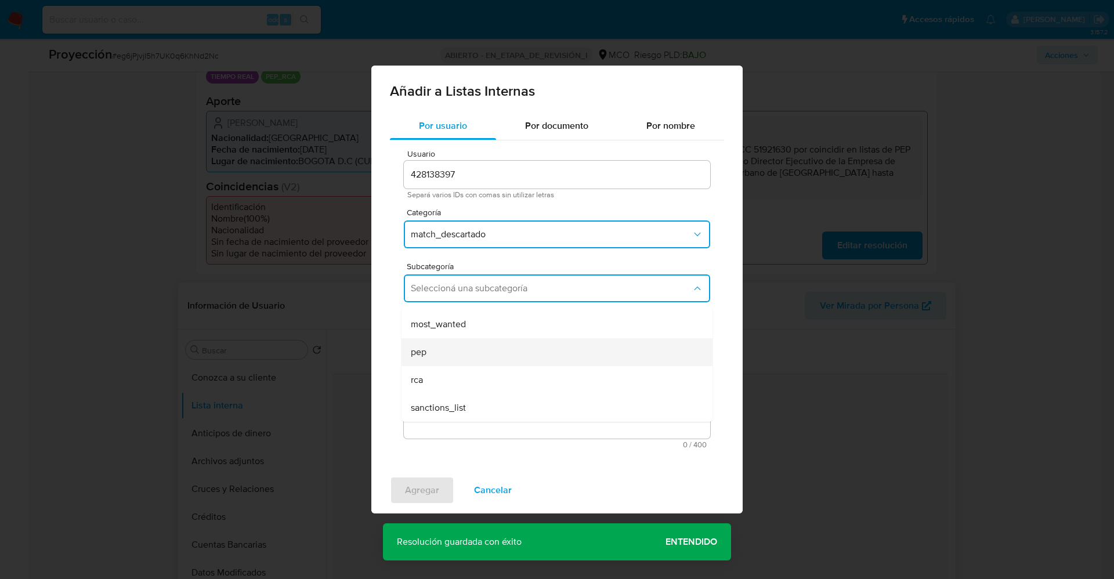
click at [447, 360] on div "pep" at bounding box center [554, 352] width 286 height 28
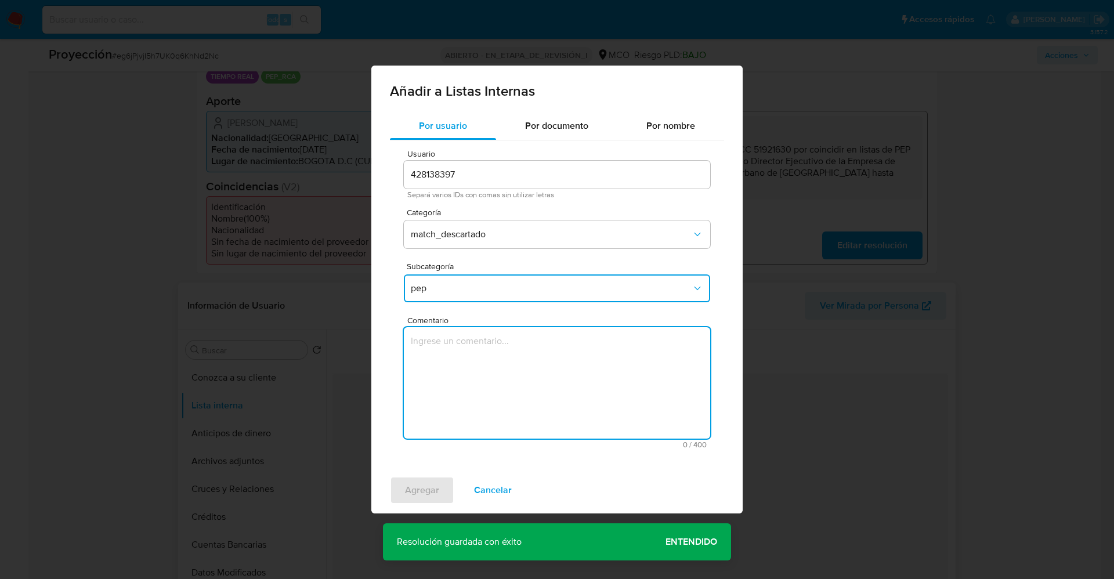
click at [447, 360] on textarea "Comentario" at bounding box center [557, 382] width 306 height 111
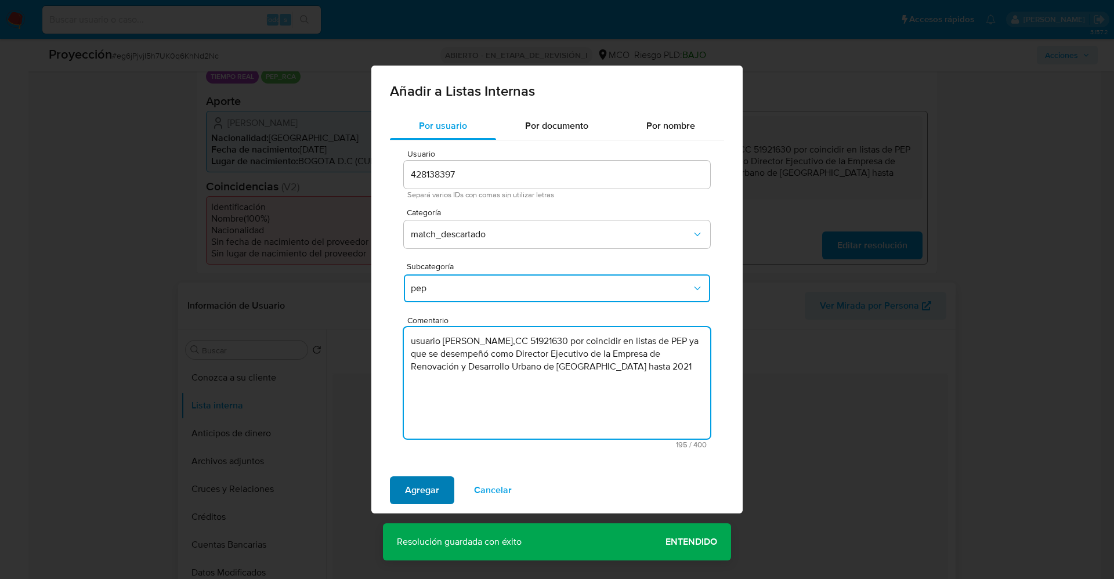
type textarea "usuario Lina Margarita Amador Villaneda,CC 51921630 por coincidir en listas de …"
drag, startPoint x: 435, startPoint y: 484, endPoint x: 413, endPoint y: 451, distance: 39.8
click at [435, 485] on span "Agregar" at bounding box center [422, 491] width 34 height 26
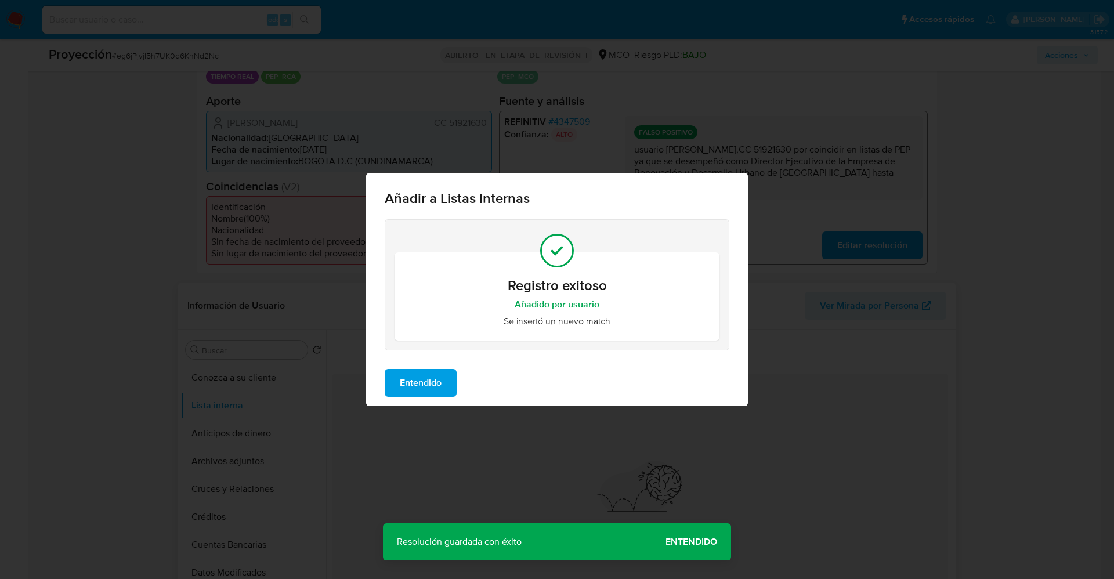
click at [432, 379] on span "Entendido" at bounding box center [421, 383] width 42 height 26
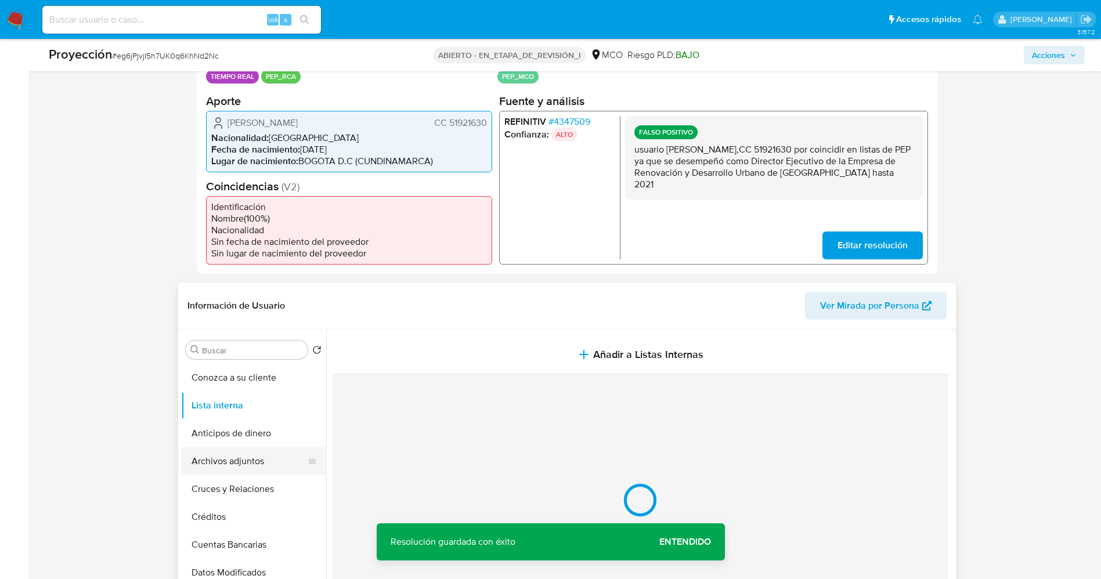
click at [239, 459] on button "Archivos adjuntos" at bounding box center [249, 461] width 136 height 28
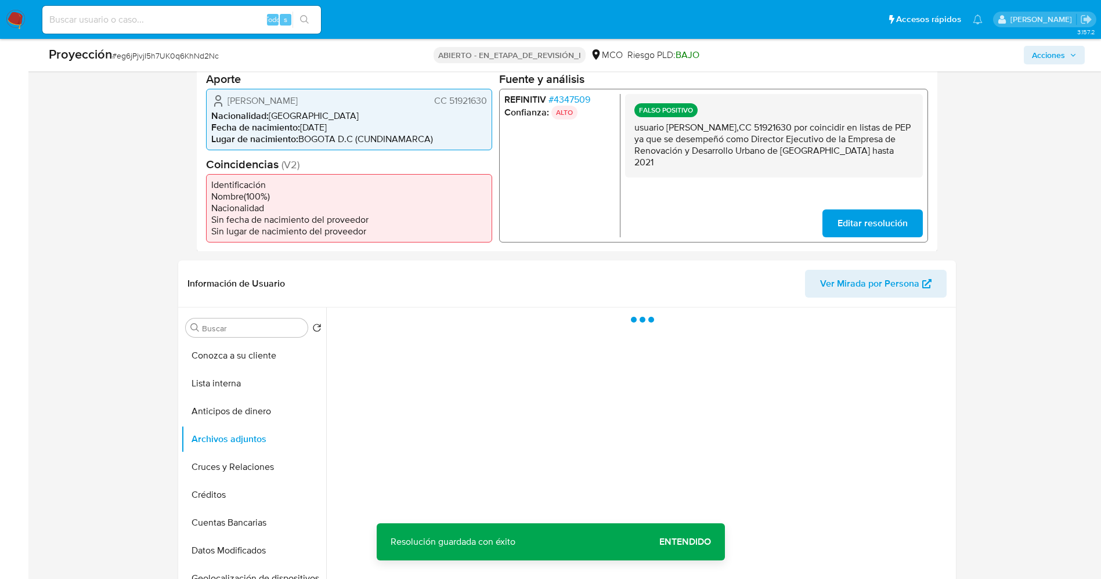
scroll to position [348, 0]
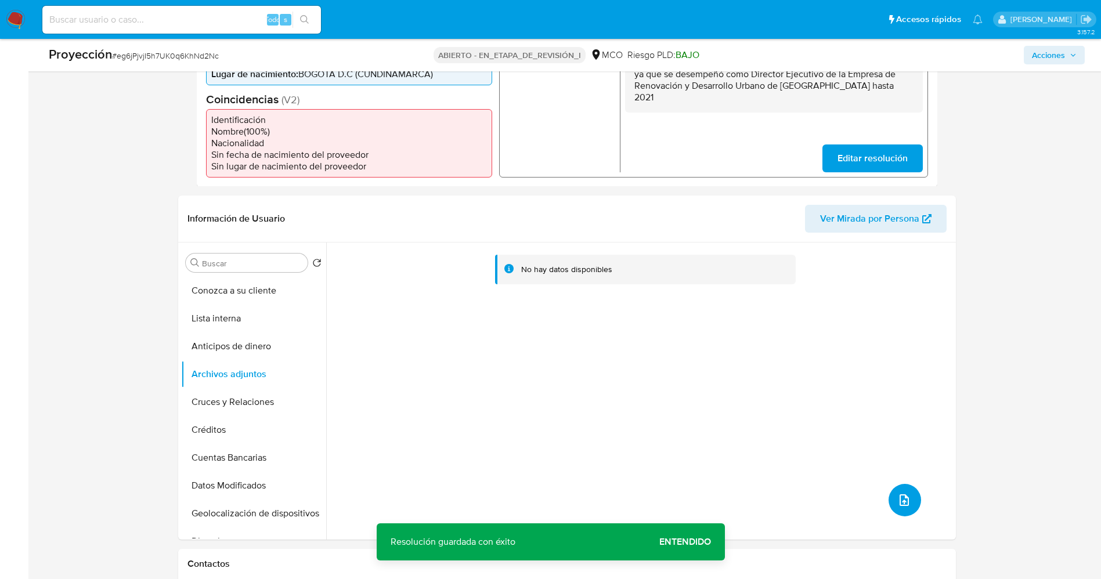
click at [889, 496] on button "subir archivo" at bounding box center [905, 500] width 33 height 33
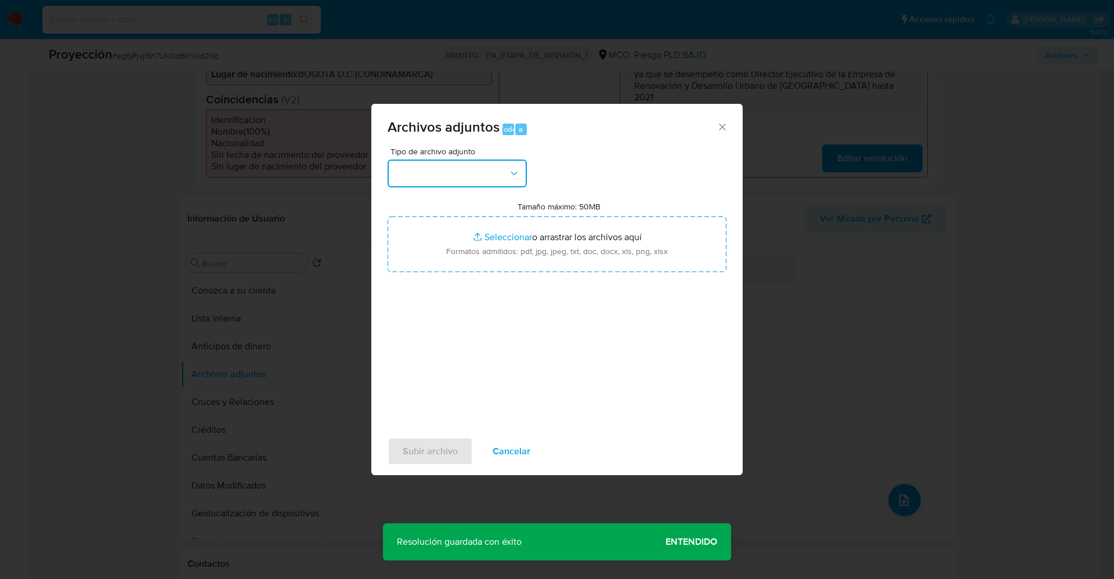
click at [485, 166] on button "button" at bounding box center [457, 174] width 139 height 28
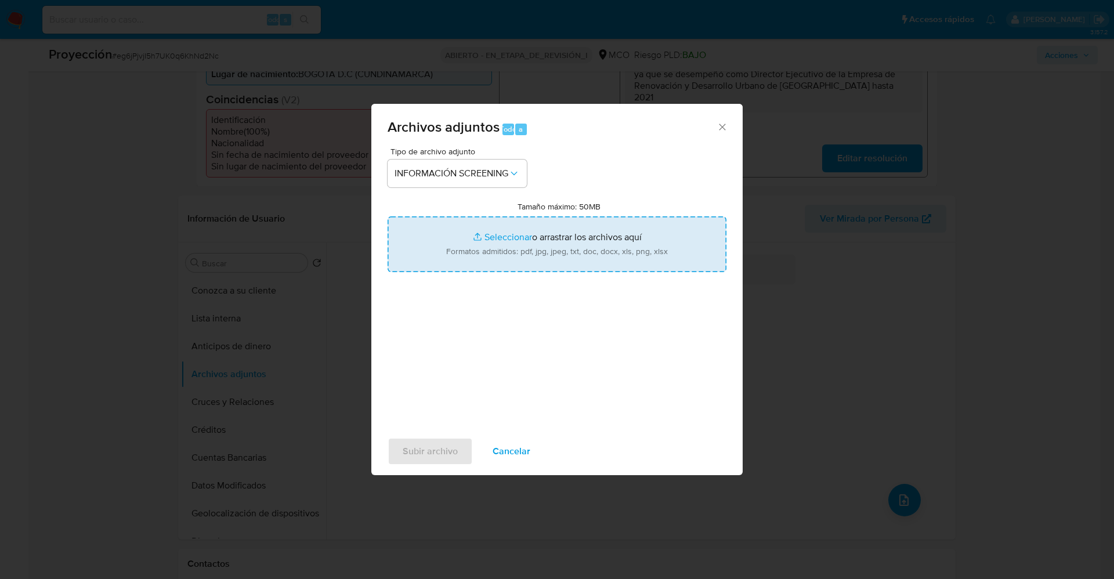
type input "C:\fakepath\_Lina Margarita Amador Villaneda_ lavado de dinero - Buscar con Goo…"
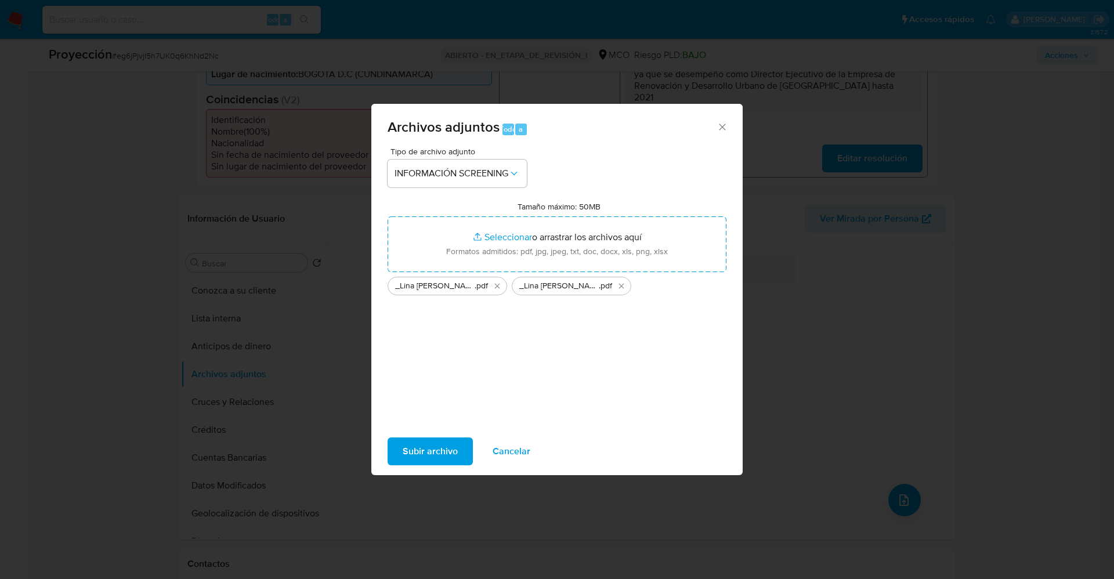
click at [452, 452] on span "Subir archivo" at bounding box center [430, 452] width 55 height 26
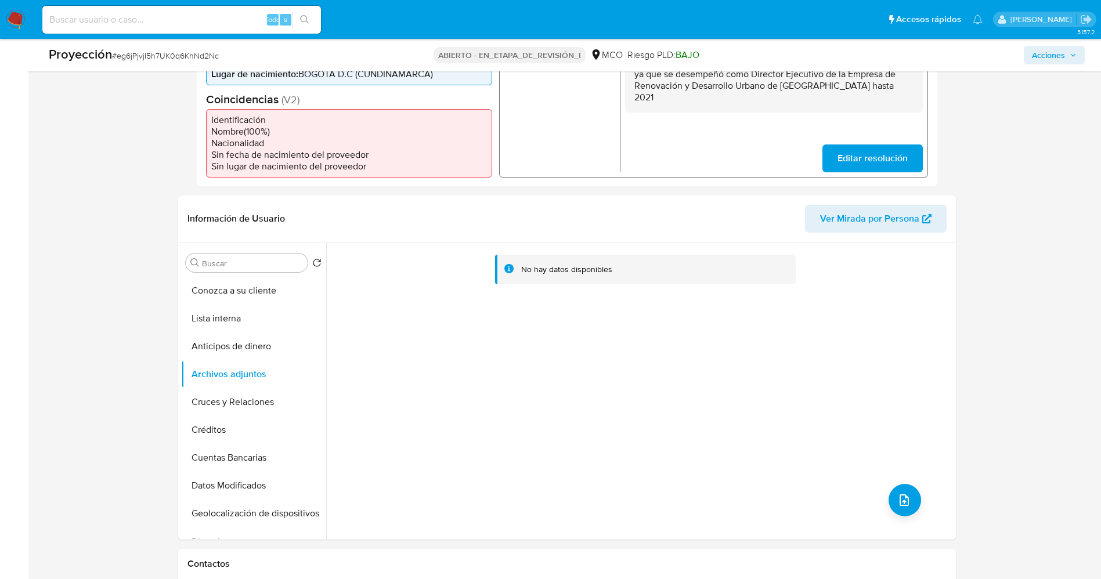
click at [226, 318] on button "Lista interna" at bounding box center [253, 319] width 145 height 28
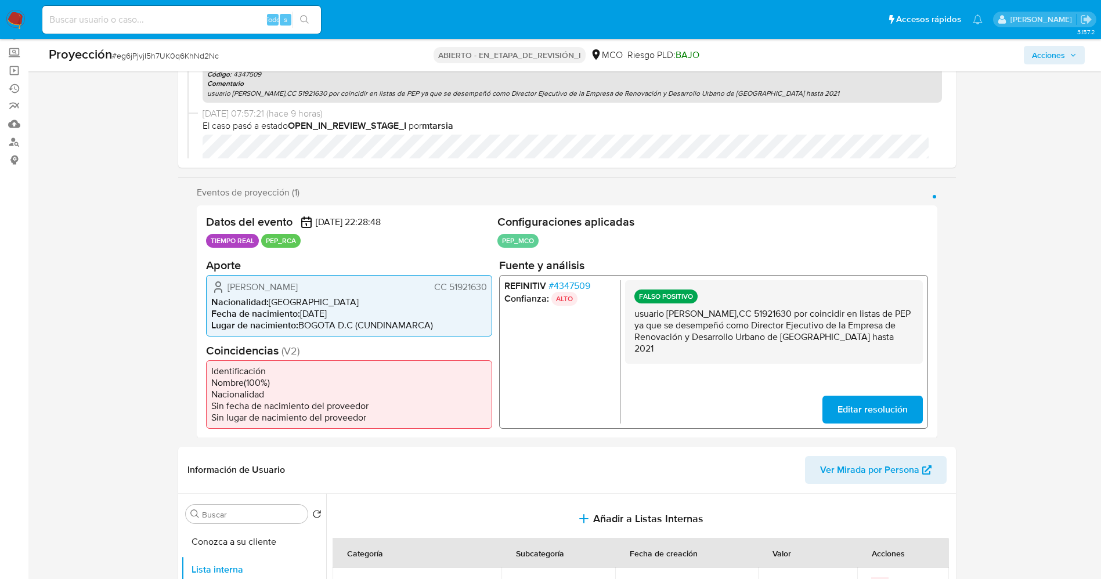
scroll to position [0, 0]
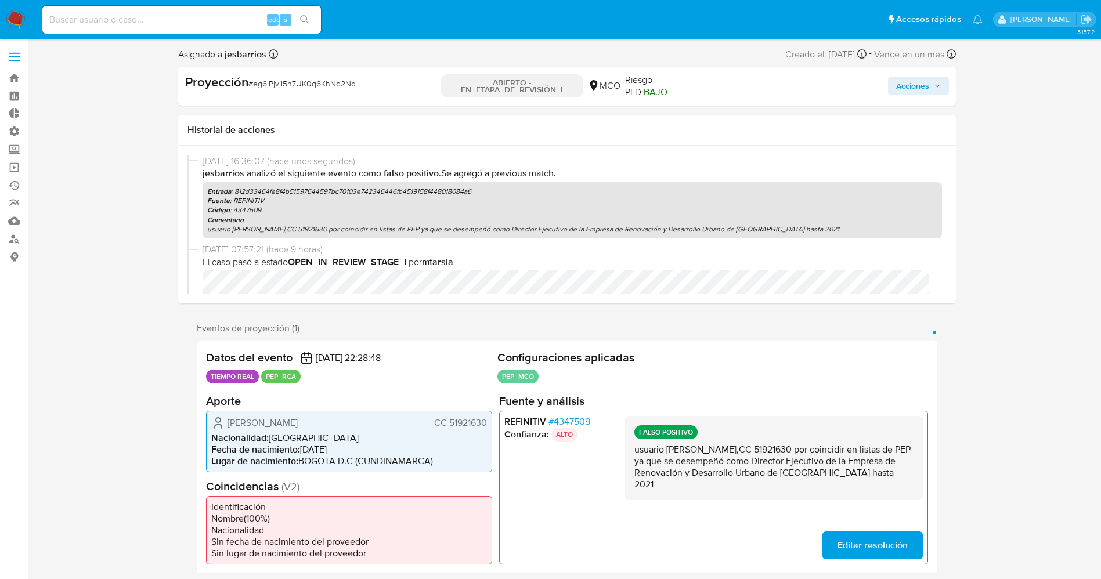
click at [903, 79] on span "Acciones" at bounding box center [912, 86] width 33 height 19
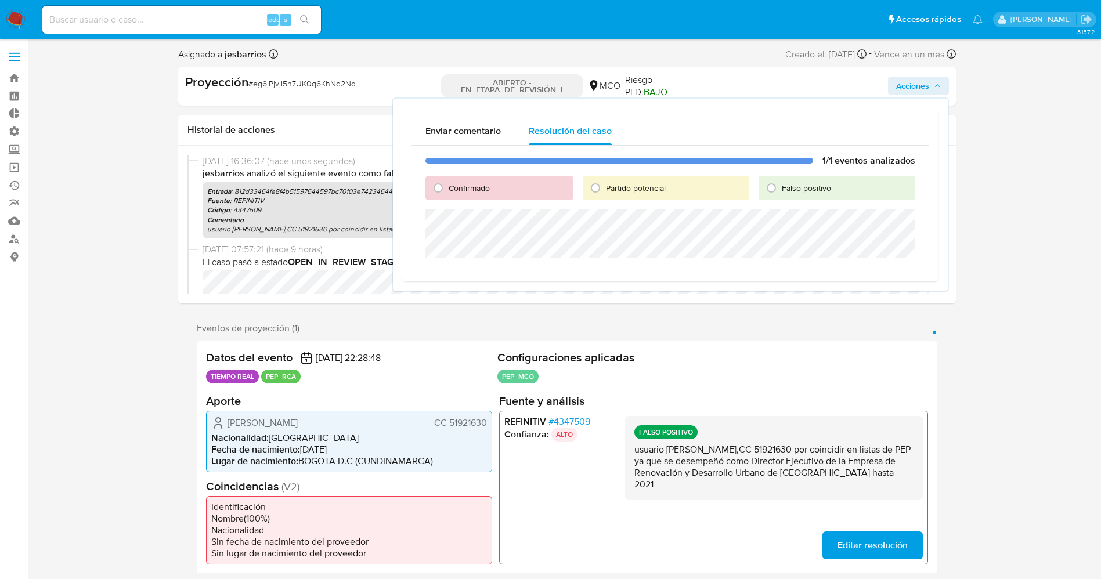
click at [785, 190] on font "Falso positivo" at bounding box center [806, 188] width 49 height 12
click at [781, 190] on input "Falso positivo" at bounding box center [771, 188] width 19 height 19
radio input "true"
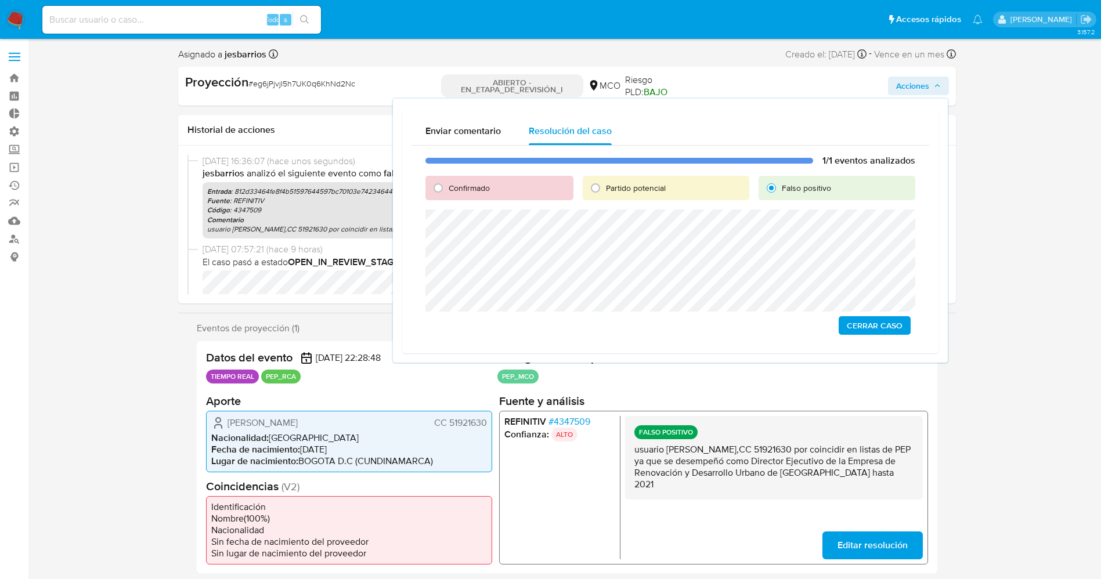
click at [871, 326] on span "Cerrar Caso" at bounding box center [875, 325] width 56 height 16
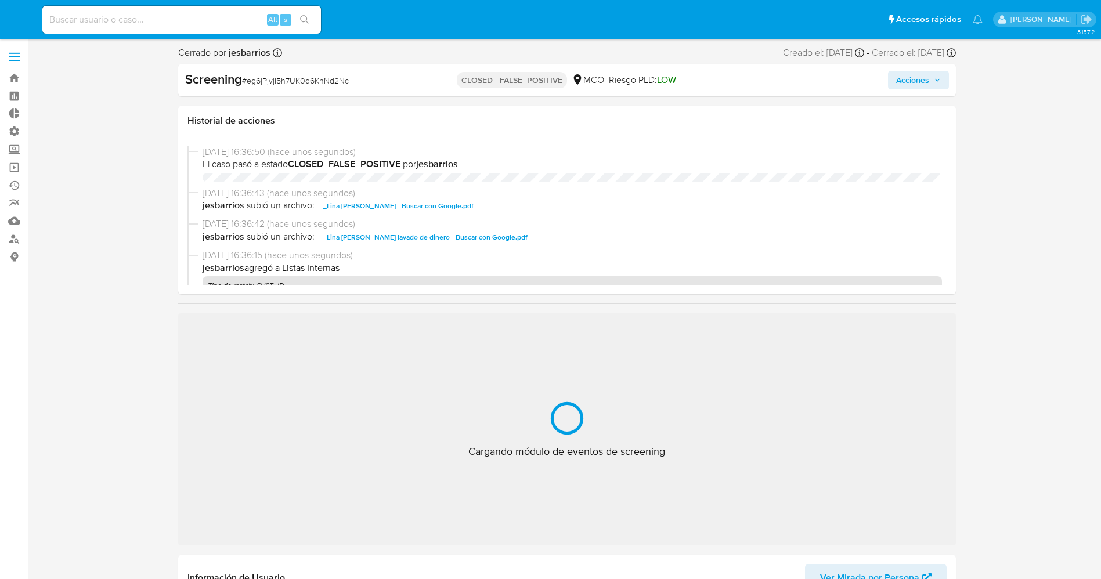
select select "10"
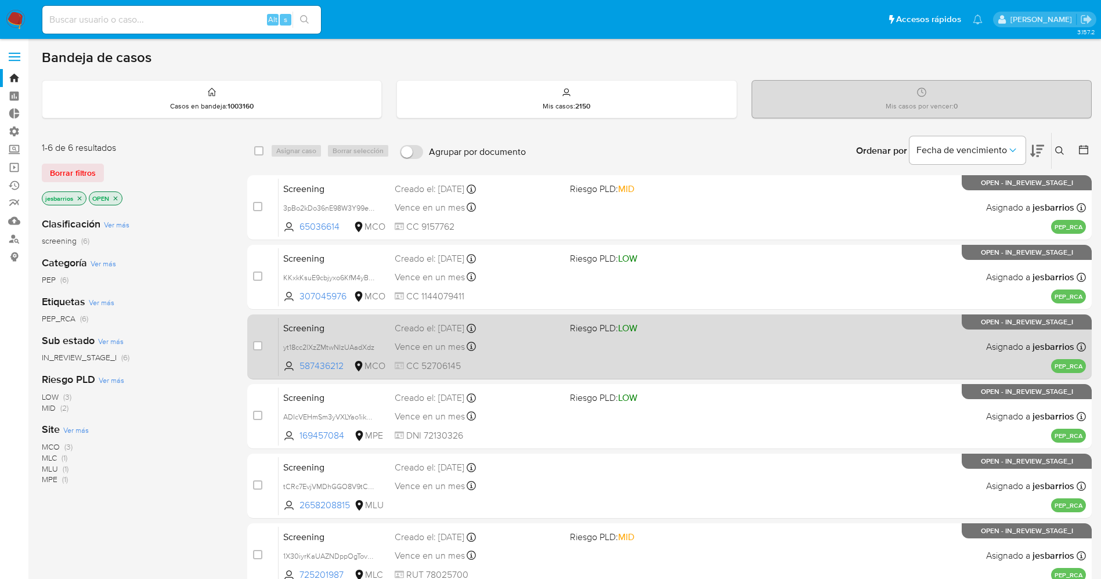
click at [556, 360] on span "CC 52706145" at bounding box center [478, 366] width 166 height 13
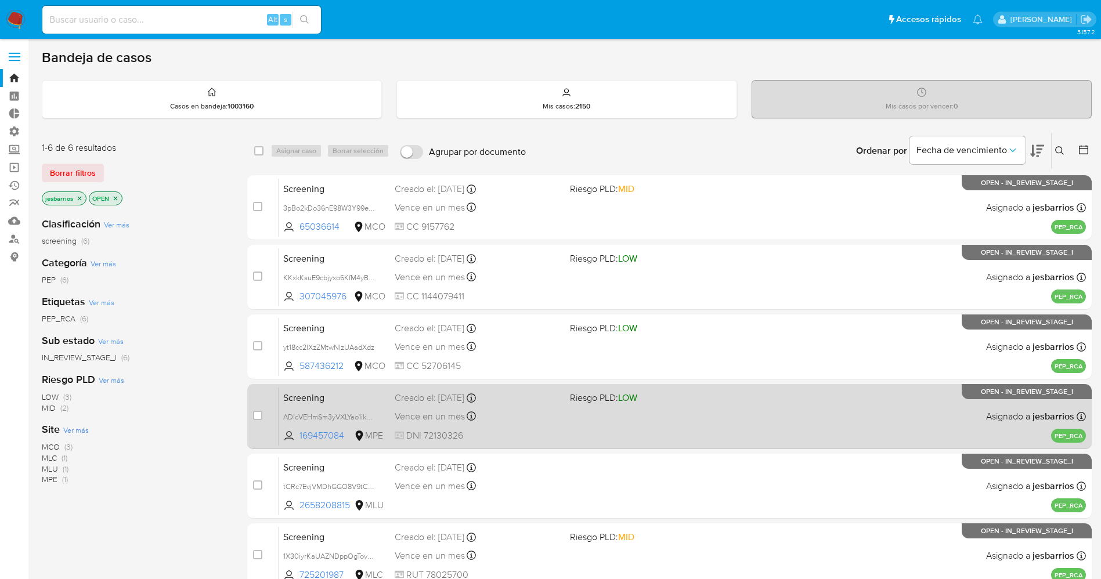
click at [562, 421] on div "Screening ADIcVEHmSm3yVXLYao1ik3JO 169457084 MPE Riesgo PLD: LOW Creado el: 31/…" at bounding box center [682, 416] width 807 height 59
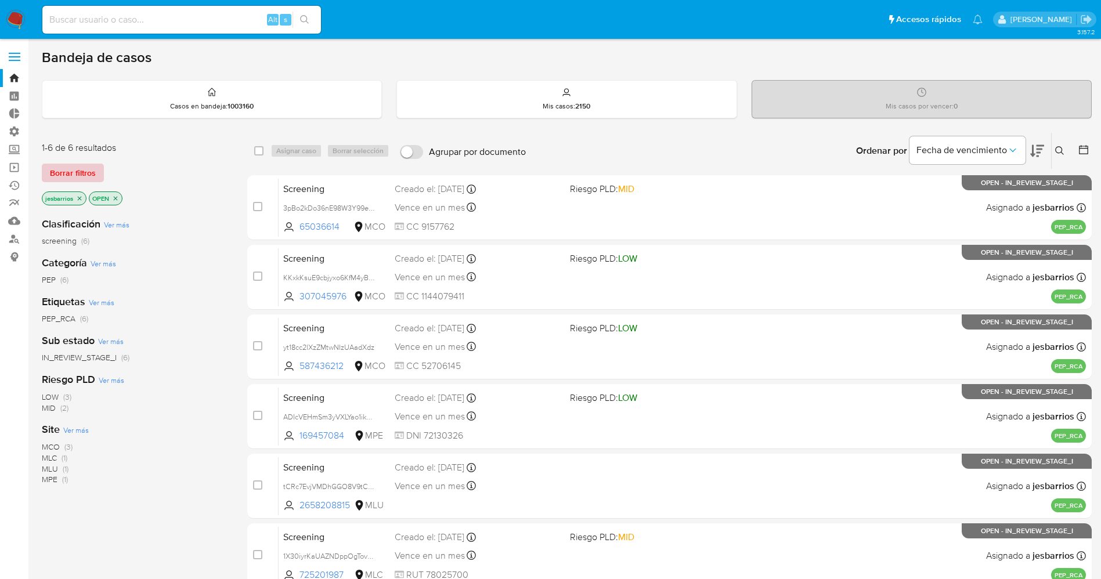
click at [82, 175] on span "Borrar filtros" at bounding box center [73, 173] width 46 height 16
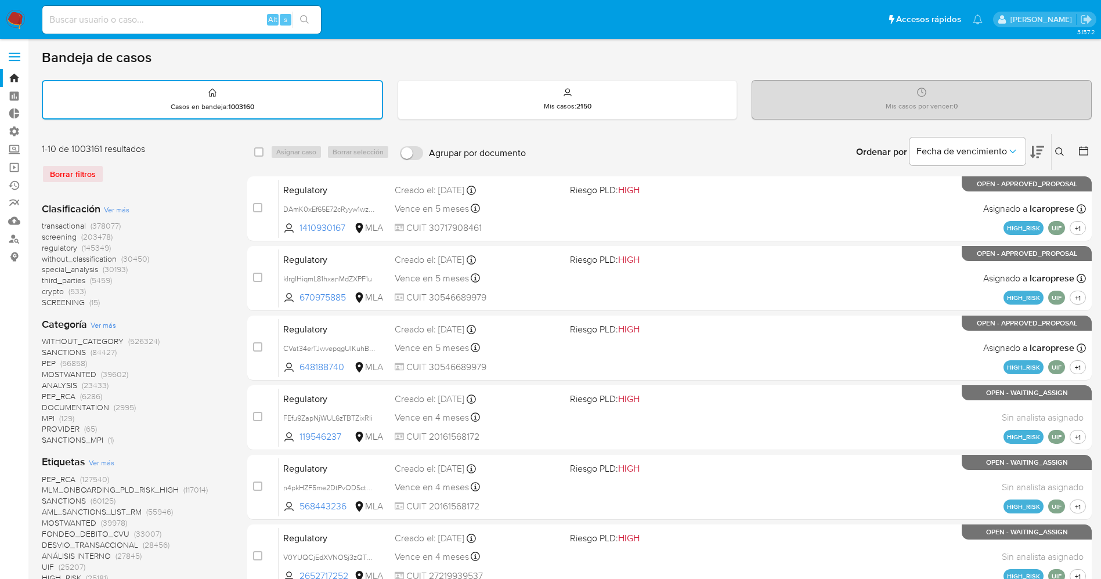
click at [58, 291] on span "crypto" at bounding box center [53, 292] width 22 height 12
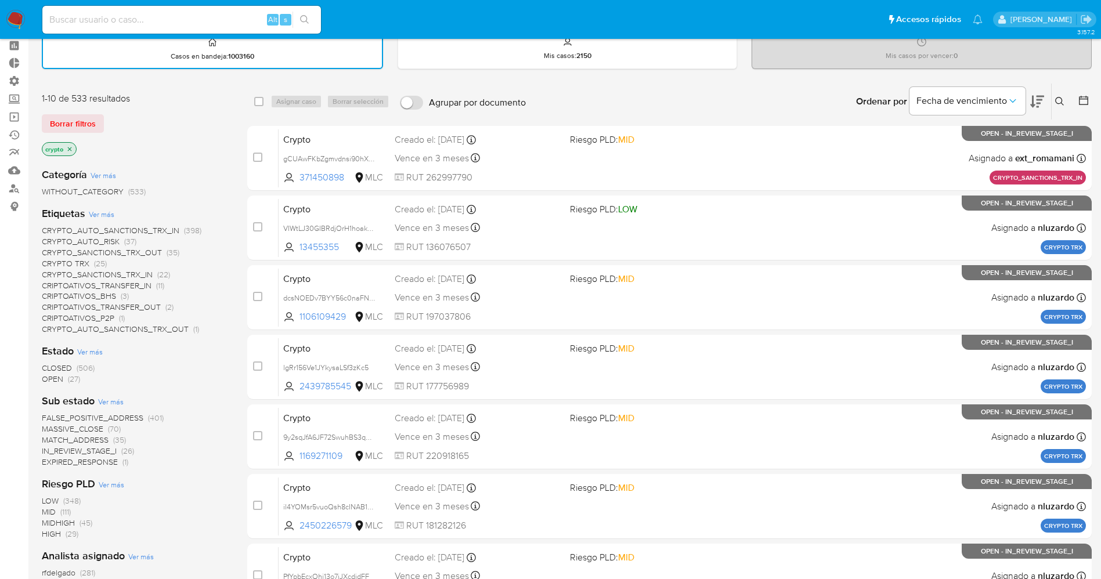
scroll to position [261, 0]
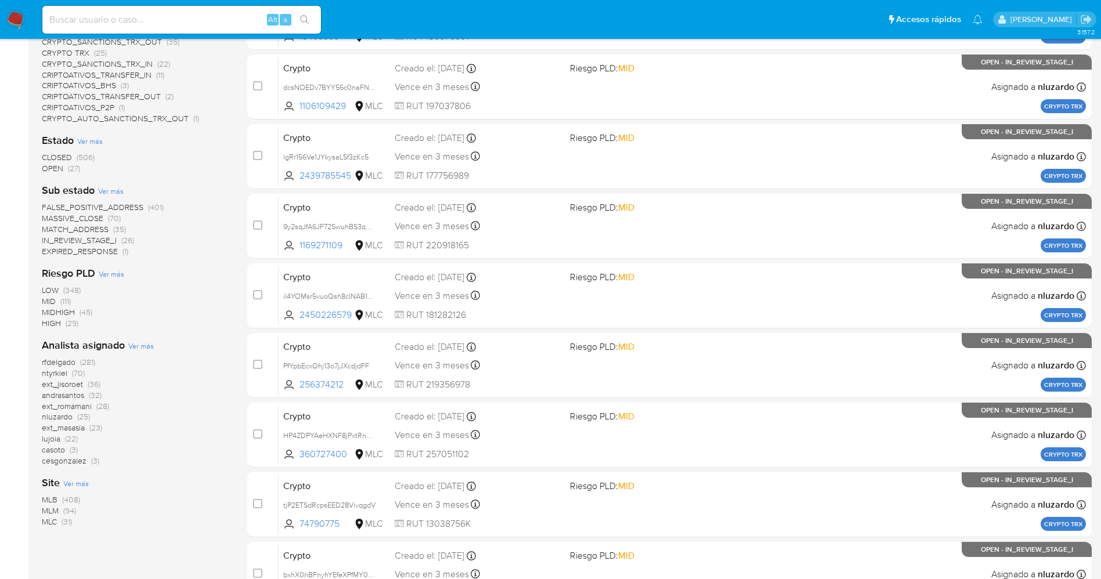
click at [60, 525] on span "MLC (31)" at bounding box center [57, 522] width 30 height 11
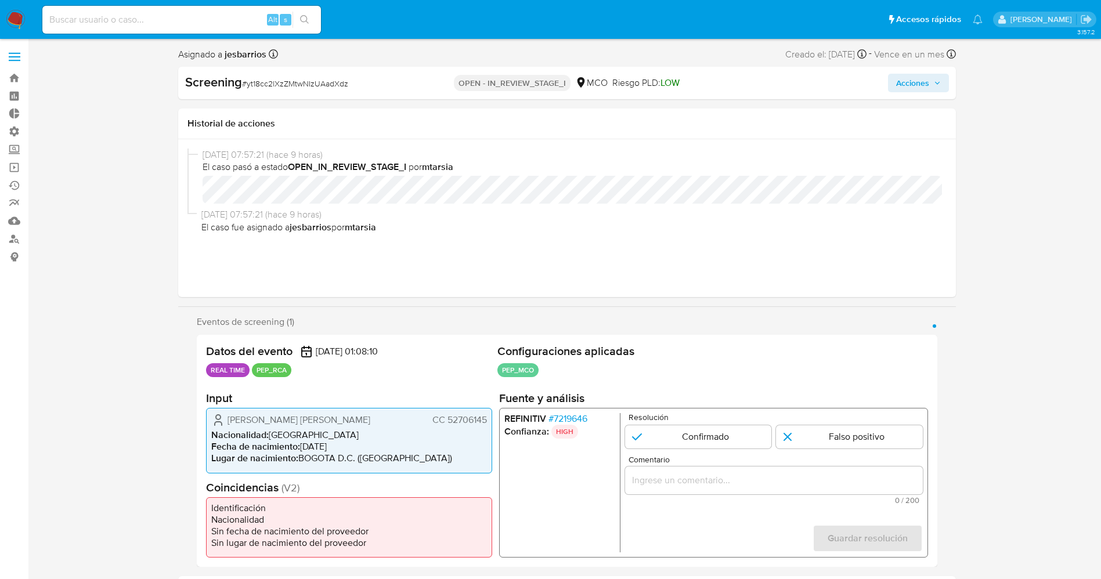
select select "10"
click at [580, 419] on span "# 7219646" at bounding box center [567, 419] width 39 height 12
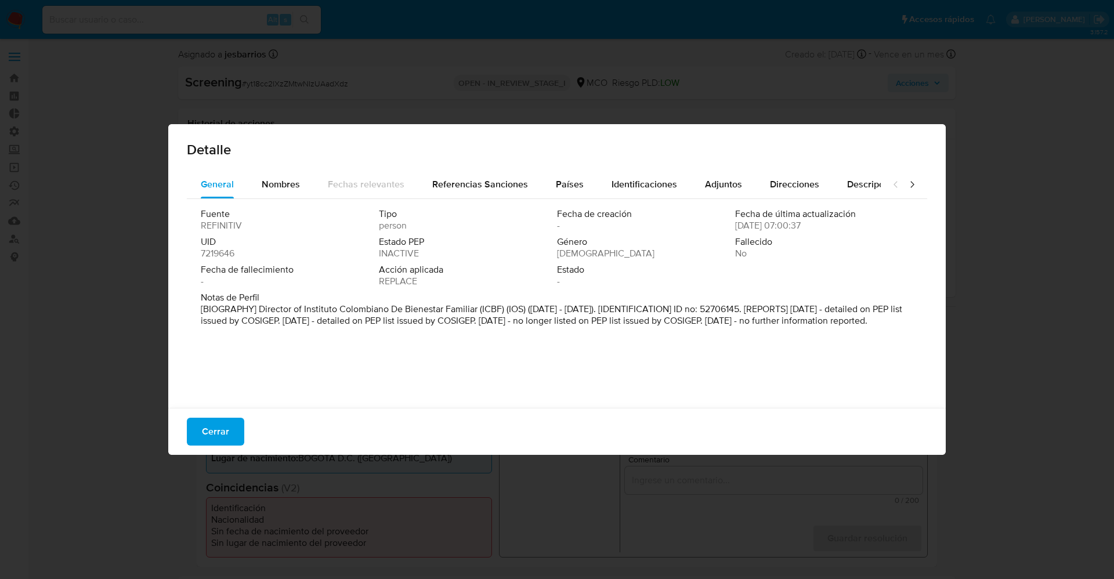
drag, startPoint x: 257, startPoint y: 311, endPoint x: 299, endPoint y: 351, distance: 58.7
click at [299, 351] on div "Fuente REFINITIV Tipo person Fecha de creación - Fecha de última actualización …" at bounding box center [557, 300] width 741 height 203
click at [297, 185] on span "Nombres" at bounding box center [281, 184] width 38 height 13
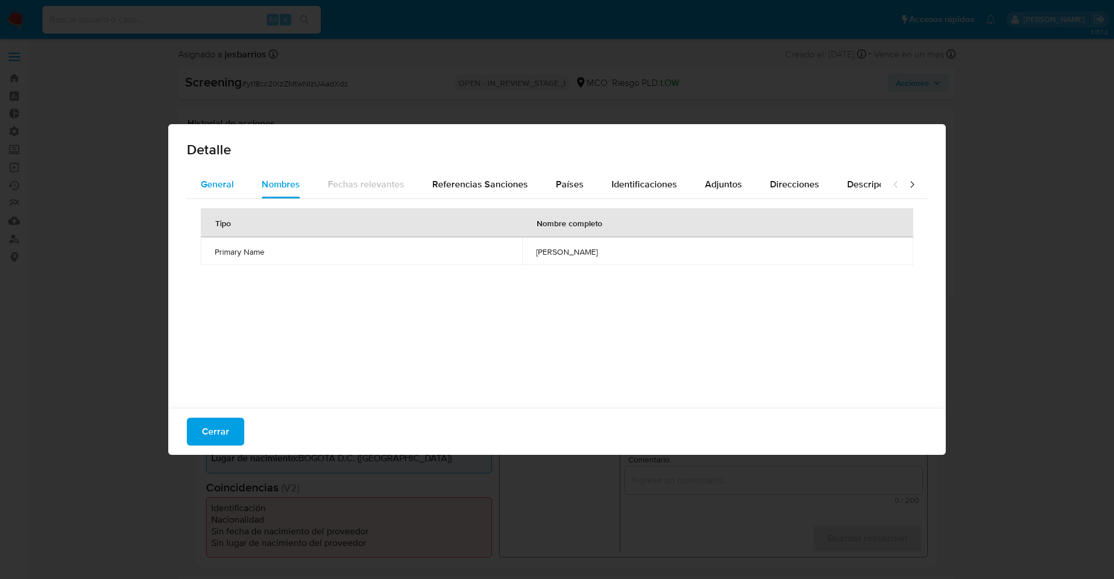
click at [228, 178] on span "General" at bounding box center [217, 184] width 33 height 13
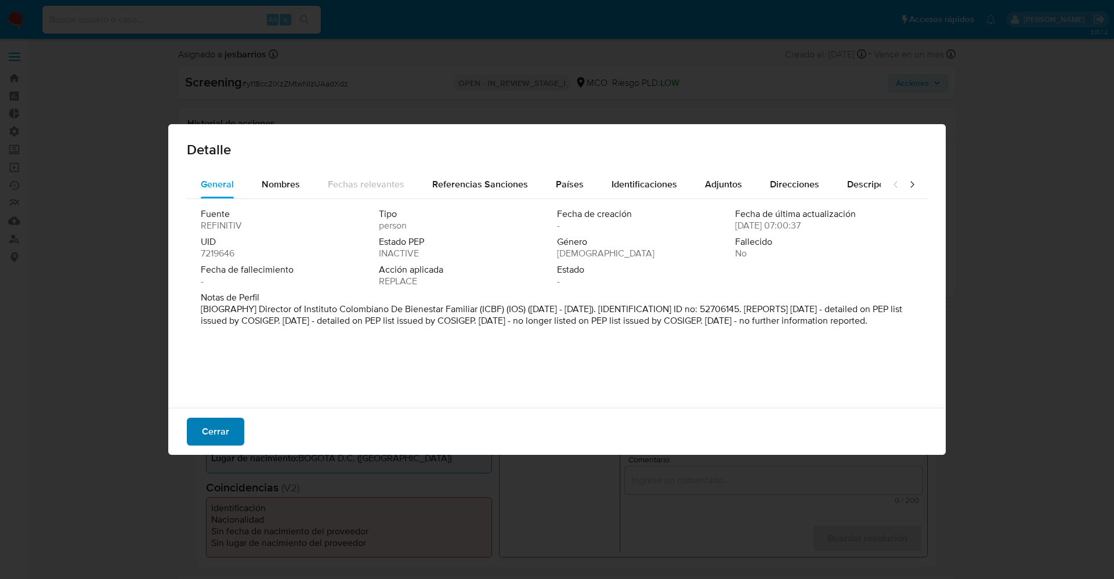
drag, startPoint x: 220, startPoint y: 418, endPoint x: 248, endPoint y: 400, distance: 32.9
click at [220, 420] on span "Cerrar" at bounding box center [215, 432] width 27 height 26
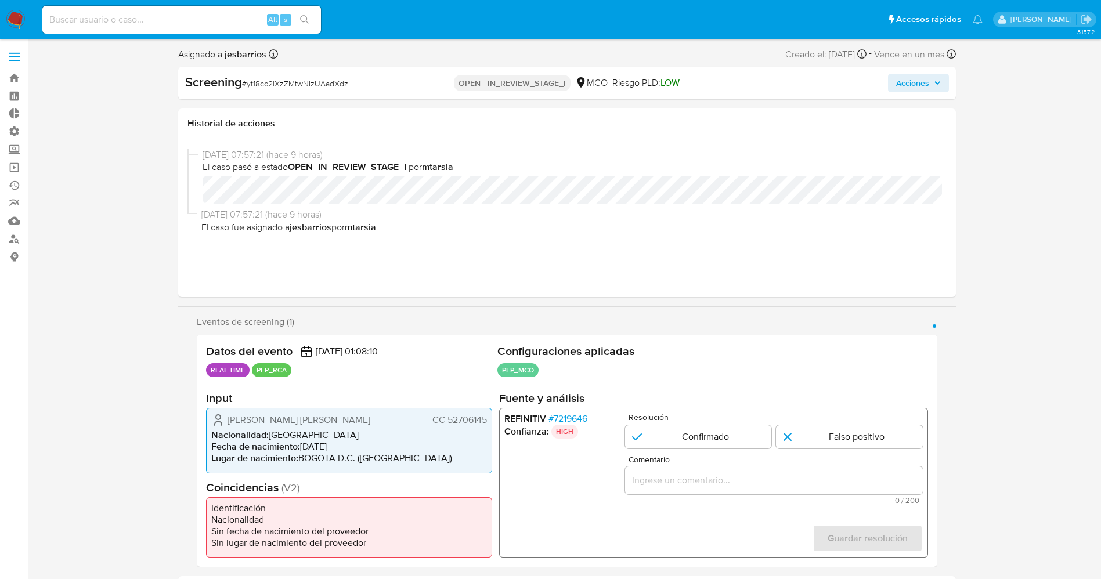
drag, startPoint x: 565, startPoint y: 418, endPoint x: 557, endPoint y: 418, distance: 8.1
click at [557, 418] on span "# 7219646" at bounding box center [567, 419] width 39 height 12
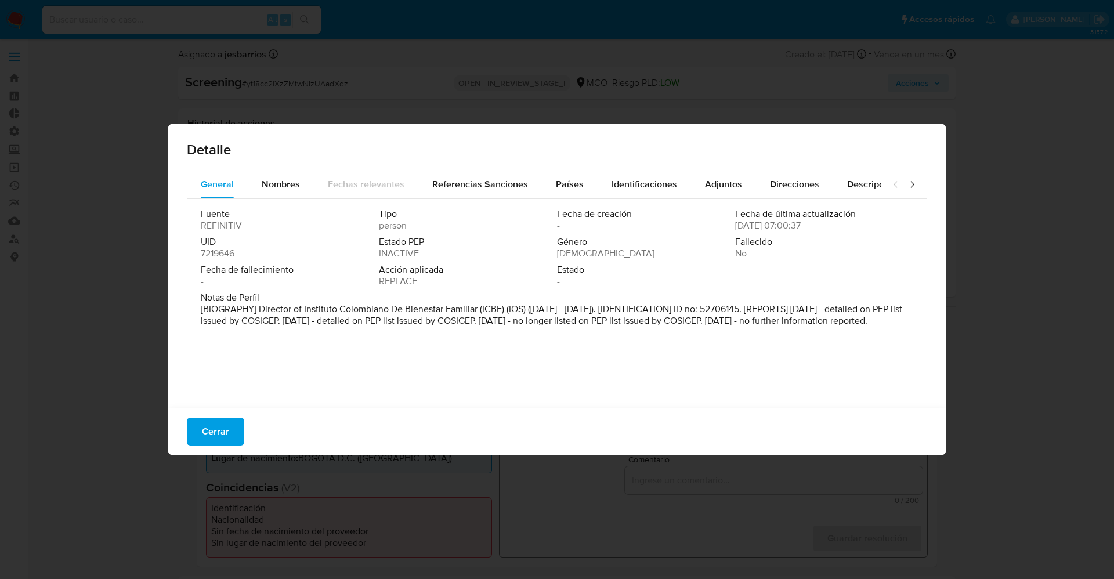
drag, startPoint x: 250, startPoint y: 311, endPoint x: 344, endPoint y: 356, distance: 104.9
click at [344, 356] on div "Fuente REFINITIV Tipo person Fecha de creación - Fecha de última actualización …" at bounding box center [557, 300] width 741 height 203
click at [224, 430] on span "Cerrar" at bounding box center [215, 432] width 27 height 26
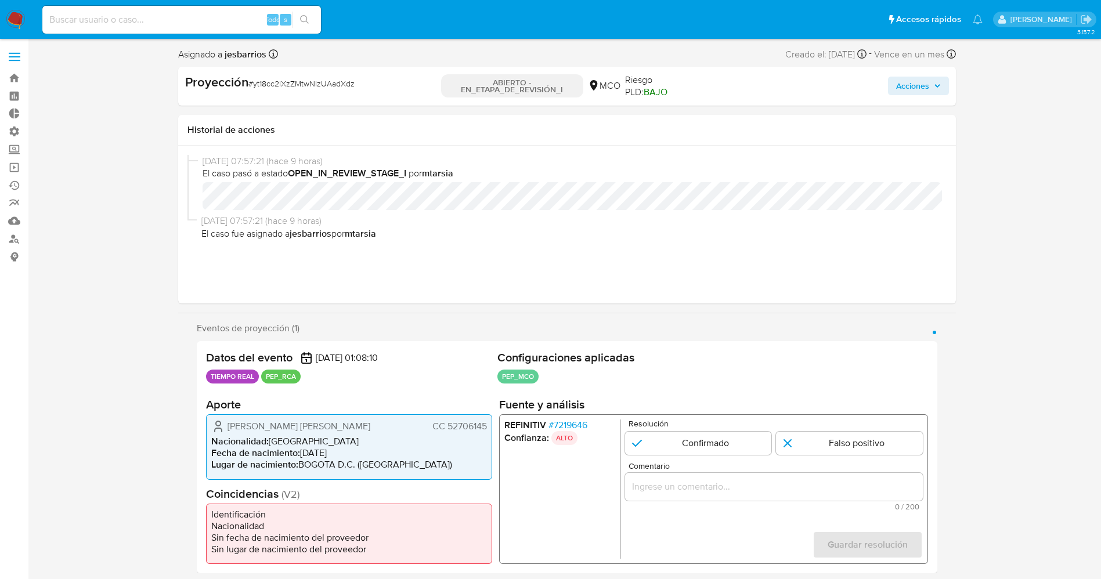
click at [303, 474] on div "Fonseca Centeno Zulma Yanira CC 52706145 Nacionalidad : Colombia Fecha de nacim…" at bounding box center [349, 446] width 286 height 65
drag, startPoint x: 295, startPoint y: 426, endPoint x: 465, endPoint y: 425, distance: 170.1
click at [486, 422] on div "Fonseca Centeno Zulma Yanira CC 52706145" at bounding box center [349, 427] width 276 height 14
click at [582, 424] on font "7219646" at bounding box center [570, 424] width 34 height 13
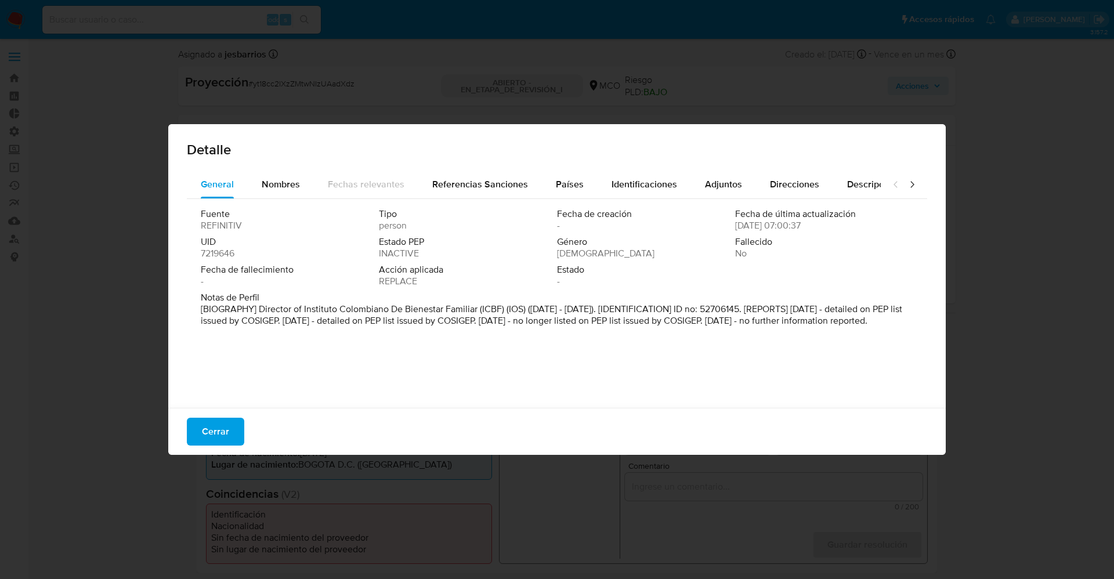
click at [342, 331] on div "Notas de Perfil [BIOGRAPHY] Director of Instituto Colombiano De Bienestar Famil…" at bounding box center [557, 311] width 713 height 39
drag, startPoint x: 321, startPoint y: 273, endPoint x: 288, endPoint y: 289, distance: 36.9
click at [321, 273] on span "Fecha de fallecimiento" at bounding box center [289, 270] width 176 height 12
drag, startPoint x: 310, startPoint y: 306, endPoint x: 476, endPoint y: 308, distance: 166.6
click at [476, 308] on font "[BIOGRAFÍA] Director del Instituto Colombiano de Bienestar Familiar (ICBF) (IOS…" at bounding box center [553, 320] width 705 height 37
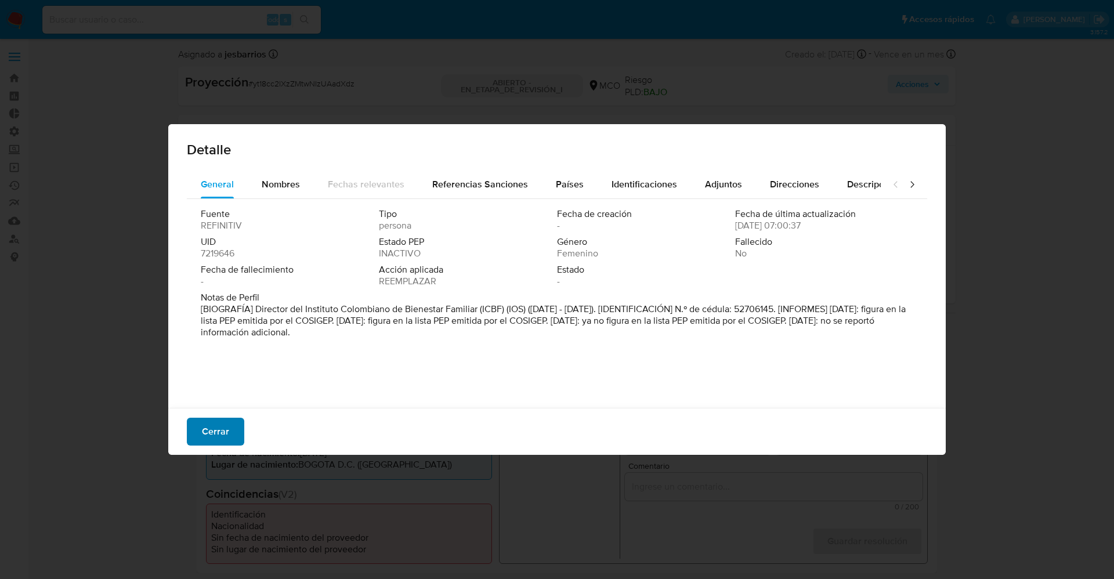
click at [235, 444] on button "Cerrar" at bounding box center [215, 432] width 57 height 28
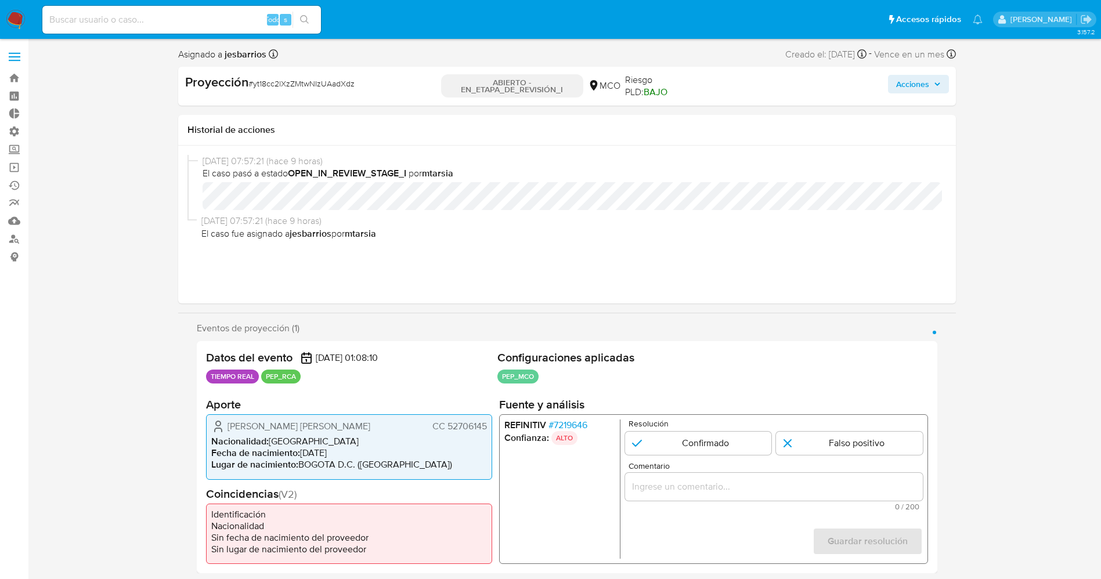
click at [809, 431] on div "Resolución Confirmado Falso positivo" at bounding box center [773, 437] width 298 height 35
click at [808, 439] on input "1 de 1" at bounding box center [849, 443] width 147 height 23
radio input "true"
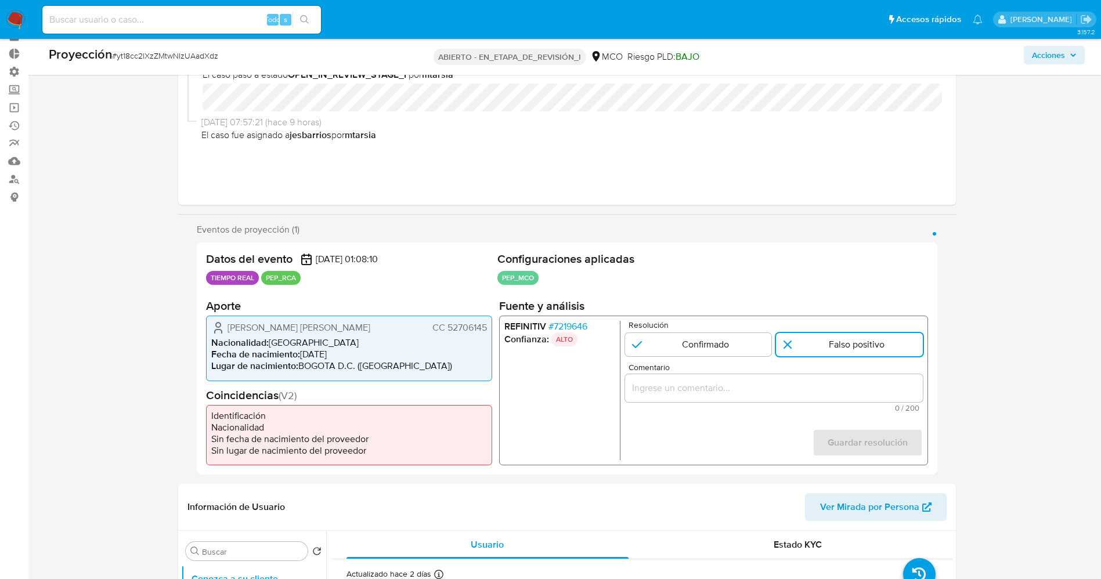
scroll to position [87, 0]
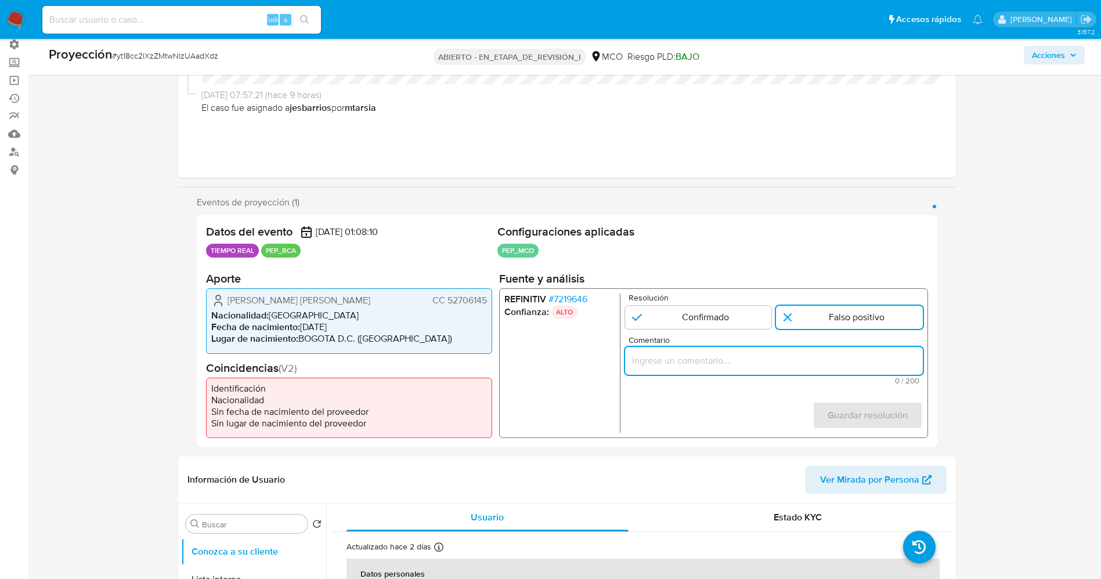
click at [732, 365] on input "Comentario" at bounding box center [773, 360] width 298 height 15
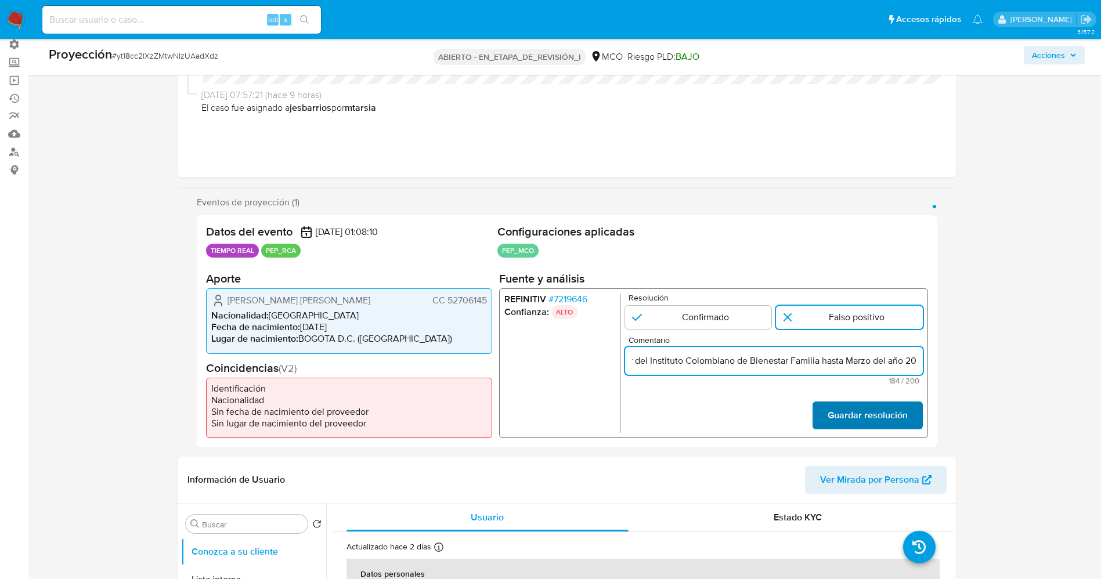
type input "usuario [PERSON_NAME] [PERSON_NAME] CC 52706145 por coincidir en listas de PEP …"
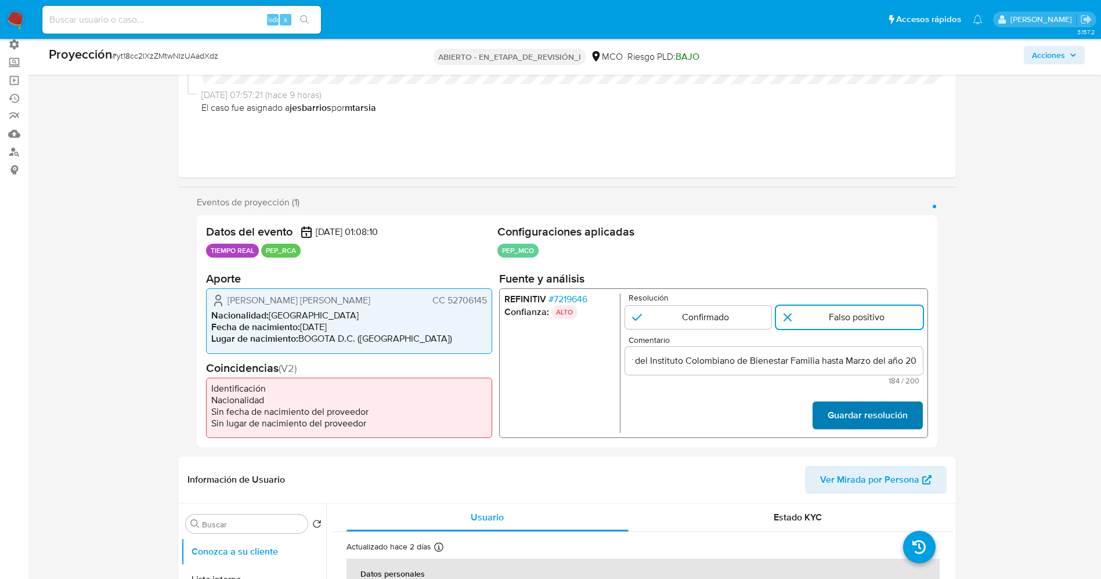
click at [878, 409] on font "Guardar resolución" at bounding box center [867, 416] width 80 height 28
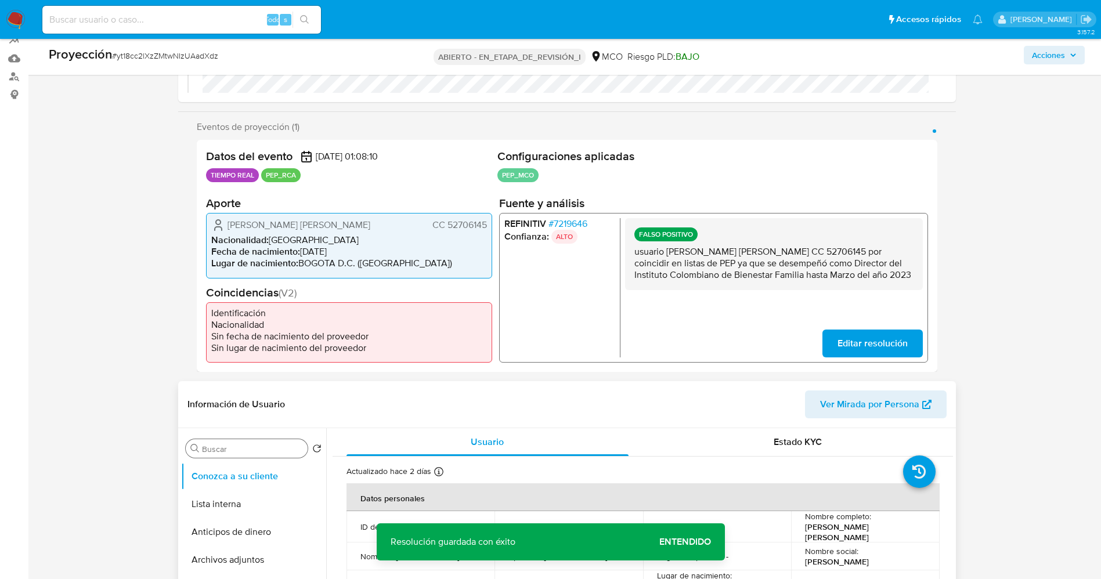
scroll to position [261, 0]
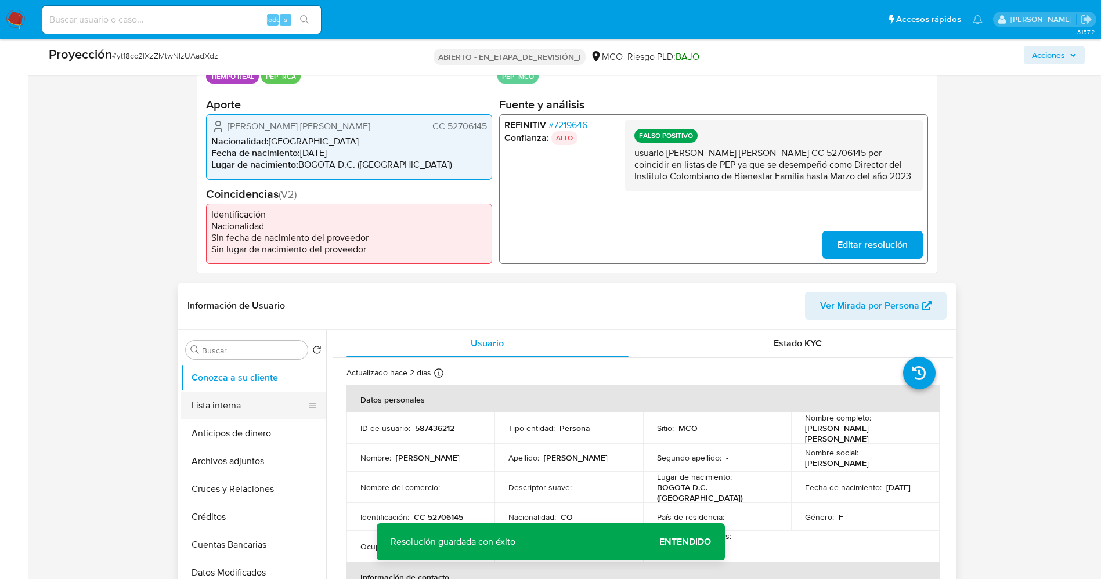
click at [215, 407] on button "Lista interna" at bounding box center [249, 406] width 136 height 28
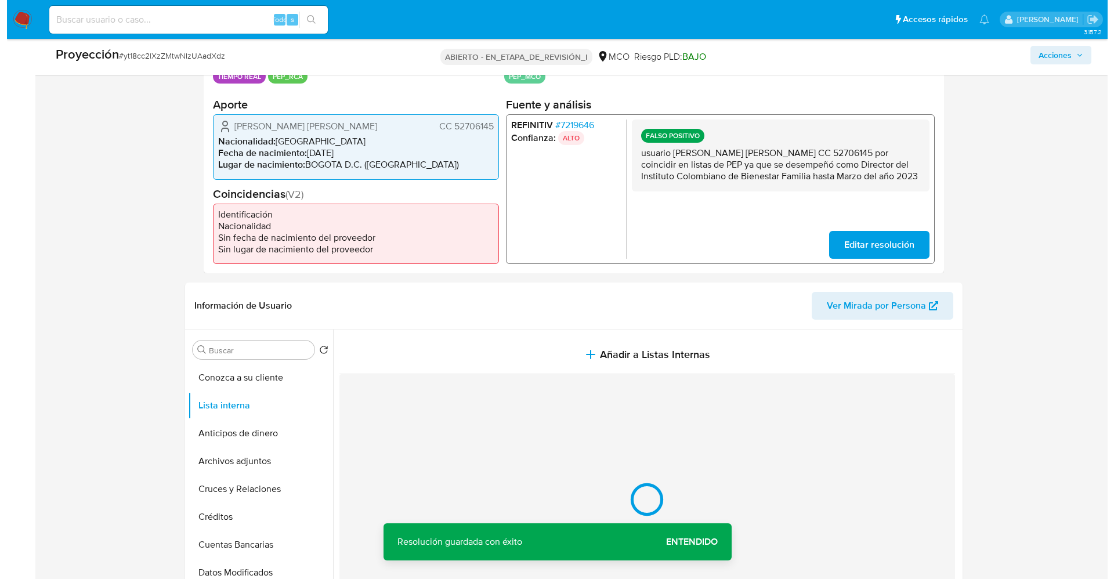
scroll to position [348, 0]
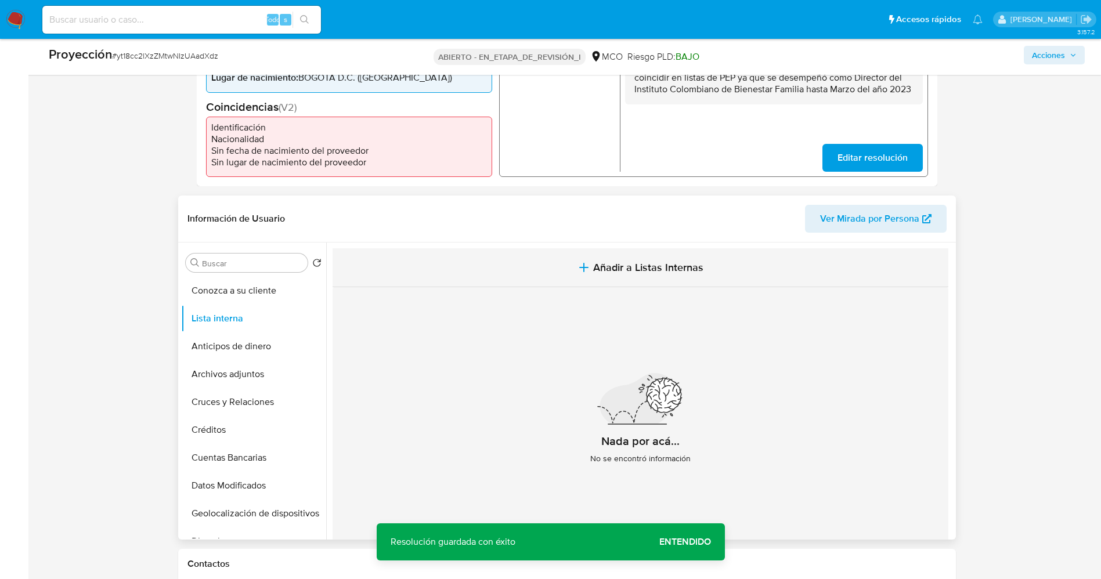
click at [637, 264] on span "Añadir a Listas Internas" at bounding box center [648, 267] width 110 height 13
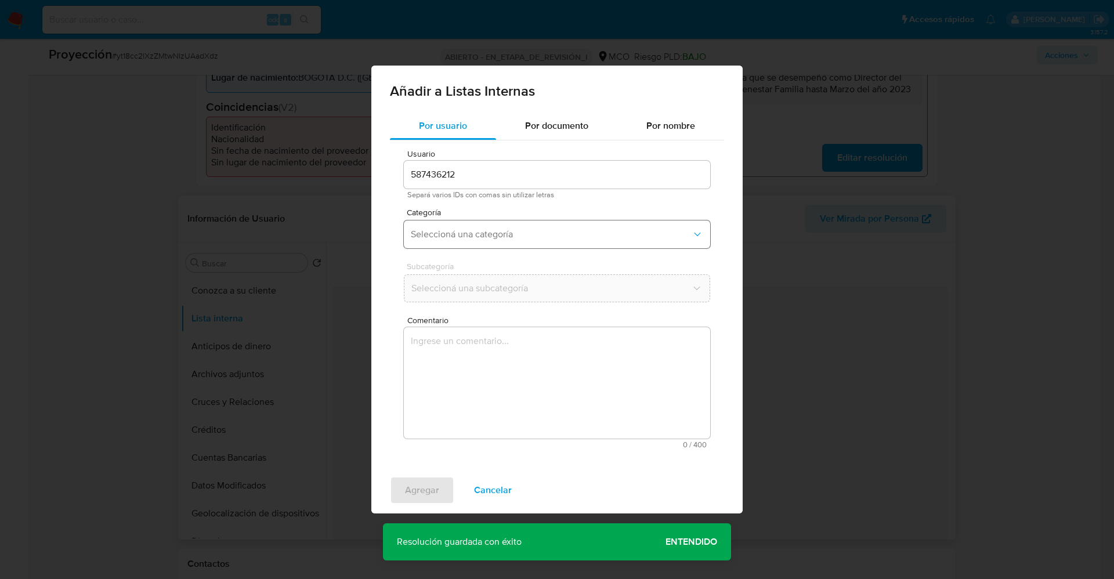
click at [562, 229] on span "Seleccioná una categoría" at bounding box center [551, 235] width 281 height 12
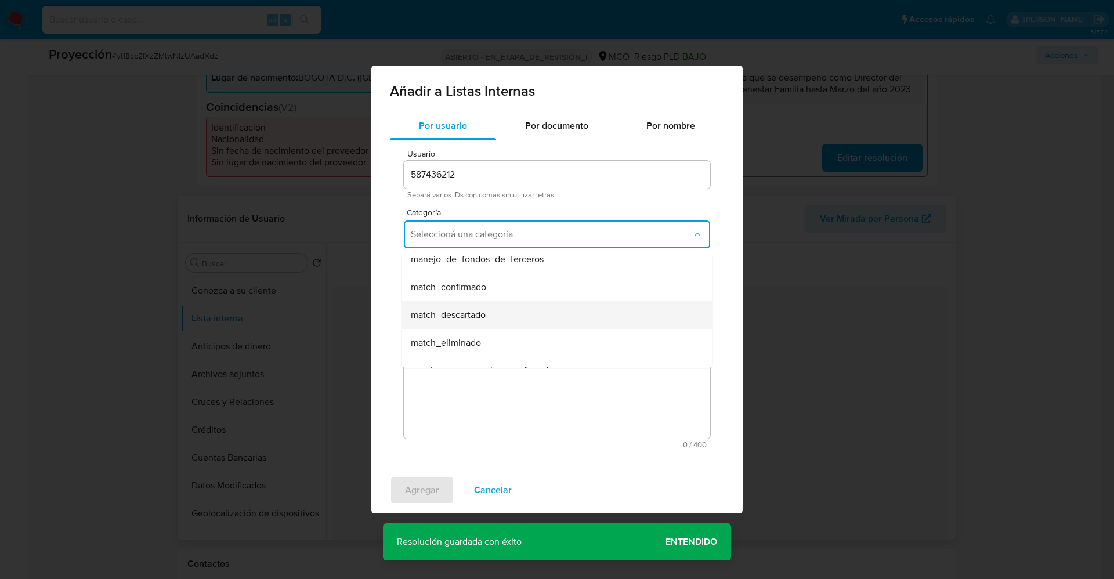
scroll to position [87, 0]
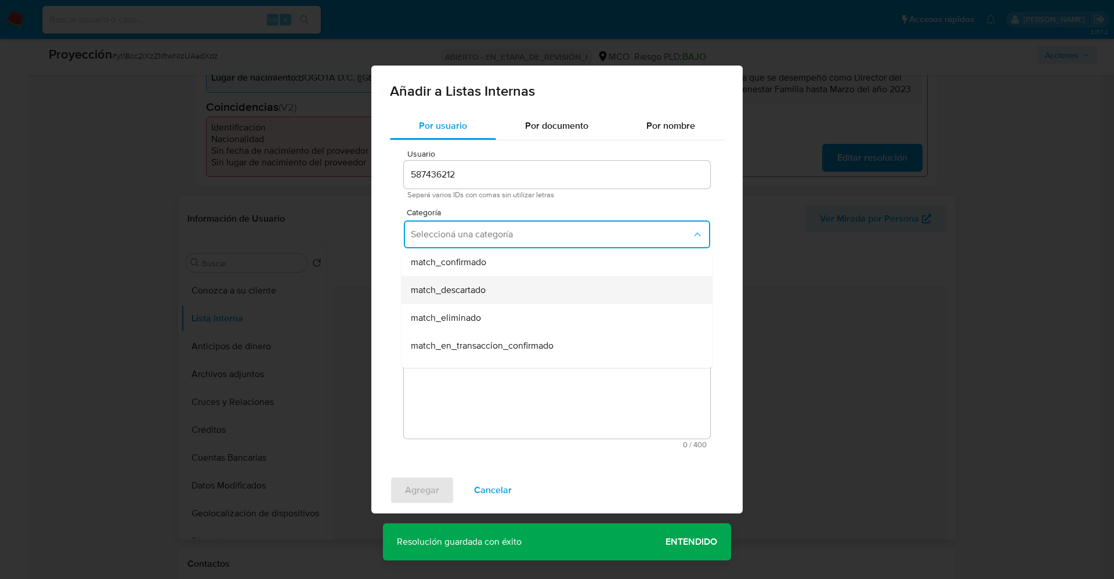
click at [502, 295] on div "match_descartado" at bounding box center [554, 290] width 286 height 28
click at [506, 283] on span "Seleccioná una subcategoría" at bounding box center [551, 289] width 281 height 12
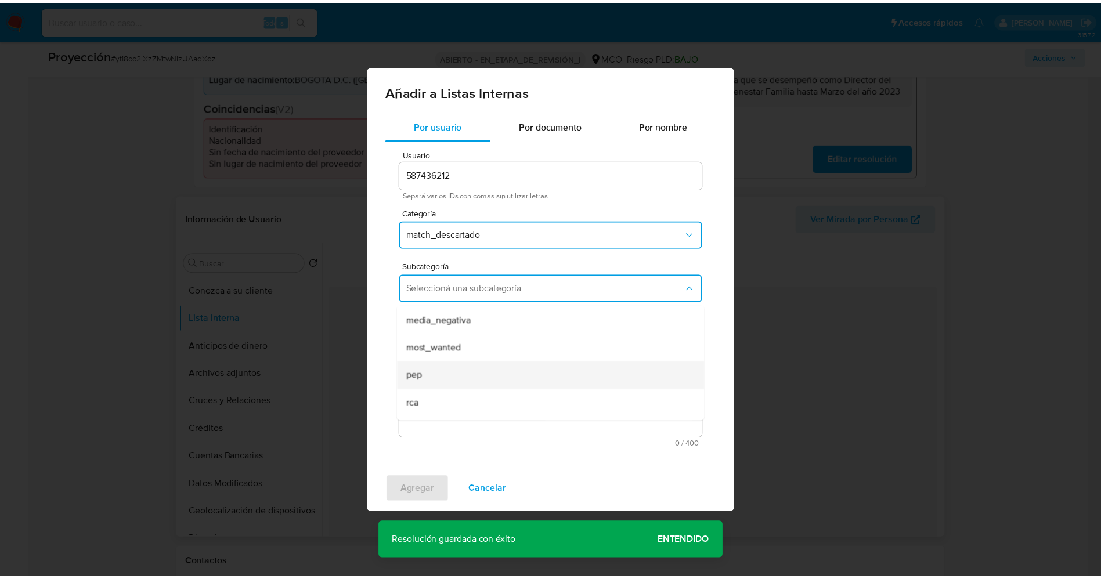
scroll to position [79, 0]
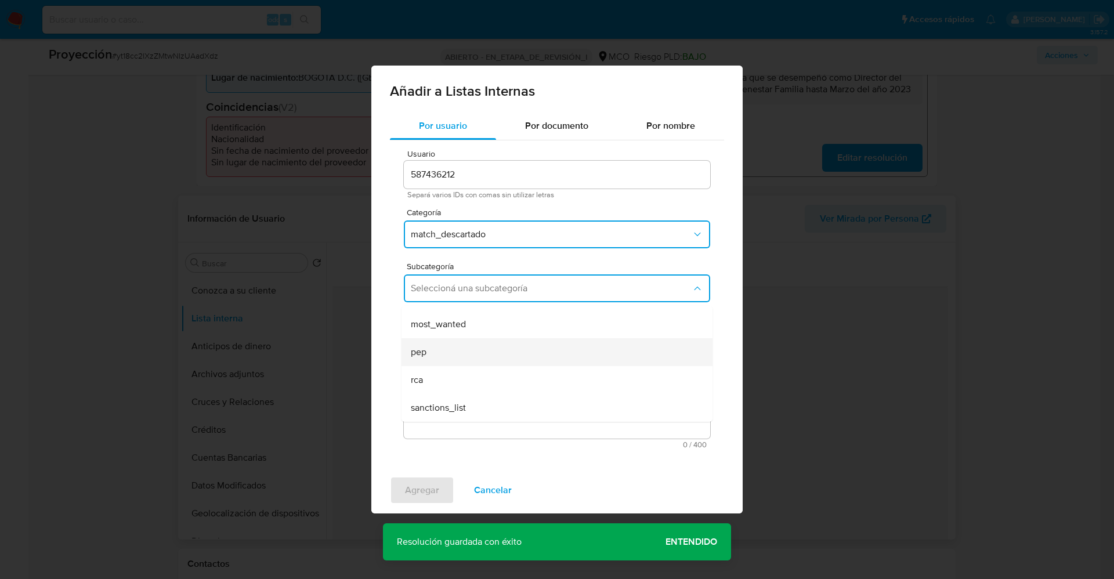
click at [453, 352] on div "pep" at bounding box center [554, 352] width 286 height 28
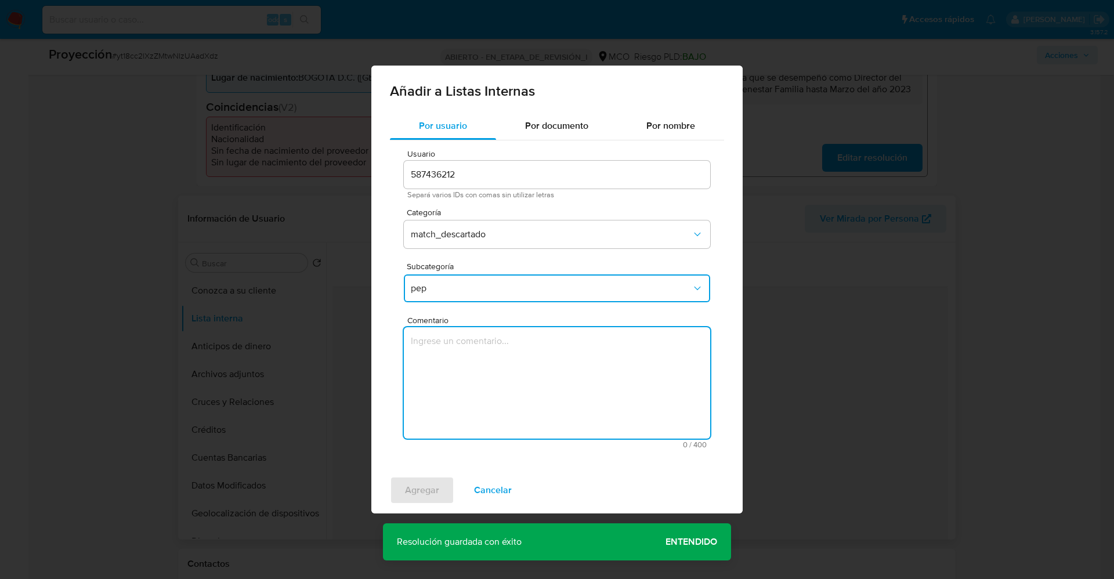
click at [453, 352] on textarea "Comentario" at bounding box center [557, 382] width 306 height 111
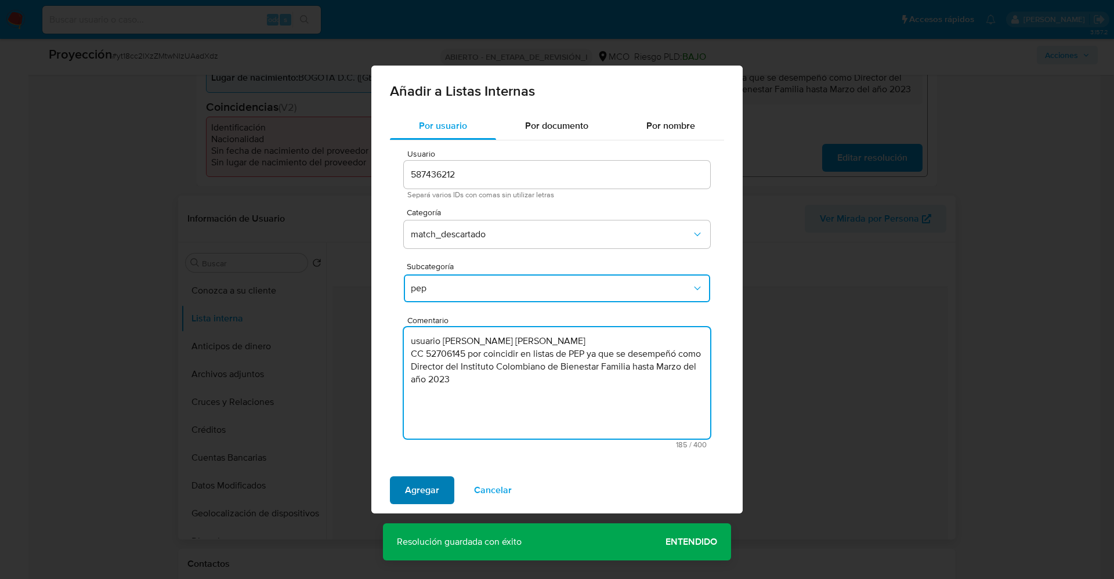
type textarea "usuario [PERSON_NAME] [PERSON_NAME] CC 52706145 por coincidir en listas de PEP …"
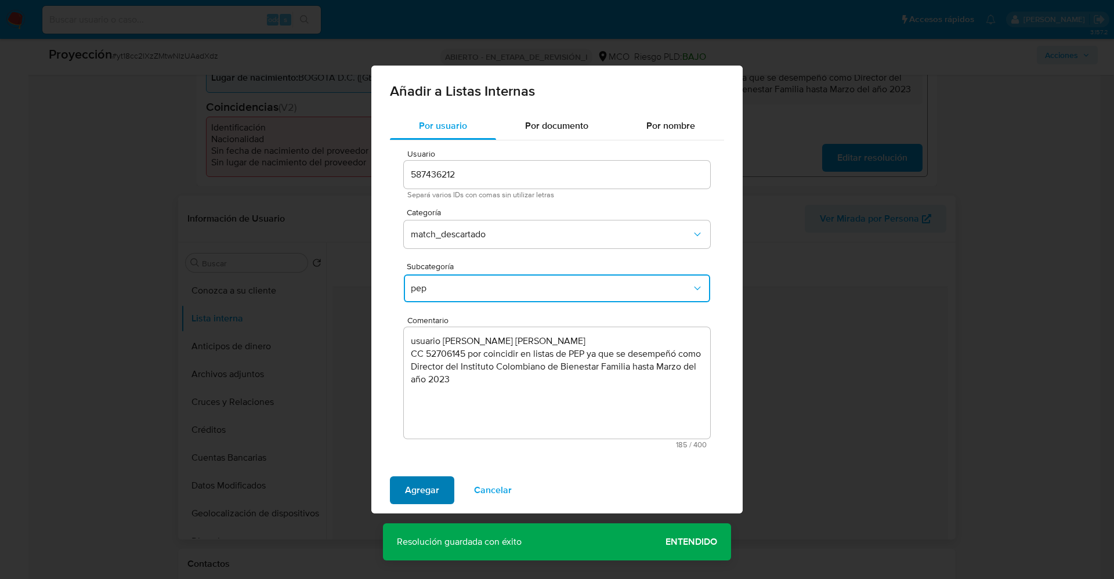
click at [411, 483] on span "Agregar" at bounding box center [422, 491] width 34 height 26
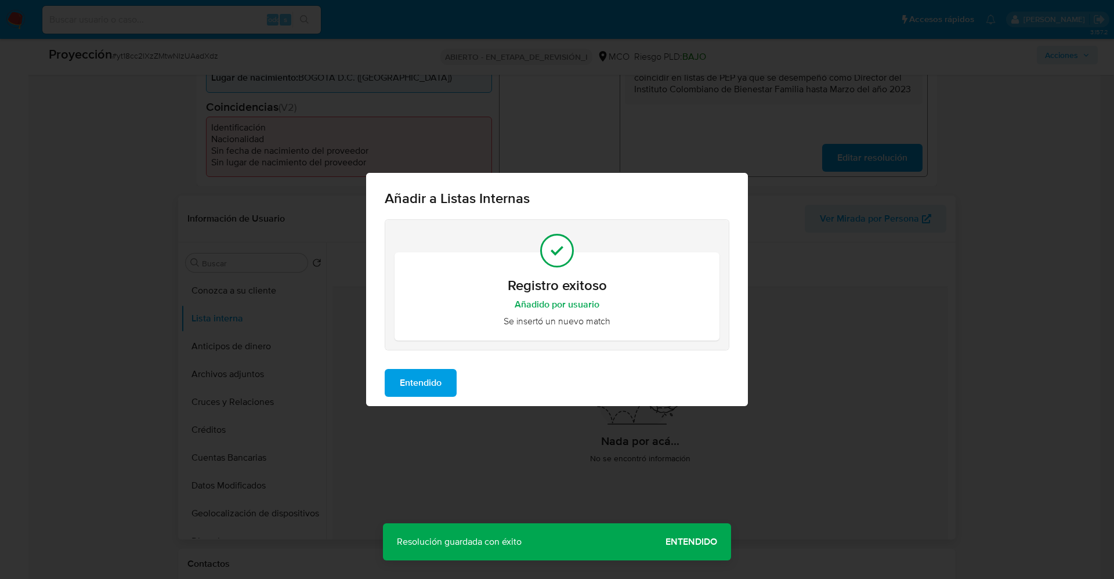
click at [406, 392] on span "Entendido" at bounding box center [421, 383] width 42 height 26
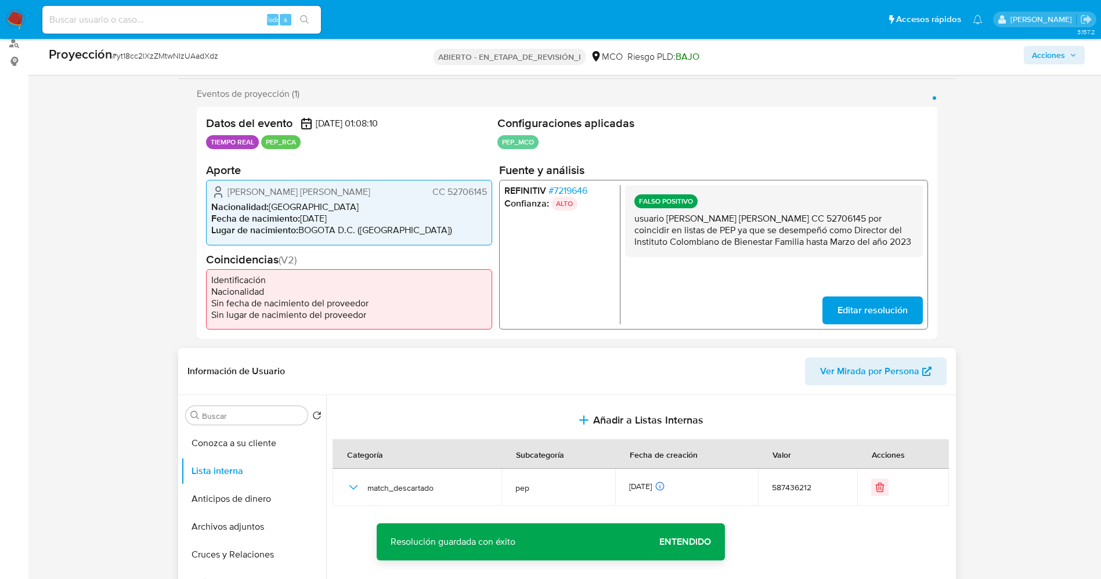
scroll to position [0, 0]
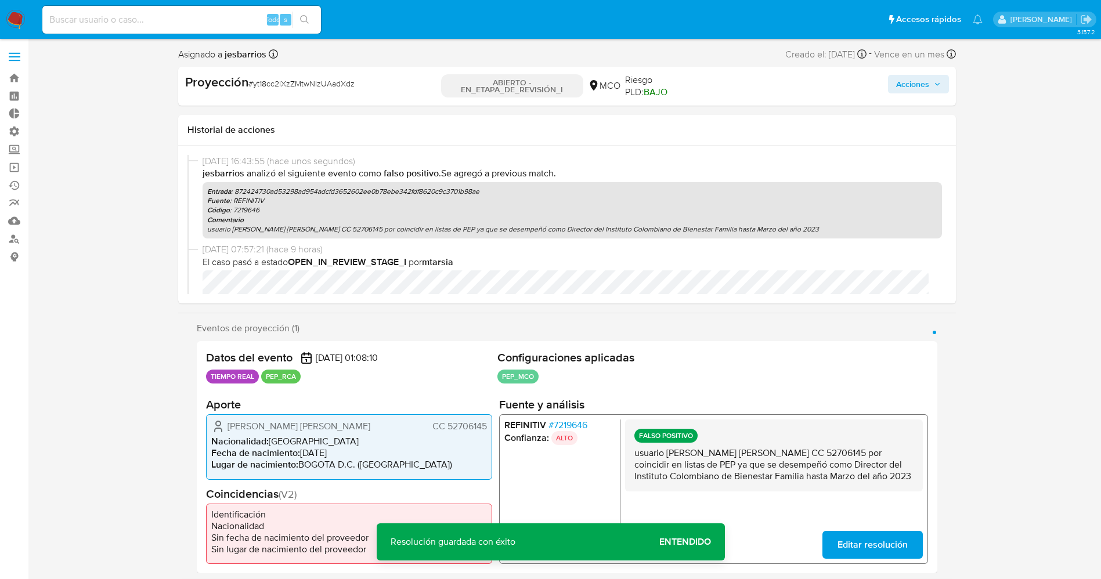
click at [902, 88] on font "Acciones" at bounding box center [912, 84] width 33 height 19
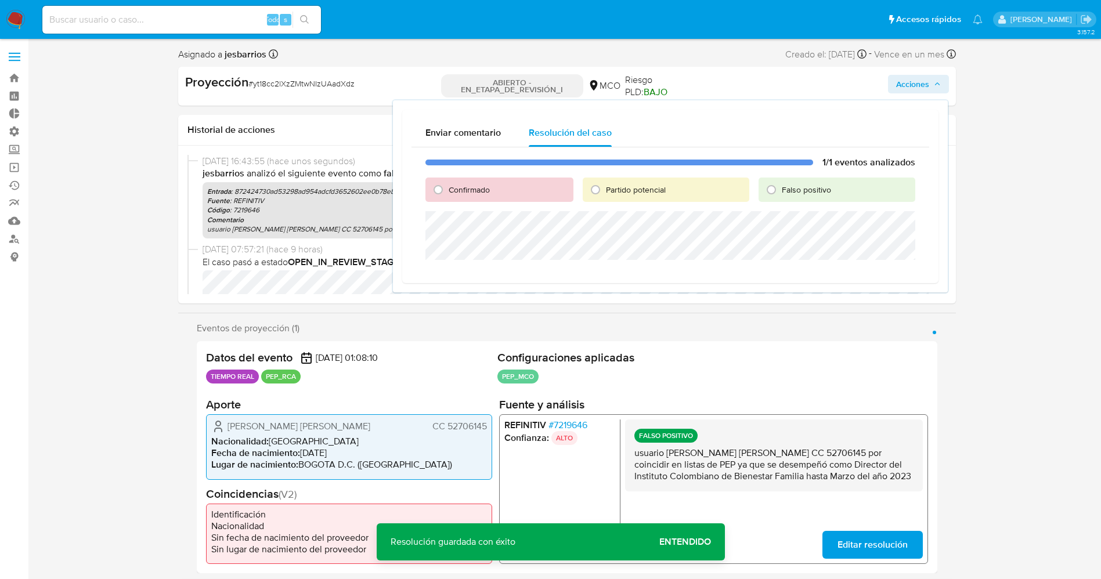
click at [786, 194] on font "Falso positivo" at bounding box center [806, 190] width 49 height 12
click at [781, 194] on input "Falso positivo" at bounding box center [771, 189] width 19 height 19
radio input "true"
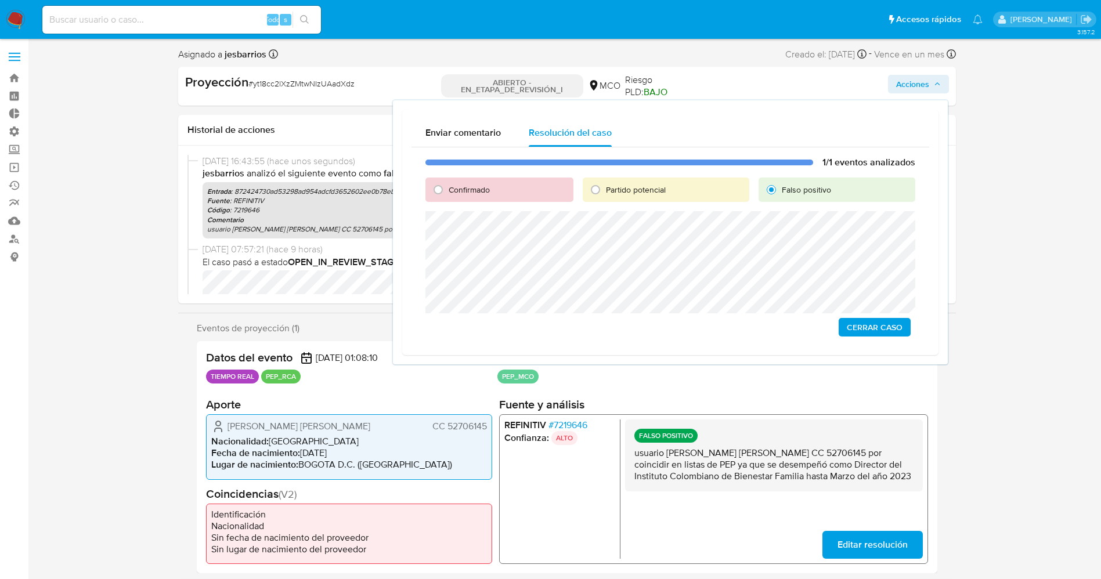
click at [851, 330] on span "Cerrar Caso" at bounding box center [875, 327] width 56 height 16
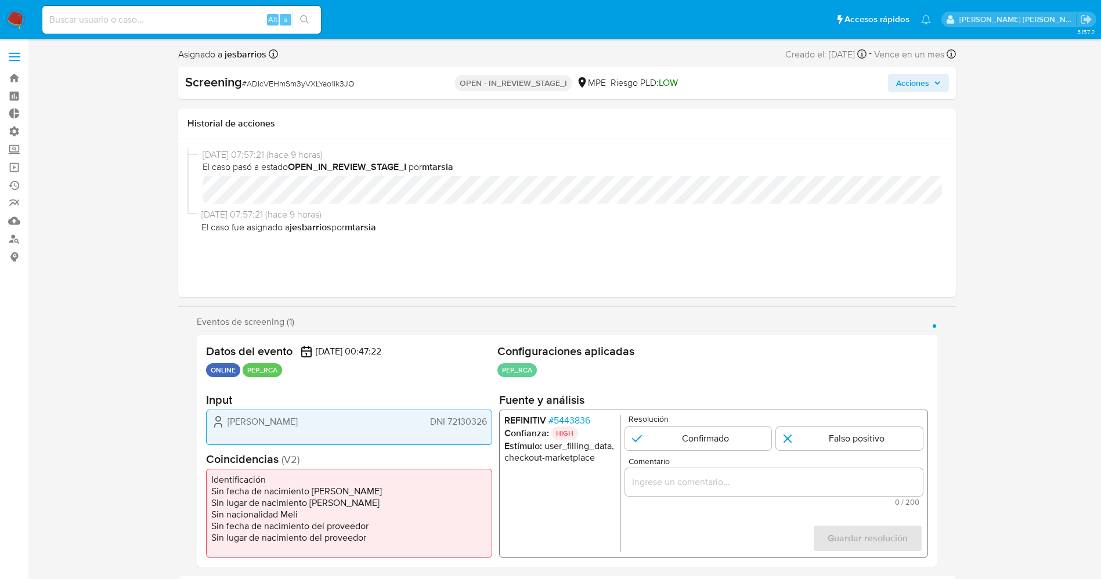
select select "10"
click at [582, 411] on div "REFINITIV # 5443836 Confianza: HIGH Estímulo : user_filling_data, checkout-mark…" at bounding box center [713, 484] width 429 height 148
click at [573, 421] on span "# 5443836" at bounding box center [569, 421] width 42 height 12
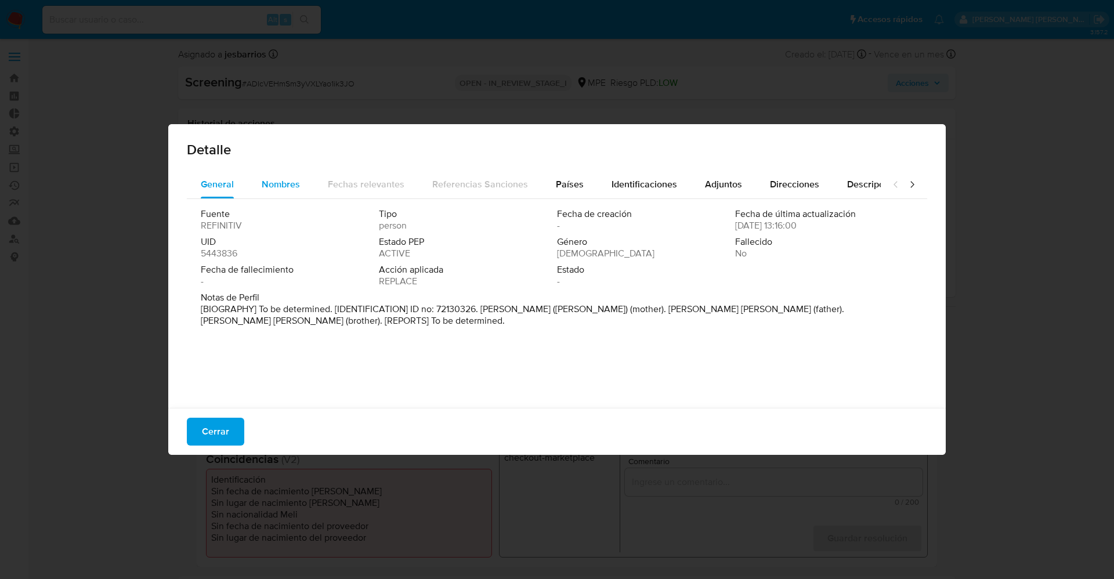
click at [279, 186] on span "Nombres" at bounding box center [281, 184] width 38 height 13
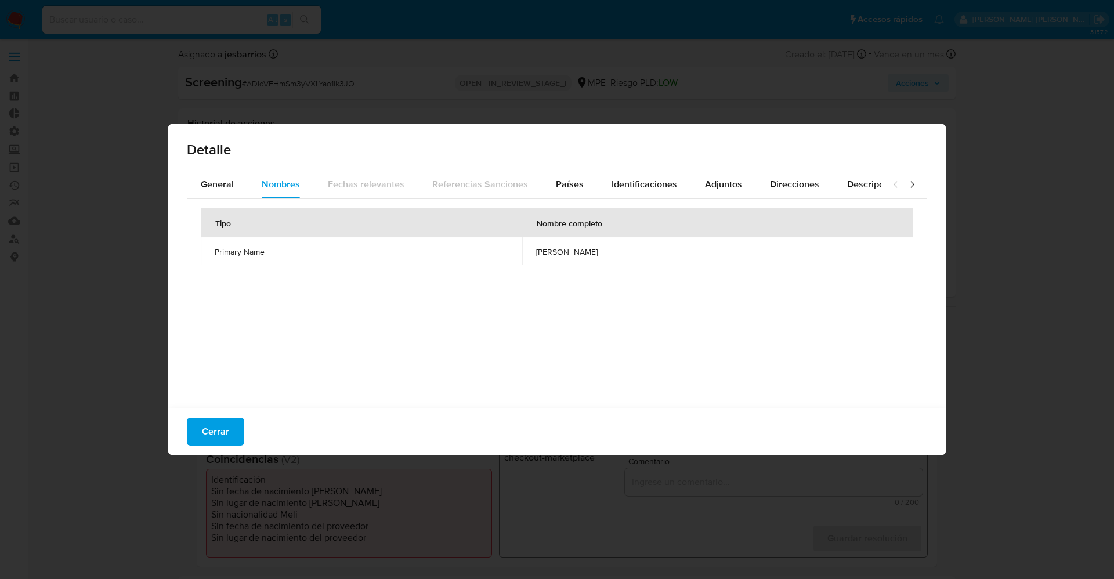
click at [566, 168] on div "Detalle" at bounding box center [557, 147] width 778 height 46
click at [573, 179] on span "Países" at bounding box center [570, 184] width 28 height 13
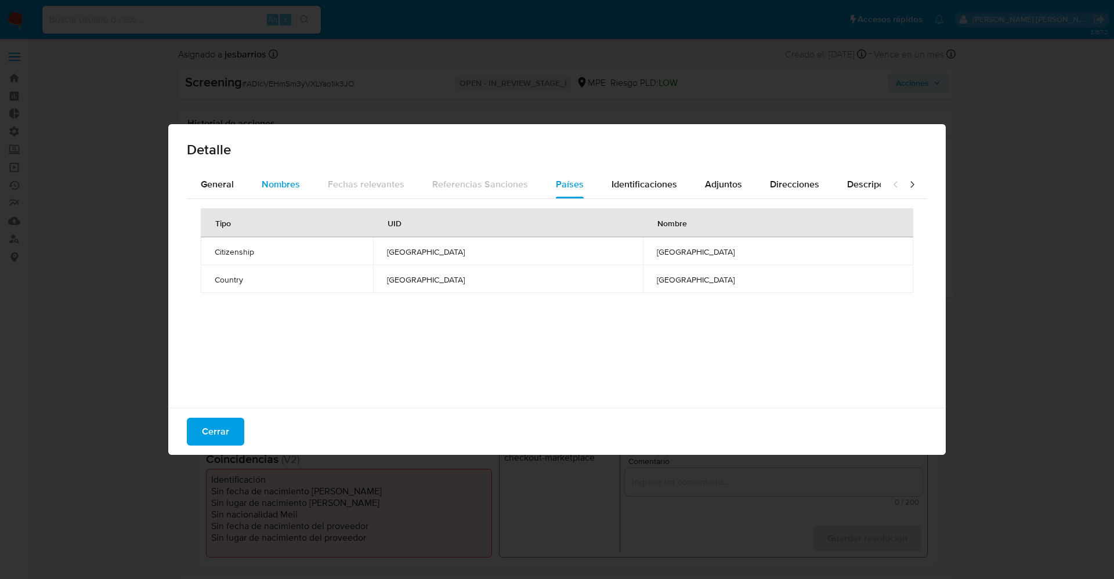
drag, startPoint x: 286, startPoint y: 182, endPoint x: 243, endPoint y: 192, distance: 44.6
click at [286, 182] on span "Nombres" at bounding box center [281, 184] width 38 height 13
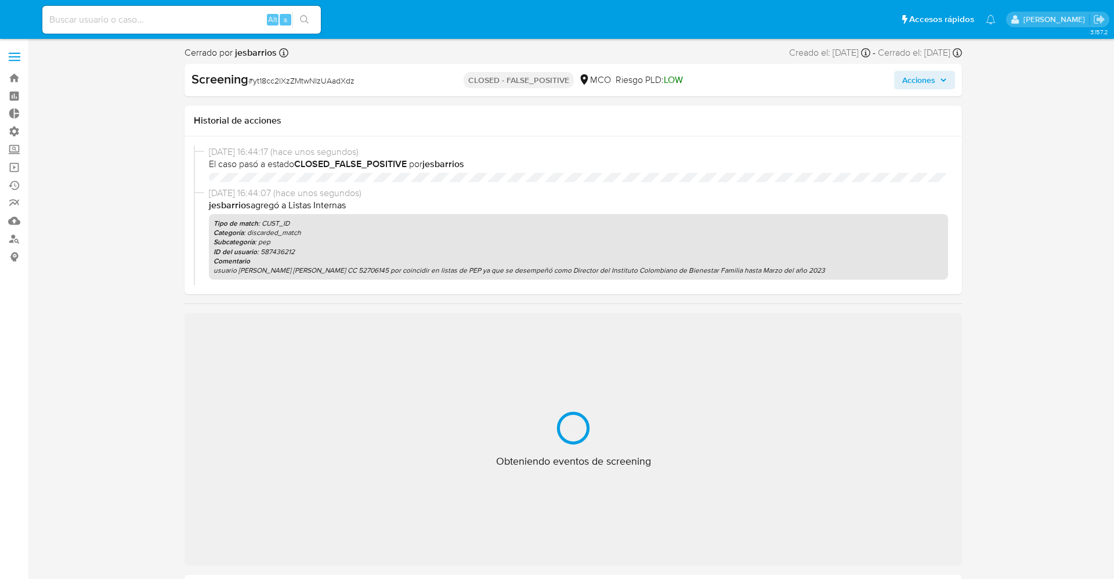
select select "10"
